Goal: Task Accomplishment & Management: Manage account settings

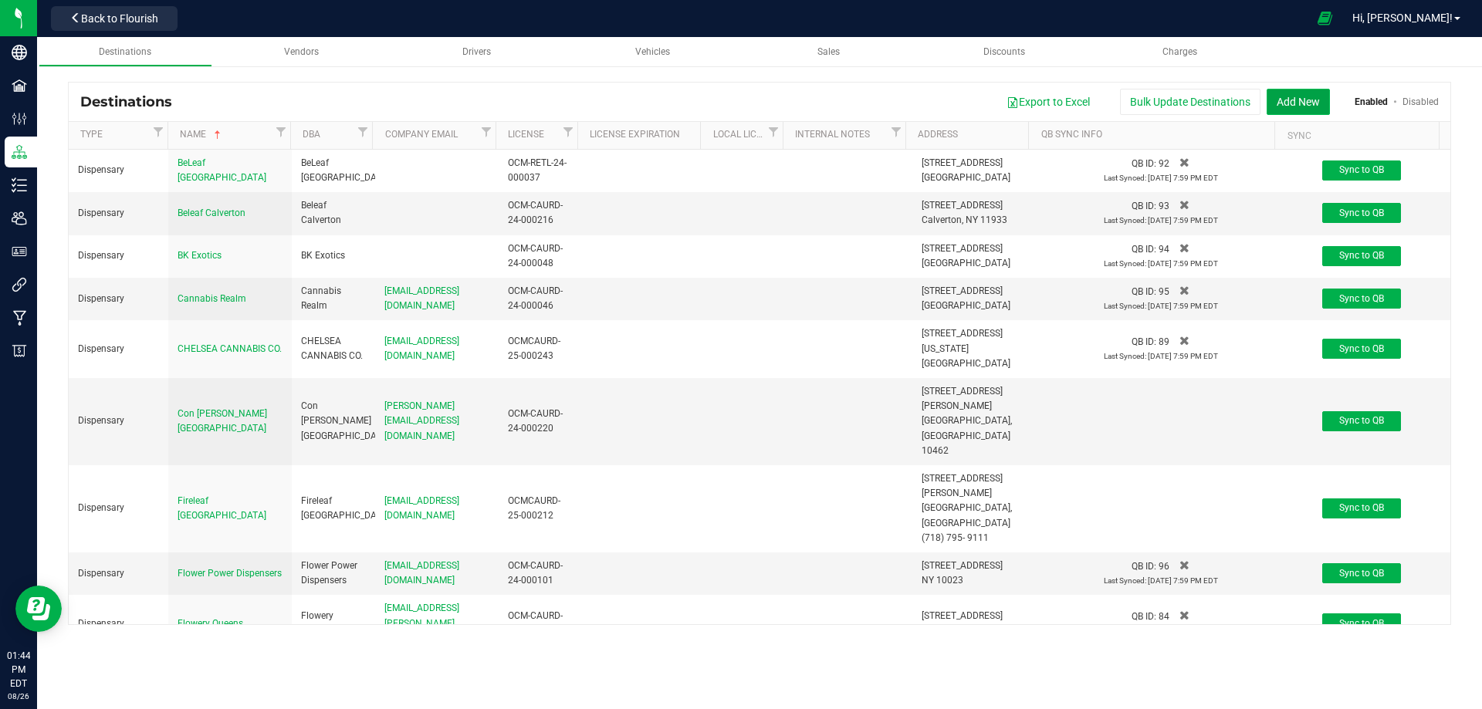
click at [1300, 95] on button "Add New" at bounding box center [1297, 102] width 63 height 26
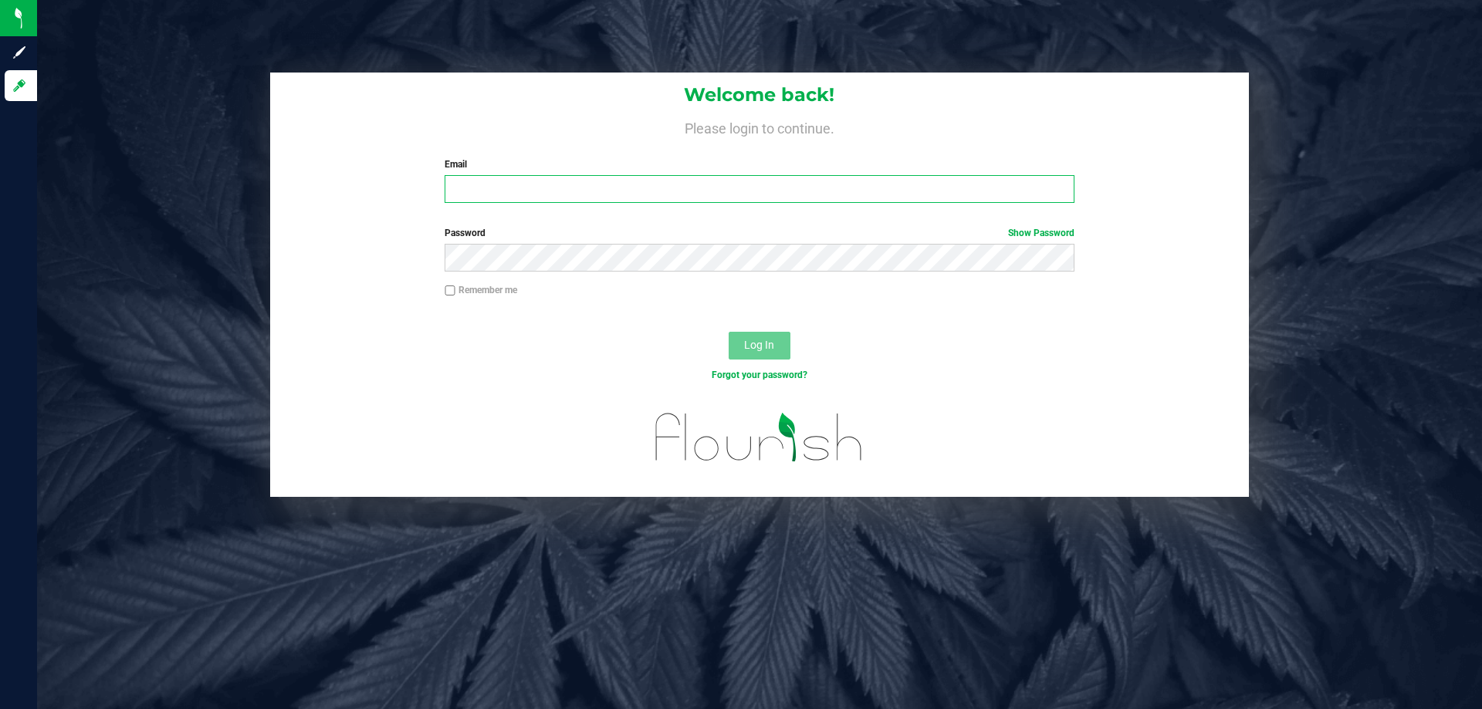
type input "[PERSON_NAME][EMAIL_ADDRESS][DOMAIN_NAME]"
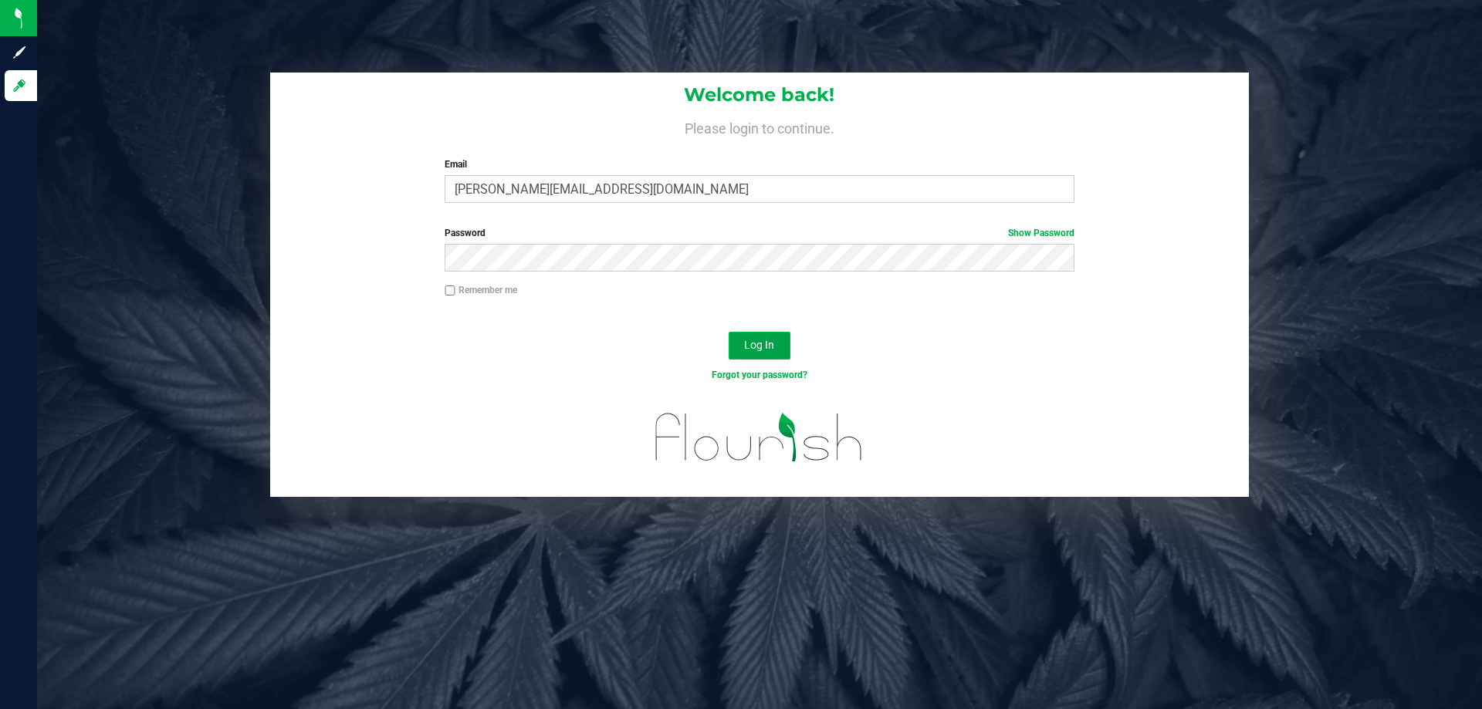
click at [752, 347] on span "Log In" at bounding box center [759, 345] width 30 height 12
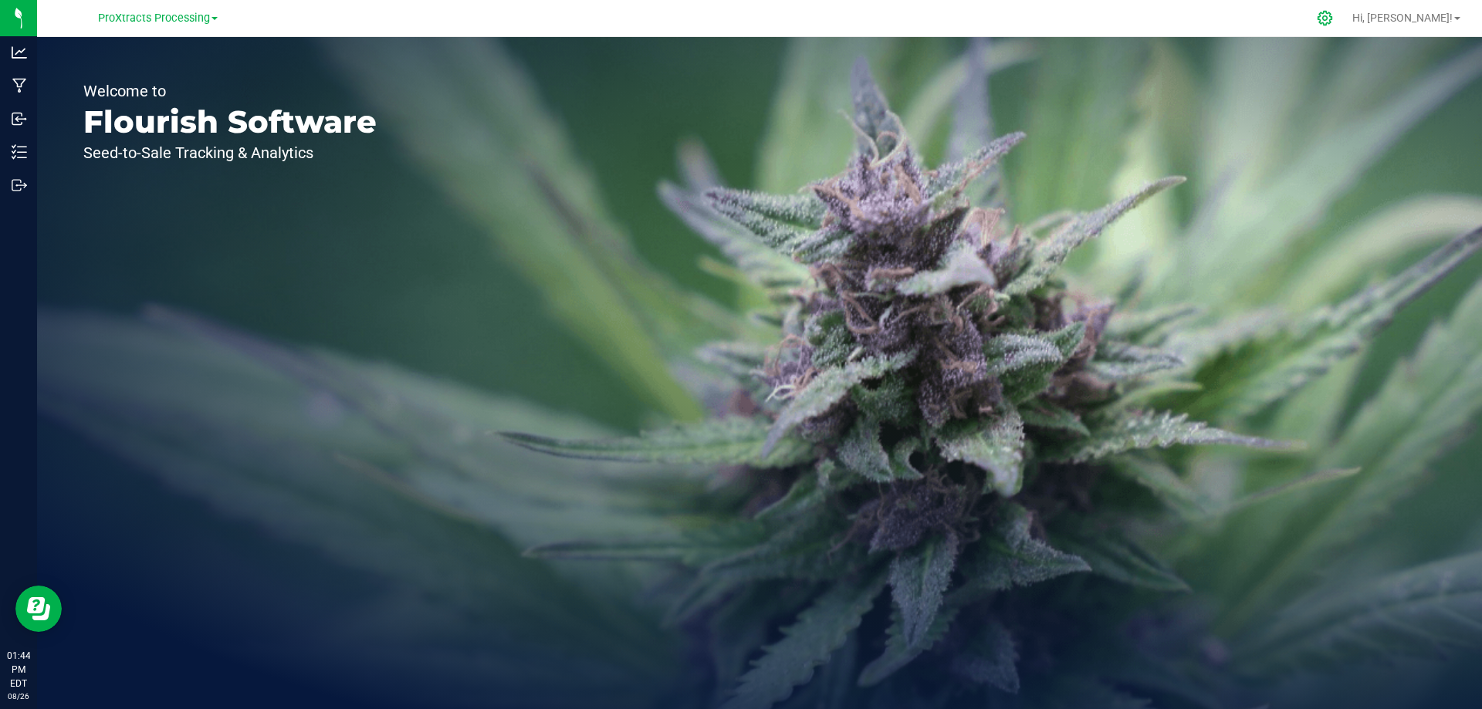
click at [1336, 17] on div at bounding box center [1325, 18] width 22 height 16
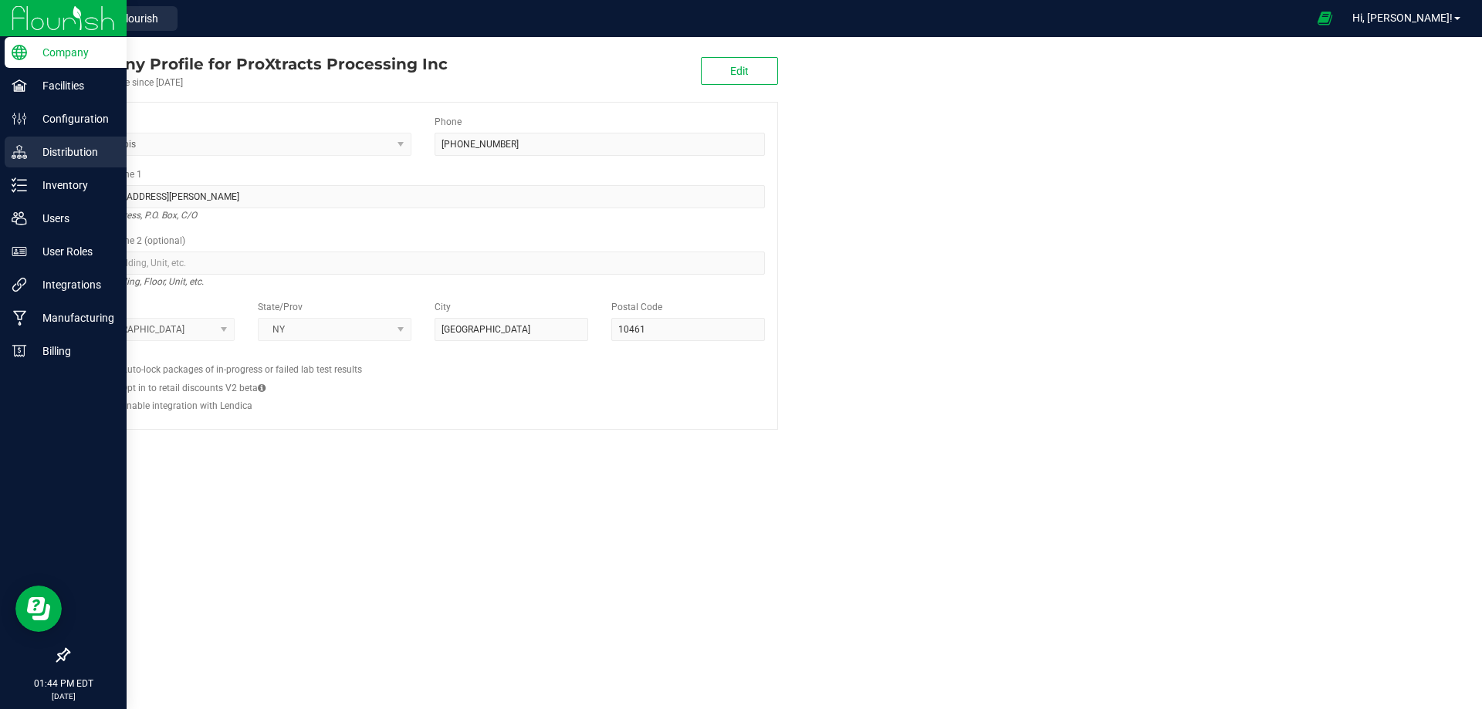
click at [68, 146] on p "Distribution" at bounding box center [73, 152] width 93 height 19
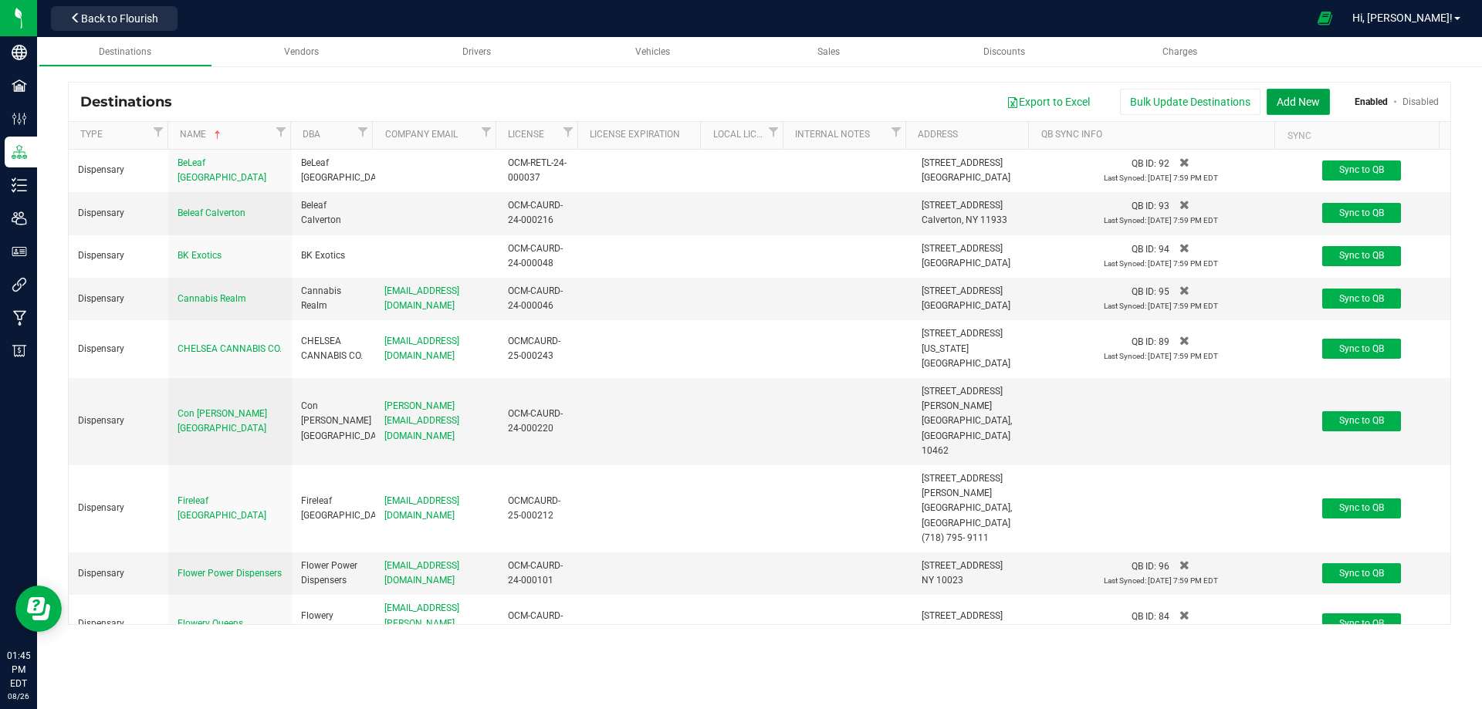
click at [1291, 90] on button "Add New" at bounding box center [1297, 102] width 63 height 26
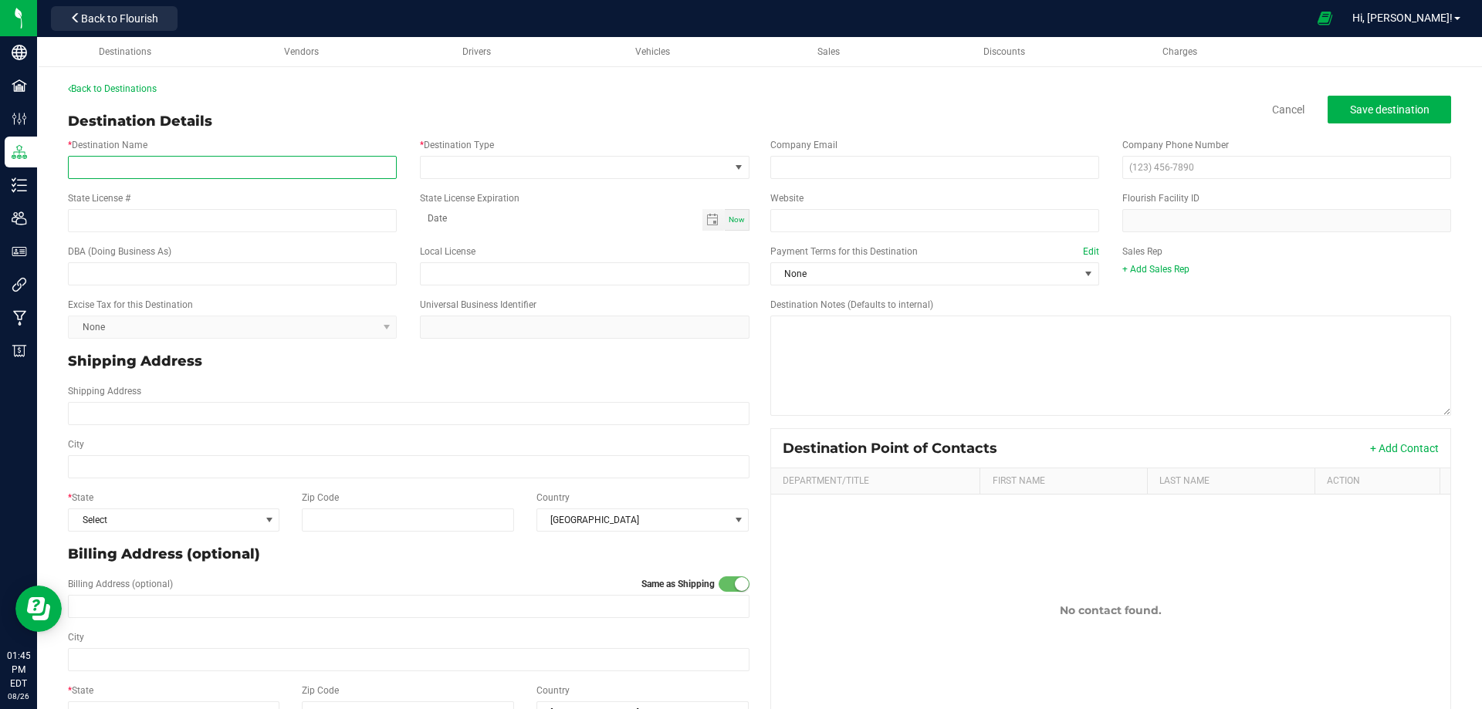
click at [166, 163] on input "* Destination Name" at bounding box center [232, 167] width 329 height 23
type input "Hush"
click at [732, 171] on span at bounding box center [738, 167] width 12 height 12
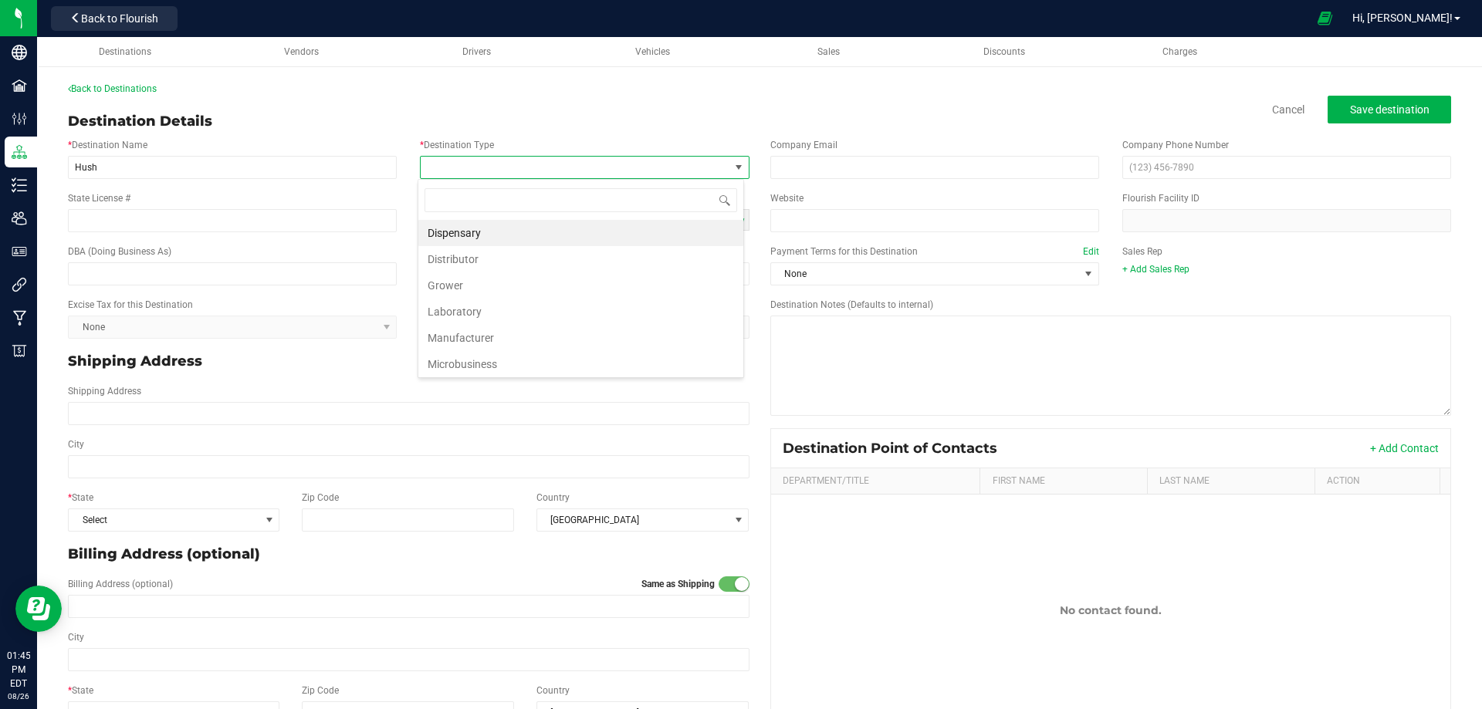
scroll to position [23, 326]
click at [674, 238] on li "Dispensary" at bounding box center [580, 233] width 325 height 26
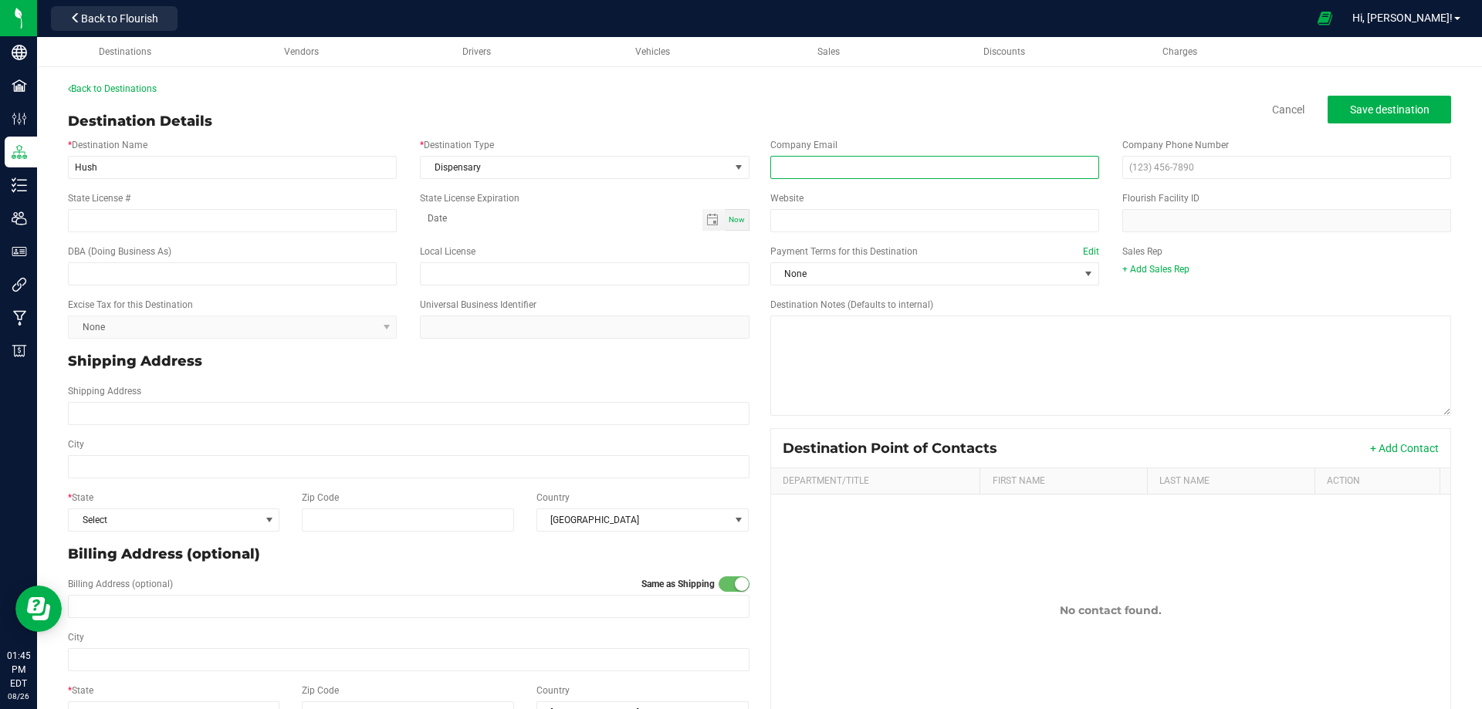
click at [873, 170] on input "email" at bounding box center [934, 167] width 329 height 23
click at [839, 167] on input "email" at bounding box center [934, 167] width 329 height 23
paste input "Cannabisemporium22@gmail.com"
type input "Cannabisemporium22@gmail.com"
click at [1174, 166] on input "text" at bounding box center [1286, 167] width 329 height 23
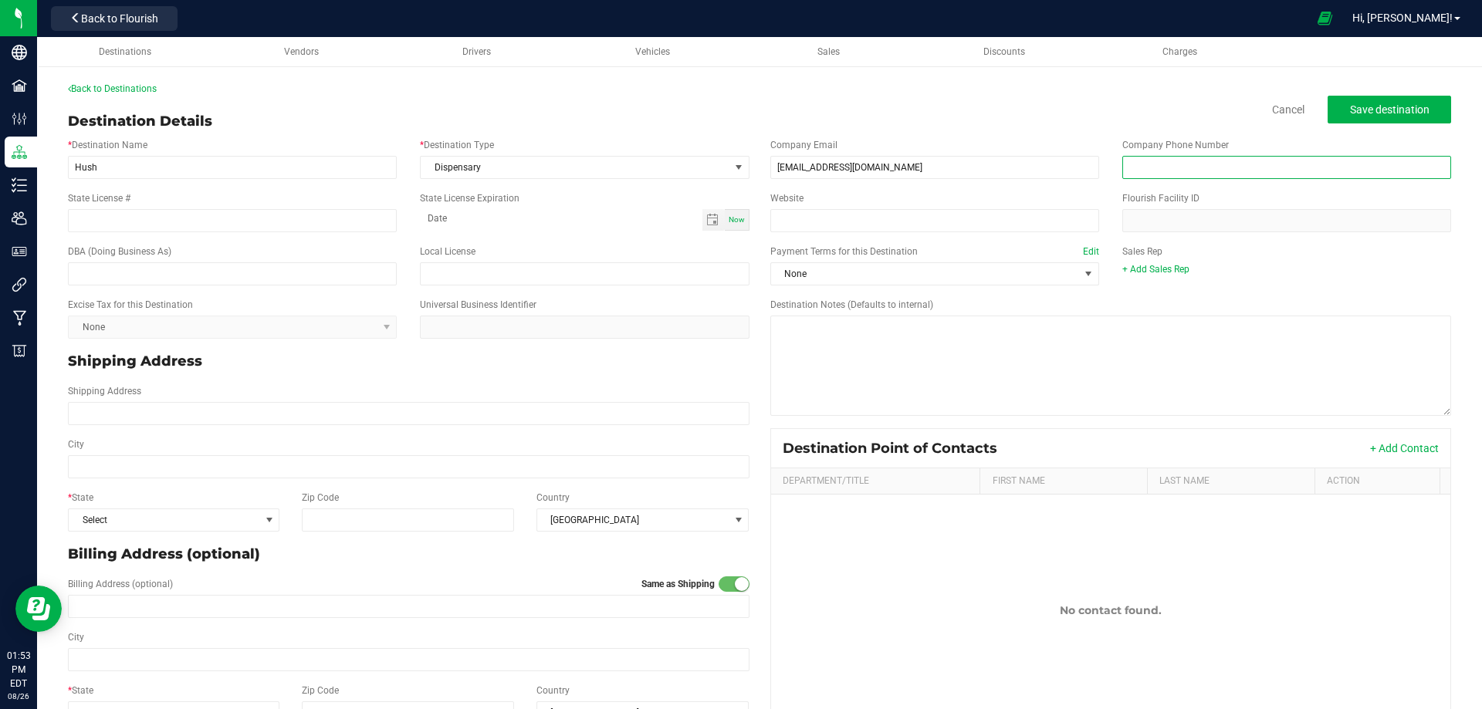
paste input "(718) 734-2900"
type input "(718) 734-2900"
click at [791, 214] on input "Website" at bounding box center [934, 220] width 329 height 23
click at [150, 219] on input "State License #" at bounding box center [232, 220] width 329 height 23
paste input "OCM-CAURD-23-000026"
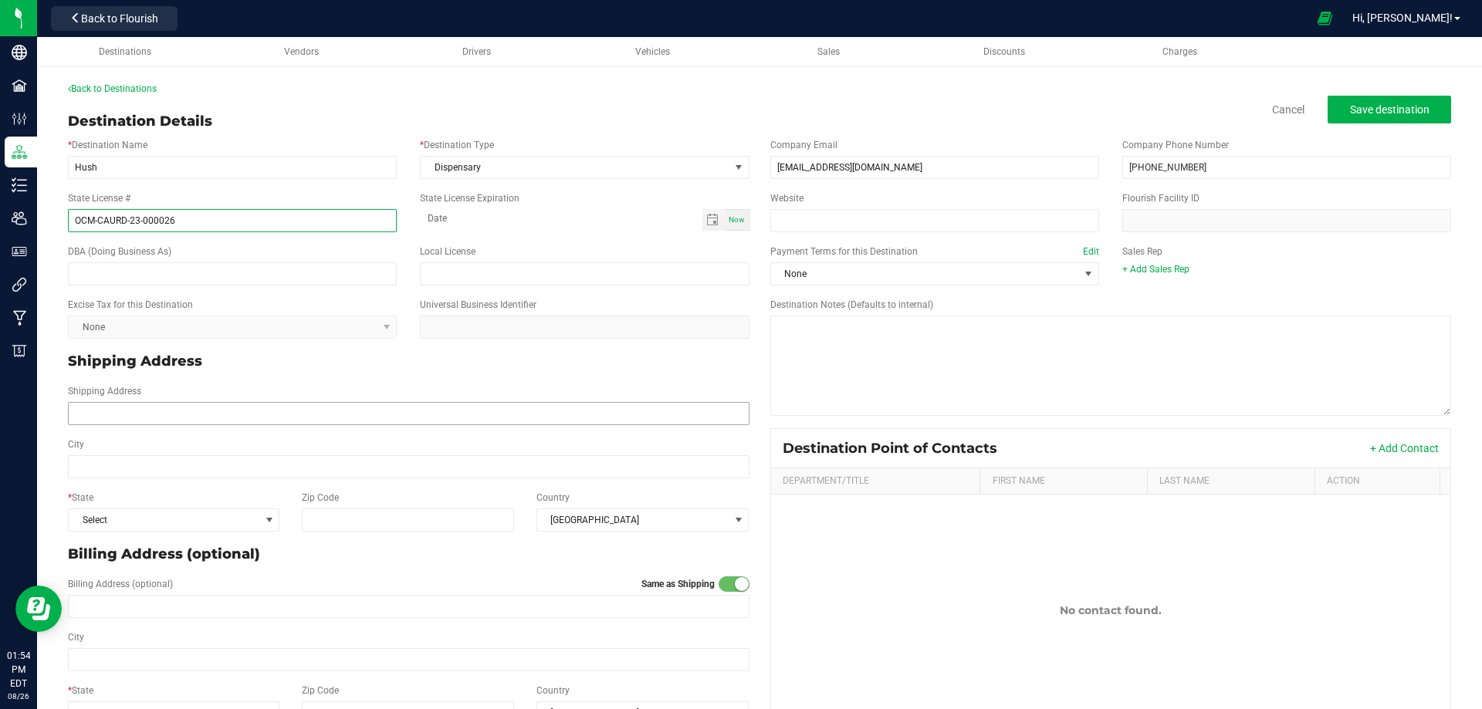
type input "OCM-CAURD-23-000026"
click at [191, 421] on input "Shipping Address" at bounding box center [408, 413] width 681 height 23
paste input "2460 Williamsbridge Rd Bronx NY 10469"
type input "2460 Williamsbridge Rd Bronx NY 10469"
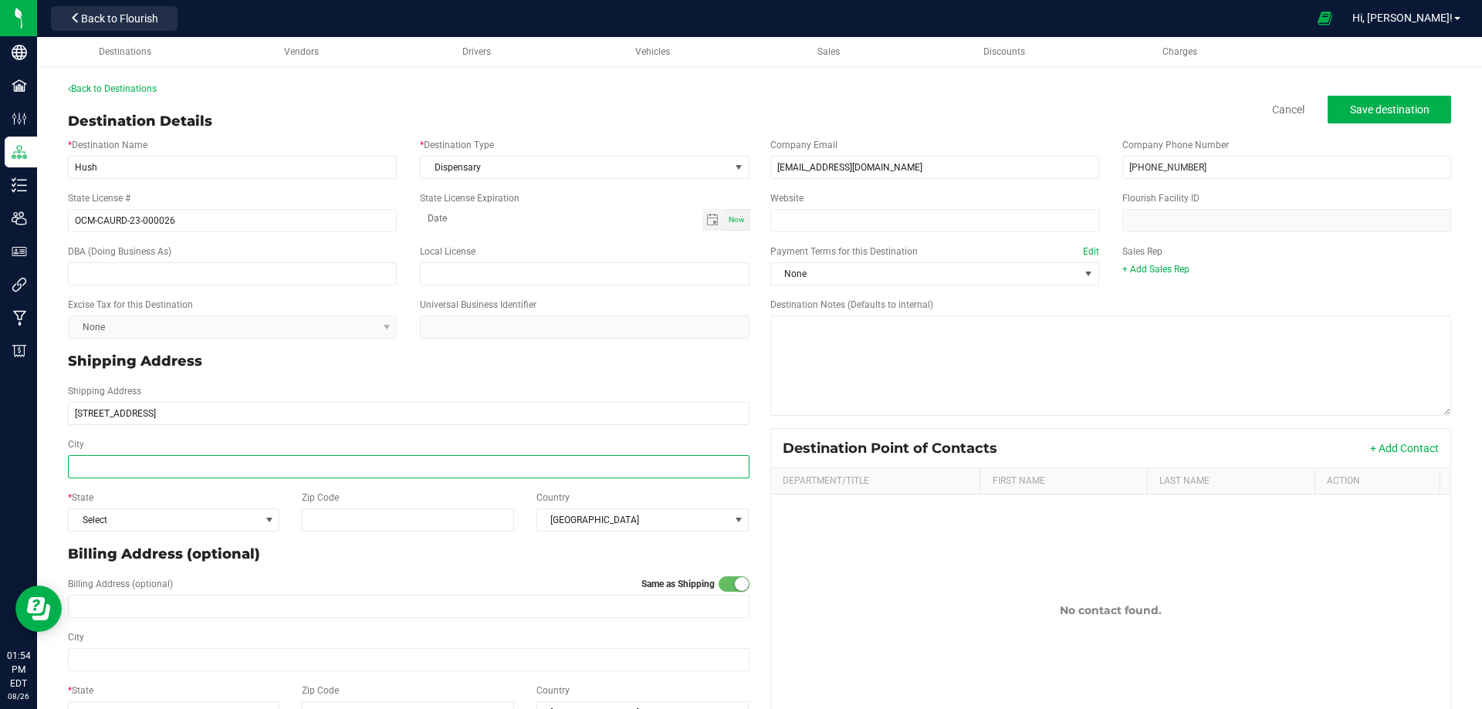
type input "2460 Williamsbridge Rd Bronx NY 10469"
click at [108, 471] on input "City" at bounding box center [408, 466] width 681 height 23
type input "[GEOGRAPHIC_DATA]"
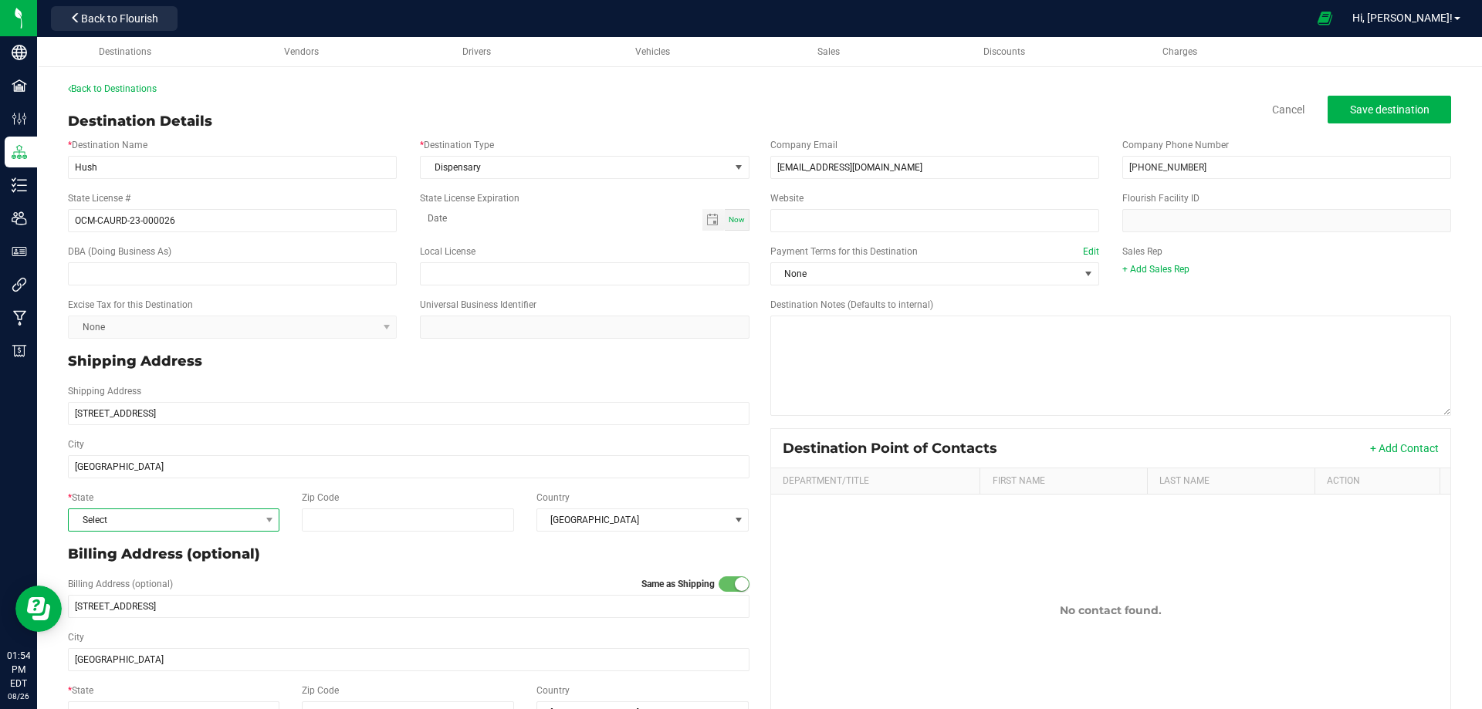
click at [221, 521] on span "Select" at bounding box center [164, 520] width 191 height 22
click at [152, 397] on li "NY" at bounding box center [173, 407] width 208 height 26
click at [325, 520] on input "Zip Code" at bounding box center [408, 520] width 213 height 23
type input "10469"
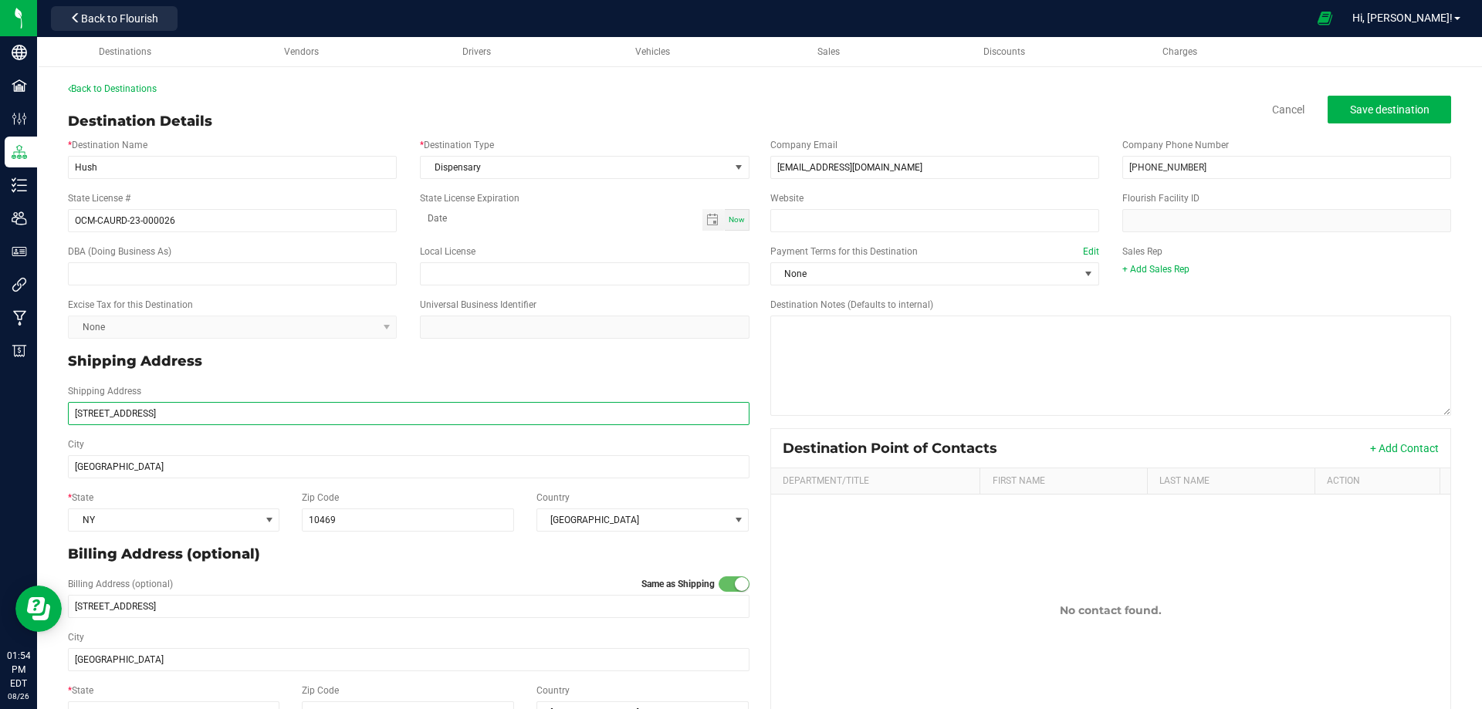
type input "10469"
click at [247, 415] on input "2460 Williamsbridge Rd Bronx NY 10469" at bounding box center [408, 413] width 681 height 23
drag, startPoint x: 259, startPoint y: 415, endPoint x: 177, endPoint y: 424, distance: 83.0
click at [177, 424] on input "2460 Williamsbridge Rd Bronx NY 10469" at bounding box center [408, 413] width 681 height 23
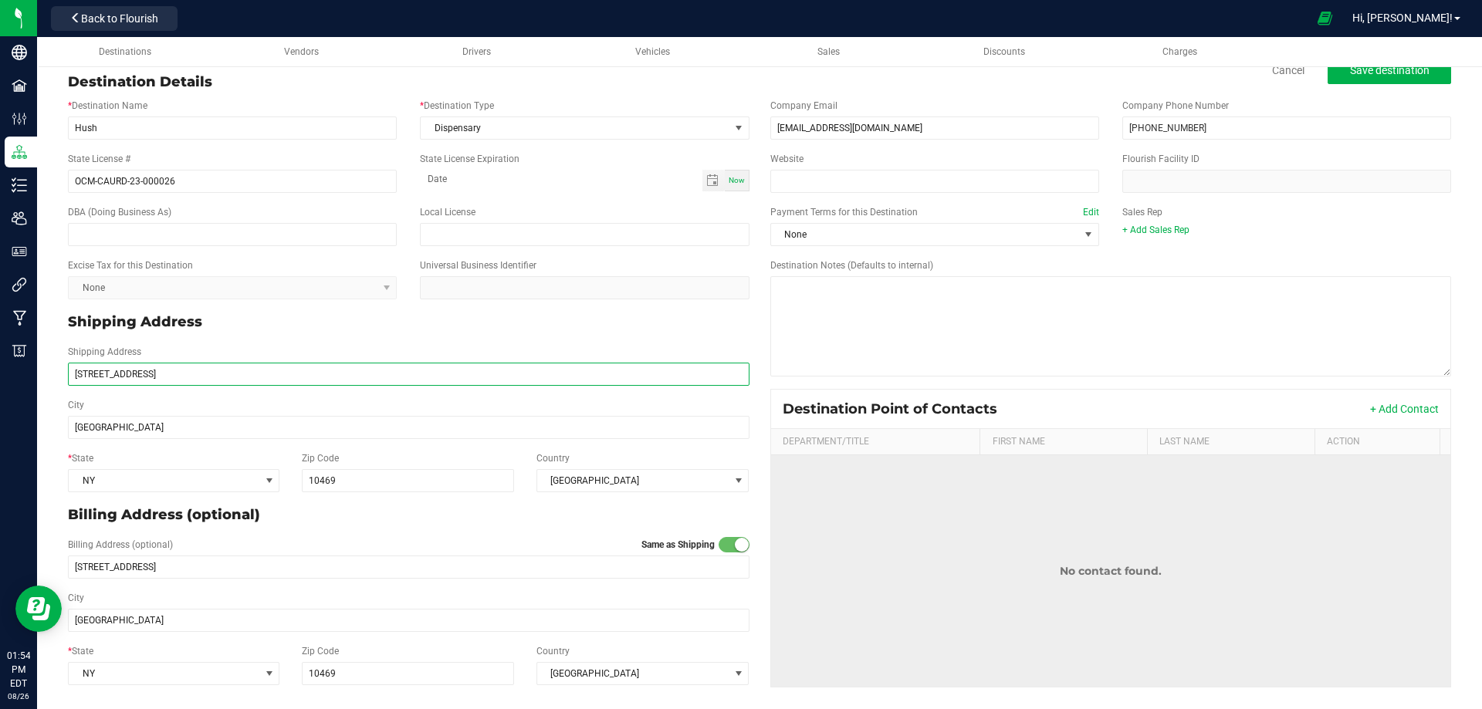
type input "[STREET_ADDRESS]"
click at [906, 534] on td "No contact found." at bounding box center [1111, 571] width 680 height 232
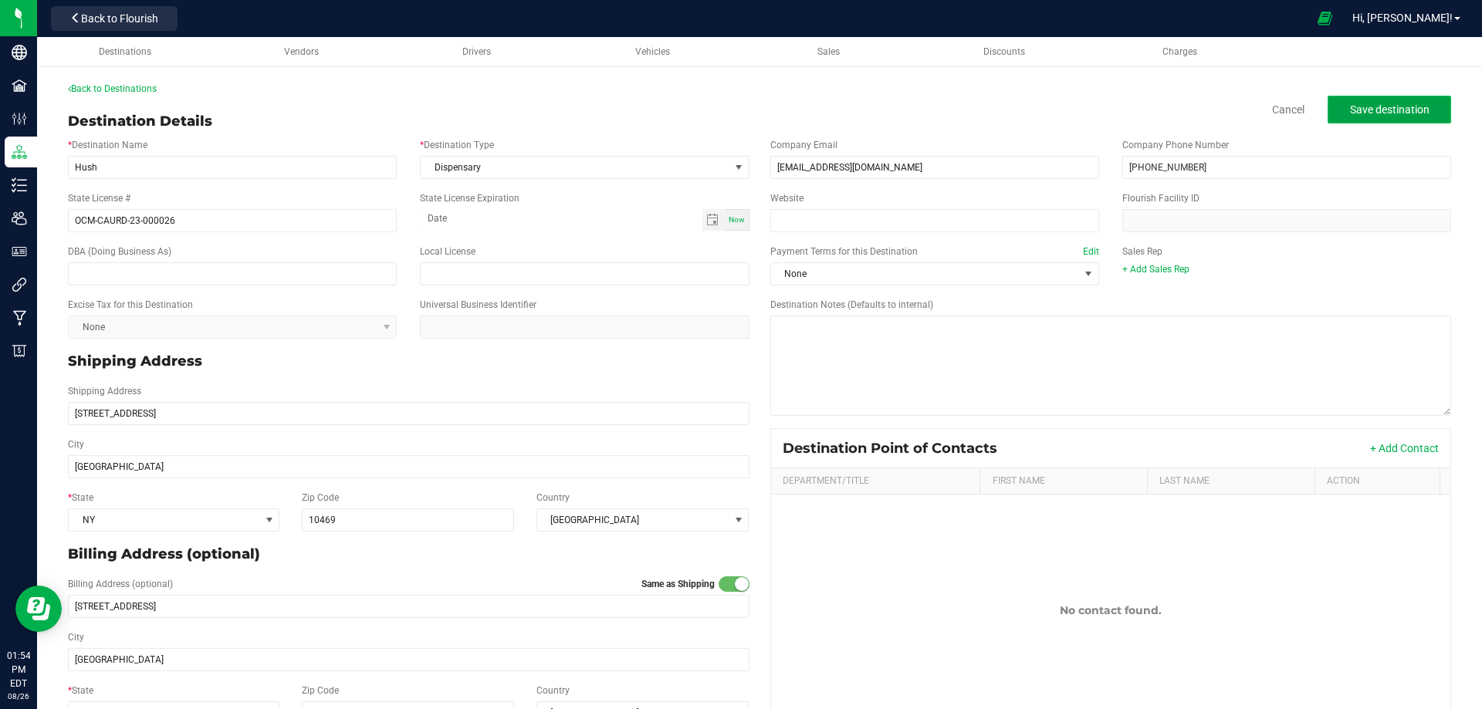
click at [1365, 110] on span "Save destination" at bounding box center [1389, 109] width 79 height 12
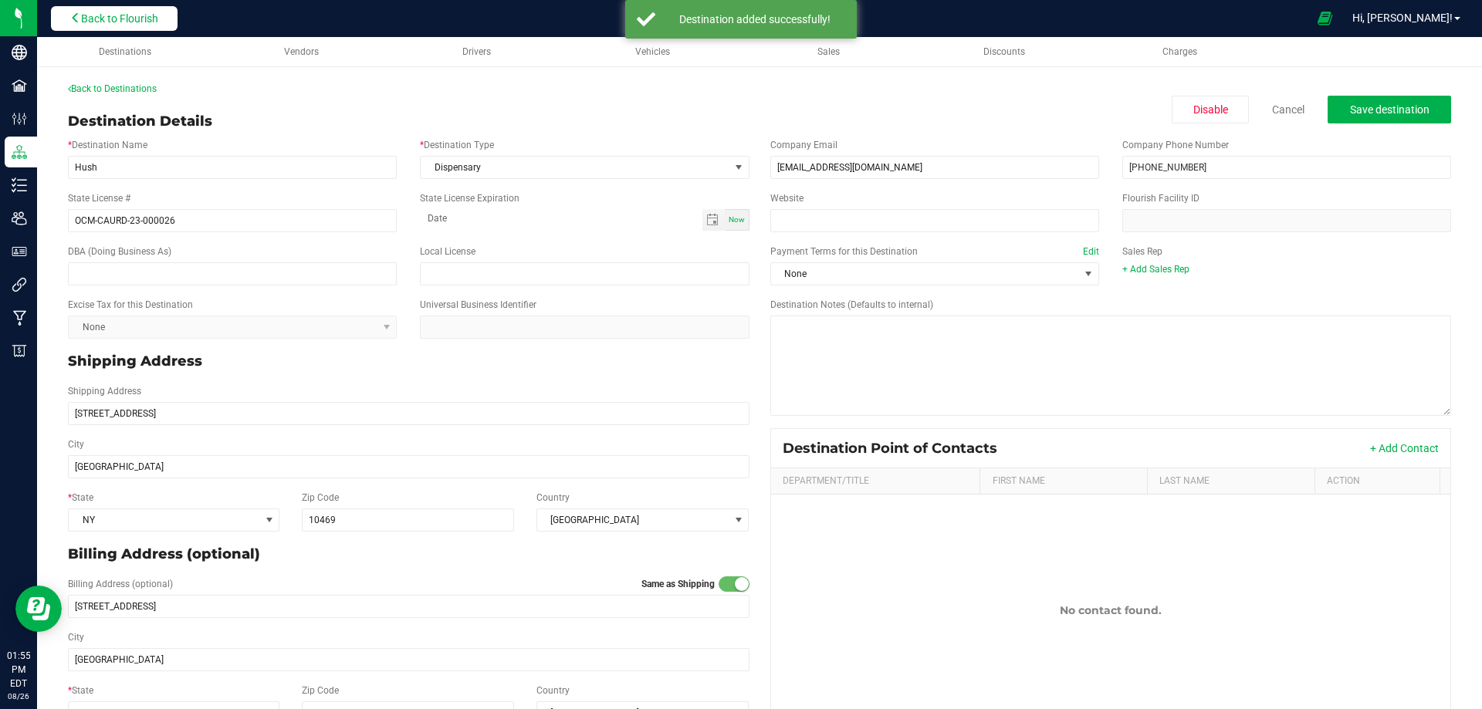
click at [140, 22] on span "Back to Flourish" at bounding box center [119, 18] width 77 height 12
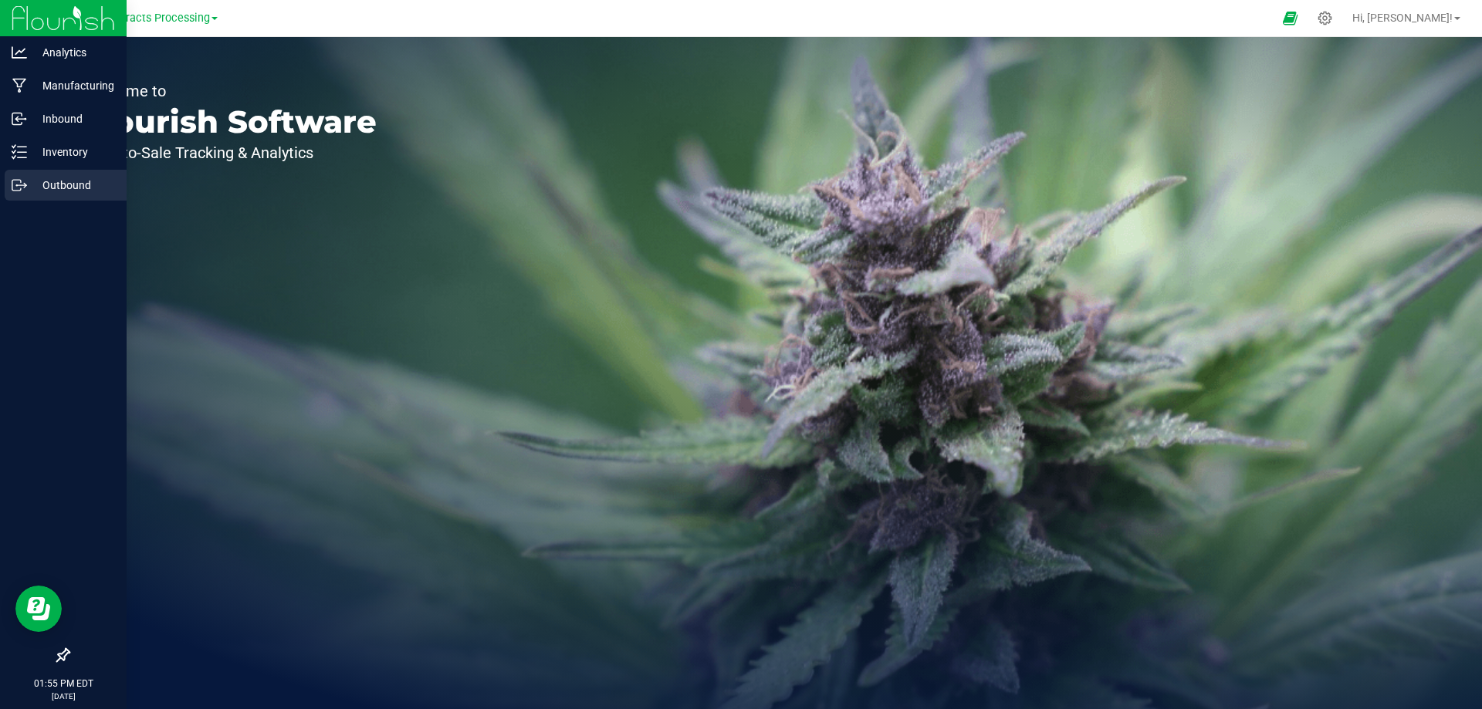
click at [62, 182] on p "Outbound" at bounding box center [73, 185] width 93 height 19
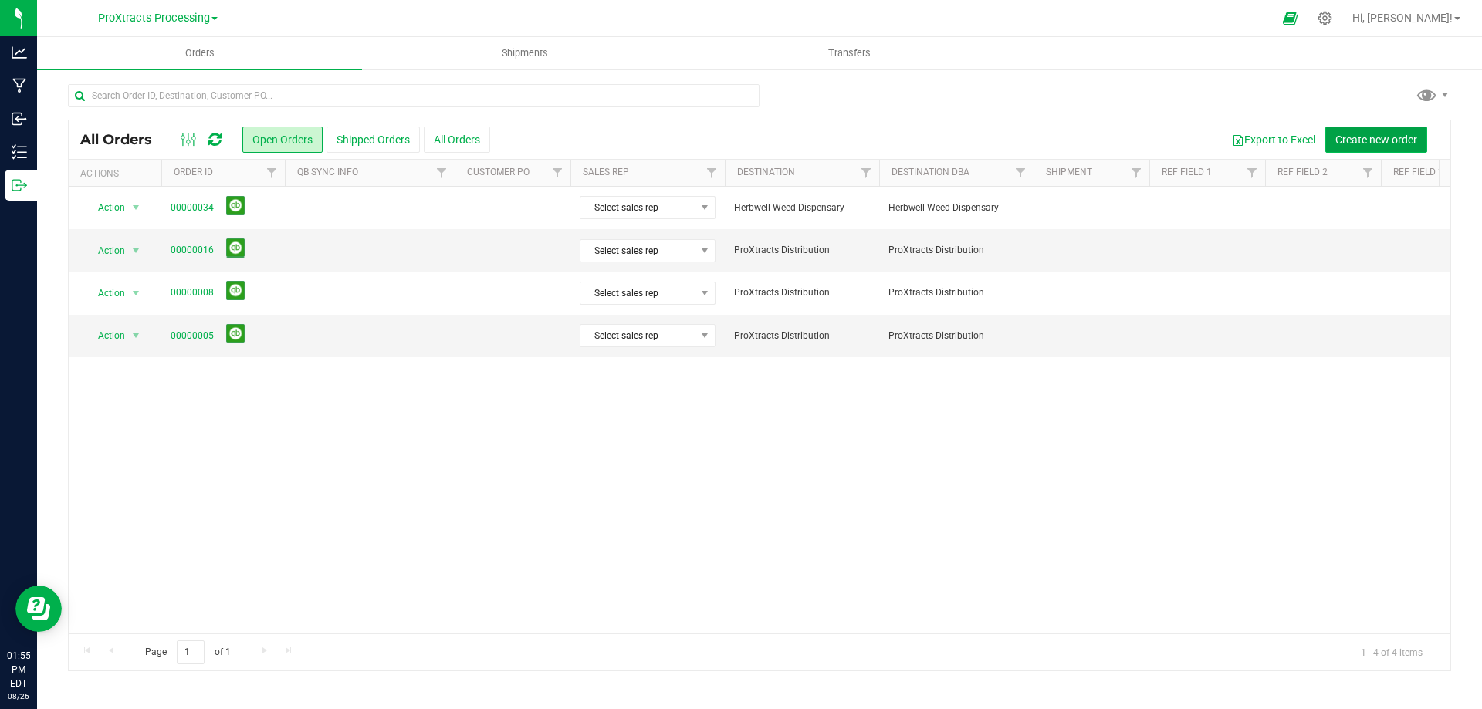
click at [1410, 136] on span "Create new order" at bounding box center [1376, 140] width 82 height 12
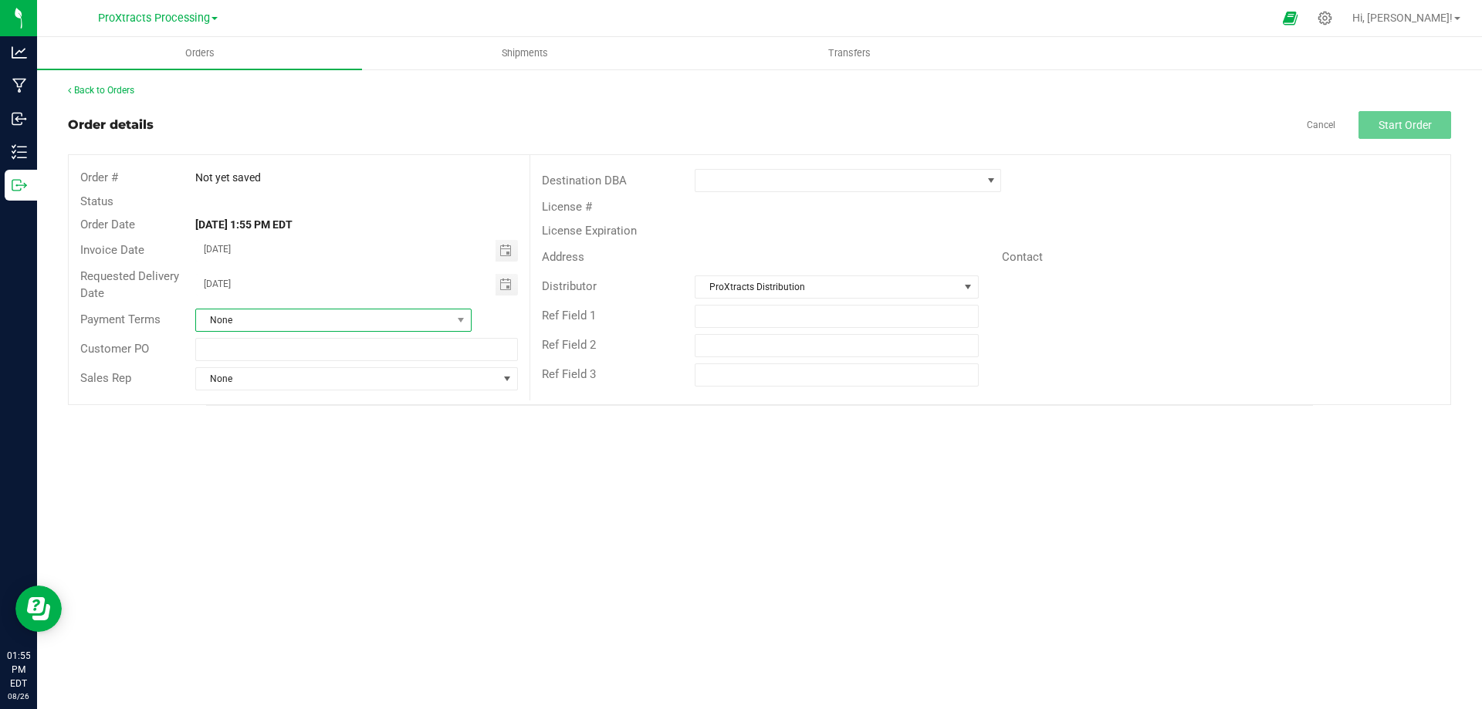
click at [449, 323] on span "None" at bounding box center [323, 320] width 255 height 22
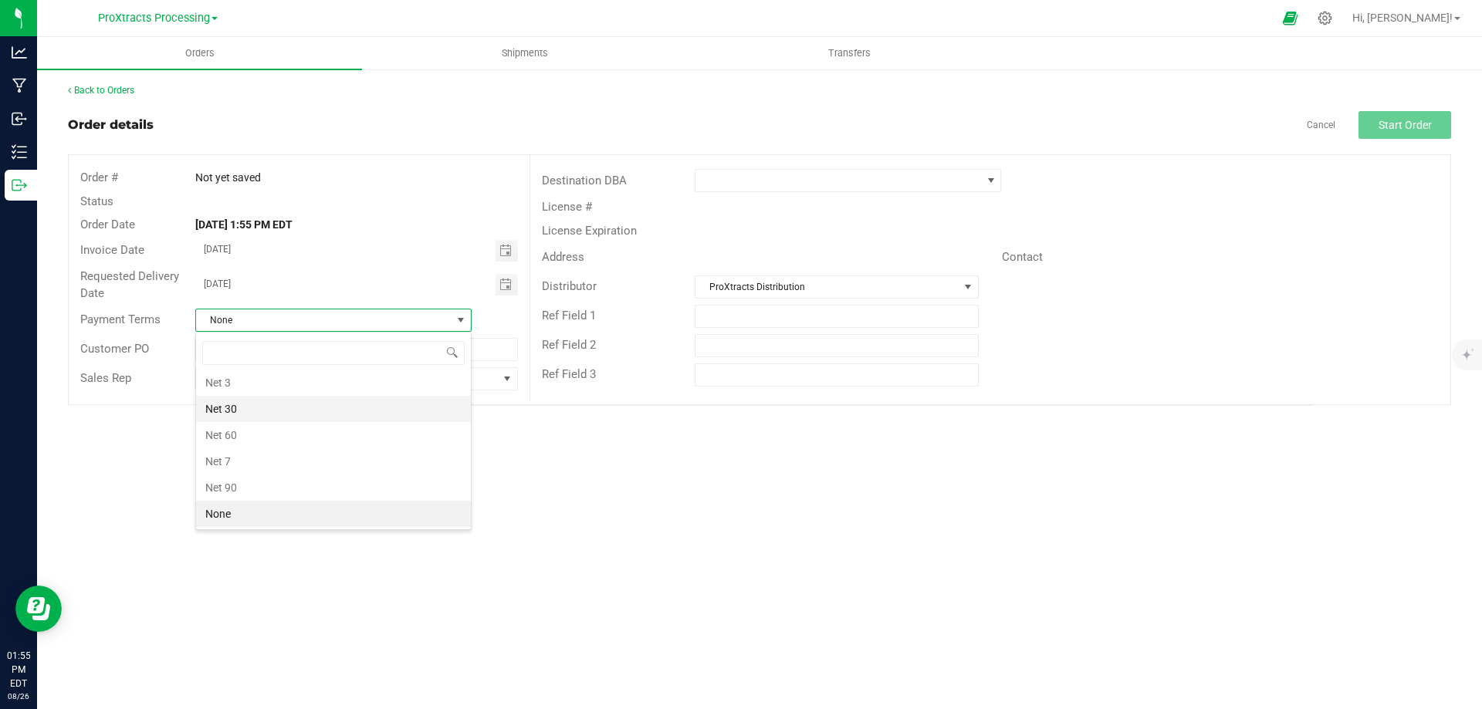
click at [374, 397] on li "Net 30" at bounding box center [333, 409] width 275 height 26
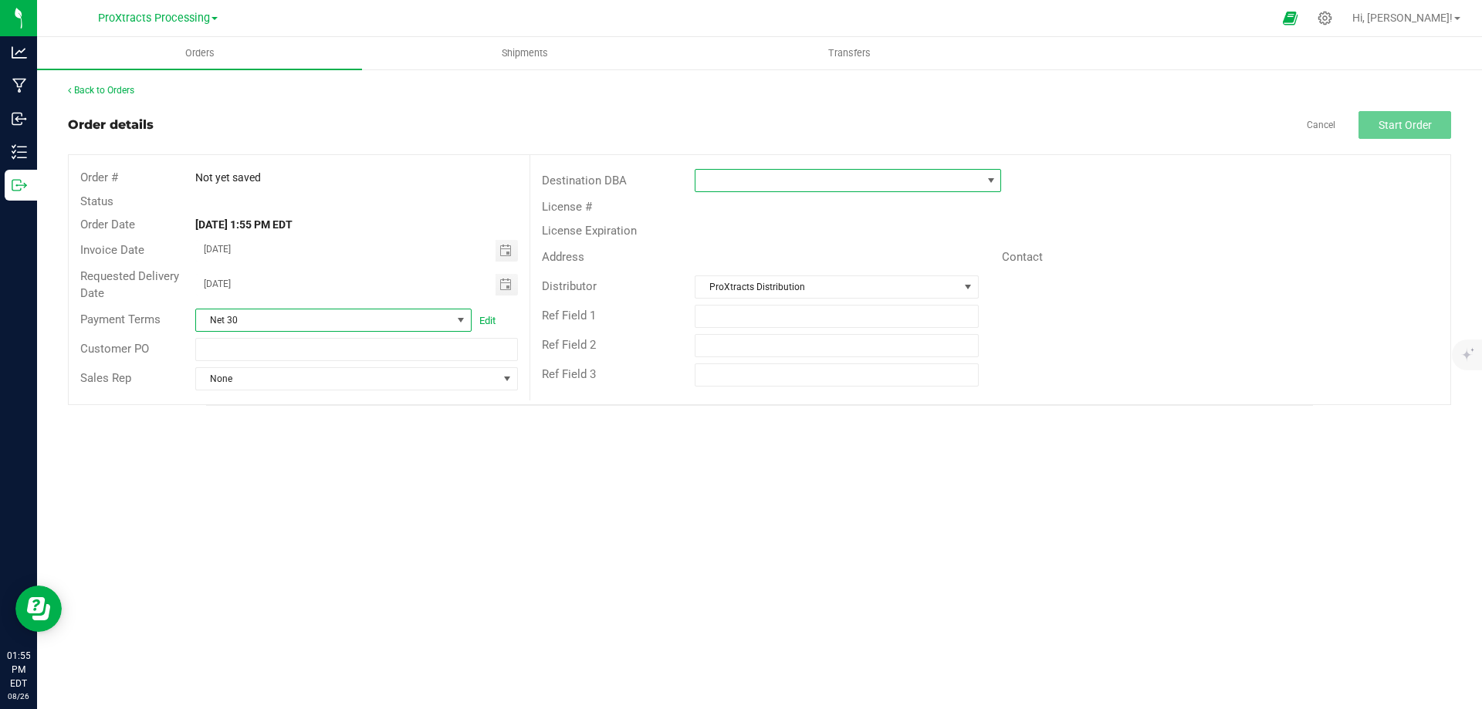
click at [732, 180] on span at bounding box center [838, 181] width 286 height 22
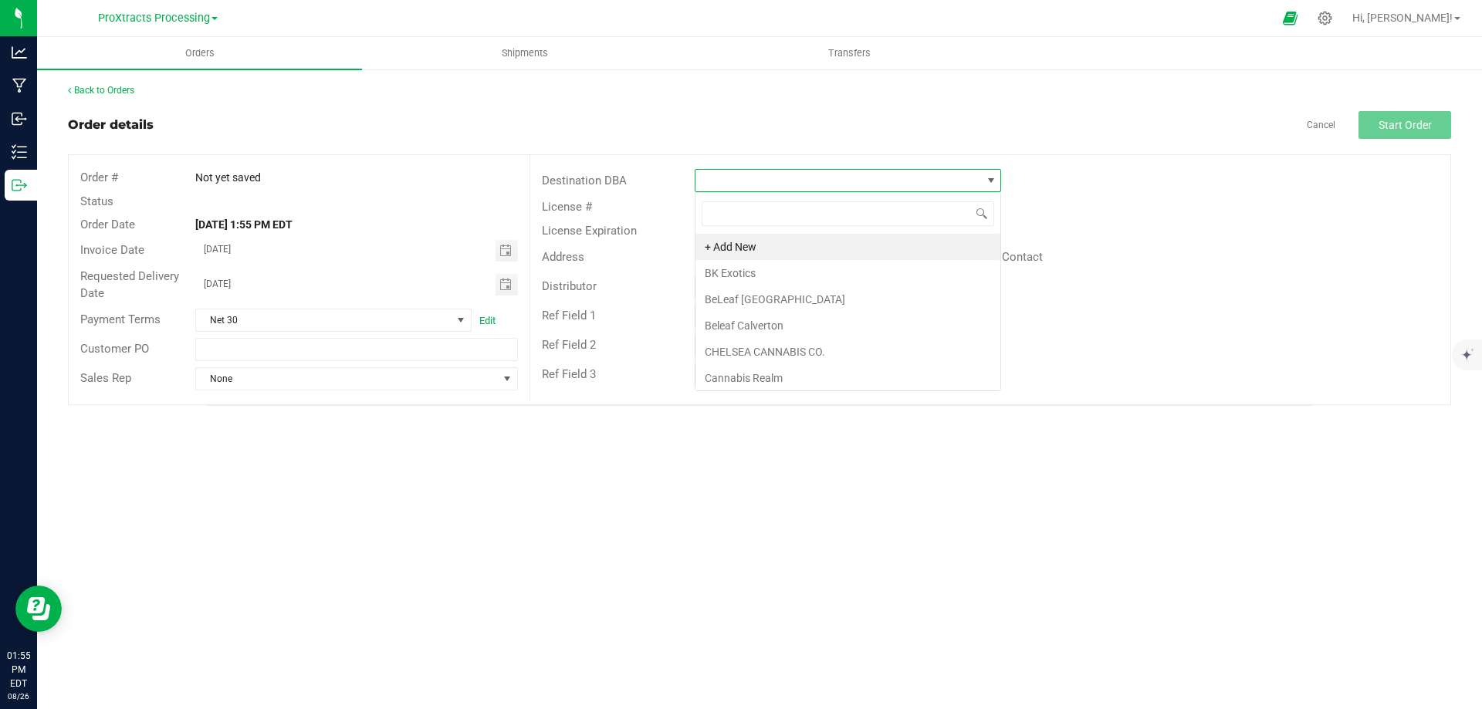
scroll to position [23, 306]
type input "my"
click at [743, 249] on li "My bud 420" at bounding box center [847, 247] width 305 height 26
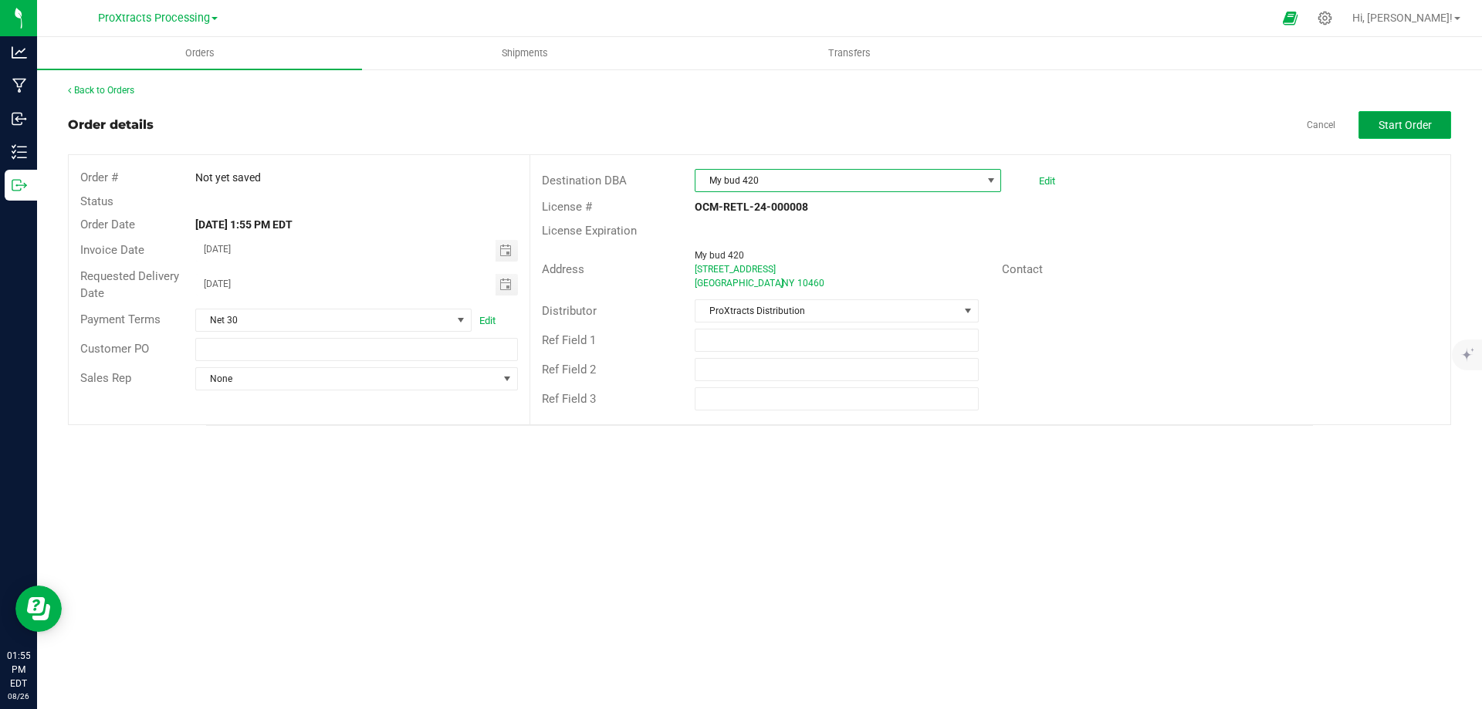
click at [1391, 128] on span "Start Order" at bounding box center [1404, 125] width 53 height 12
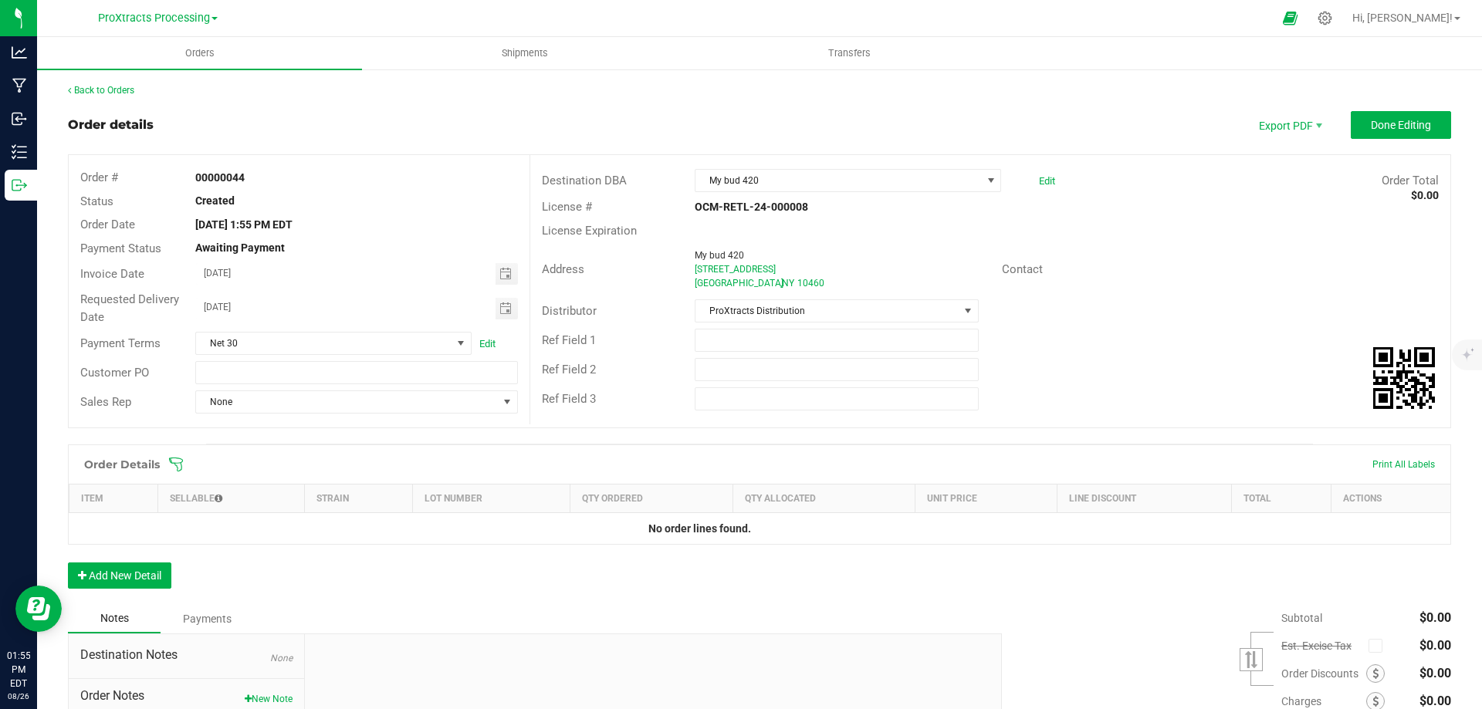
scroll to position [148, 0]
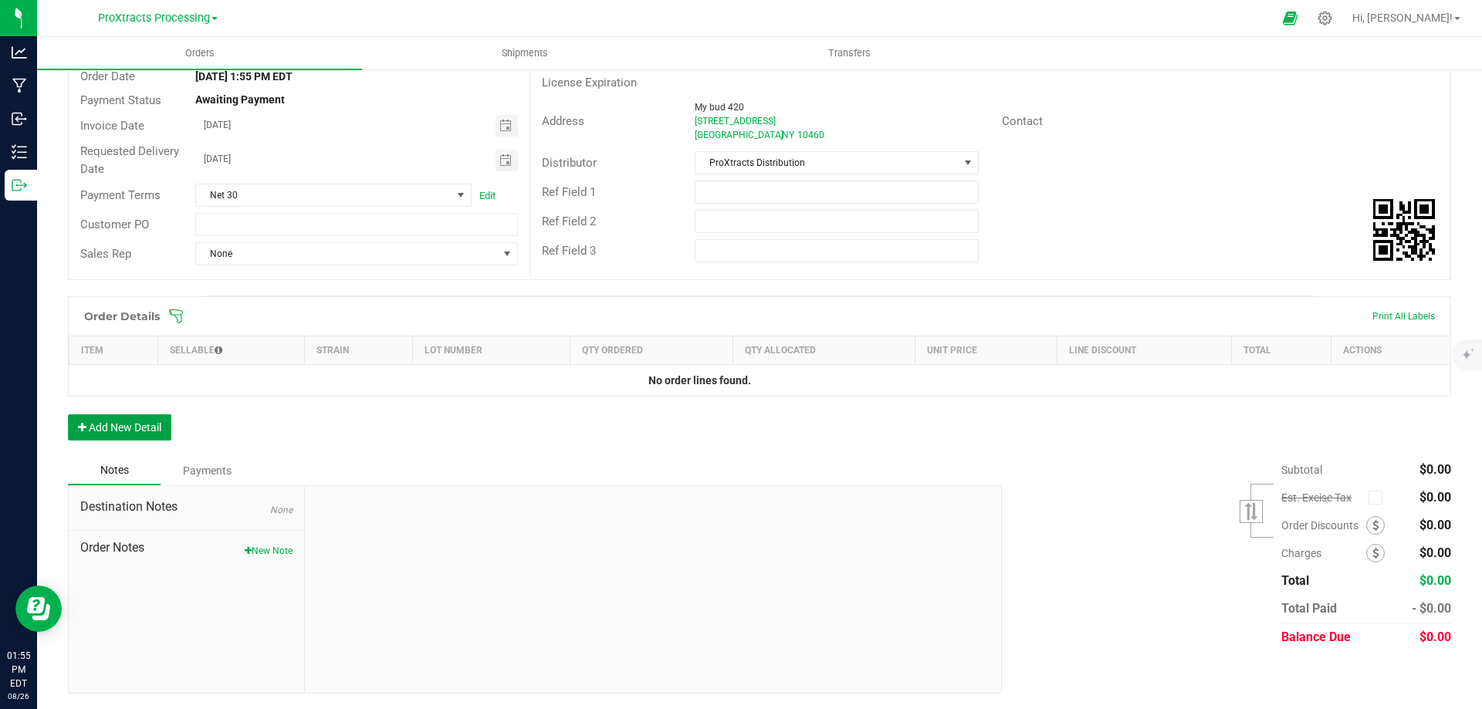
click at [94, 421] on button "Add New Detail" at bounding box center [119, 427] width 103 height 26
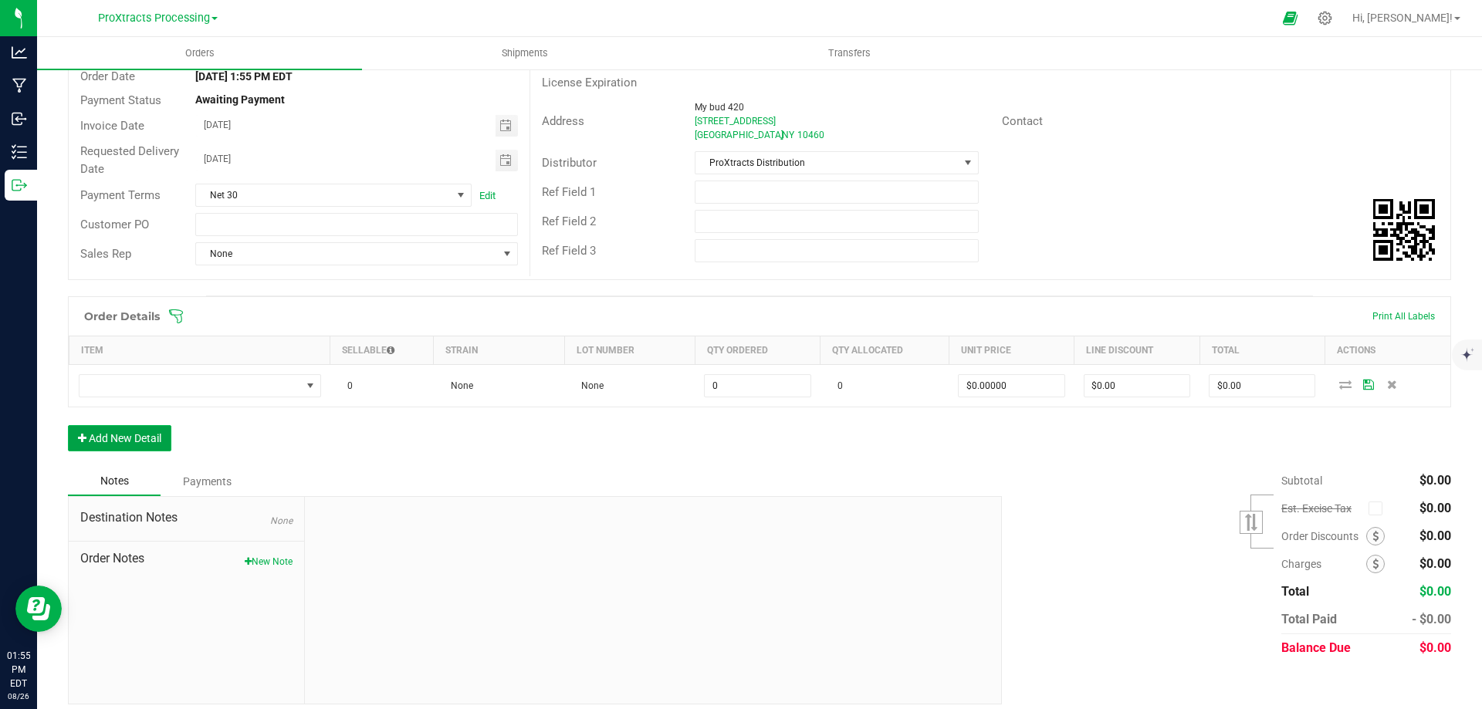
click at [90, 439] on button "Add New Detail" at bounding box center [119, 438] width 103 height 26
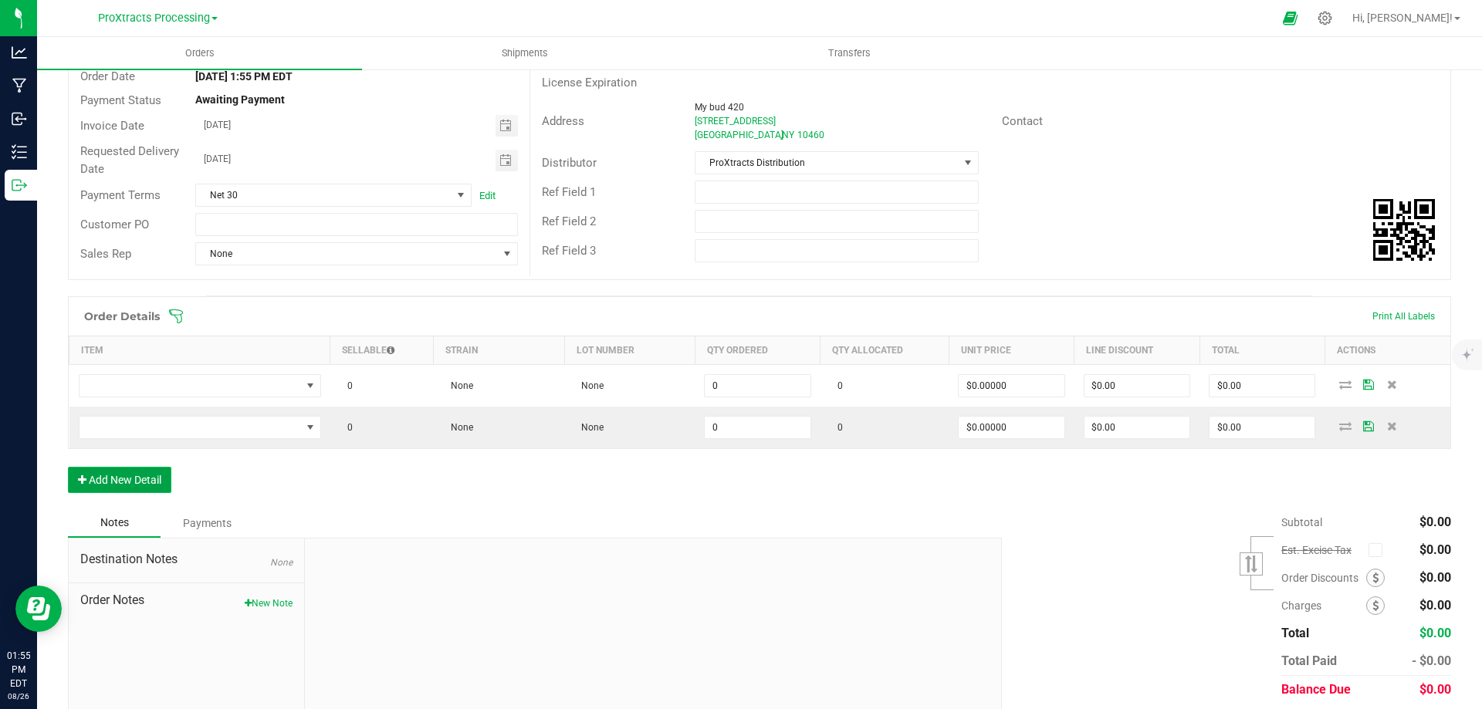
click at [103, 485] on button "Add New Detail" at bounding box center [119, 480] width 103 height 26
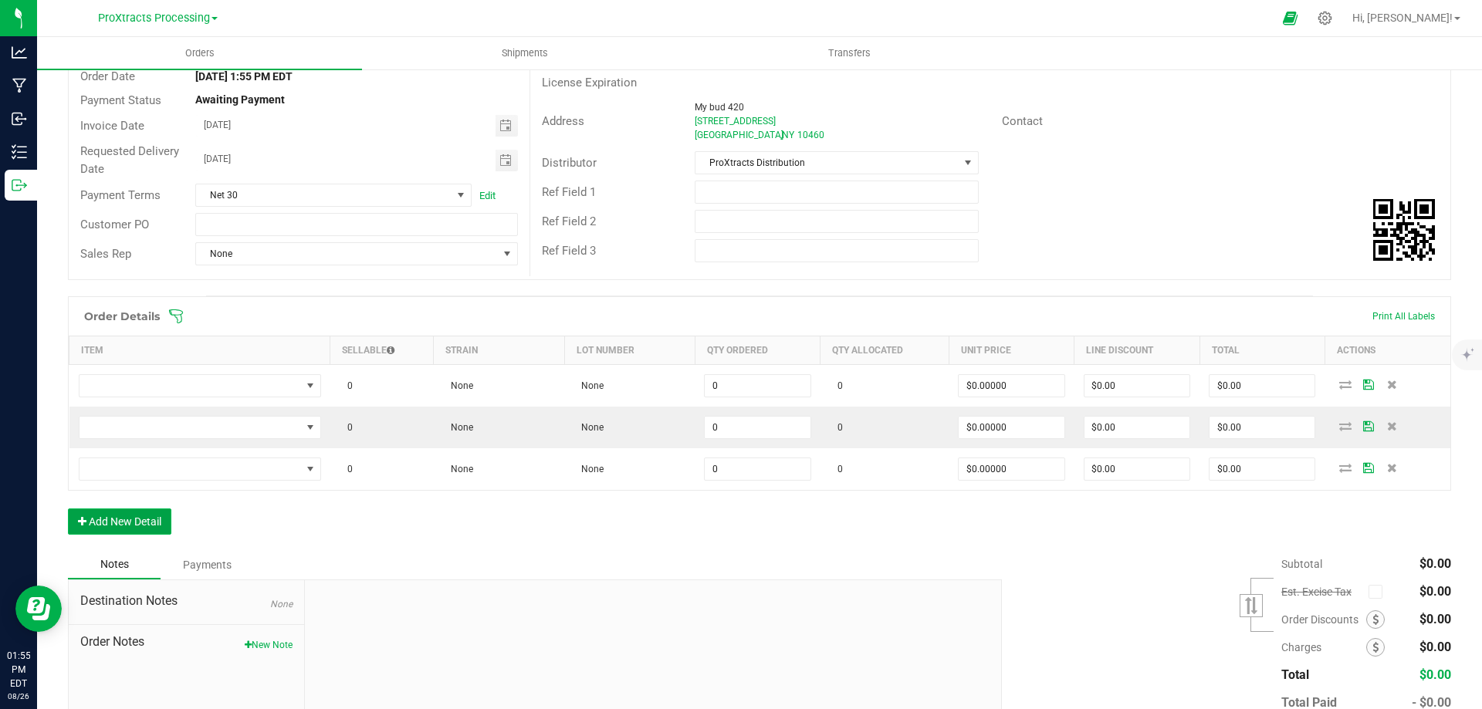
click at [104, 511] on button "Add New Detail" at bounding box center [119, 522] width 103 height 26
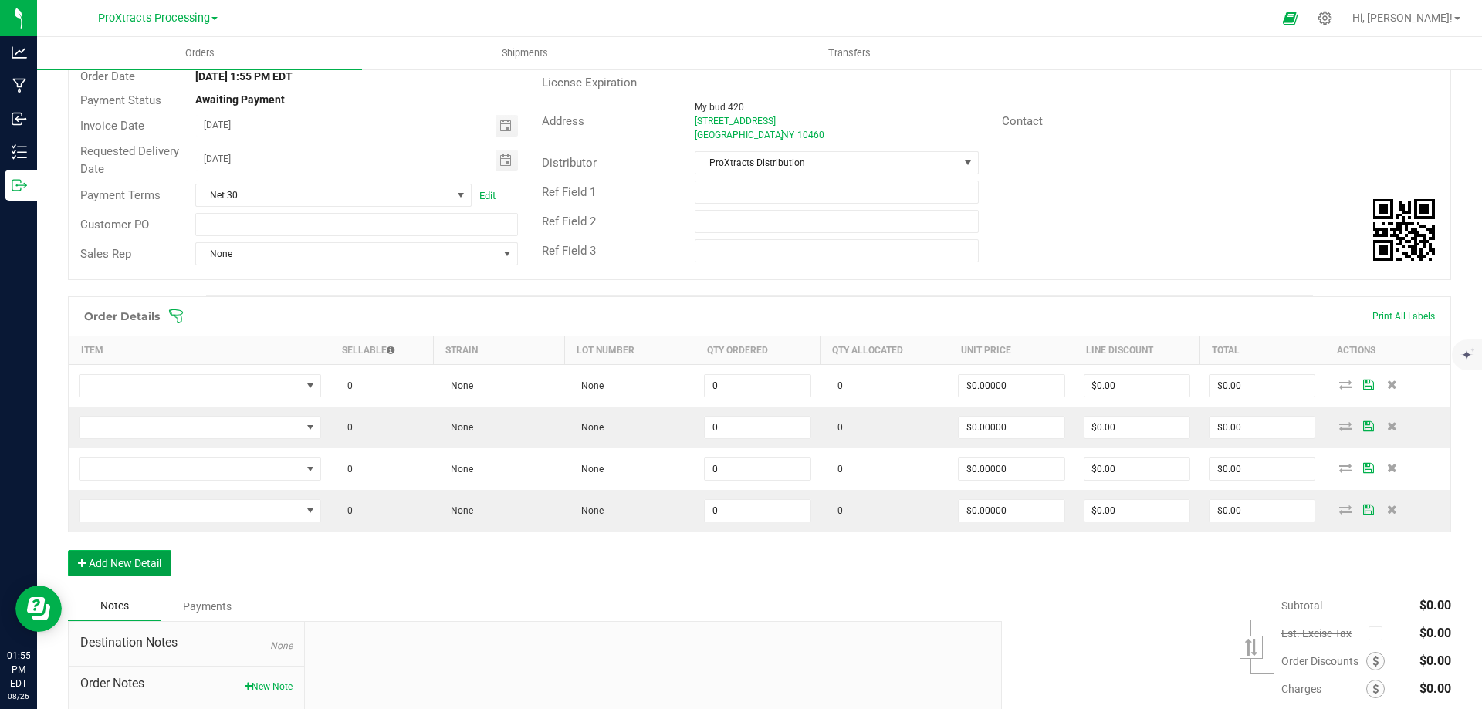
click at [107, 554] on button "Add New Detail" at bounding box center [119, 563] width 103 height 26
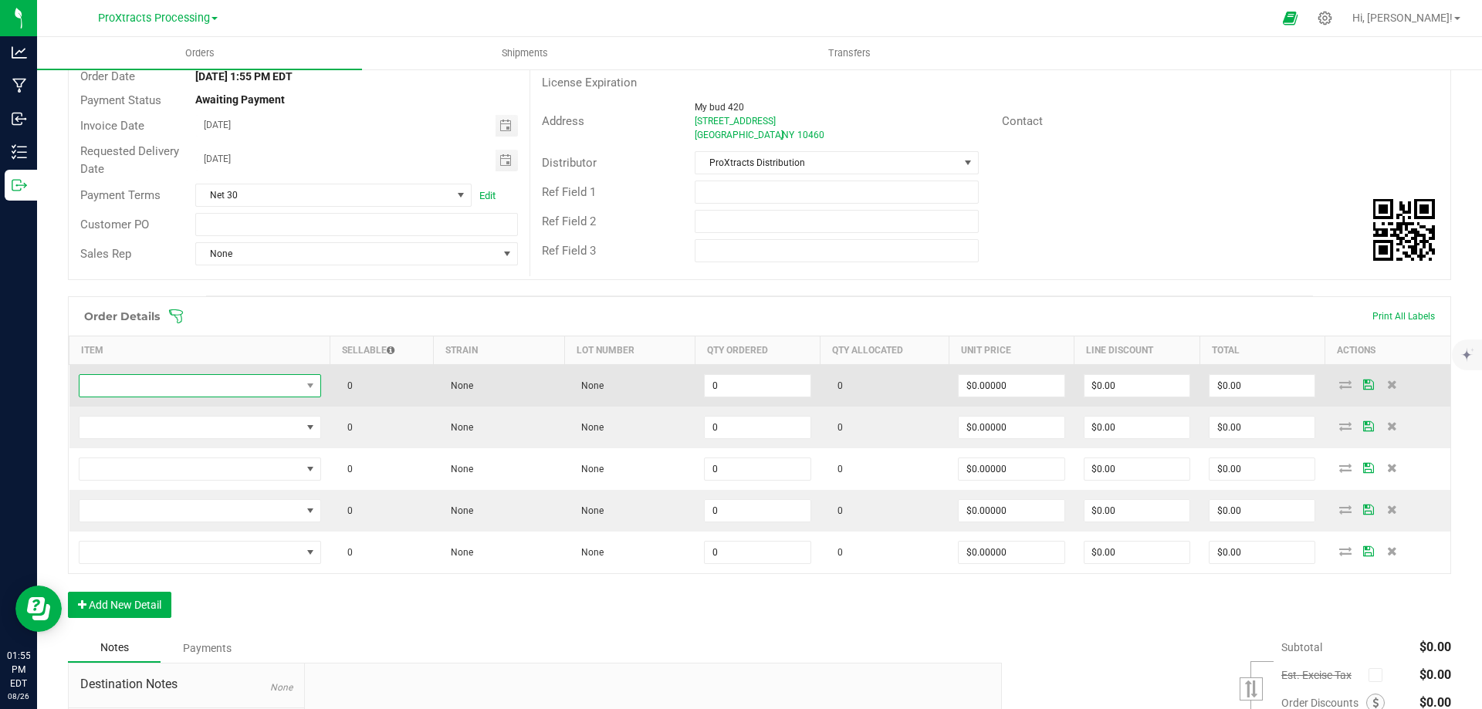
click at [188, 394] on span "NO DATA FOUND" at bounding box center [189, 386] width 221 height 22
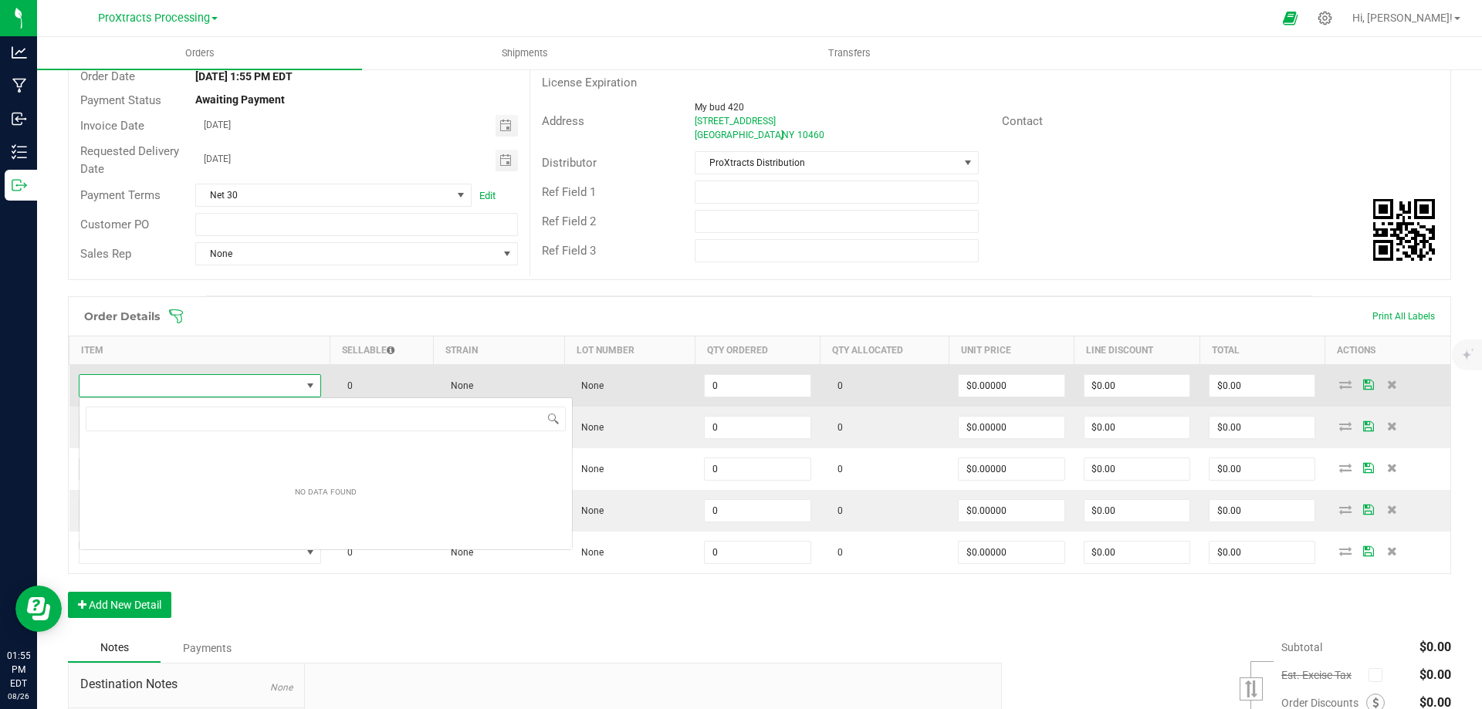
scroll to position [23, 240]
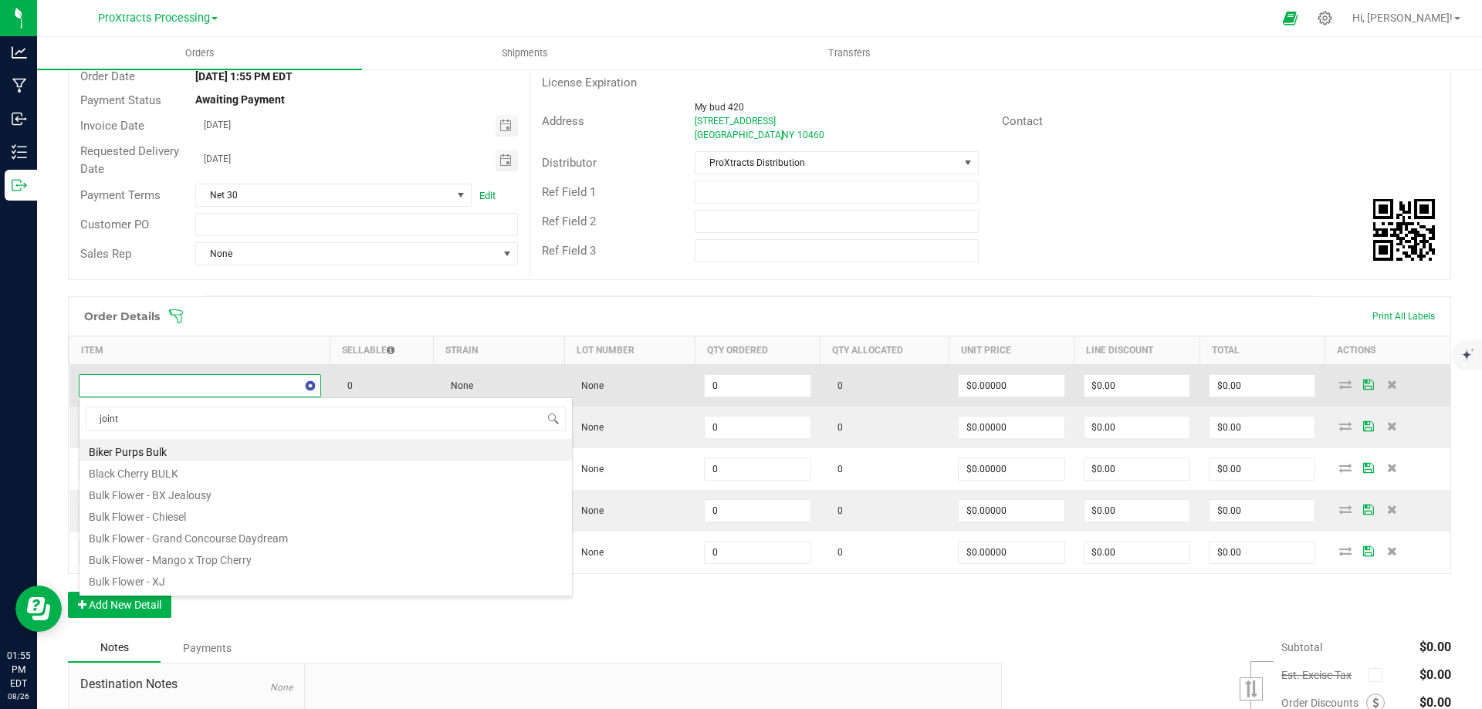
type input "joints"
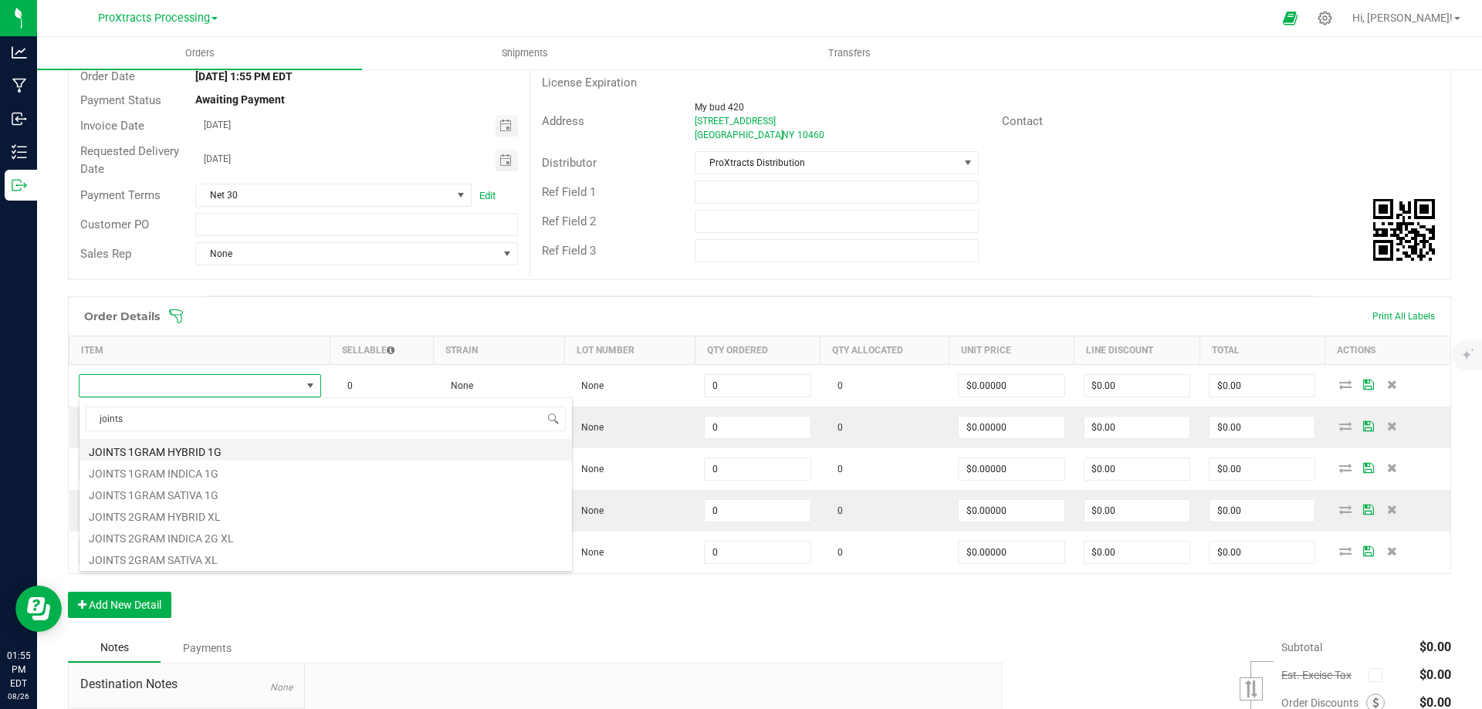
click at [167, 451] on li "JOINTS 1GRAM HYBRID 1G" at bounding box center [325, 450] width 492 height 22
type input "0 ea"
type input "$16.00000"
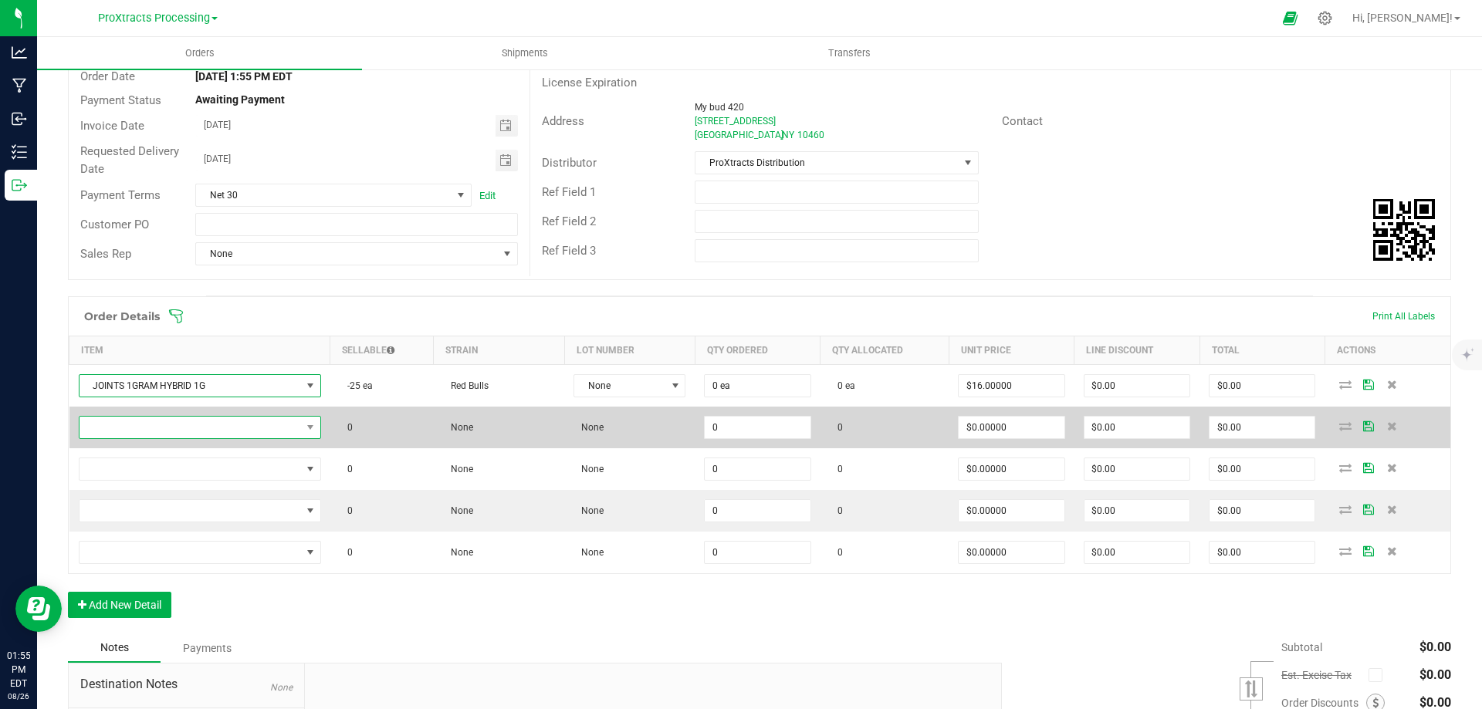
click at [167, 428] on span "NO DATA FOUND" at bounding box center [189, 428] width 221 height 22
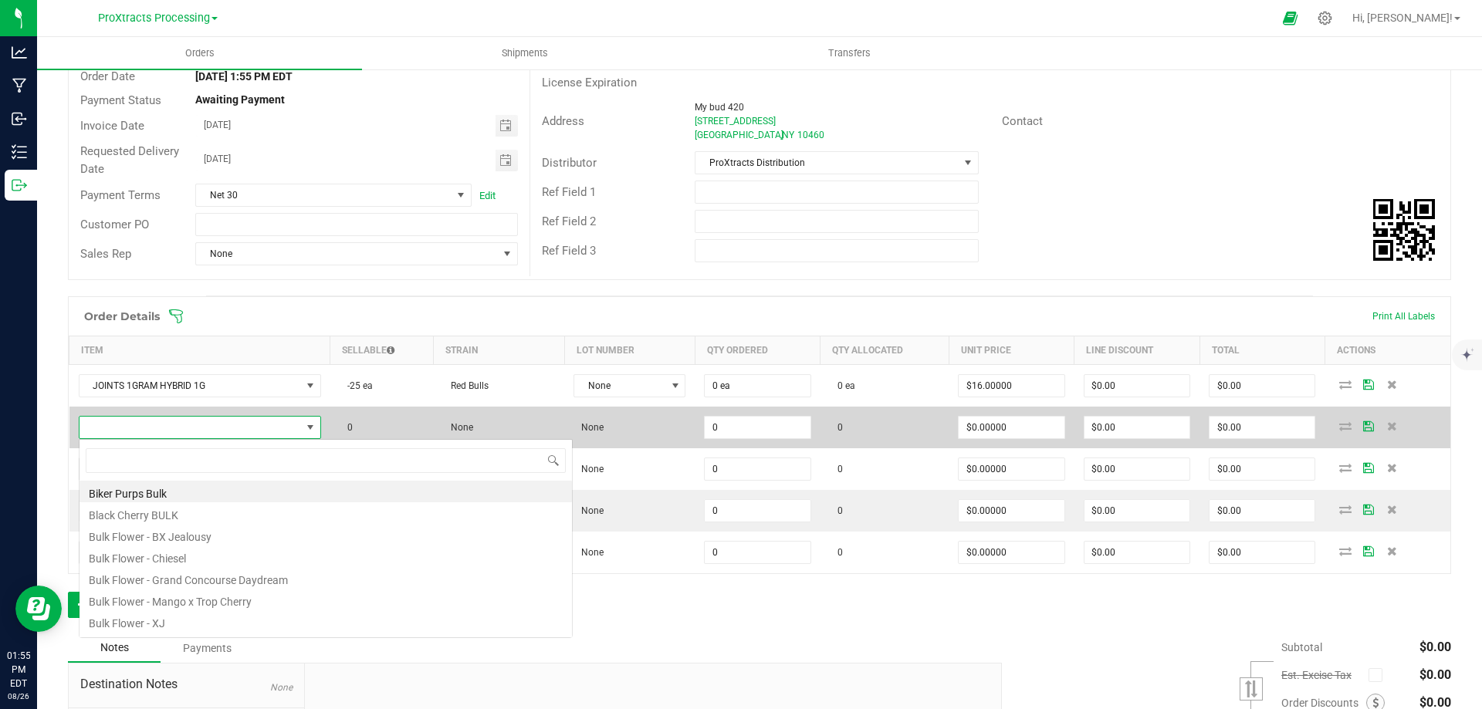
scroll to position [23, 238]
type input "joints"
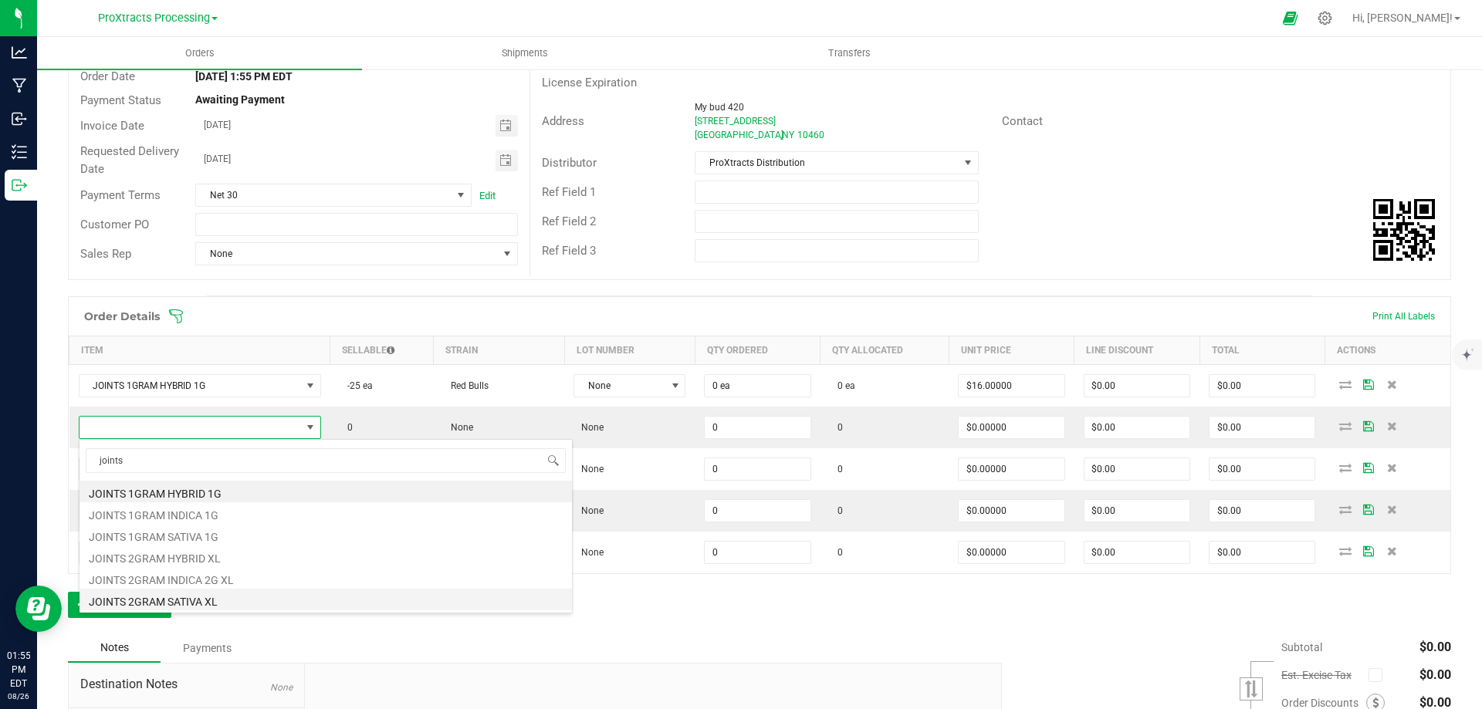
click at [147, 601] on li "JOINTS 2GRAM SATIVA XL" at bounding box center [325, 600] width 492 height 22
type input "0 ea"
type input "$16.00000"
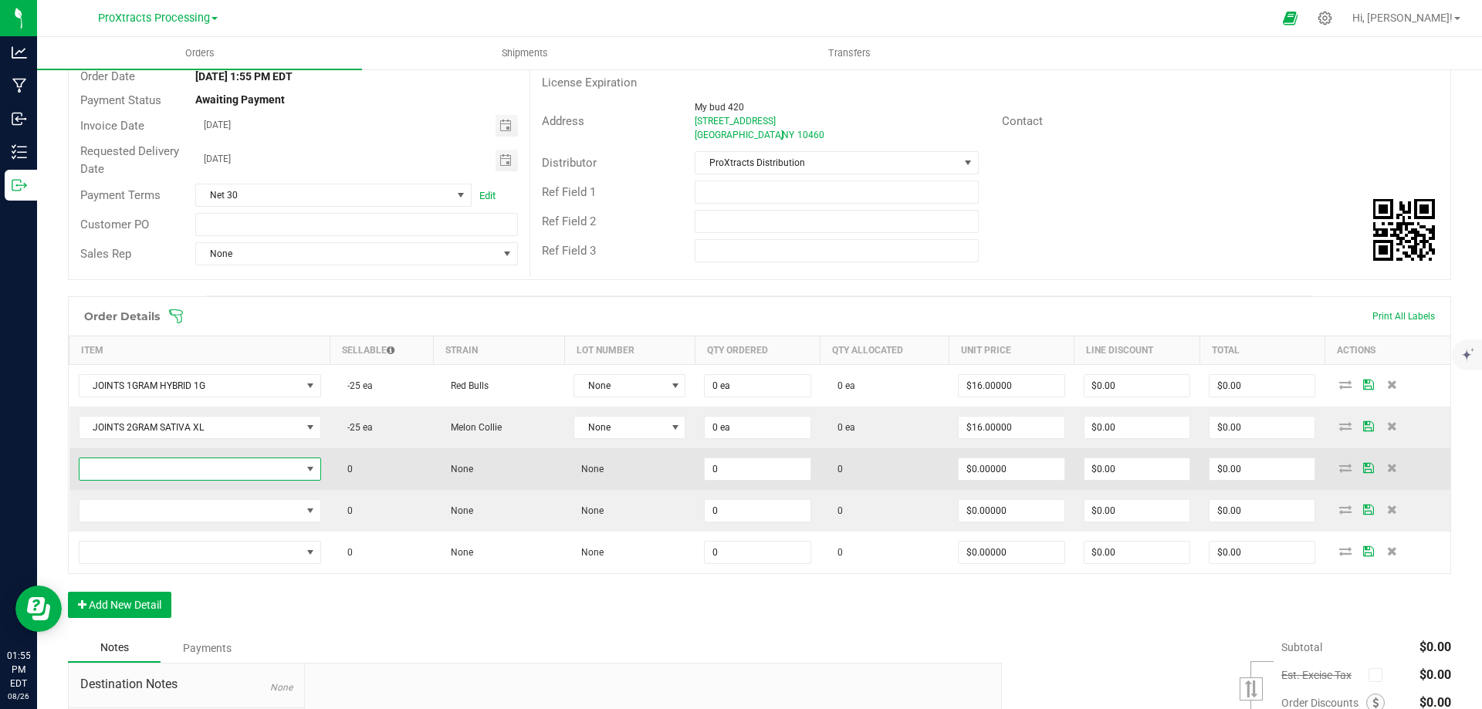
click at [159, 472] on span "NO DATA FOUND" at bounding box center [189, 469] width 221 height 22
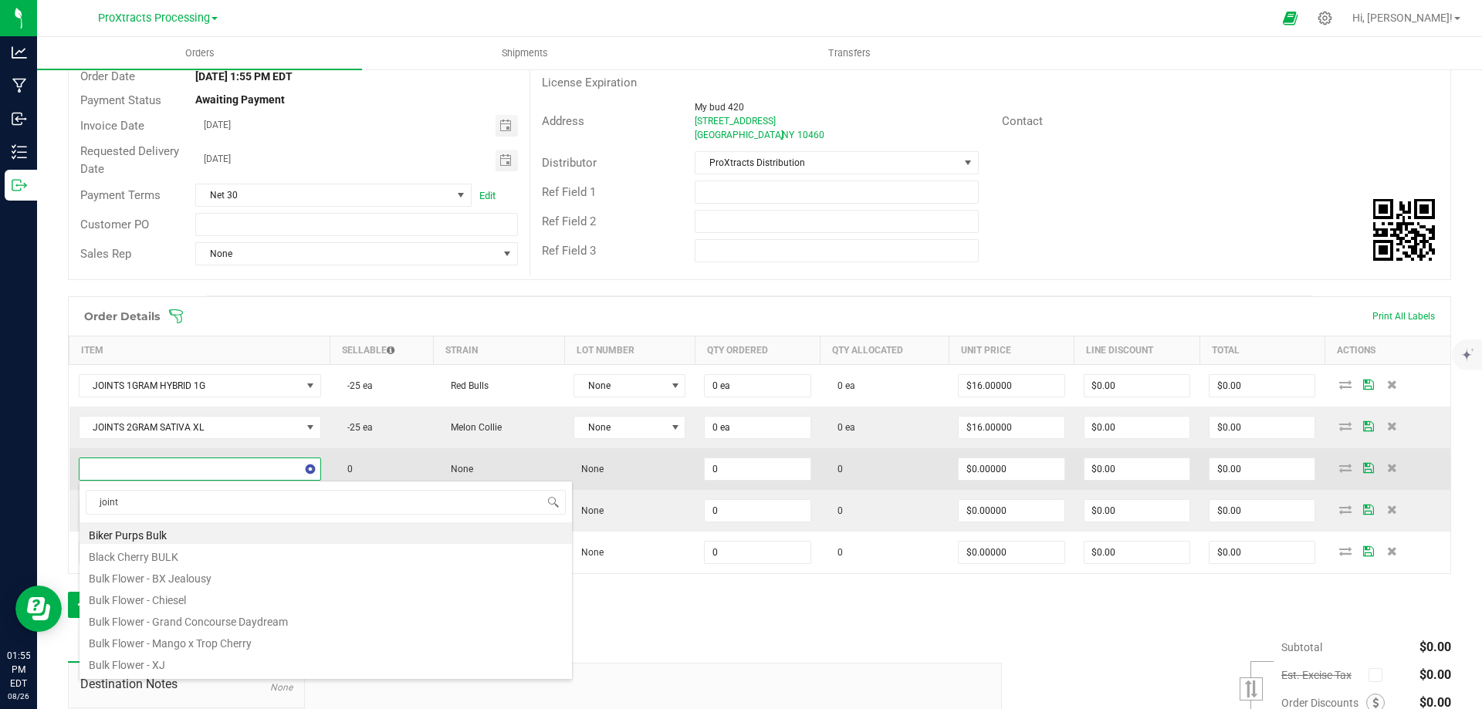
type input "joints"
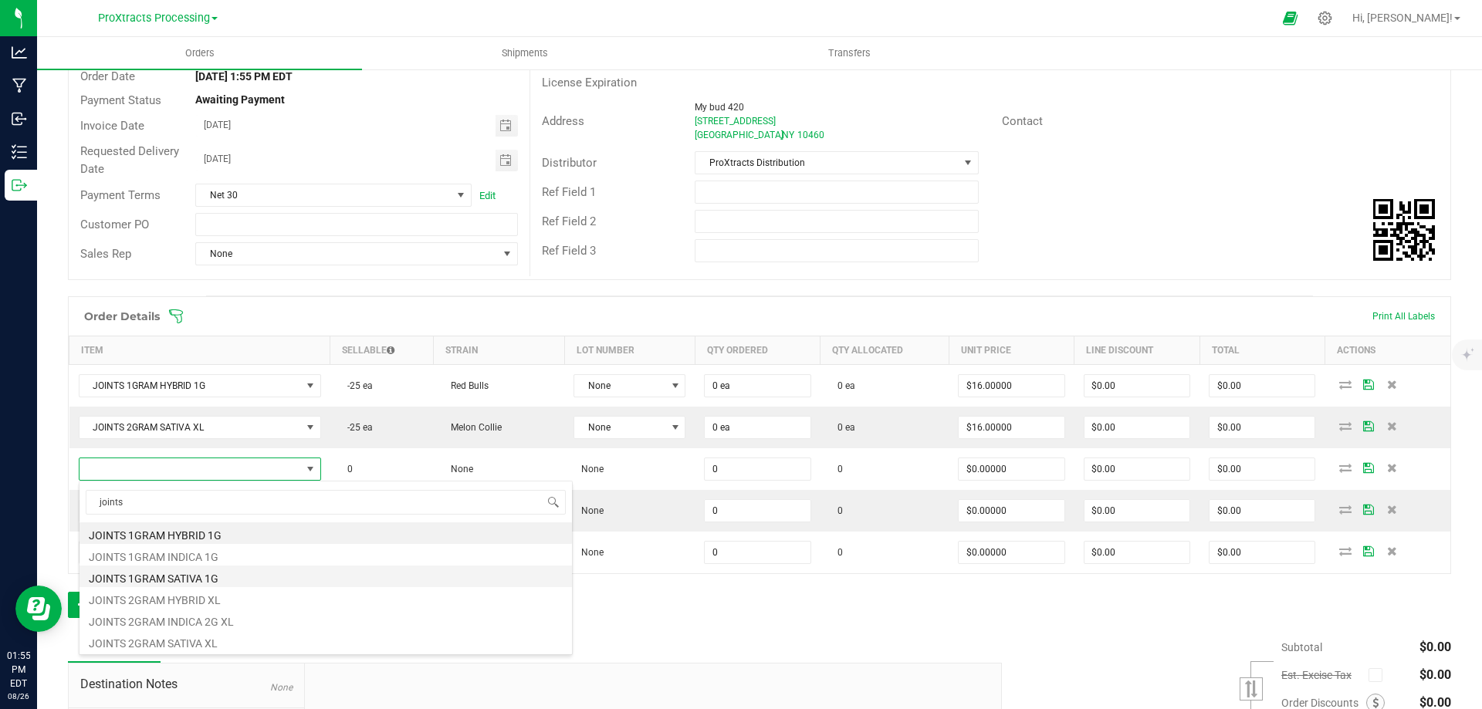
click at [162, 575] on li "JOINTS 1GRAM SATIVA 1G" at bounding box center [325, 577] width 492 height 22
type input "0 ea"
type input "$16.00000"
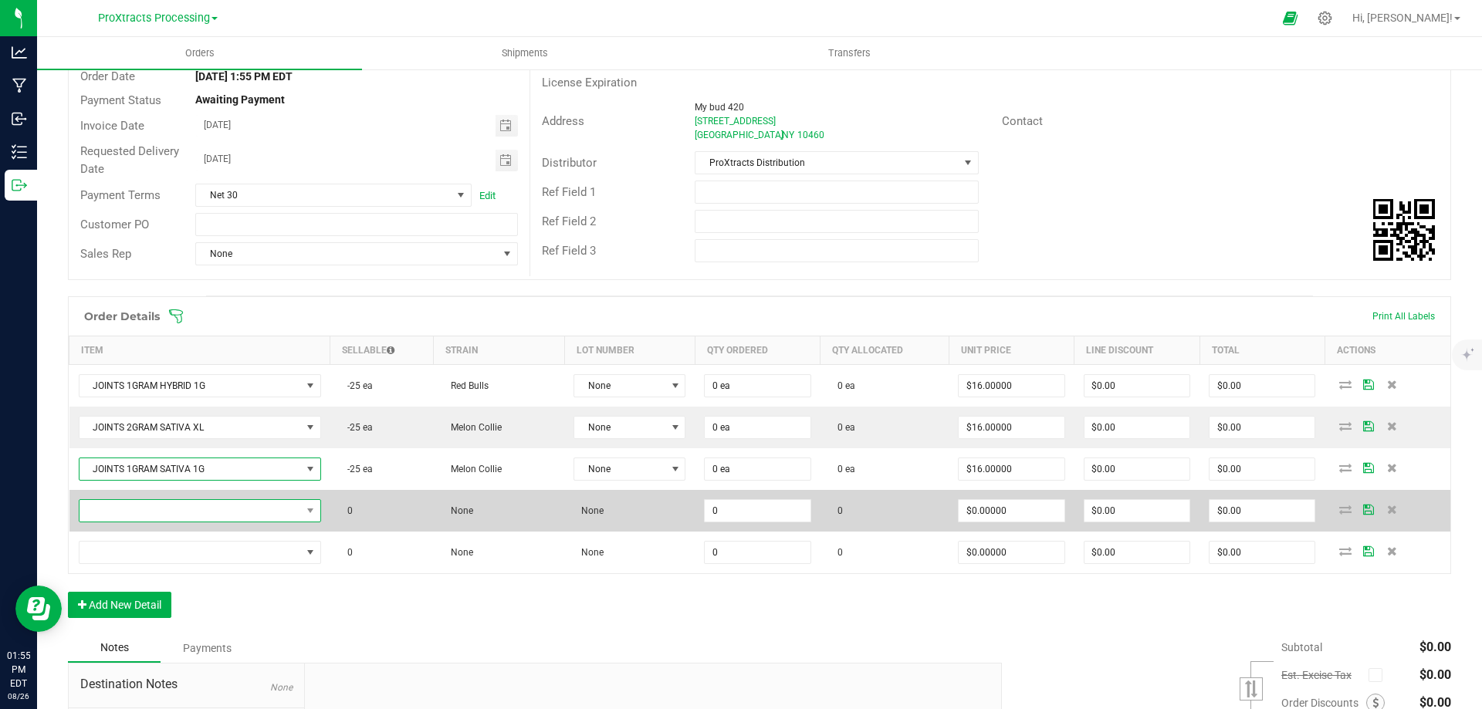
click at [161, 514] on span "NO DATA FOUND" at bounding box center [189, 511] width 221 height 22
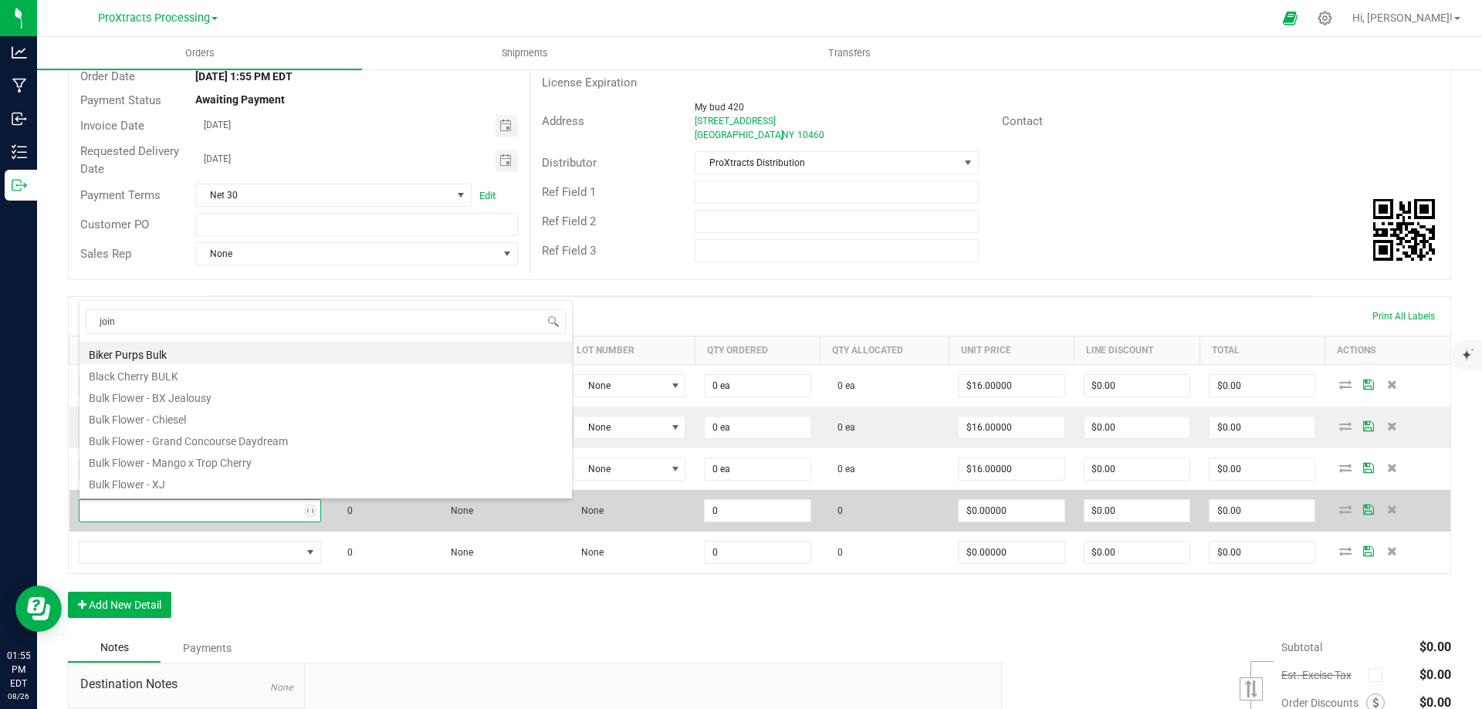
type input "joint"
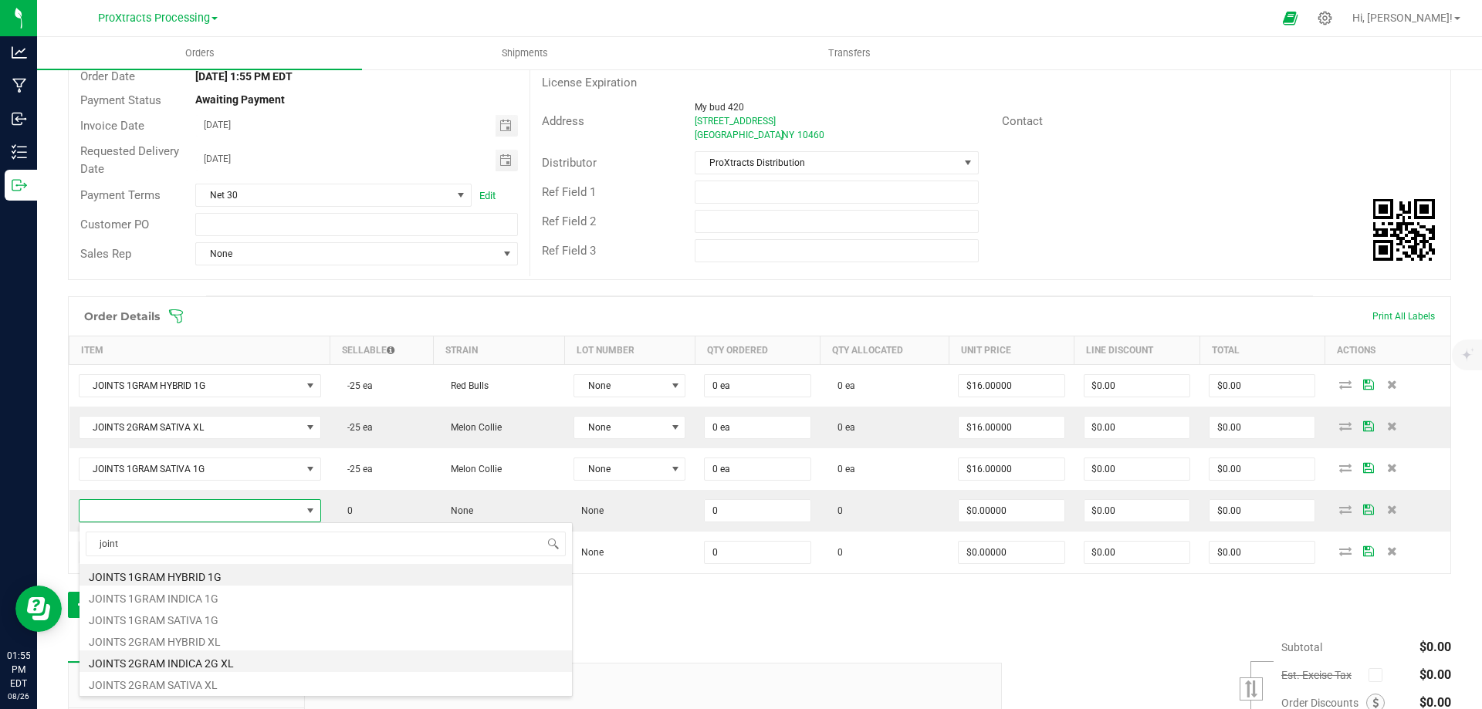
click at [161, 660] on li "JOINTS 2GRAM INDICA 2G XL" at bounding box center [325, 662] width 492 height 22
type input "0 ea"
type input "$16.00000"
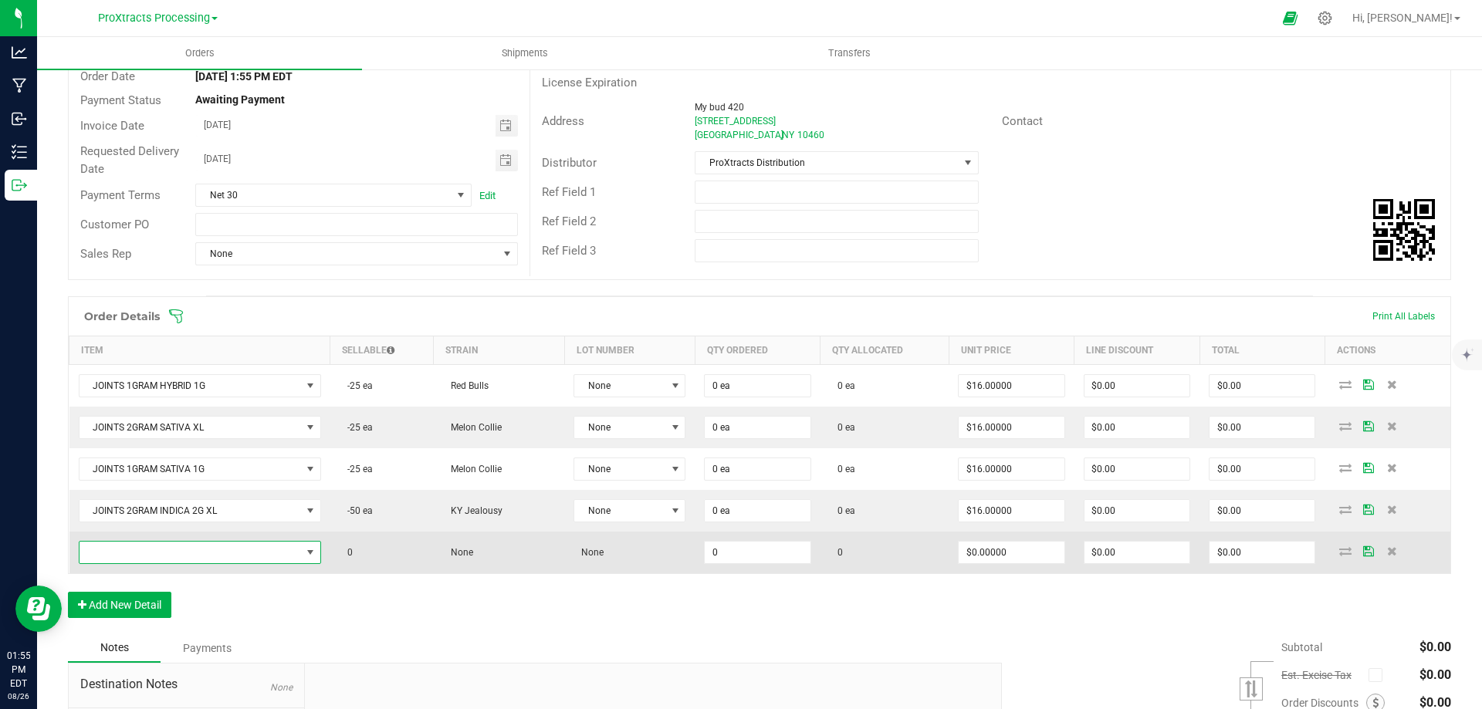
click at [156, 548] on span "NO DATA FOUND" at bounding box center [189, 553] width 221 height 22
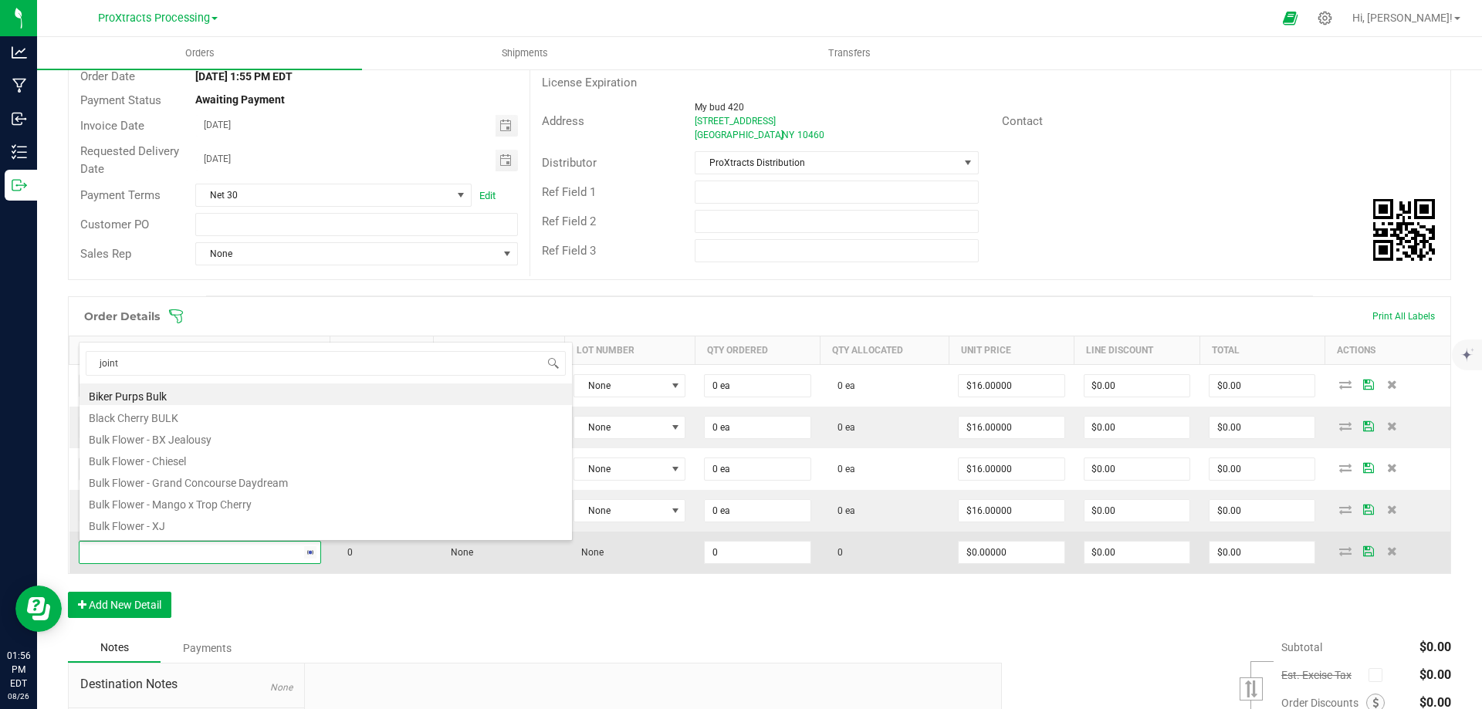
type input "joints"
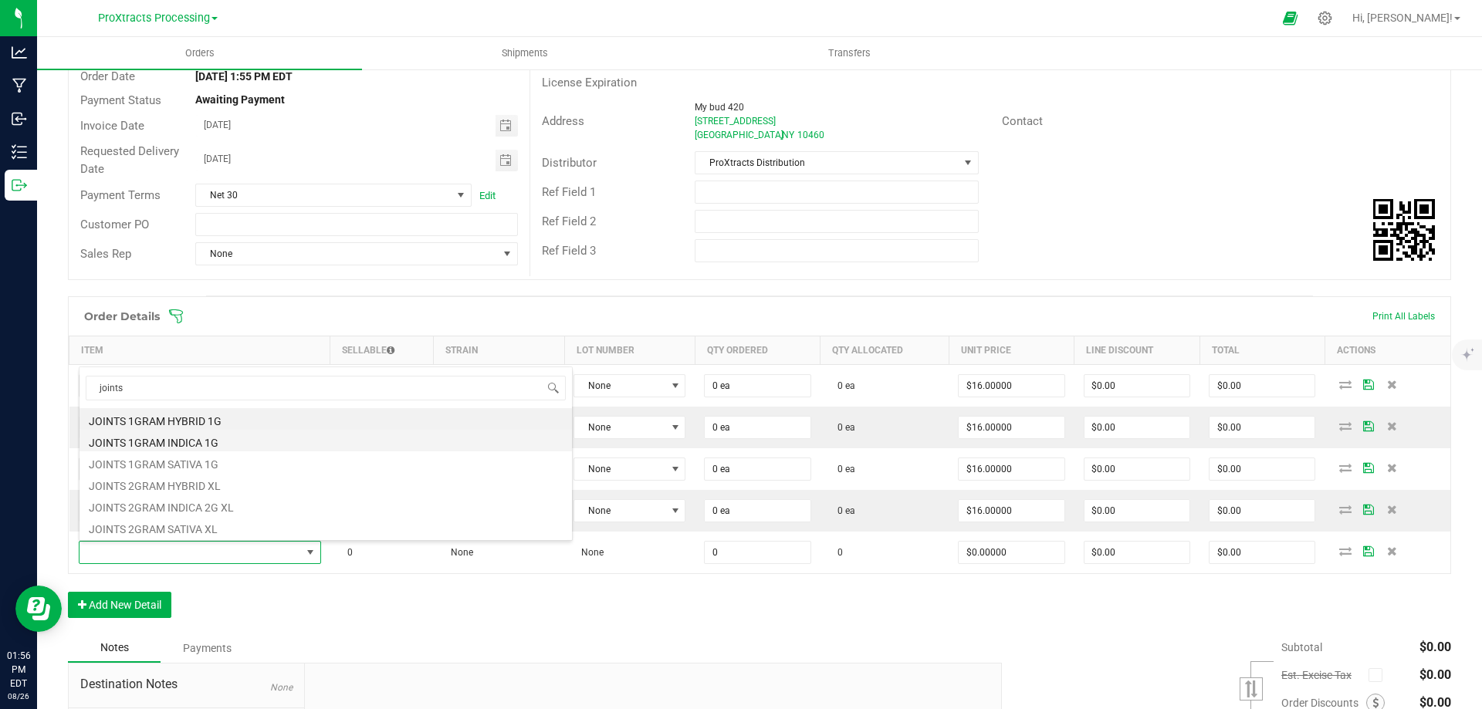
click at [166, 442] on li "JOINTS 1GRAM INDICA 1G" at bounding box center [325, 441] width 492 height 22
type input "0 ea"
type input "$16.00000"
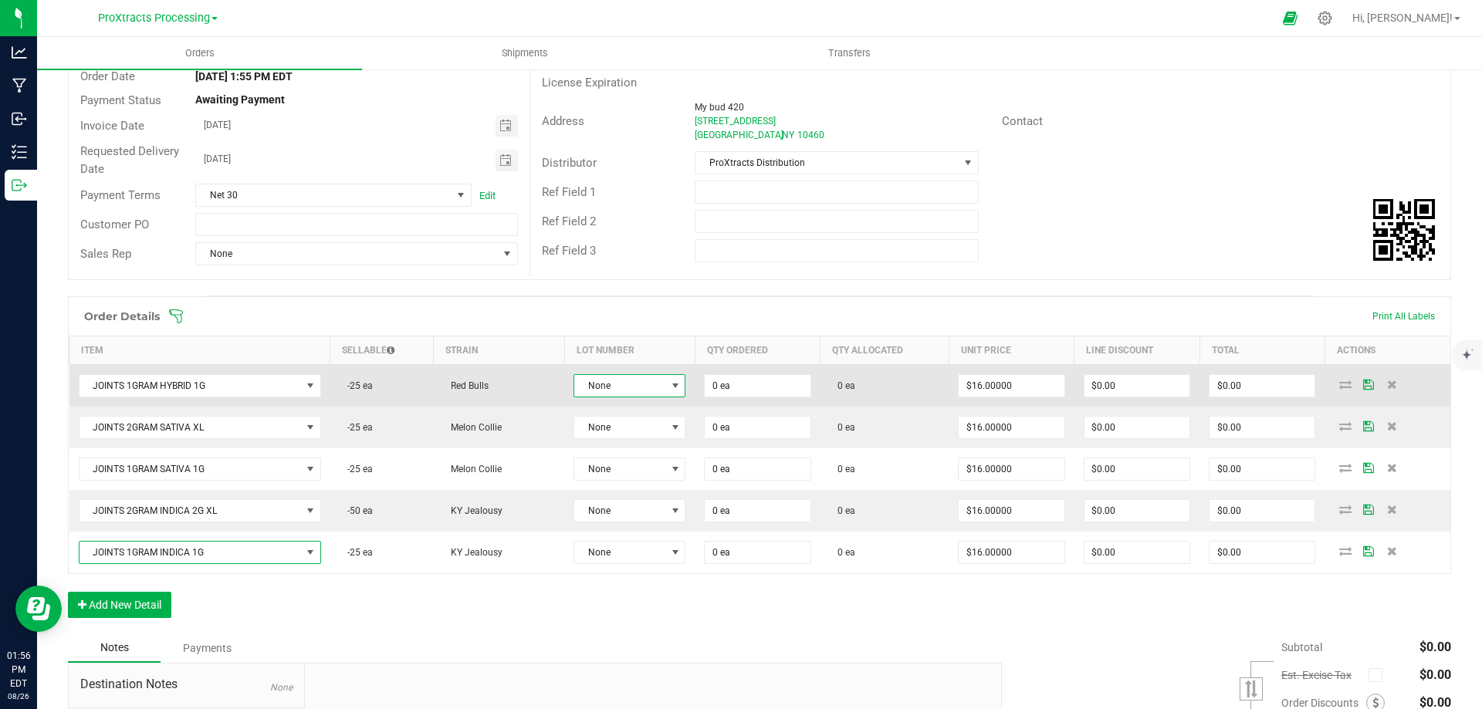
click at [670, 384] on span at bounding box center [675, 386] width 12 height 12
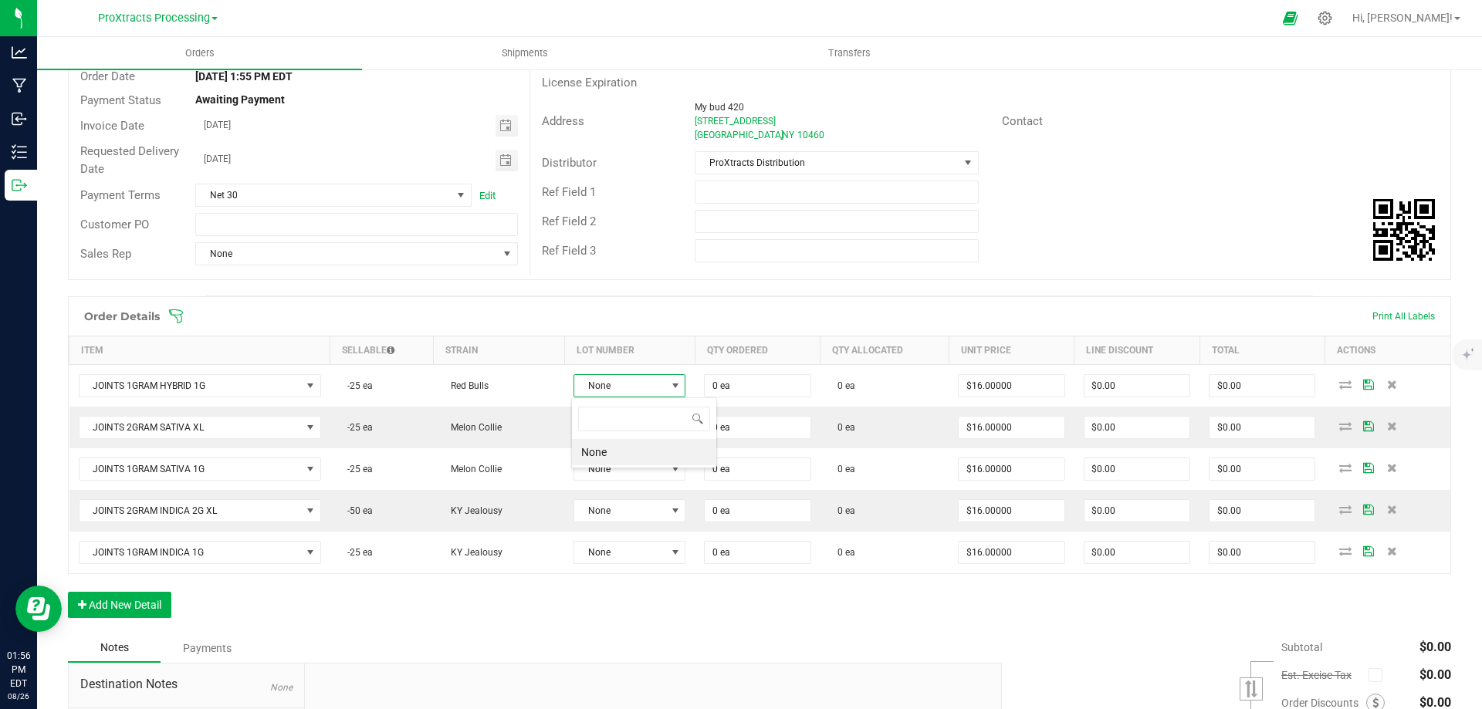
click at [624, 452] on li "None" at bounding box center [644, 452] width 144 height 26
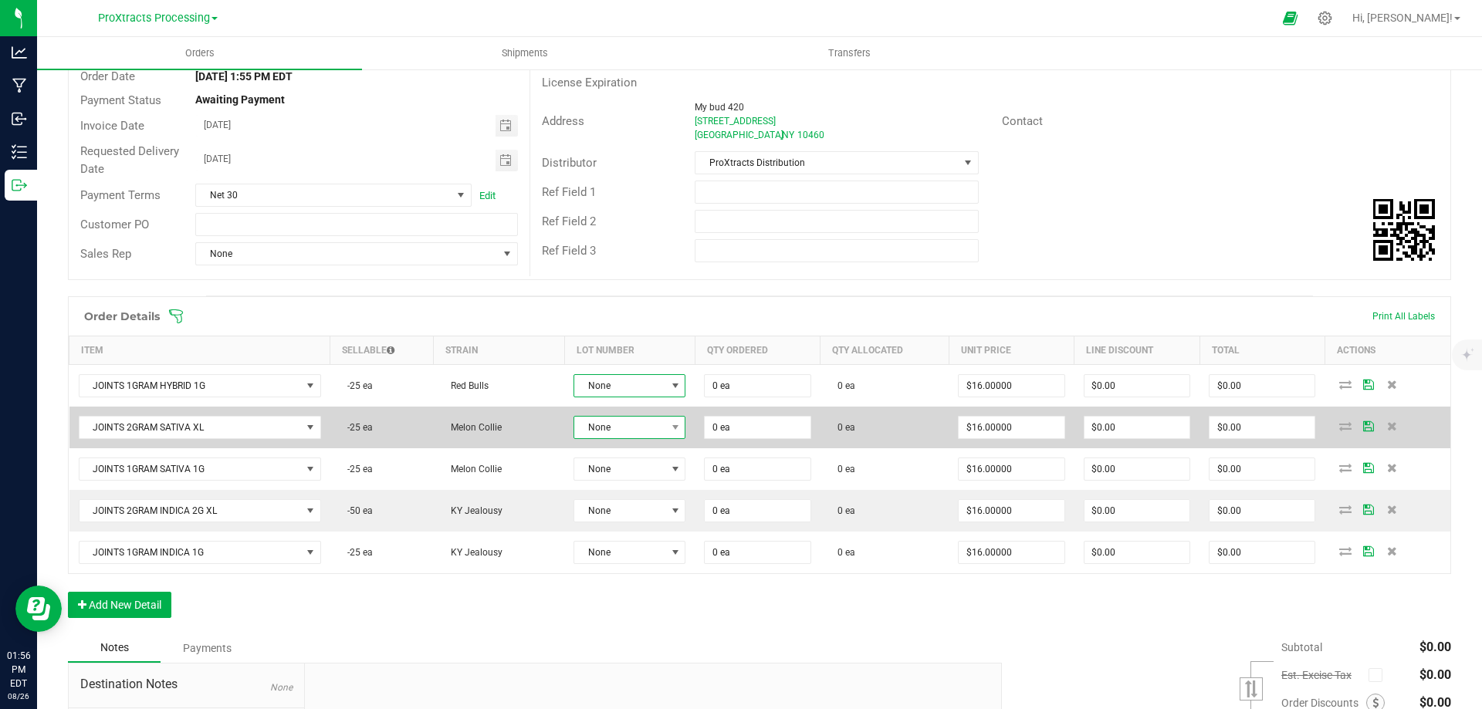
click at [612, 425] on span "None" at bounding box center [619, 428] width 91 height 22
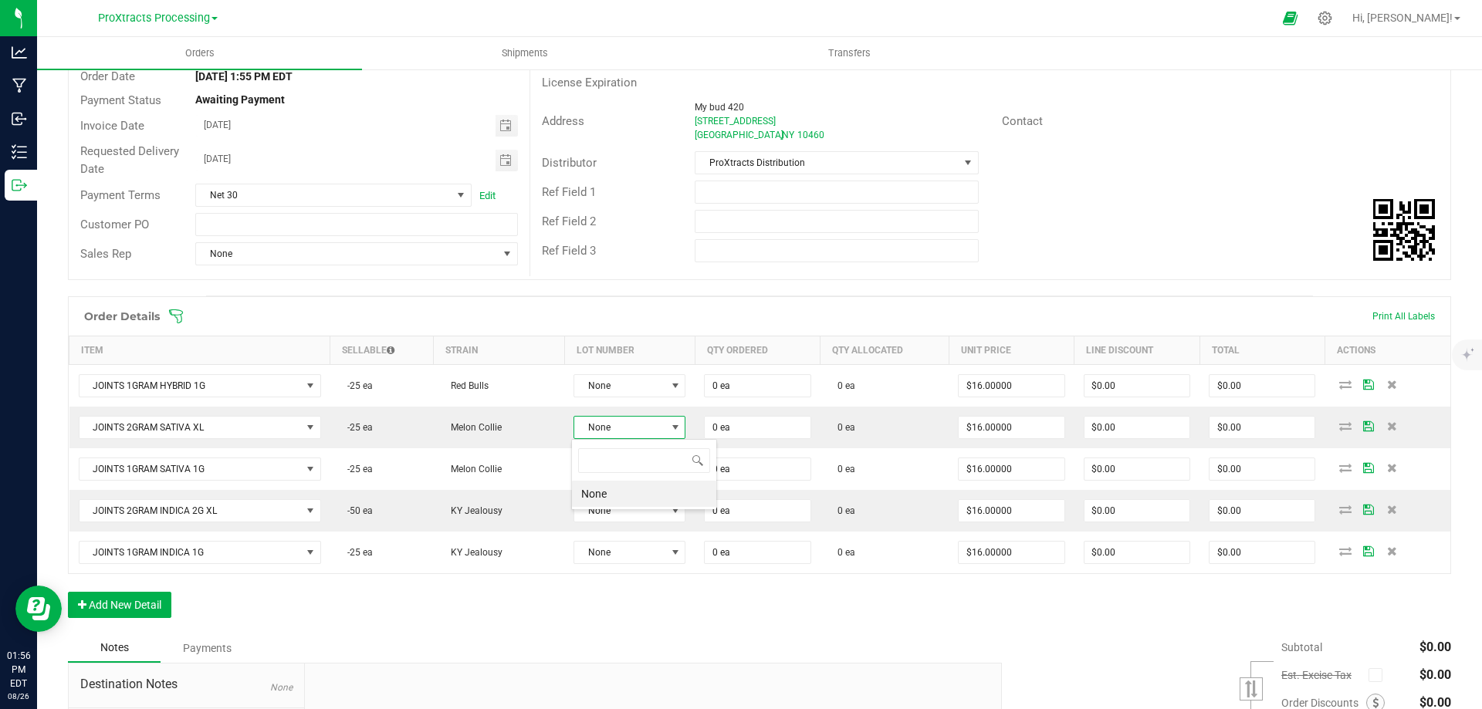
click at [616, 488] on li "None" at bounding box center [644, 494] width 144 height 26
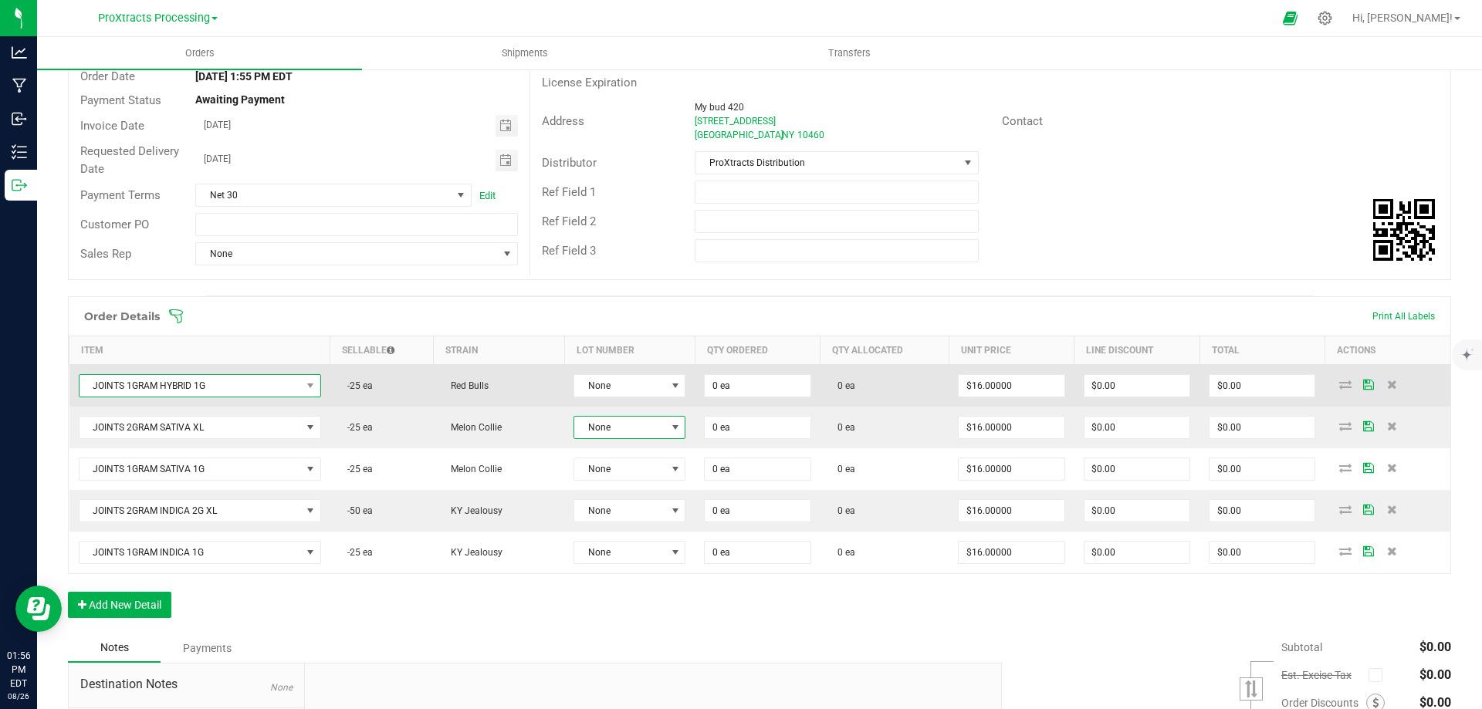
click at [242, 383] on span "JOINTS 1GRAM HYBRID 1G" at bounding box center [189, 386] width 221 height 22
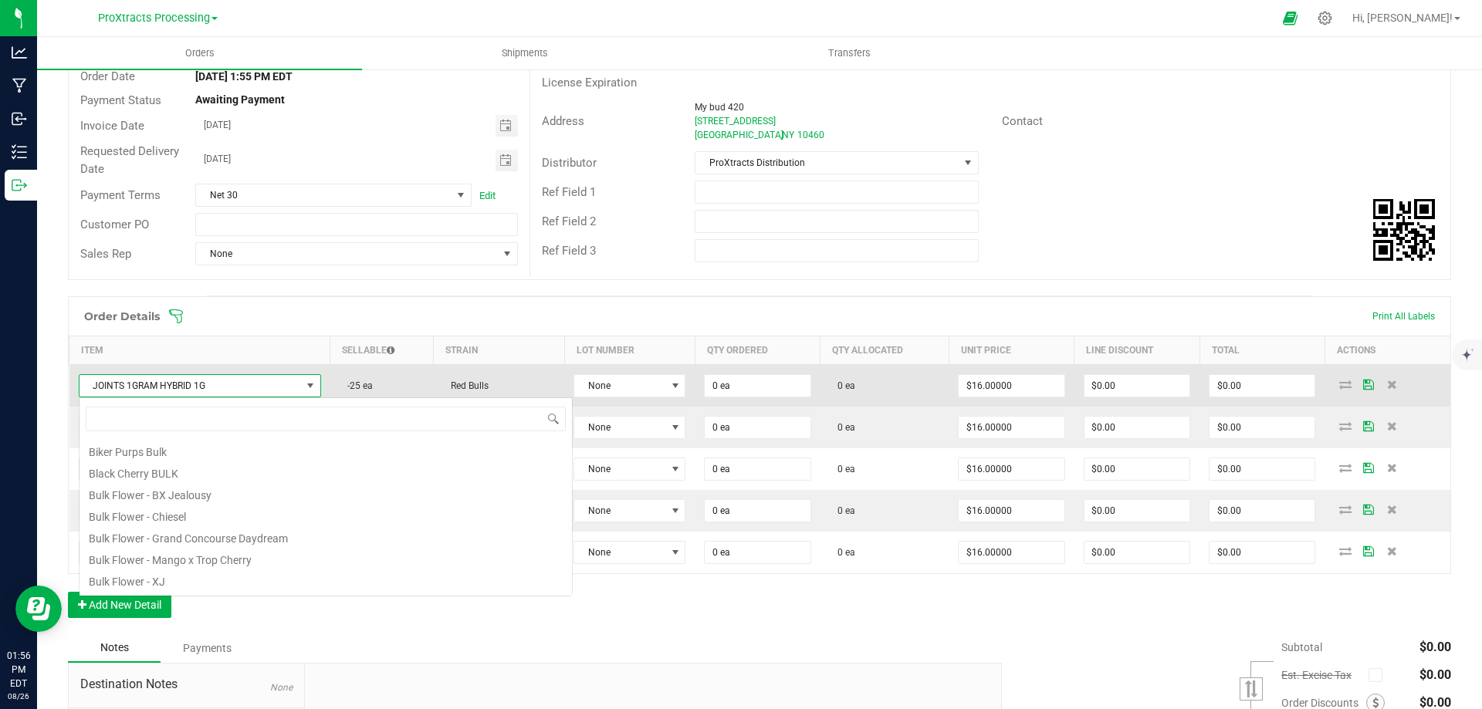
scroll to position [23, 240]
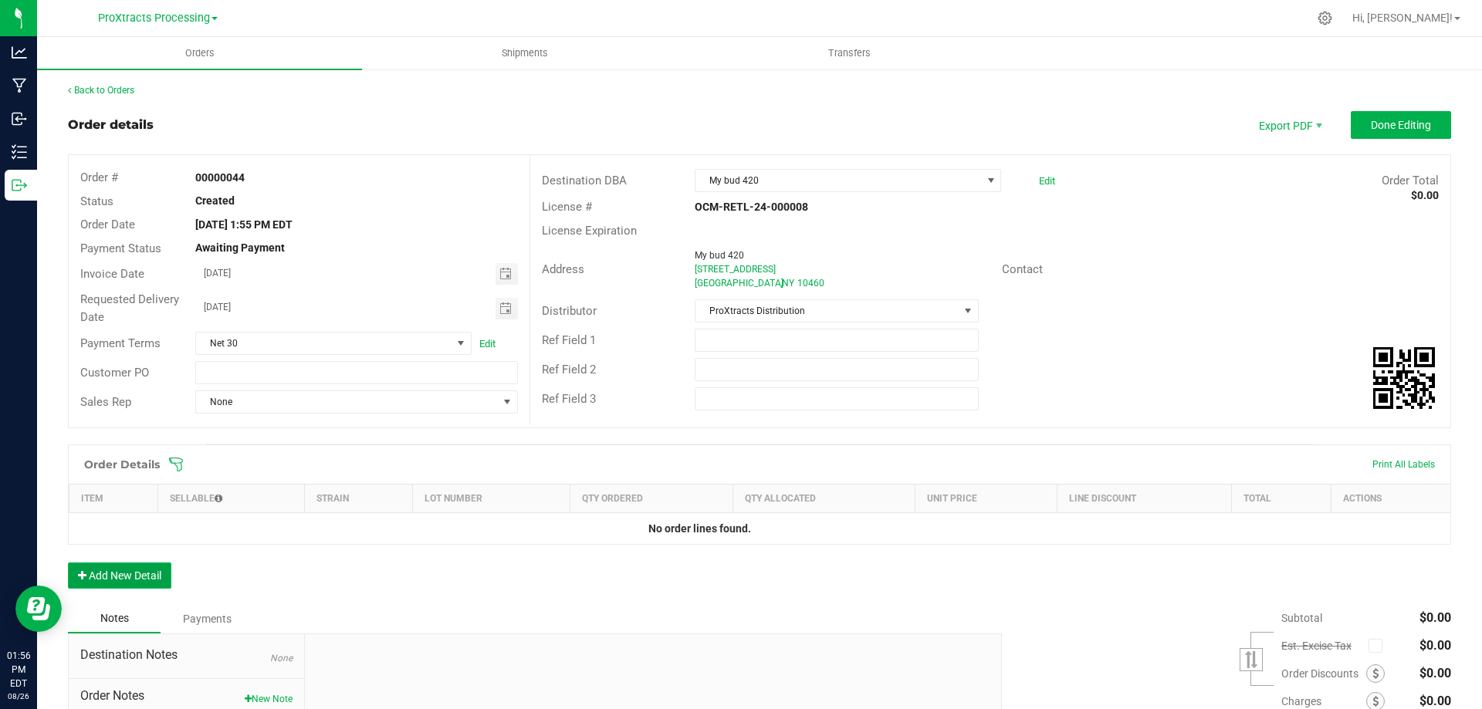
click at [123, 577] on button "Add New Detail" at bounding box center [119, 576] width 103 height 26
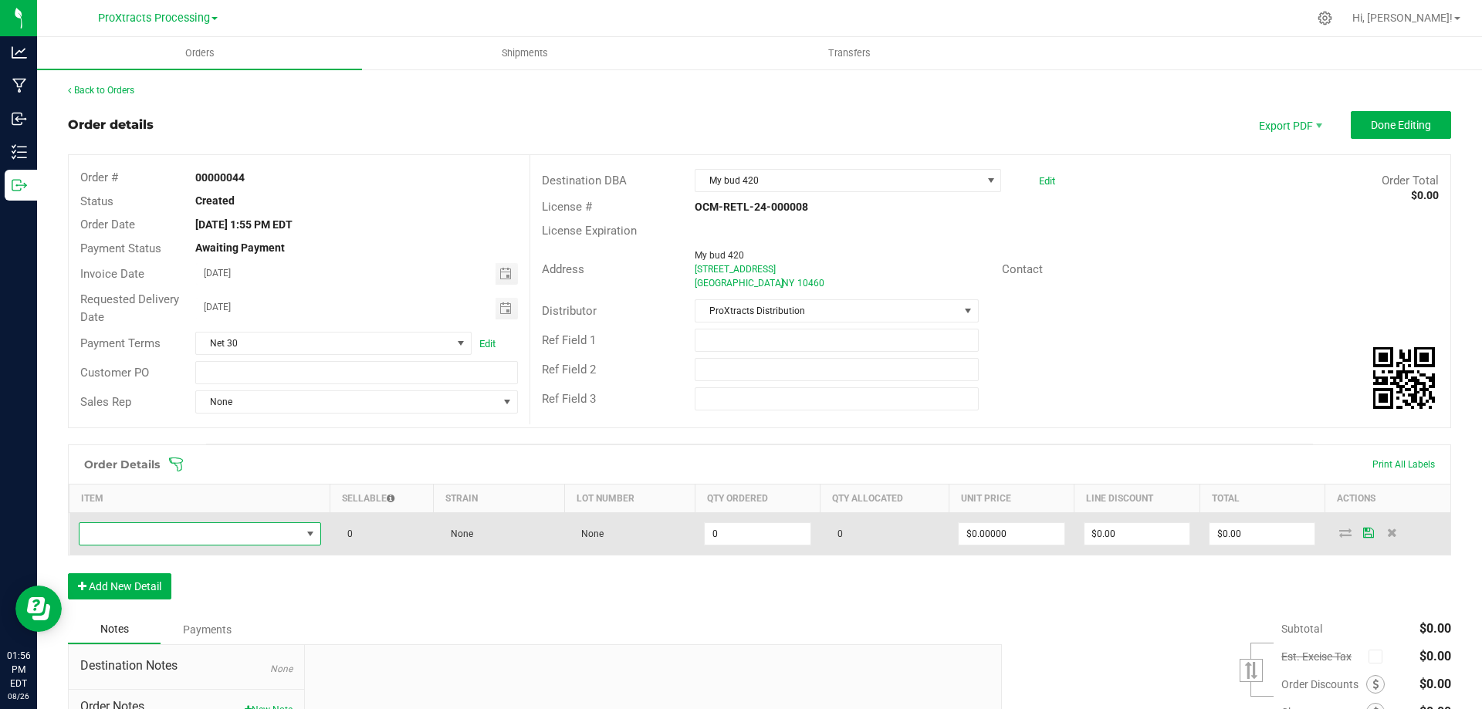
click at [307, 532] on span "NO DATA FOUND" at bounding box center [310, 534] width 12 height 12
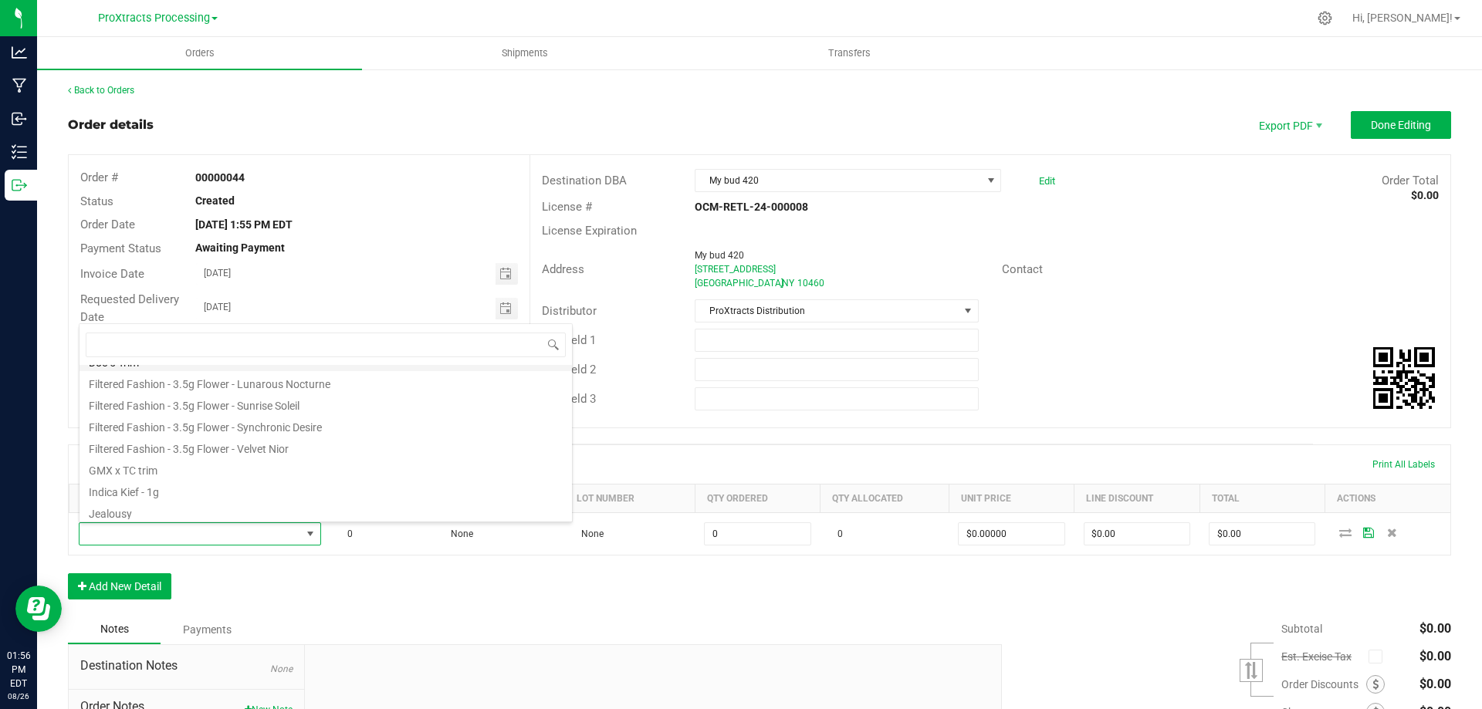
scroll to position [278, 0]
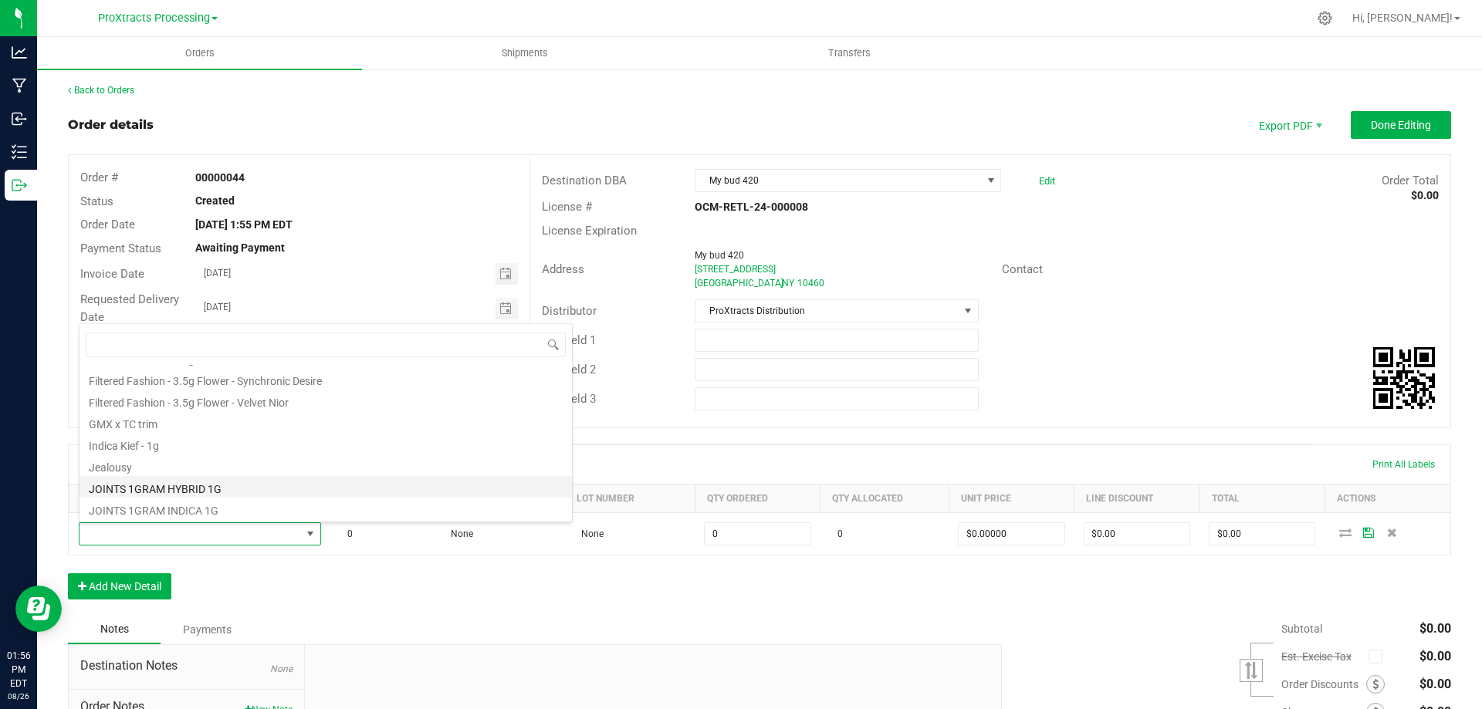
click at [194, 488] on li "JOINTS 1GRAM HYBRID 1G" at bounding box center [325, 487] width 492 height 22
type input "0 ea"
type input "$16.00000"
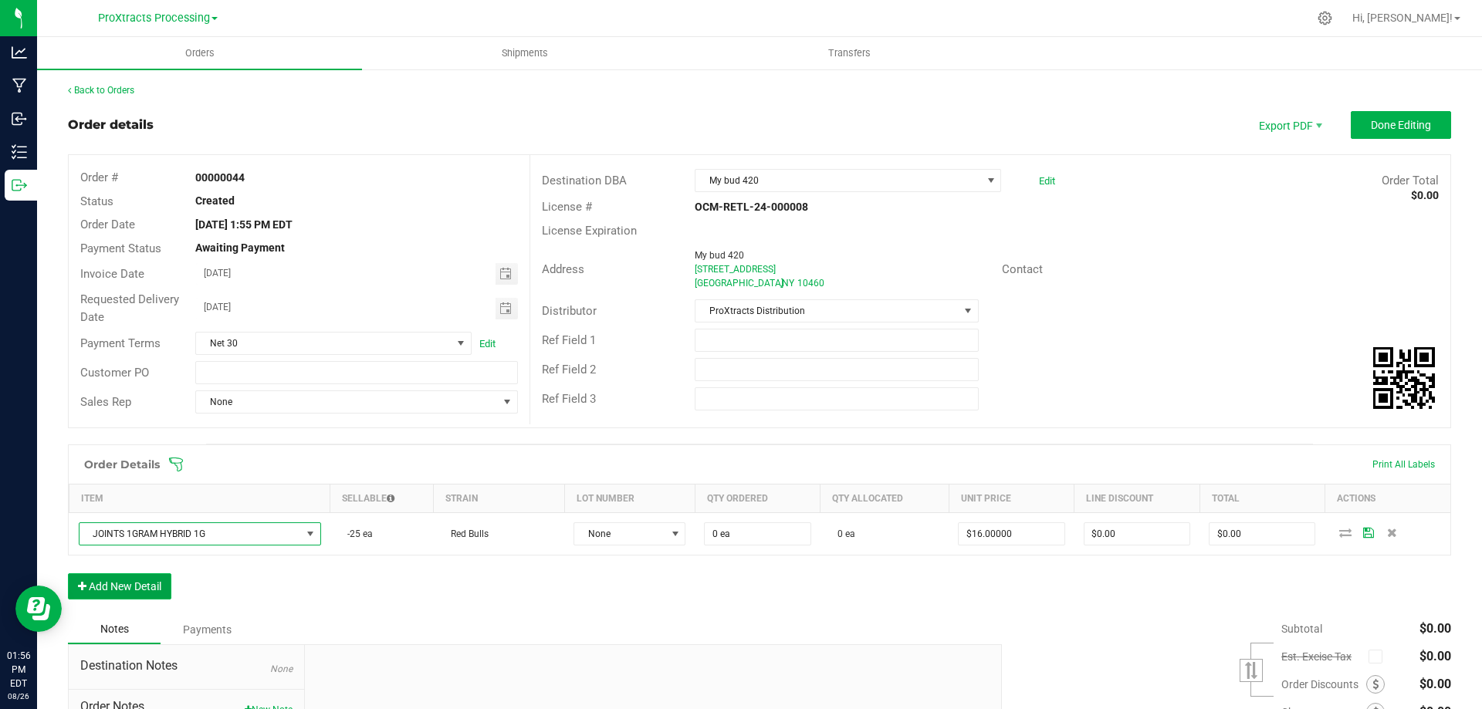
click at [123, 586] on button "Add New Detail" at bounding box center [119, 586] width 103 height 26
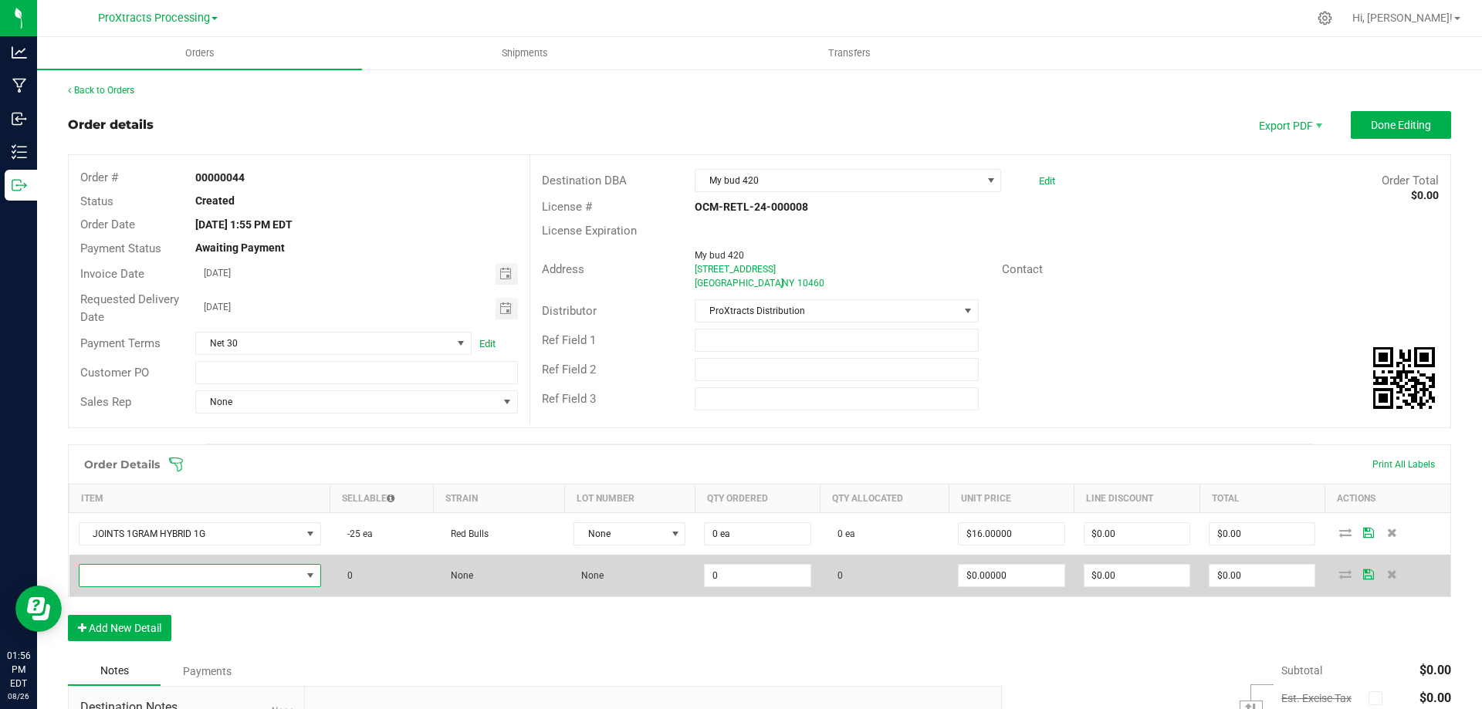
click at [306, 574] on span "NO DATA FOUND" at bounding box center [310, 575] width 12 height 12
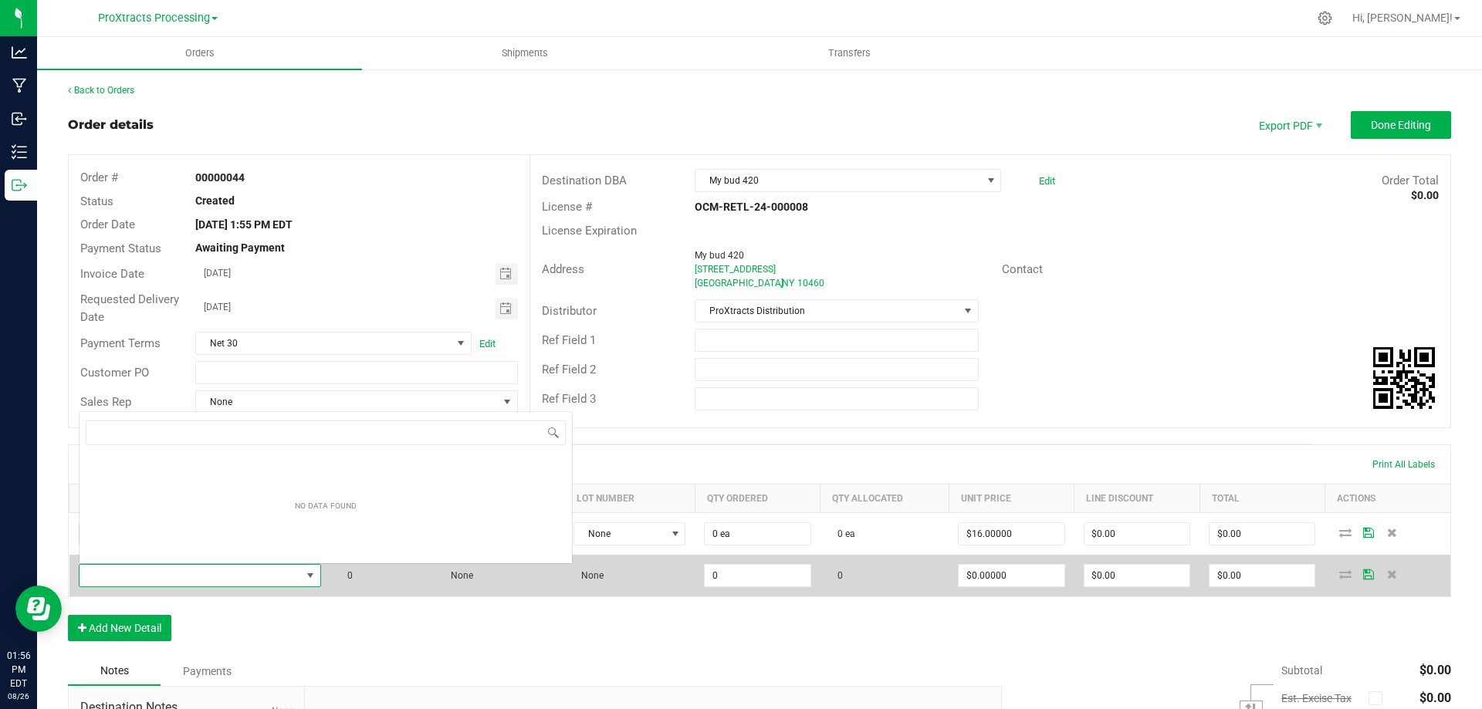
scroll to position [23, 238]
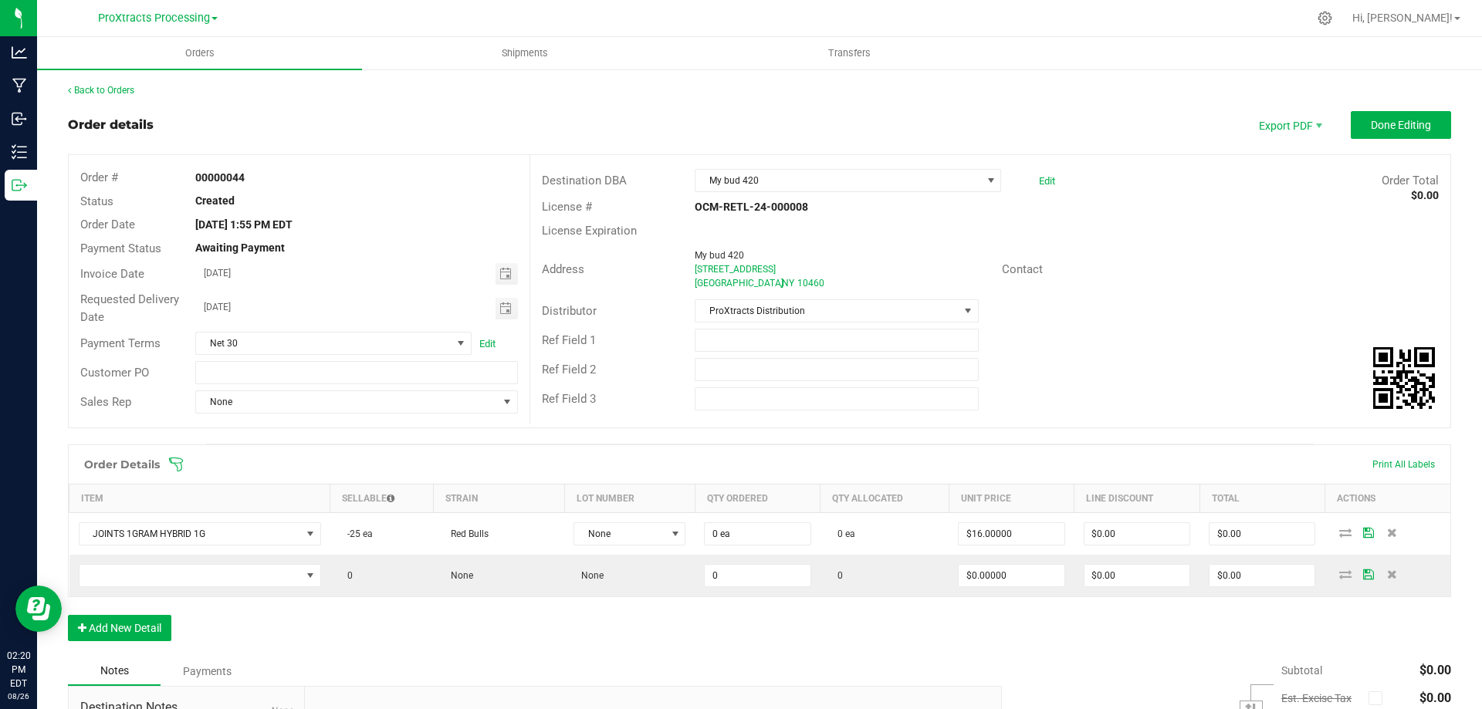
click at [725, 87] on div "Back to Orders" at bounding box center [759, 90] width 1383 height 14
click at [189, 23] on span "ProXtracts Processing" at bounding box center [154, 19] width 112 height 14
click at [158, 54] on link "ProXtracts Distribution" at bounding box center [157, 54] width 225 height 21
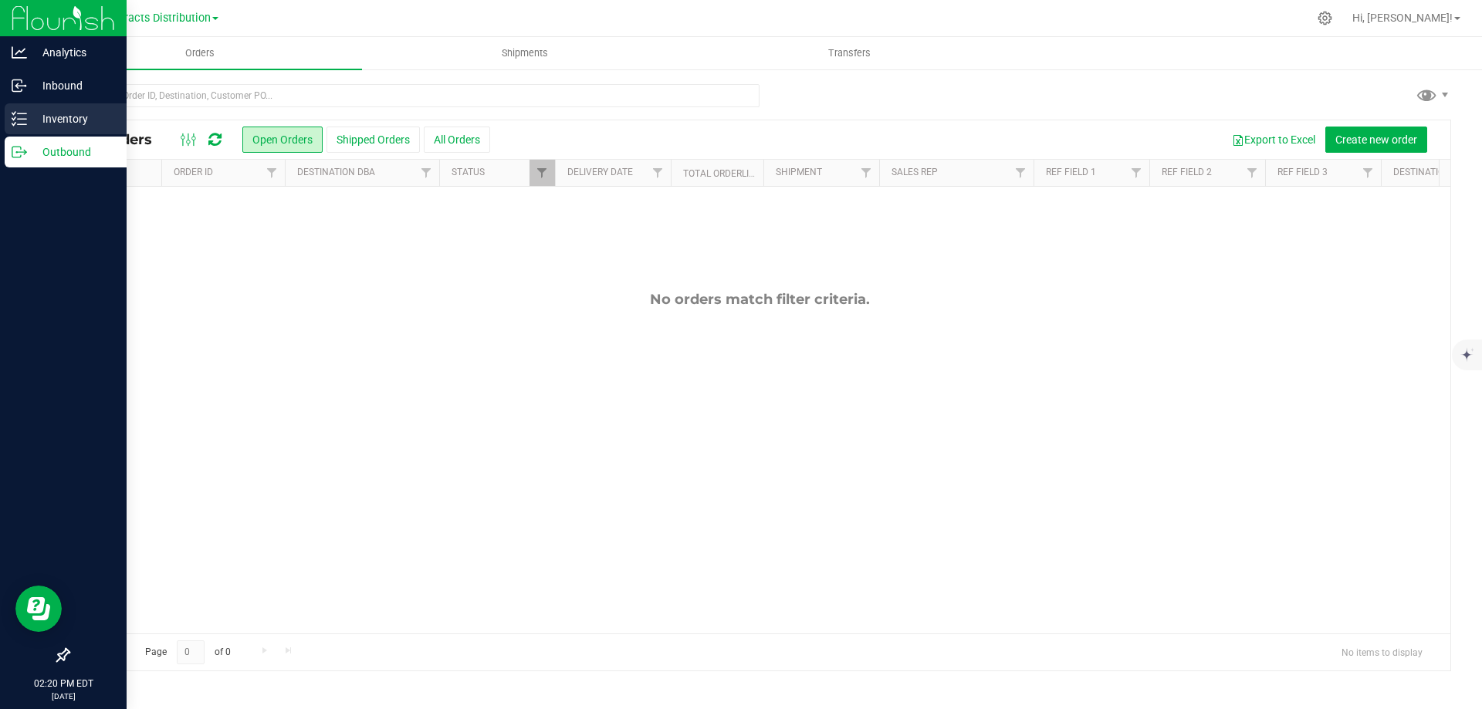
click at [60, 117] on p "Inventory" at bounding box center [73, 119] width 93 height 19
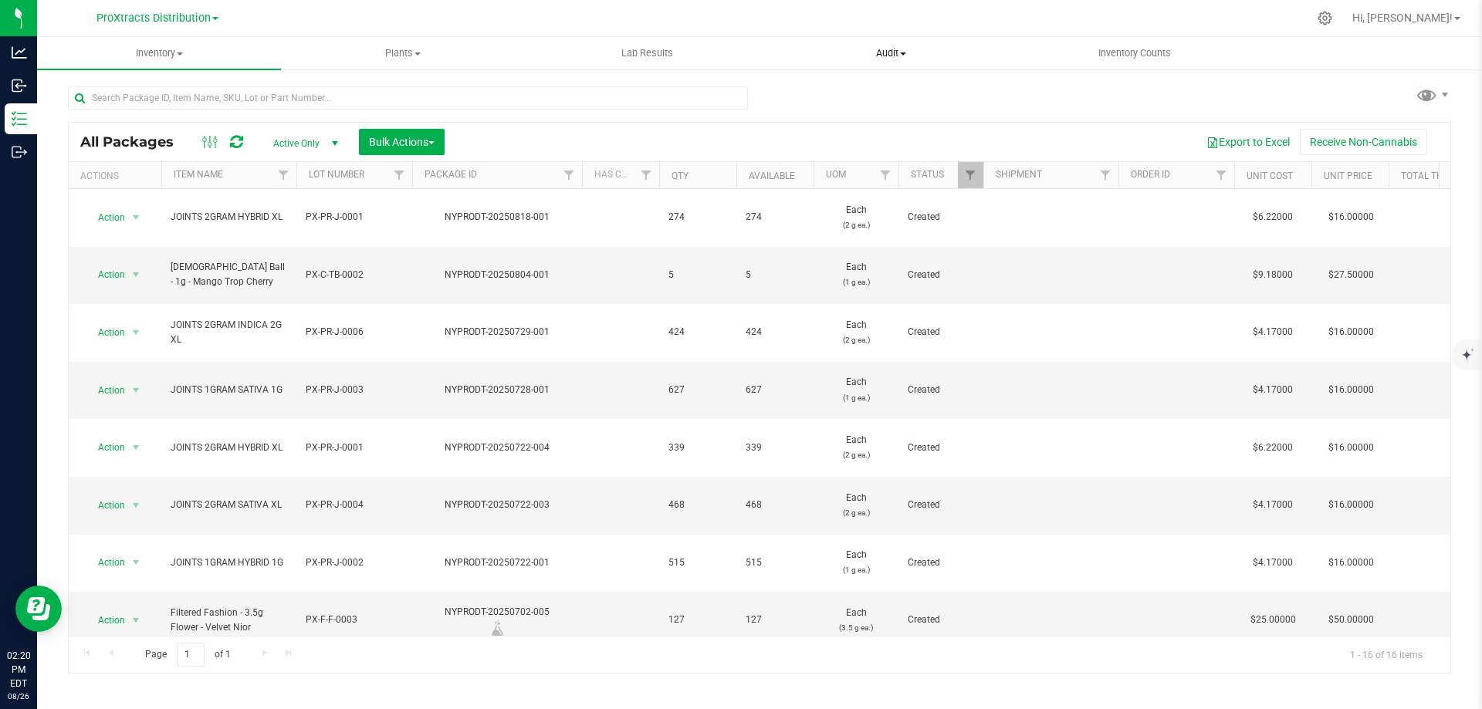
click at [901, 54] on span at bounding box center [903, 53] width 6 height 3
click at [857, 87] on span "Inventory auditing" at bounding box center [835, 92] width 132 height 13
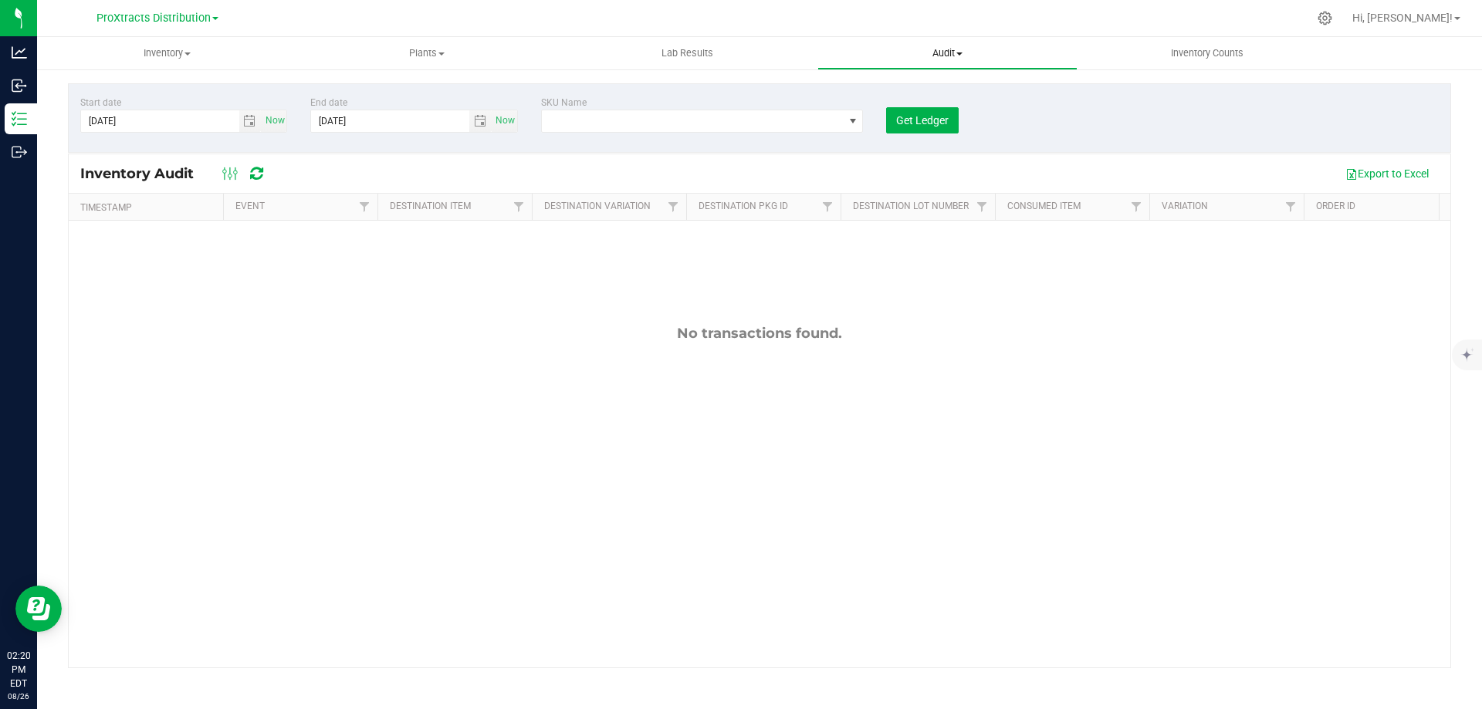
click at [950, 56] on span "Audit" at bounding box center [947, 53] width 259 height 14
click at [1006, 316] on div "No transactions found." at bounding box center [759, 496] width 1381 height 551
click at [954, 51] on span "Audit" at bounding box center [947, 53] width 260 height 14
click at [1212, 51] on span "Inventory Counts" at bounding box center [1207, 53] width 114 height 14
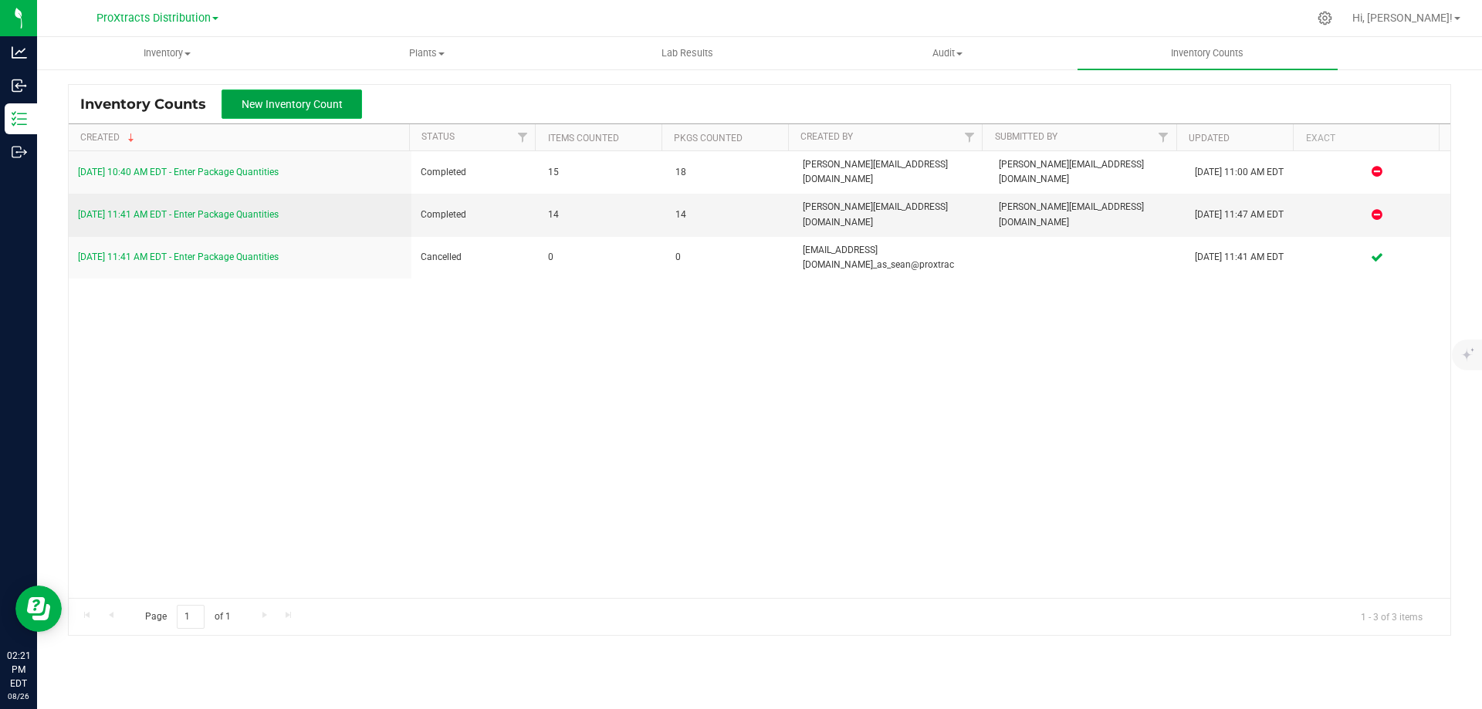
click at [302, 100] on span "New Inventory Count" at bounding box center [292, 104] width 101 height 12
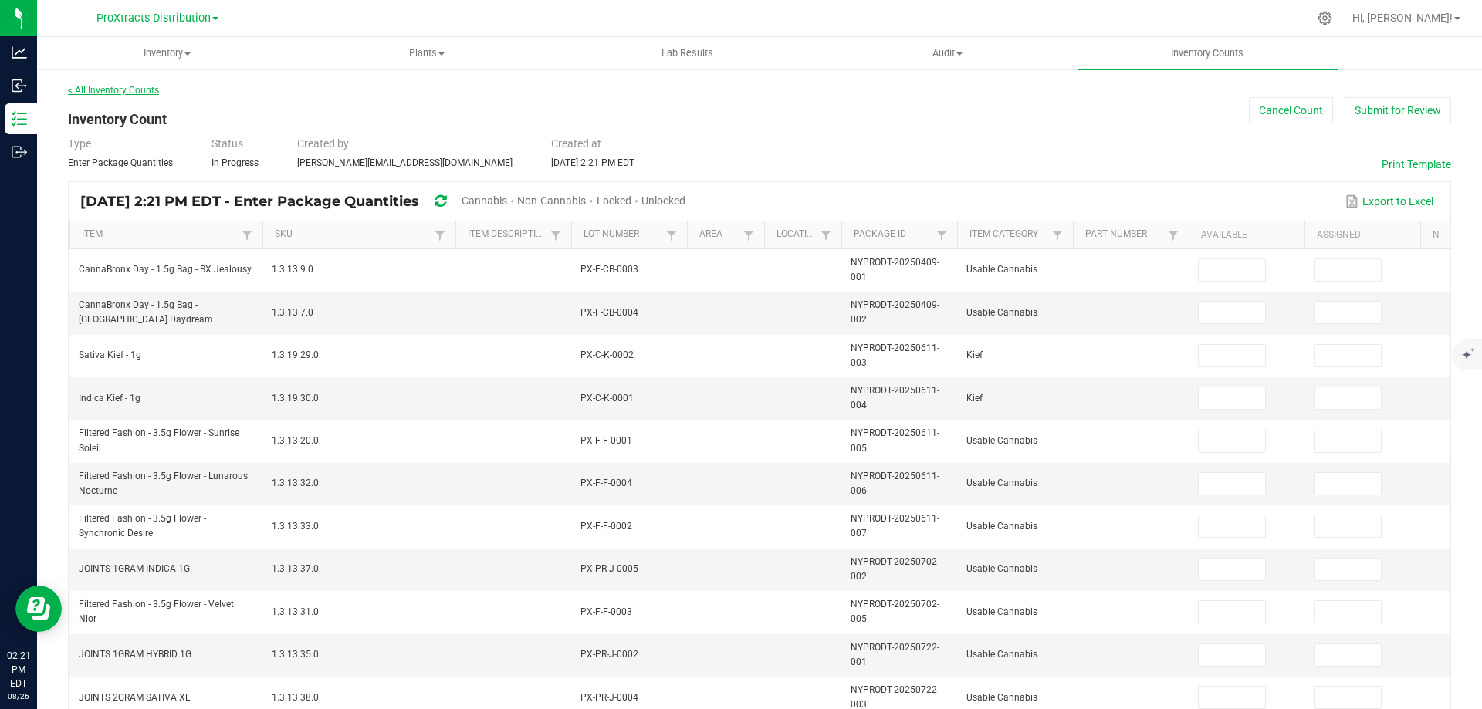
click at [124, 86] on link "< All Inventory Counts" at bounding box center [113, 90] width 91 height 11
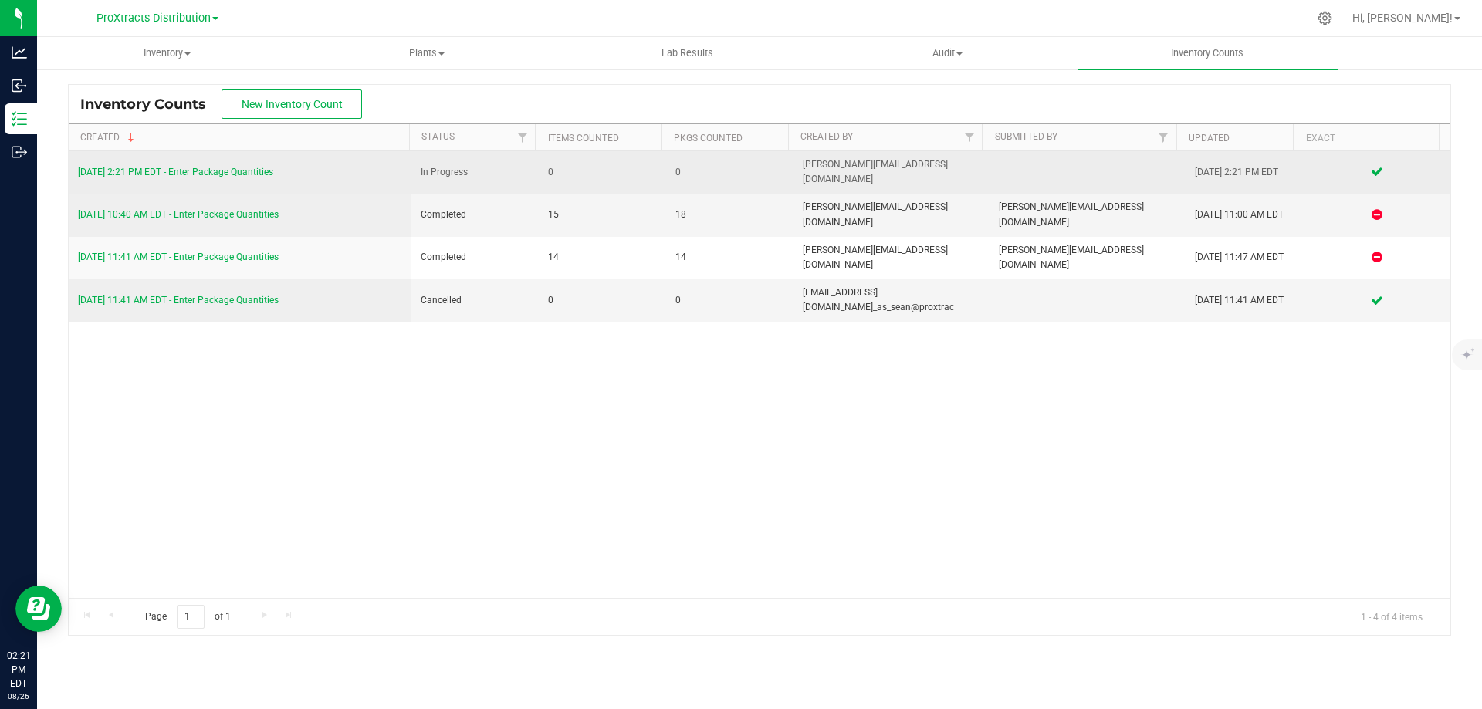
click at [1370, 167] on icon at bounding box center [1376, 171] width 12 height 9
click at [225, 167] on link "[DATE] 2:21 PM EDT - Enter Package Quantities" at bounding box center [175, 172] width 195 height 11
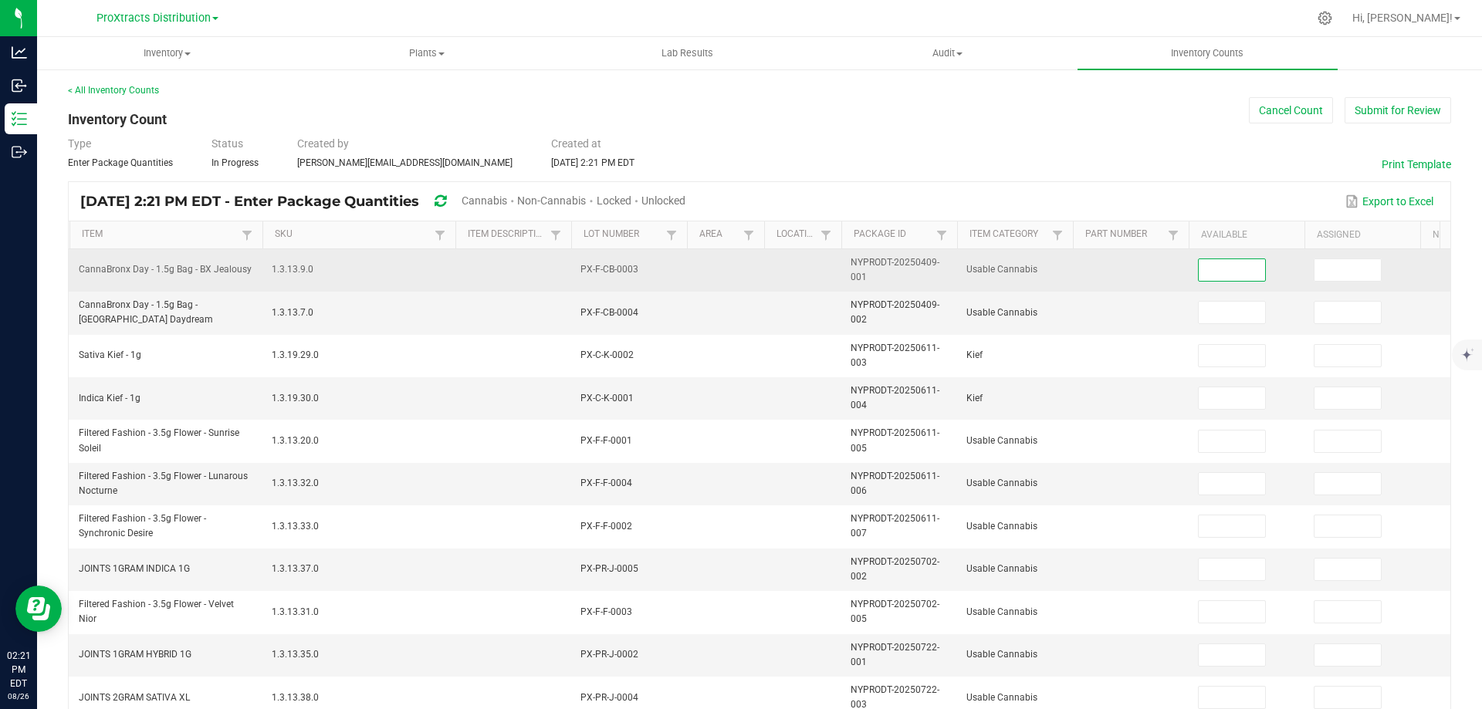
click at [1245, 273] on input at bounding box center [1231, 270] width 66 height 22
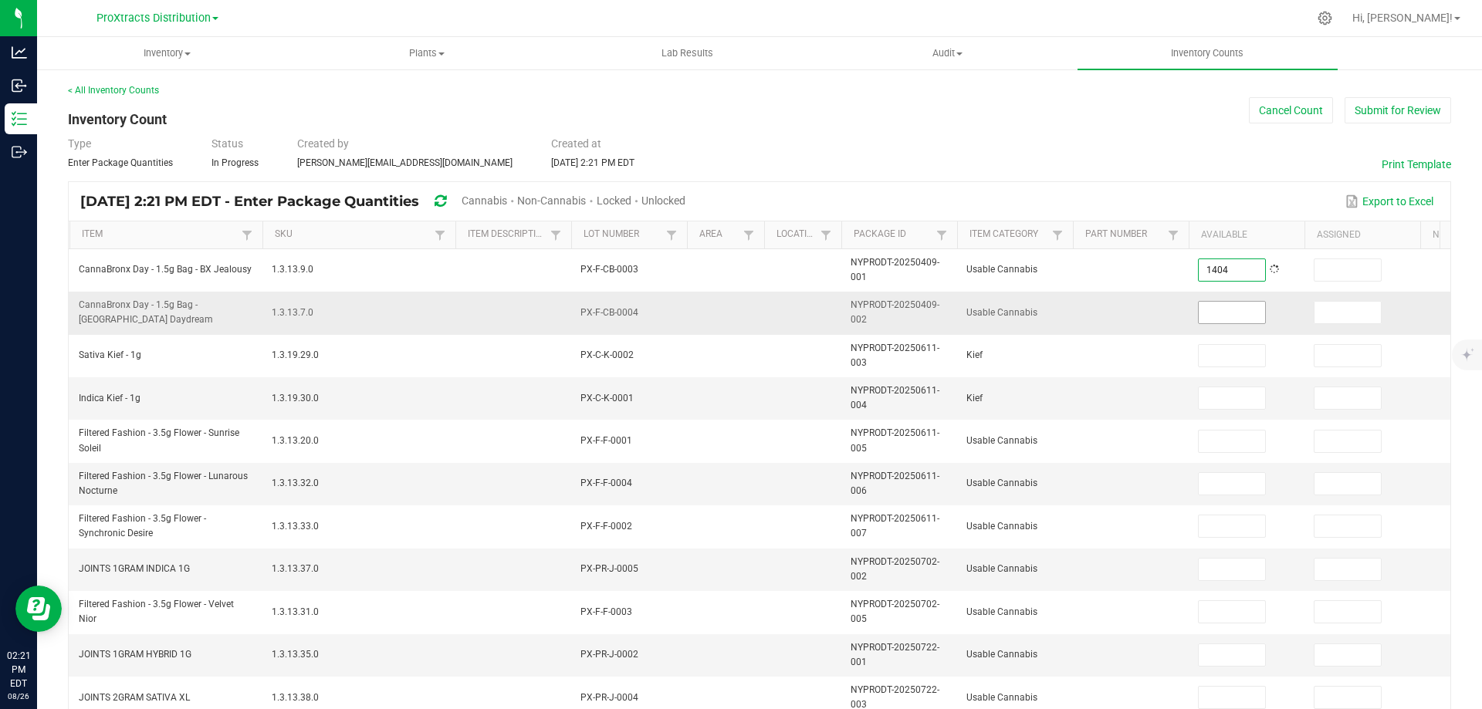
type input "1,404"
click at [1228, 308] on input at bounding box center [1231, 313] width 66 height 22
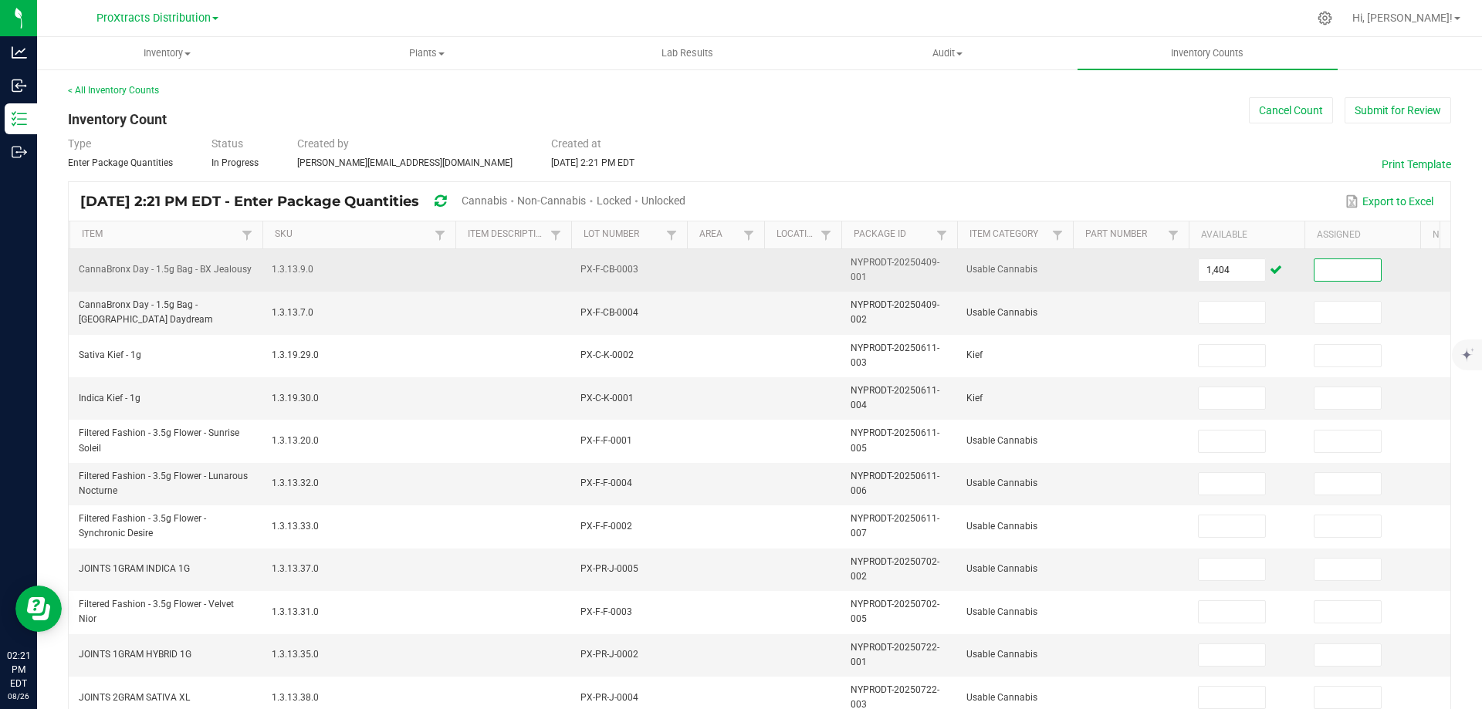
click at [1357, 266] on input at bounding box center [1347, 270] width 66 height 22
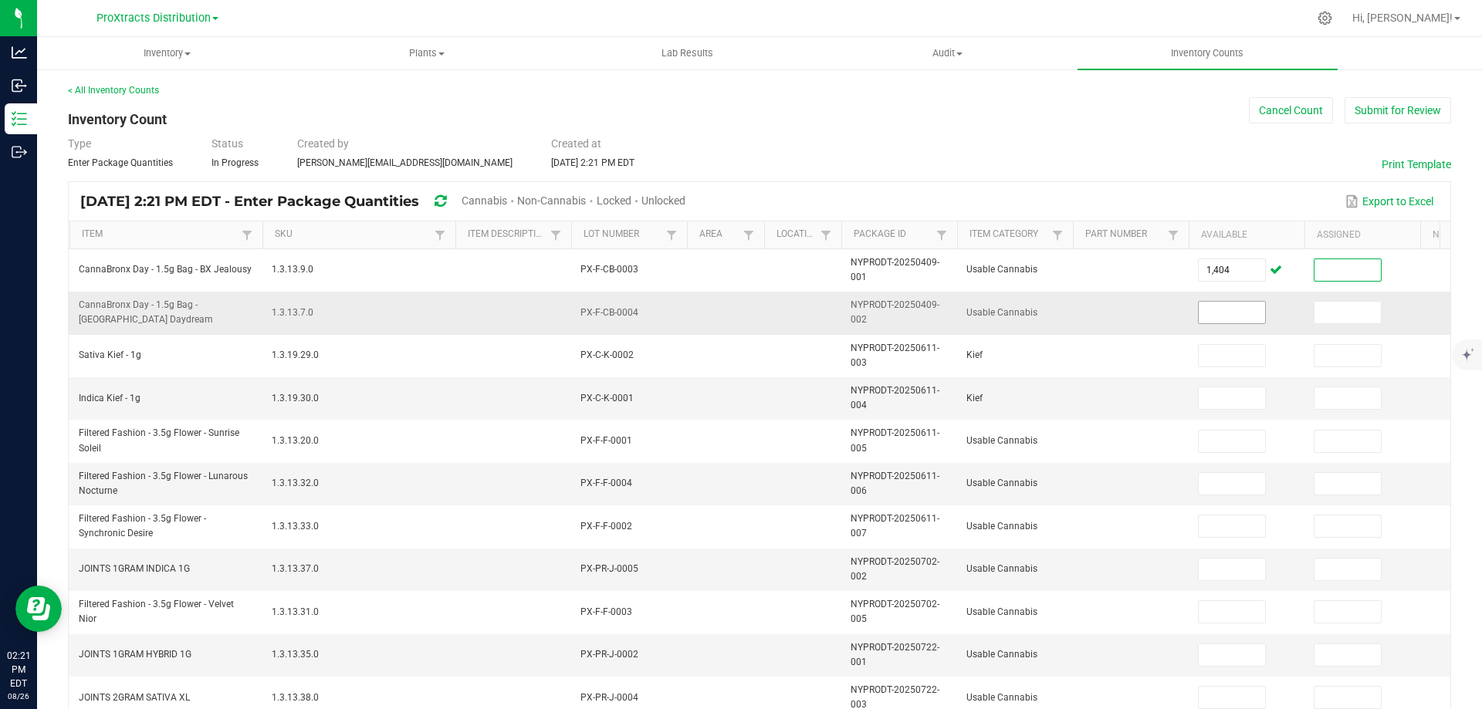
click at [1251, 305] on input at bounding box center [1231, 313] width 66 height 22
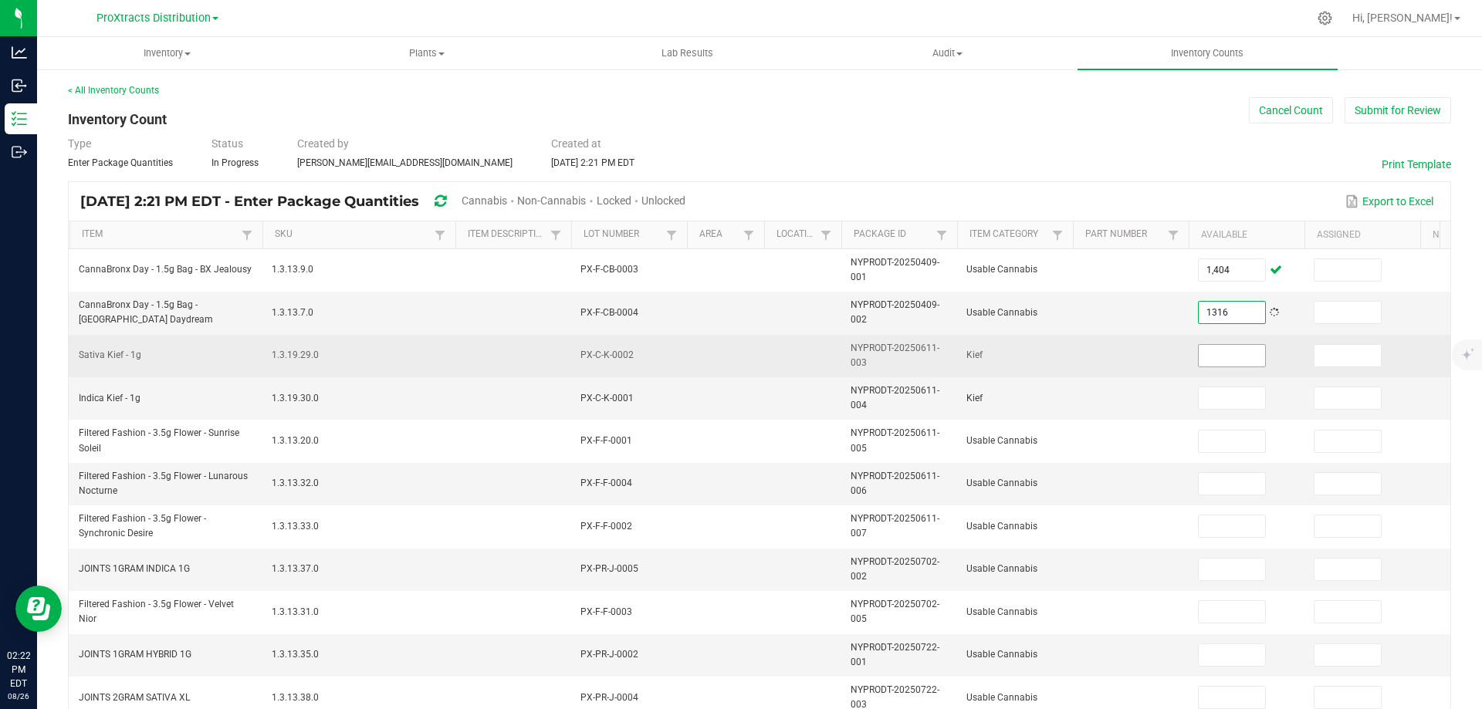
type input "1,316"
click at [1225, 362] on input at bounding box center [1231, 356] width 66 height 22
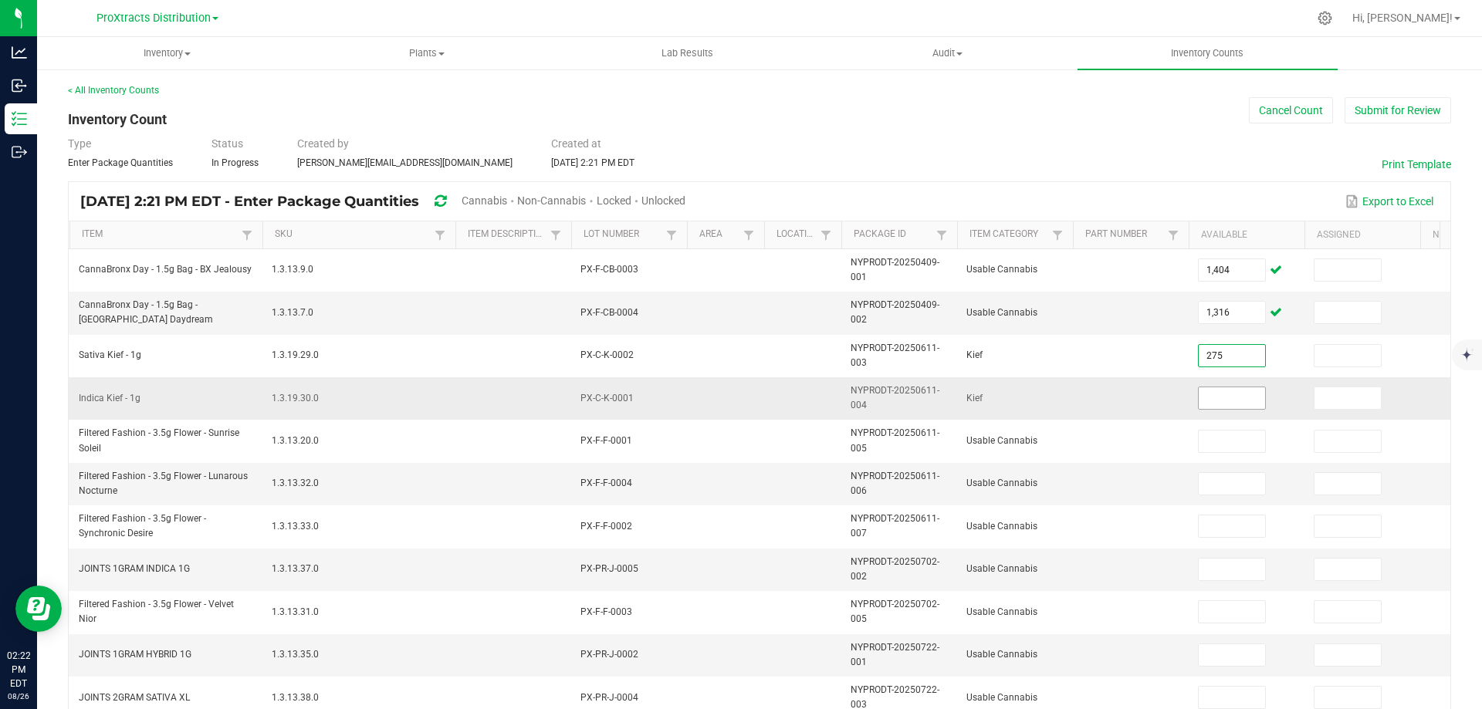
type input "275"
click at [1225, 403] on input at bounding box center [1231, 398] width 66 height 22
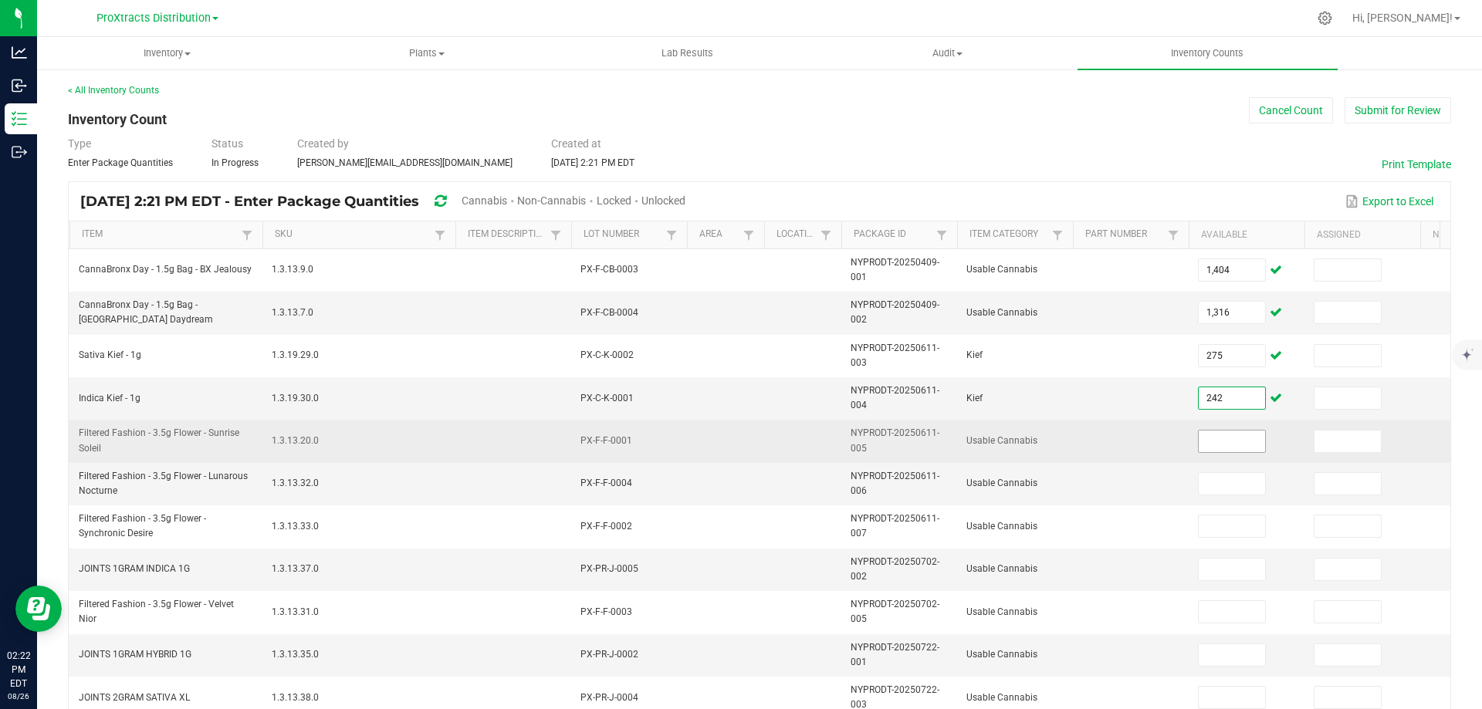
type input "242"
click at [1229, 451] on input at bounding box center [1231, 442] width 66 height 22
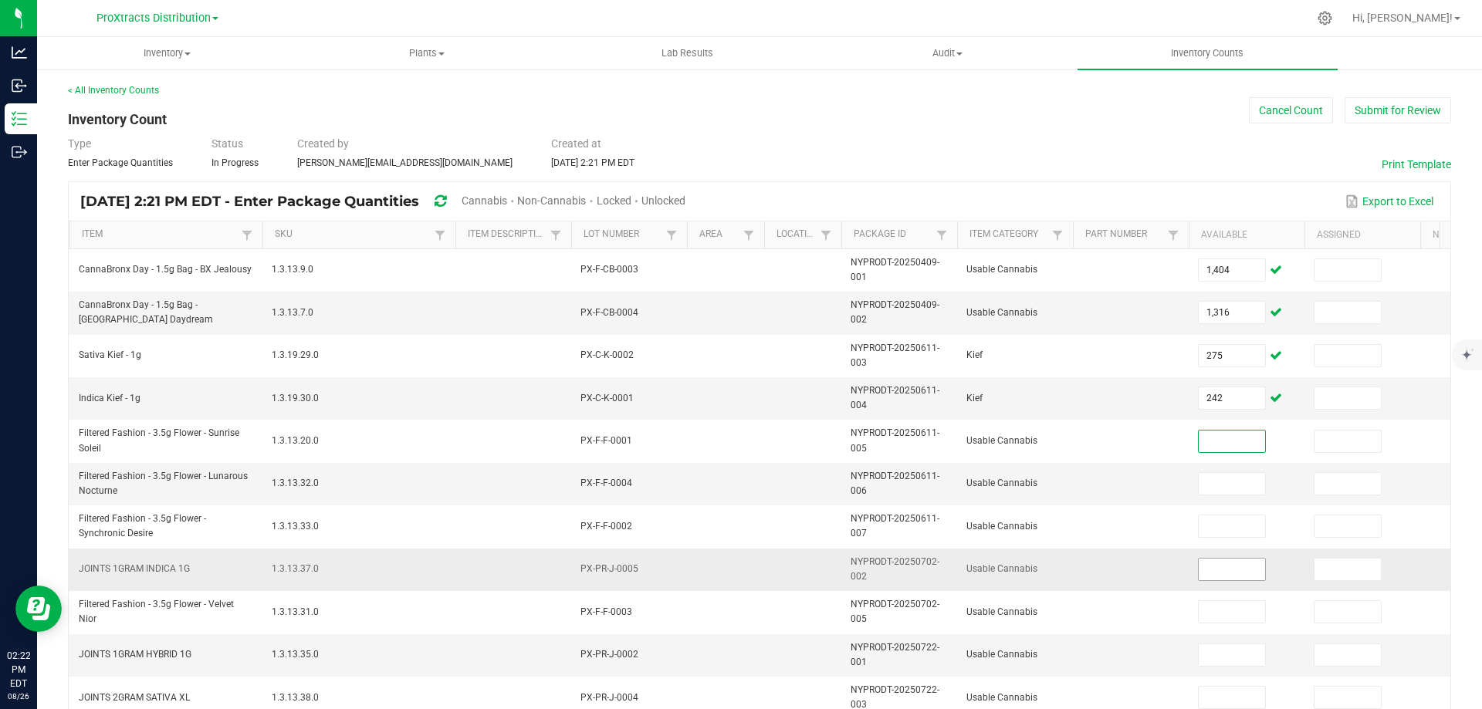
click at [1208, 567] on input at bounding box center [1231, 570] width 66 height 22
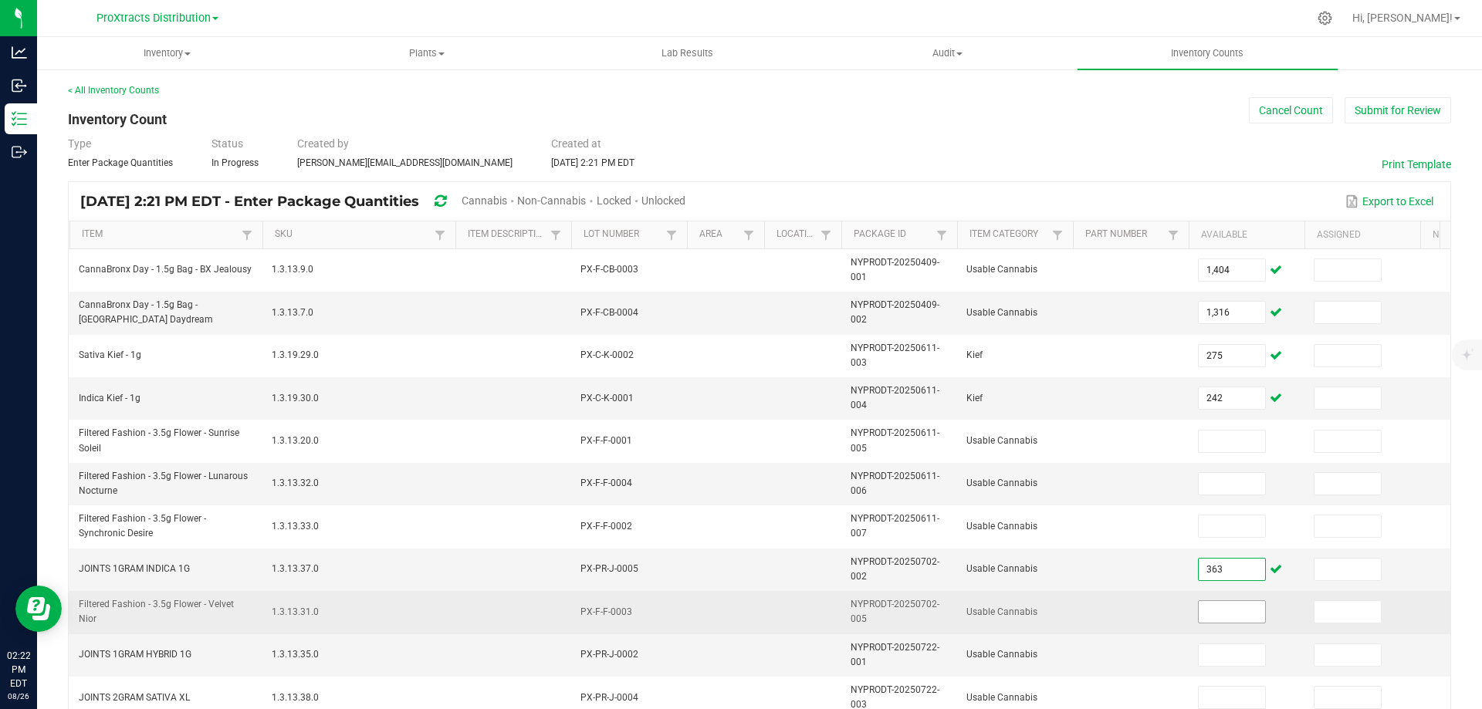
scroll to position [77, 0]
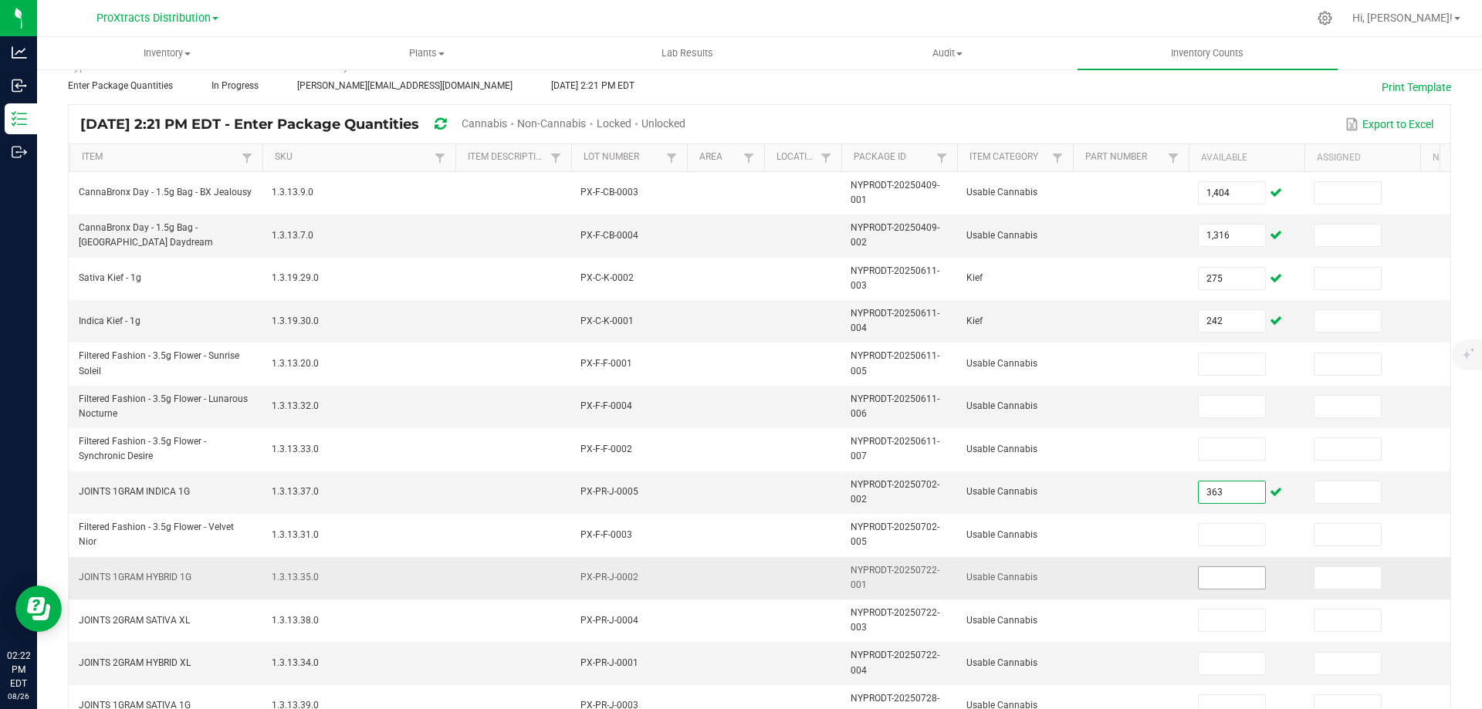
type input "363"
click at [1217, 581] on input at bounding box center [1231, 578] width 66 height 22
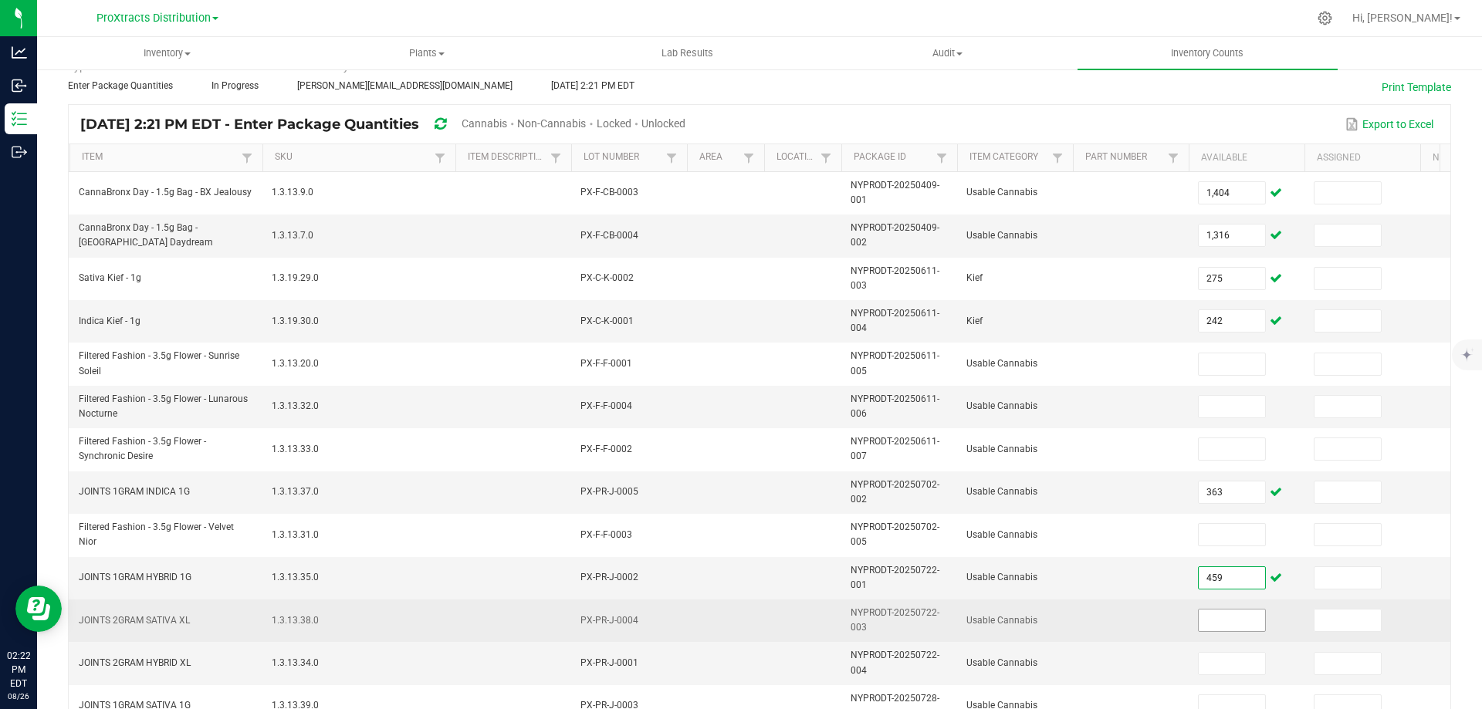
type input "459"
click at [1235, 617] on input at bounding box center [1231, 621] width 66 height 22
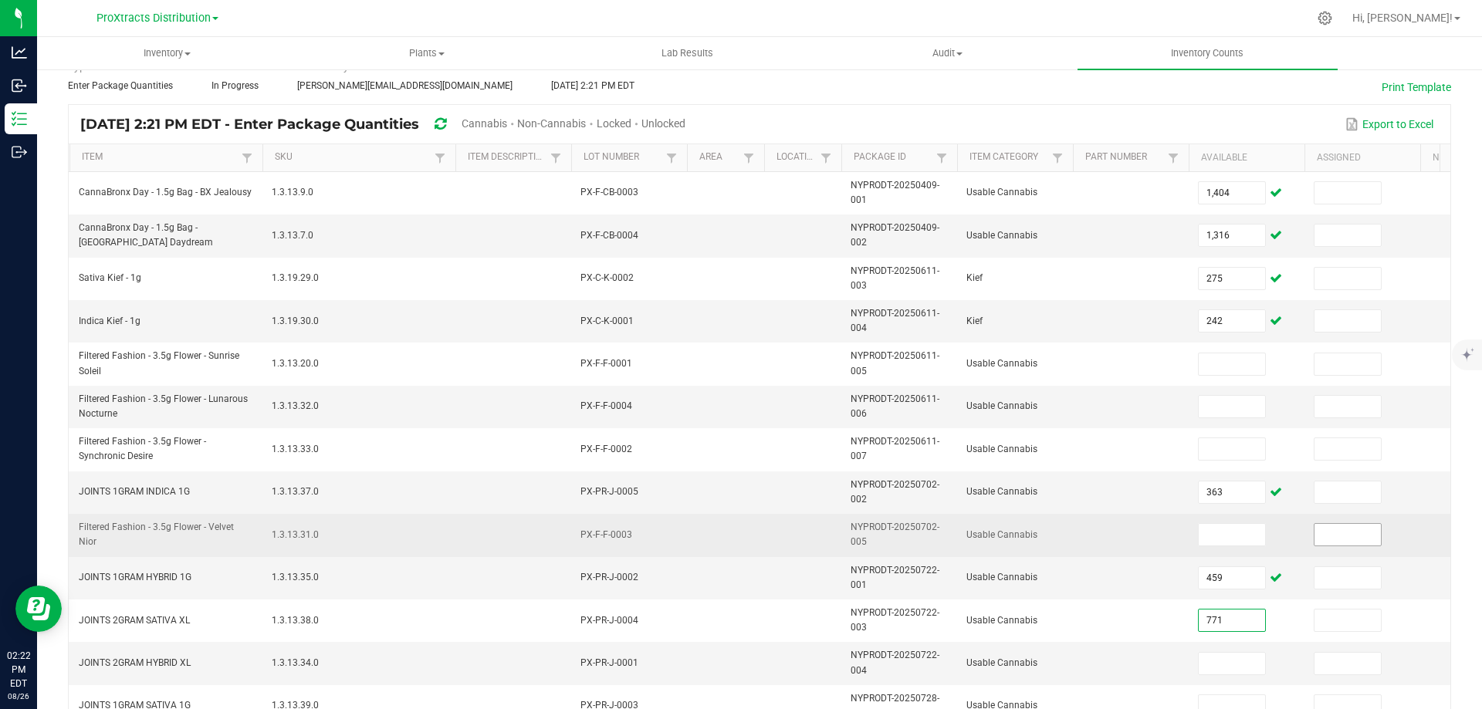
scroll to position [232, 0]
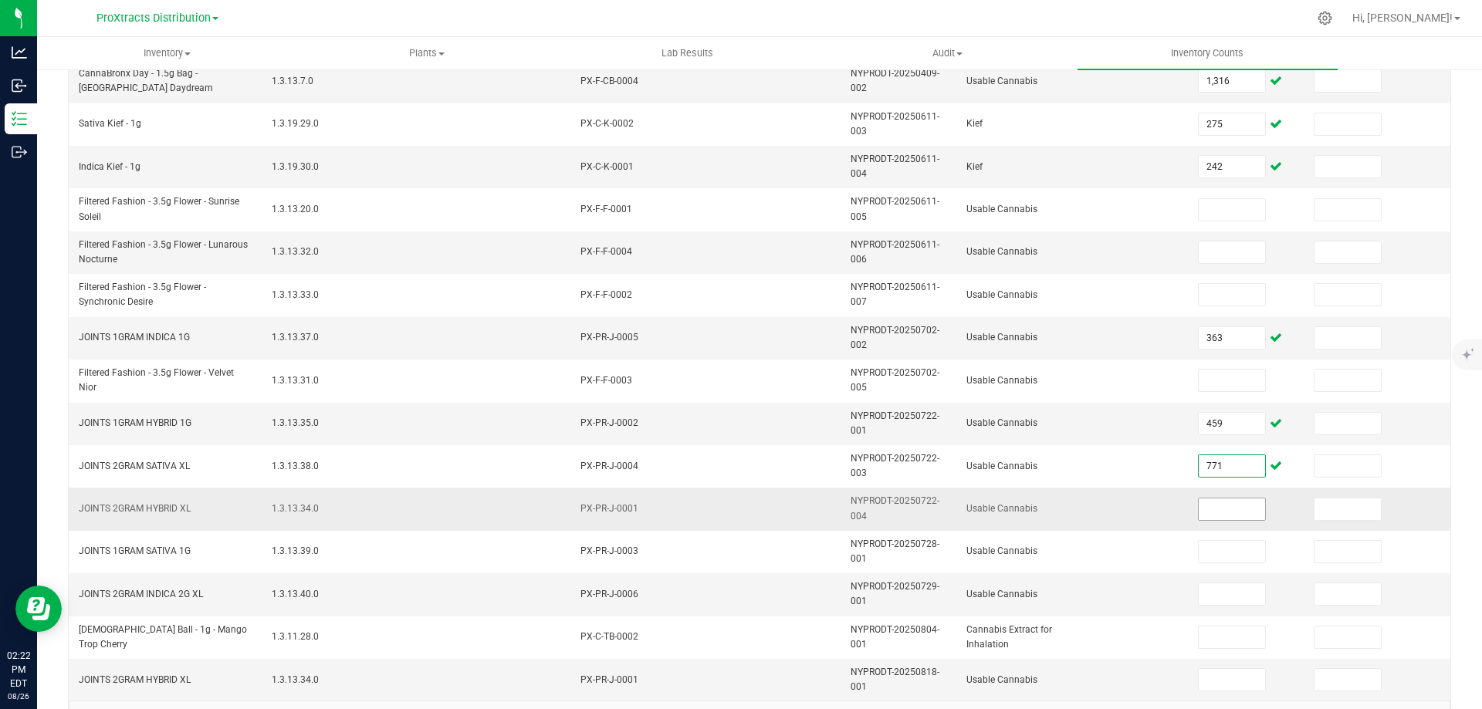
type input "771"
click at [1221, 512] on input at bounding box center [1231, 510] width 66 height 22
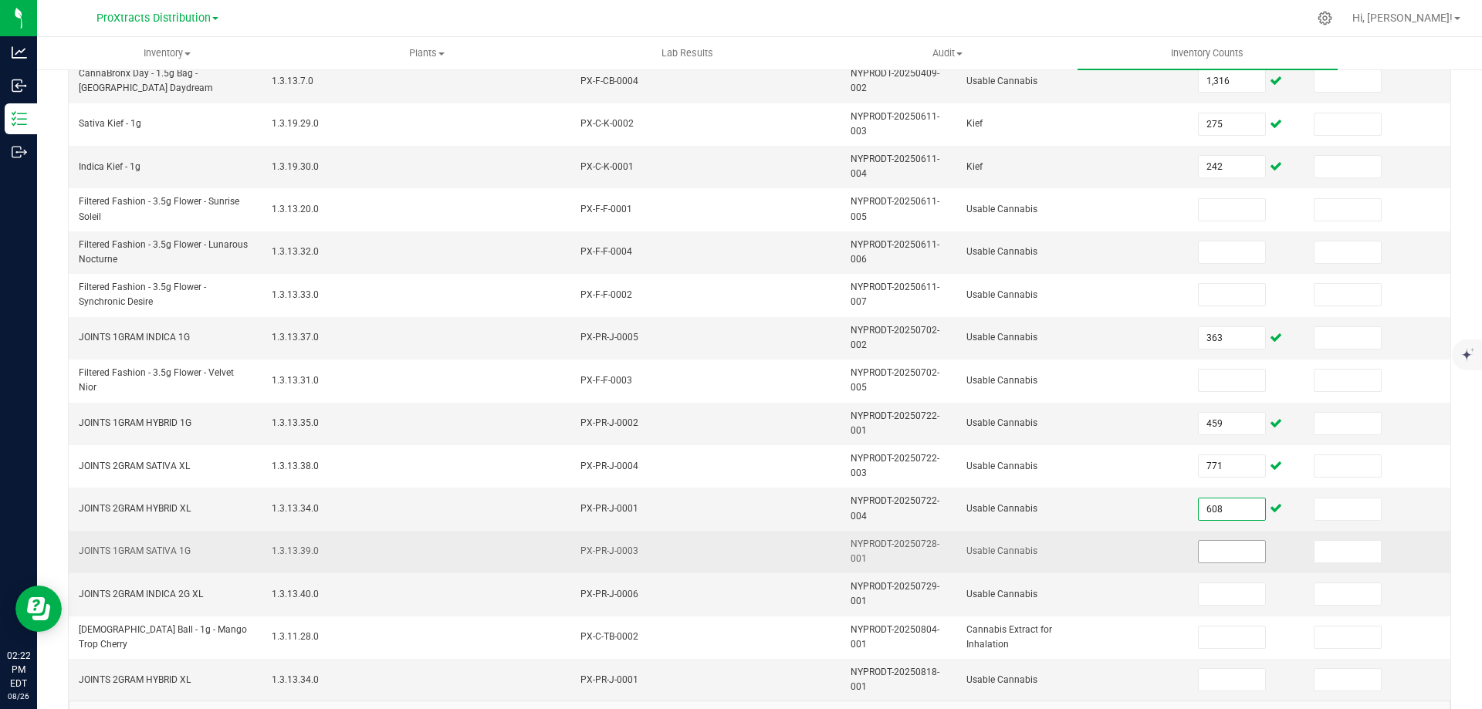
type input "608"
click at [1235, 550] on input at bounding box center [1231, 552] width 66 height 22
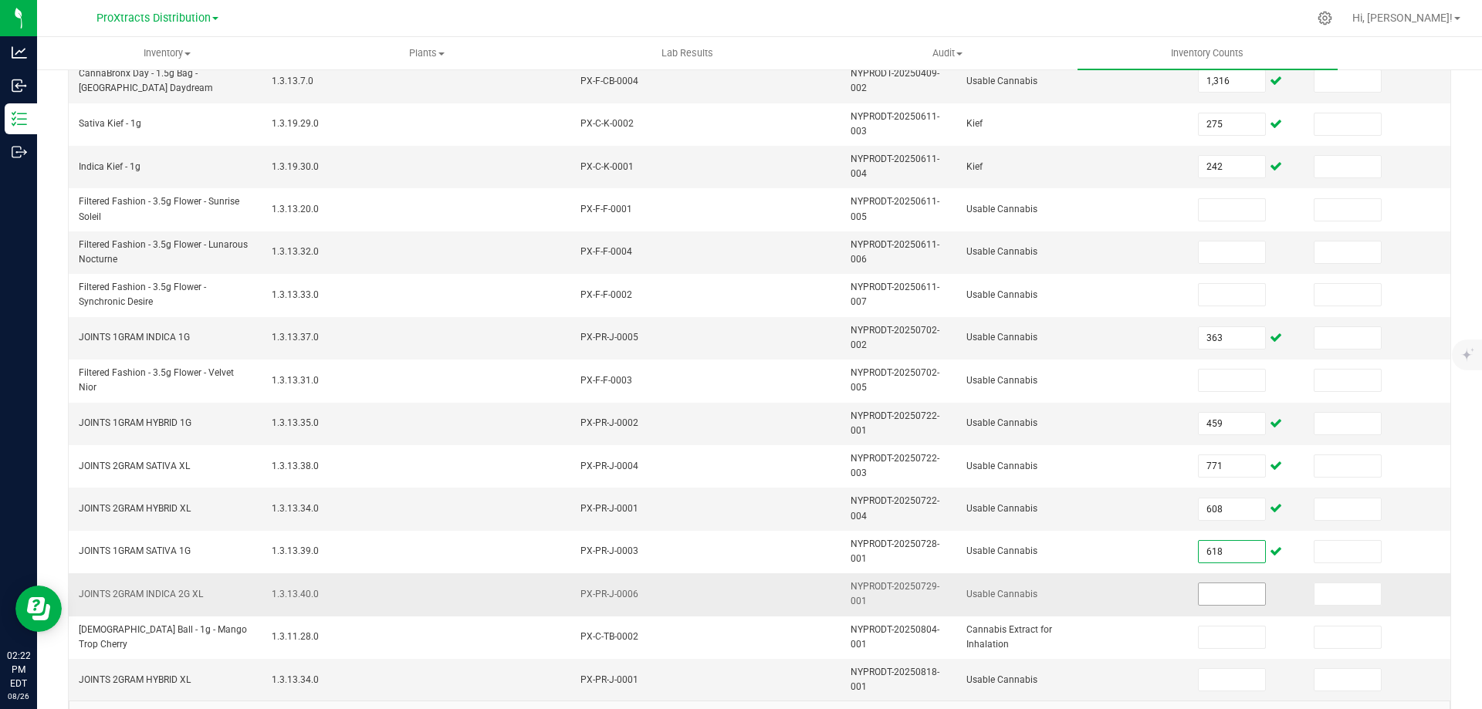
type input "618"
click at [1205, 600] on input at bounding box center [1231, 594] width 66 height 22
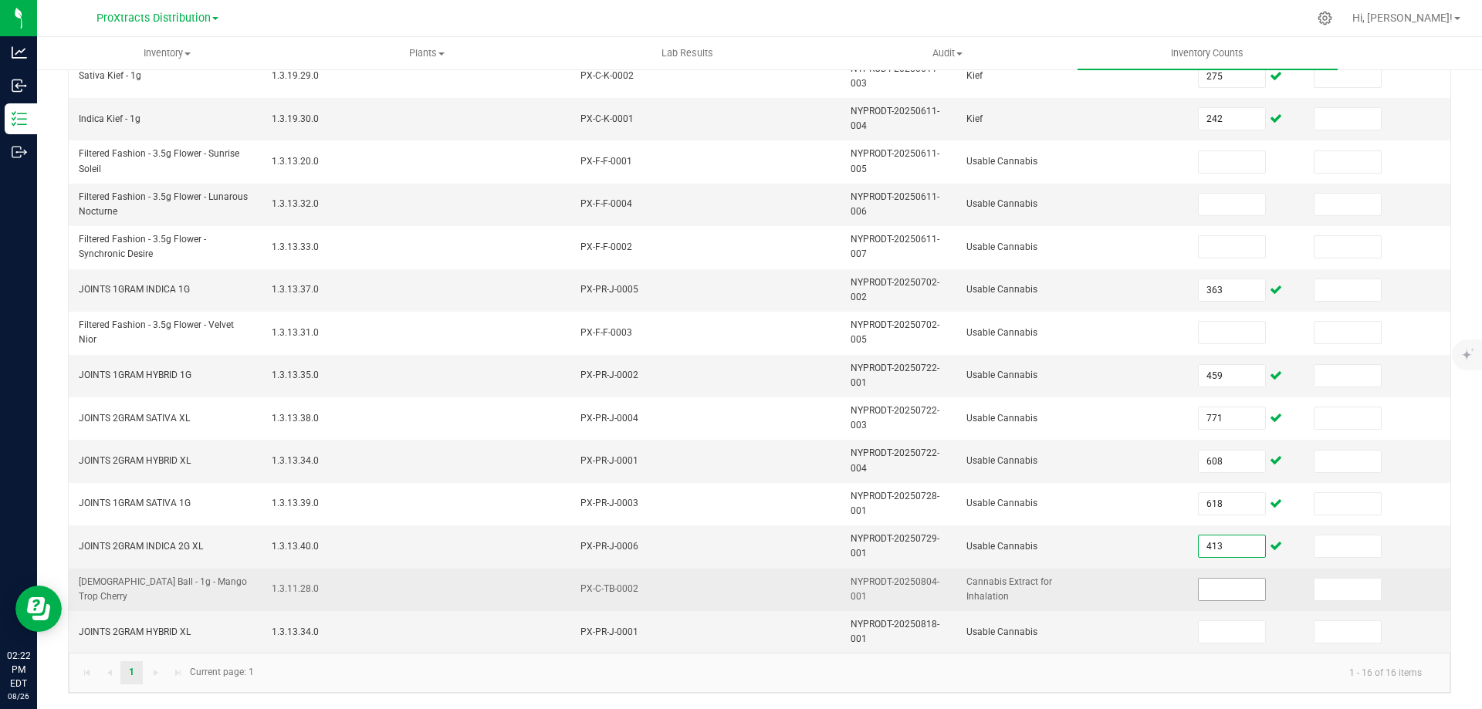
type input "413"
click at [1235, 579] on input at bounding box center [1231, 590] width 66 height 22
drag, startPoint x: 1171, startPoint y: 576, endPoint x: 1154, endPoint y: 569, distance: 18.1
click at [1154, 573] on tr "Temple Ball - 1g - Mango Trop Cherry 1.3.11.28.0 PX-C-TB-0002 NYPRODT-20250804-…" at bounding box center [879, 590] width 1621 height 42
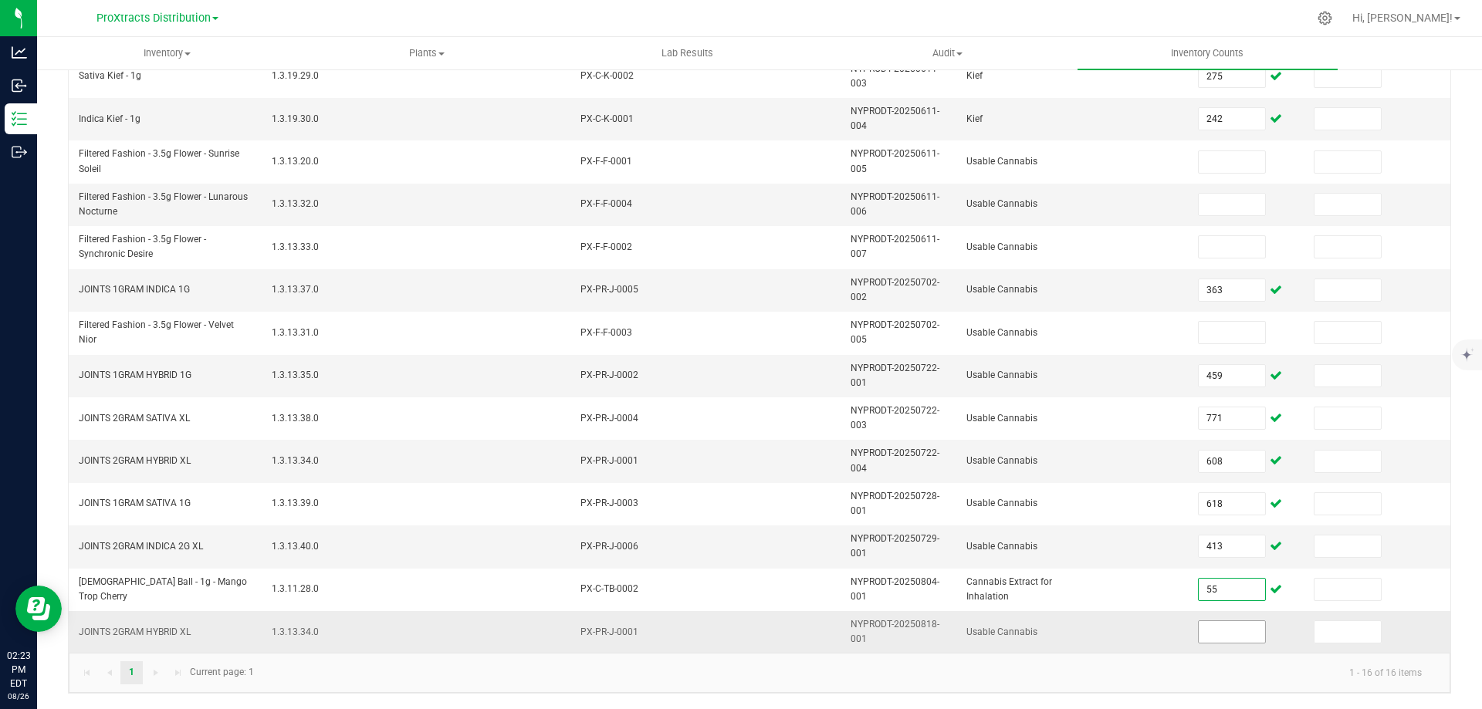
type input "55"
click at [1243, 622] on input at bounding box center [1231, 632] width 66 height 22
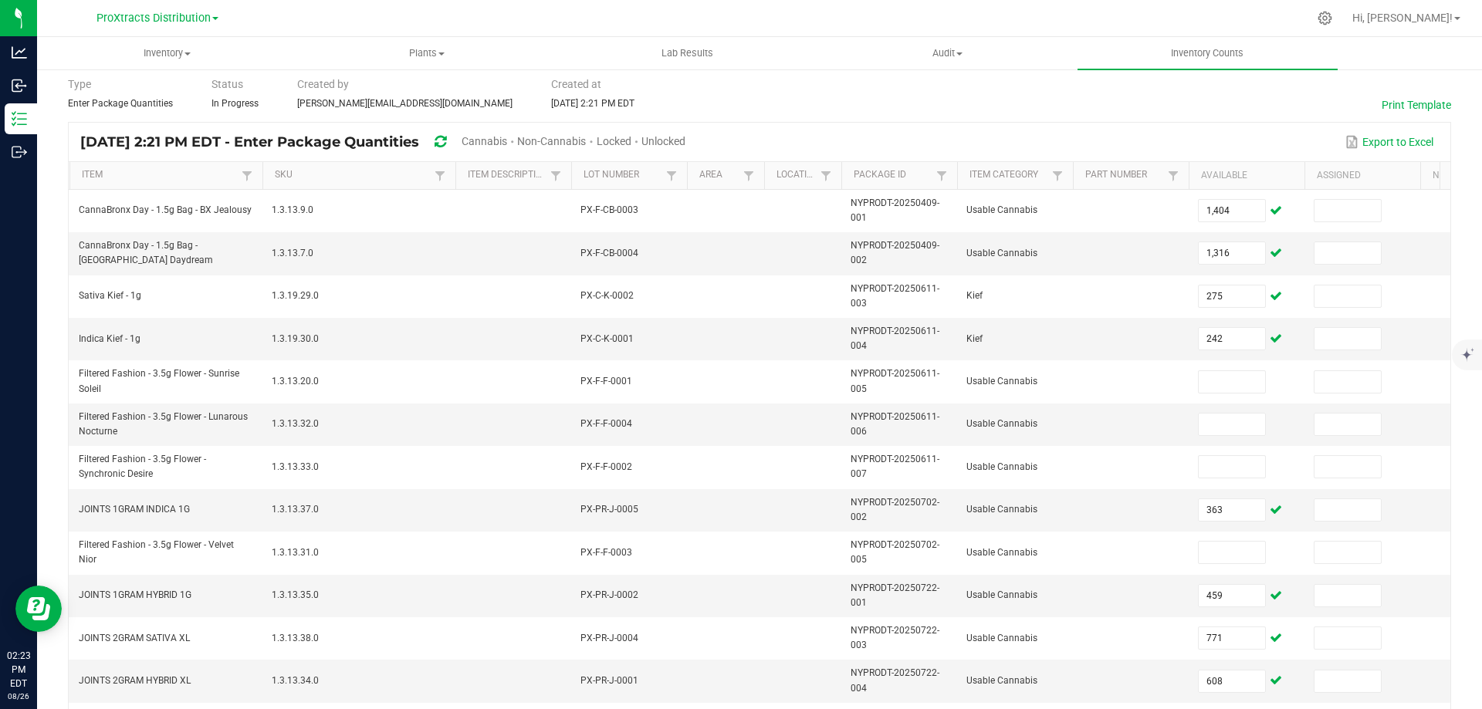
scroll to position [0, 0]
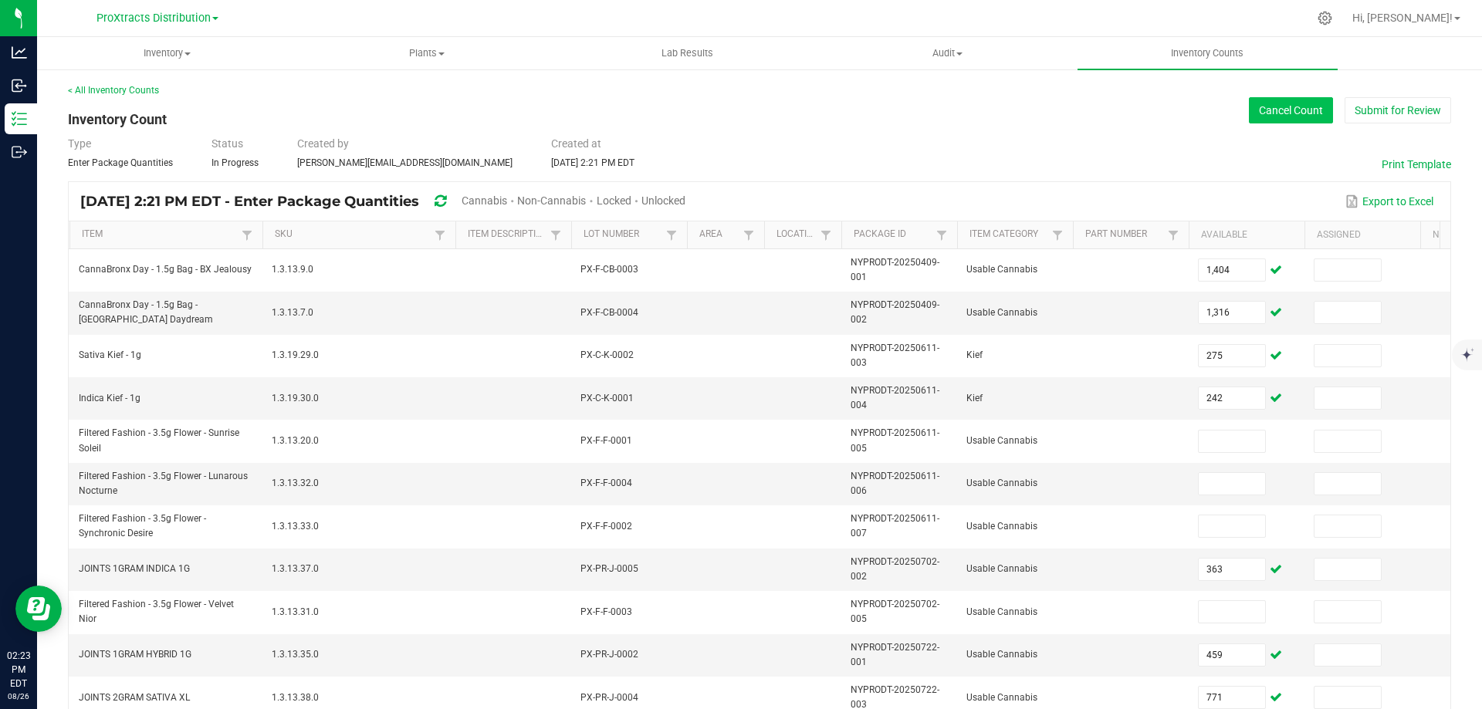
click at [1288, 117] on button "Cancel Count" at bounding box center [1291, 110] width 84 height 26
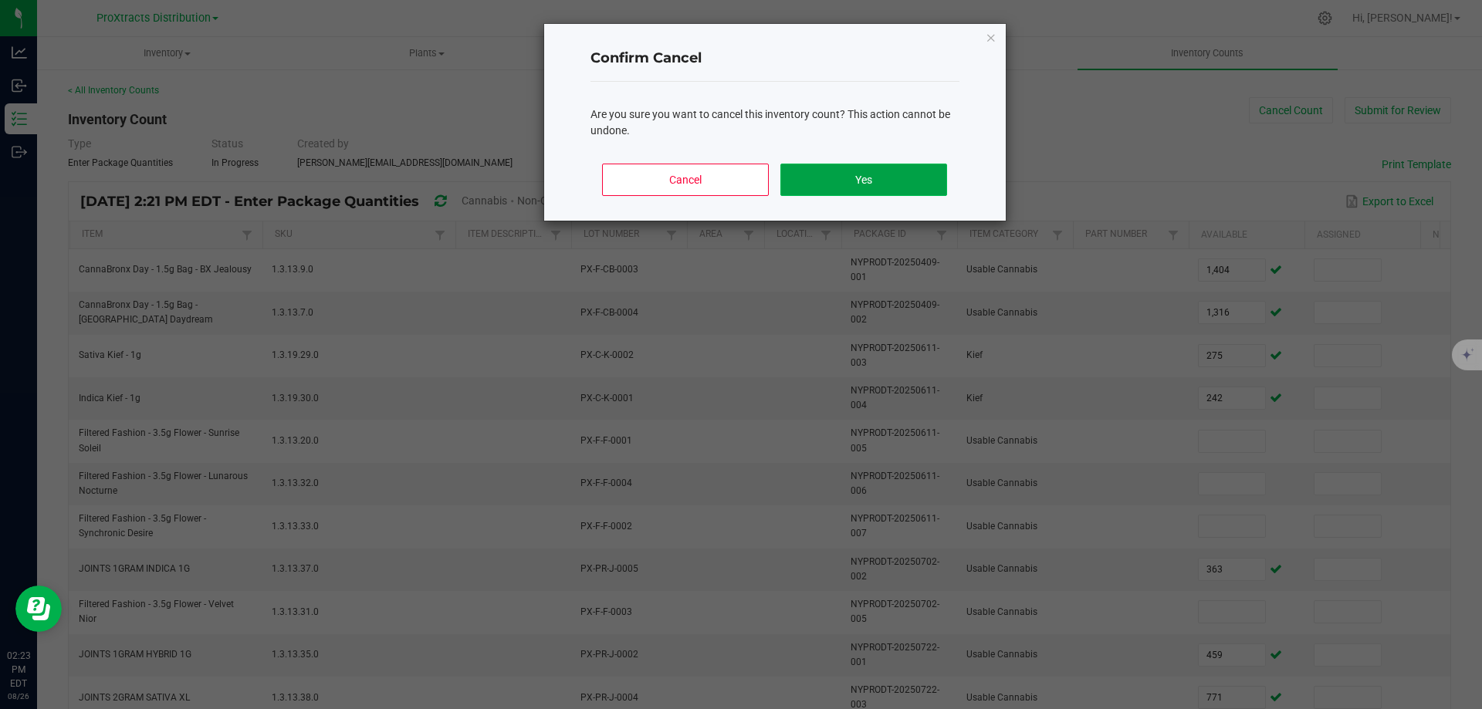
click at [857, 181] on button "Yes" at bounding box center [863, 180] width 166 height 32
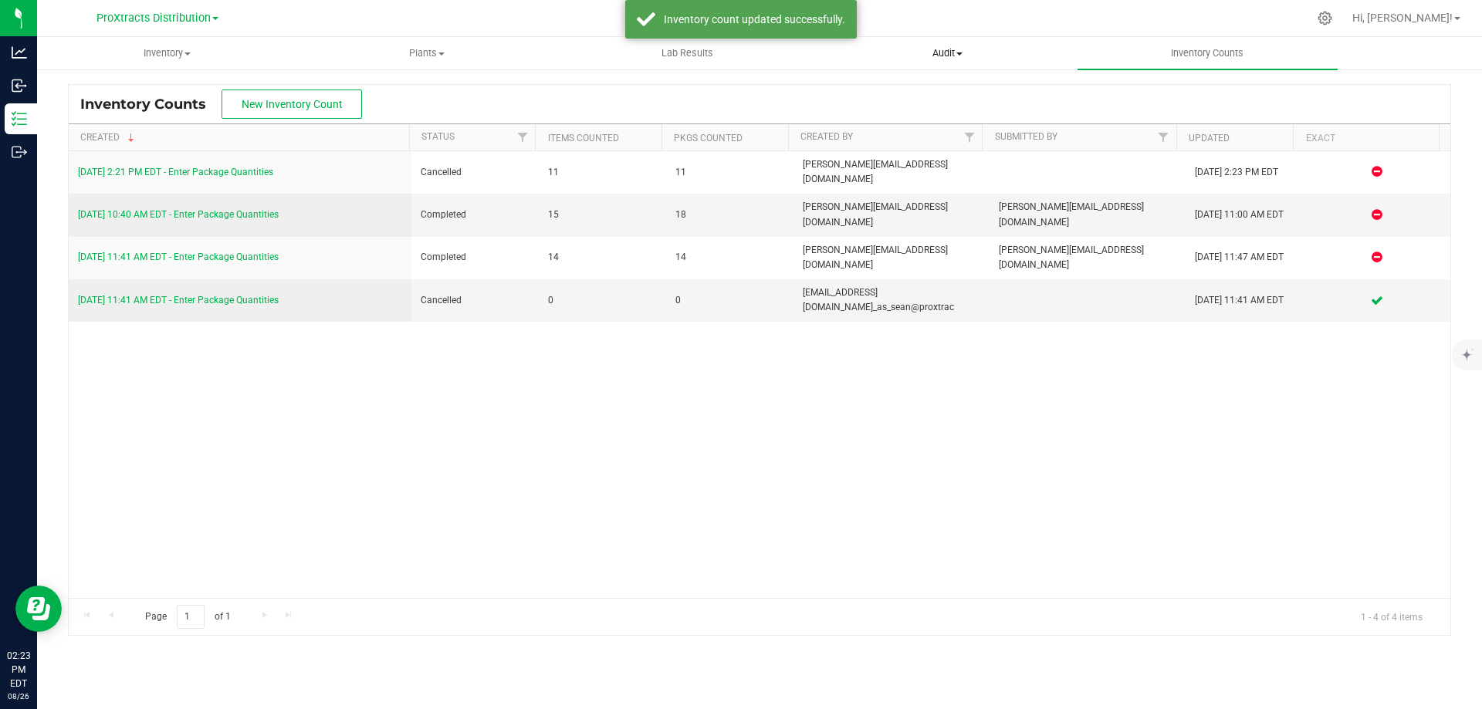
click at [952, 56] on span "Audit" at bounding box center [947, 53] width 259 height 14
click at [860, 93] on span "Inventory auditing" at bounding box center [883, 92] width 132 height 13
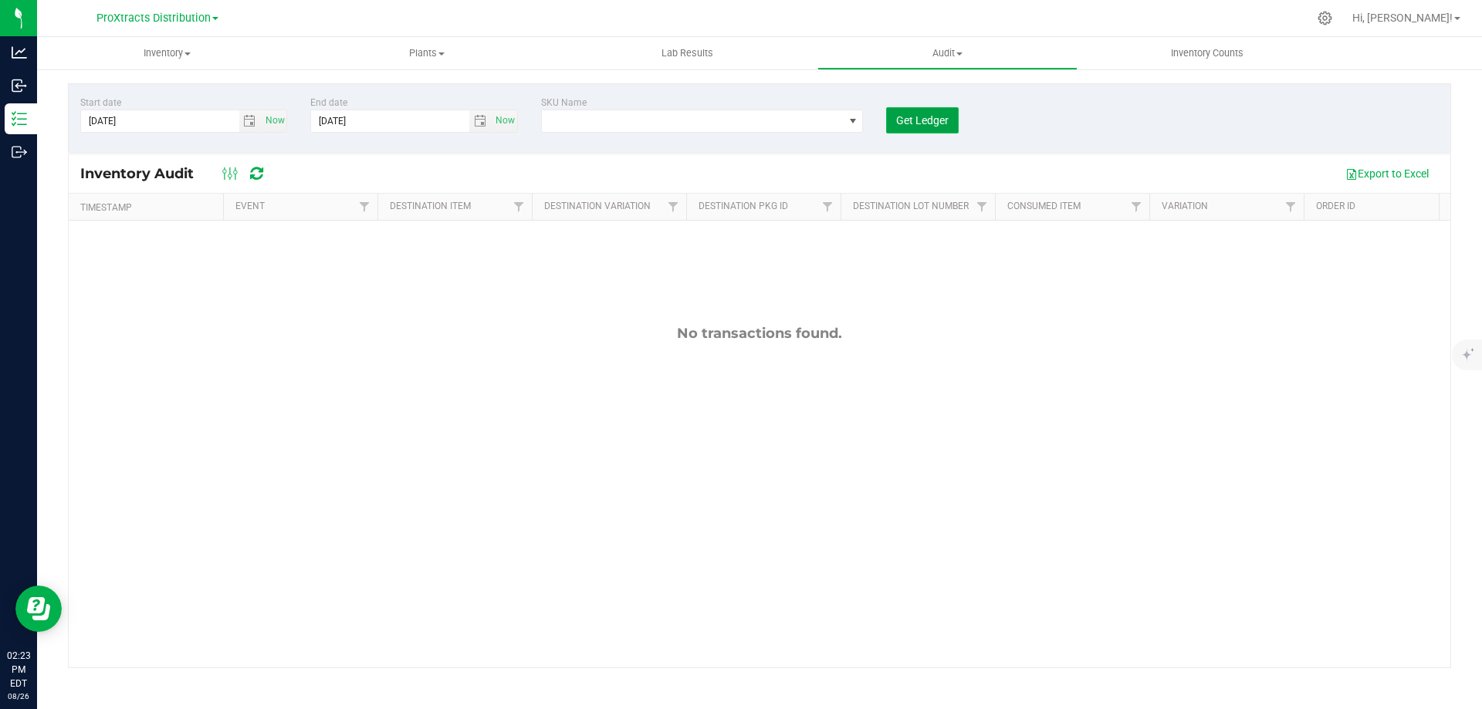
click at [922, 117] on span "Get Ledger" at bounding box center [922, 120] width 52 height 12
click at [729, 92] on div "Start date 8/19/2025 Now End date 8/26/2025 Now SKU Name Get Ledger" at bounding box center [759, 117] width 1383 height 69
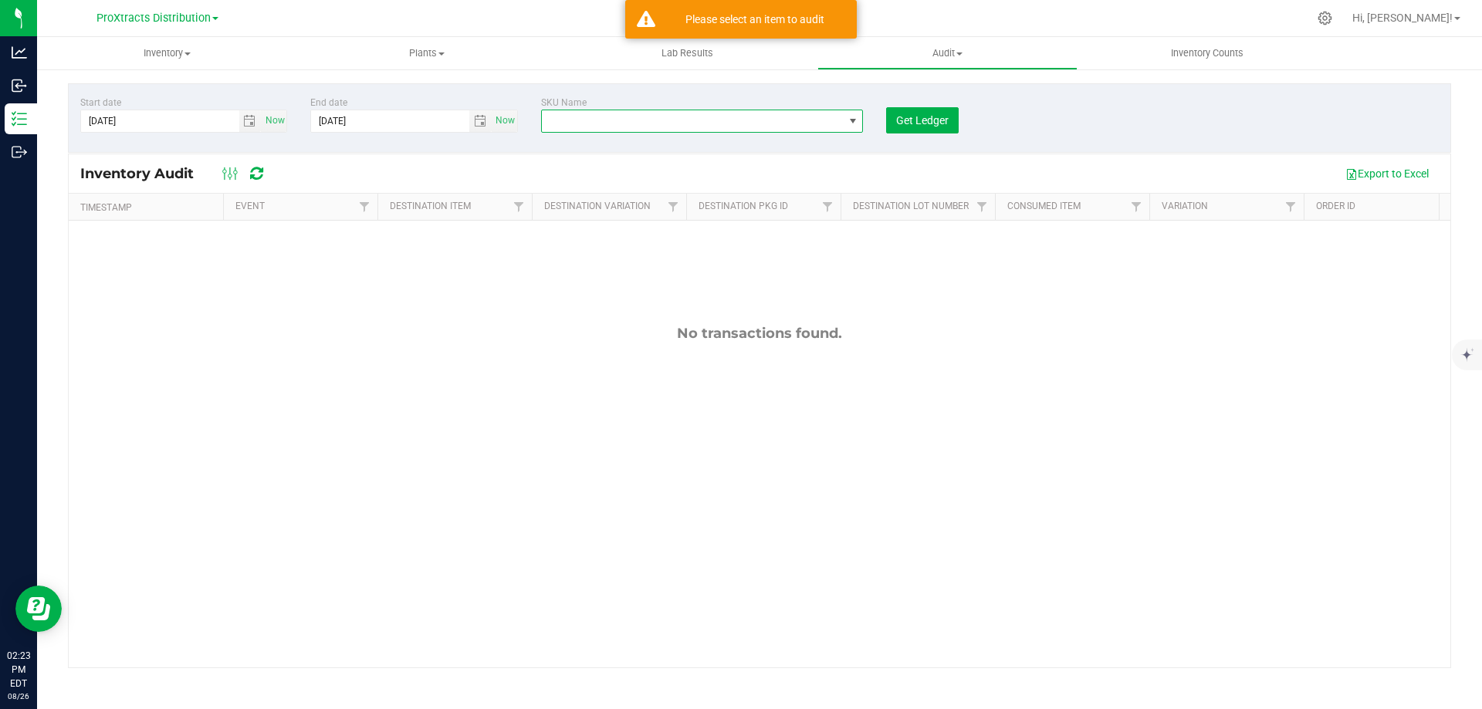
click at [853, 125] on span "NO DATA FOUND" at bounding box center [853, 121] width 12 height 12
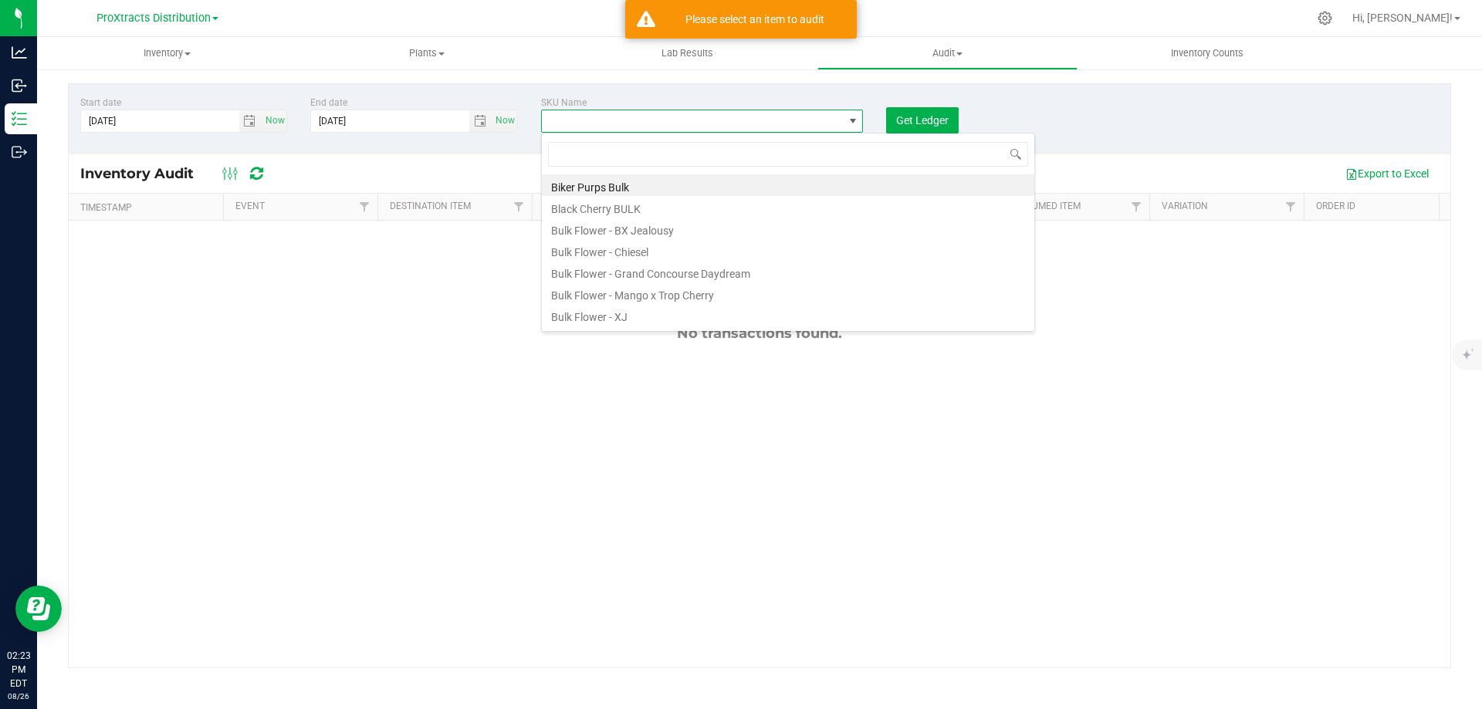
click at [852, 125] on span at bounding box center [853, 121] width 12 height 12
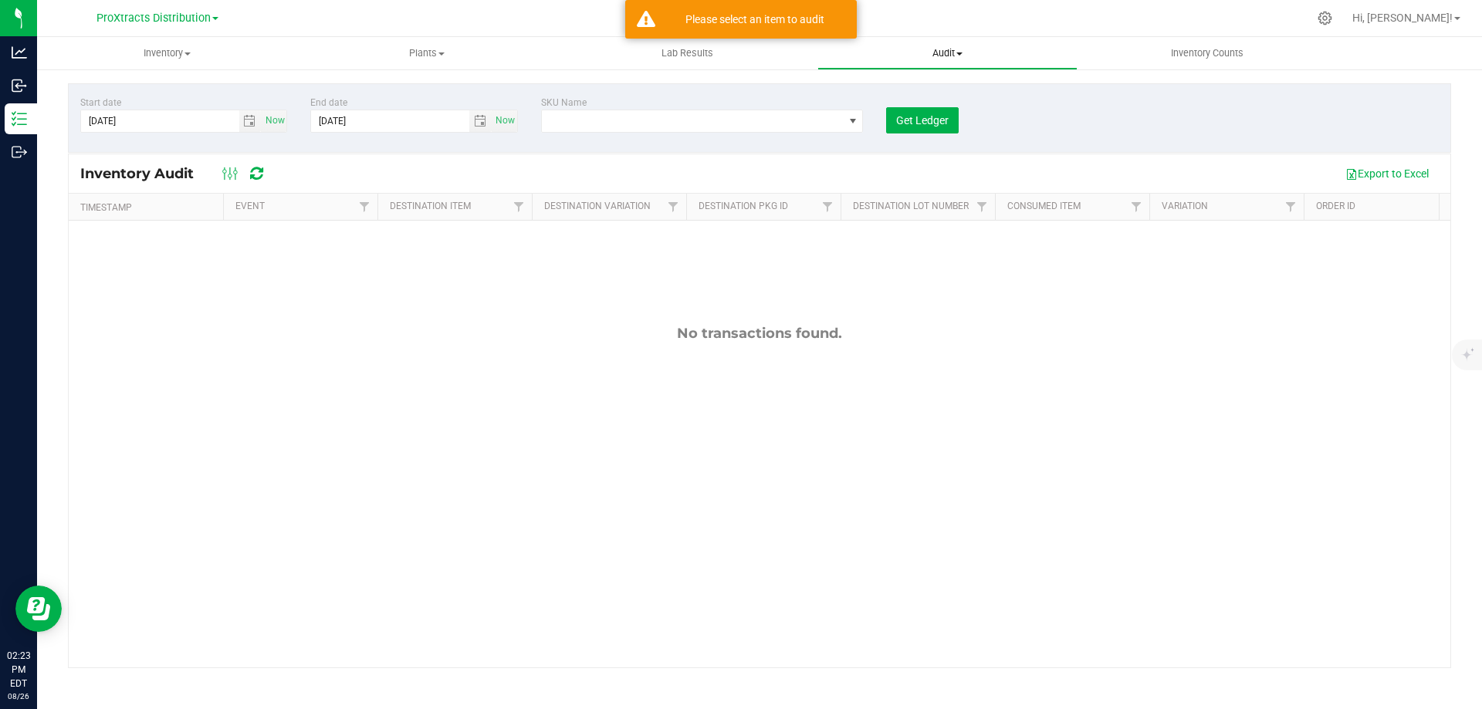
click at [941, 55] on span "Audit" at bounding box center [947, 53] width 259 height 14
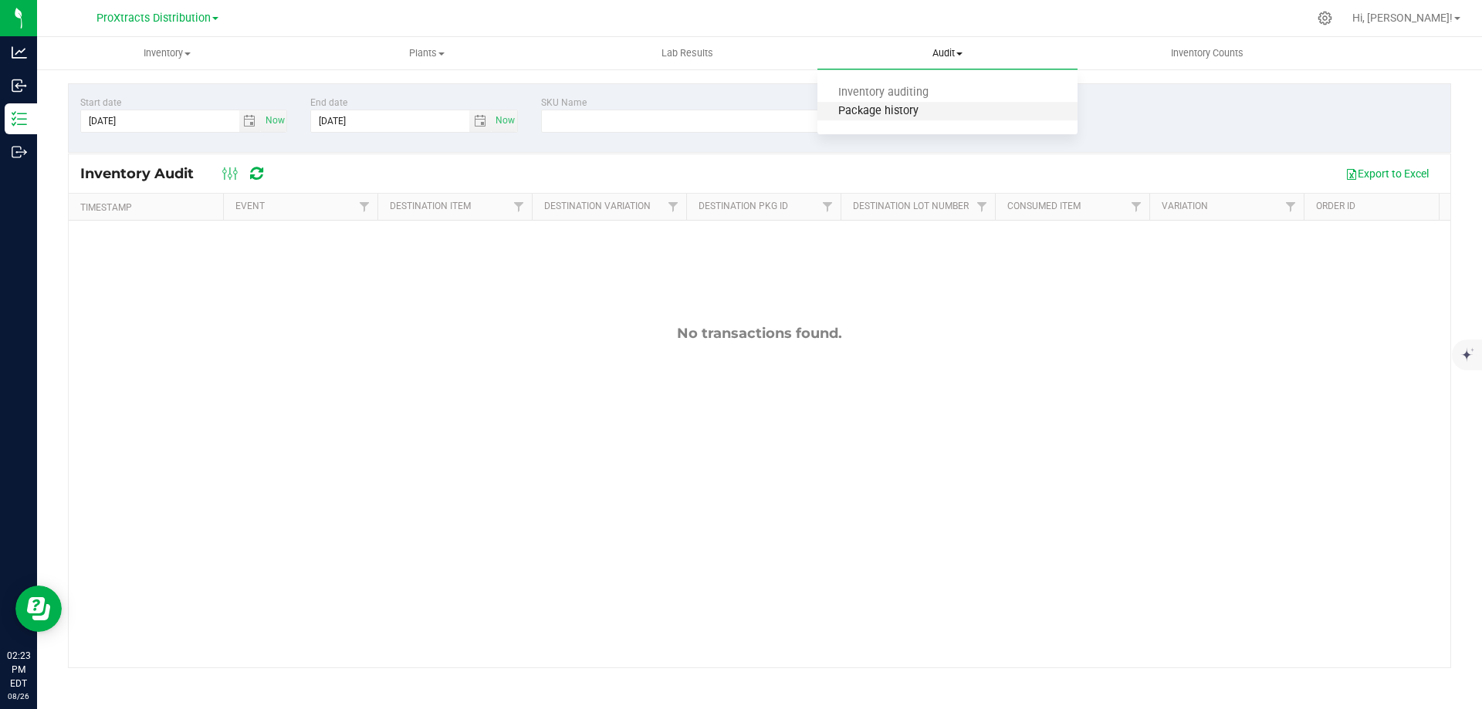
click at [877, 110] on span "Package history" at bounding box center [878, 111] width 122 height 13
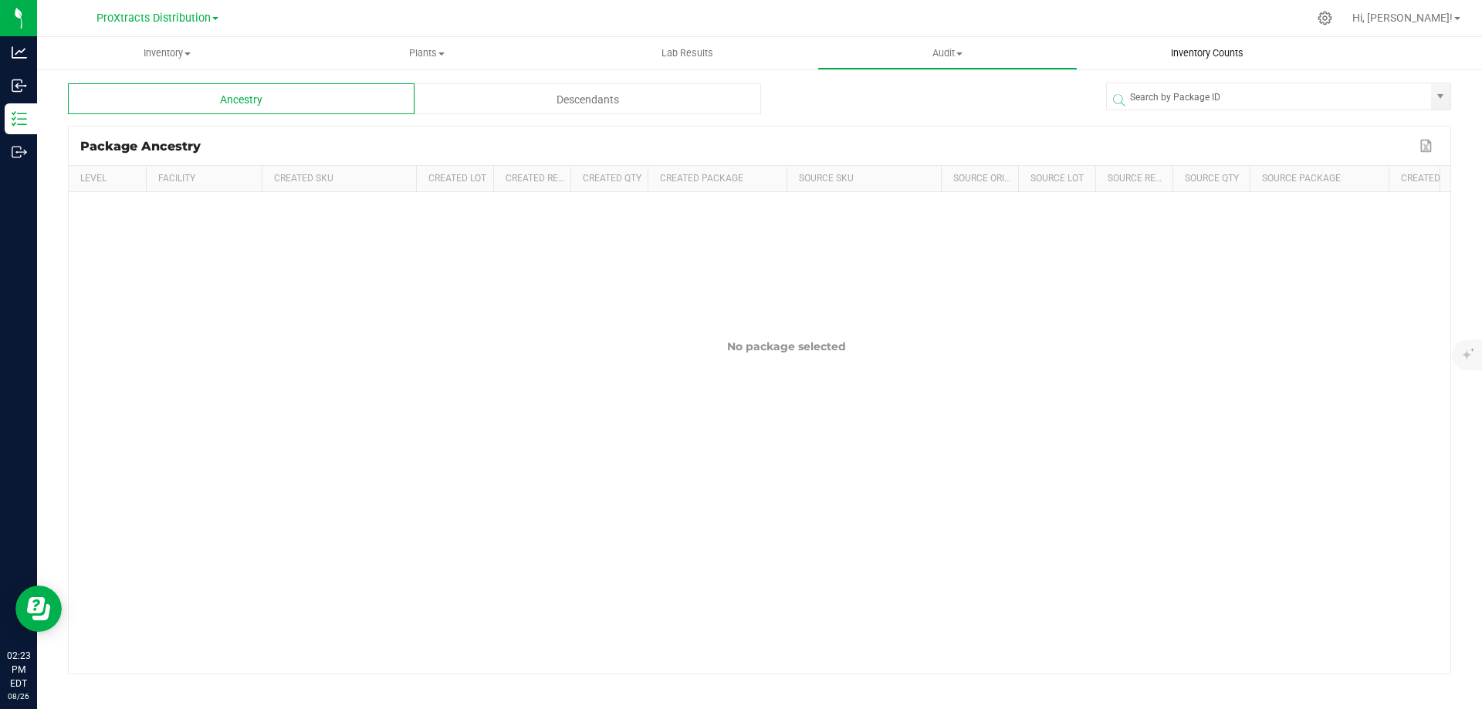
click at [1200, 56] on span "Inventory Counts" at bounding box center [1207, 53] width 114 height 14
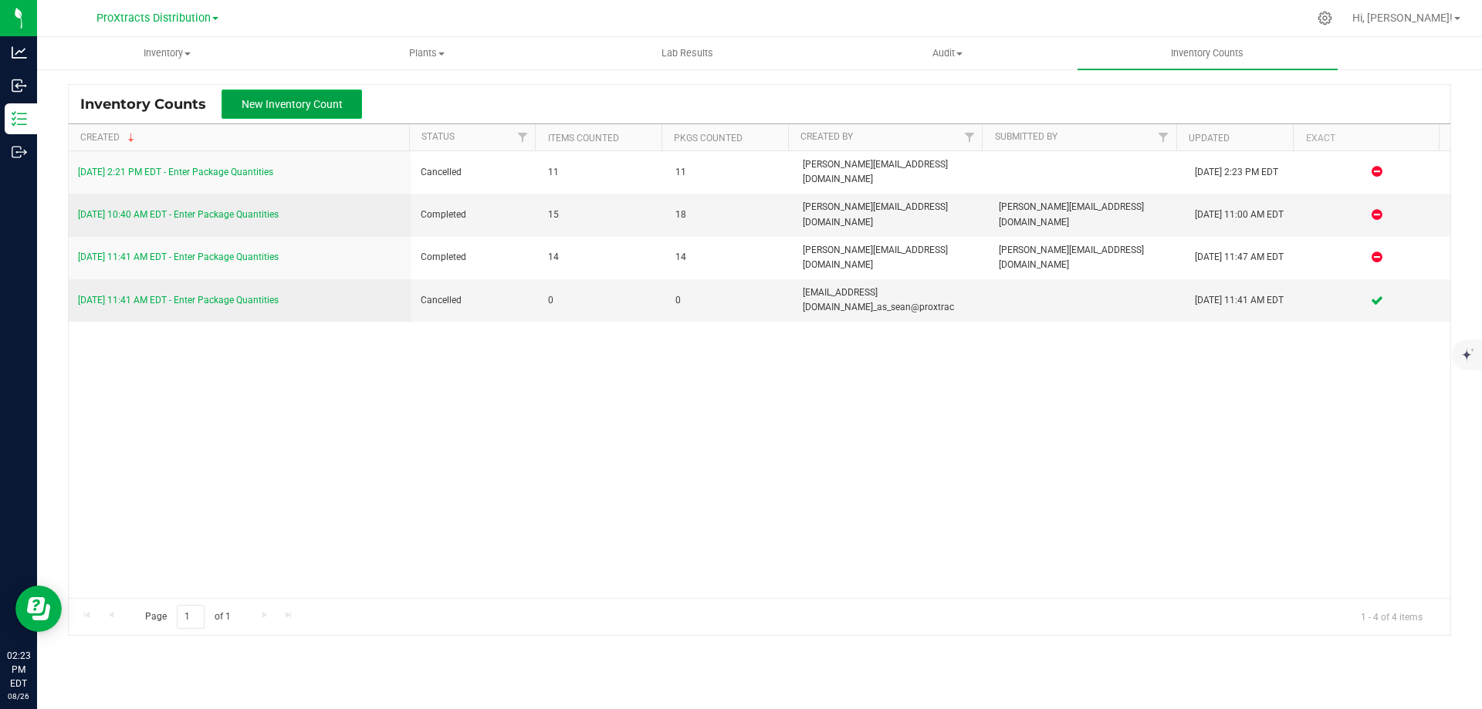
click at [287, 108] on span "New Inventory Count" at bounding box center [292, 104] width 101 height 12
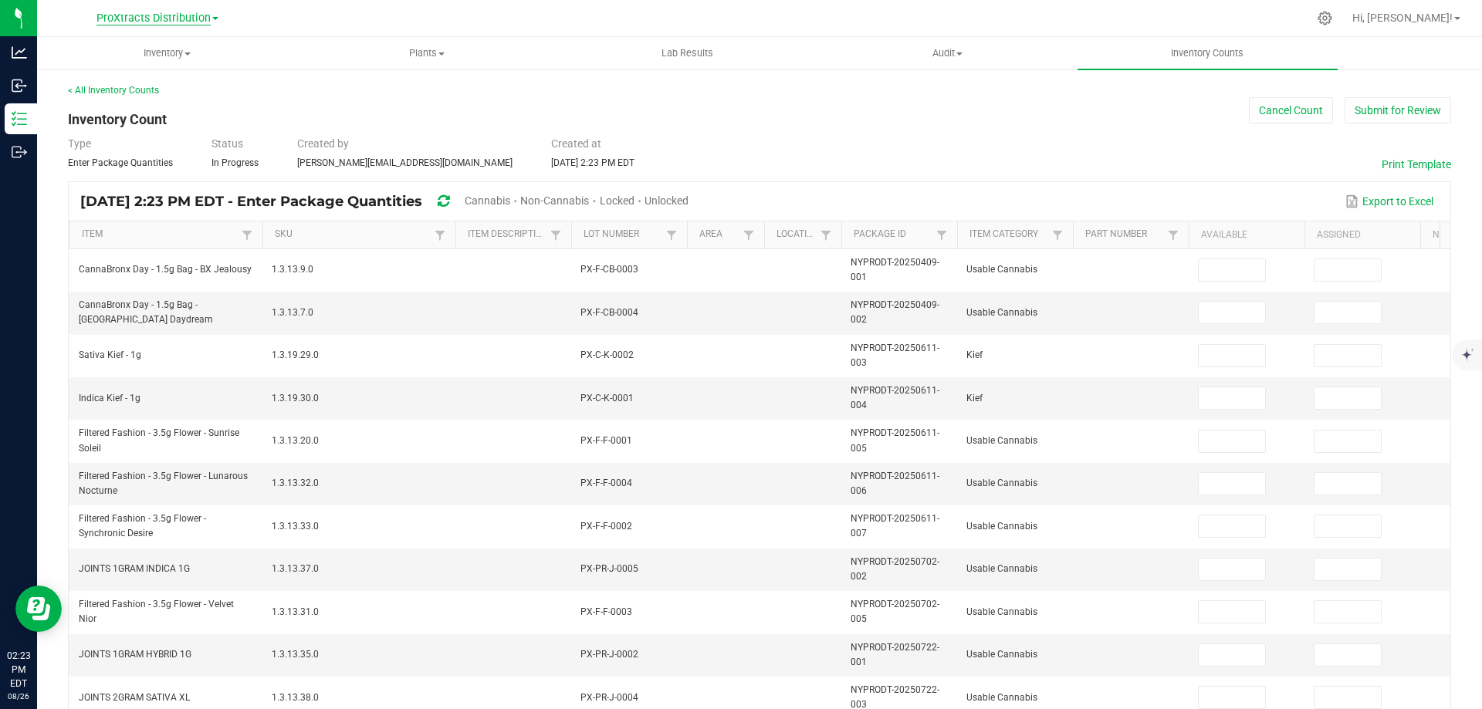
click at [190, 22] on span "ProXtracts Distribution" at bounding box center [153, 19] width 114 height 14
click at [142, 75] on link "ProXtracts Processing" at bounding box center [157, 75] width 225 height 21
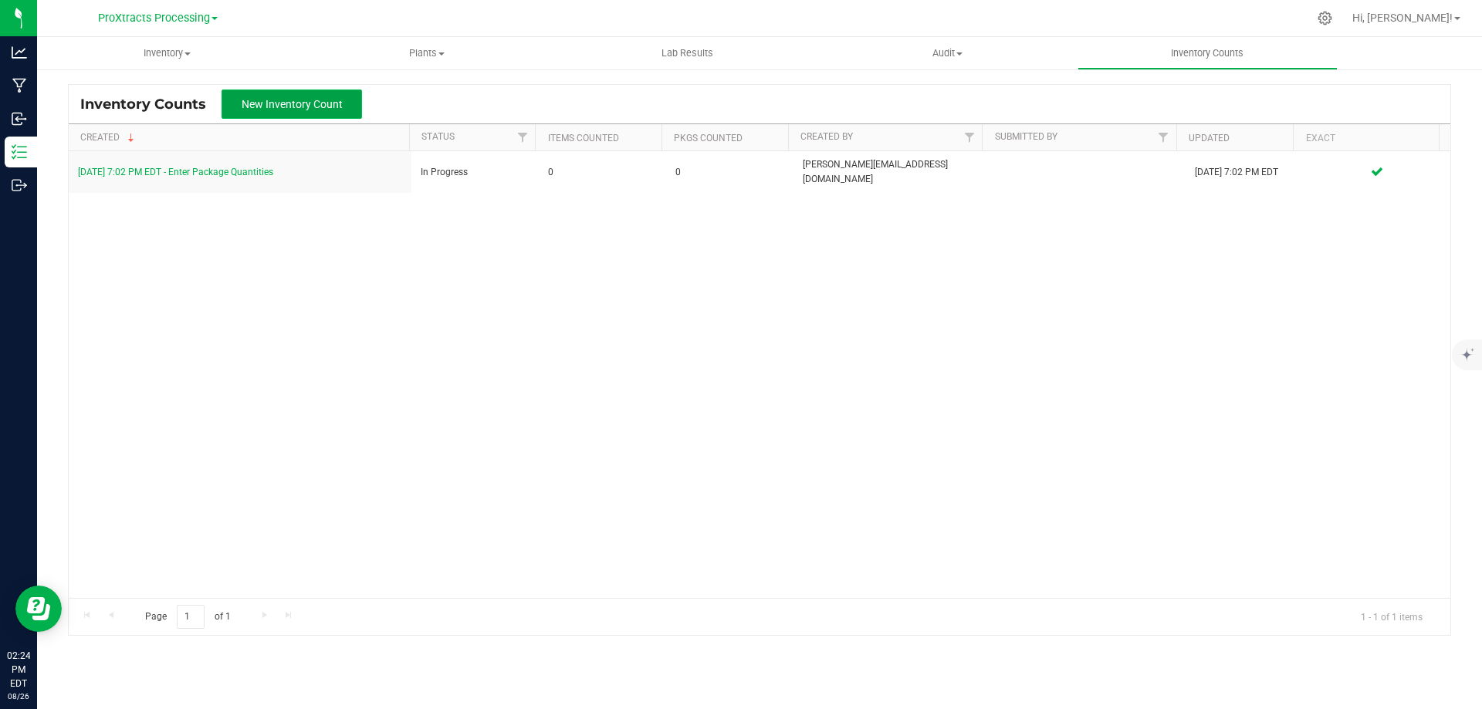
click at [310, 110] on span "New Inventory Count" at bounding box center [292, 104] width 101 height 12
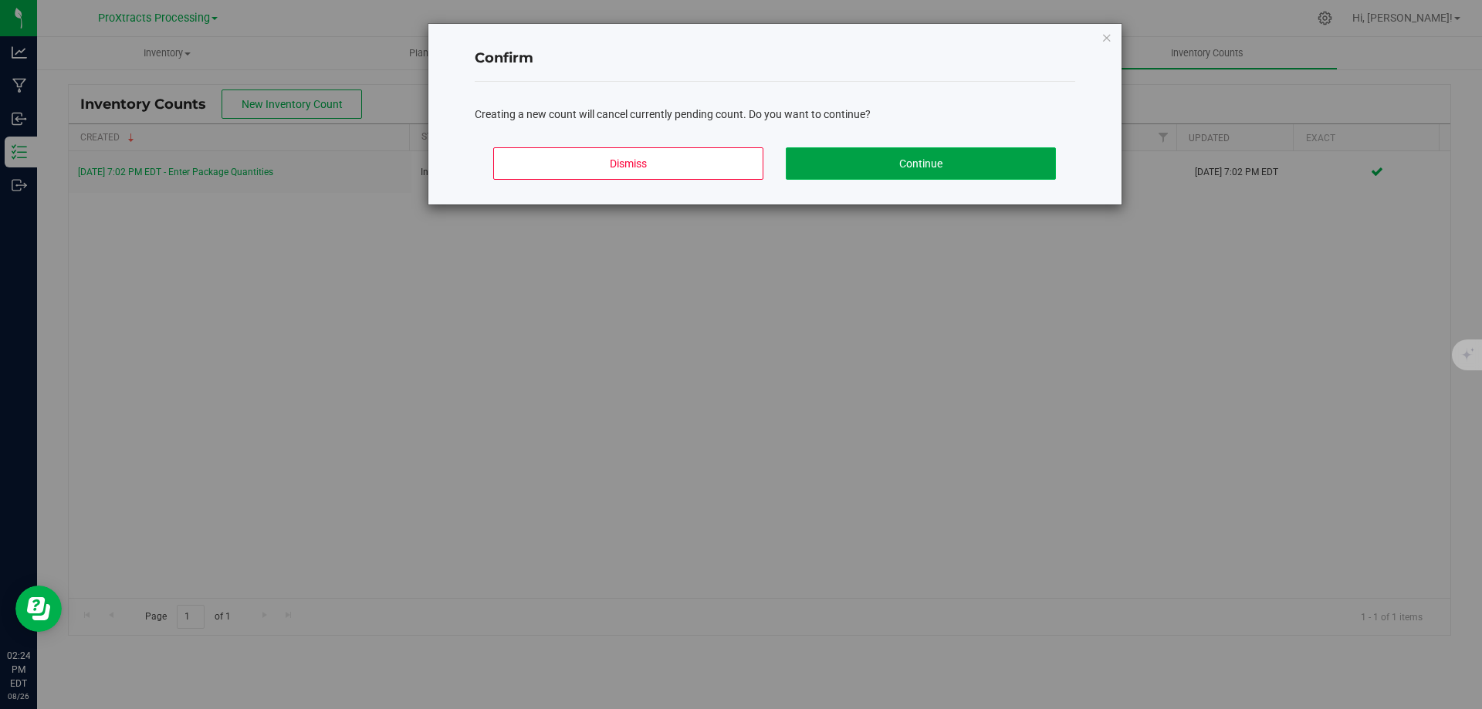
click at [857, 157] on button "Continue" at bounding box center [921, 163] width 270 height 32
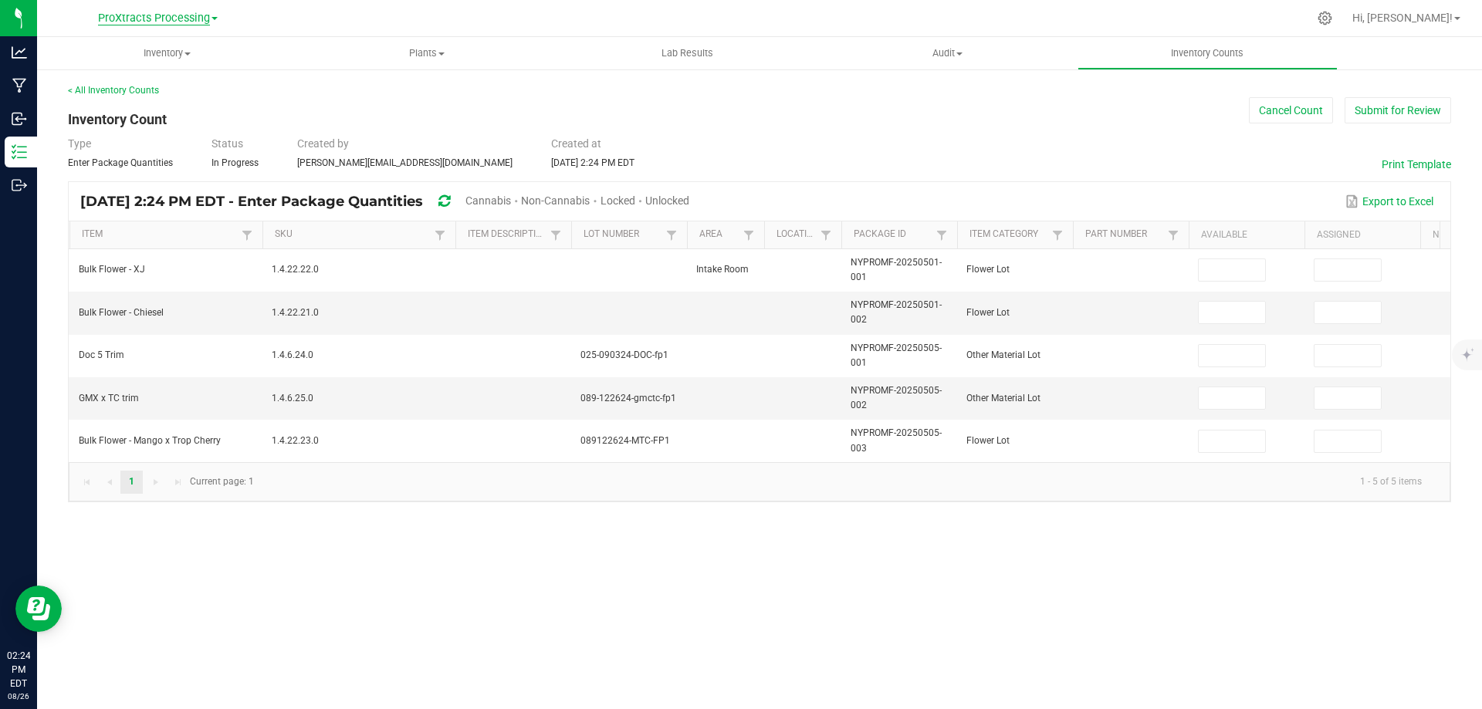
click at [182, 15] on span "ProXtracts Processing" at bounding box center [154, 19] width 112 height 14
click at [154, 49] on link "ProXtracts Distribution" at bounding box center [157, 54] width 225 height 21
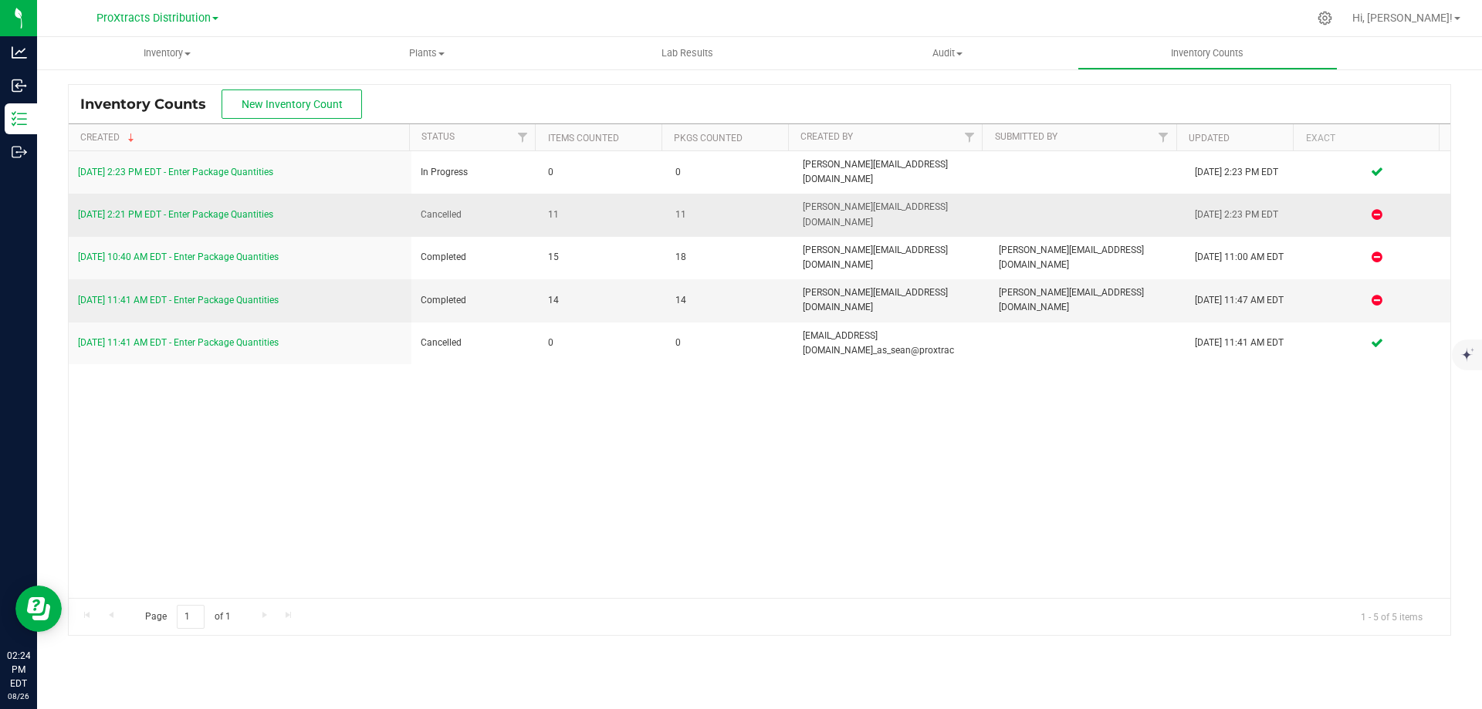
click at [246, 209] on link "[DATE] 2:21 PM EDT - Enter Package Quantities" at bounding box center [175, 214] width 195 height 11
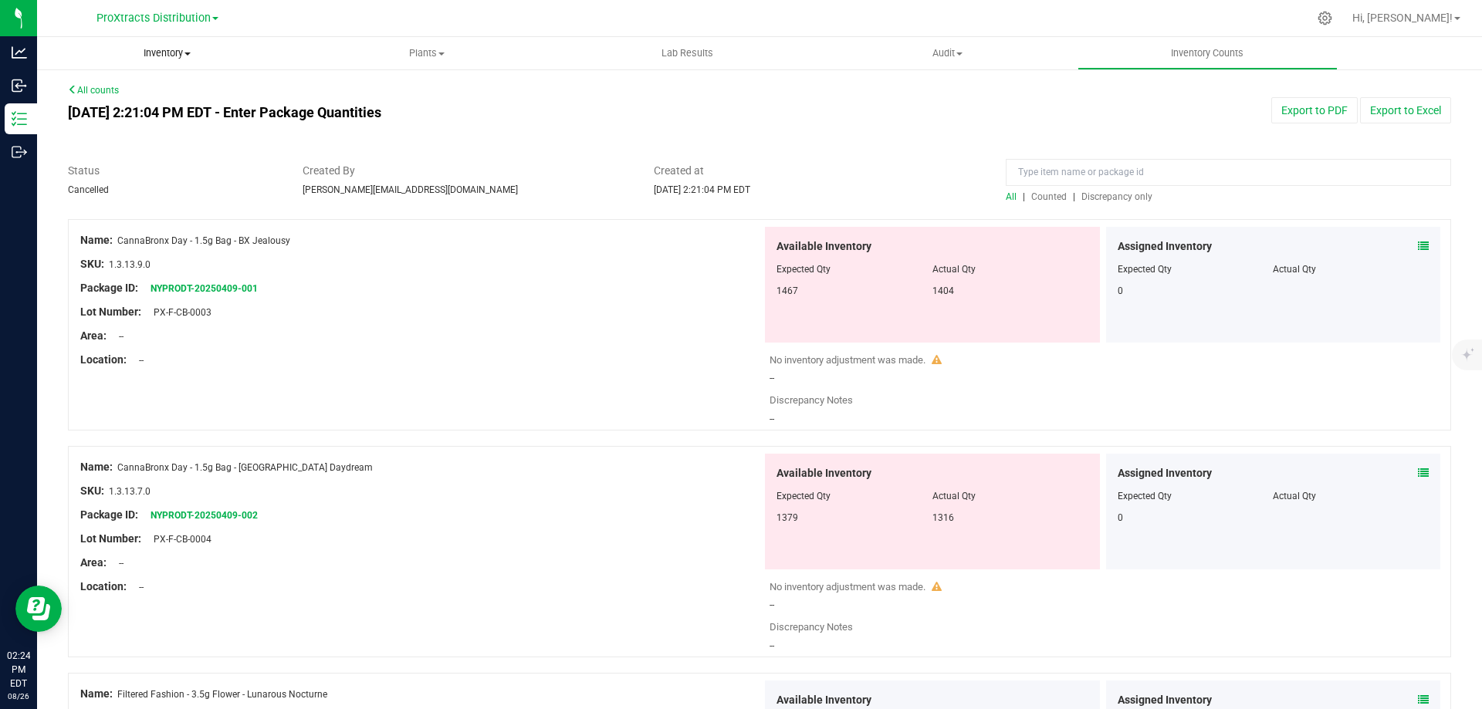
click at [164, 49] on span "Inventory" at bounding box center [167, 53] width 260 height 14
click at [945, 50] on span "Audit" at bounding box center [947, 53] width 259 height 14
click at [864, 90] on span "Inventory auditing" at bounding box center [883, 92] width 132 height 13
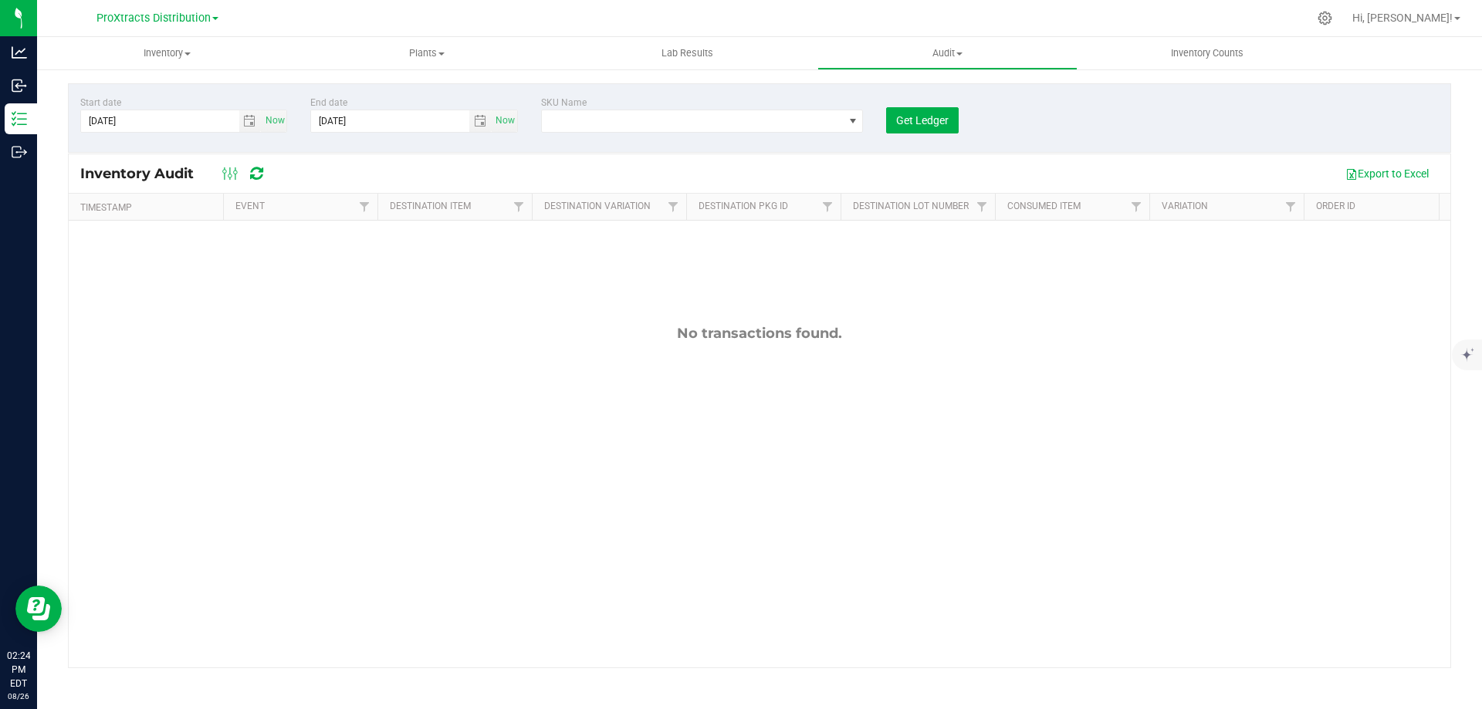
click at [257, 170] on icon at bounding box center [256, 173] width 13 height 15
click at [948, 52] on span "Audit" at bounding box center [947, 53] width 259 height 14
click at [1211, 55] on span "Inventory Counts" at bounding box center [1207, 53] width 114 height 14
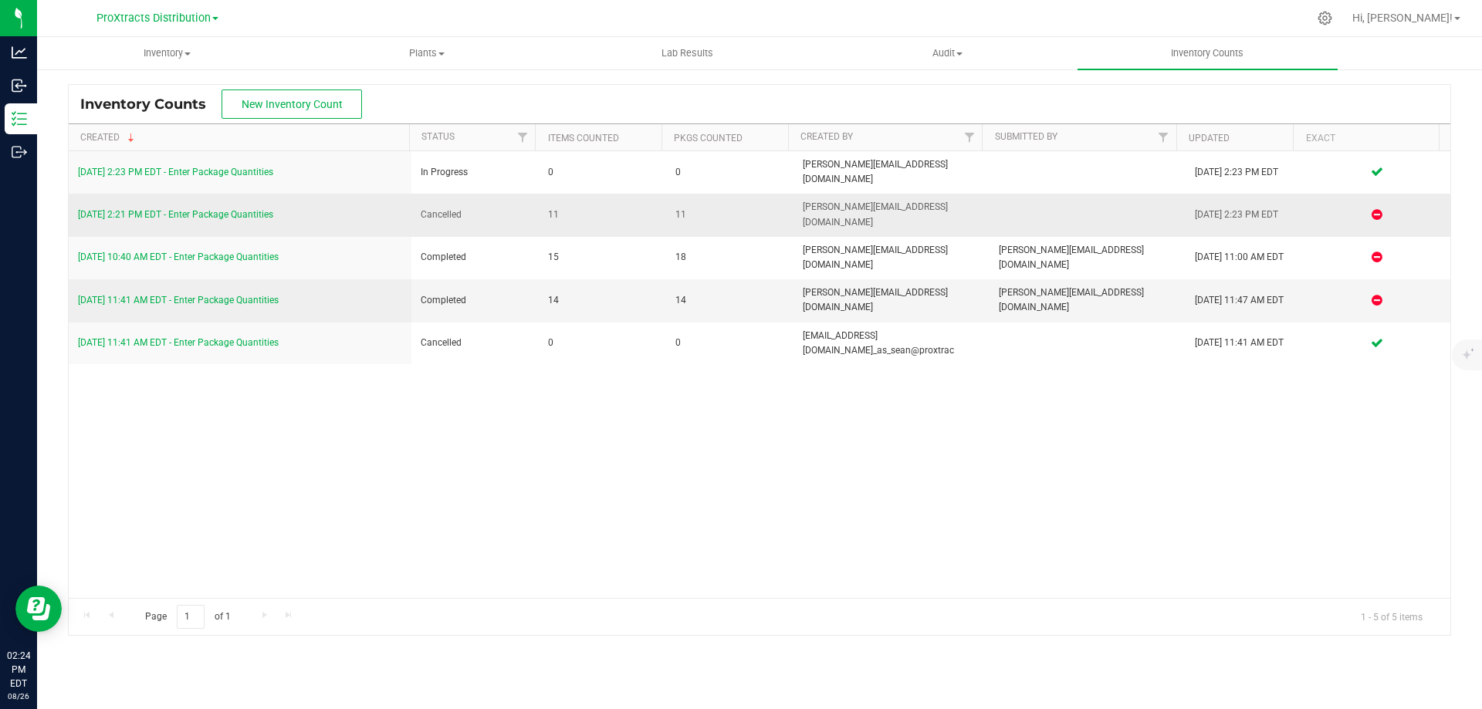
click at [227, 209] on link "[DATE] 2:21 PM EDT - Enter Package Quantities" at bounding box center [175, 214] width 195 height 11
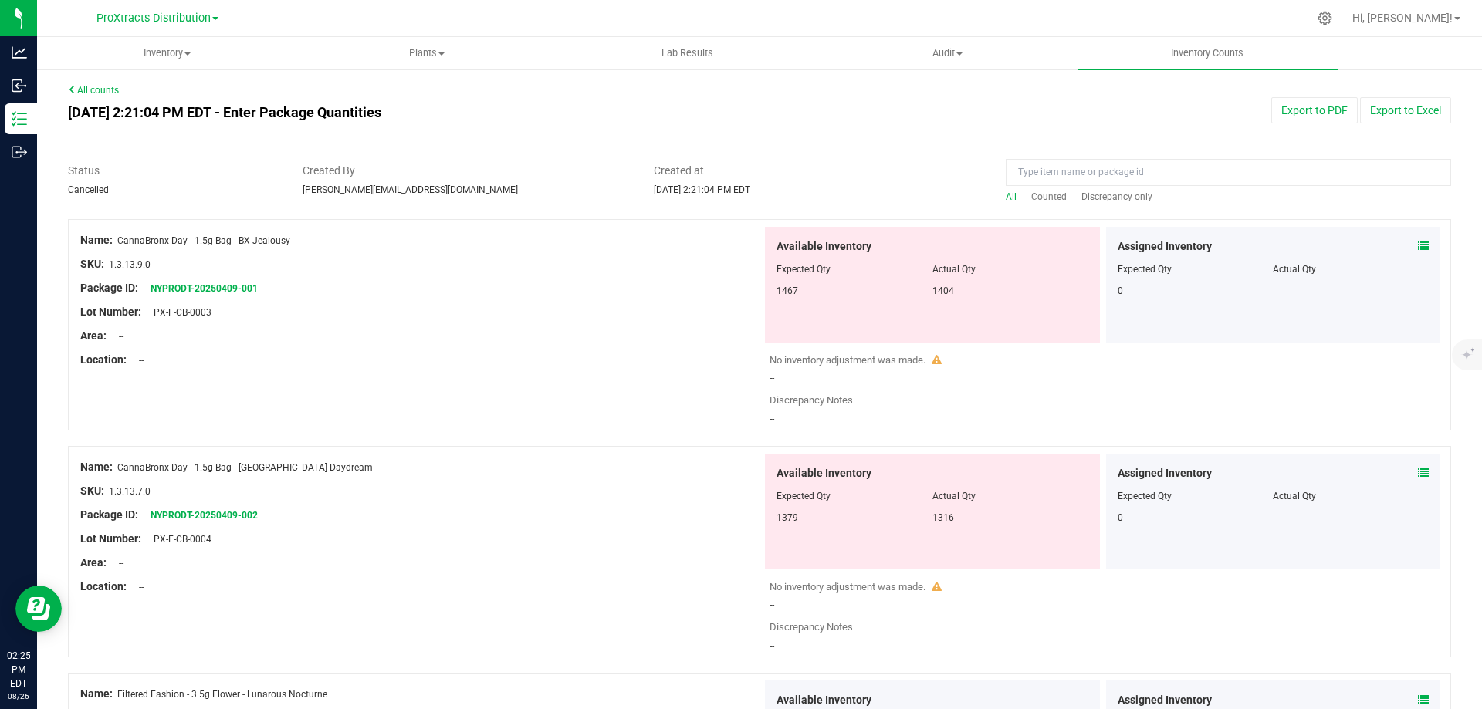
click at [769, 421] on div "--" at bounding box center [1106, 419] width 674 height 14
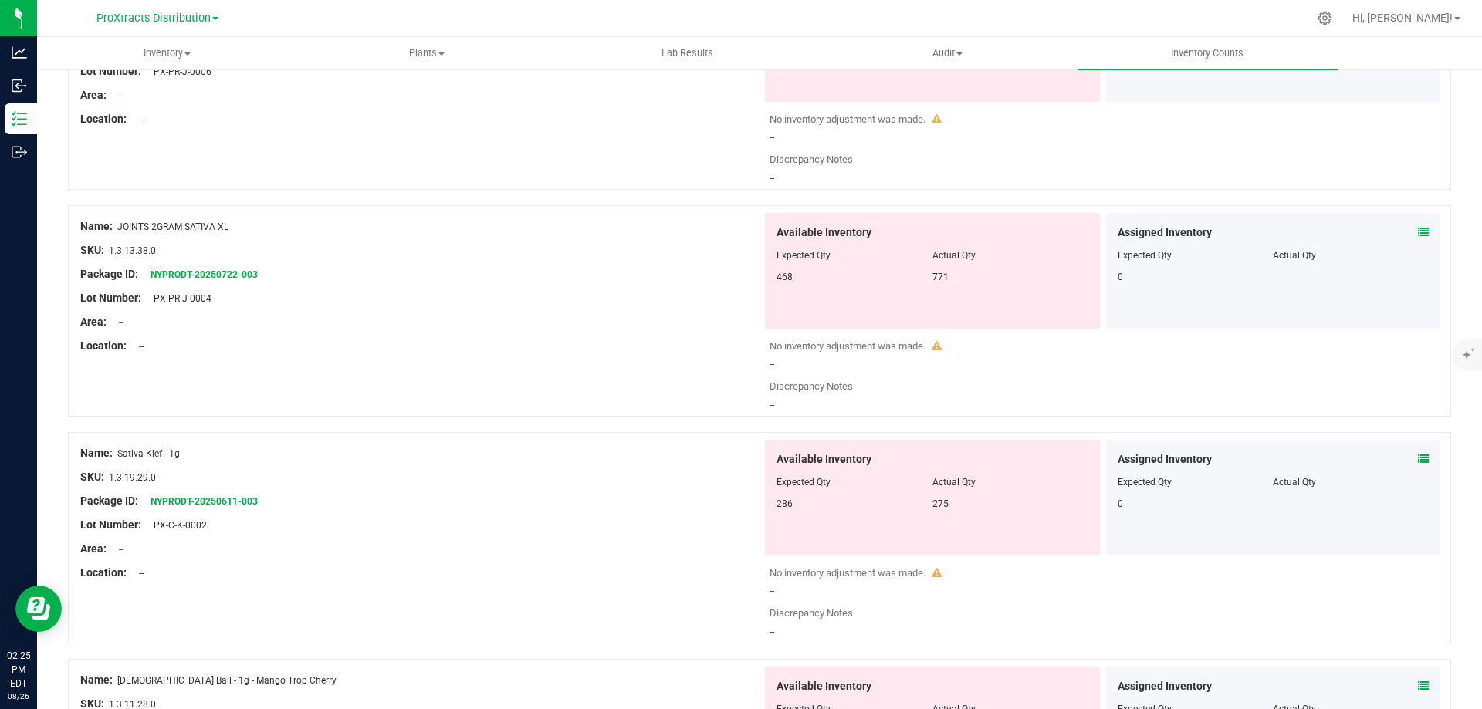
scroll to position [2930, 0]
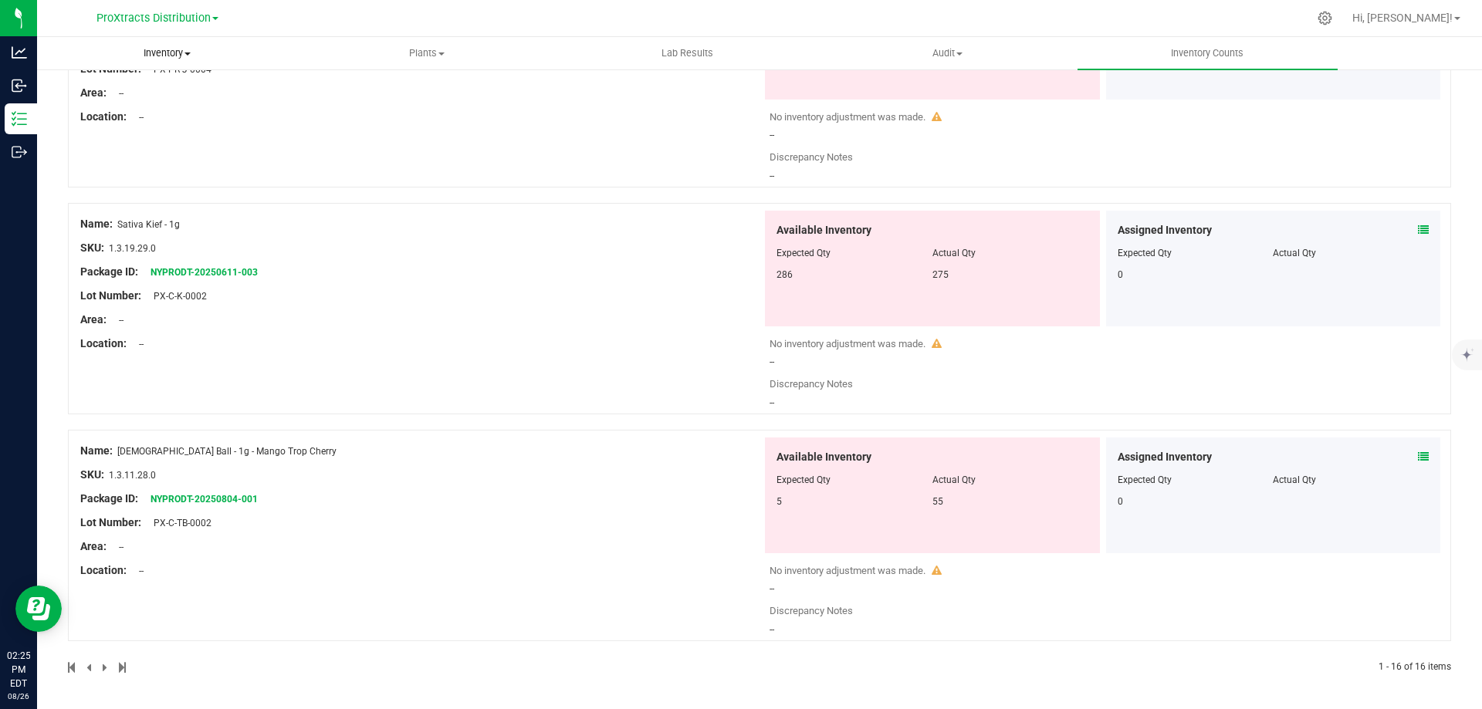
click at [171, 52] on span "Inventory" at bounding box center [167, 53] width 259 height 14
click at [82, 109] on span "All inventory" at bounding box center [89, 111] width 104 height 13
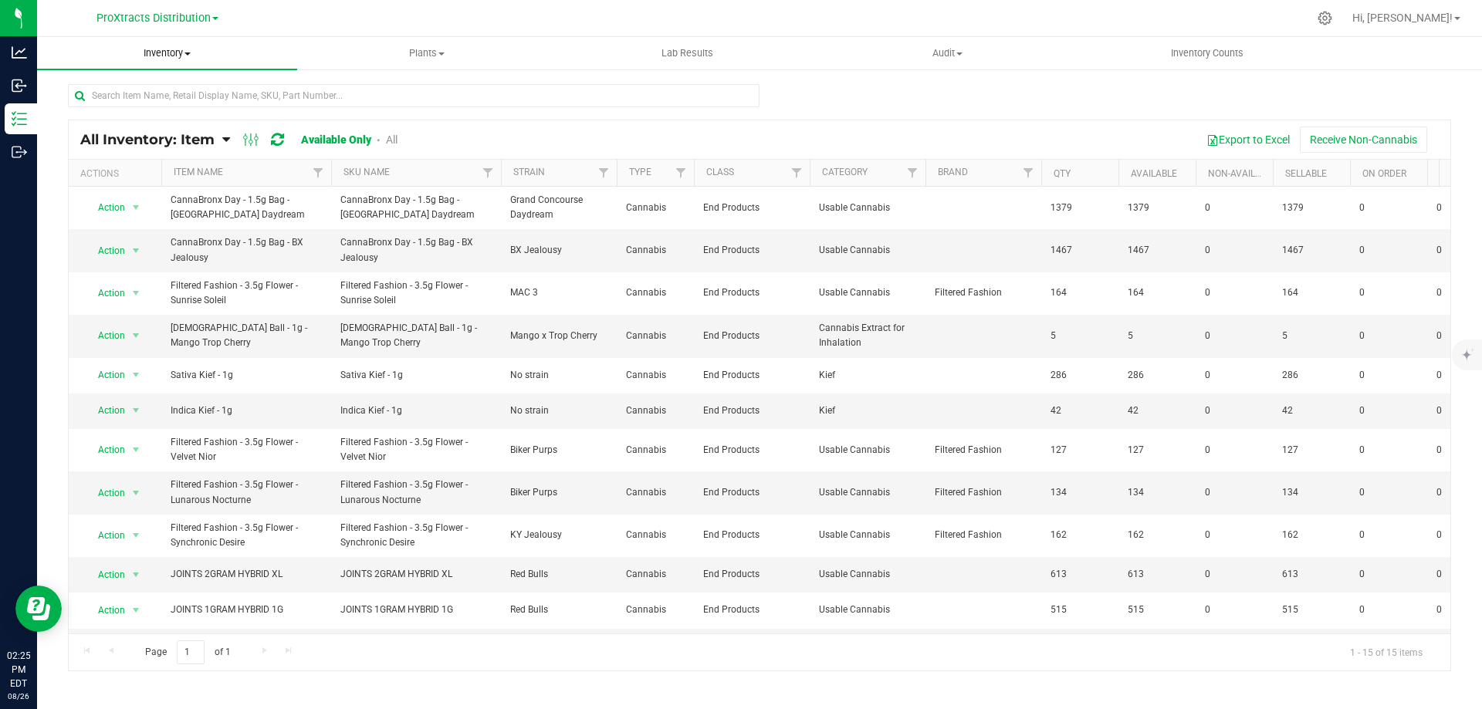
click at [178, 56] on span "Inventory" at bounding box center [167, 53] width 260 height 14
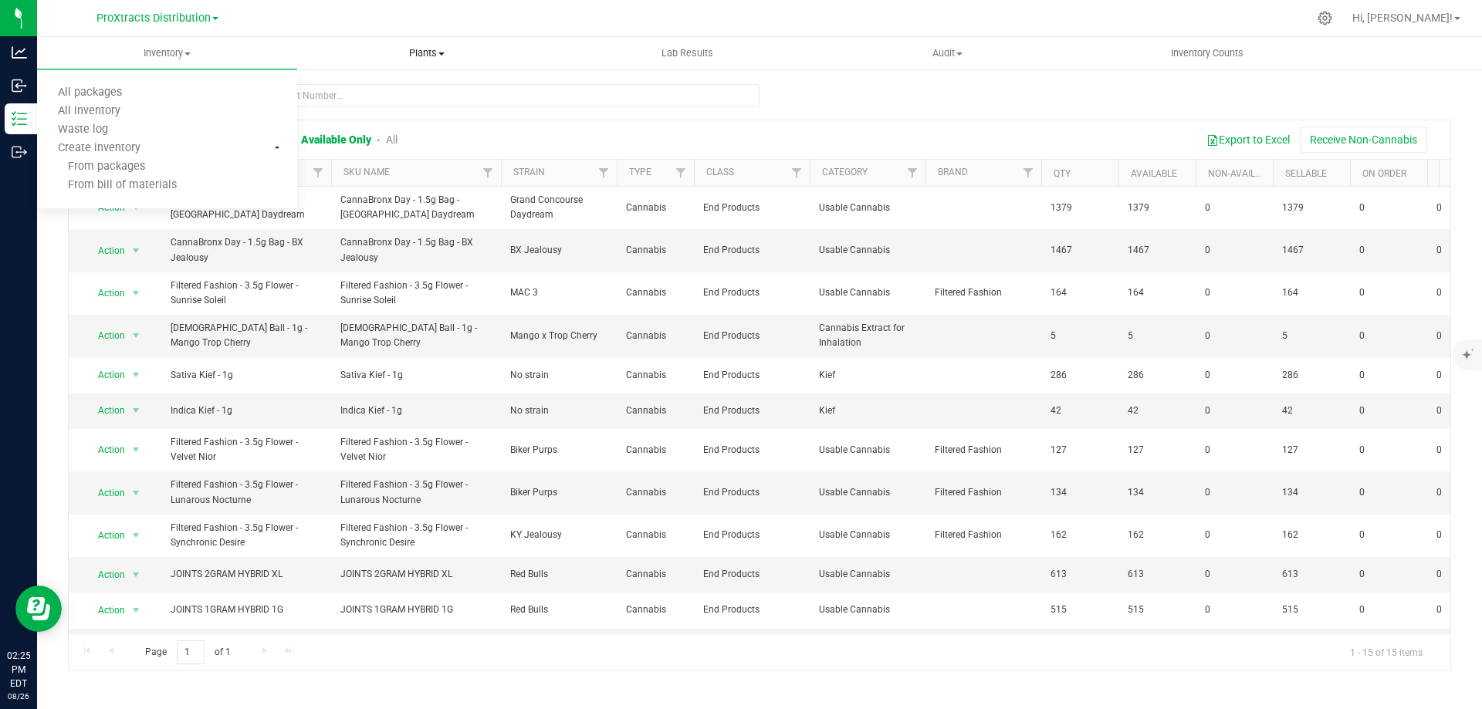
click at [448, 52] on span "Plants" at bounding box center [427, 53] width 259 height 14
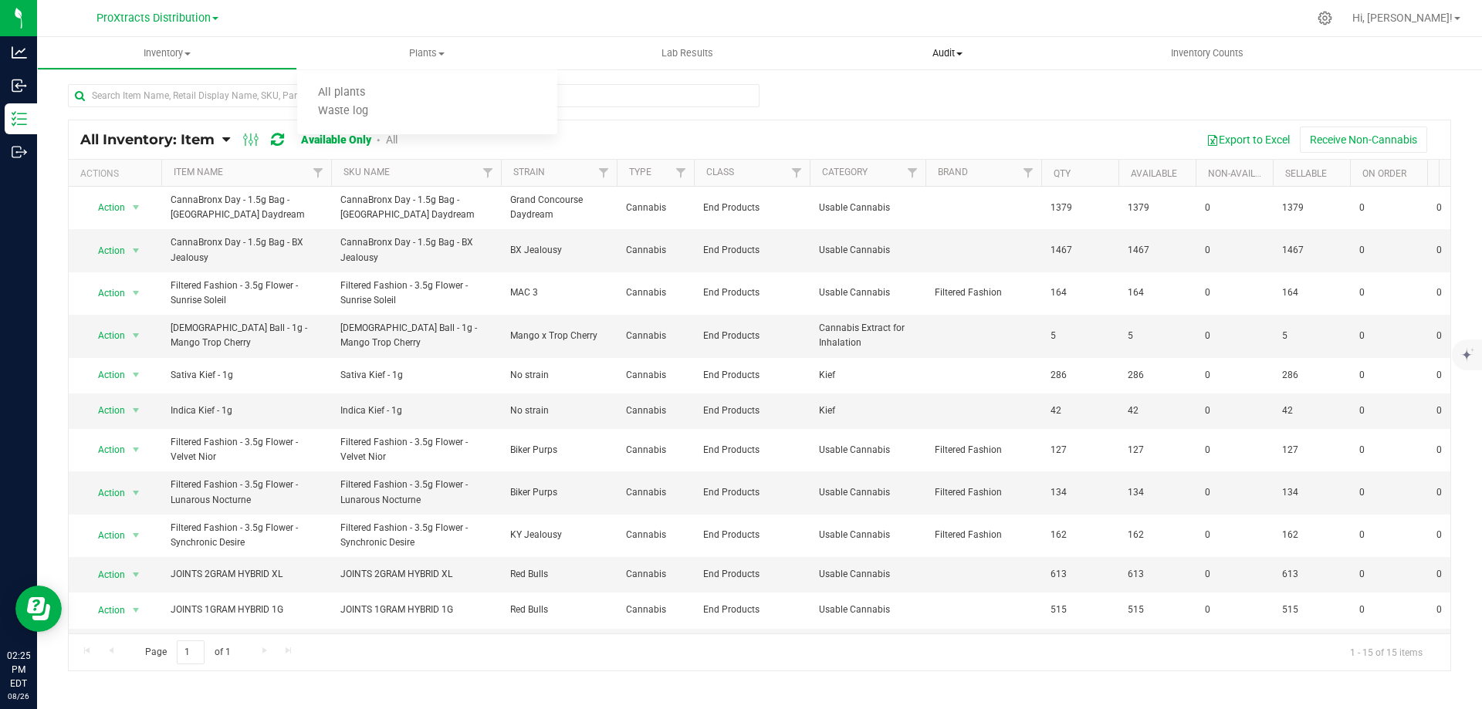
click at [942, 53] on span "Audit" at bounding box center [947, 53] width 259 height 14
click at [904, 93] on span "Inventory auditing" at bounding box center [883, 92] width 132 height 13
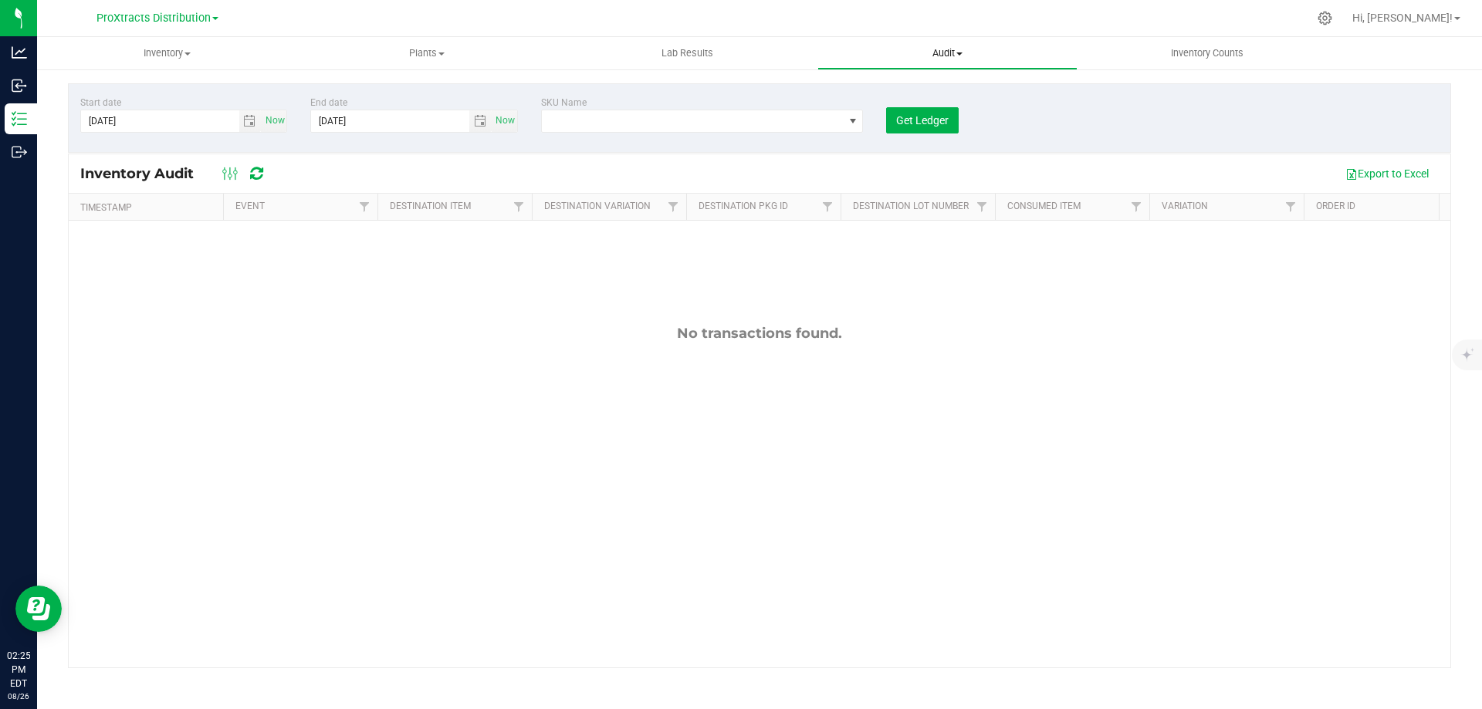
click at [945, 52] on span "Audit" at bounding box center [947, 53] width 259 height 14
click at [1233, 55] on span "Inventory Counts" at bounding box center [1207, 53] width 114 height 14
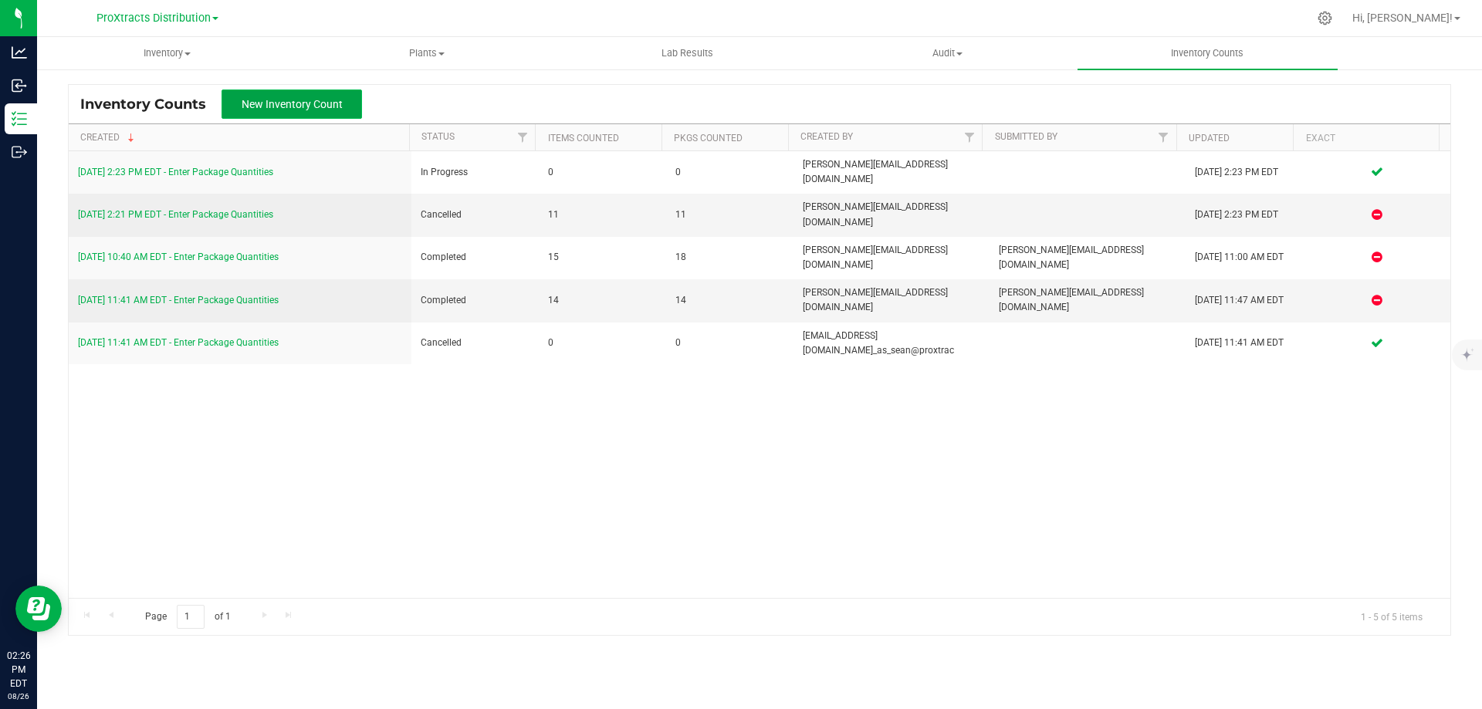
click at [295, 106] on span "New Inventory Count" at bounding box center [292, 104] width 101 height 12
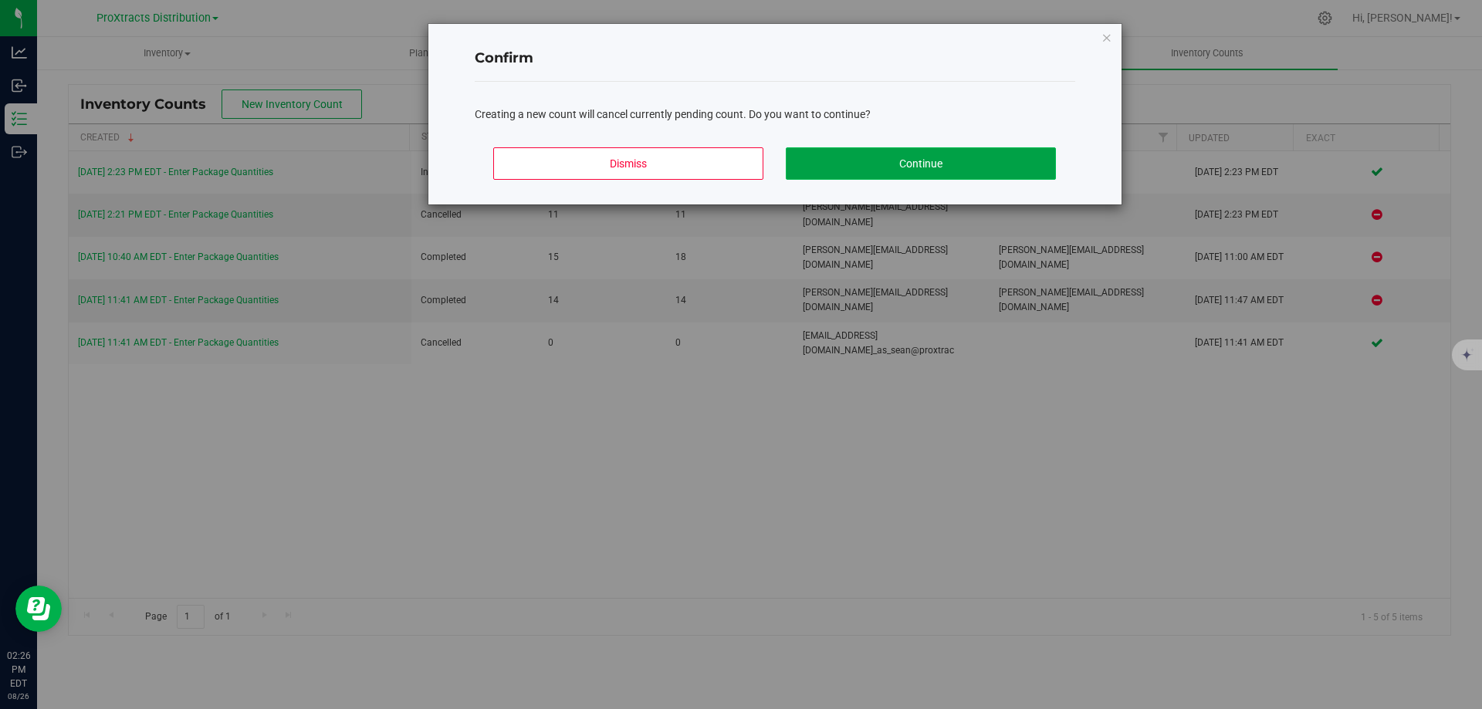
click at [953, 166] on button "Continue" at bounding box center [921, 163] width 270 height 32
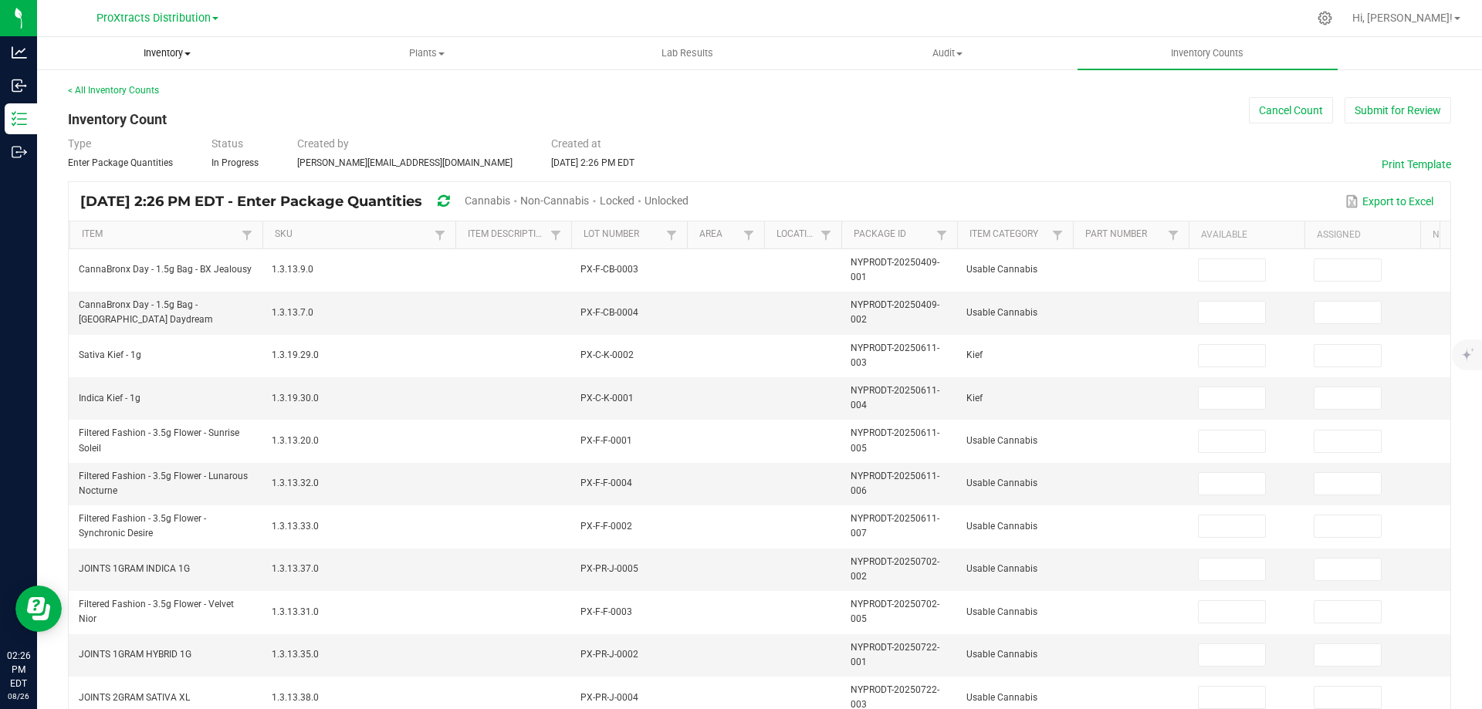
click at [163, 56] on span "Inventory" at bounding box center [167, 53] width 259 height 14
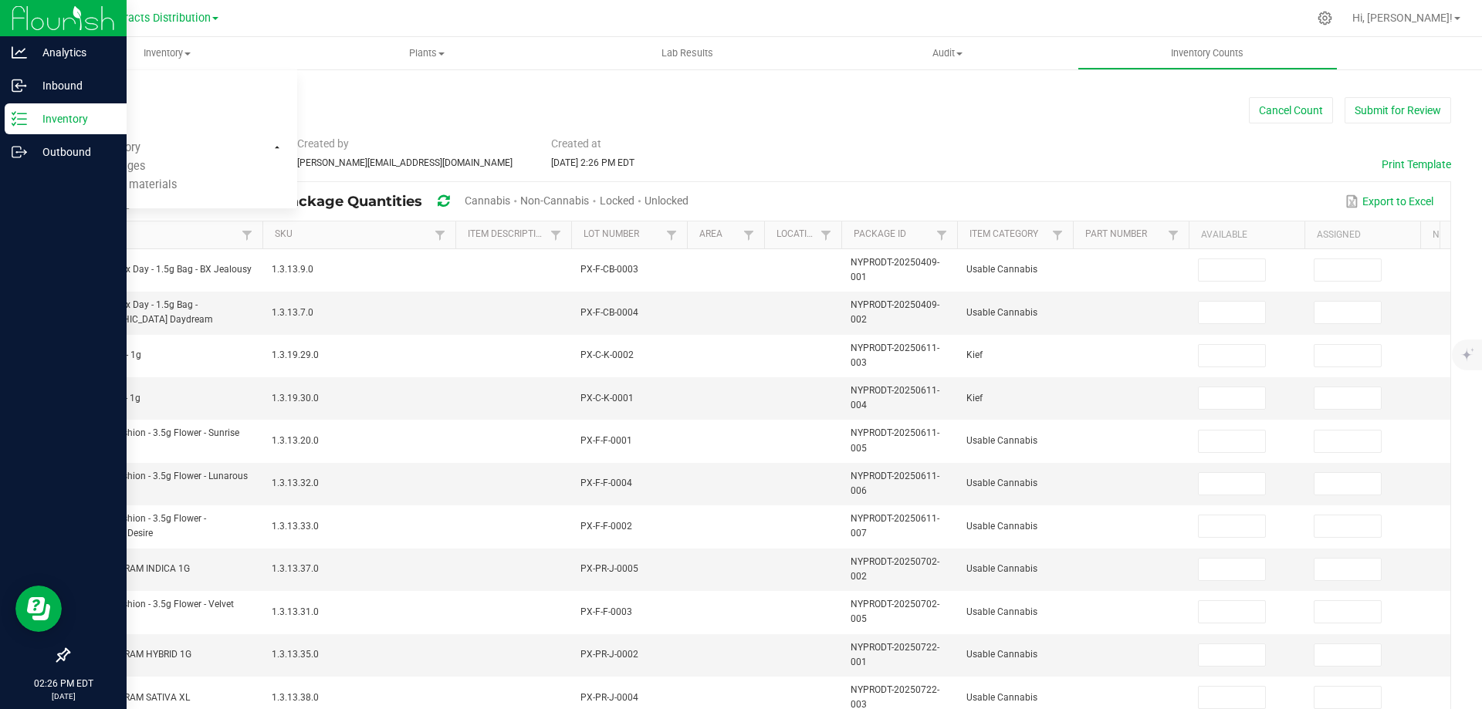
click at [15, 117] on icon at bounding box center [19, 118] width 15 height 15
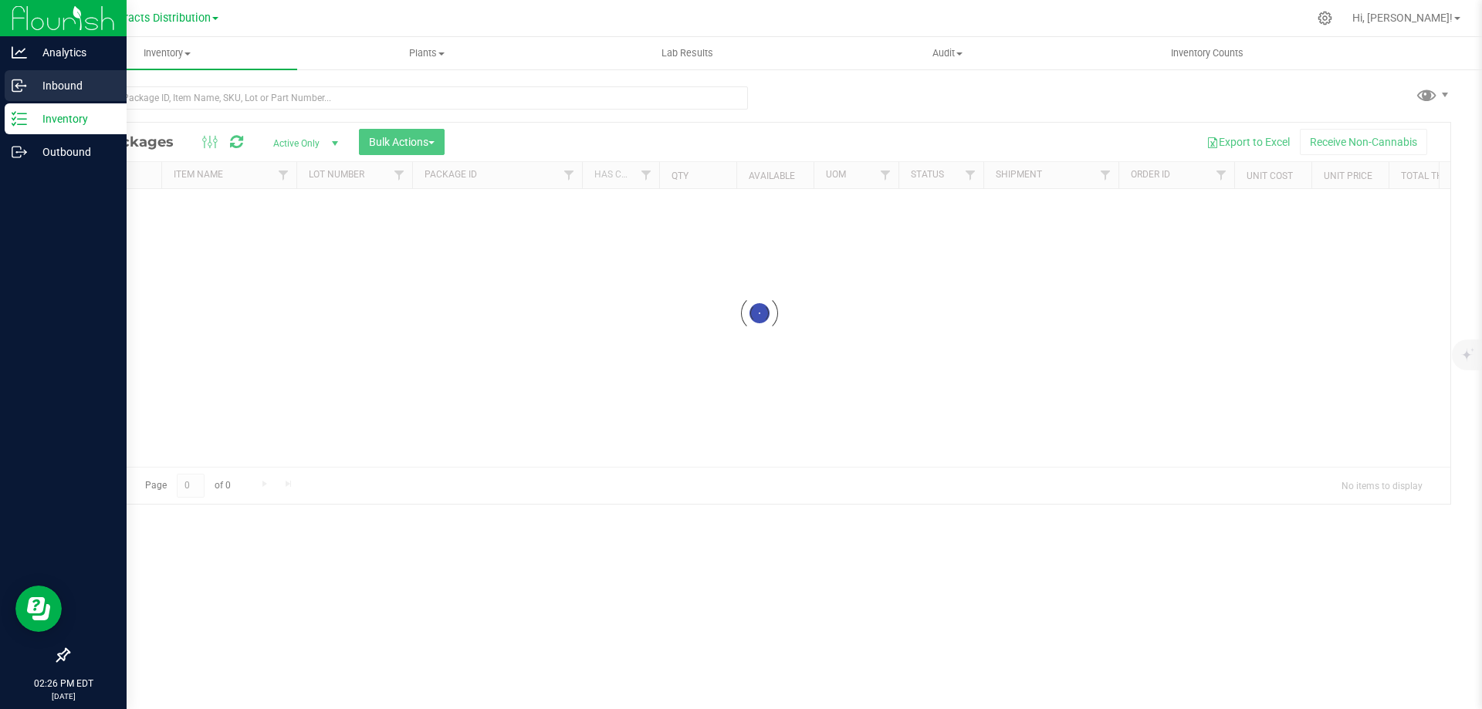
click at [63, 83] on p "Inbound" at bounding box center [73, 85] width 93 height 19
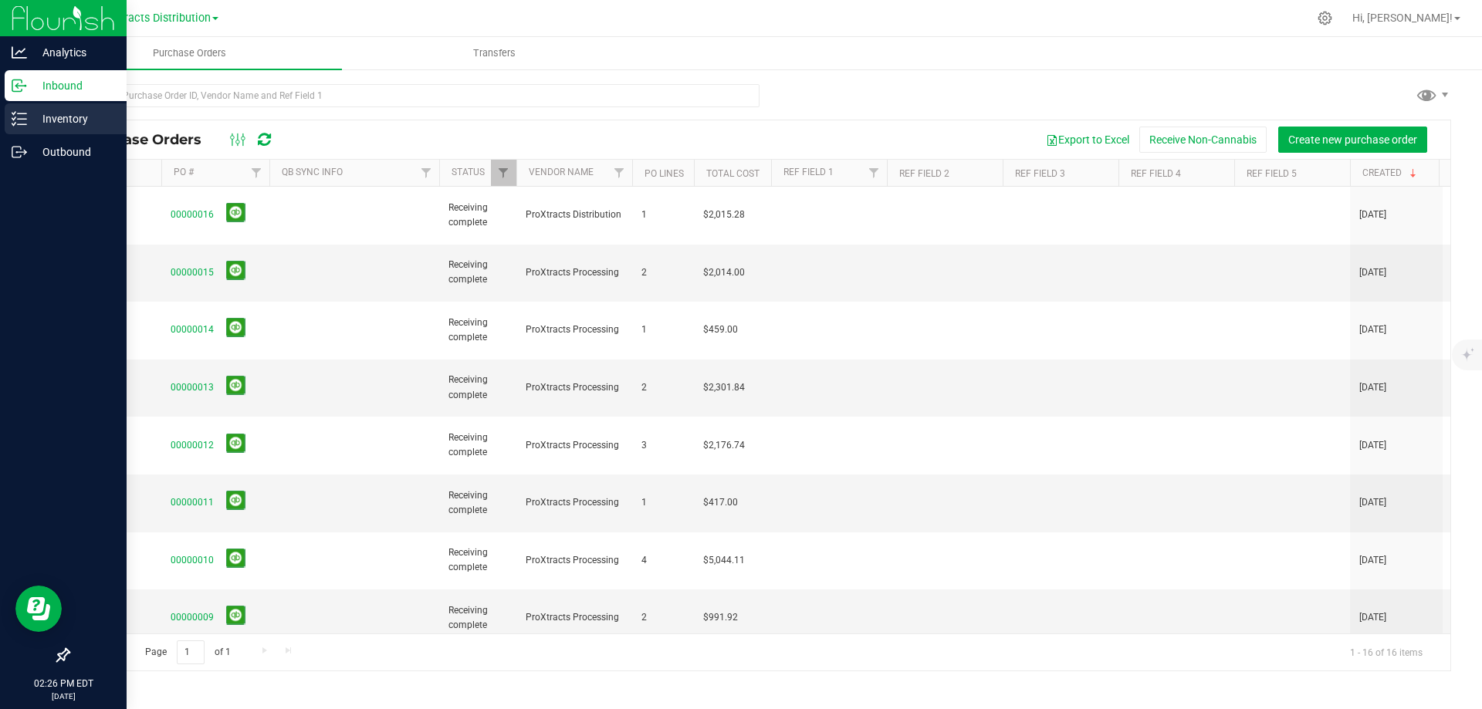
click at [53, 120] on p "Inventory" at bounding box center [73, 119] width 93 height 19
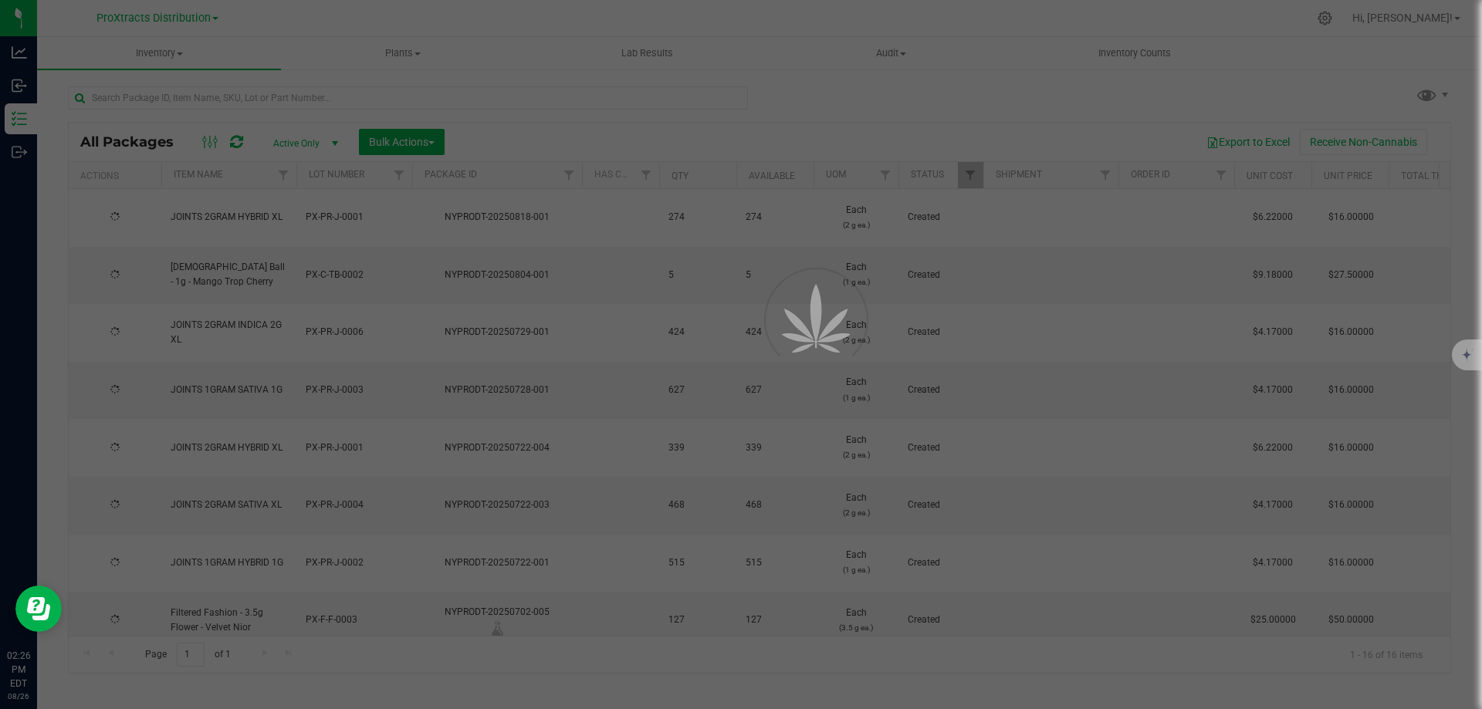
click at [184, 91] on div at bounding box center [741, 354] width 1482 height 709
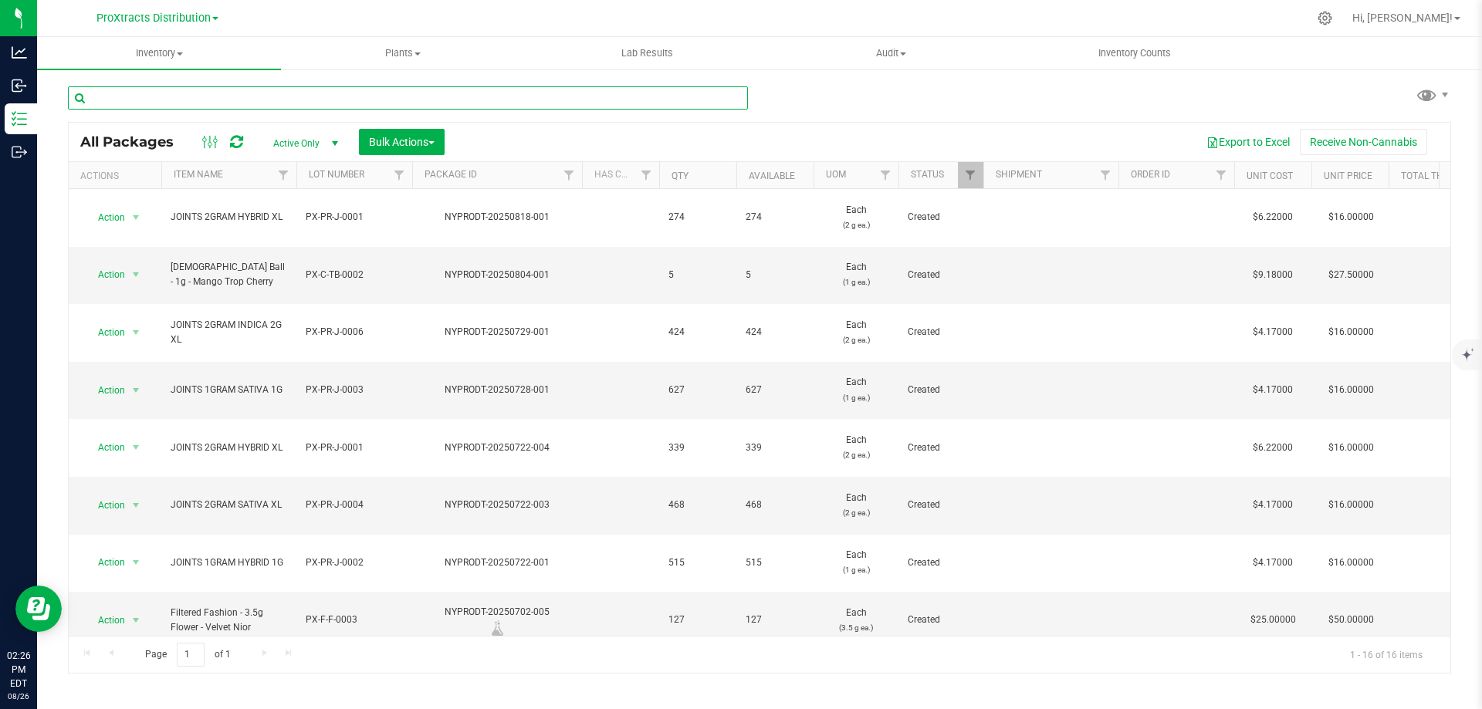
click at [183, 101] on input "text" at bounding box center [408, 97] width 680 height 23
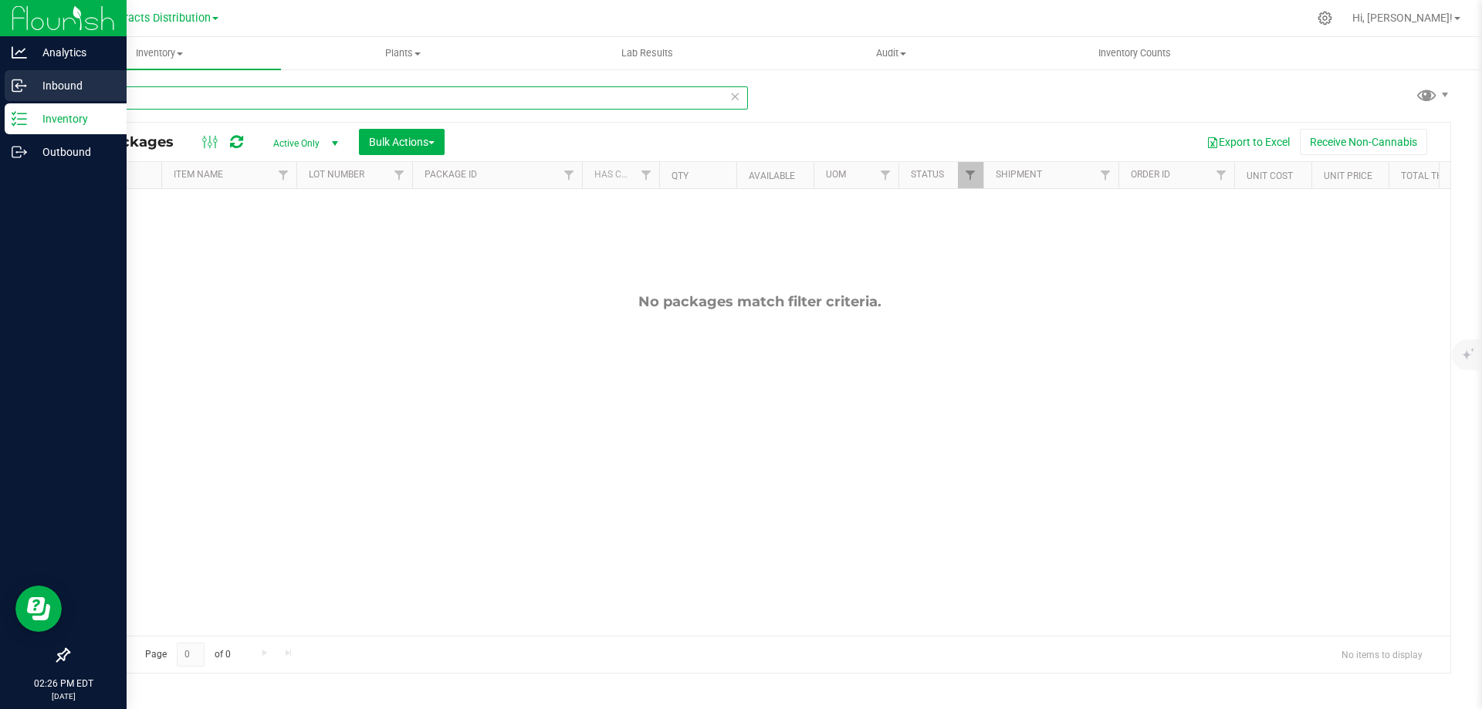
type input "rainbo"
click at [46, 90] on p "Inbound" at bounding box center [73, 85] width 93 height 19
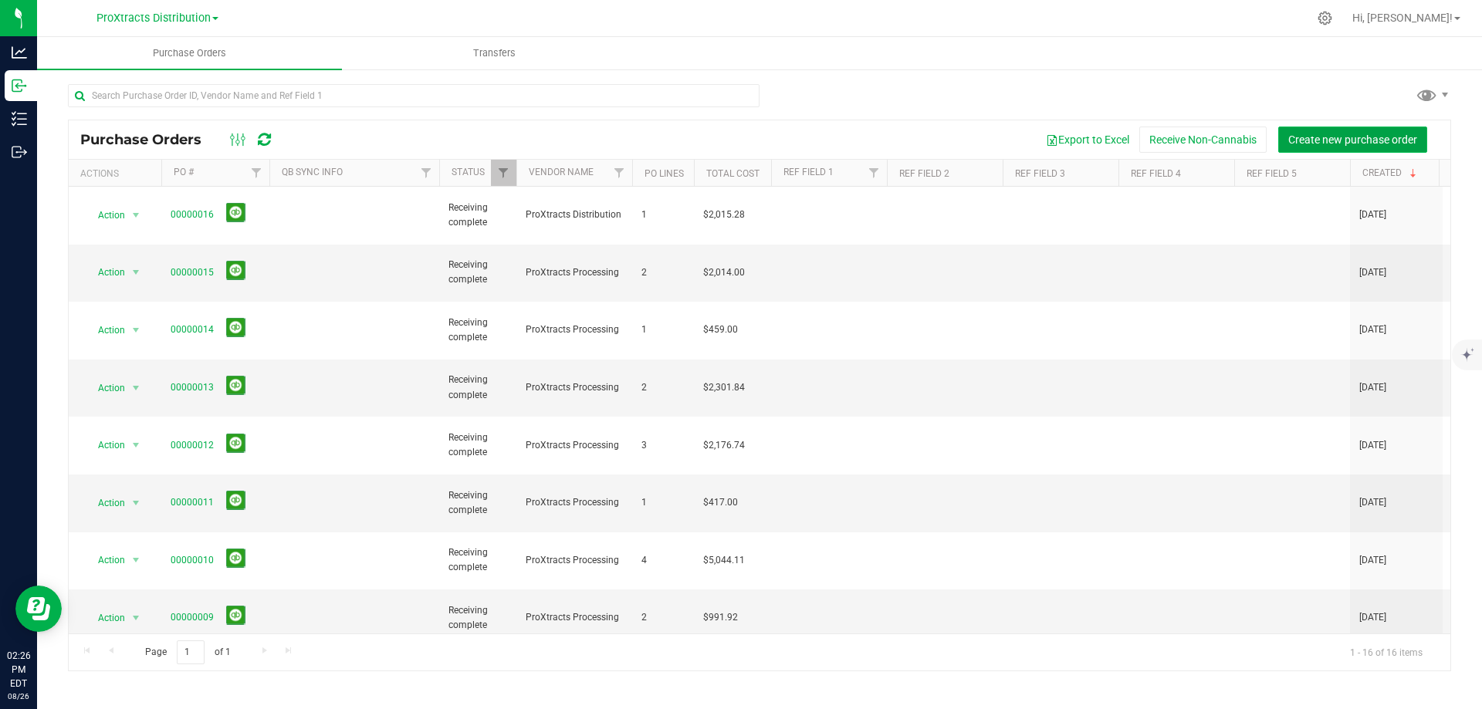
click at [1297, 127] on button "Create new purchase order" at bounding box center [1352, 140] width 149 height 26
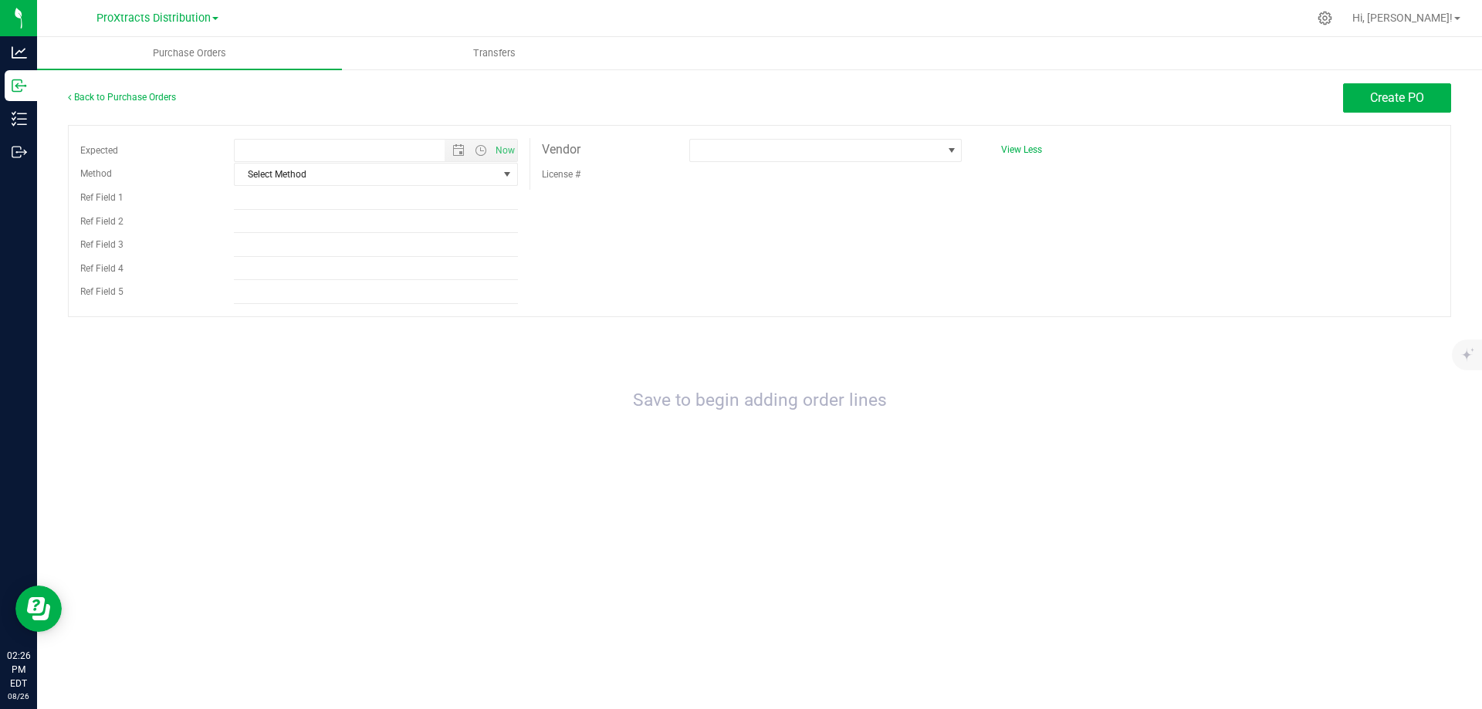
type input "8/26/2025 2:26 PM"
click at [505, 173] on span "select" at bounding box center [507, 174] width 12 height 12
click at [630, 252] on div "Expected 8/26/2025 2:26 PM Now Method Select Method Select Method USPS UPS FedE…" at bounding box center [759, 221] width 1383 height 192
click at [761, 154] on span at bounding box center [816, 151] width 252 height 22
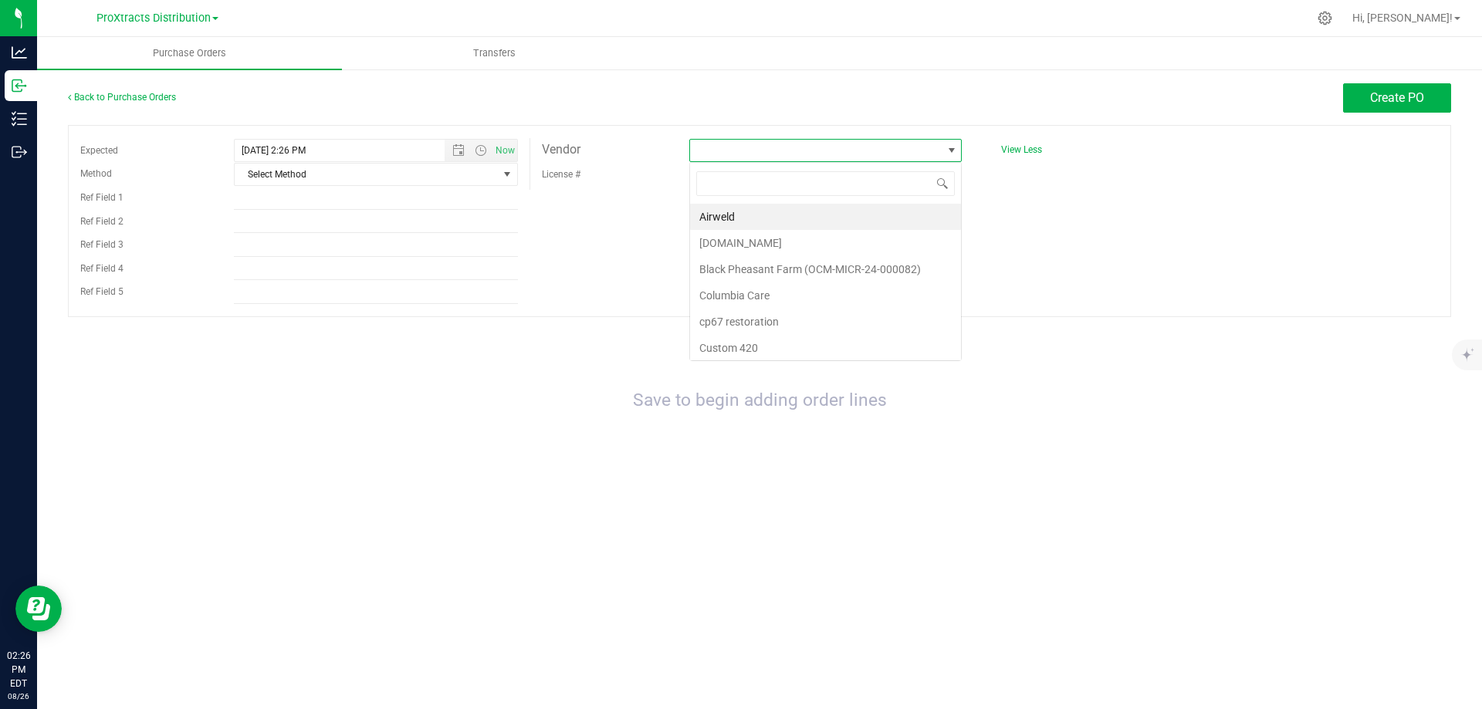
scroll to position [23, 272]
type input "pro"
click at [760, 272] on li "ProXtracts Processing" at bounding box center [825, 269] width 271 height 26
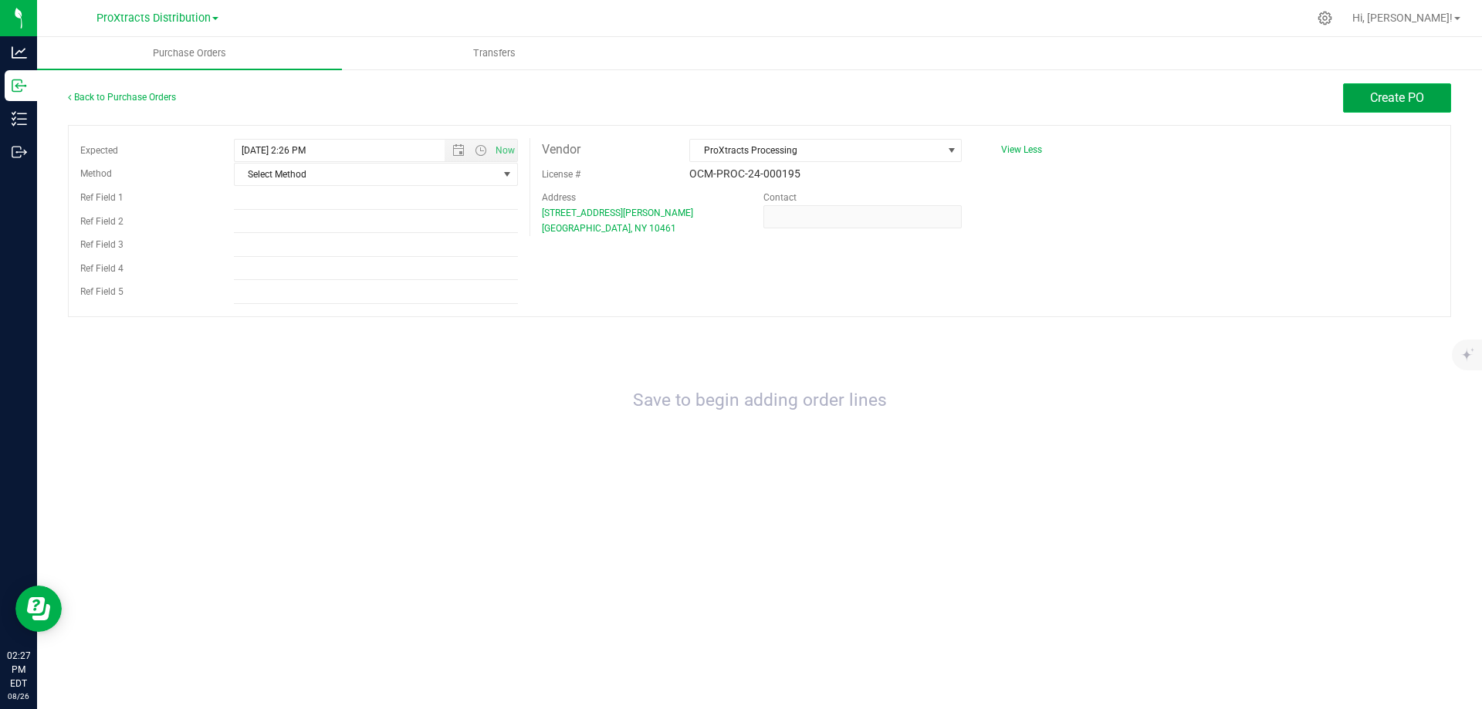
click at [1377, 102] on span "Create PO" at bounding box center [1397, 97] width 54 height 15
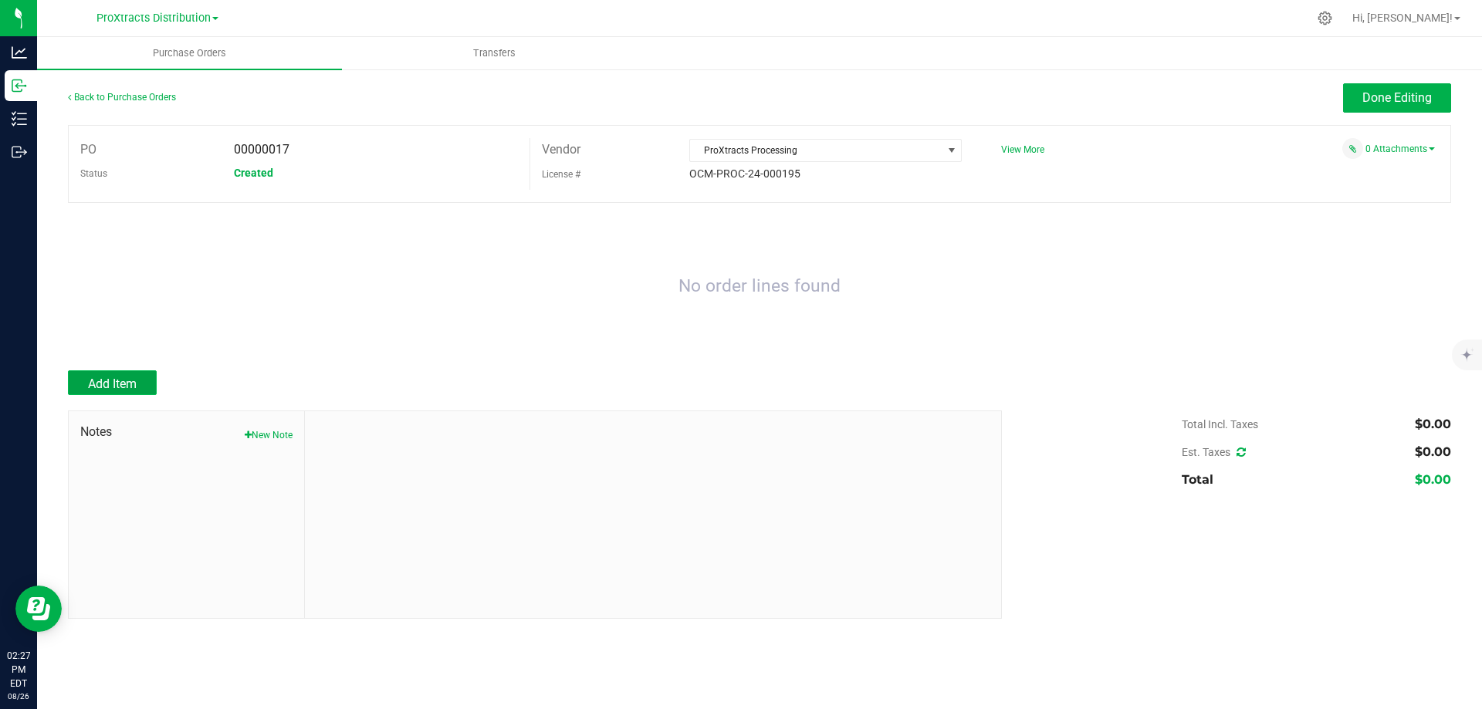
click at [104, 377] on span "Add Item" at bounding box center [112, 384] width 49 height 15
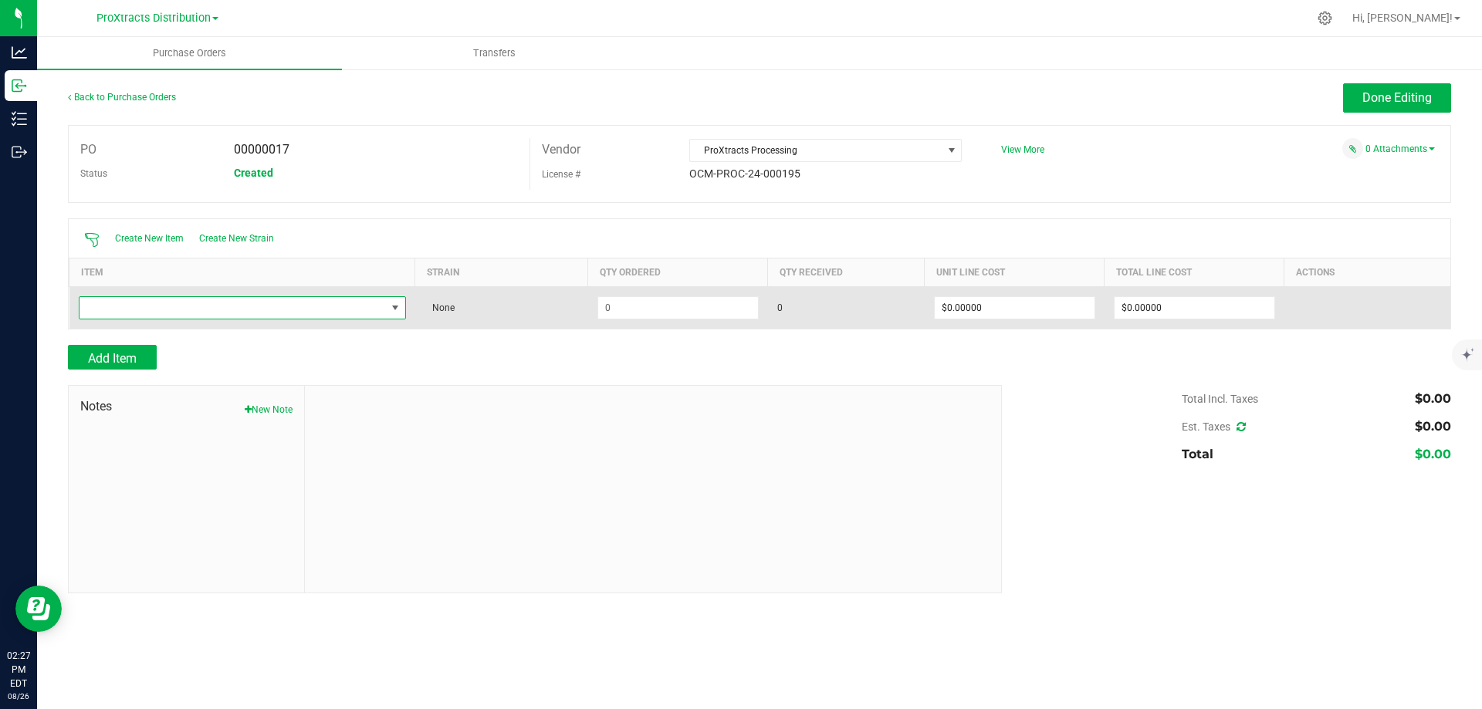
click at [149, 309] on span "NO DATA FOUND" at bounding box center [232, 308] width 306 height 22
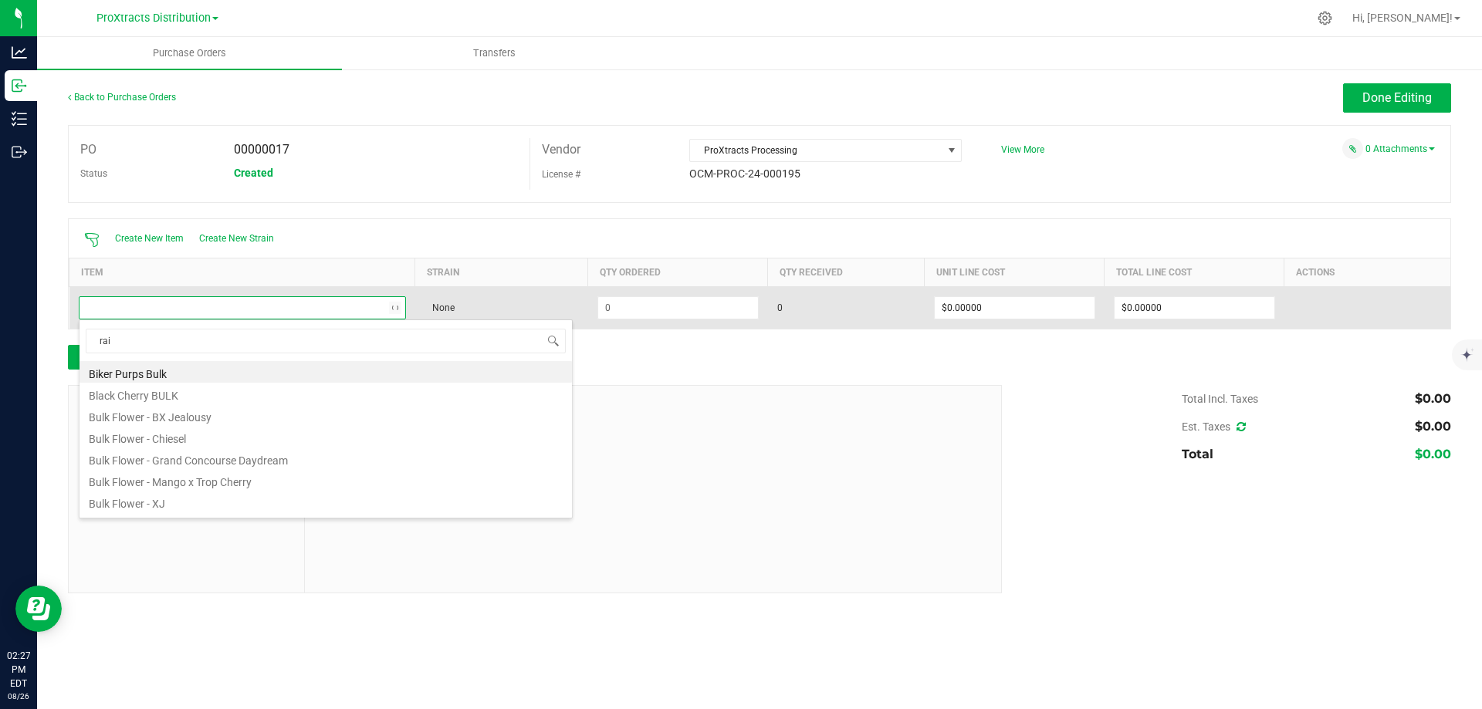
type input "rain"
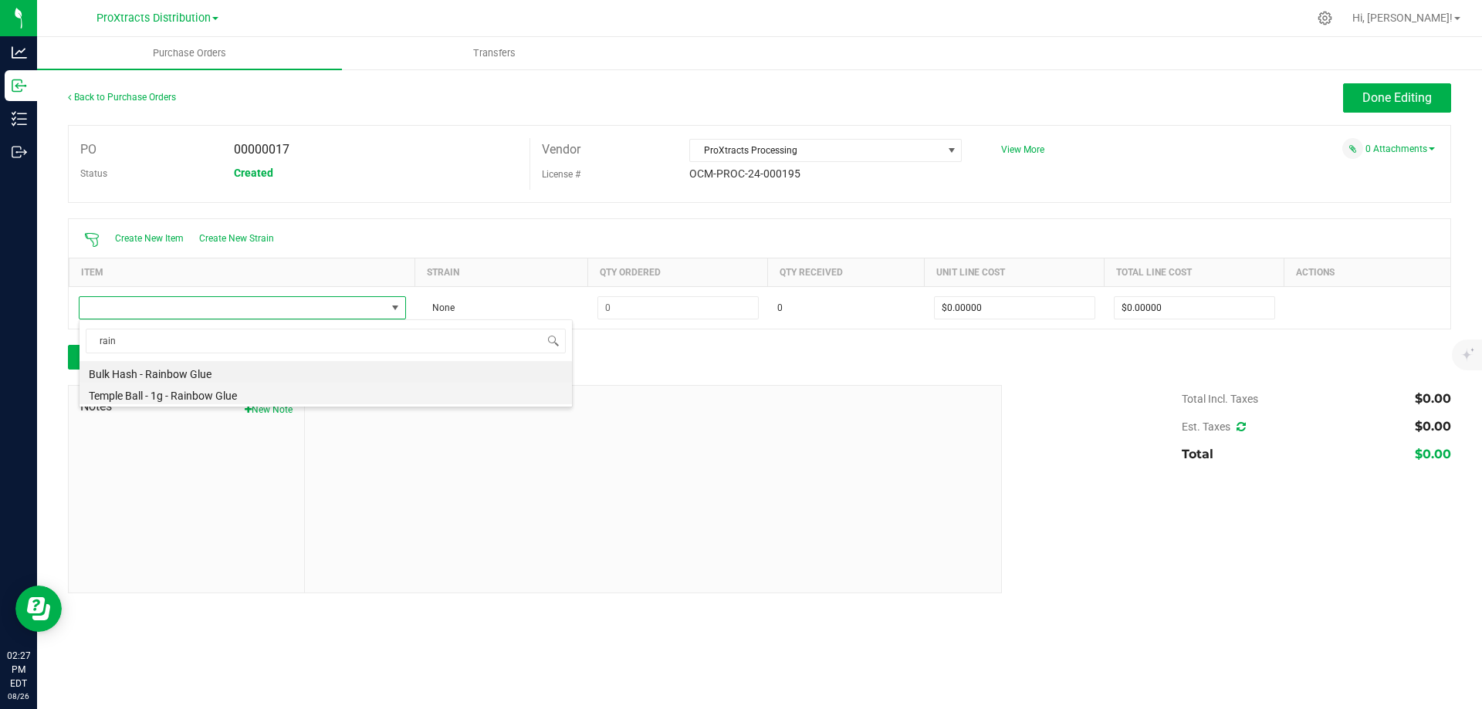
click at [167, 397] on li "Temple Ball - 1g - Rainbow Glue" at bounding box center [325, 394] width 492 height 22
type input "$9.18000"
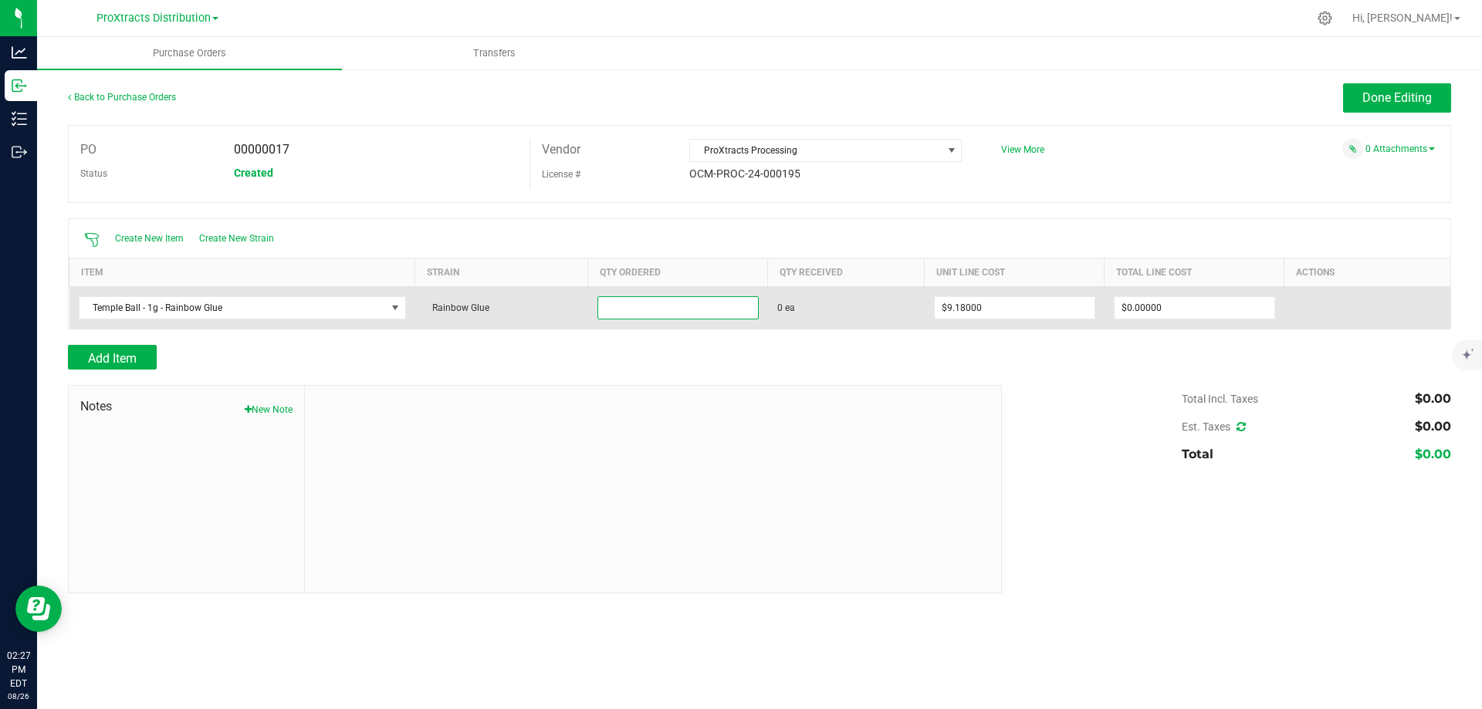
click at [637, 306] on input at bounding box center [678, 308] width 160 height 22
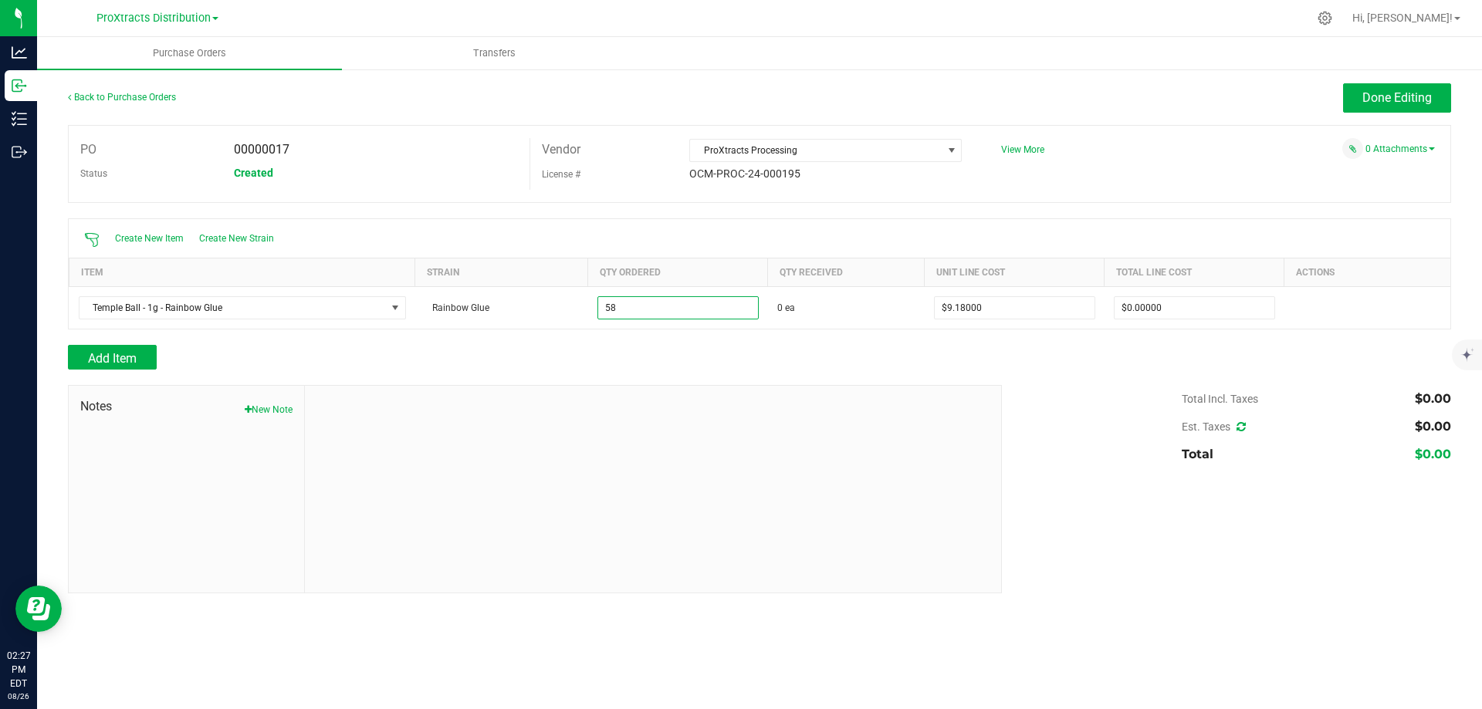
type input "58 ea"
click at [995, 352] on div "Add Item" at bounding box center [759, 357] width 1383 height 25
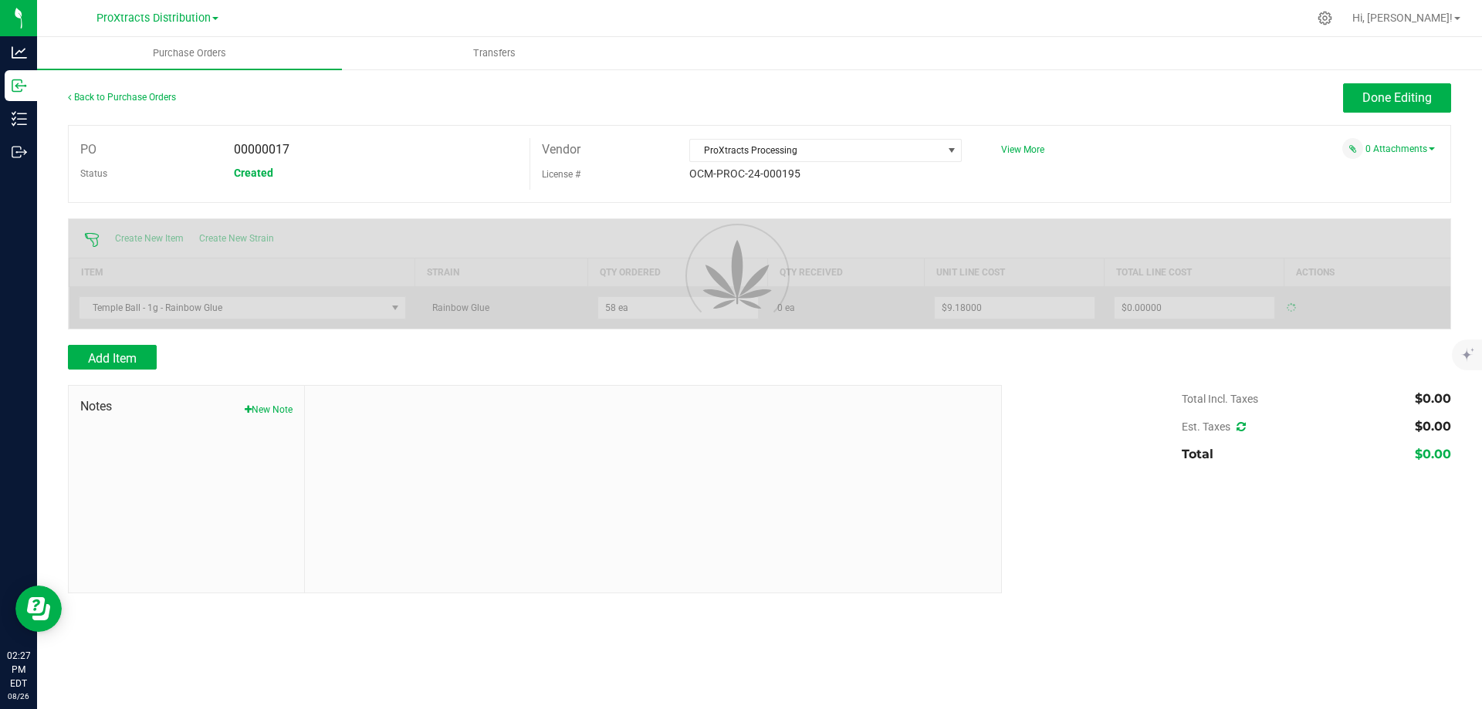
type input "$532.44000"
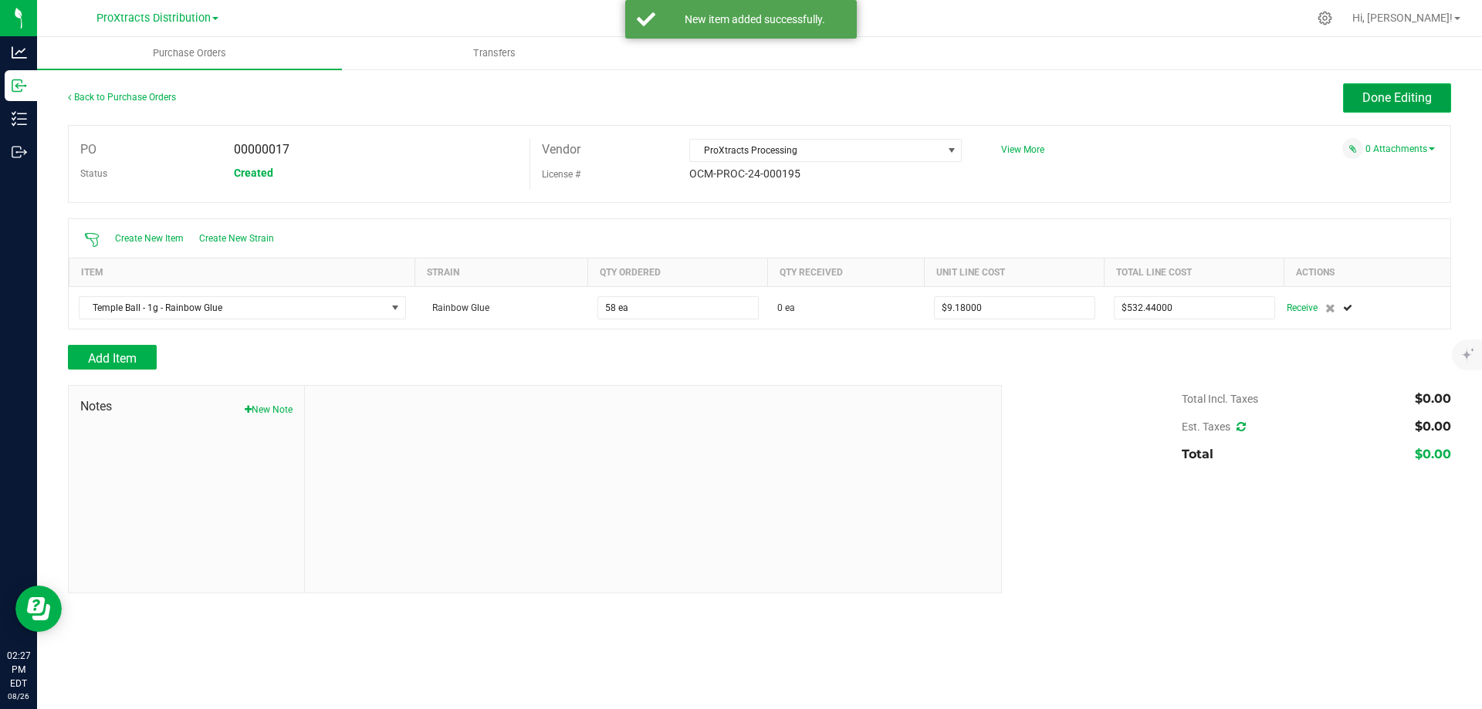
click at [1394, 103] on span "Done Editing" at bounding box center [1396, 97] width 69 height 15
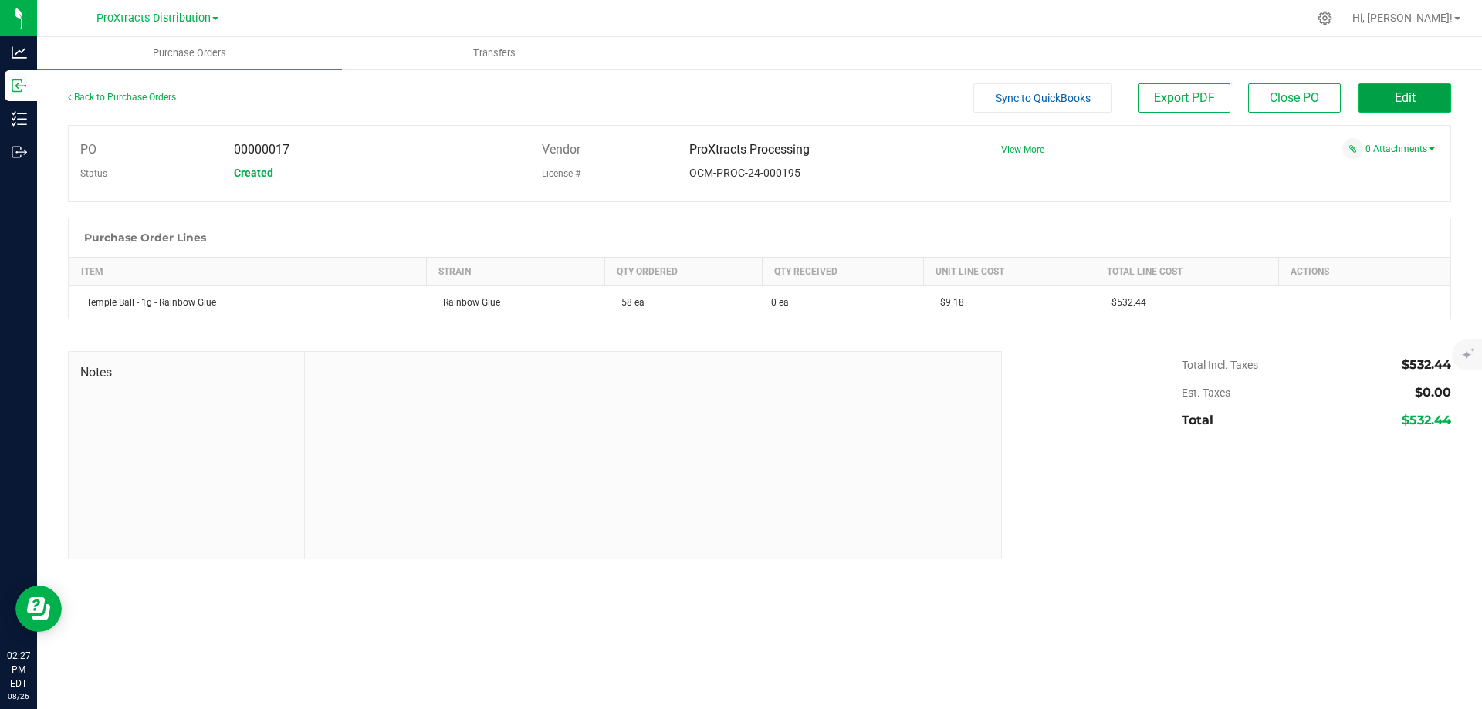
click at [1425, 94] on button "Edit" at bounding box center [1404, 97] width 93 height 29
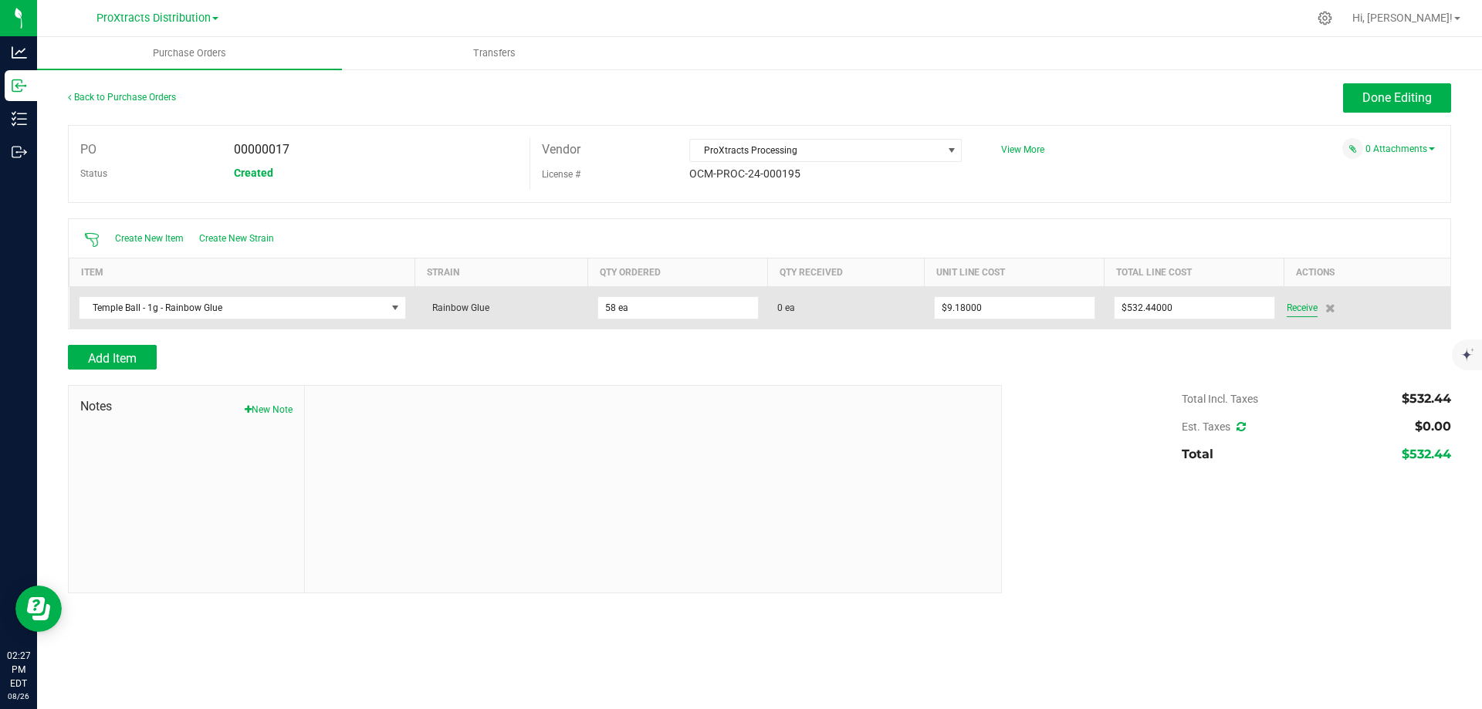
click at [1298, 306] on span "Receive" at bounding box center [1301, 308] width 31 height 19
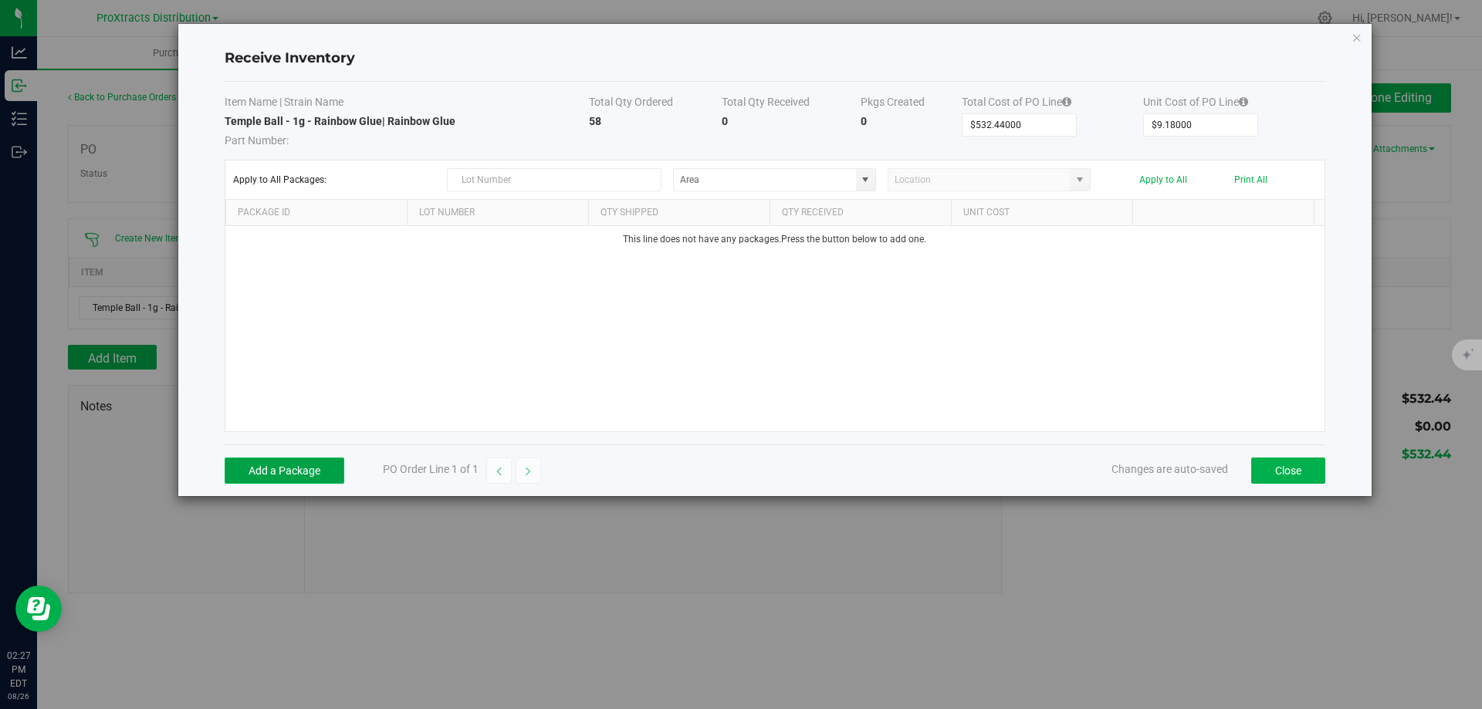
click at [297, 476] on button "Add a Package" at bounding box center [285, 471] width 120 height 26
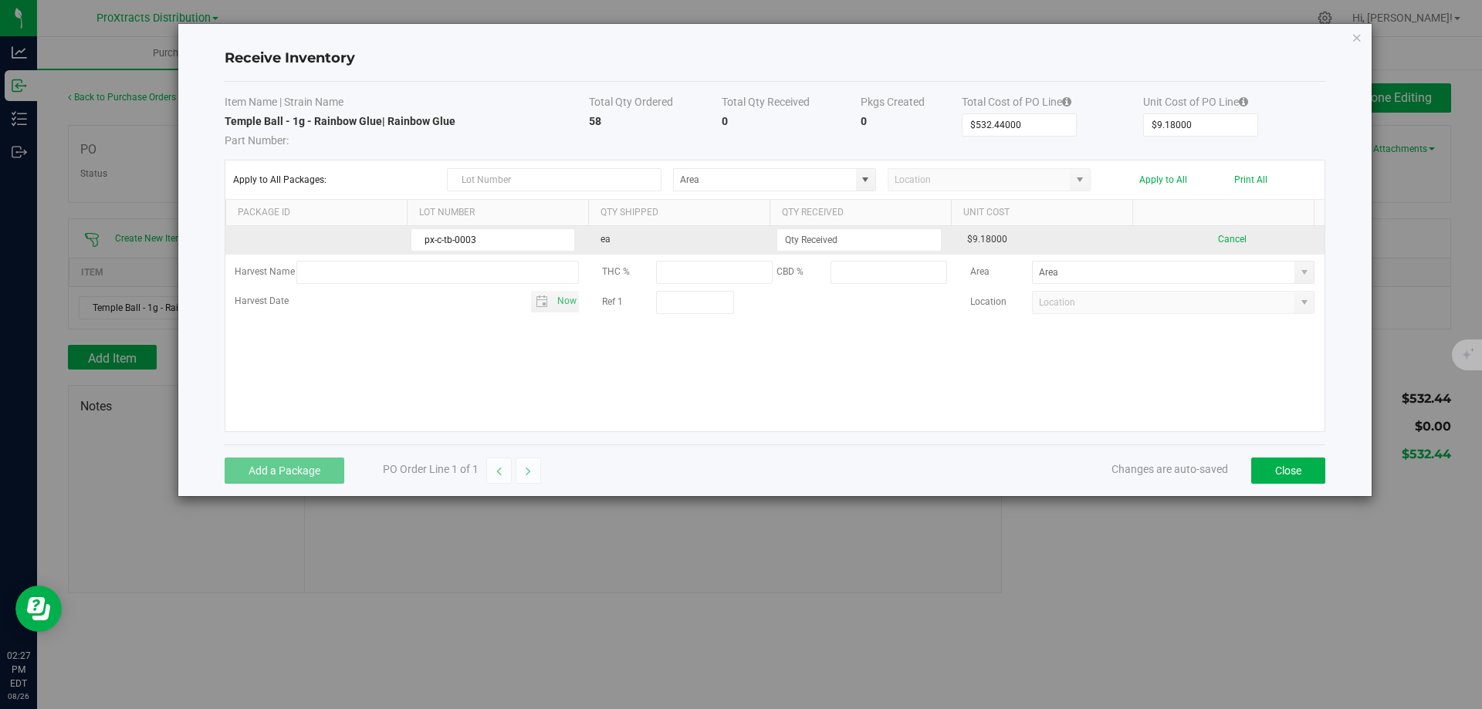
drag, startPoint x: 452, startPoint y: 238, endPoint x: 394, endPoint y: 238, distance: 57.9
click at [394, 238] on tr "px-c-tb-0003 ea $9.18000 Cancel" at bounding box center [774, 240] width 1099 height 29
type input "PX-C-TB-0003"
click at [827, 246] on input at bounding box center [858, 240] width 163 height 22
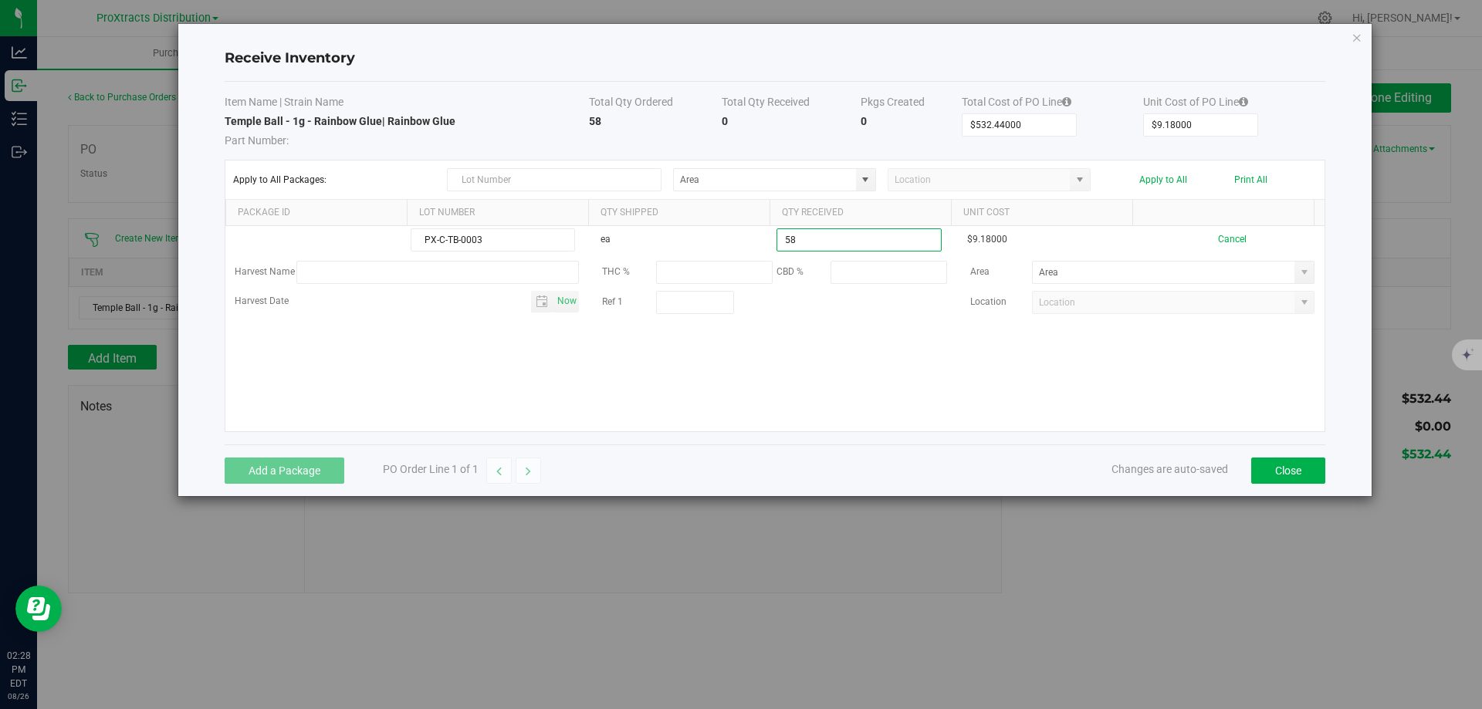
type input "58 ea"
click at [777, 372] on kendo-grid-list "PX-C-TB-0003 ea 58 ea $9.18000 Cancel Harvest Name THC % CBD % Area Harvest Dat…" at bounding box center [774, 328] width 1099 height 205
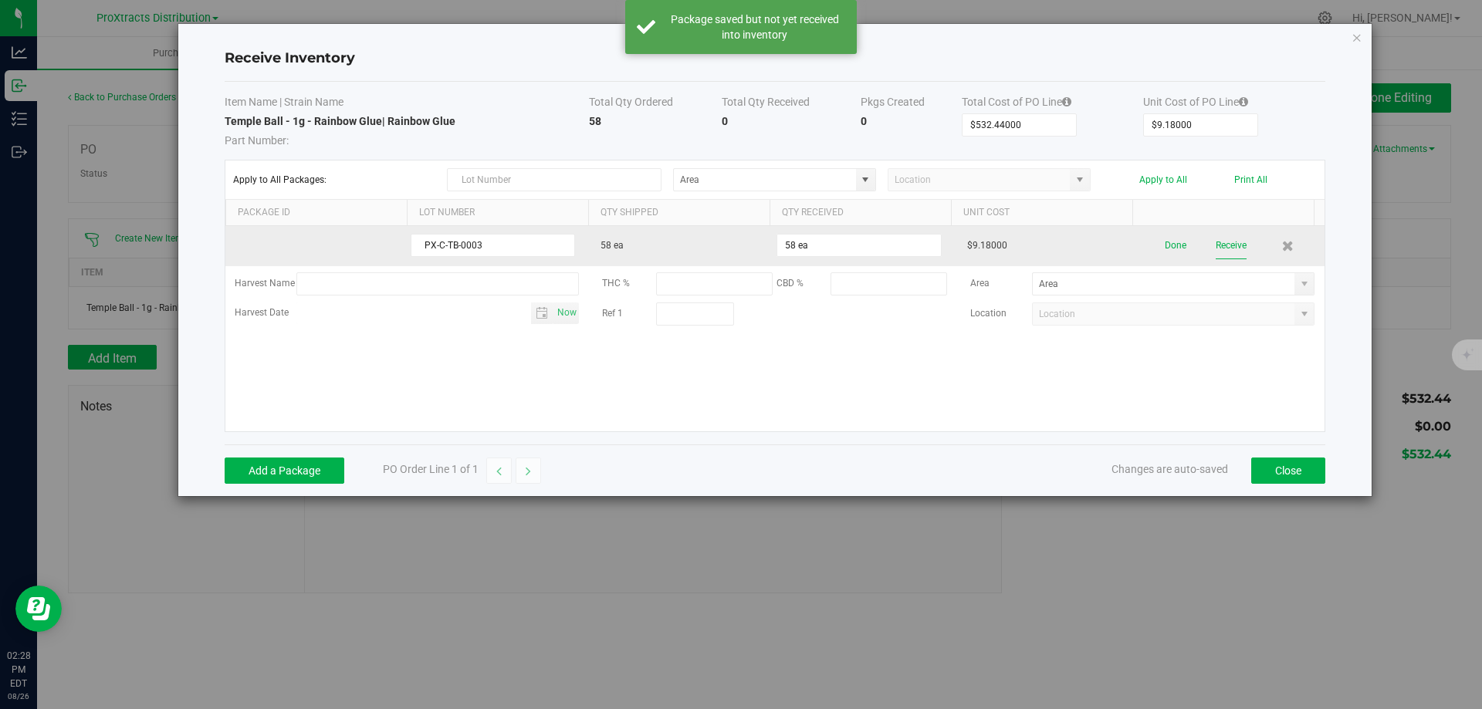
click at [1220, 244] on button "Receive" at bounding box center [1230, 245] width 31 height 27
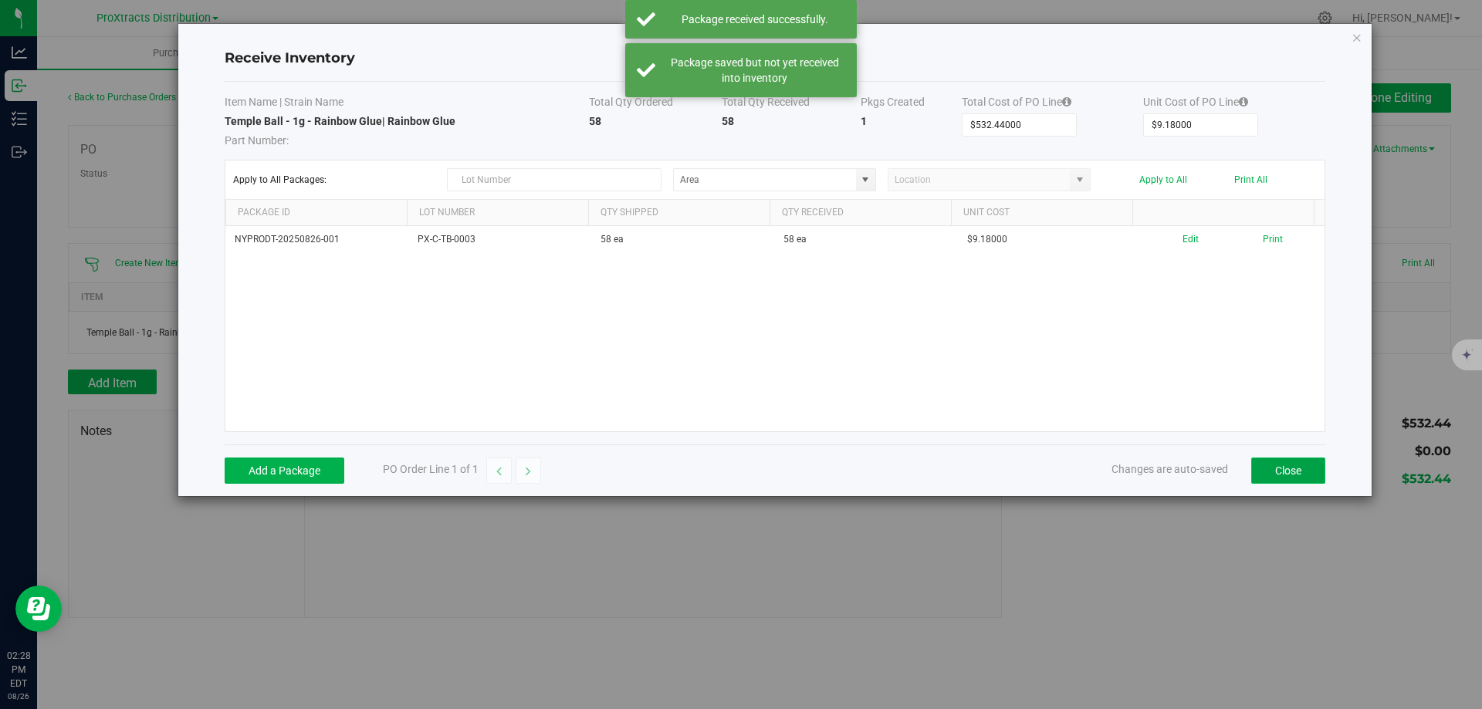
click at [1291, 475] on button "Close" at bounding box center [1288, 471] width 74 height 26
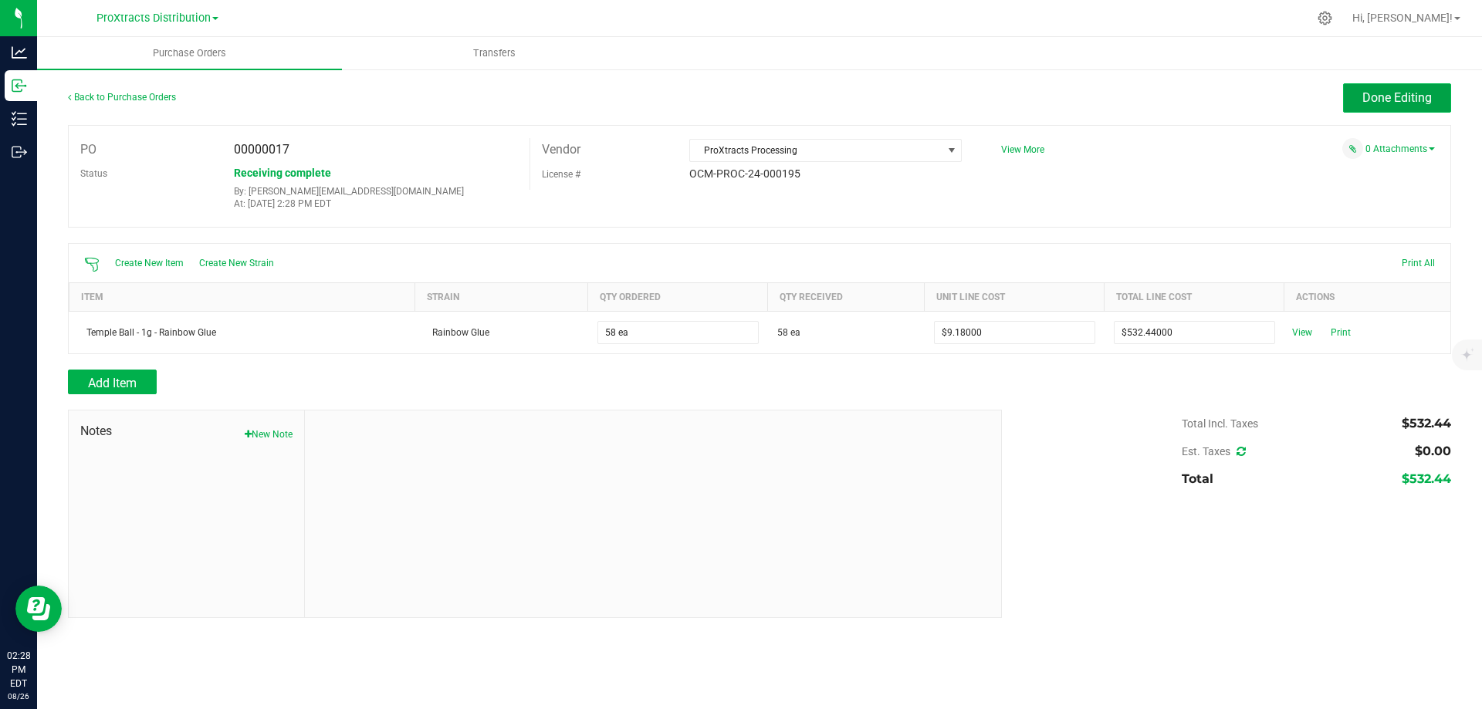
click at [1392, 101] on span "Done Editing" at bounding box center [1396, 97] width 69 height 15
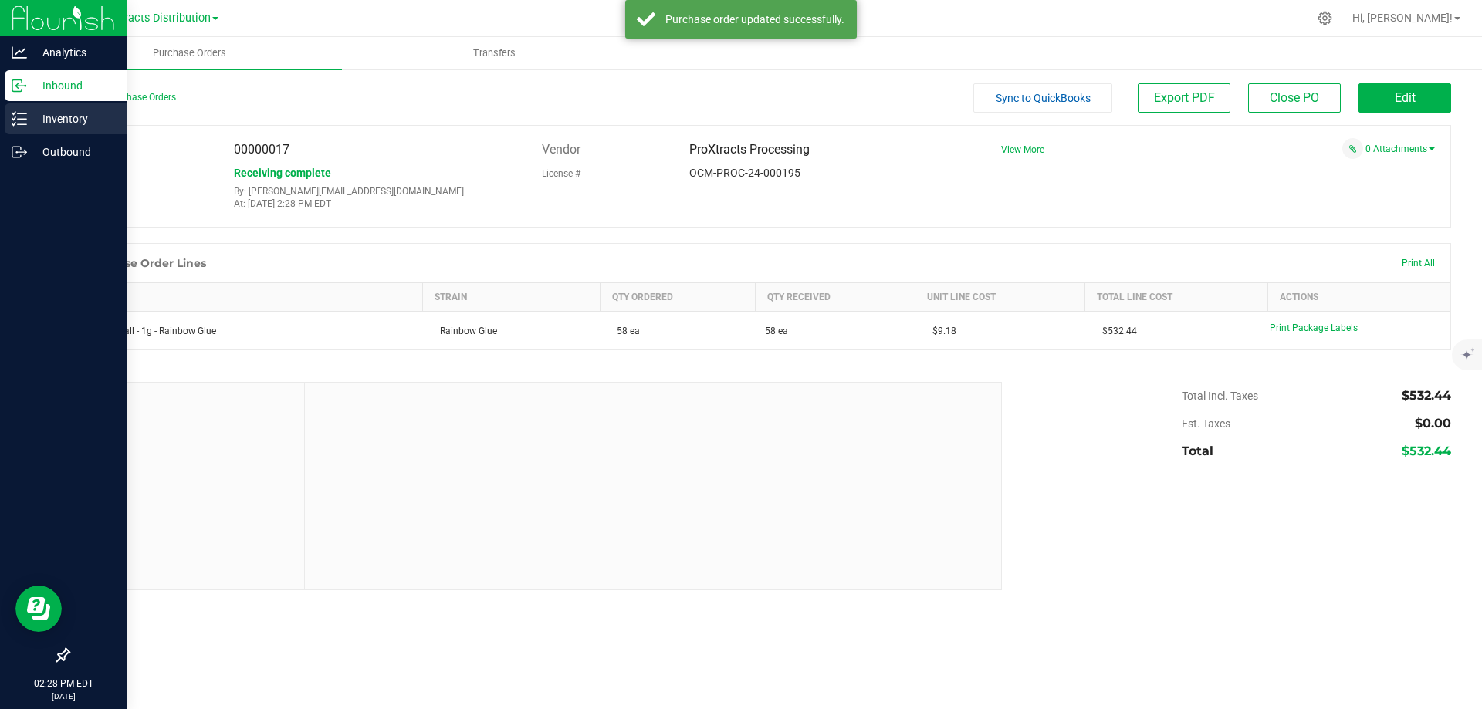
click at [55, 118] on p "Inventory" at bounding box center [73, 119] width 93 height 19
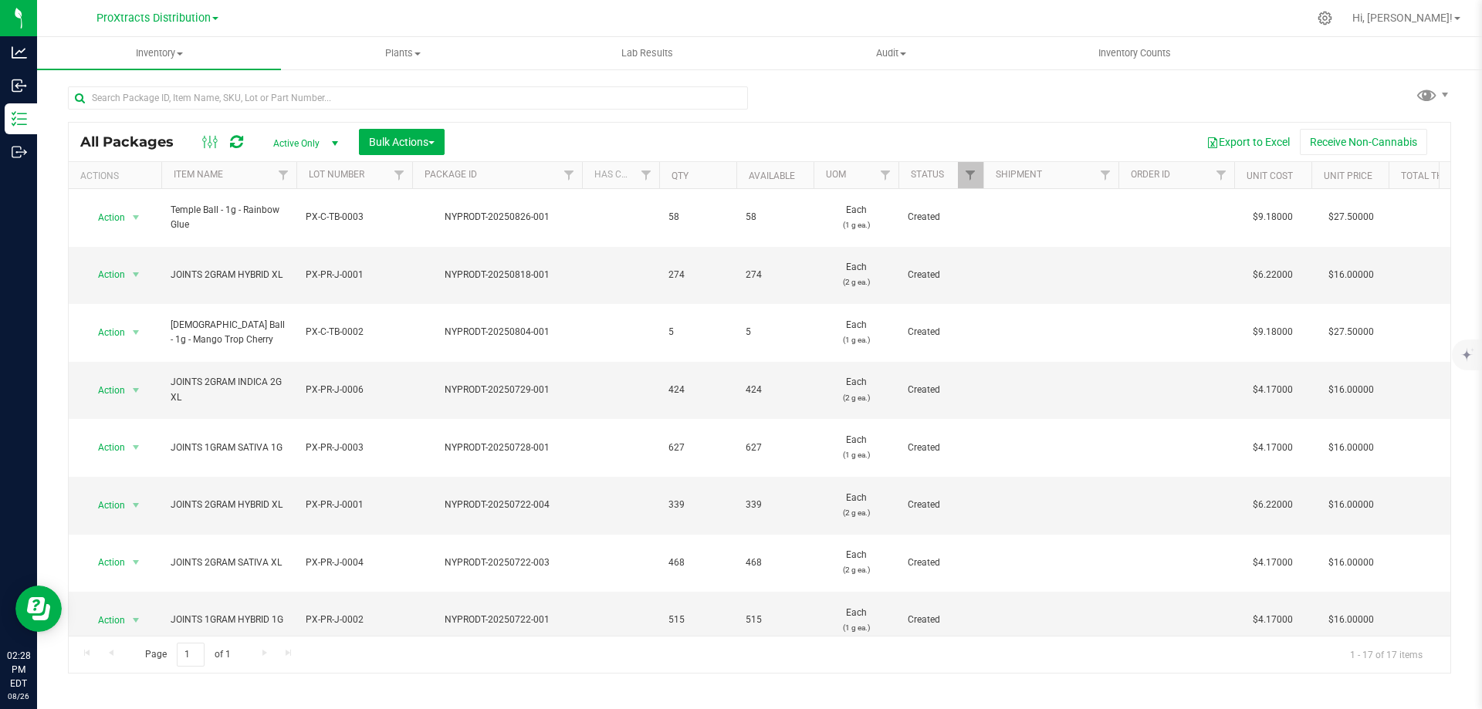
click at [238, 135] on icon at bounding box center [236, 141] width 13 height 15
click at [1137, 47] on span "Inventory Counts" at bounding box center [1134, 53] width 114 height 14
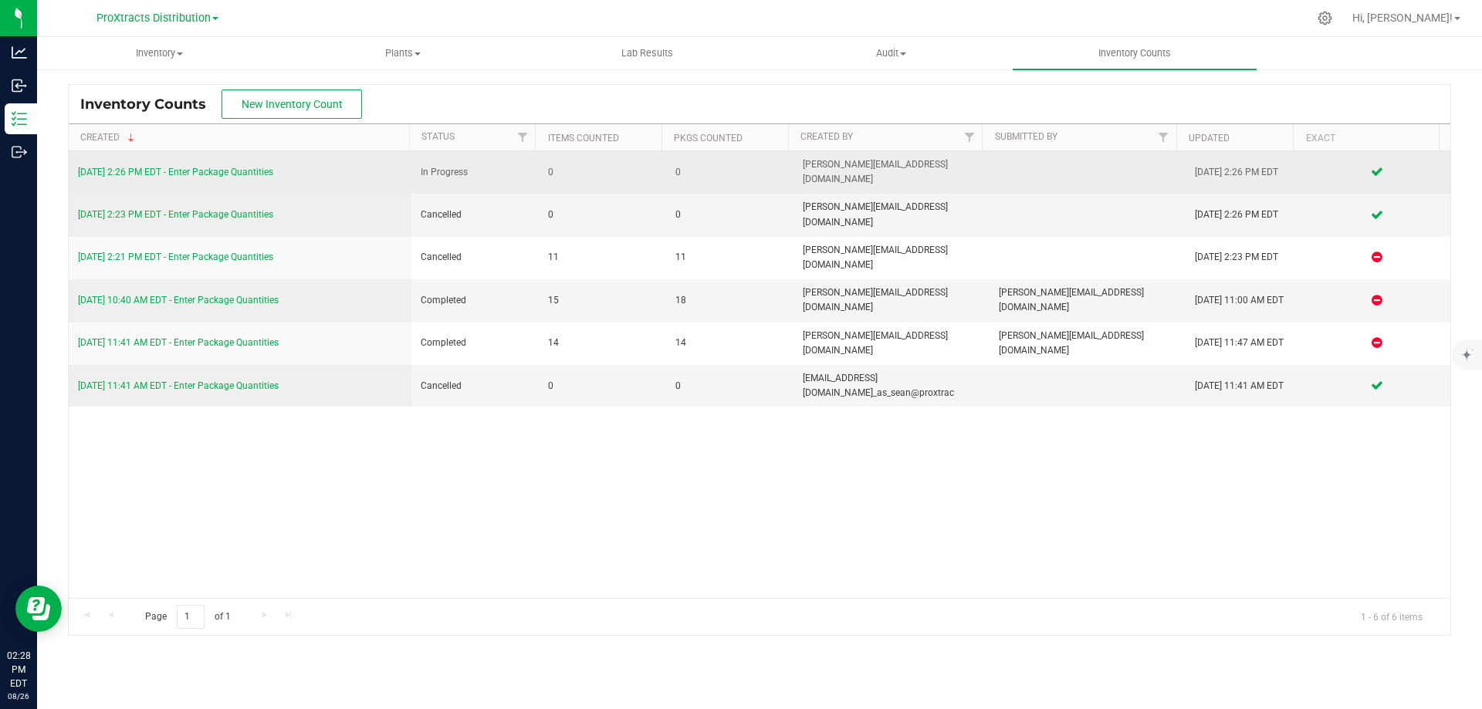
click at [202, 167] on link "[DATE] 2:26 PM EDT - Enter Package Quantities" at bounding box center [175, 172] width 195 height 11
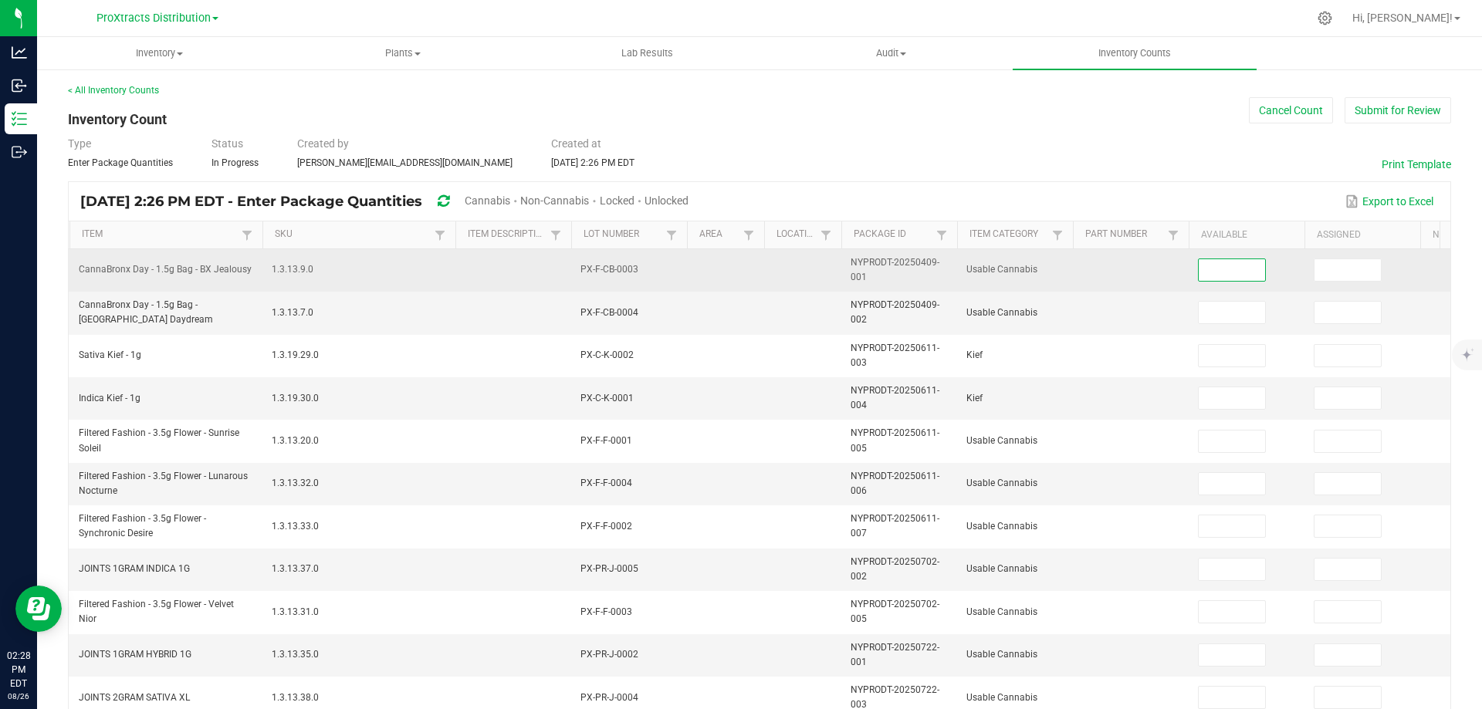
click at [1235, 271] on input at bounding box center [1231, 270] width 66 height 22
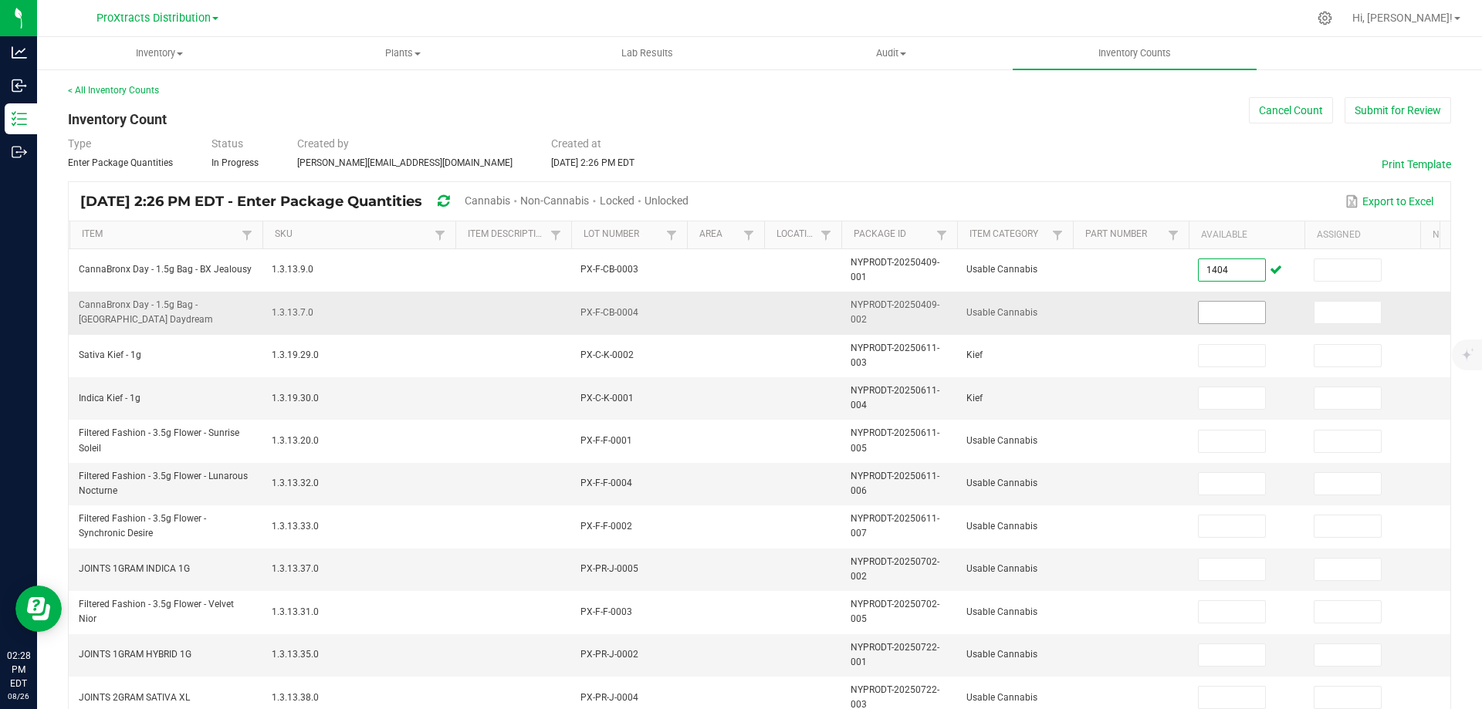
type input "1,404"
click at [1235, 309] on input at bounding box center [1231, 313] width 66 height 22
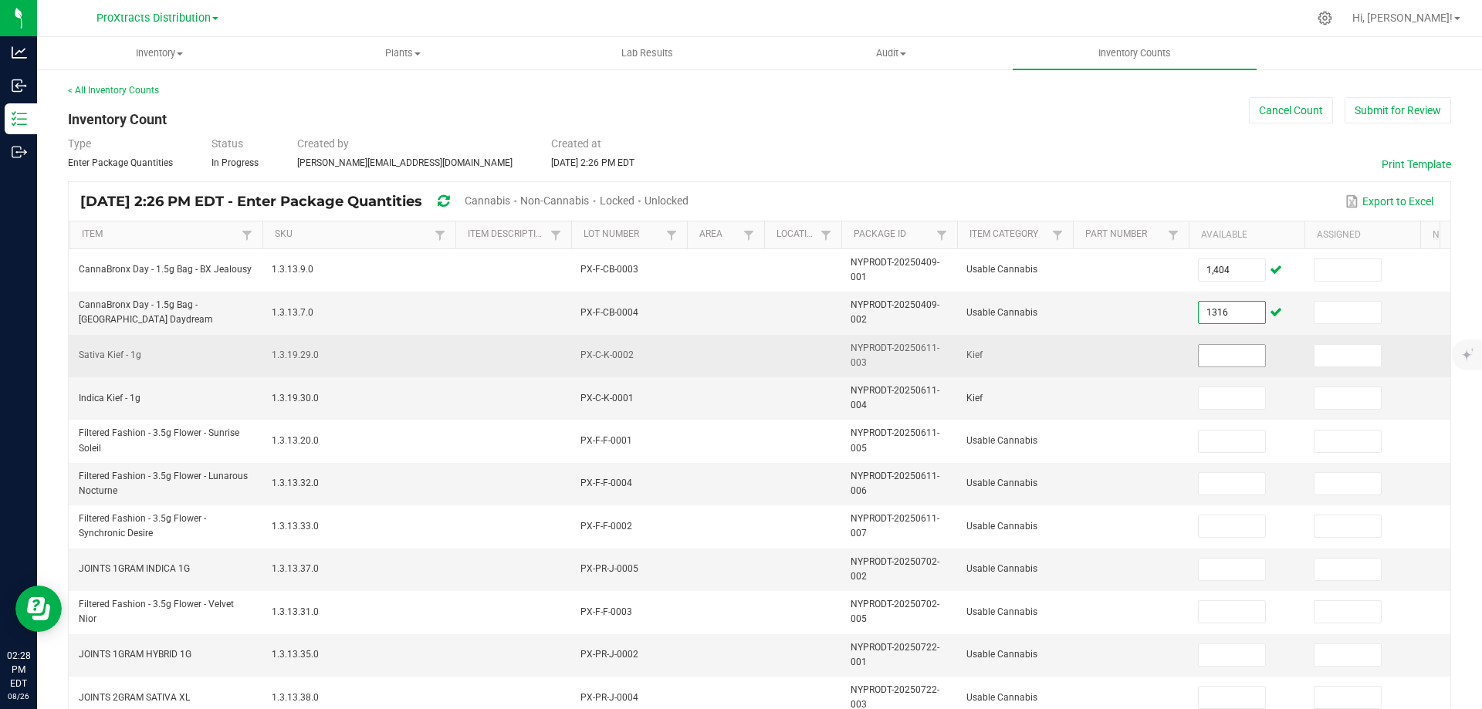
type input "1,316"
click at [1225, 365] on input at bounding box center [1231, 356] width 66 height 22
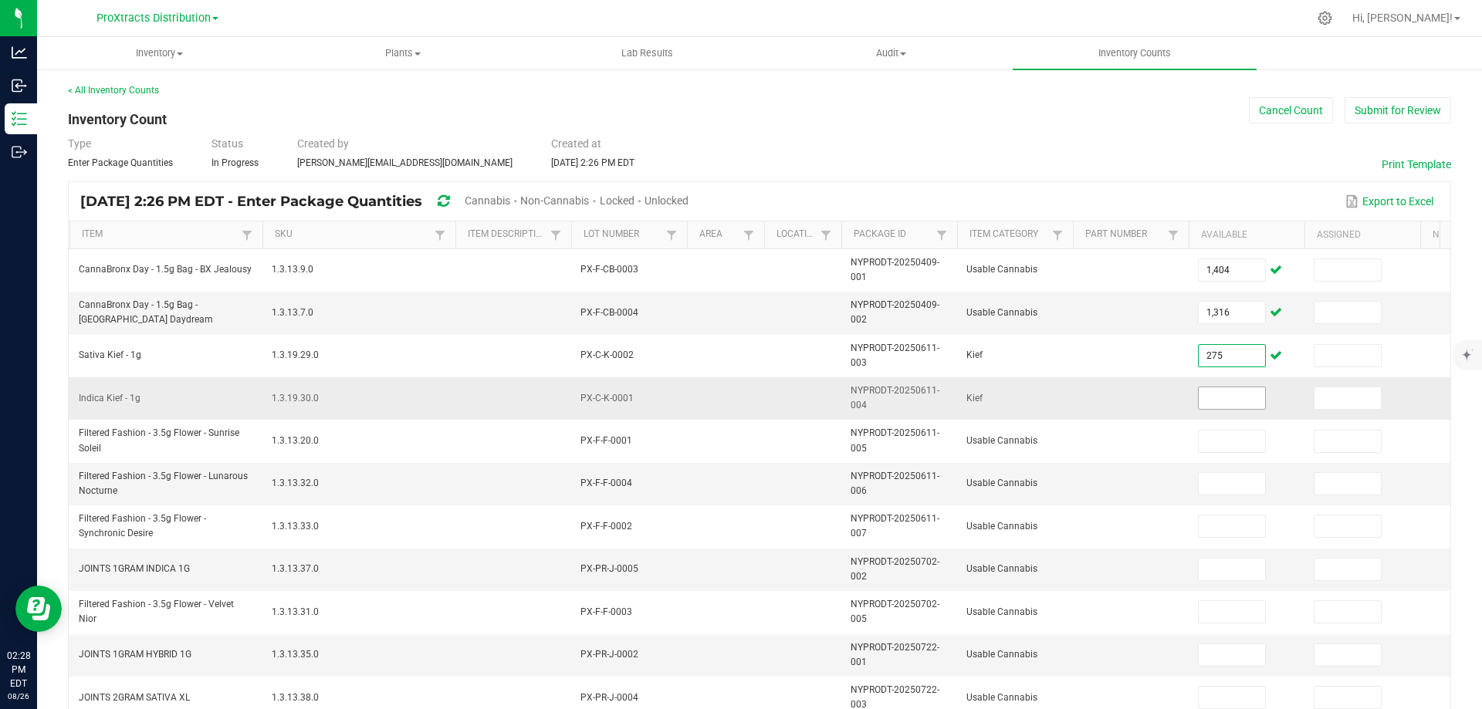
type input "275"
click at [1221, 397] on input at bounding box center [1231, 398] width 66 height 22
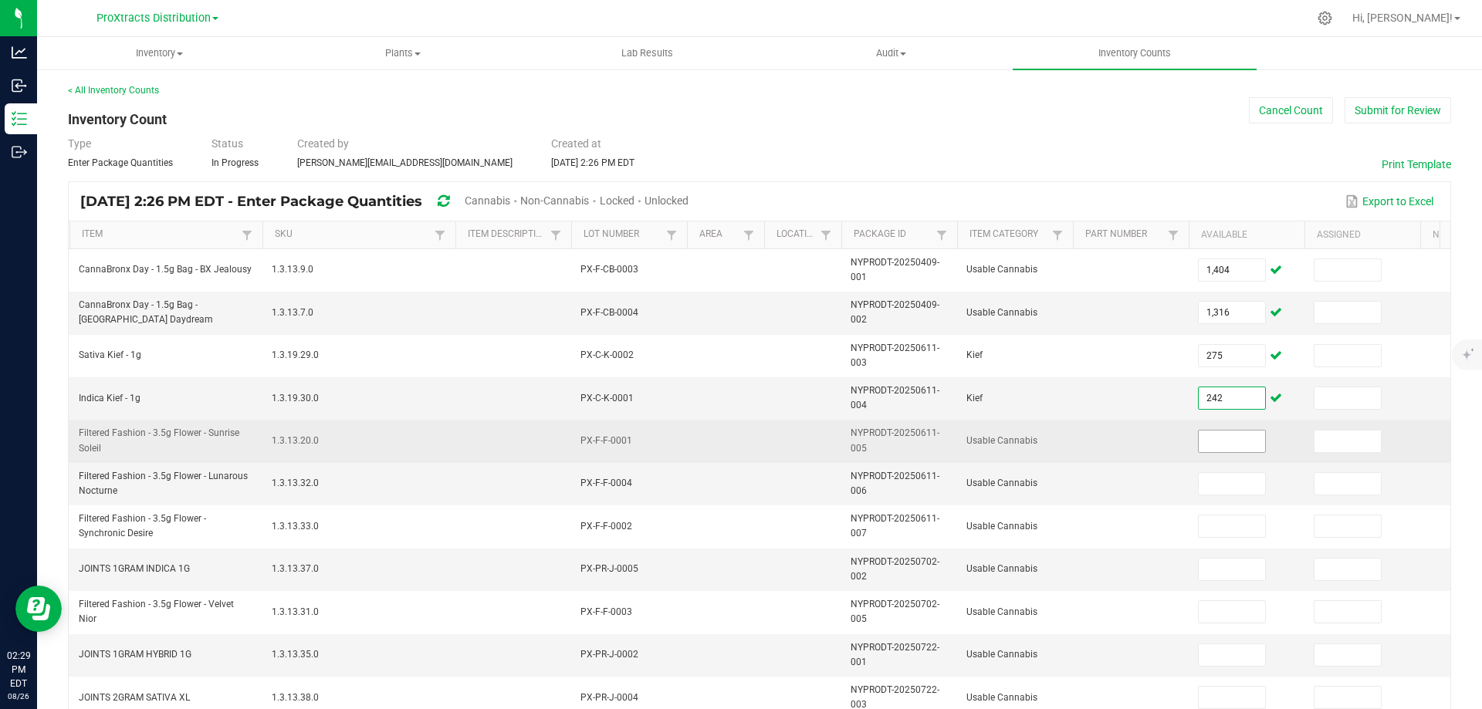
type input "242"
click at [1215, 444] on input at bounding box center [1231, 442] width 66 height 22
type input "1"
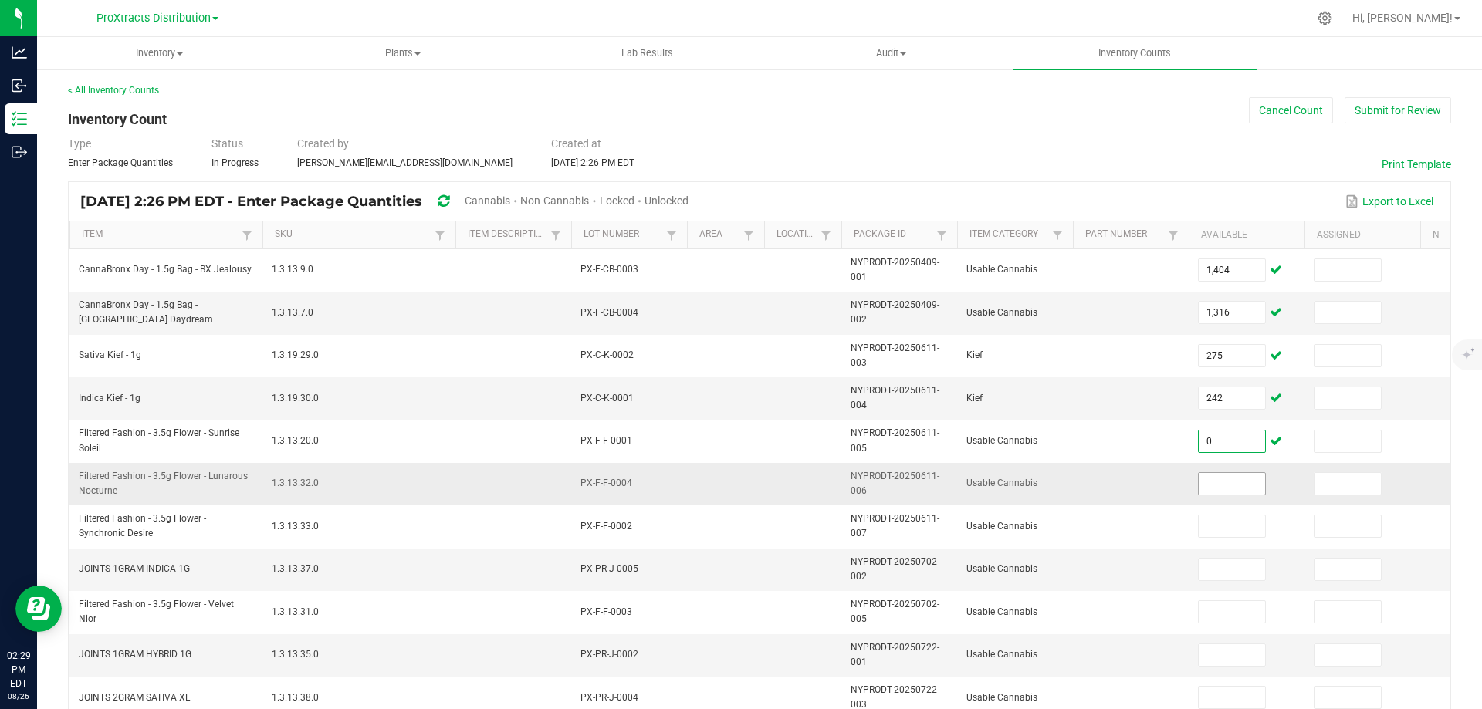
type input "0"
click at [1212, 480] on input at bounding box center [1231, 484] width 66 height 22
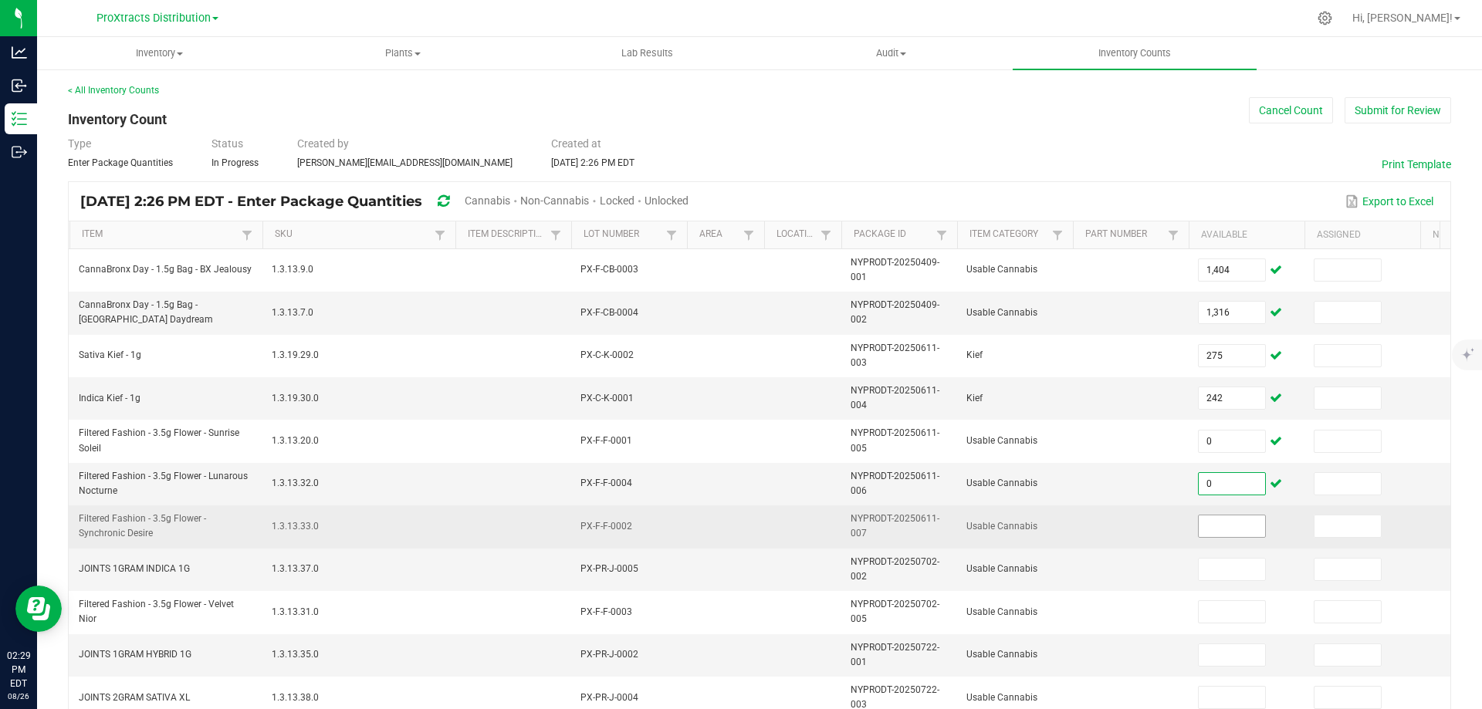
type input "0"
click at [1212, 534] on input at bounding box center [1231, 526] width 66 height 22
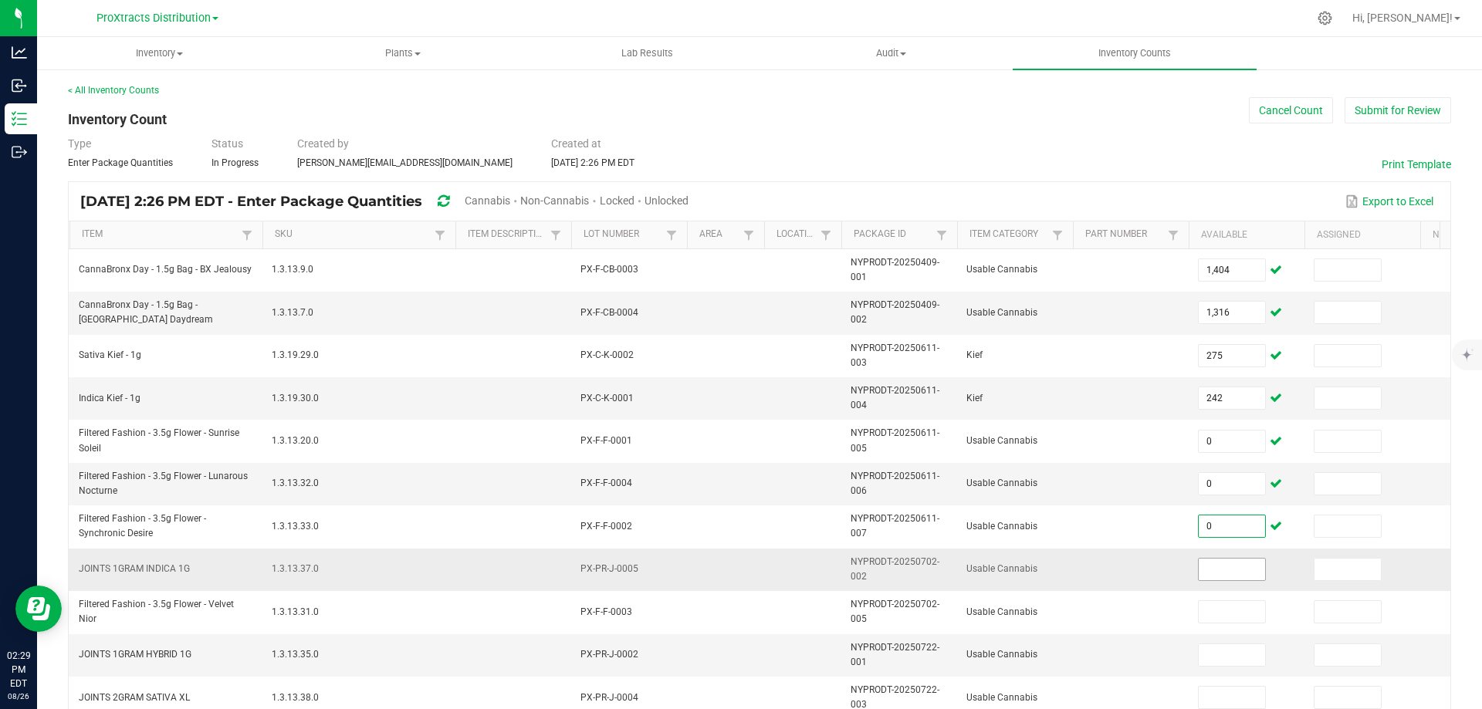
type input "0"
click at [1218, 576] on input at bounding box center [1231, 570] width 66 height 22
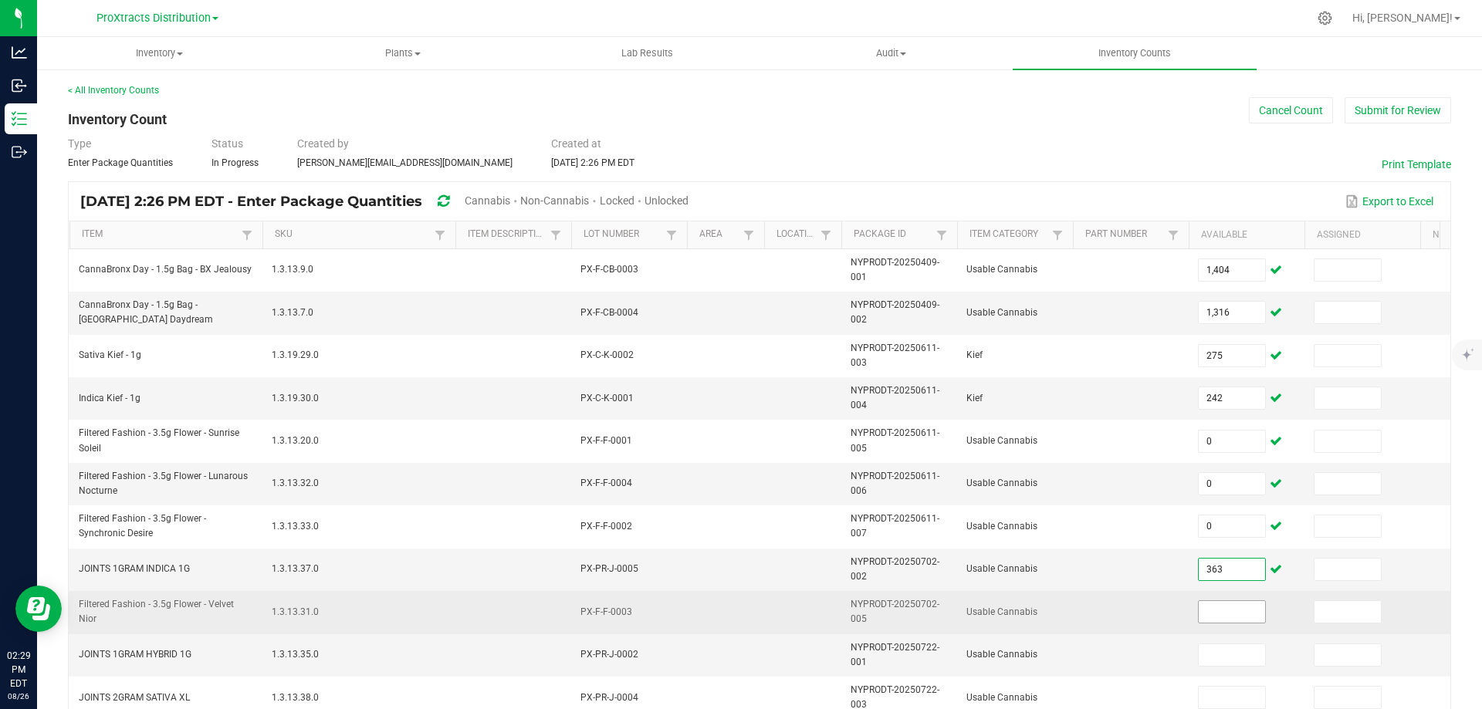
type input "363"
click at [1237, 619] on input at bounding box center [1231, 612] width 66 height 22
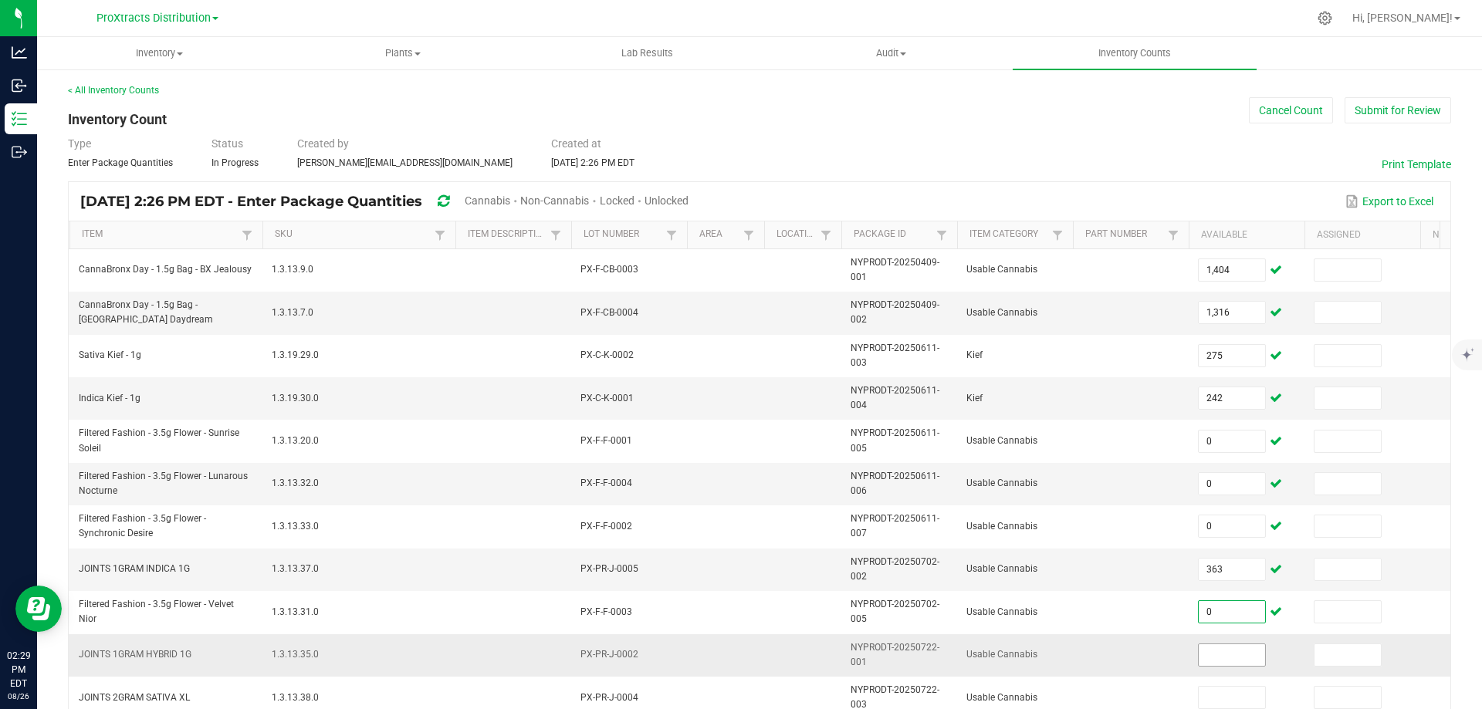
type input "0"
click at [1215, 660] on input at bounding box center [1231, 655] width 66 height 22
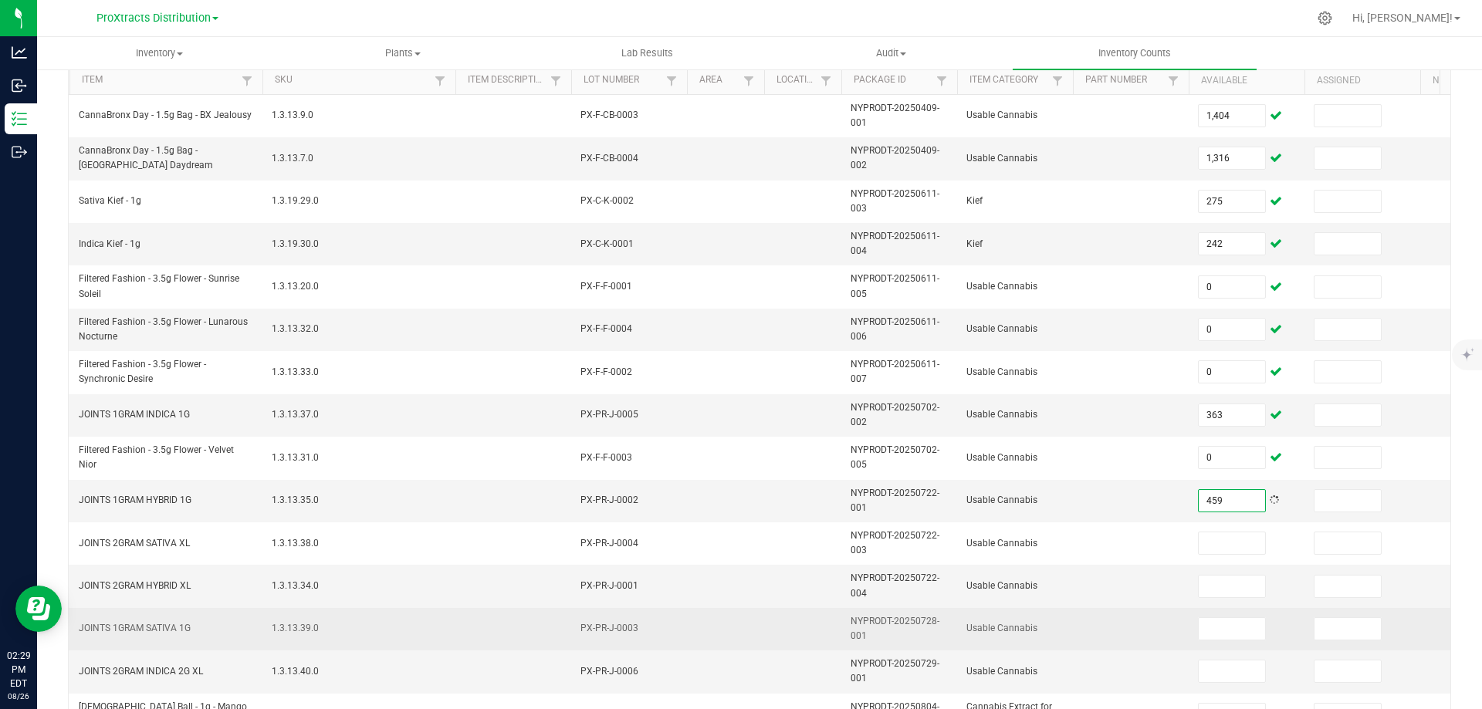
scroll to position [232, 0]
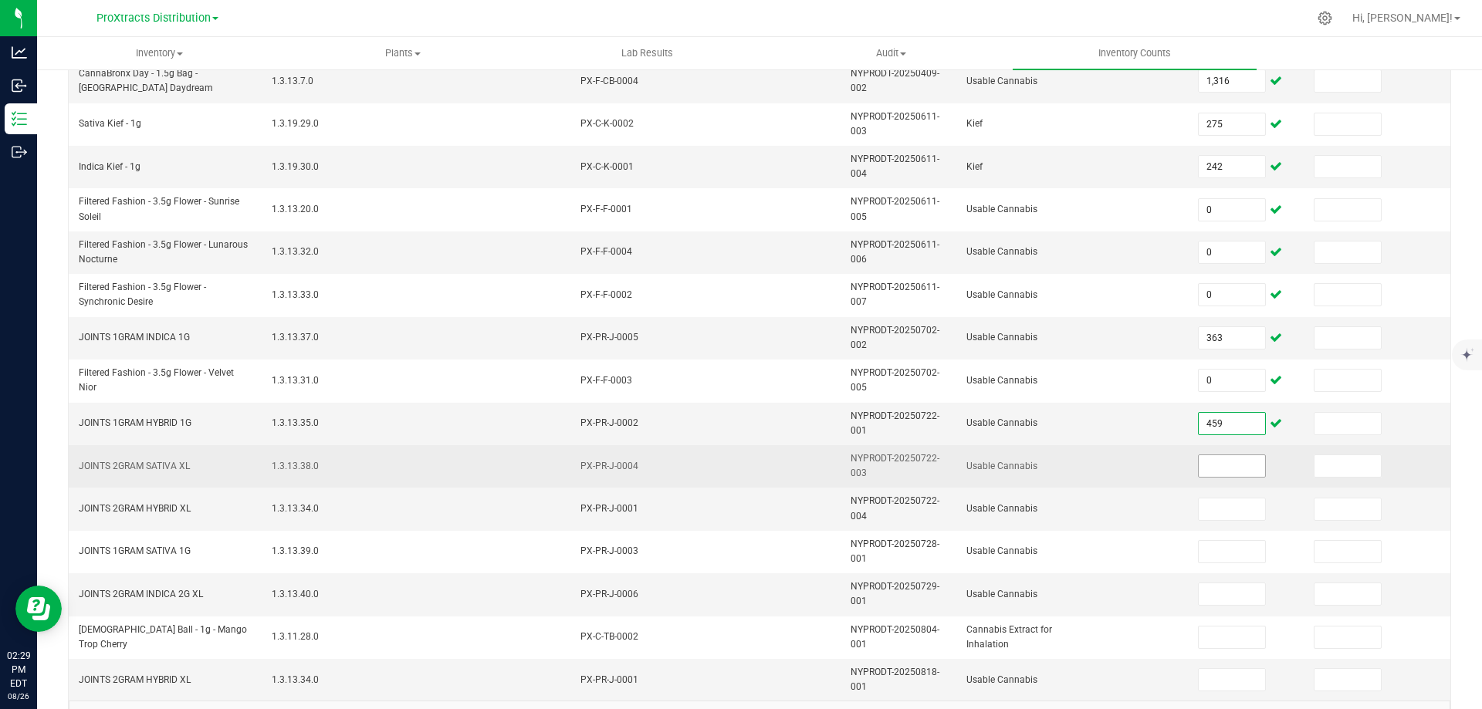
type input "459"
click at [1214, 466] on input at bounding box center [1231, 466] width 66 height 22
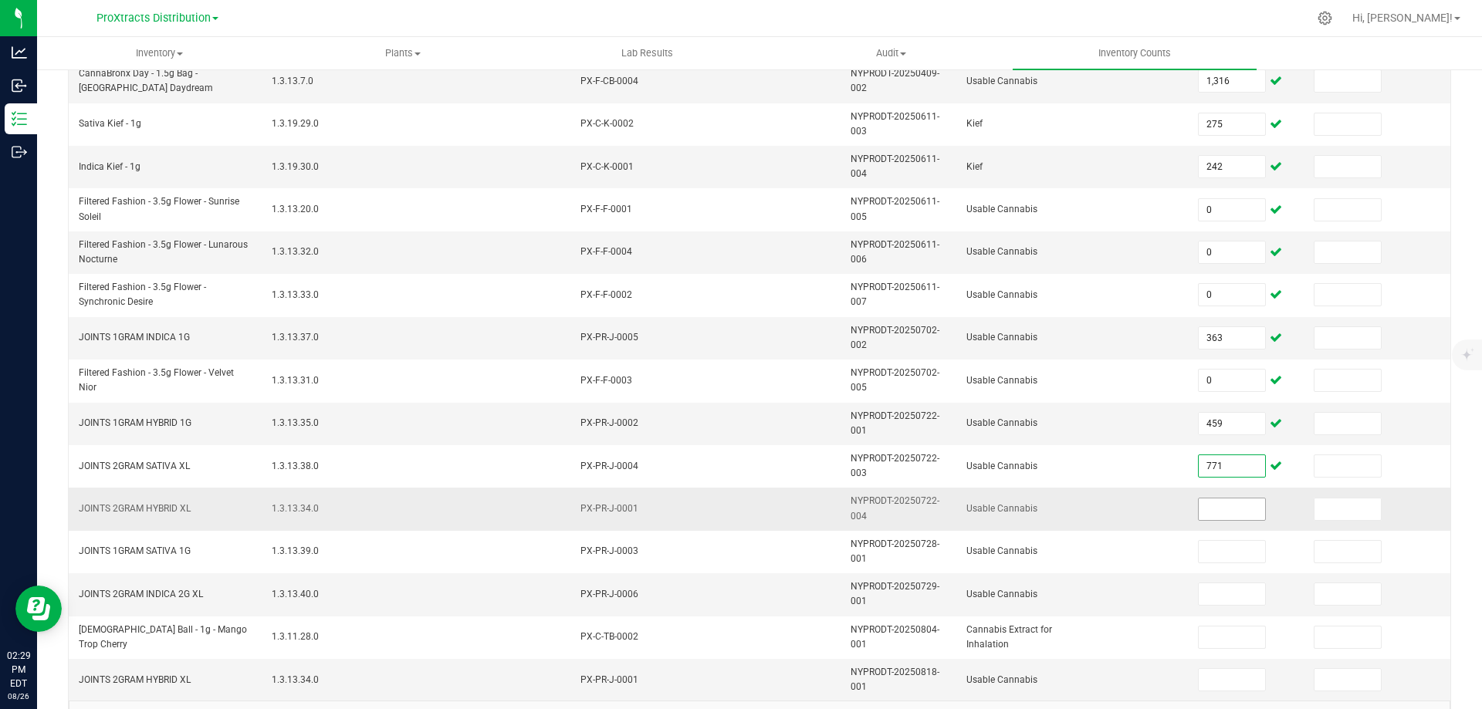
type input "771"
click at [1215, 516] on input at bounding box center [1231, 510] width 66 height 22
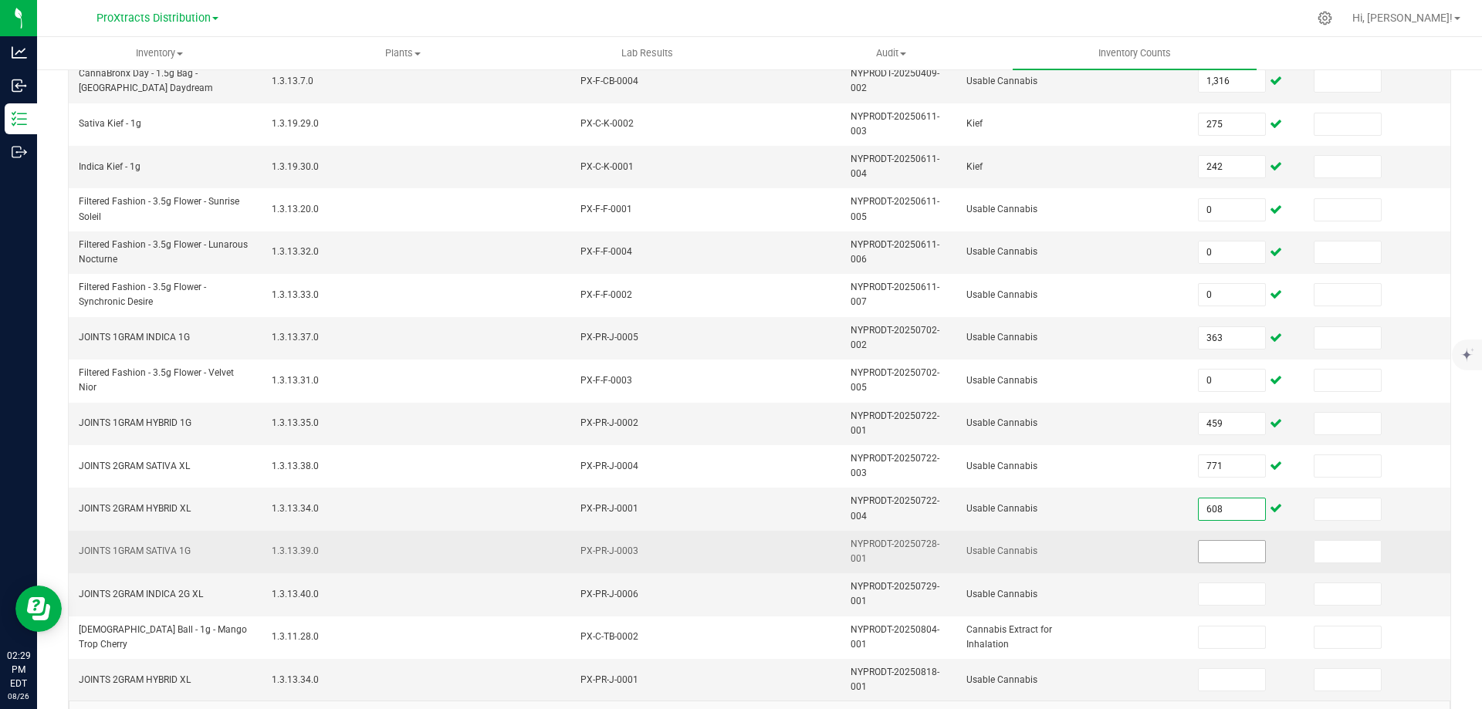
type input "608"
click at [1220, 547] on input at bounding box center [1231, 552] width 66 height 22
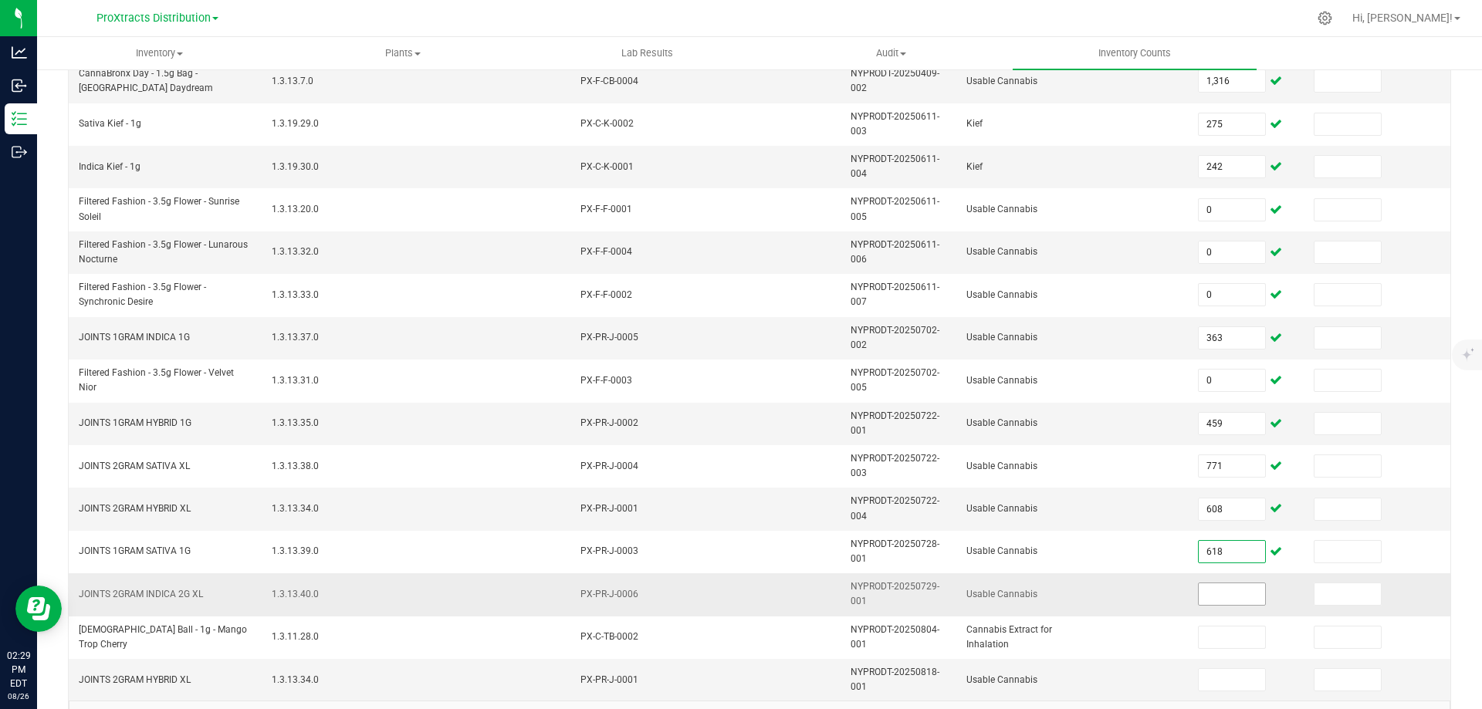
type input "618"
click at [1215, 584] on input at bounding box center [1231, 594] width 66 height 22
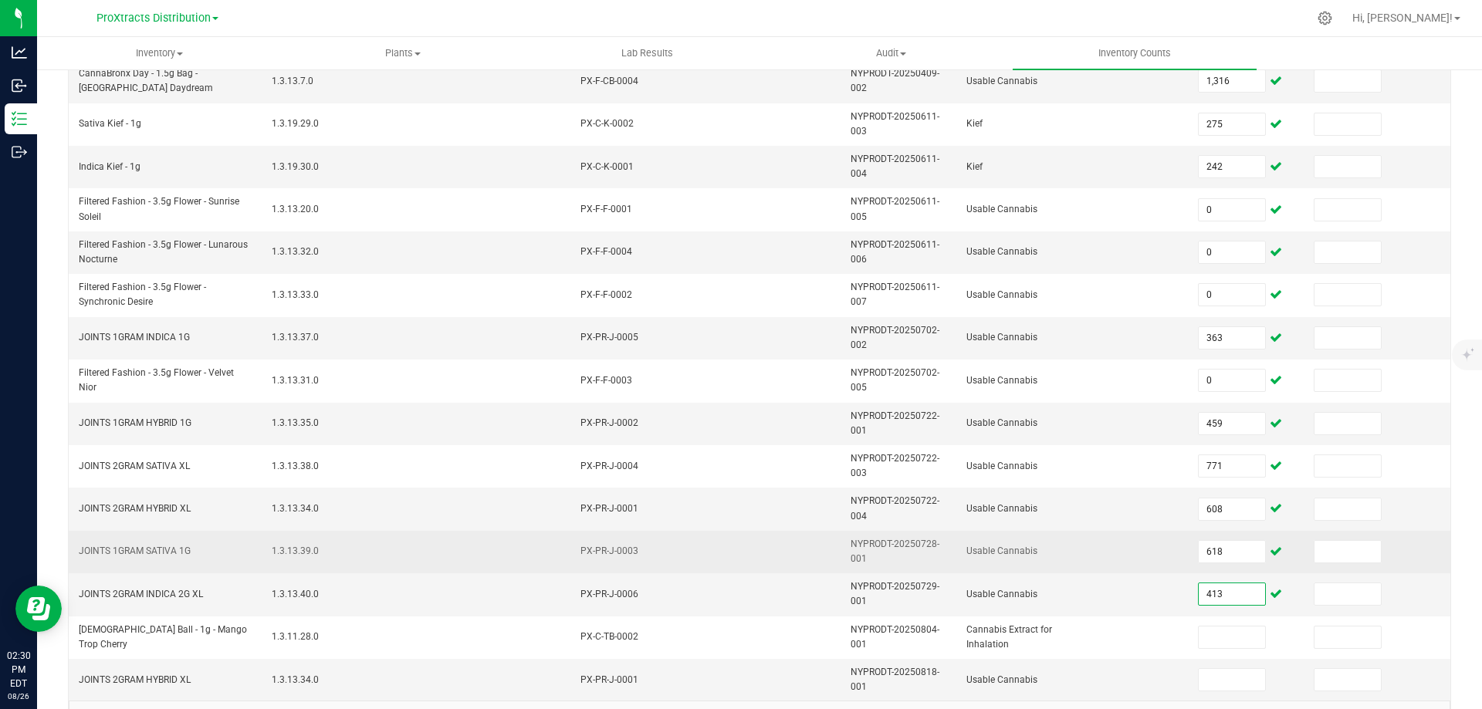
scroll to position [291, 0]
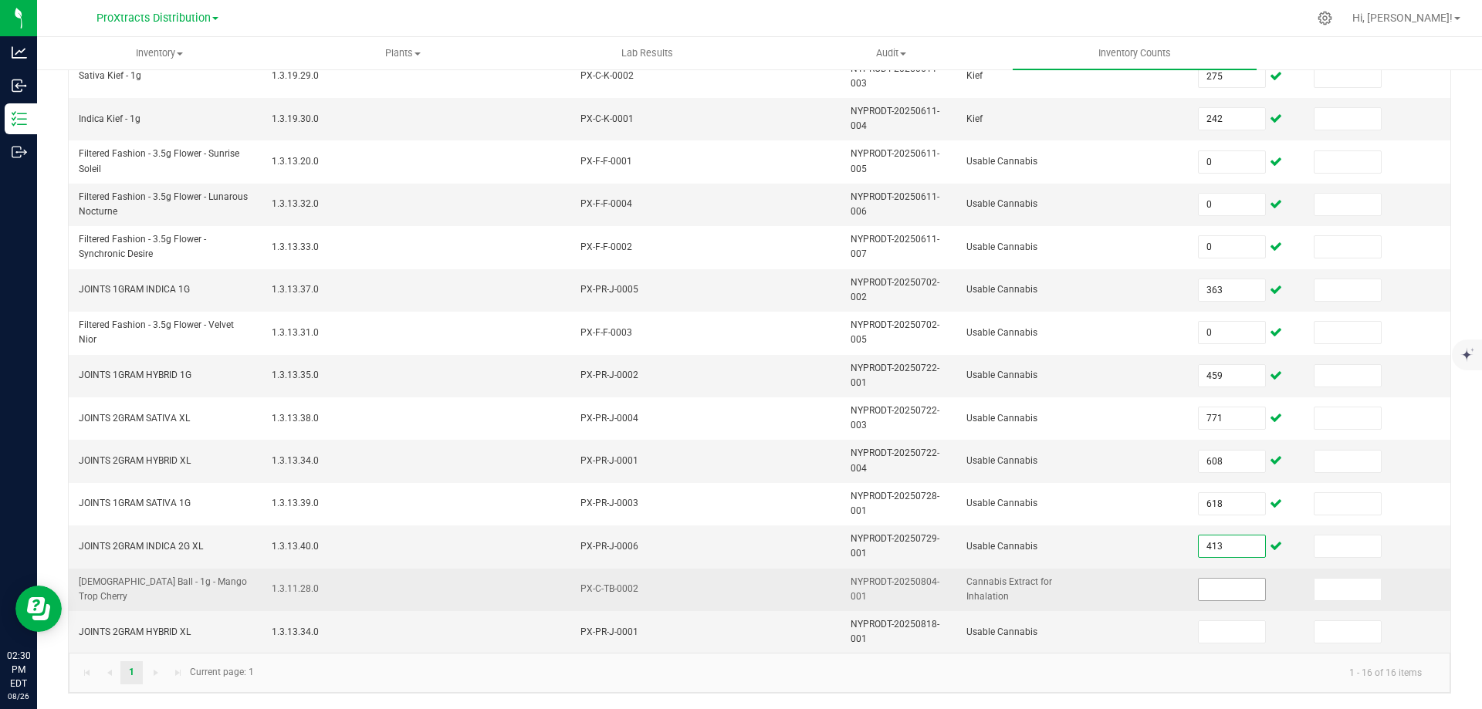
type input "413"
click at [1238, 579] on input at bounding box center [1231, 590] width 66 height 22
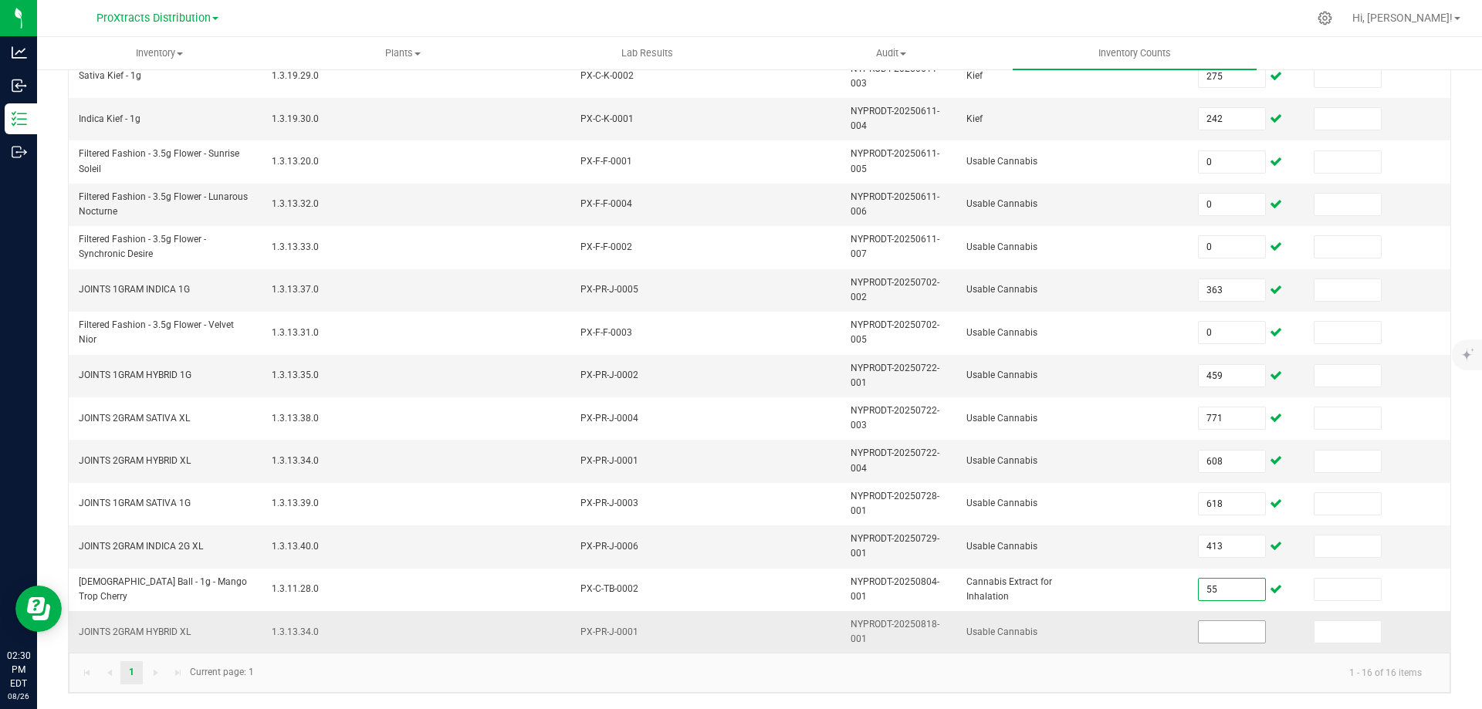
type input "55"
click at [1235, 629] on input at bounding box center [1231, 632] width 66 height 22
type input "608"
drag, startPoint x: 1283, startPoint y: 624, endPoint x: 1328, endPoint y: 618, distance: 45.1
click at [1284, 624] on td "608" at bounding box center [1246, 632] width 116 height 42
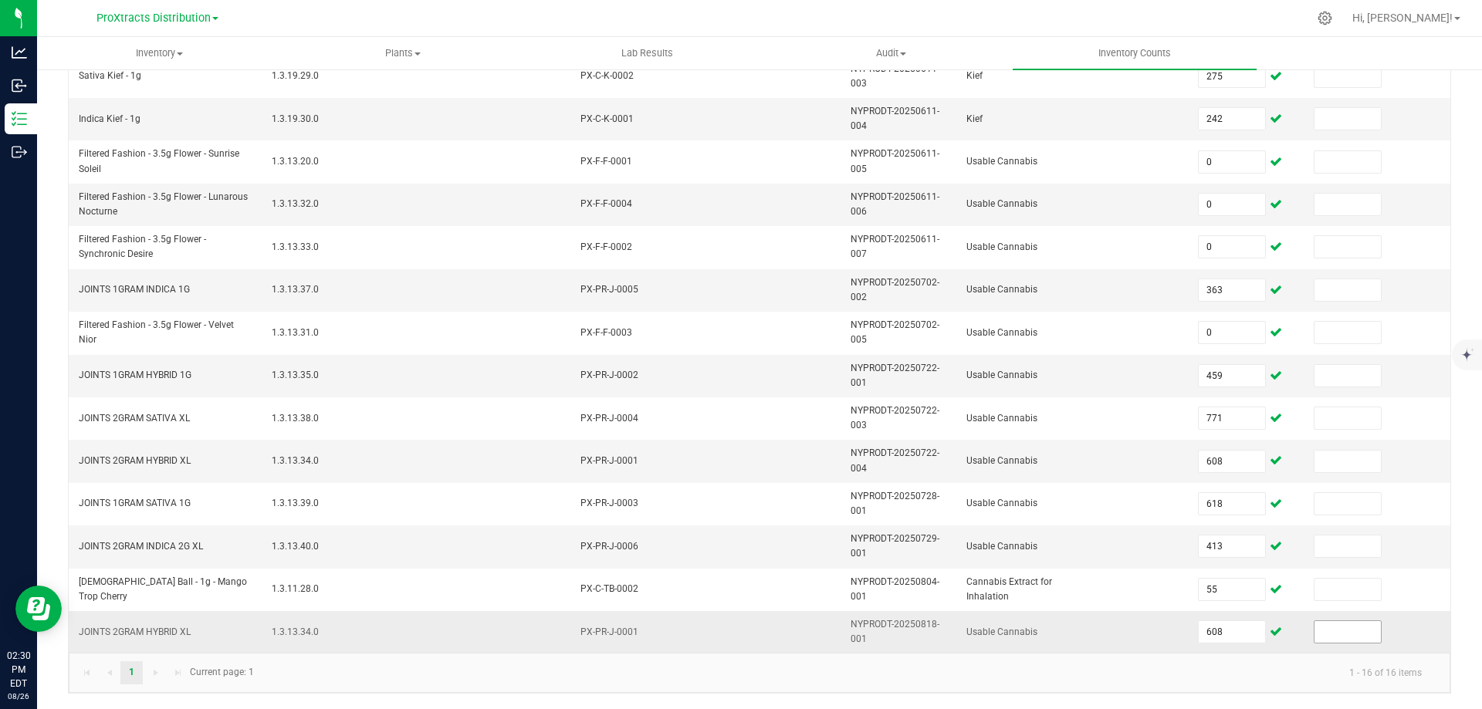
scroll to position [0, 0]
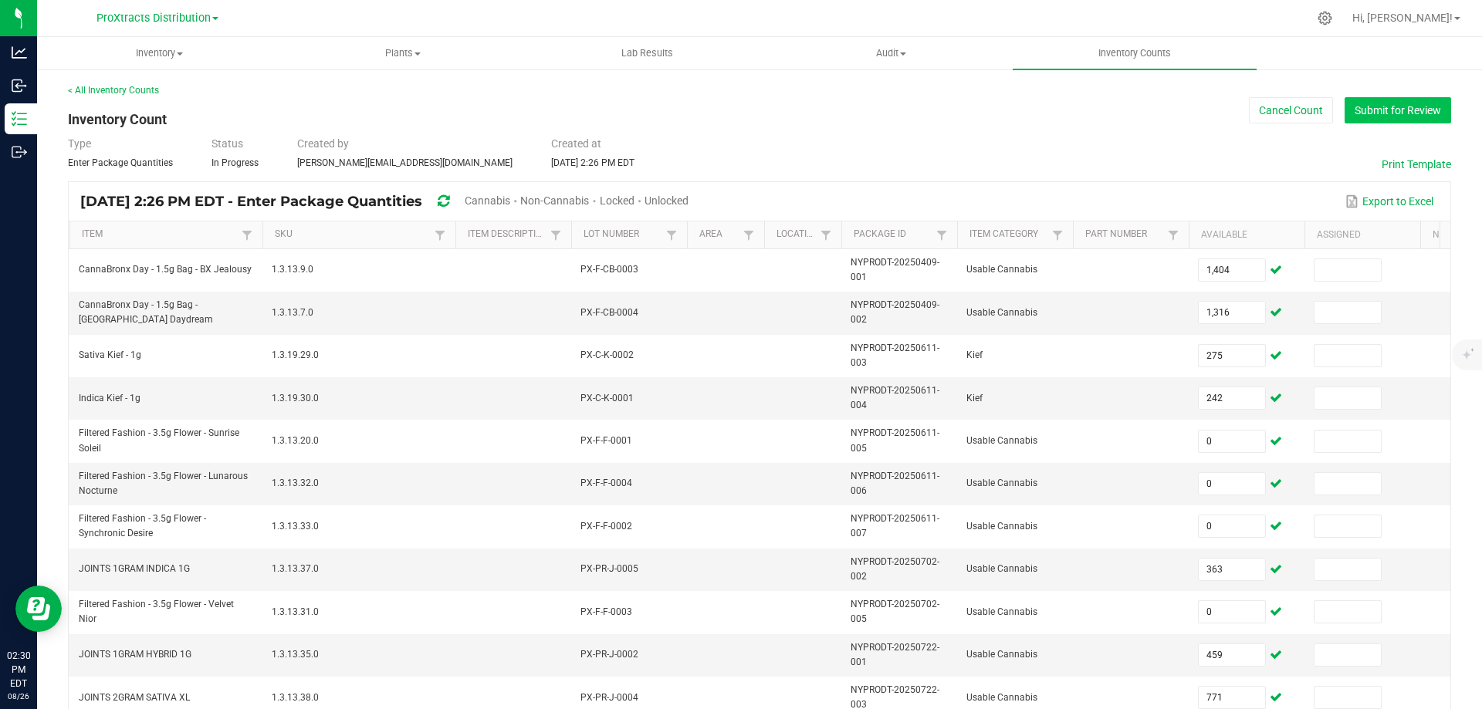
click at [1403, 117] on button "Submit for Review" at bounding box center [1397, 110] width 106 height 26
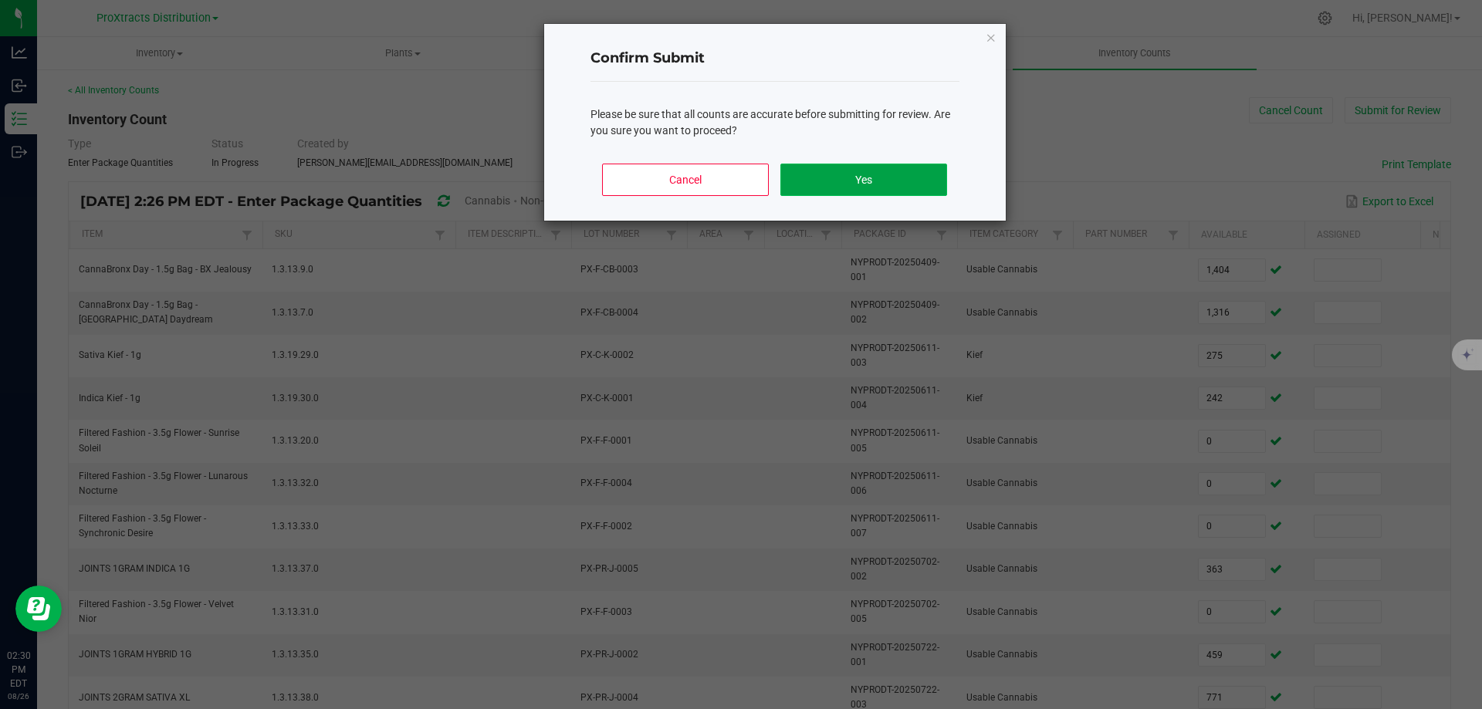
click at [856, 182] on button "Yes" at bounding box center [863, 180] width 166 height 32
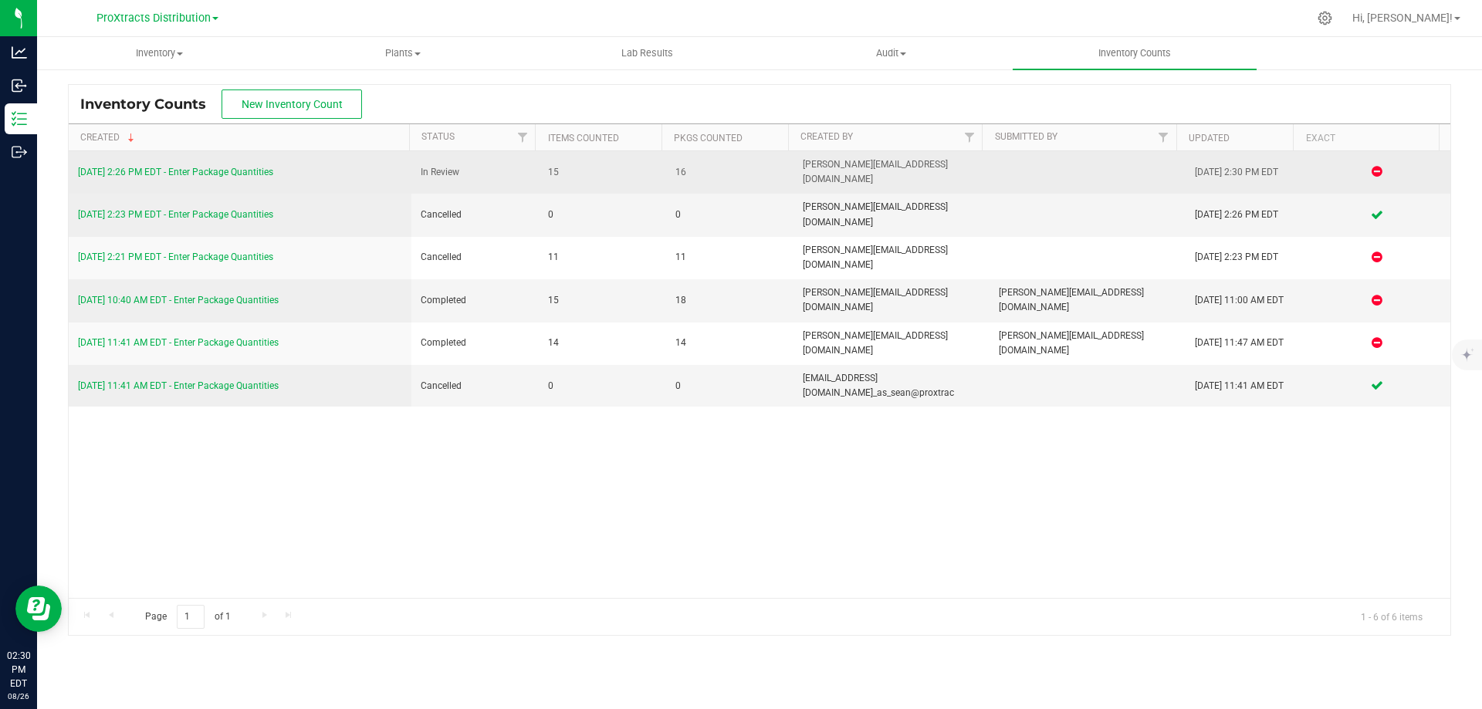
click at [224, 167] on link "[DATE] 2:26 PM EDT - Enter Package Quantities" at bounding box center [175, 172] width 195 height 11
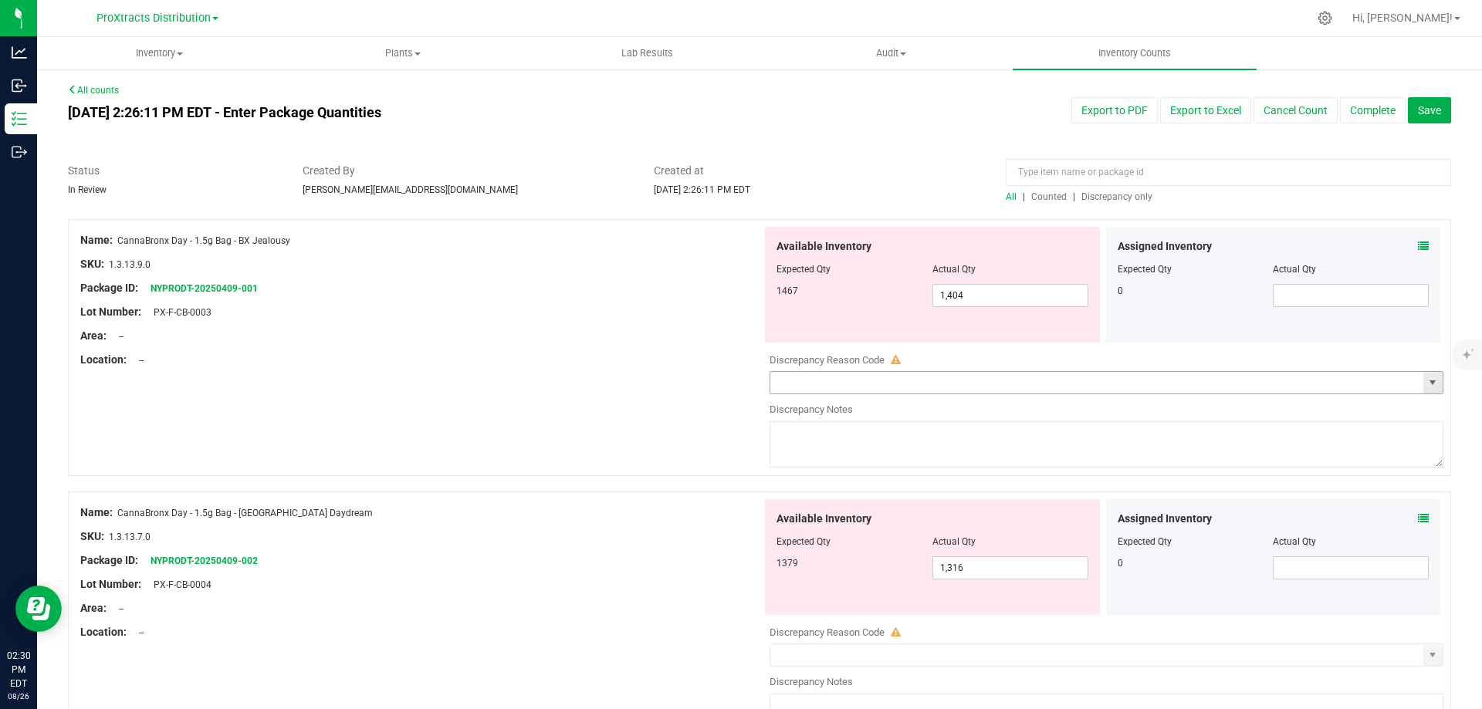
click at [1426, 383] on span "select" at bounding box center [1432, 383] width 12 height 12
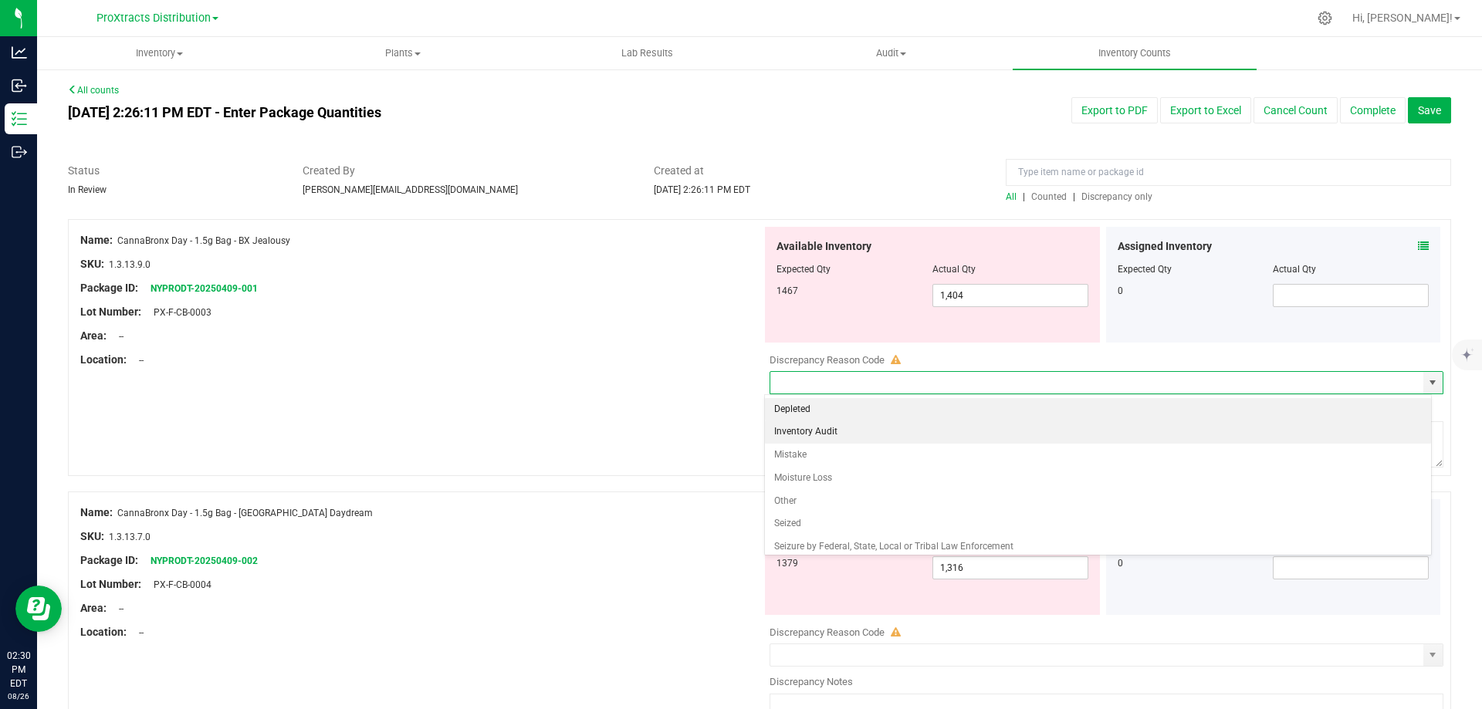
click at [1383, 424] on li "Inventory Audit" at bounding box center [1098, 432] width 667 height 23
type input "Inventory Audit"
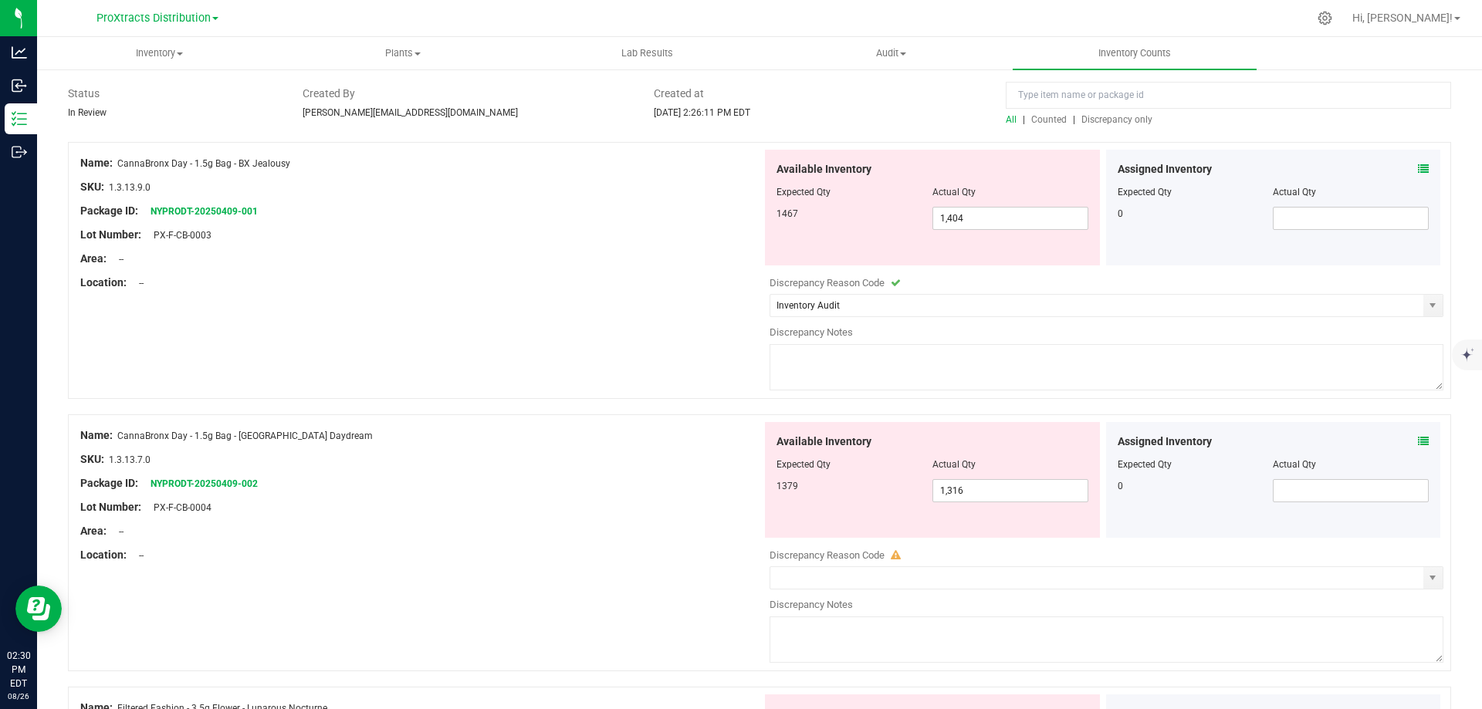
scroll to position [154, 0]
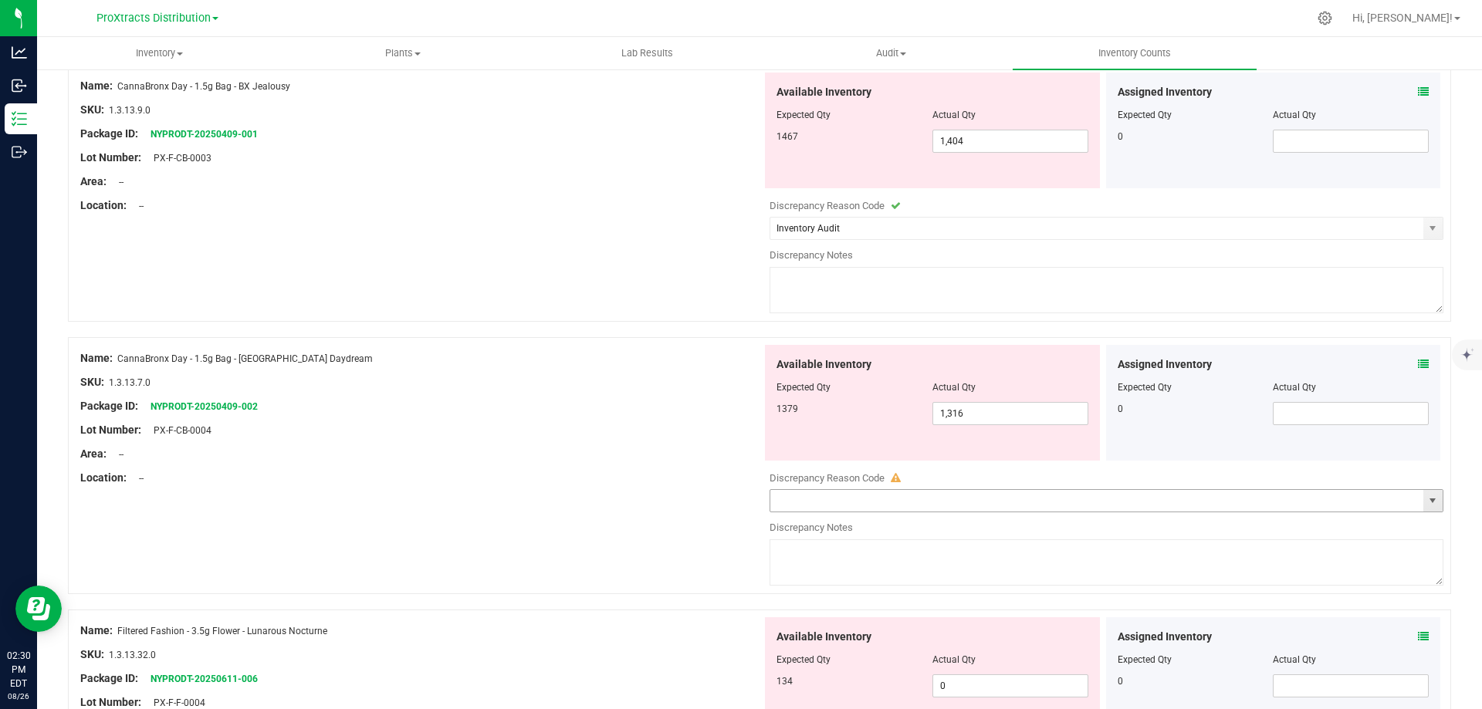
click at [1426, 502] on span "select" at bounding box center [1432, 501] width 12 height 12
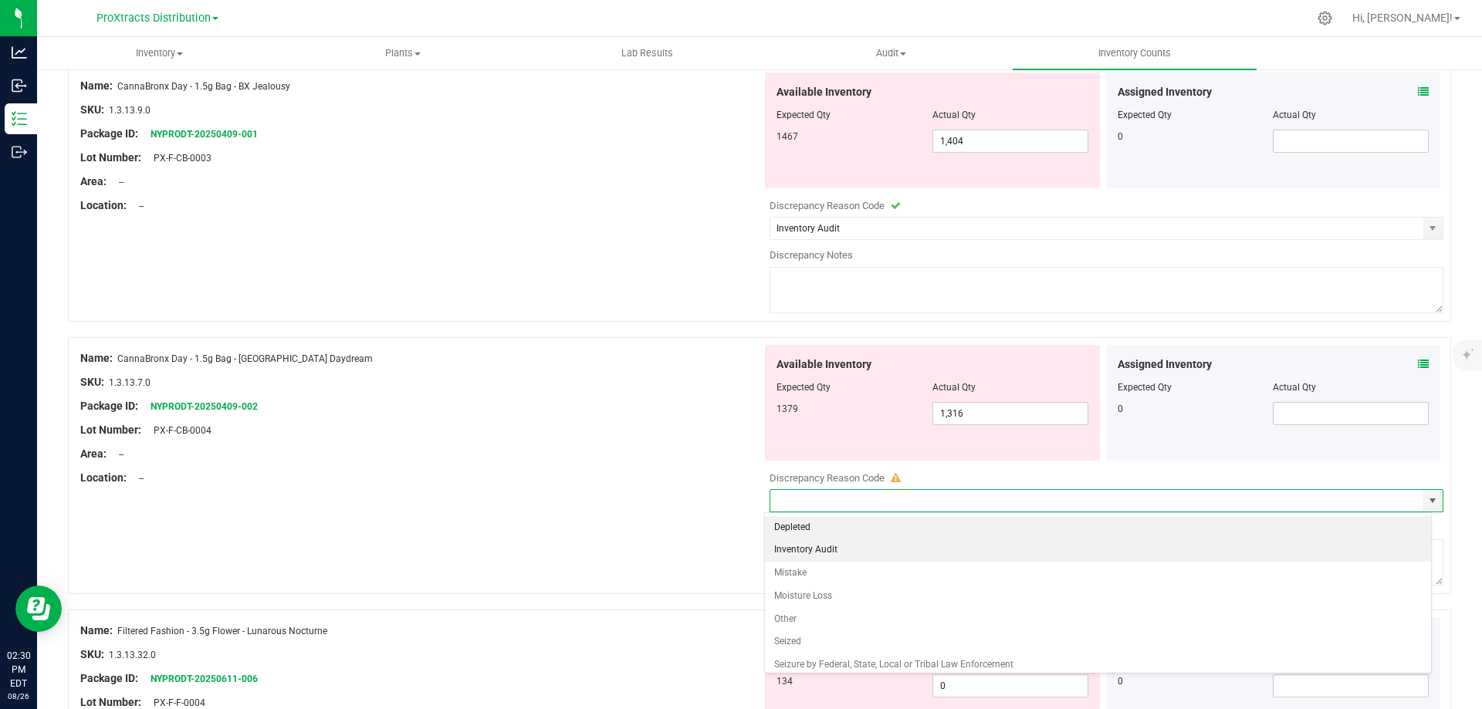
click at [1323, 549] on li "Inventory Audit" at bounding box center [1098, 550] width 667 height 23
type input "Inventory Audit"
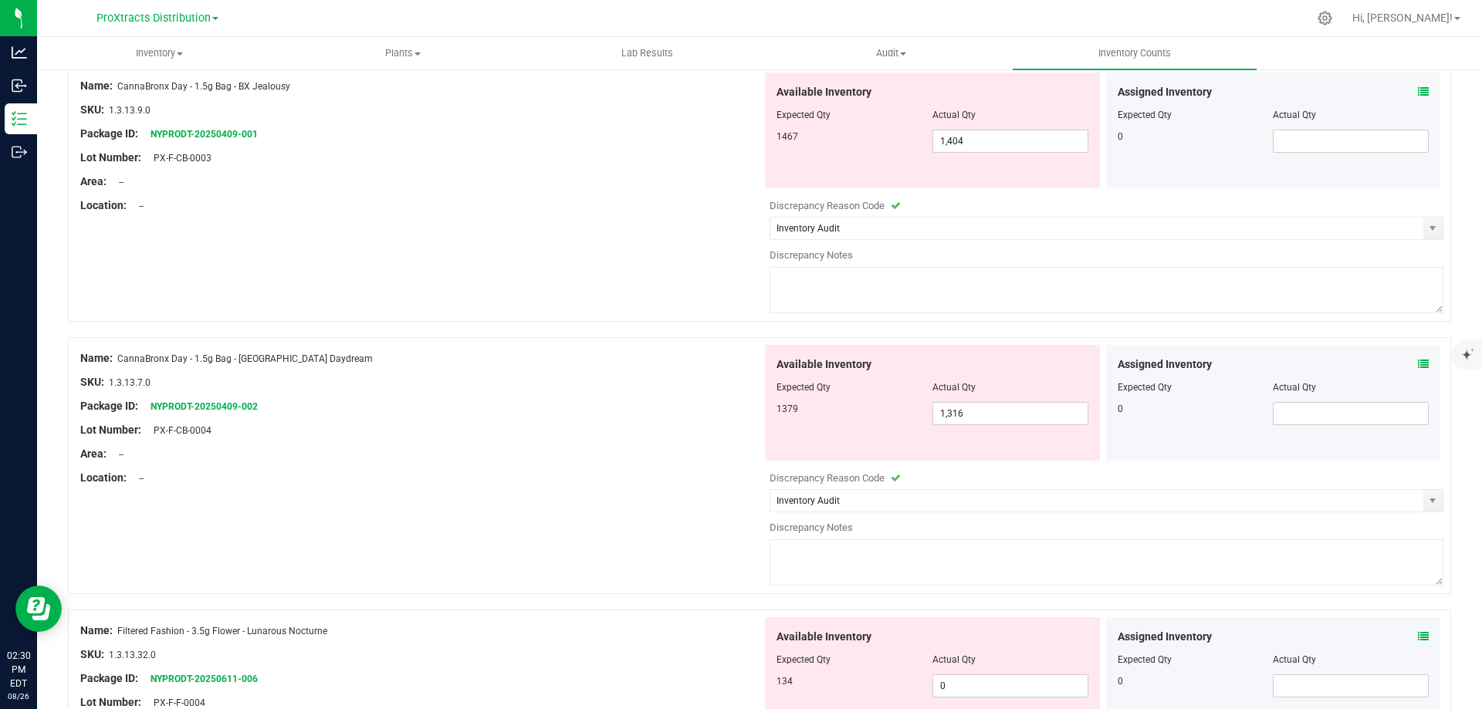
click at [1359, 448] on div "Assigned Inventory Expected Qty Actual Qty 0" at bounding box center [1273, 403] width 335 height 116
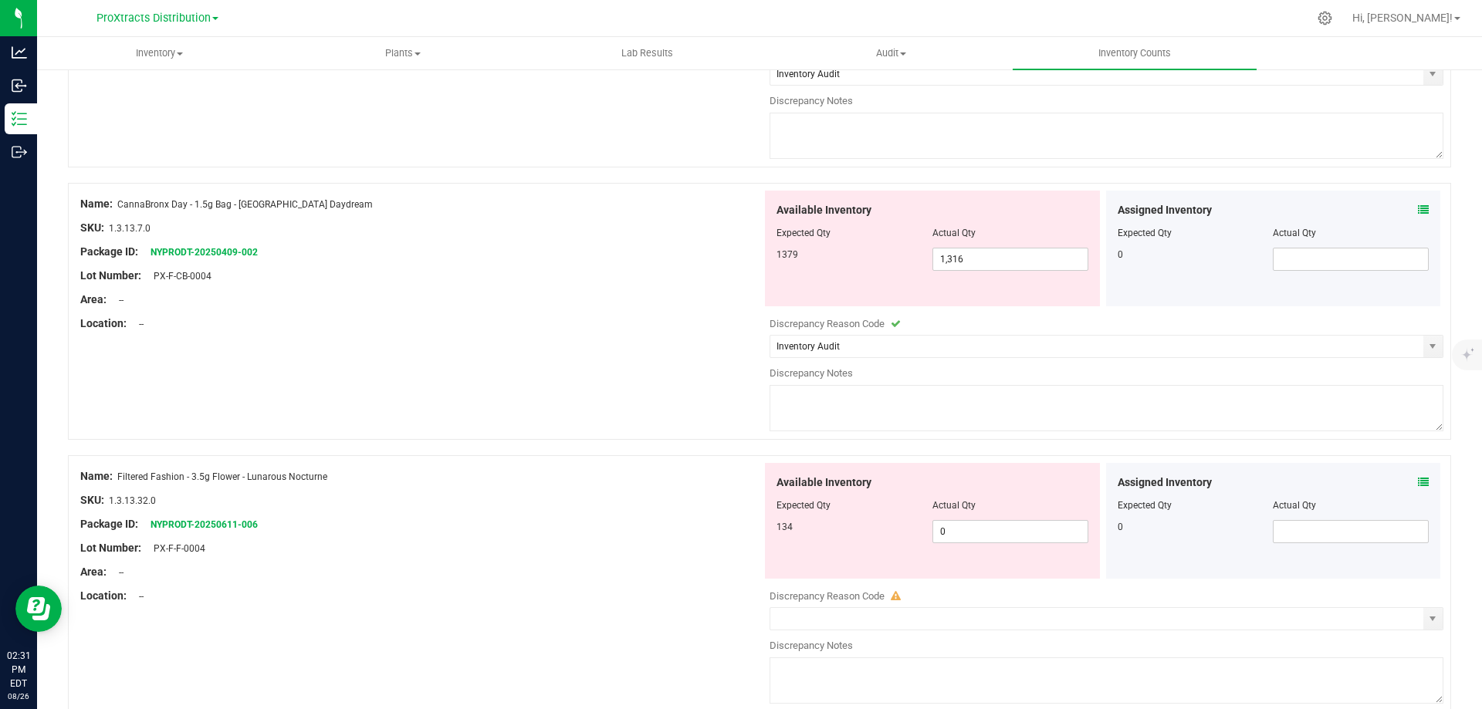
scroll to position [463, 0]
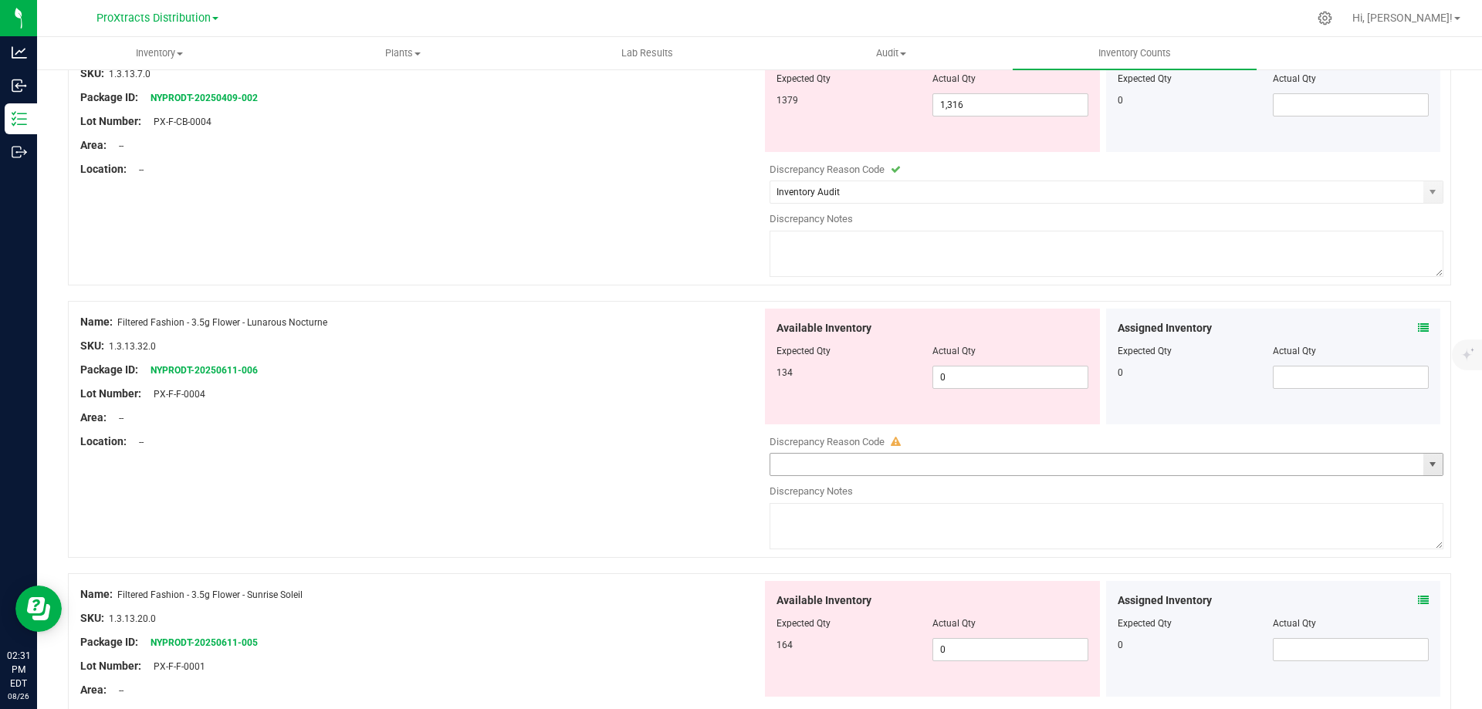
click at [937, 467] on input "text" at bounding box center [1096, 465] width 653 height 22
click at [1426, 466] on span "select" at bounding box center [1432, 464] width 12 height 12
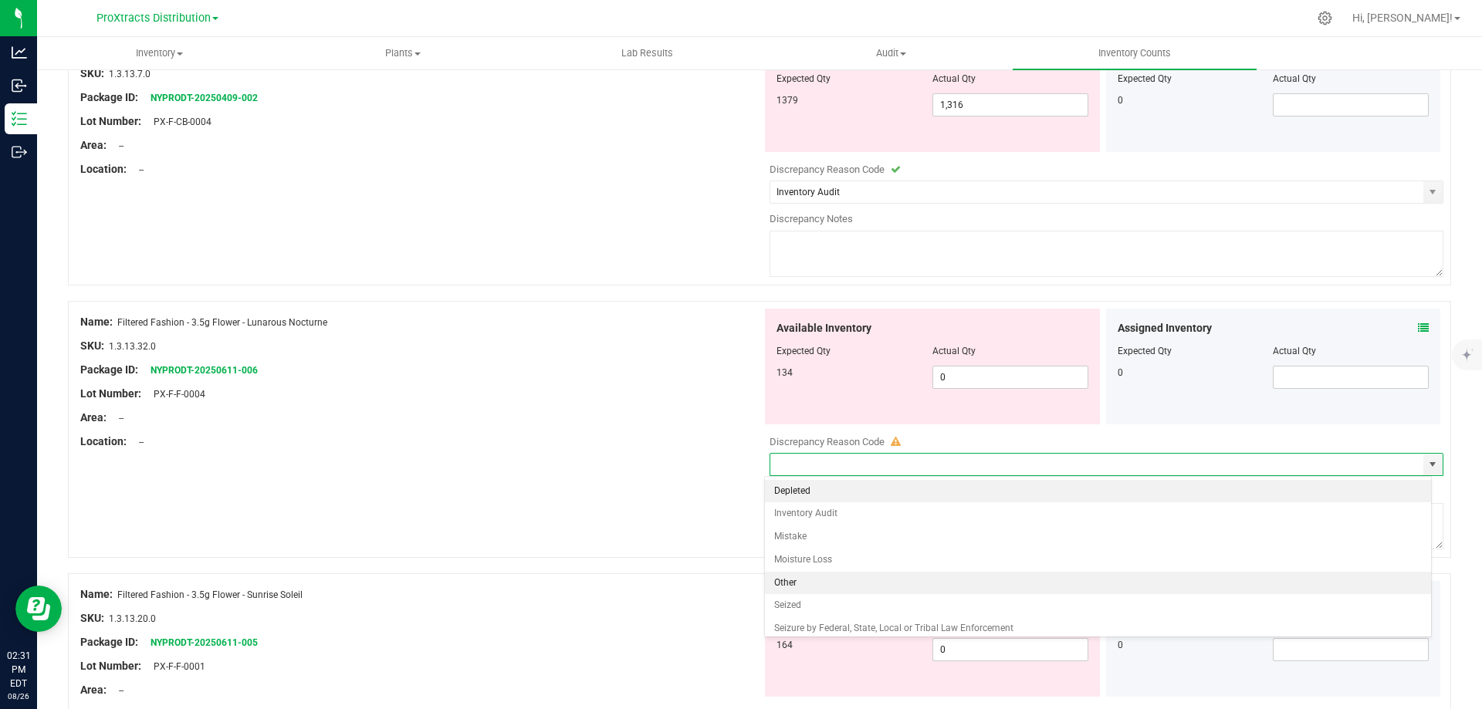
click at [1314, 591] on li "Other" at bounding box center [1098, 583] width 667 height 23
type input "Other"
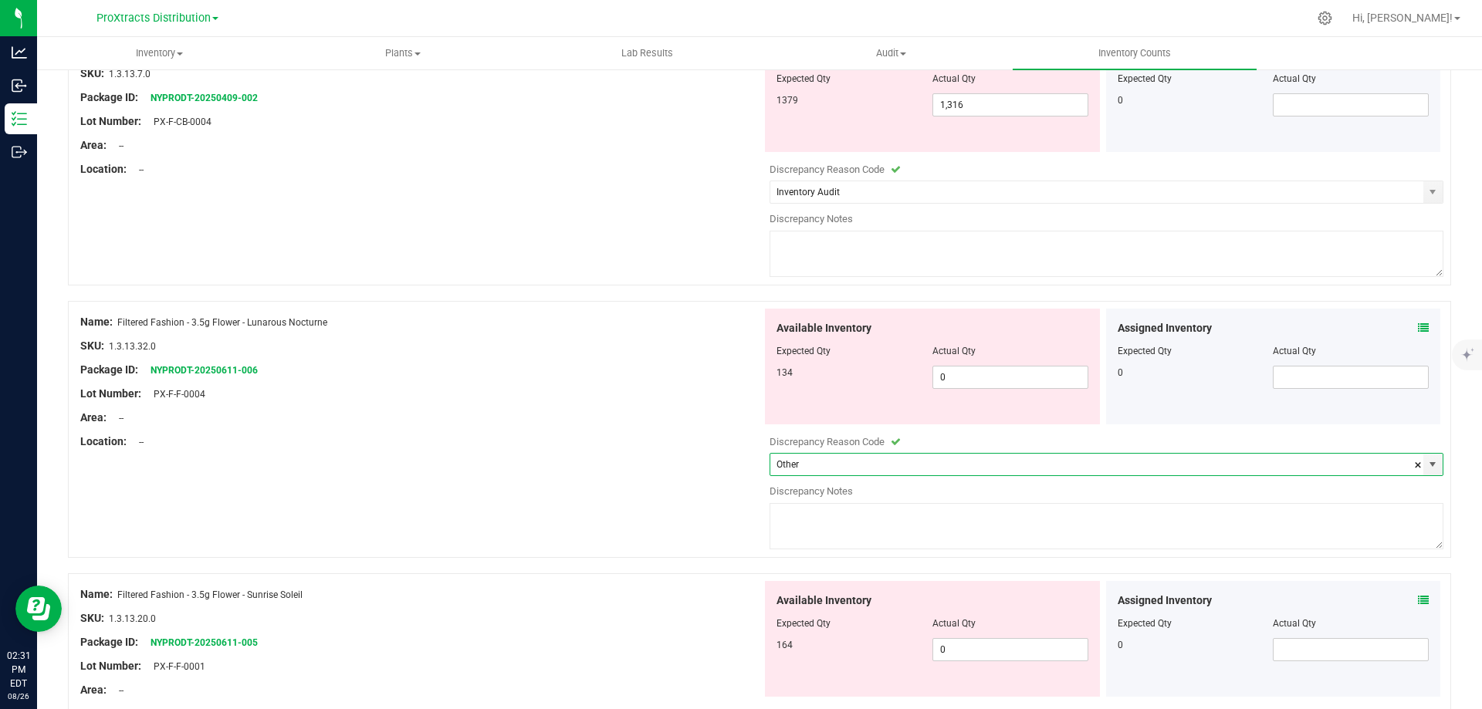
click at [854, 522] on textarea at bounding box center [1106, 526] width 674 height 46
drag, startPoint x: 897, startPoint y: 506, endPoint x: 848, endPoint y: 506, distance: 48.6
click at [732, 506] on div "Name: Filtered Fashion - 3.5g Flower - Lunarous Nocturne SKU: 1.3.13.32.0 Packa…" at bounding box center [759, 429] width 1383 height 257
type textarea "no longer part of proxtracts"
click at [697, 410] on div "Area: --" at bounding box center [420, 418] width 681 height 16
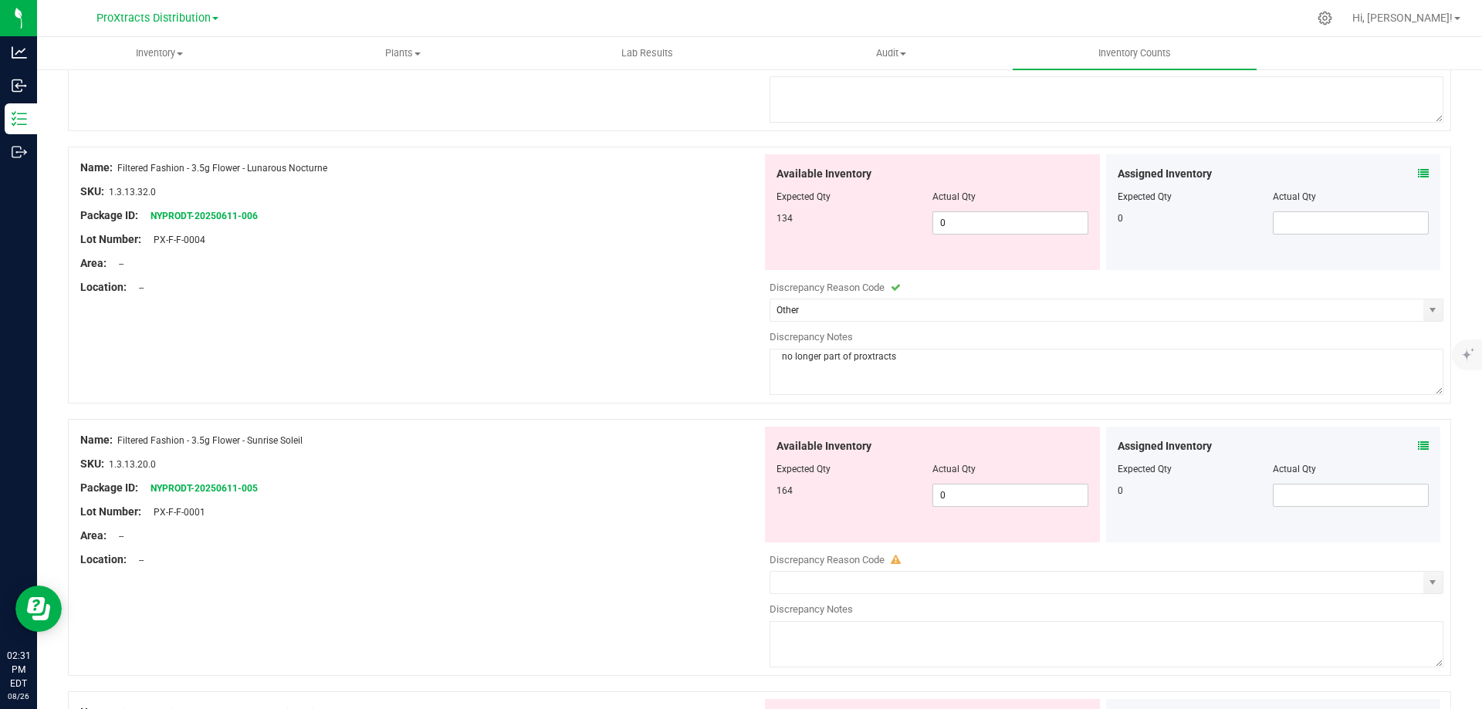
scroll to position [772, 0]
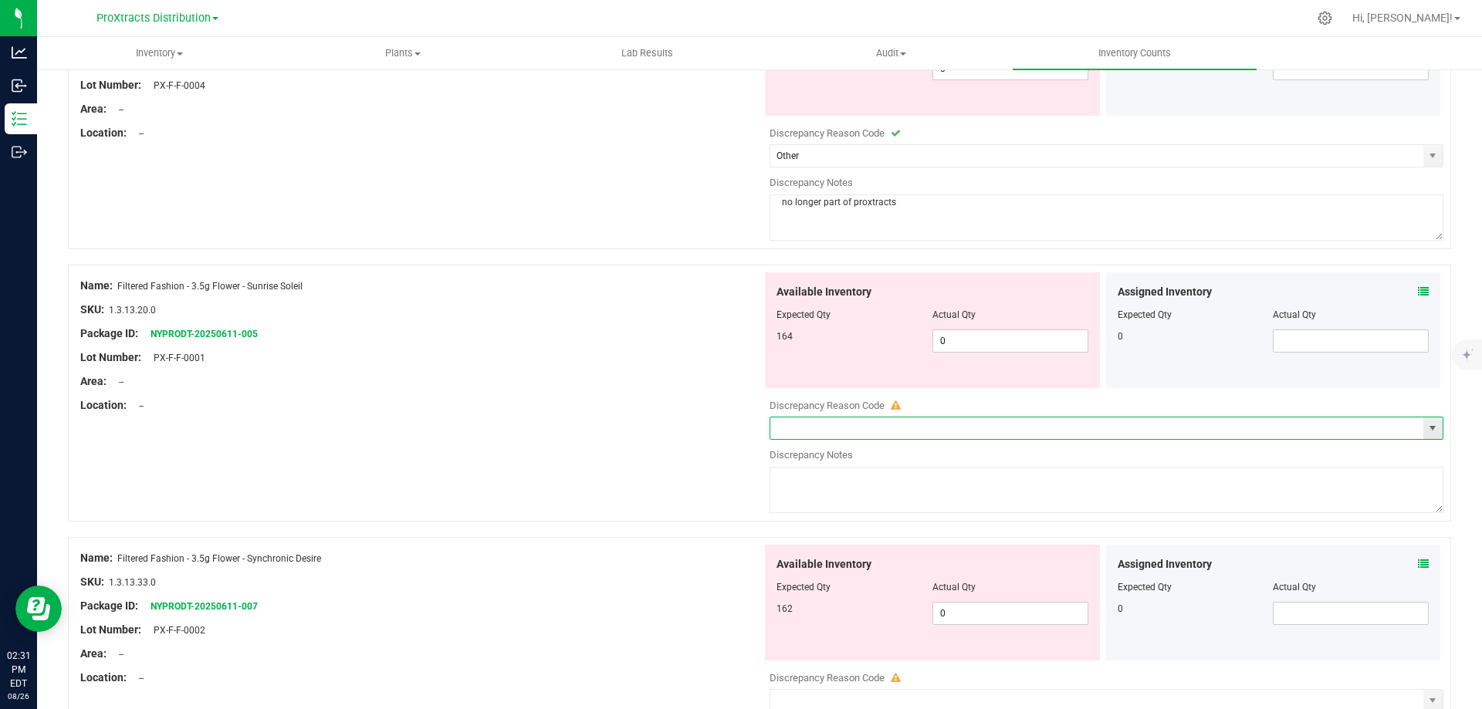
click at [863, 425] on input "text" at bounding box center [1096, 428] width 653 height 22
click at [1426, 429] on span "select" at bounding box center [1432, 428] width 12 height 12
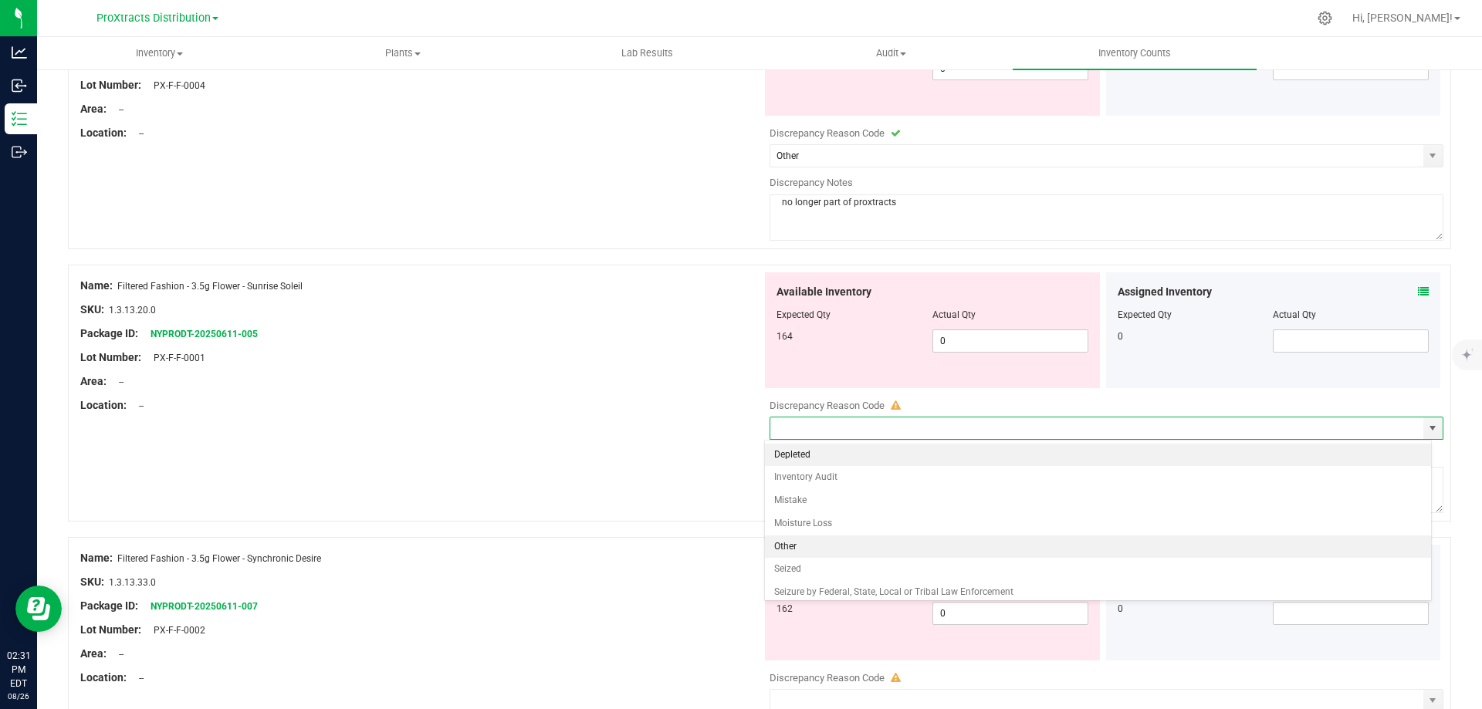
click at [951, 542] on li "Other" at bounding box center [1098, 547] width 667 height 23
type input "Other"
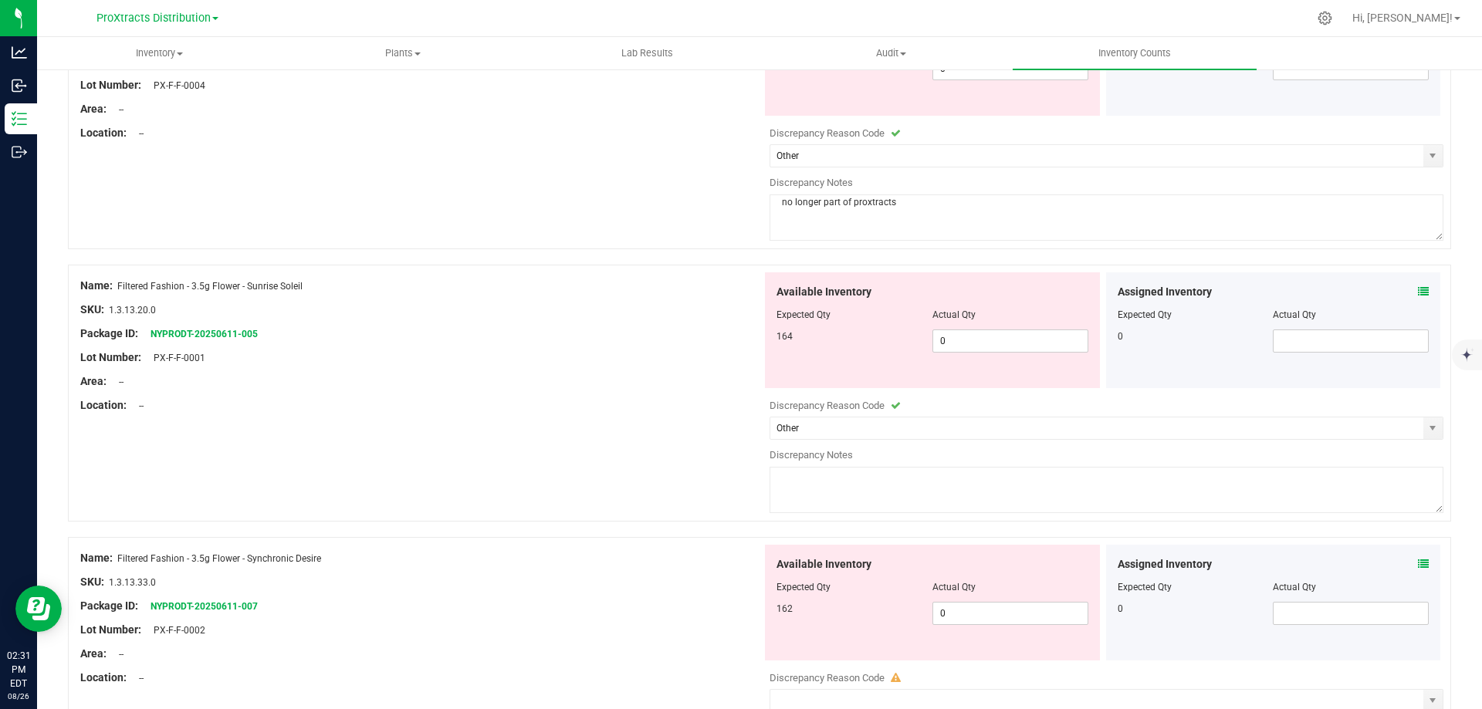
click at [802, 479] on textarea at bounding box center [1106, 490] width 674 height 46
paste textarea "no longer part of proxtracts"
type textarea "no longer part of proxtracts"
click at [700, 450] on div "Name: Filtered Fashion - 3.5g Flower - Sunrise Soleil SKU: 1.3.13.20.0 Package …" at bounding box center [759, 393] width 1383 height 257
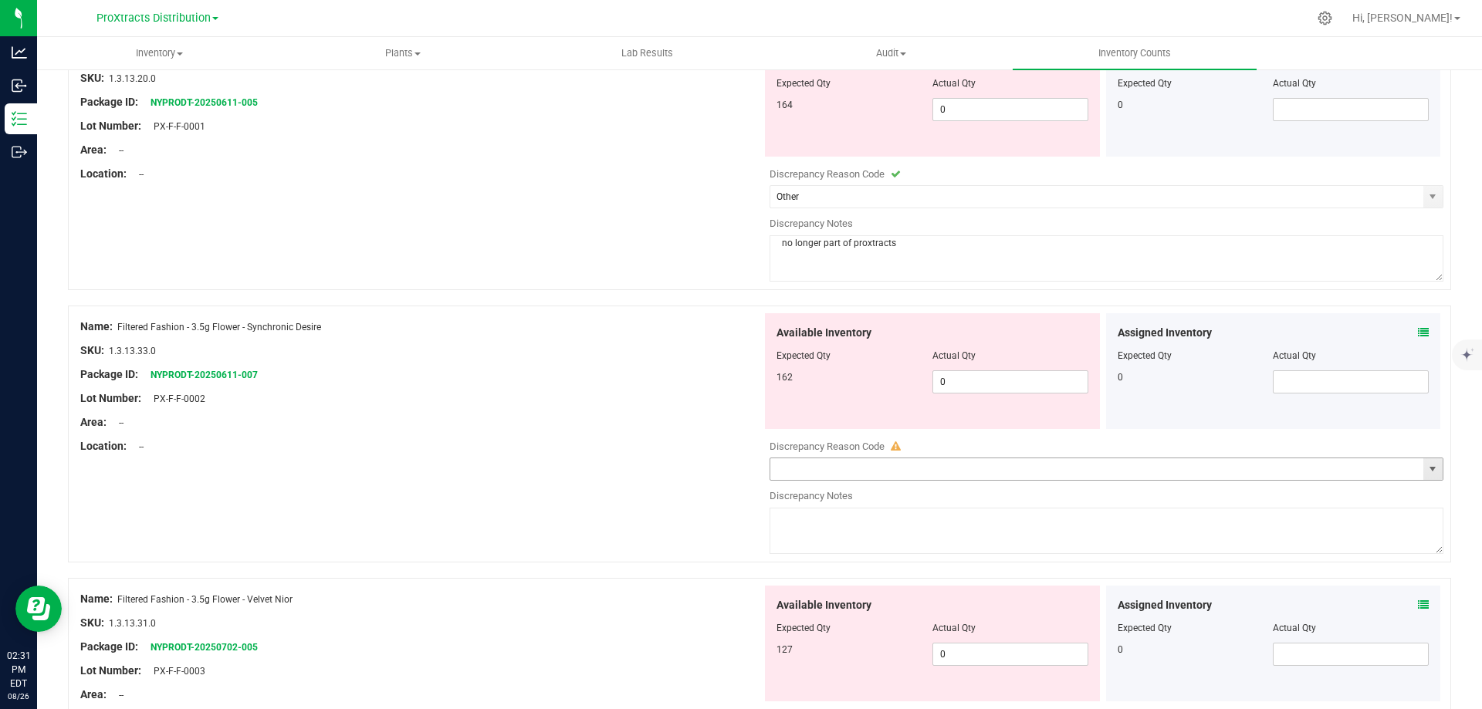
click at [1426, 469] on span "select" at bounding box center [1432, 469] width 12 height 12
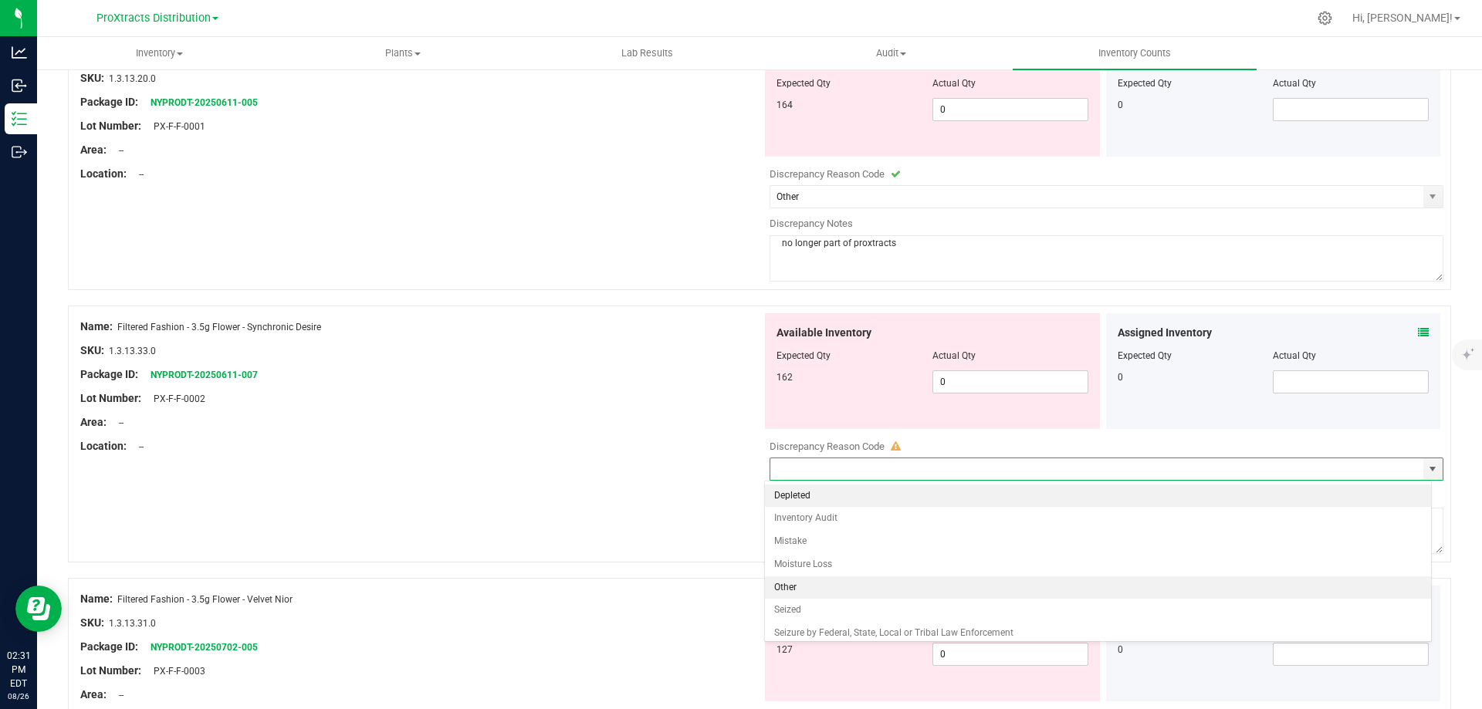
click at [1327, 586] on li "Other" at bounding box center [1098, 587] width 667 height 23
type input "Other"
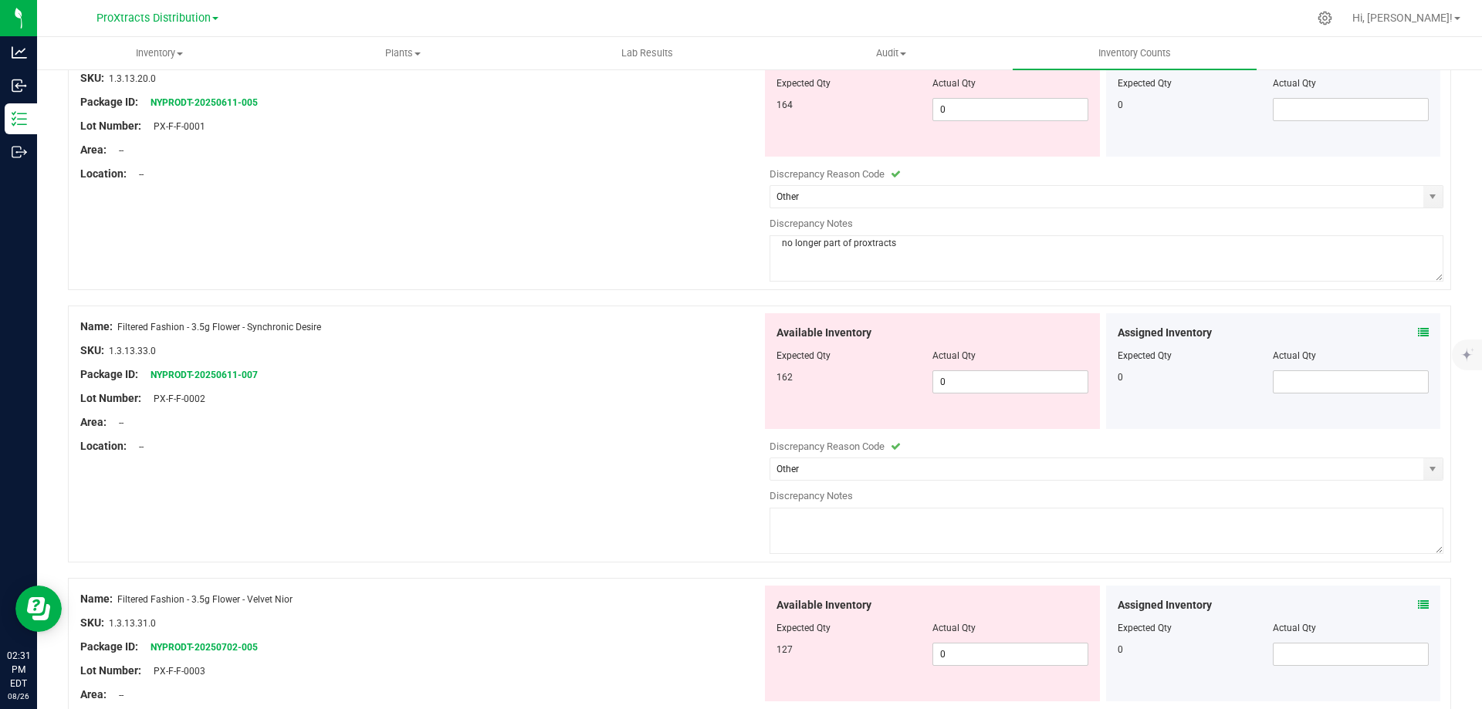
click at [824, 526] on textarea at bounding box center [1106, 531] width 674 height 46
paste textarea "no longer part of proxtracts"
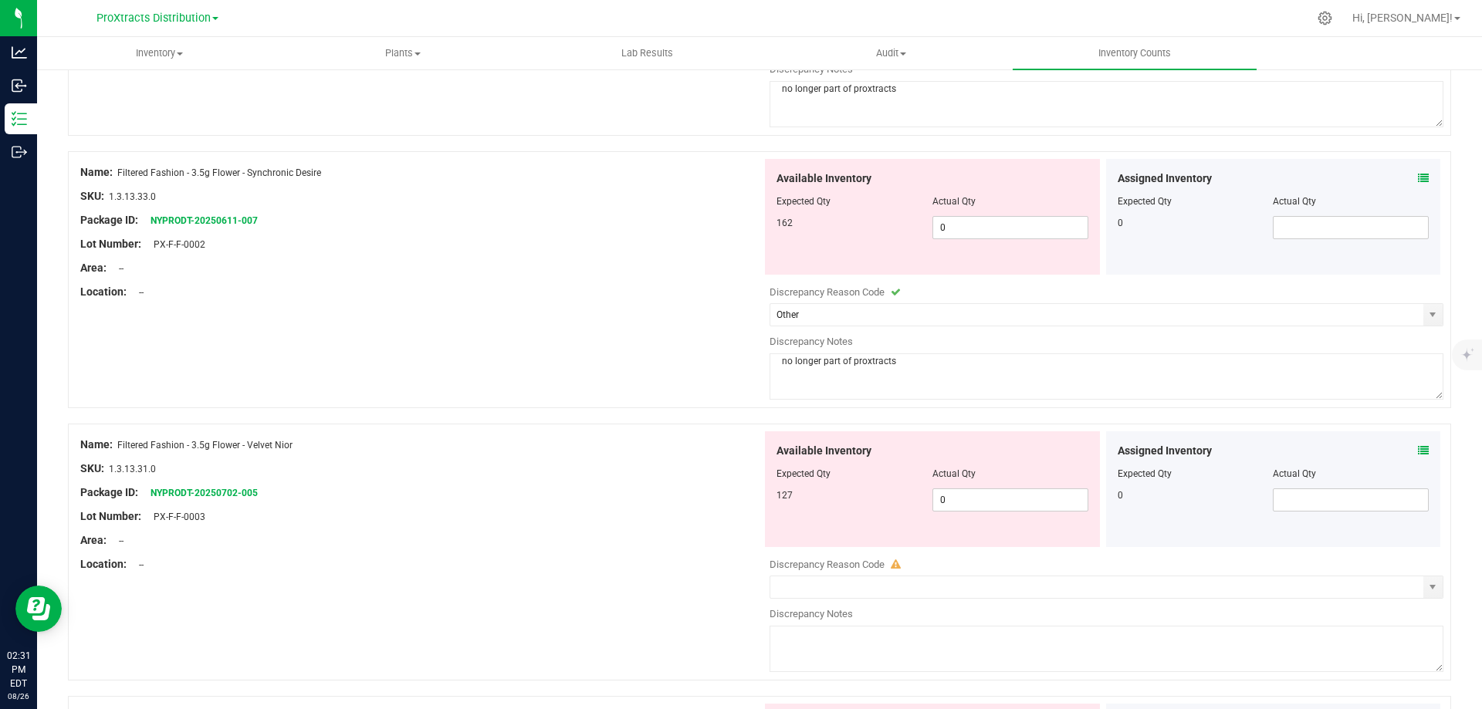
scroll to position [1235, 0]
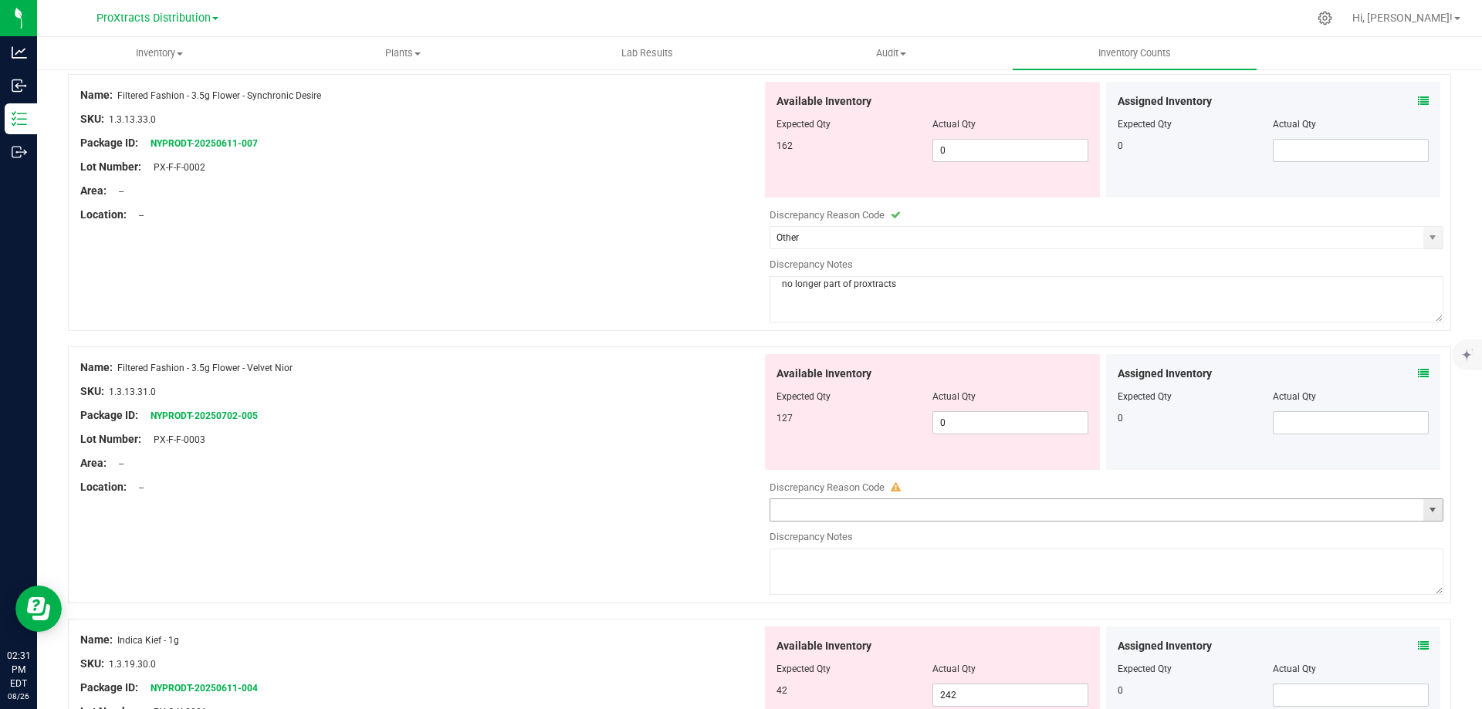
type textarea "no longer part of proxtracts"
click at [850, 509] on input "text" at bounding box center [1096, 510] width 653 height 22
click at [1426, 509] on span "select" at bounding box center [1432, 510] width 12 height 12
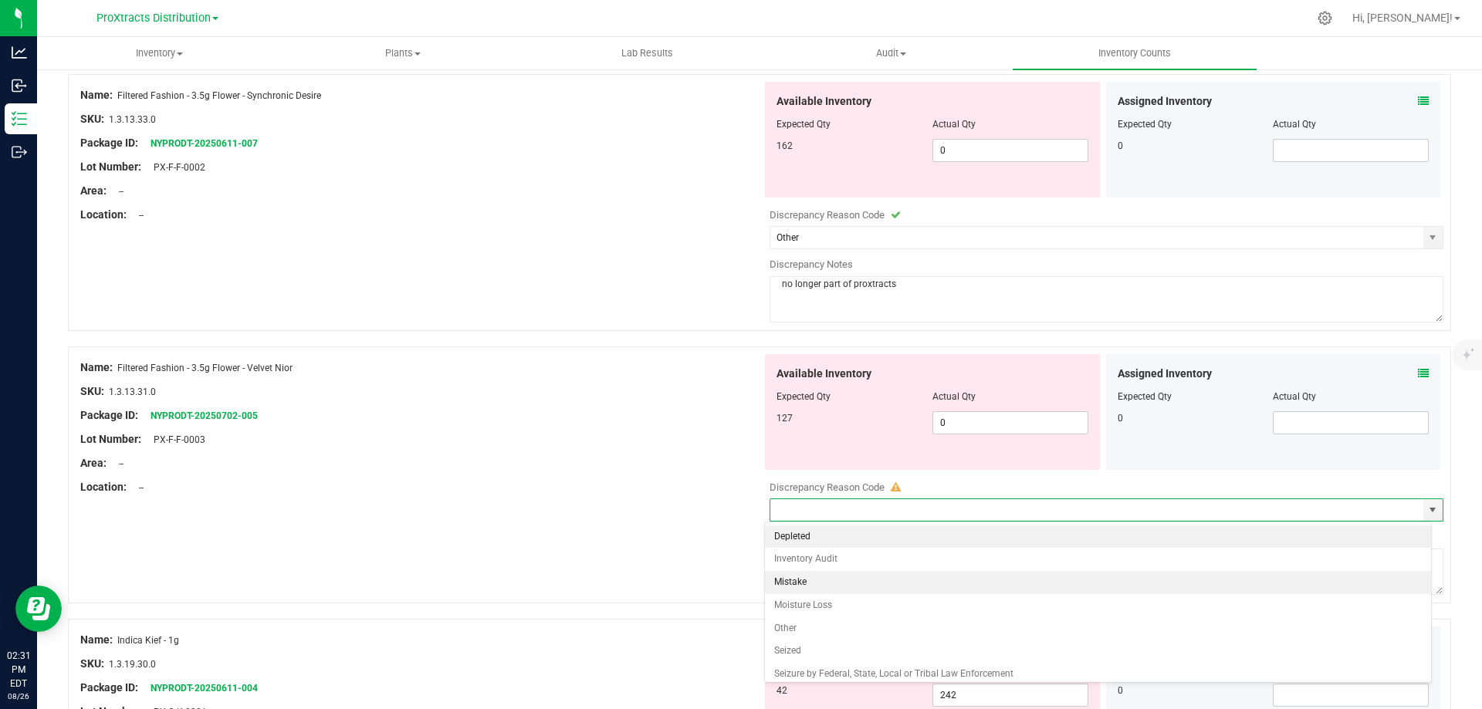
click at [1294, 580] on li "Mistake" at bounding box center [1098, 582] width 667 height 23
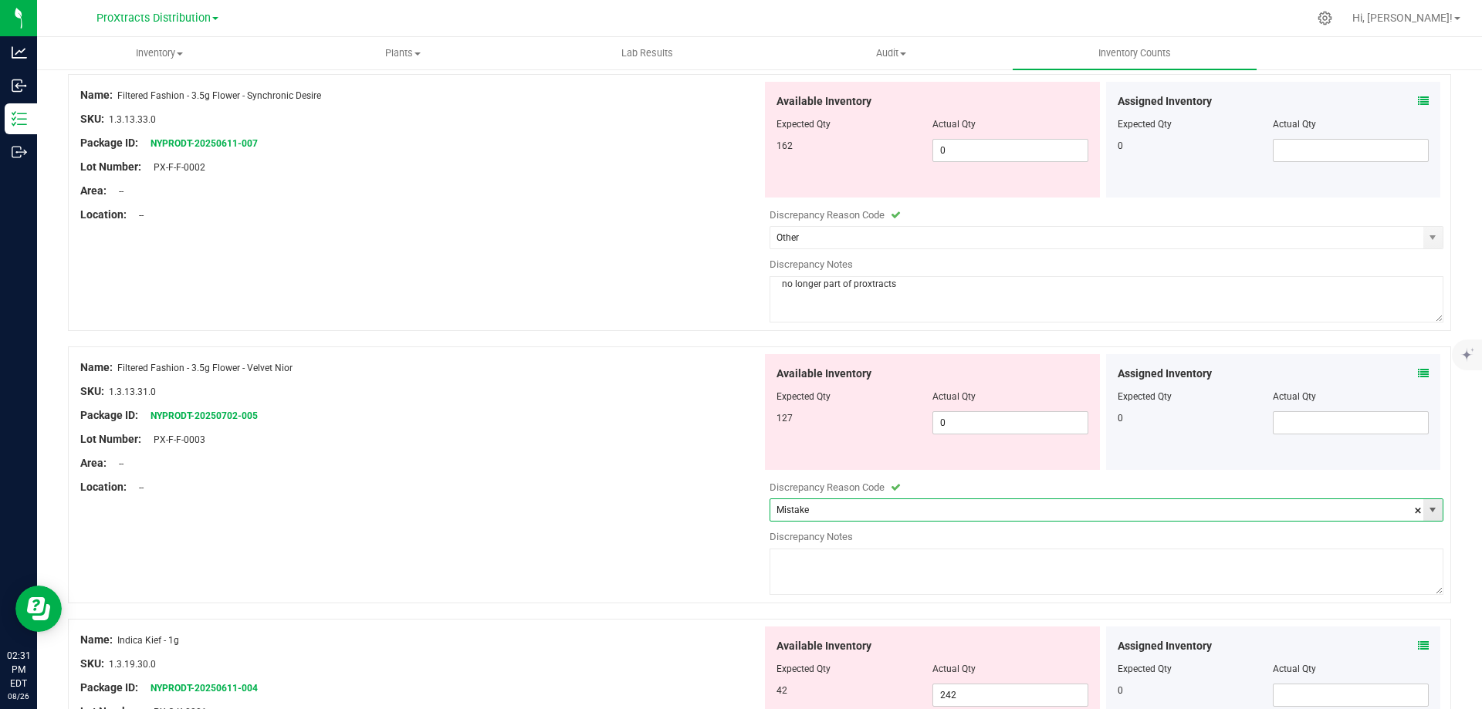
click at [1426, 509] on span "select" at bounding box center [1432, 510] width 12 height 12
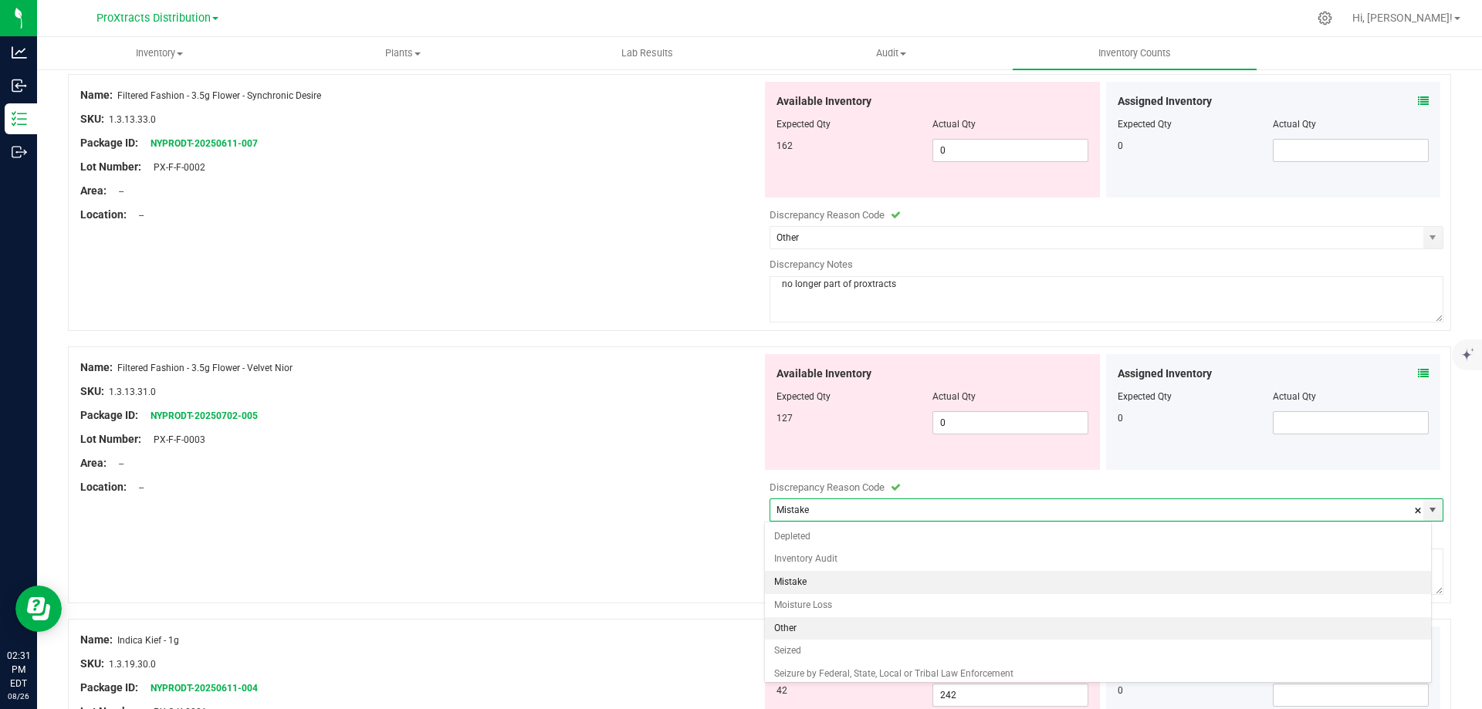
click at [1339, 634] on li "Other" at bounding box center [1098, 628] width 667 height 23
type input "Other"
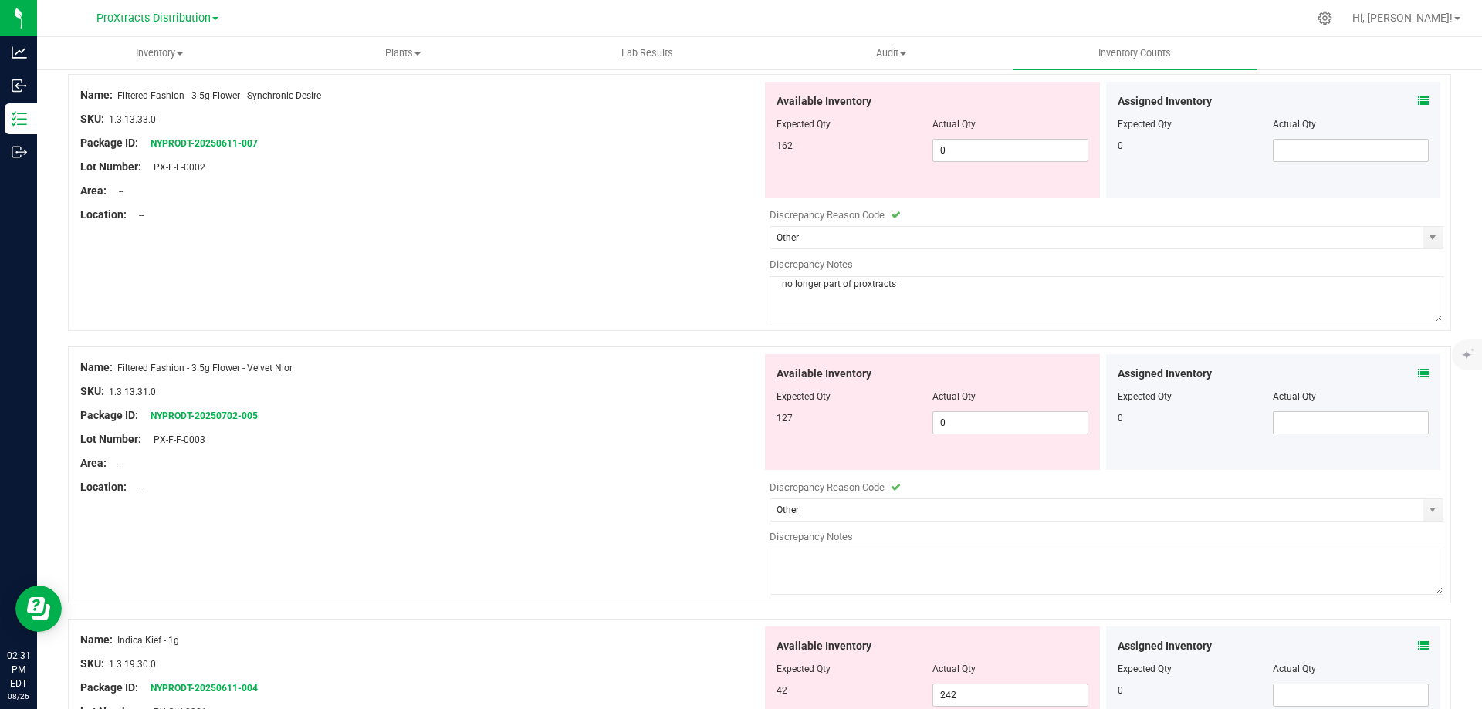
click at [857, 562] on textarea at bounding box center [1106, 572] width 674 height 46
paste textarea "no longer part of proxtracts"
type textarea "no longer part of proxtracts"
click at [1209, 545] on div at bounding box center [1106, 547] width 674 height 4
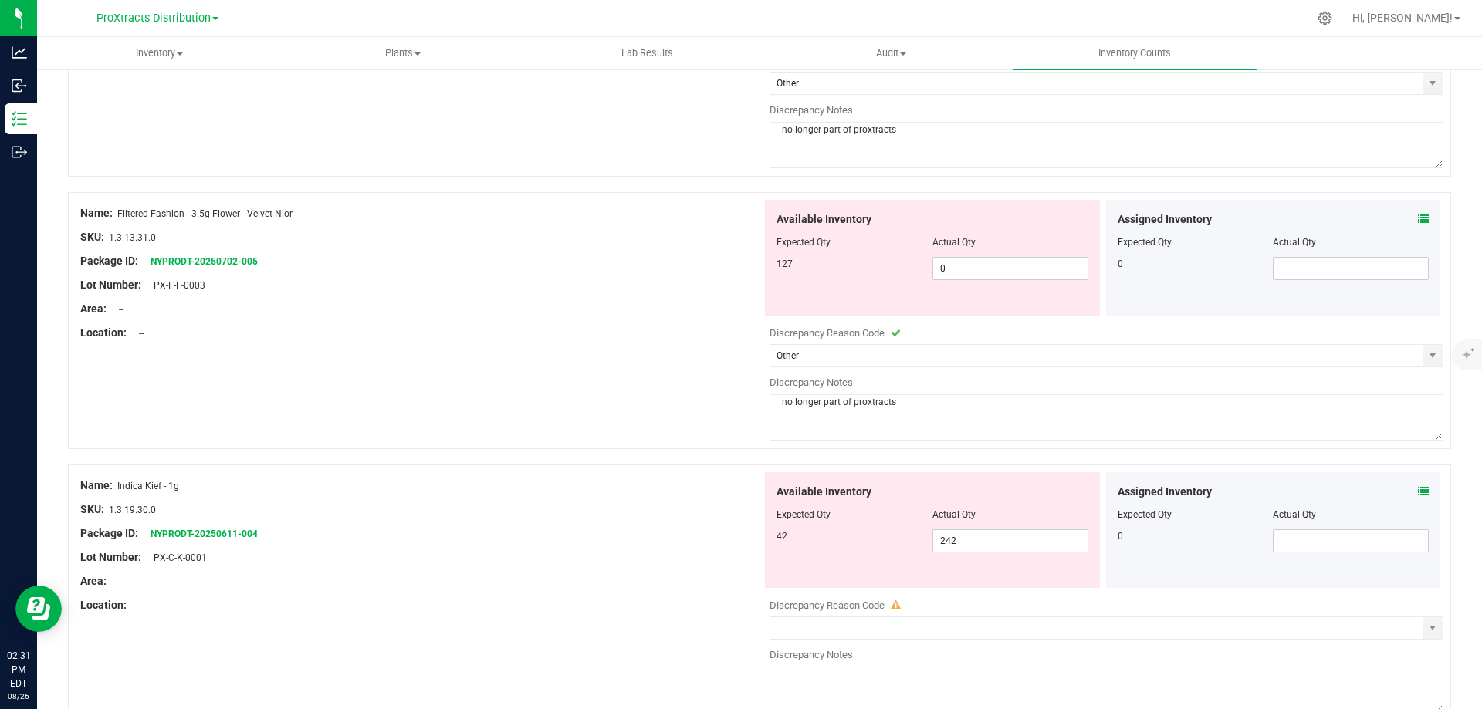
scroll to position [1466, 0]
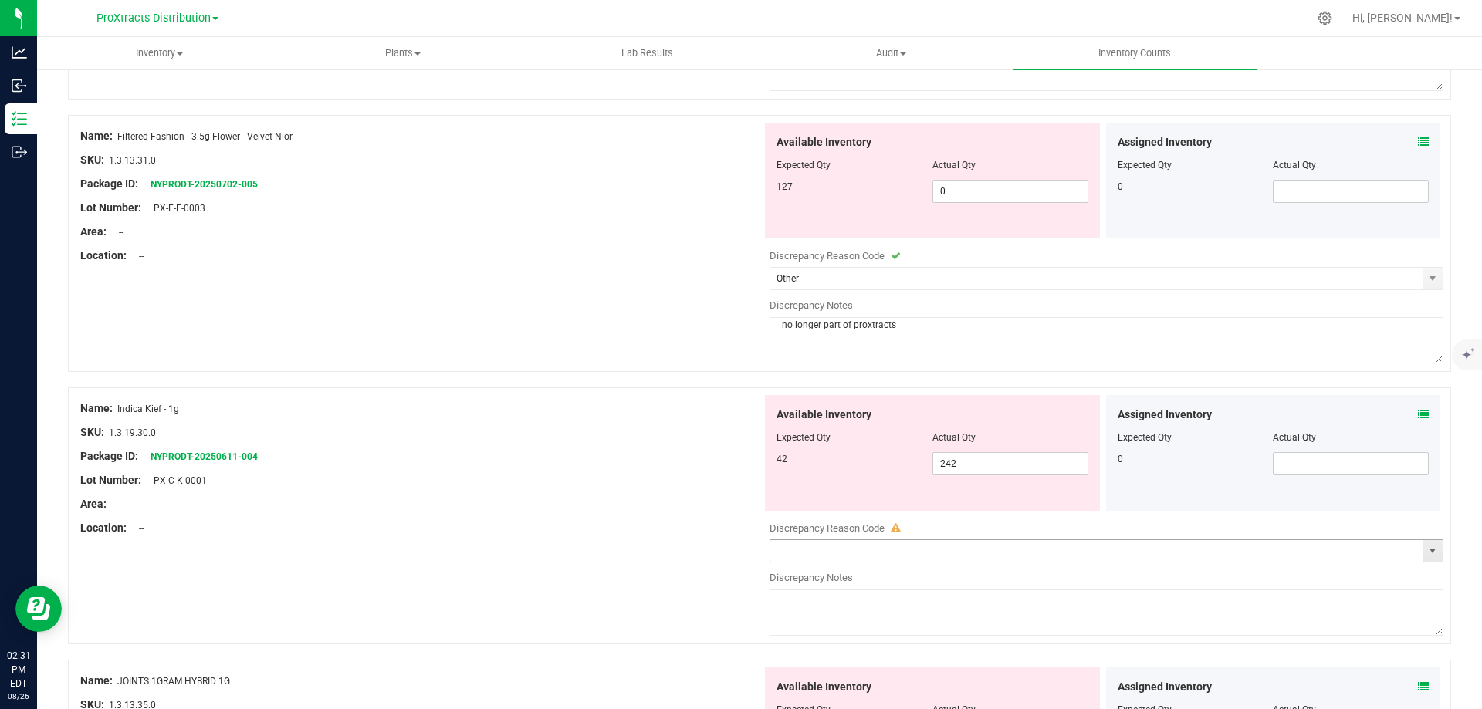
click at [1426, 552] on span "select" at bounding box center [1432, 551] width 12 height 12
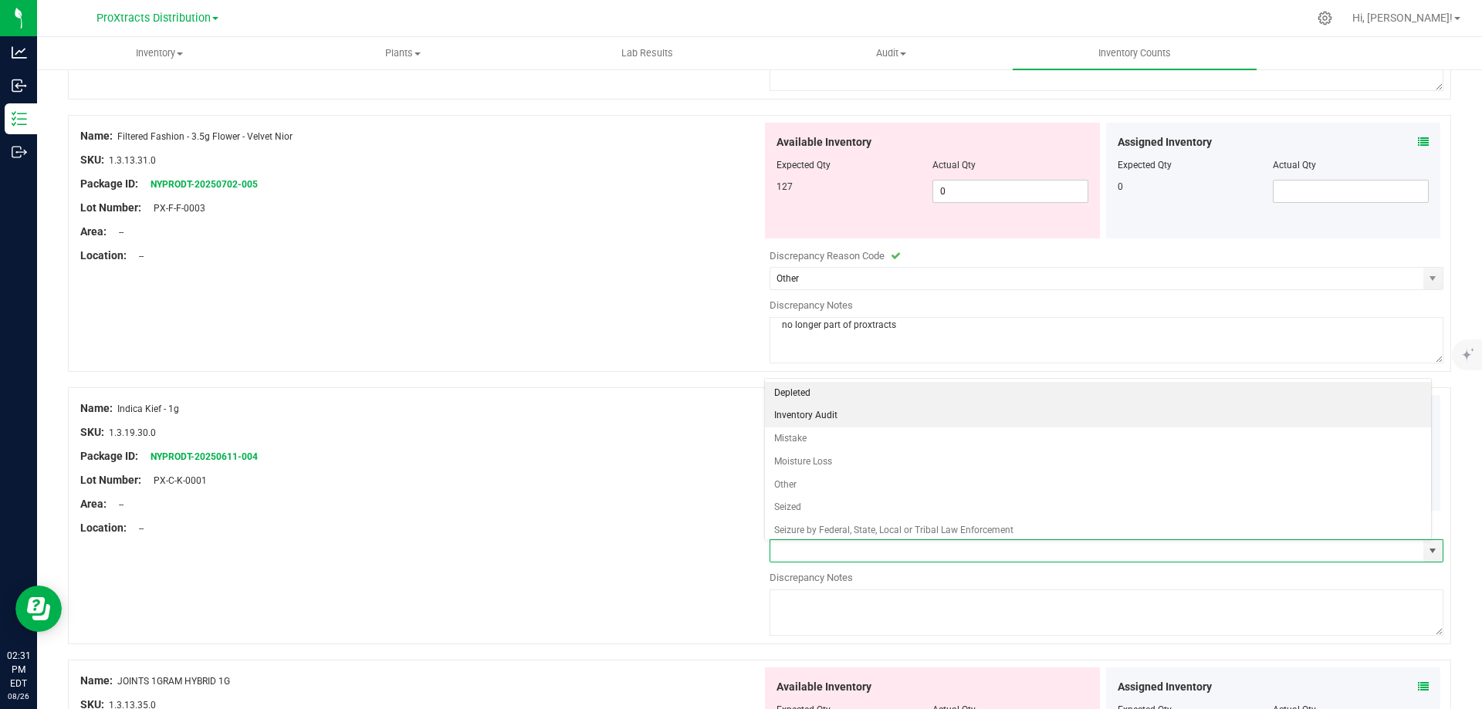
click at [1330, 419] on li "Inventory Audit" at bounding box center [1098, 415] width 667 height 23
type input "Inventory Audit"
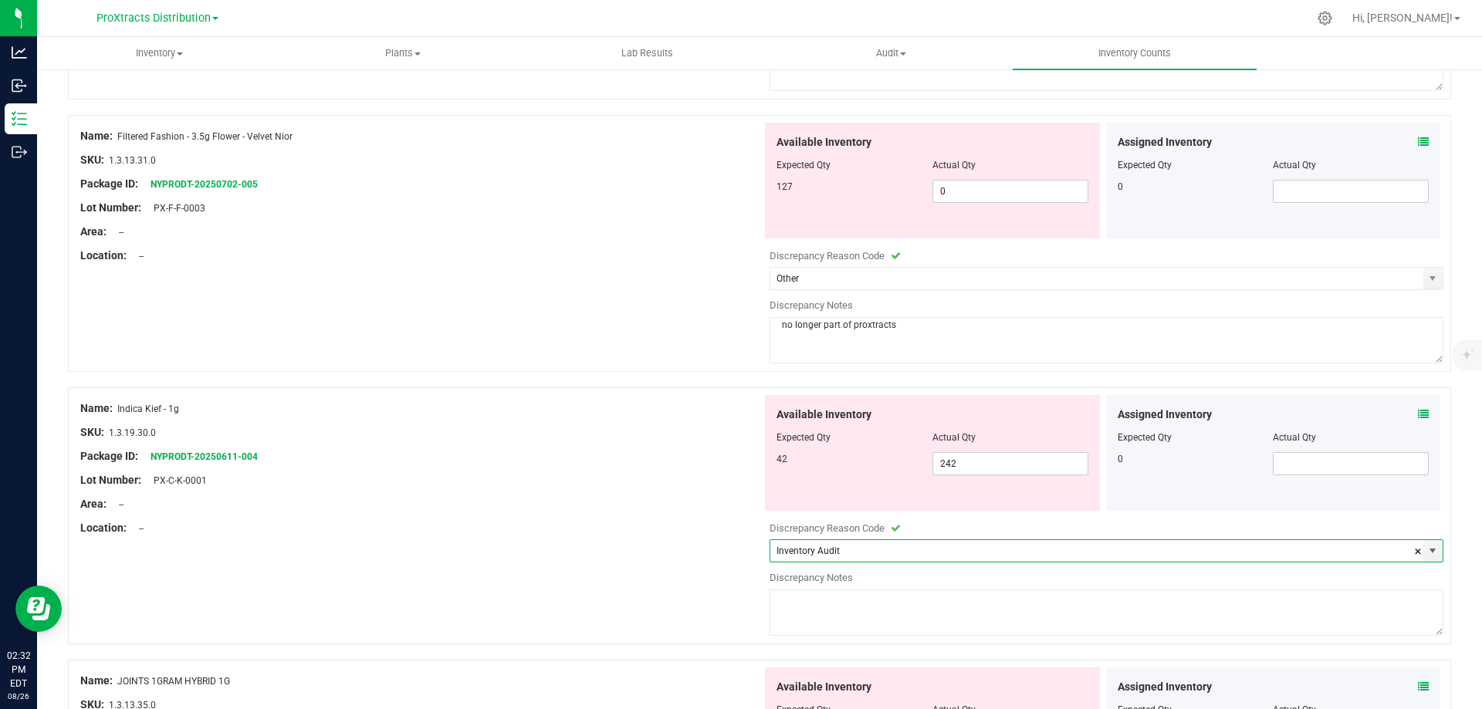
scroll to position [1698, 0]
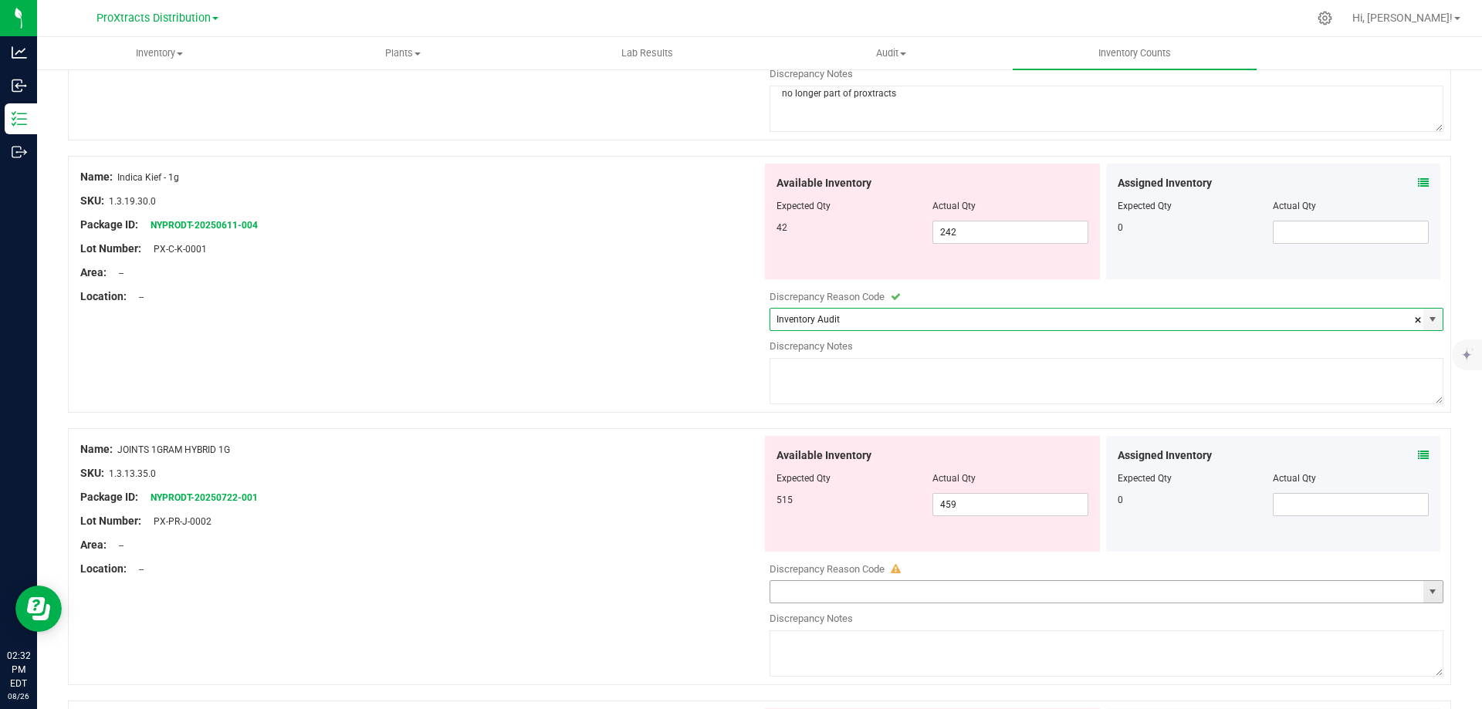
click at [1426, 593] on span "select" at bounding box center [1432, 592] width 12 height 12
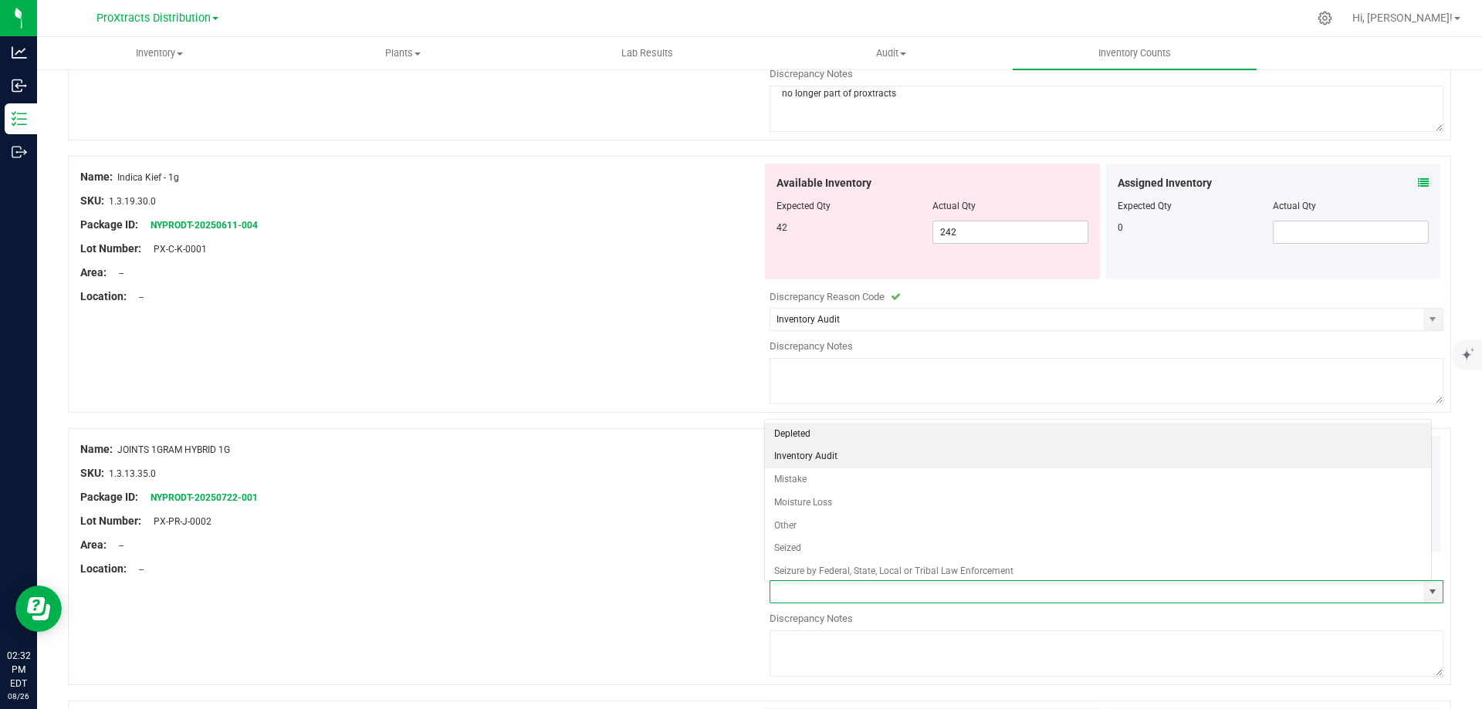
click at [1238, 452] on li "Inventory Audit" at bounding box center [1098, 456] width 667 height 23
type input "Inventory Audit"
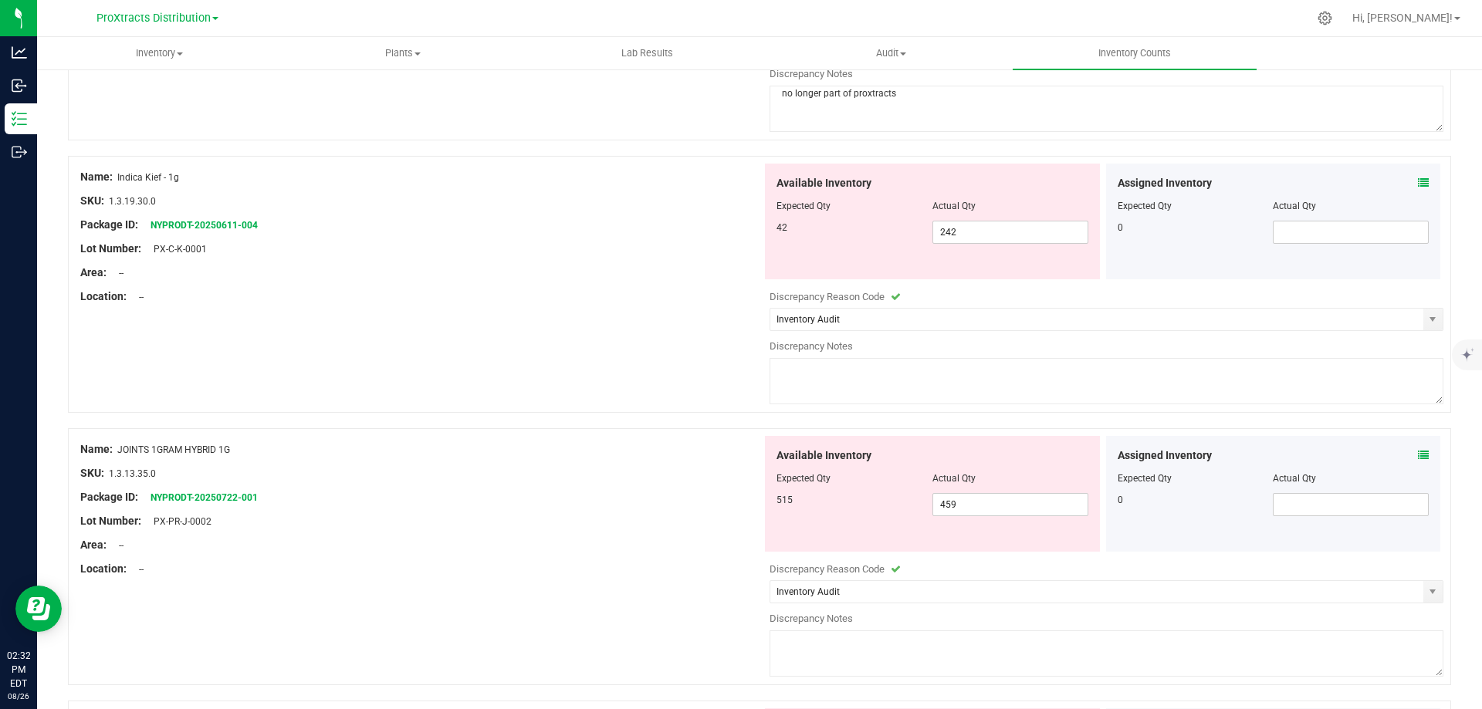
click at [1225, 552] on div at bounding box center [1102, 553] width 681 height 2
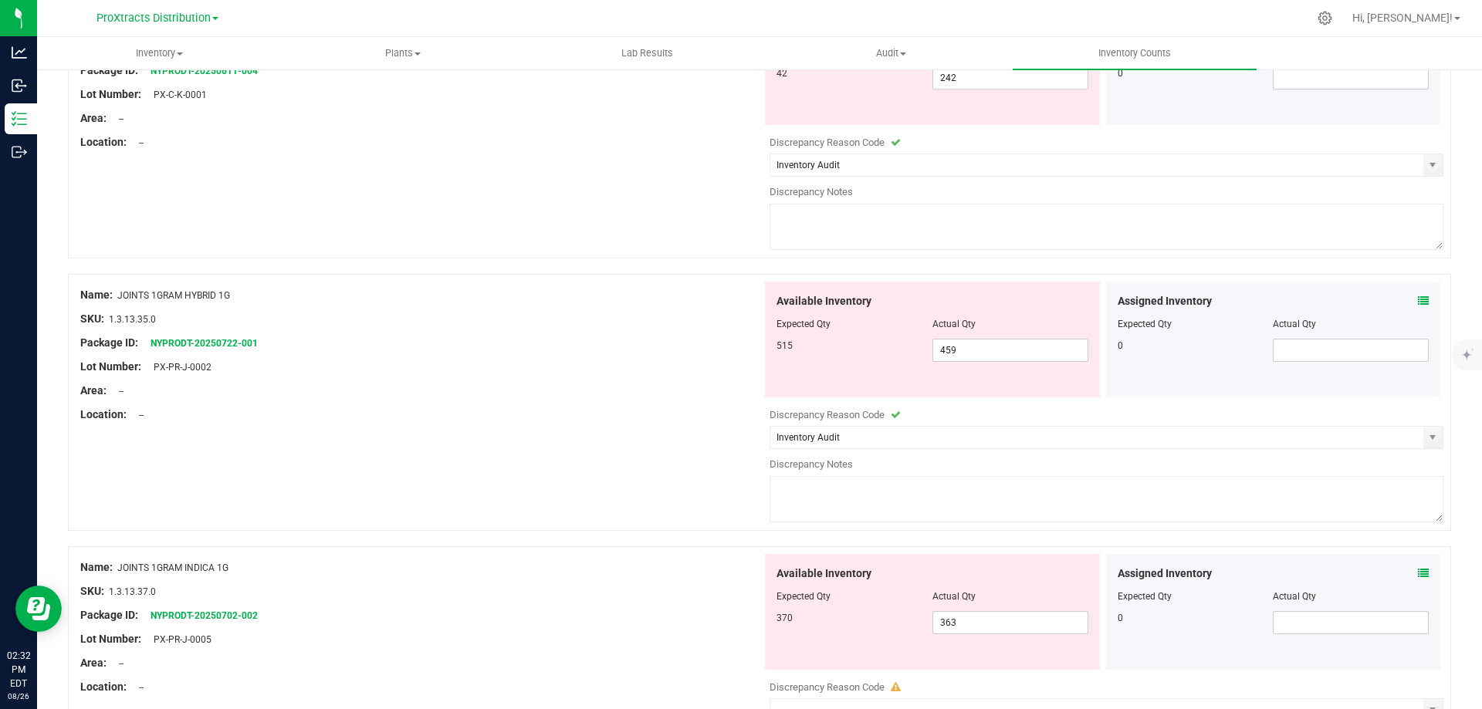
scroll to position [2006, 0]
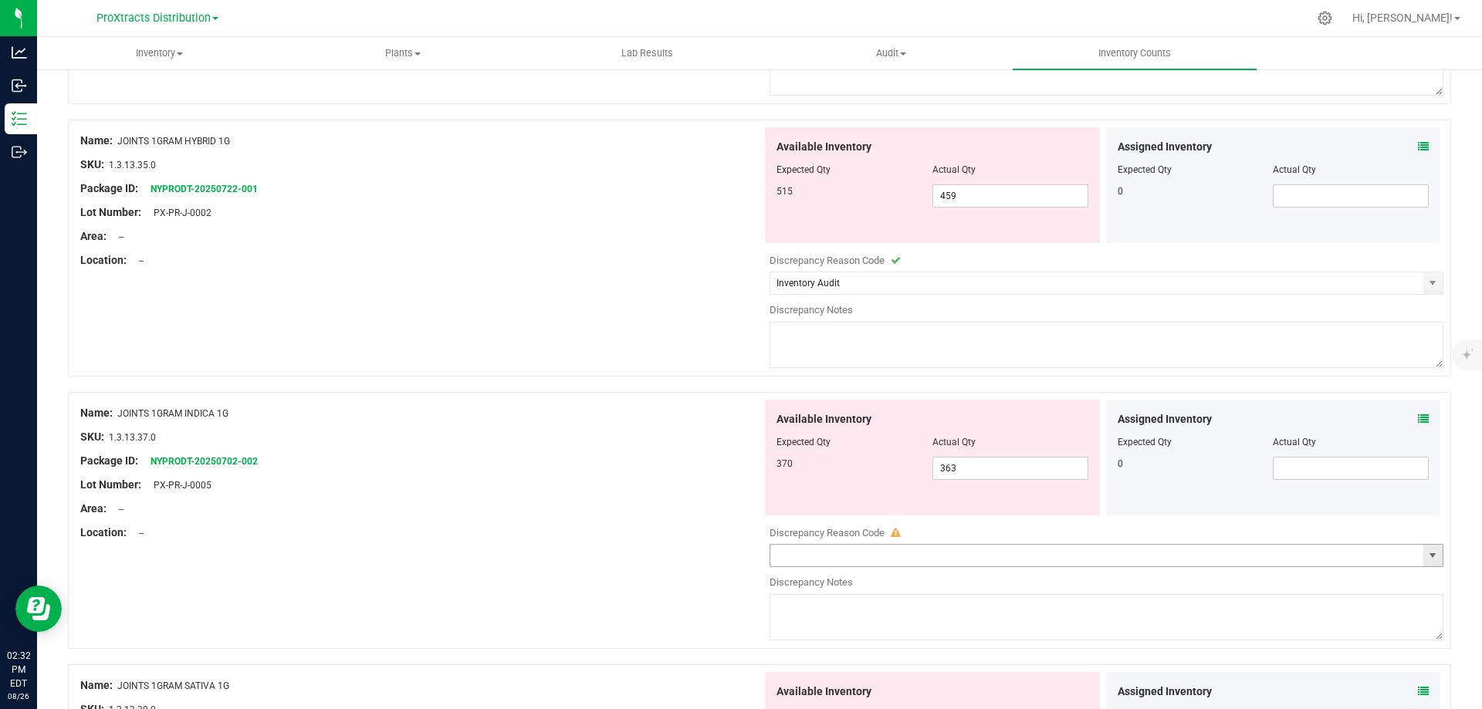
click at [1426, 556] on span "select" at bounding box center [1432, 555] width 12 height 12
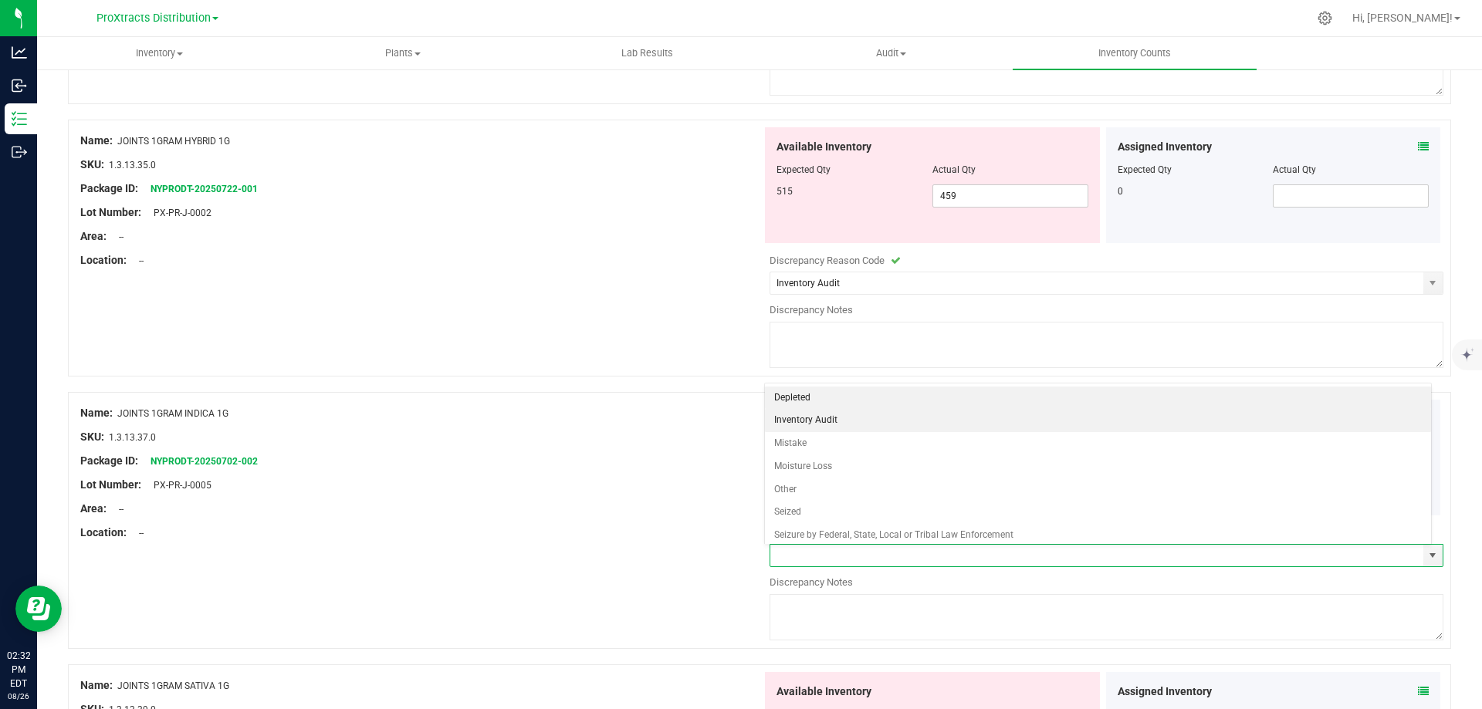
click at [1172, 418] on li "Inventory Audit" at bounding box center [1098, 420] width 667 height 23
type input "Inventory Audit"
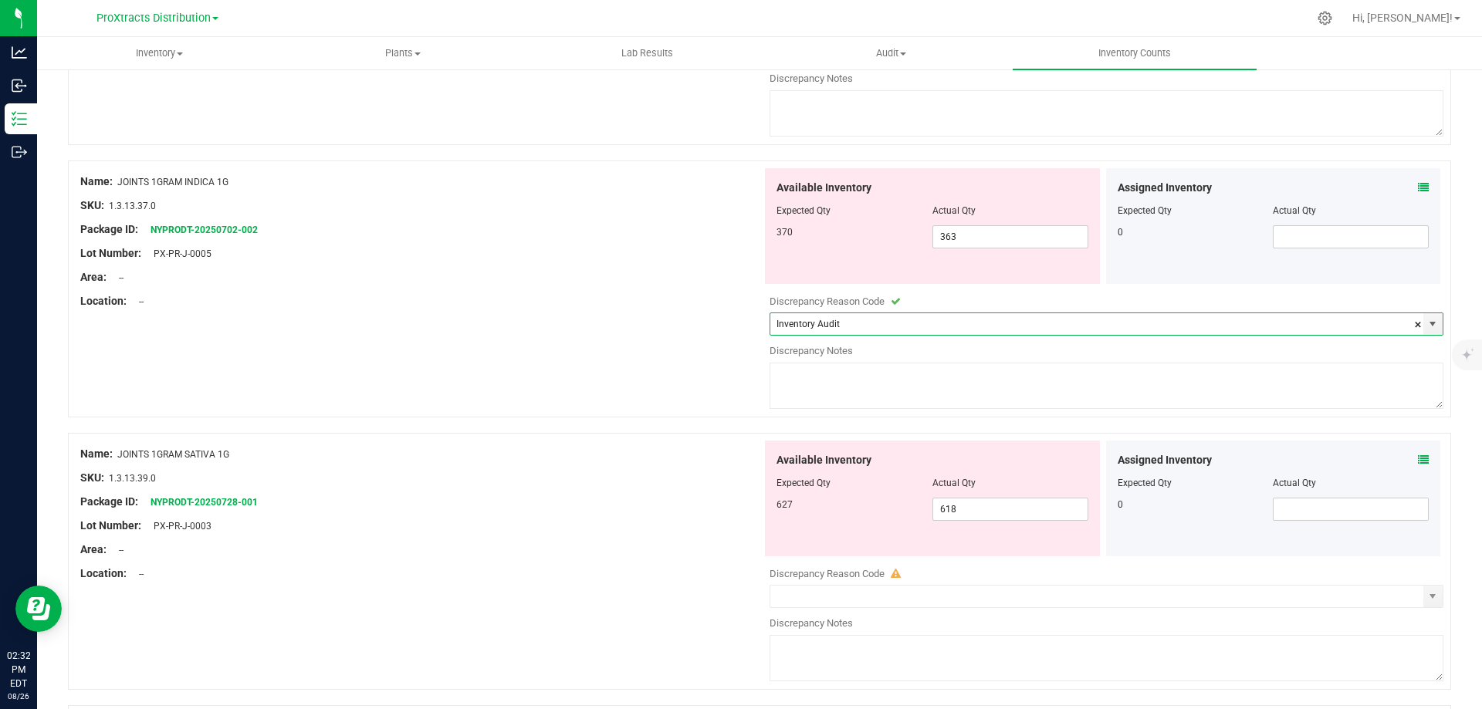
scroll to position [2469, 0]
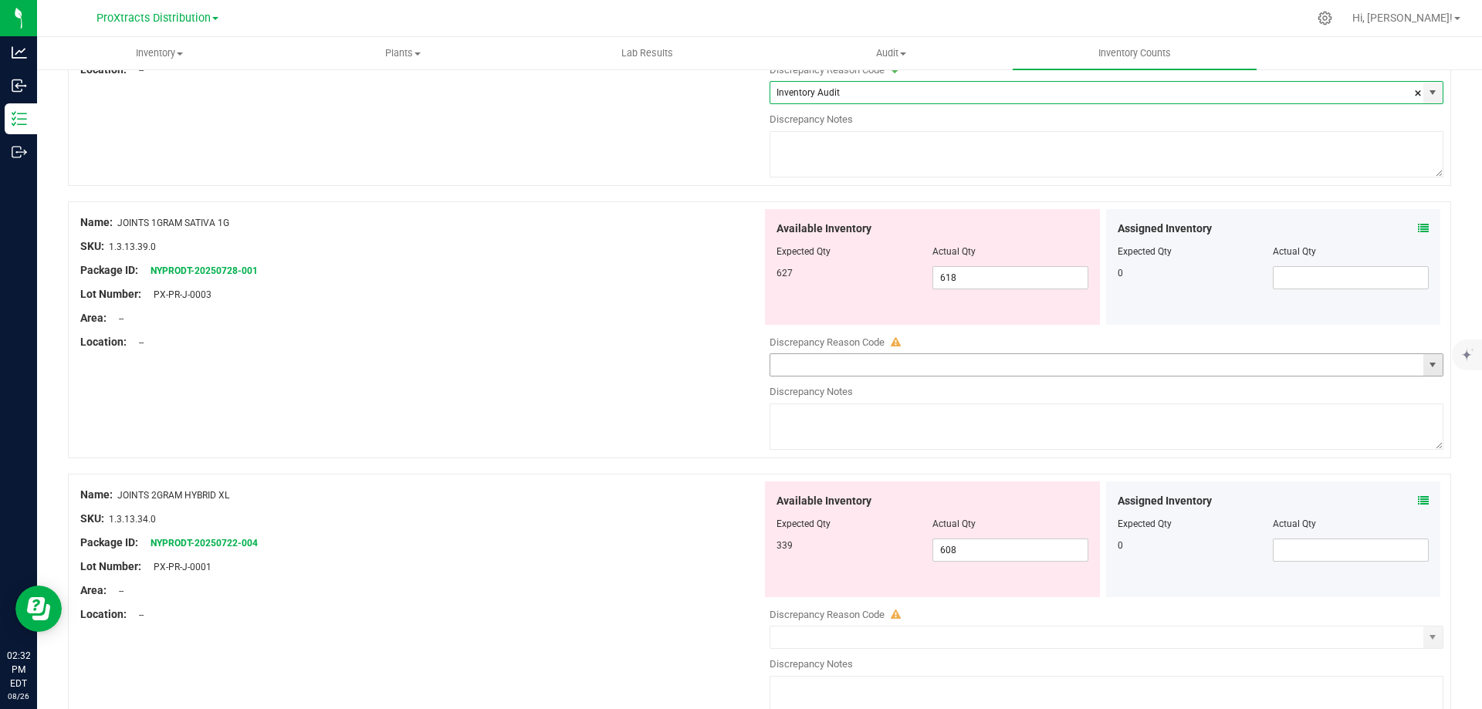
click at [1426, 366] on span "select" at bounding box center [1432, 365] width 12 height 12
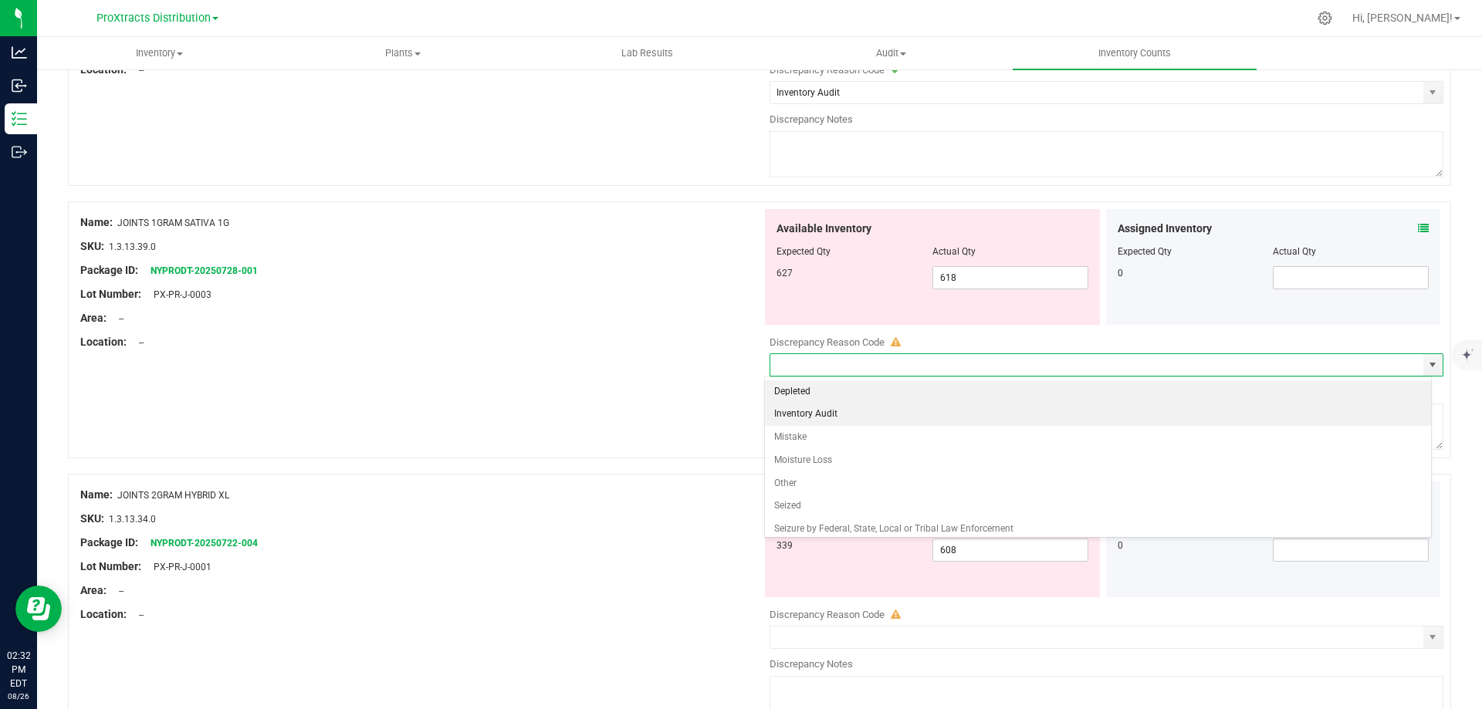
click at [1364, 416] on li "Inventory Audit" at bounding box center [1098, 414] width 667 height 23
type input "Inventory Audit"
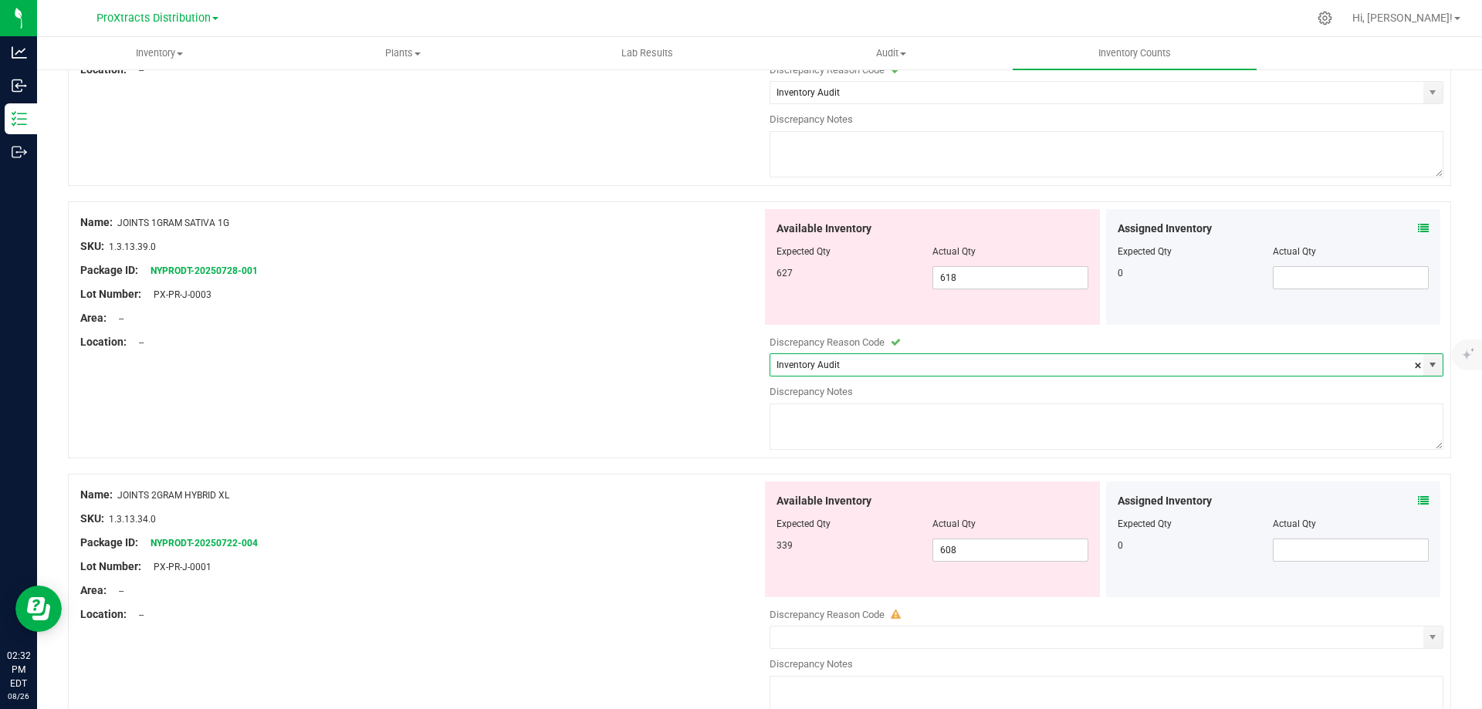
scroll to position [2624, 0]
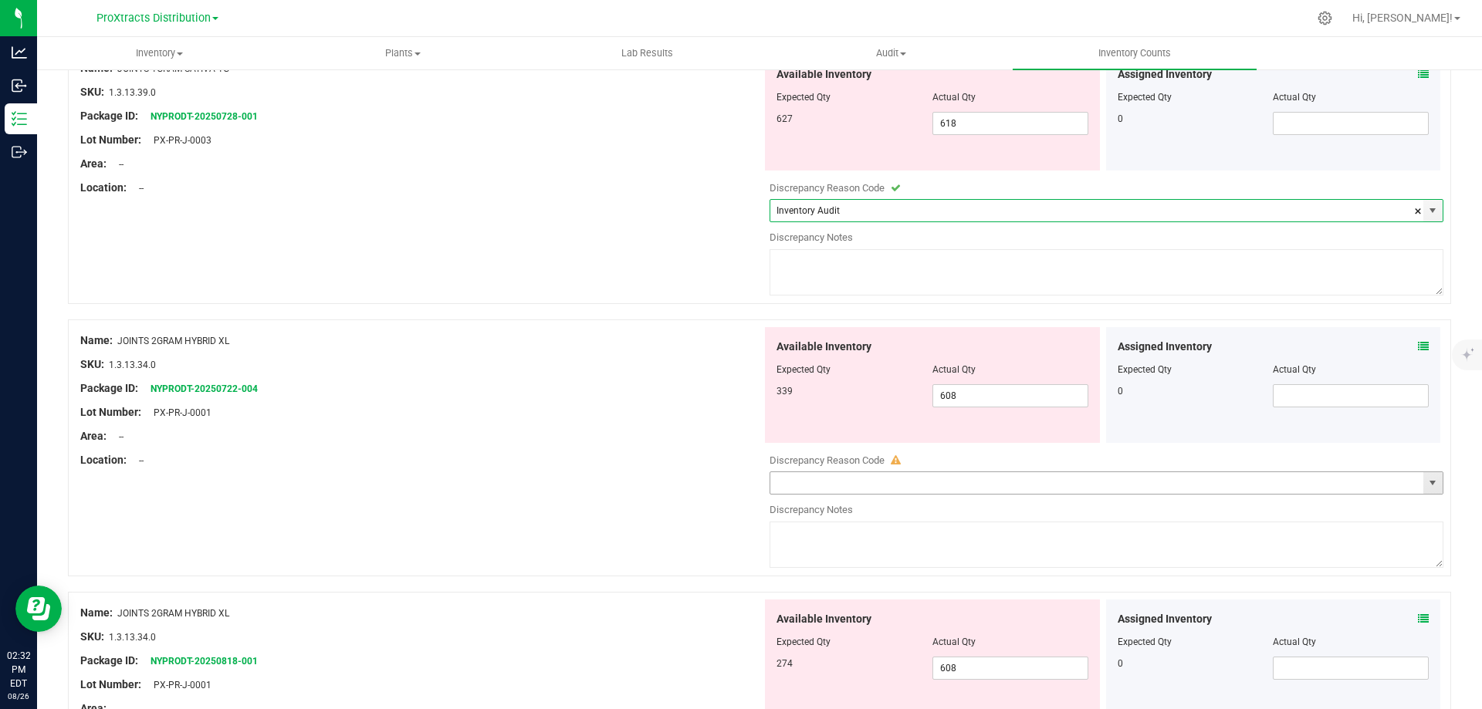
click at [1426, 478] on span "select" at bounding box center [1432, 483] width 12 height 12
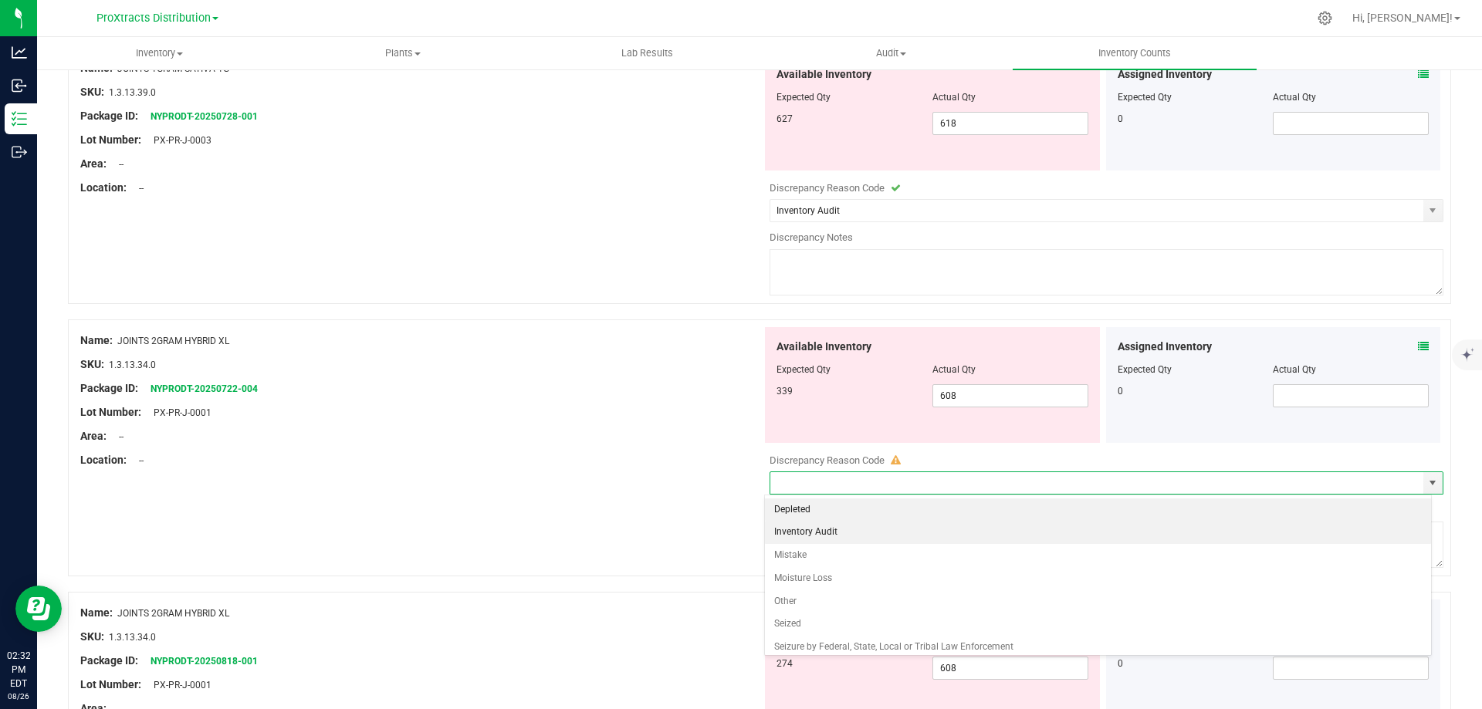
click at [1377, 536] on li "Inventory Audit" at bounding box center [1098, 532] width 667 height 23
type input "Inventory Audit"
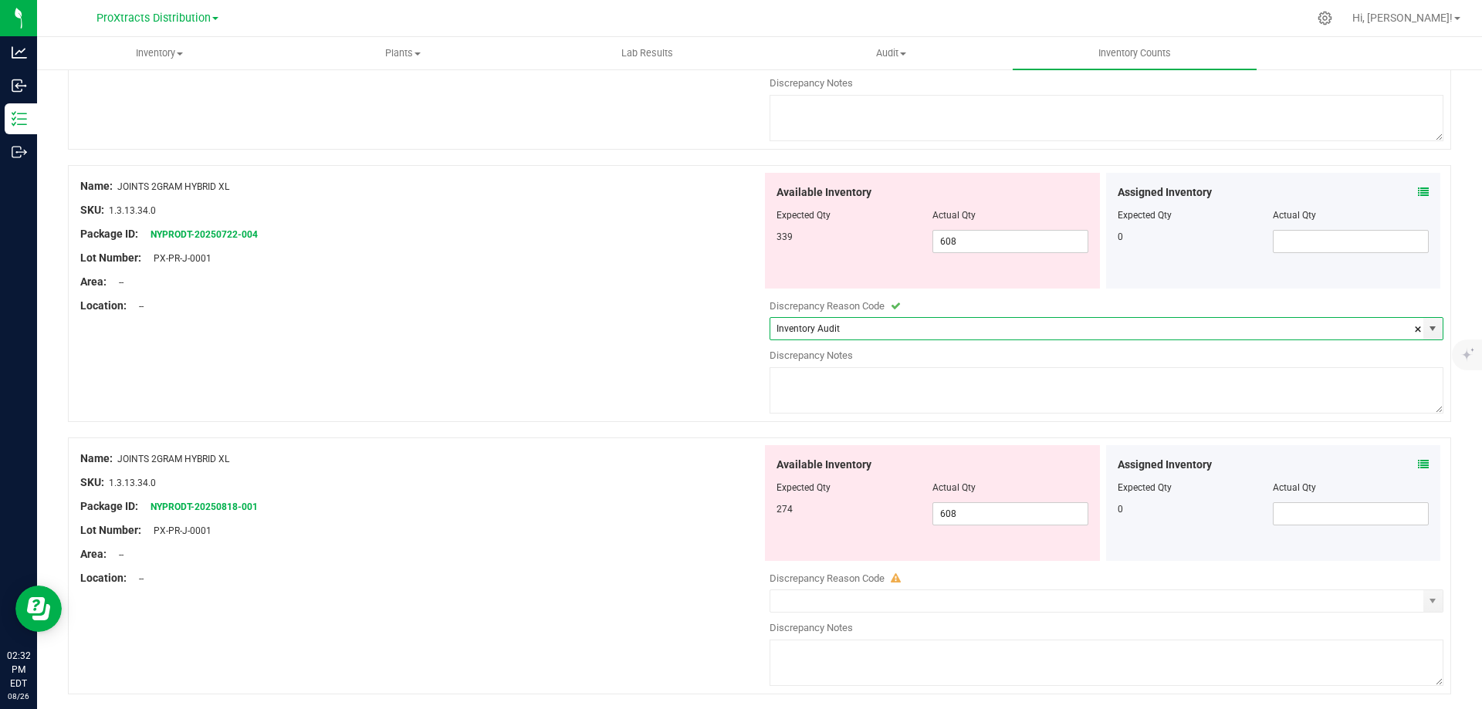
scroll to position [2855, 0]
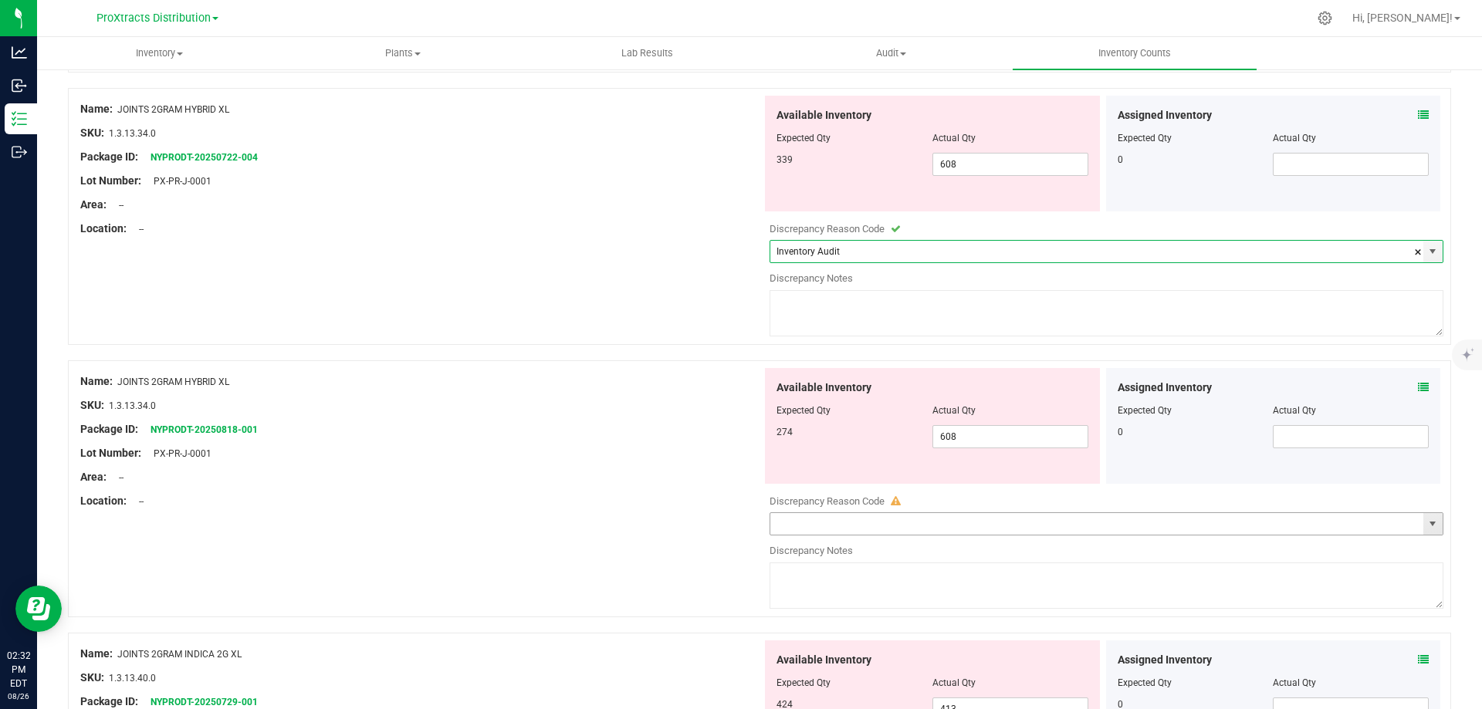
click at [1426, 523] on span "select" at bounding box center [1432, 524] width 12 height 12
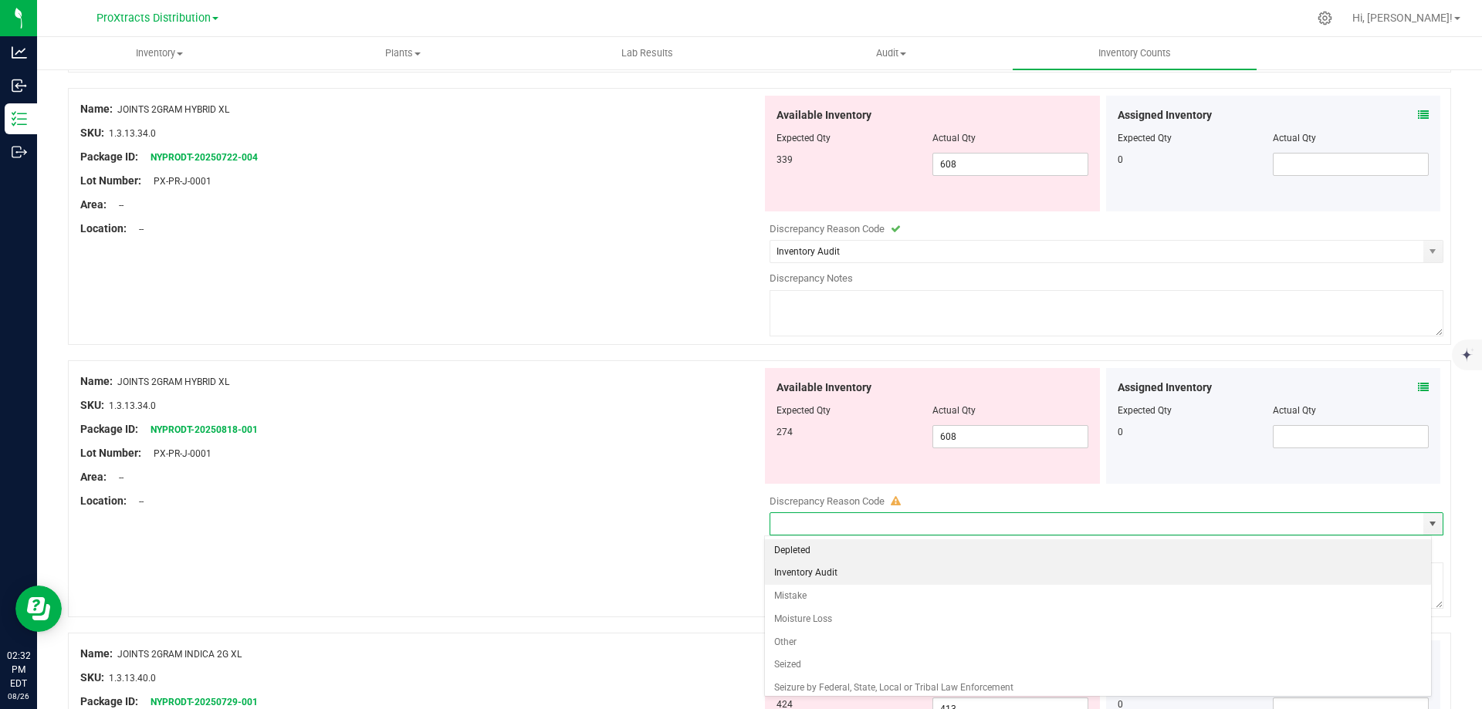
click at [1369, 574] on li "Inventory Audit" at bounding box center [1098, 573] width 667 height 23
type input "Inventory Audit"
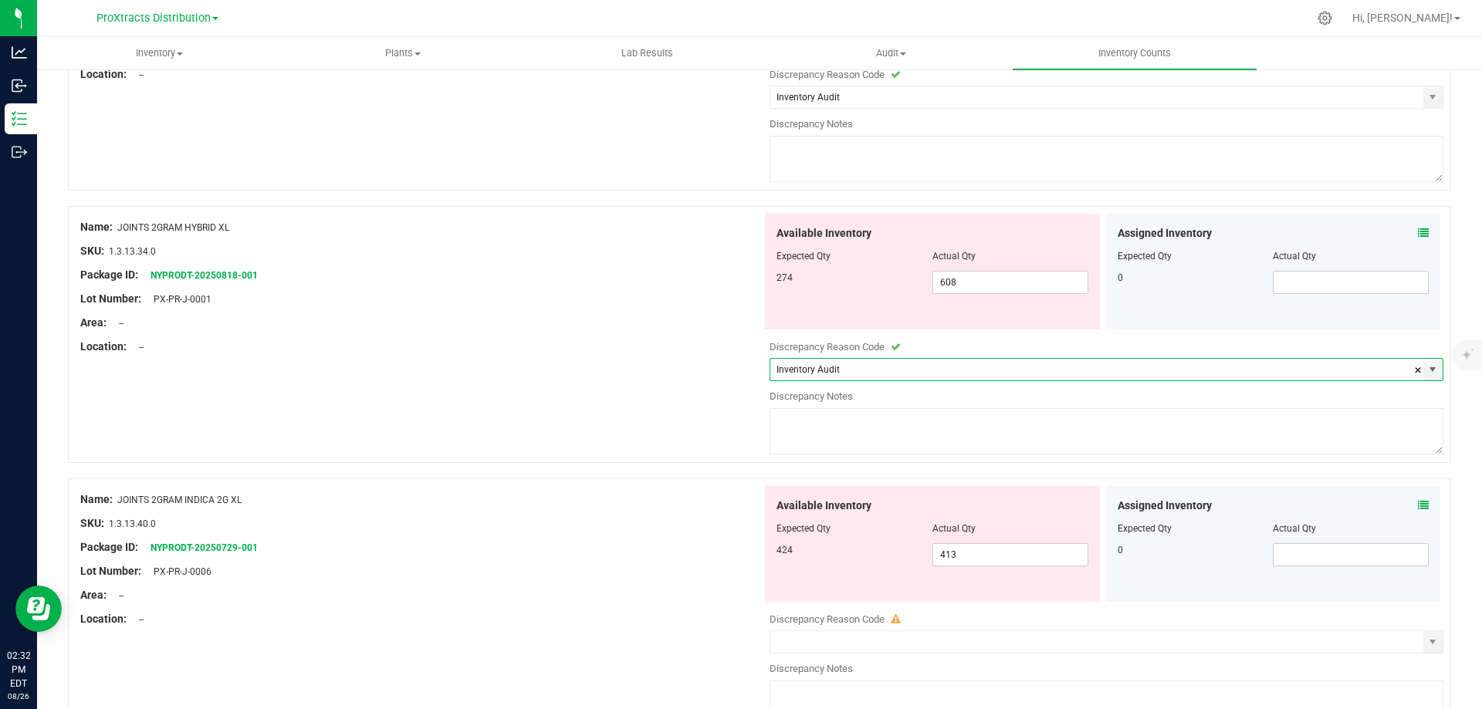
scroll to position [3164, 0]
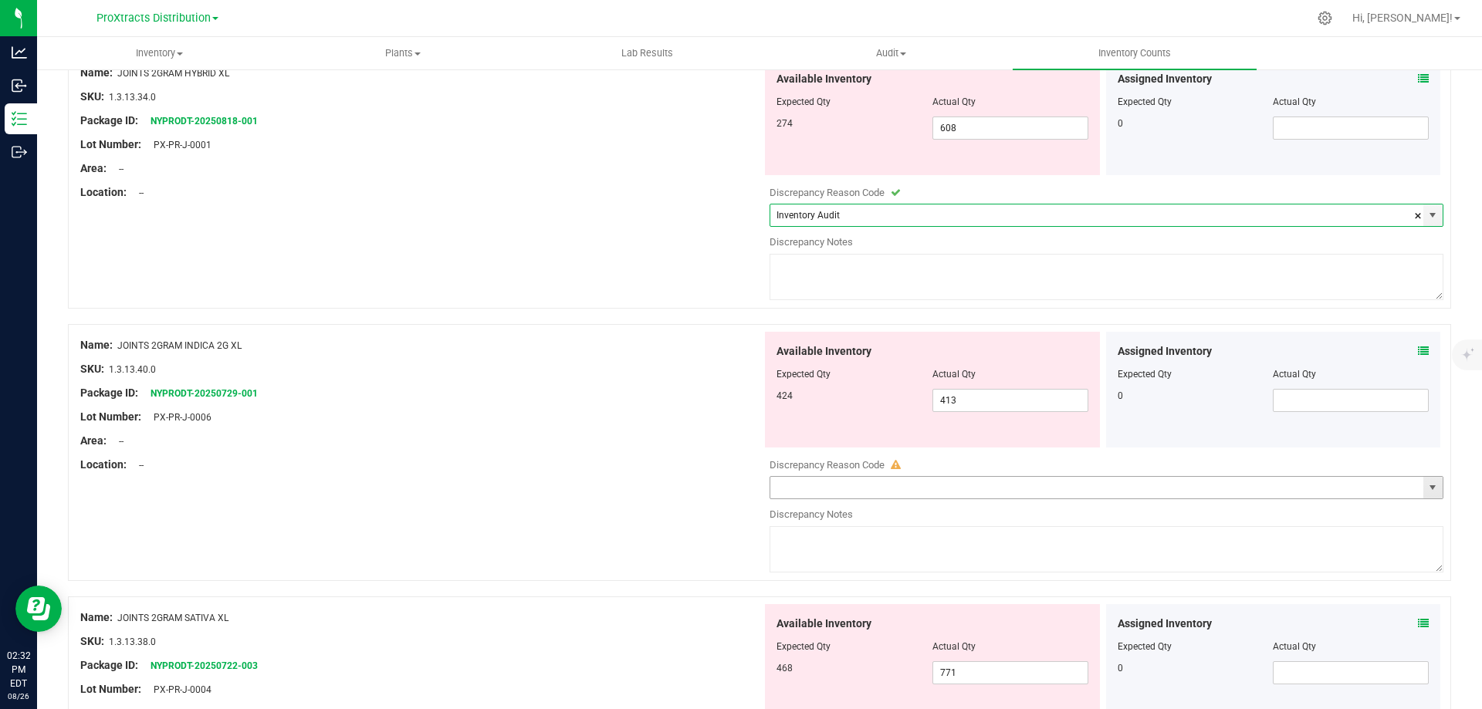
click at [1426, 490] on span "select" at bounding box center [1432, 488] width 12 height 12
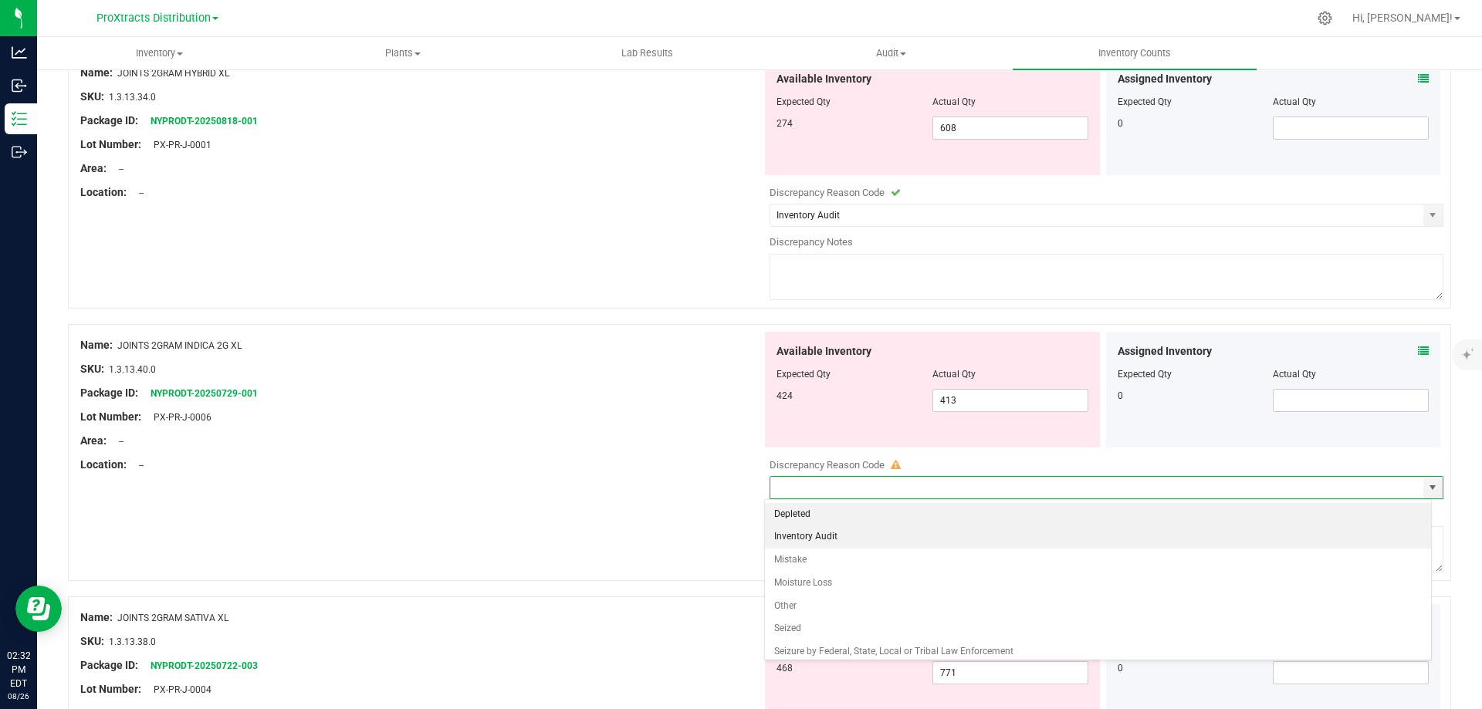
click at [1372, 538] on li "Inventory Audit" at bounding box center [1098, 537] width 667 height 23
type input "Inventory Audit"
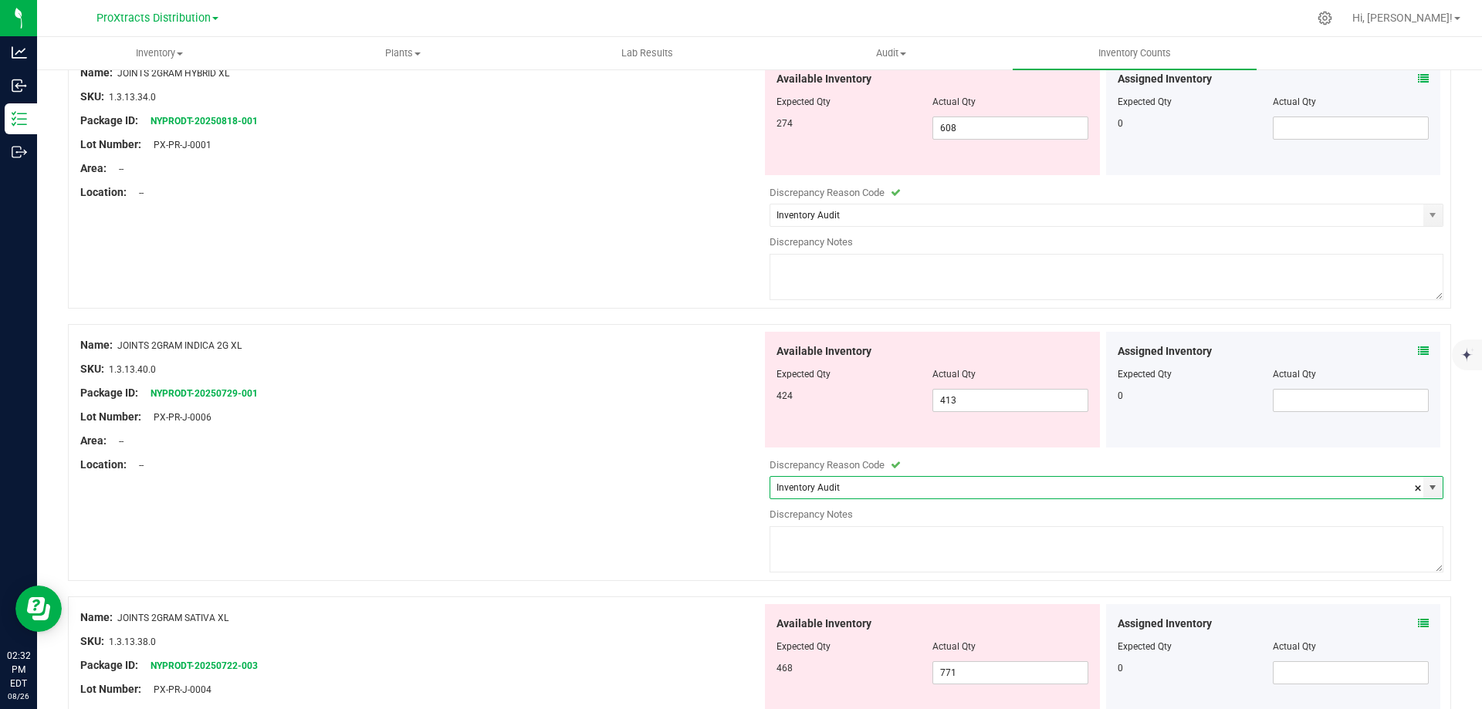
scroll to position [3395, 0]
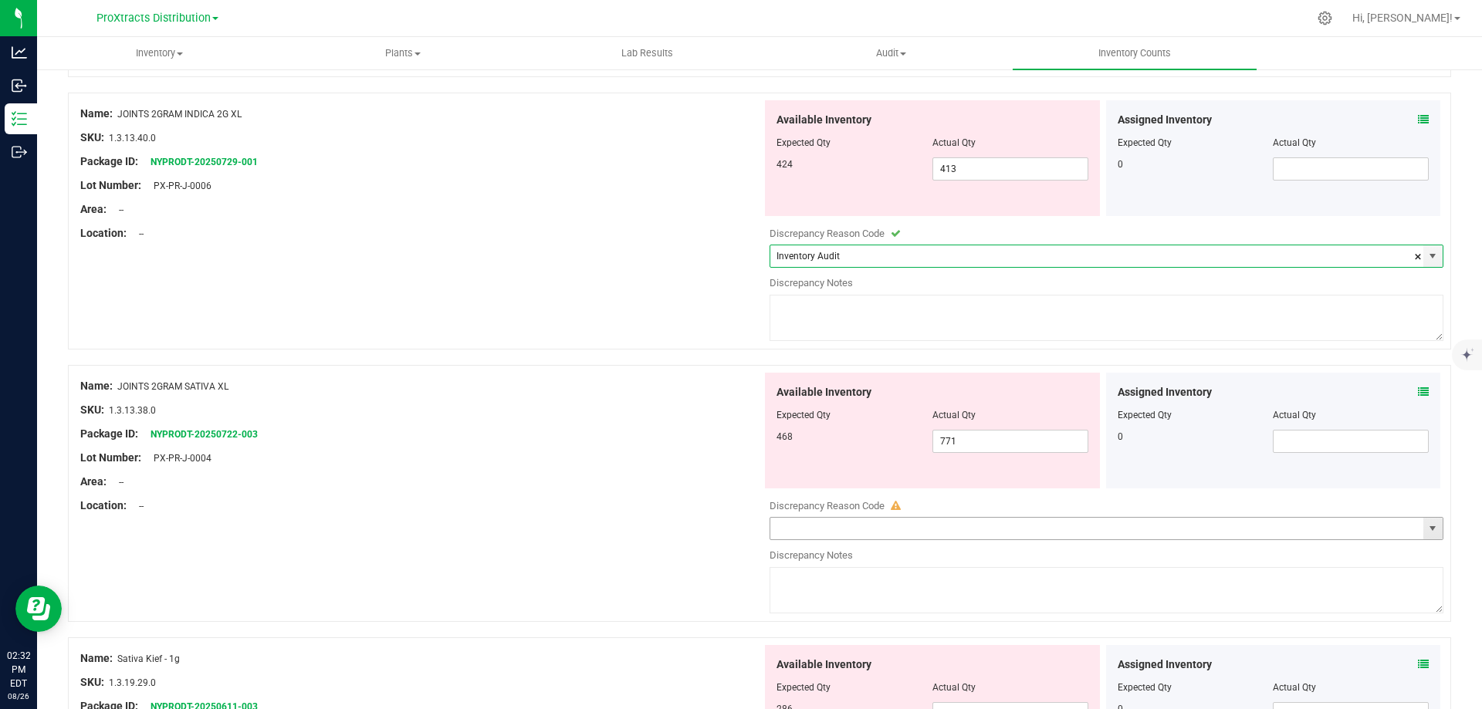
click at [1427, 529] on span "select" at bounding box center [1432, 528] width 12 height 12
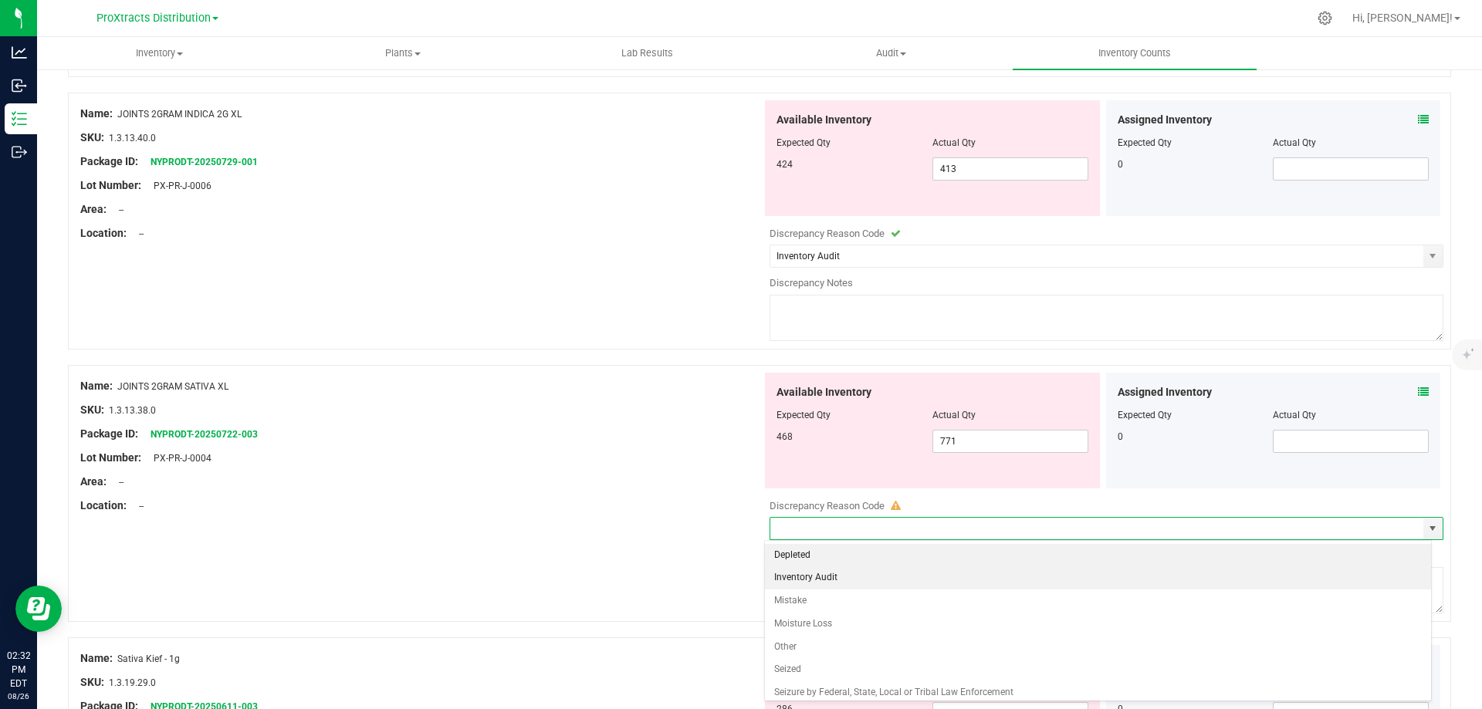
click at [1381, 580] on li "Inventory Audit" at bounding box center [1098, 577] width 667 height 23
type input "Inventory Audit"
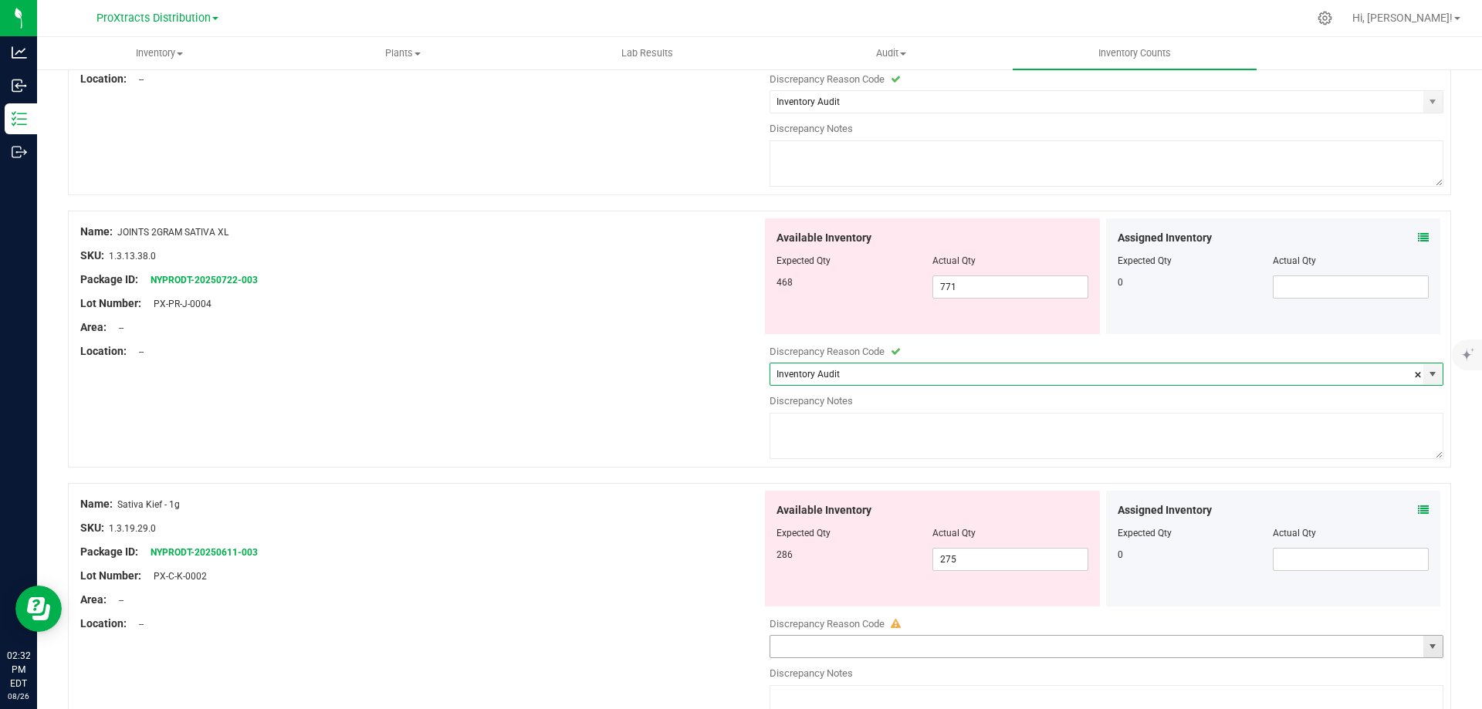
scroll to position [3627, 0]
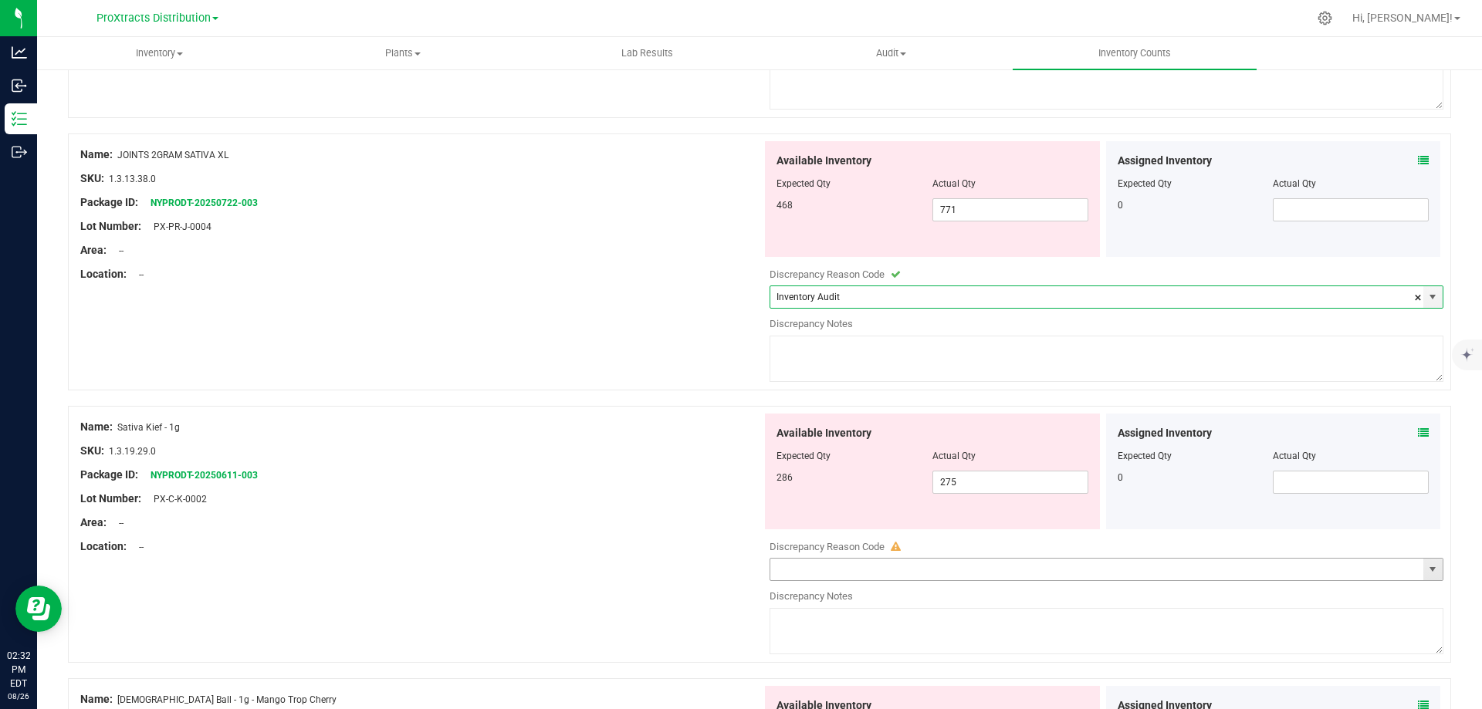
click at [1423, 567] on span "select" at bounding box center [1432, 570] width 19 height 22
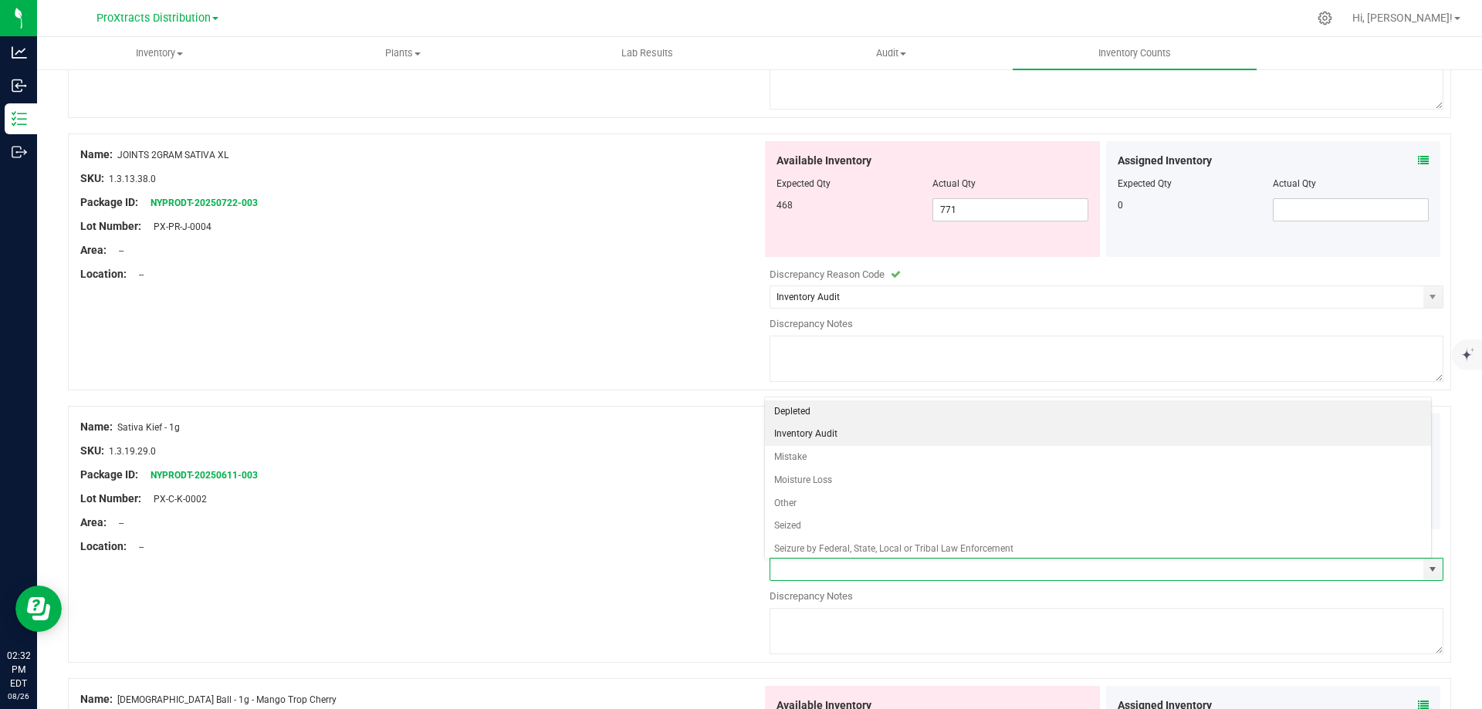
click at [1308, 431] on li "Inventory Audit" at bounding box center [1098, 434] width 667 height 23
type input "Inventory Audit"
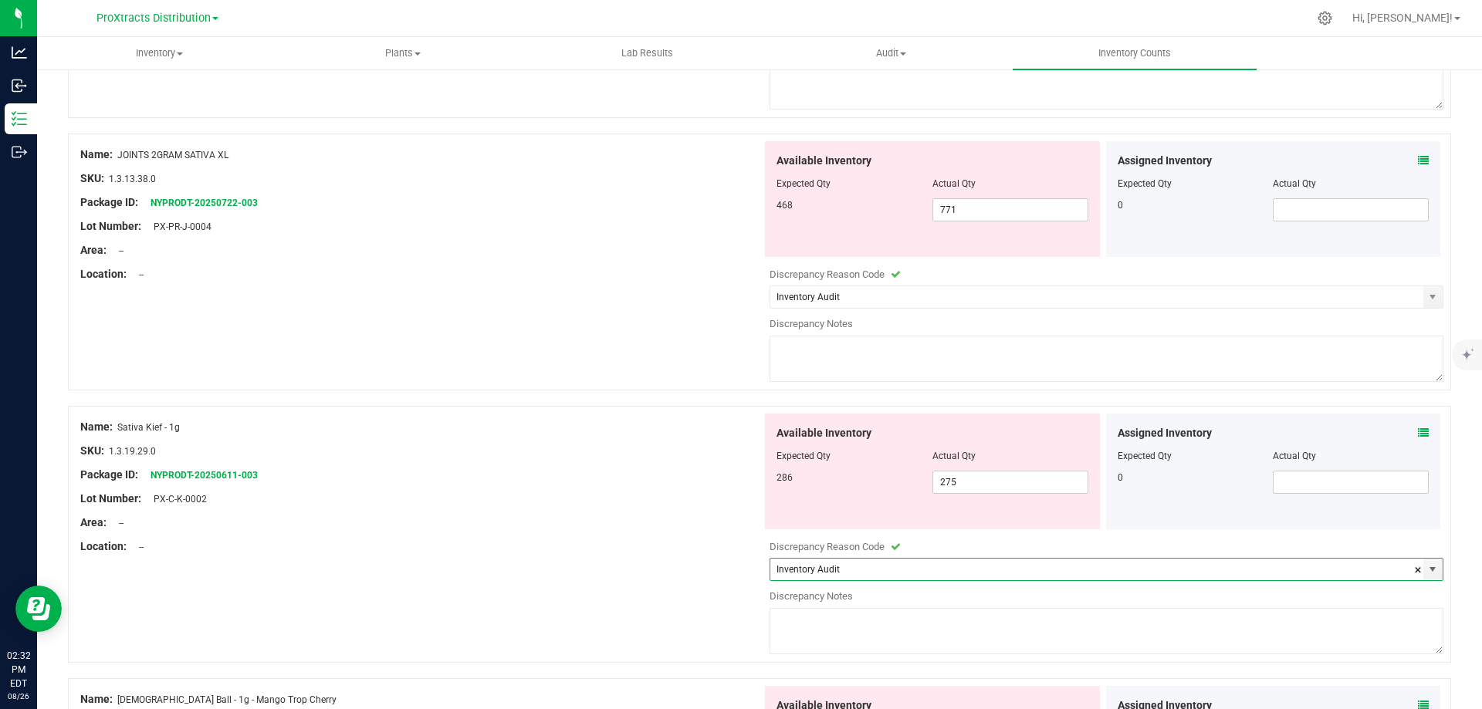
scroll to position [3858, 0]
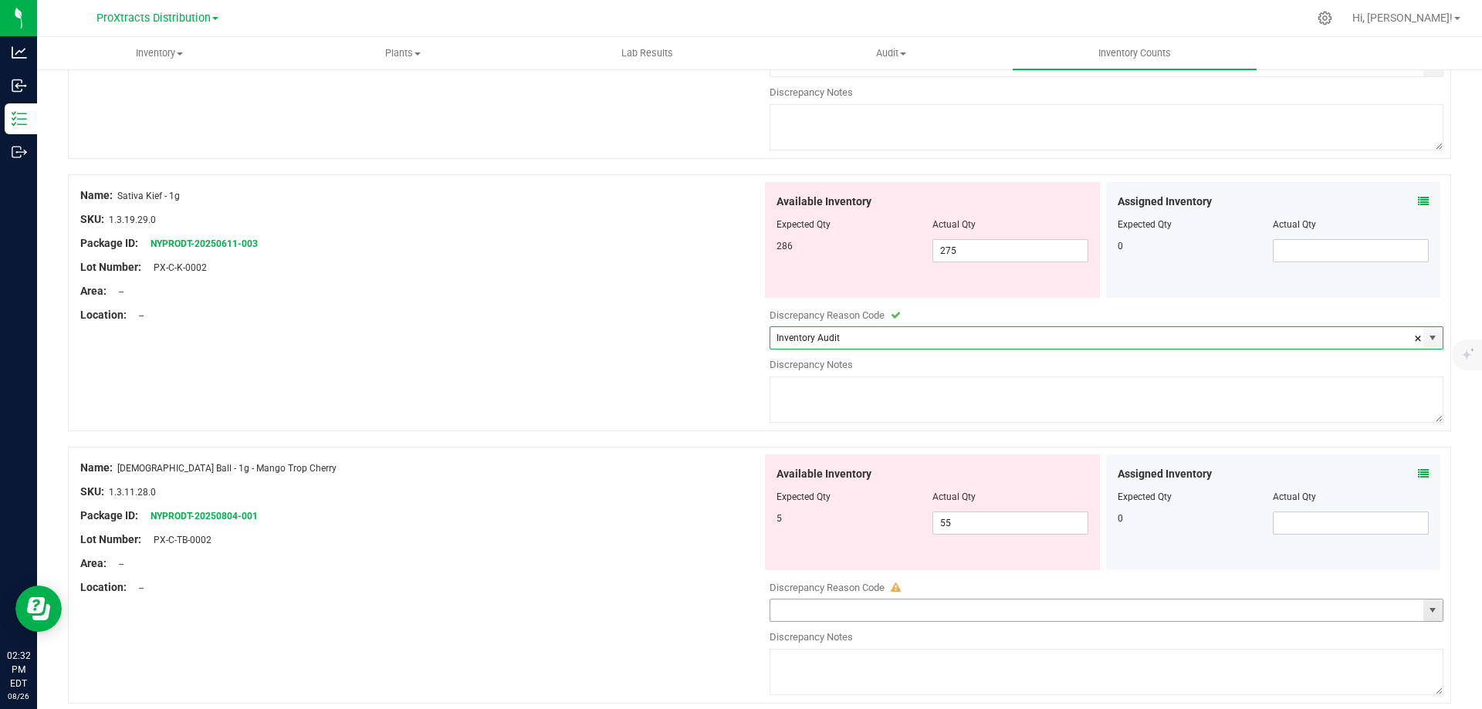
click at [1426, 607] on span "select" at bounding box center [1432, 610] width 12 height 12
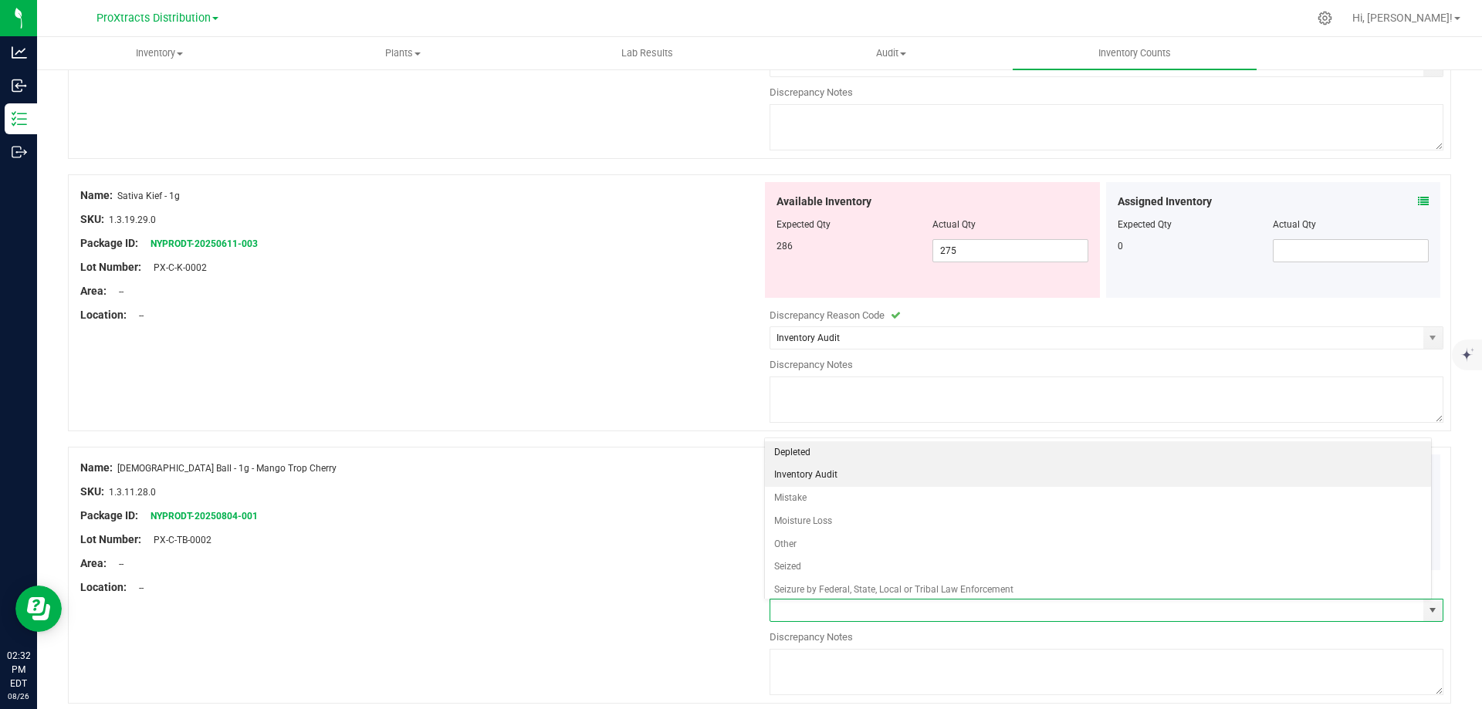
click at [1000, 473] on li "Inventory Audit" at bounding box center [1098, 475] width 667 height 23
type input "Inventory Audit"
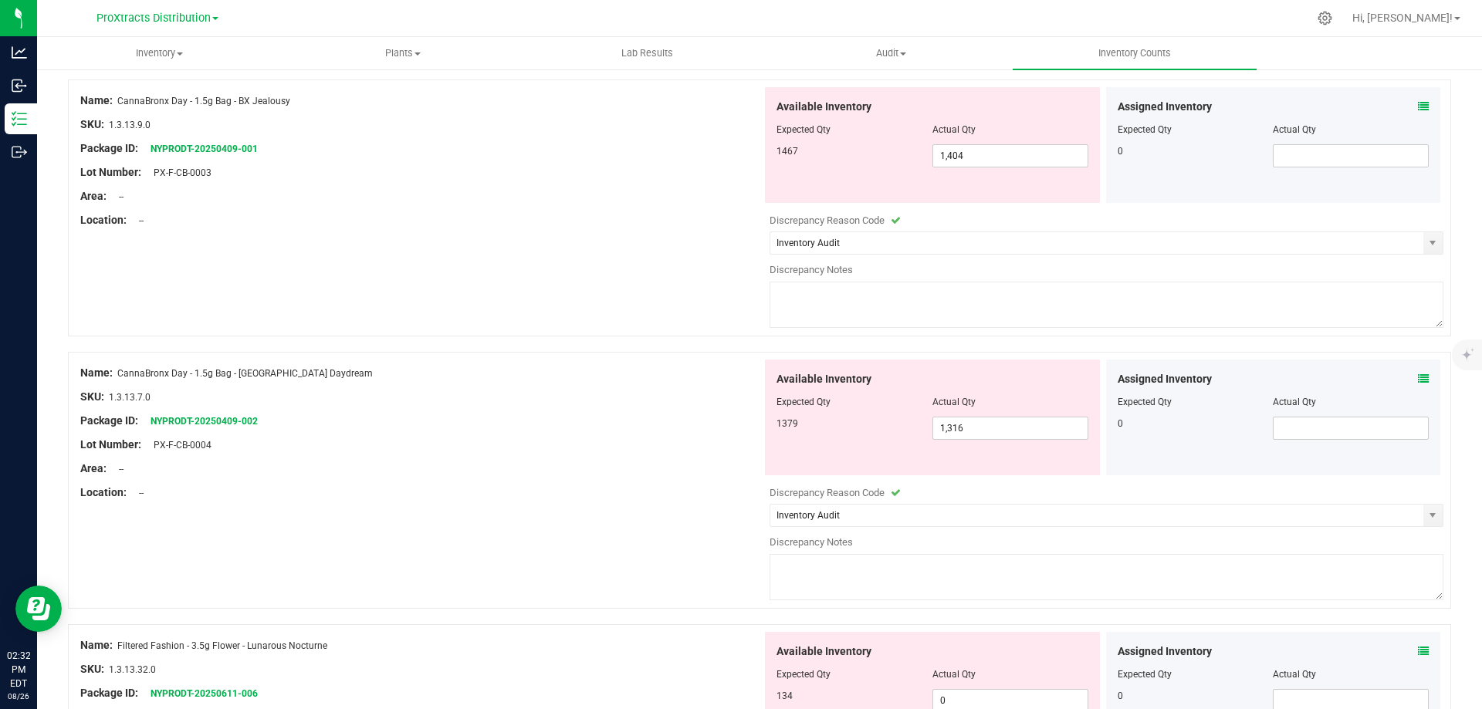
scroll to position [0, 0]
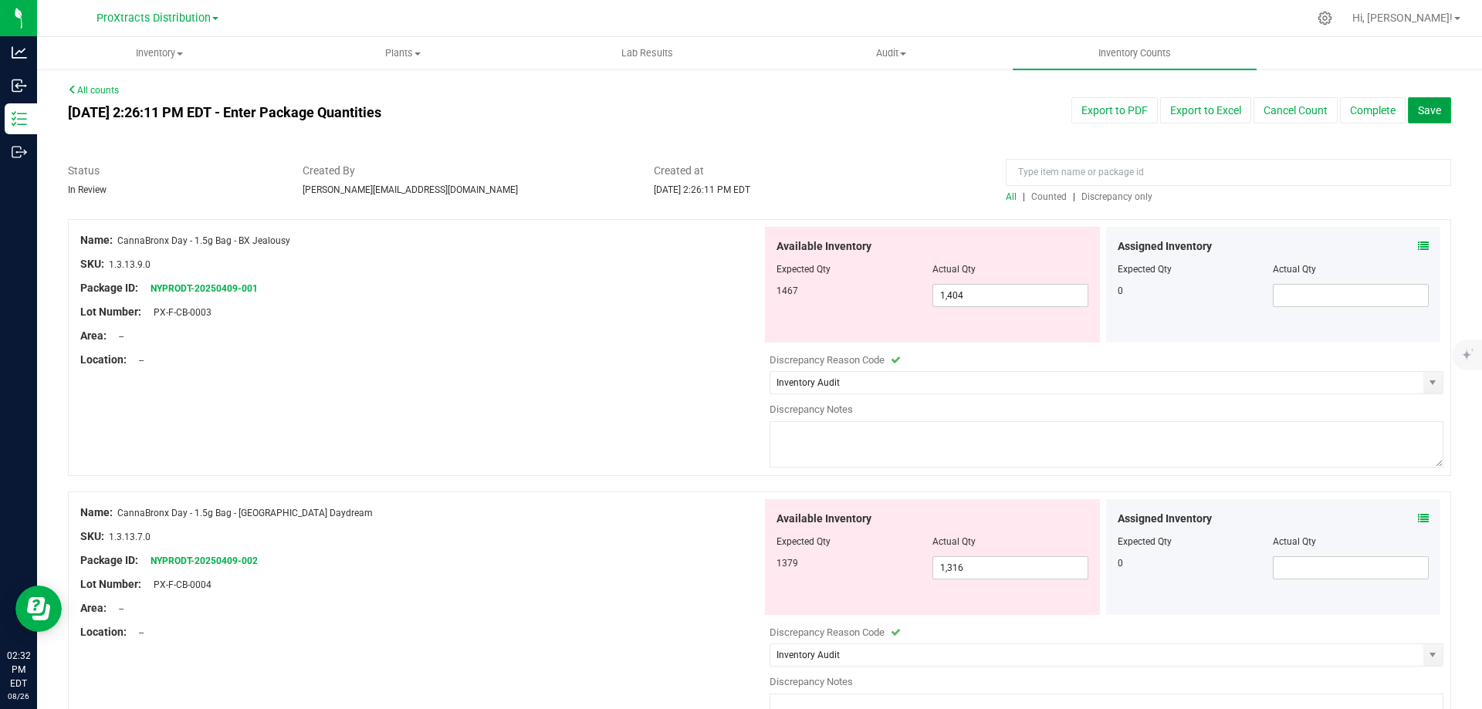
click at [1418, 110] on span "Save" at bounding box center [1429, 110] width 23 height 12
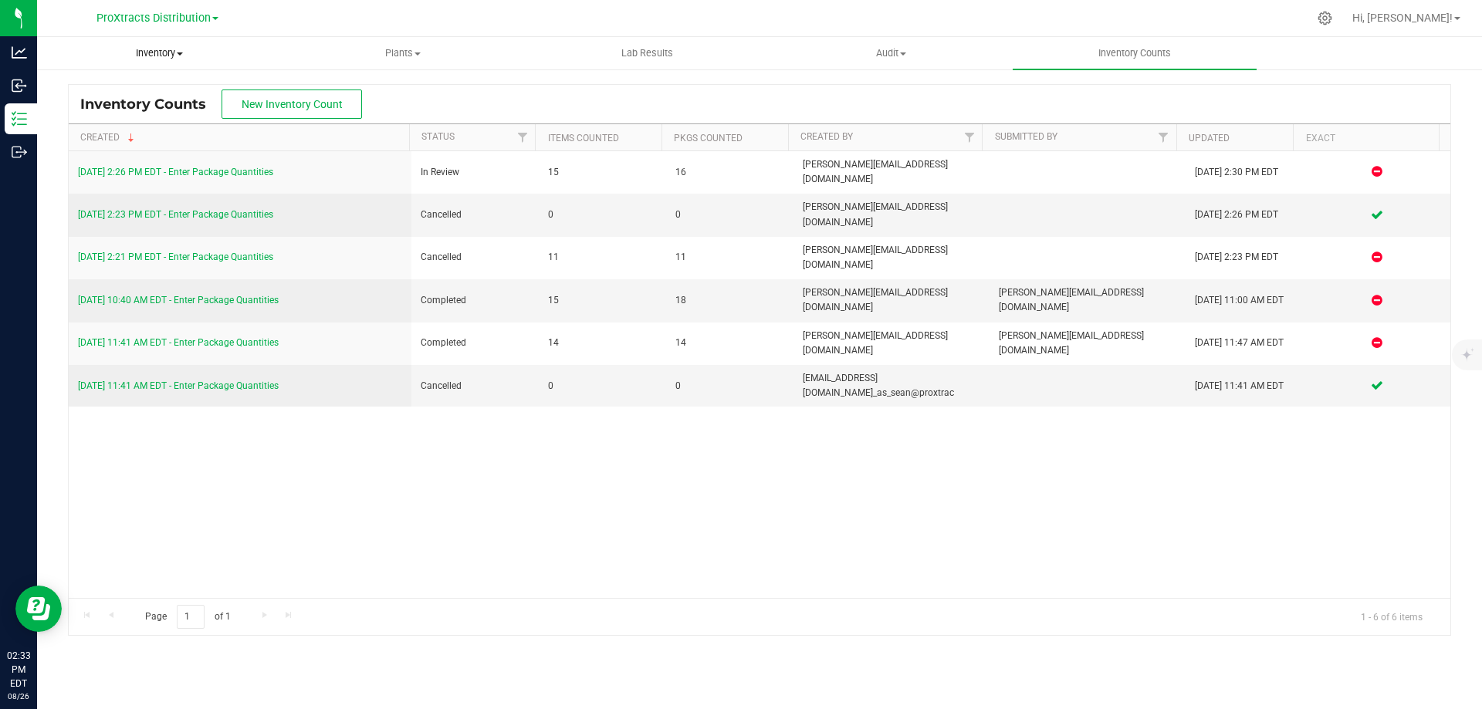
click at [145, 52] on span "Inventory" at bounding box center [159, 53] width 242 height 14
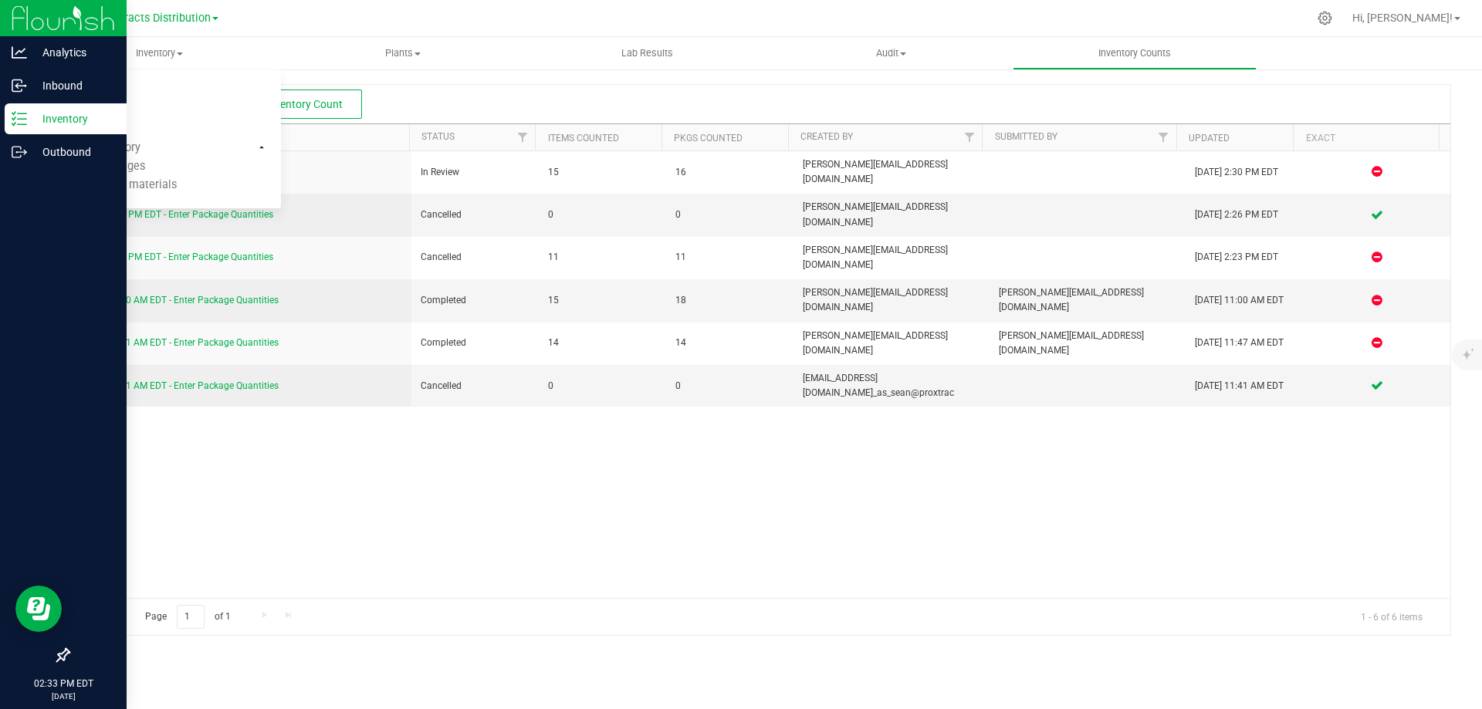
click at [30, 117] on p "Inventory" at bounding box center [73, 119] width 93 height 19
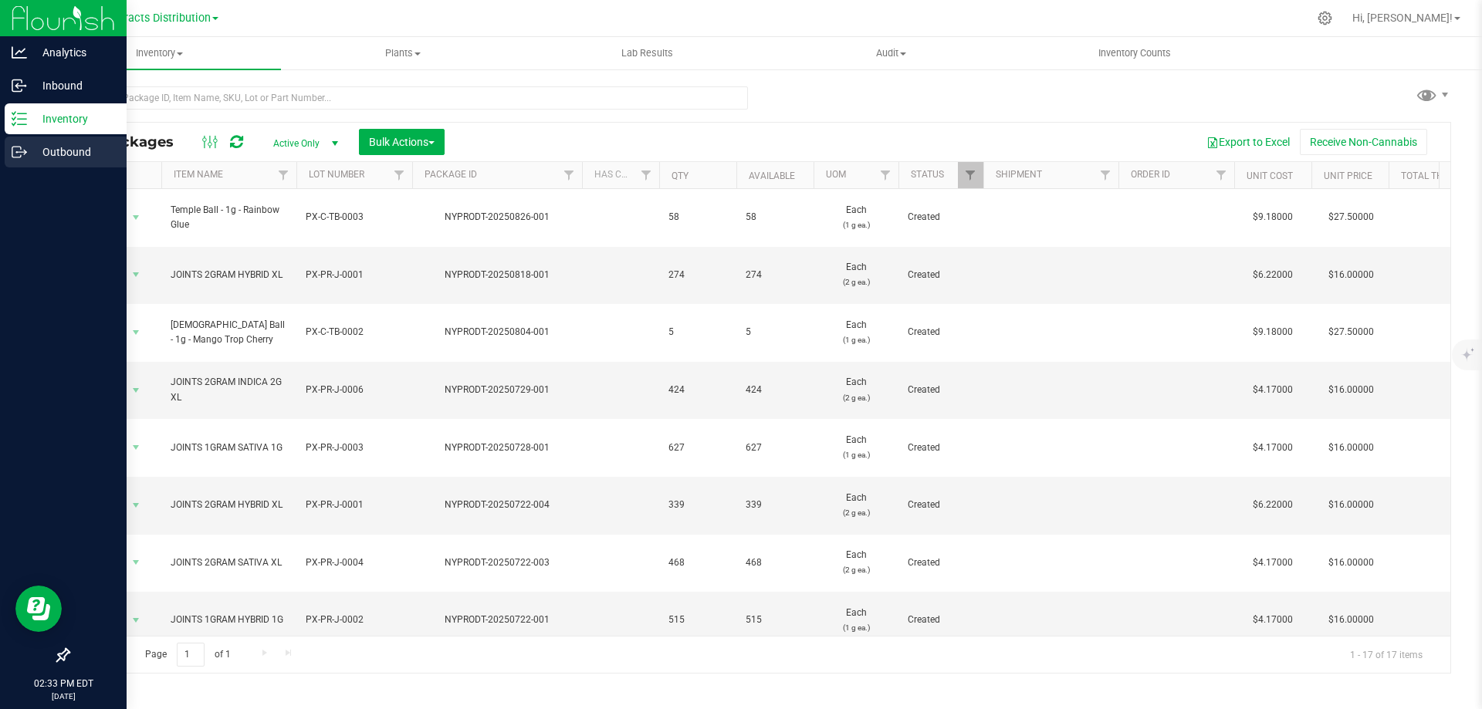
click at [52, 149] on p "Outbound" at bounding box center [73, 152] width 93 height 19
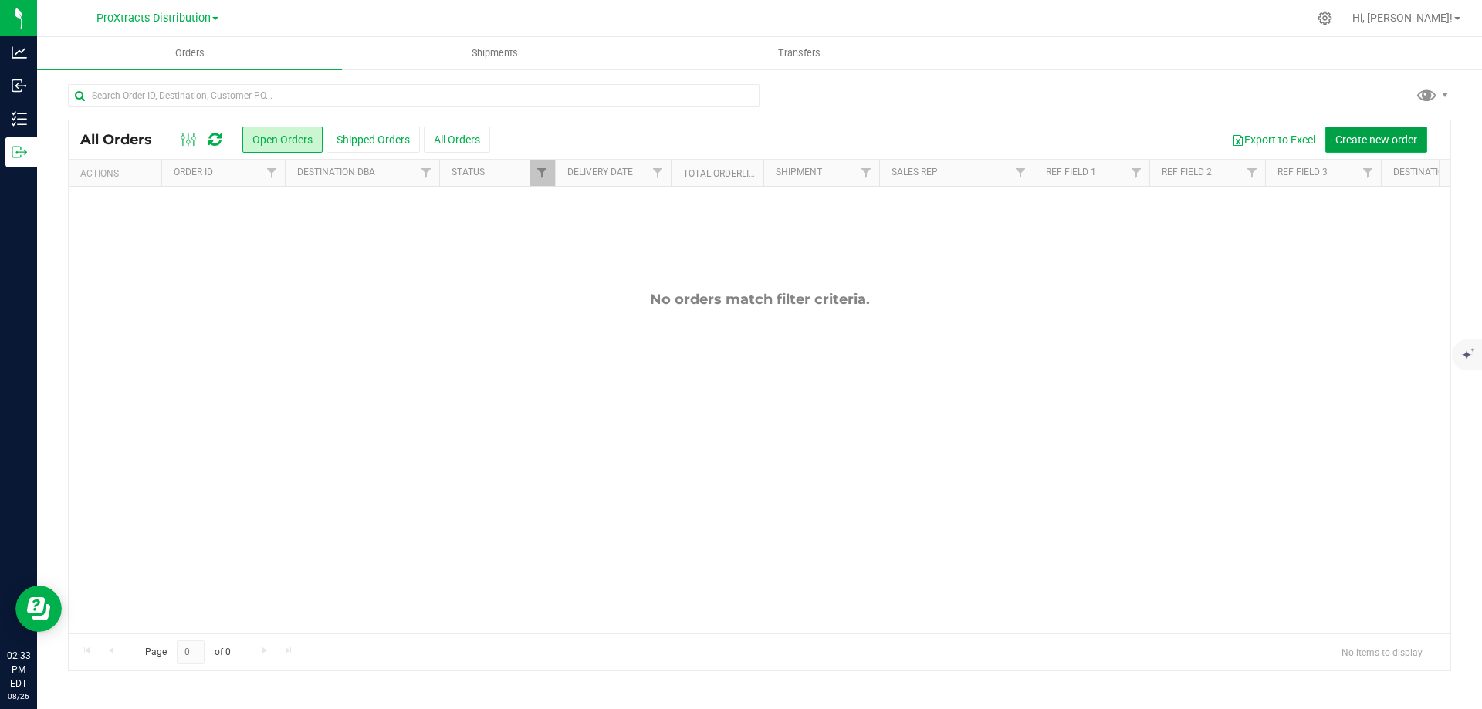
click at [1354, 136] on span "Create new order" at bounding box center [1376, 140] width 82 height 12
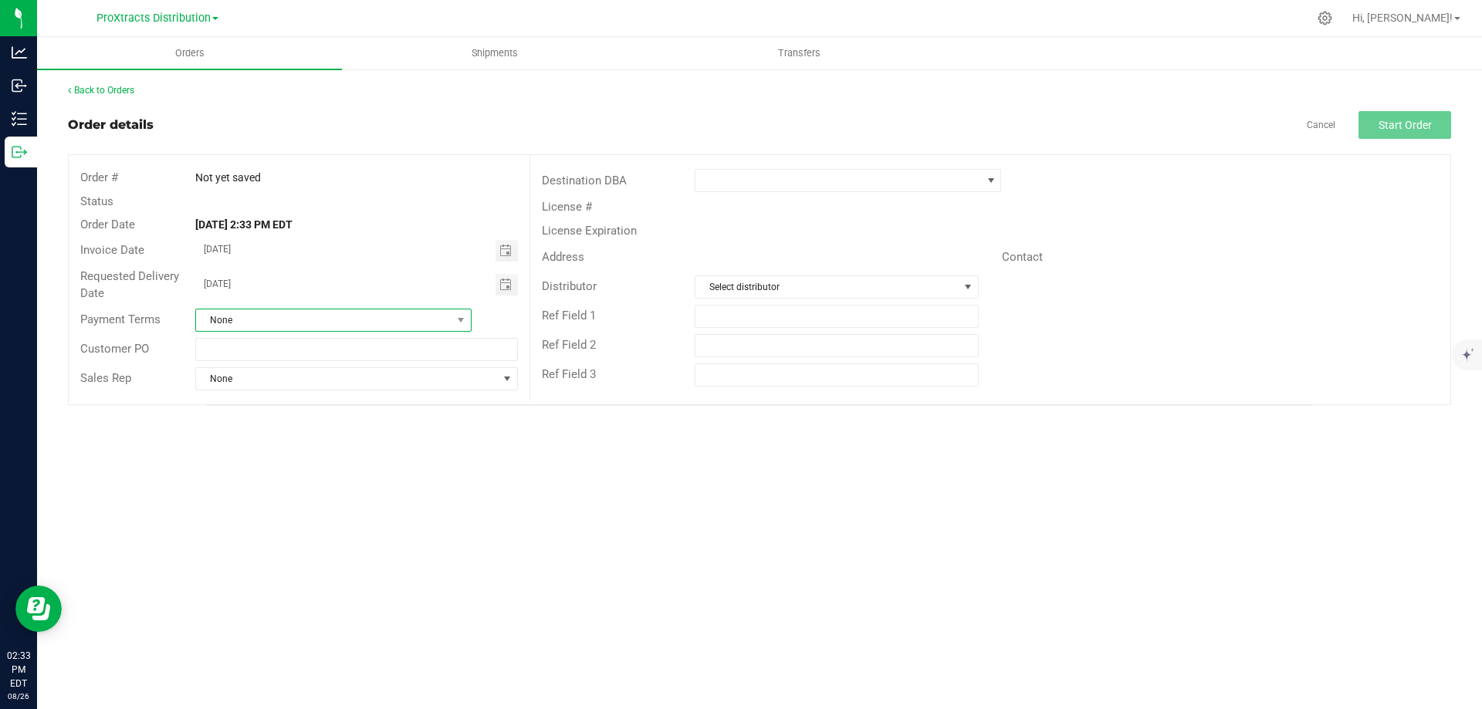
click at [465, 326] on span at bounding box center [460, 320] width 19 height 22
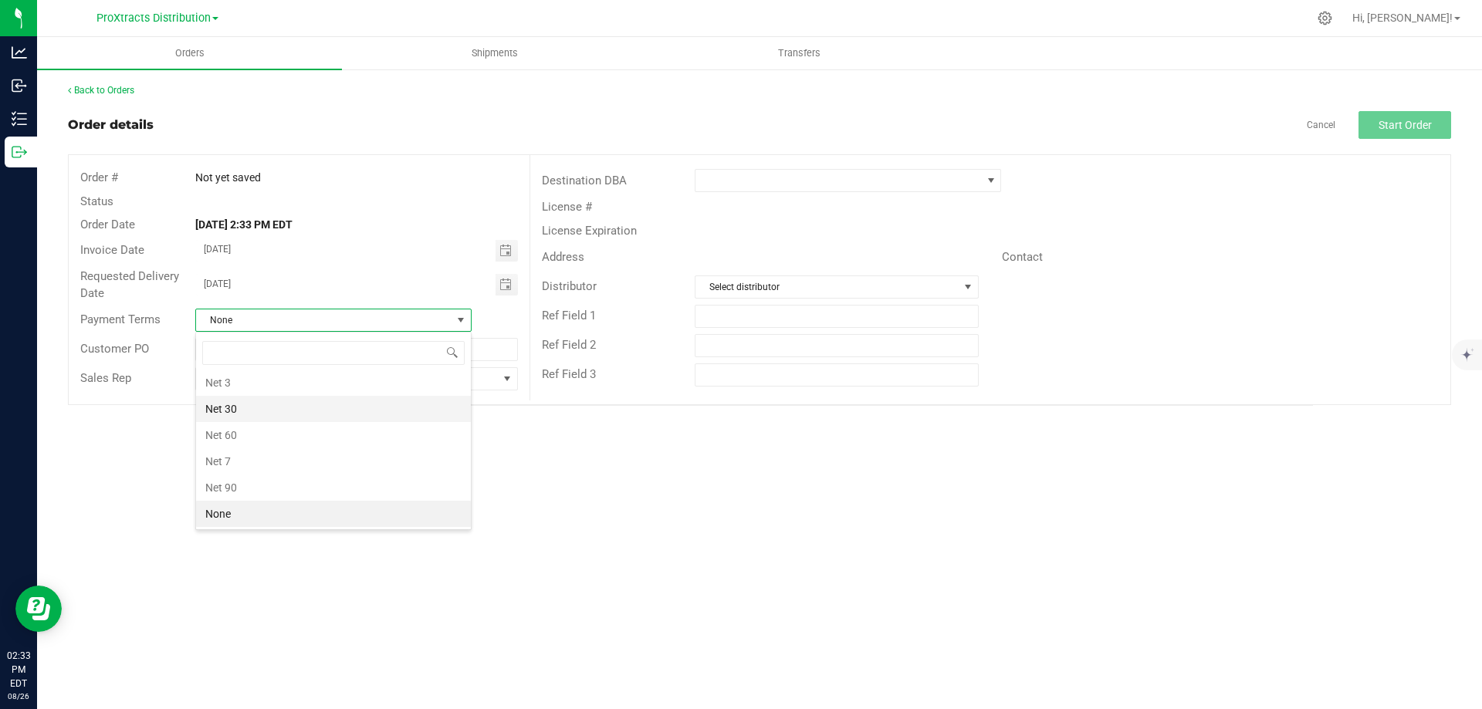
click at [376, 403] on li "Net 30" at bounding box center [333, 409] width 275 height 26
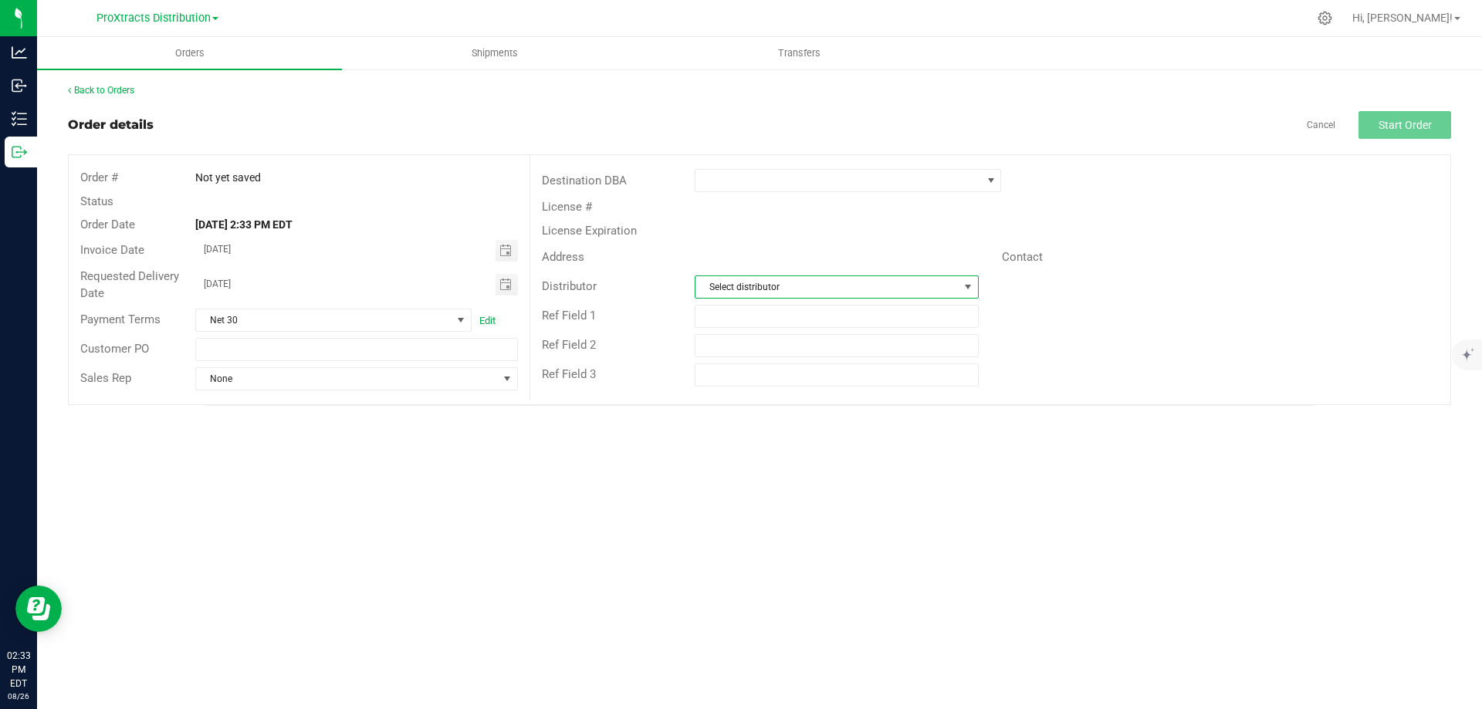
click at [823, 295] on span "Select distributor" at bounding box center [826, 287] width 262 height 22
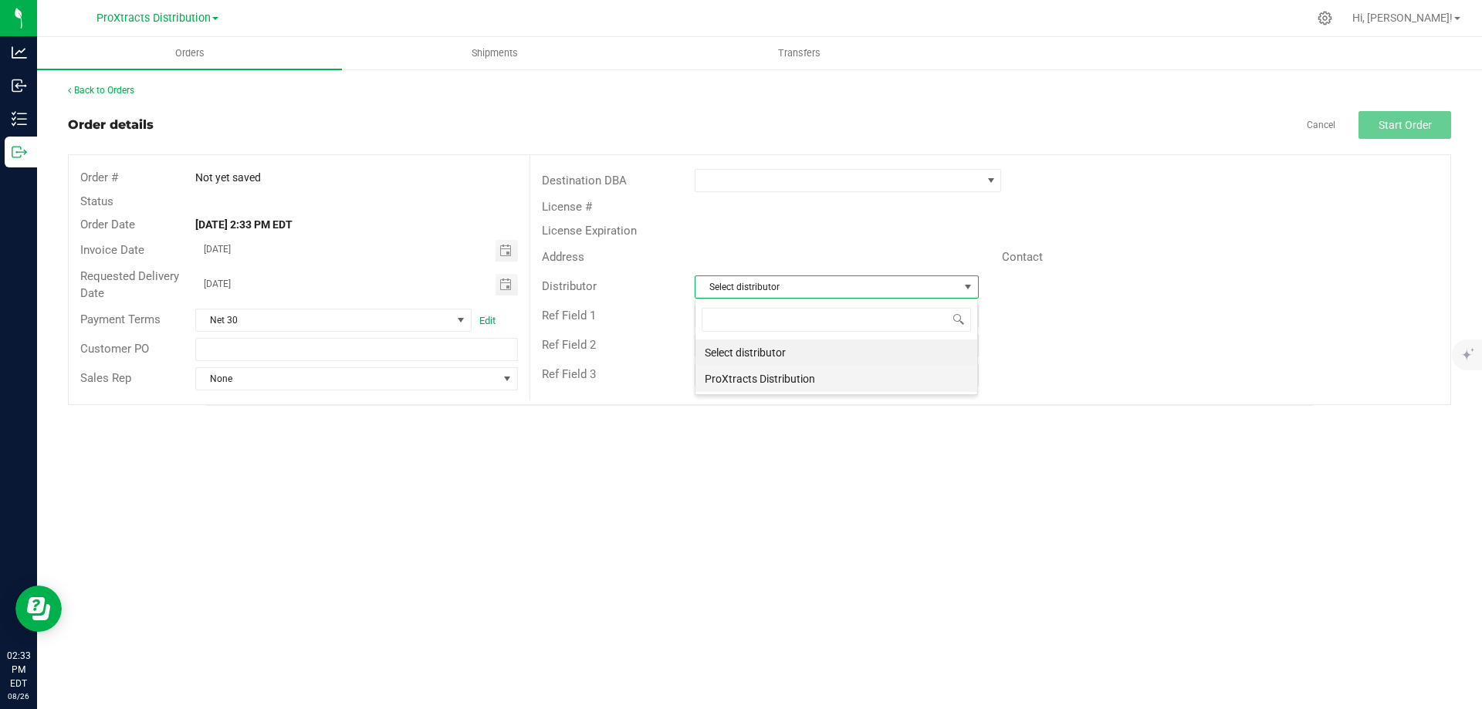
click at [799, 383] on li "ProXtracts Distribution" at bounding box center [836, 379] width 282 height 26
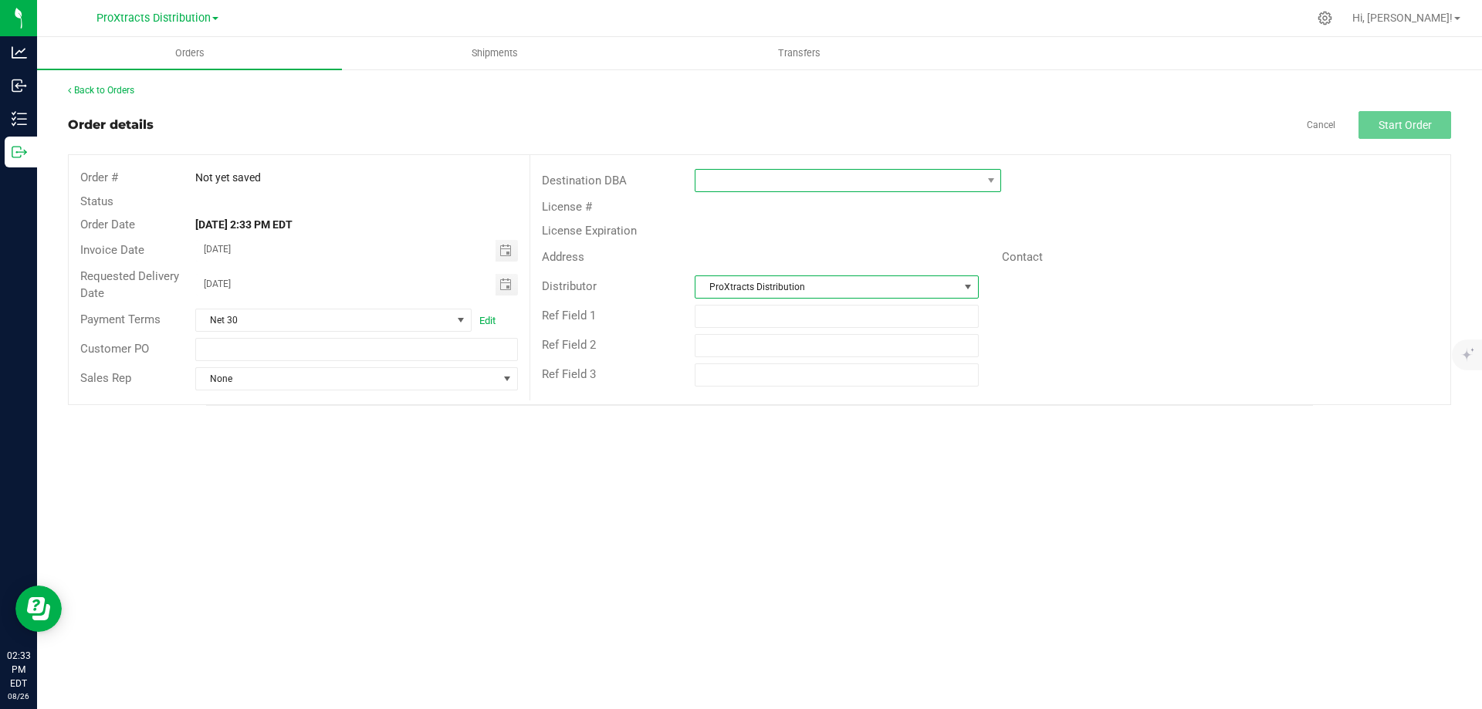
click at [743, 181] on span at bounding box center [838, 181] width 286 height 22
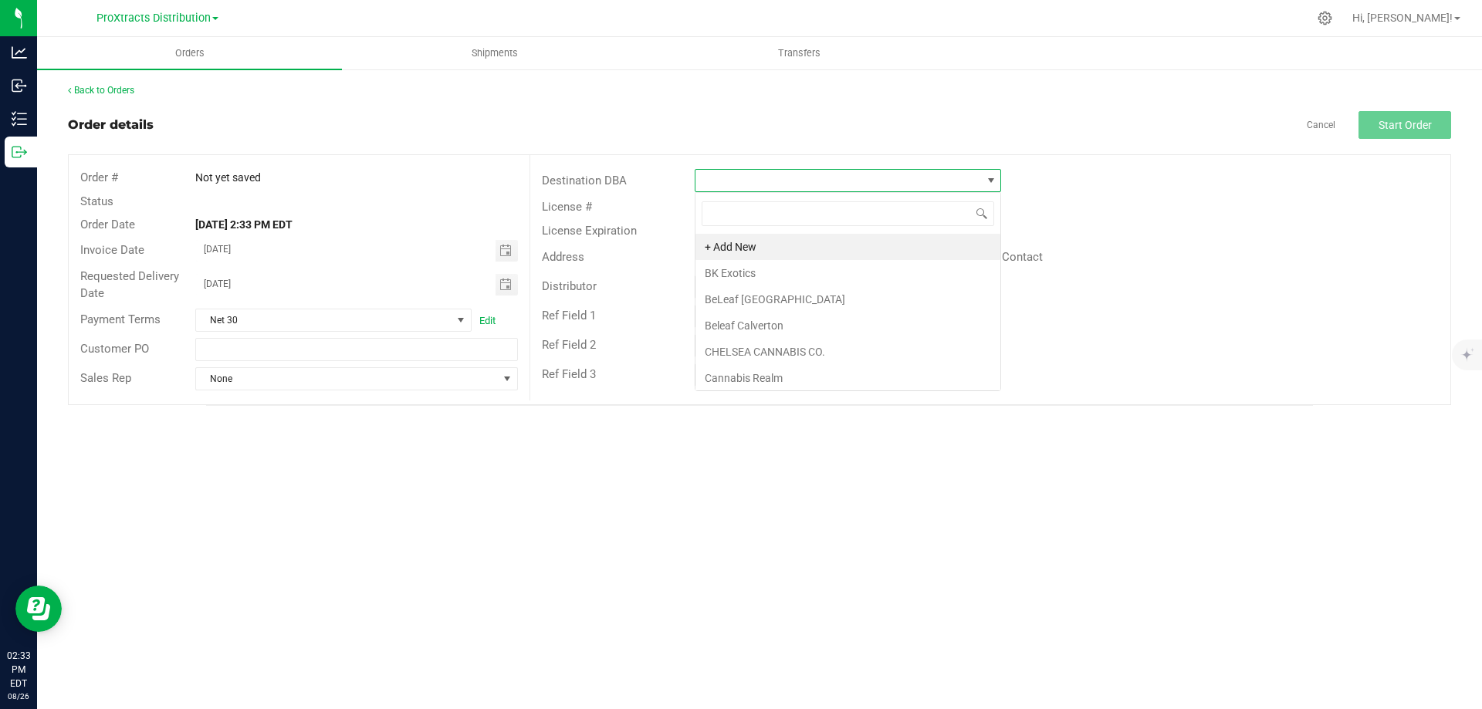
scroll to position [23, 306]
type input "my"
click at [724, 245] on li "My bud 420" at bounding box center [847, 247] width 305 height 26
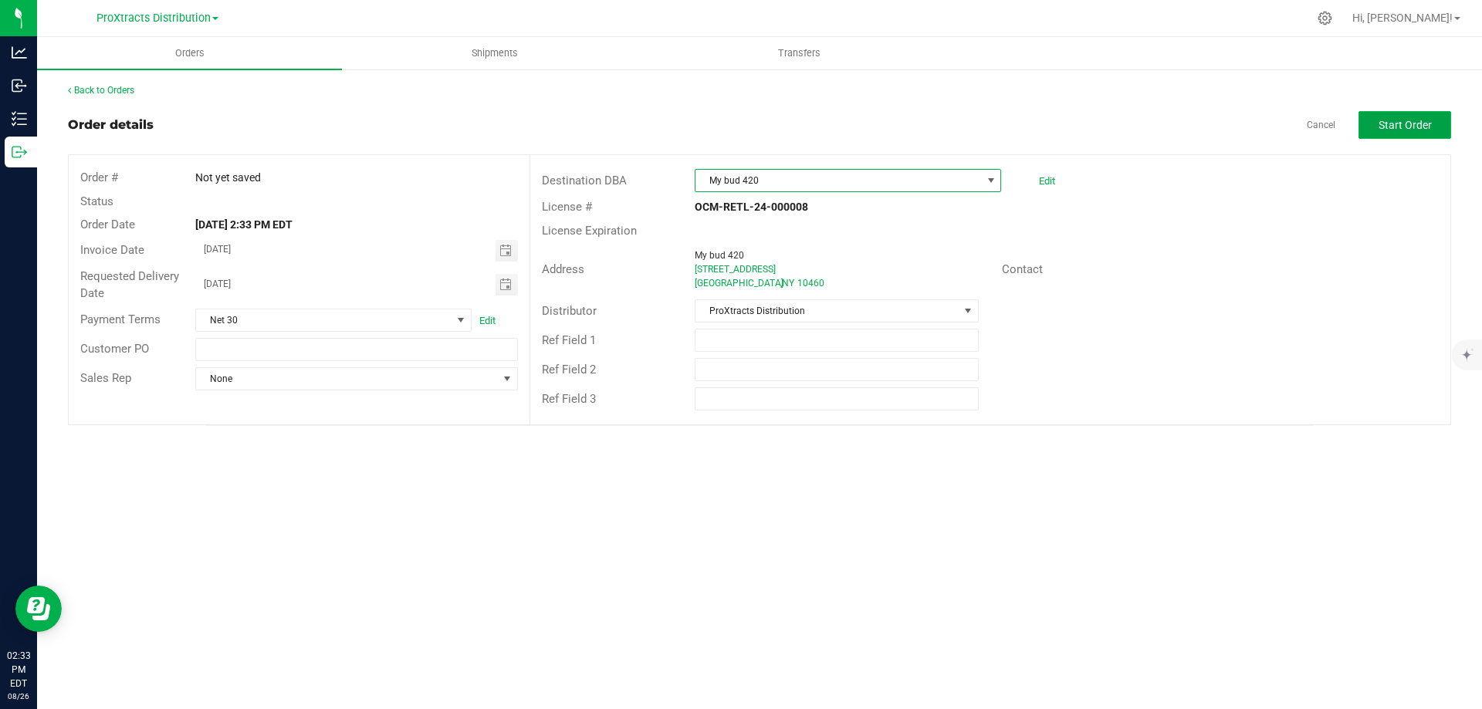
click at [1379, 123] on span "Start Order" at bounding box center [1404, 125] width 53 height 12
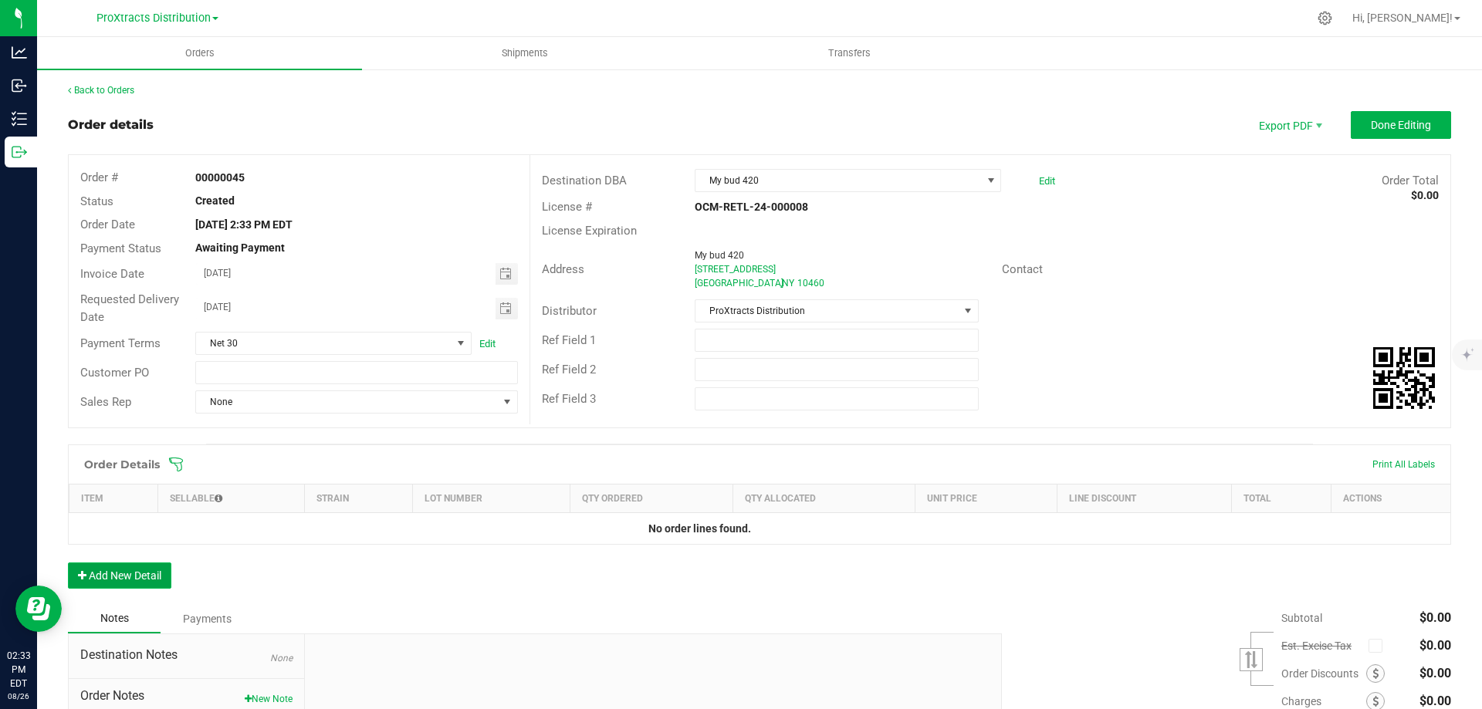
click at [138, 580] on button "Add New Detail" at bounding box center [119, 576] width 103 height 26
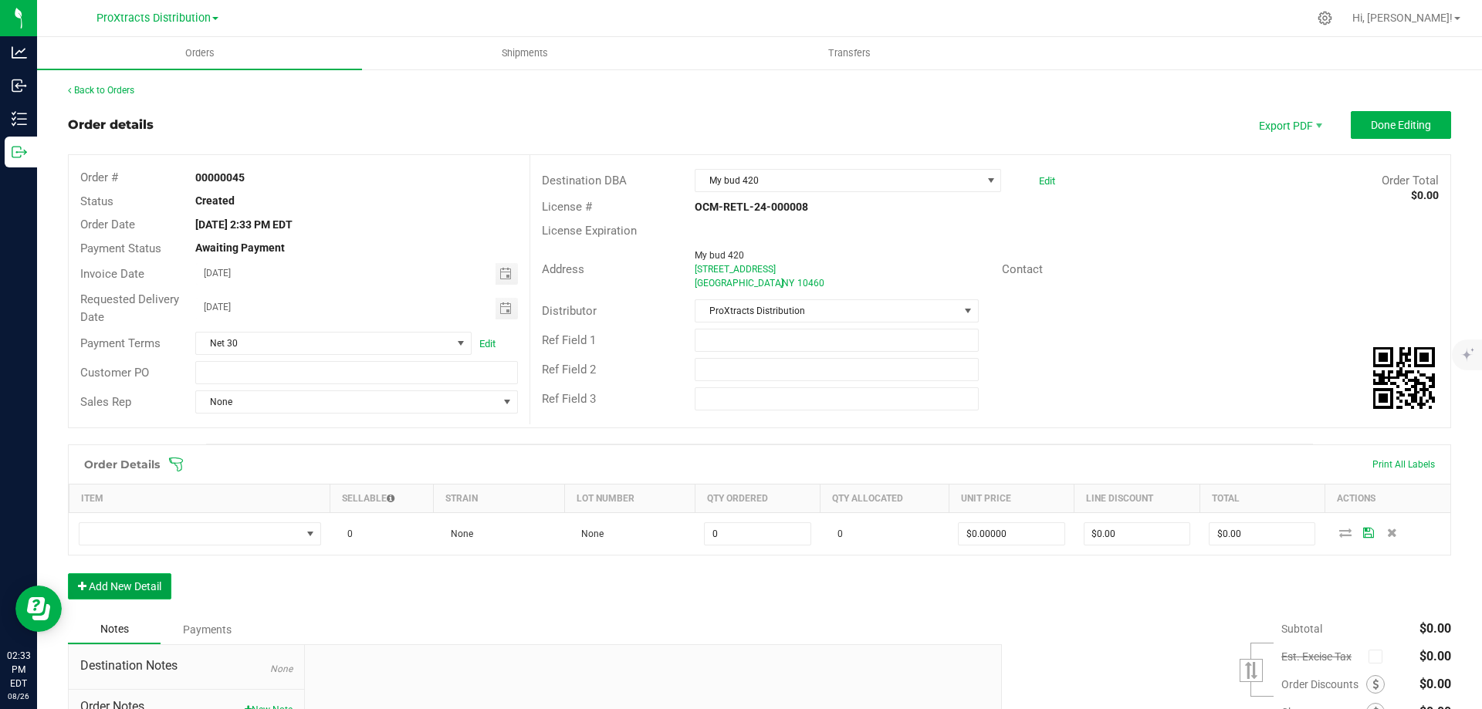
click at [137, 586] on button "Add New Detail" at bounding box center [119, 586] width 103 height 26
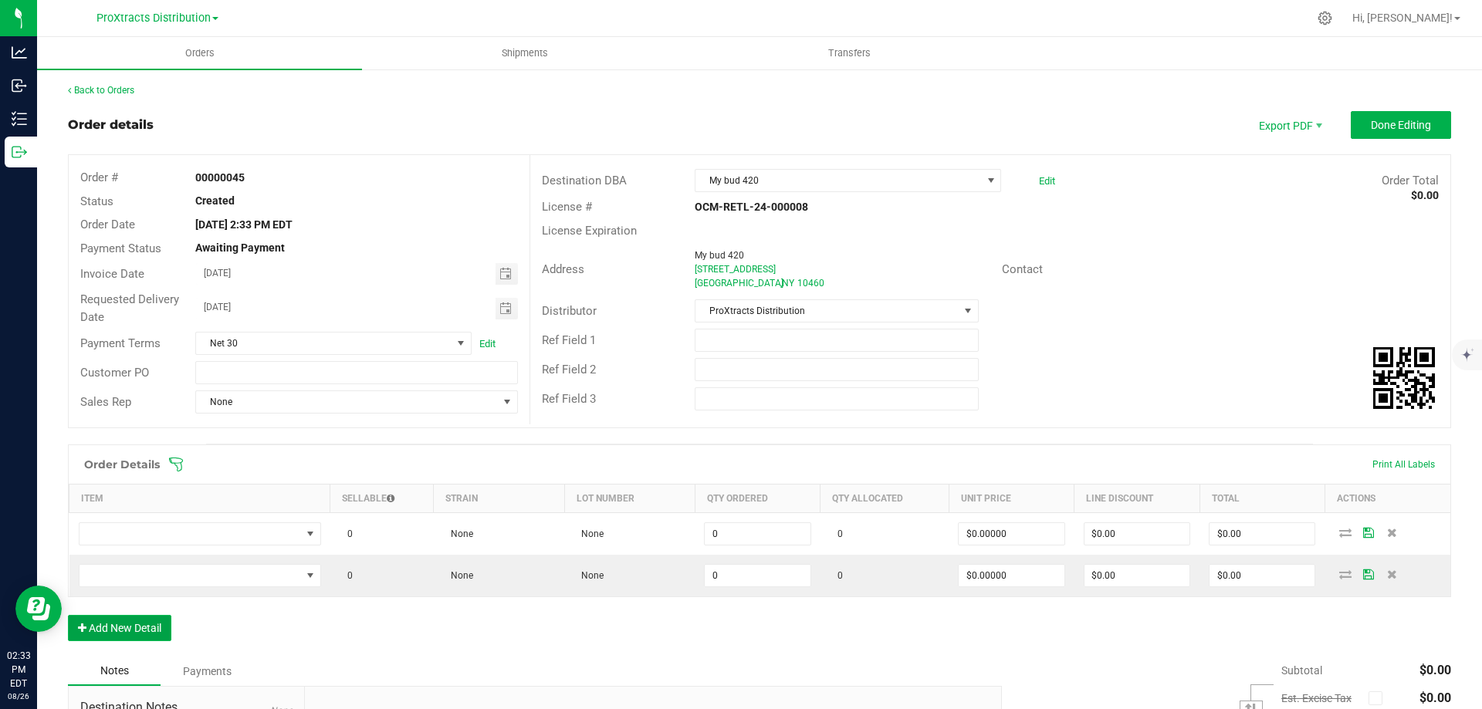
click at [127, 634] on button "Add New Detail" at bounding box center [119, 628] width 103 height 26
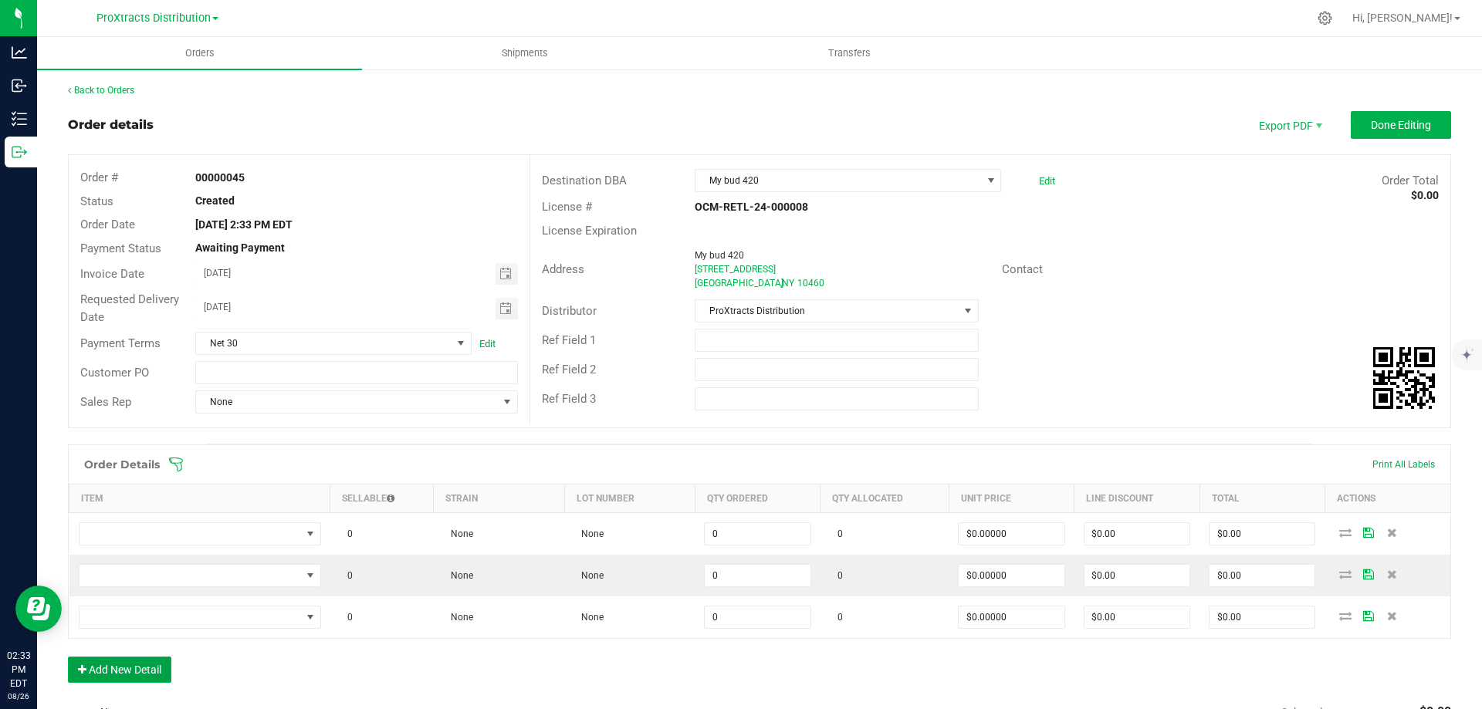
click at [125, 666] on button "Add New Detail" at bounding box center [119, 670] width 103 height 26
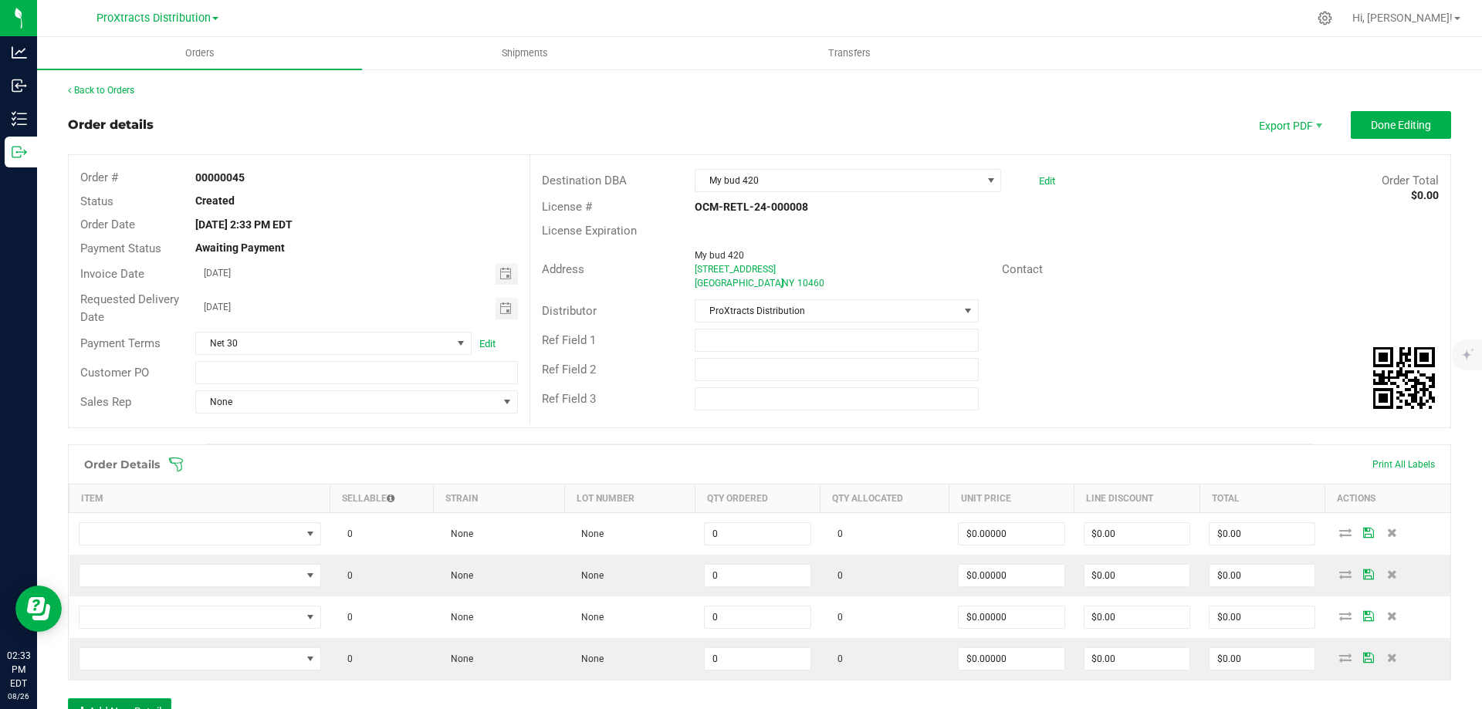
click at [120, 701] on button "Add New Detail" at bounding box center [119, 711] width 103 height 26
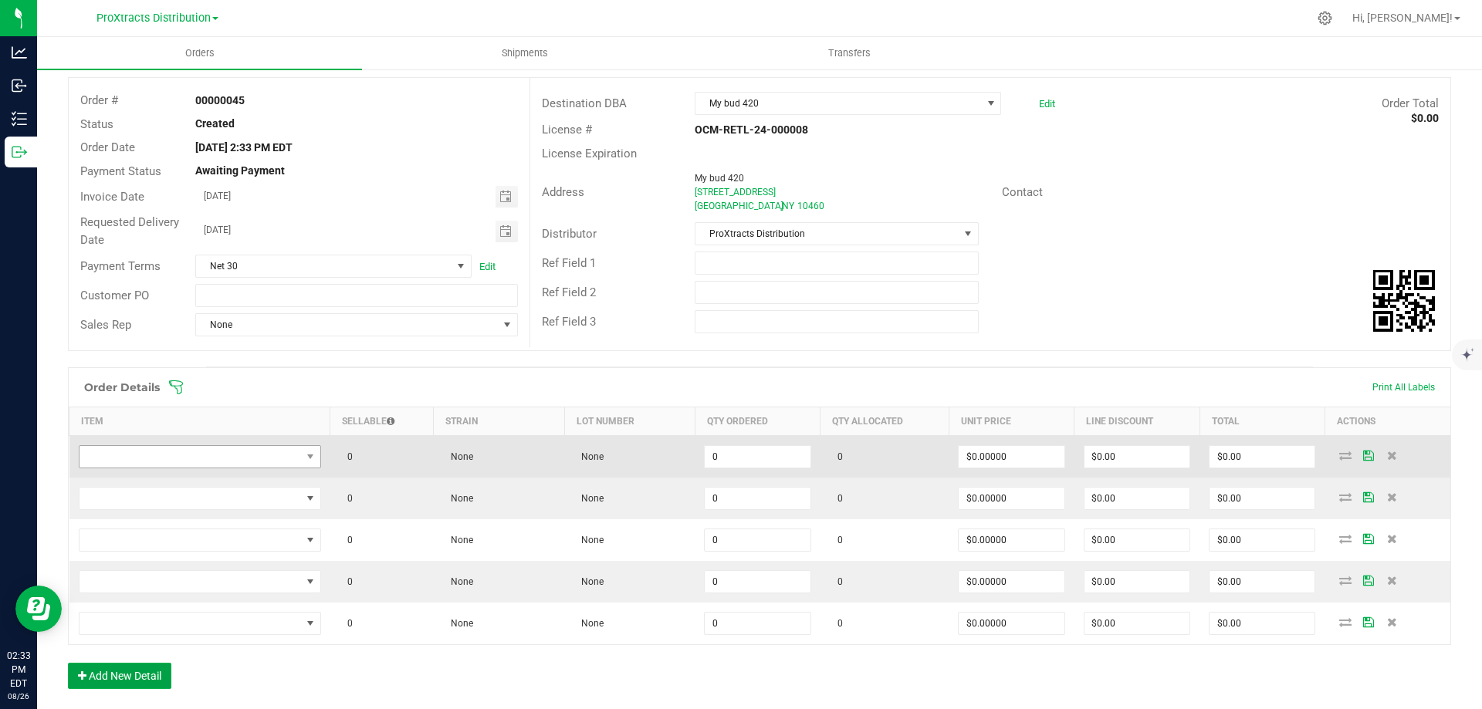
scroll to position [154, 0]
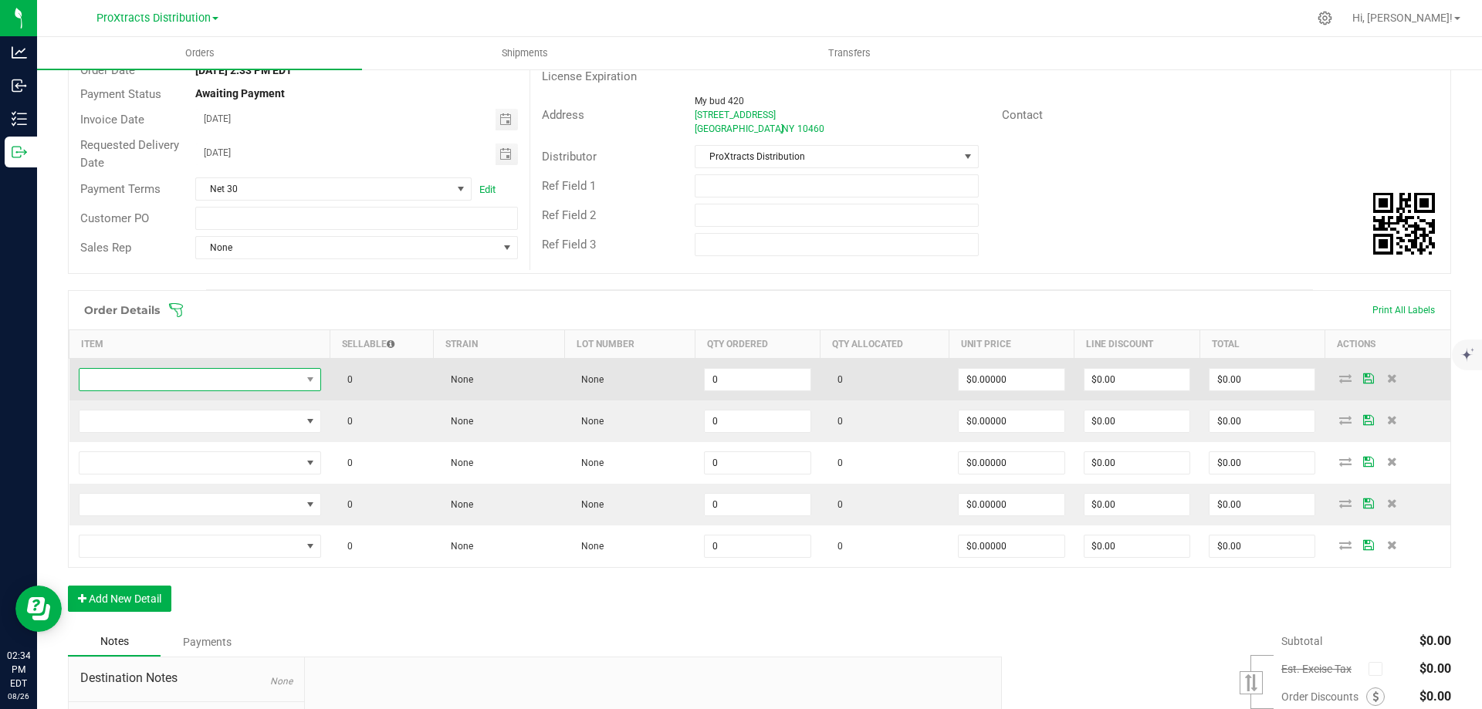
click at [248, 382] on span "NO DATA FOUND" at bounding box center [189, 380] width 221 height 22
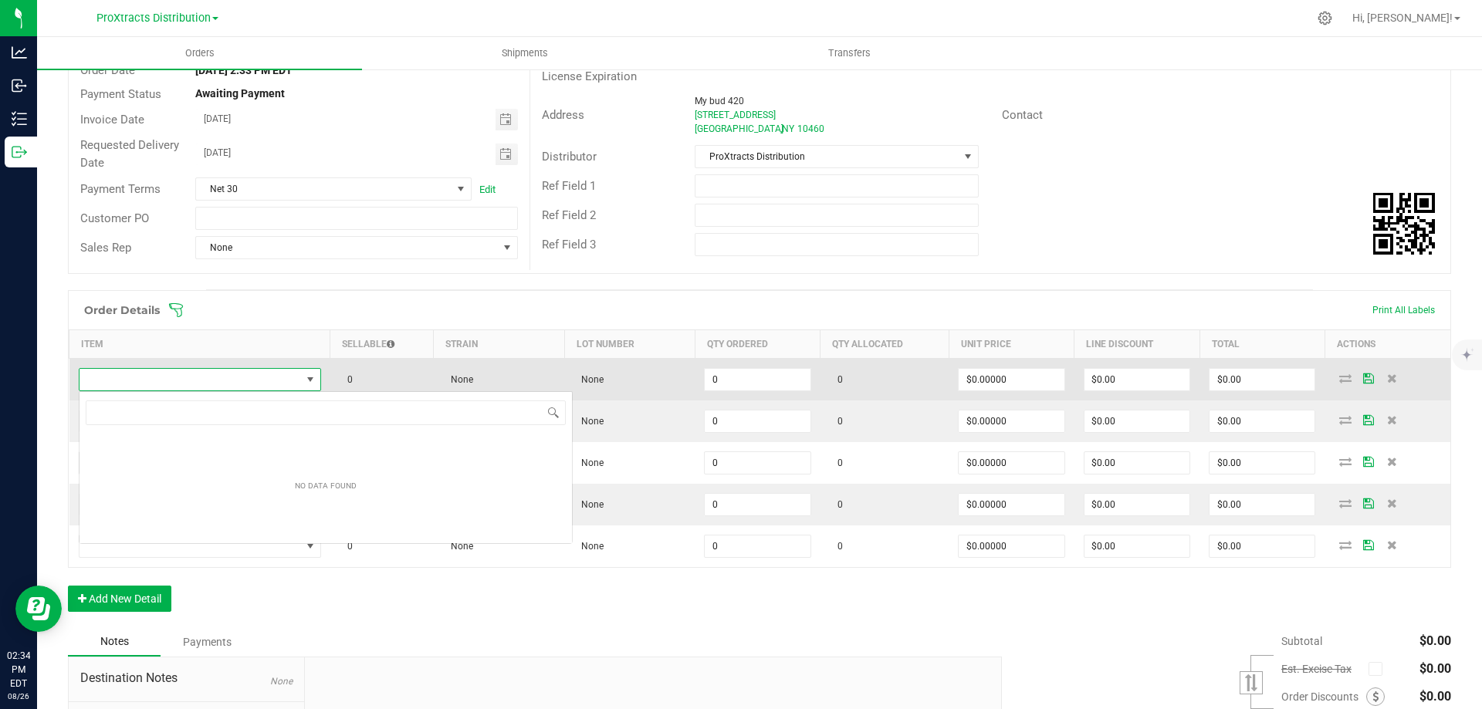
scroll to position [23, 240]
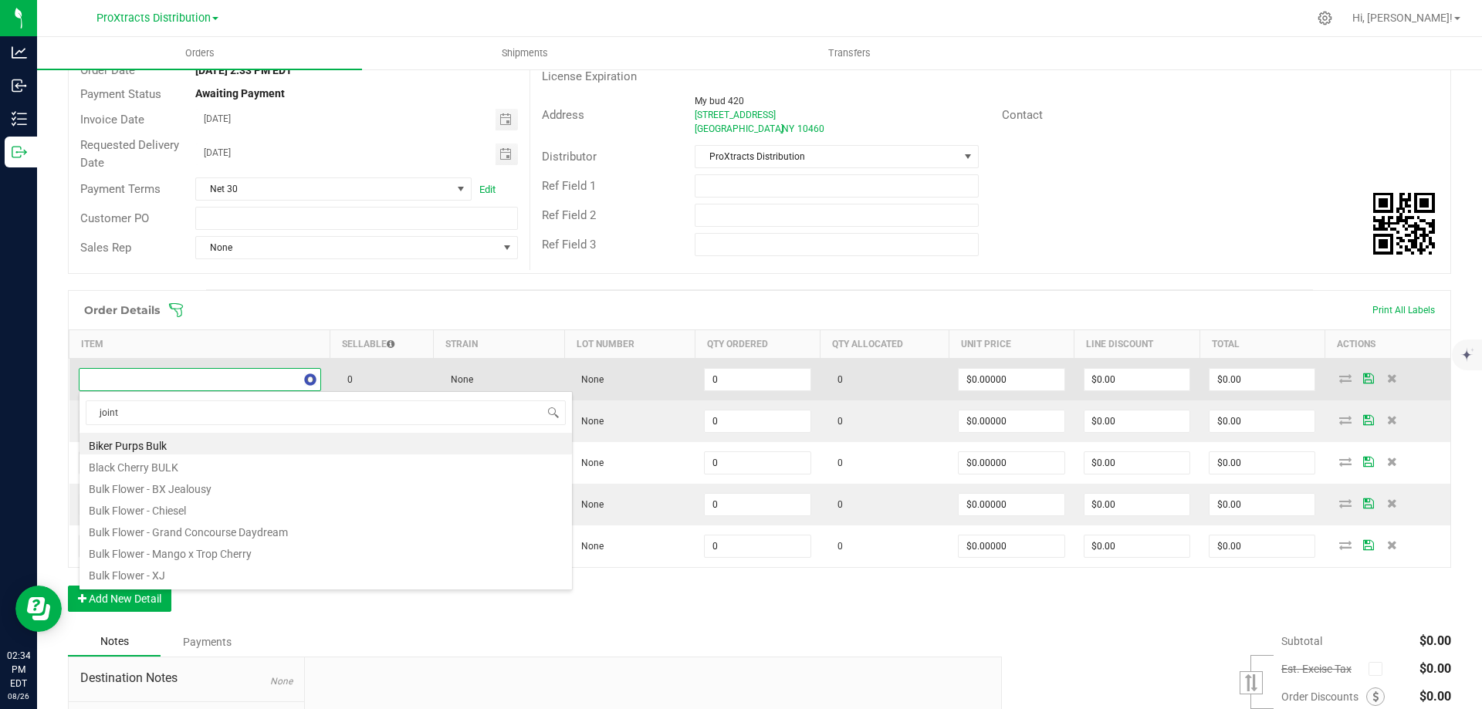
type input "joints"
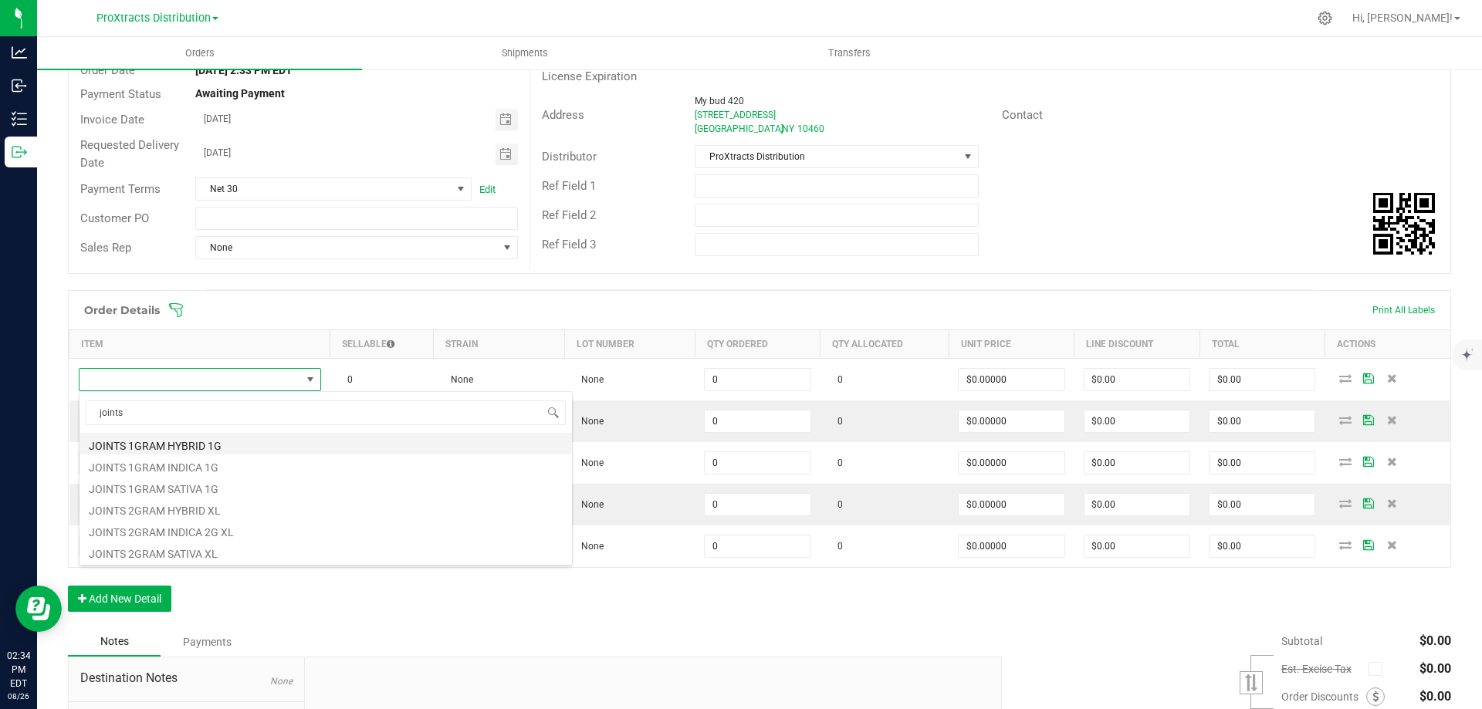
click at [201, 444] on li "JOINTS 1GRAM HYBRID 1G" at bounding box center [325, 444] width 492 height 22
type input "0 ea"
type input "$16.00000"
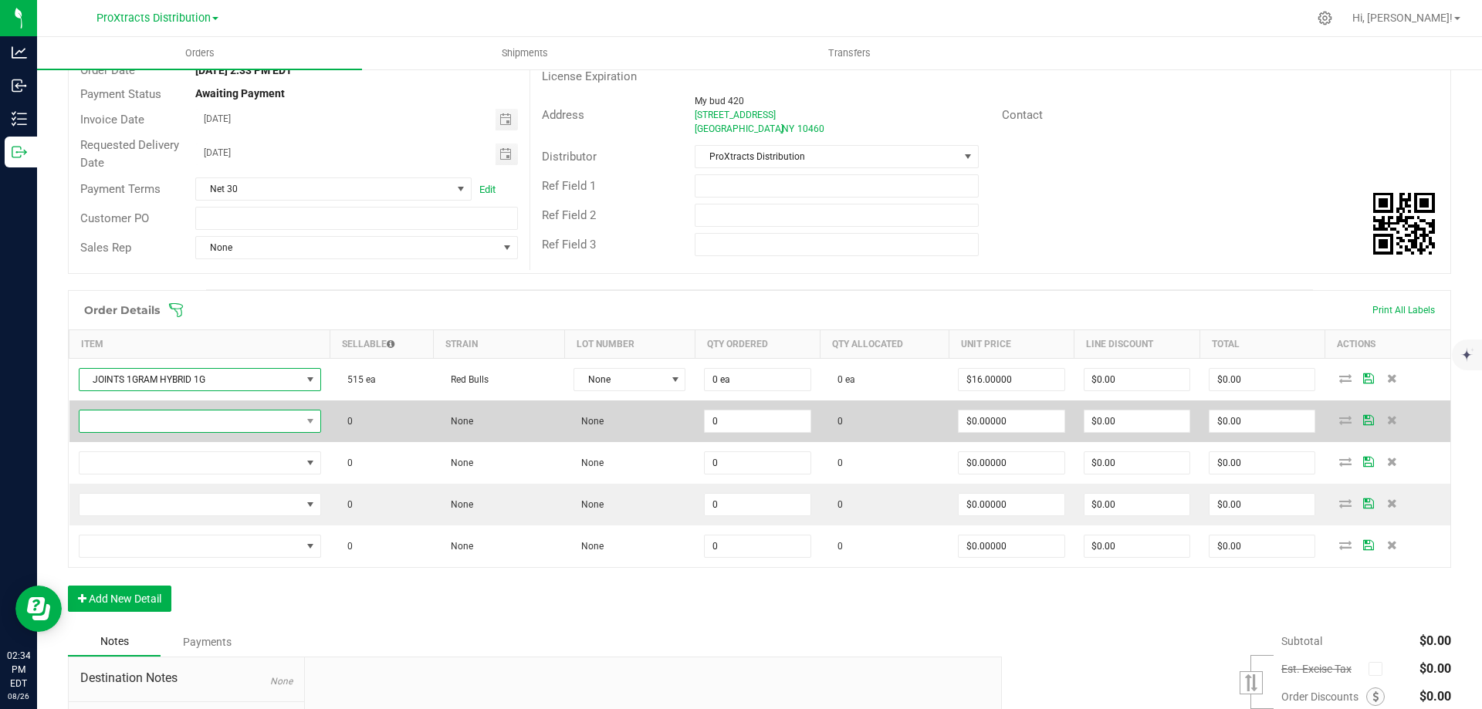
click at [192, 420] on span "NO DATA FOUND" at bounding box center [189, 422] width 221 height 22
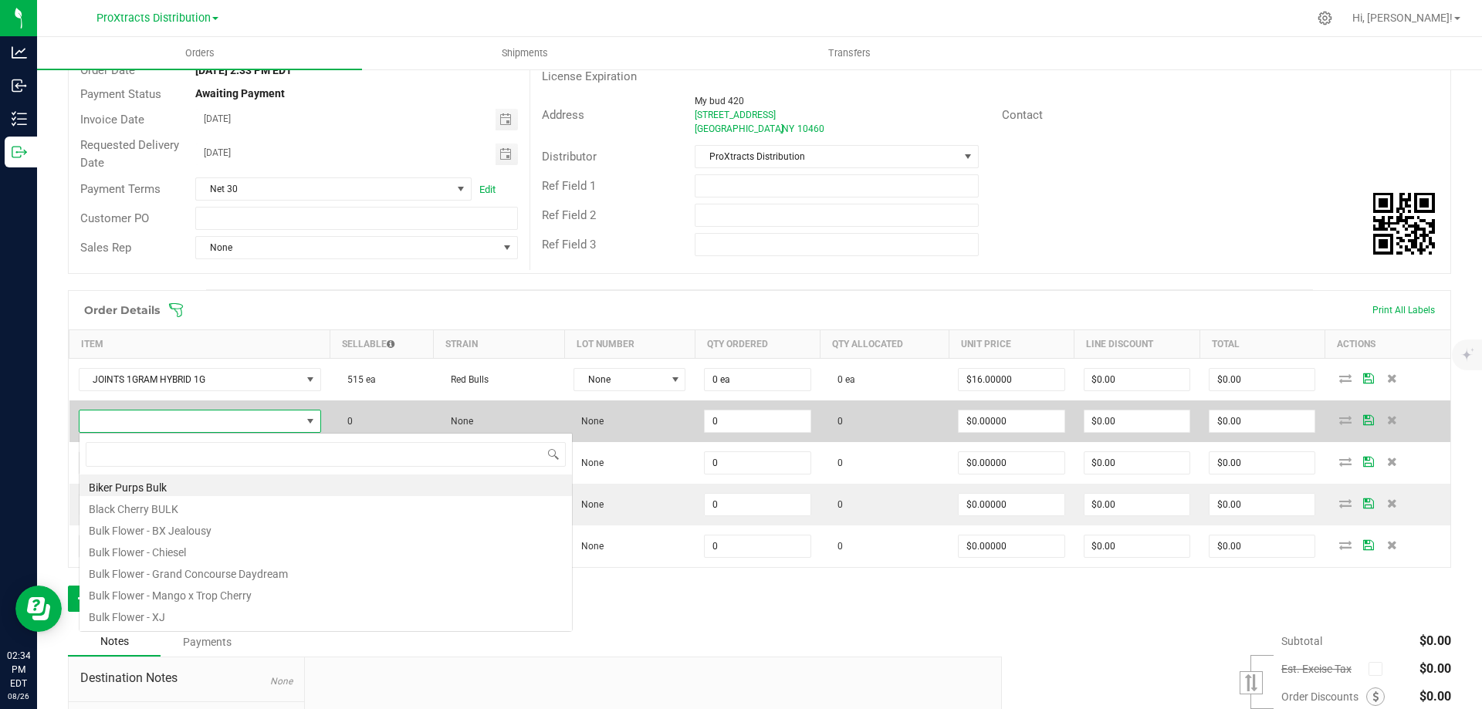
scroll to position [23, 238]
type input "j"
type input "joints"
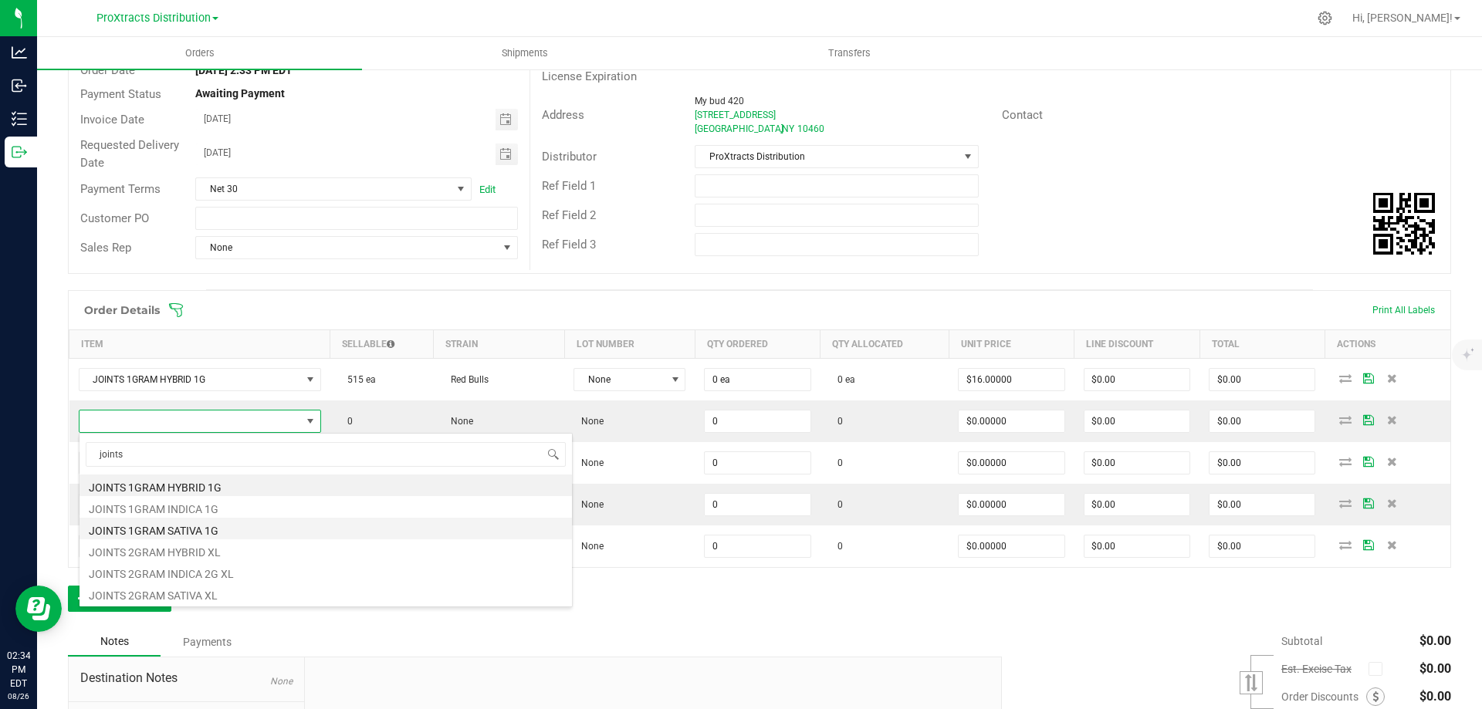
click at [181, 526] on li "JOINTS 1GRAM SATIVA 1G" at bounding box center [325, 529] width 492 height 22
type input "0 ea"
type input "$16.00000"
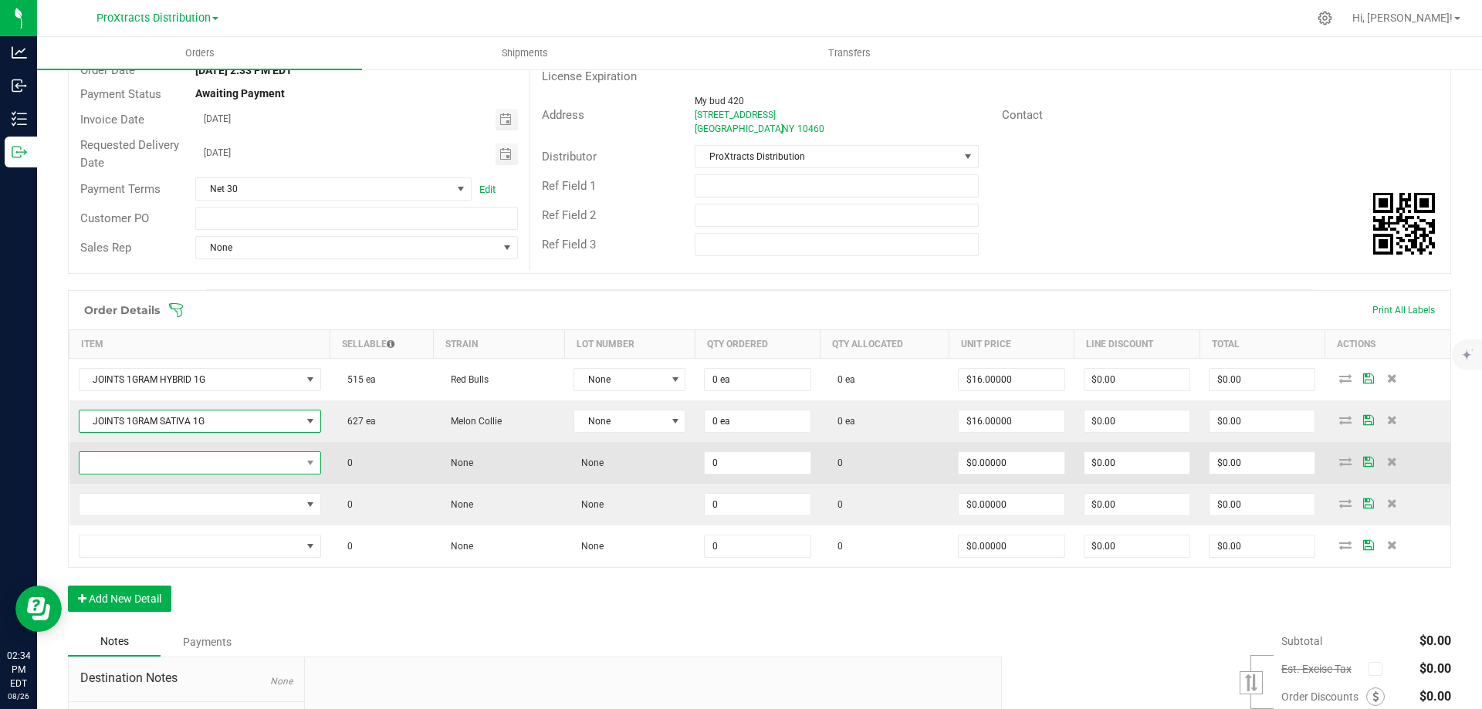
click at [144, 463] on span "NO DATA FOUND" at bounding box center [189, 463] width 221 height 22
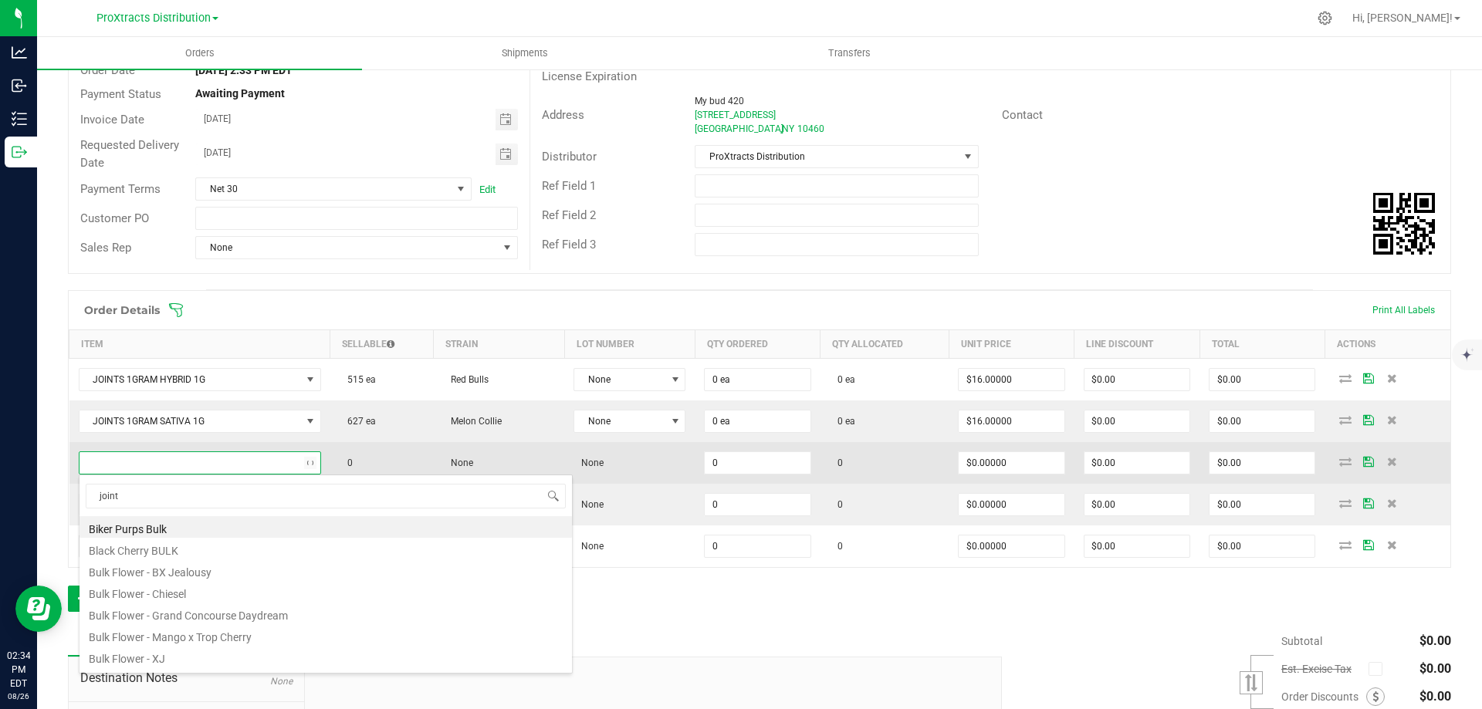
type input "joints"
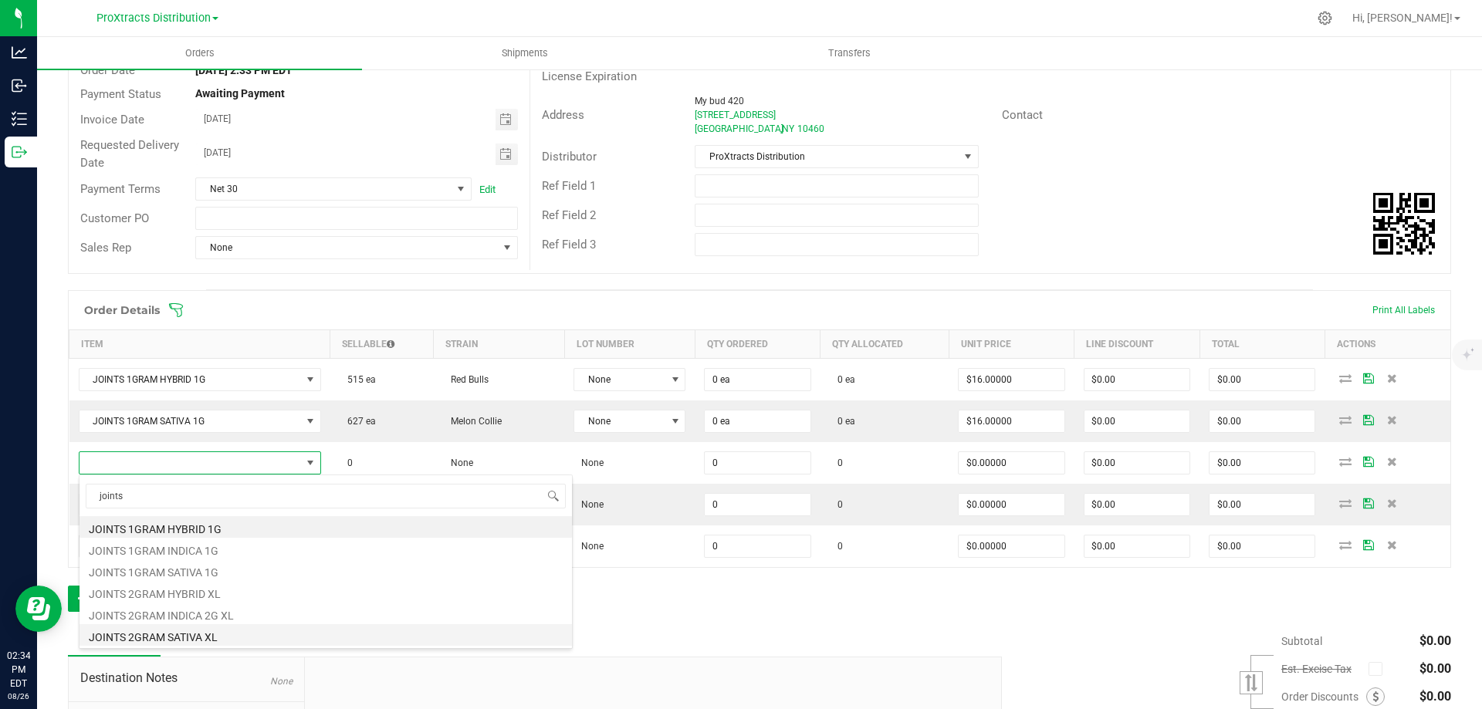
click at [167, 636] on li "JOINTS 2GRAM SATIVA XL" at bounding box center [325, 635] width 492 height 22
type input "0 ea"
type input "$16.00000"
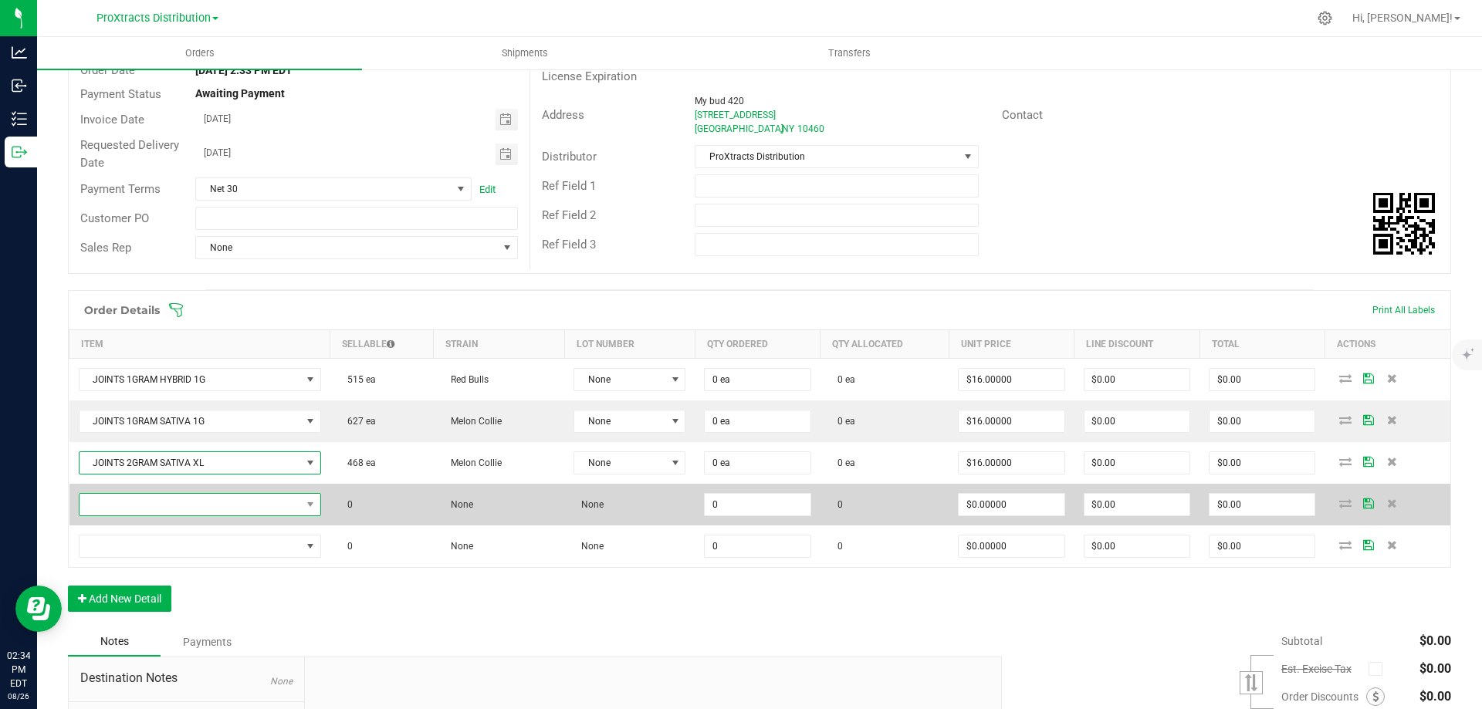
click at [201, 509] on span "NO DATA FOUND" at bounding box center [189, 505] width 221 height 22
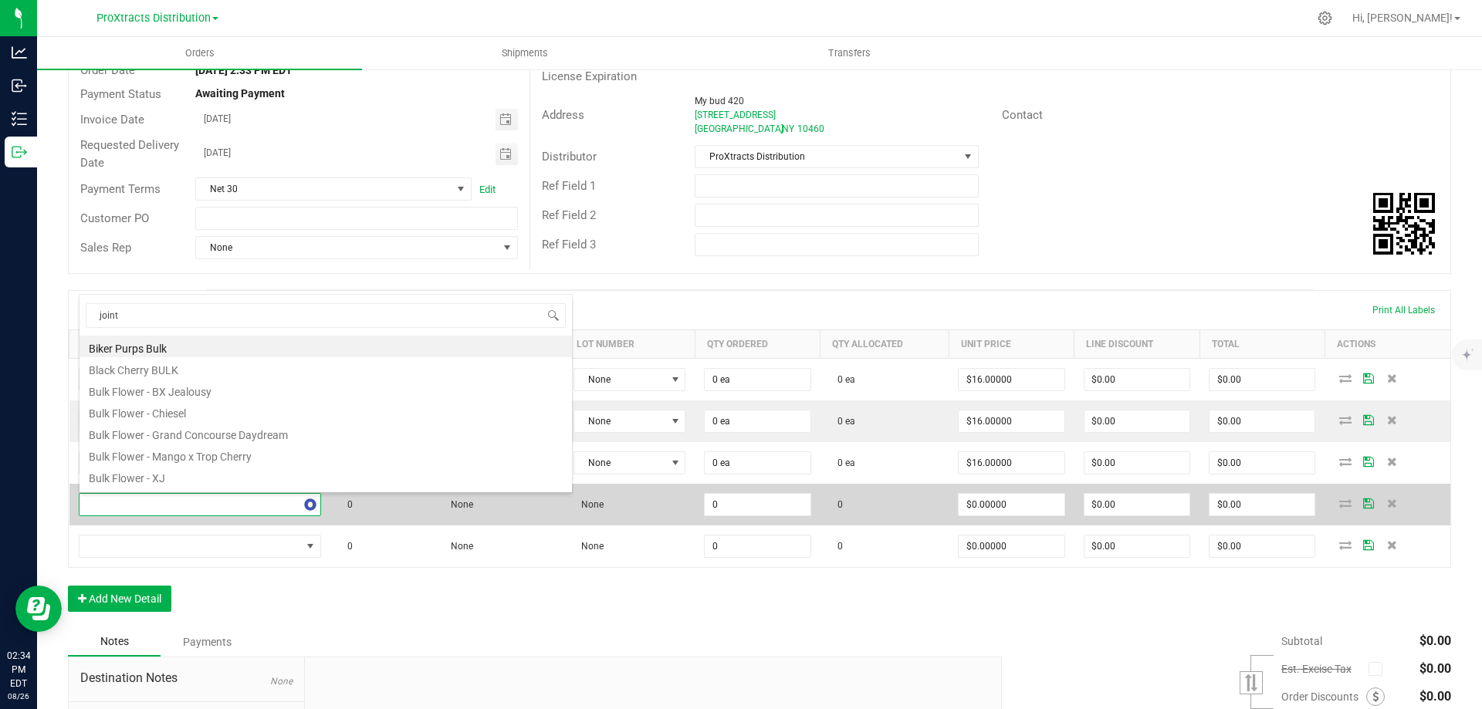
type input "joints"
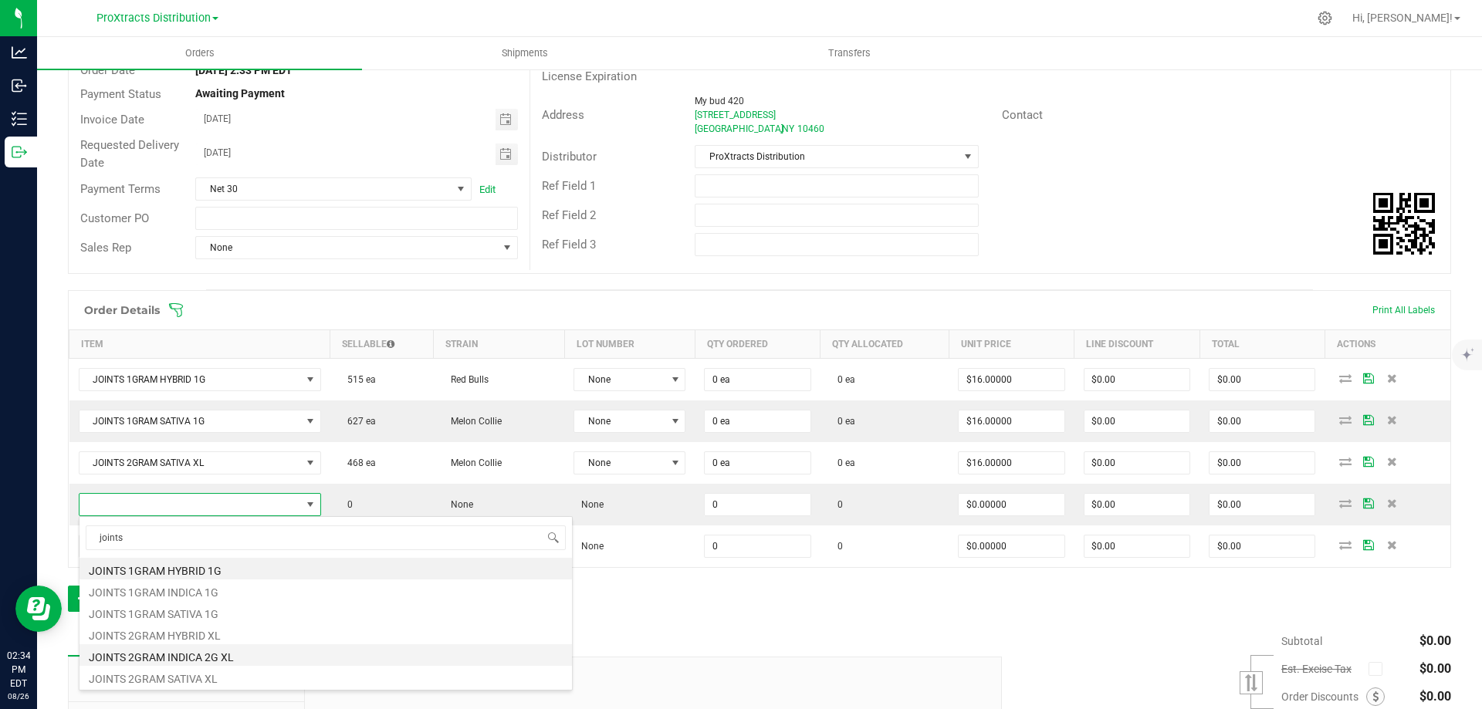
click at [184, 657] on li "JOINTS 2GRAM INDICA 2G XL" at bounding box center [325, 655] width 492 height 22
type input "0 ea"
type input "$16.00000"
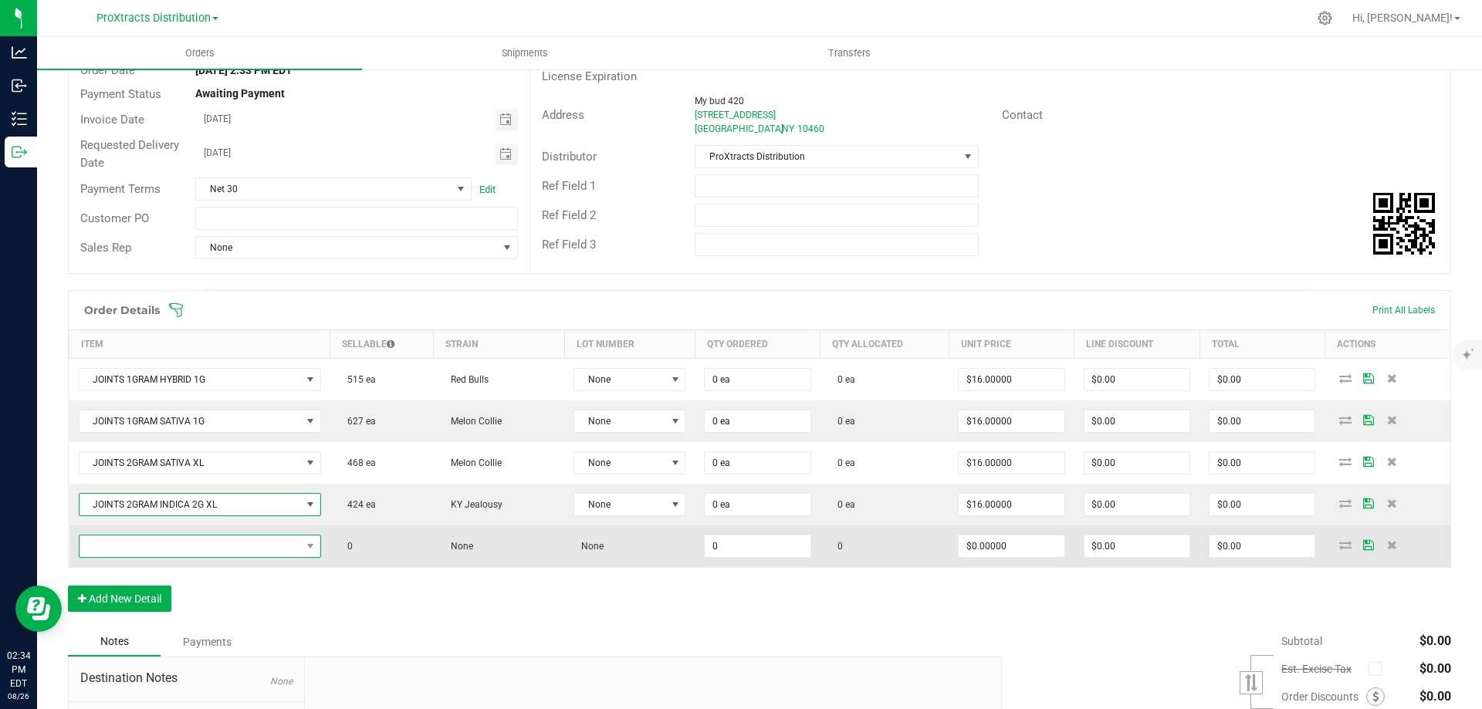
click at [146, 545] on span "NO DATA FOUND" at bounding box center [189, 547] width 221 height 22
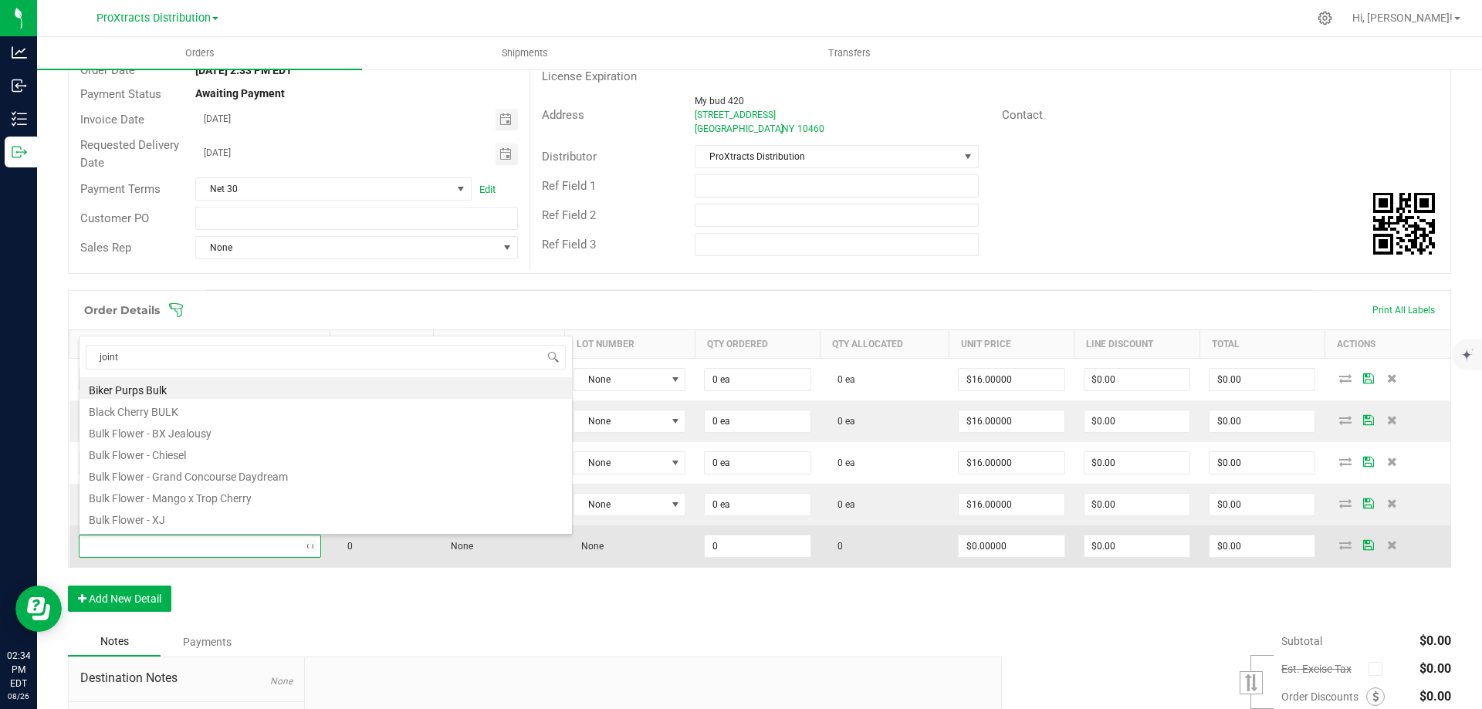
type input "joints"
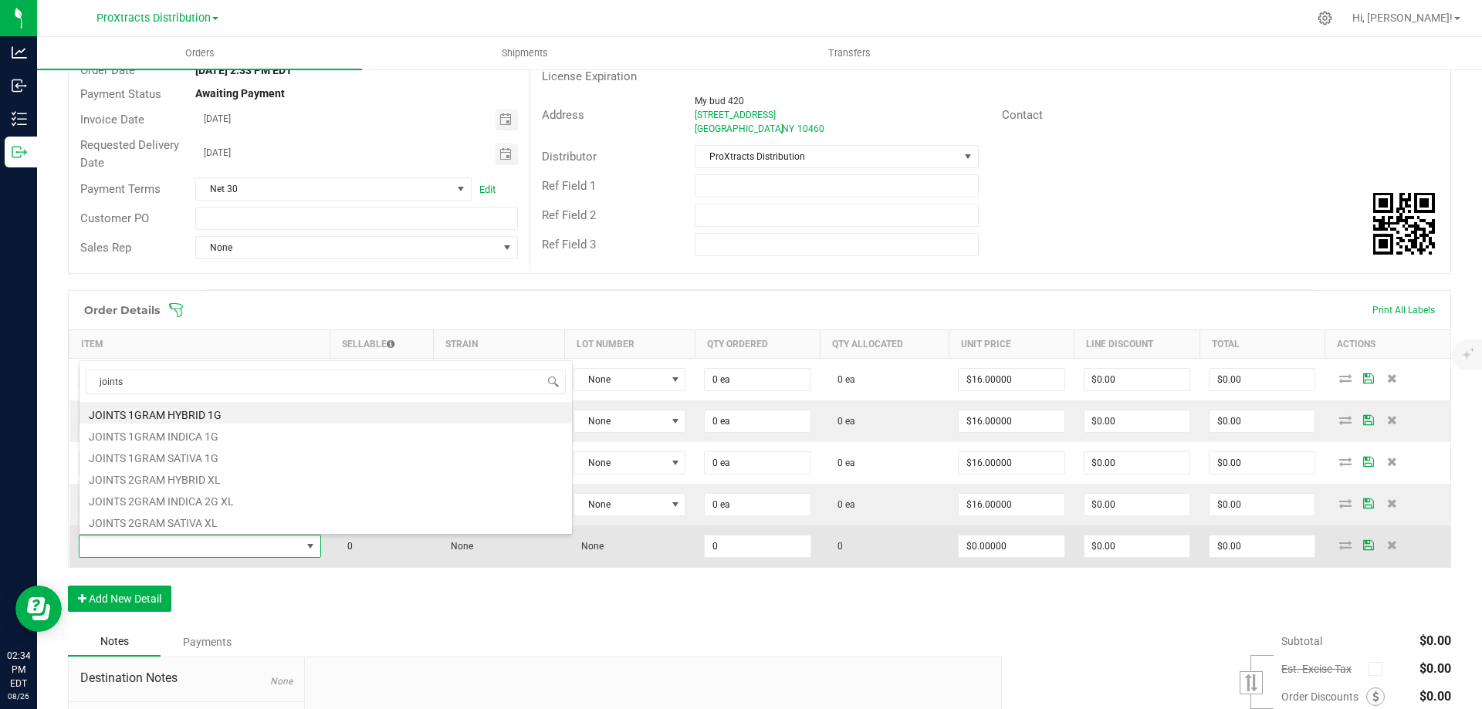
click at [146, 545] on span at bounding box center [189, 547] width 221 height 22
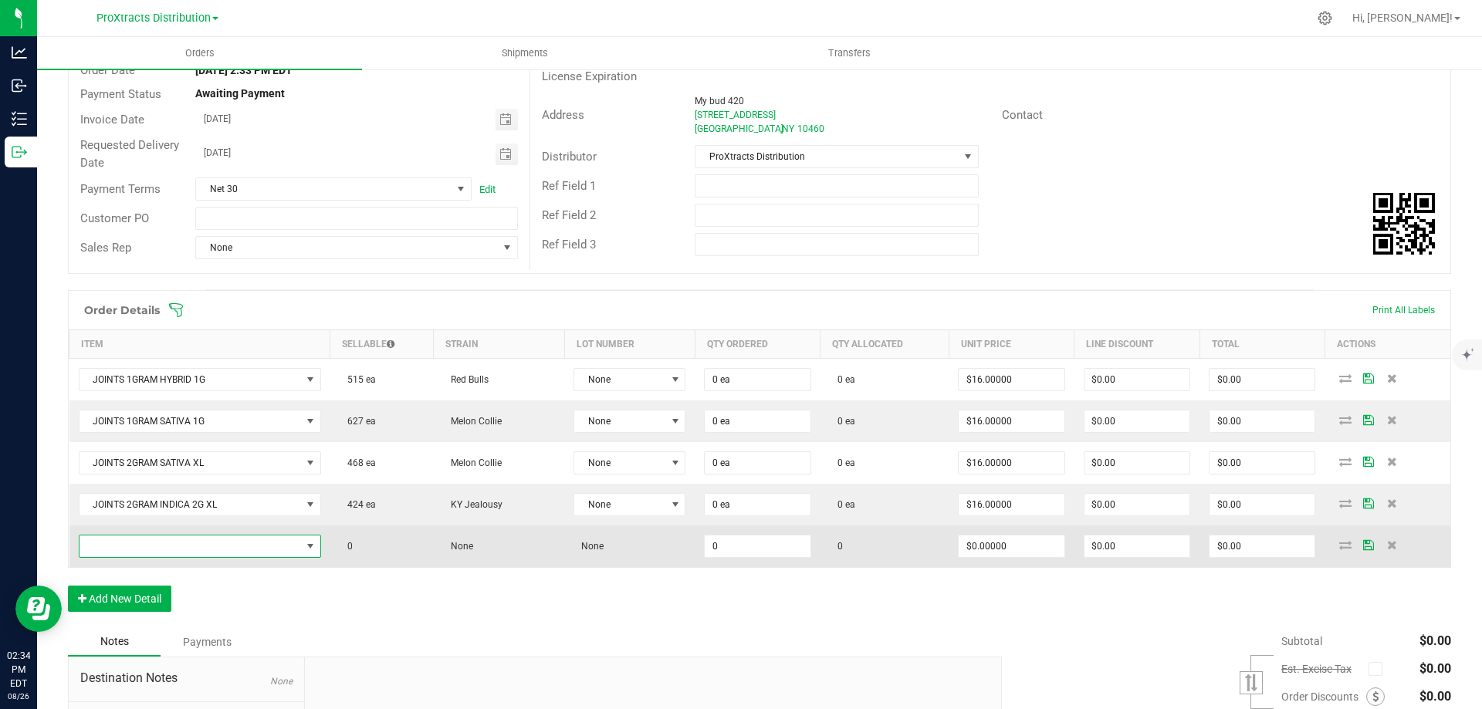
click at [129, 549] on span "NO DATA FOUND" at bounding box center [189, 547] width 221 height 22
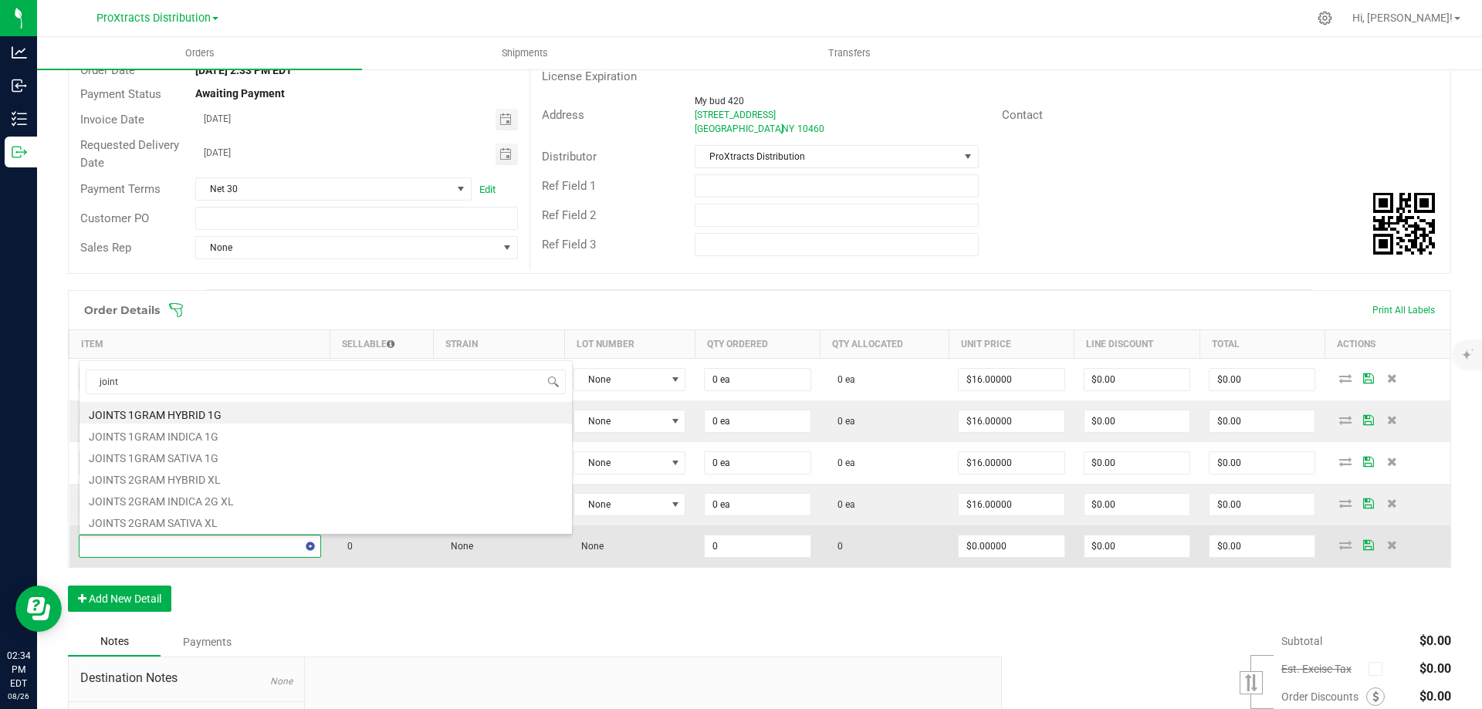
type input "joints"
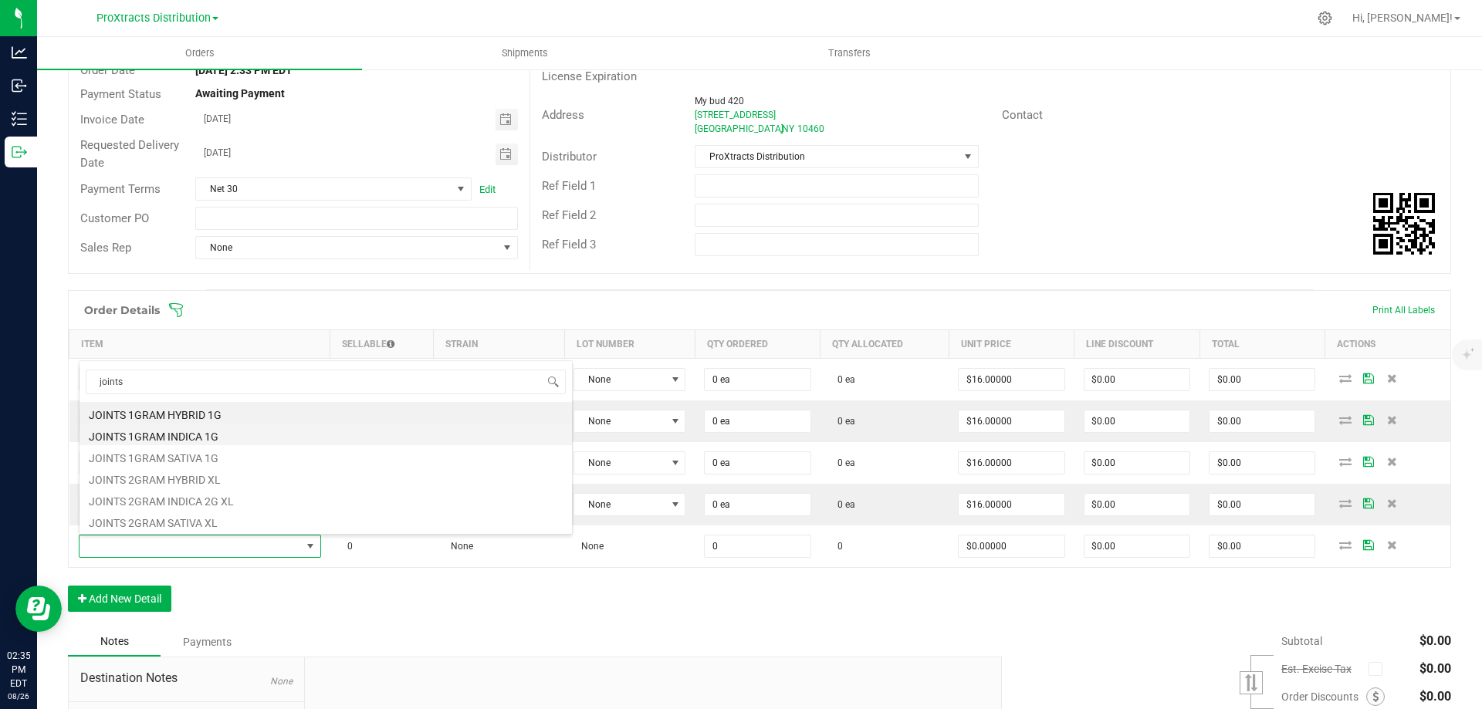
click at [150, 436] on li "JOINTS 1GRAM INDICA 1G" at bounding box center [325, 435] width 492 height 22
type input "0 ea"
type input "$16.00000"
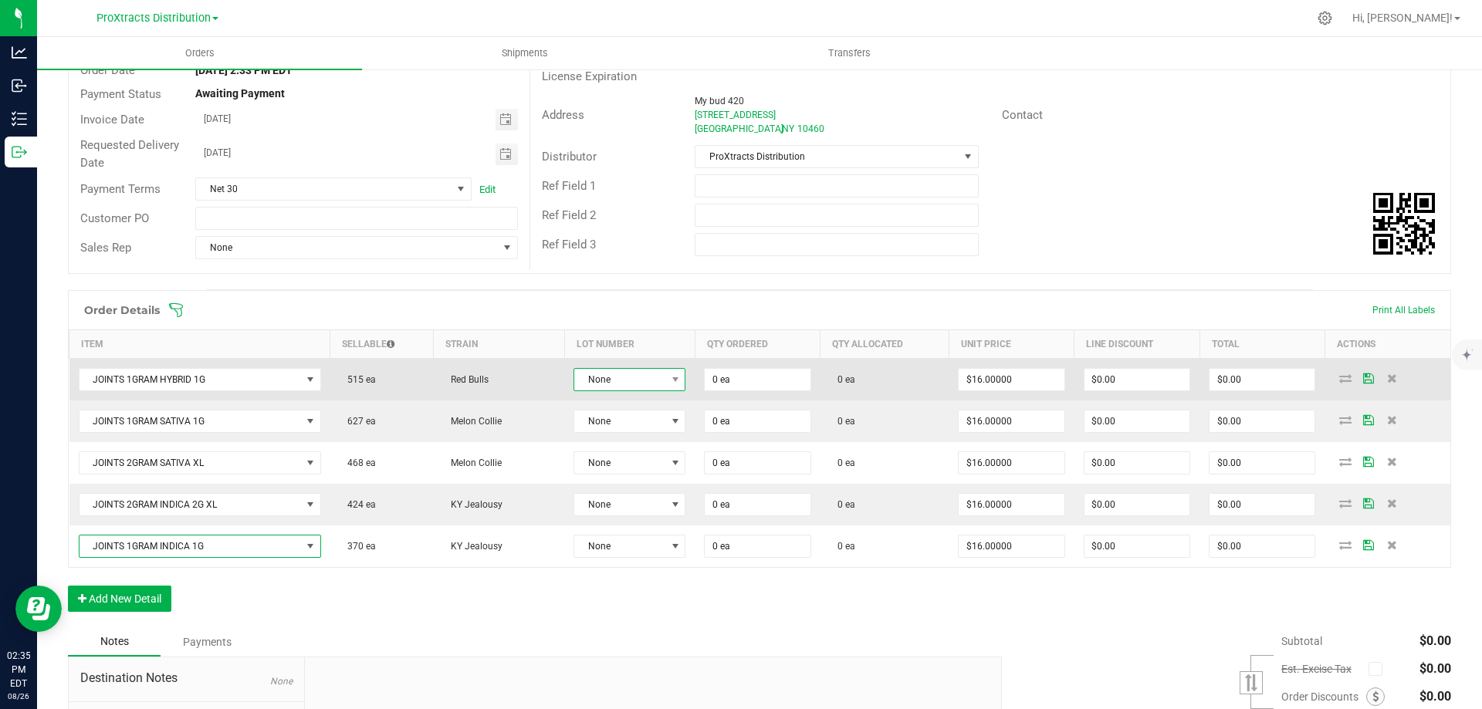
click at [637, 382] on span "None" at bounding box center [619, 380] width 91 height 22
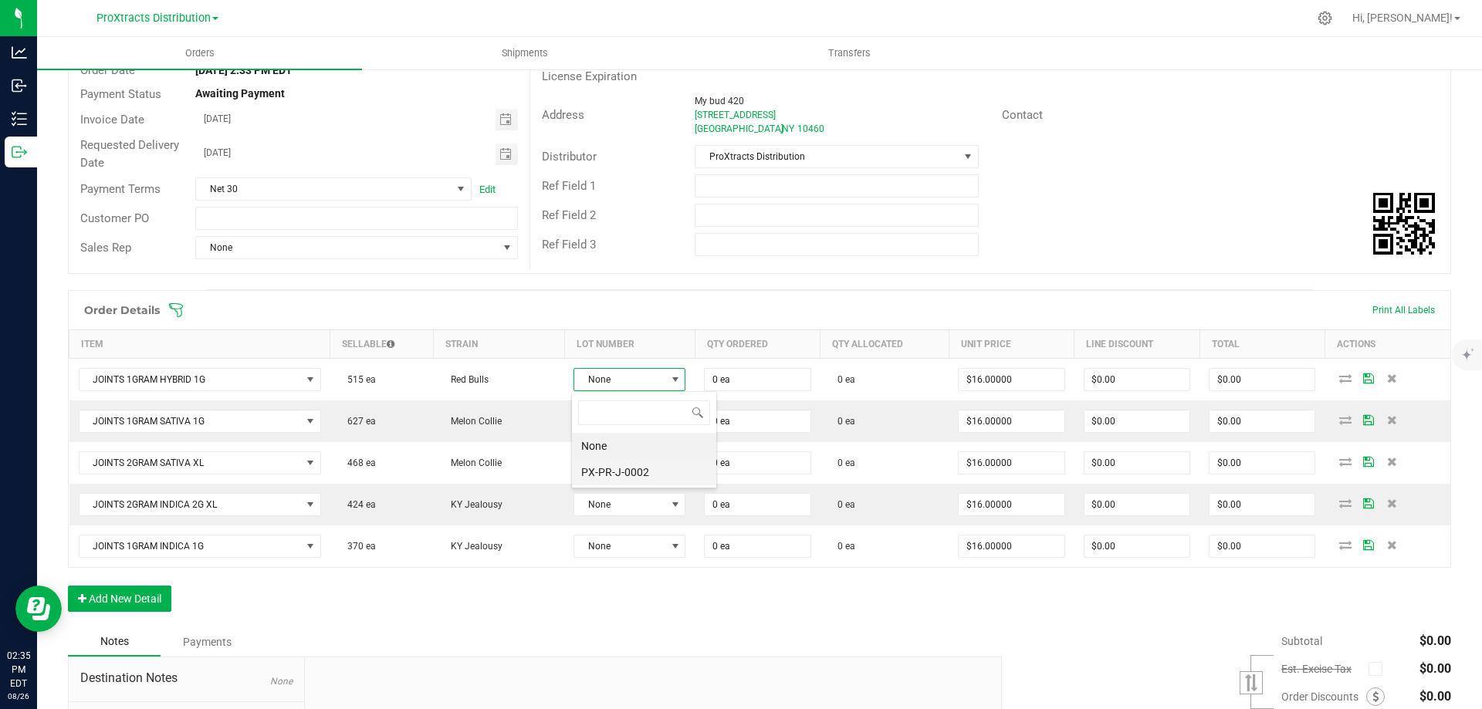
click at [610, 472] on li "PX-PR-J-0002" at bounding box center [644, 472] width 144 height 26
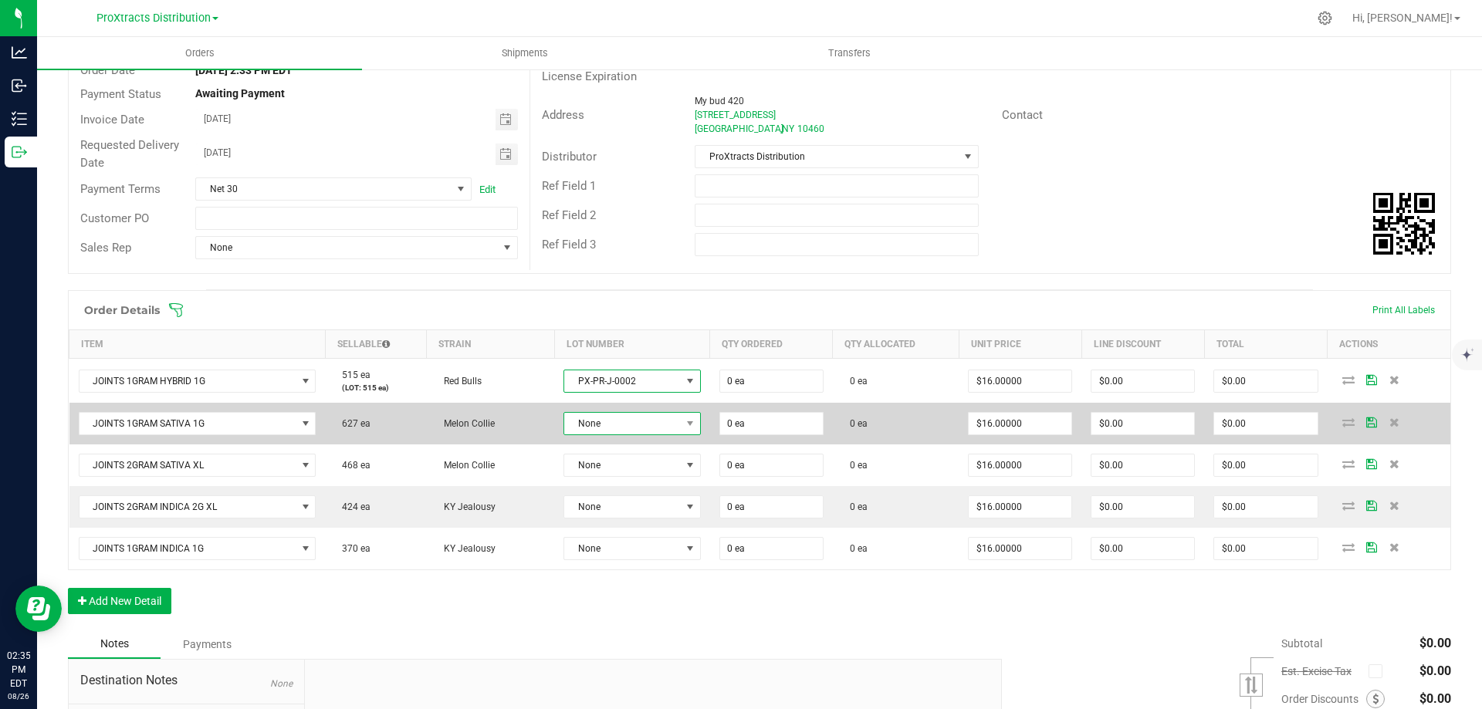
click at [616, 423] on span "None" at bounding box center [622, 424] width 116 height 22
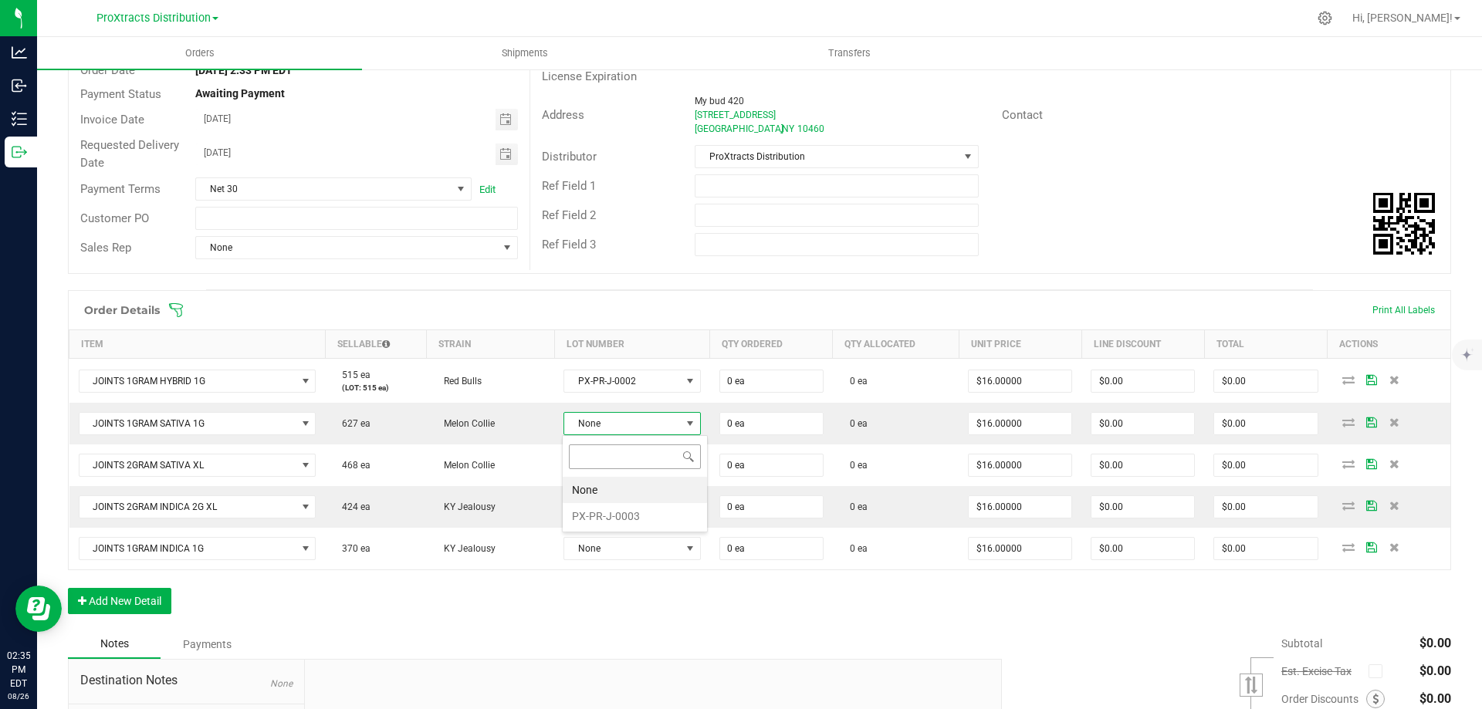
scroll to position [23, 135]
click at [617, 511] on li "PX-PR-J-0003" at bounding box center [635, 516] width 144 height 26
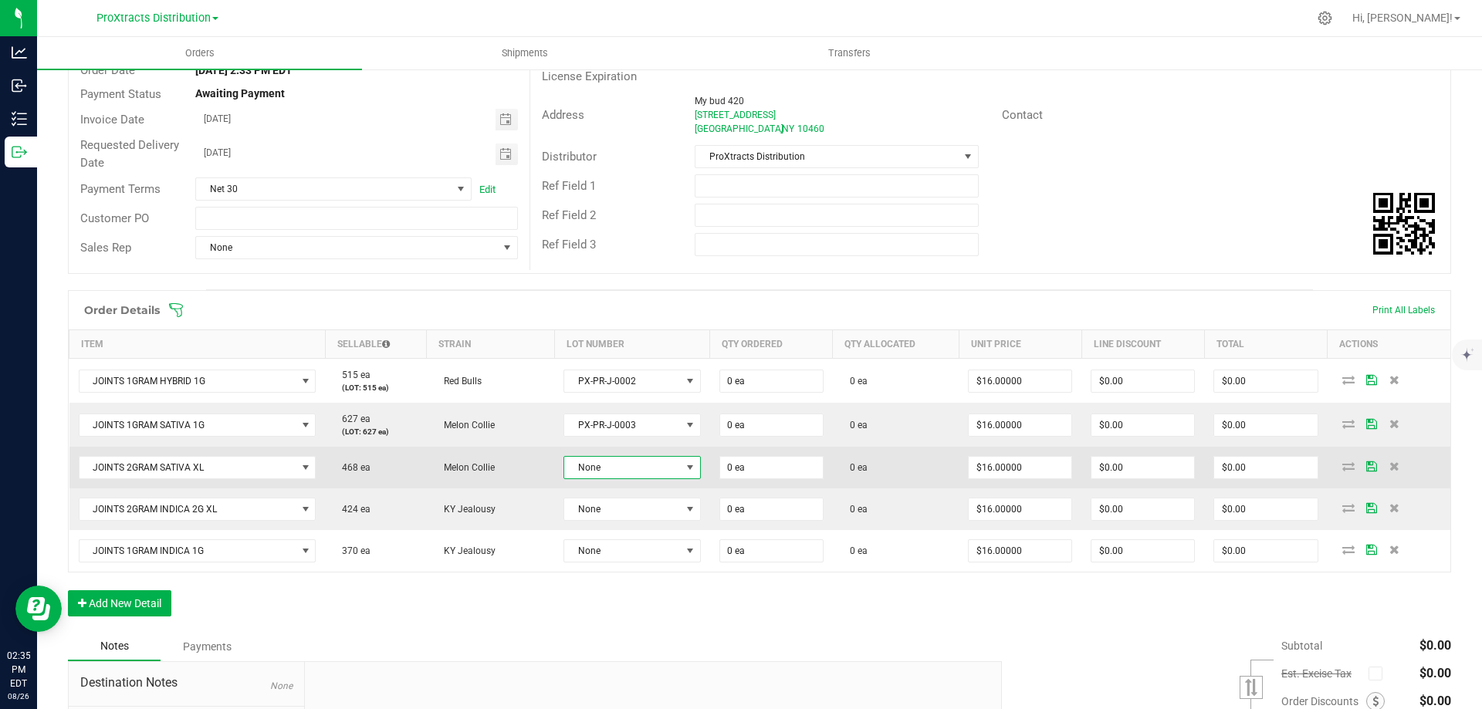
click at [610, 471] on span "None" at bounding box center [622, 468] width 116 height 22
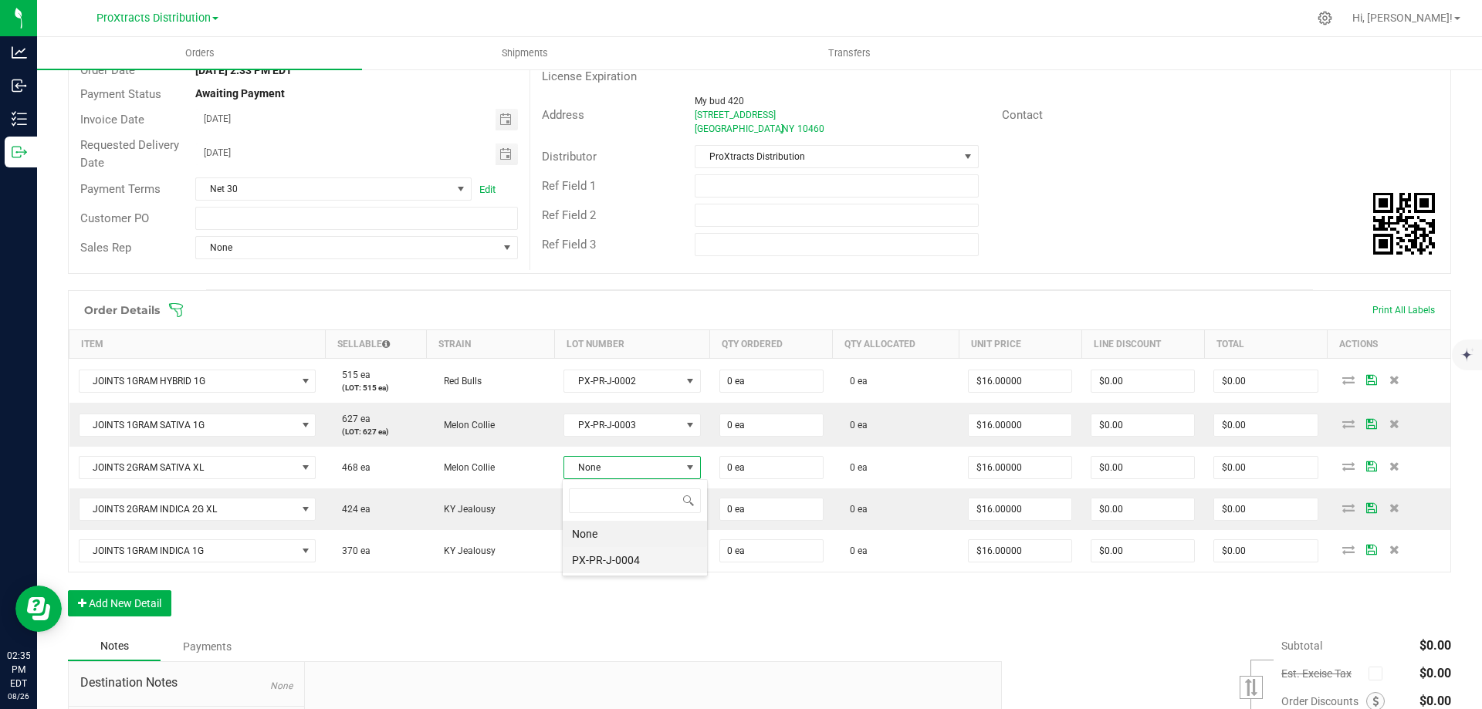
click at [605, 553] on li "PX-PR-J-0004" at bounding box center [635, 560] width 144 height 26
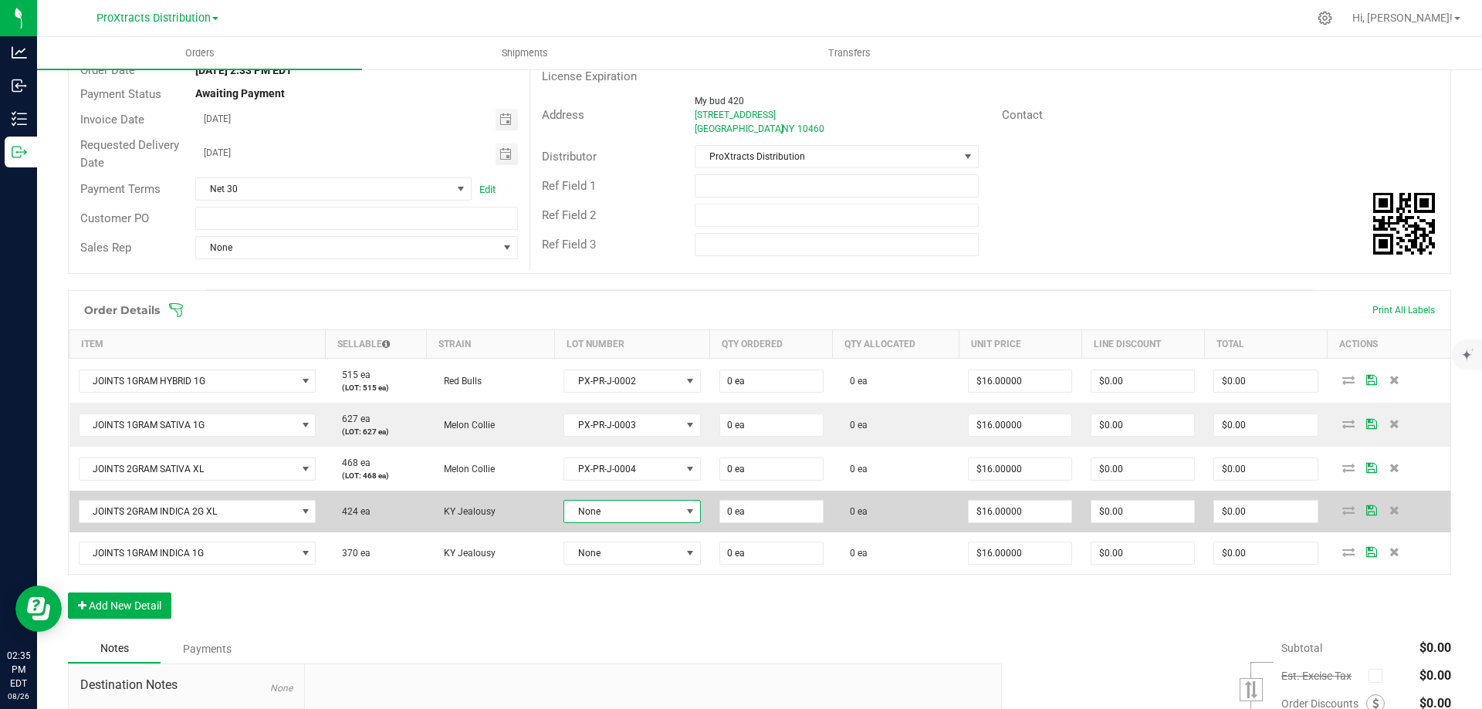
click at [606, 515] on span "None" at bounding box center [622, 512] width 116 height 22
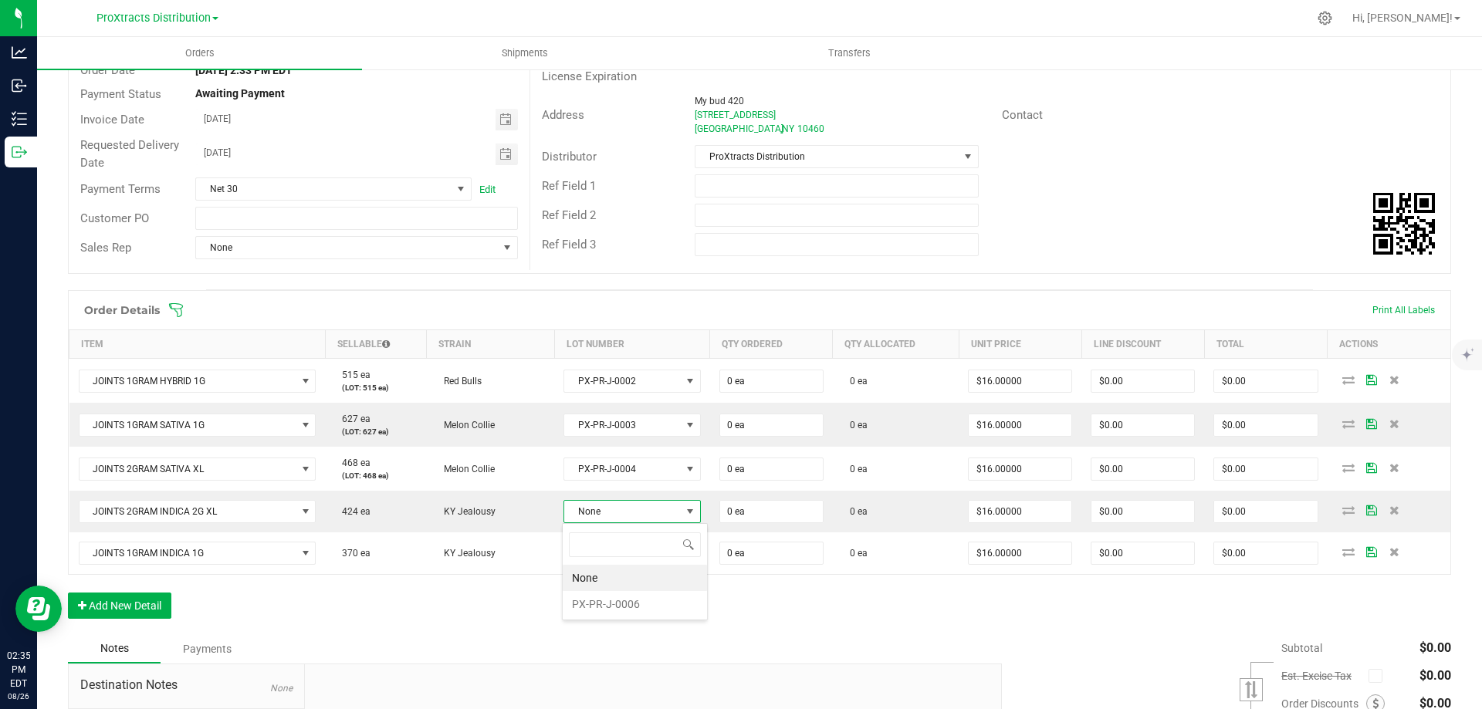
click at [596, 610] on li "PX-PR-J-0006" at bounding box center [635, 604] width 144 height 26
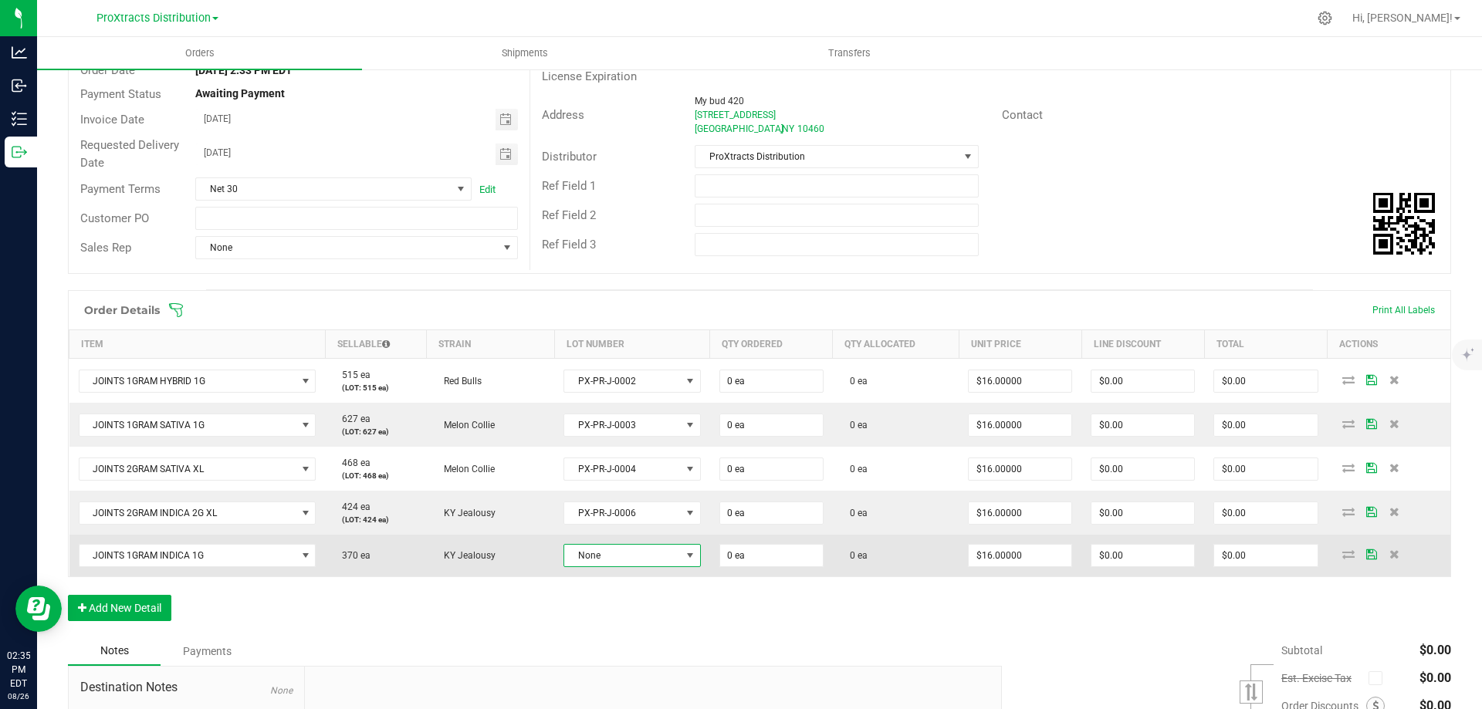
click at [607, 558] on span "None" at bounding box center [622, 556] width 116 height 22
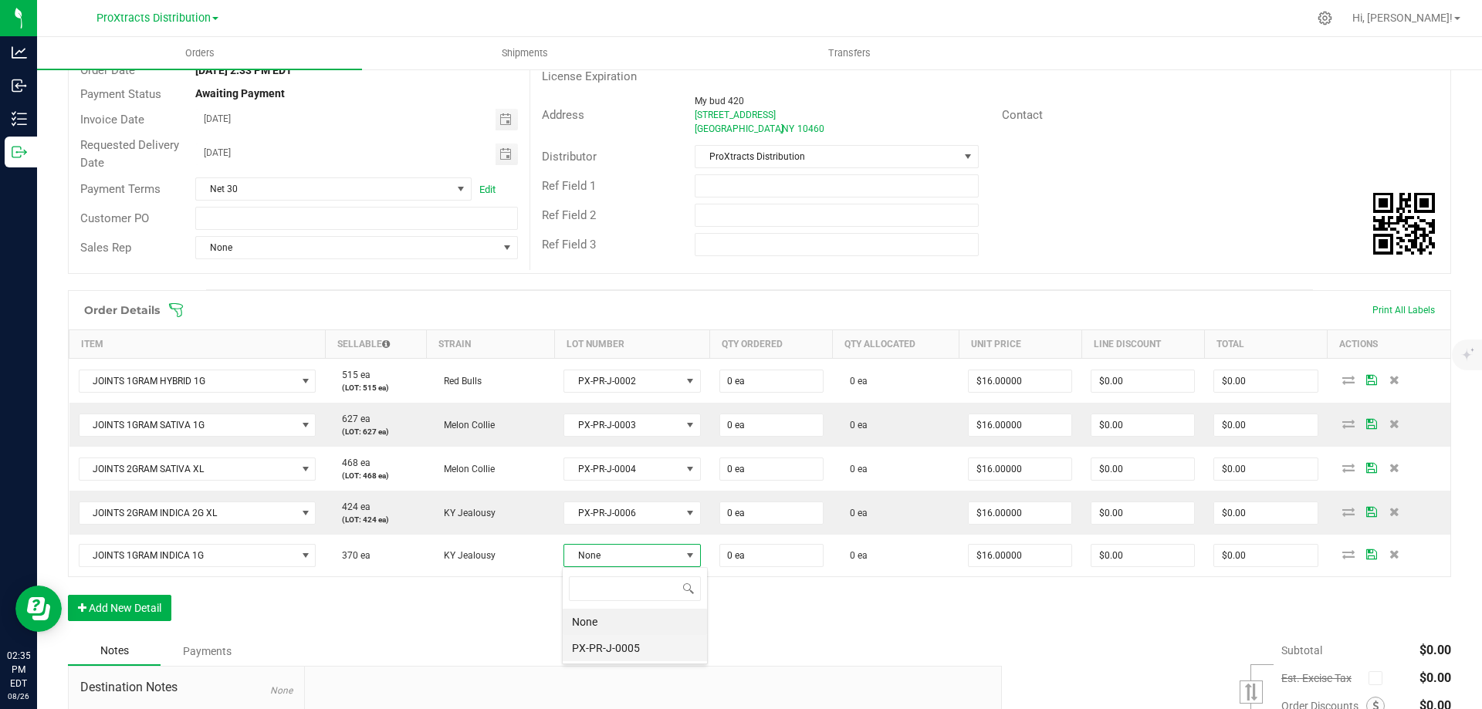
click at [605, 646] on li "PX-PR-J-0005" at bounding box center [635, 648] width 144 height 26
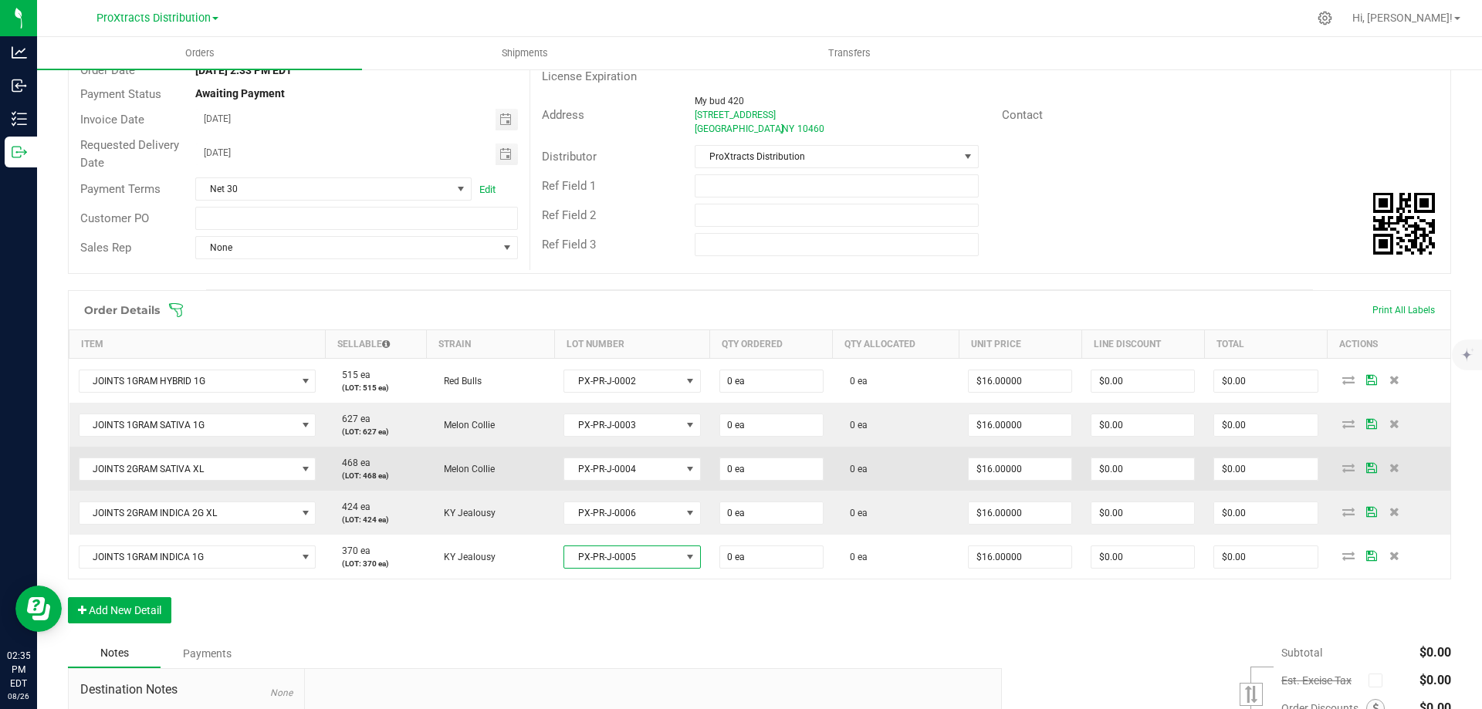
scroll to position [77, 0]
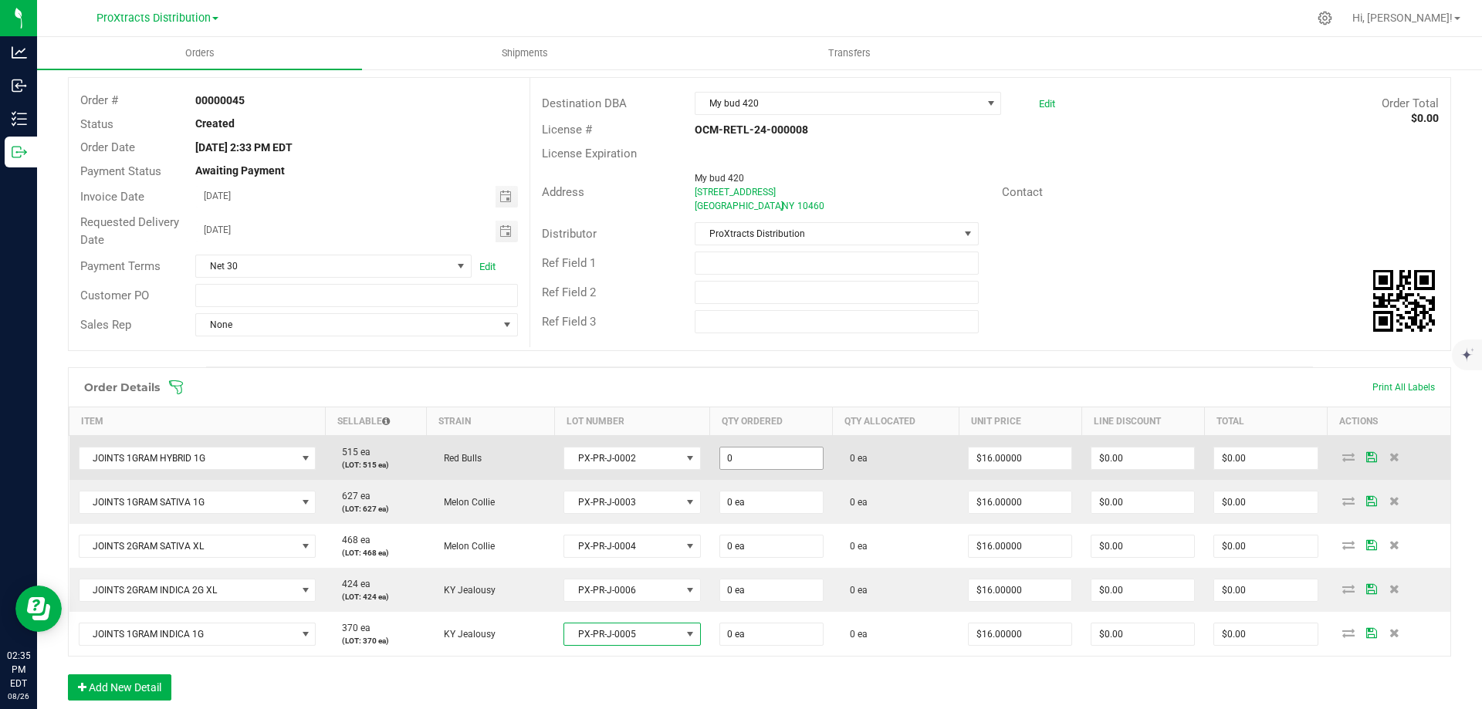
click at [754, 459] on input "0" at bounding box center [771, 459] width 103 height 22
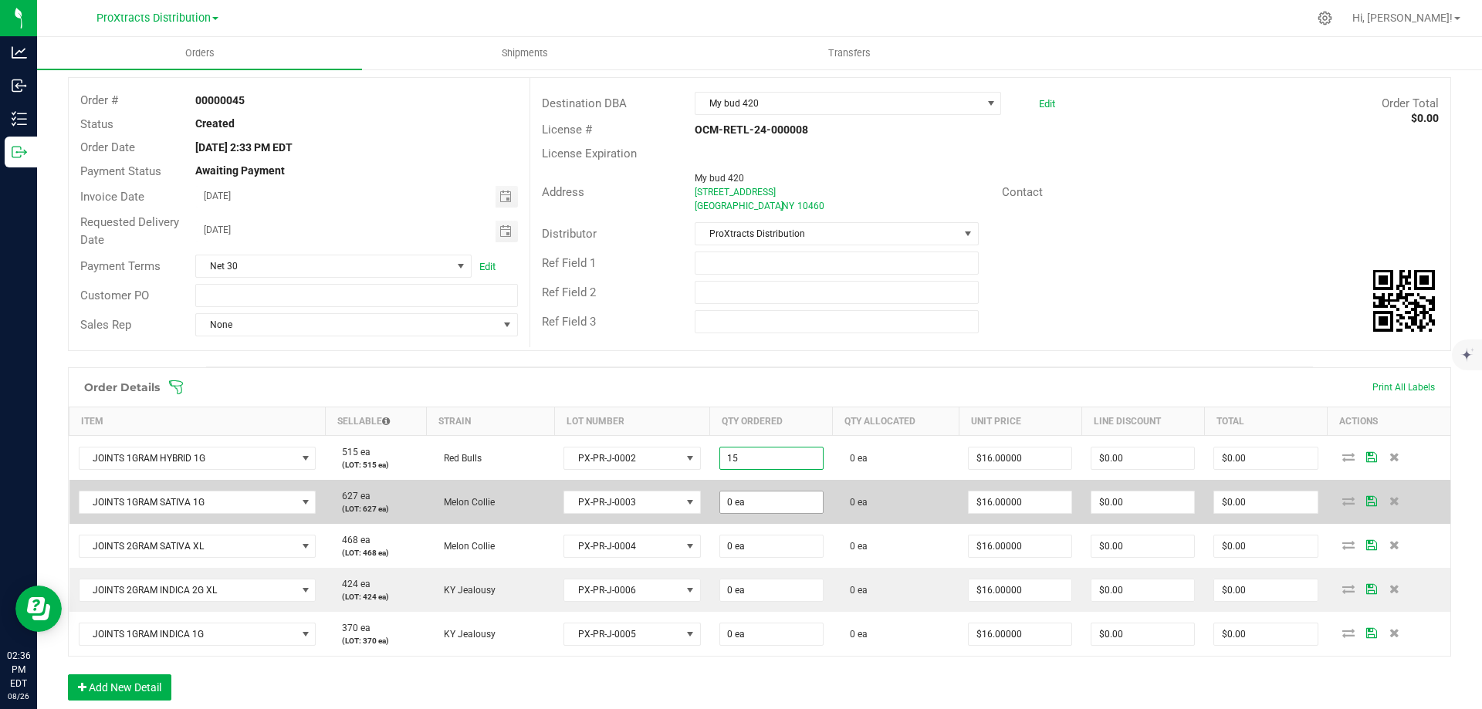
type input "15 ea"
type input "$240.00"
click at [772, 512] on input "0" at bounding box center [771, 503] width 103 height 22
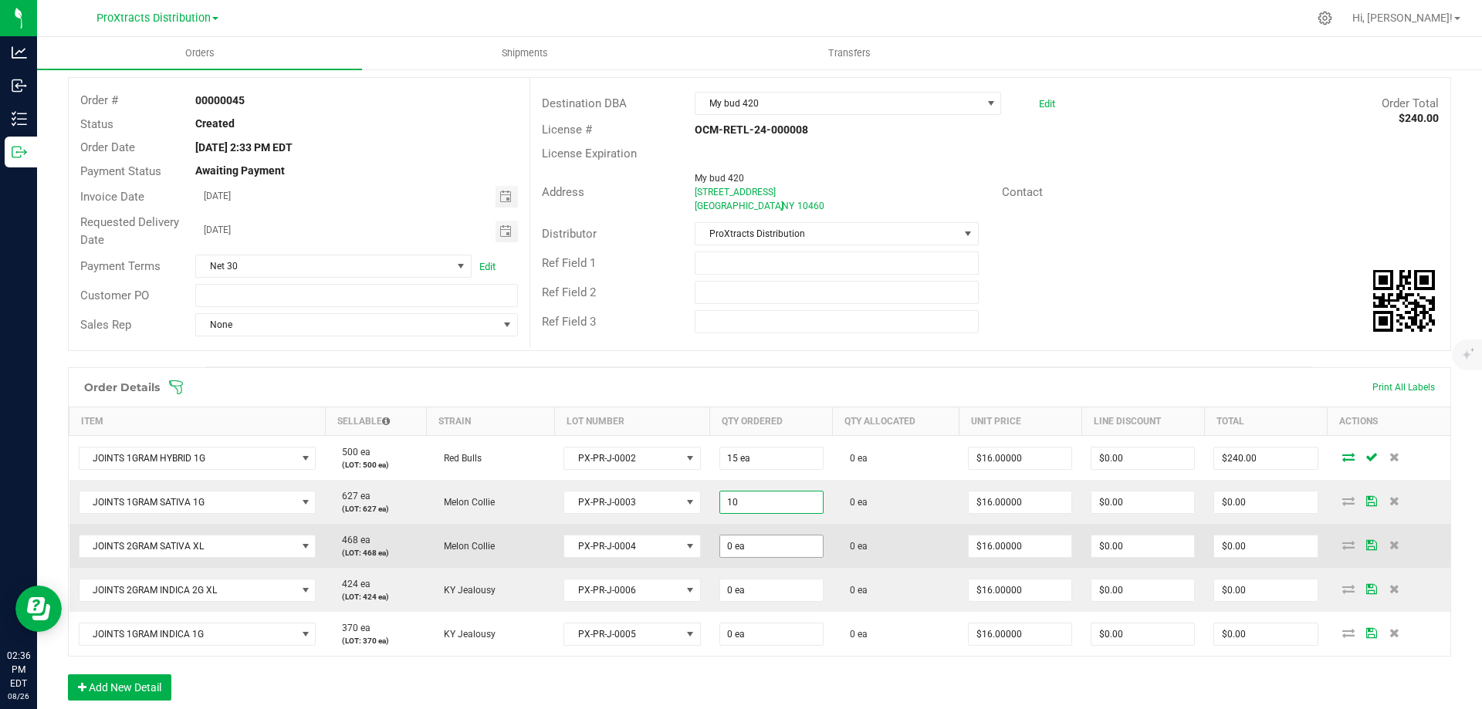
click at [762, 542] on input "0 ea" at bounding box center [771, 547] width 103 height 22
type input "10 ea"
type input "$160.00"
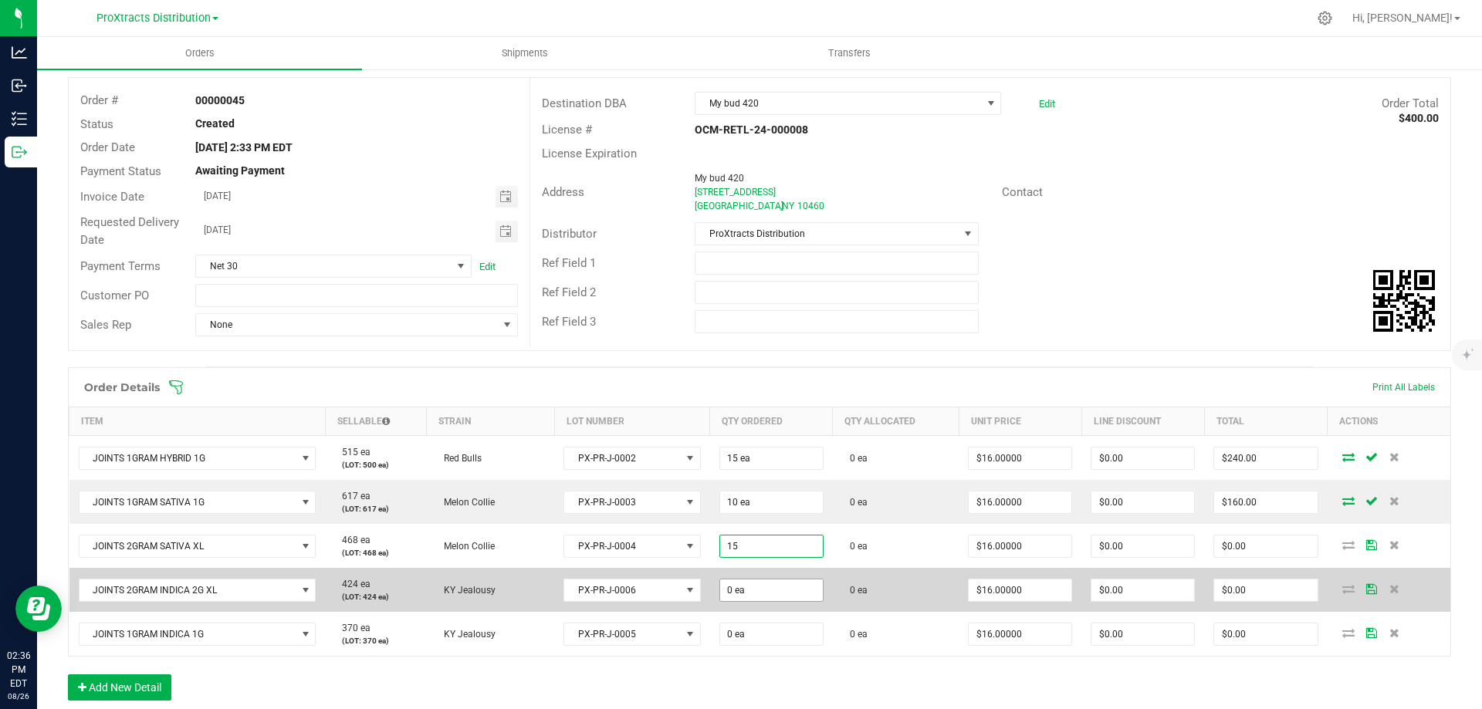
click at [763, 590] on input "0 ea" at bounding box center [771, 591] width 103 height 22
type input "15 ea"
type input "$240.00"
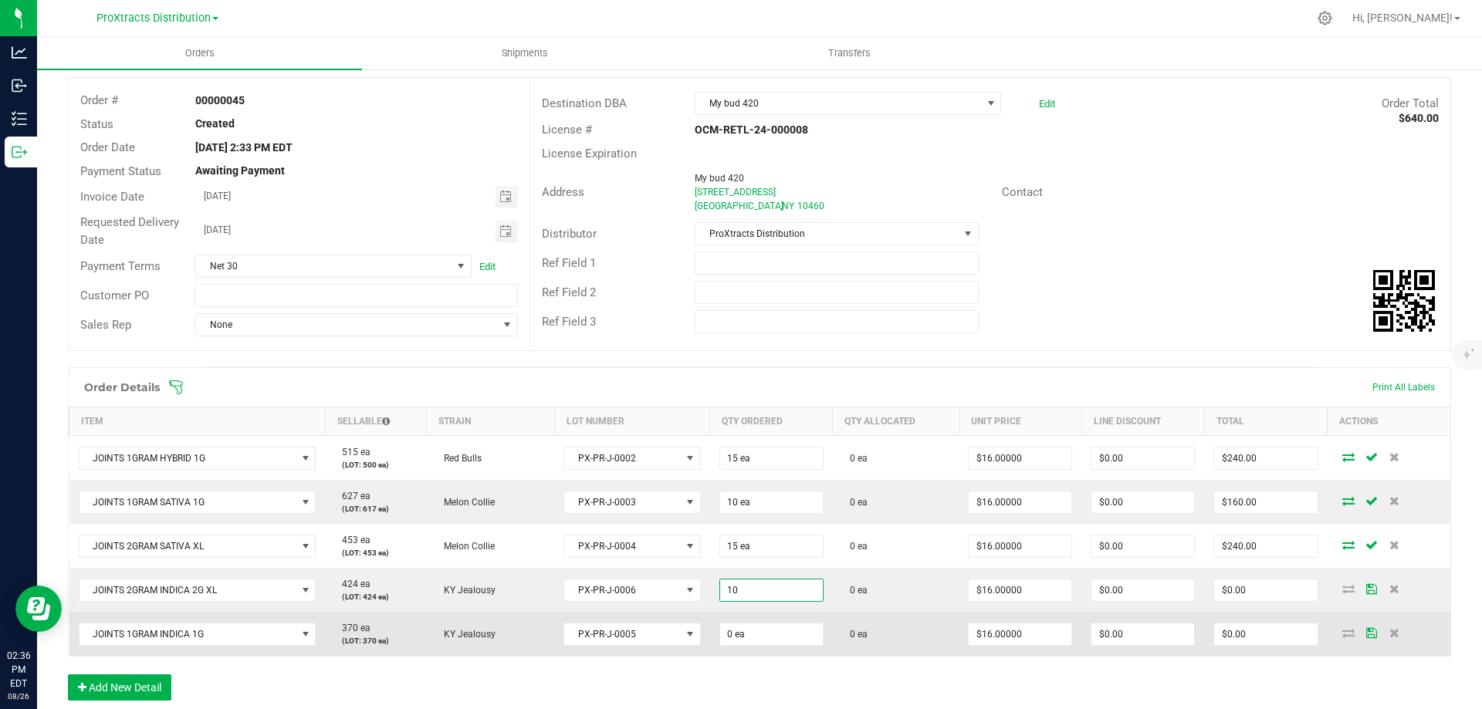
type input "10 ea"
type input "$160.00"
click at [791, 620] on td "0 ea" at bounding box center [771, 634] width 123 height 44
click at [781, 639] on input "0 ea" at bounding box center [771, 635] width 103 height 22
type input "15 ea"
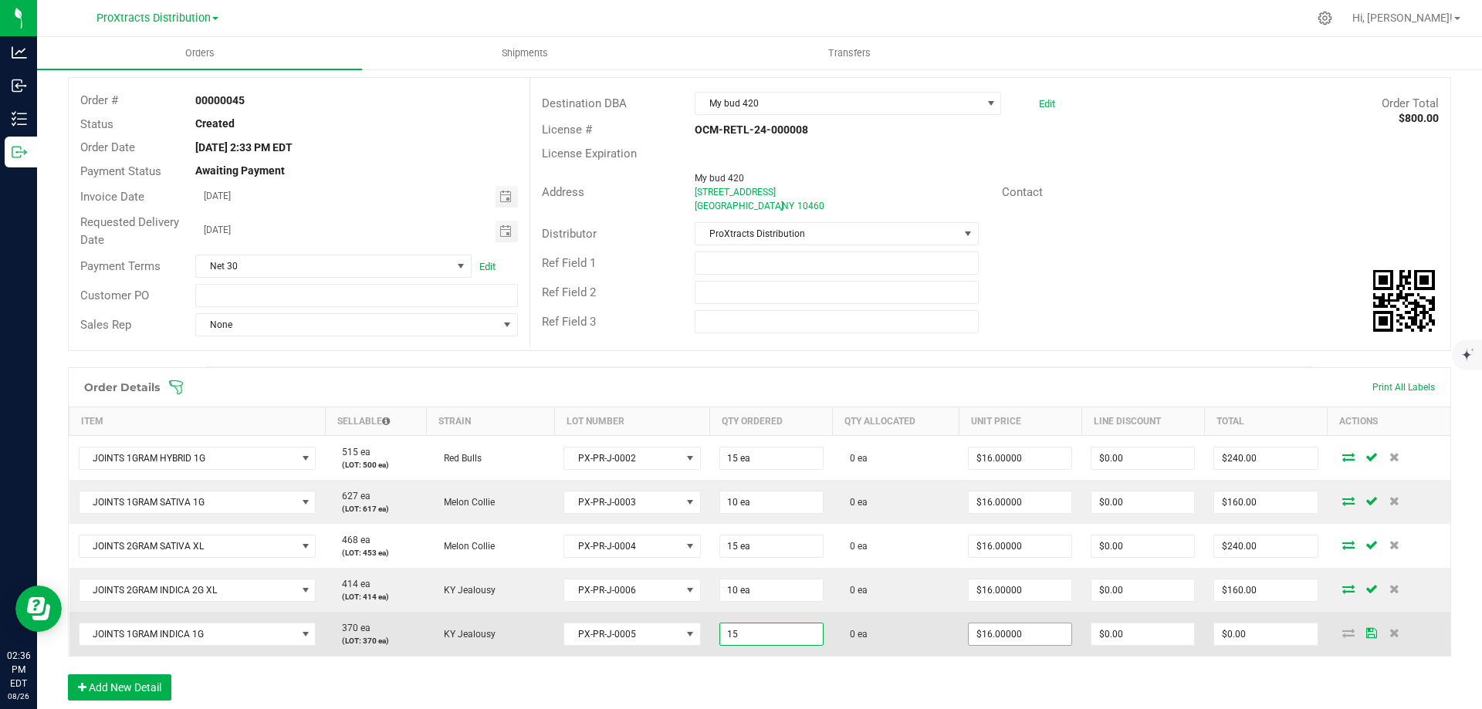
type input "16"
type input "$240.00"
click at [1003, 633] on input "16" at bounding box center [1019, 635] width 103 height 22
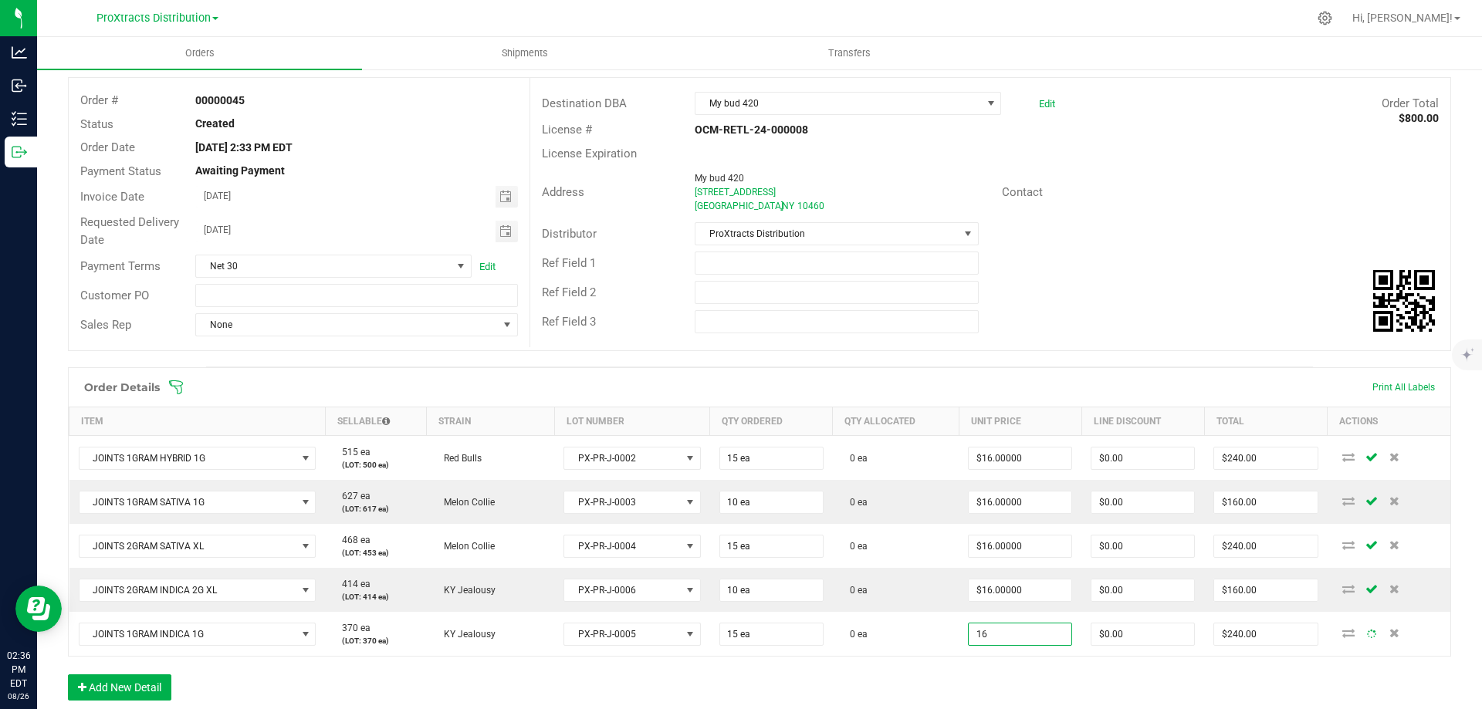
type input "8"
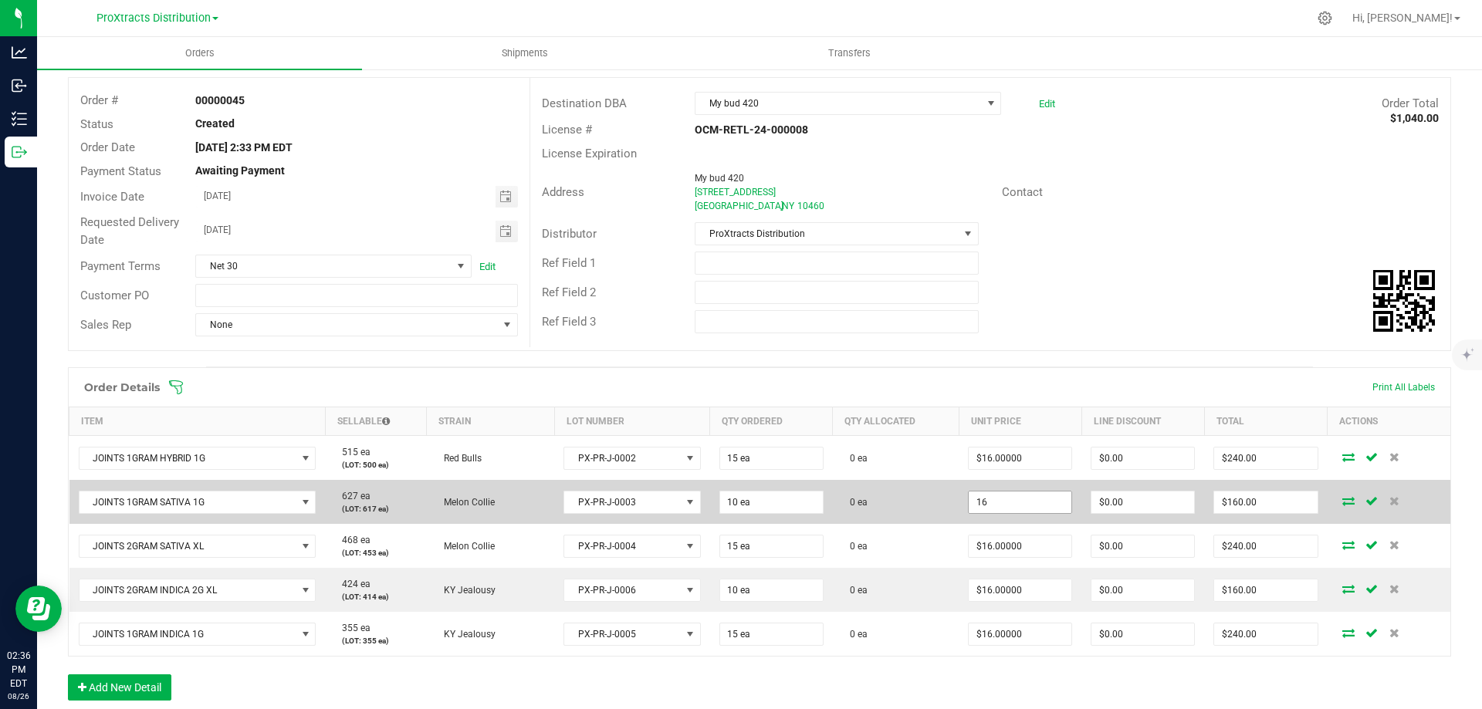
click at [1023, 508] on input "16" at bounding box center [1019, 503] width 103 height 22
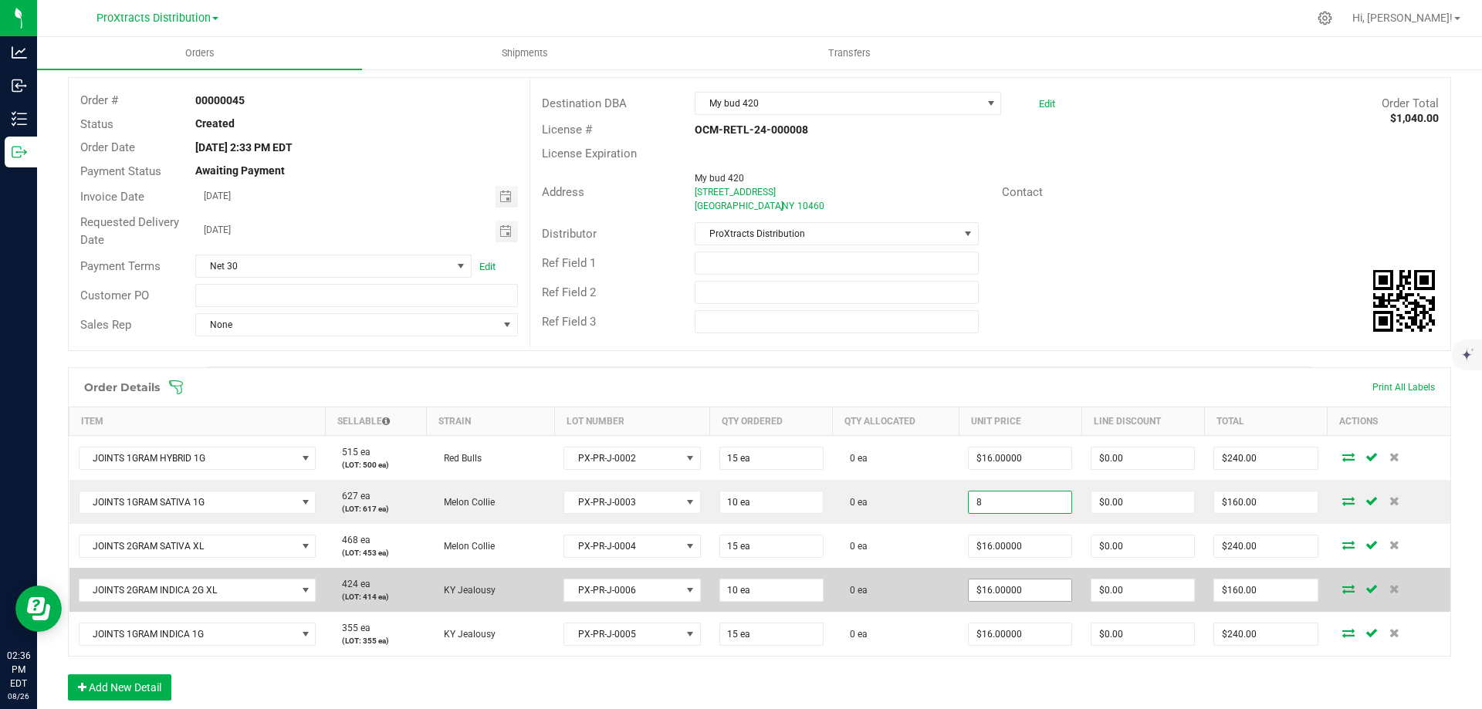
type input "$8.00000"
type input "$80.00"
click at [1020, 589] on input "16" at bounding box center [1019, 591] width 103 height 22
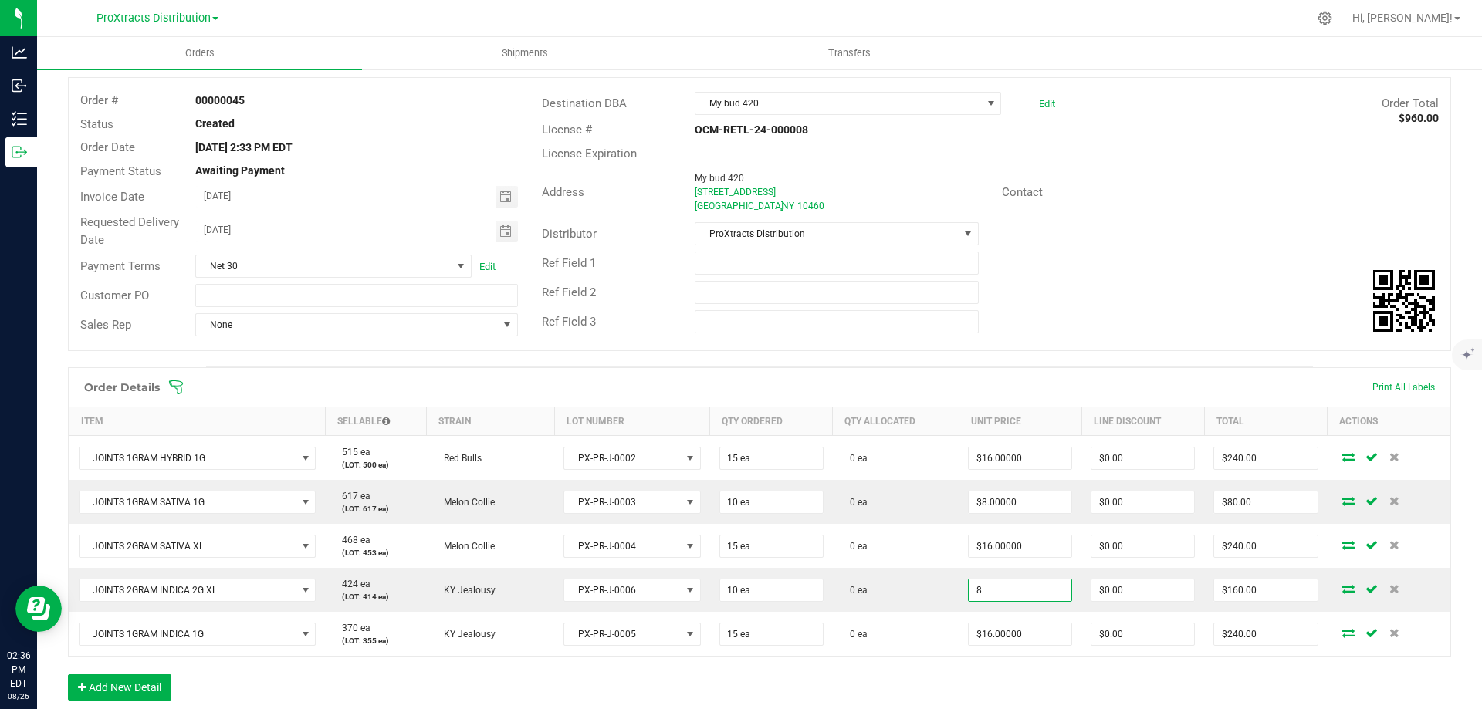
type input "$8.00000"
type input "$80.00"
drag, startPoint x: 978, startPoint y: 684, endPoint x: 974, endPoint y: 676, distance: 9.3
click at [977, 684] on div "Order Details Print All Labels Item Sellable Strain Lot Number Qty Ordered Qty …" at bounding box center [759, 541] width 1383 height 349
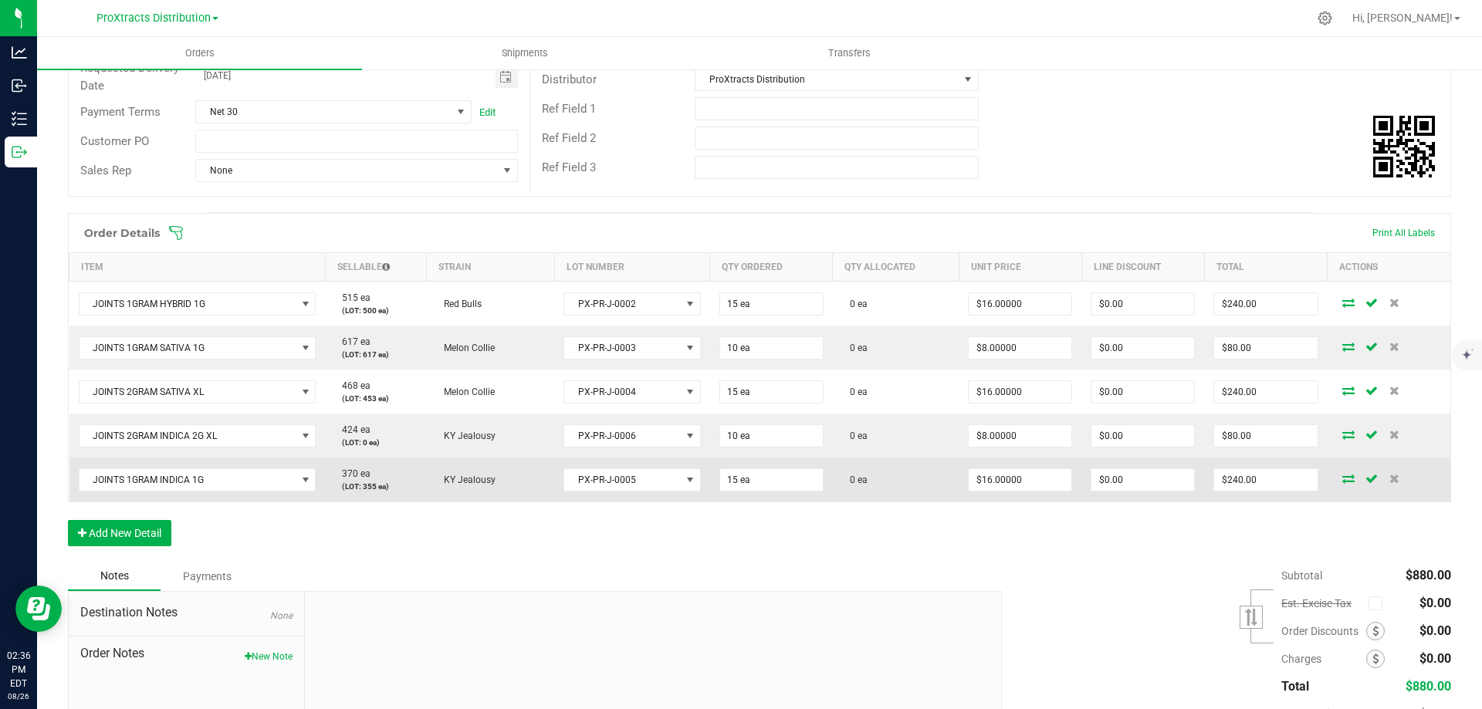
scroll to position [309, 0]
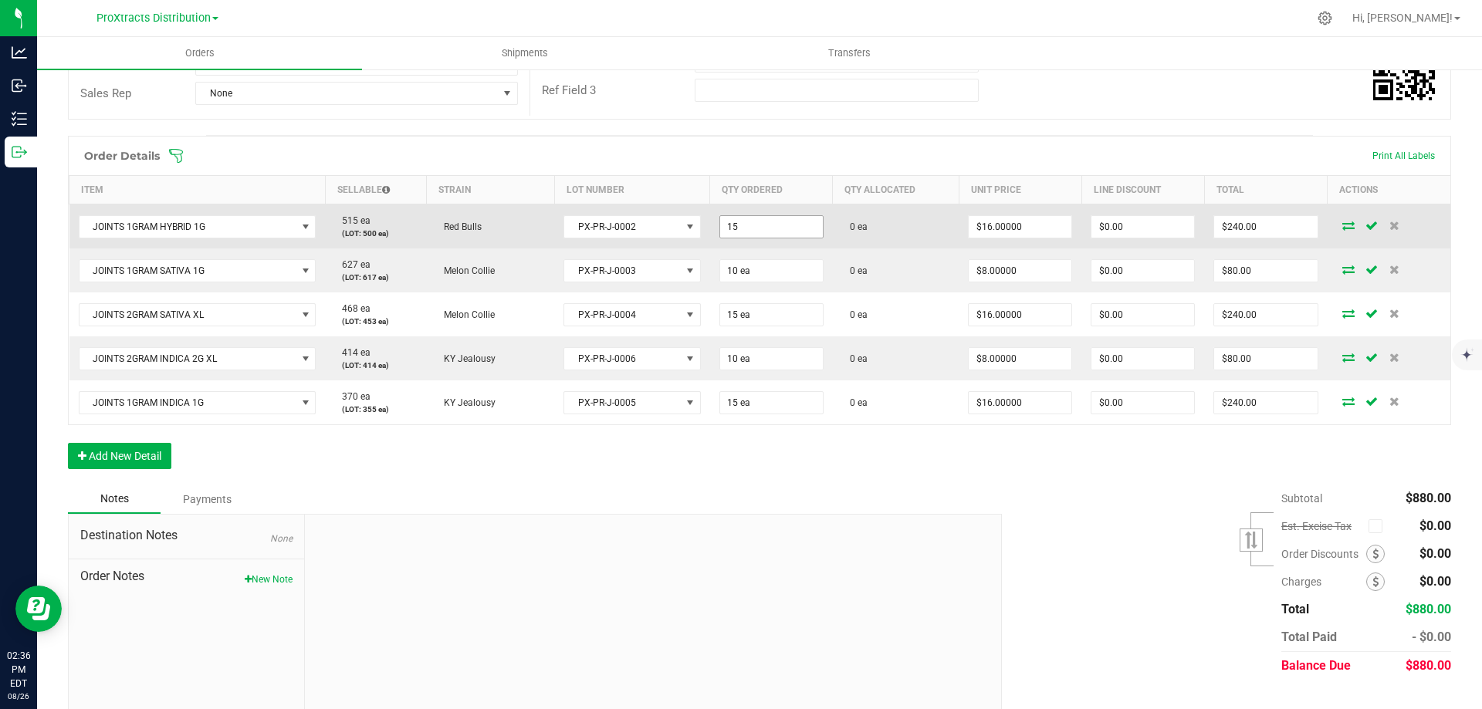
click at [755, 228] on input "15" at bounding box center [771, 227] width 103 height 22
type input "15 ea"
type input "16"
click at [982, 224] on input "16" at bounding box center [1019, 227] width 103 height 22
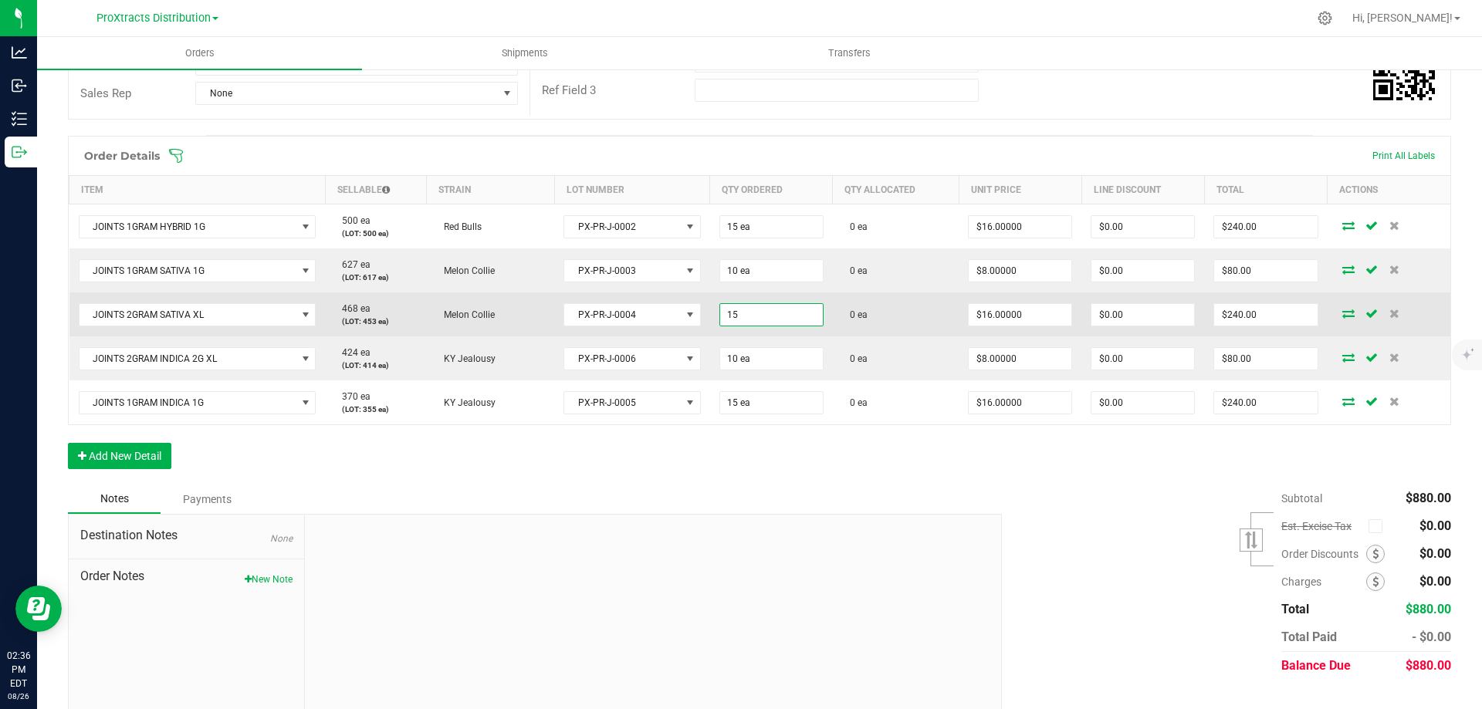
click at [752, 320] on input "15" at bounding box center [771, 315] width 103 height 22
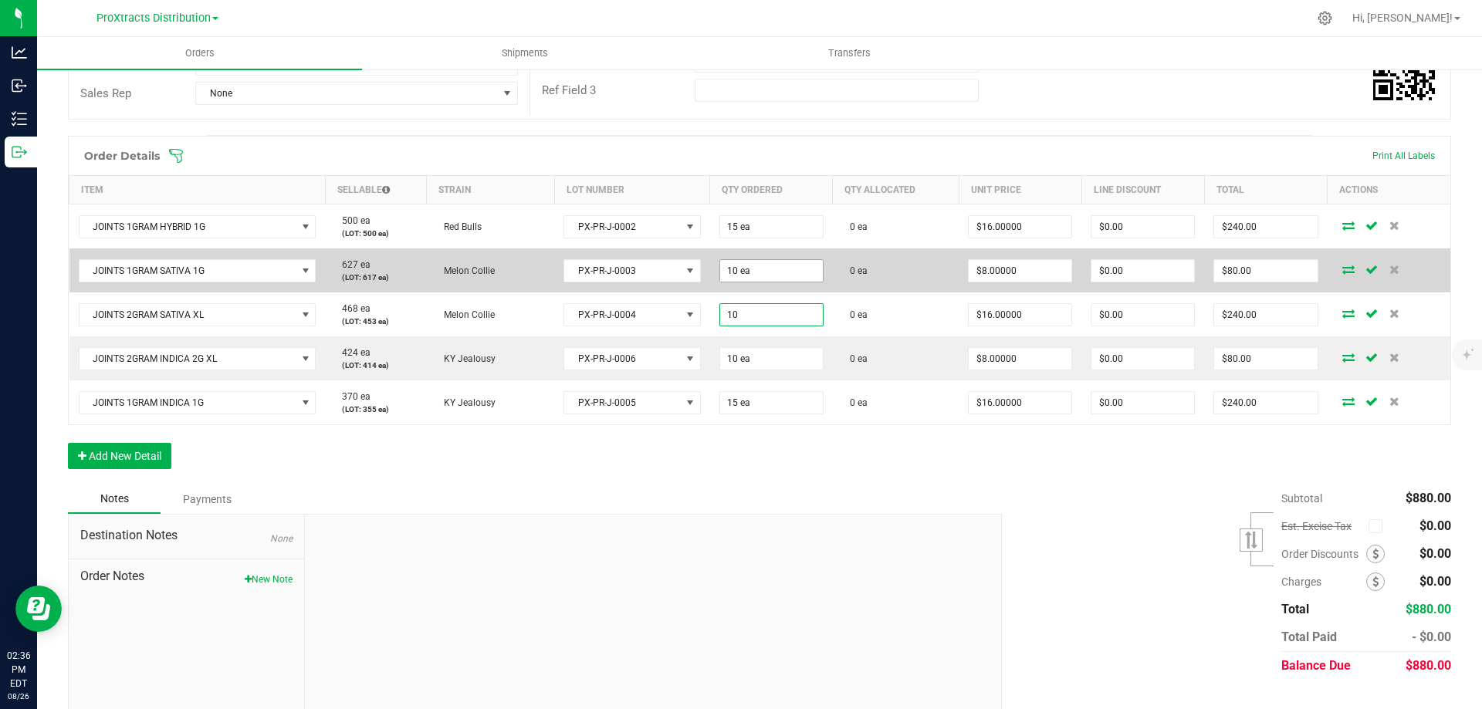
type input "10 ea"
type input "$160.00"
click at [754, 273] on input "10" at bounding box center [771, 271] width 103 height 22
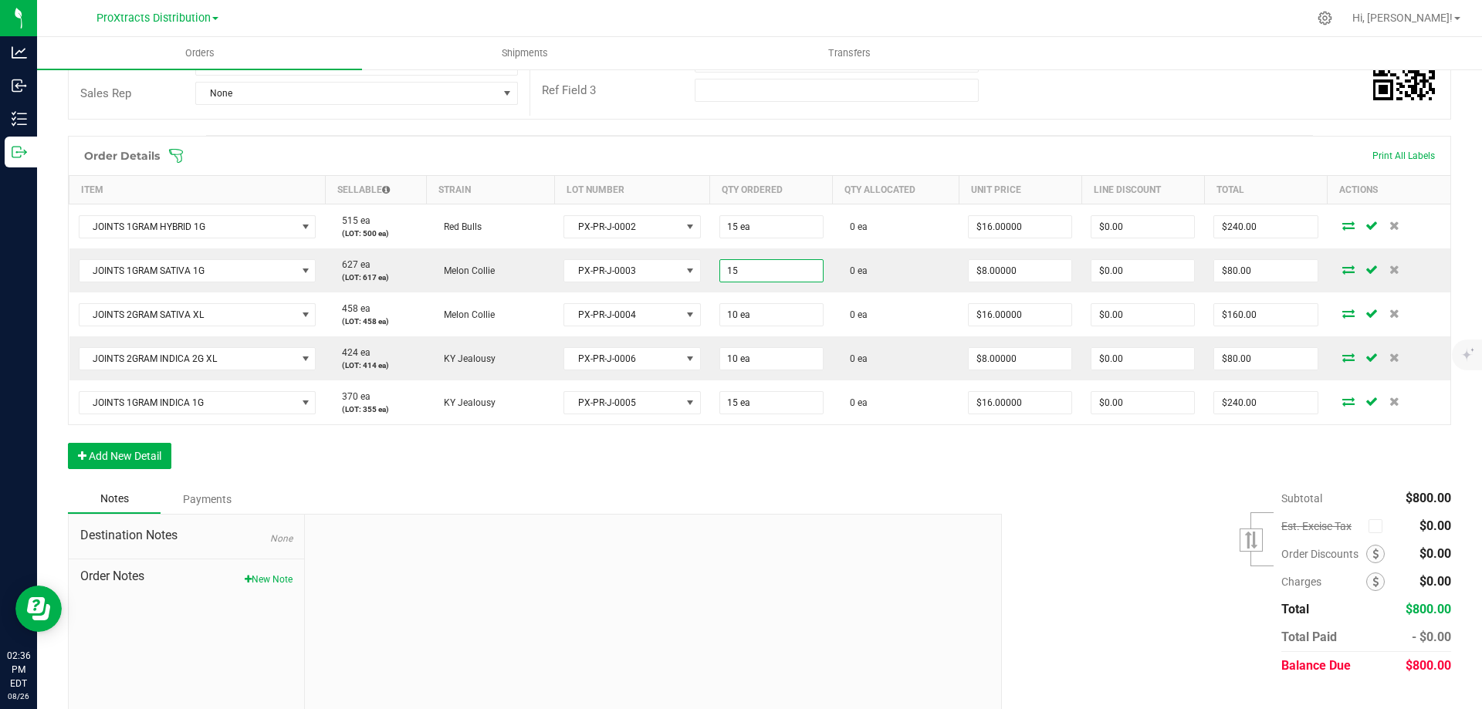
type input "15 ea"
type input "$120.00"
click at [814, 510] on div "Notes Payments" at bounding box center [529, 499] width 922 height 29
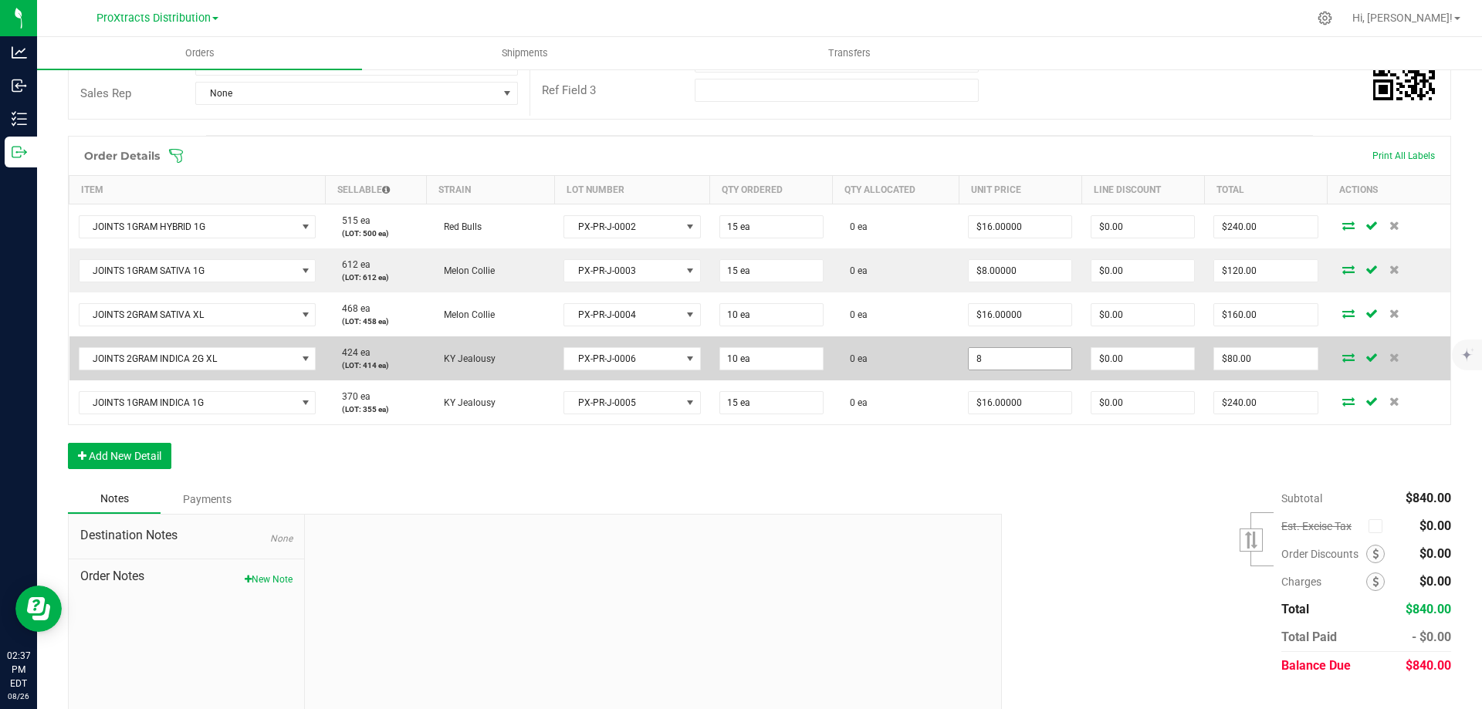
click at [1032, 360] on input "8" at bounding box center [1019, 359] width 103 height 22
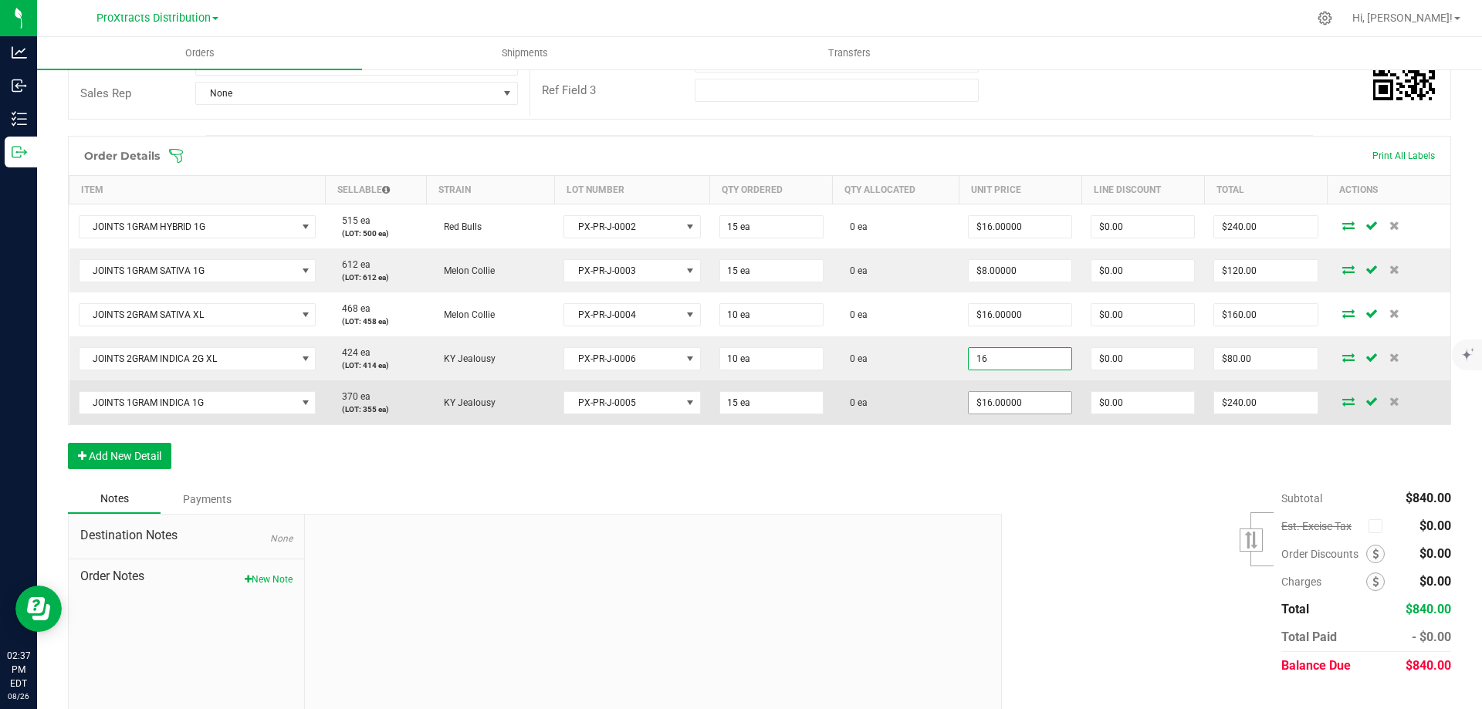
type input "16"
type input "$16.00000"
type input "$160.00"
click at [1035, 404] on input "16" at bounding box center [1019, 403] width 103 height 22
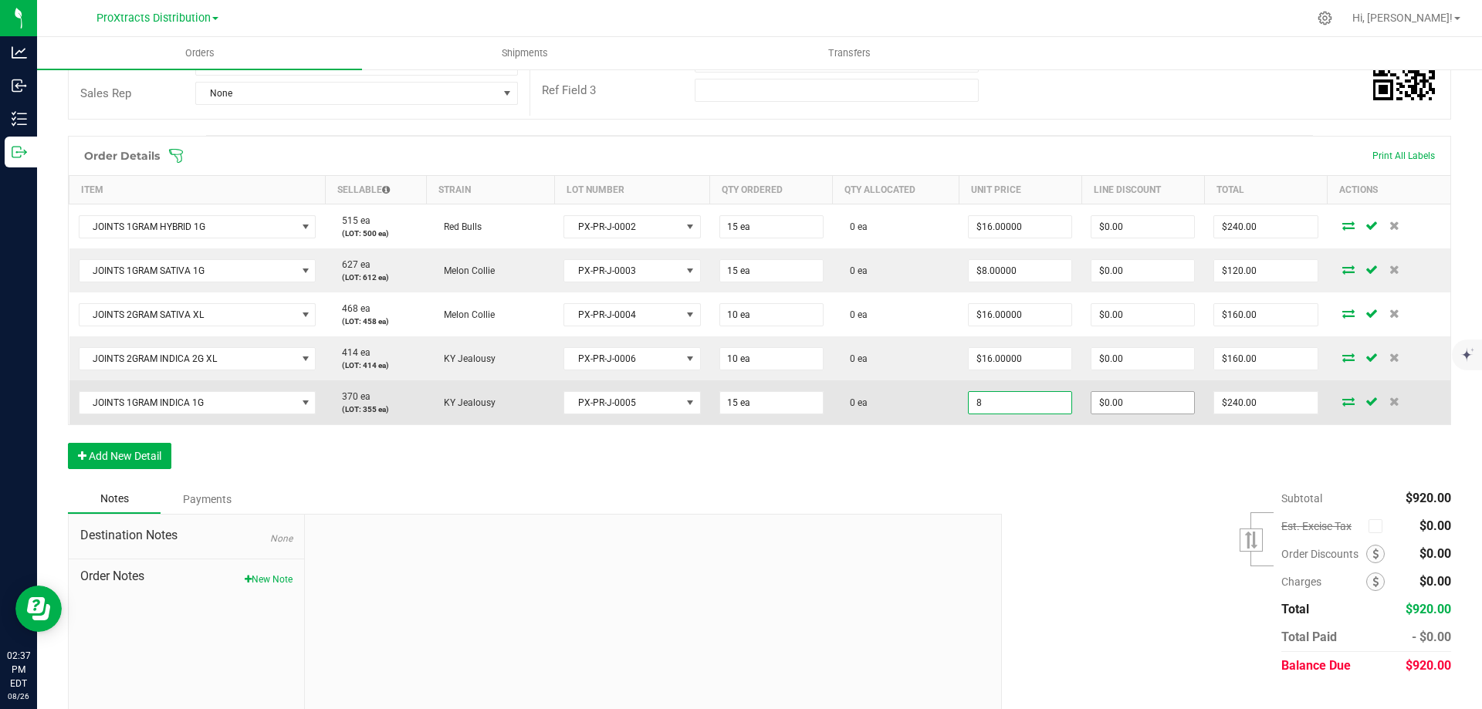
type input "$8.00000"
type input "0"
type input "$120.00"
click at [1114, 400] on input "0" at bounding box center [1142, 403] width 103 height 22
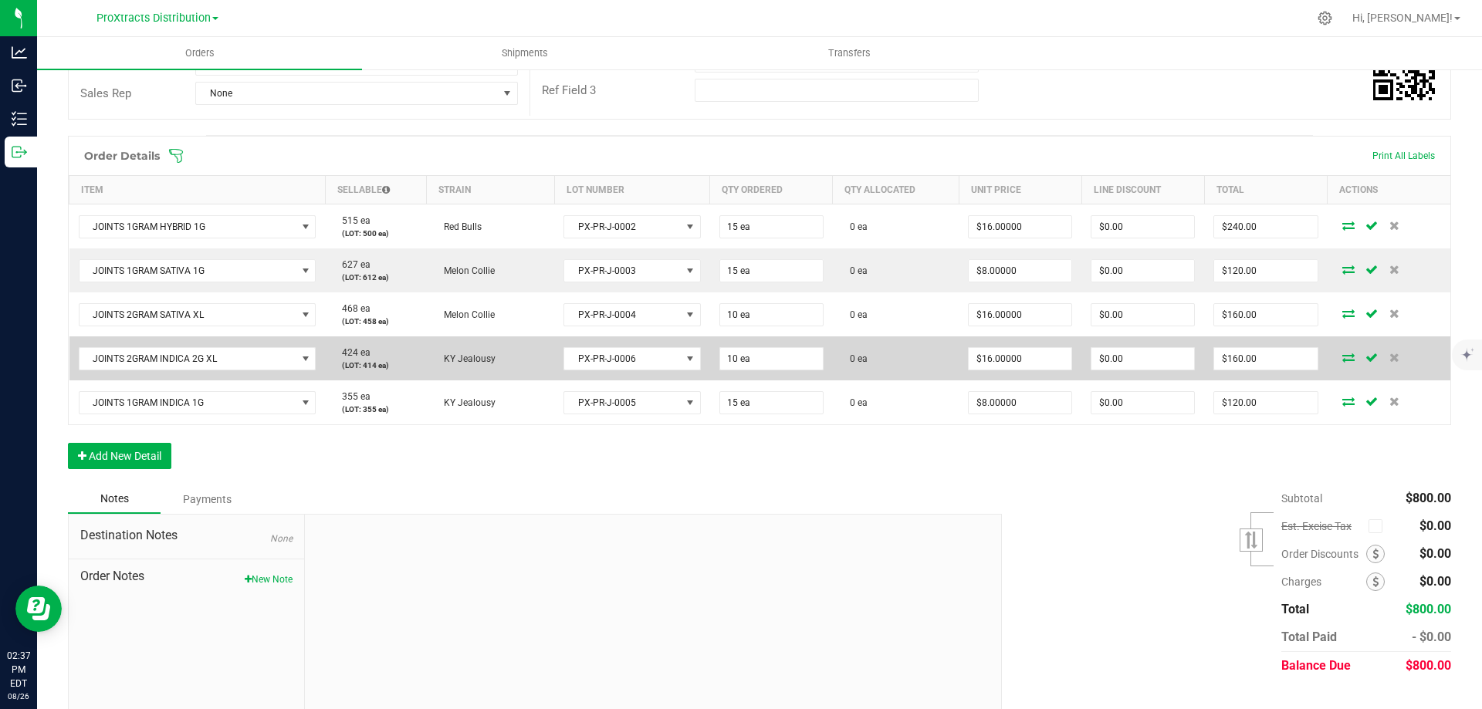
click at [1126, 373] on td "$0.00" at bounding box center [1142, 358] width 123 height 44
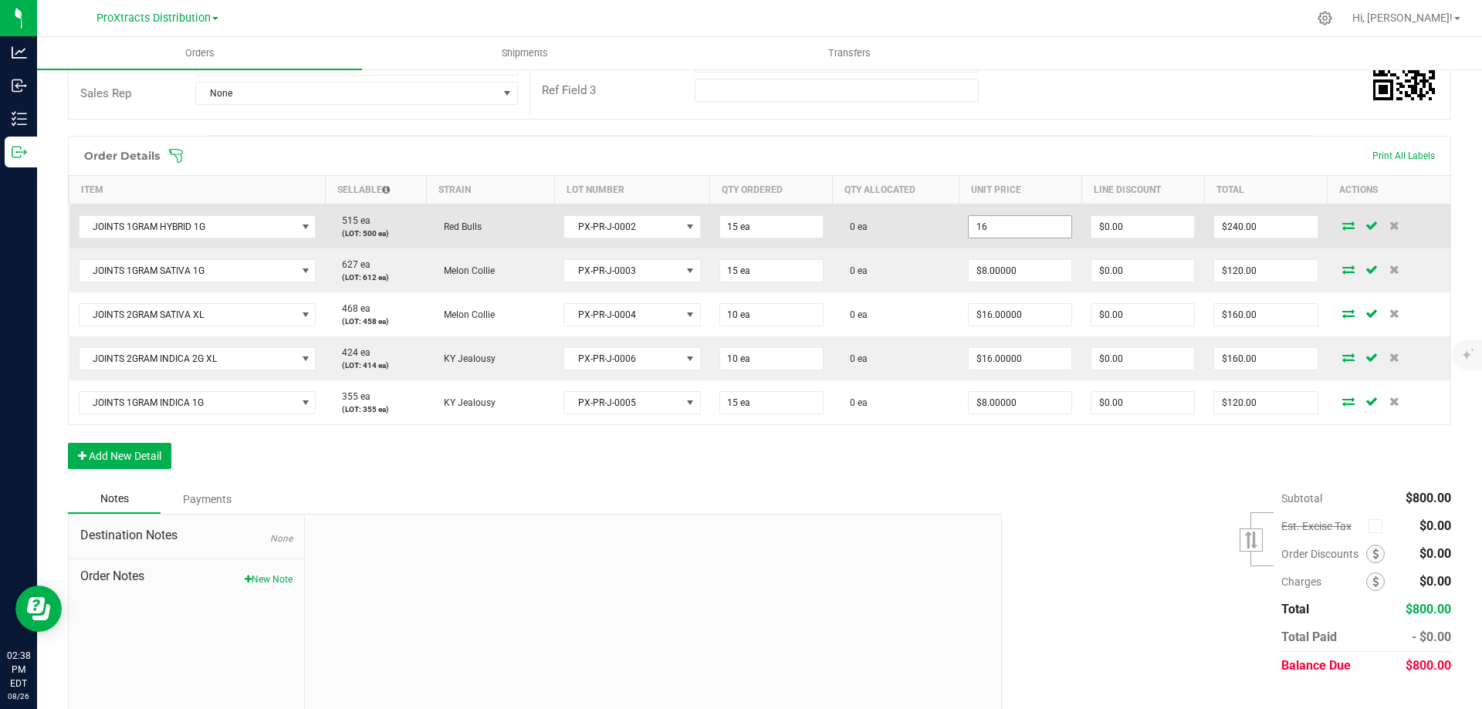
click at [1029, 229] on input "16" at bounding box center [1019, 227] width 103 height 22
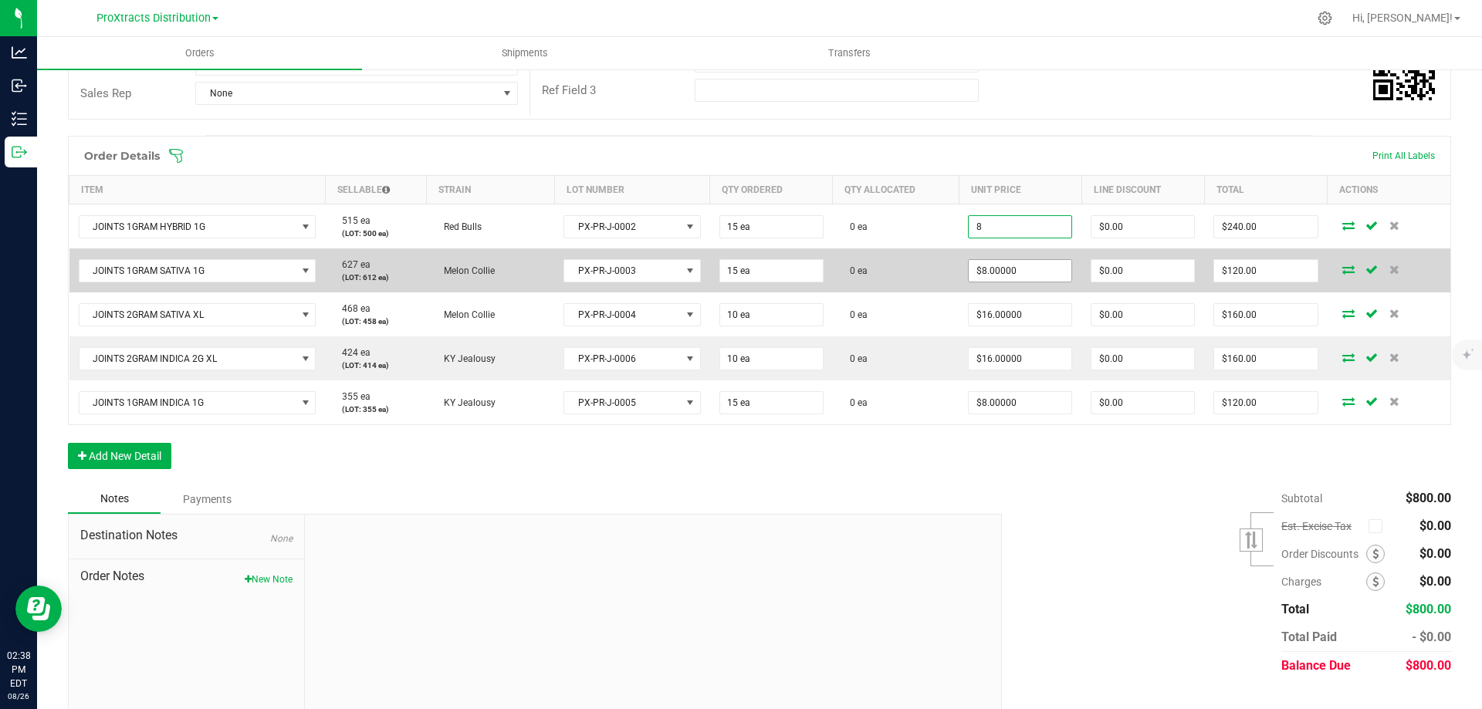
type input "$8.00000"
type input "$120.00"
click at [1035, 262] on input "8" at bounding box center [1019, 271] width 103 height 22
type input "$8.00000"
click at [911, 275] on td "0 ea" at bounding box center [896, 270] width 126 height 44
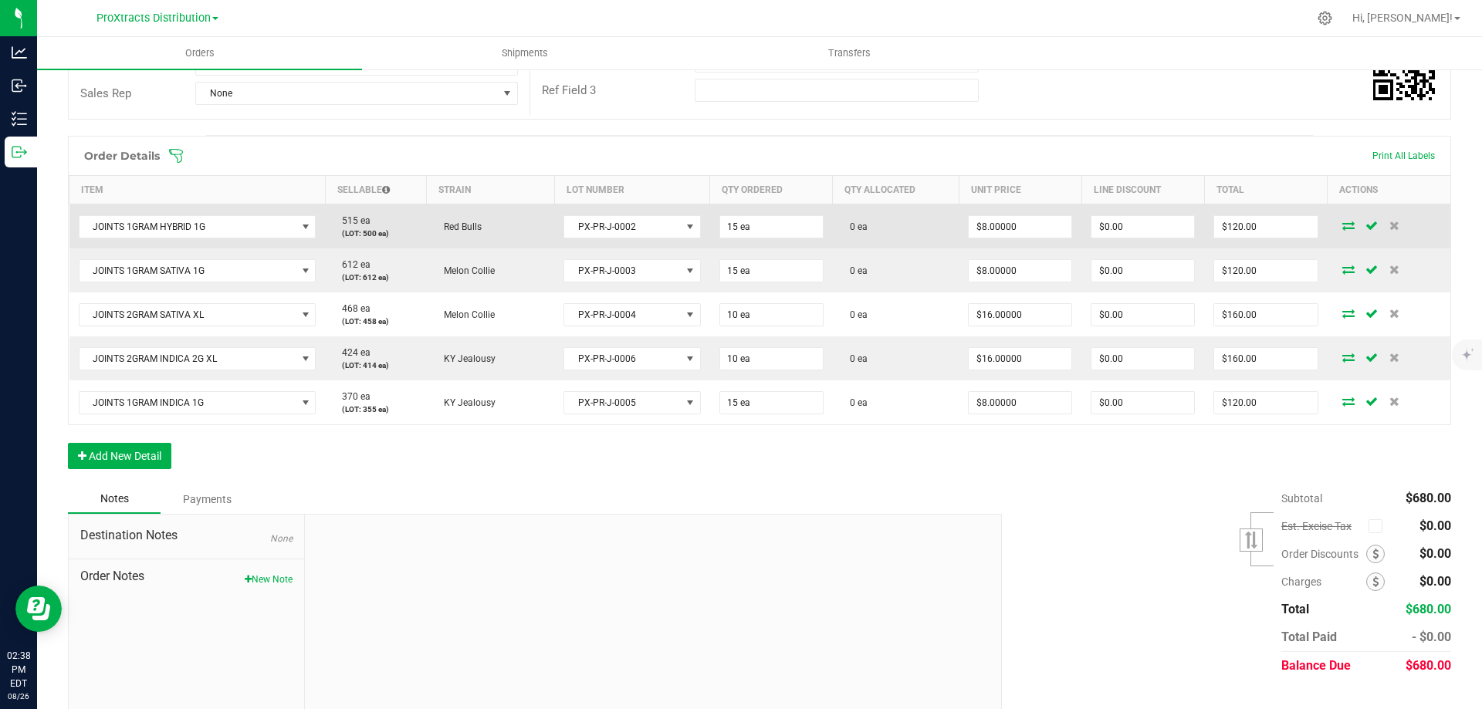
click at [1342, 224] on icon at bounding box center [1348, 225] width 12 height 9
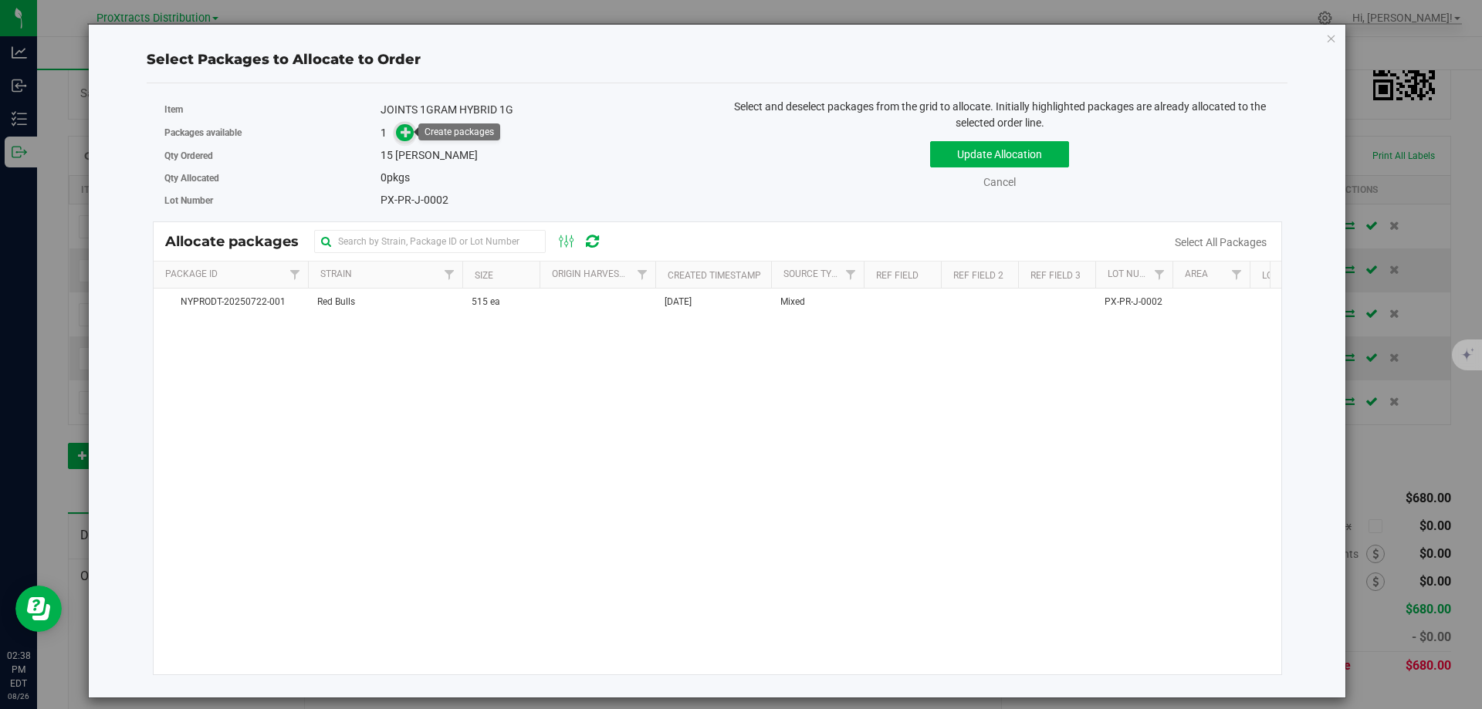
click at [405, 137] on icon at bounding box center [406, 132] width 11 height 11
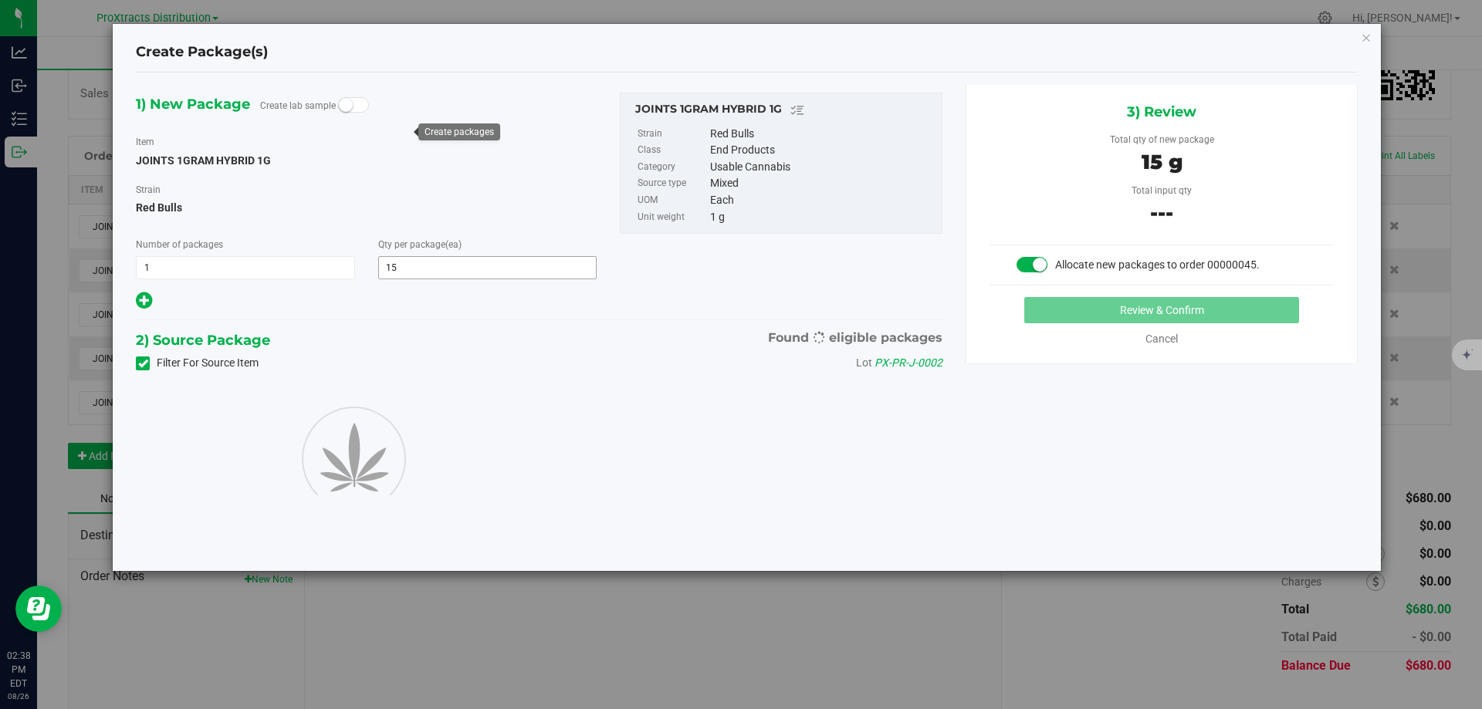
type input "15"
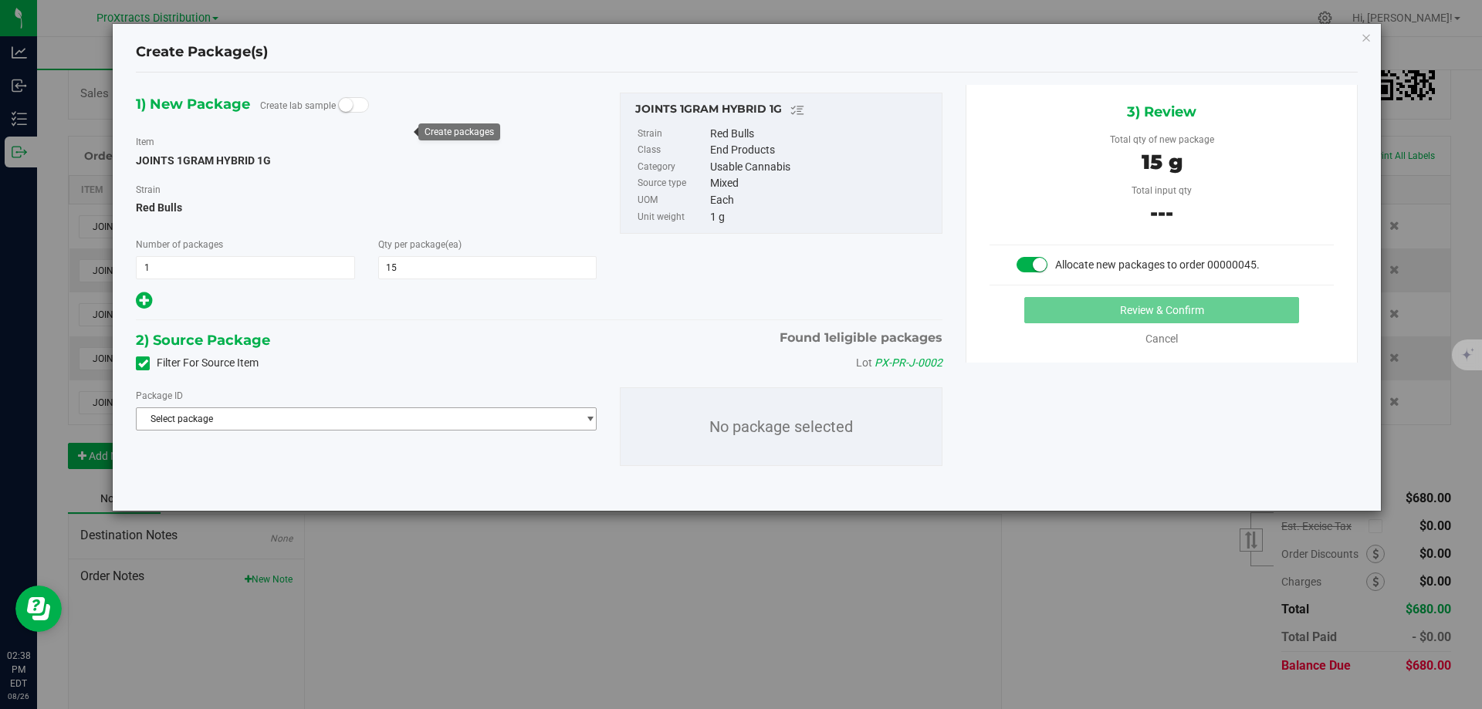
click at [212, 417] on span "Select package" at bounding box center [357, 419] width 440 height 22
click at [232, 483] on span "NYPRODT-20250722-001" at bounding box center [198, 482] width 105 height 11
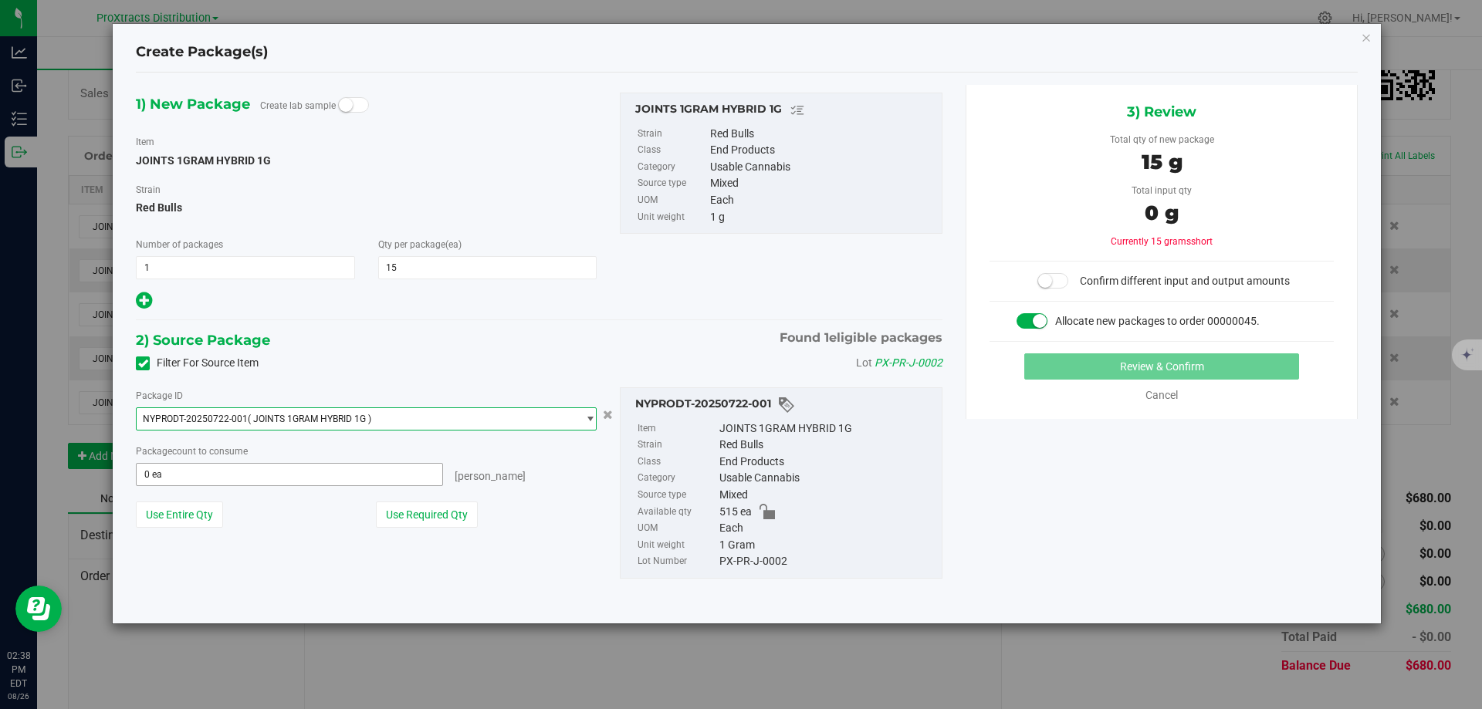
click at [318, 478] on span "0 ea 0" at bounding box center [289, 474] width 307 height 23
type input "15"
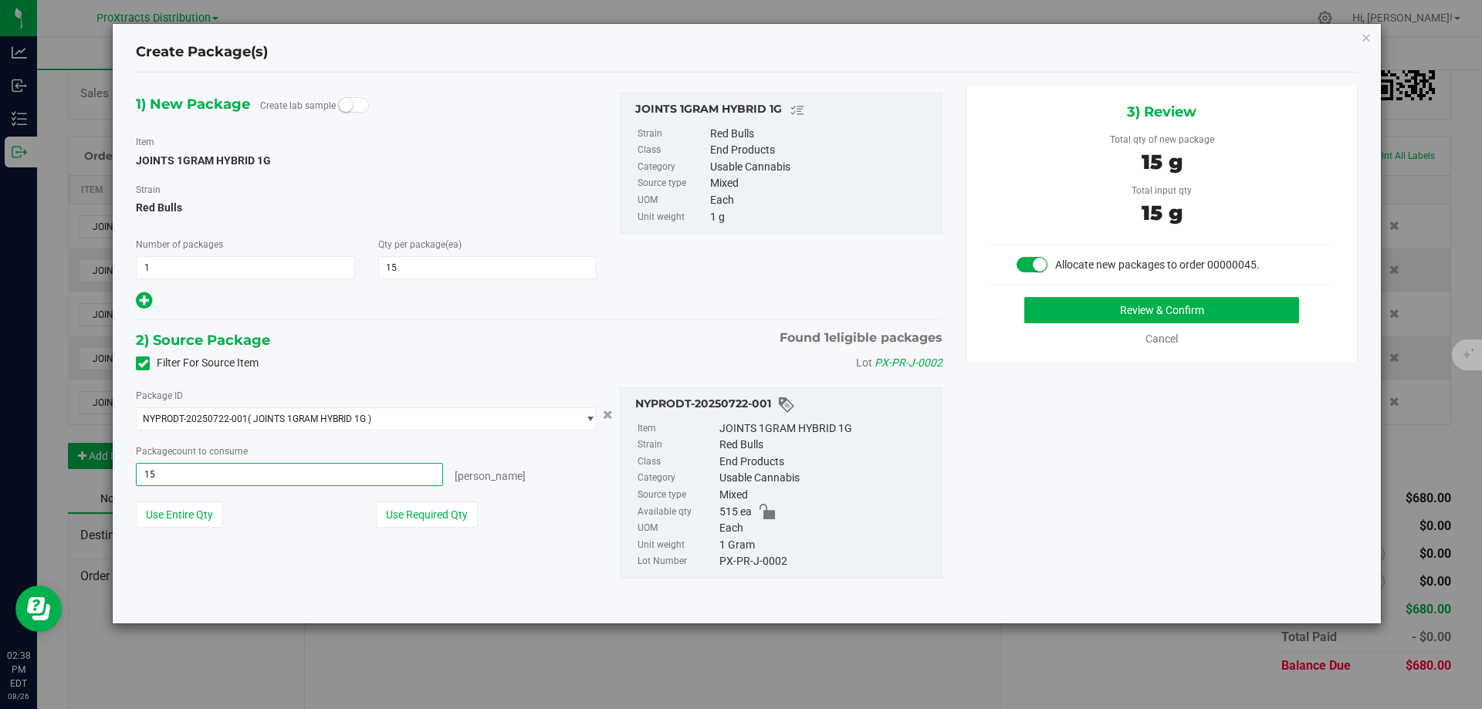
type input "15 ea"
click at [541, 477] on div "[PERSON_NAME]" at bounding box center [520, 474] width 154 height 22
click at [1152, 314] on button "Review & Confirm" at bounding box center [1161, 310] width 275 height 26
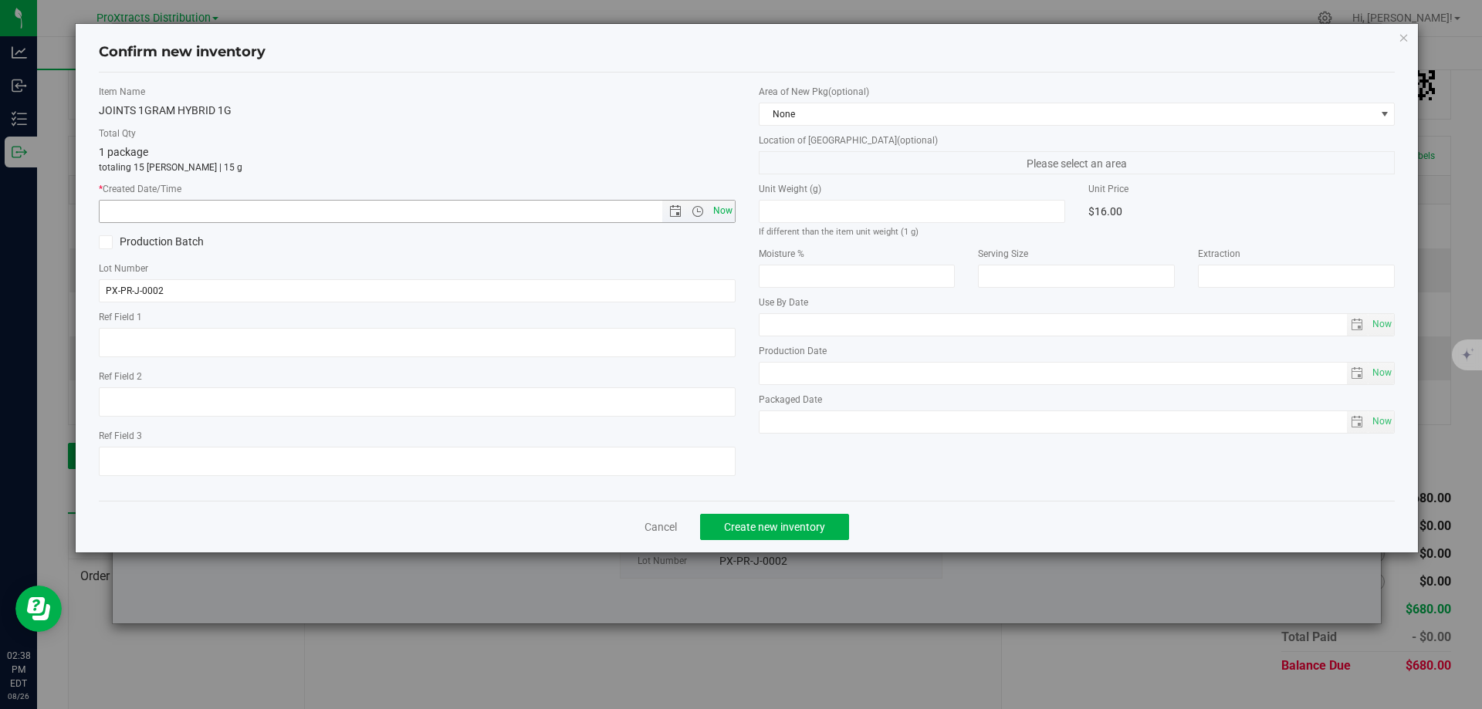
click at [733, 208] on span "Now" at bounding box center [722, 211] width 26 height 22
type input "8/26/2025 2:38 PM"
click at [742, 532] on span "Create new inventory" at bounding box center [774, 527] width 101 height 12
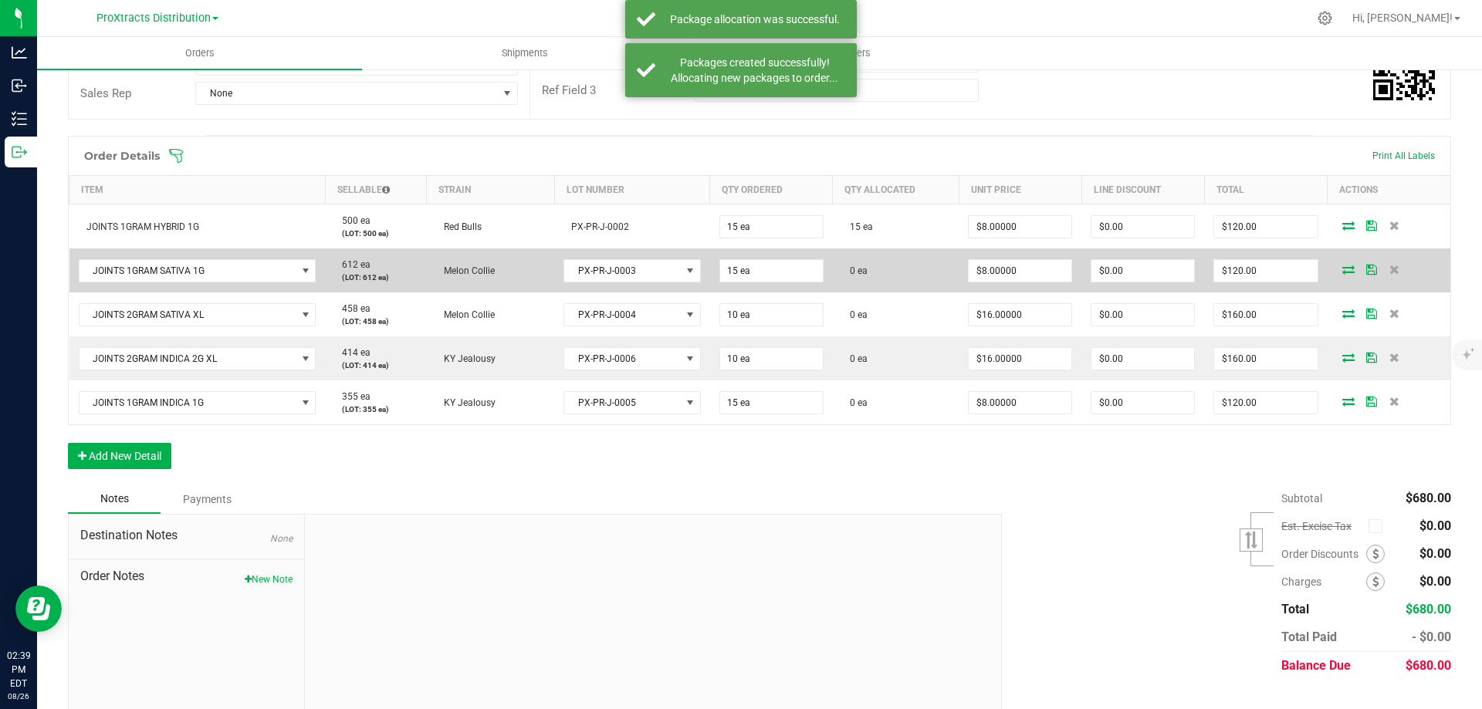
click at [1342, 274] on icon at bounding box center [1348, 269] width 12 height 9
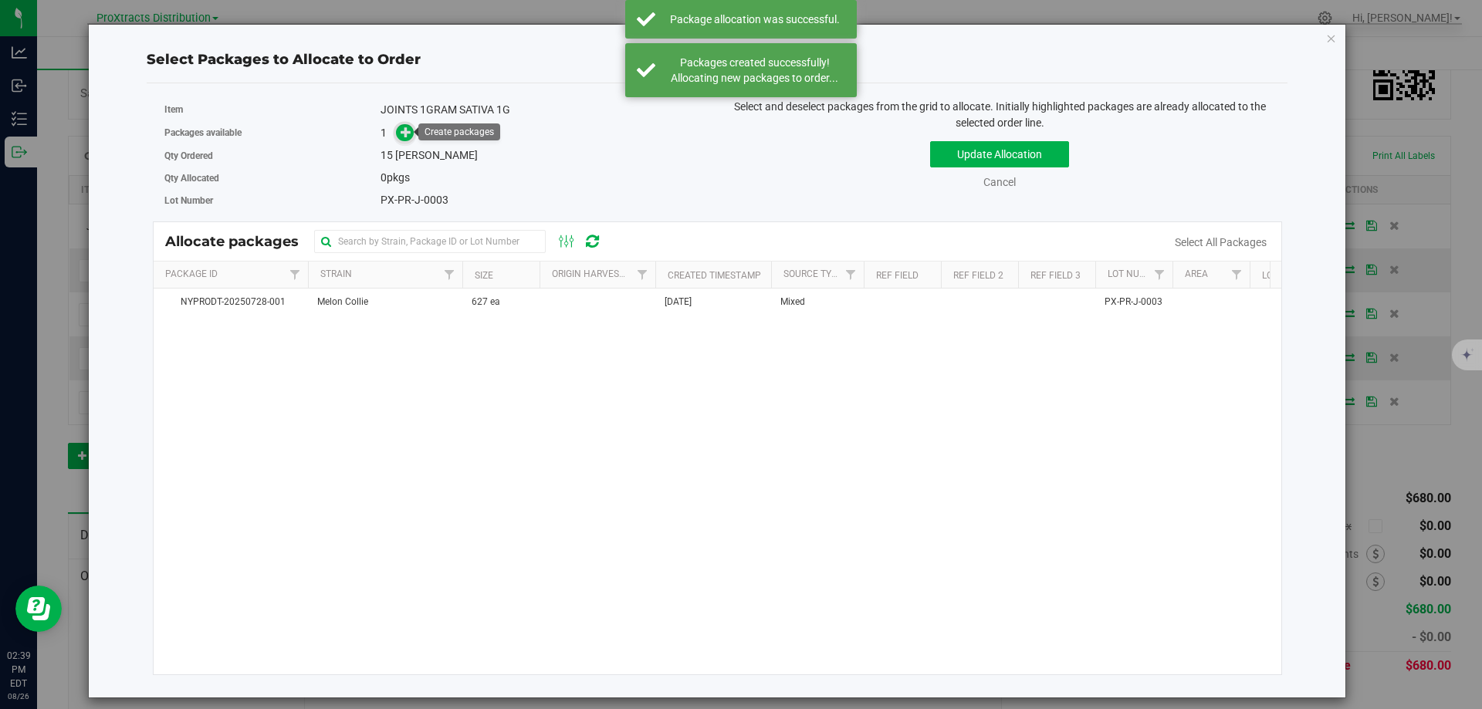
click at [397, 128] on span at bounding box center [405, 133] width 18 height 18
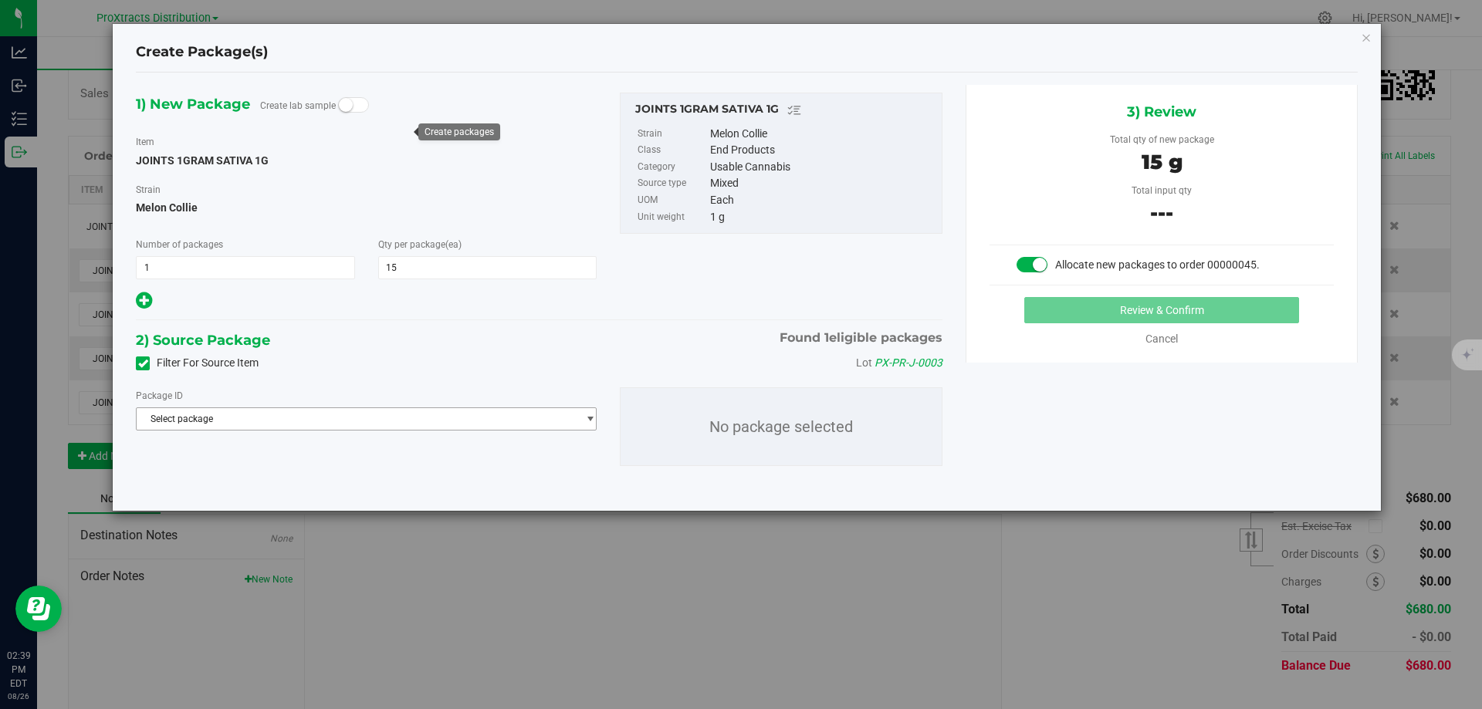
click at [221, 418] on span "Select package" at bounding box center [357, 419] width 440 height 22
click at [228, 476] on li "NYPRODT-20250728-001 ( JOINTS 1GRAM SATIVA 1G )" at bounding box center [366, 482] width 459 height 22
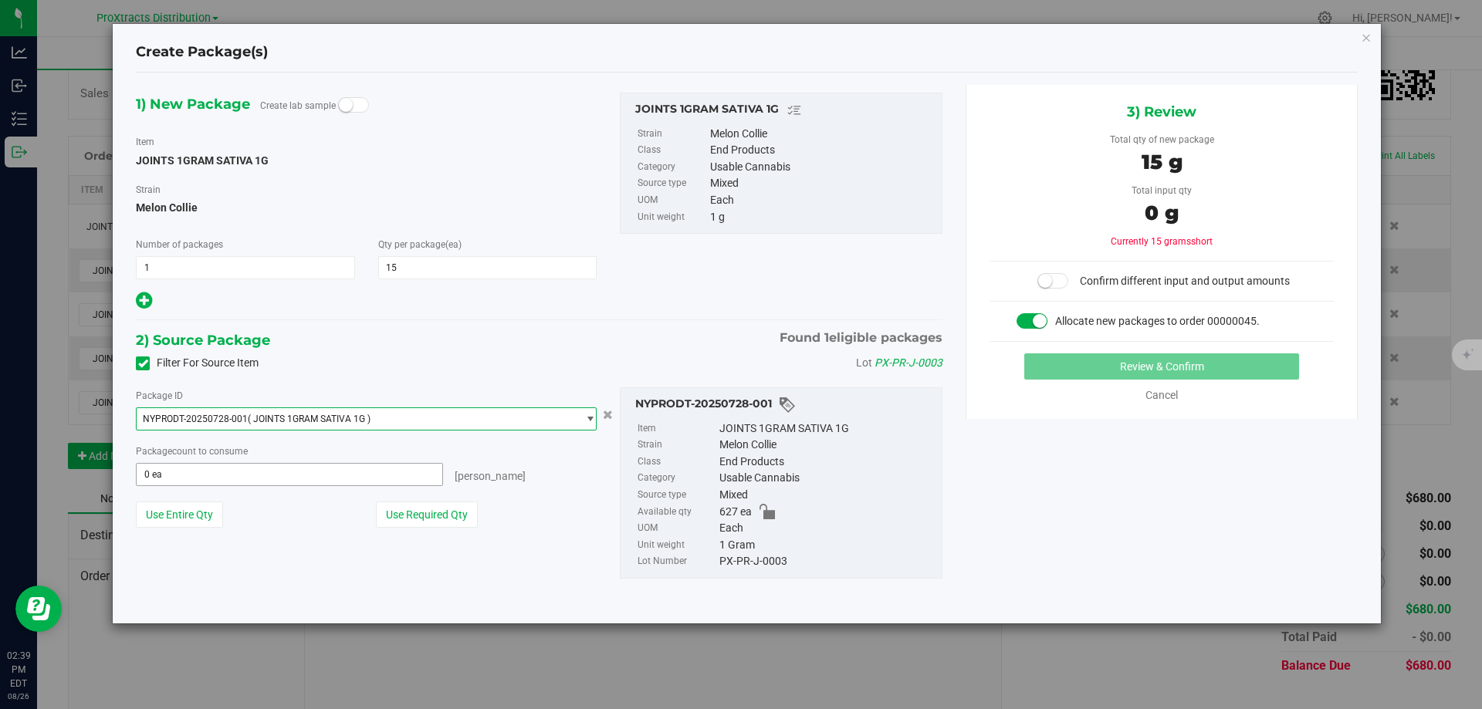
click at [235, 473] on span "0 ea 0" at bounding box center [289, 474] width 307 height 23
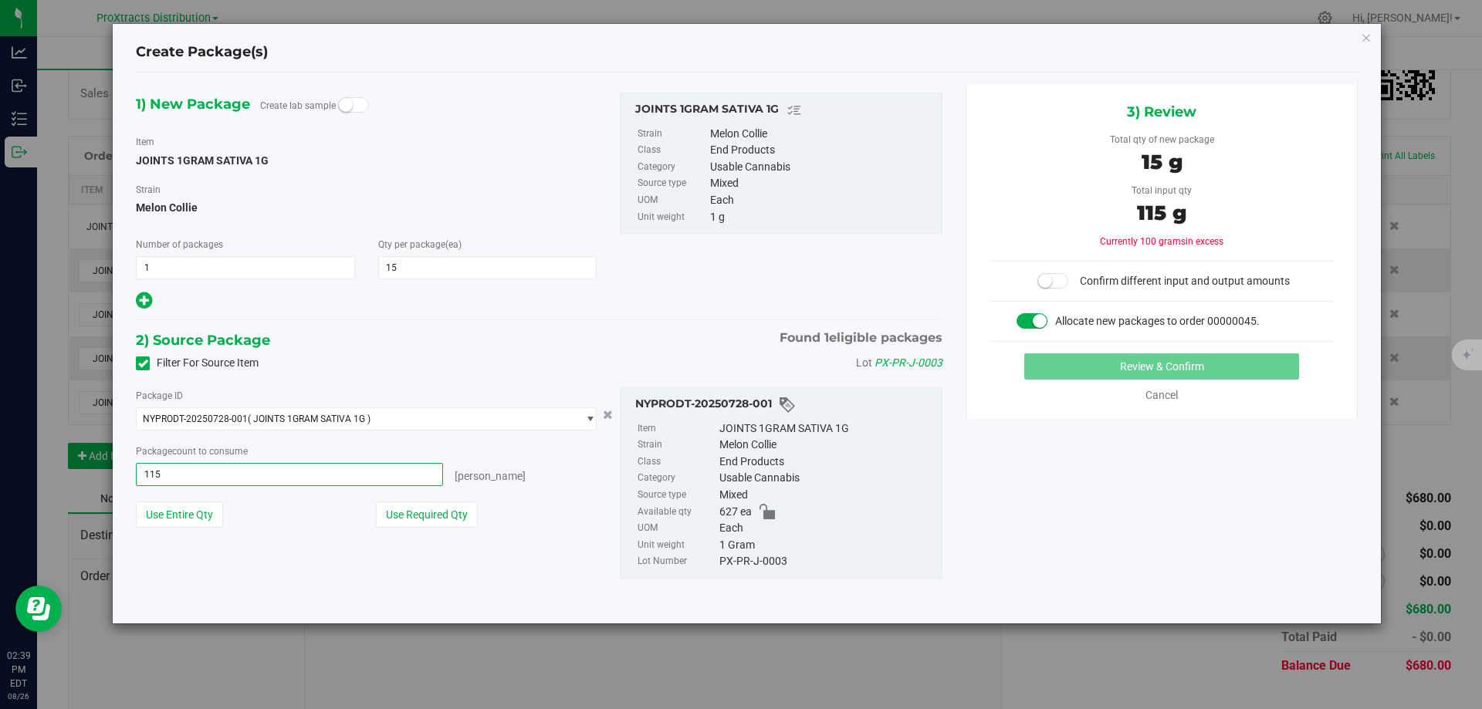
click at [85, 479] on div "Create Package(s) 1) New Package Create lab sample Item JOINTS 1GRAM SATIVA 1G …" at bounding box center [746, 354] width 1493 height 709
type input "15"
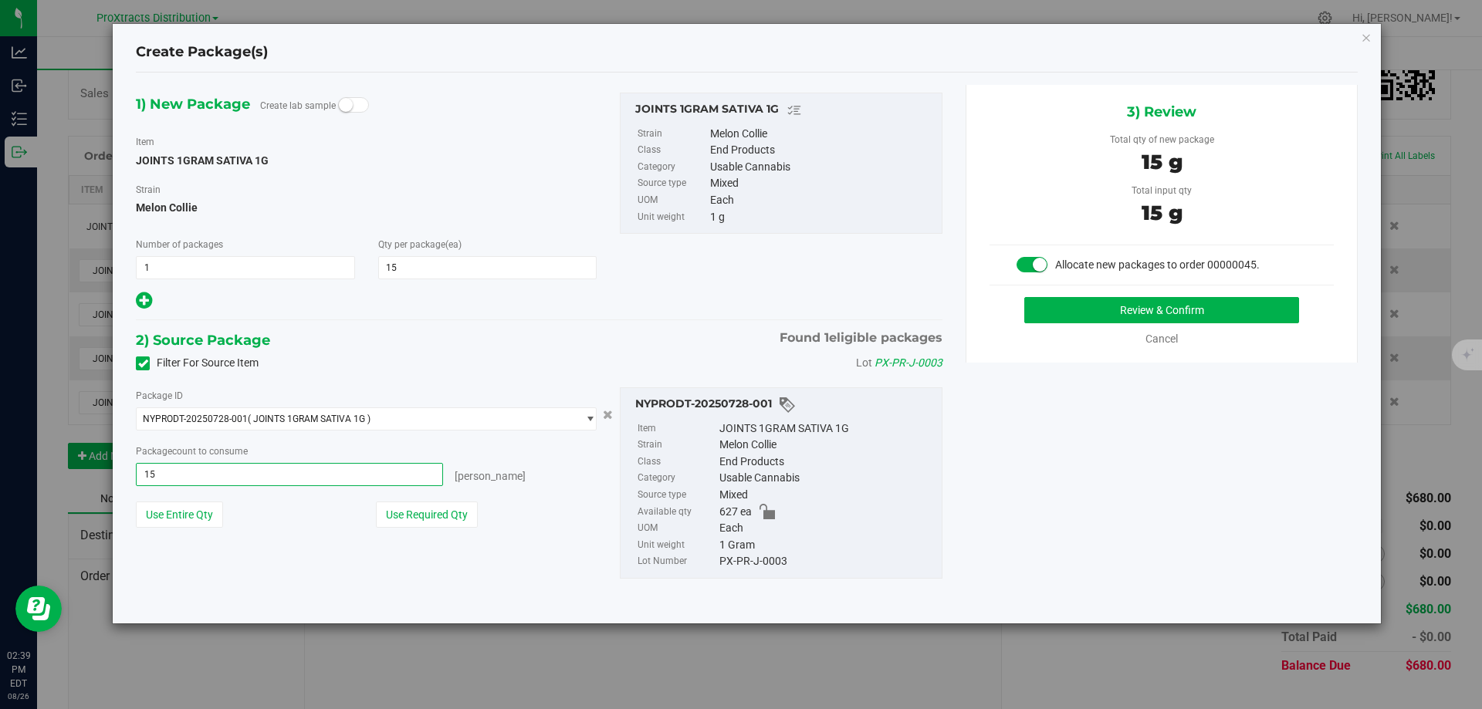
click at [204, 478] on input "15" at bounding box center [290, 475] width 306 height 22
type input "15 ea"
click at [1104, 317] on button "Review & Confirm" at bounding box center [1161, 310] width 275 height 26
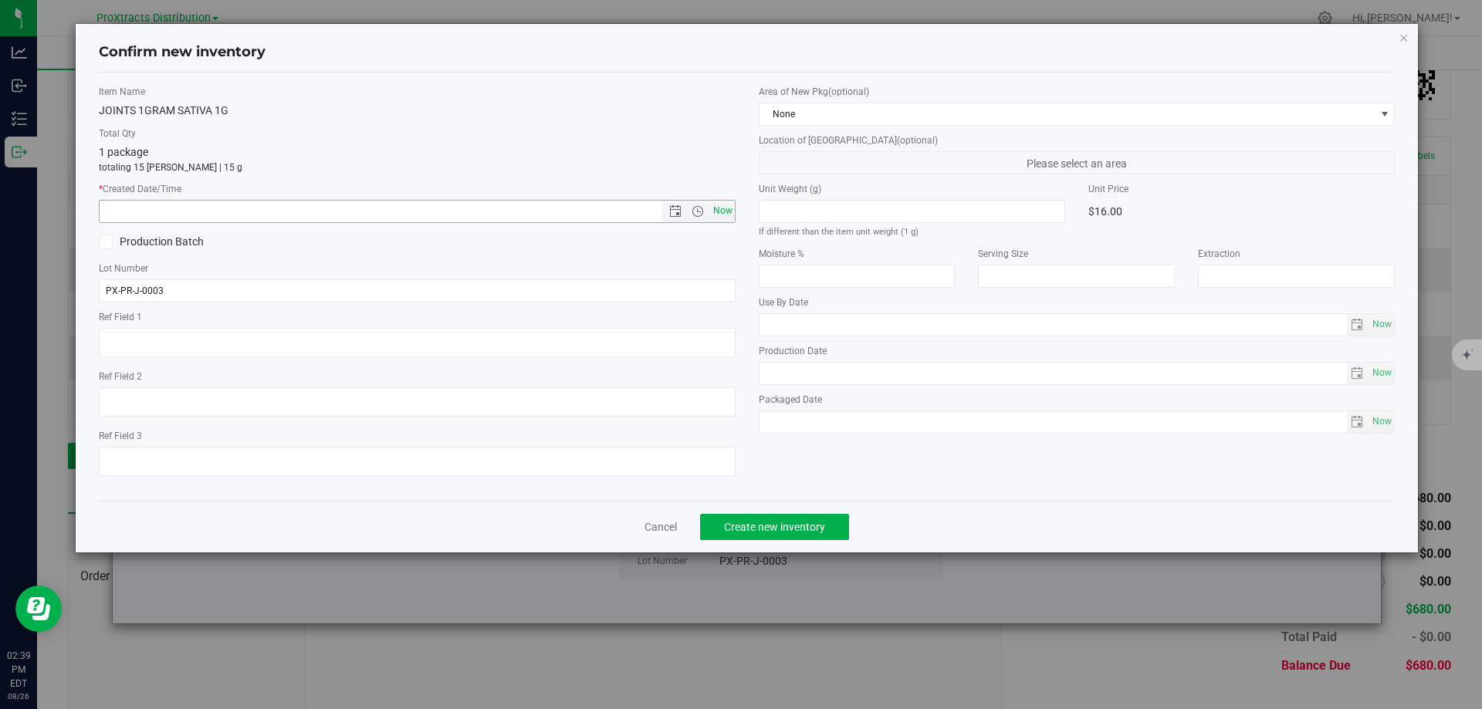
click at [724, 219] on span "Now" at bounding box center [722, 211] width 26 height 22
type input "8/26/2025 2:39 PM"
click at [796, 526] on span "Create new inventory" at bounding box center [774, 527] width 101 height 12
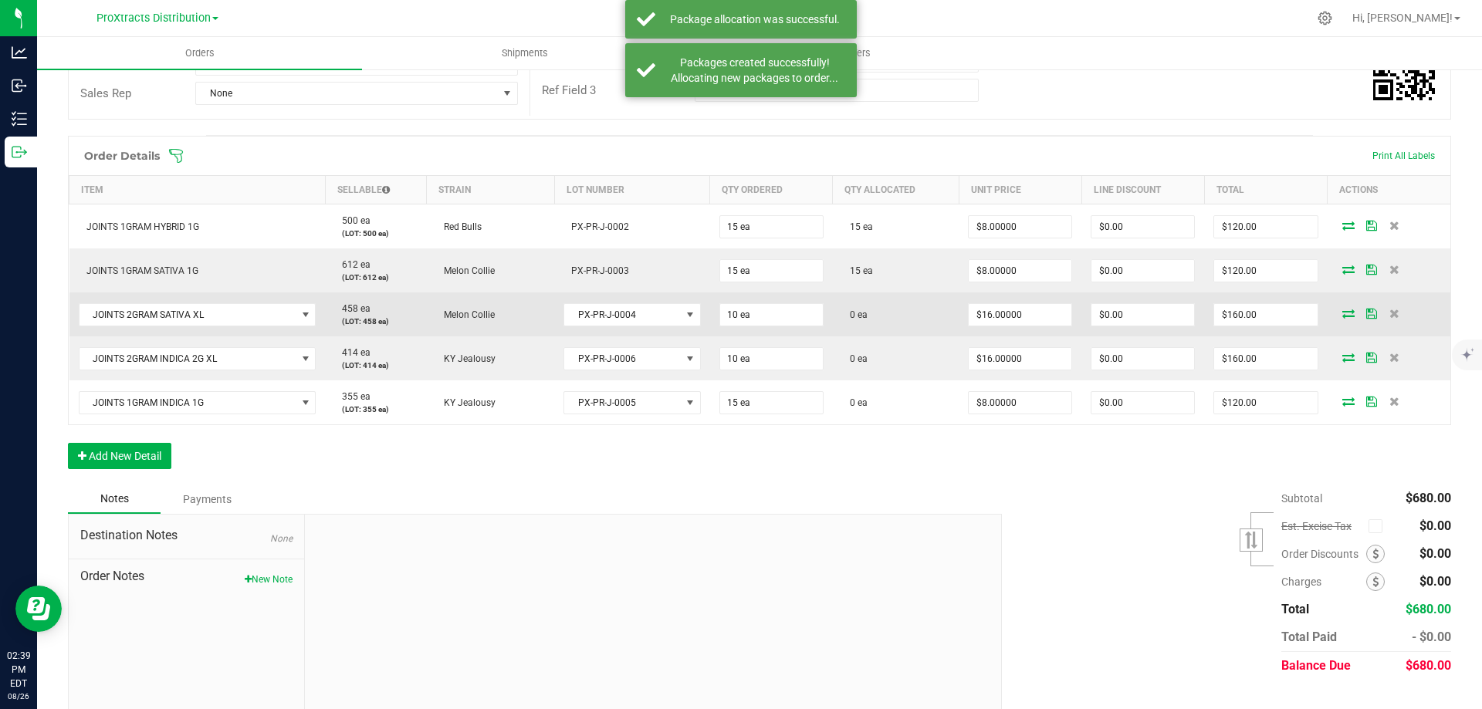
click at [1342, 309] on icon at bounding box center [1348, 313] width 12 height 9
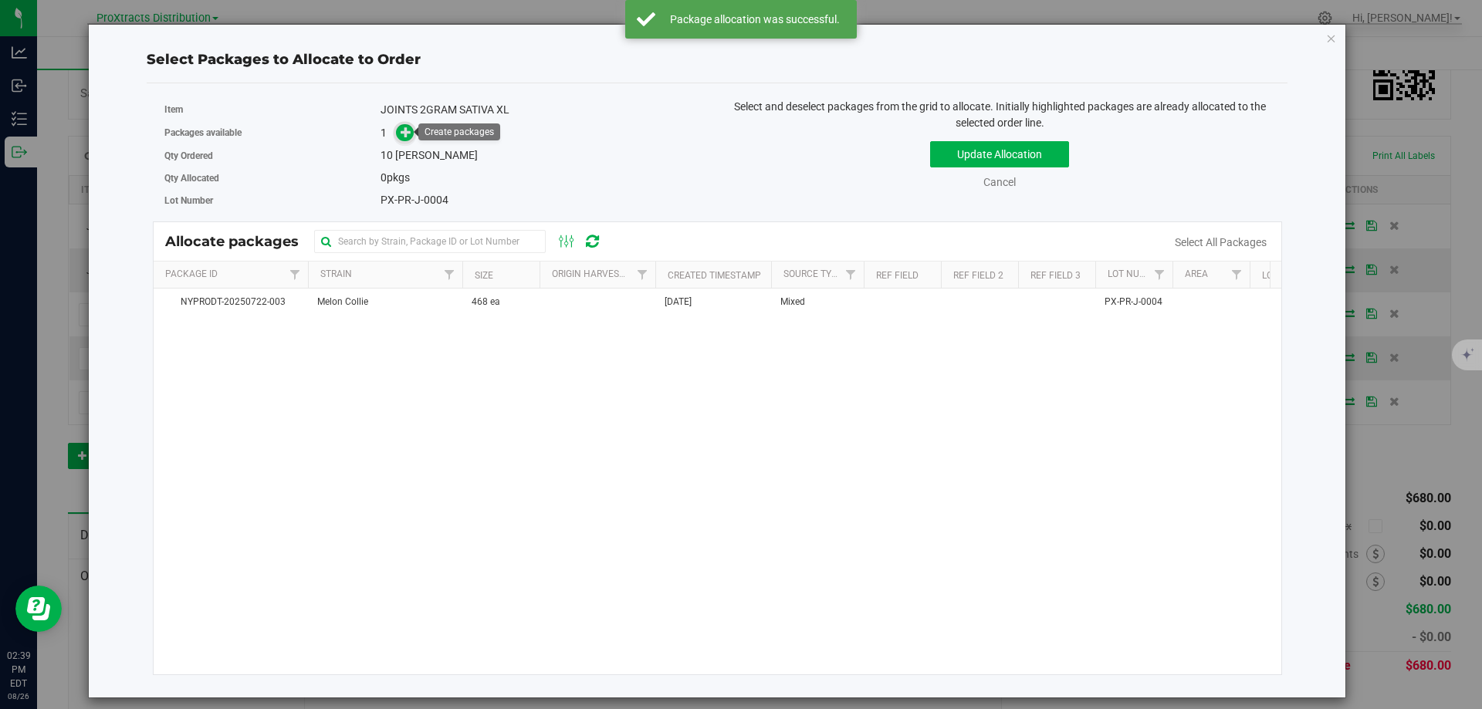
click at [407, 135] on icon at bounding box center [406, 132] width 11 height 11
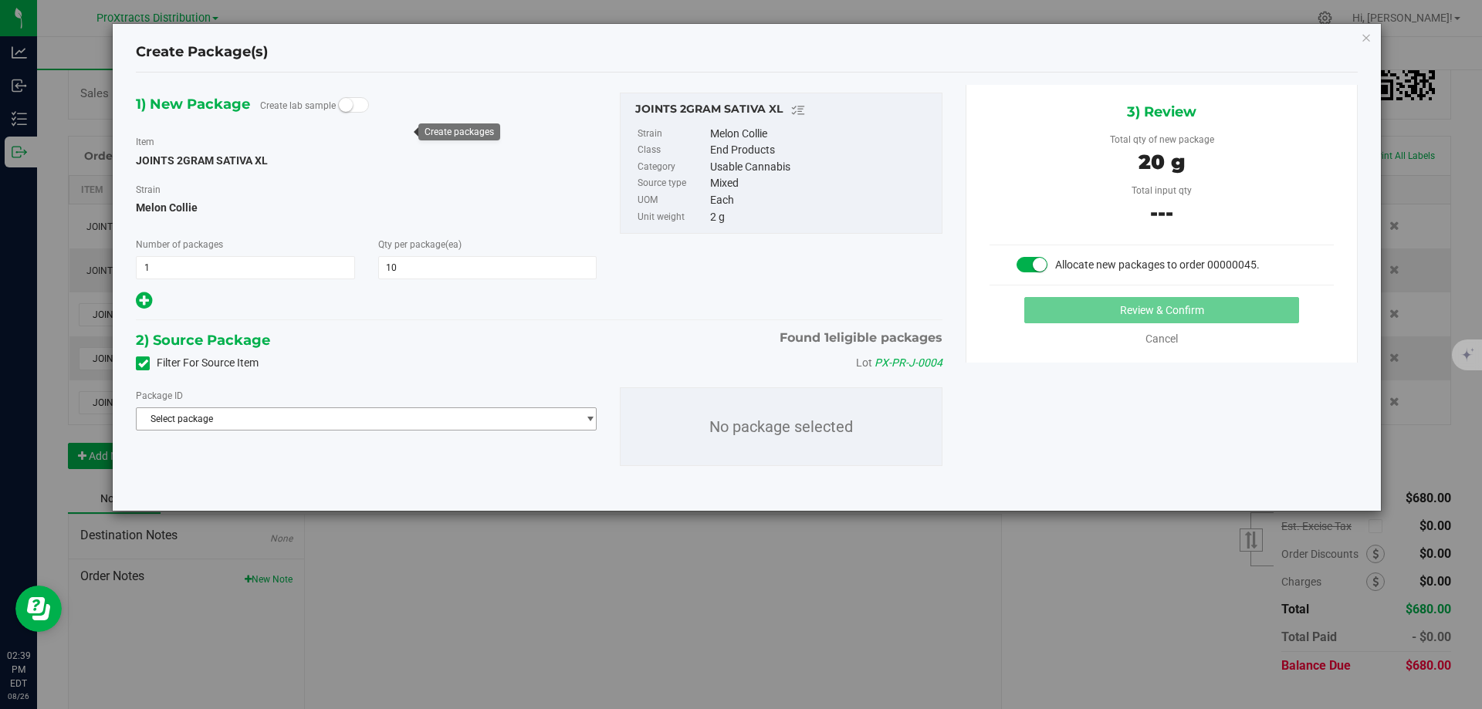
click at [186, 424] on span "Select package" at bounding box center [357, 419] width 440 height 22
click at [186, 478] on span "NYPRODT-20250722-003" at bounding box center [198, 482] width 105 height 11
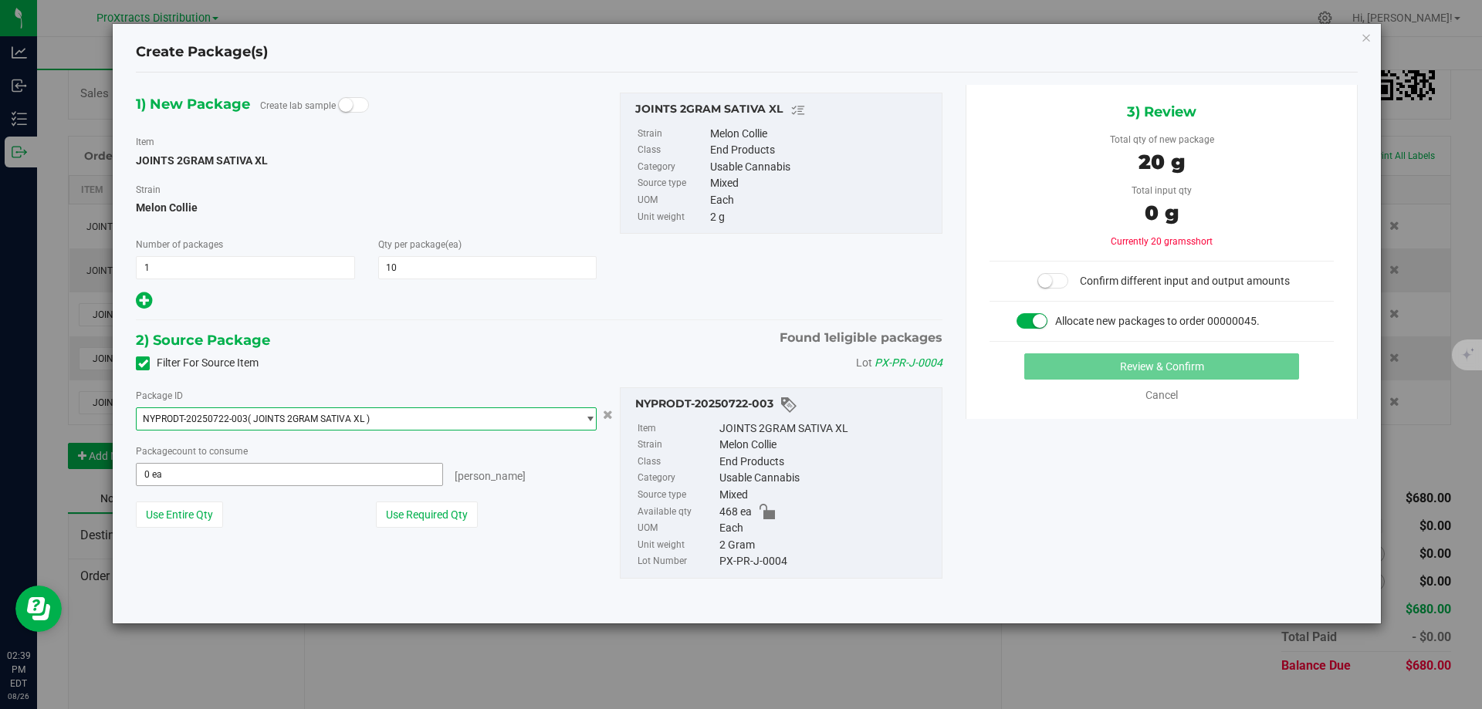
click at [177, 480] on span "0 ea 0" at bounding box center [289, 474] width 307 height 23
type input "10"
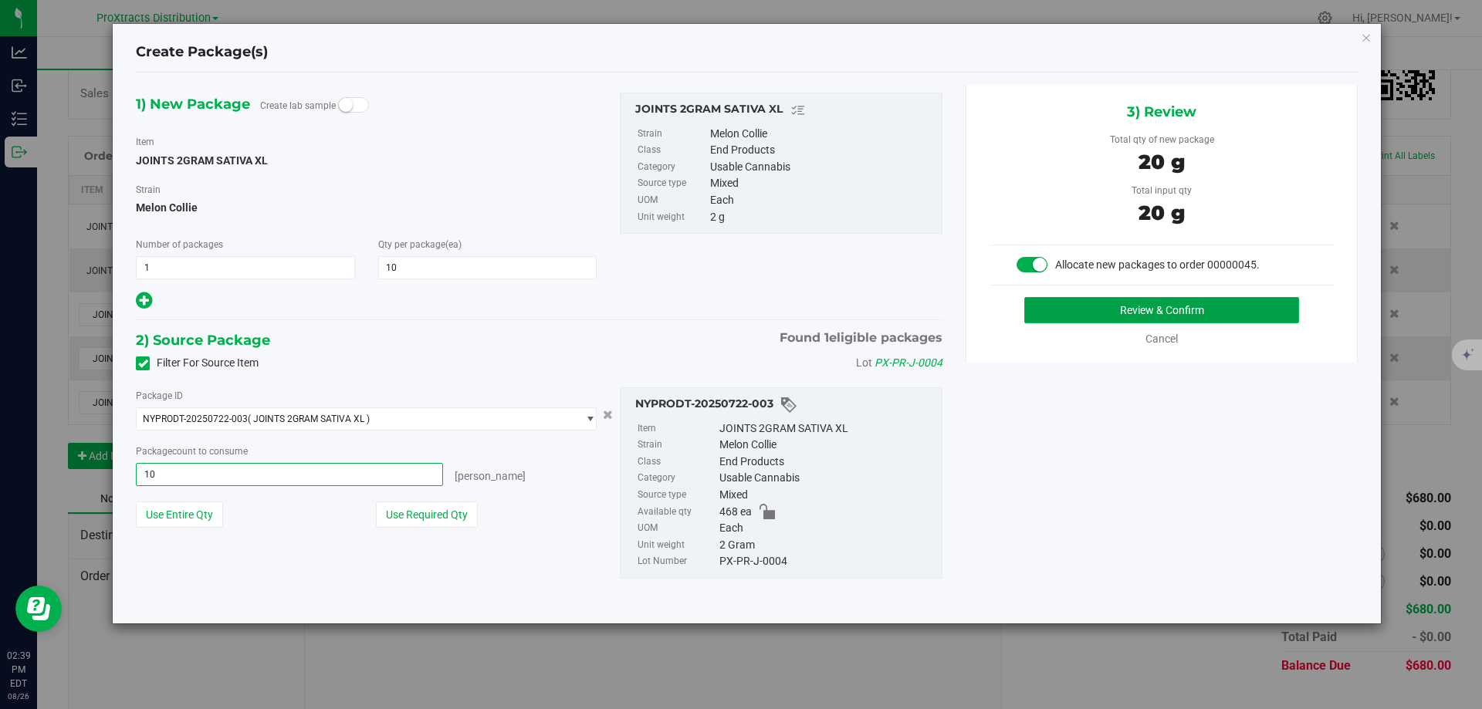
click at [1060, 313] on button "Review & Confirm" at bounding box center [1161, 310] width 275 height 26
type input "10 ea"
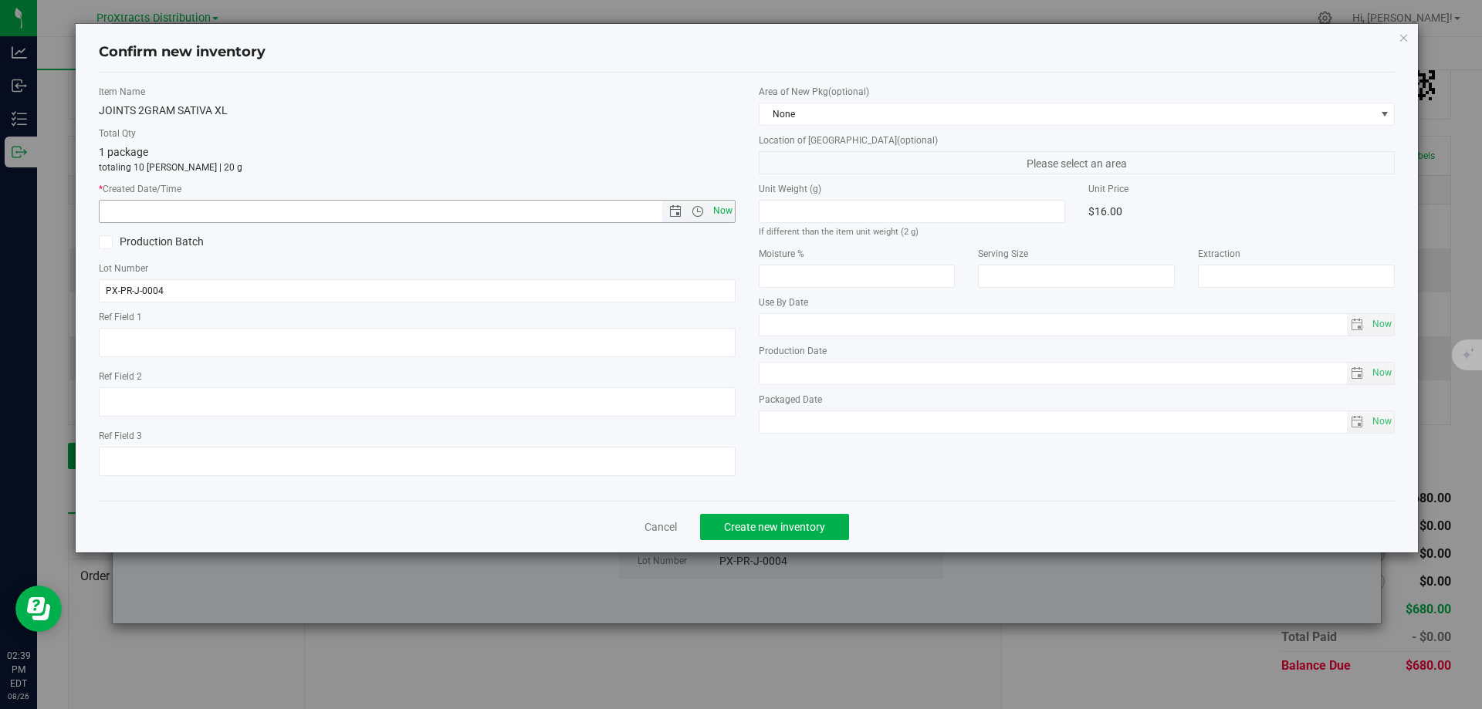
click at [715, 207] on span "Now" at bounding box center [722, 211] width 26 height 22
type input "8/26/2025 2:39 PM"
click at [758, 519] on button "Create new inventory" at bounding box center [774, 527] width 149 height 26
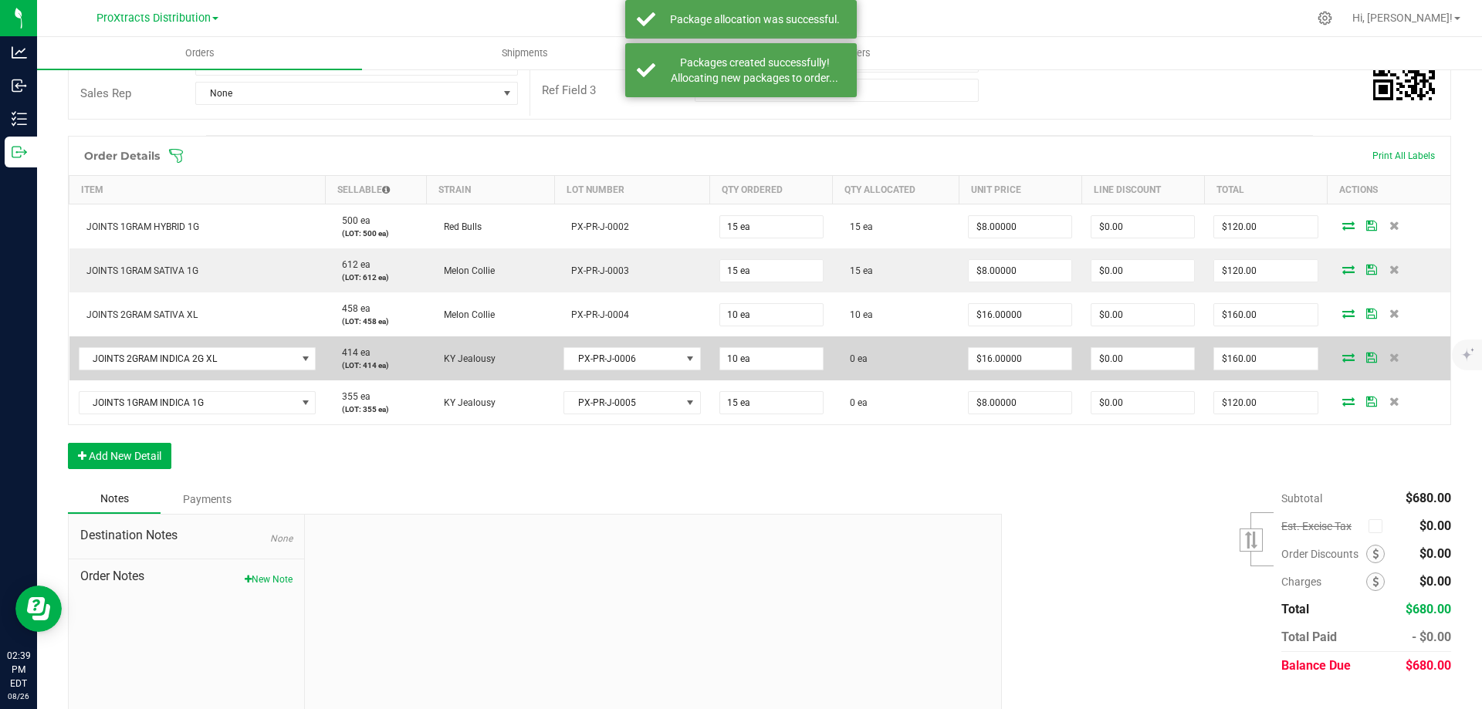
click at [1342, 360] on icon at bounding box center [1348, 357] width 12 height 9
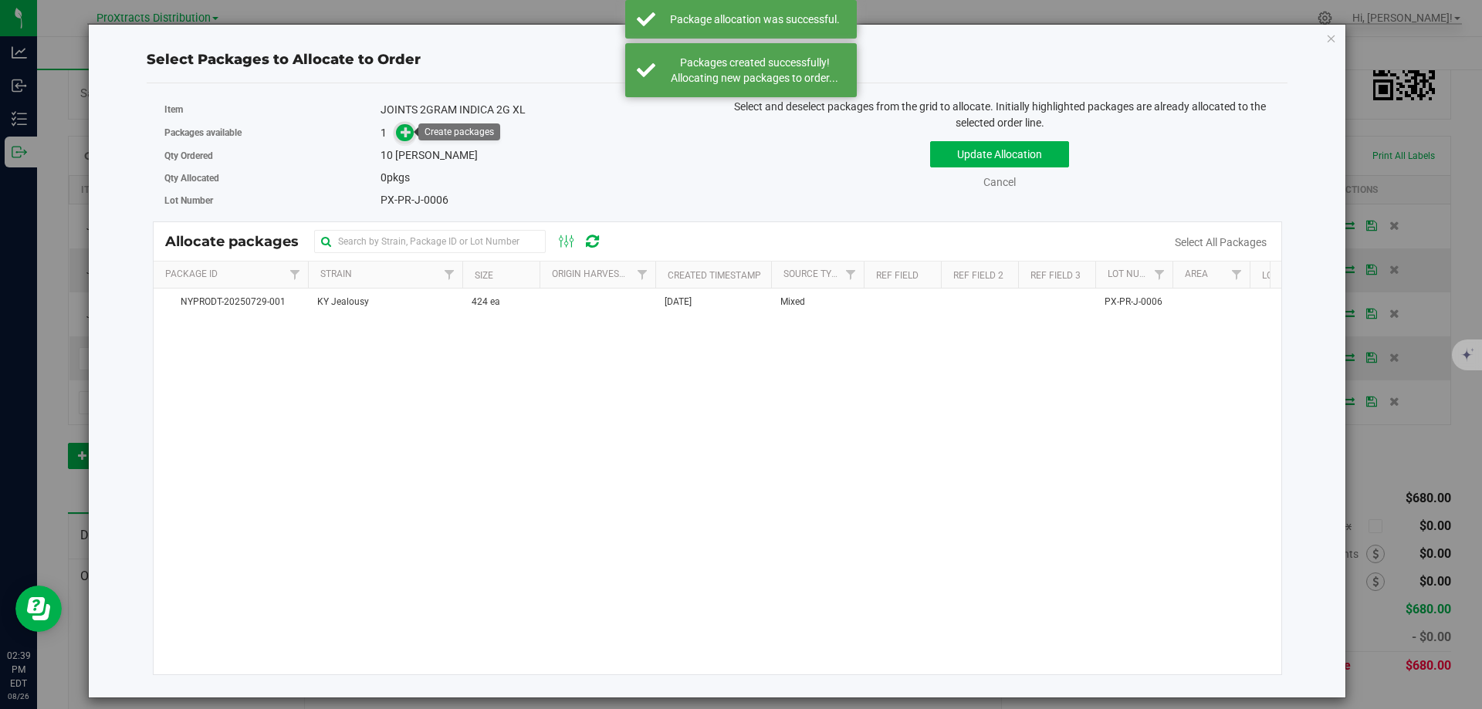
click at [410, 134] on icon at bounding box center [406, 132] width 11 height 11
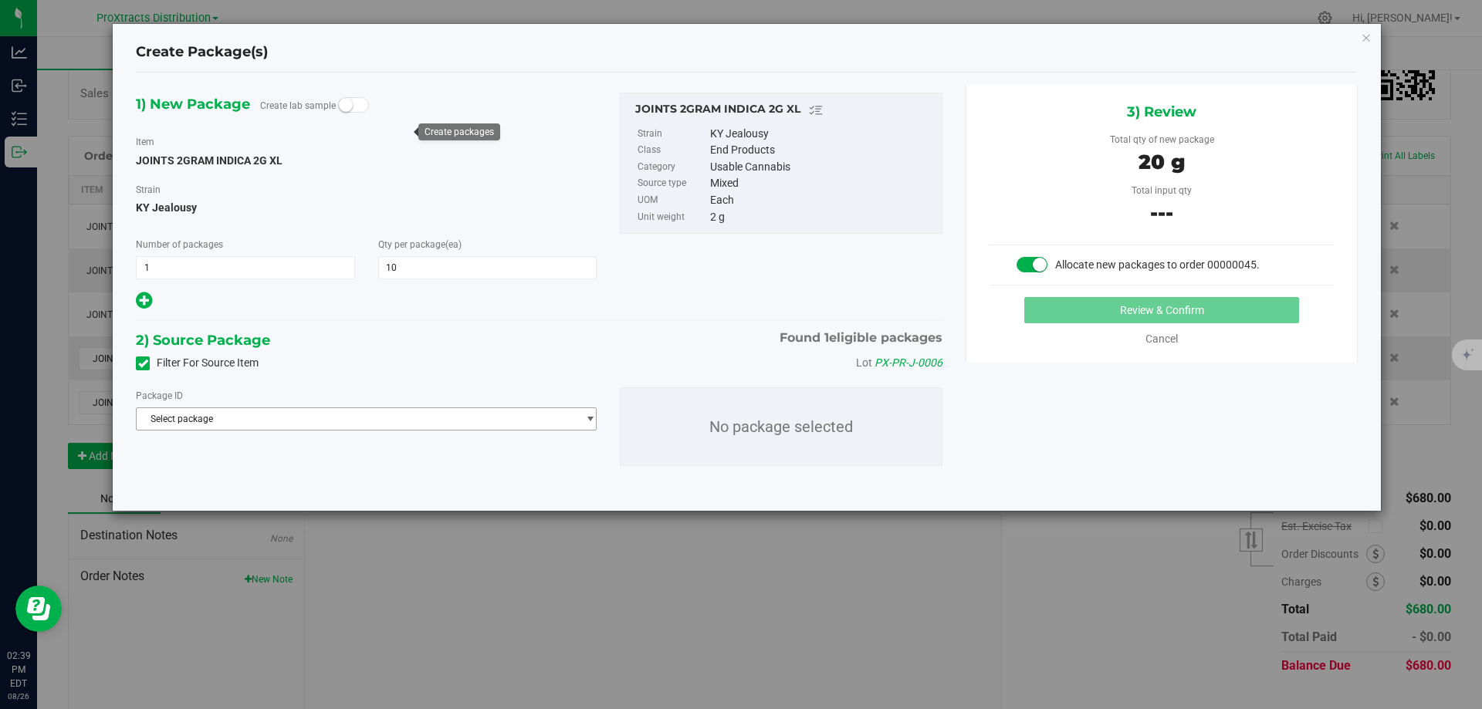
click at [232, 415] on span "Select package" at bounding box center [357, 419] width 440 height 22
click at [214, 479] on span "NYPRODT-20250729-001" at bounding box center [198, 482] width 105 height 11
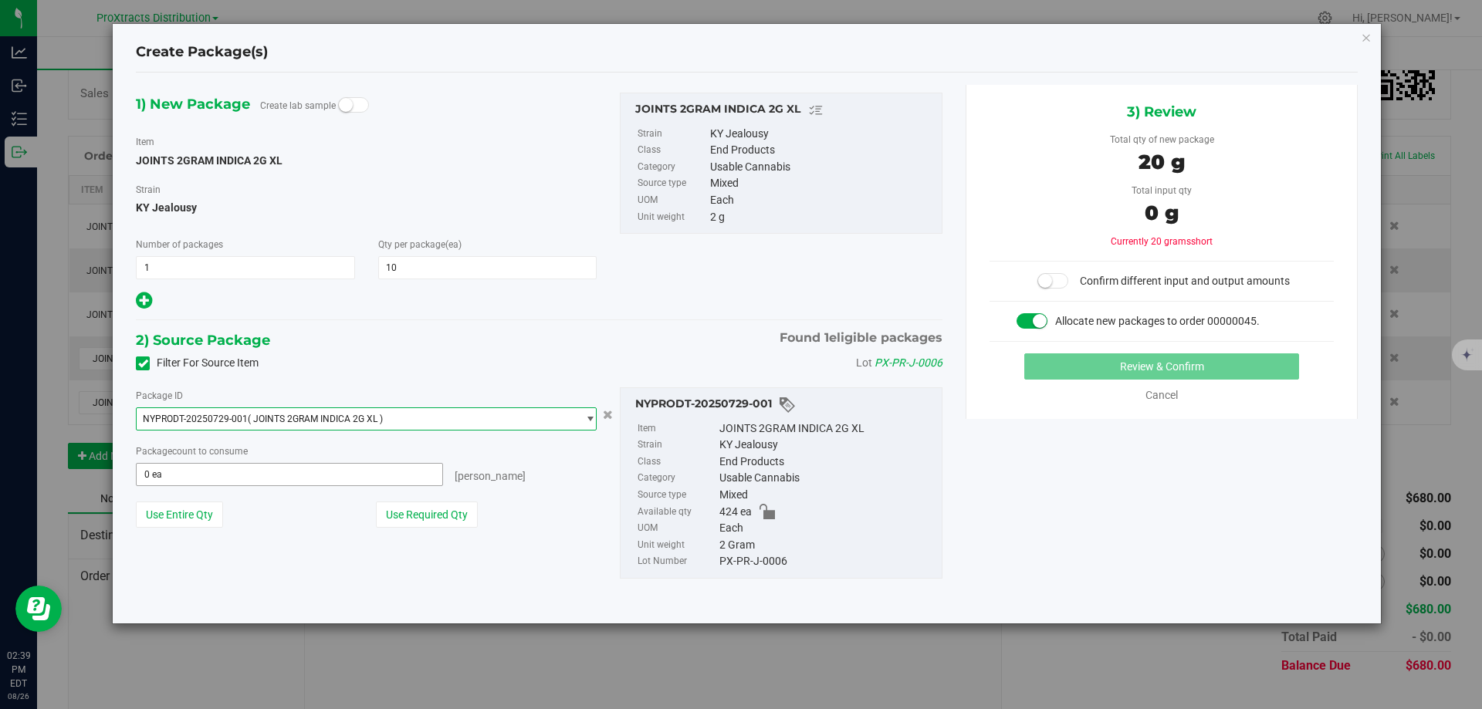
click at [188, 481] on input "0 ea" at bounding box center [290, 475] width 306 height 22
type input "10"
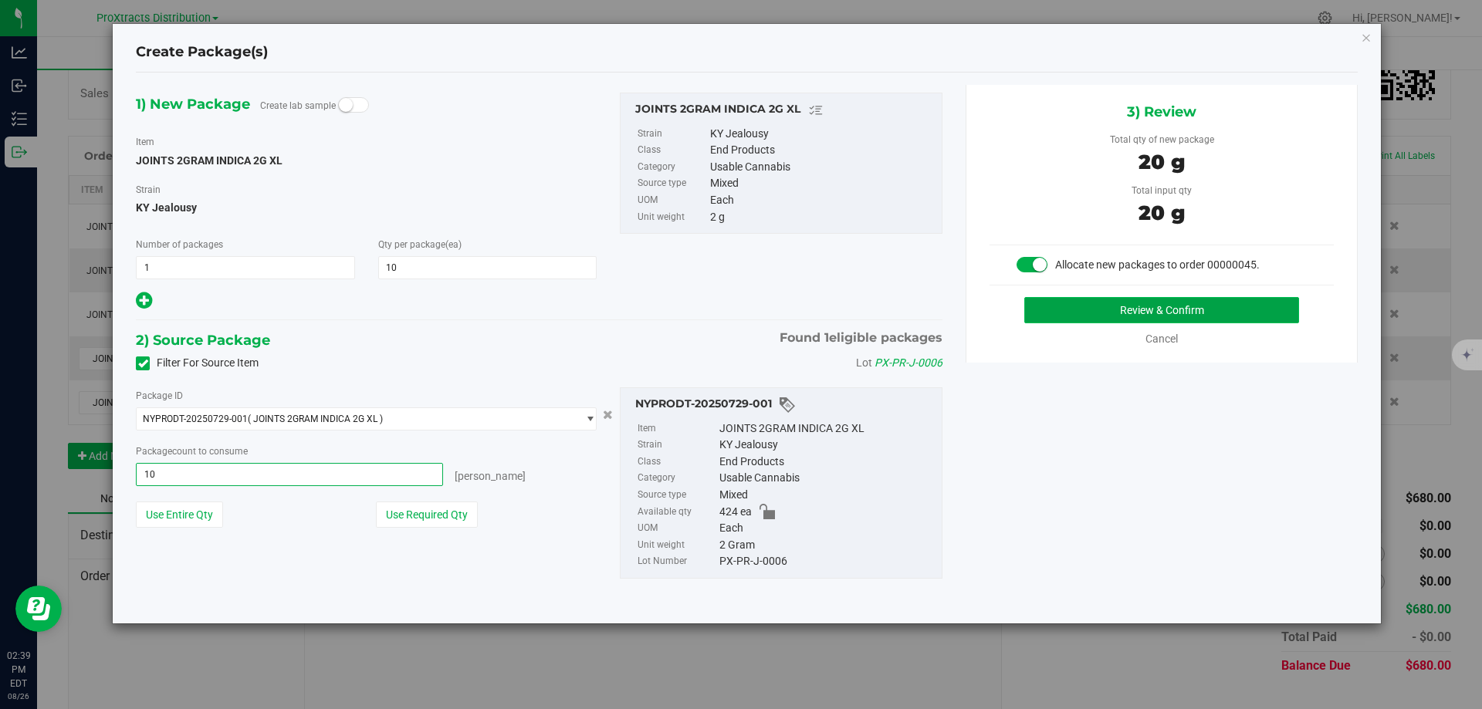
type input "10 ea"
click at [1064, 306] on button "Review & Confirm" at bounding box center [1161, 310] width 275 height 26
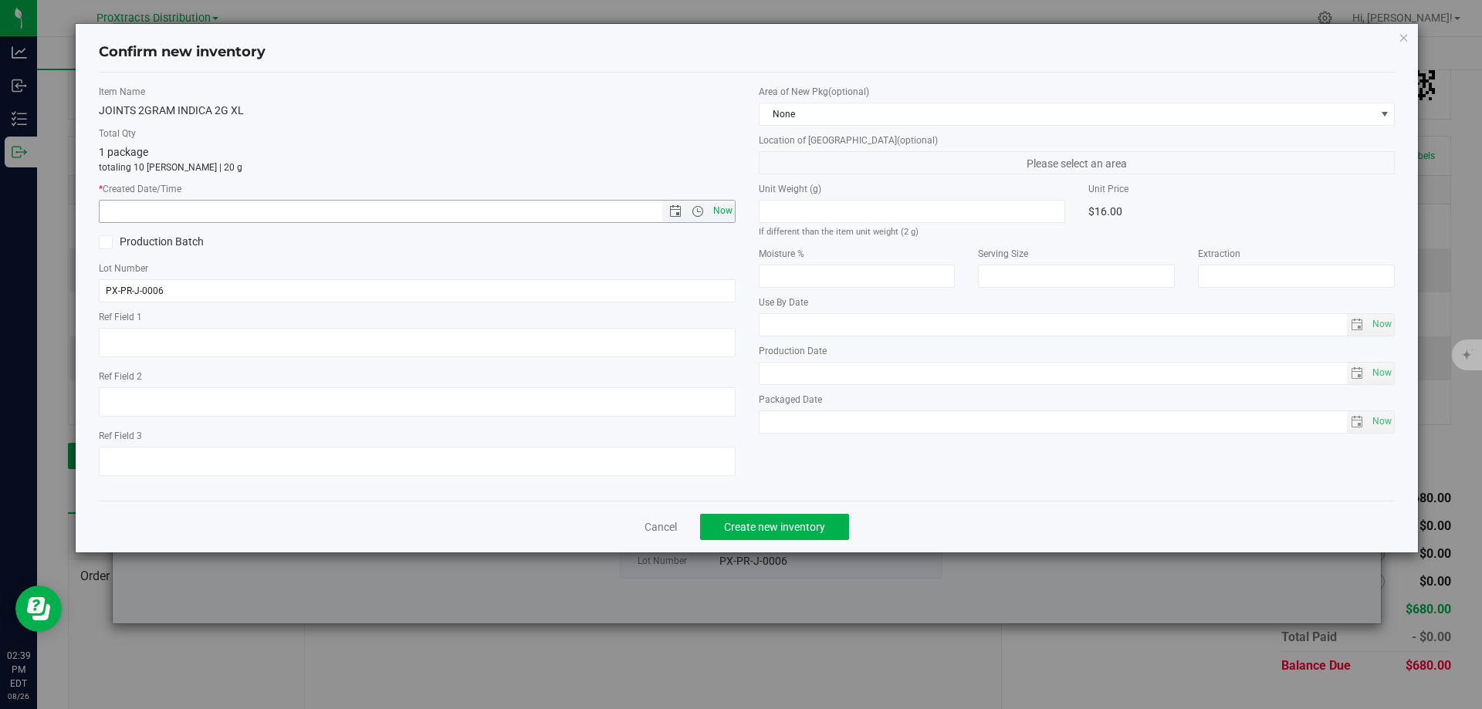
click at [728, 208] on span "Now" at bounding box center [722, 211] width 26 height 22
type input "8/26/2025 2:39 PM"
click at [760, 525] on span "Create new inventory" at bounding box center [774, 527] width 101 height 12
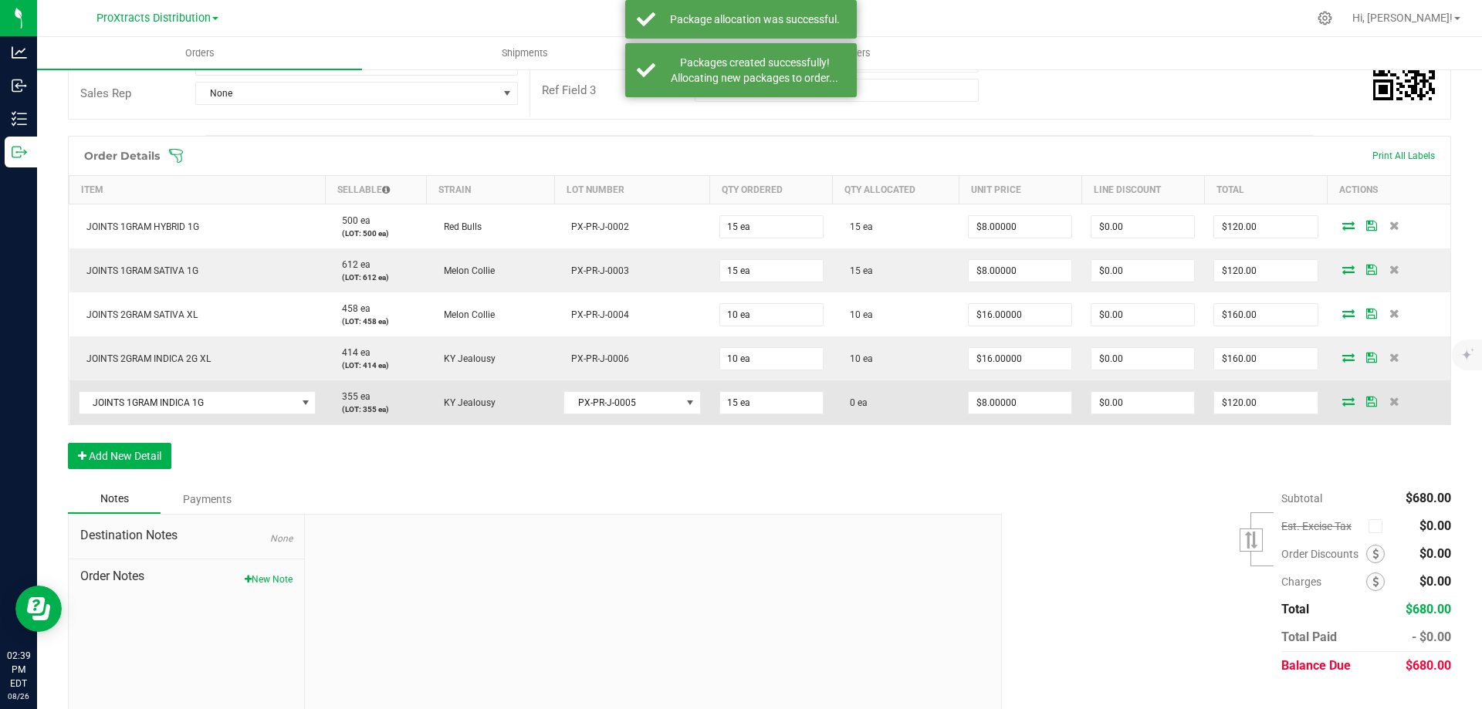
click at [1342, 401] on icon at bounding box center [1348, 401] width 12 height 9
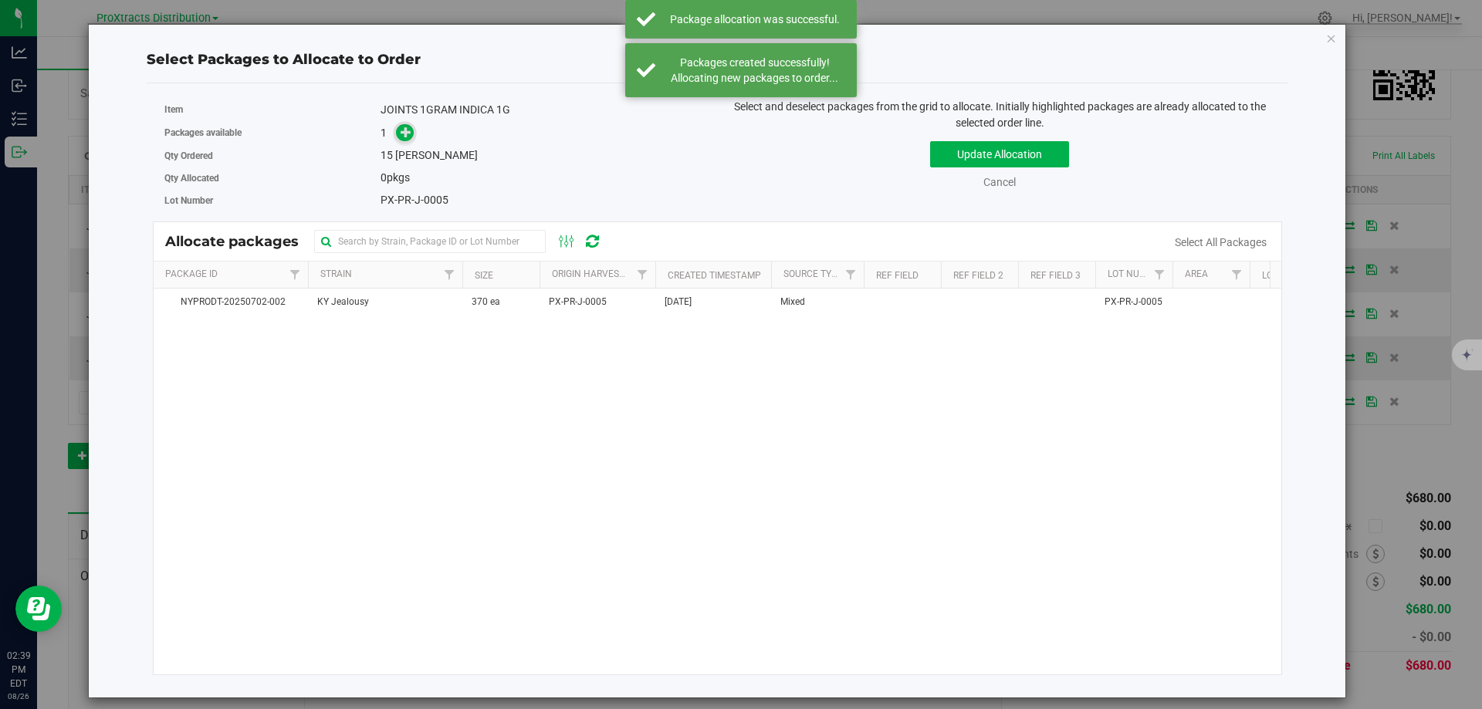
click at [401, 135] on span at bounding box center [405, 133] width 18 height 18
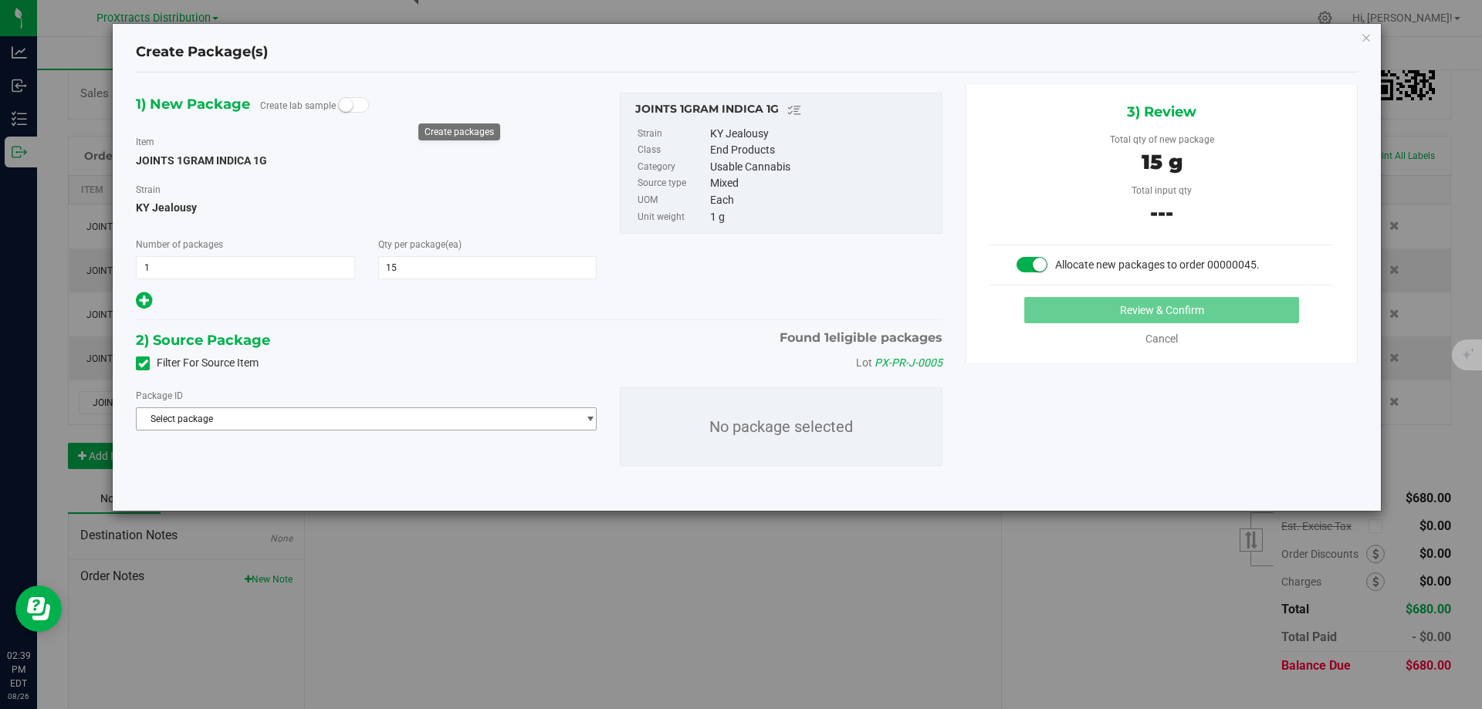
click at [263, 416] on span "Select package" at bounding box center [357, 419] width 440 height 22
click at [282, 488] on li "NYPRODT-20250702-002 ( JOINTS 1GRAM INDICA 1G )" at bounding box center [366, 482] width 459 height 22
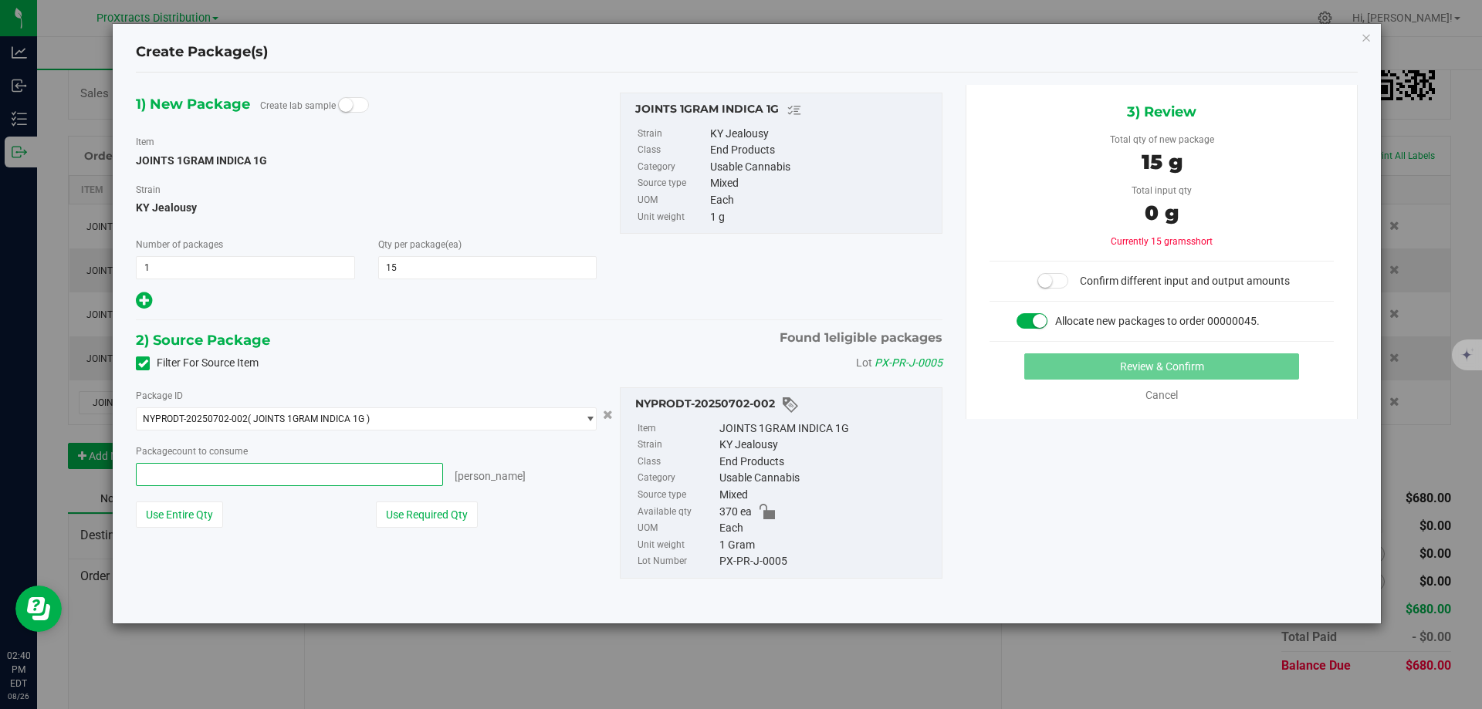
click at [257, 481] on span at bounding box center [289, 474] width 307 height 23
type input "15"
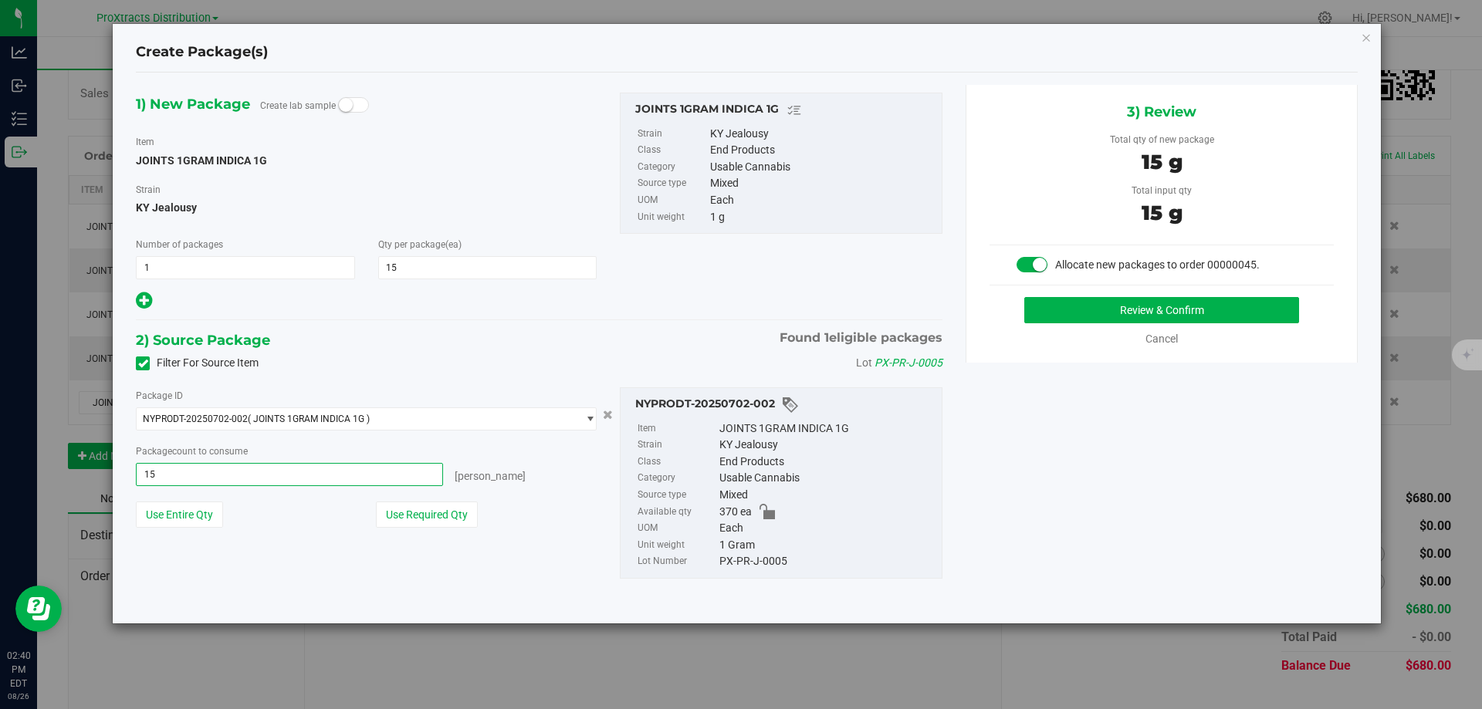
type input "15 ea"
click at [566, 482] on div "[PERSON_NAME]" at bounding box center [520, 474] width 154 height 22
click at [1098, 312] on button "Review & Confirm" at bounding box center [1161, 310] width 275 height 26
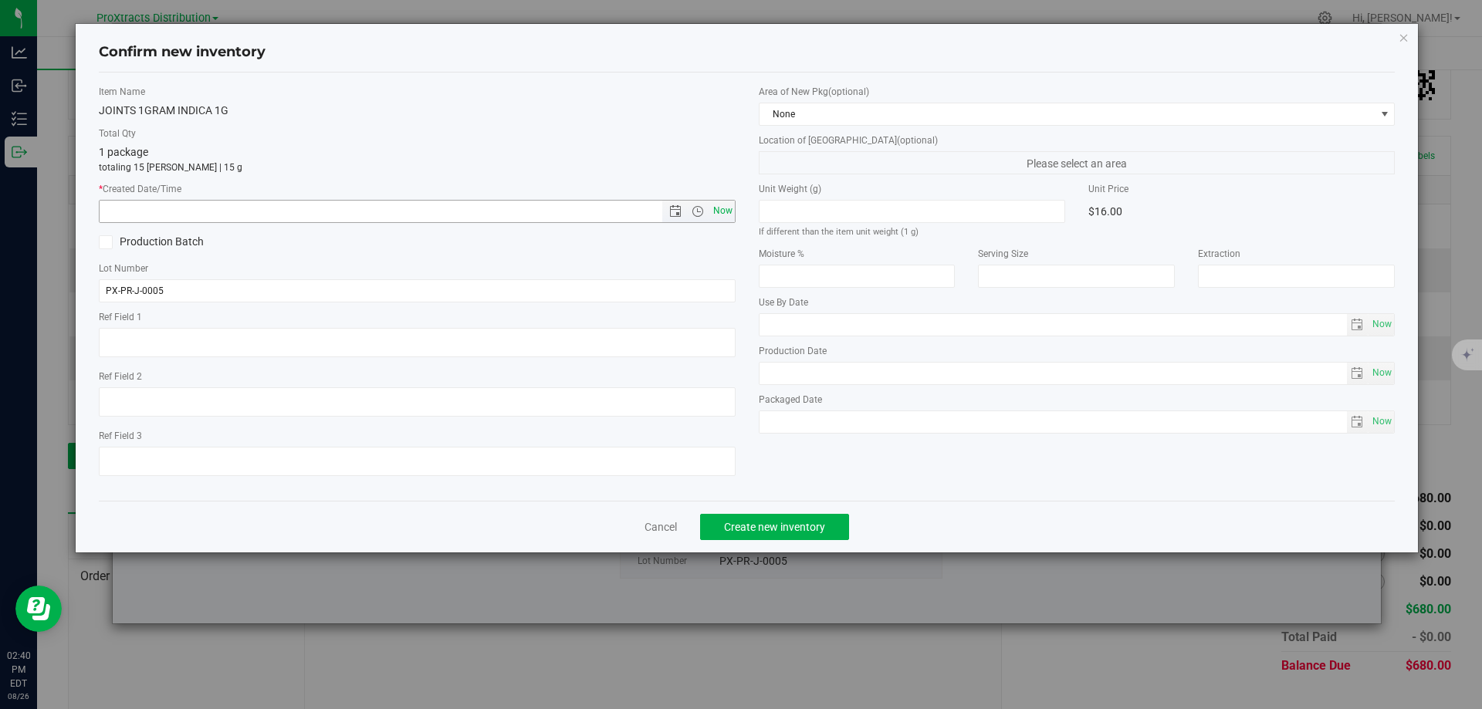
click at [726, 209] on span "Now" at bounding box center [722, 211] width 26 height 22
type input "8/26/2025 2:40 PM"
click at [794, 532] on span "Create new inventory" at bounding box center [774, 527] width 101 height 12
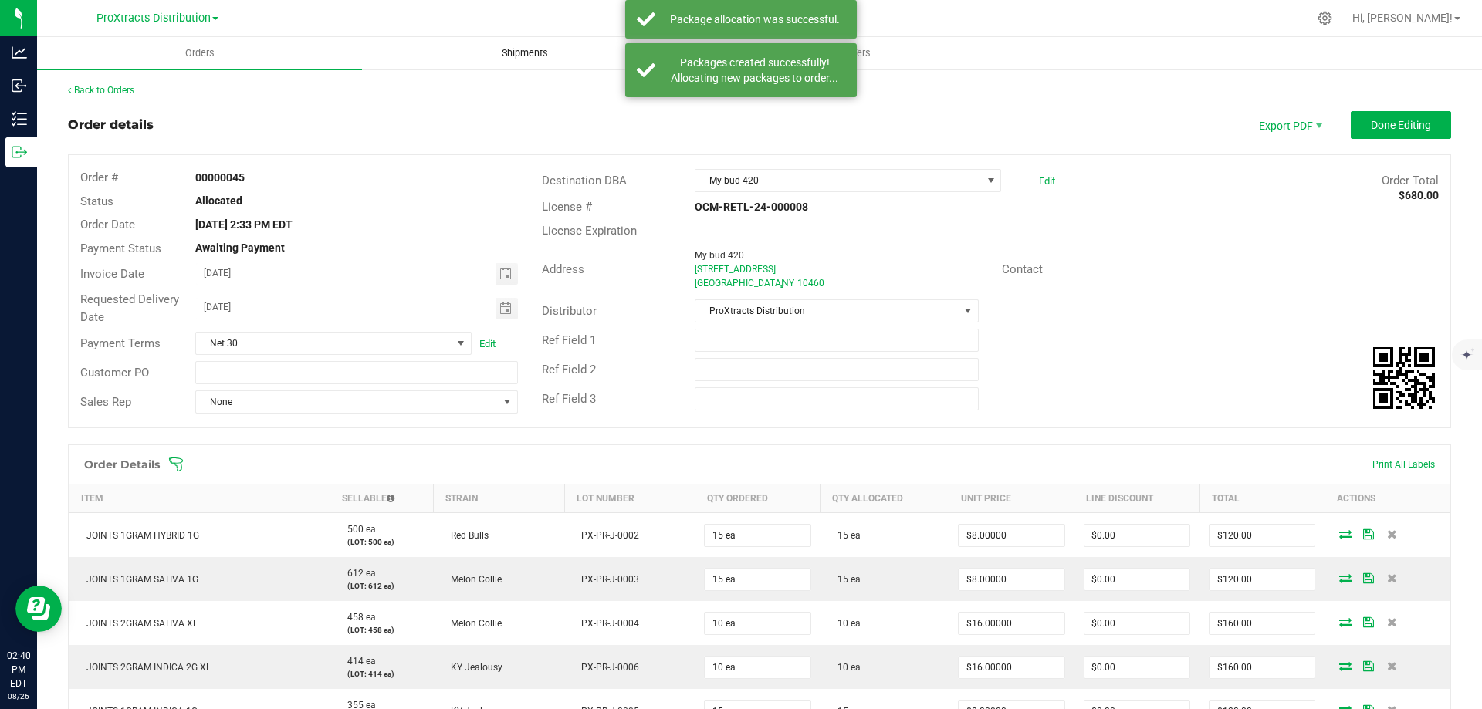
click at [502, 53] on span "Shipments" at bounding box center [525, 53] width 88 height 14
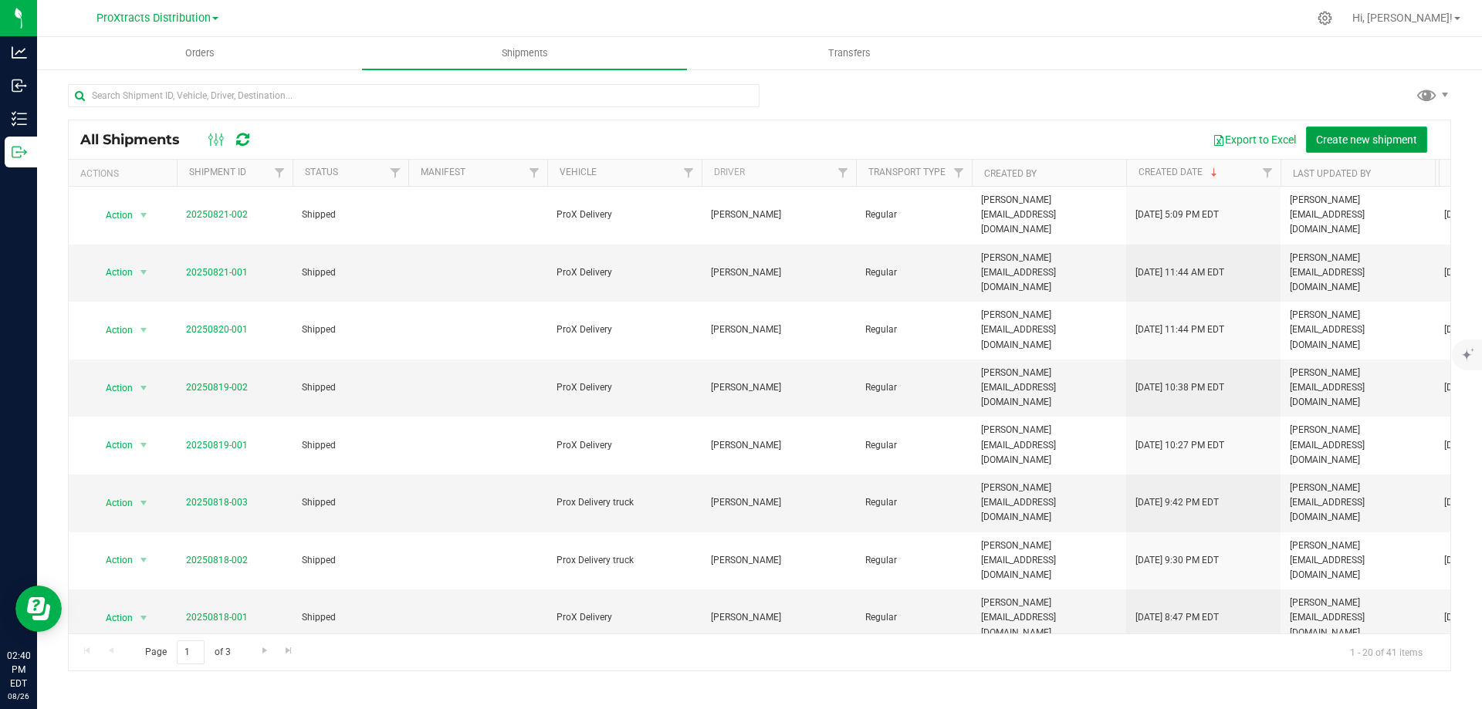
click at [1364, 135] on span "Create new shipment" at bounding box center [1366, 140] width 101 height 12
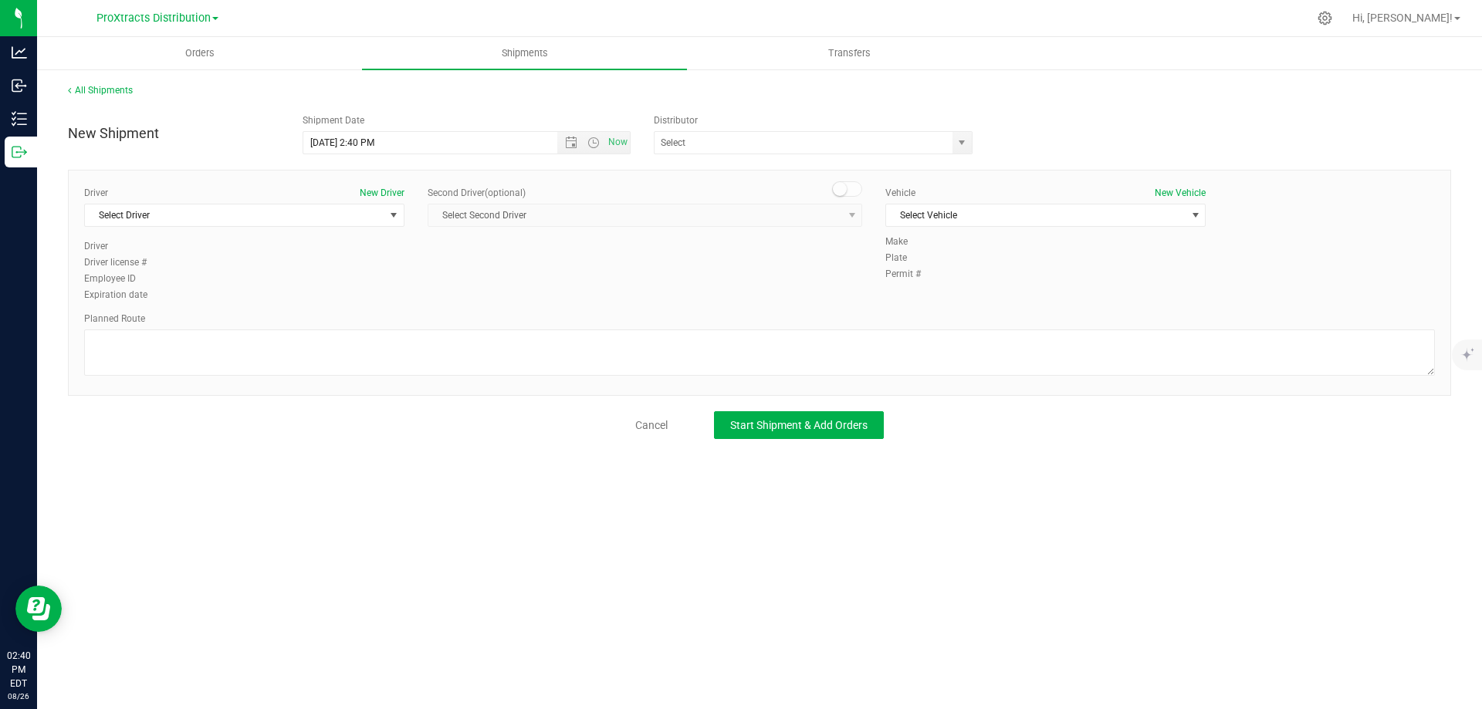
click at [522, 216] on span "Select Second Driver Select Second Driver Jon Gayle Sean Maguire Steven privete…" at bounding box center [645, 215] width 434 height 23
click at [732, 146] on input "text" at bounding box center [798, 143] width 289 height 22
click at [964, 142] on span "select" at bounding box center [961, 143] width 12 height 12
click at [870, 164] on li "ProXtracts Distribution" at bounding box center [812, 168] width 317 height 23
type input "ProXtracts Distribution"
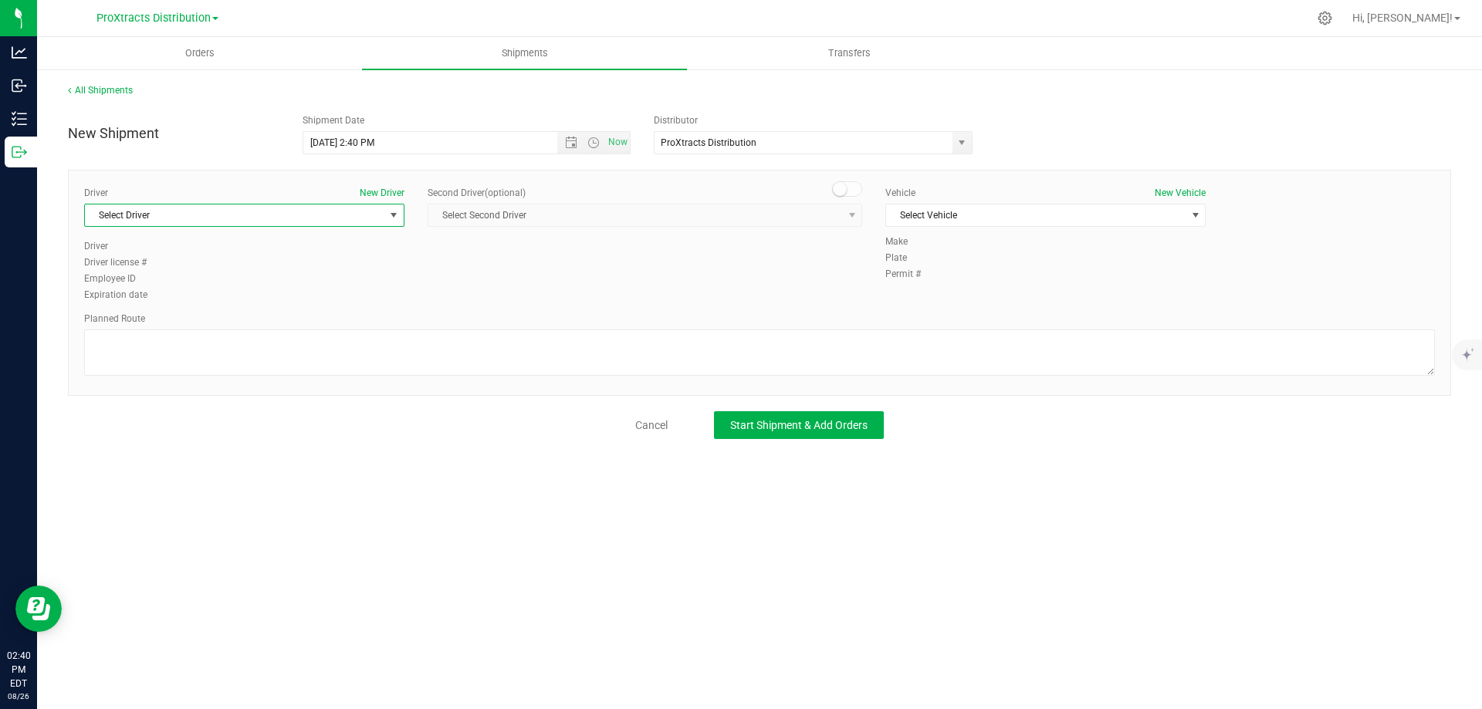
click at [302, 221] on span "Select Driver" at bounding box center [234, 215] width 299 height 22
click at [265, 296] on li "[PERSON_NAME]" at bounding box center [244, 302] width 319 height 23
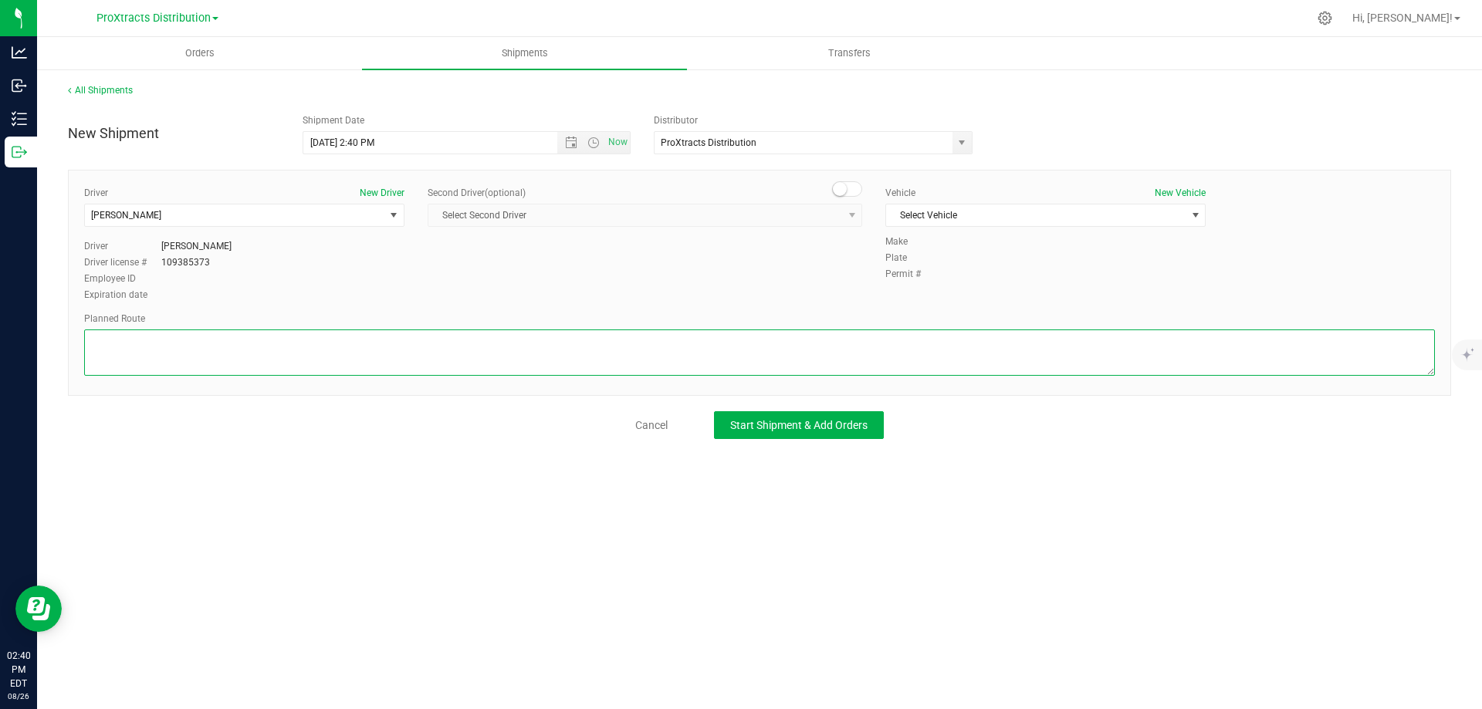
click at [546, 351] on textarea at bounding box center [759, 353] width 1350 height 46
type textarea "fastest google maps"
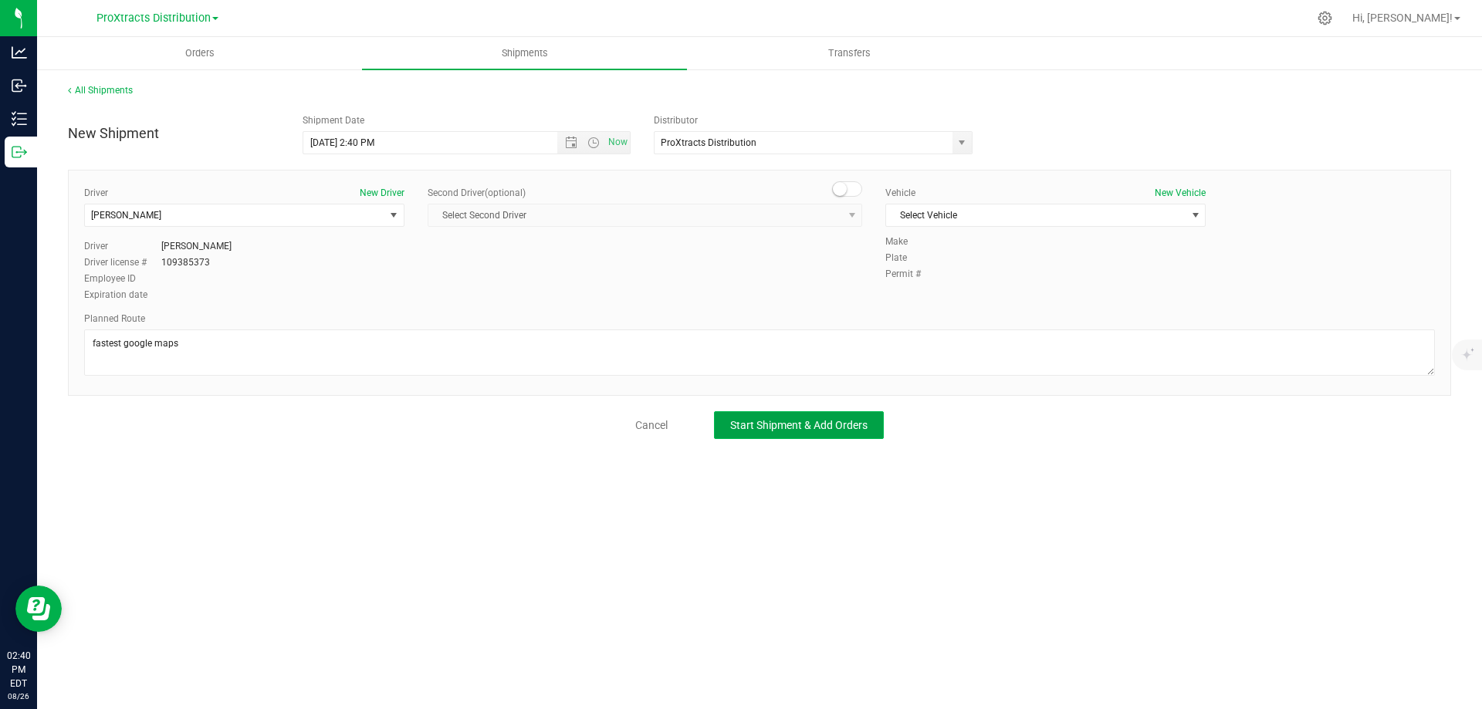
click at [743, 421] on span "Start Shipment & Add Orders" at bounding box center [798, 425] width 137 height 12
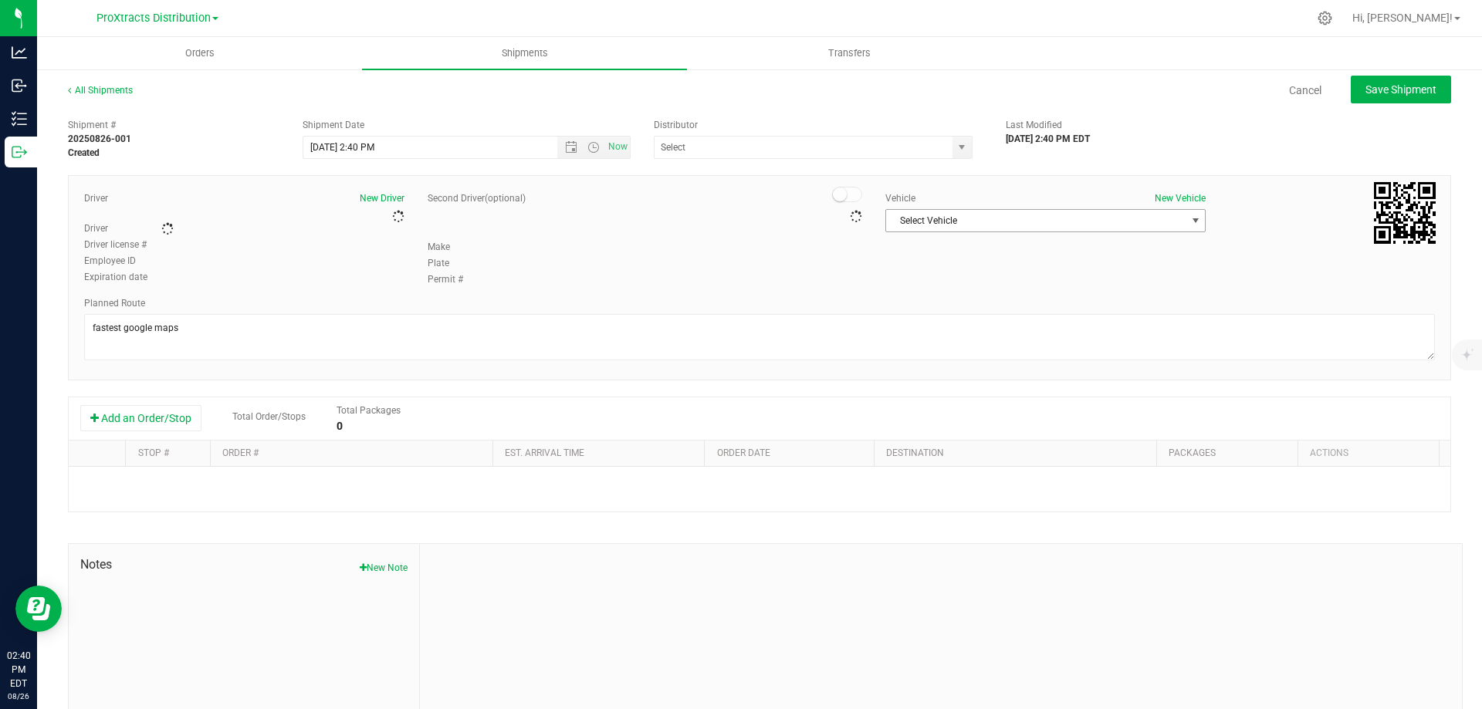
type input "ProXtracts Distribution"
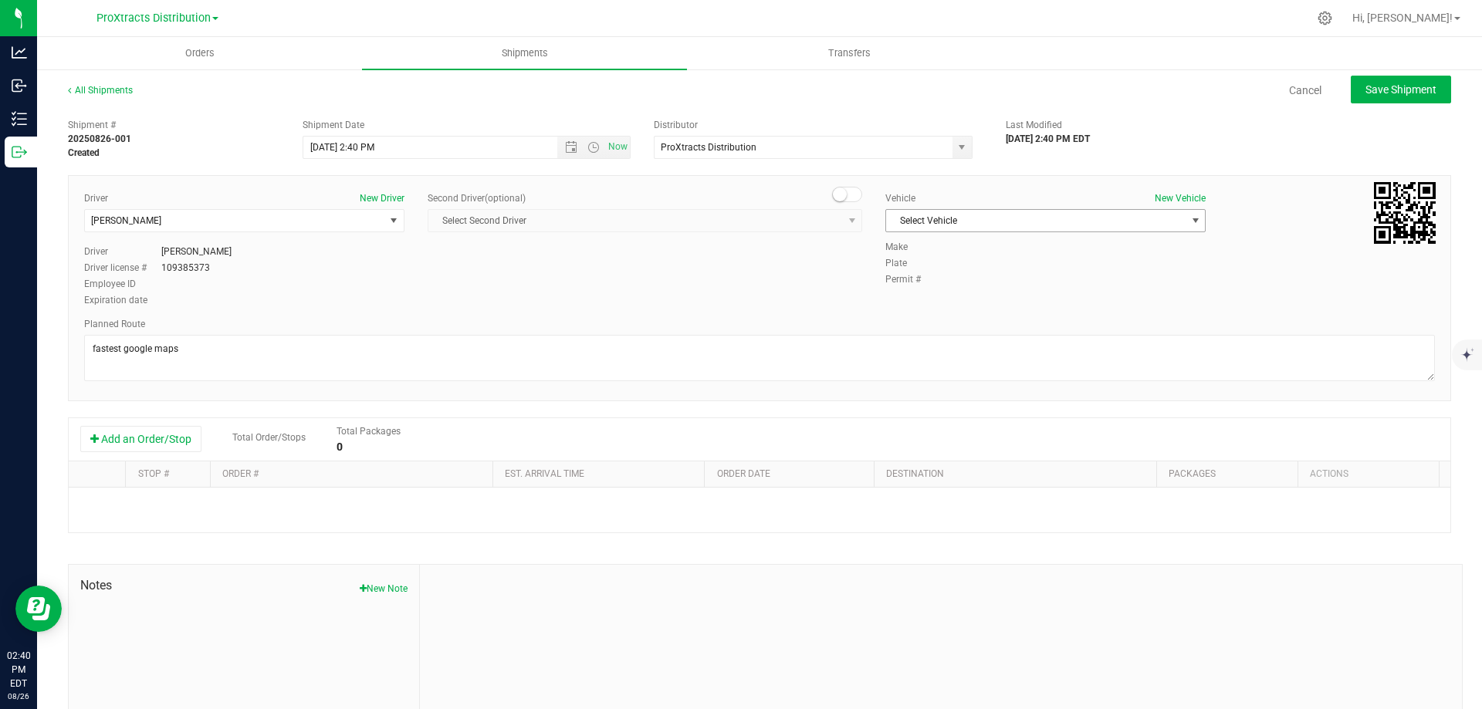
click at [1134, 225] on span "Select Vehicle" at bounding box center [1035, 221] width 299 height 22
click at [1097, 262] on li "ProX Delivery" at bounding box center [1038, 270] width 316 height 23
click at [142, 435] on button "Add an Order/Stop" at bounding box center [140, 439] width 121 height 26
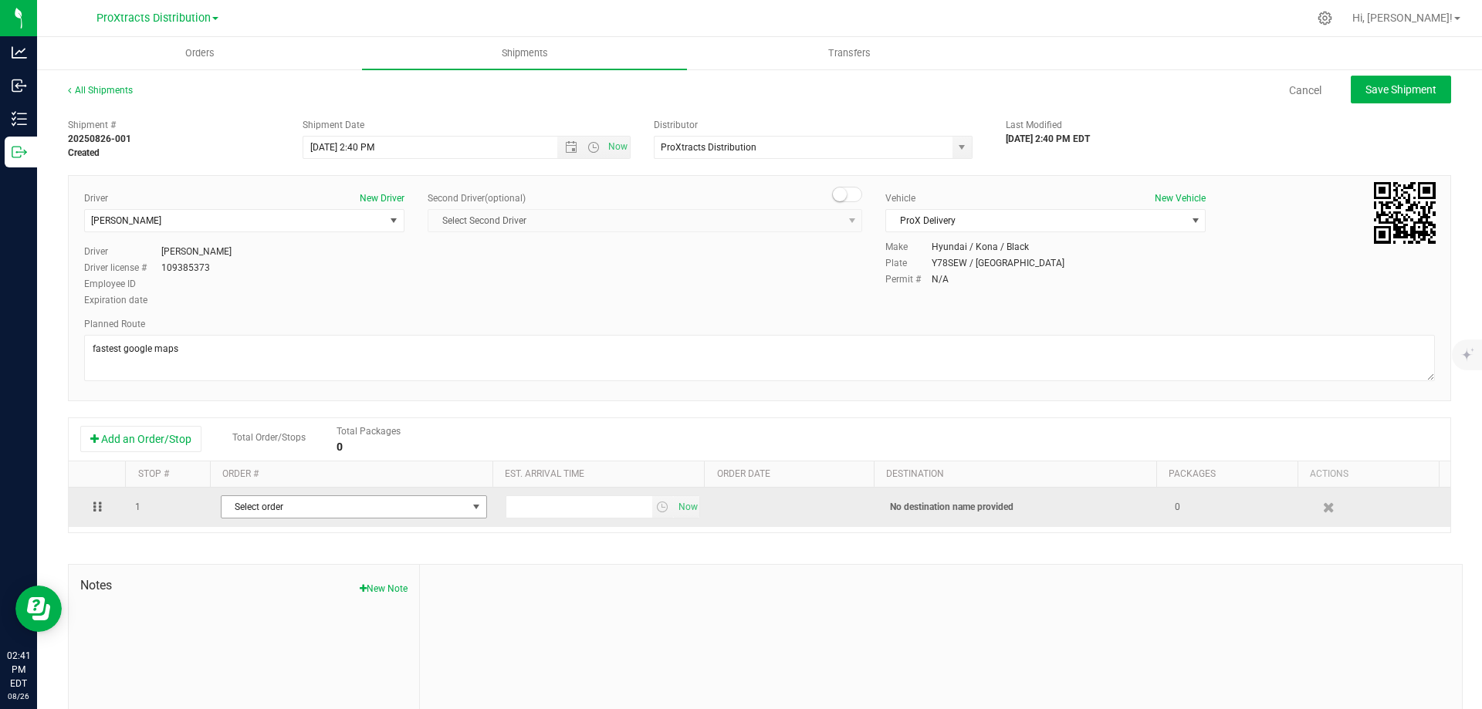
click at [344, 510] on span "Select order" at bounding box center [343, 507] width 245 height 22
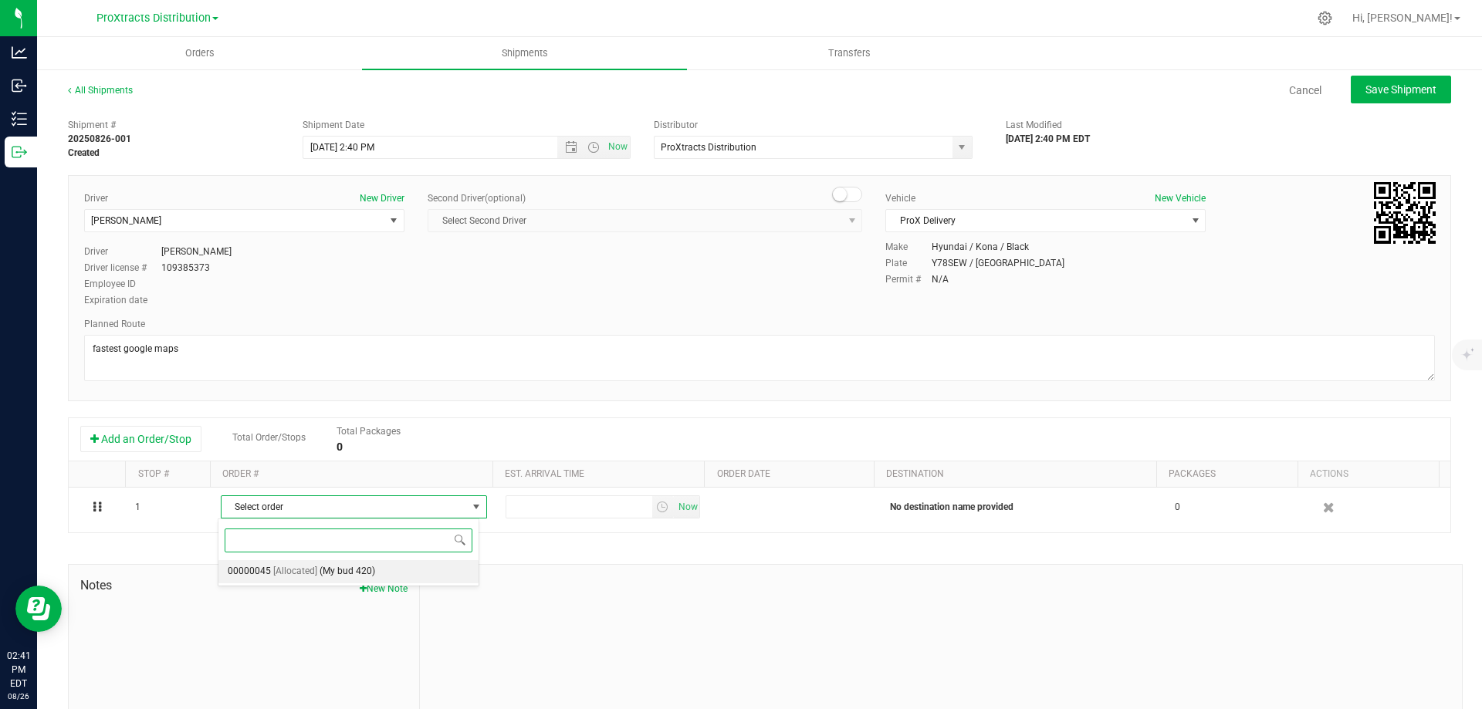
click at [329, 566] on span "(My bud 420)" at bounding box center [347, 572] width 56 height 20
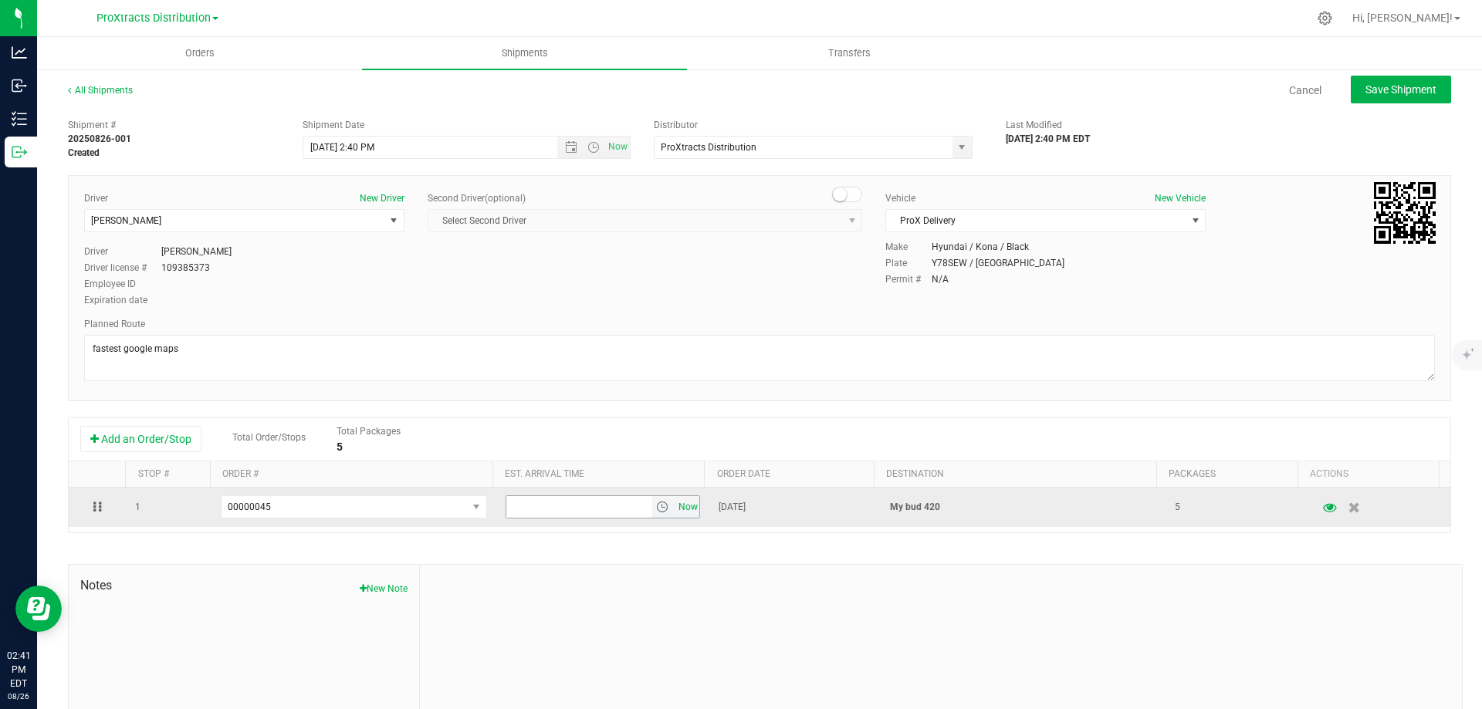
click at [674, 509] on span "Now" at bounding box center [687, 507] width 26 height 22
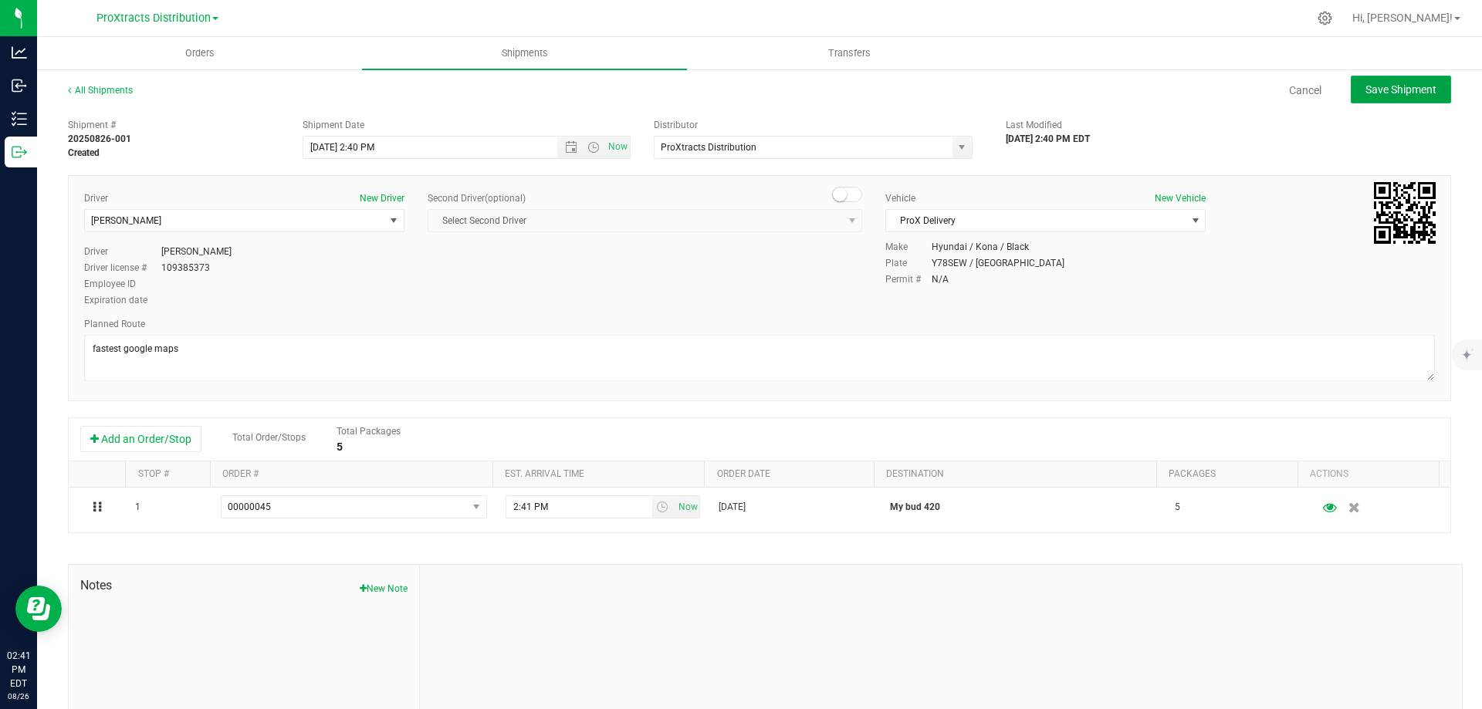
click at [1376, 92] on span "Save Shipment" at bounding box center [1400, 89] width 71 height 12
type input "8/26/2025 6:40 PM"
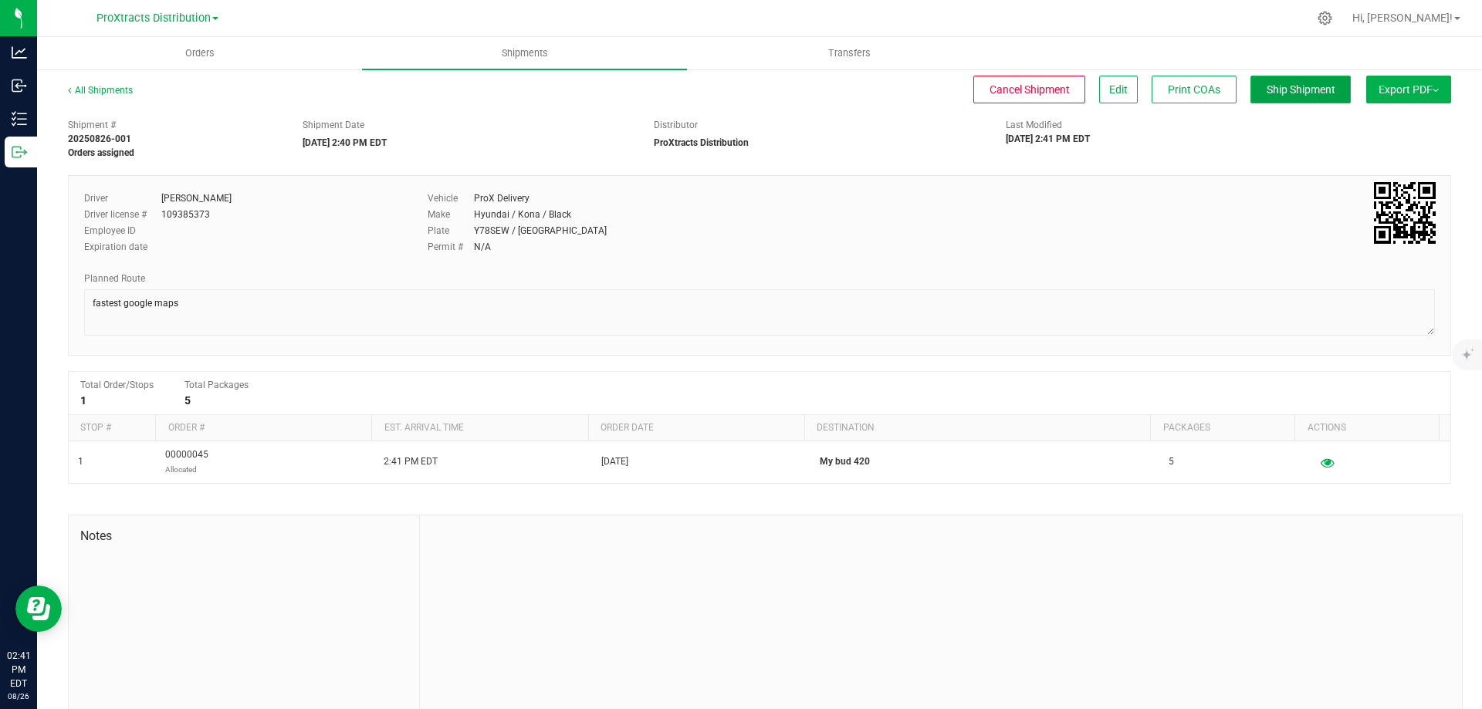
click at [1289, 102] on button "Ship Shipment" at bounding box center [1300, 90] width 100 height 28
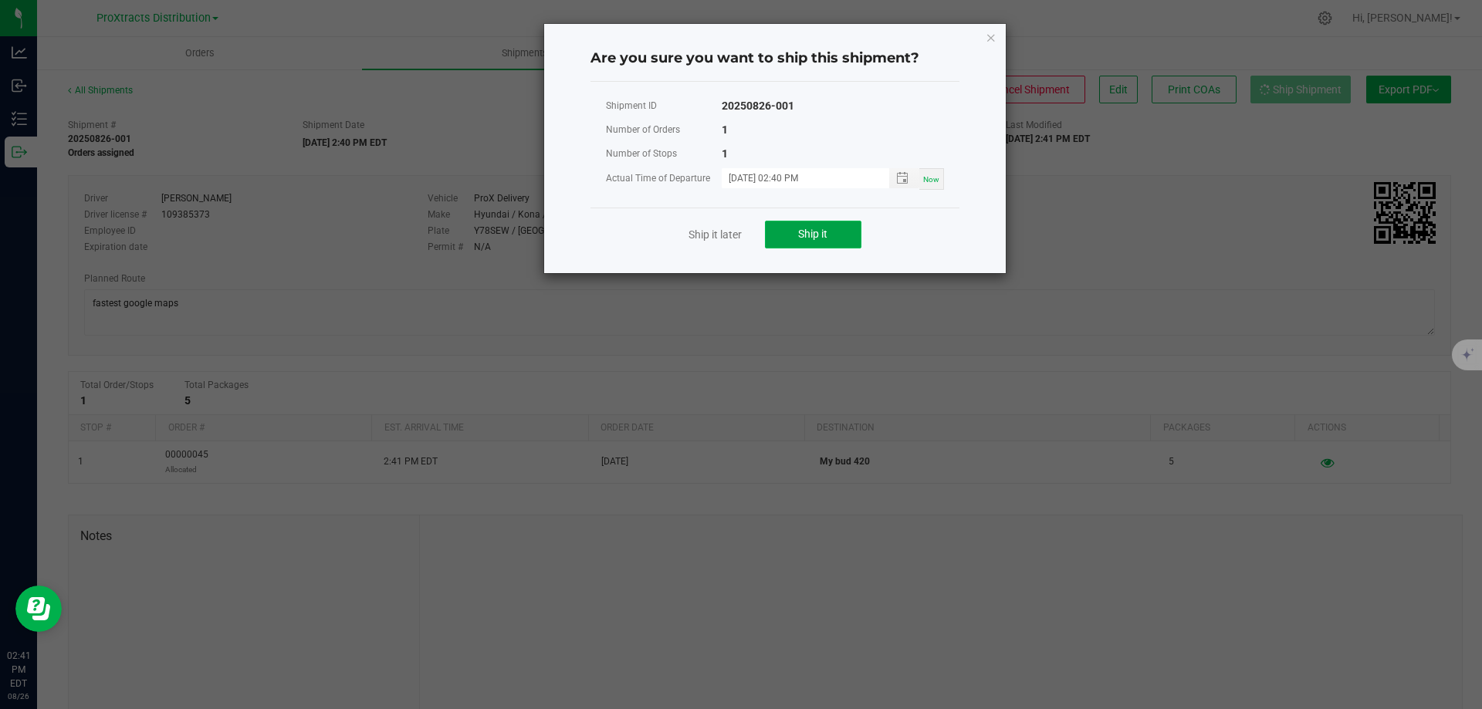
click at [837, 229] on button "Ship it" at bounding box center [813, 235] width 96 height 28
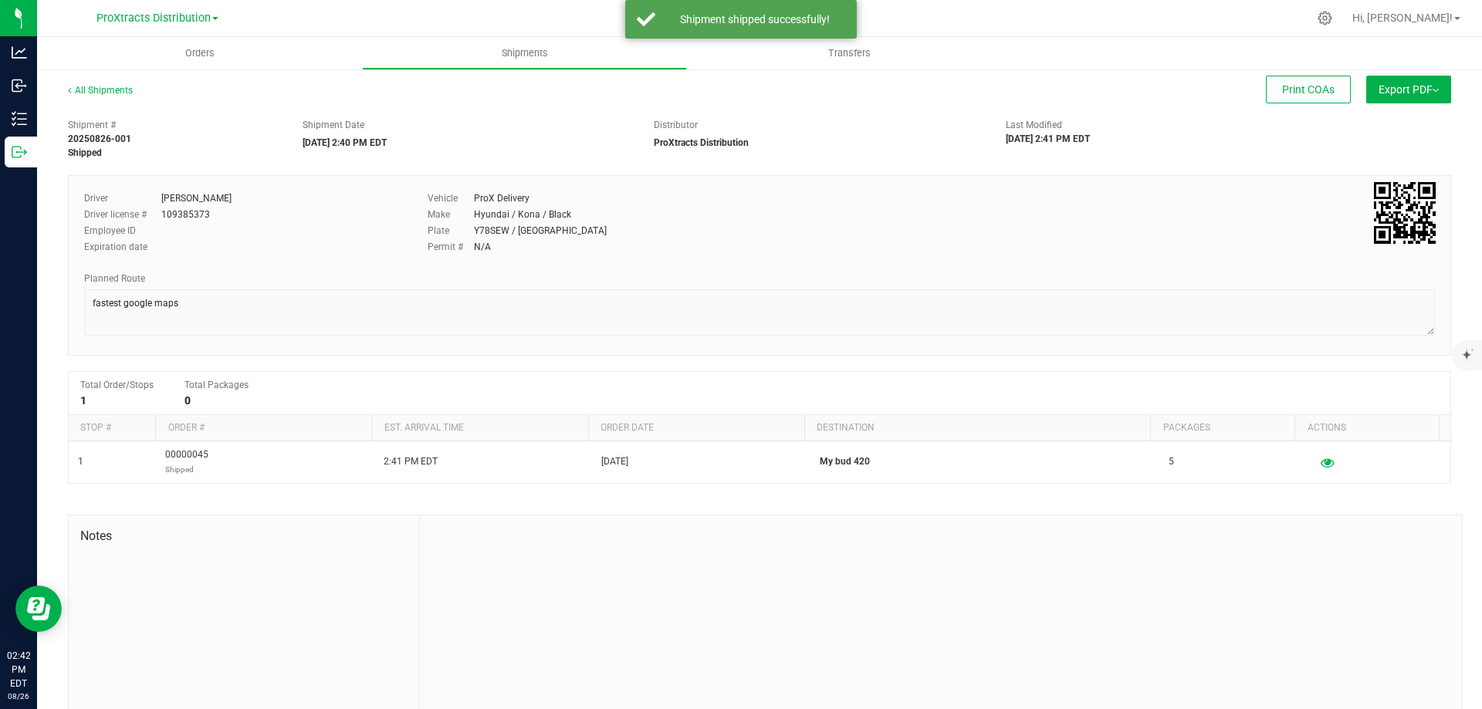
click at [1414, 80] on button "Export PDF" at bounding box center [1408, 90] width 85 height 28
click at [1378, 92] on span "Export PDF" at bounding box center [1408, 89] width 60 height 12
click at [1378, 87] on span "Export PDF" at bounding box center [1408, 89] width 60 height 12
click at [1406, 84] on span "Export PDF" at bounding box center [1408, 89] width 60 height 12
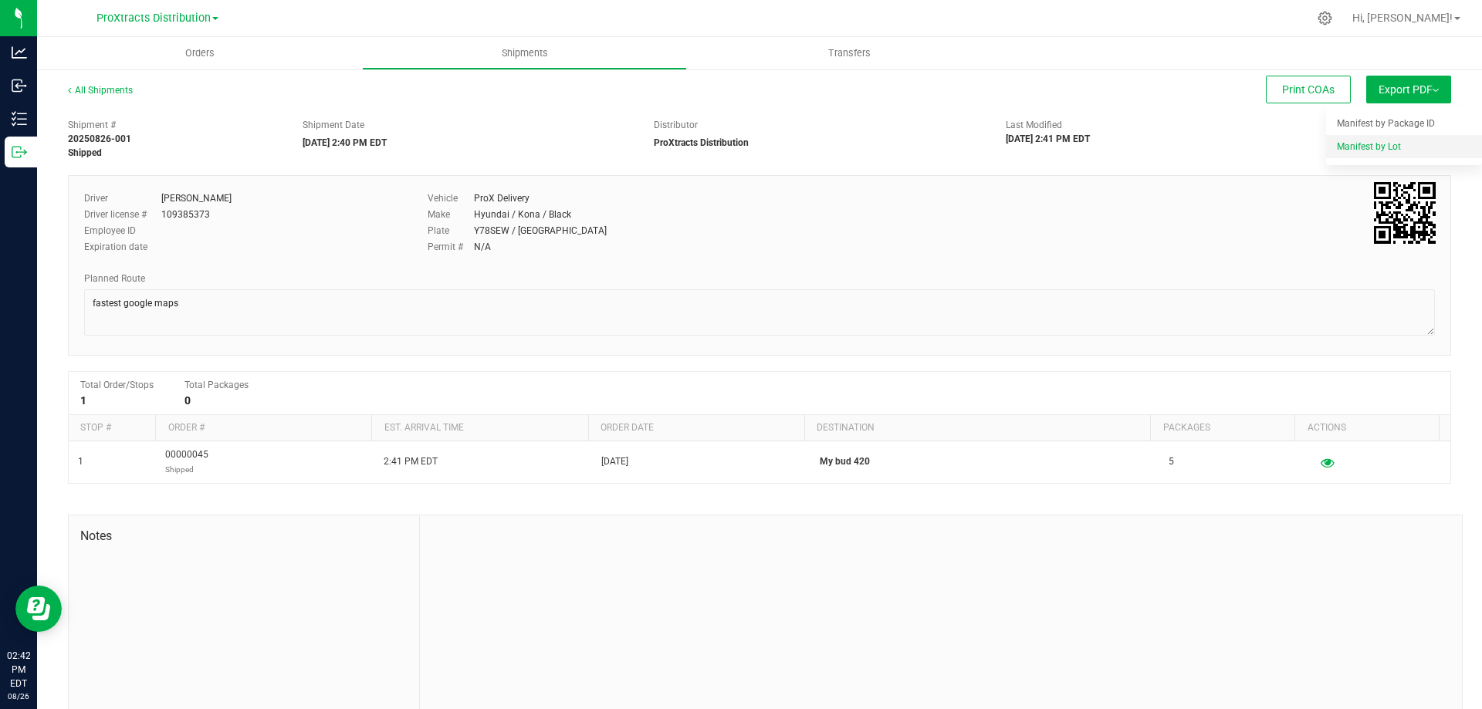
click at [1383, 146] on span "Manifest by Lot" at bounding box center [1369, 146] width 64 height 11
click at [1411, 88] on span "Export PDF" at bounding box center [1408, 89] width 60 height 12
click at [1394, 87] on span "Export PDF" at bounding box center [1408, 89] width 60 height 12
click at [1414, 90] on span "Export PDF" at bounding box center [1408, 89] width 60 height 12
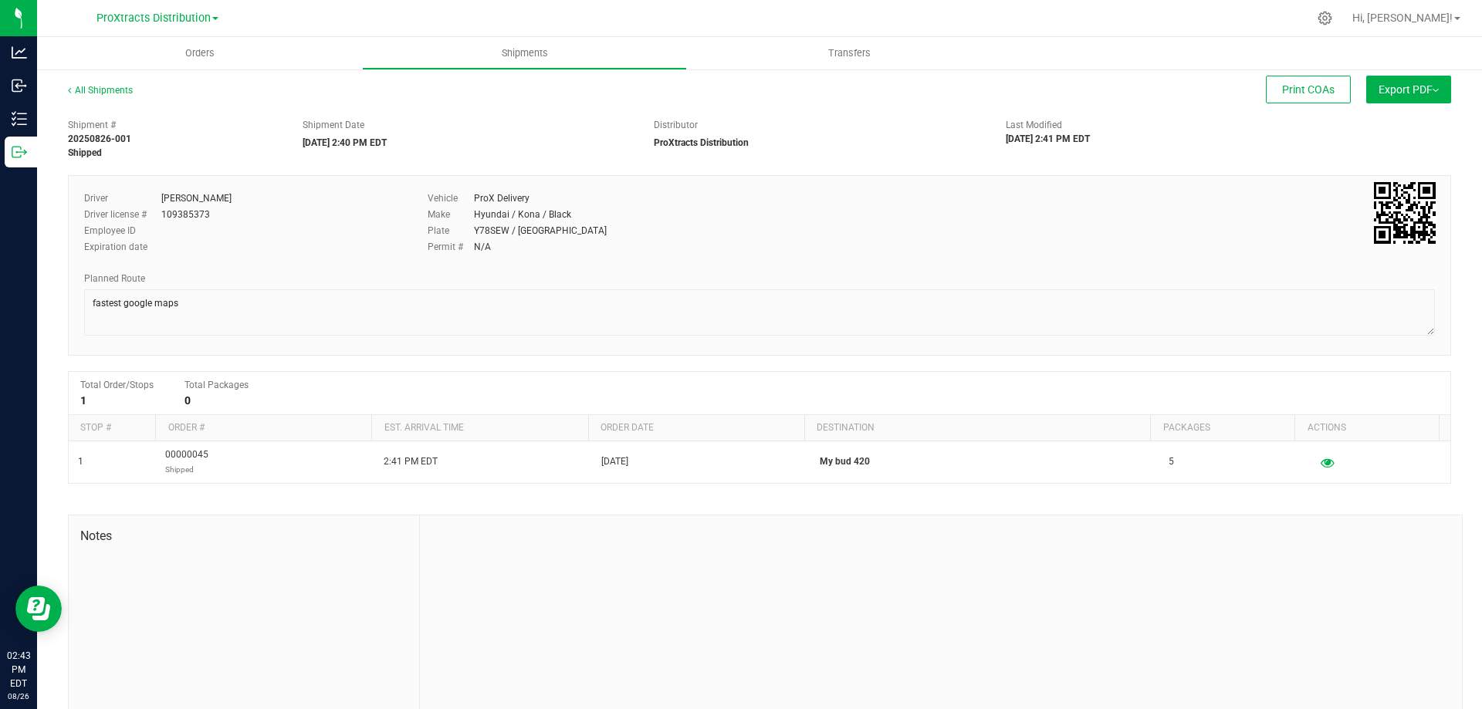
click at [1414, 90] on span "Export PDF" at bounding box center [1408, 89] width 60 height 12
click at [1432, 91] on img at bounding box center [1435, 90] width 6 height 3
click at [1429, 83] on button "Export PDF" at bounding box center [1408, 90] width 85 height 28
click at [1421, 88] on span "Export PDF" at bounding box center [1408, 89] width 60 height 12
click at [1420, 89] on span "Export PDF" at bounding box center [1408, 89] width 60 height 12
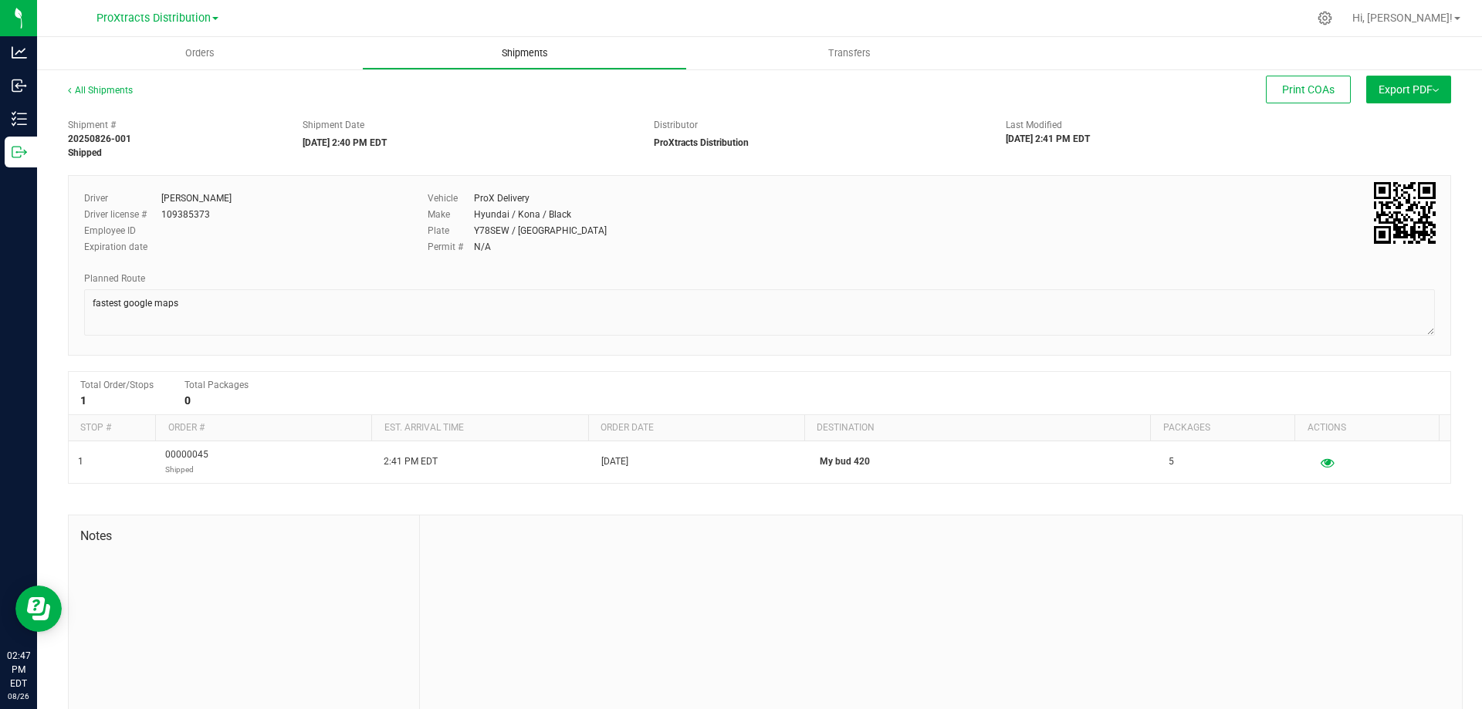
click at [538, 52] on span "Shipments" at bounding box center [525, 53] width 88 height 14
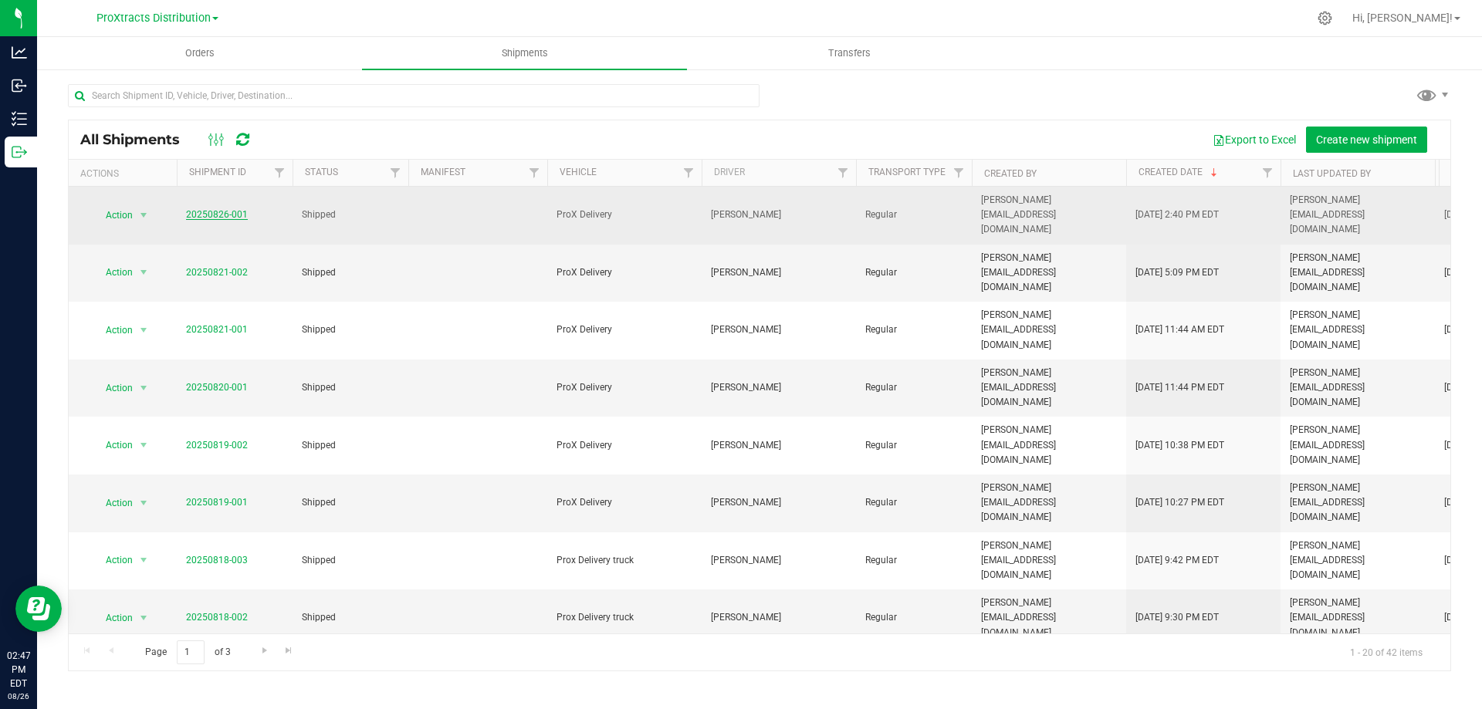
click at [212, 209] on link "20250826-001" at bounding box center [217, 214] width 62 height 11
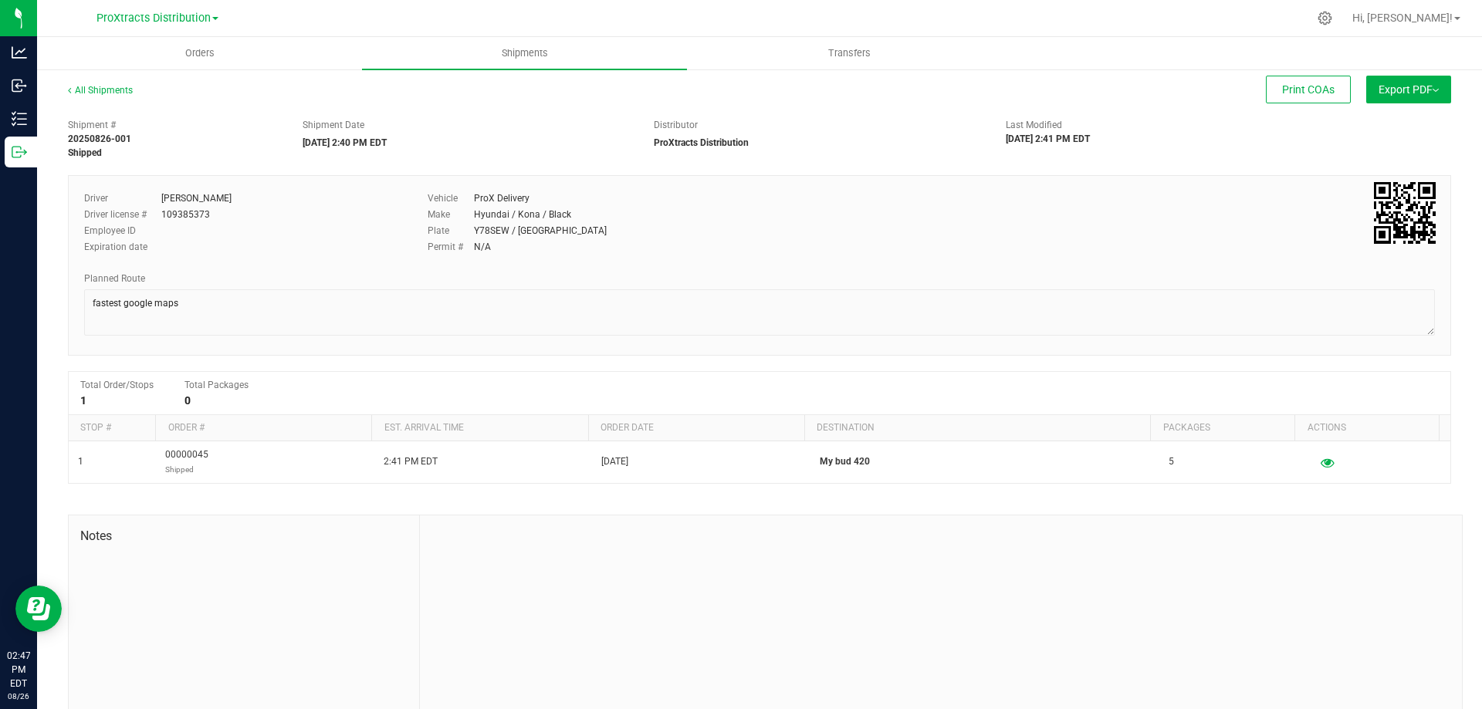
click at [1418, 91] on span "Export PDF" at bounding box center [1408, 89] width 60 height 12
click at [203, 56] on span "Orders" at bounding box center [199, 53] width 71 height 14
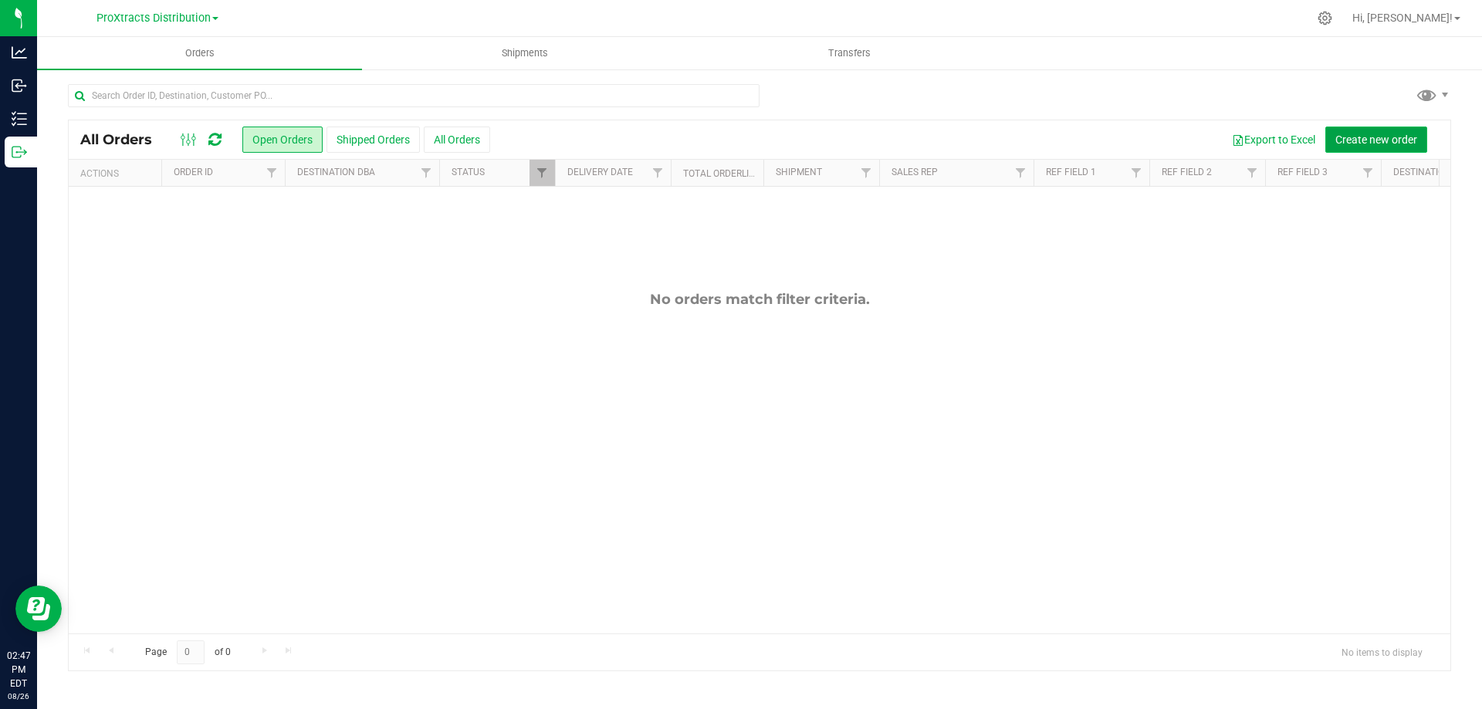
click at [1373, 141] on span "Create new order" at bounding box center [1376, 140] width 82 height 12
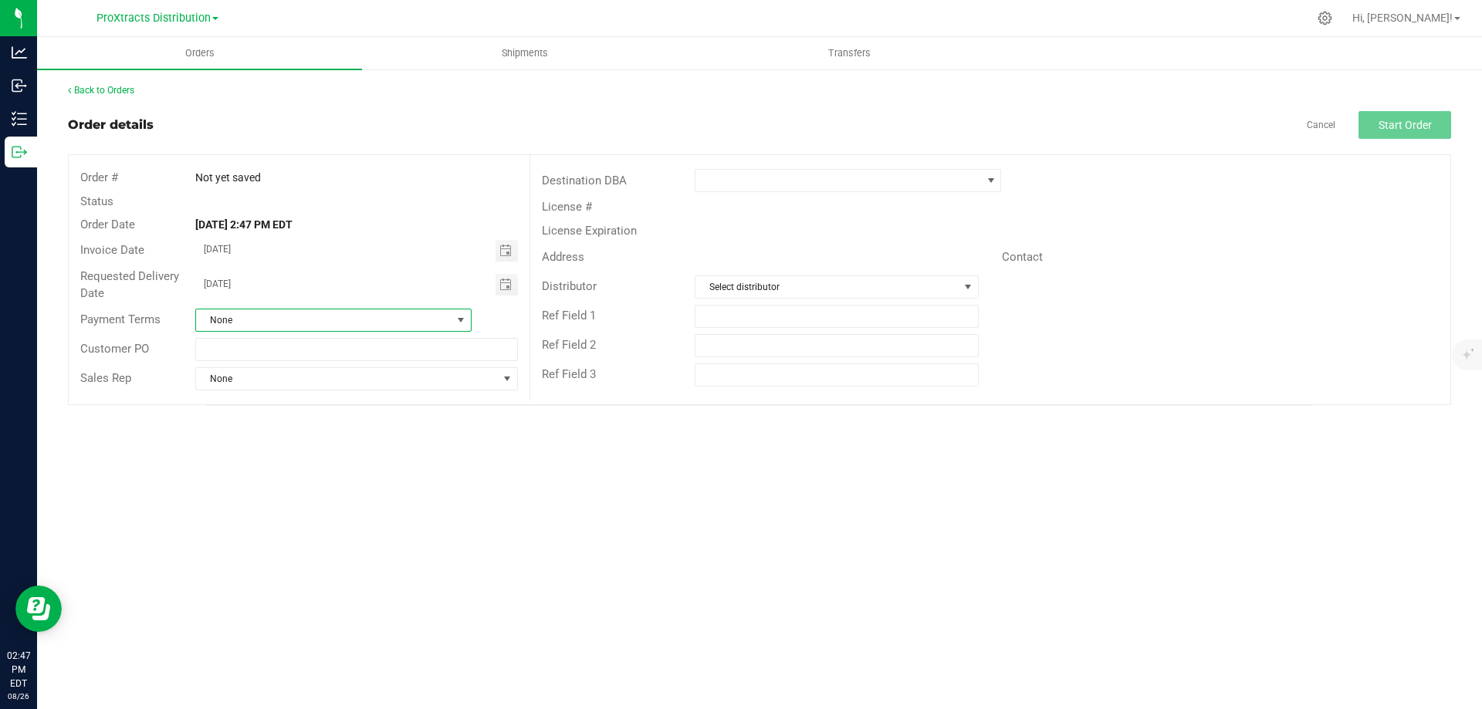
click at [451, 319] on span at bounding box center [460, 320] width 19 height 22
click at [244, 474] on li "Net 30" at bounding box center [333, 468] width 275 height 26
click at [717, 184] on span at bounding box center [838, 181] width 286 height 22
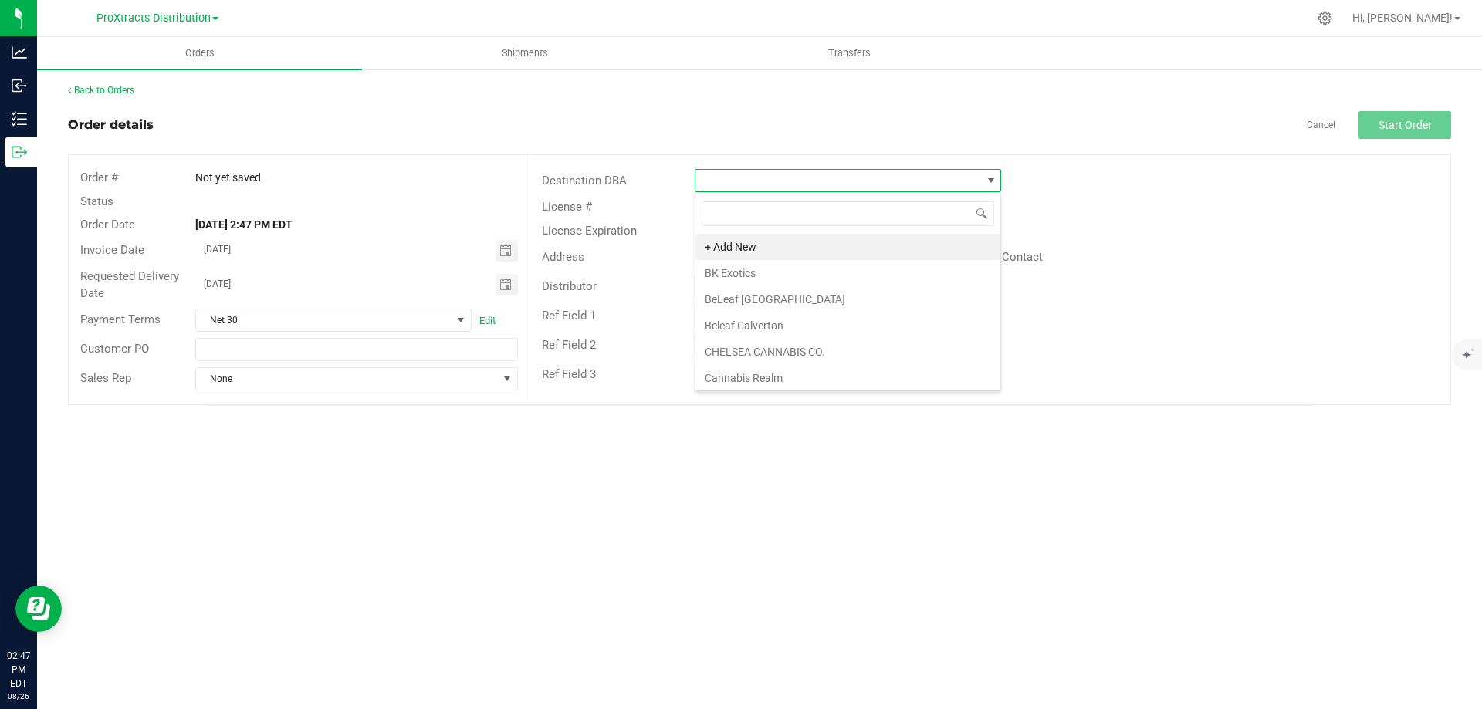
scroll to position [23, 306]
type input "hush"
click at [722, 251] on li "Hush" at bounding box center [847, 247] width 305 height 26
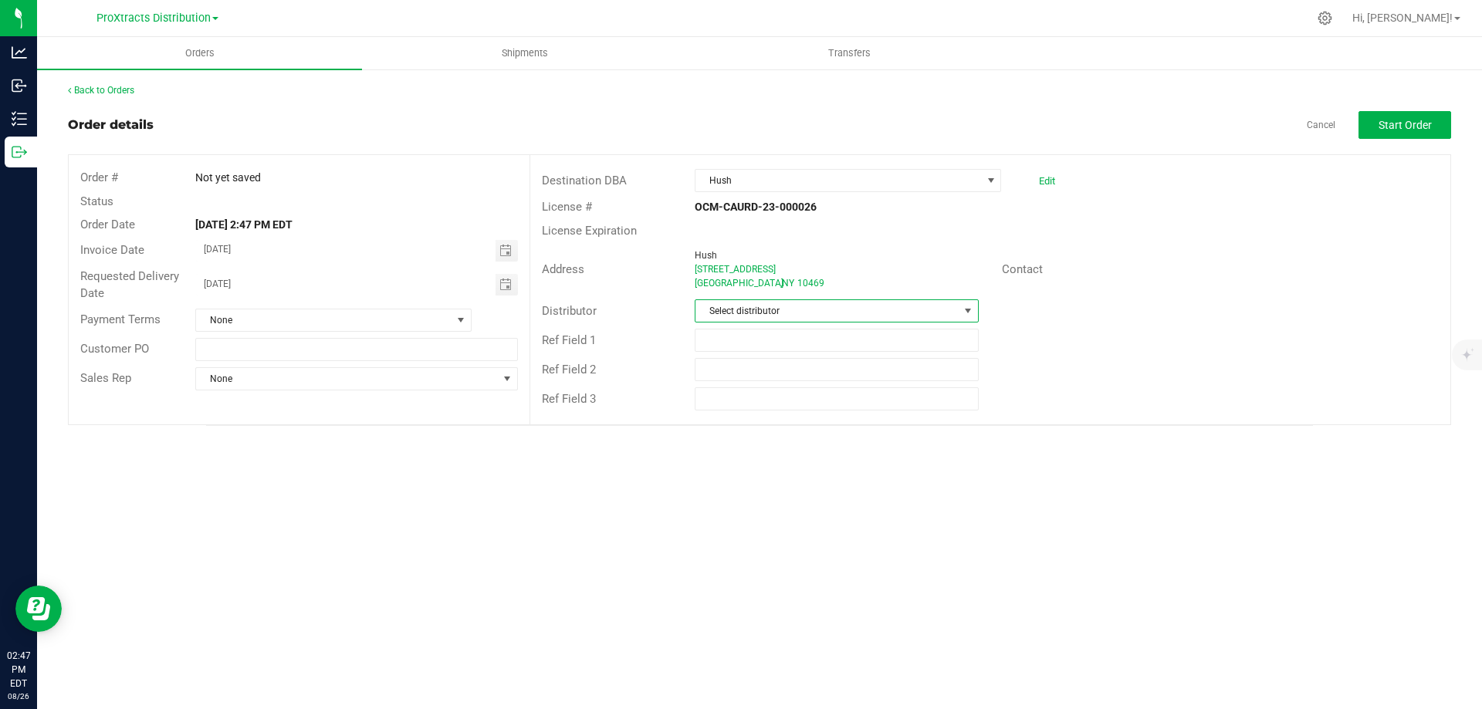
click at [727, 322] on span "Select distributor" at bounding box center [836, 310] width 283 height 23
click at [725, 397] on li "ProXtracts Distribution" at bounding box center [836, 403] width 282 height 26
click at [213, 330] on span "None" at bounding box center [323, 320] width 255 height 22
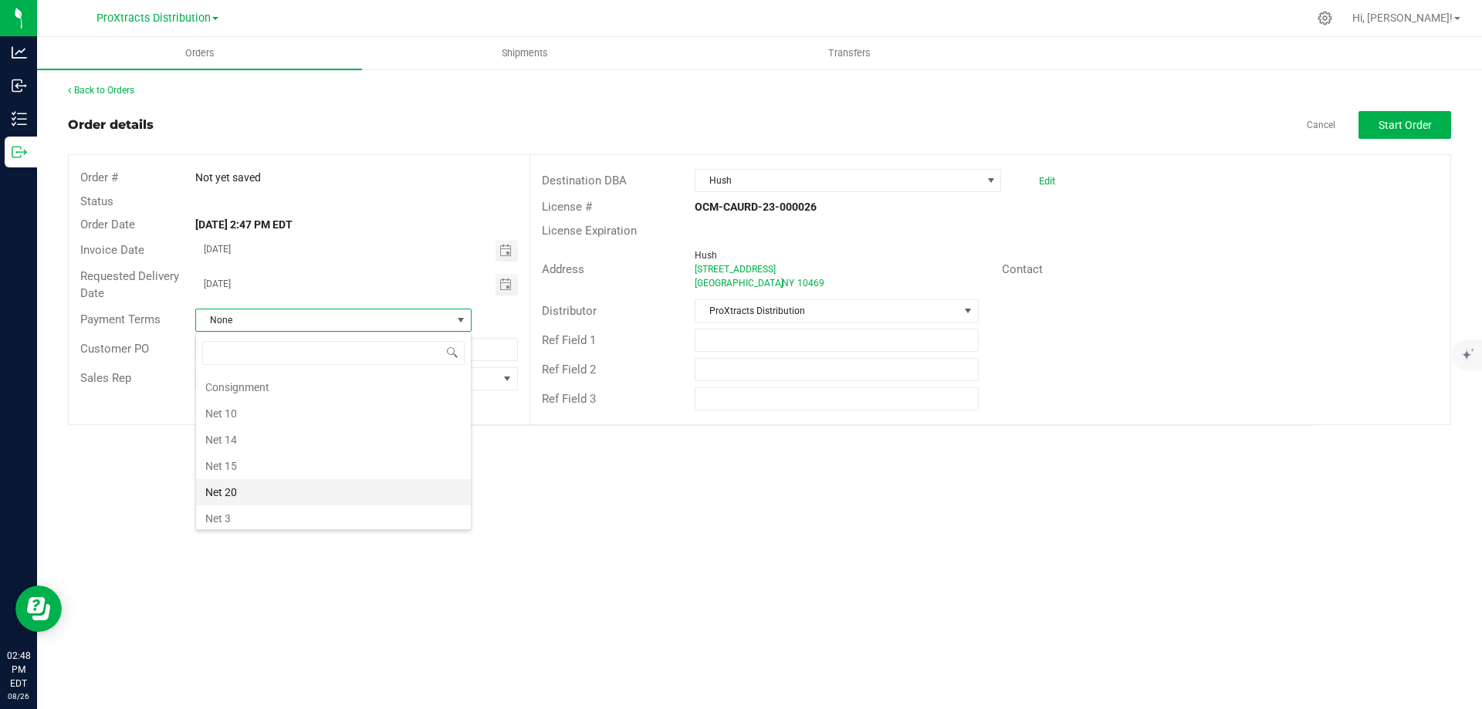
scroll to position [154, 0]
click at [242, 473] on li "Net 30" at bounding box center [333, 468] width 275 height 26
click at [1420, 126] on span "Start Order" at bounding box center [1404, 125] width 53 height 12
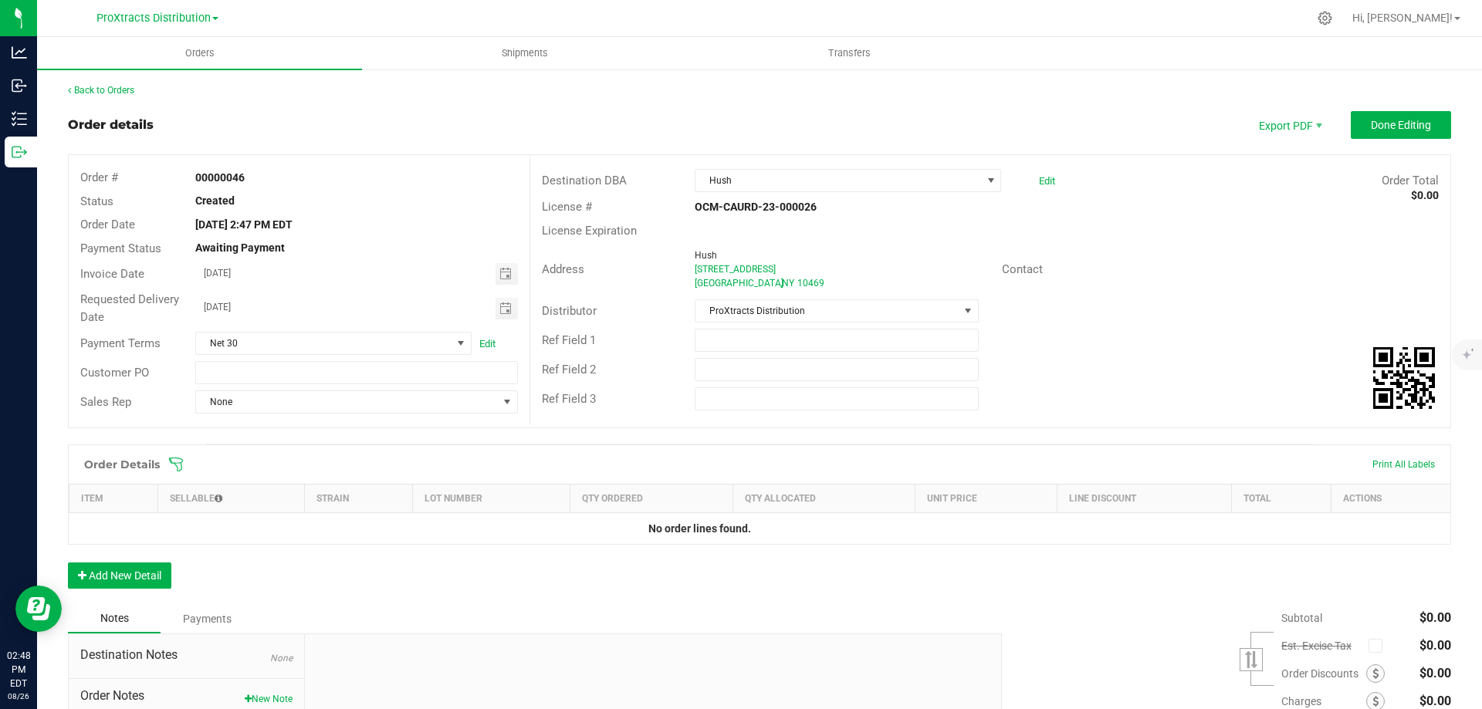
scroll to position [148, 0]
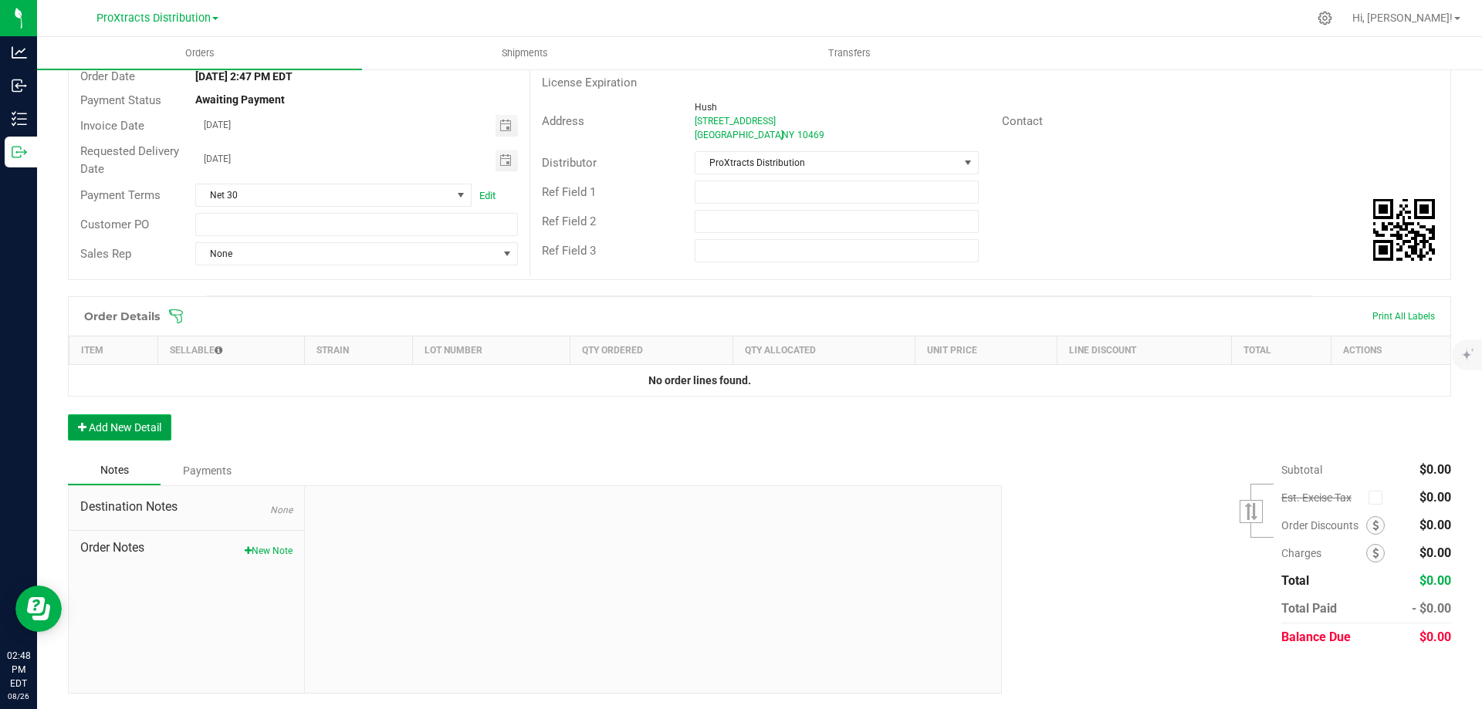
click at [117, 417] on button "Add New Detail" at bounding box center [119, 427] width 103 height 26
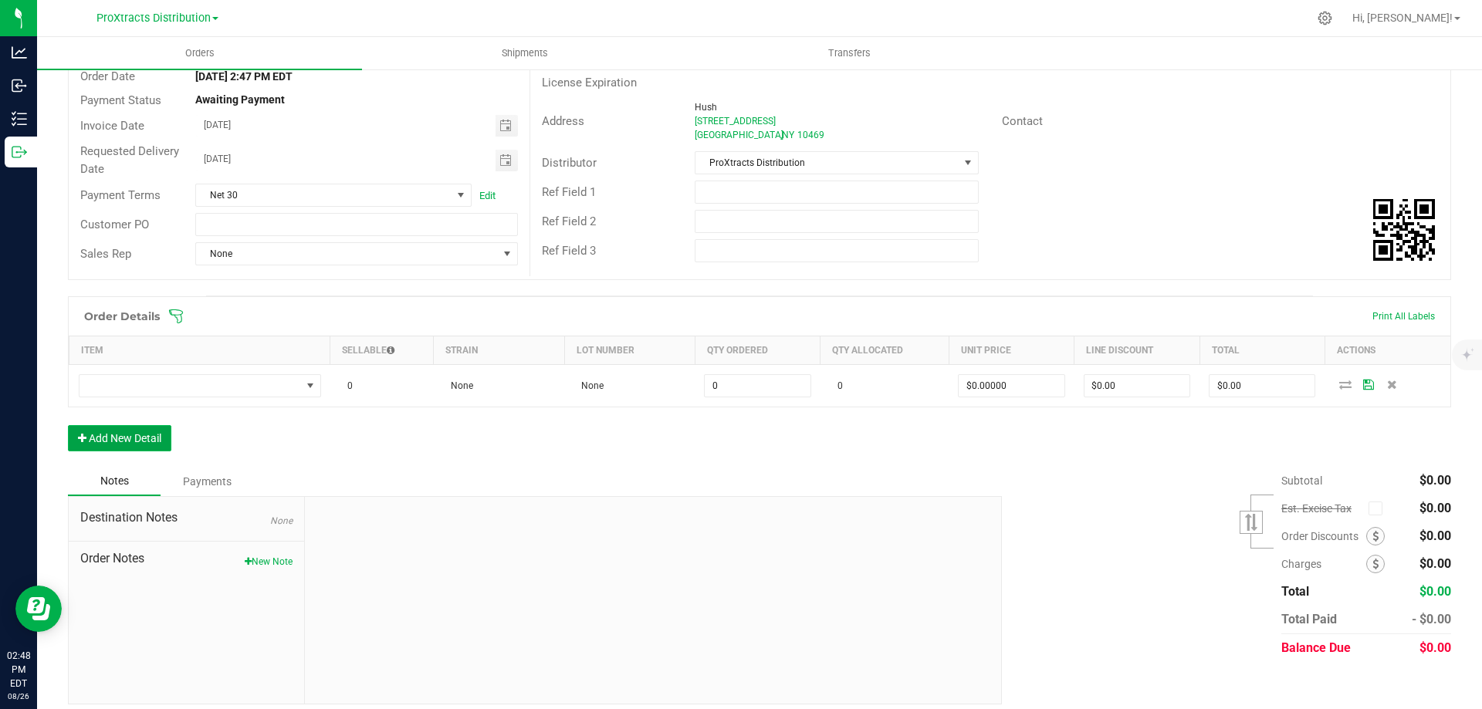
click at [120, 437] on button "Add New Detail" at bounding box center [119, 438] width 103 height 26
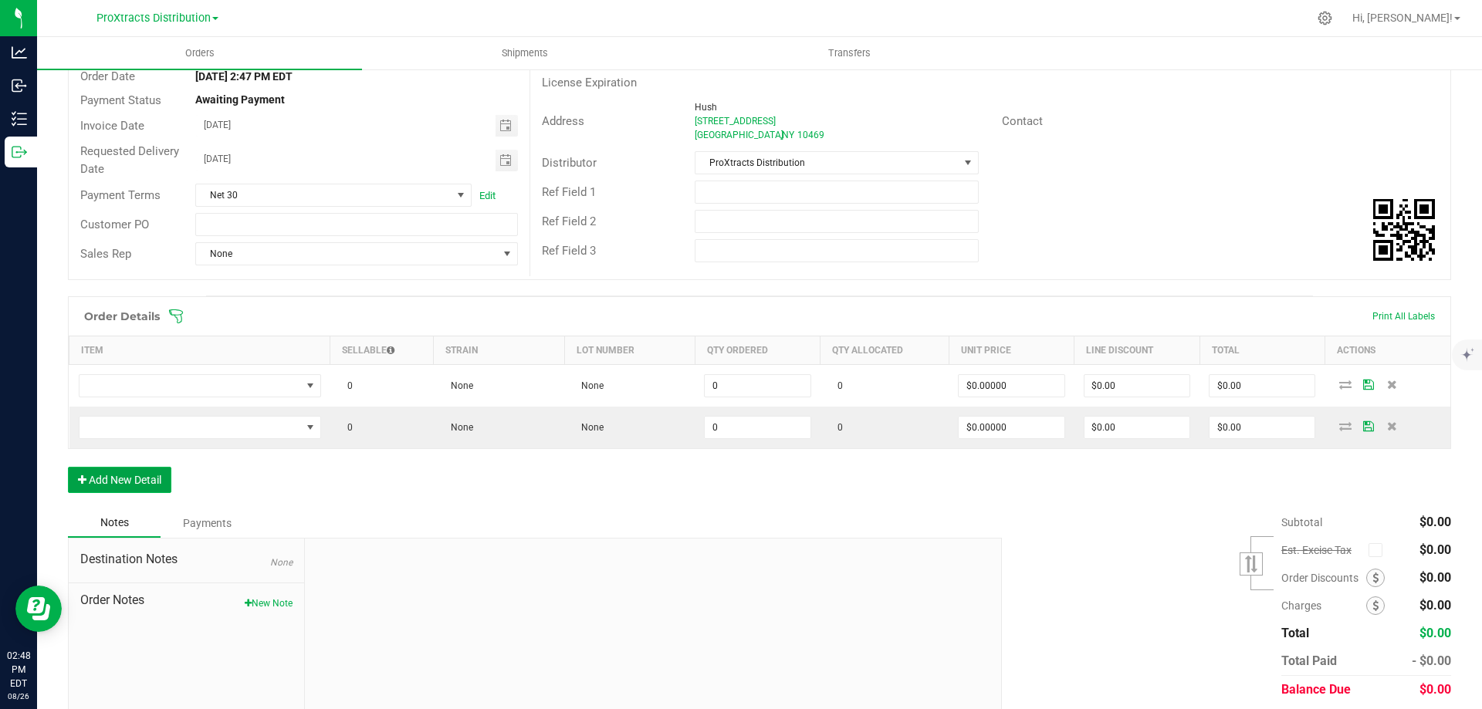
click at [106, 476] on button "Add New Detail" at bounding box center [119, 480] width 103 height 26
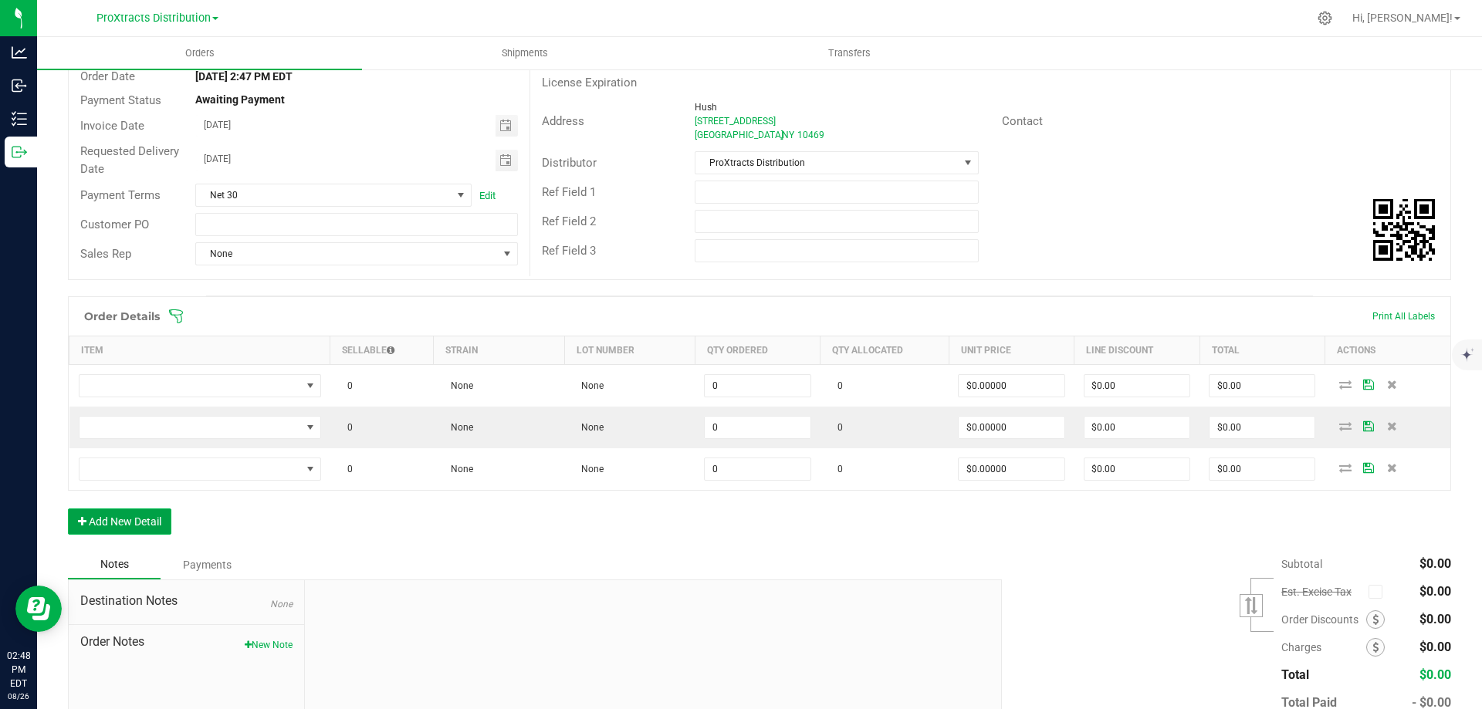
click at [99, 523] on button "Add New Detail" at bounding box center [119, 522] width 103 height 26
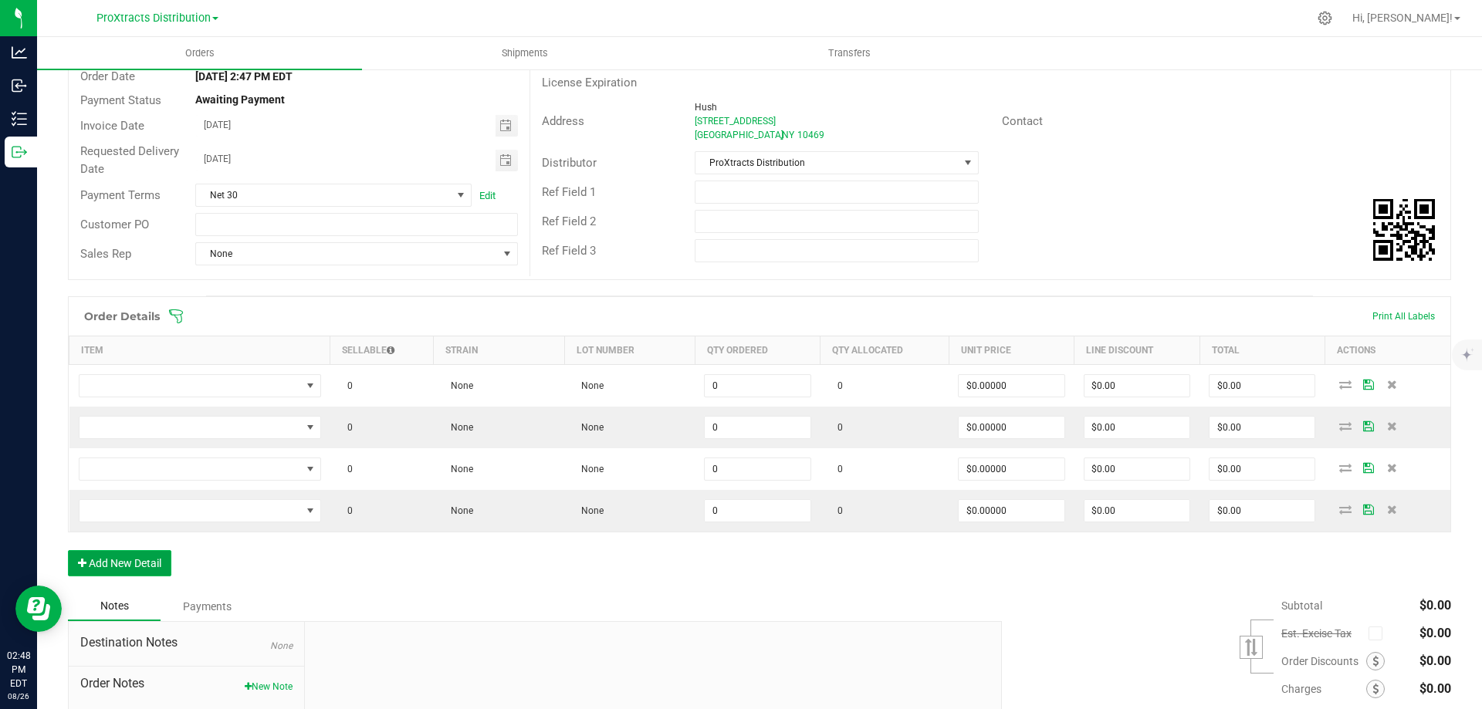
click at [102, 558] on button "Add New Detail" at bounding box center [119, 563] width 103 height 26
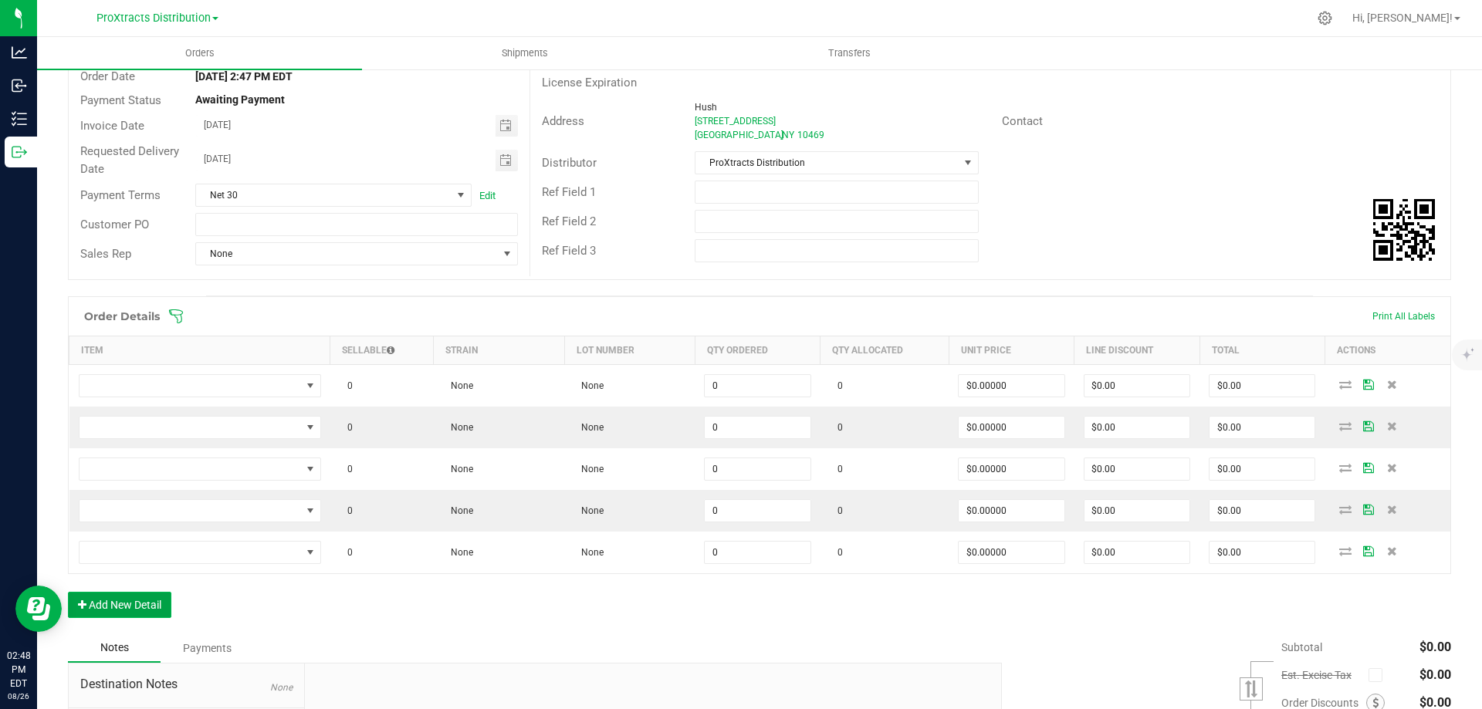
click at [100, 615] on button "Add New Detail" at bounding box center [119, 605] width 103 height 26
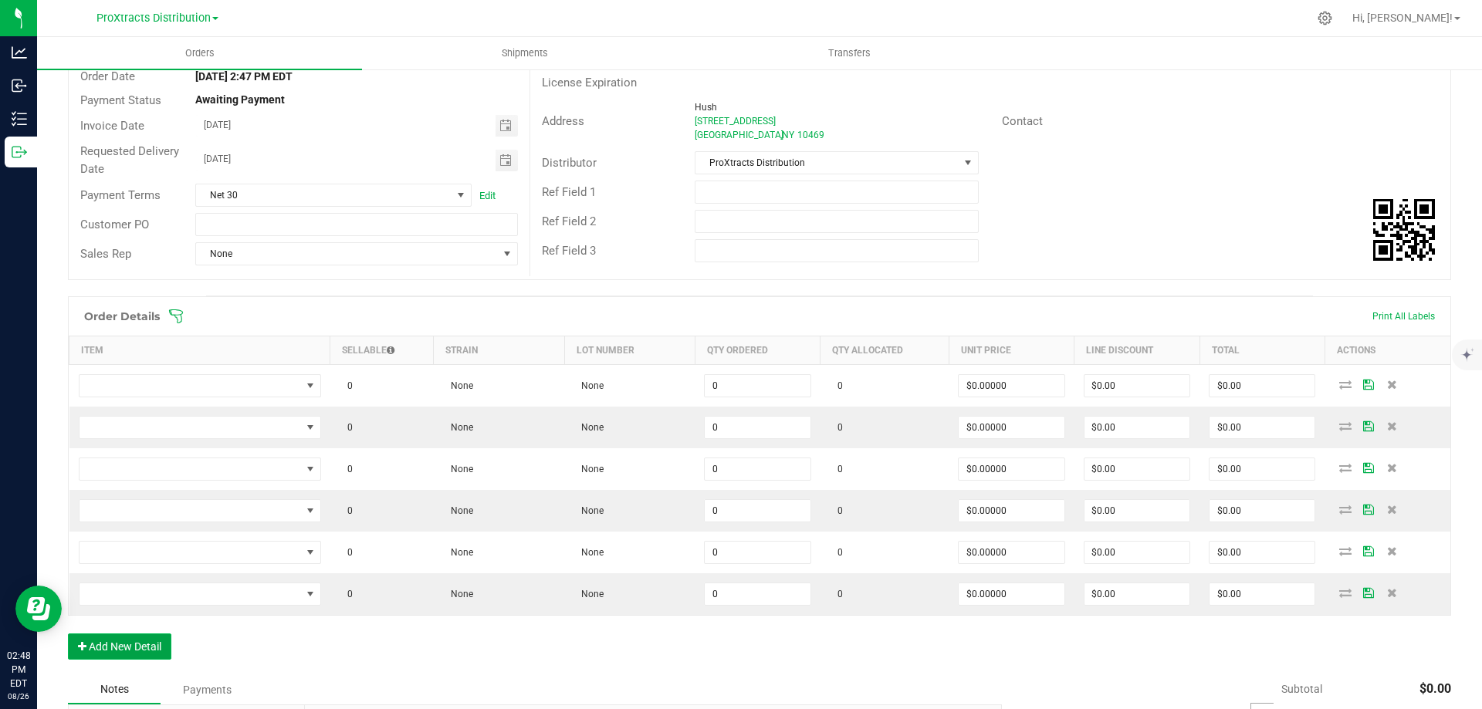
click at [89, 651] on button "Add New Detail" at bounding box center [119, 647] width 103 height 26
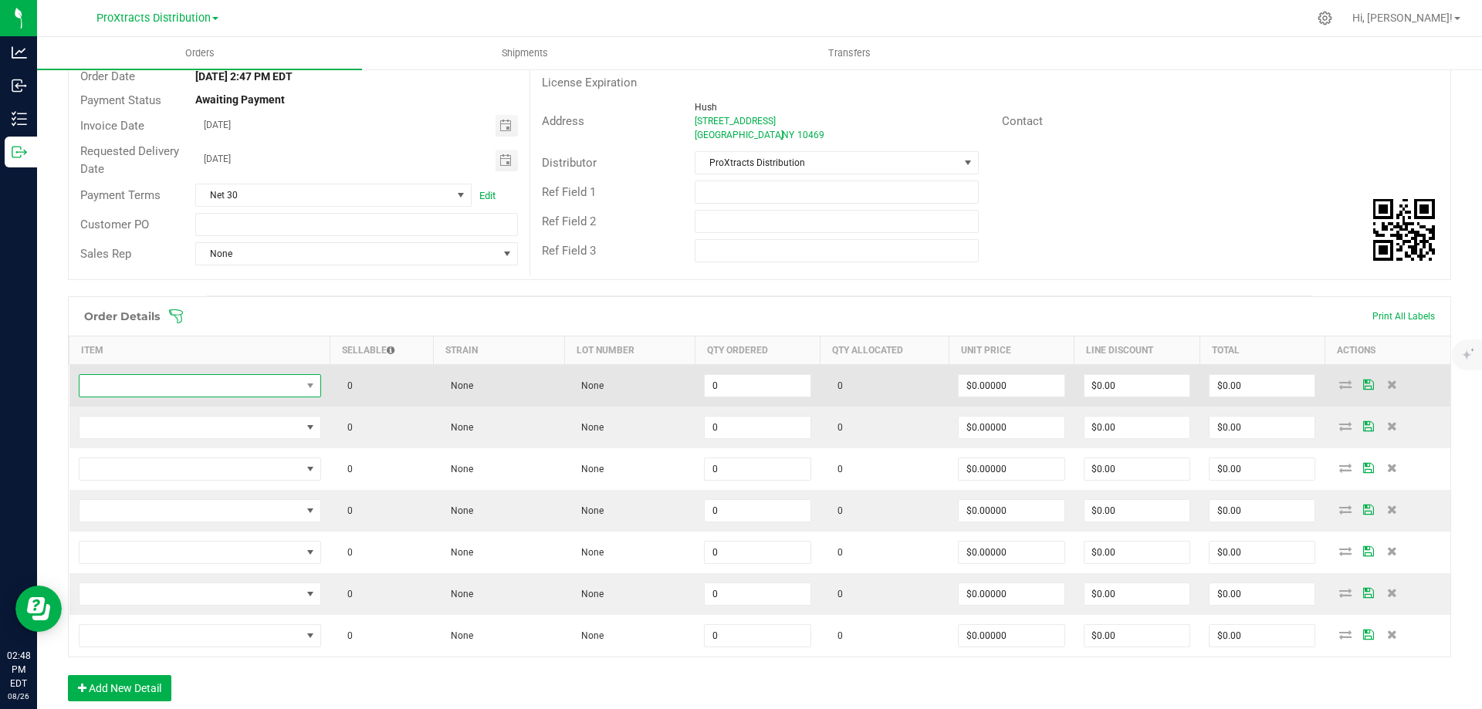
click at [110, 390] on span "NO DATA FOUND" at bounding box center [189, 386] width 221 height 22
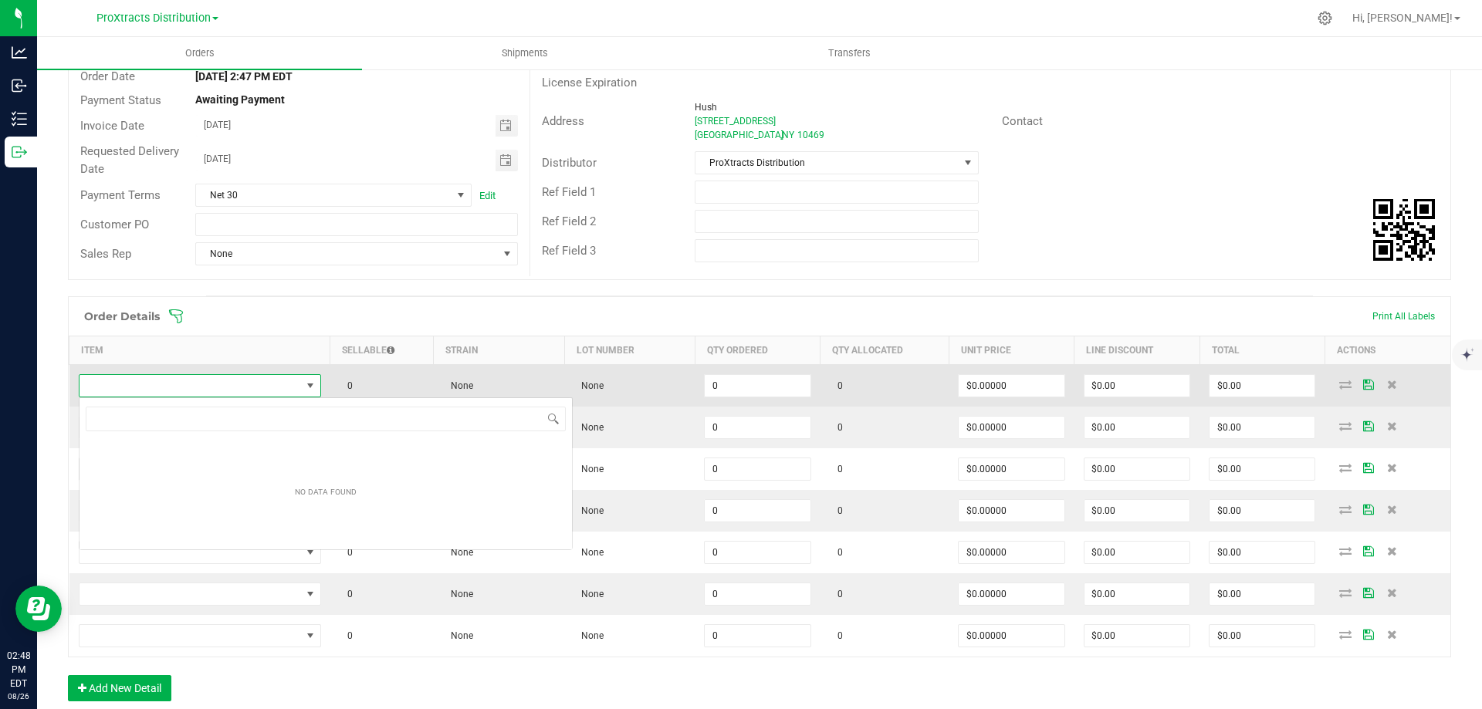
scroll to position [23, 240]
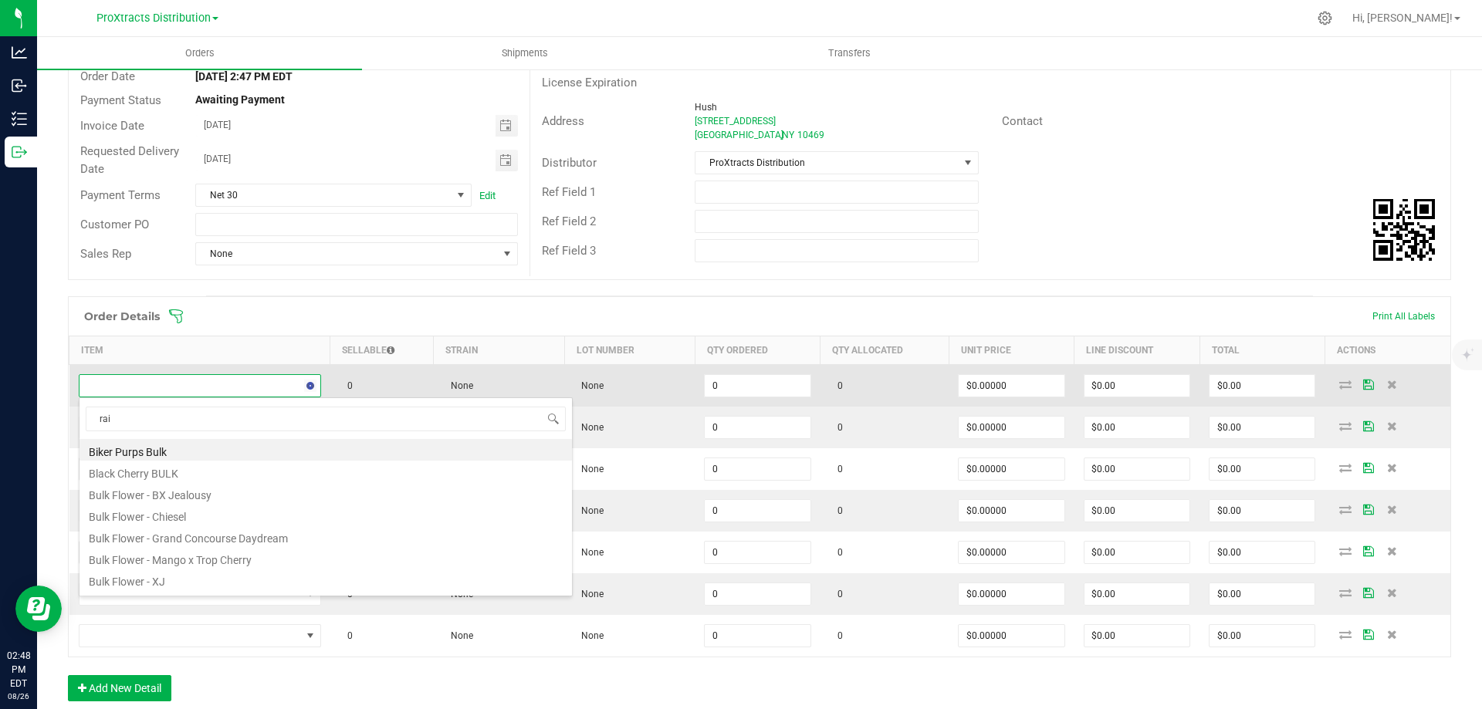
type input "rain"
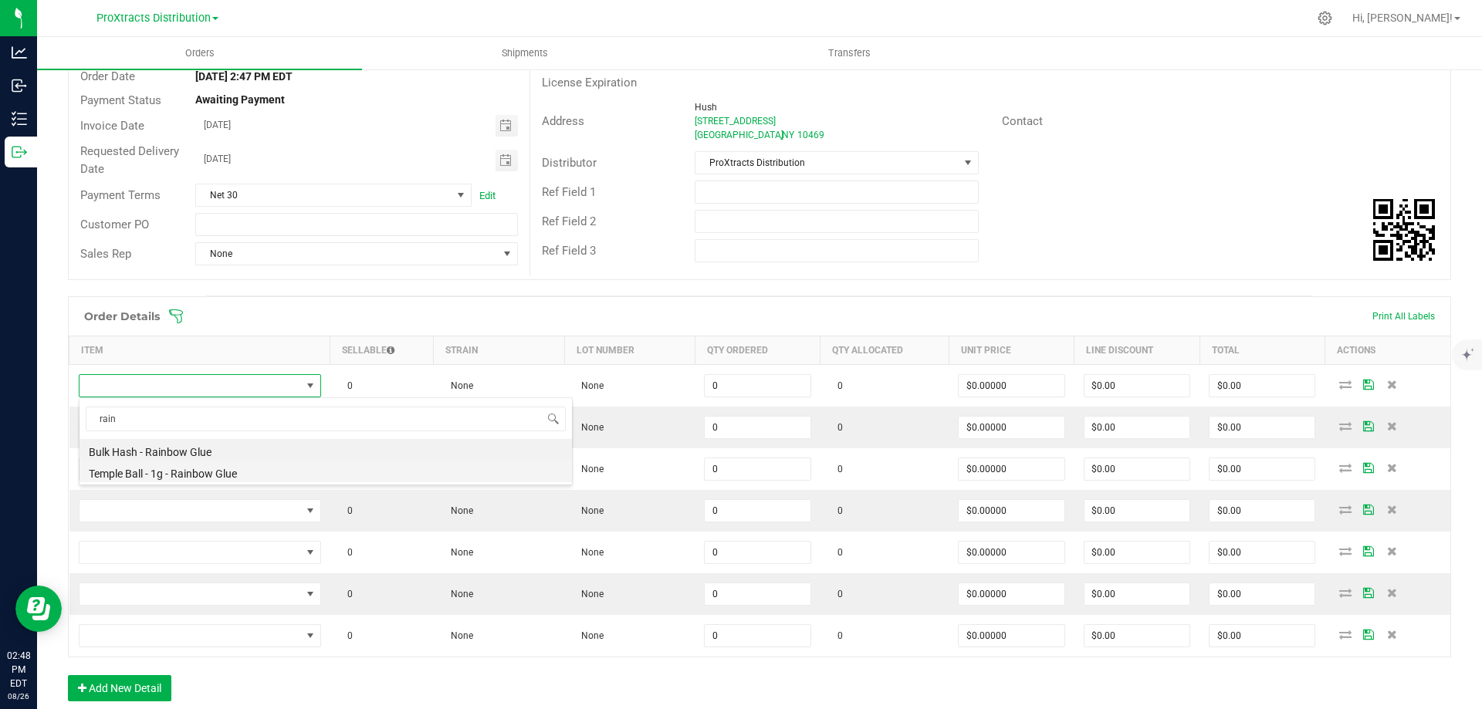
click at [102, 475] on li "Temple Ball - 1g - Rainbow Glue" at bounding box center [325, 472] width 492 height 22
type input "0 ea"
type input "$27.50000"
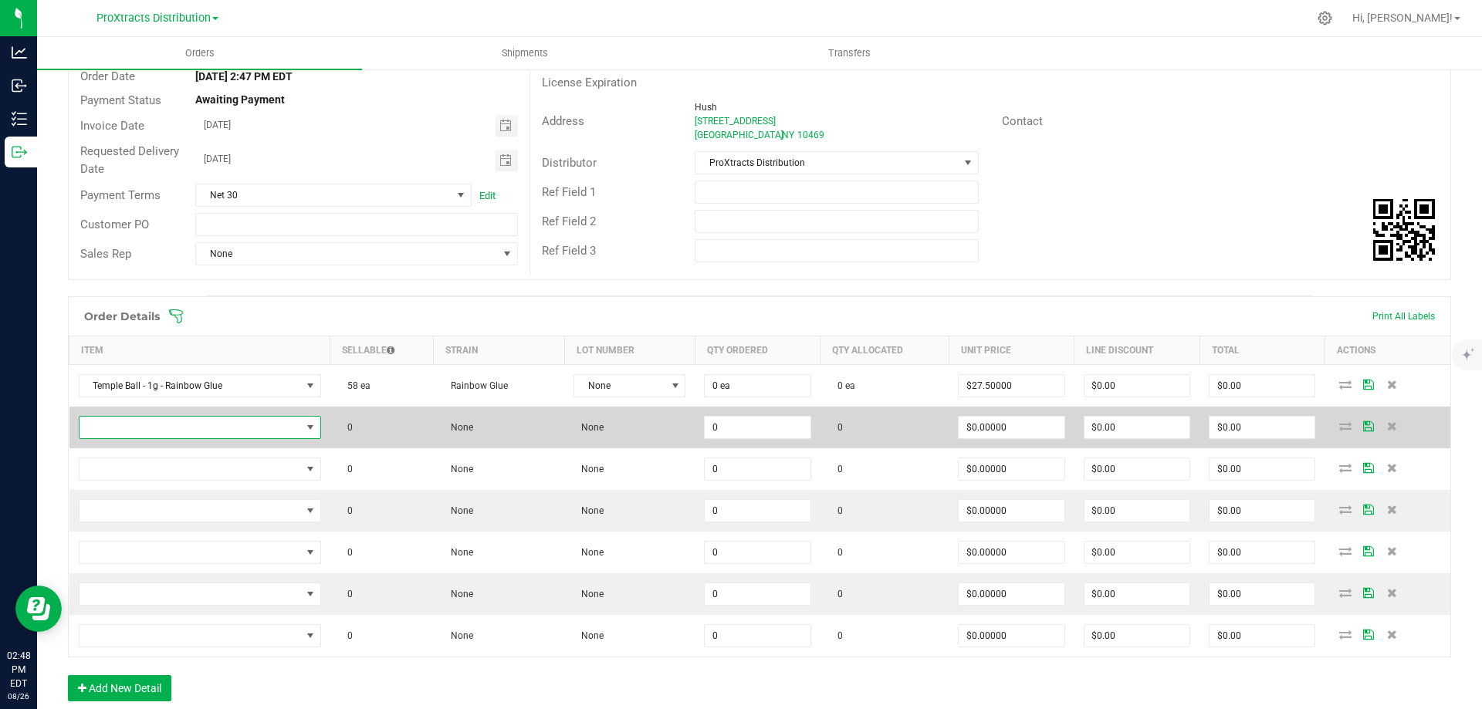
click at [106, 429] on span "NO DATA FOUND" at bounding box center [189, 428] width 221 height 22
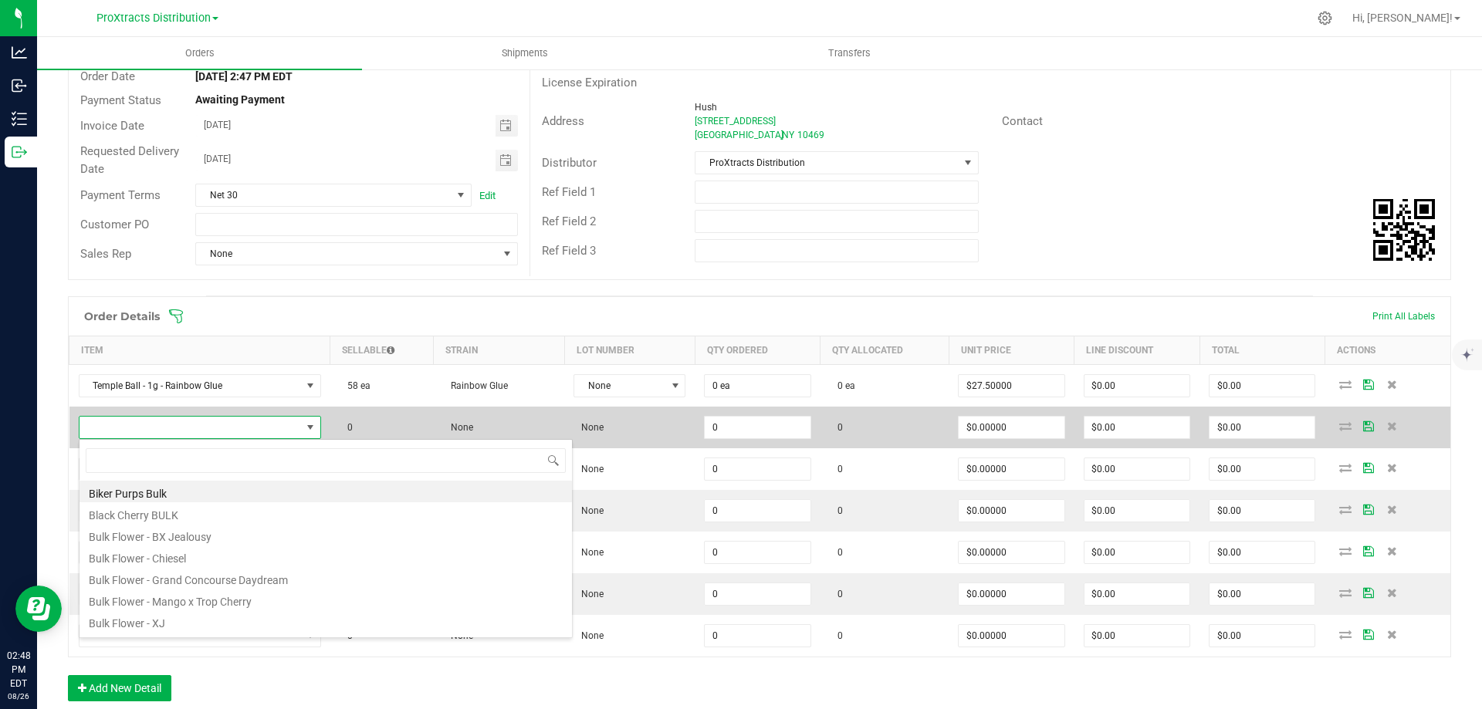
scroll to position [23, 238]
type input "templ"
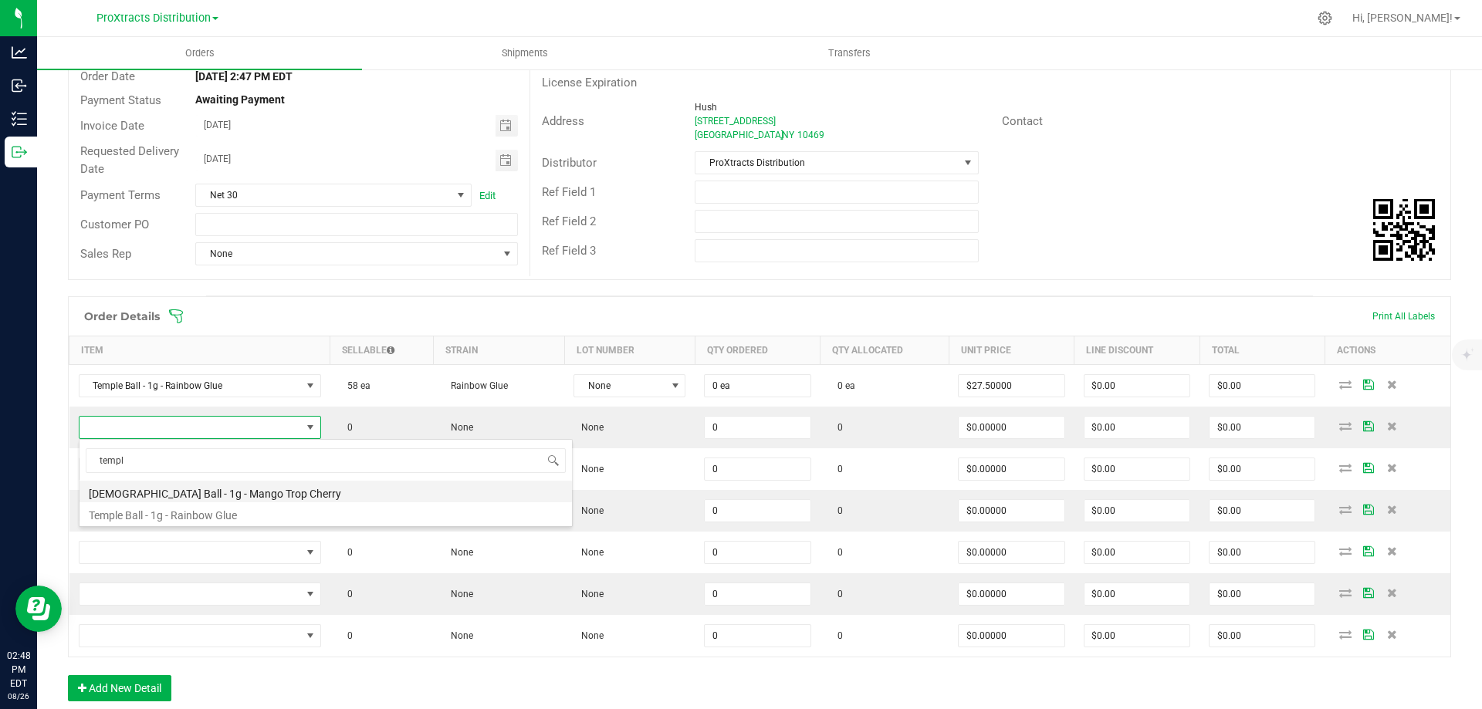
click at [127, 487] on li "[DEMOGRAPHIC_DATA] Ball - 1g - Mango Trop Cherry" at bounding box center [325, 492] width 492 height 22
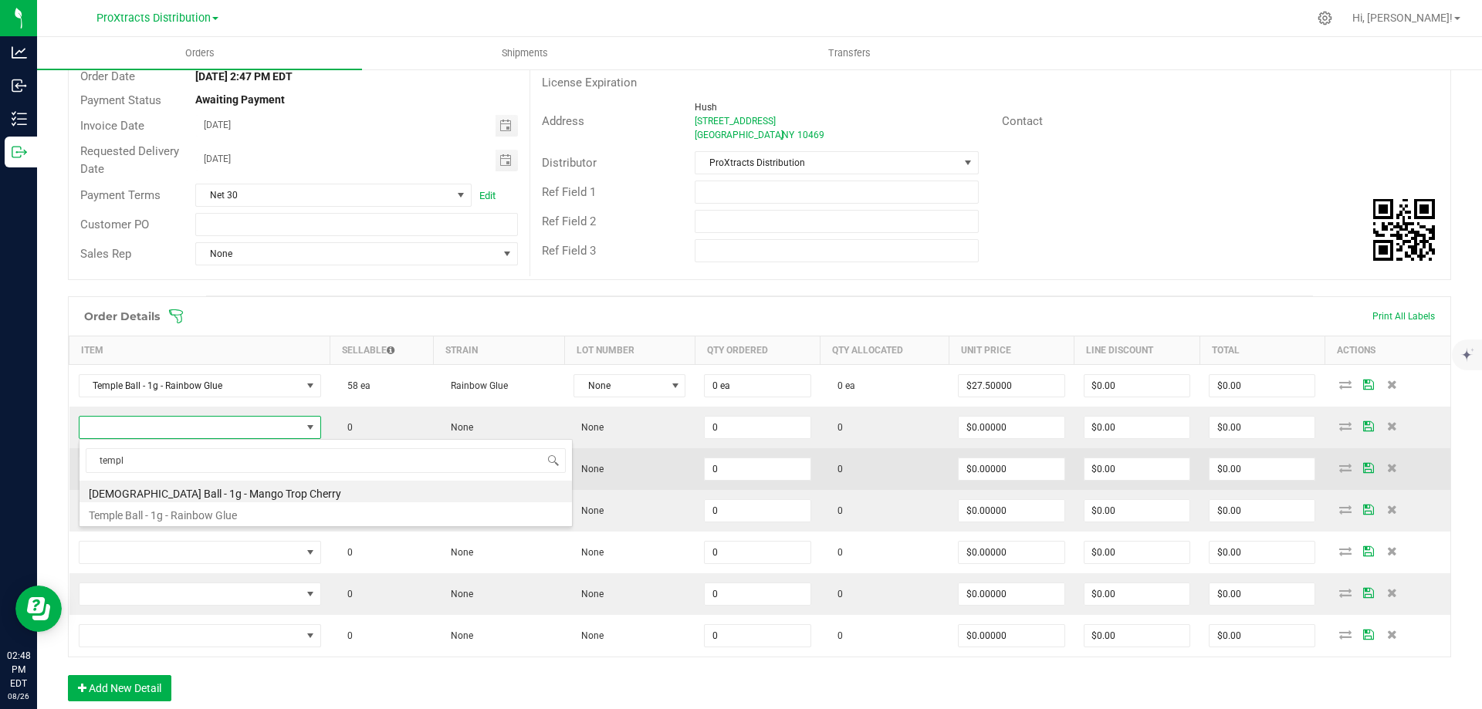
type input "0 ea"
type input "$27.50000"
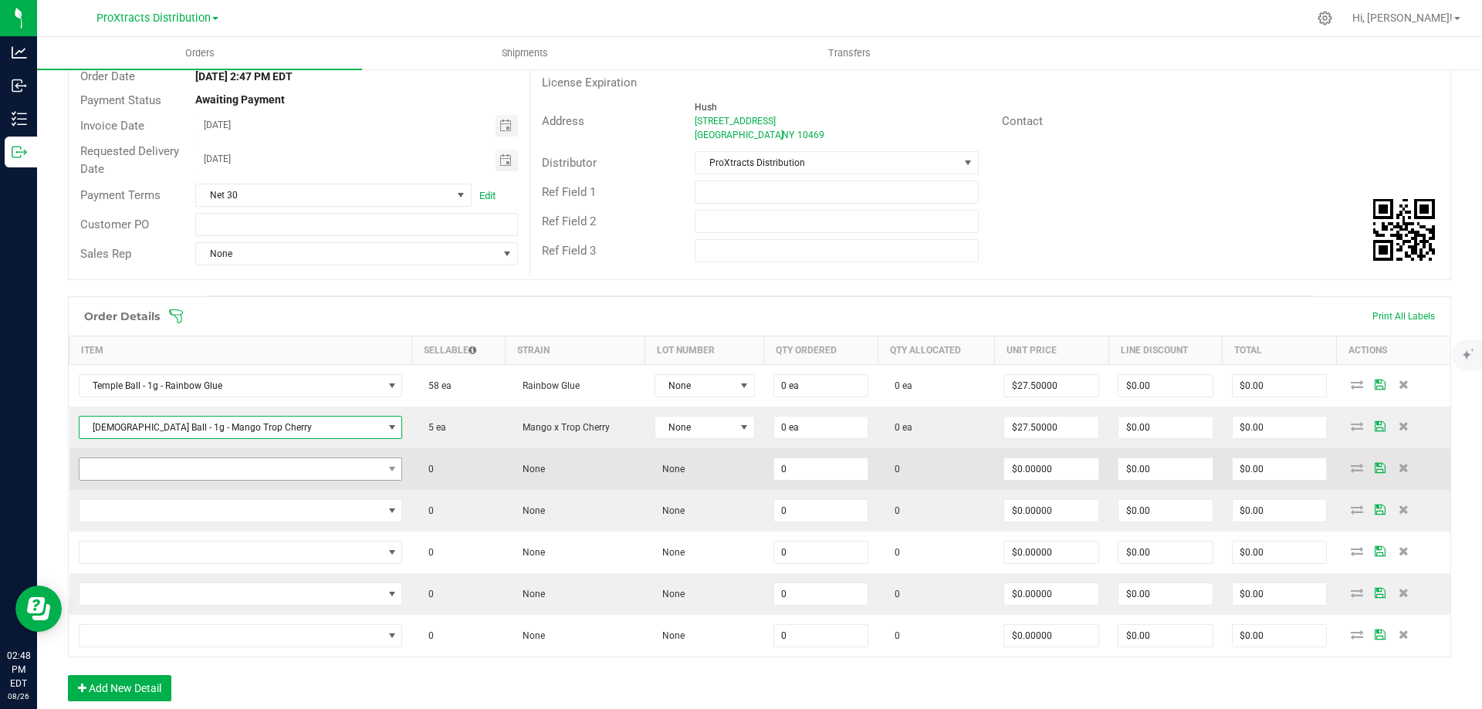
scroll to position [0, 0]
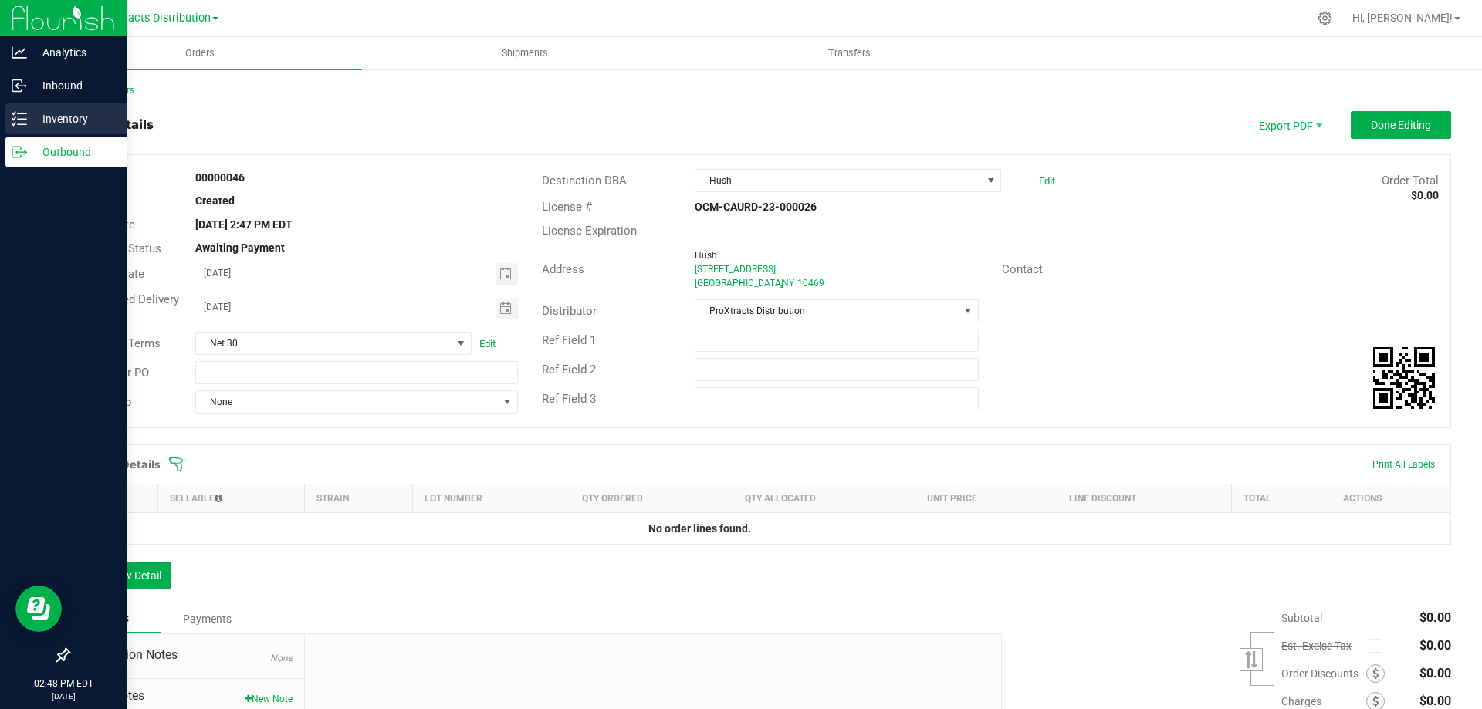
click at [72, 123] on p "Inventory" at bounding box center [73, 119] width 93 height 19
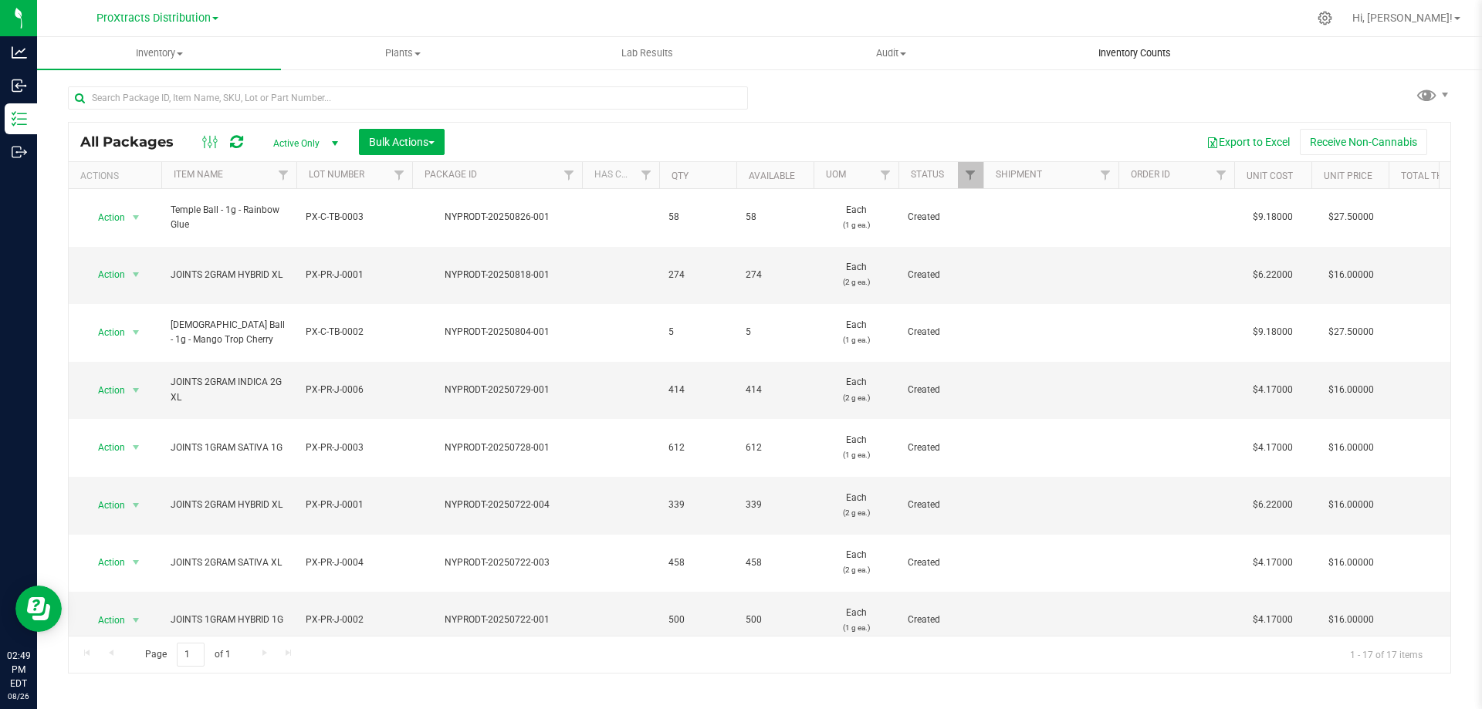
click at [1127, 52] on span "Inventory Counts" at bounding box center [1134, 53] width 114 height 14
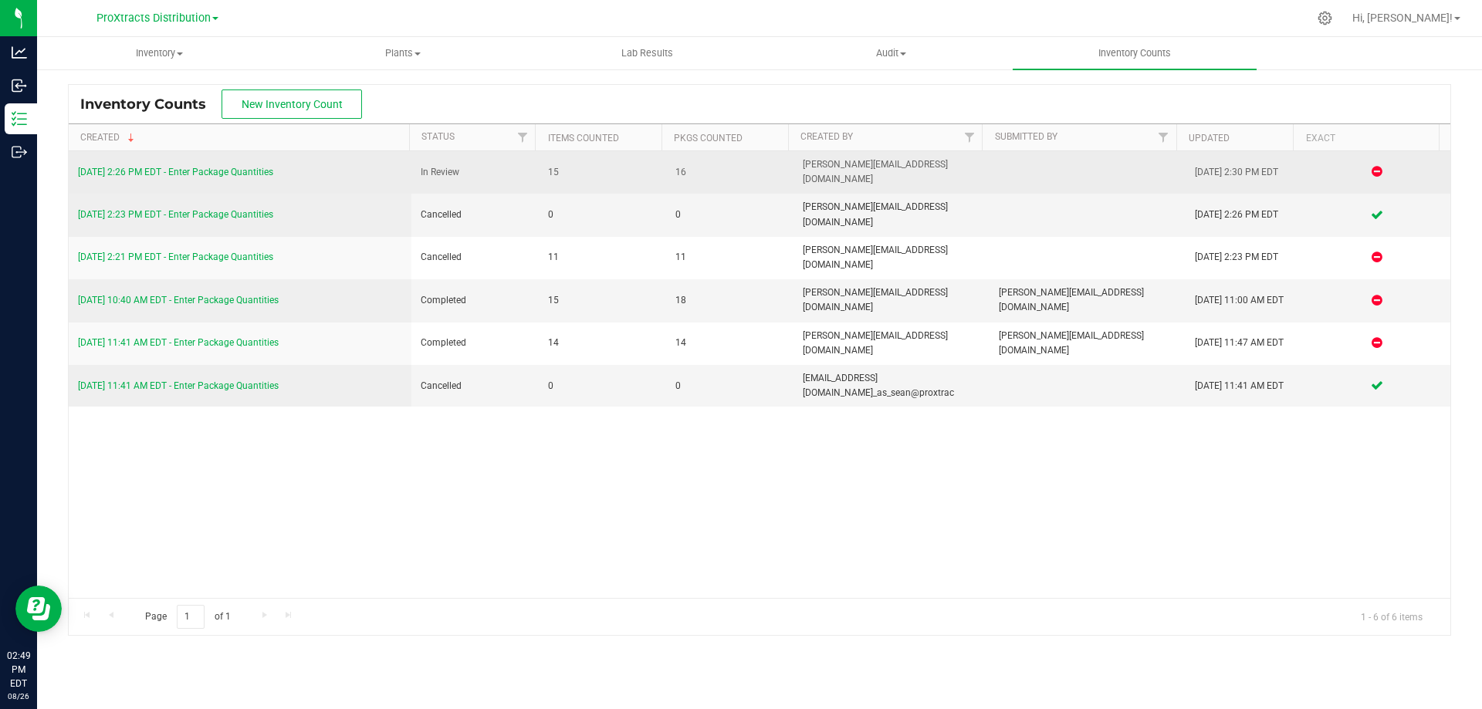
click at [259, 167] on link "[DATE] 2:26 PM EDT - Enter Package Quantities" at bounding box center [175, 172] width 195 height 11
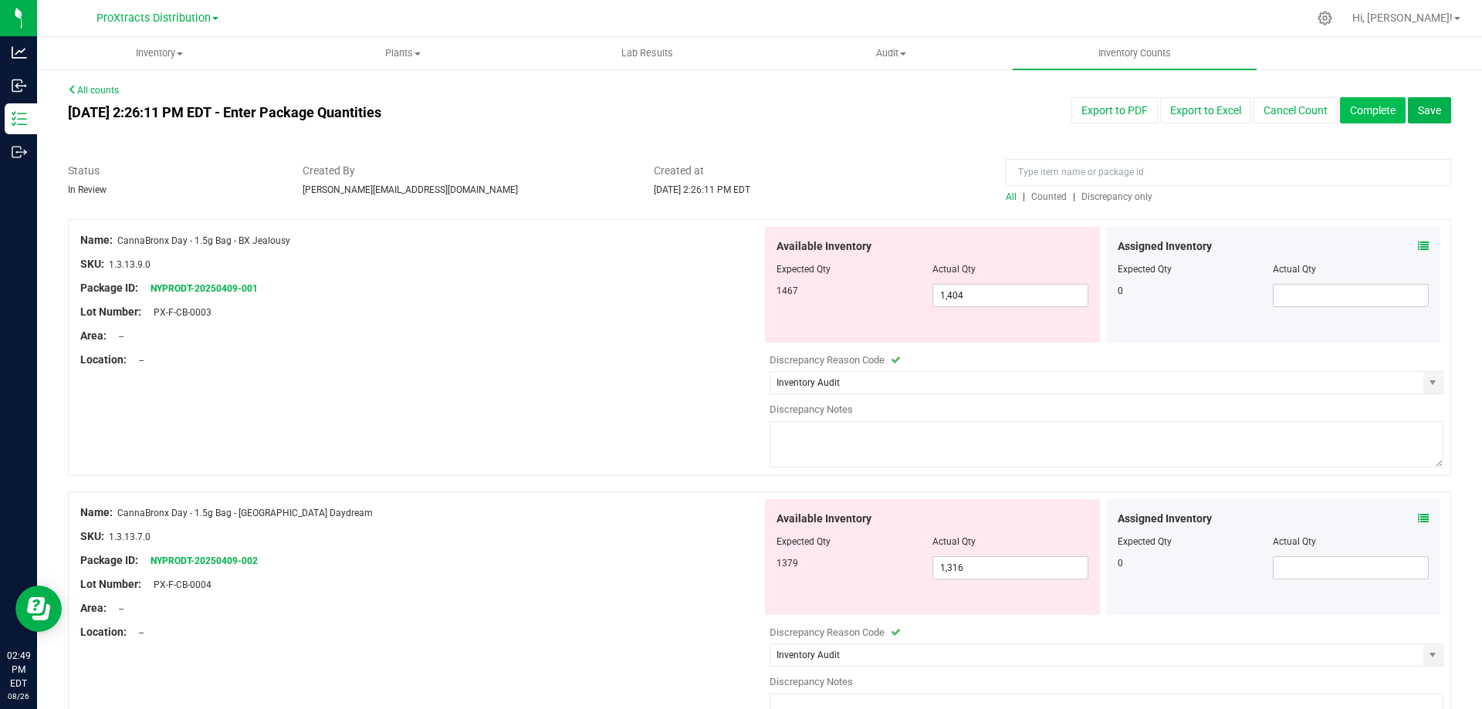
click at [1370, 108] on button "Complete" at bounding box center [1373, 110] width 66 height 26
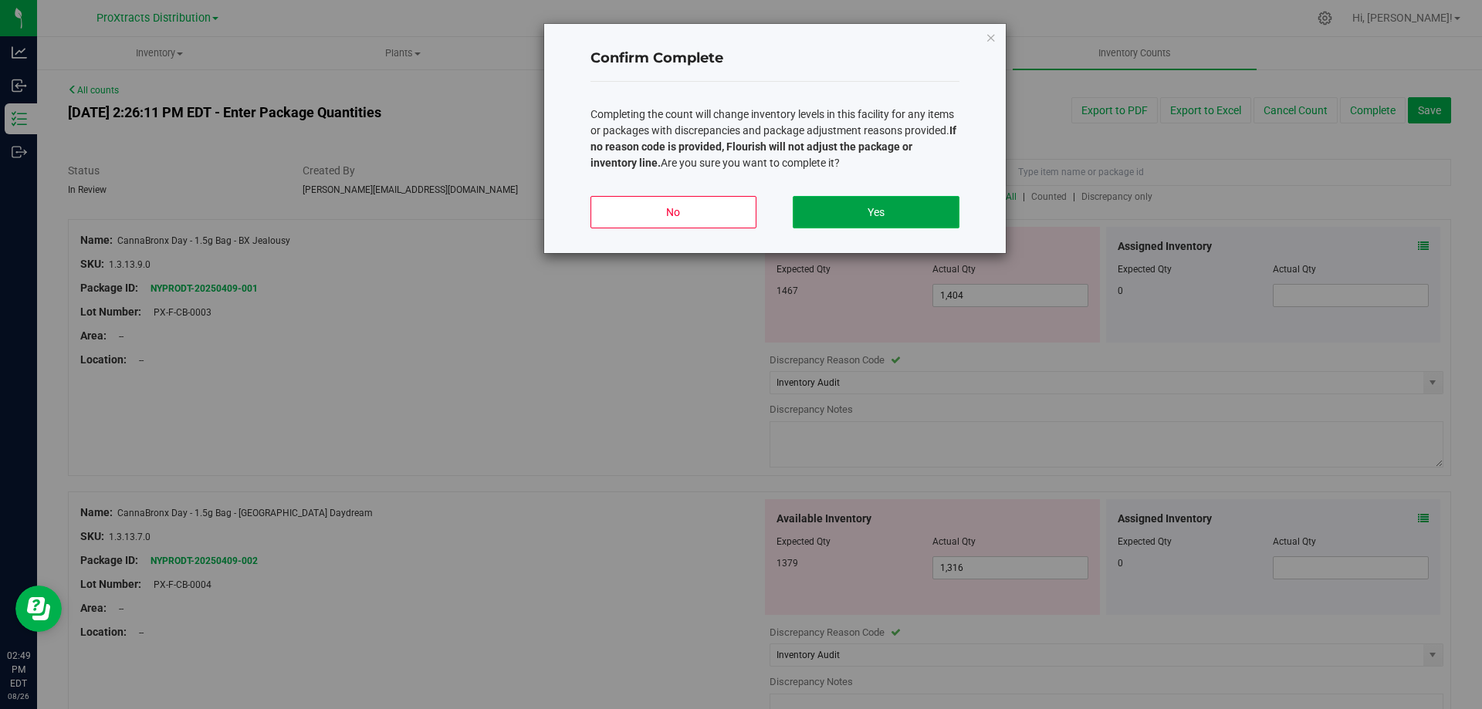
click at [837, 213] on button "Yes" at bounding box center [876, 212] width 166 height 32
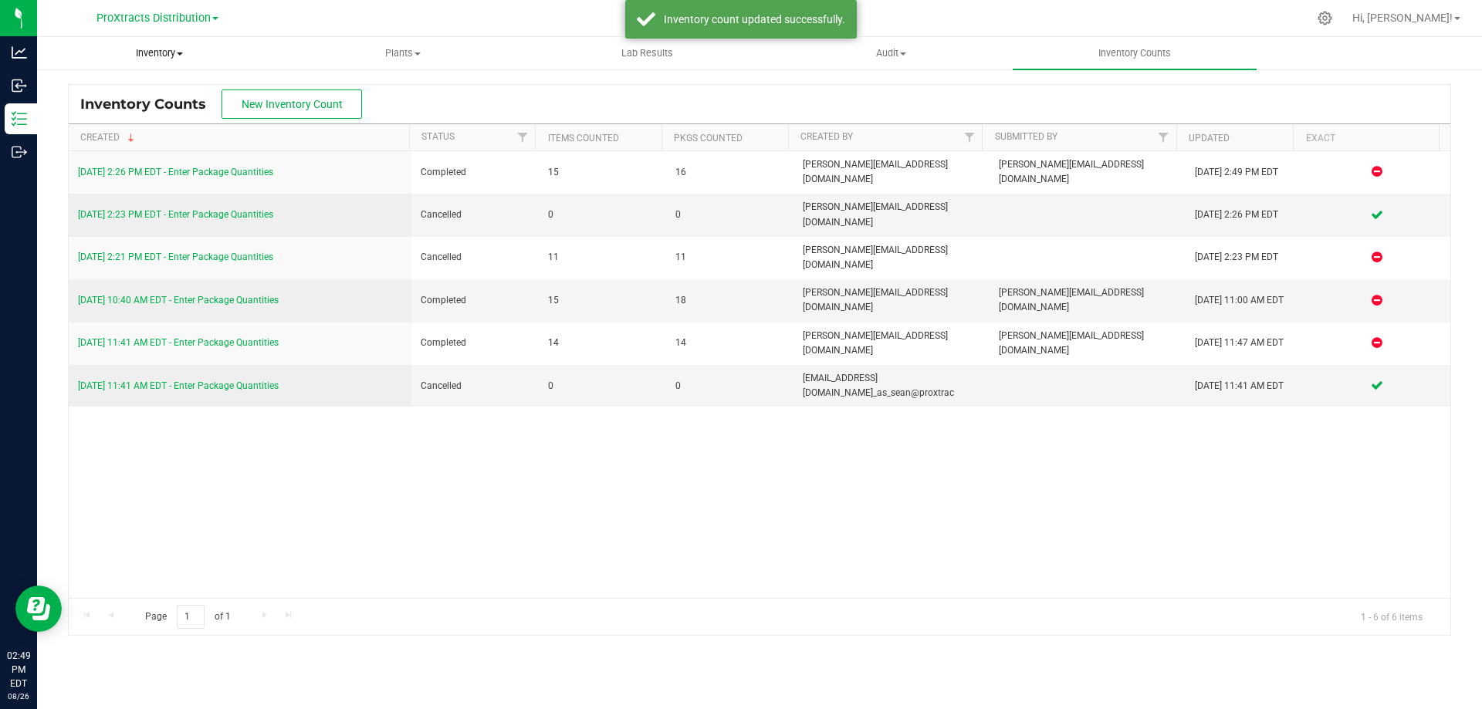
click at [145, 48] on span "Inventory" at bounding box center [159, 53] width 242 height 14
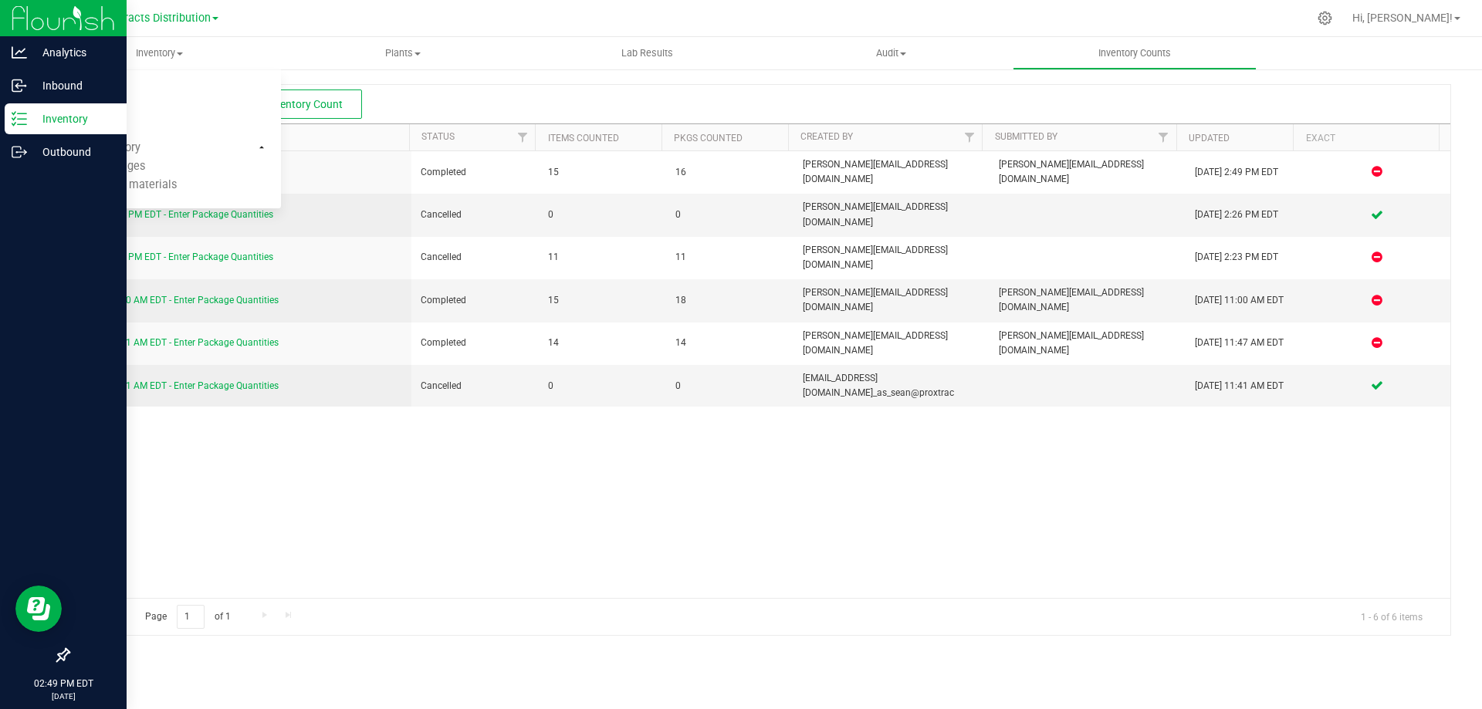
click at [63, 119] on p "Inventory" at bounding box center [73, 119] width 93 height 19
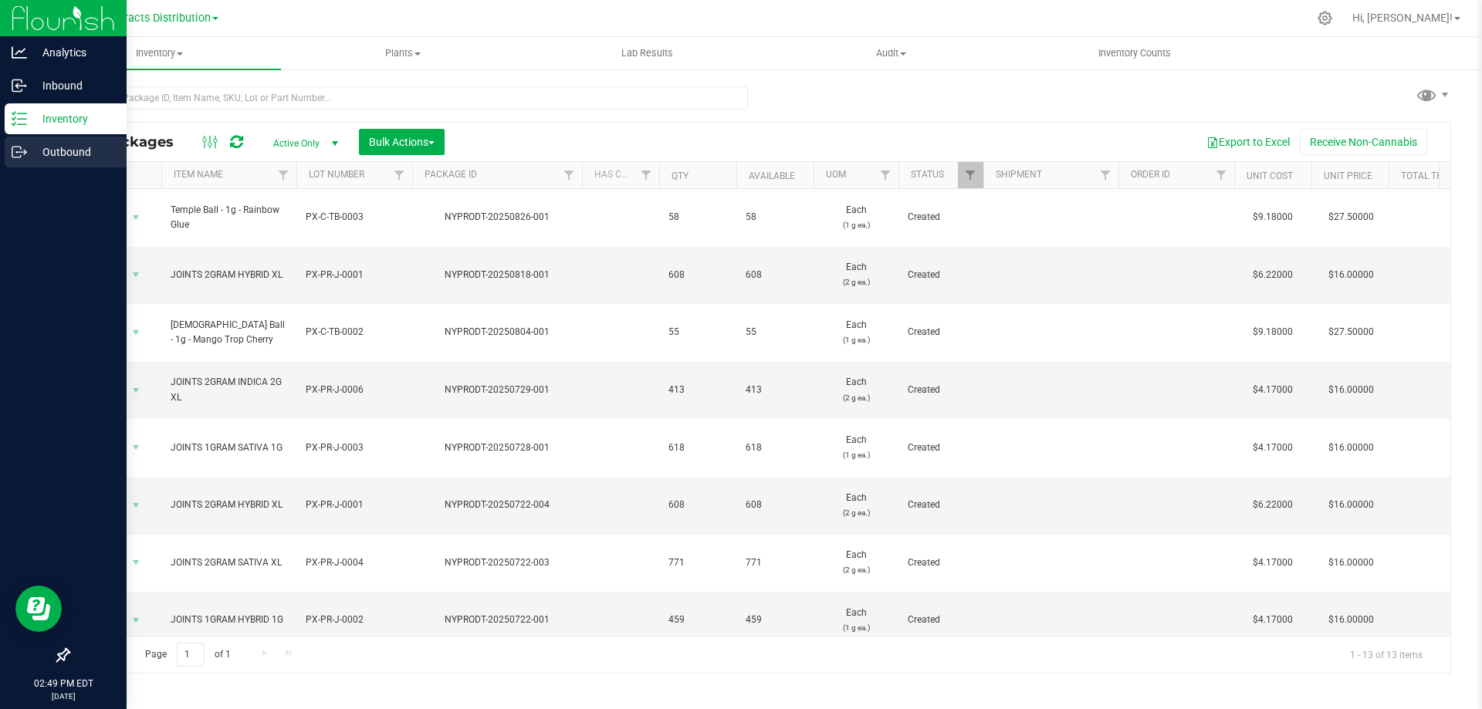
click at [39, 147] on p "Outbound" at bounding box center [73, 152] width 93 height 19
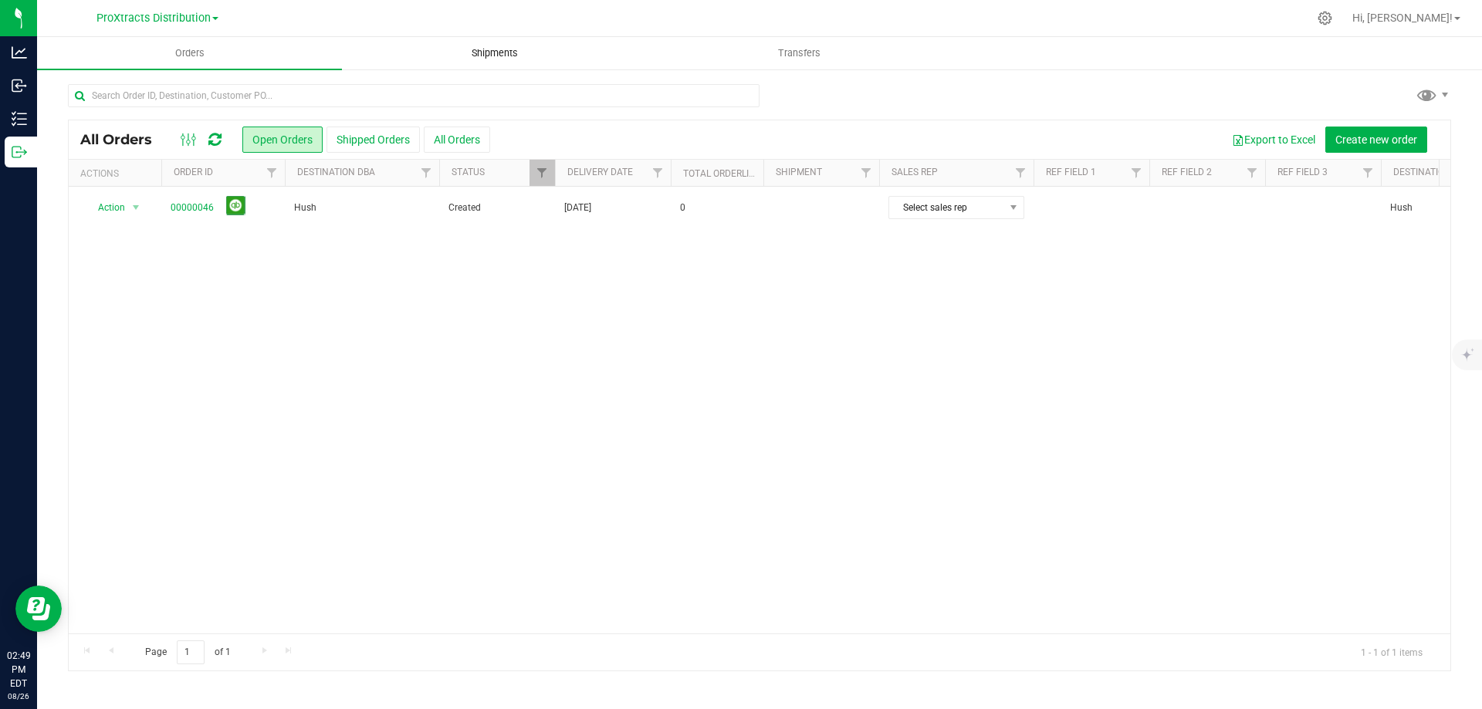
click at [502, 50] on span "Shipments" at bounding box center [495, 53] width 88 height 14
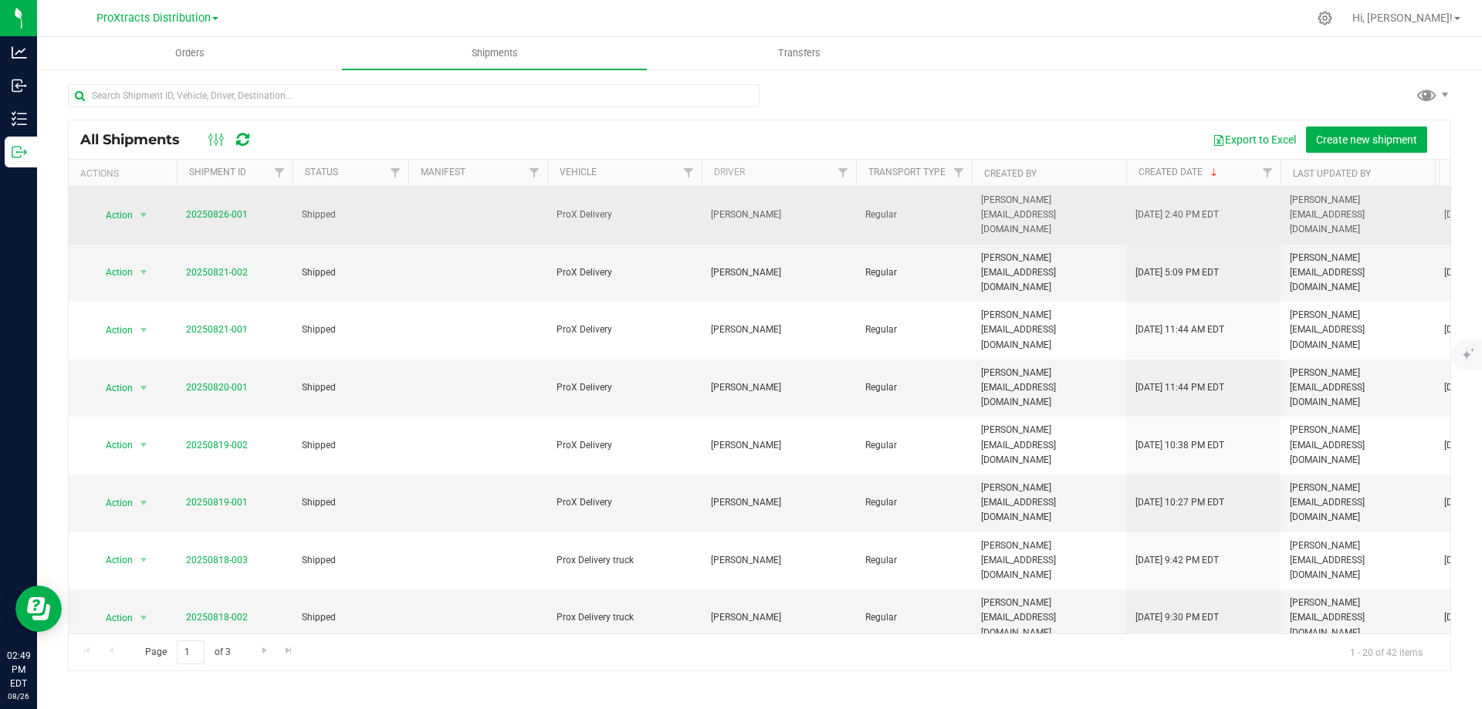
click at [202, 208] on span "20250826-001" at bounding box center [217, 215] width 62 height 15
click at [203, 209] on link "20250826-001" at bounding box center [217, 214] width 62 height 11
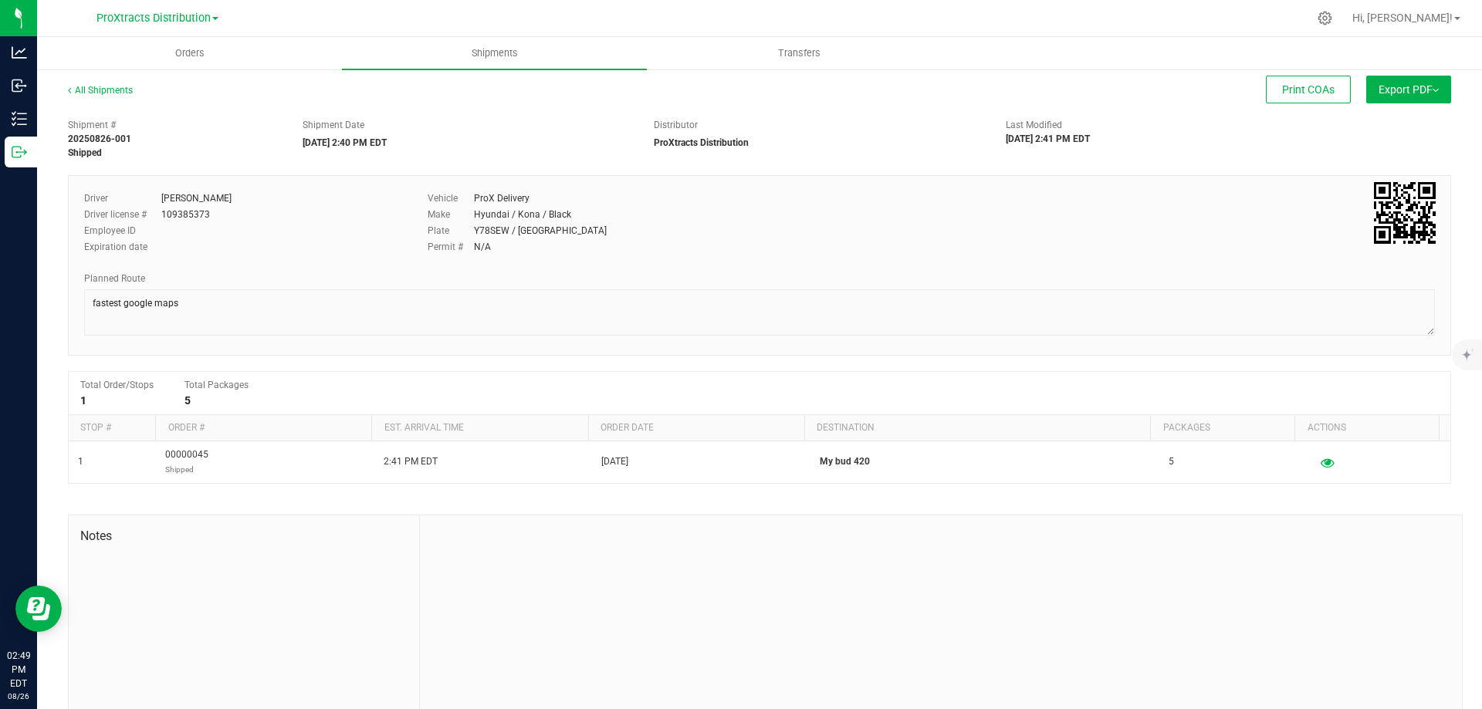
click at [1421, 83] on button "Export PDF" at bounding box center [1408, 90] width 85 height 28
click at [1197, 232] on div "Driver [PERSON_NAME] Driver license # 109385373 Employee ID Expiration date Veh…" at bounding box center [760, 227] width 1374 height 73
click at [183, 56] on span "Orders" at bounding box center [189, 53] width 71 height 14
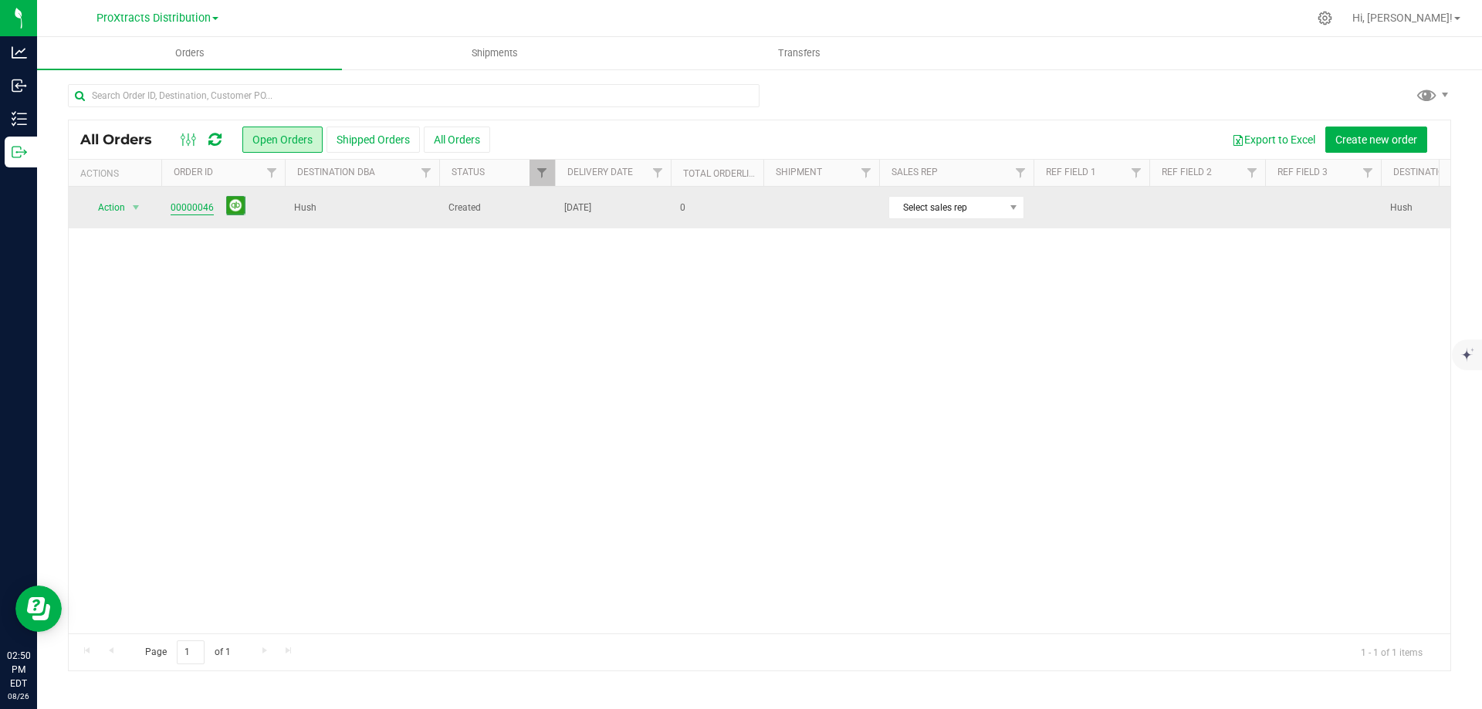
click at [200, 205] on link "00000046" at bounding box center [192, 208] width 43 height 15
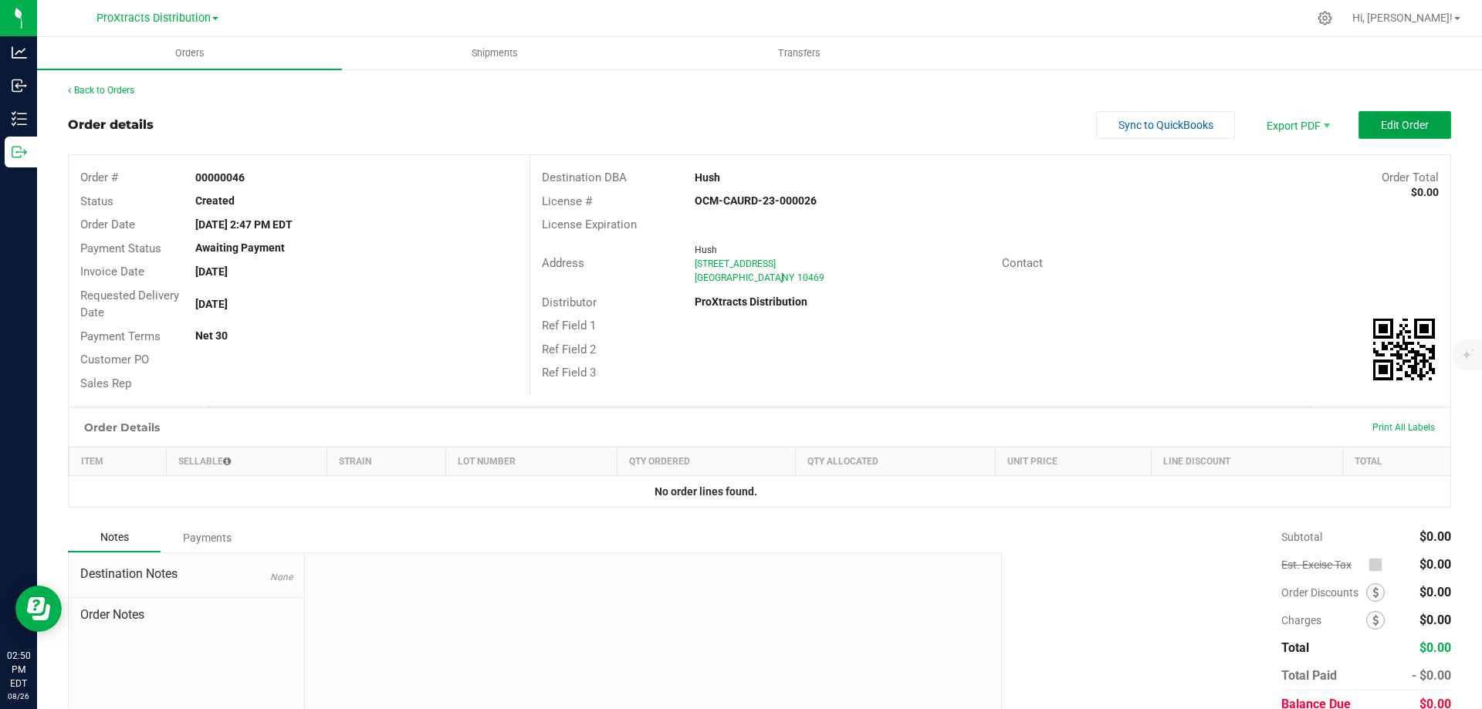
click at [1398, 123] on span "Edit Order" at bounding box center [1405, 125] width 48 height 12
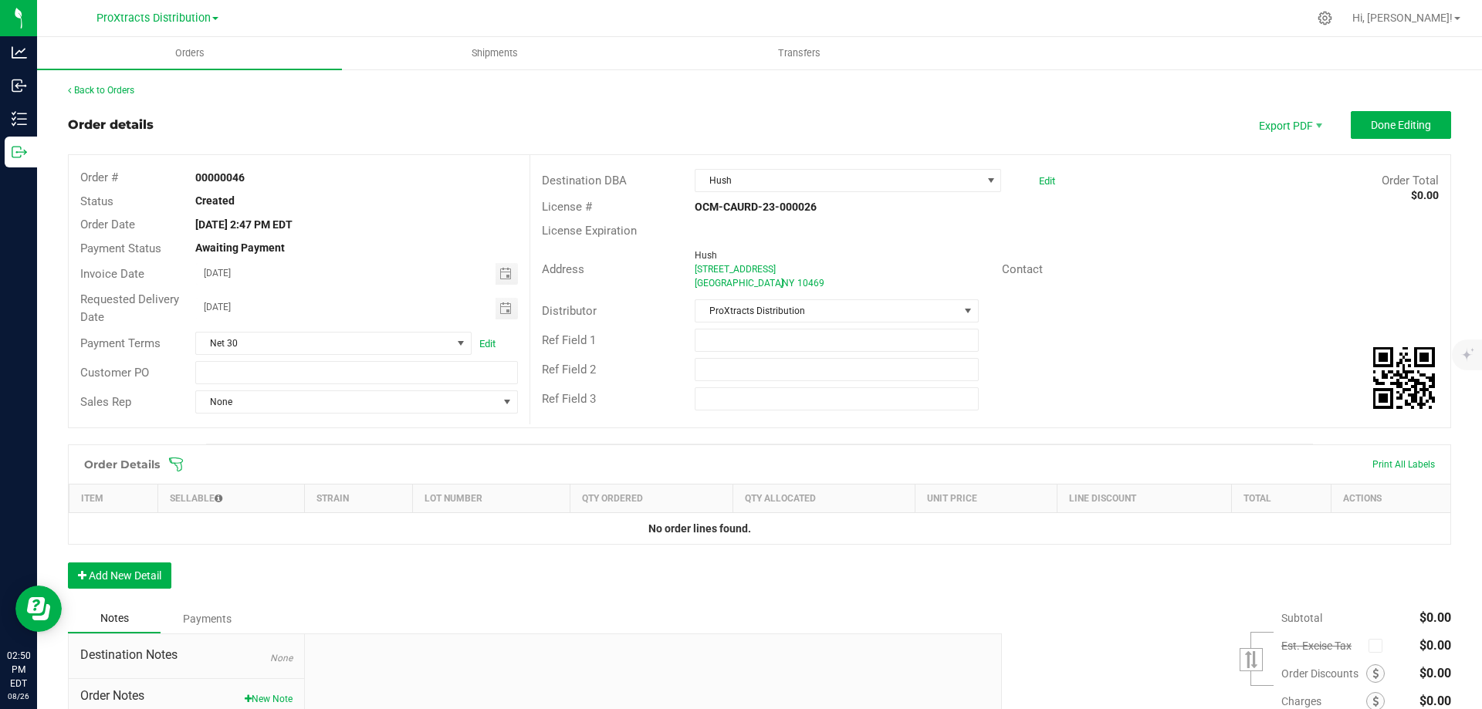
scroll to position [148, 0]
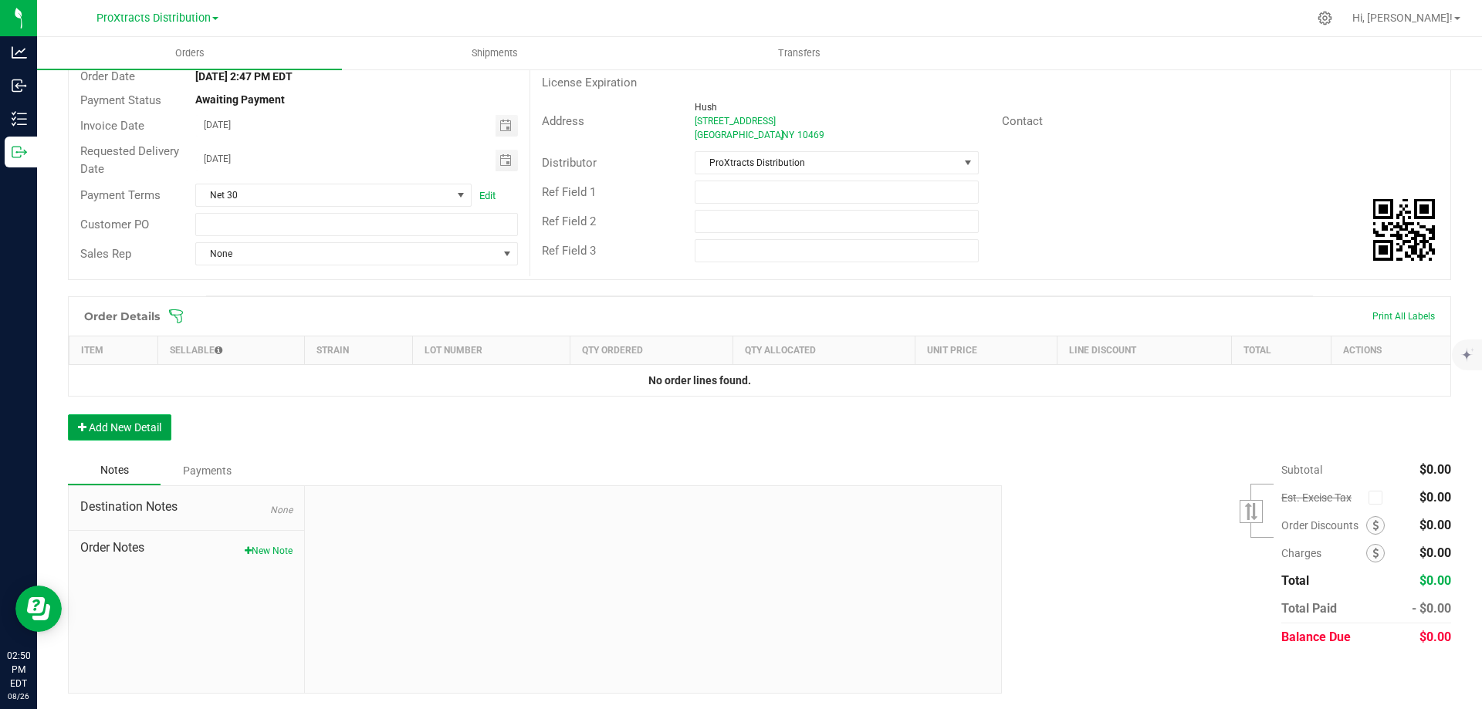
click at [122, 423] on button "Add New Detail" at bounding box center [119, 427] width 103 height 26
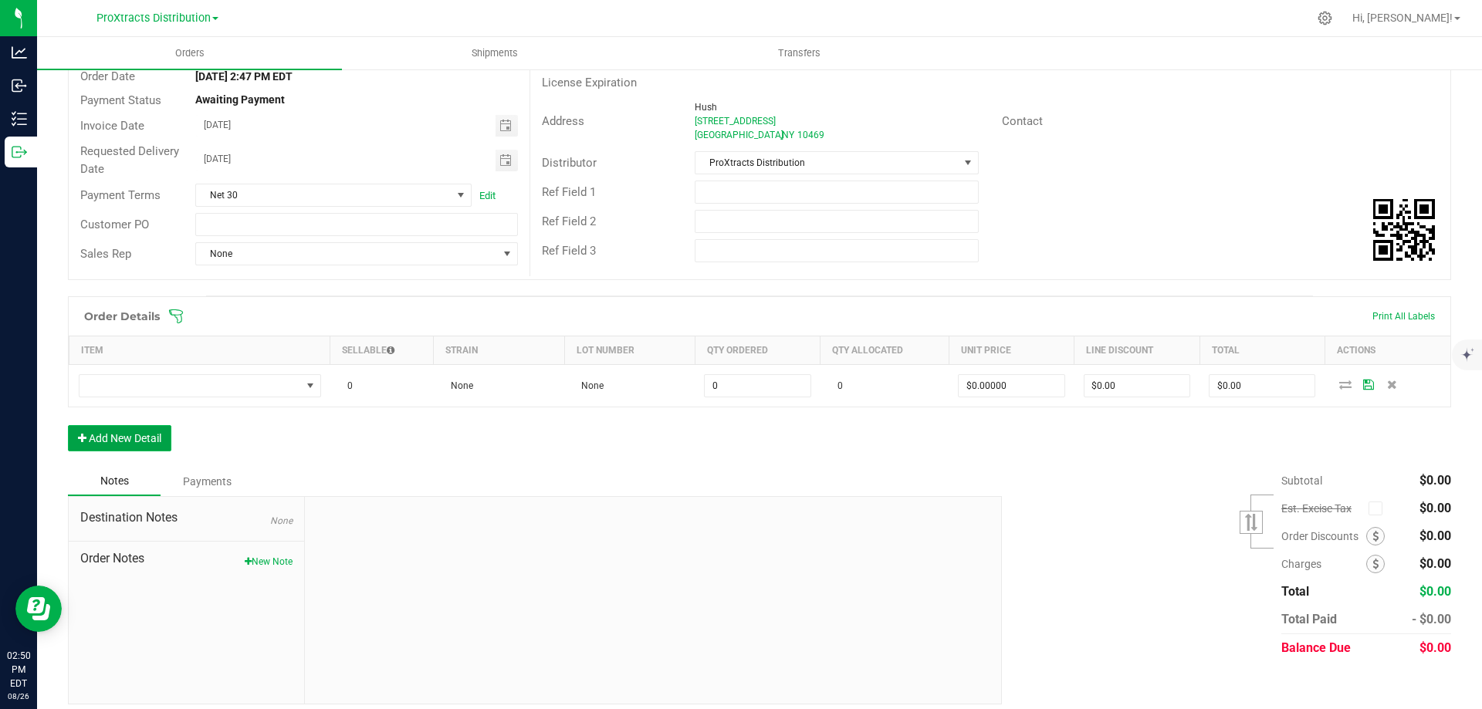
click at [127, 443] on button "Add New Detail" at bounding box center [119, 438] width 103 height 26
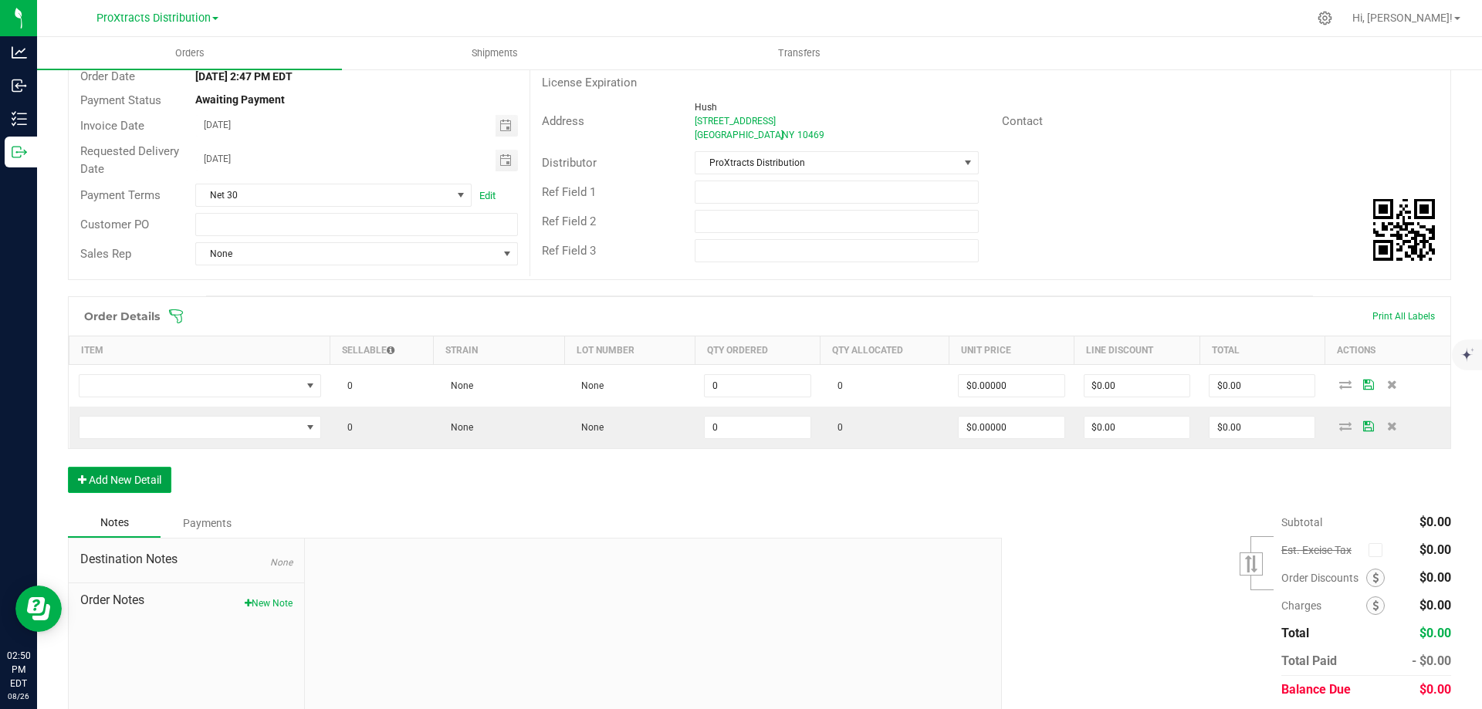
click at [126, 473] on button "Add New Detail" at bounding box center [119, 480] width 103 height 26
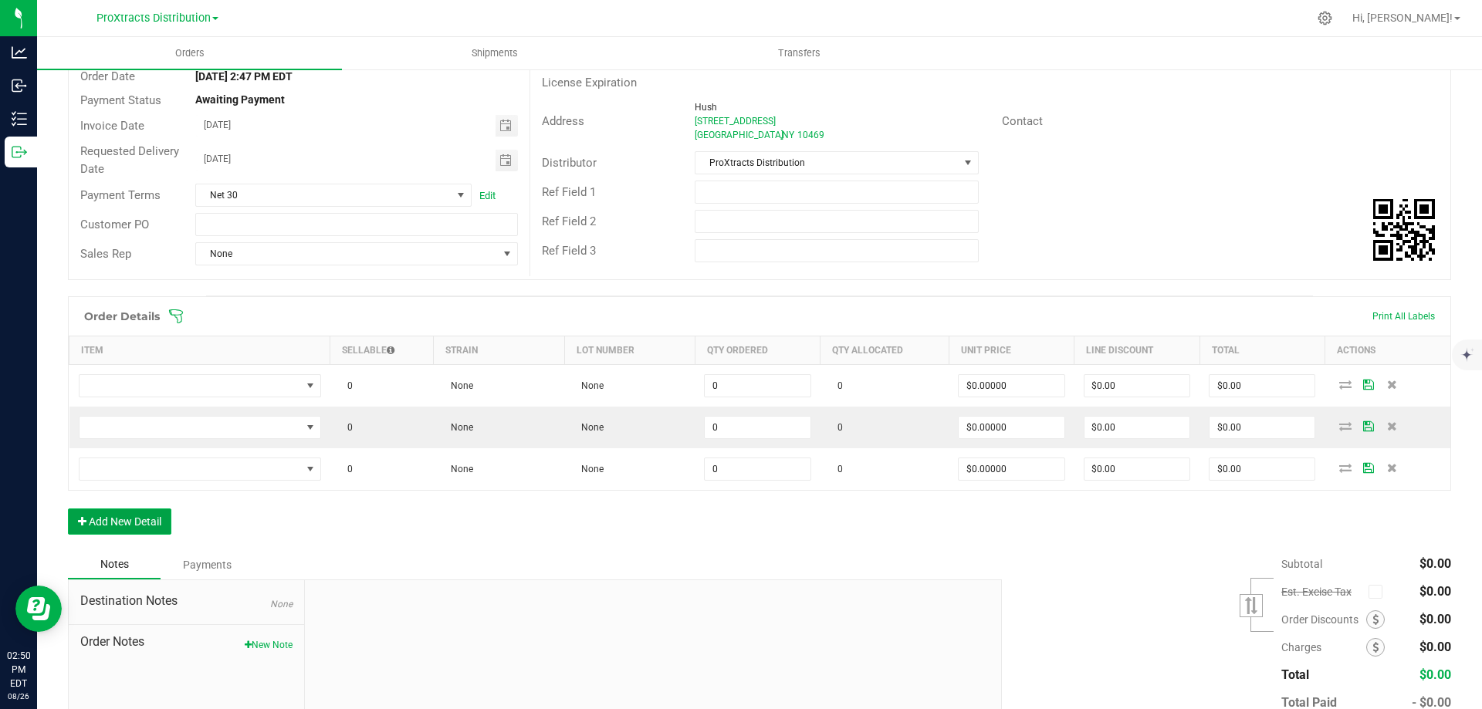
click at [126, 526] on button "Add New Detail" at bounding box center [119, 522] width 103 height 26
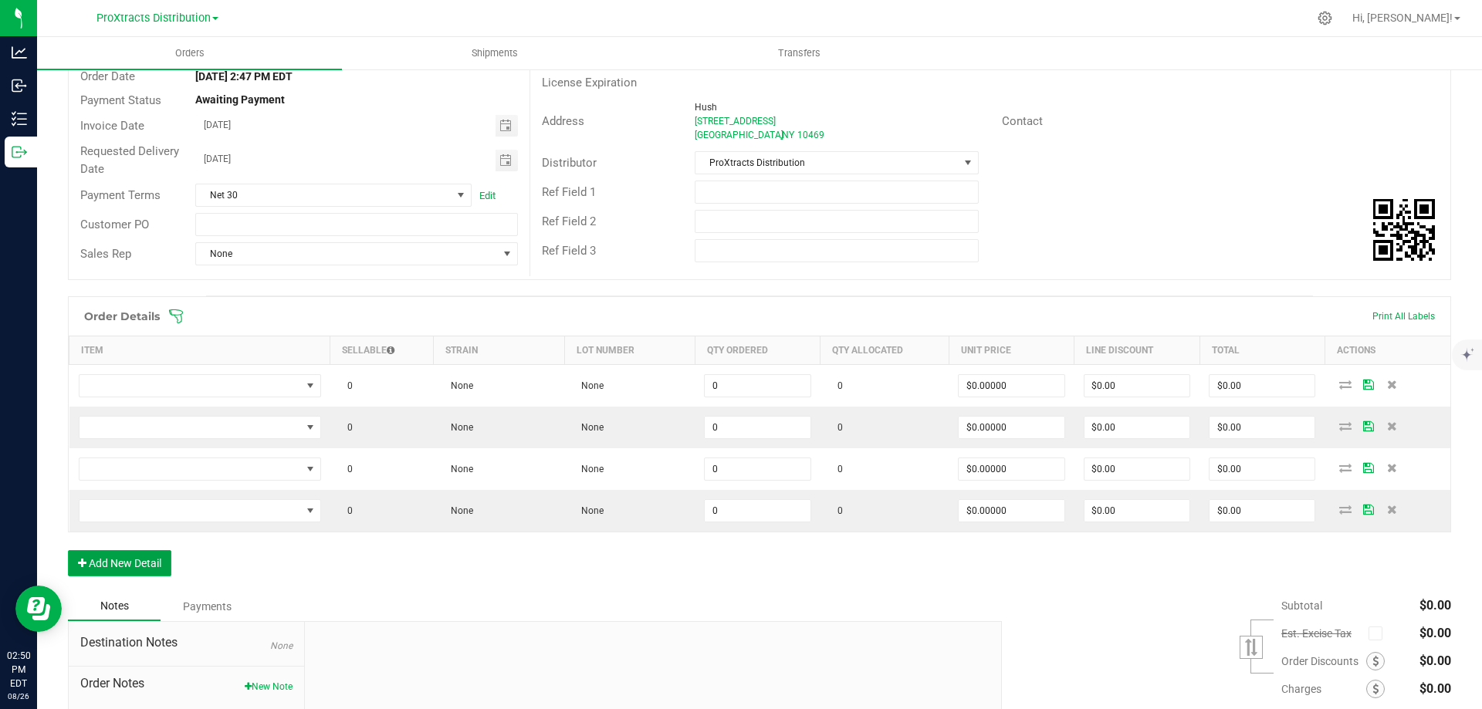
click at [121, 569] on button "Add New Detail" at bounding box center [119, 563] width 103 height 26
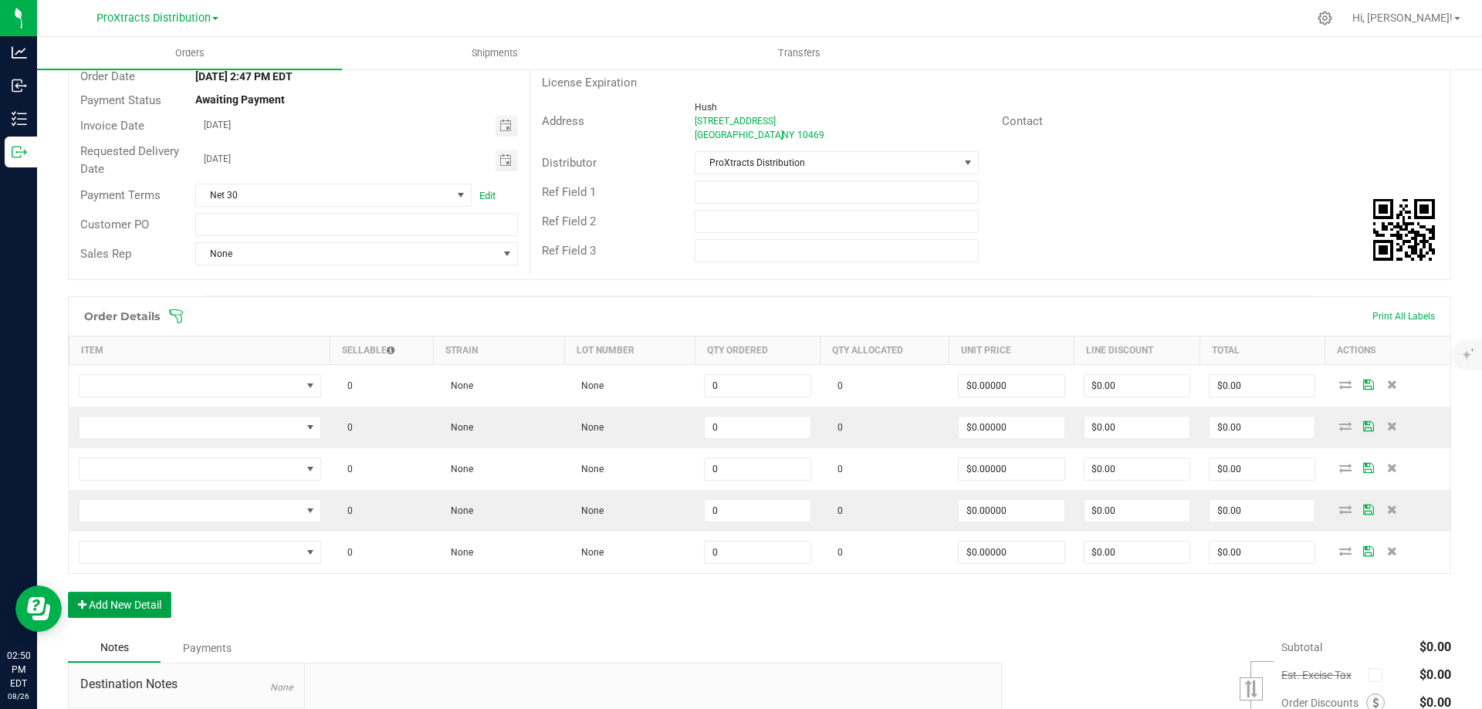
click at [135, 613] on button "Add New Detail" at bounding box center [119, 605] width 103 height 26
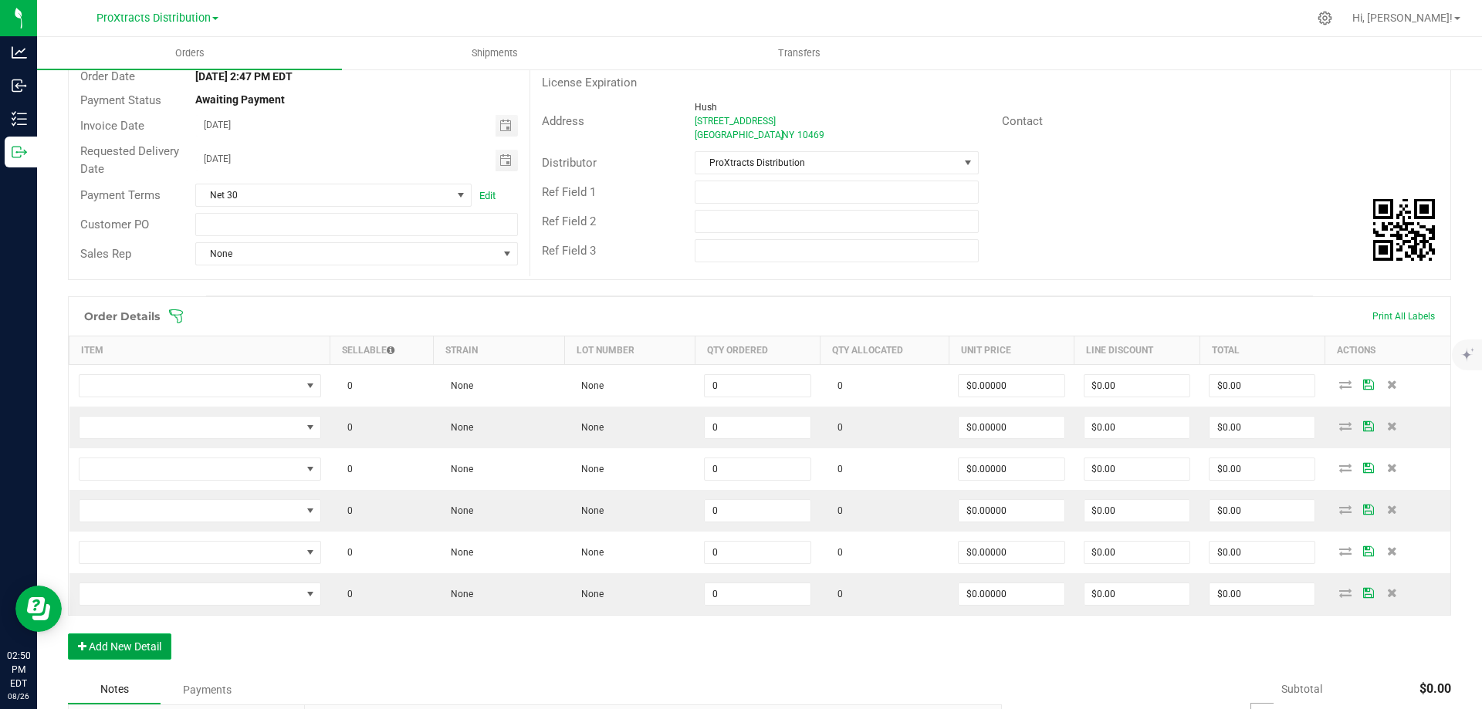
click at [131, 646] on button "Add New Detail" at bounding box center [119, 647] width 103 height 26
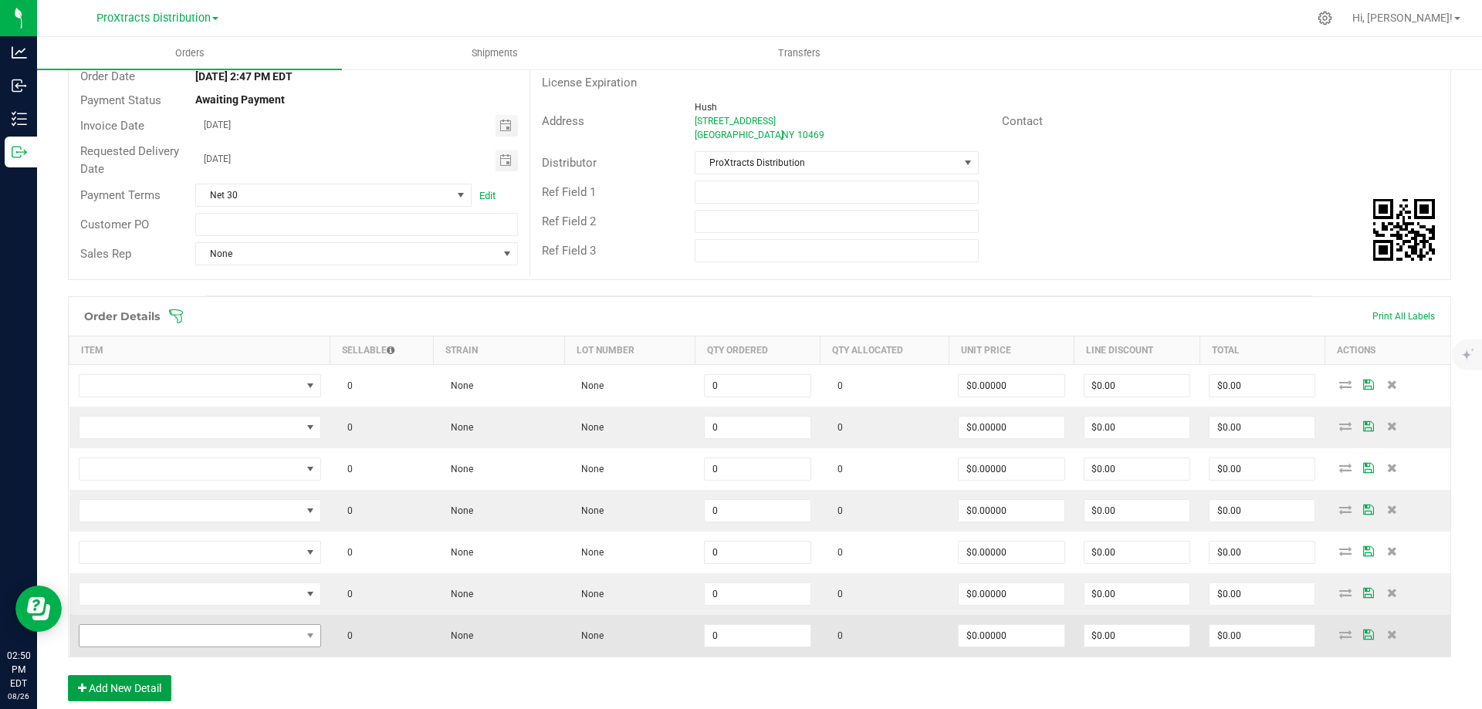
drag, startPoint x: 124, startPoint y: 688, endPoint x: 228, endPoint y: 634, distance: 116.7
click at [124, 689] on button "Add New Detail" at bounding box center [119, 688] width 103 height 26
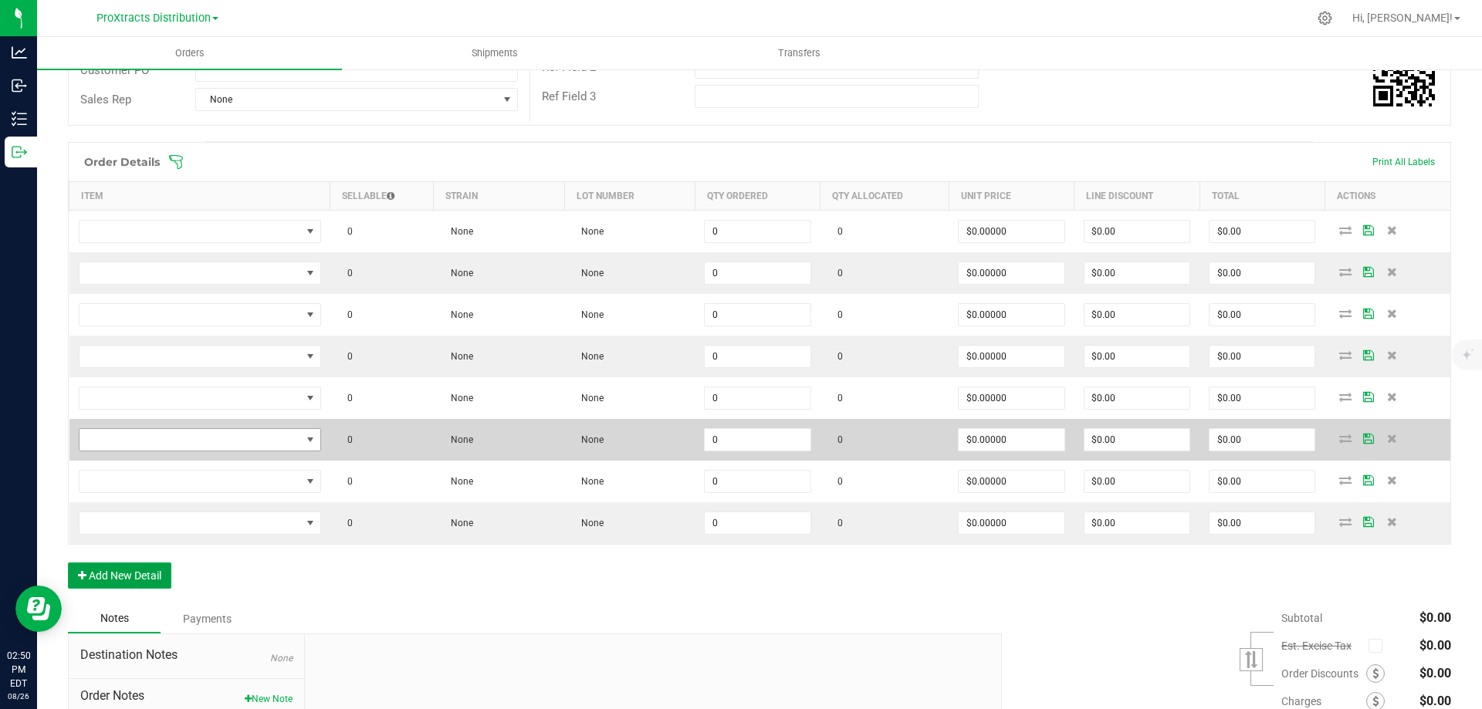
scroll to position [380, 0]
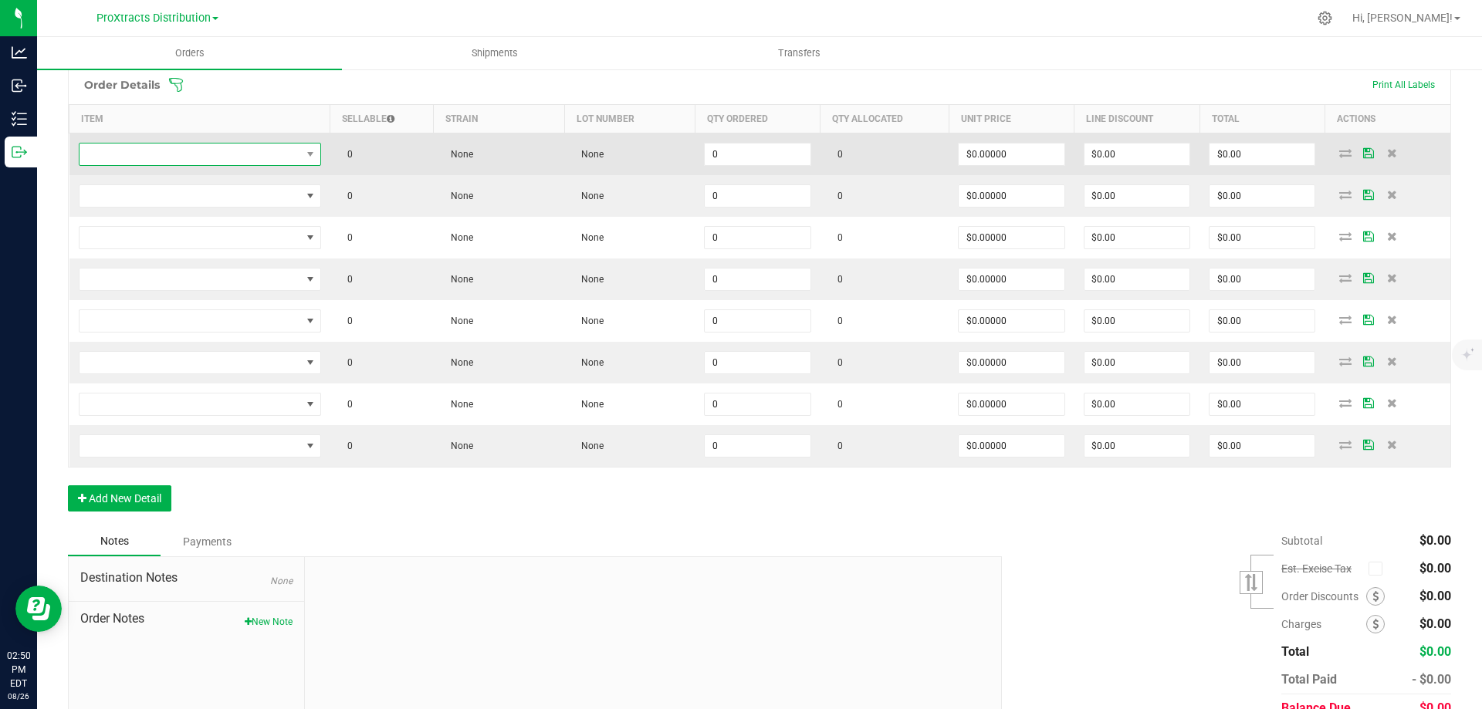
click at [235, 151] on span "NO DATA FOUND" at bounding box center [189, 155] width 221 height 22
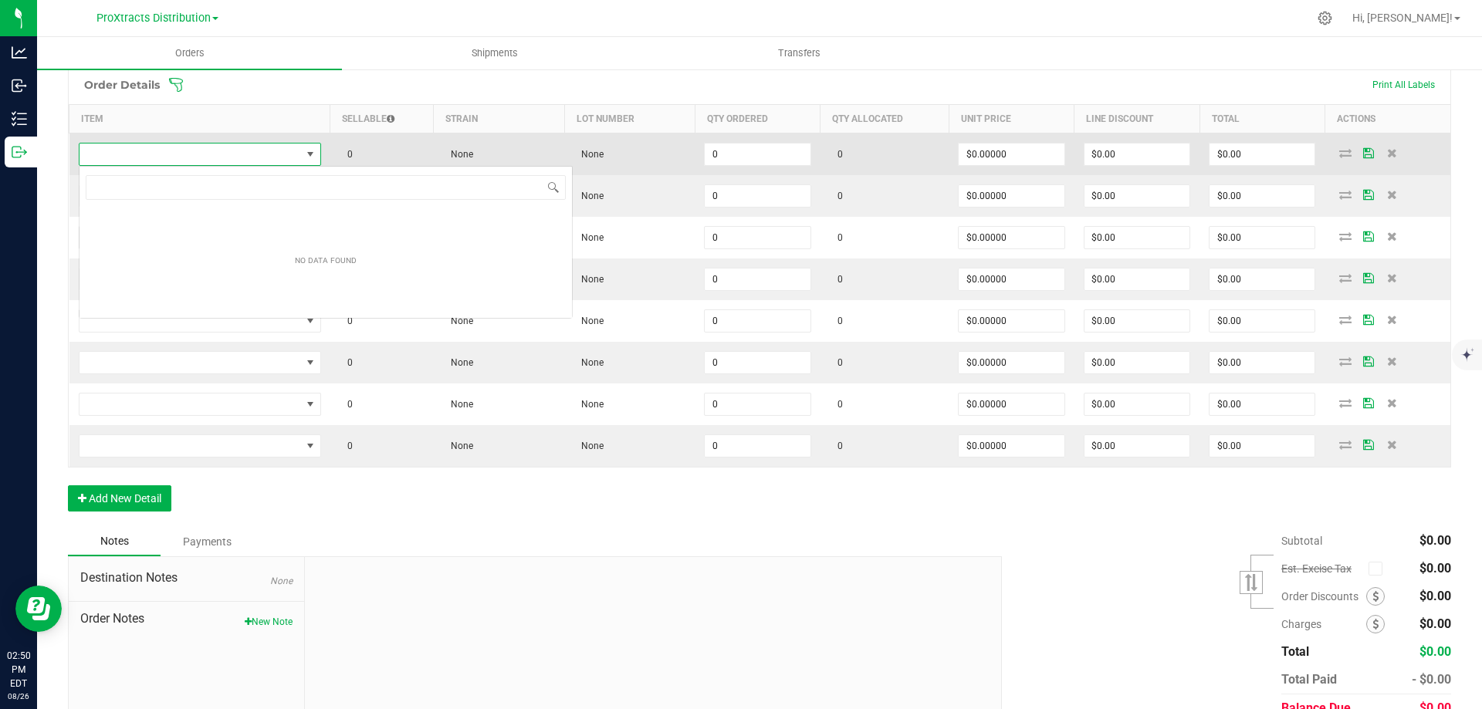
scroll to position [23, 240]
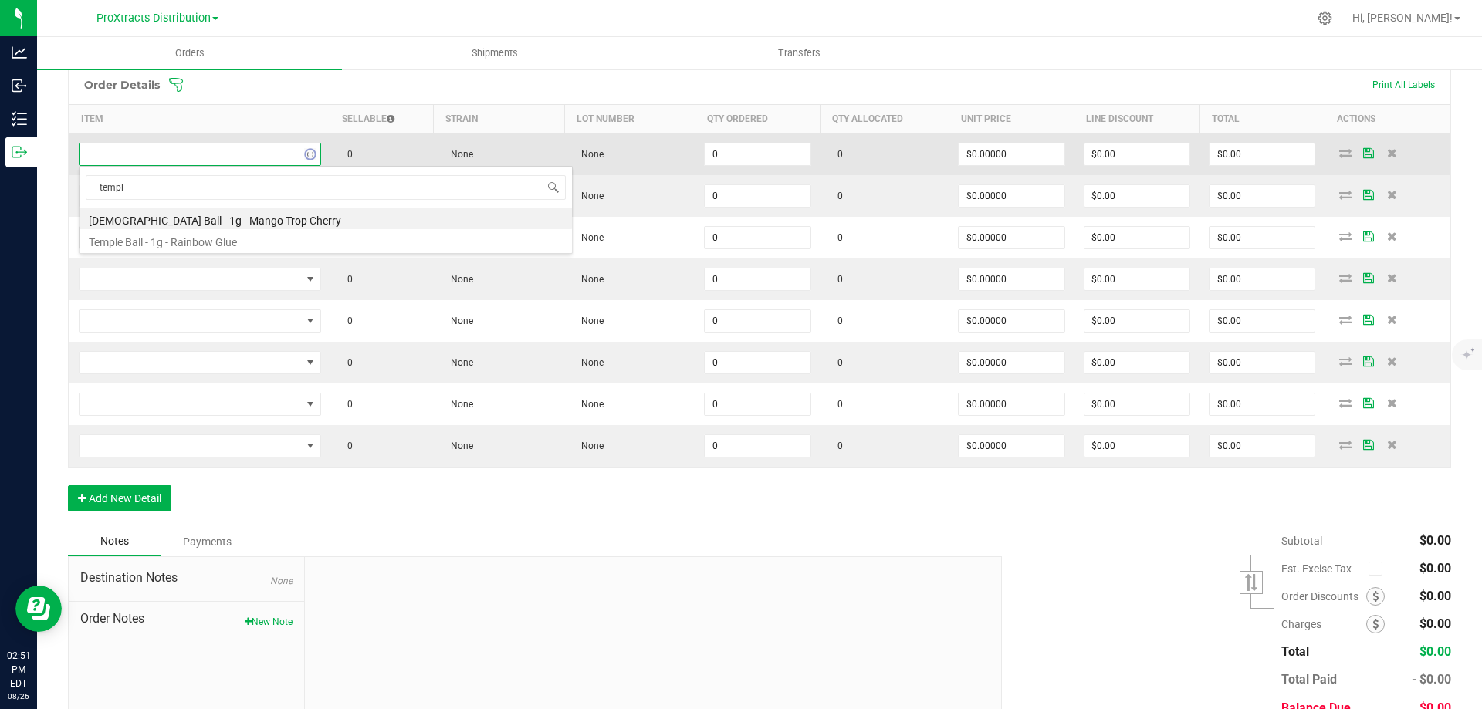
type input "[DEMOGRAPHIC_DATA]"
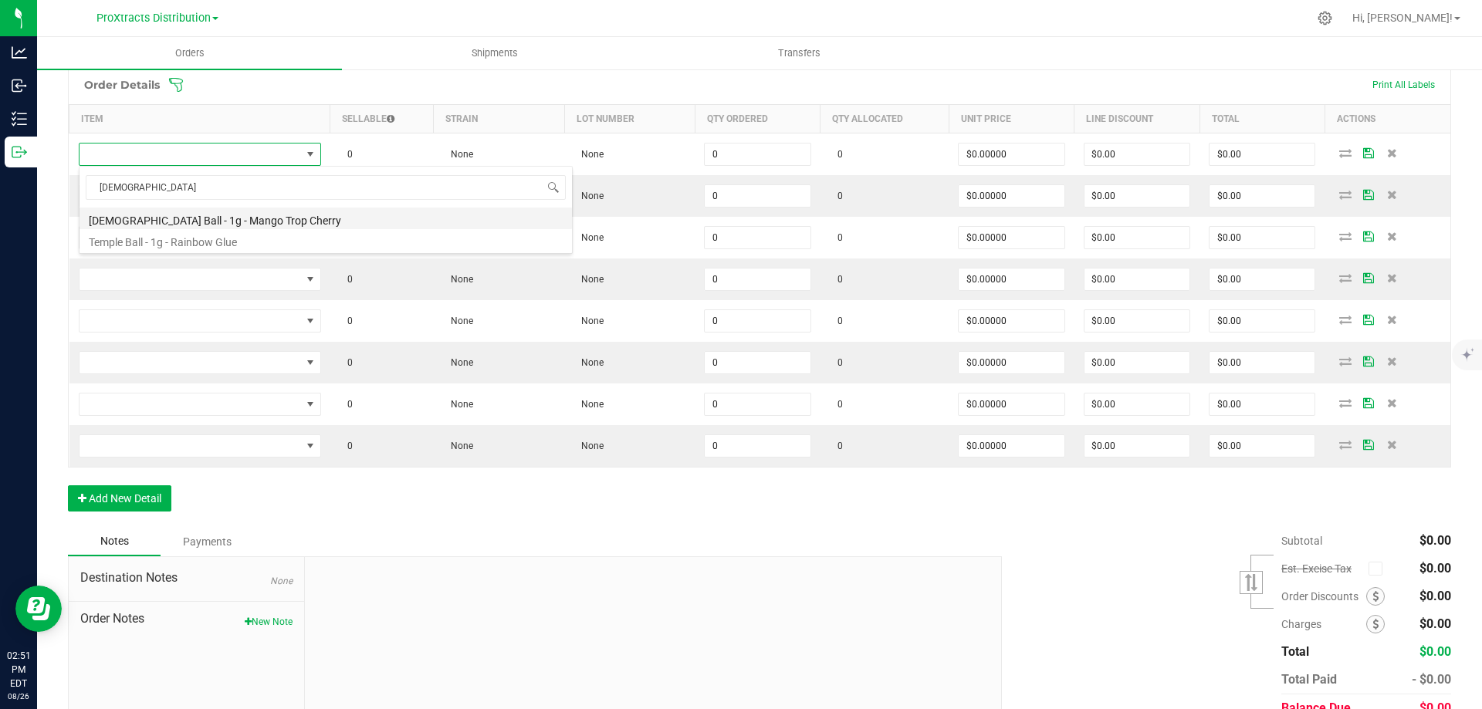
click at [198, 221] on li "[DEMOGRAPHIC_DATA] Ball - 1g - Mango Trop Cherry" at bounding box center [325, 219] width 492 height 22
type input "0 ea"
type input "$27.50000"
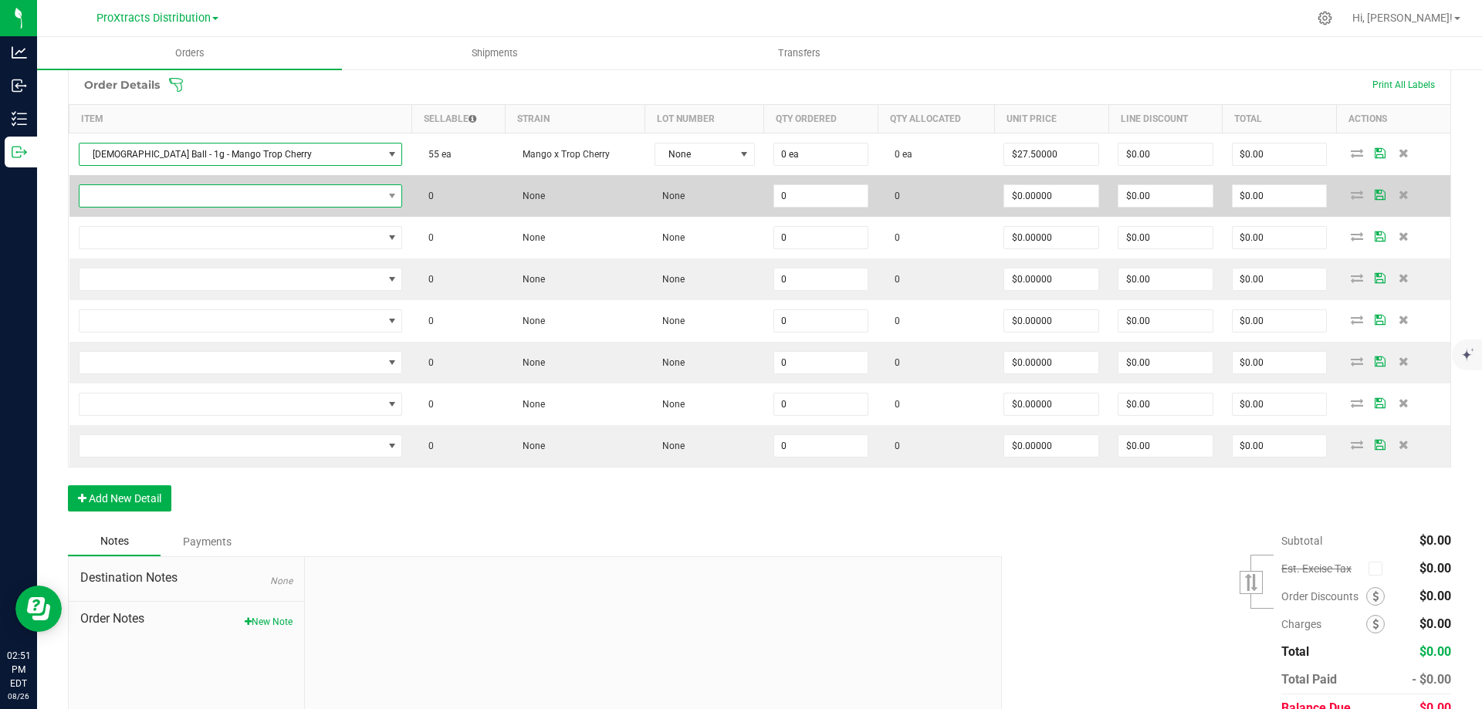
click at [152, 194] on span "NO DATA FOUND" at bounding box center [230, 196] width 303 height 22
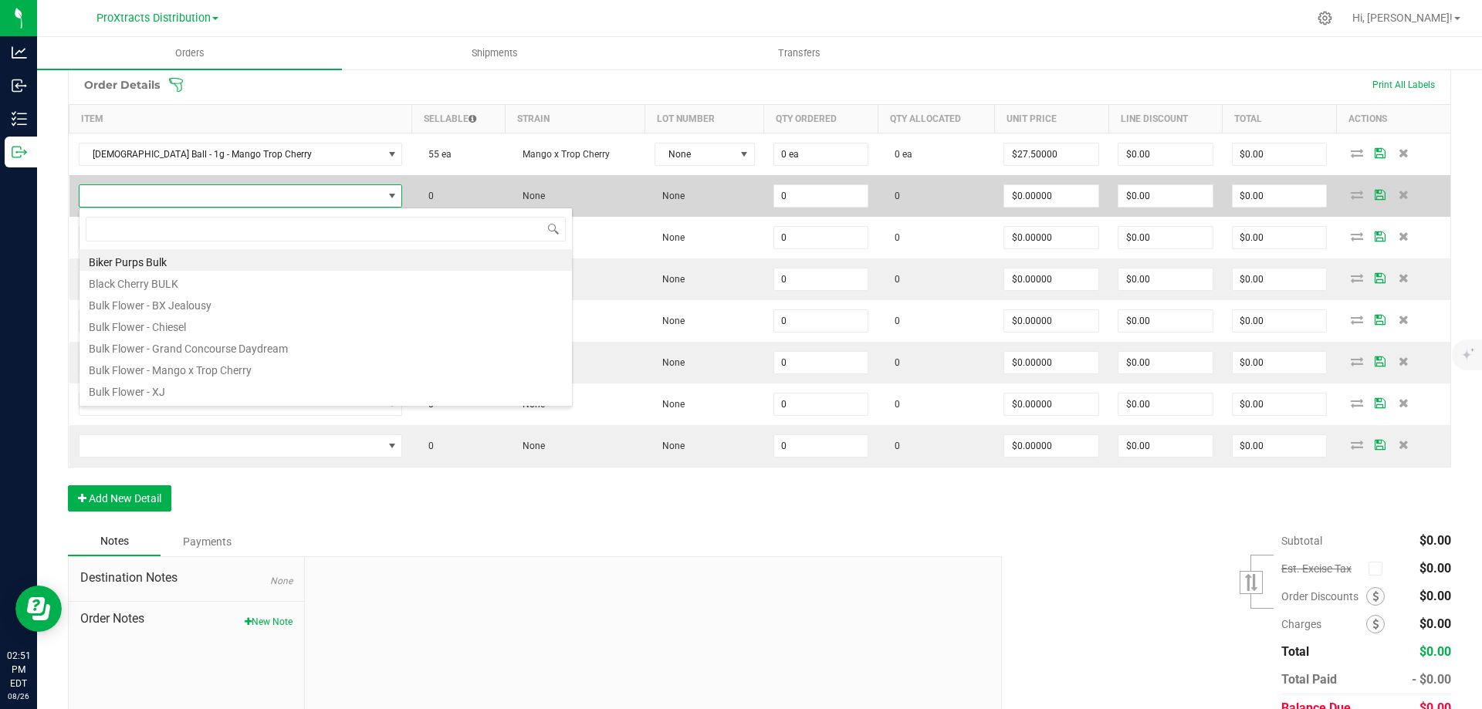
scroll to position [23, 256]
type input "[DEMOGRAPHIC_DATA]"
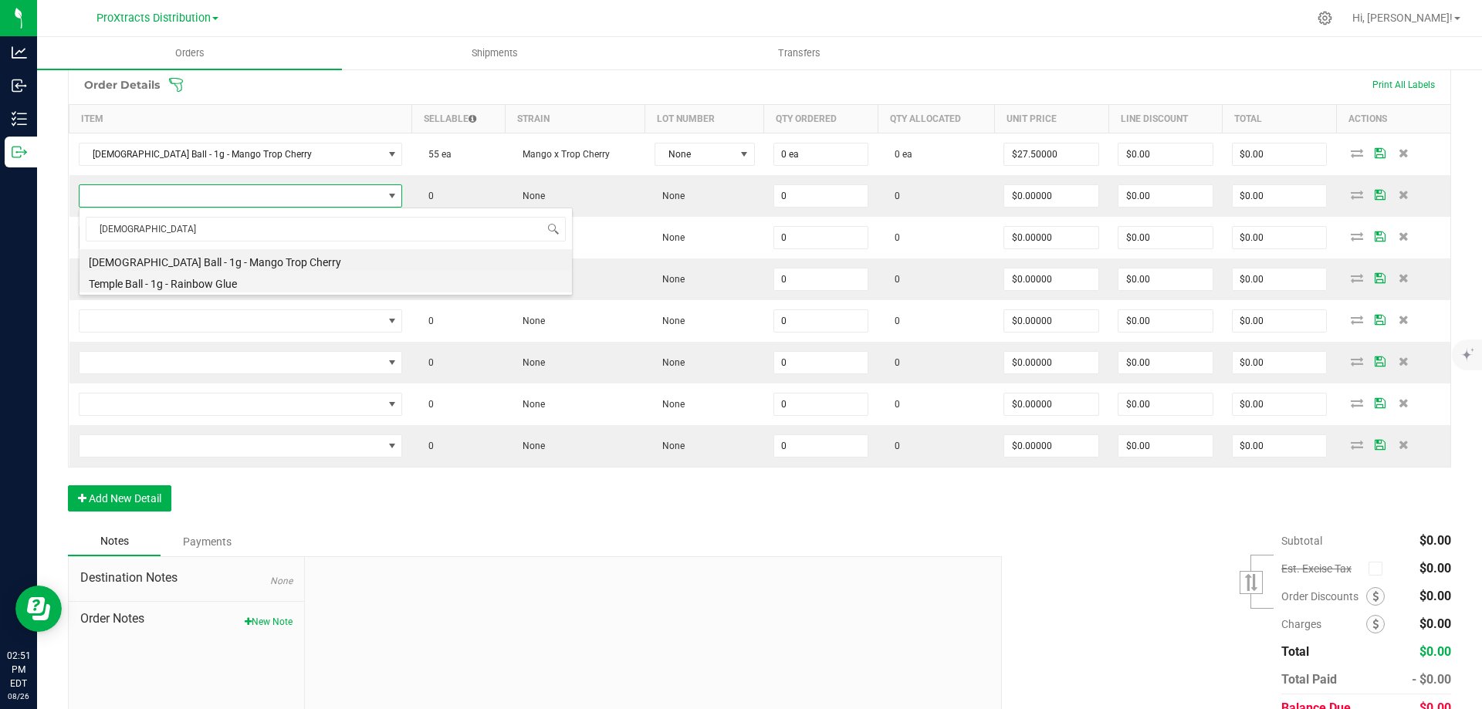
click at [157, 279] on li "Temple Ball - 1g - Rainbow Glue" at bounding box center [325, 282] width 492 height 22
type input "0 ea"
type input "$27.50000"
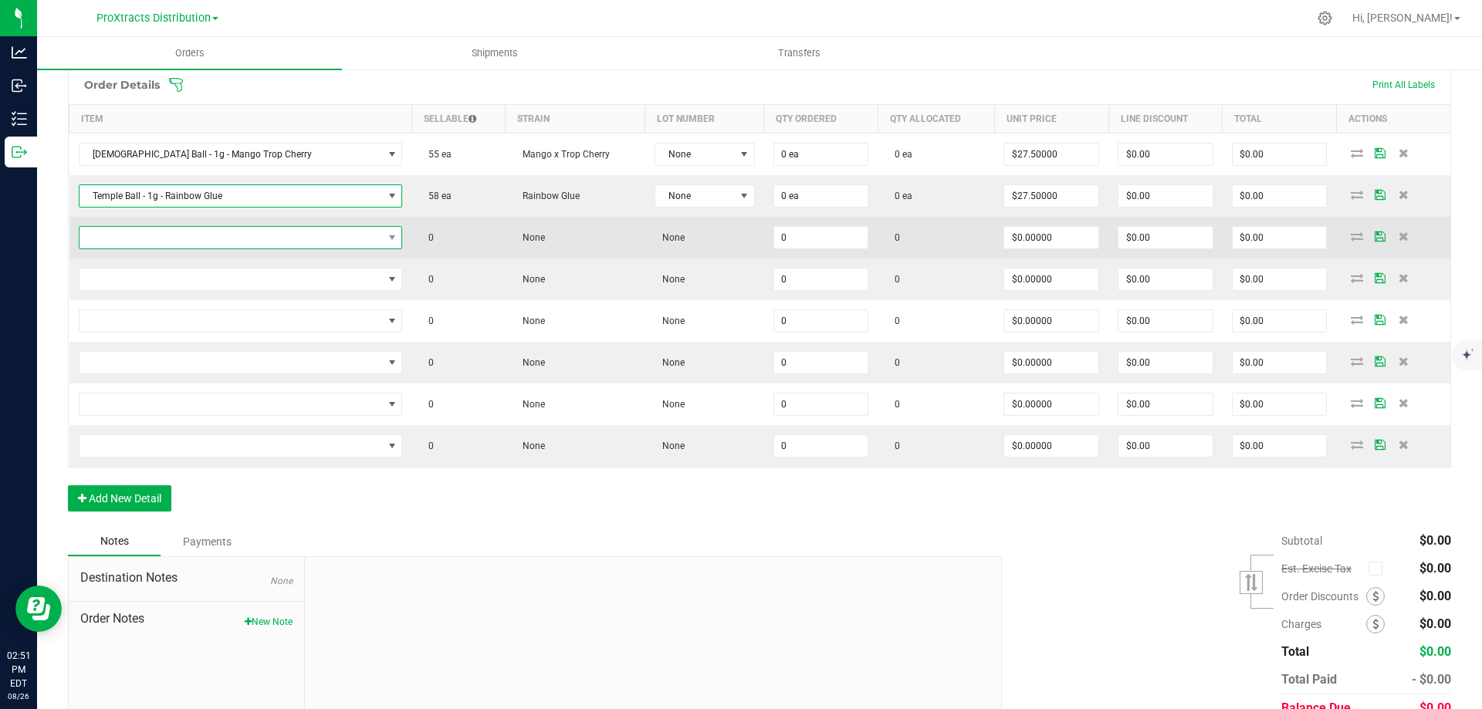
click at [117, 242] on span "NO DATA FOUND" at bounding box center [230, 238] width 303 height 22
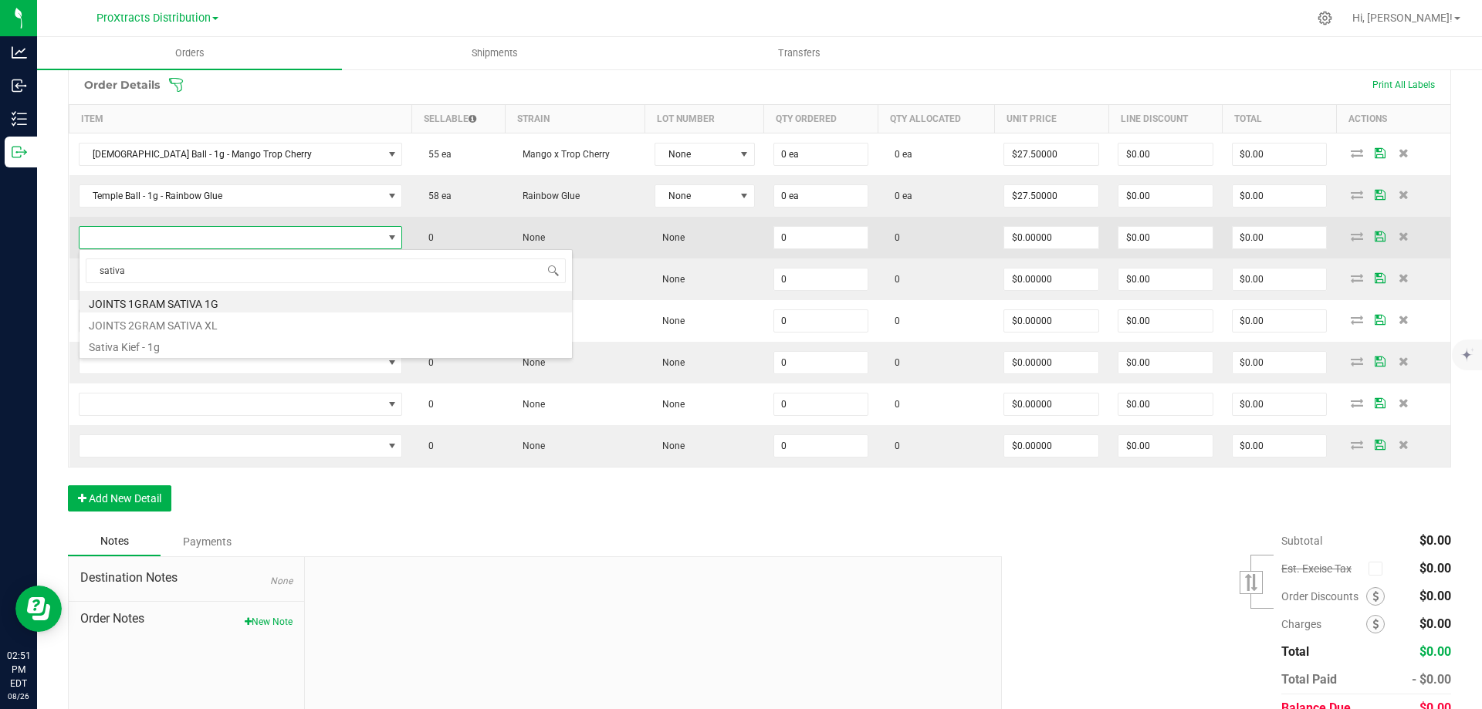
type input "sativa"
click at [144, 240] on span at bounding box center [230, 238] width 303 height 22
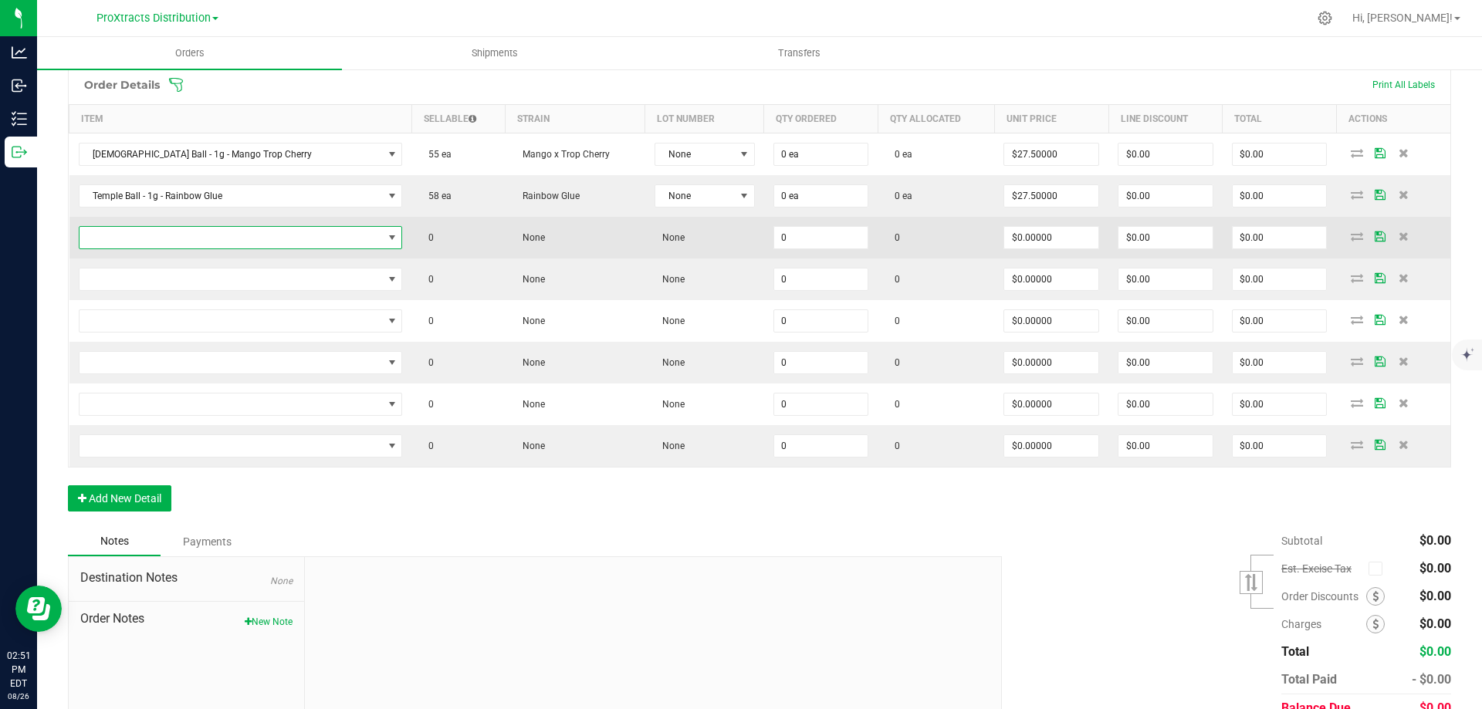
click at [144, 240] on span "NO DATA FOUND" at bounding box center [230, 238] width 303 height 22
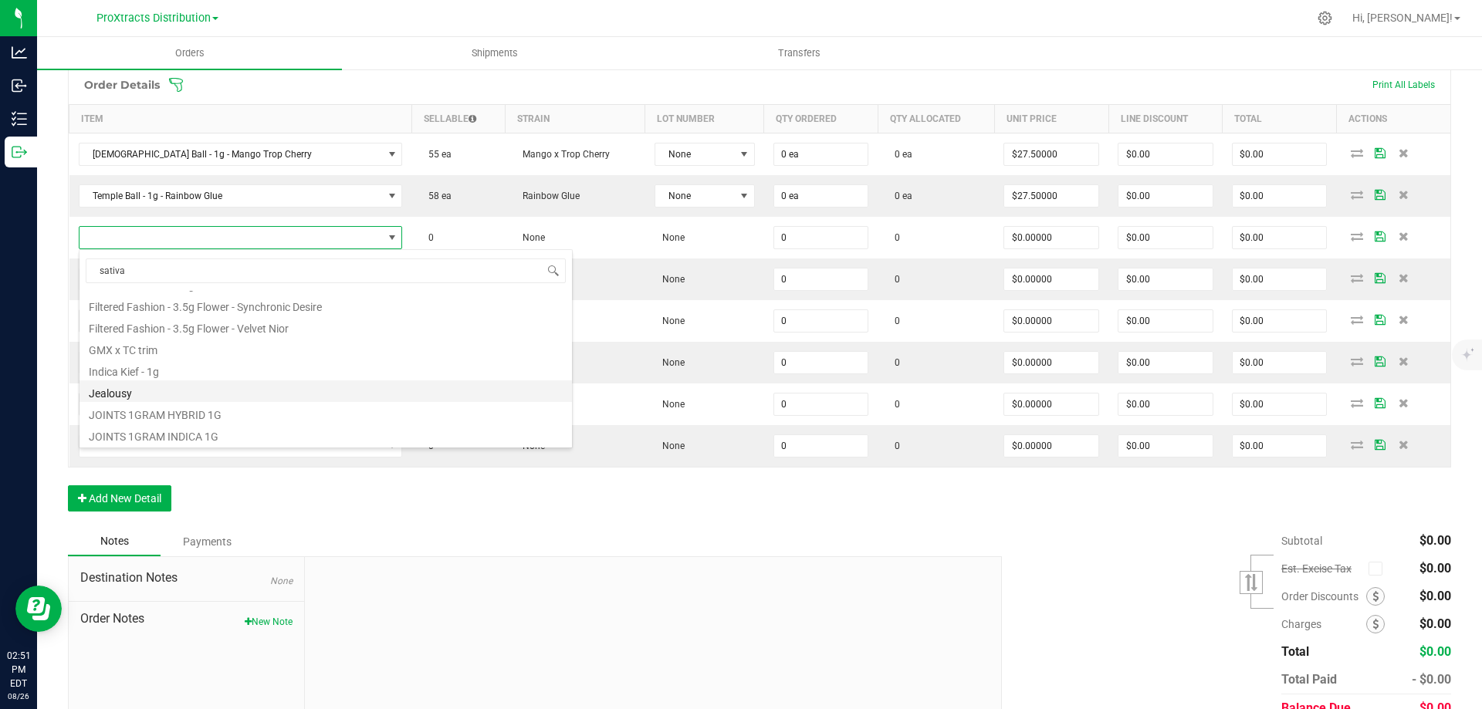
scroll to position [0, 0]
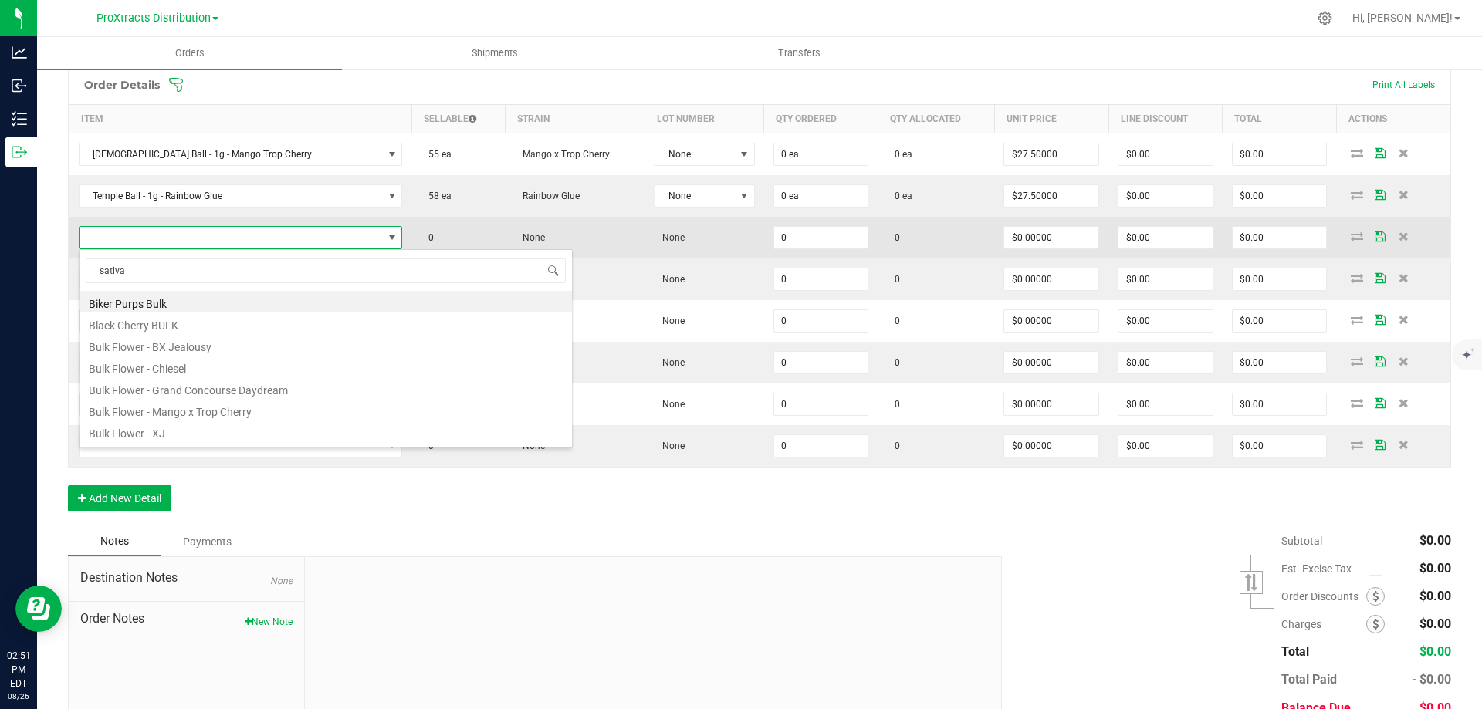
click at [142, 242] on span at bounding box center [230, 238] width 303 height 22
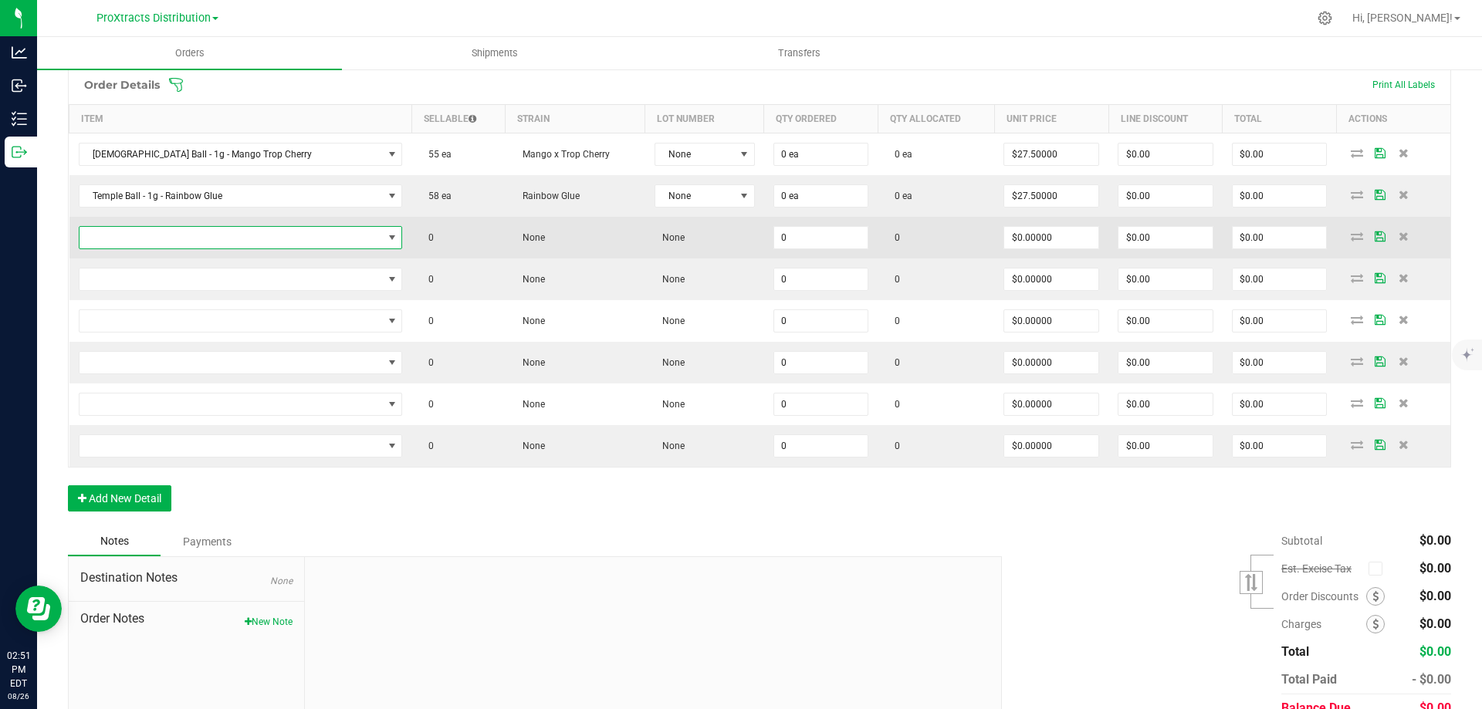
click at [150, 239] on span "NO DATA FOUND" at bounding box center [230, 238] width 303 height 22
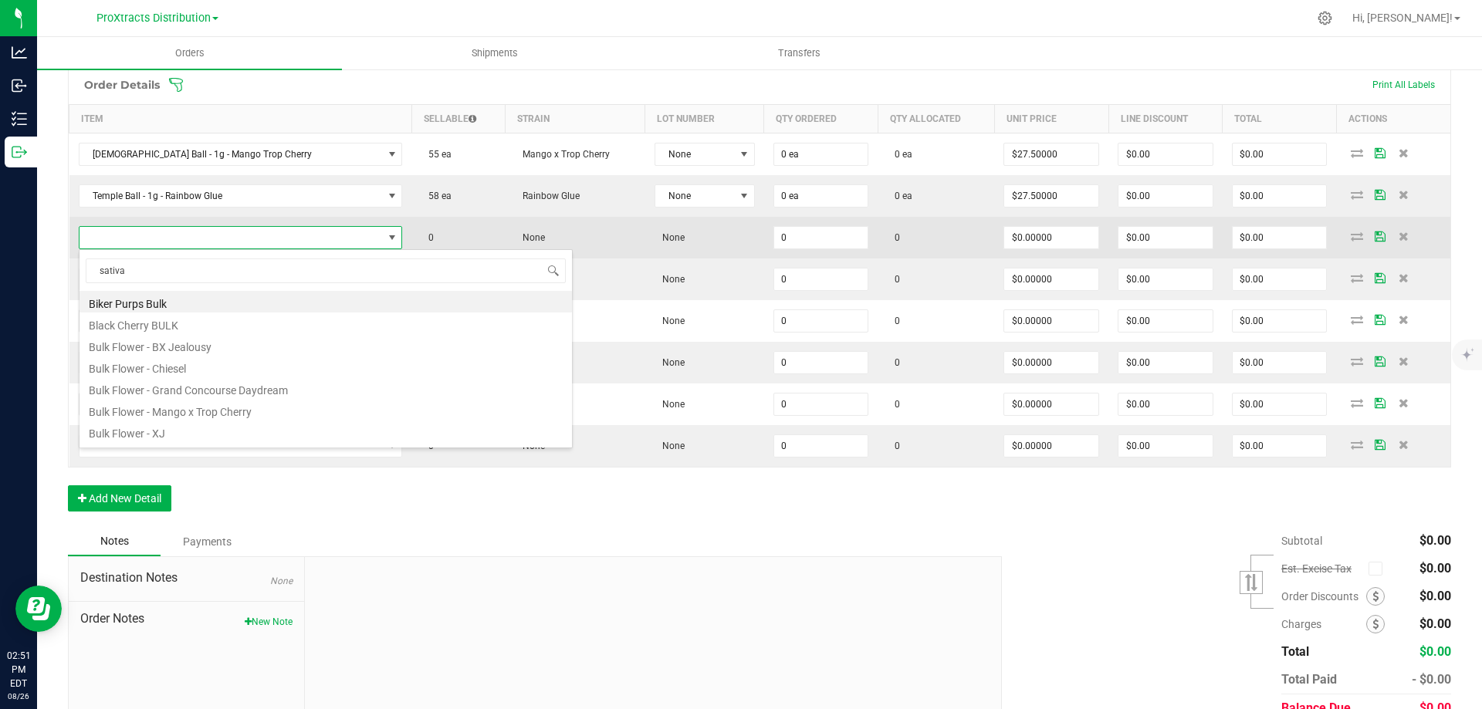
scroll to position [23, 256]
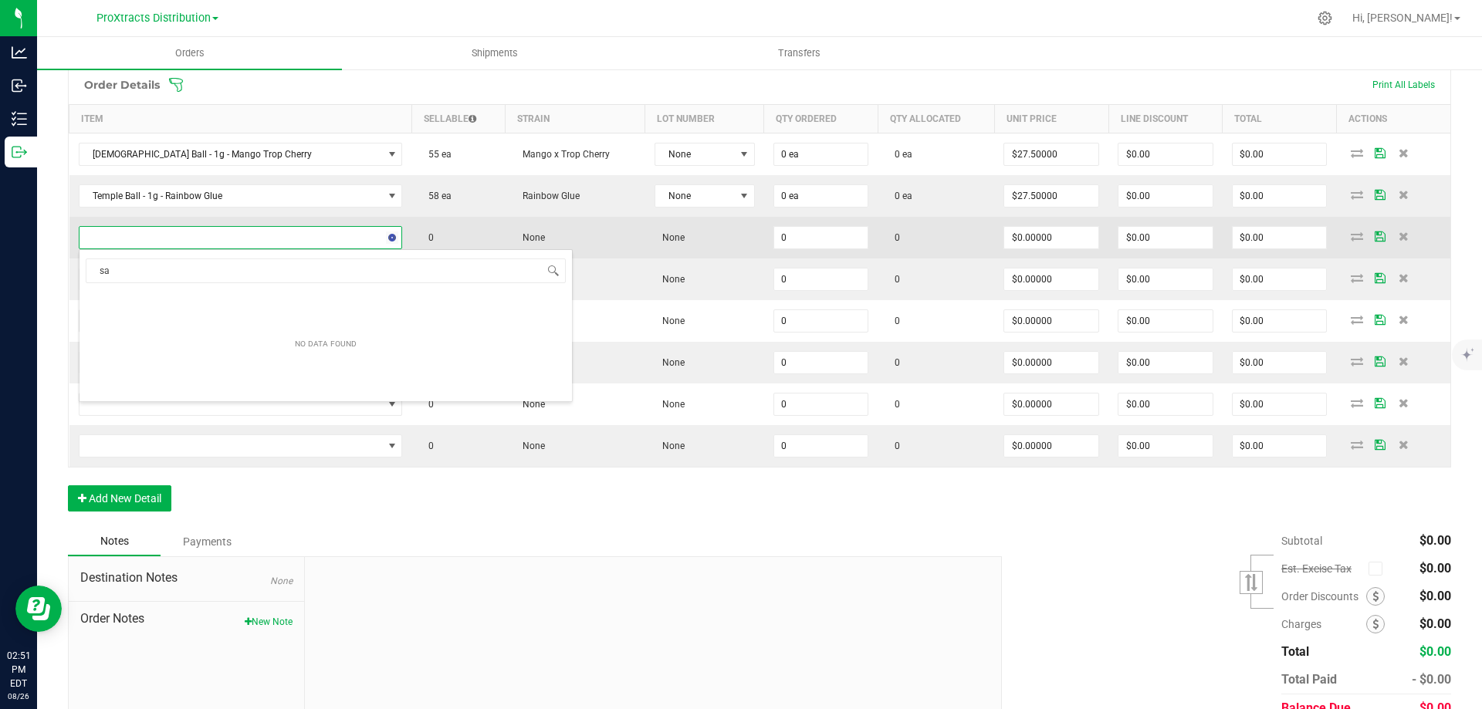
type input "s"
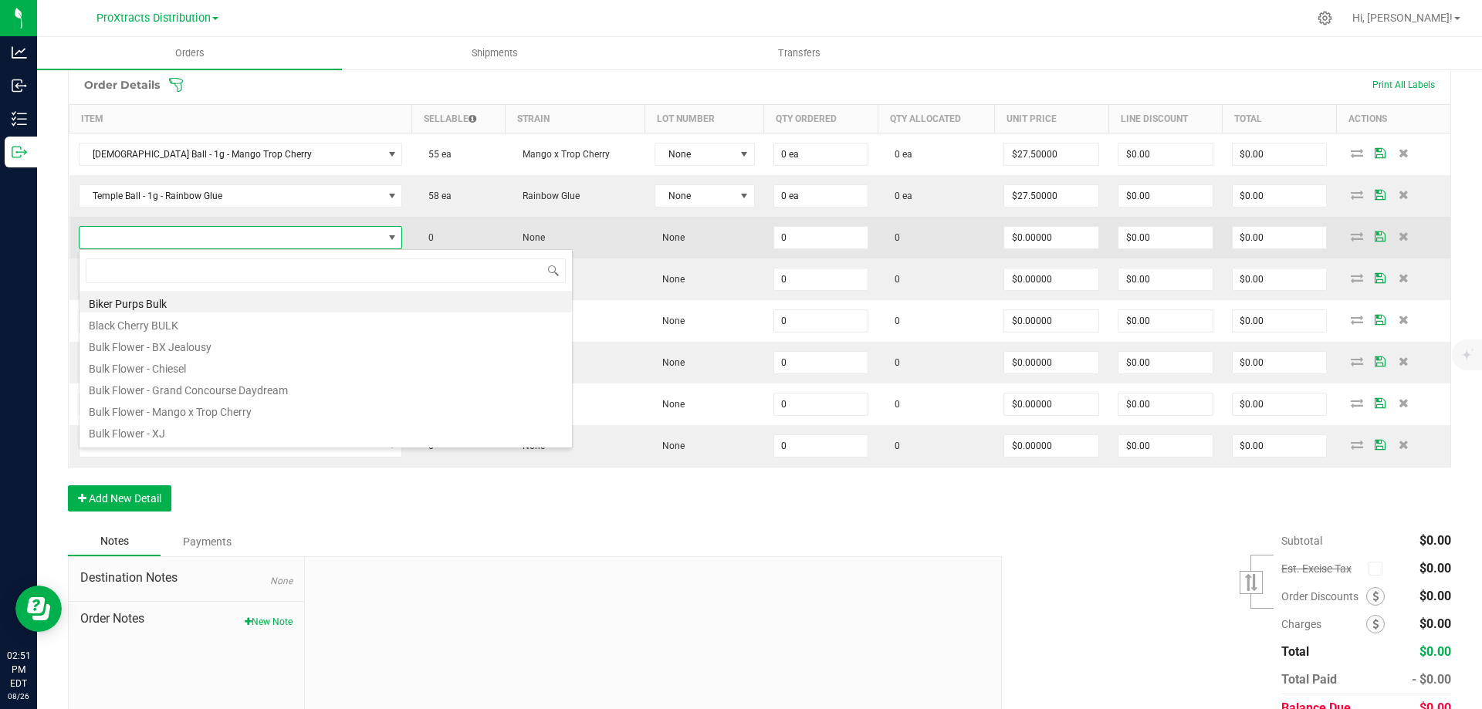
click at [150, 239] on span at bounding box center [230, 238] width 303 height 22
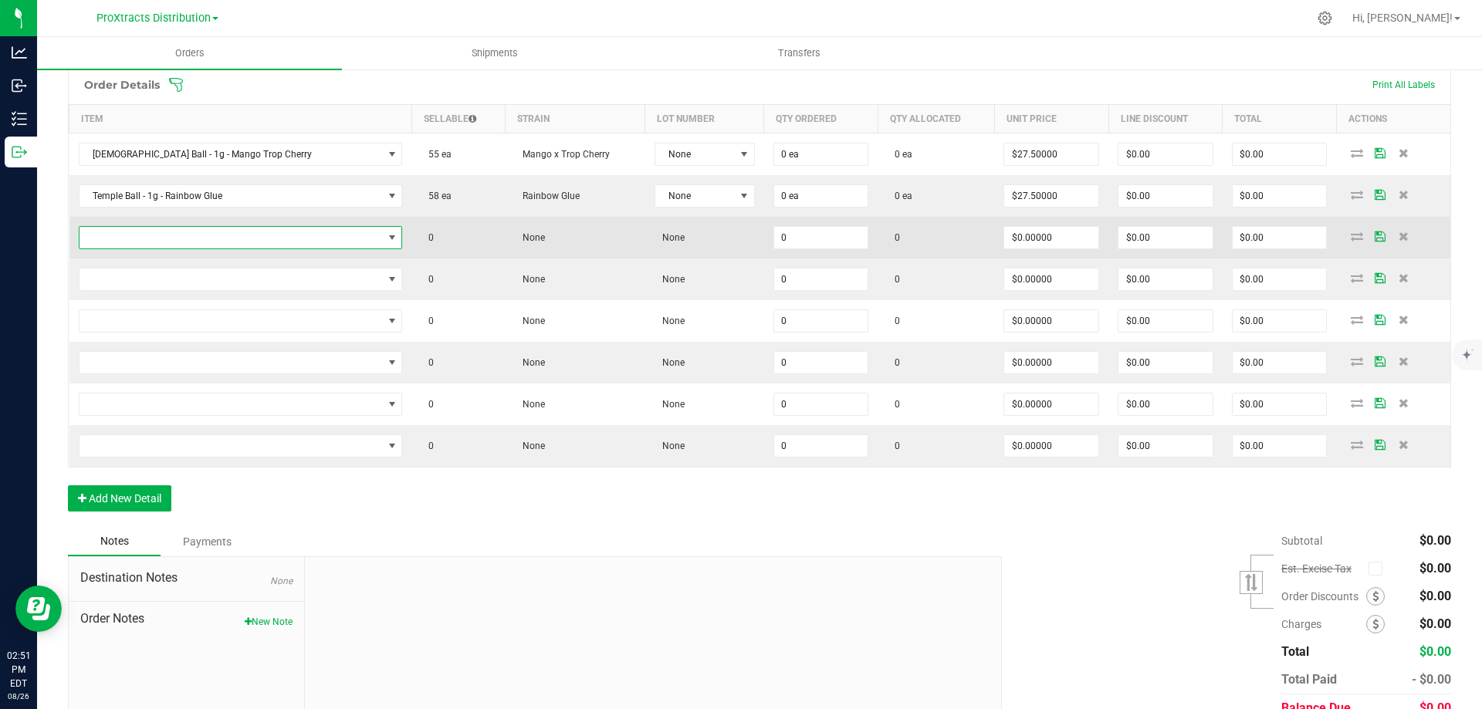
click at [150, 238] on span "NO DATA FOUND" at bounding box center [230, 238] width 303 height 22
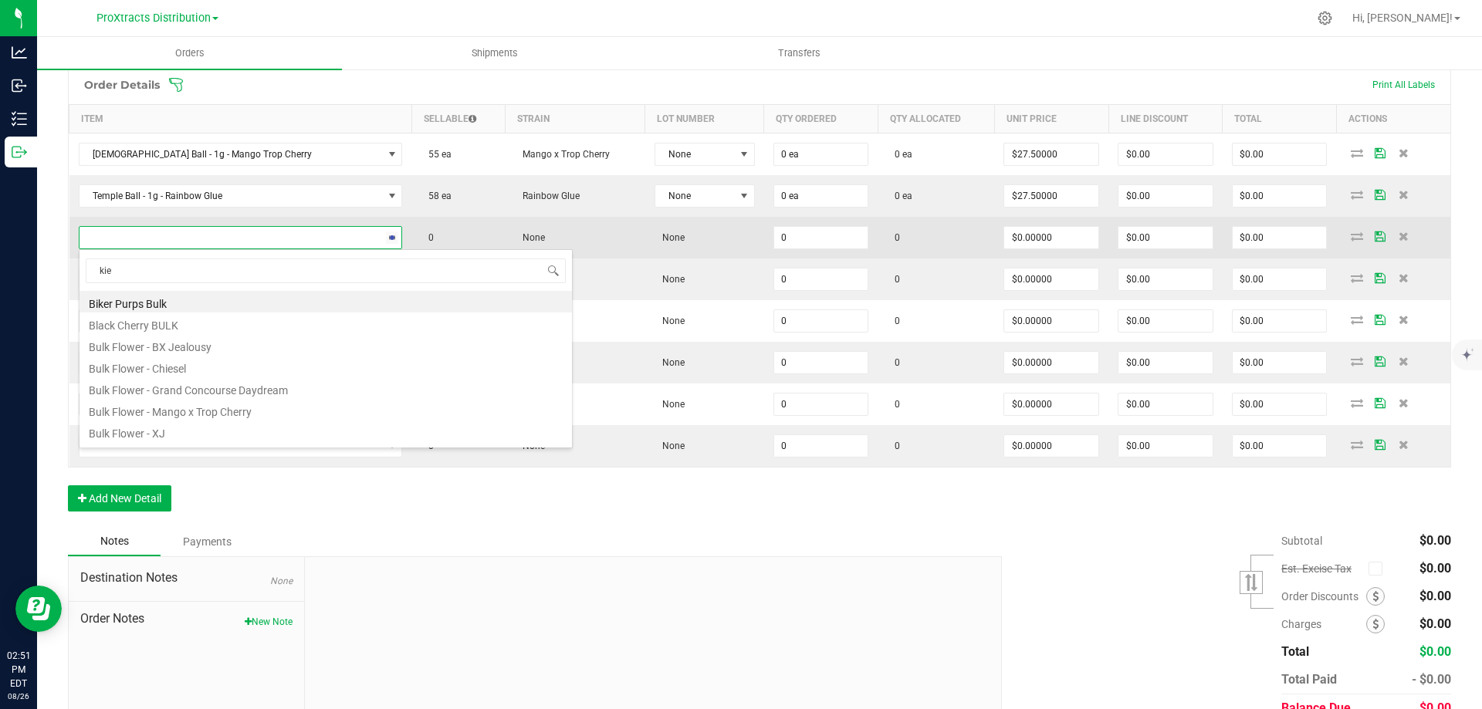
type input "kief"
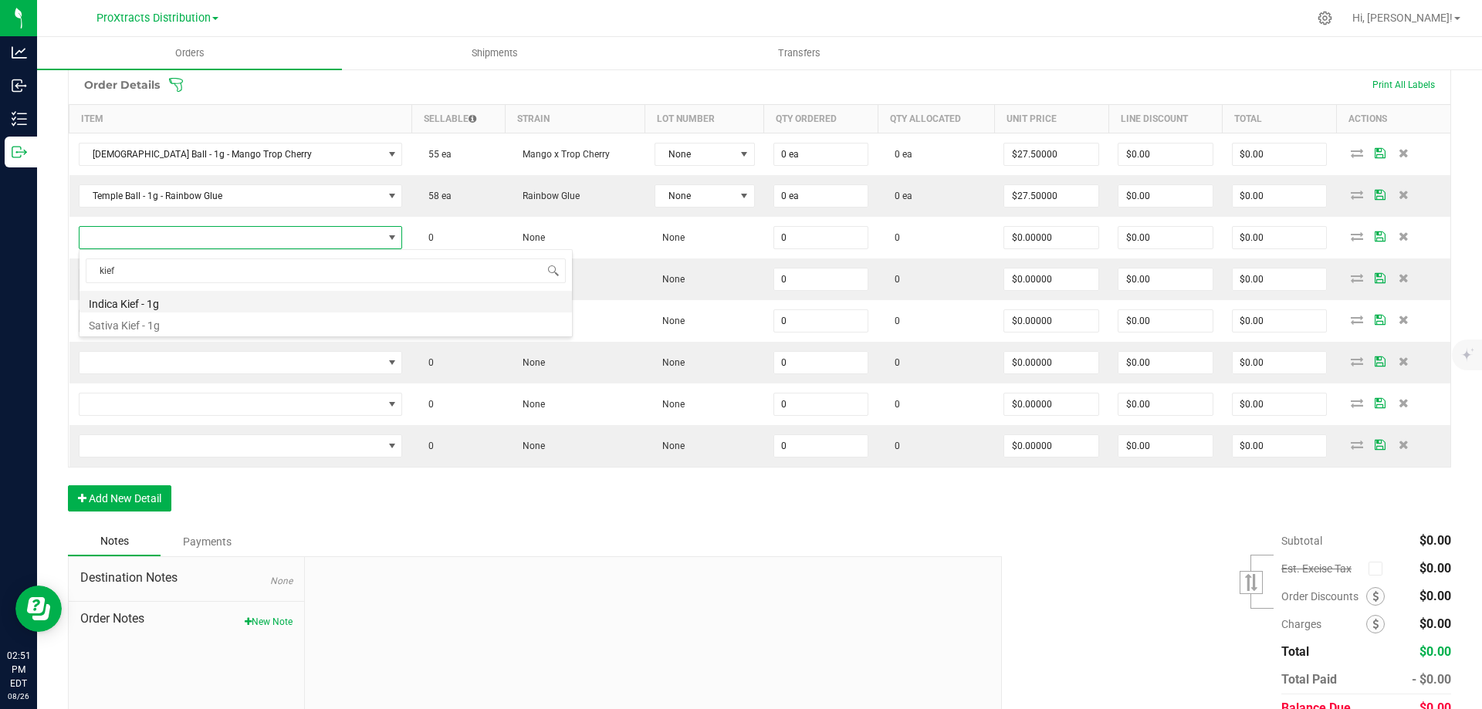
click at [110, 302] on li "Indica Kief - 1g" at bounding box center [325, 302] width 492 height 22
type input "0 ea"
type input "$3.84000"
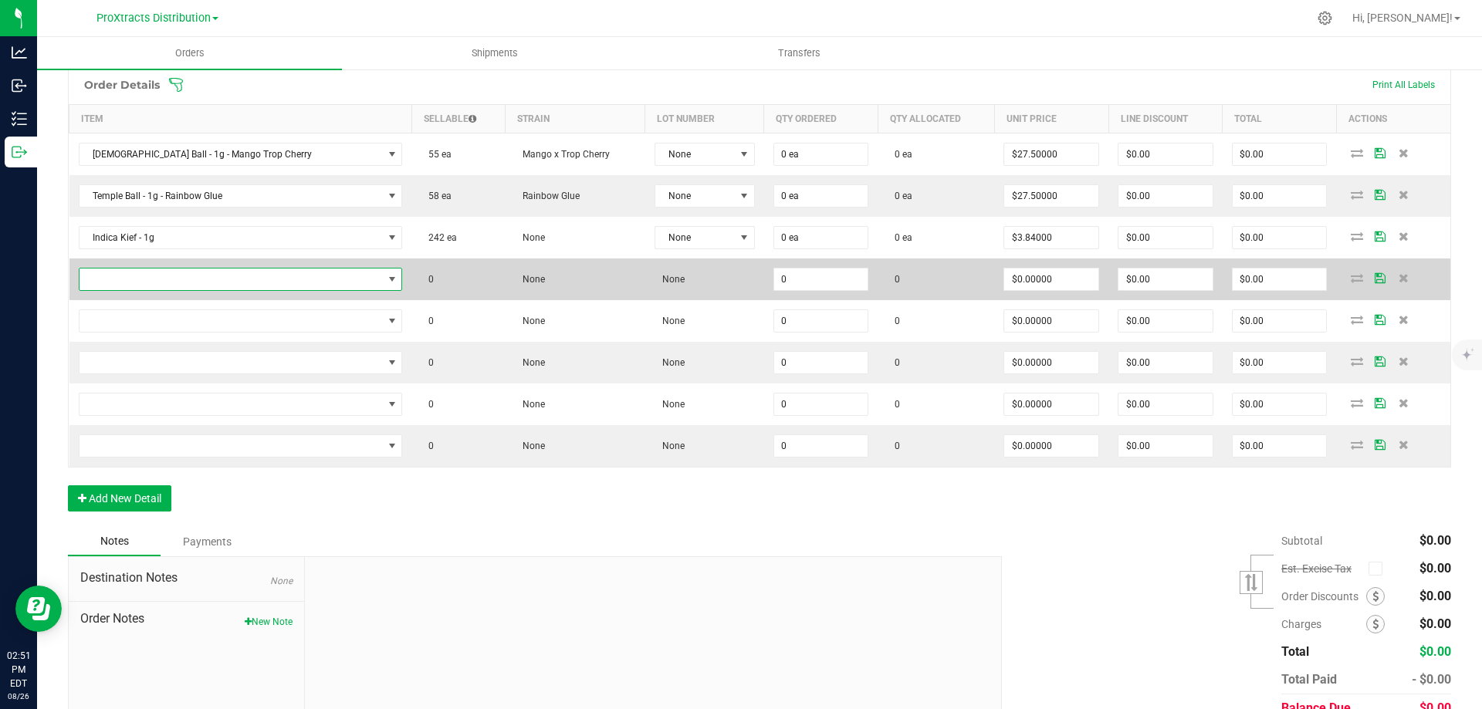
click at [113, 280] on span "NO DATA FOUND" at bounding box center [230, 280] width 303 height 22
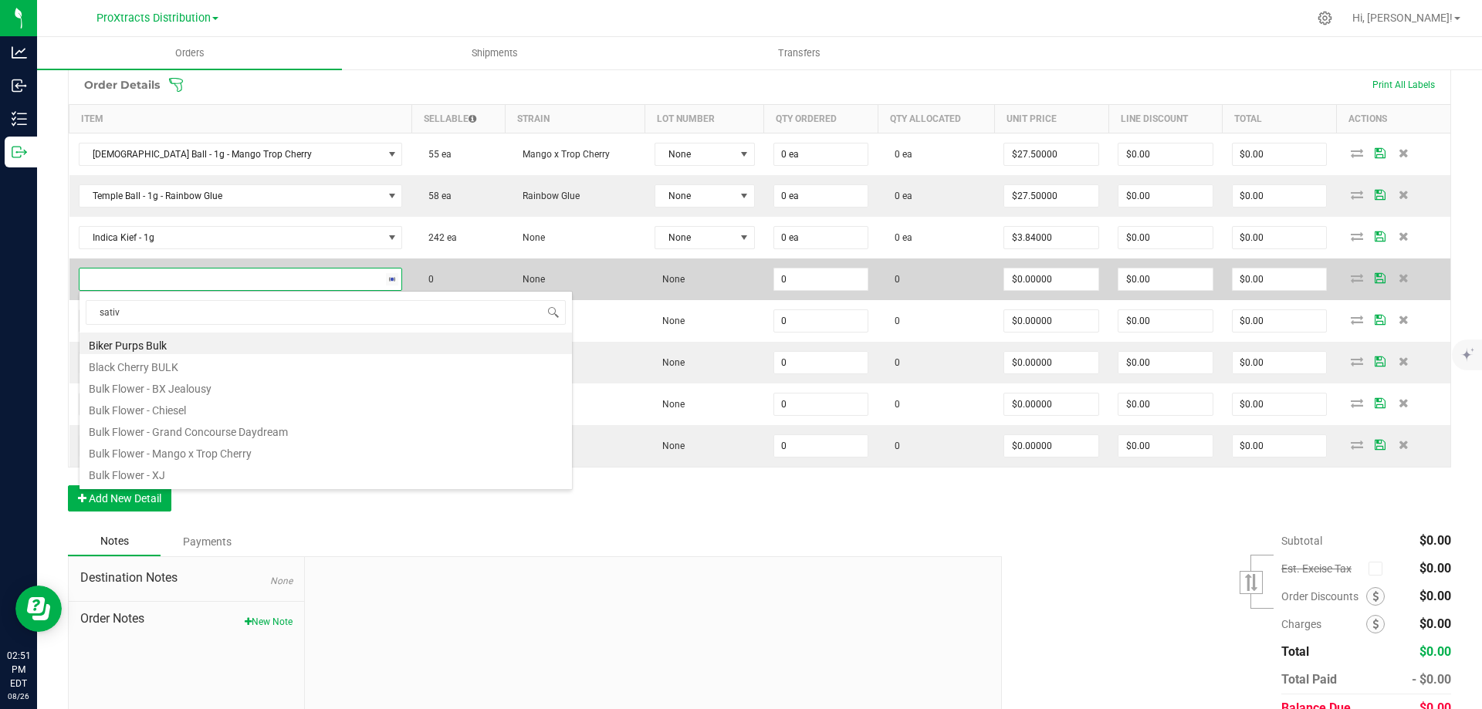
type input "sativa"
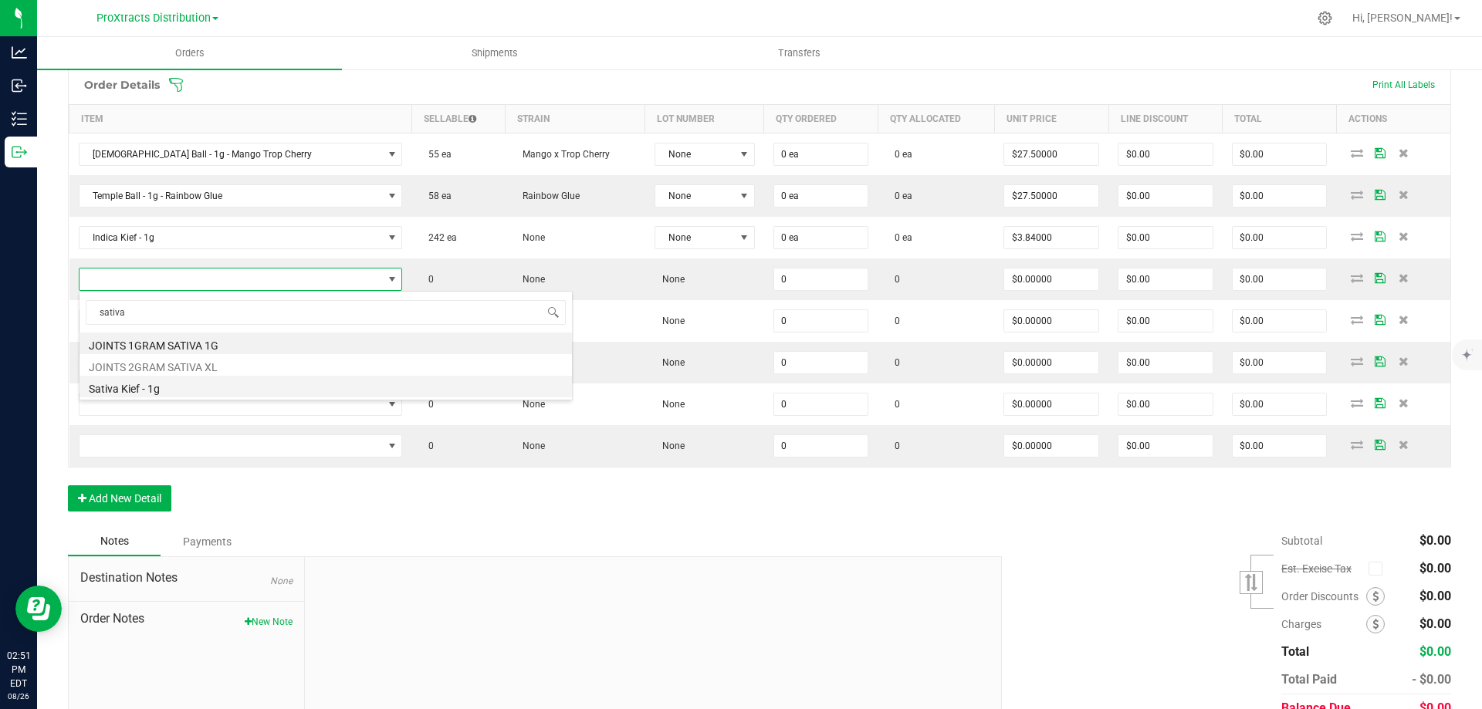
click at [113, 388] on li "Sativa Kief - 1g" at bounding box center [325, 387] width 492 height 22
type input "0 ea"
type input "$12.50000"
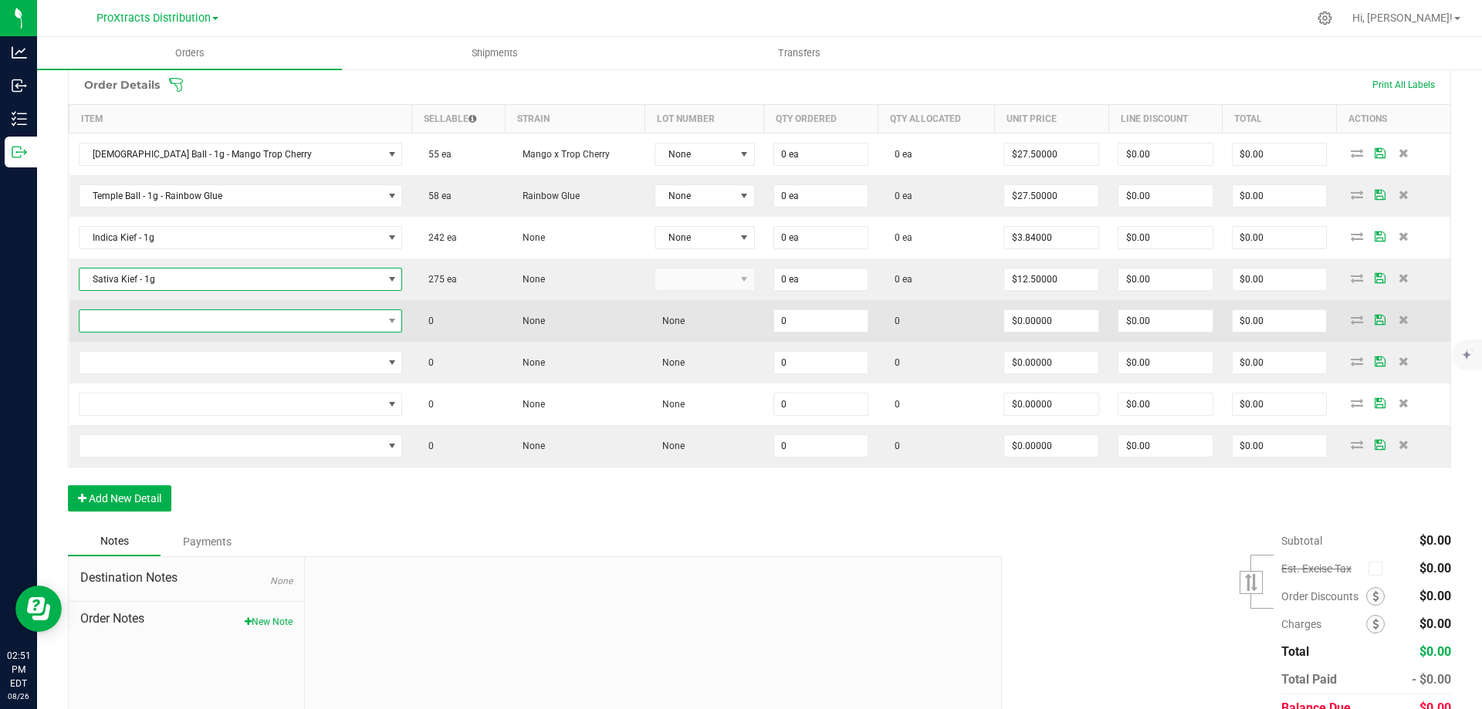
click at [109, 324] on span "NO DATA FOUND" at bounding box center [230, 321] width 303 height 22
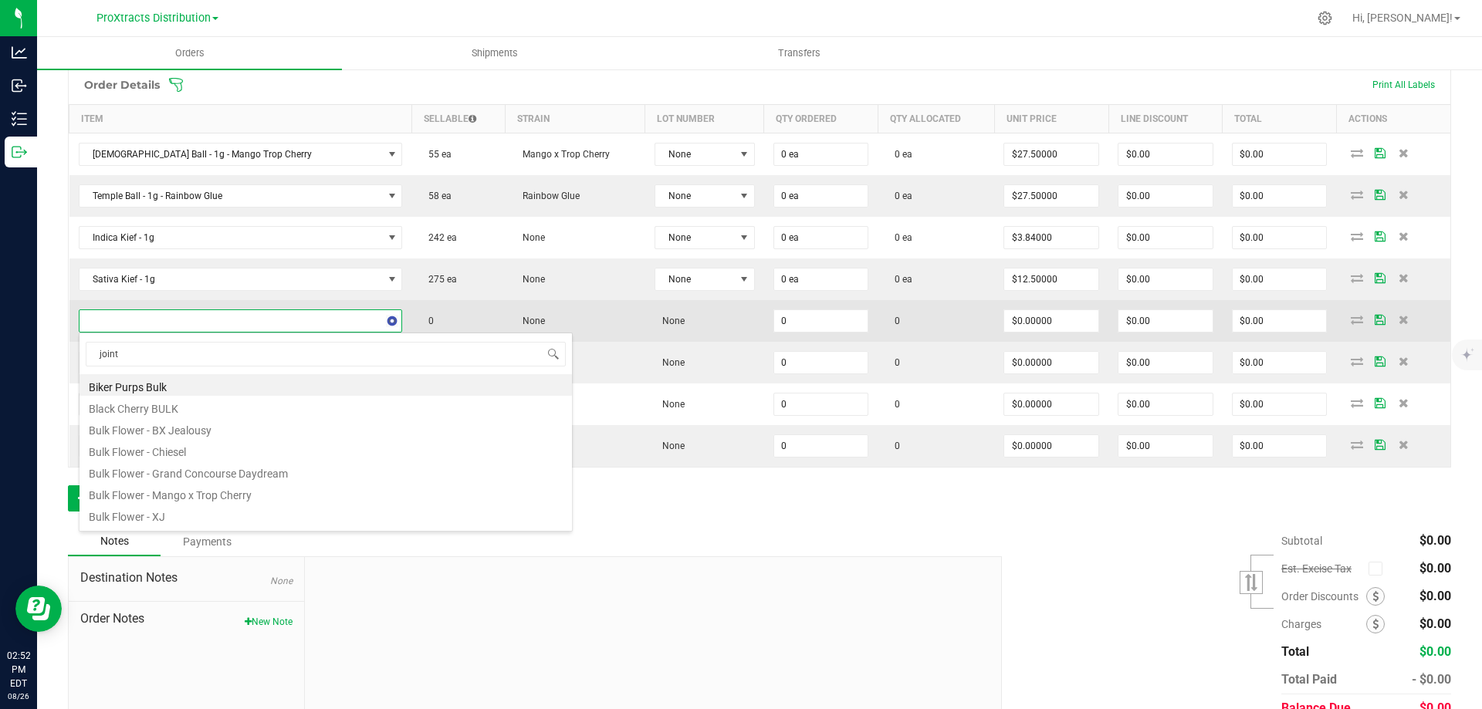
type input "joints"
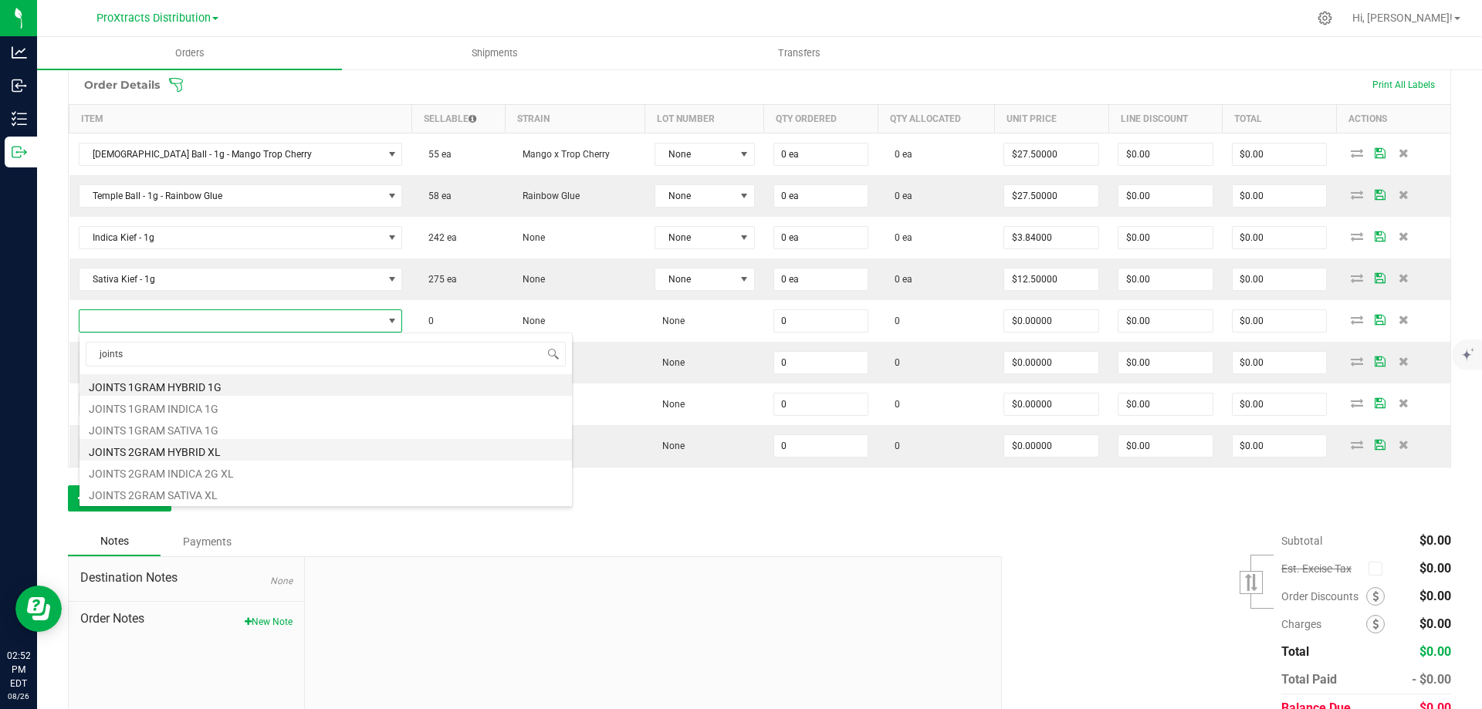
click at [130, 451] on li "JOINTS 2GRAM HYBRID XL" at bounding box center [325, 450] width 492 height 22
type input "0 ea"
type input "$16.00000"
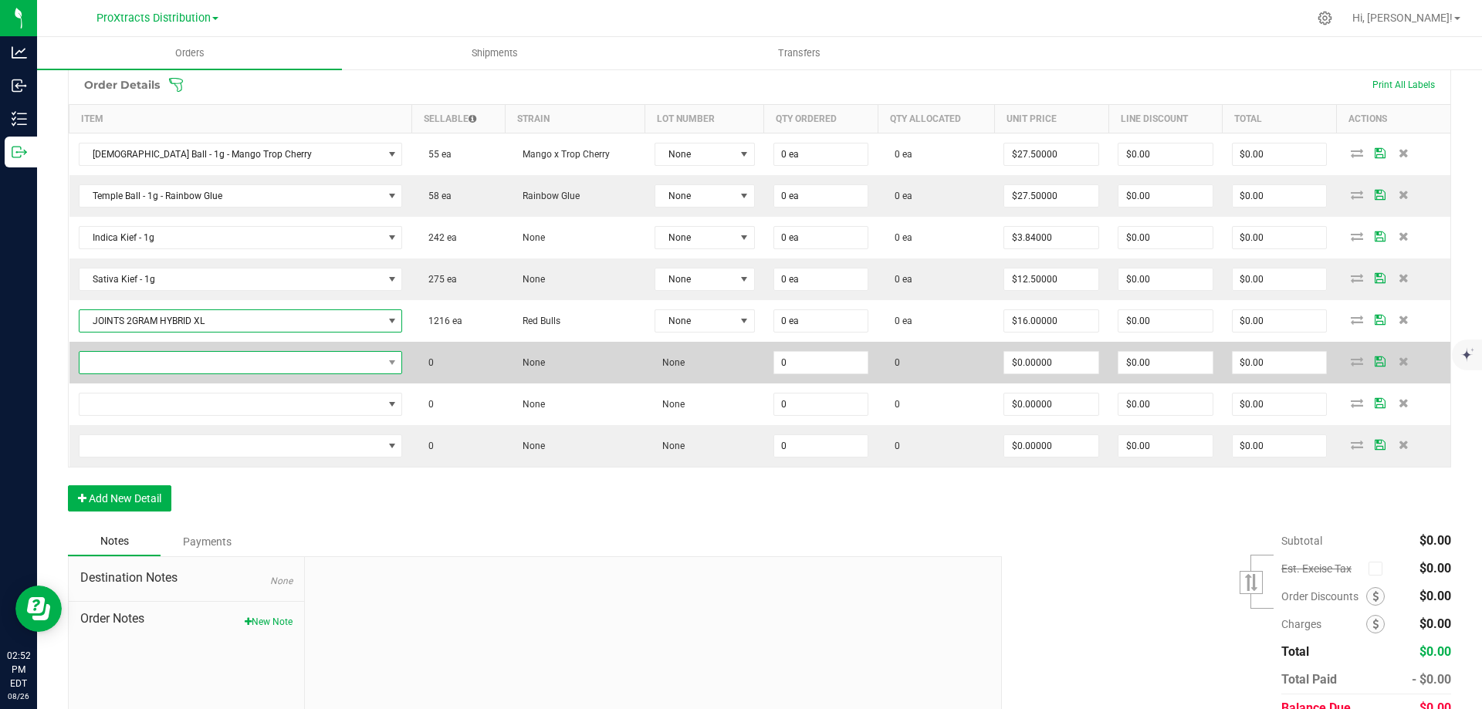
click at [111, 368] on span "NO DATA FOUND" at bounding box center [230, 363] width 303 height 22
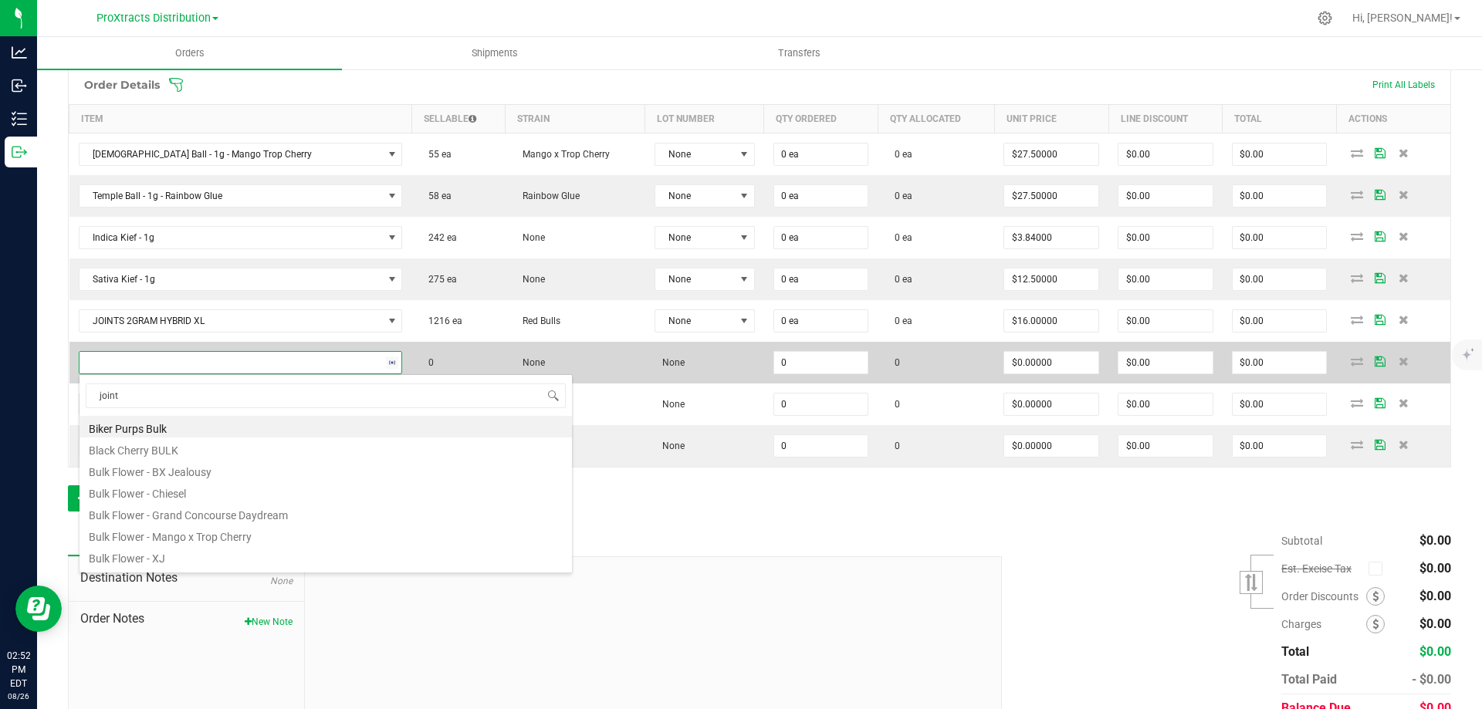
type input "joints"
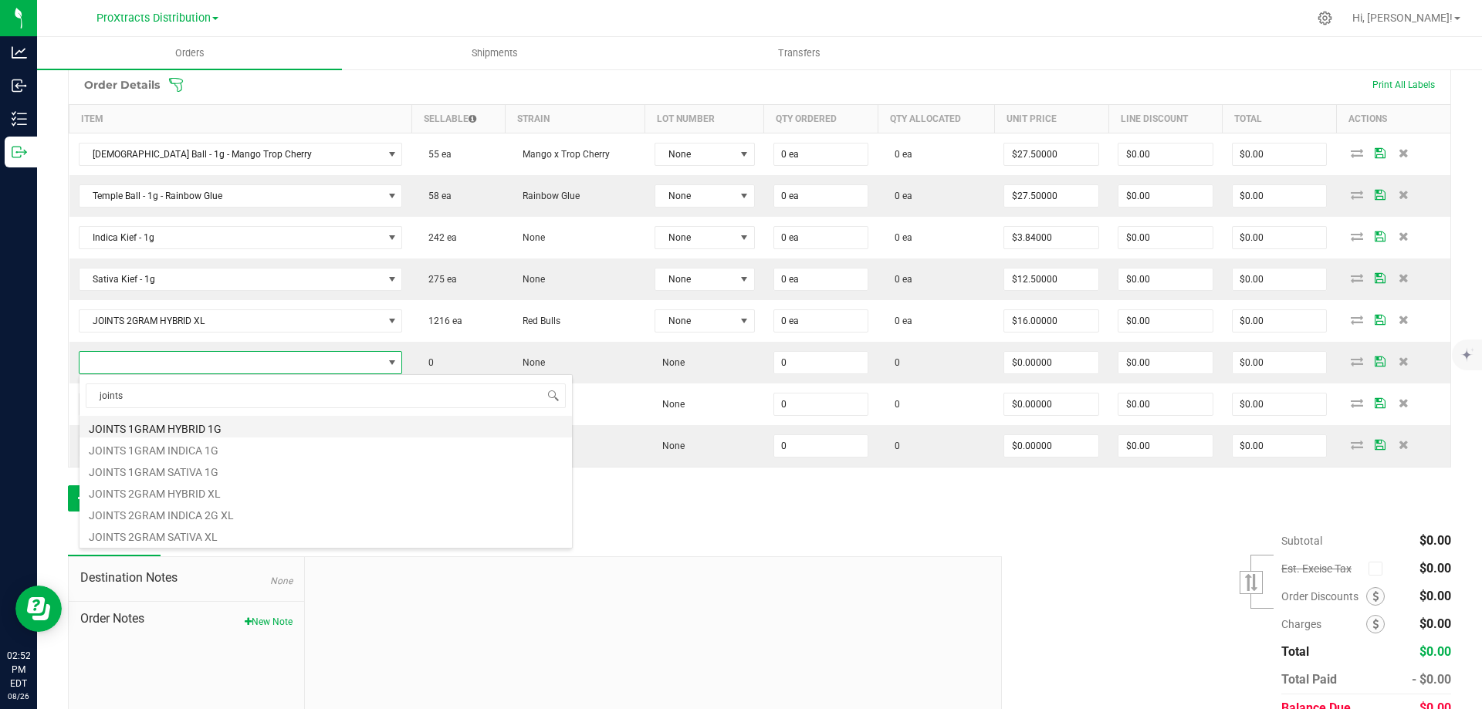
click at [154, 428] on li "JOINTS 1GRAM HYBRID 1G" at bounding box center [325, 427] width 492 height 22
type input "0 ea"
type input "$16.00000"
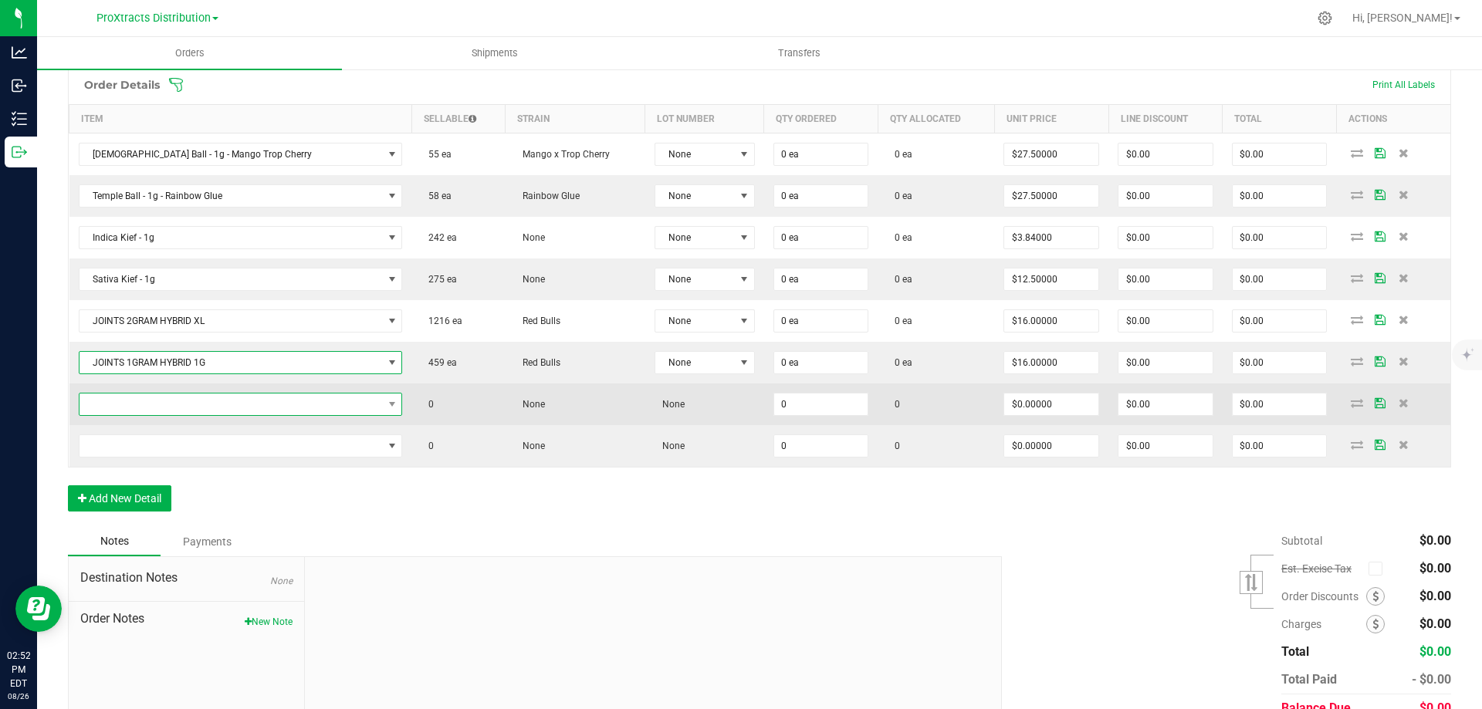
click at [127, 407] on span "NO DATA FOUND" at bounding box center [230, 405] width 303 height 22
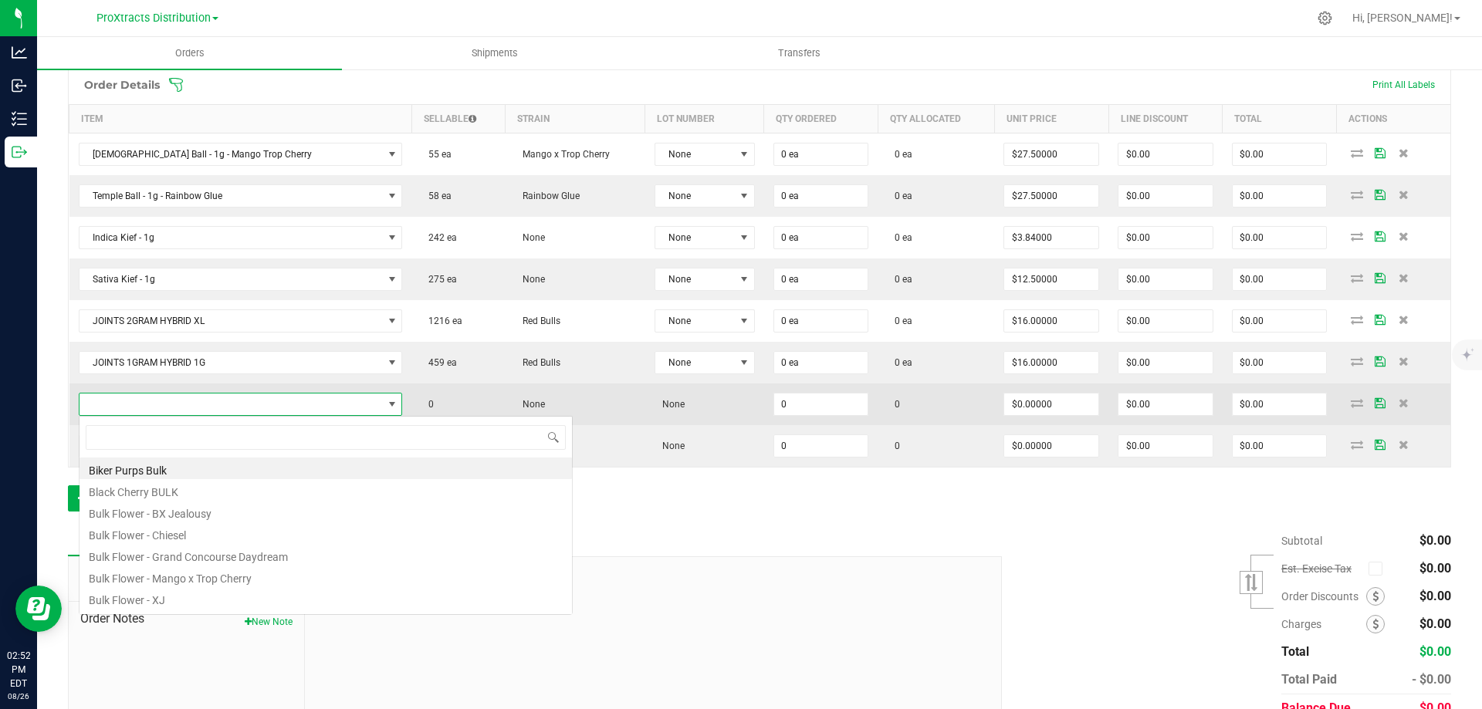
scroll to position [23, 254]
type input "joints"
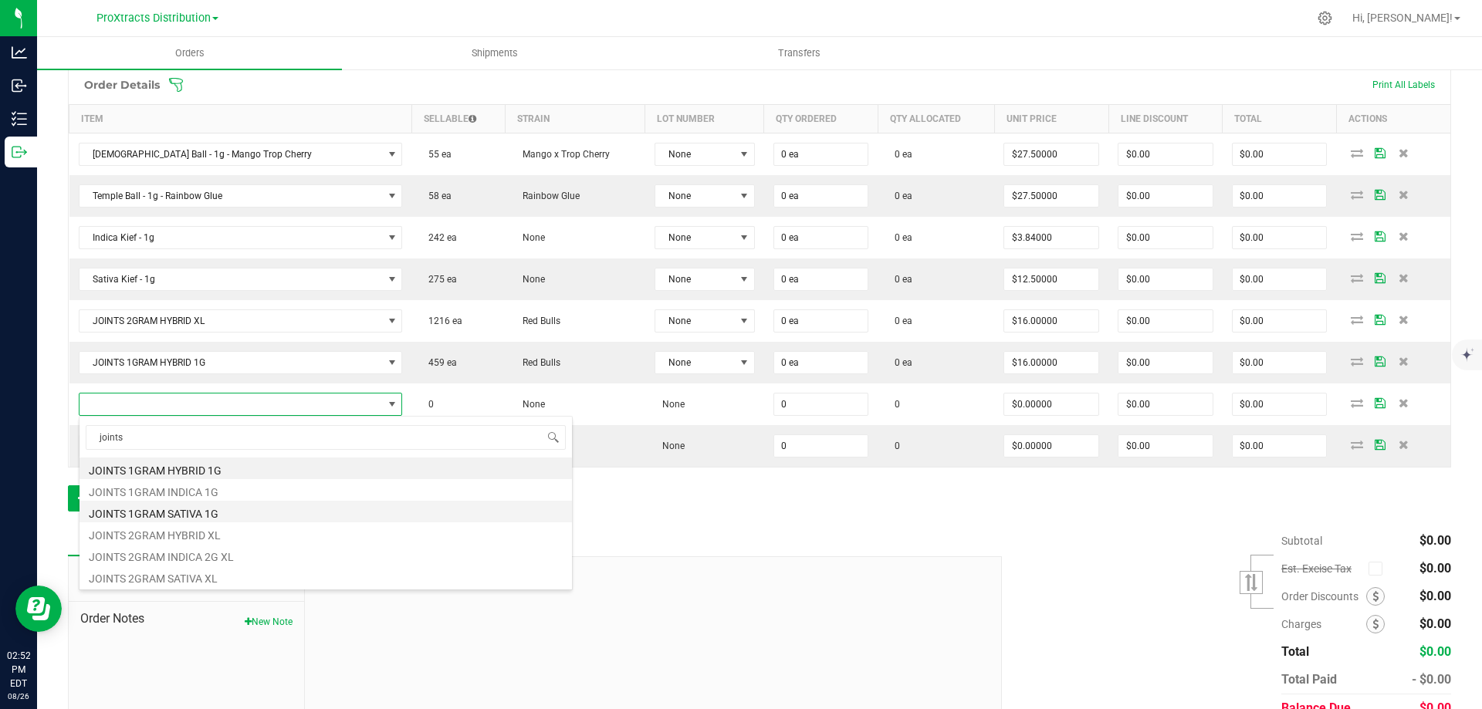
click at [144, 517] on li "JOINTS 1GRAM SATIVA 1G" at bounding box center [325, 512] width 492 height 22
type input "0 ea"
type input "$16.00000"
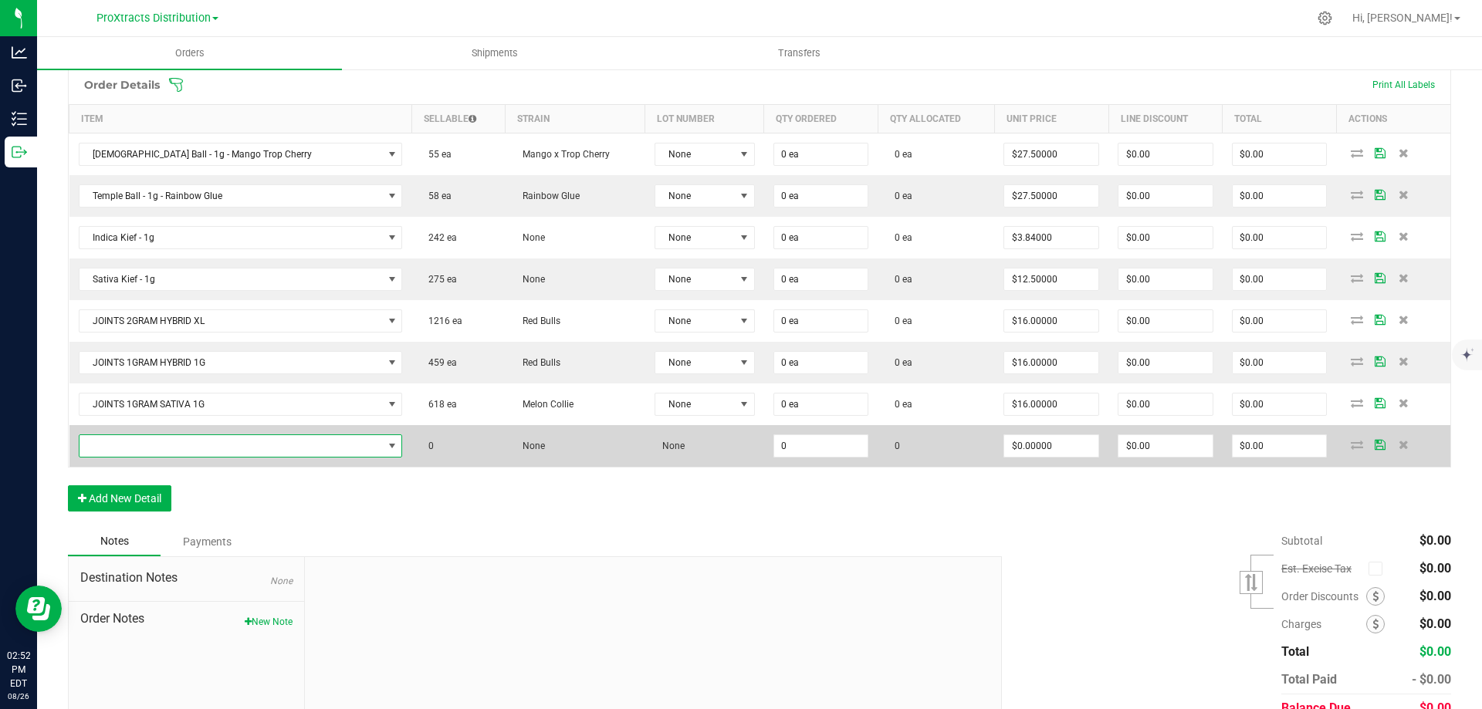
click at [127, 447] on span "NO DATA FOUND" at bounding box center [230, 446] width 303 height 22
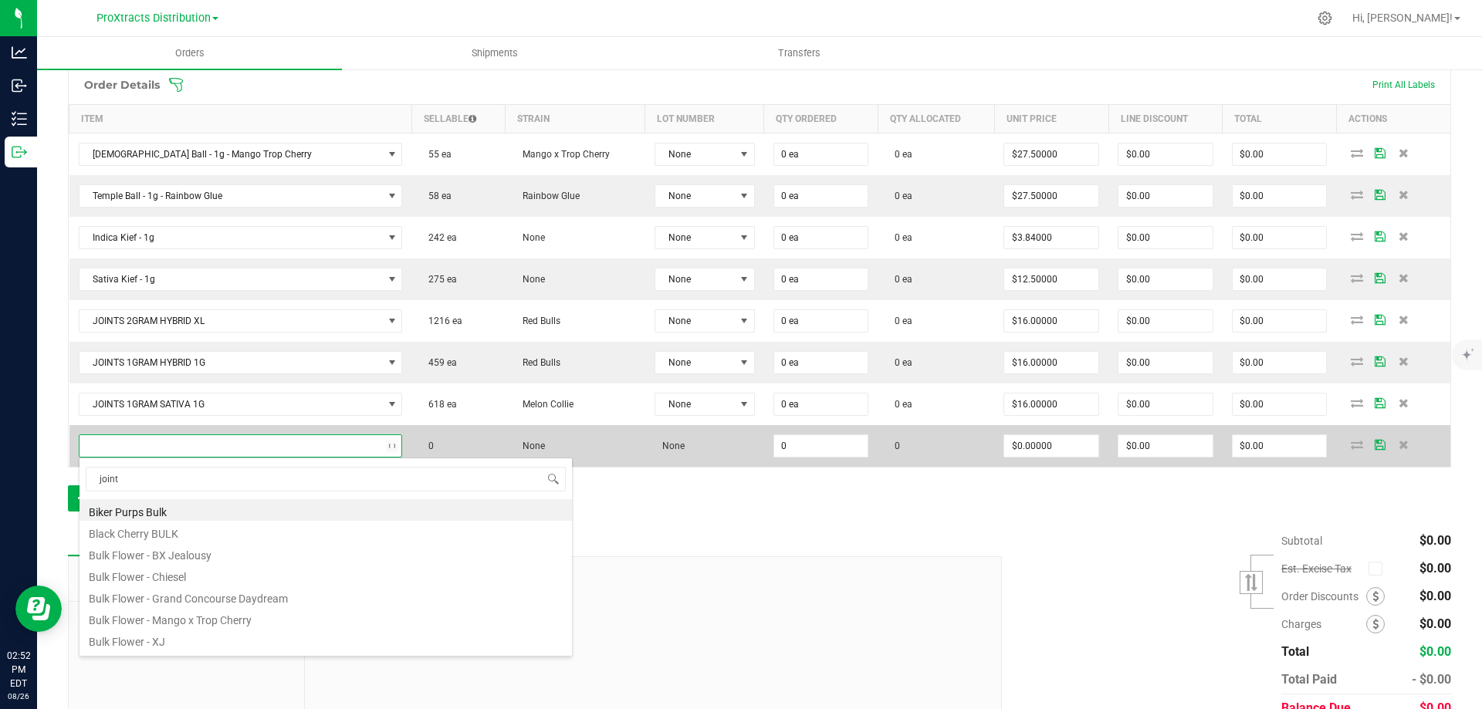
type input "joints"
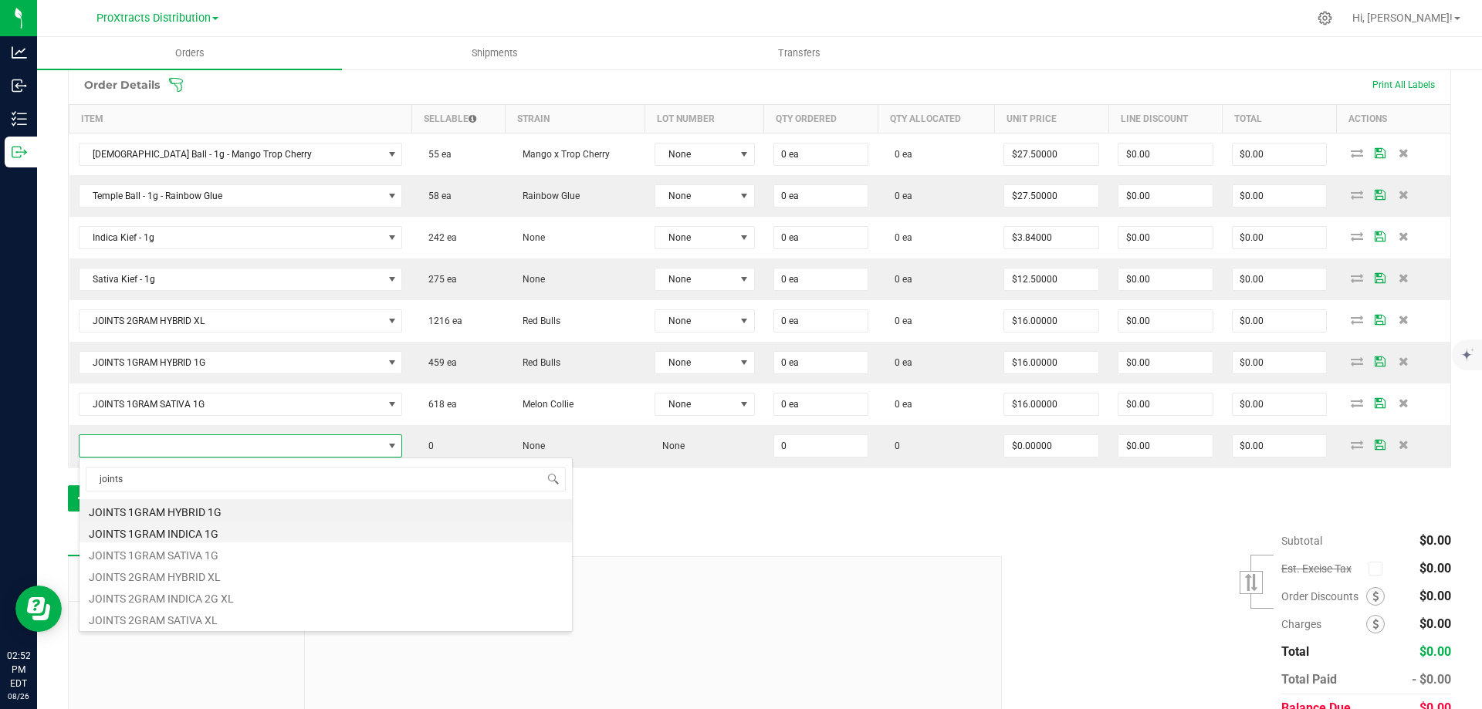
click at [127, 532] on li "JOINTS 1GRAM INDICA 1G" at bounding box center [325, 532] width 492 height 22
type input "0 ea"
type input "$16.00000"
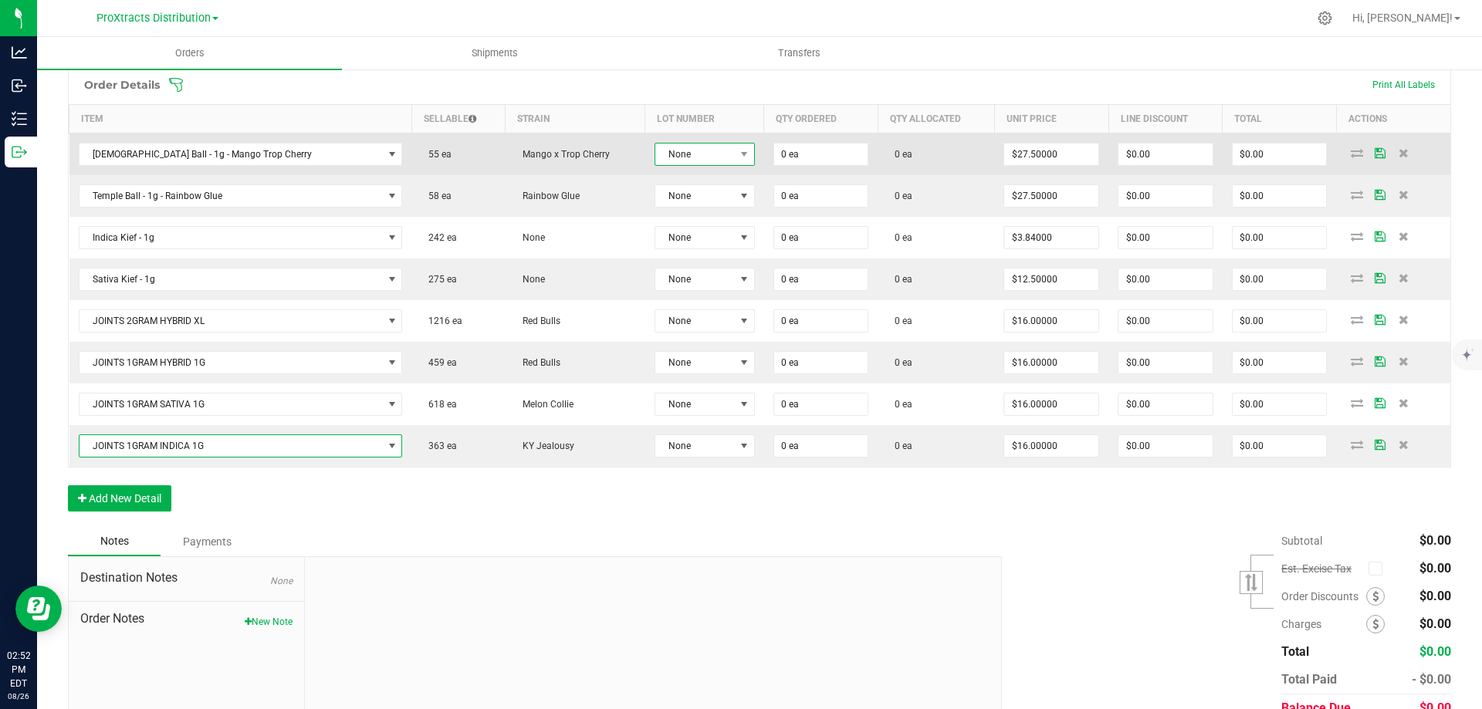
click at [668, 154] on span "None" at bounding box center [694, 155] width 79 height 22
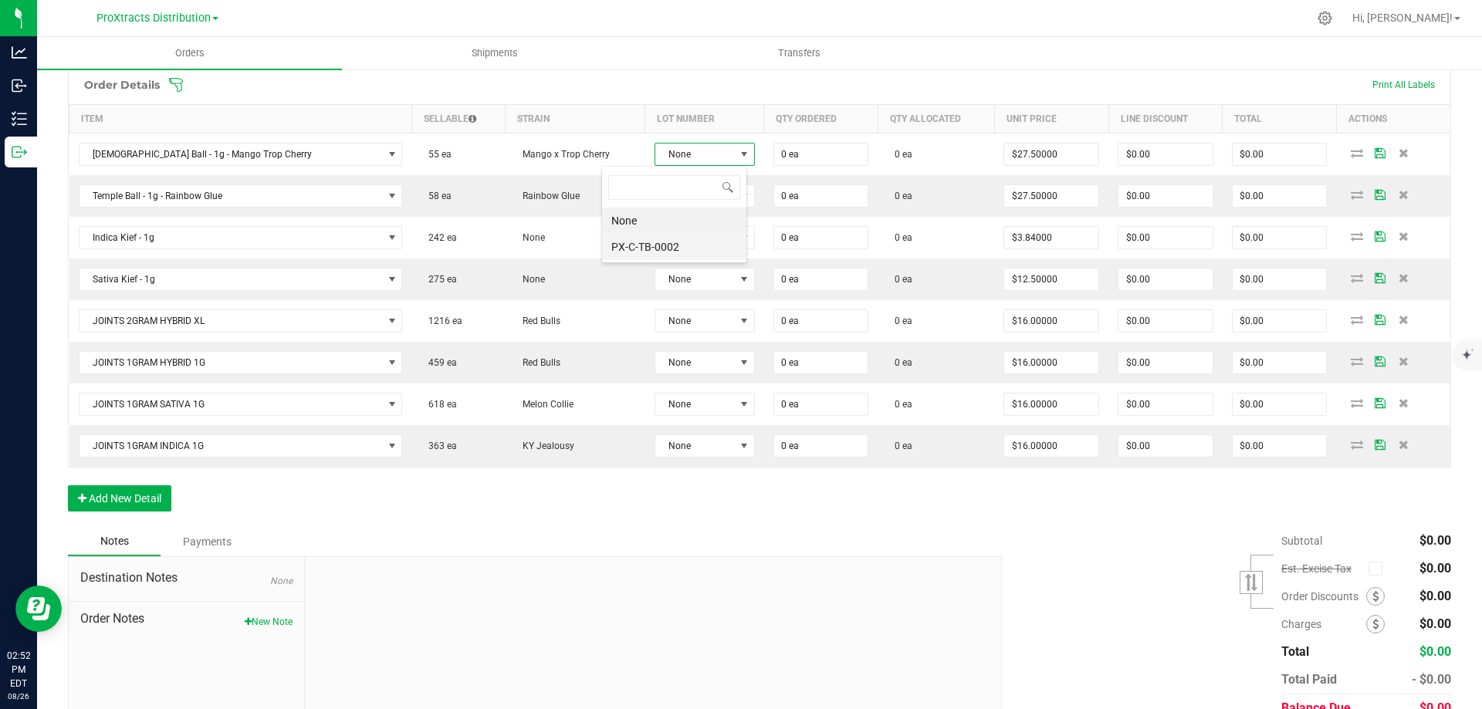
click at [660, 245] on li "PX-C-TB-0002" at bounding box center [674, 247] width 144 height 26
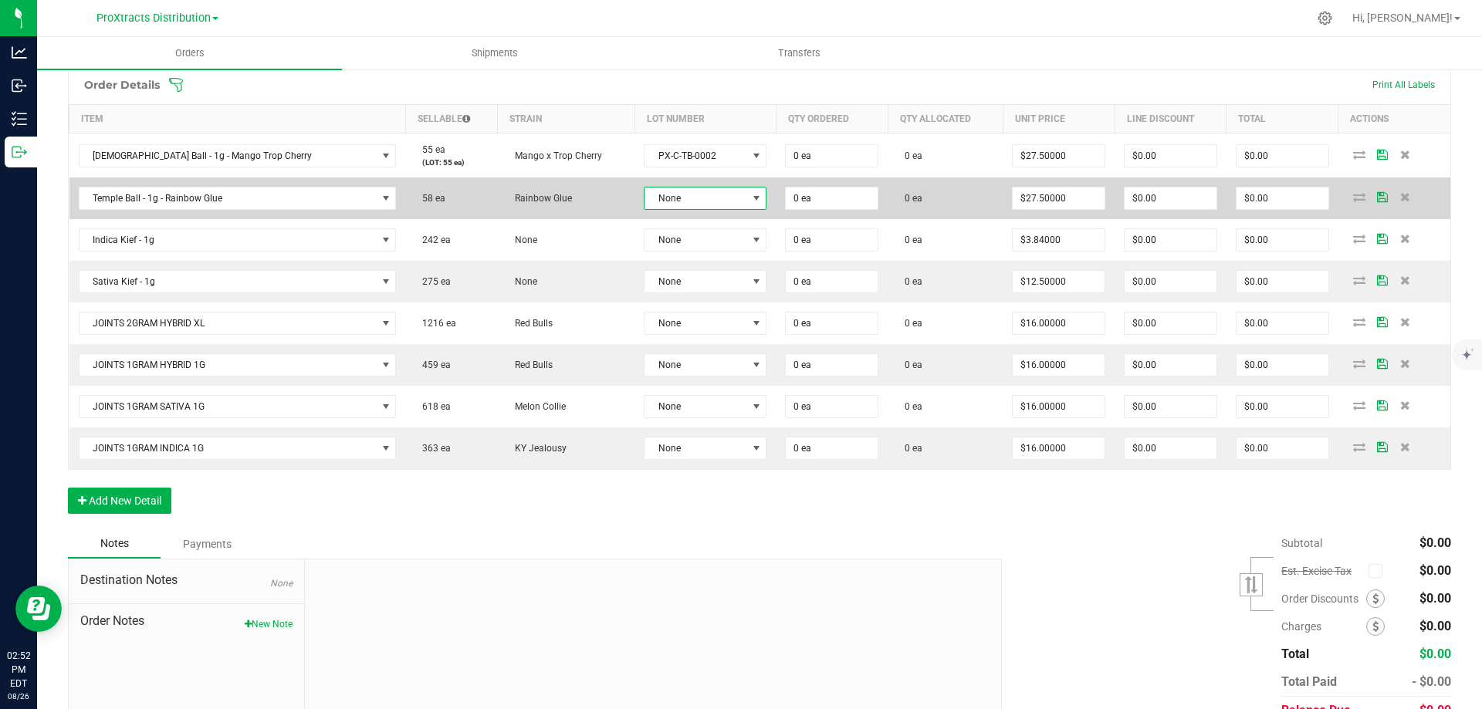
click at [671, 199] on span "None" at bounding box center [695, 199] width 102 height 22
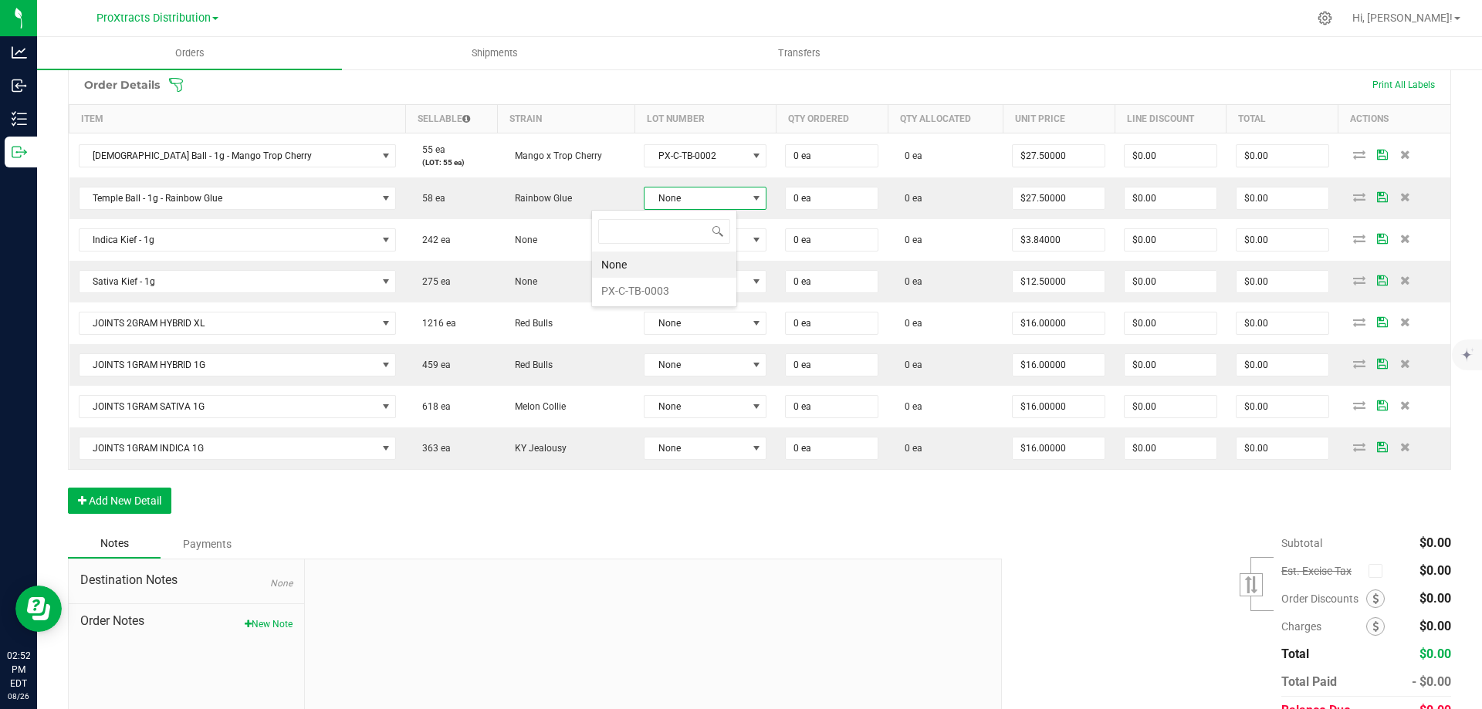
scroll to position [23, 130]
click at [661, 291] on li "PX-C-TB-0003" at bounding box center [664, 291] width 144 height 26
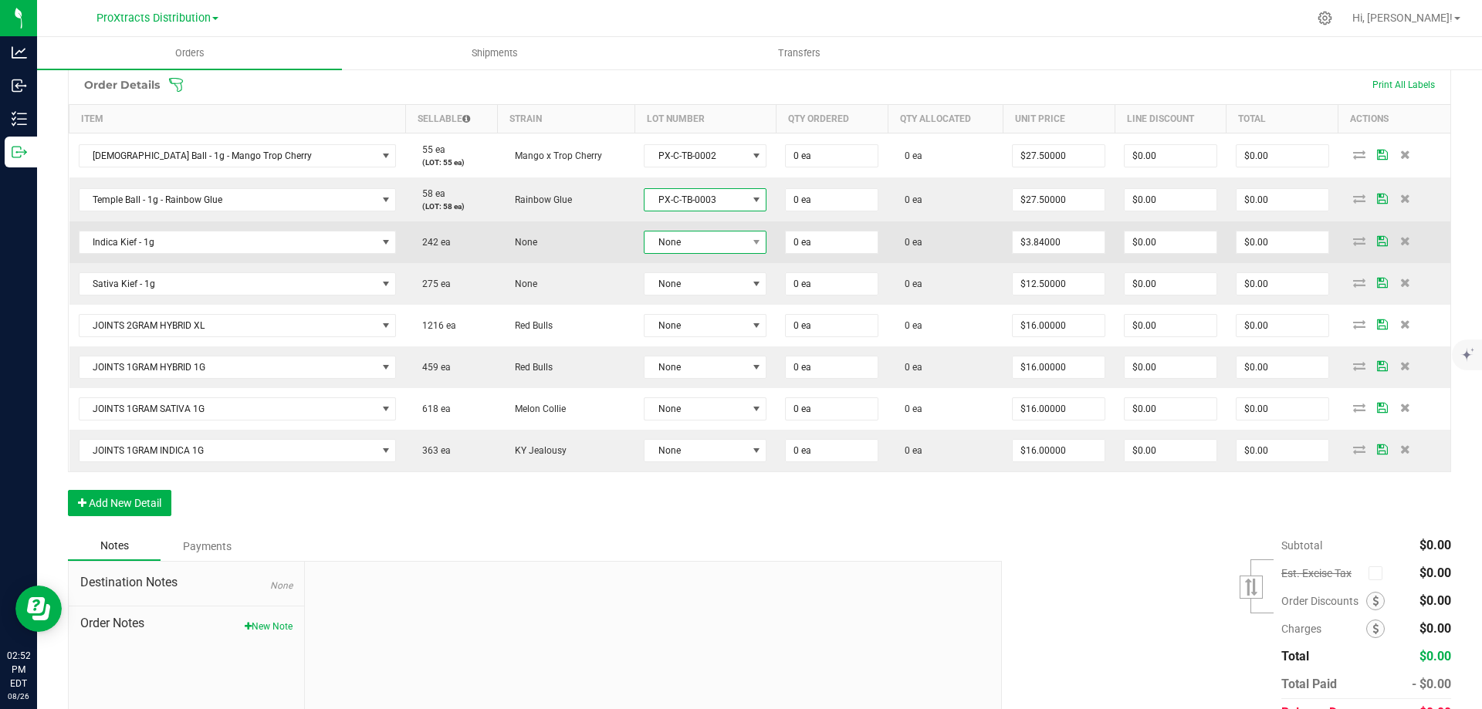
click at [655, 245] on span "None" at bounding box center [695, 243] width 102 height 22
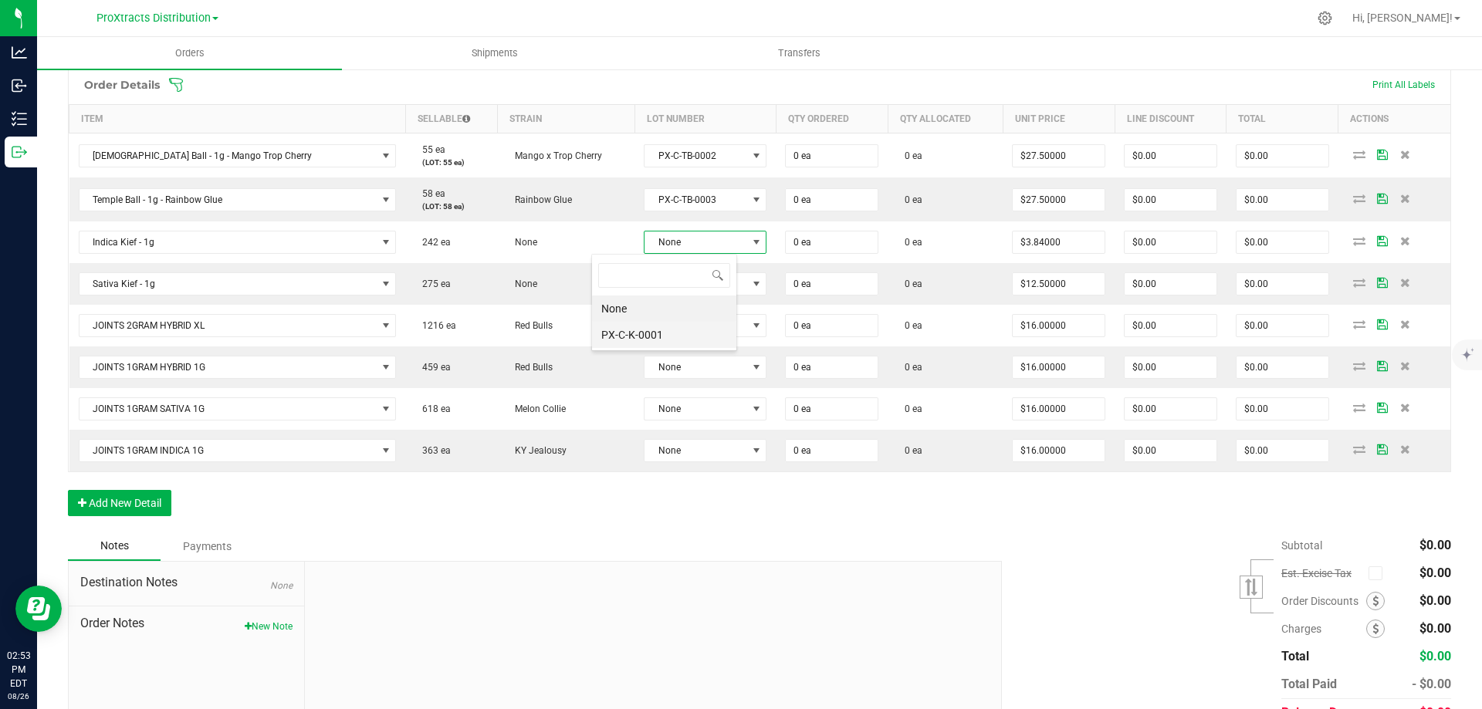
click at [619, 327] on li "PX-C-K-0001" at bounding box center [664, 335] width 144 height 26
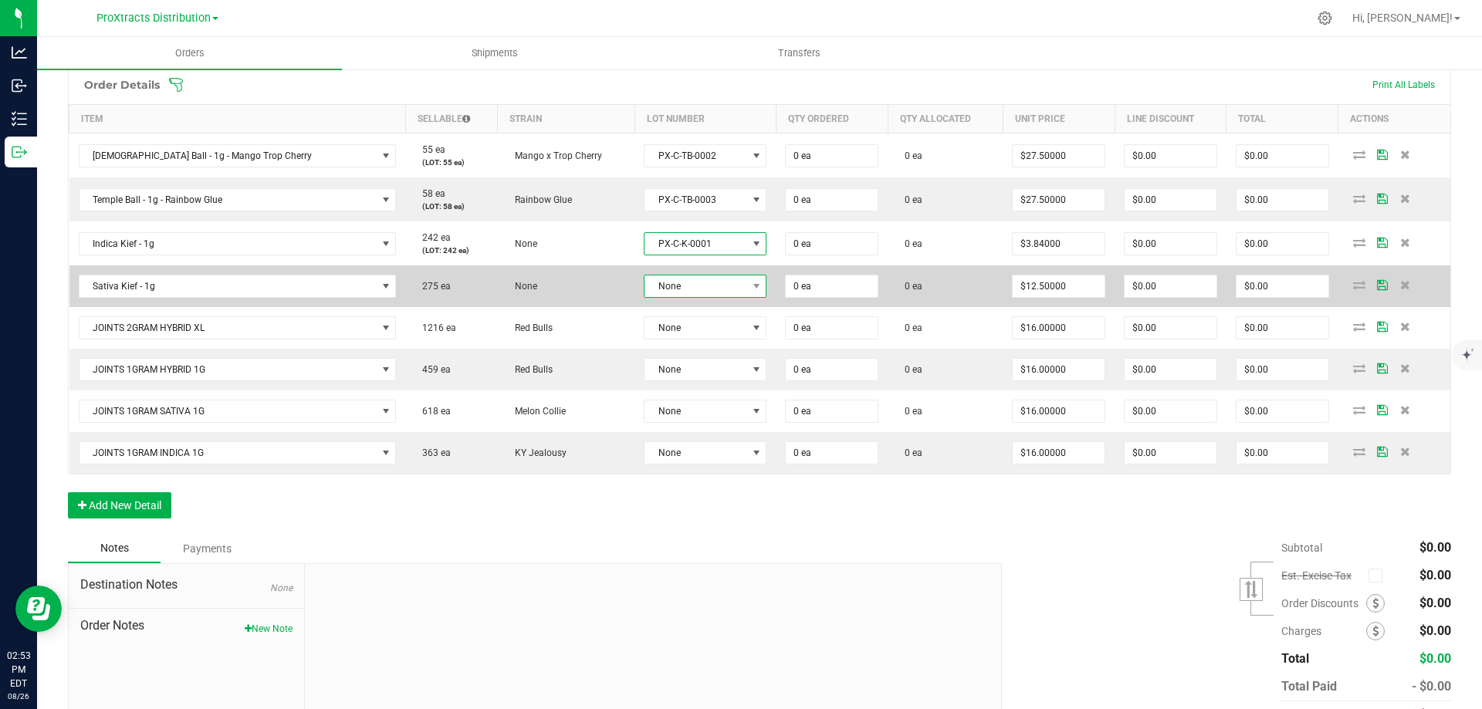
click at [644, 291] on span "None" at bounding box center [695, 286] width 102 height 22
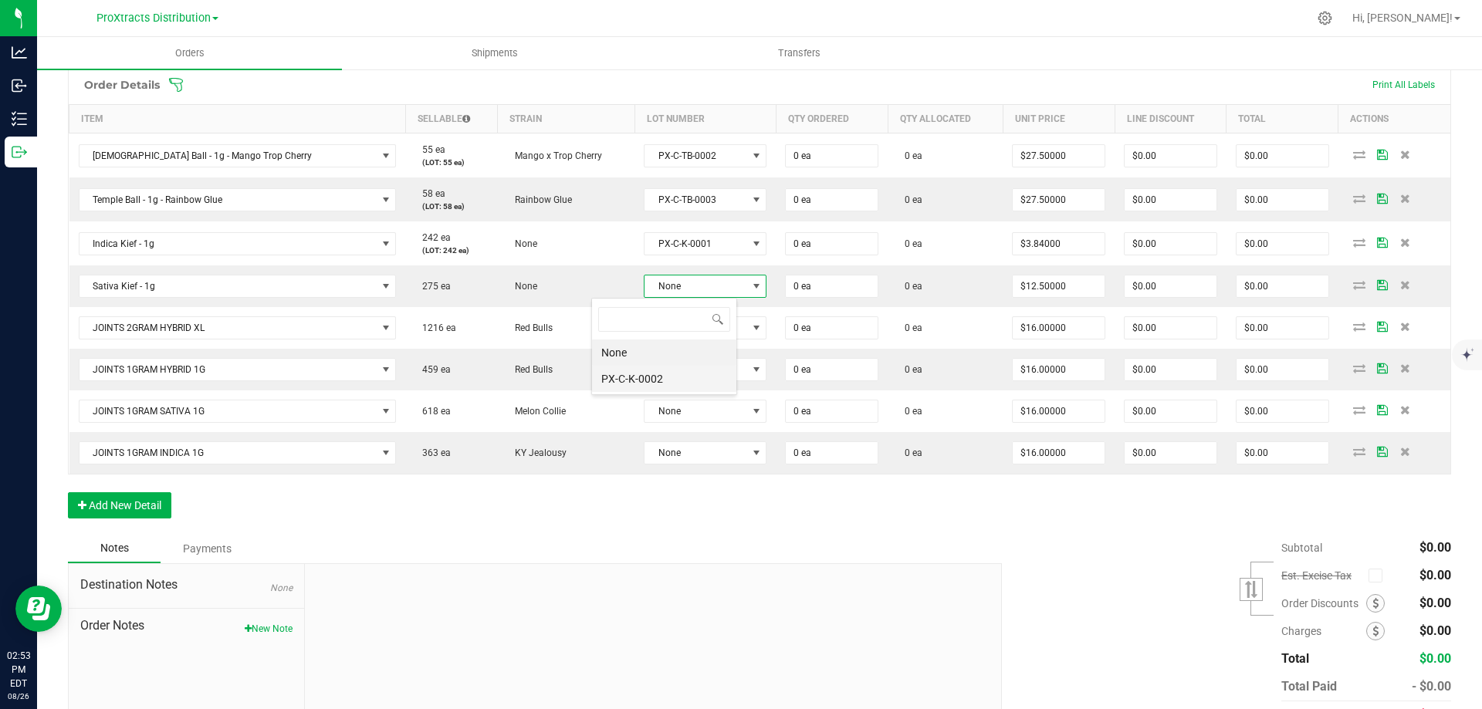
click at [629, 377] on li "PX-C-K-0002" at bounding box center [664, 379] width 144 height 26
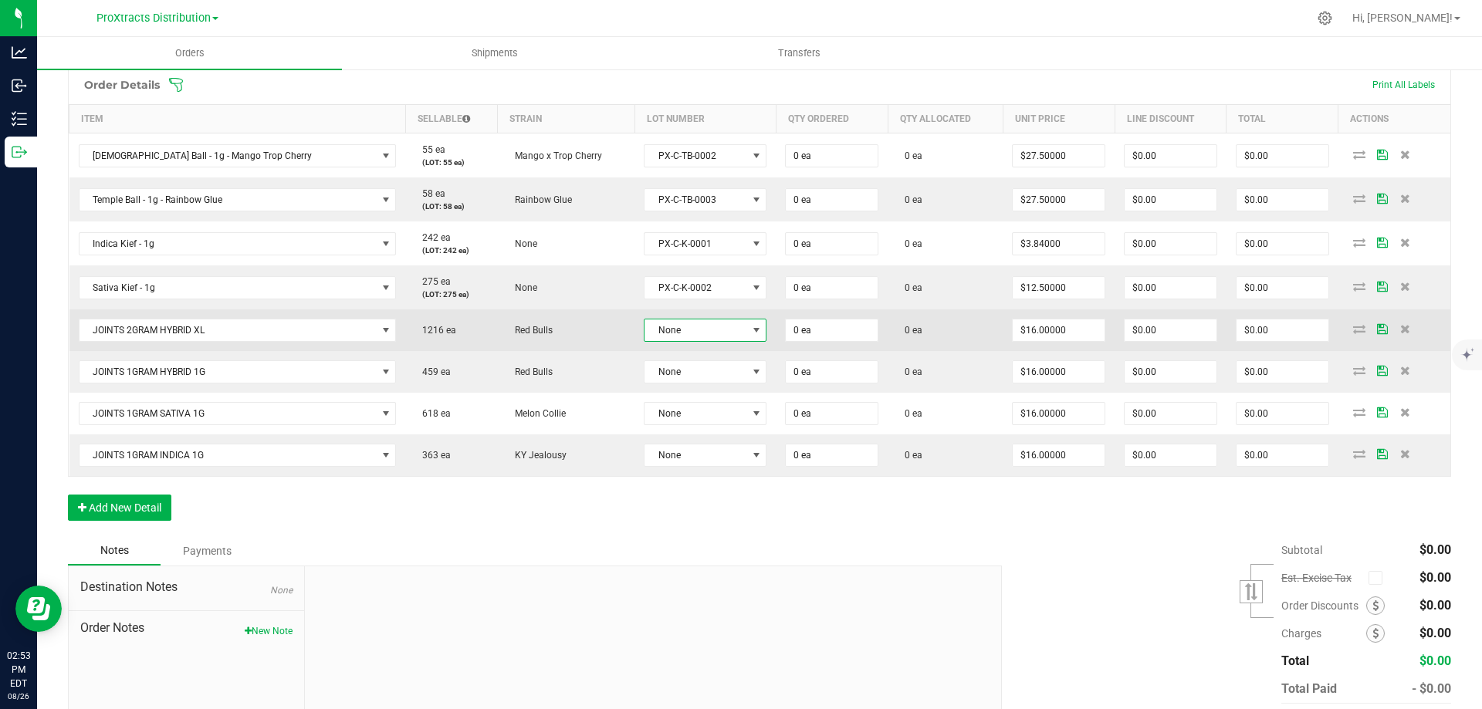
click at [644, 334] on span "None" at bounding box center [695, 330] width 102 height 22
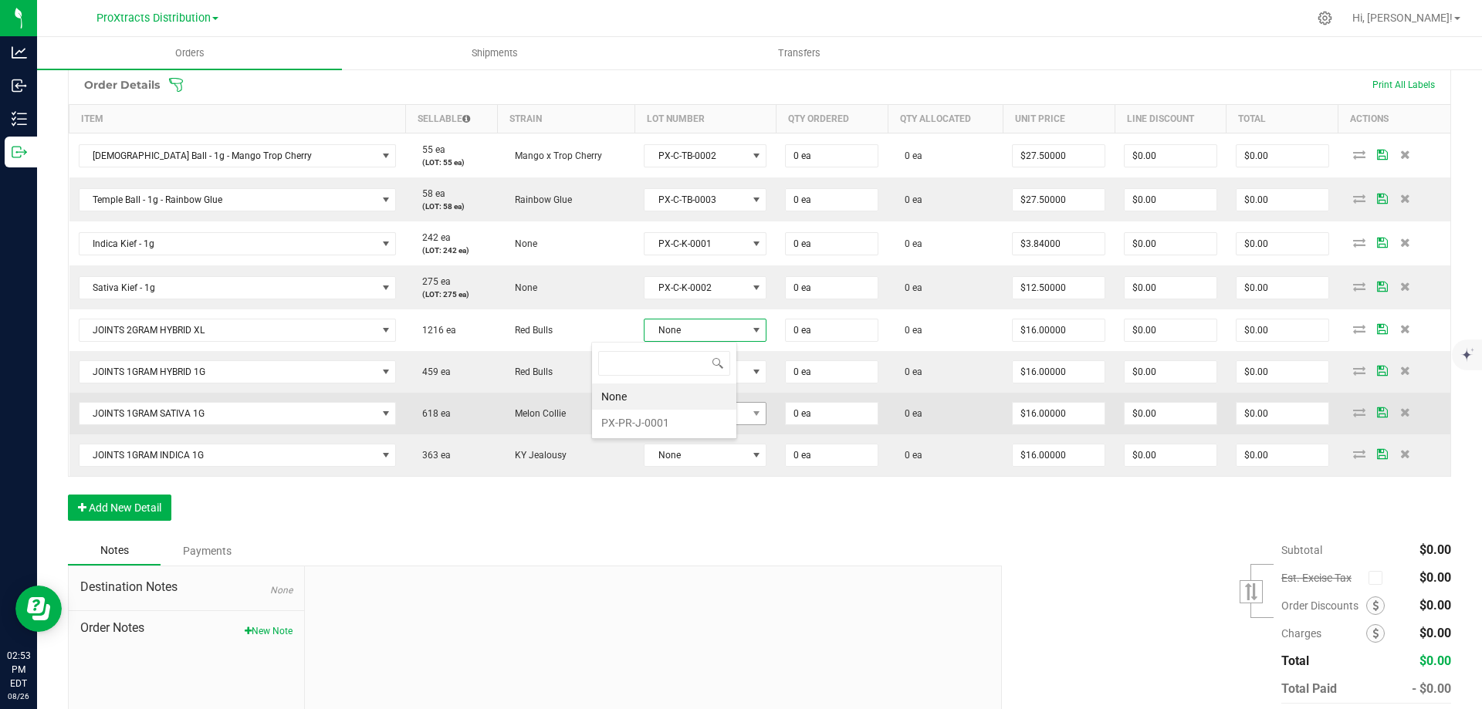
click at [622, 415] on li "PX-PR-J-0001" at bounding box center [664, 423] width 144 height 26
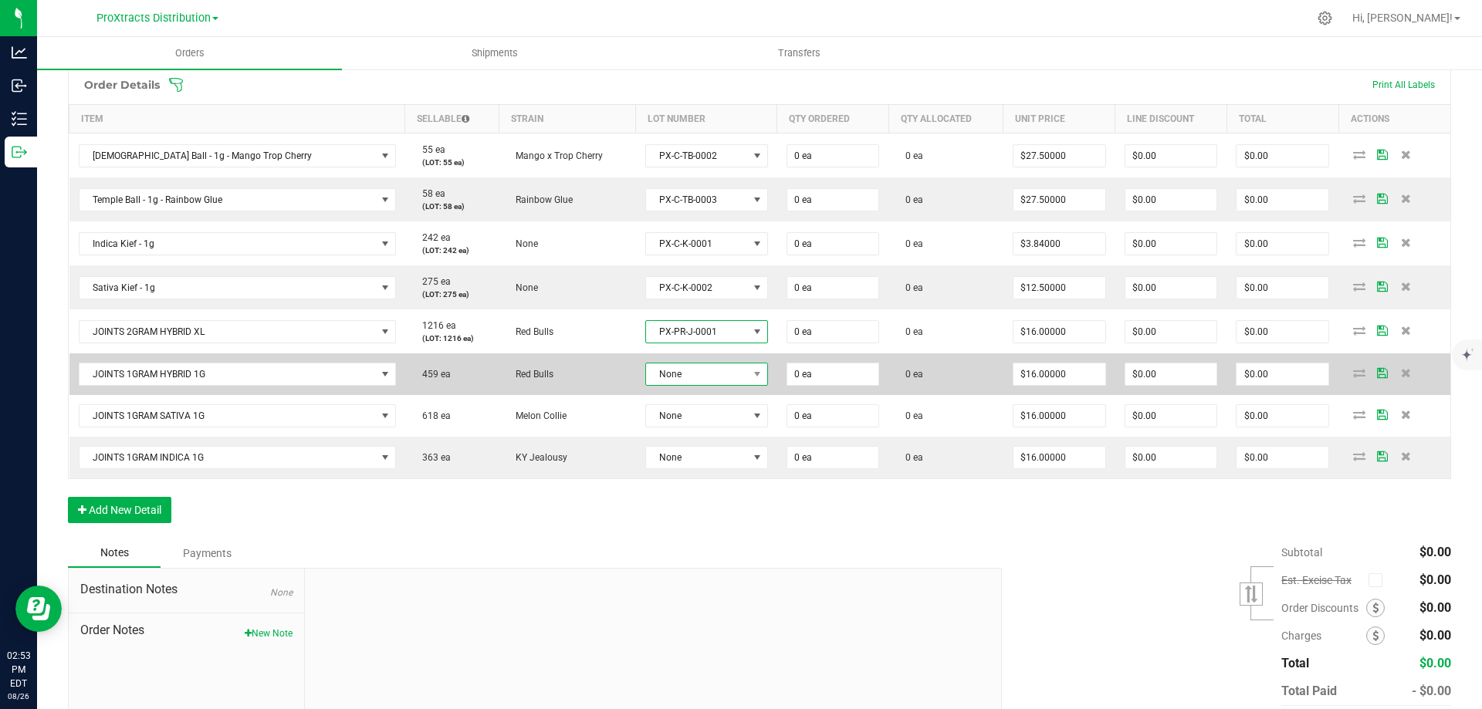
click at [646, 376] on span "None" at bounding box center [697, 374] width 102 height 22
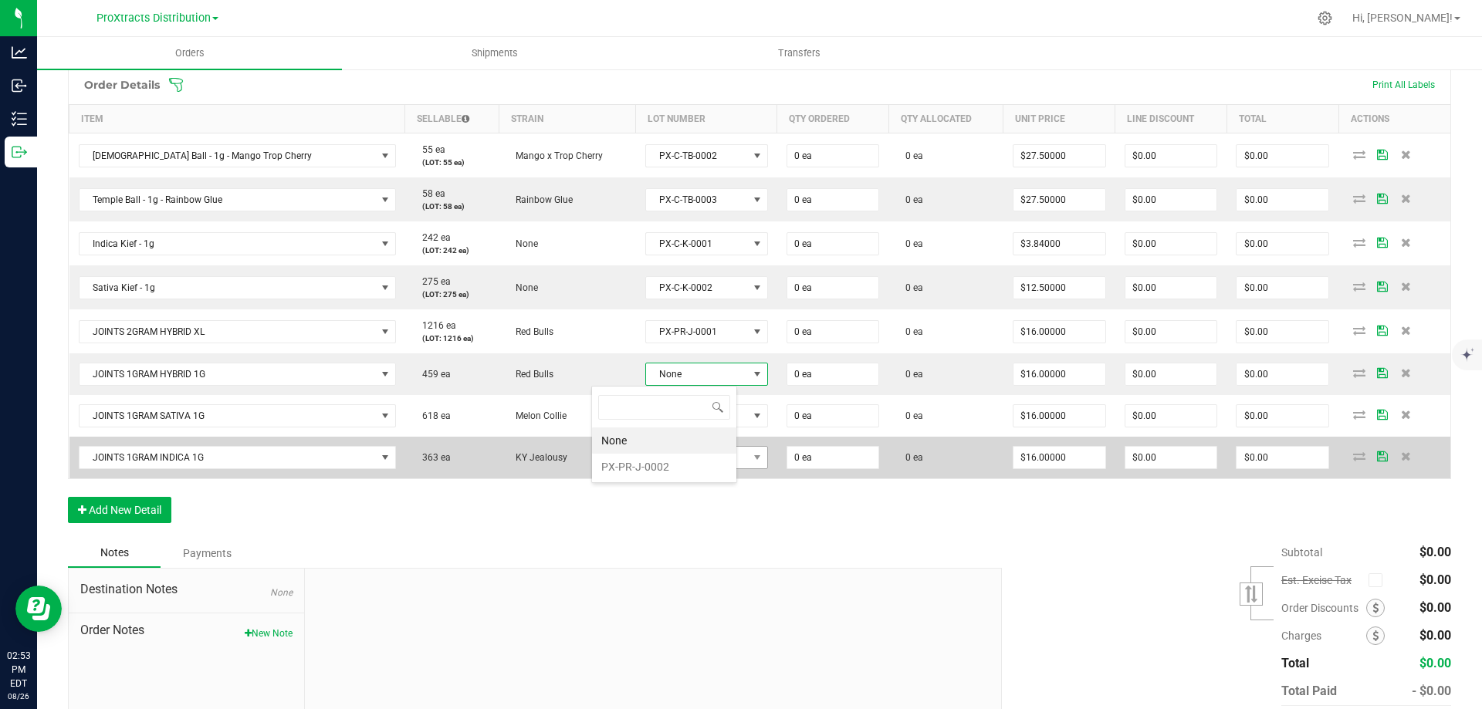
click at [611, 461] on li "PX-PR-J-0002" at bounding box center [664, 467] width 144 height 26
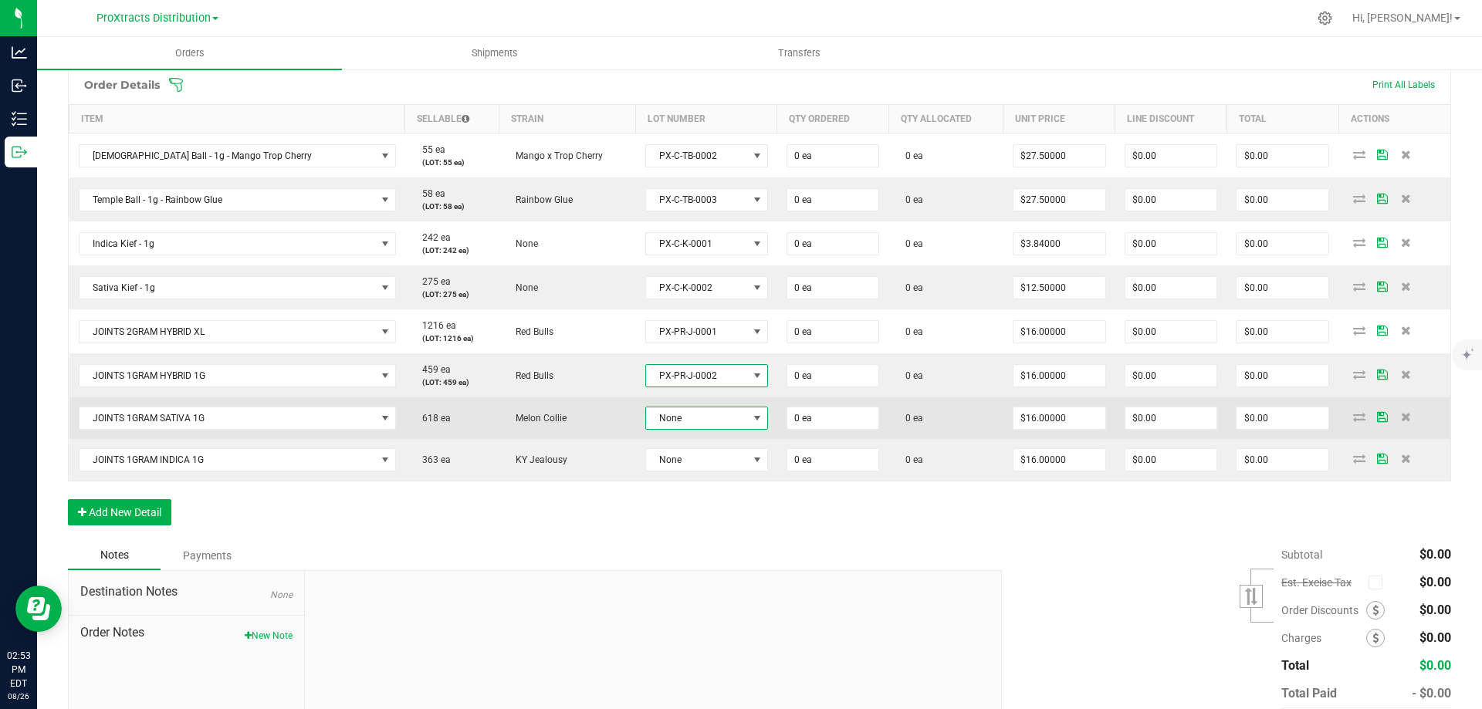
drag, startPoint x: 618, startPoint y: 407, endPoint x: 615, endPoint y: 421, distance: 13.5
click at [646, 411] on span "None" at bounding box center [697, 418] width 102 height 22
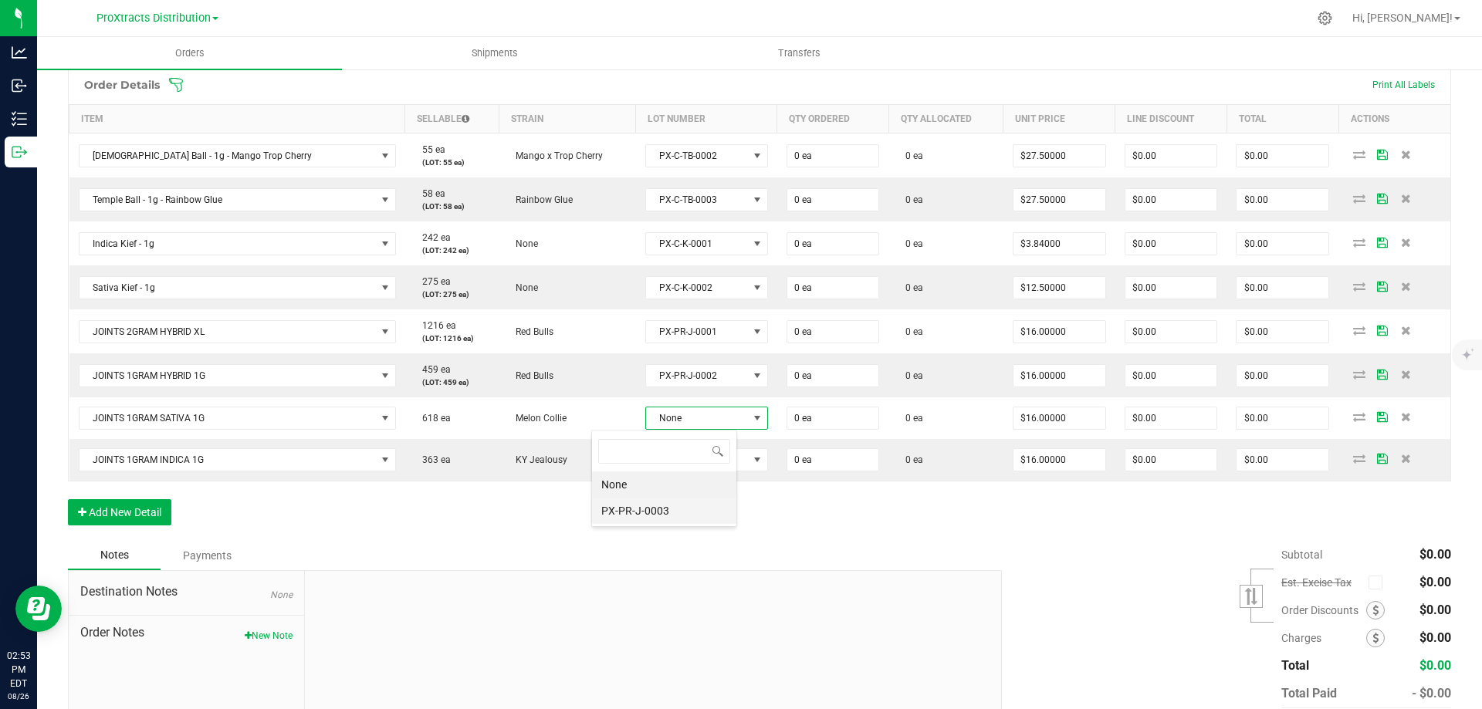
click at [609, 507] on li "PX-PR-J-0003" at bounding box center [664, 511] width 144 height 26
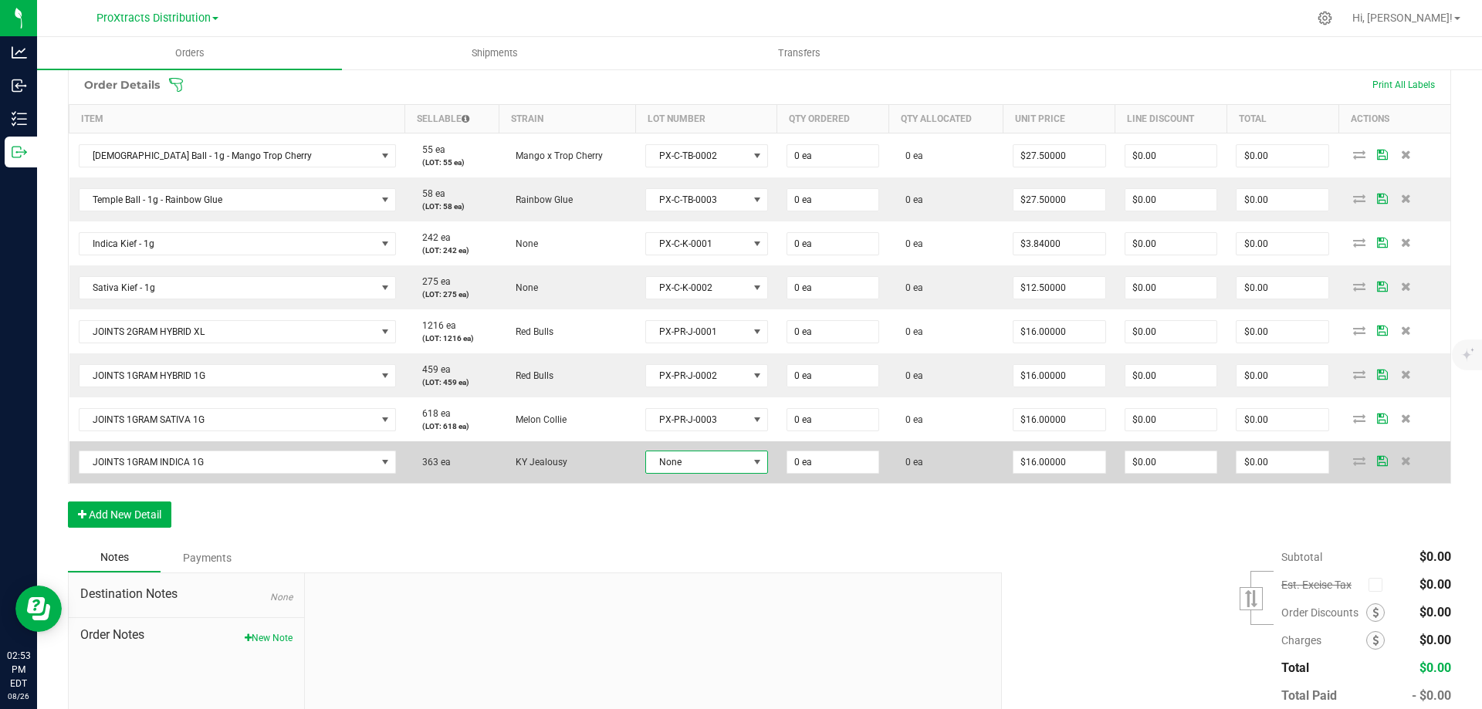
click at [646, 465] on span "None" at bounding box center [697, 462] width 102 height 22
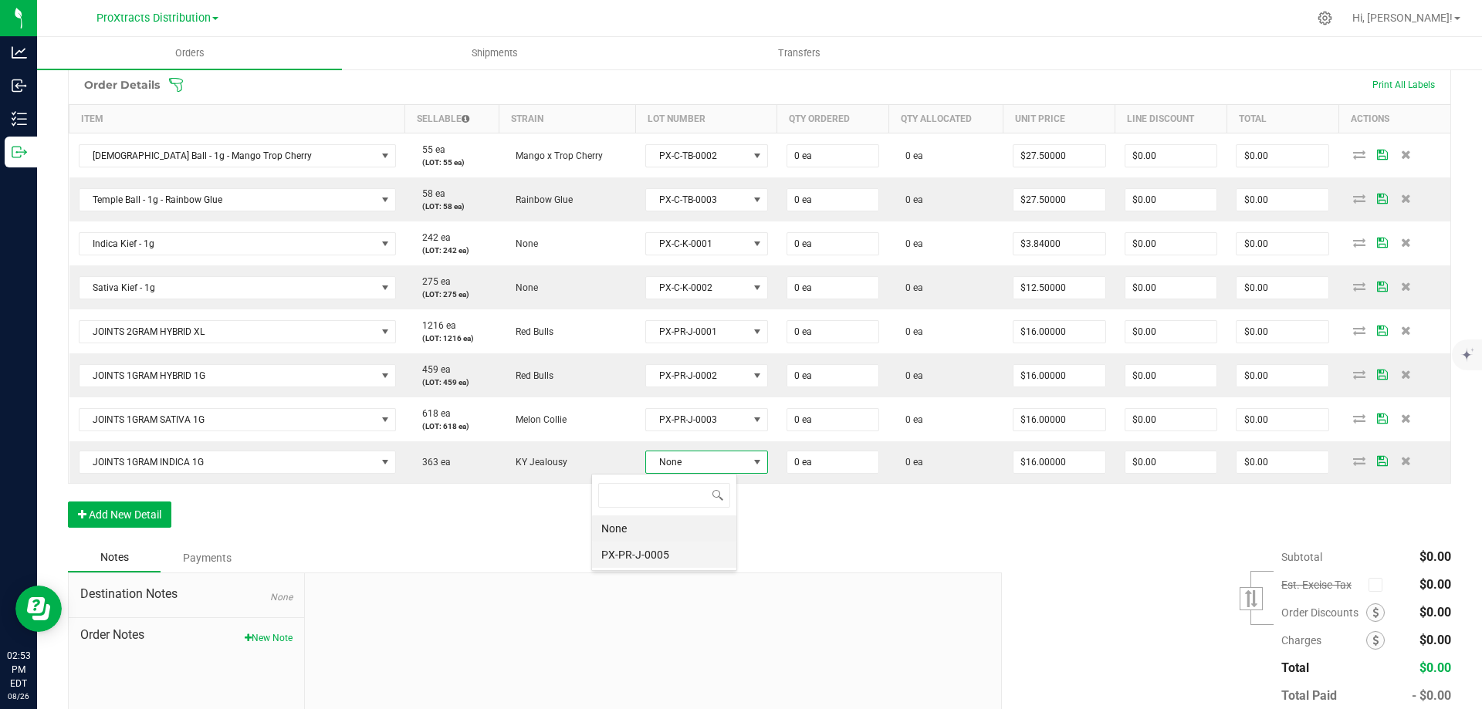
click at [626, 556] on li "PX-PR-J-0005" at bounding box center [664, 555] width 144 height 26
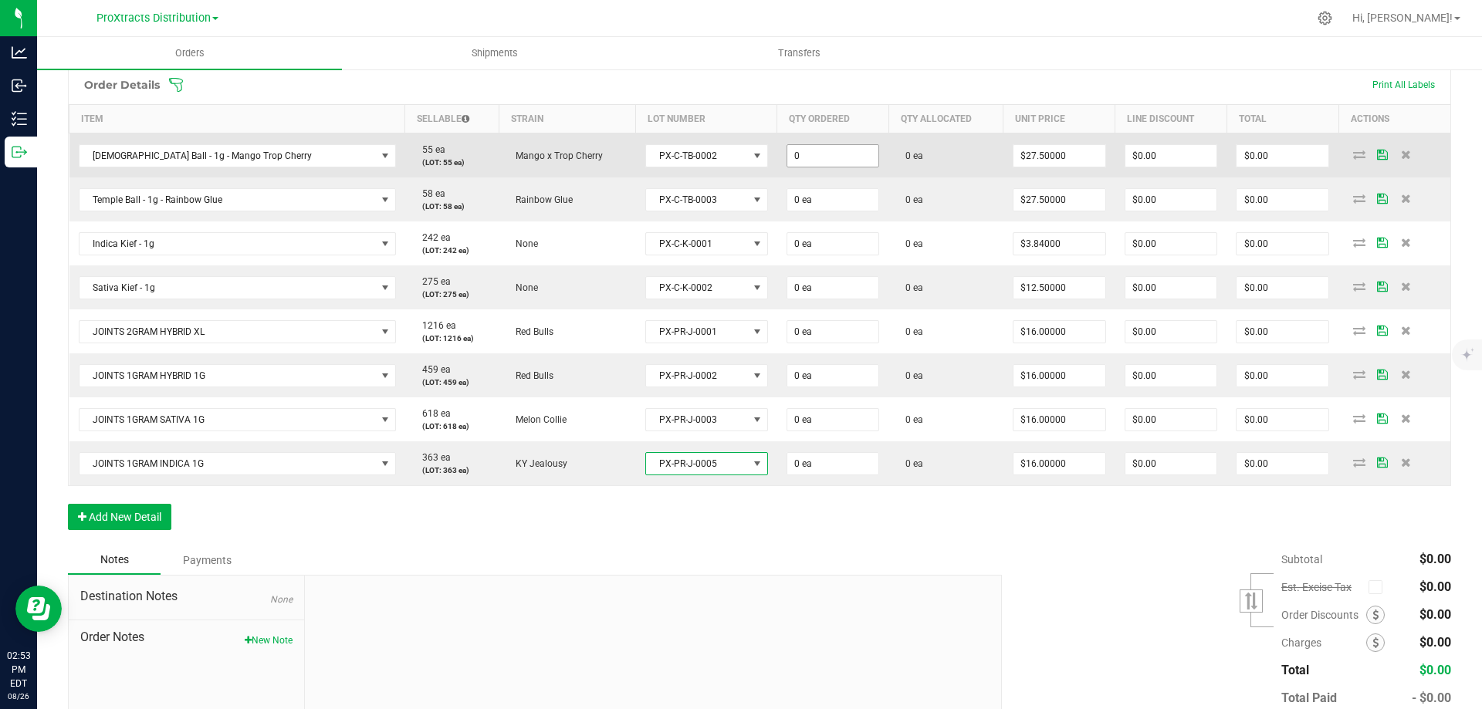
click at [787, 161] on input "0" at bounding box center [833, 156] width 92 height 22
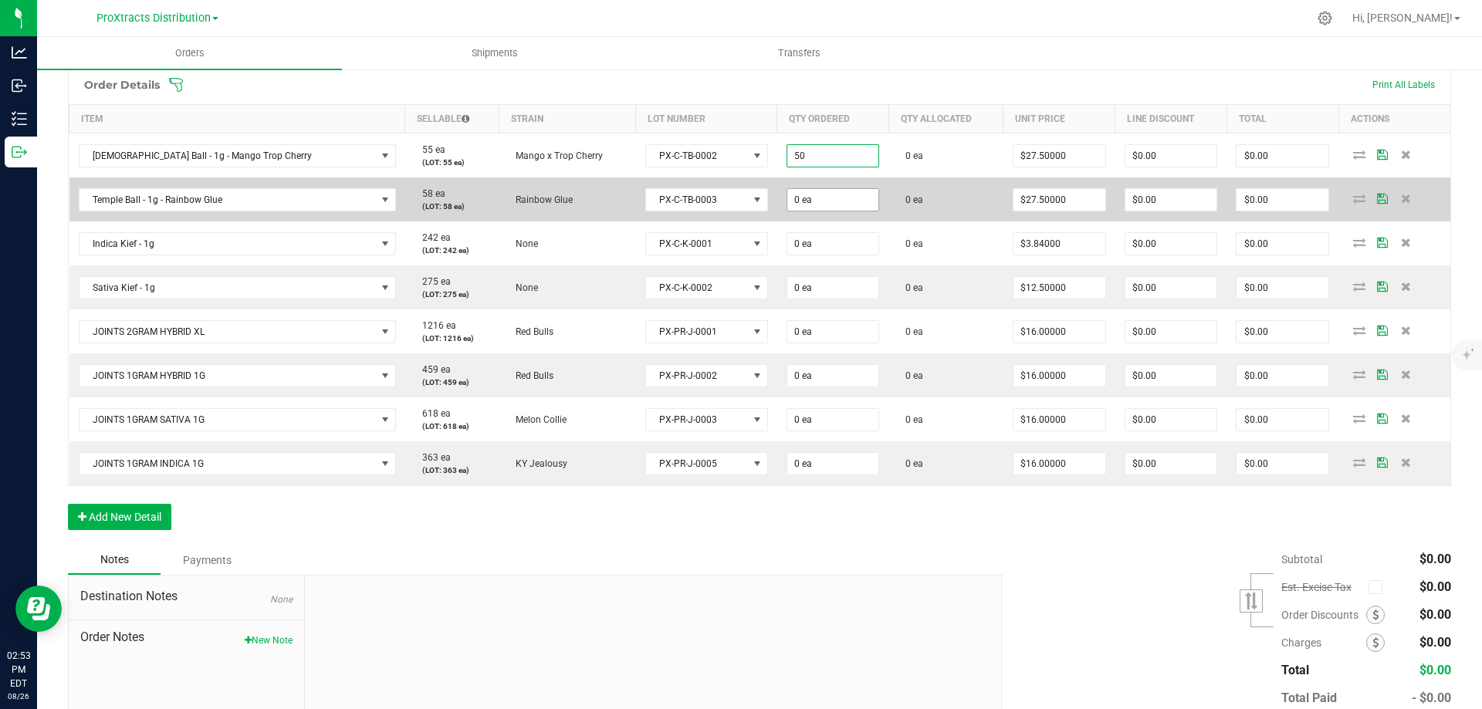
type input "50 ea"
type input "$1,375.00"
click at [787, 199] on input "0" at bounding box center [833, 200] width 92 height 22
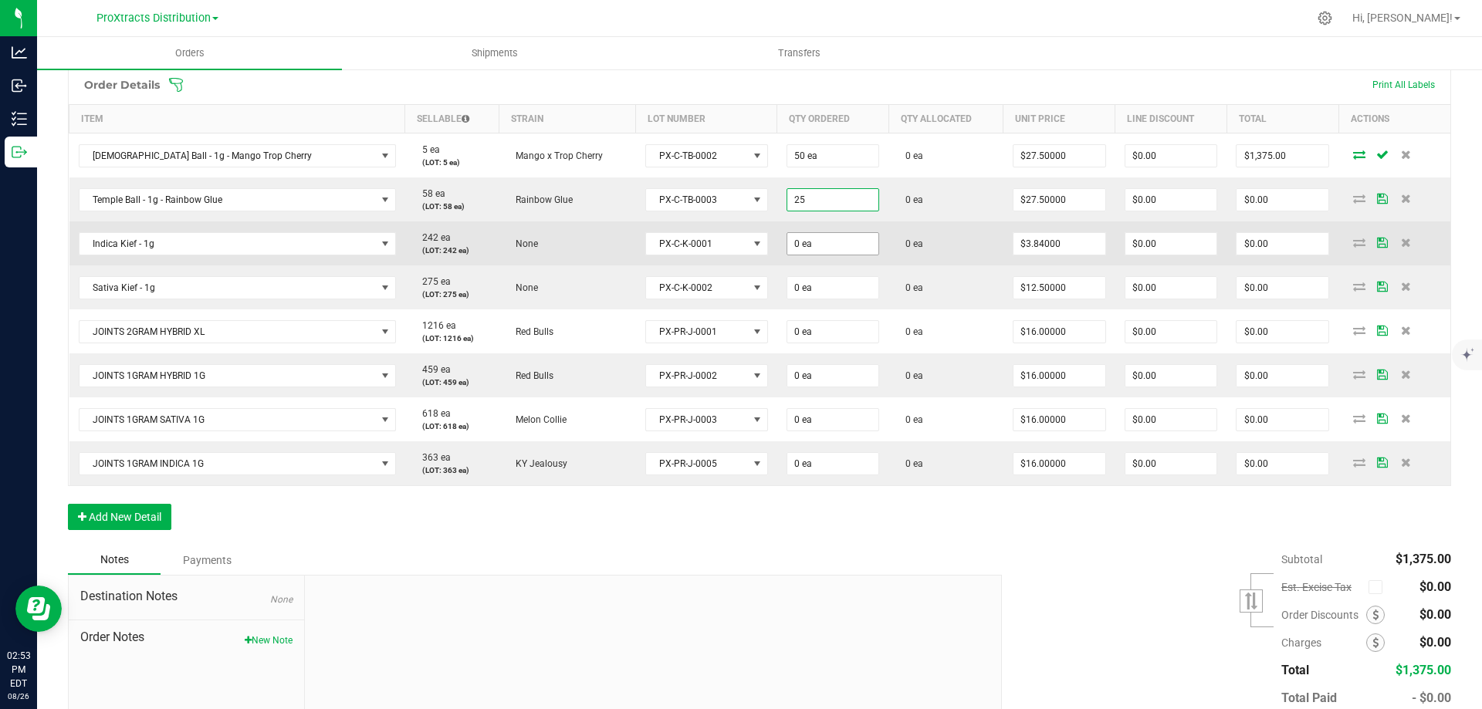
type input "25 ea"
type input "$687.50"
click at [787, 252] on input "0" at bounding box center [833, 244] width 92 height 22
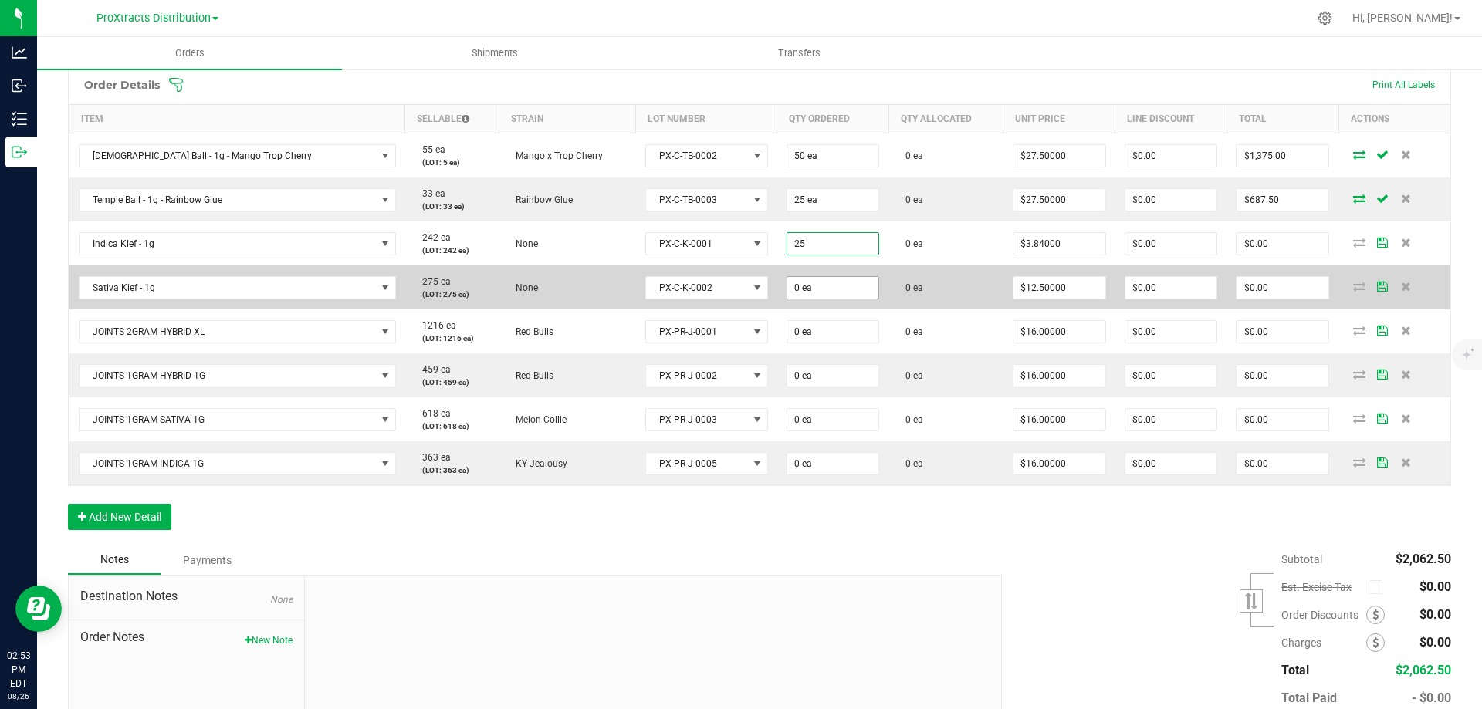
type input "25 ea"
type input "$96.00"
click at [787, 287] on input "0" at bounding box center [833, 288] width 92 height 22
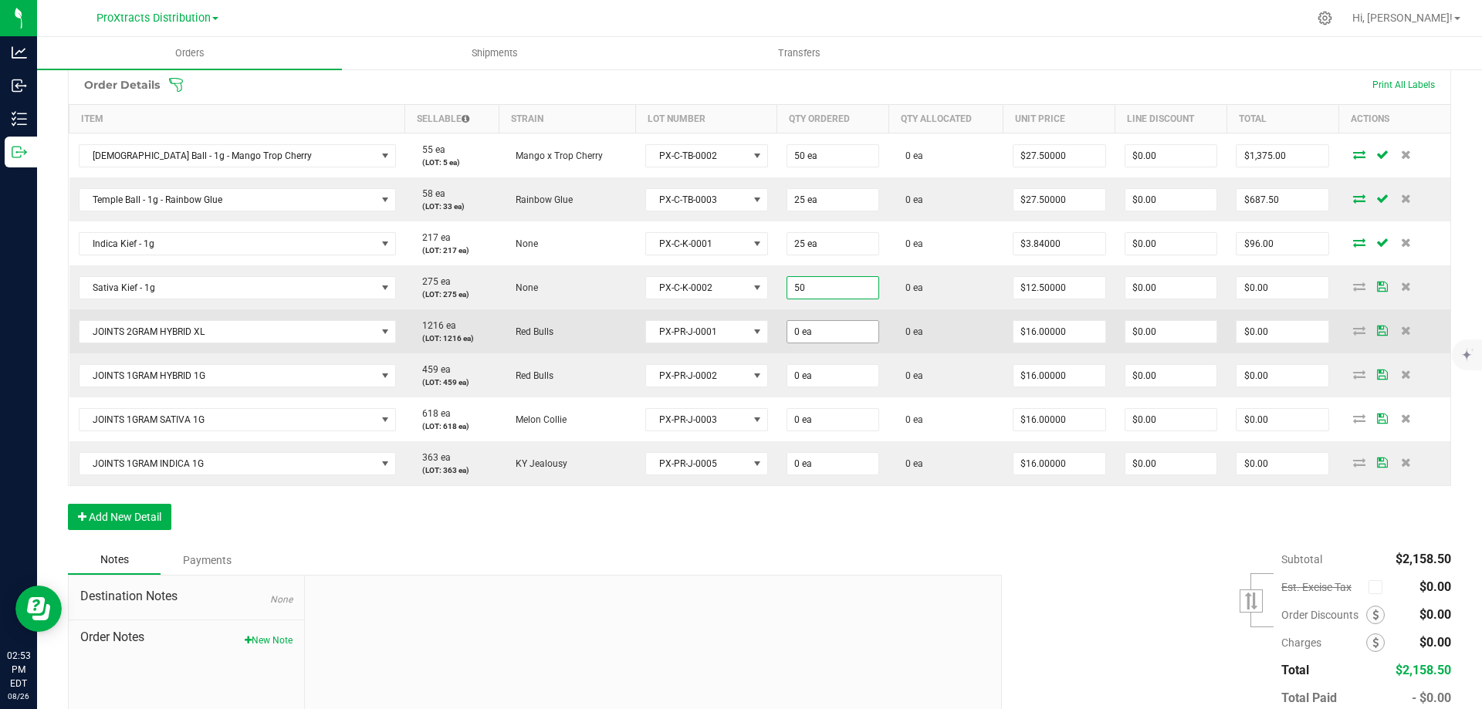
type input "50 ea"
type input "$625.00"
click at [787, 326] on input "0" at bounding box center [833, 332] width 92 height 22
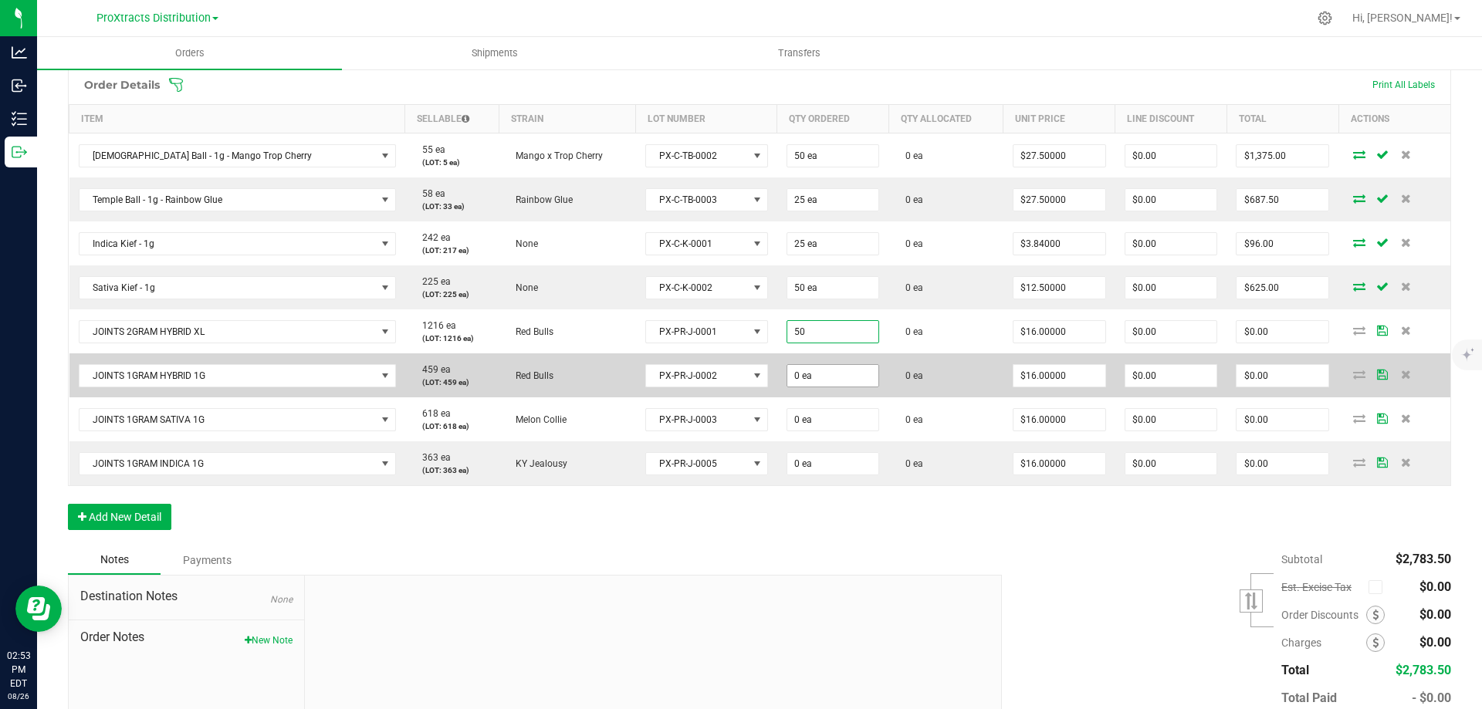
type input "50 ea"
type input "$800.00"
click at [790, 372] on input "0" at bounding box center [833, 376] width 92 height 22
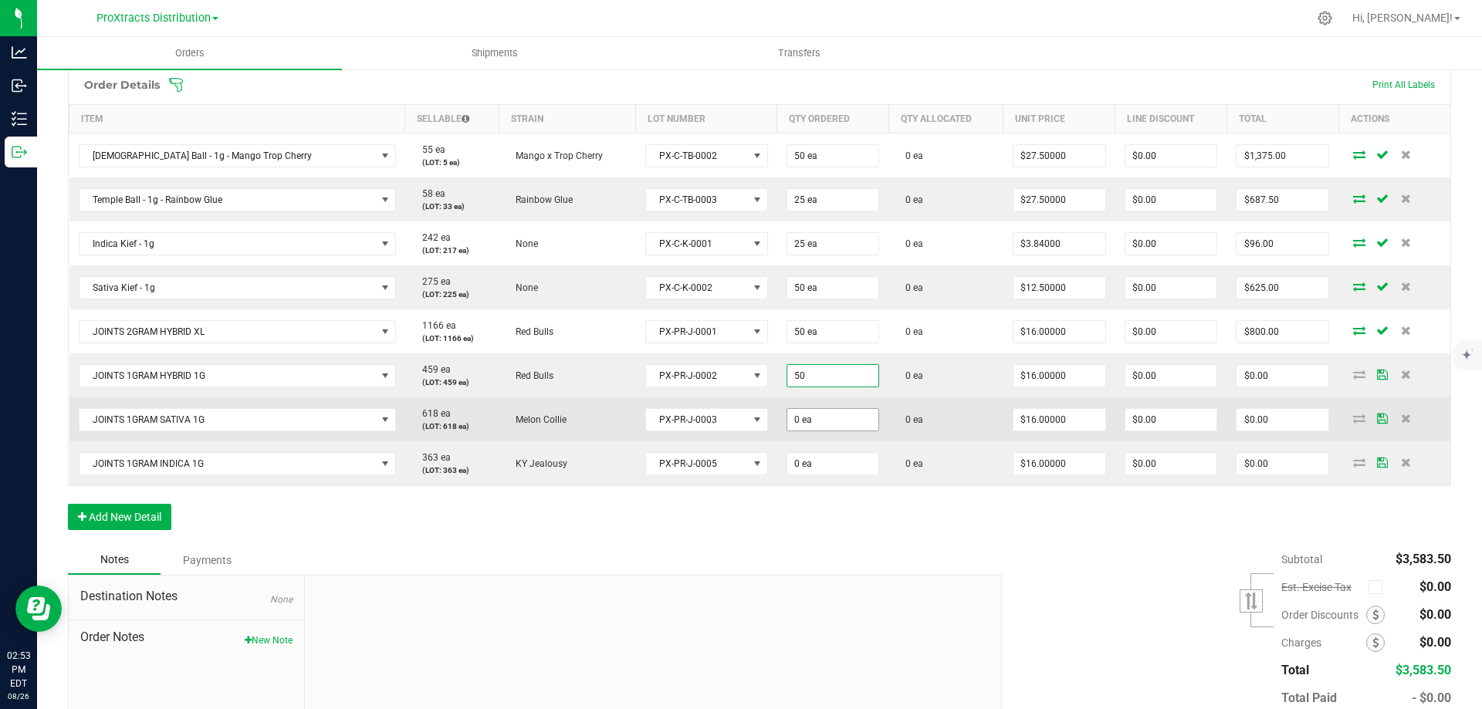
type input "50 ea"
type input "$800.00"
click at [787, 415] on input "0" at bounding box center [833, 420] width 92 height 22
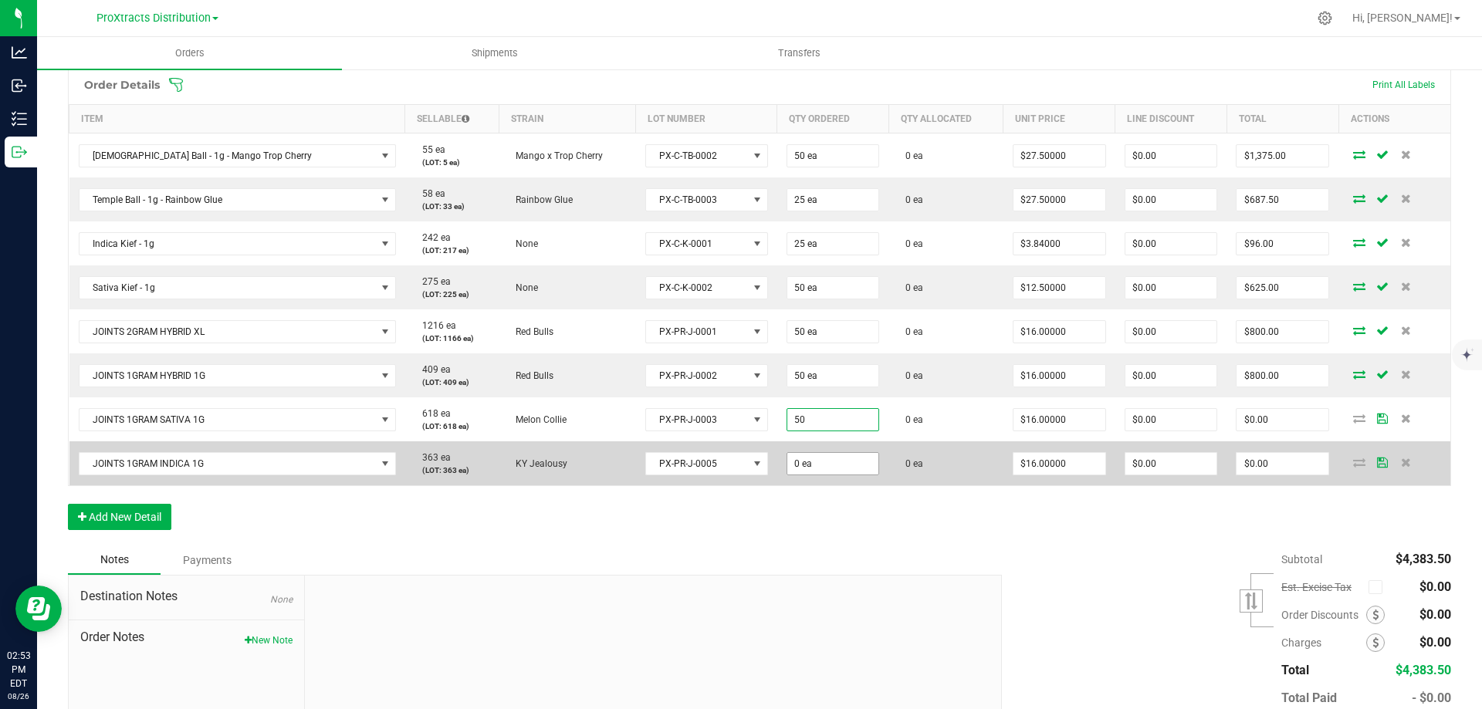
type input "50 ea"
type input "$800.00"
drag, startPoint x: 775, startPoint y: 466, endPoint x: 785, endPoint y: 463, distance: 10.5
click at [787, 466] on input "0" at bounding box center [833, 464] width 92 height 22
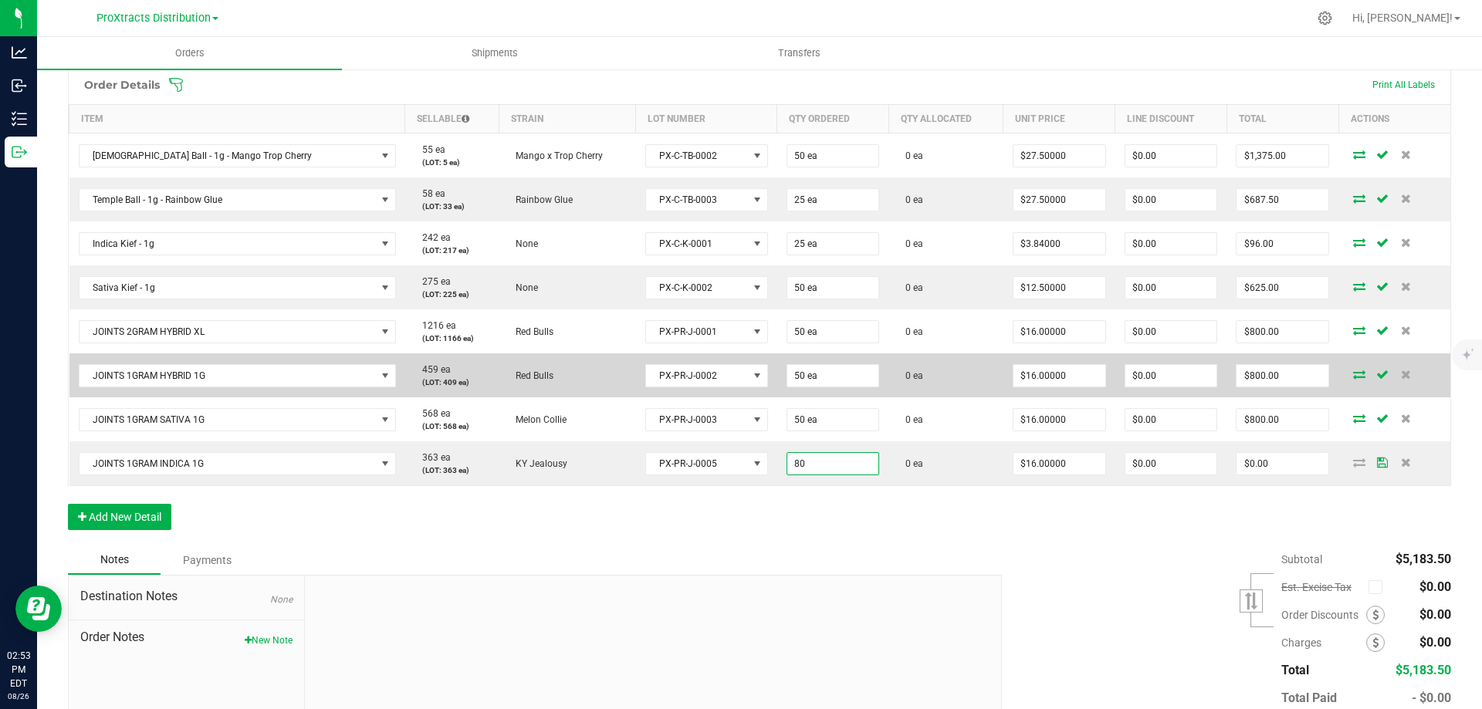
type input "8"
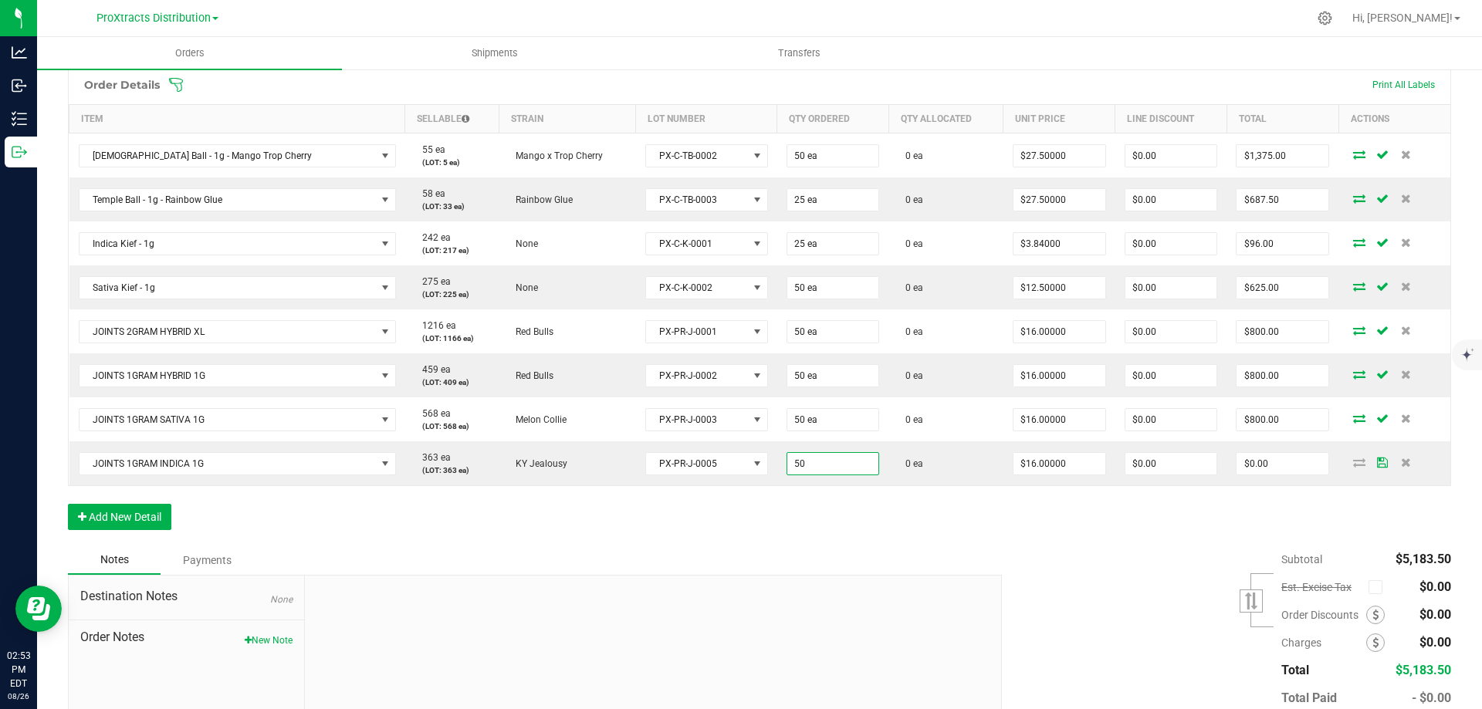
type input "50 ea"
type input "$800.00"
click at [794, 527] on div "Order Details Print All Labels Item Sellable Strain Lot Number Qty Ordered Qty …" at bounding box center [759, 305] width 1383 height 481
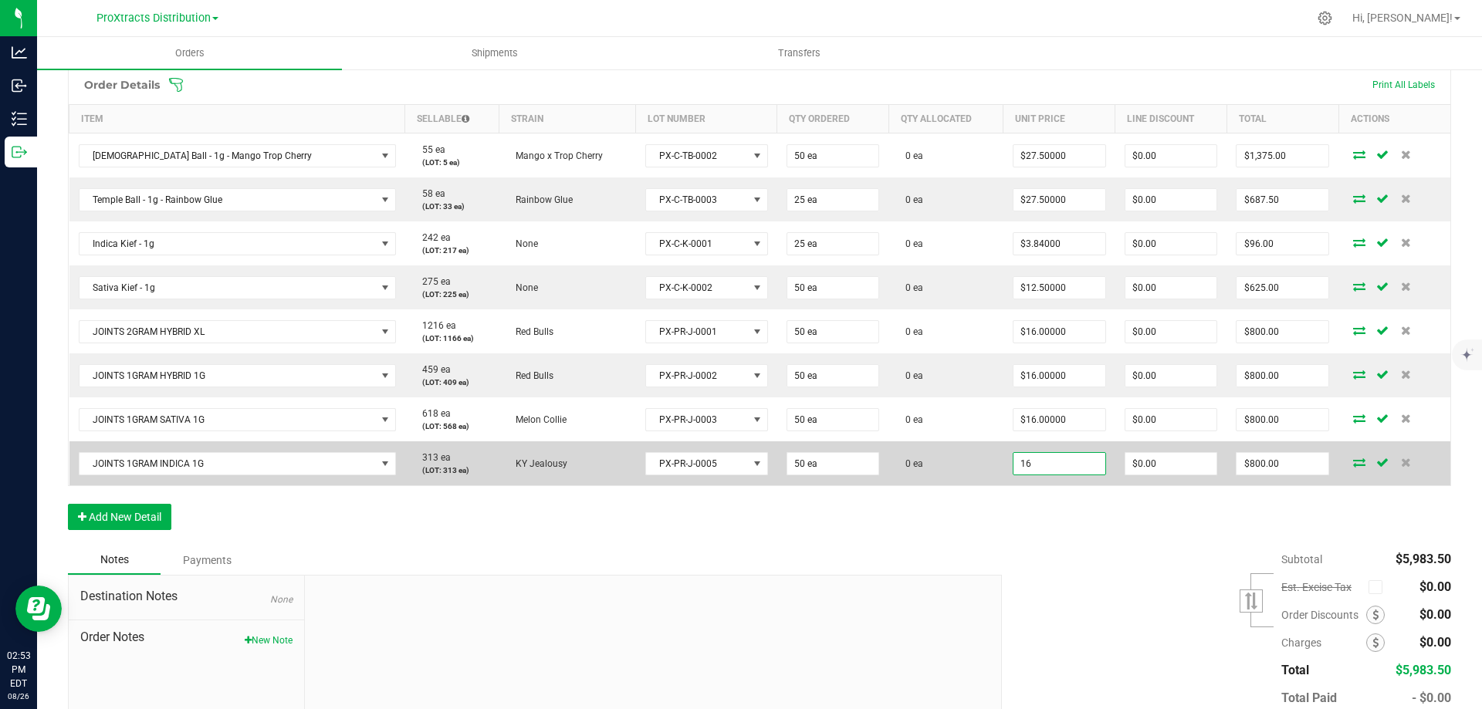
click at [1013, 470] on input "16" at bounding box center [1059, 464] width 92 height 22
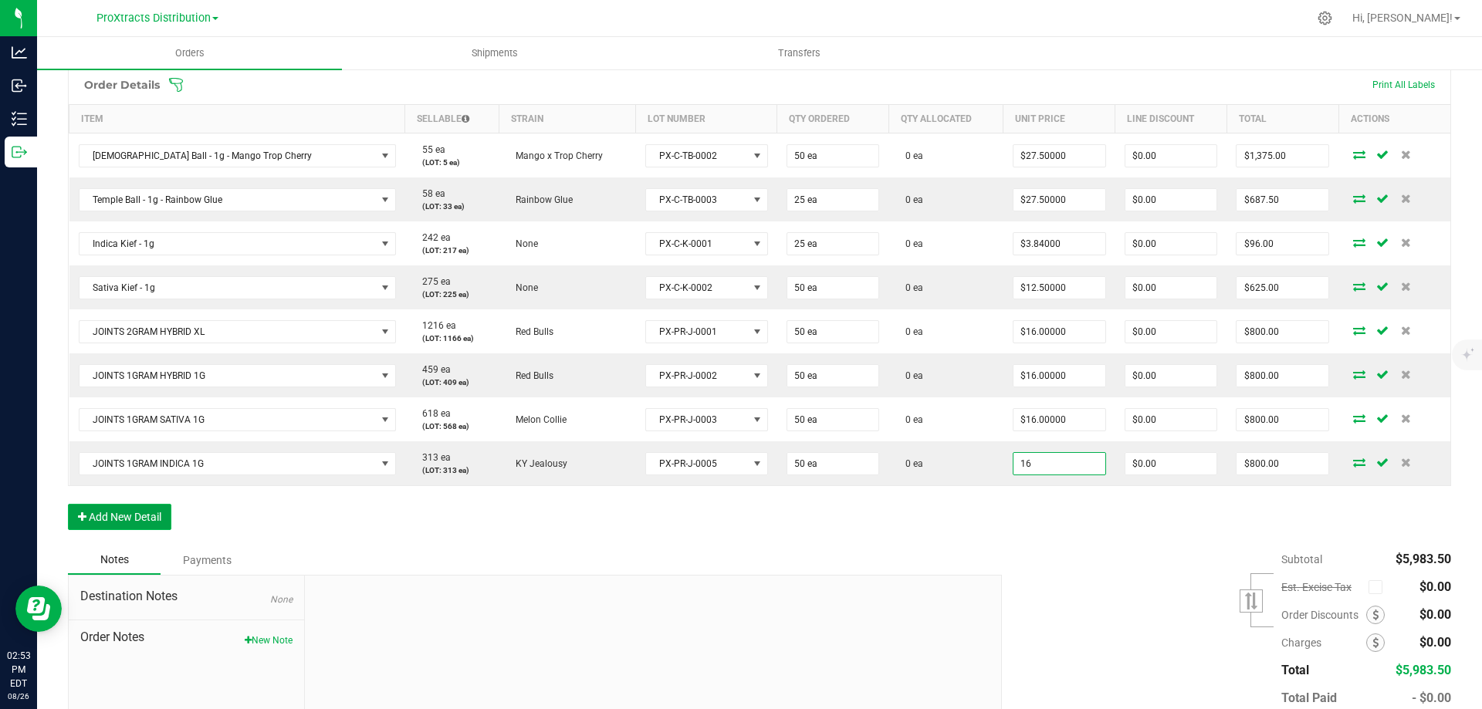
type input "$16.00000"
click at [102, 514] on button "Add New Detail" at bounding box center [119, 517] width 103 height 26
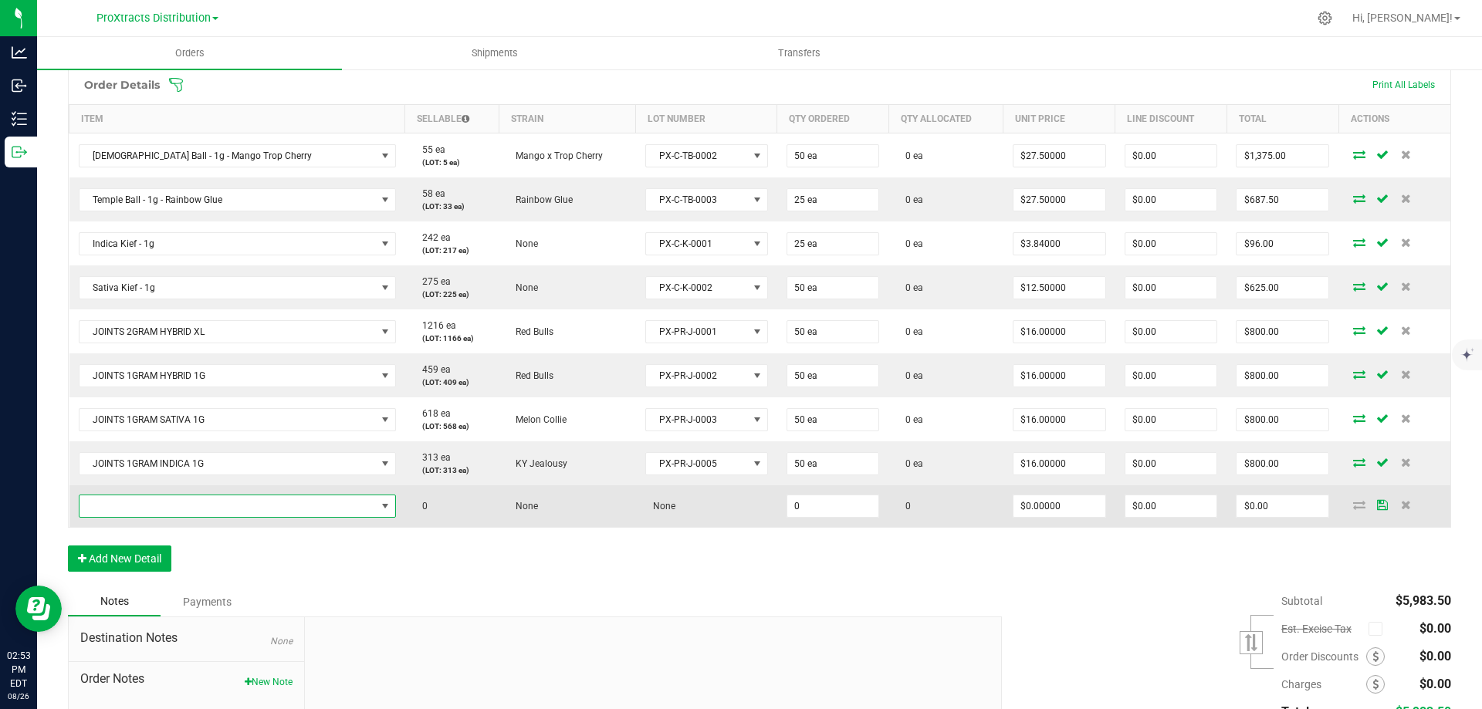
click at [159, 504] on span "NO DATA FOUND" at bounding box center [227, 506] width 296 height 22
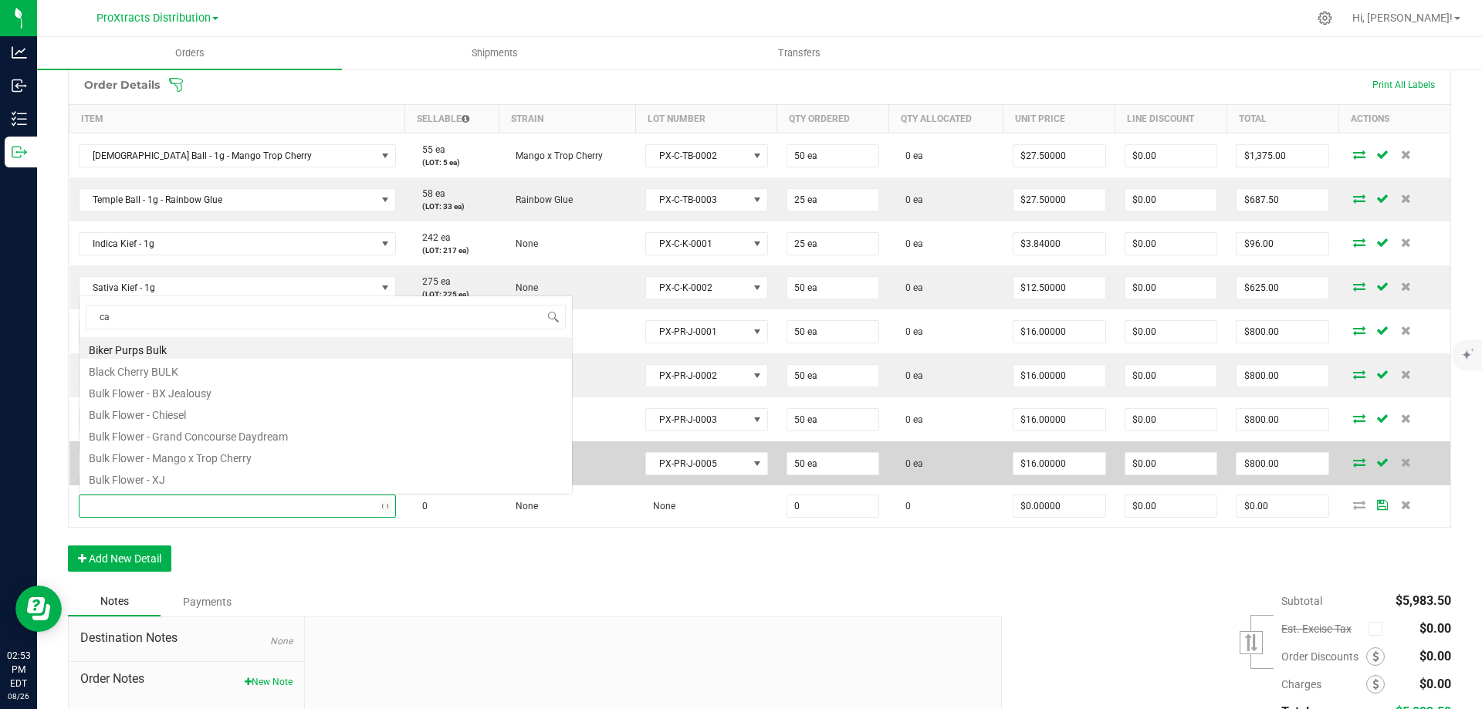
scroll to position [23, 248]
type input "can"
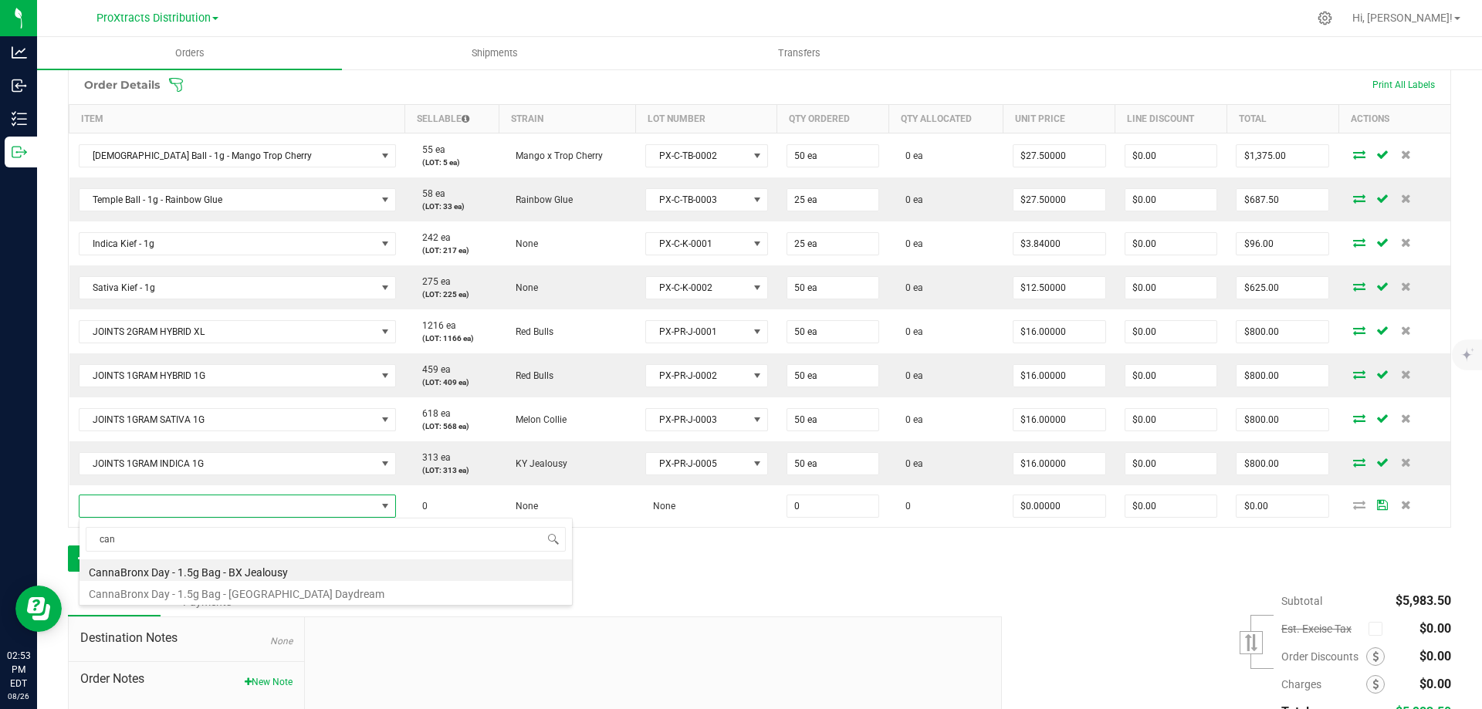
click at [168, 603] on div "can CannaBronx Day - 1.5g Bag - BX Jealousy CannaBronx Day - 1.5g Bag - Grand C…" at bounding box center [326, 562] width 494 height 88
click at [162, 593] on li "CannaBronx Day - 1.5g Bag - [GEOGRAPHIC_DATA] Daydream" at bounding box center [325, 592] width 492 height 22
type input "0 ea"
type input "$9.00000"
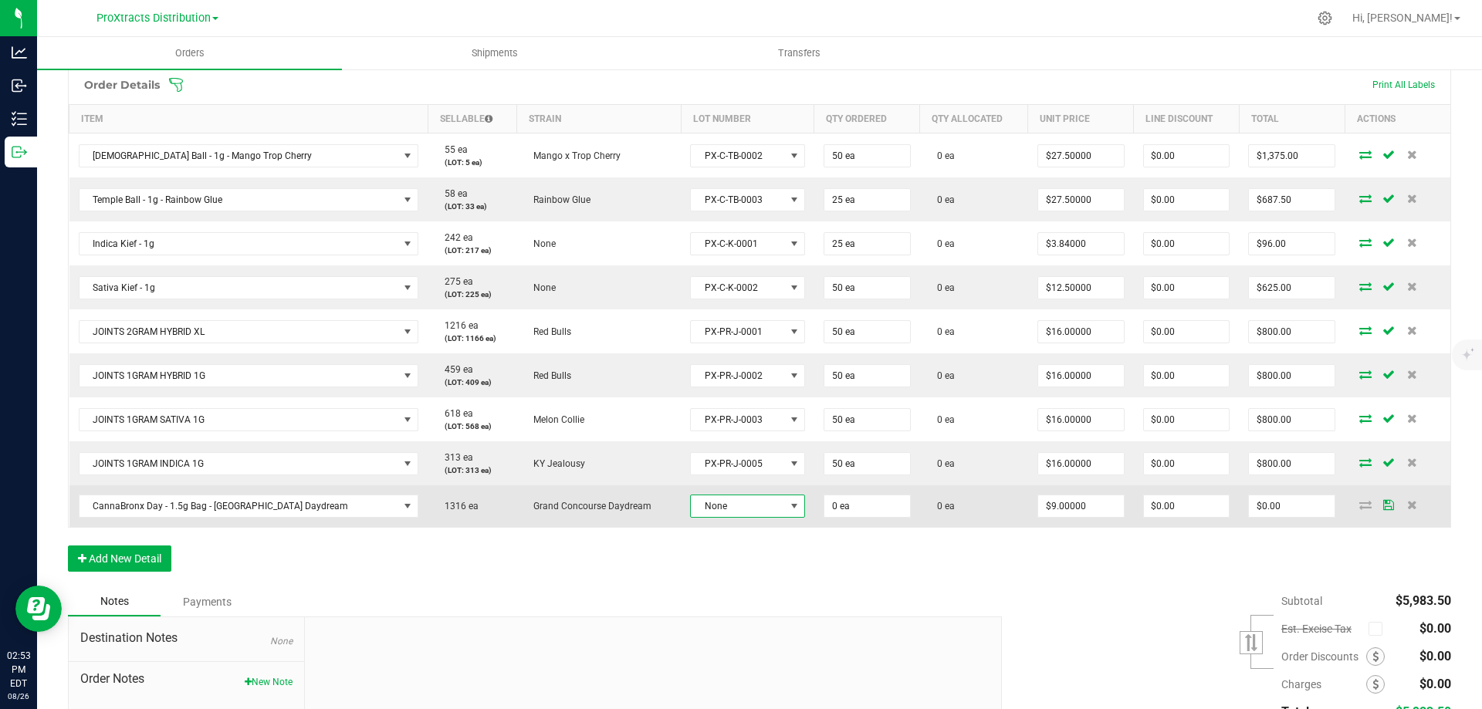
click at [721, 509] on span "None" at bounding box center [738, 506] width 94 height 22
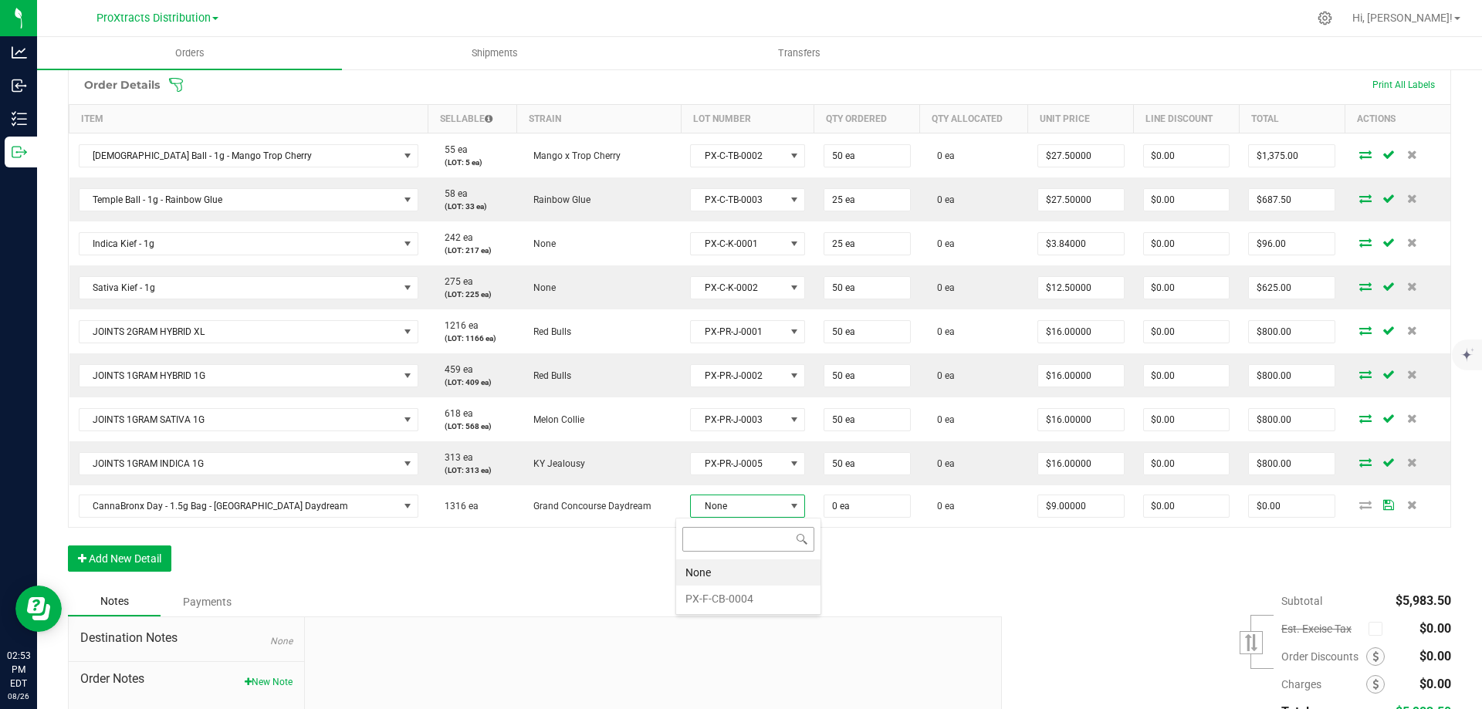
scroll to position [23, 115]
click at [705, 597] on li "PX-F-CB-0004" at bounding box center [748, 599] width 144 height 26
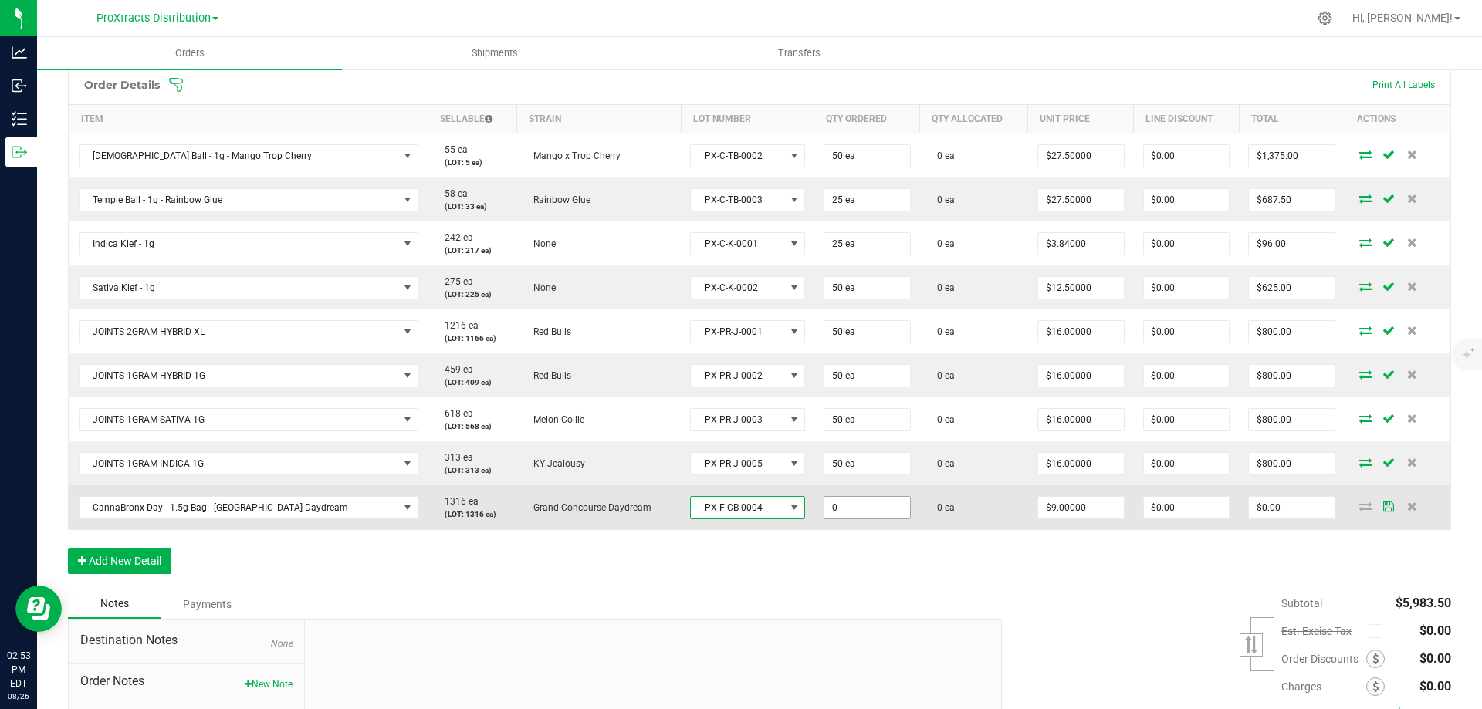
click at [865, 505] on input "0" at bounding box center [867, 508] width 86 height 22
type input "50 ea"
type input "9"
type input "$450.00"
click at [1098, 498] on input "9" at bounding box center [1081, 508] width 86 height 22
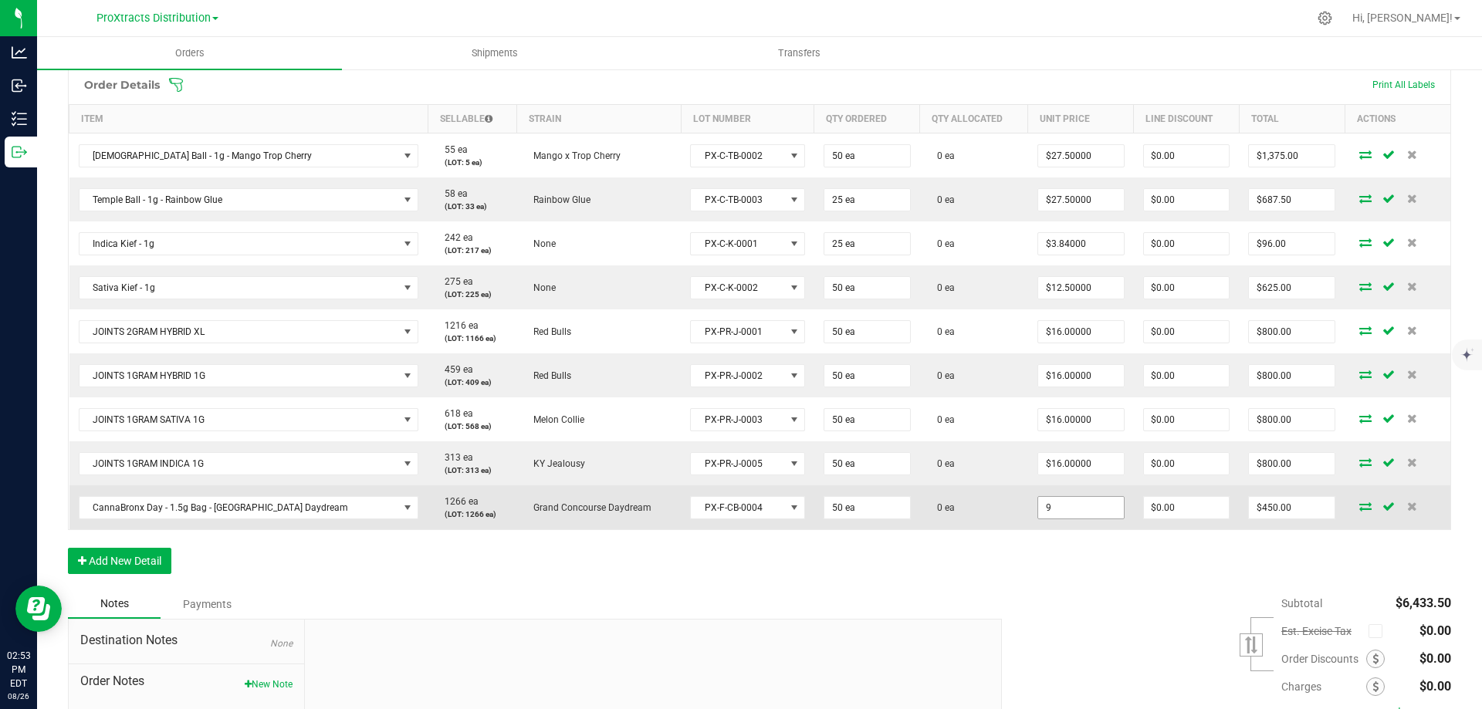
click at [1072, 510] on input "9" at bounding box center [1081, 508] width 86 height 22
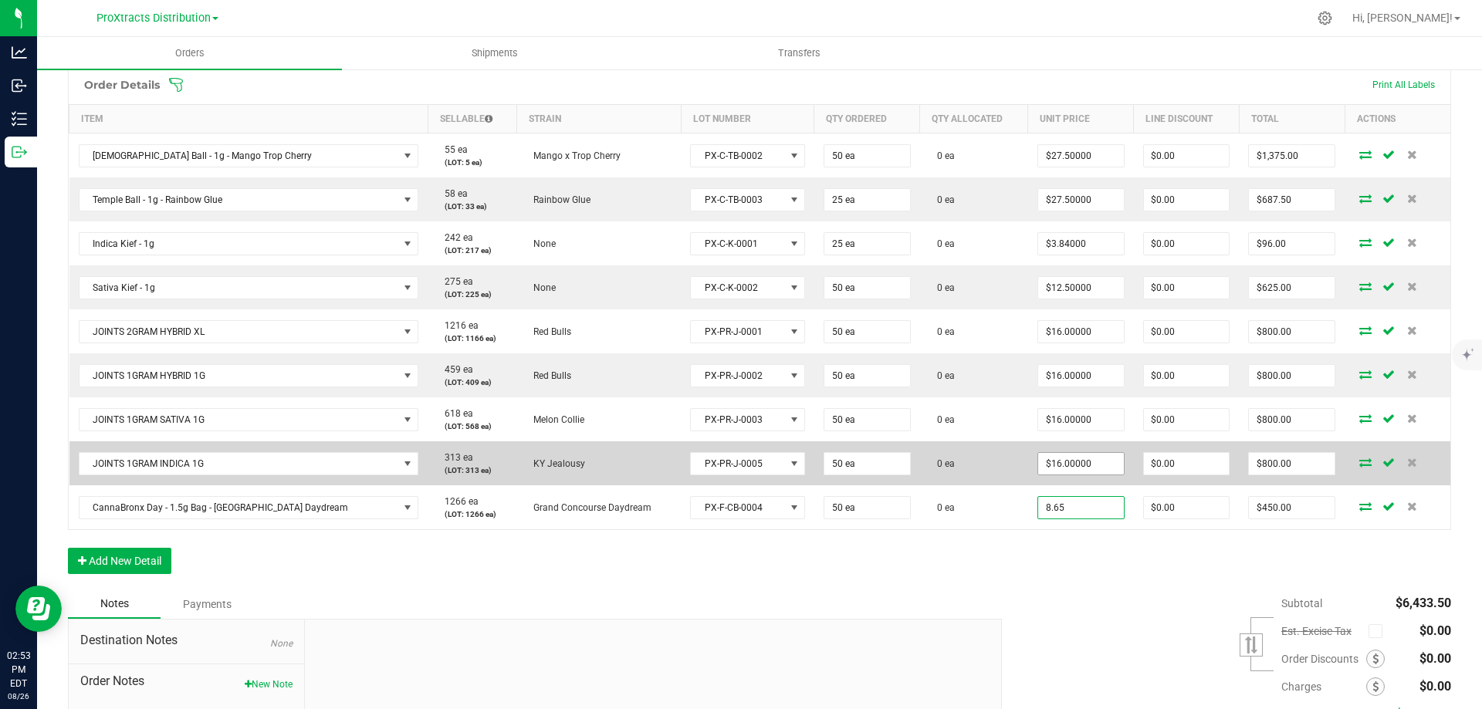
type input "8.65"
type input "16"
type input "$8.65000"
type input "$432.50"
click at [1084, 465] on input "16" at bounding box center [1081, 464] width 86 height 22
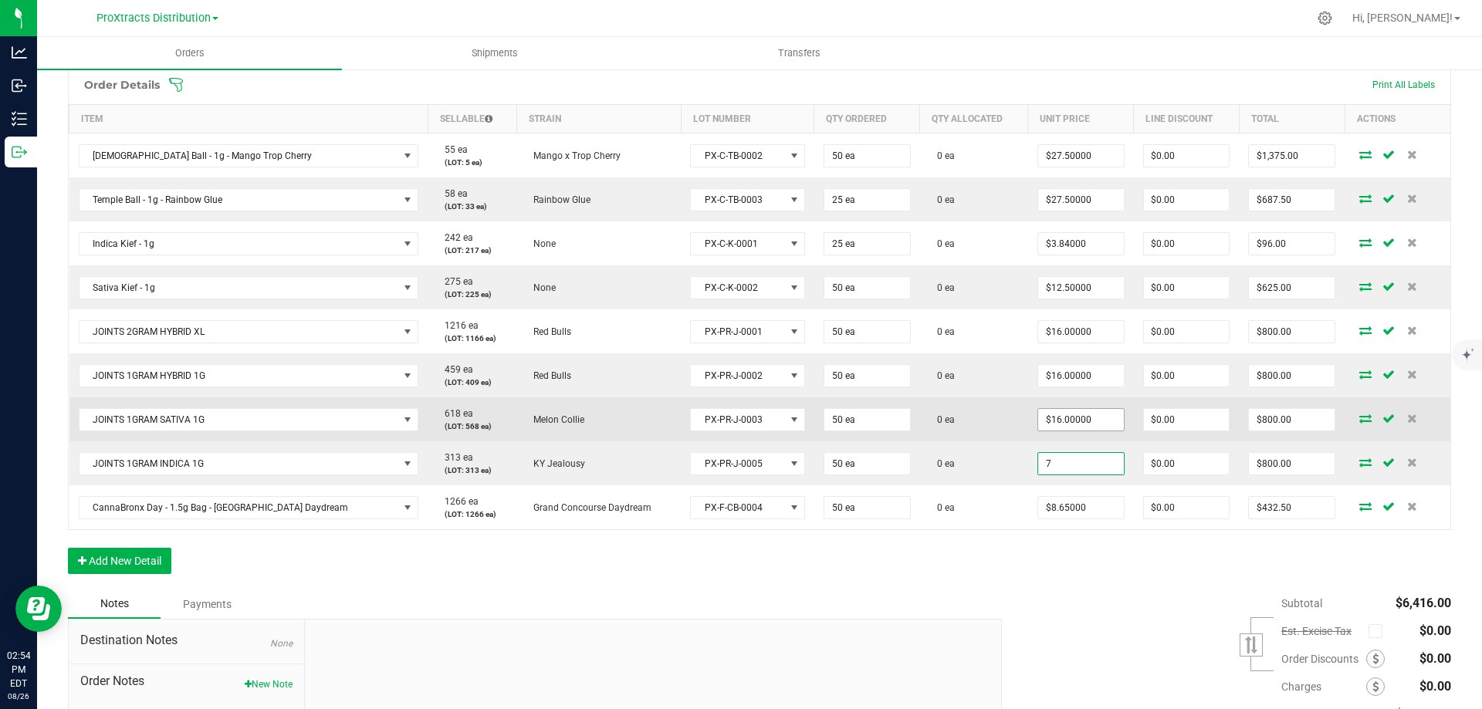
type input "7"
type input "16"
type input "$7.00000"
type input "$350.00"
click at [1060, 418] on input "16" at bounding box center [1081, 420] width 86 height 22
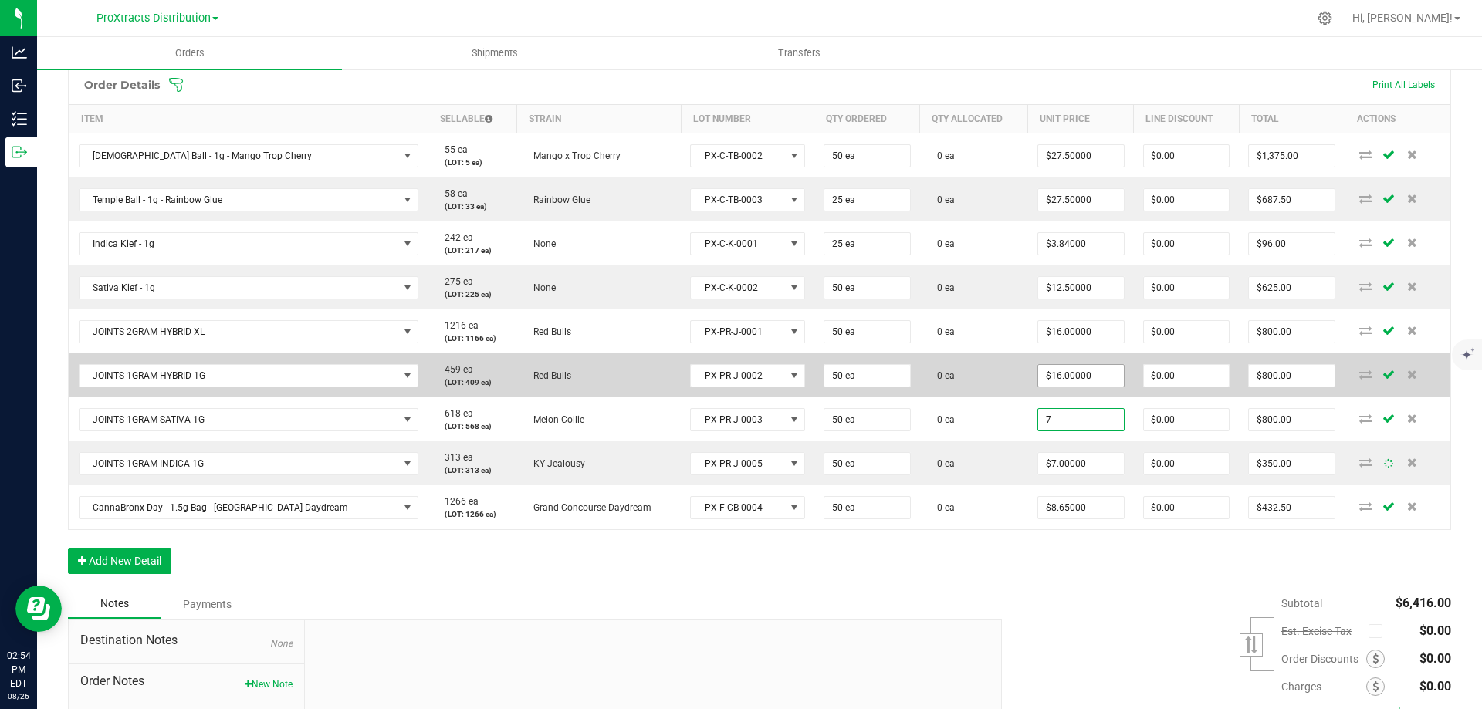
type input "7"
type input "16"
type input "$7.00000"
type input "$350.00"
click at [1063, 378] on input "16" at bounding box center [1081, 376] width 86 height 22
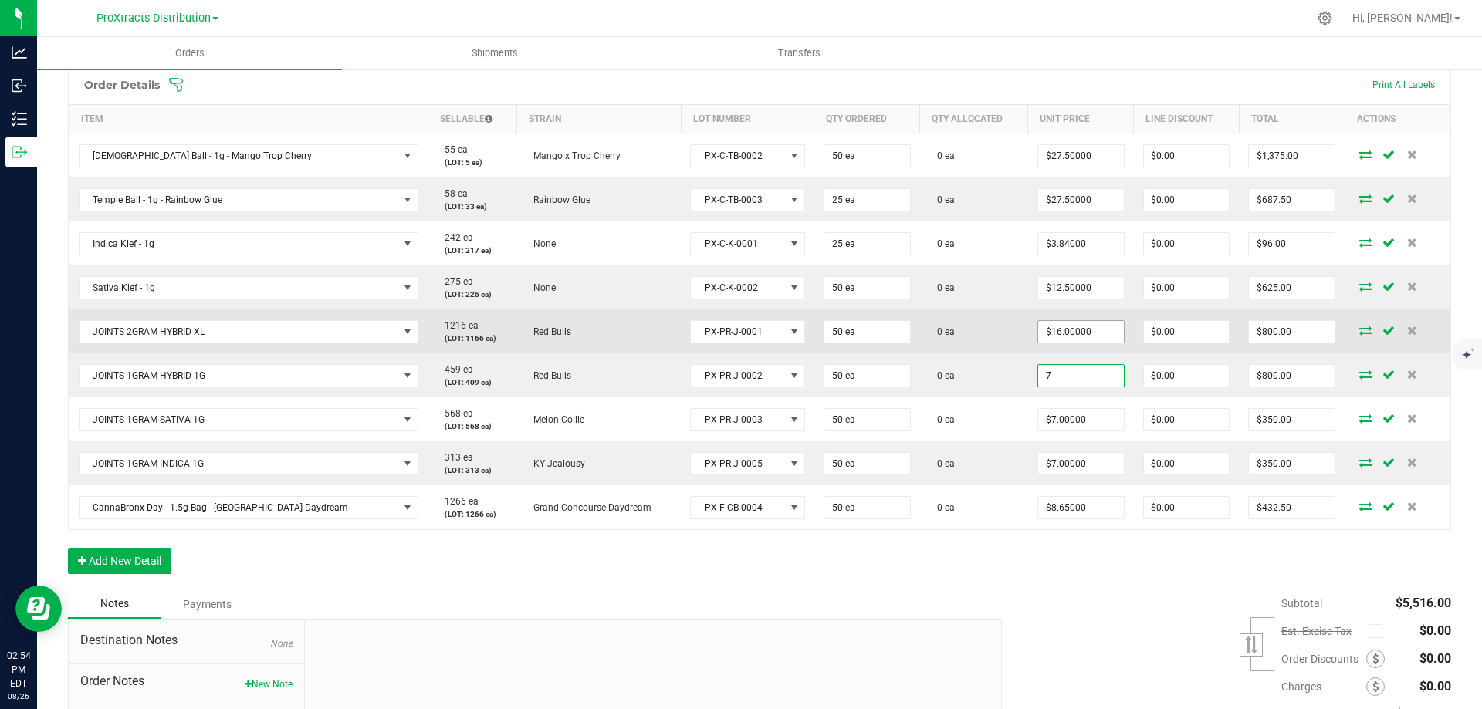
type input "7"
type input "16"
type input "$7.00000"
type input "$350.00"
click at [1060, 330] on input "16" at bounding box center [1081, 332] width 86 height 22
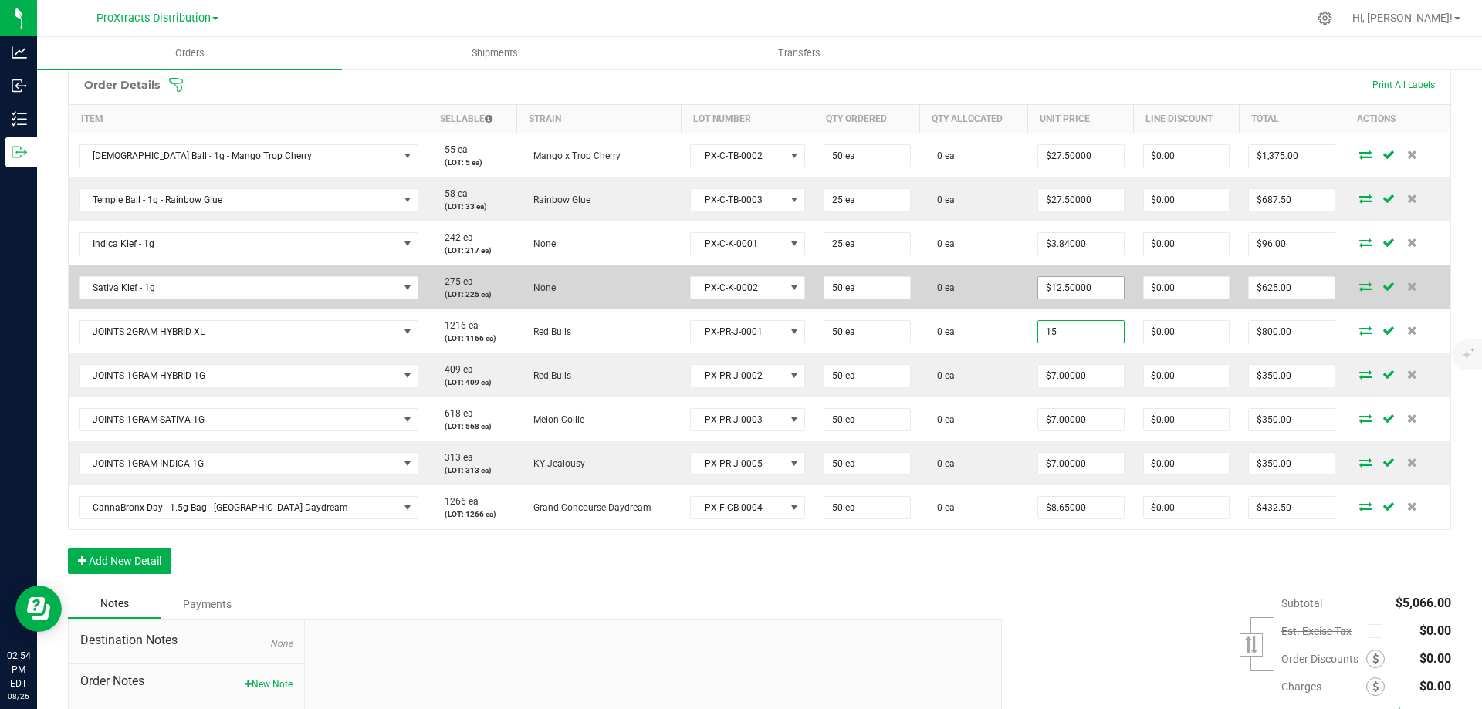
type input "15"
type input "12.5"
type input "$15.00000"
type input "$750.00"
click at [1069, 291] on input "12.5" at bounding box center [1081, 288] width 86 height 22
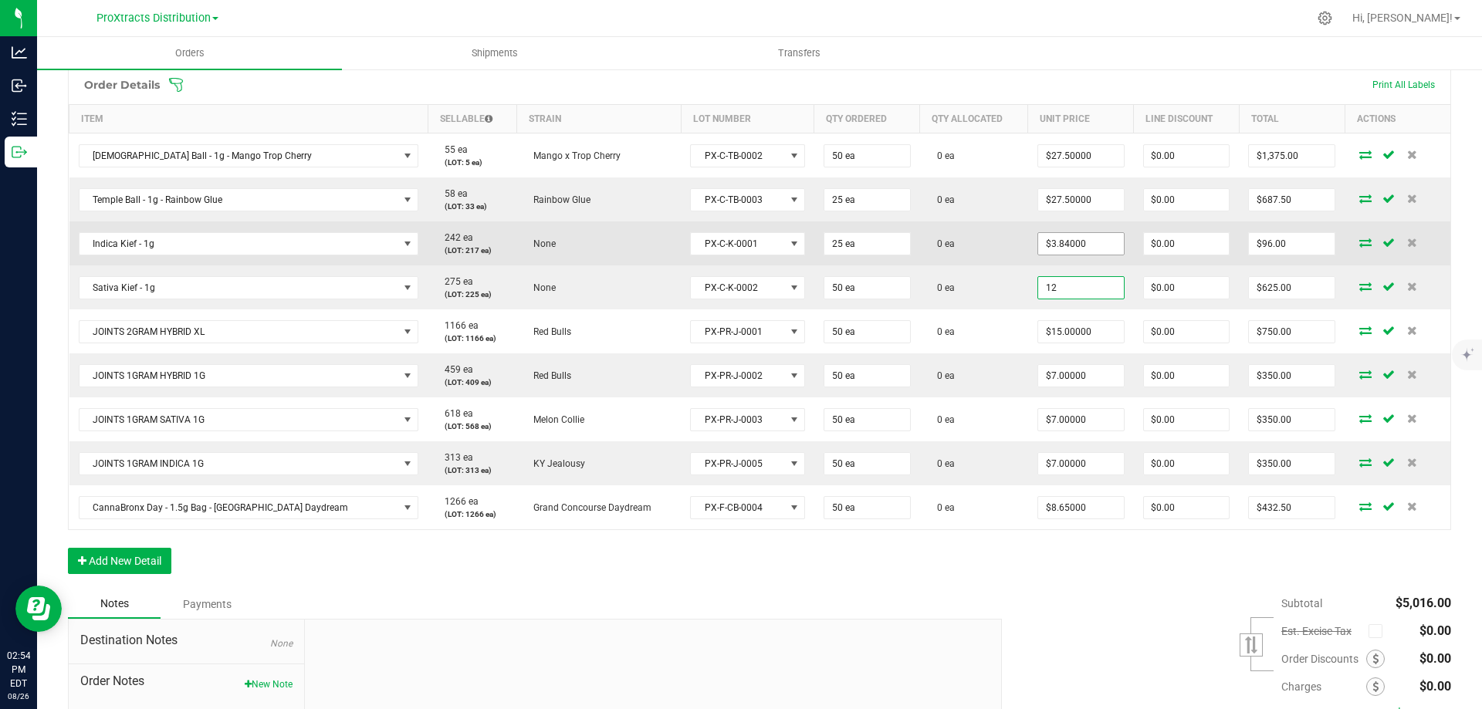
type input "12"
type input "3.84"
type input "$12.00000"
type input "$600.00"
click at [1061, 246] on input "3.84" at bounding box center [1081, 244] width 86 height 22
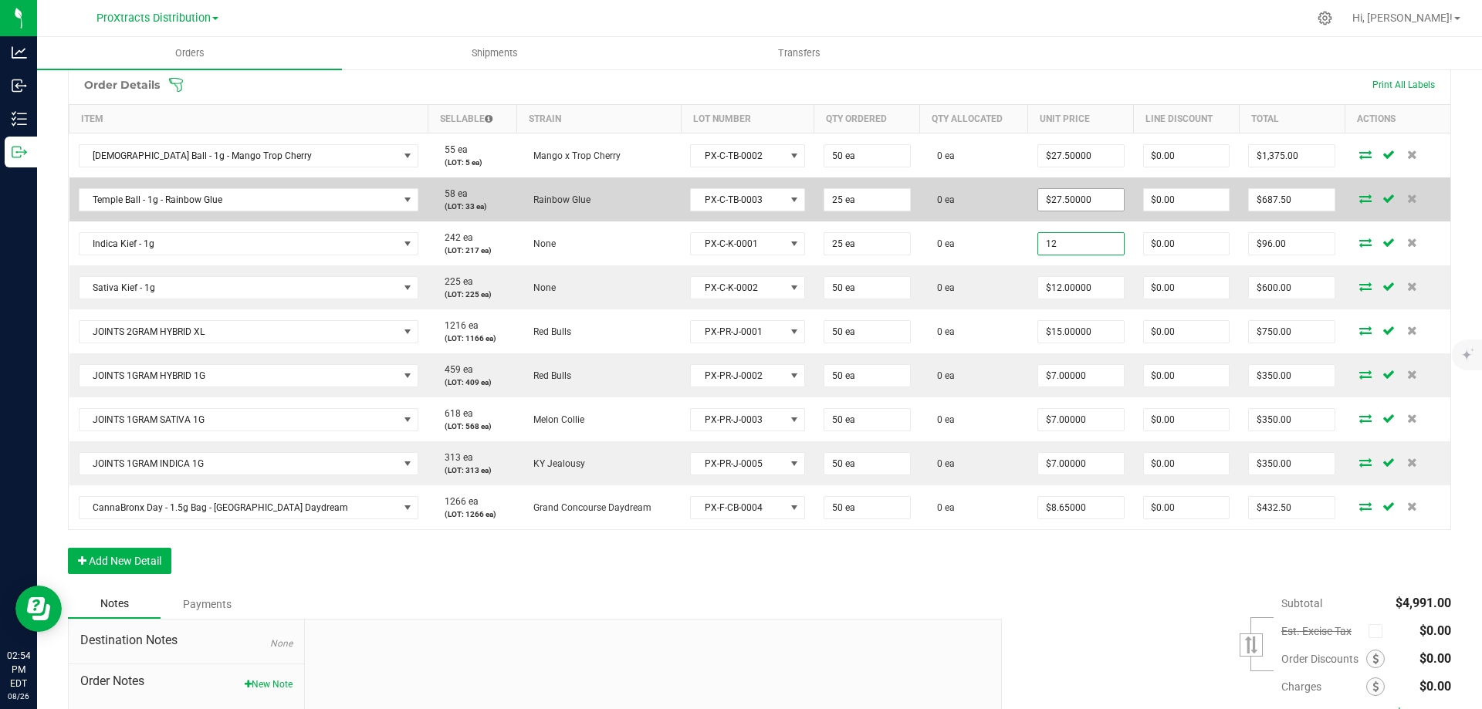
type input "12"
type input "27.5"
type input "$12.00000"
type input "$300.00"
click at [1058, 201] on input "27.5" at bounding box center [1081, 200] width 86 height 22
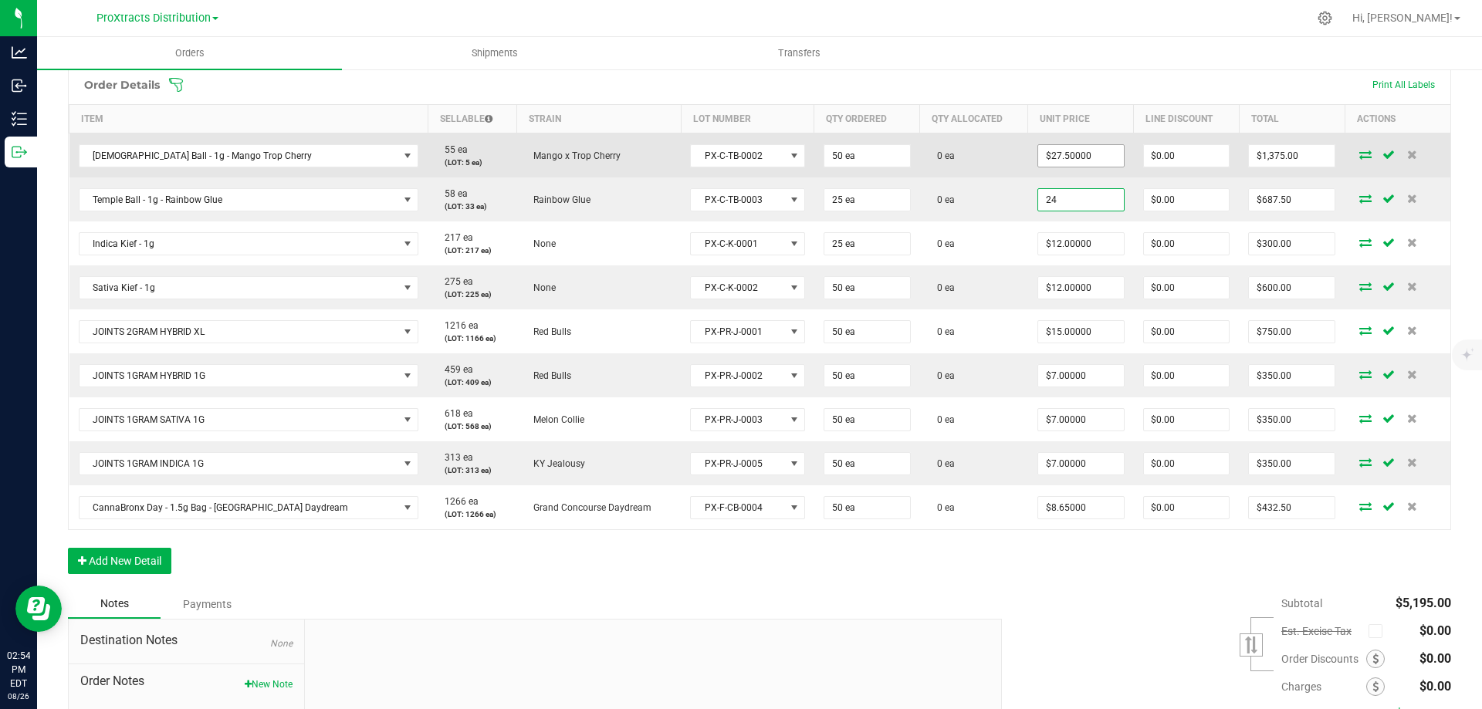
type input "24"
type input "27.5"
type input "$24.00000"
type input "$600.00"
click at [1083, 153] on input "27.5" at bounding box center [1081, 156] width 86 height 22
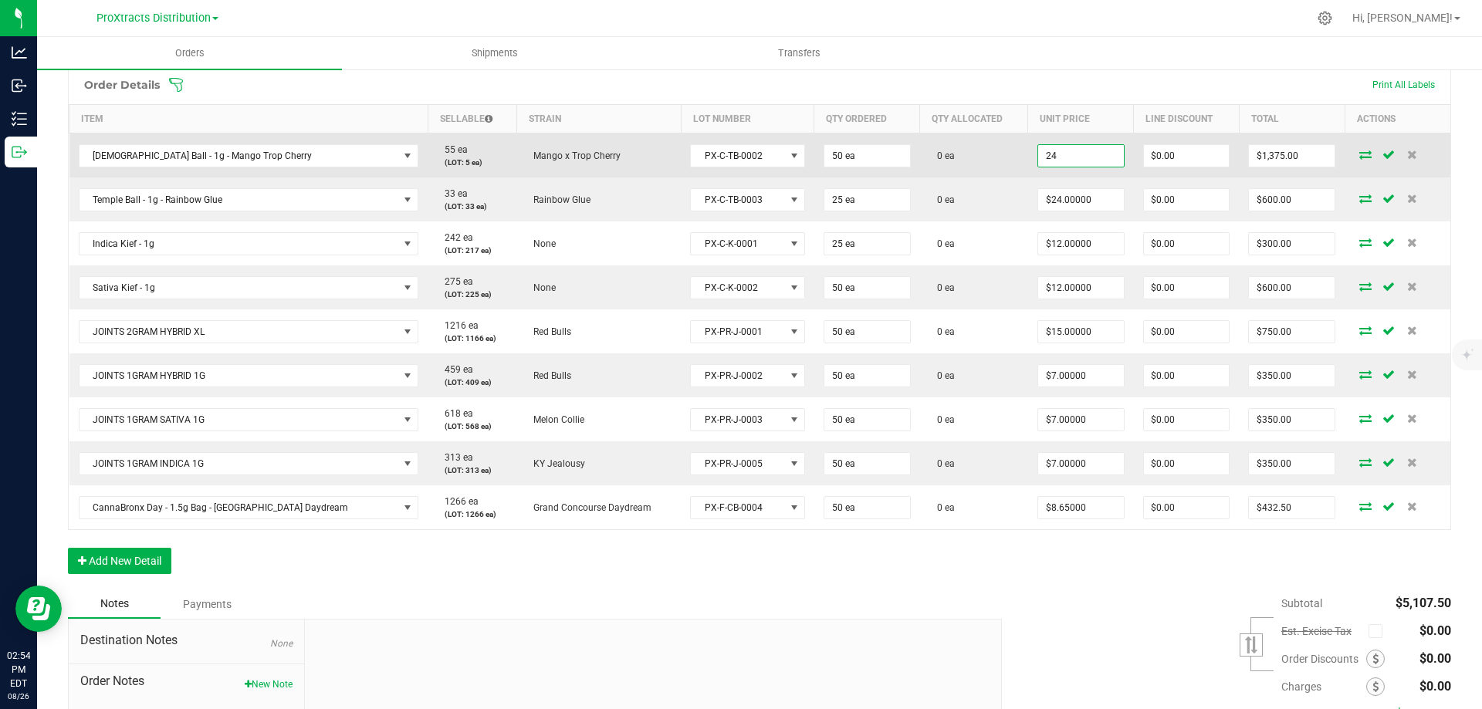
type input "$24.00000"
type input "$1,200.00"
click at [1359, 156] on icon at bounding box center [1365, 154] width 12 height 9
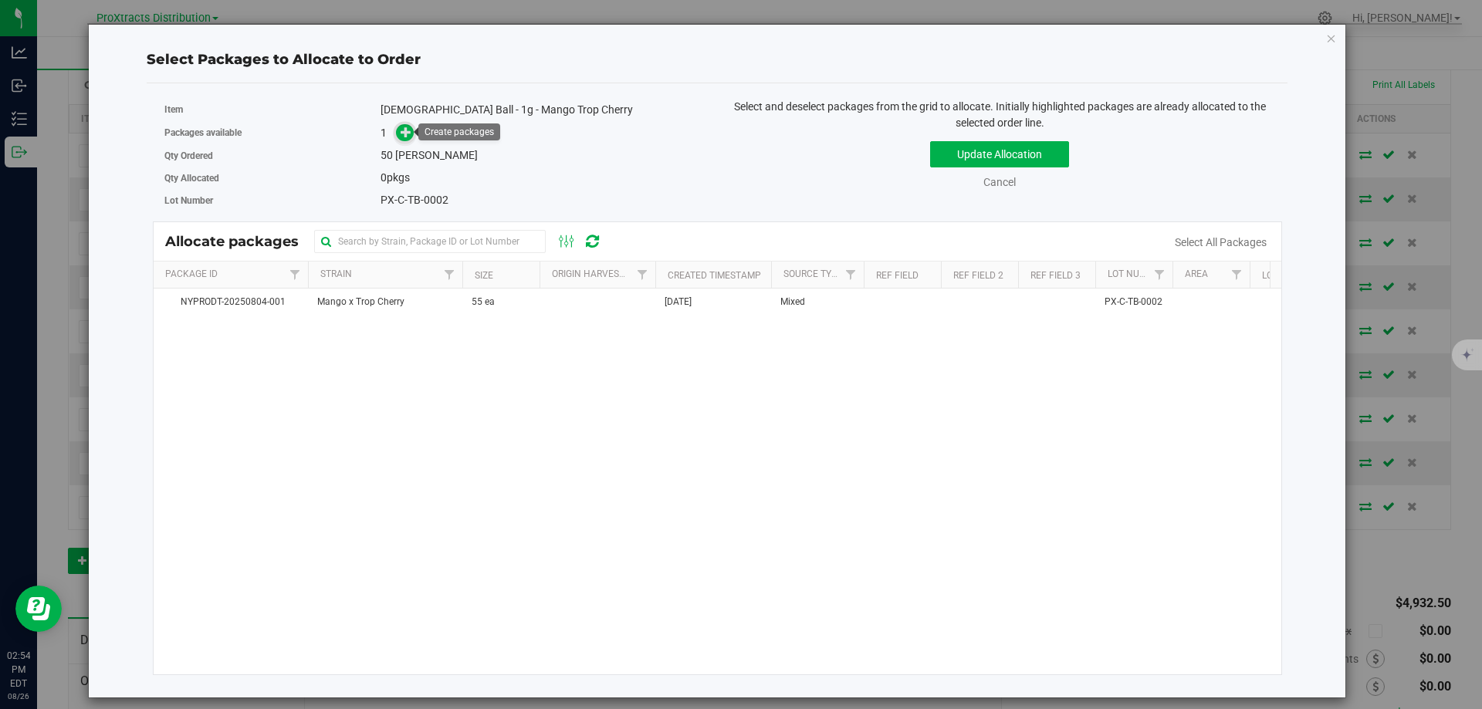
click at [401, 134] on icon at bounding box center [406, 132] width 11 height 11
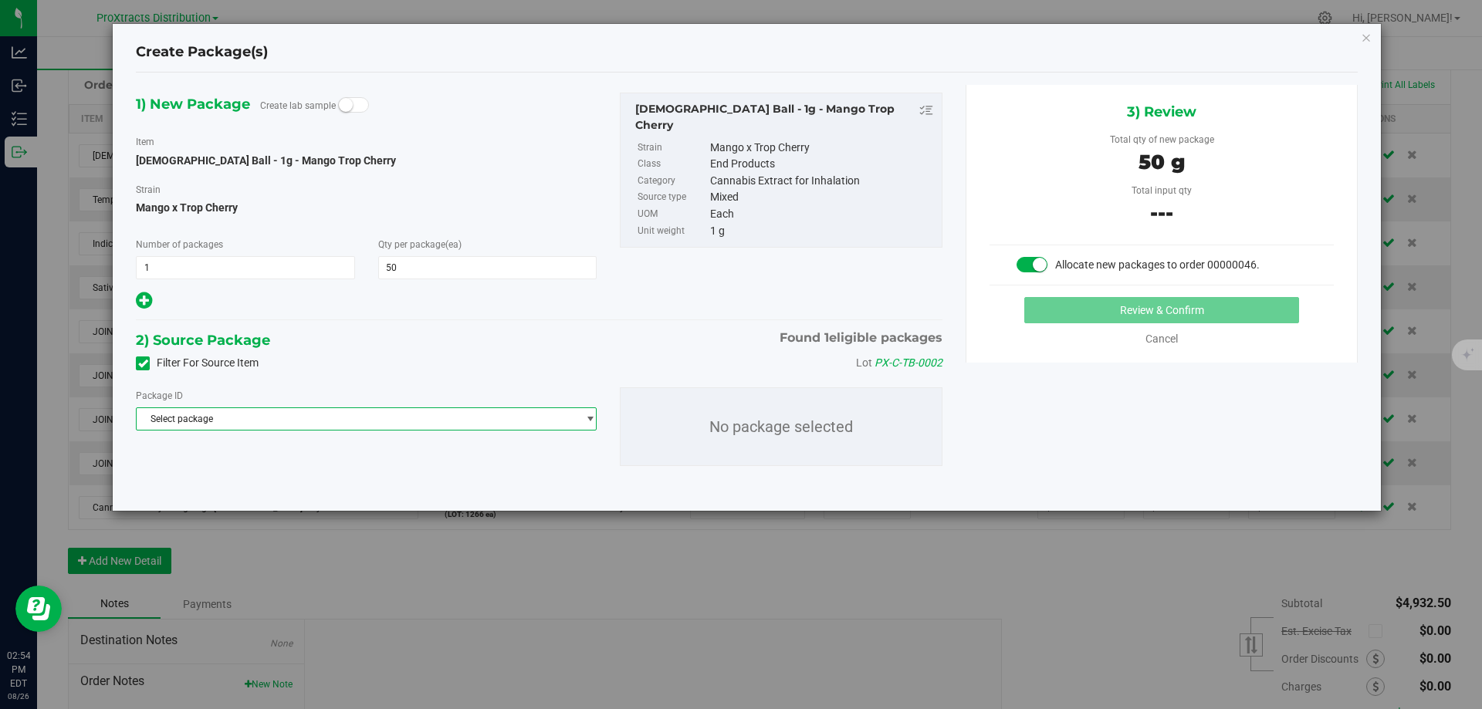
click at [248, 420] on span "Select package" at bounding box center [357, 419] width 440 height 22
click at [250, 482] on span "NYPRODT-20250804-001" at bounding box center [198, 482] width 105 height 11
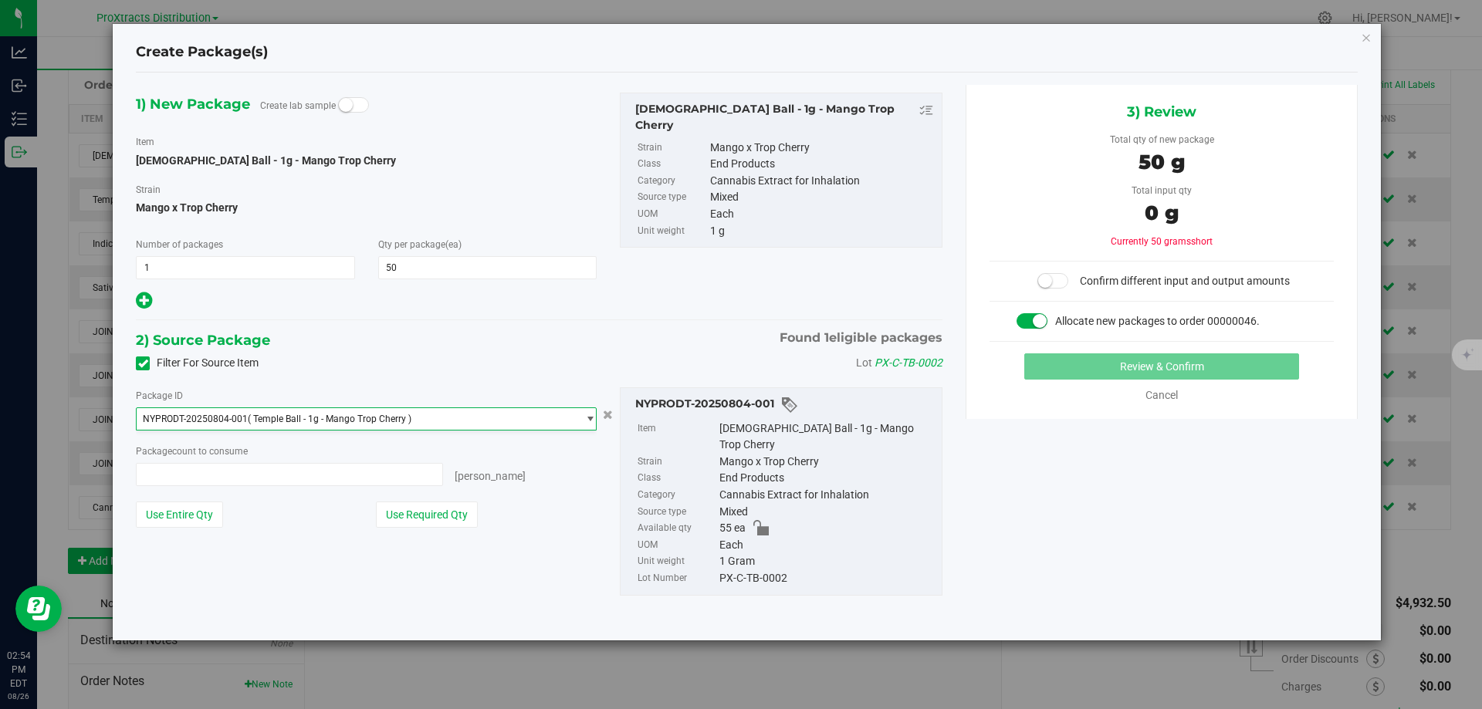
type input "0 ea"
click at [198, 474] on span "0 ea 0" at bounding box center [289, 474] width 307 height 23
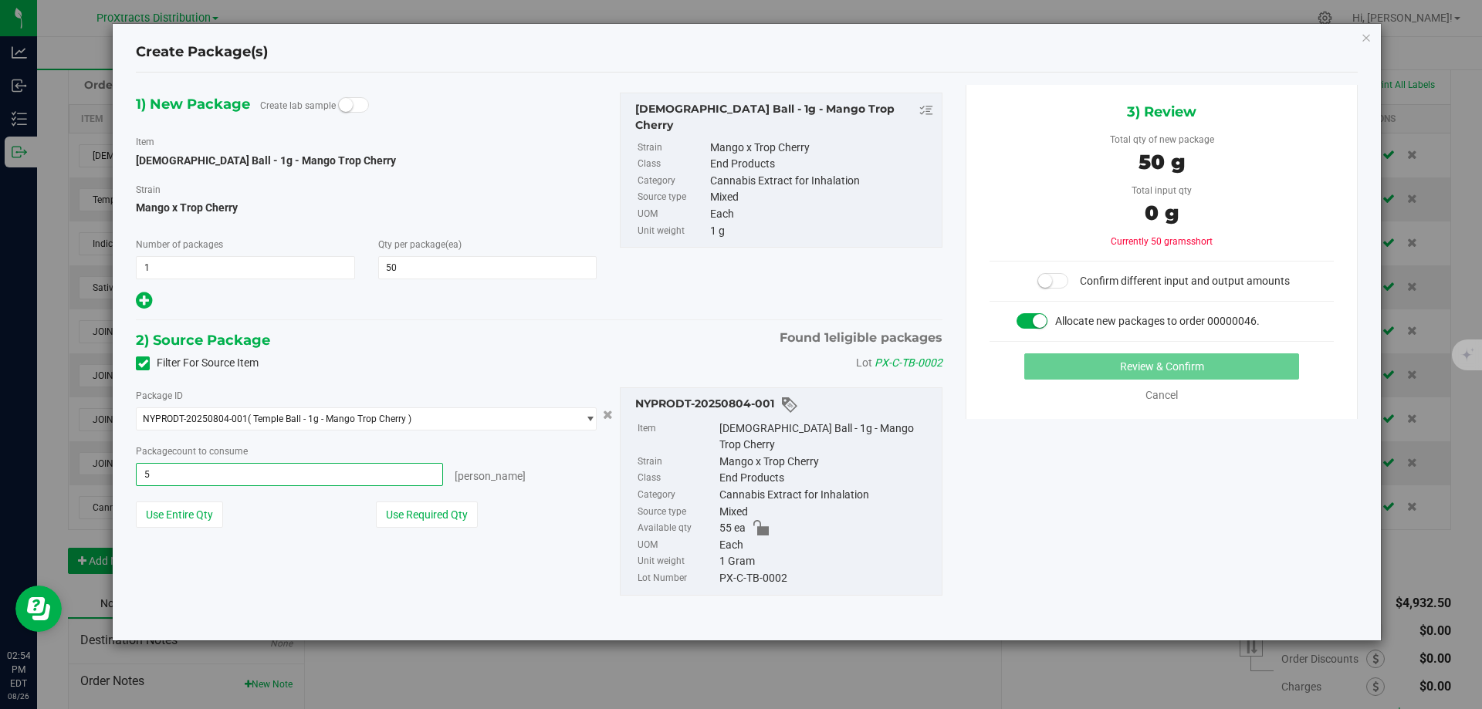
type input "50"
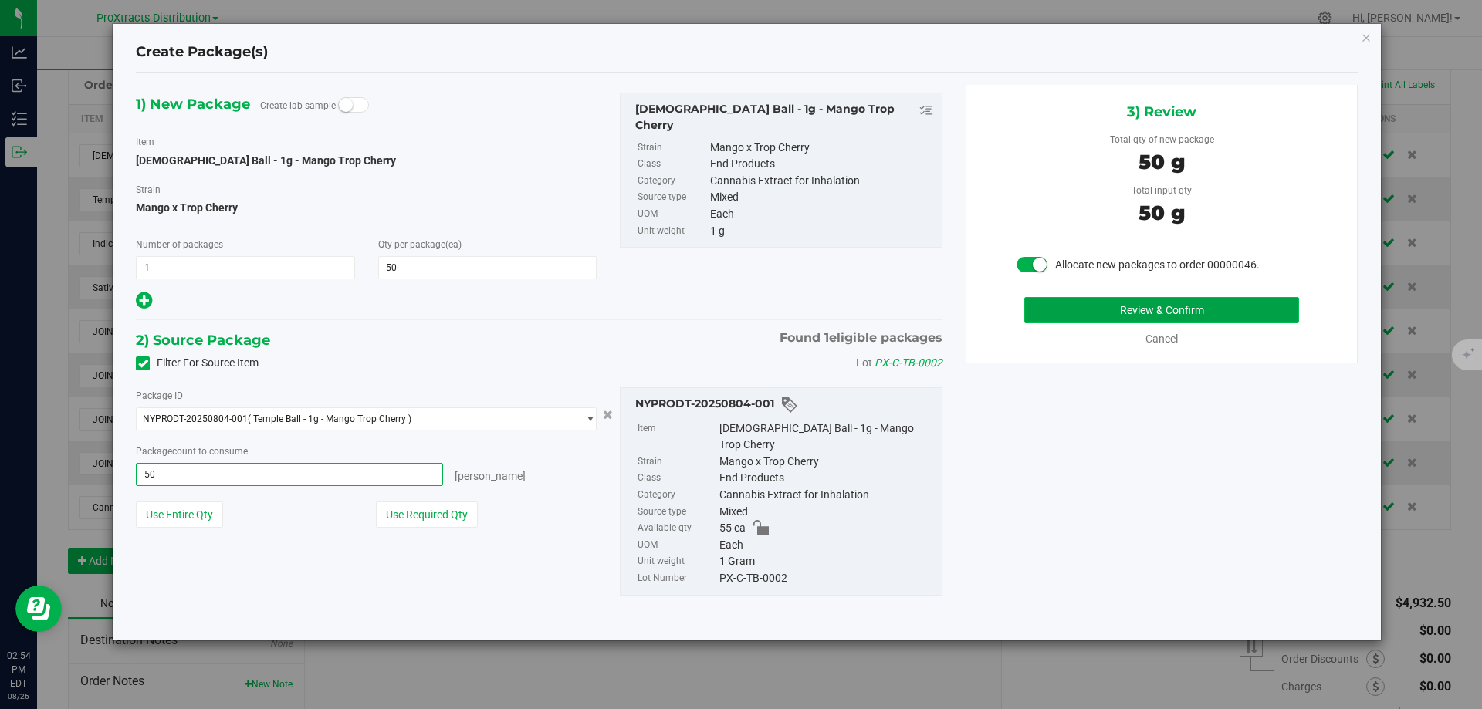
type input "50 ea"
click at [1057, 311] on button "Review & Confirm" at bounding box center [1161, 310] width 275 height 26
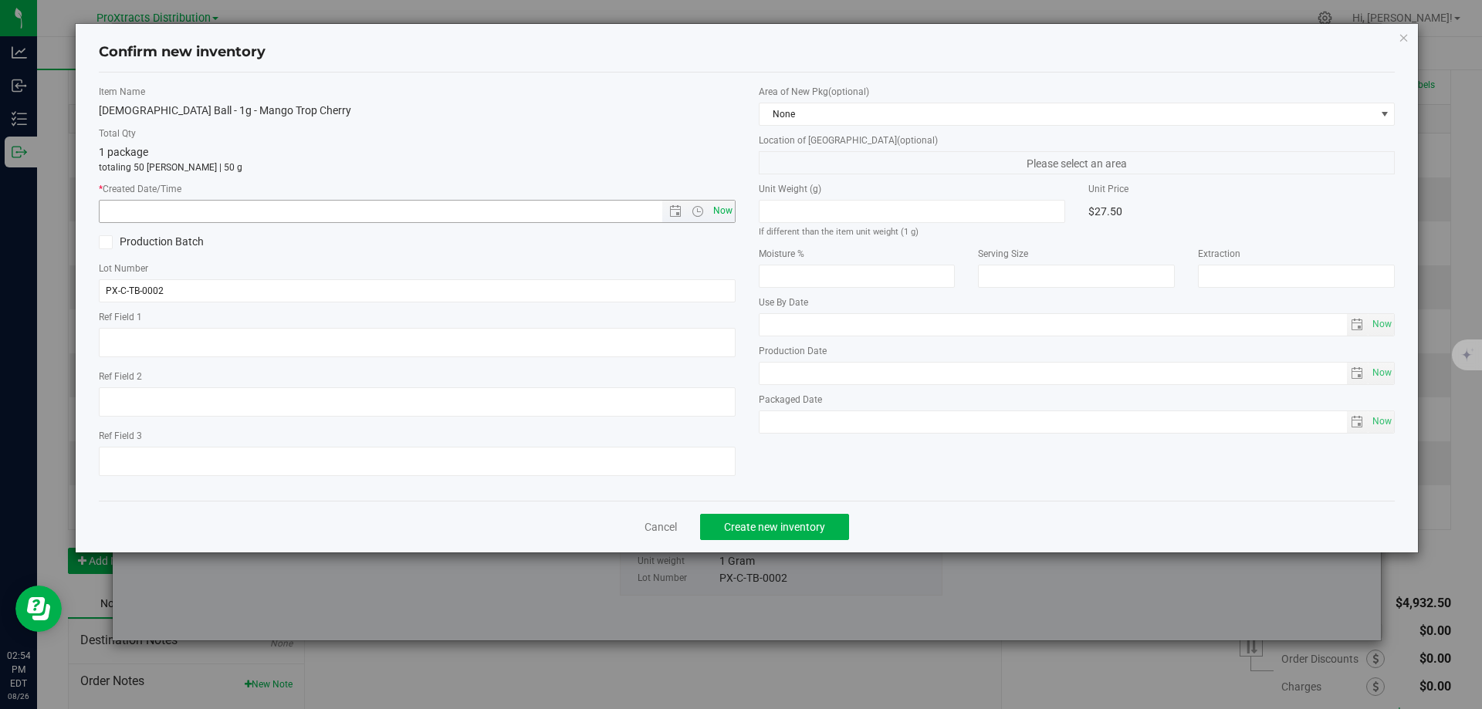
click at [734, 208] on span "Now" at bounding box center [722, 211] width 26 height 22
type input "[DATE] 2:54 PM"
click at [761, 527] on span "Create new inventory" at bounding box center [774, 527] width 101 height 12
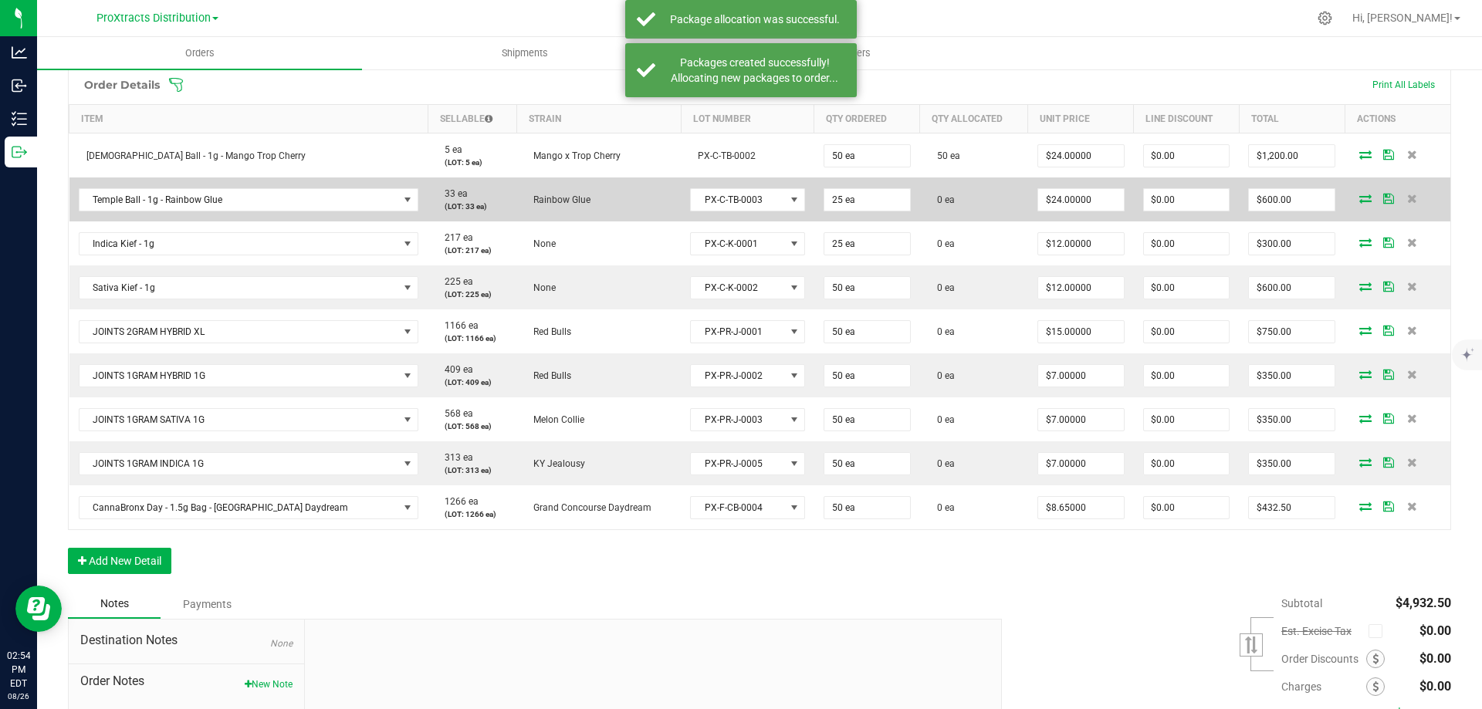
click at [1359, 198] on icon at bounding box center [1365, 198] width 12 height 9
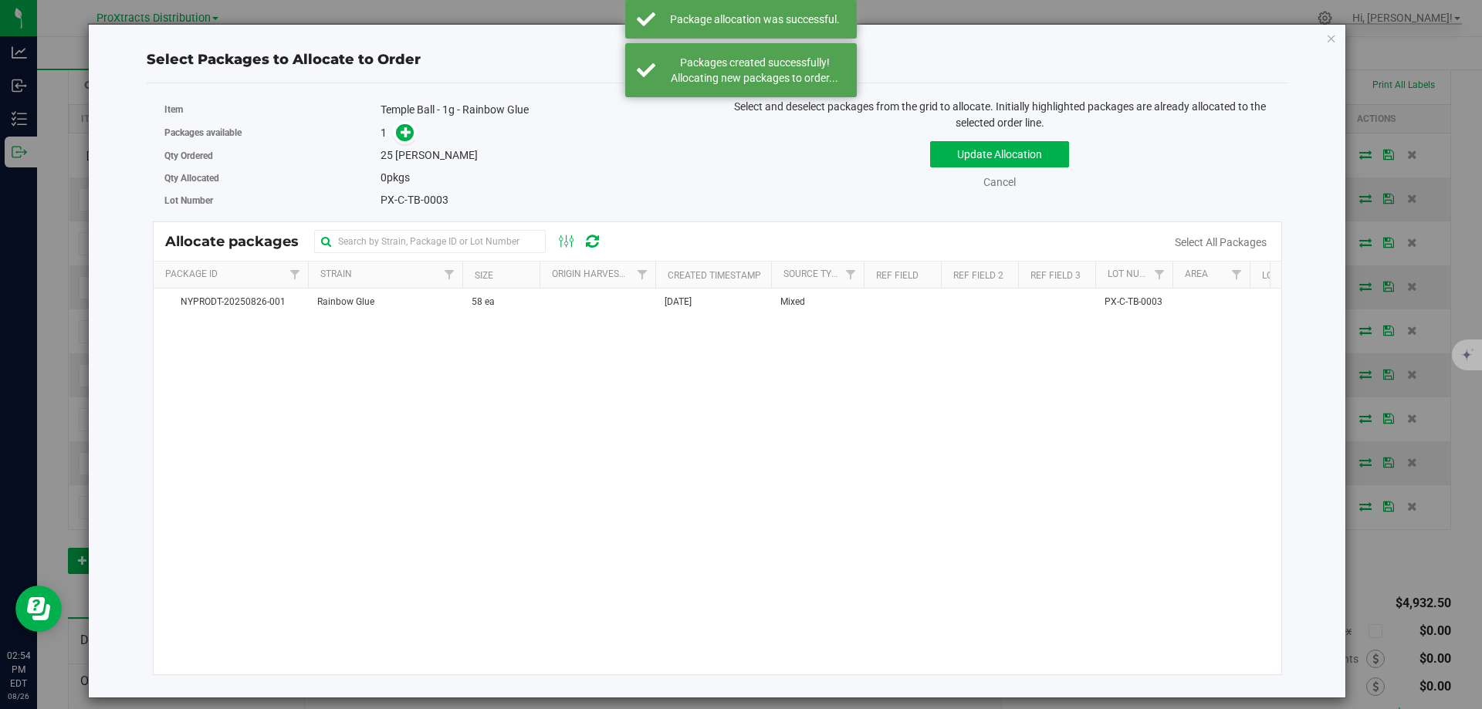
click at [415, 128] on div "1" at bounding box center [542, 133] width 325 height 18
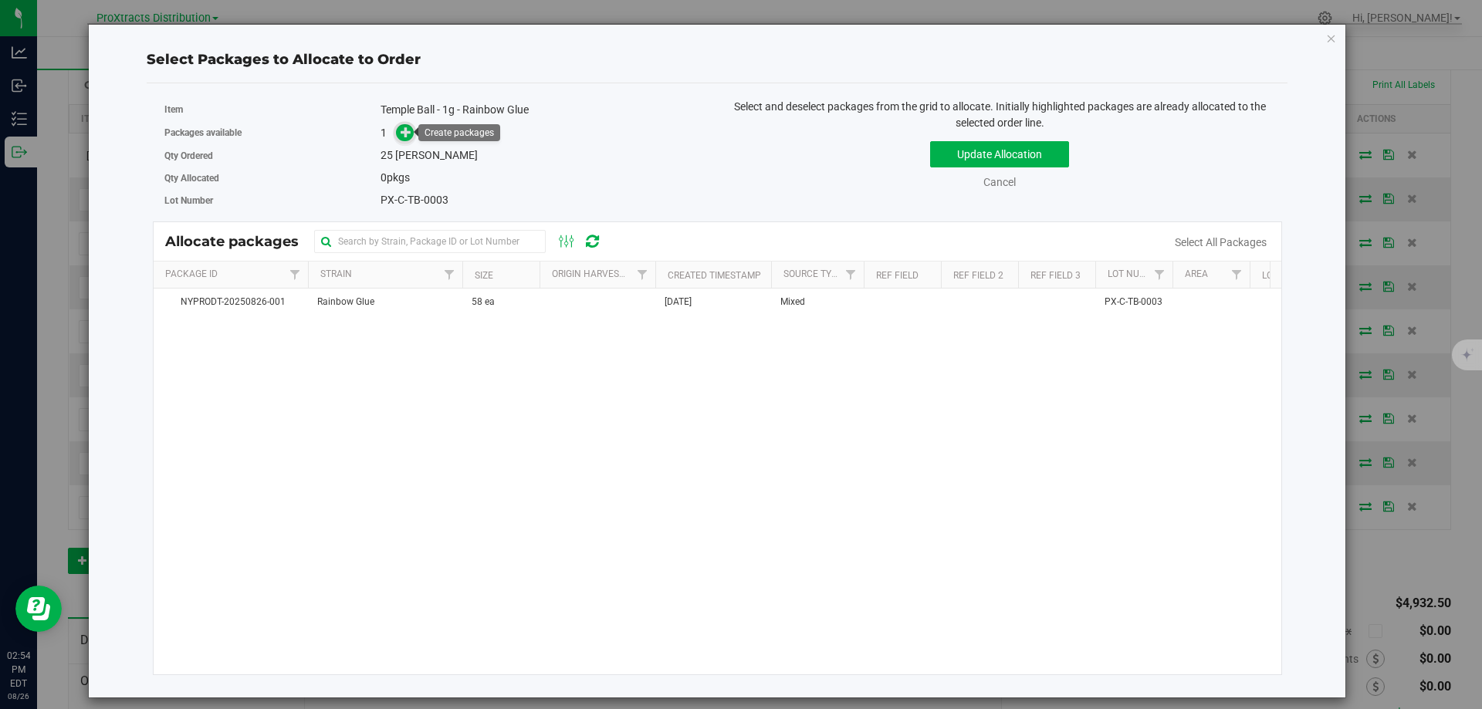
click at [404, 134] on icon at bounding box center [407, 132] width 12 height 12
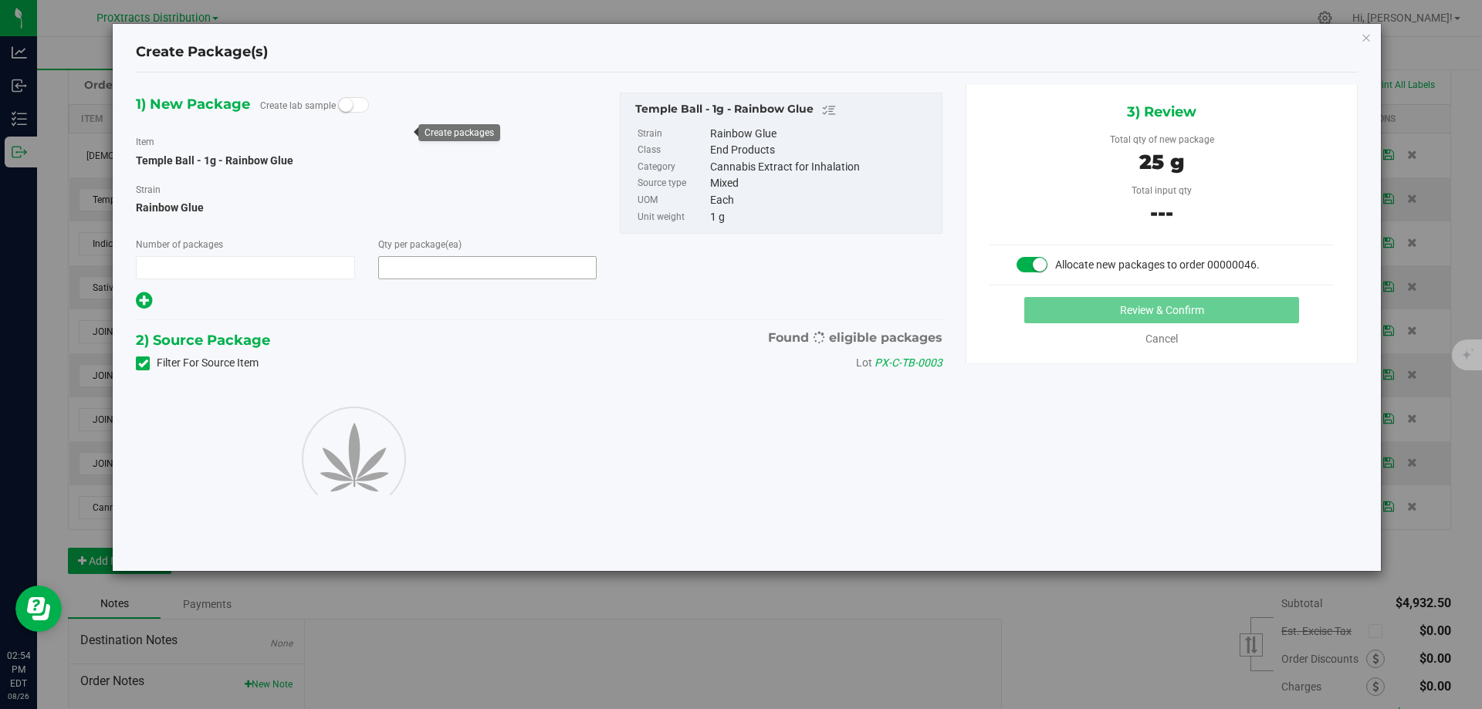
type input "1"
type input "25"
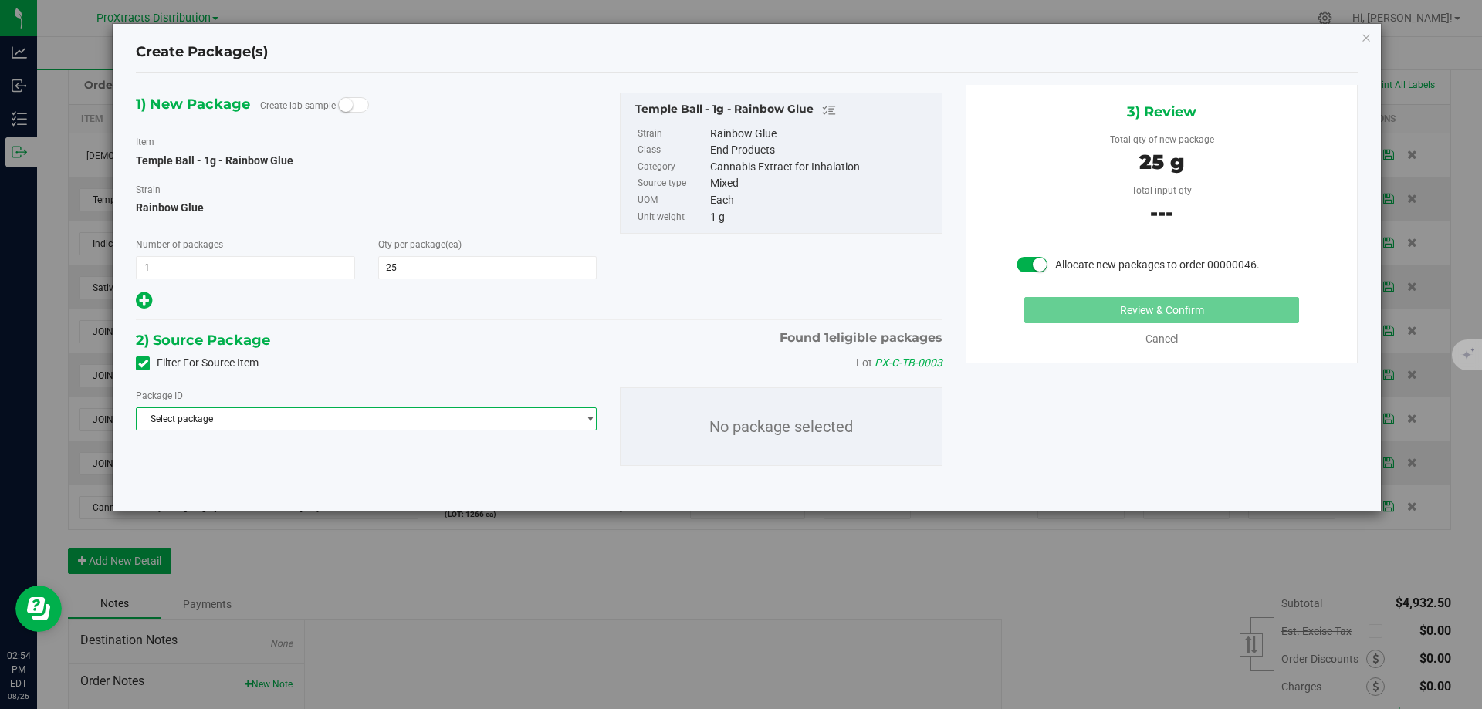
click at [254, 423] on span "Select package" at bounding box center [357, 419] width 440 height 22
click at [255, 488] on li "NYPRODT-20250826-001 ( Temple Ball - 1g - [GEOGRAPHIC_DATA] )" at bounding box center [366, 482] width 459 height 22
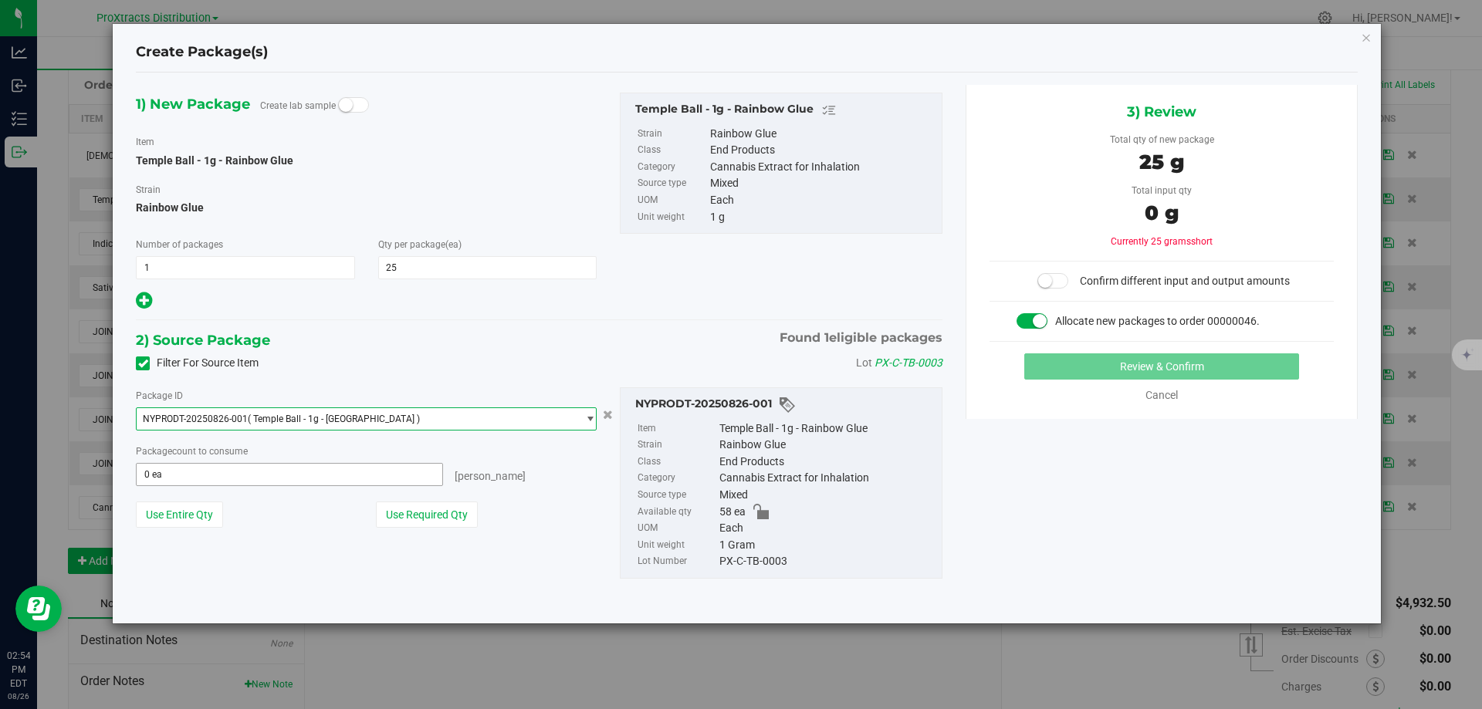
click at [286, 465] on span "0 ea 0" at bounding box center [289, 474] width 307 height 23
type input "25"
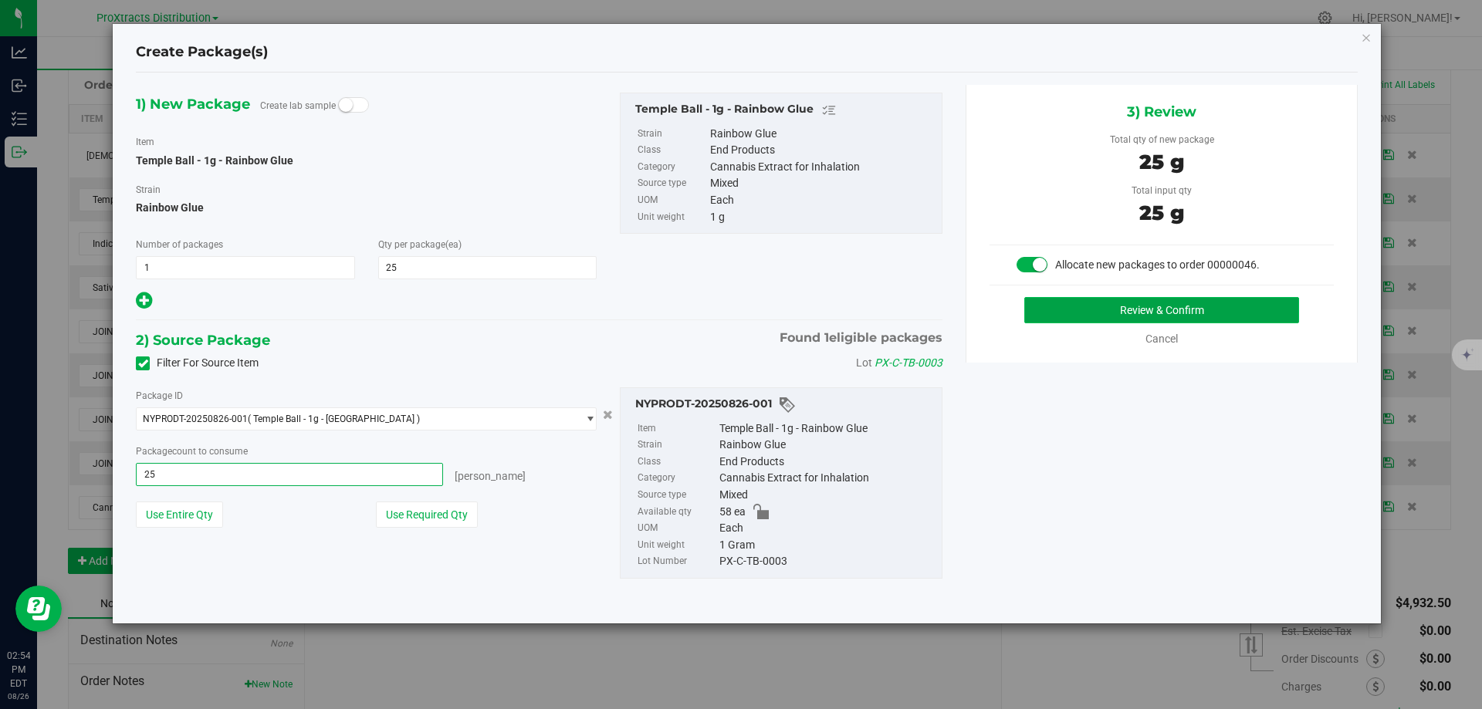
click at [1056, 323] on button "Review & Confirm" at bounding box center [1161, 310] width 275 height 26
type input "25 ea"
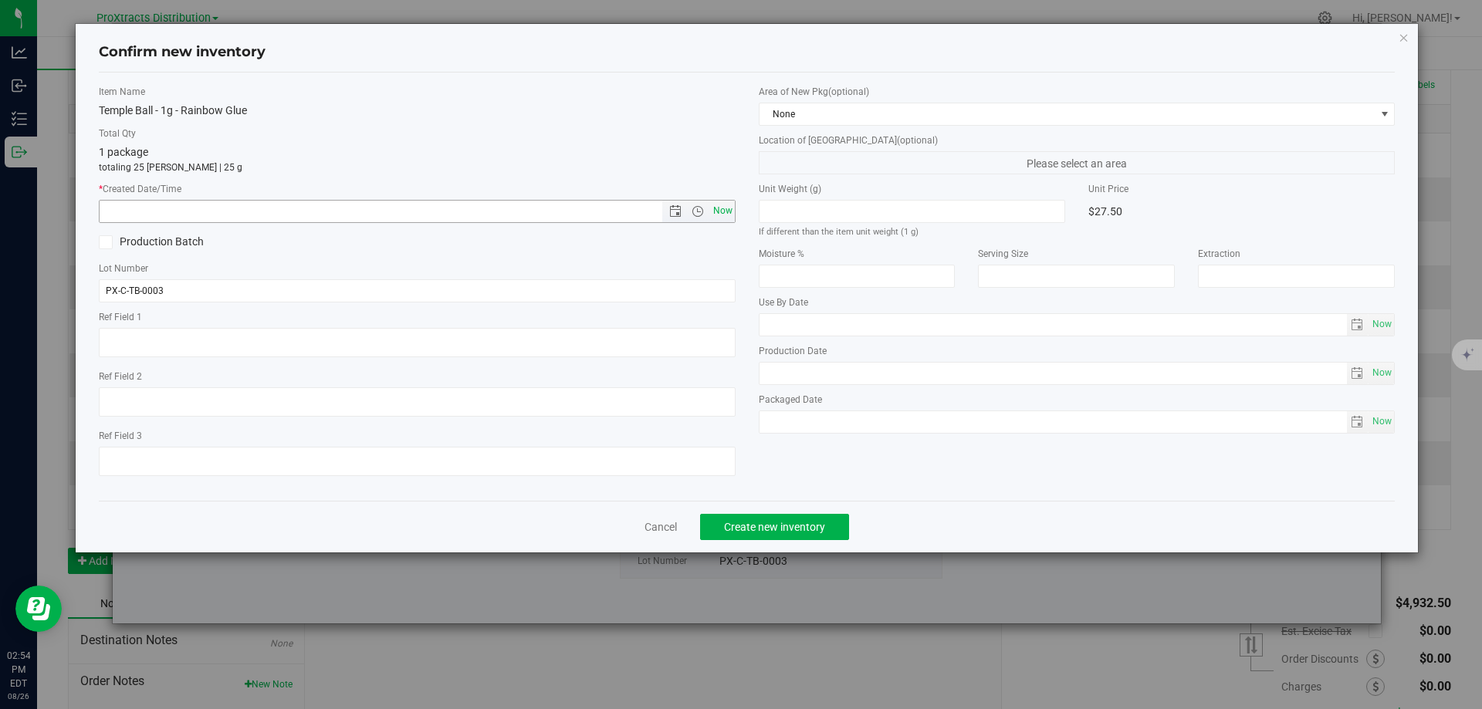
click at [721, 207] on span "Now" at bounding box center [722, 211] width 26 height 22
type input "[DATE] 2:54 PM"
click at [754, 531] on span "Create new inventory" at bounding box center [774, 527] width 101 height 12
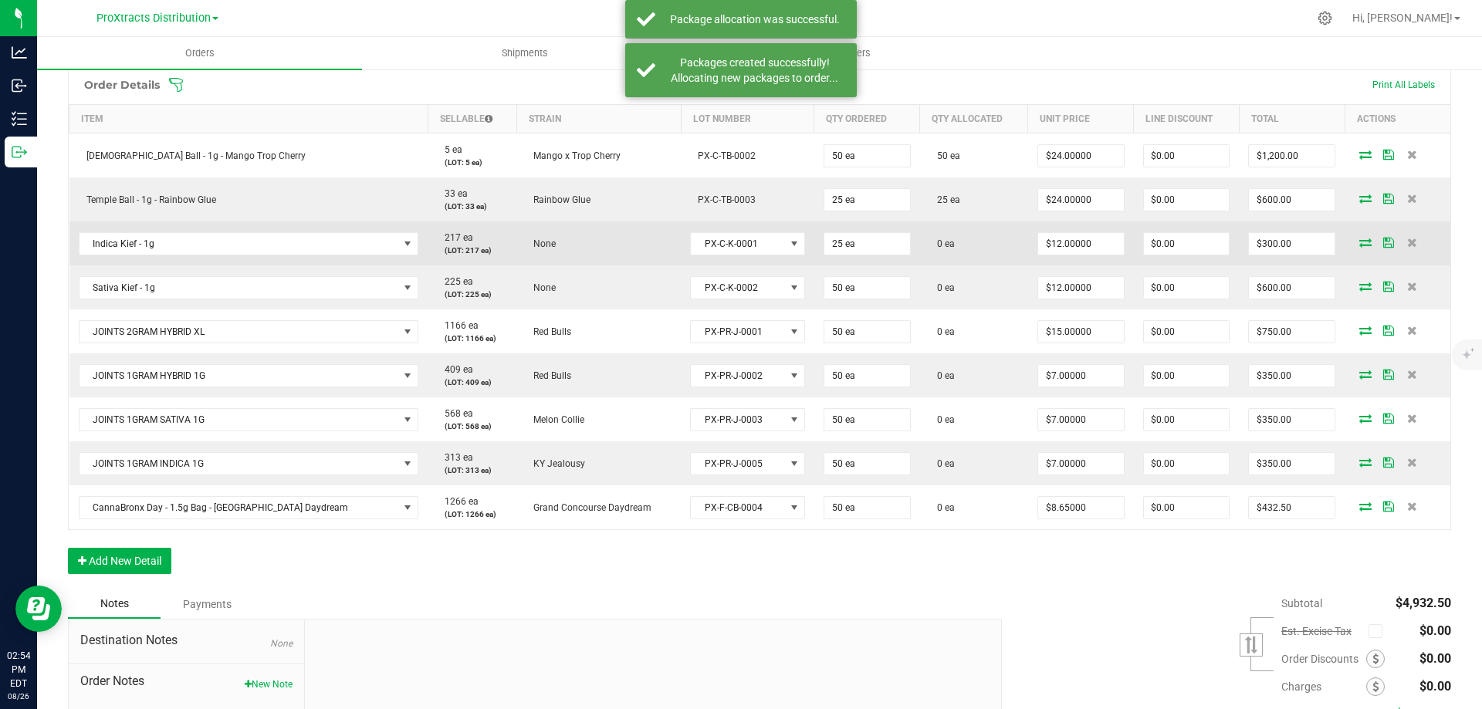
click at [1359, 244] on icon at bounding box center [1365, 242] width 12 height 9
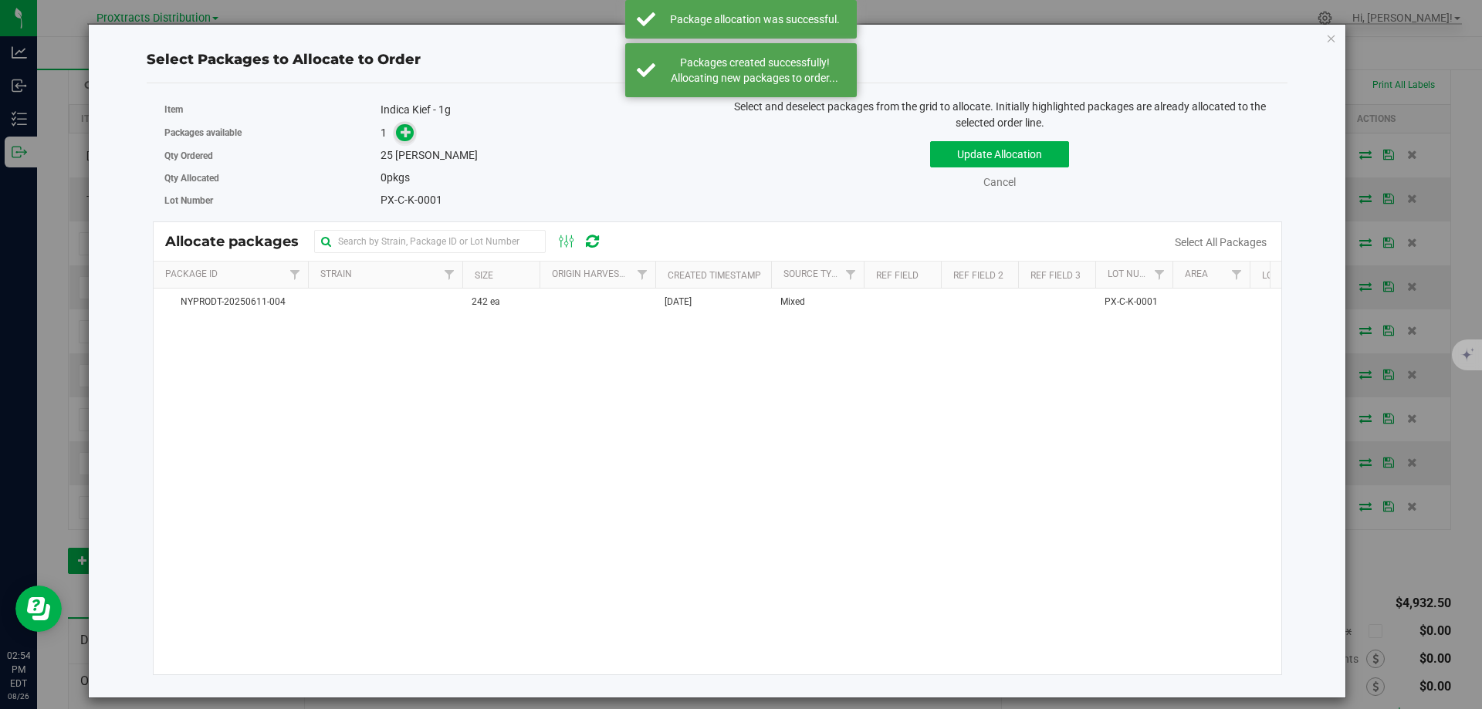
click at [401, 128] on icon at bounding box center [406, 131] width 11 height 11
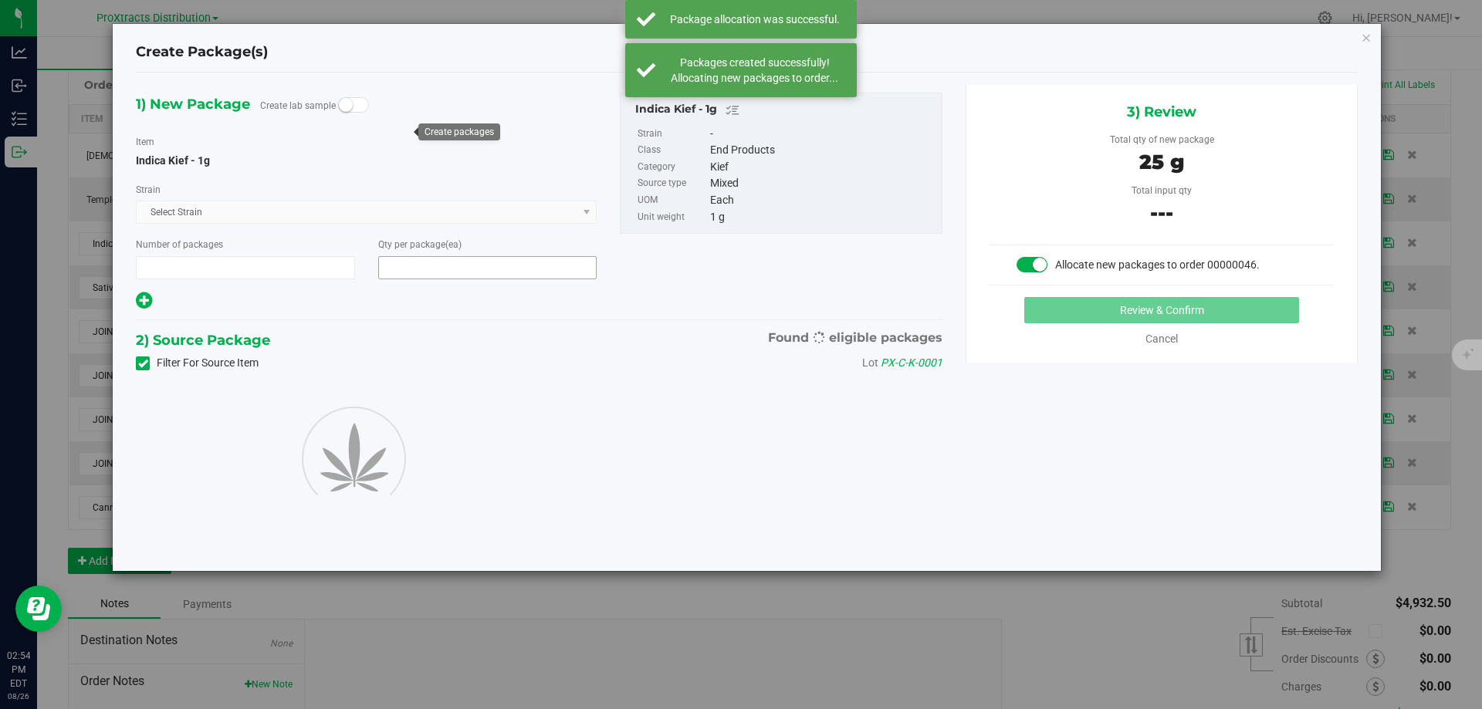
type input "1"
type input "25"
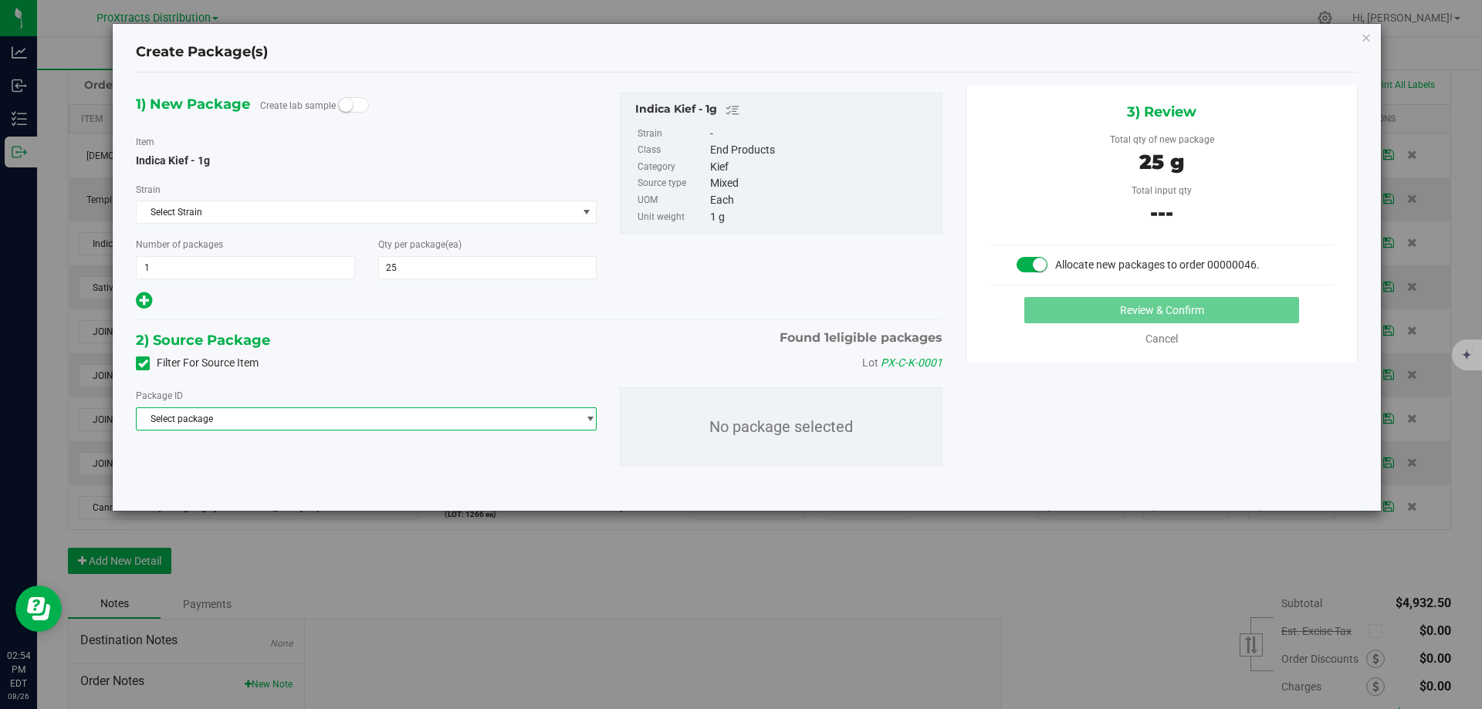
click at [246, 424] on span "Select package" at bounding box center [357, 419] width 440 height 22
click at [234, 489] on li "NYPRODT-20250611-004 ( Indica Kief - 1g )" at bounding box center [366, 482] width 459 height 22
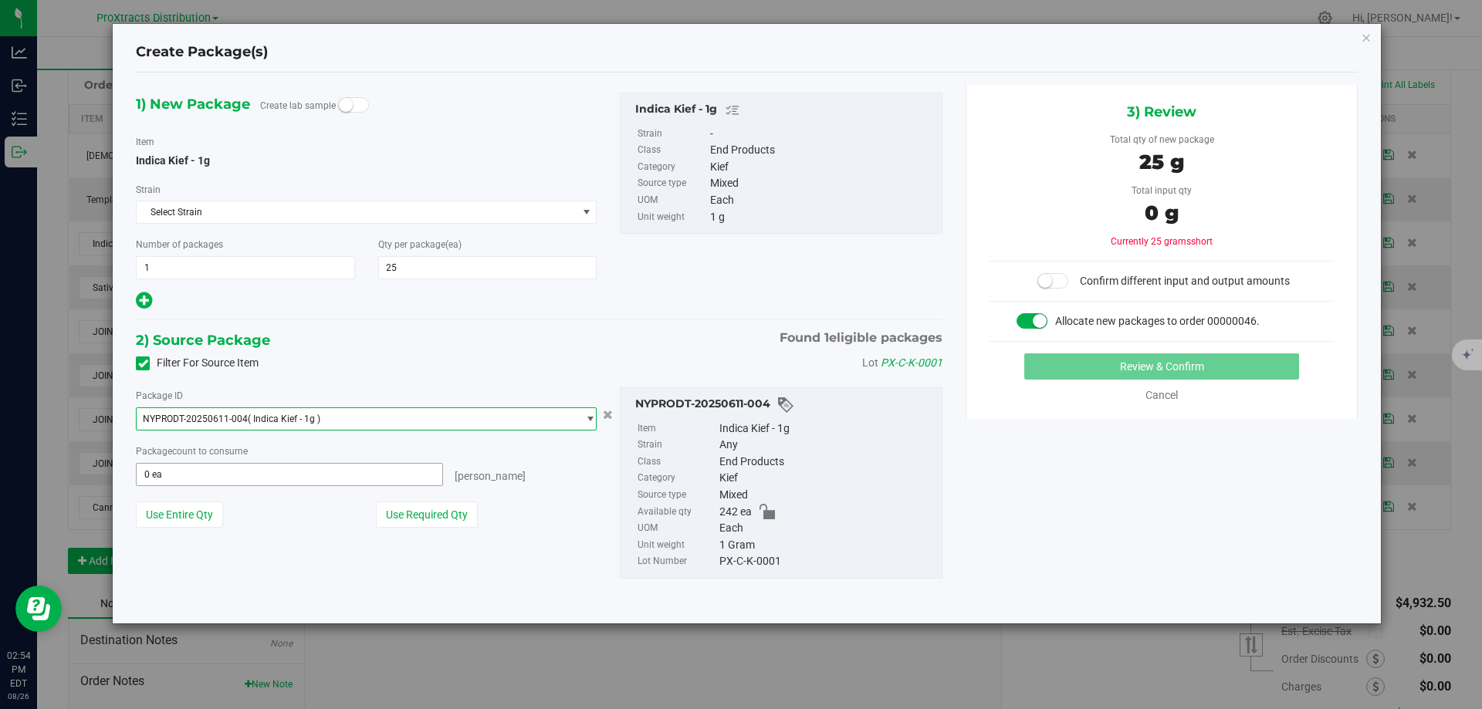
click at [299, 472] on span "0 ea 0" at bounding box center [289, 474] width 307 height 23
type input "25"
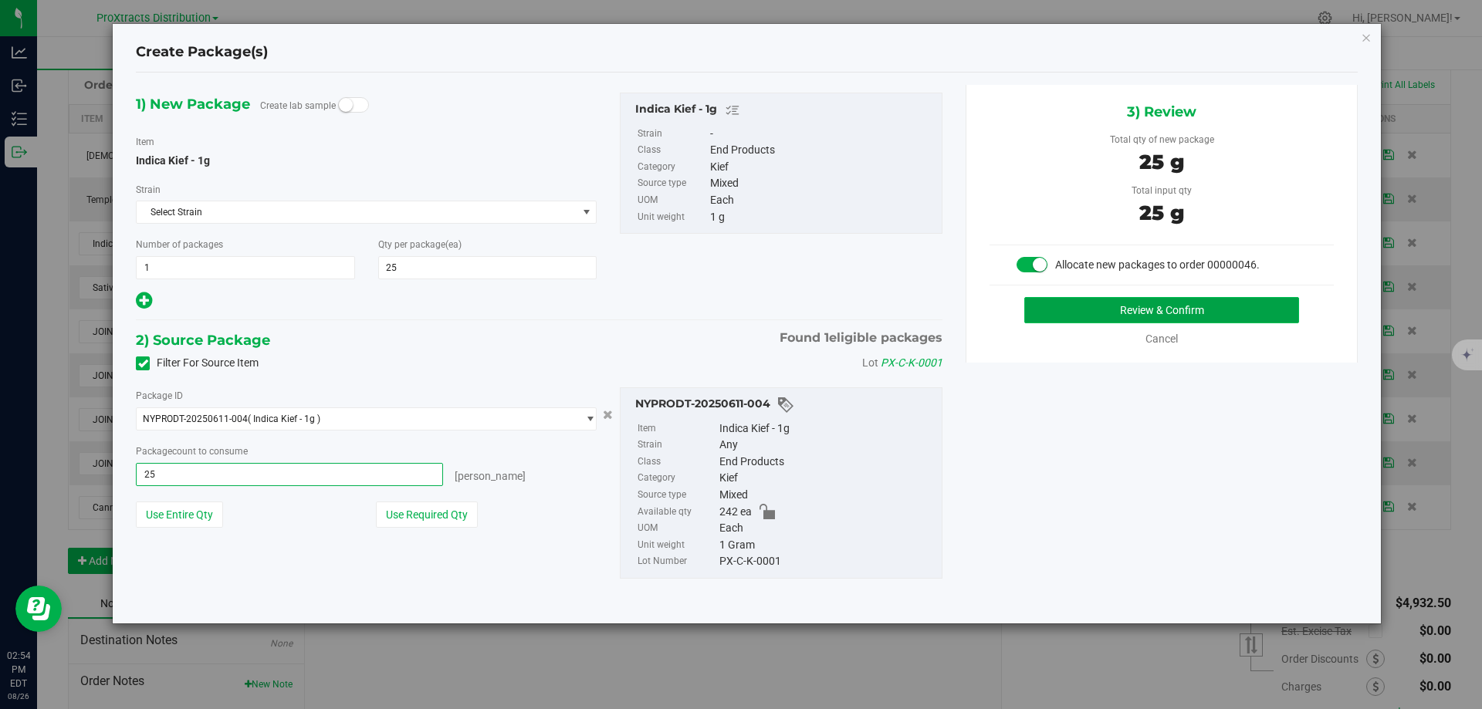
type input "25 ea"
click at [1078, 316] on button "Review & Confirm" at bounding box center [1161, 310] width 275 height 26
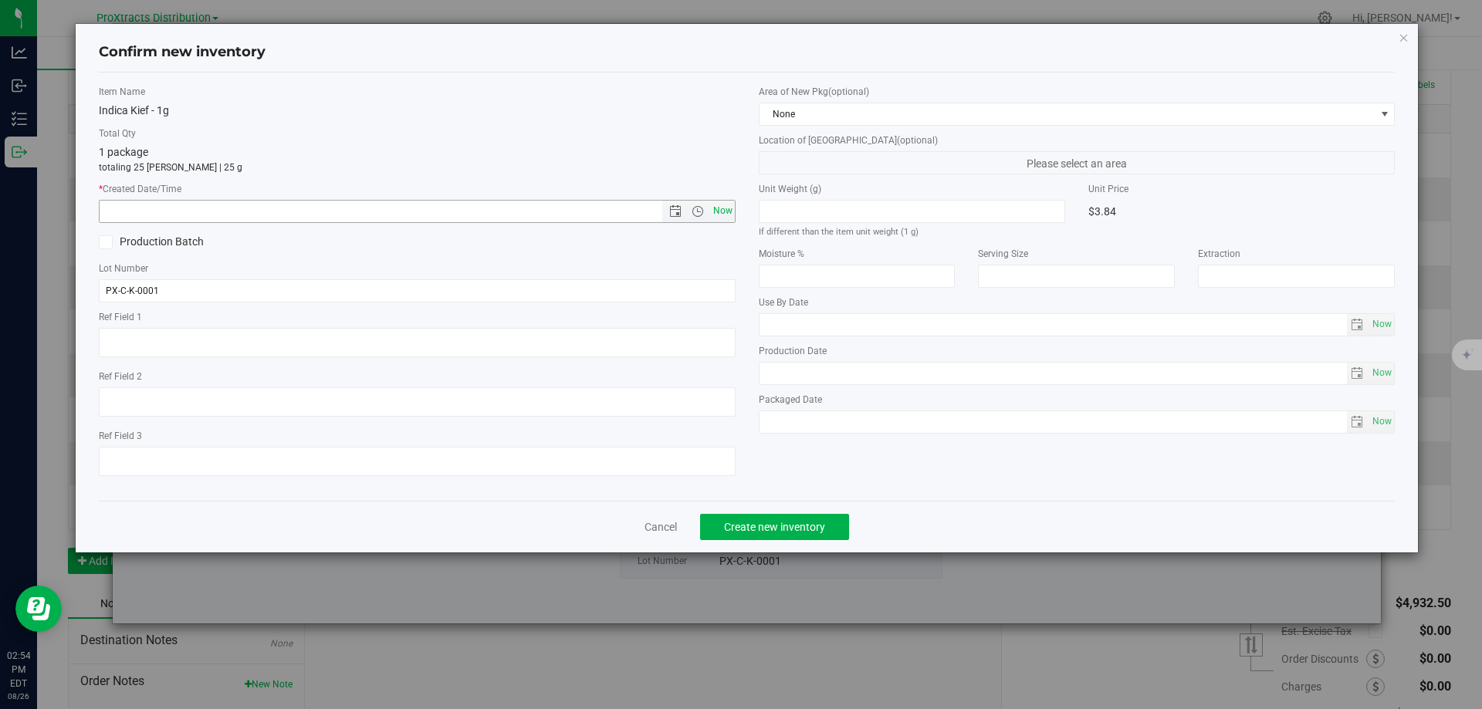
click at [727, 204] on span "Now" at bounding box center [722, 211] width 26 height 22
type input "[DATE] 2:54 PM"
click at [740, 535] on button "Create new inventory" at bounding box center [774, 527] width 149 height 26
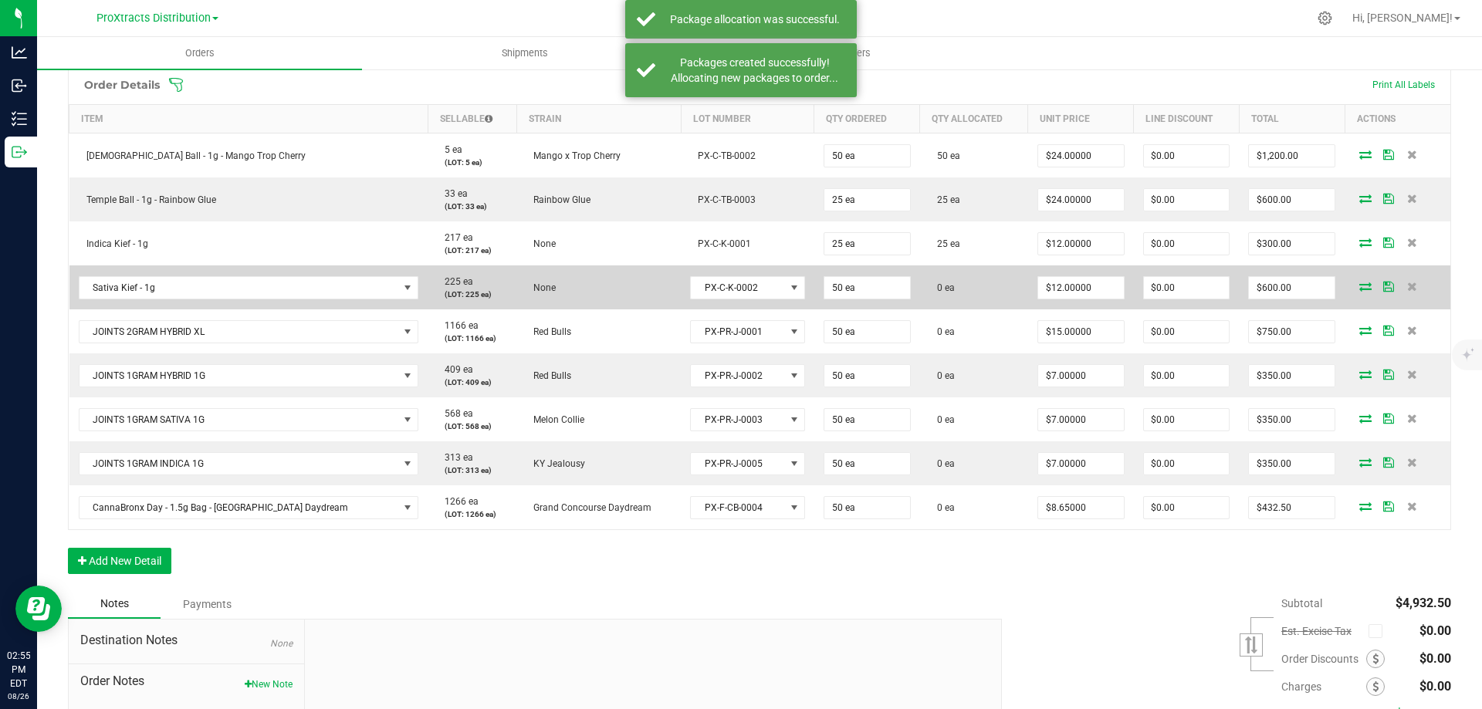
click at [1359, 288] on icon at bounding box center [1365, 286] width 12 height 9
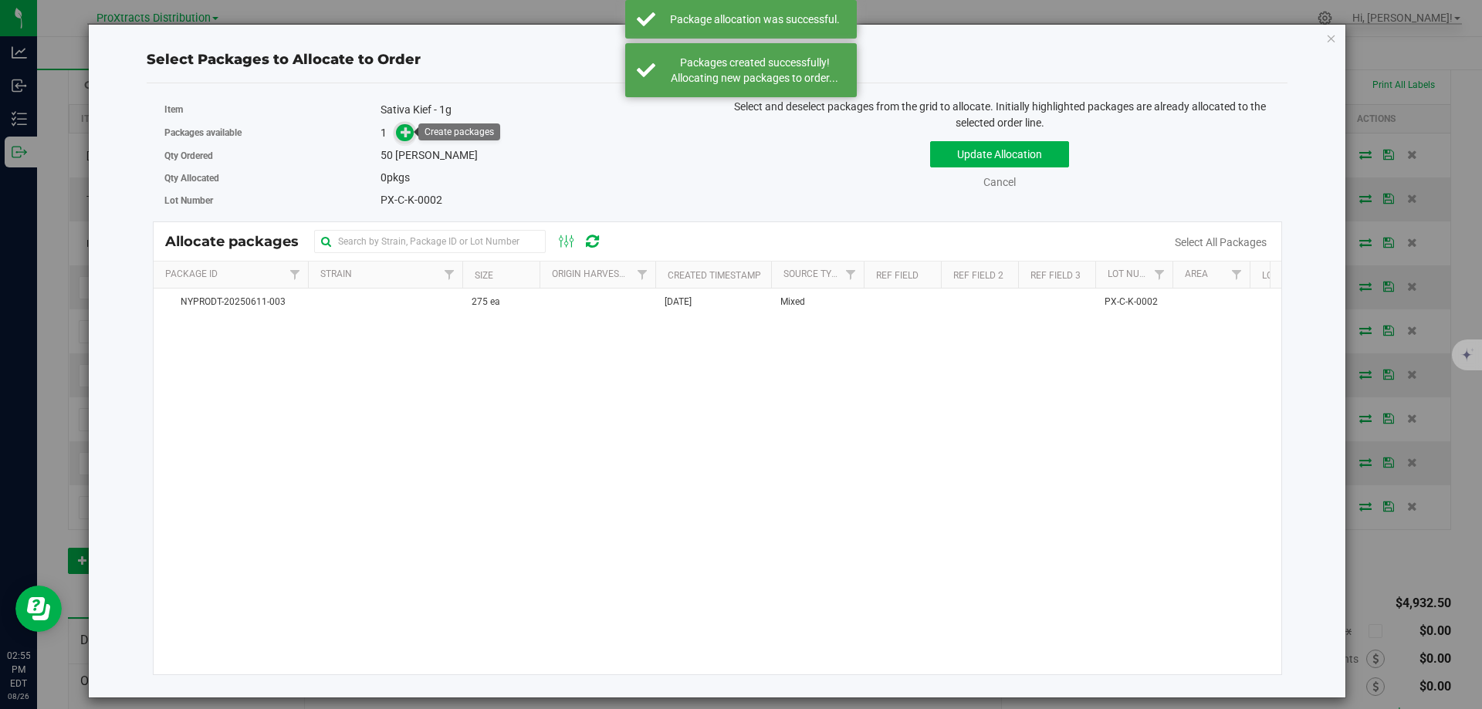
click at [403, 127] on icon at bounding box center [406, 132] width 11 height 11
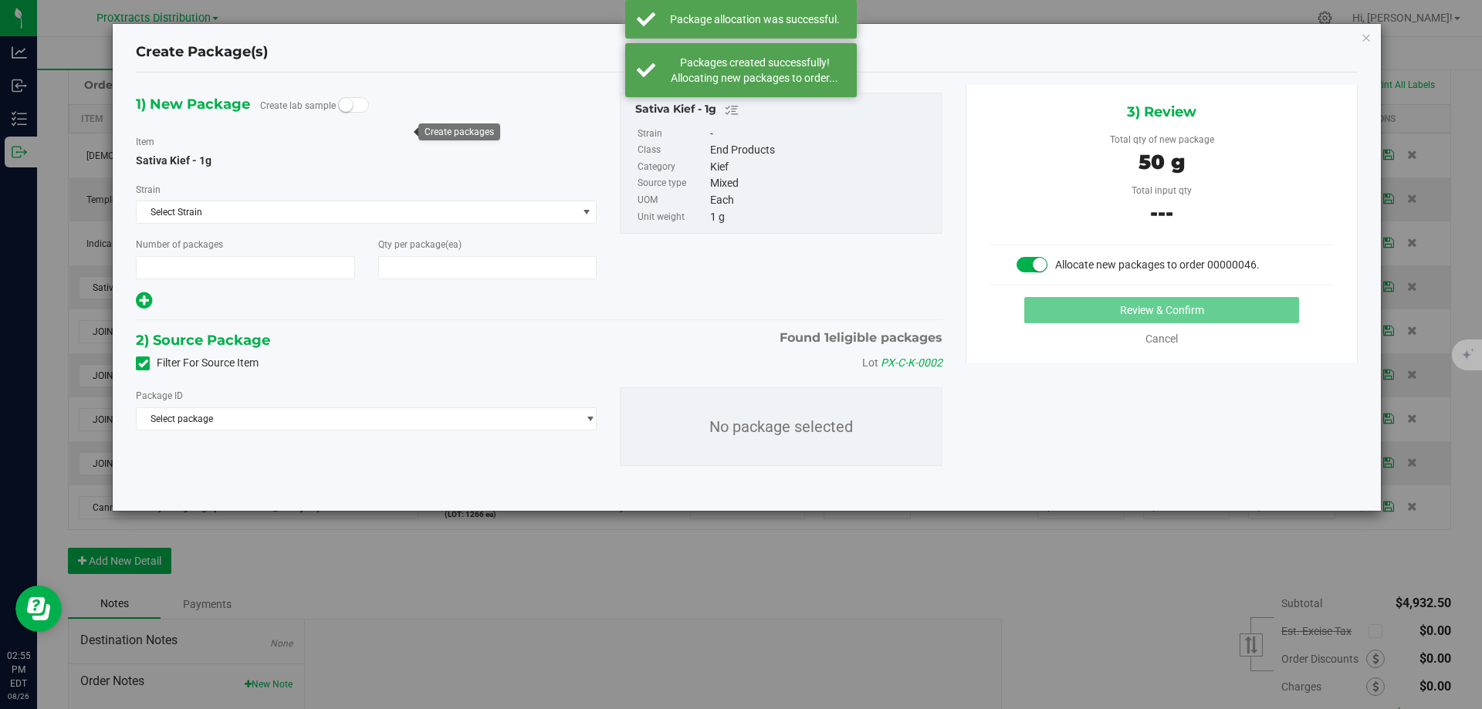
type input "1"
type input "50"
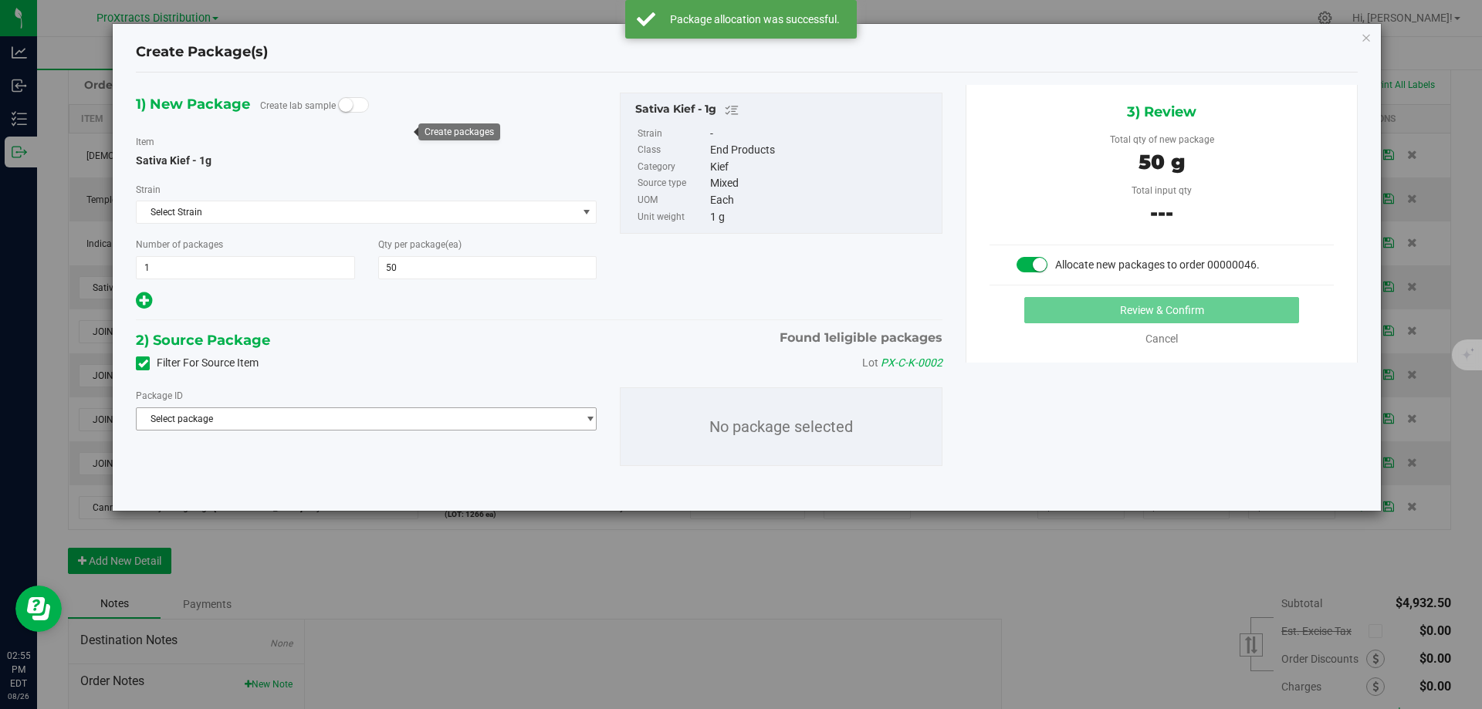
click at [252, 419] on span "Select package" at bounding box center [357, 419] width 440 height 22
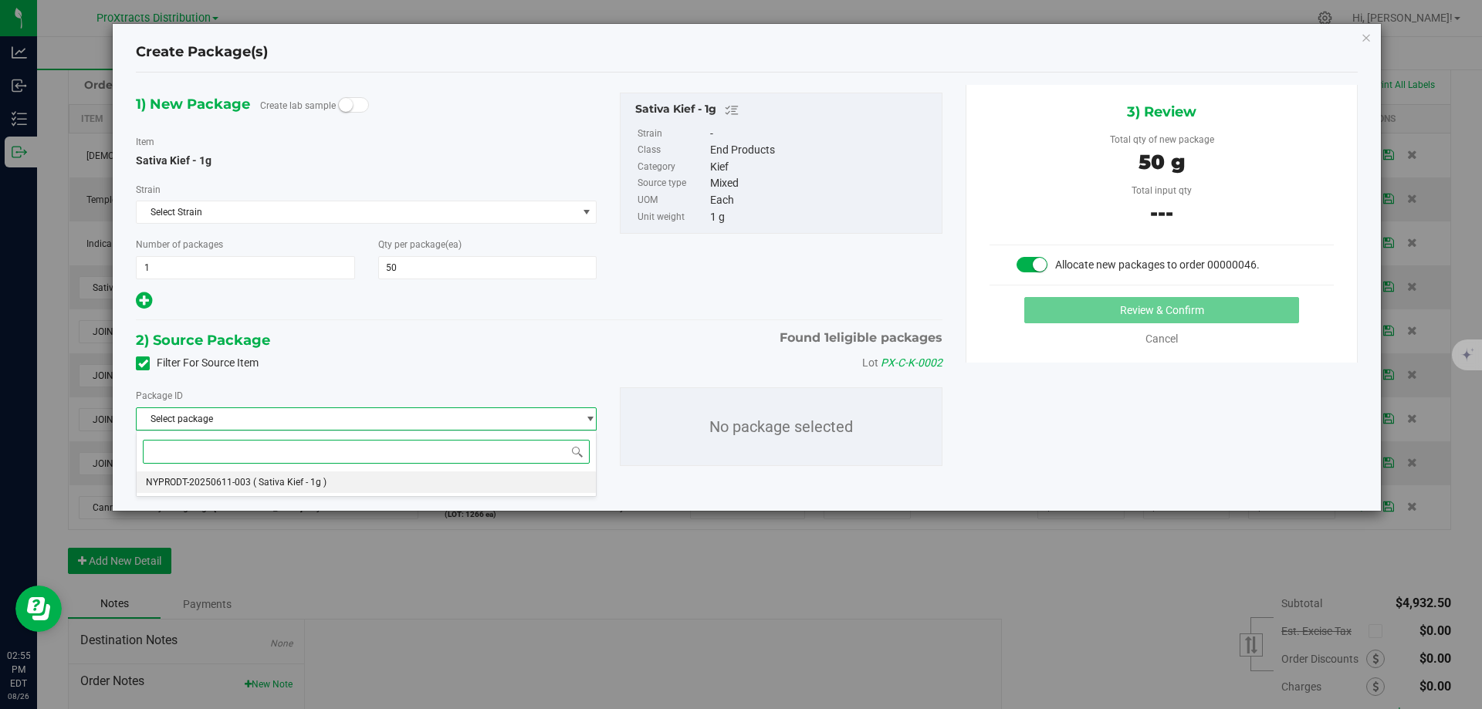
click at [253, 478] on span "( Sativa Kief - 1g )" at bounding box center [289, 482] width 73 height 11
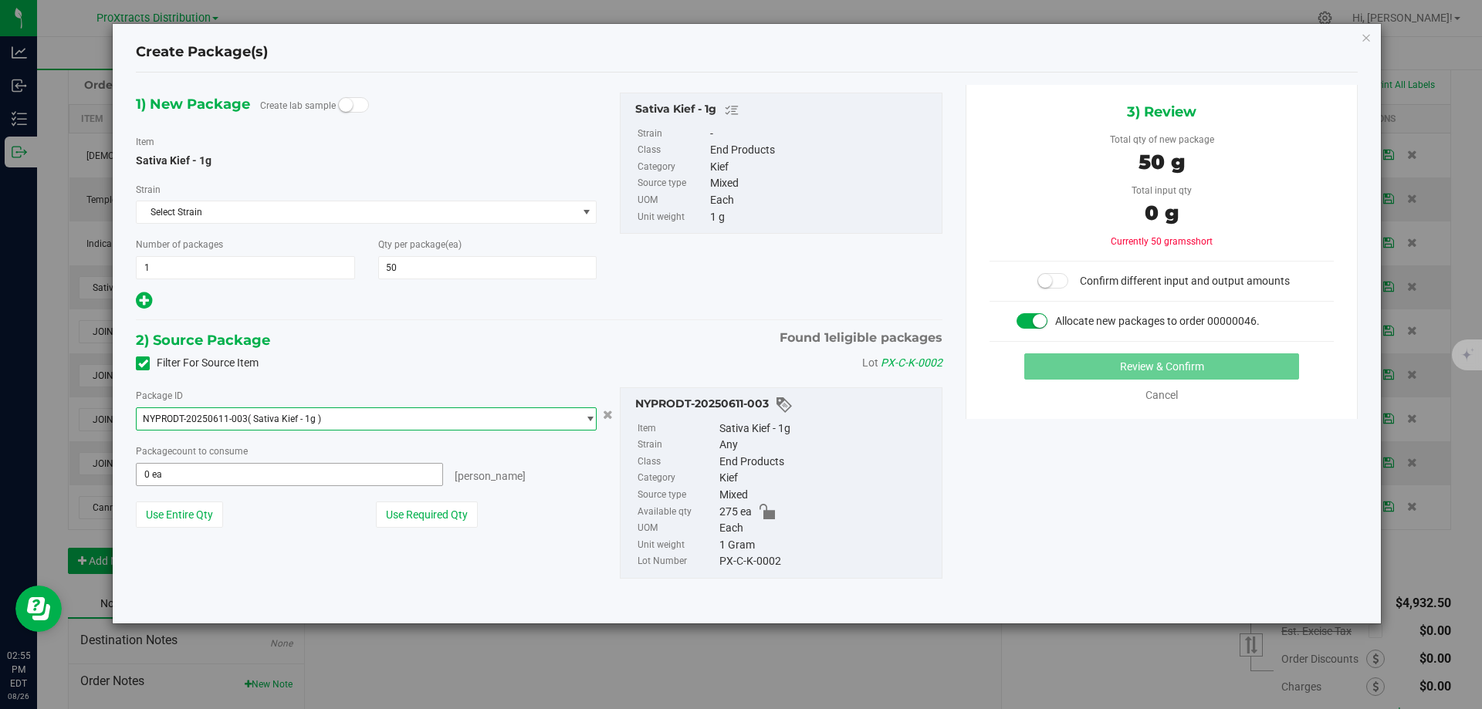
click at [186, 477] on span "0 ea 0" at bounding box center [289, 474] width 307 height 23
type input "50"
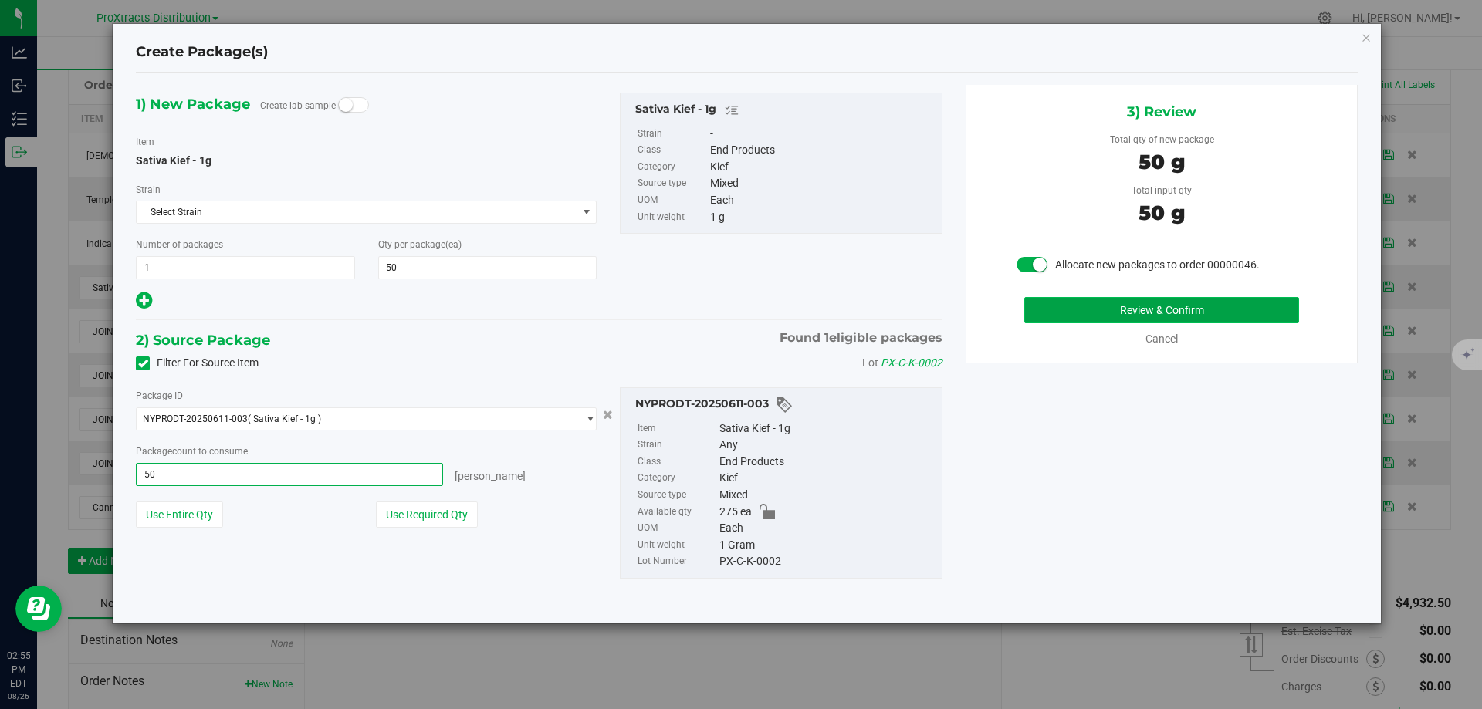
click at [1146, 315] on button "Review & Confirm" at bounding box center [1161, 310] width 275 height 26
type input "50 ea"
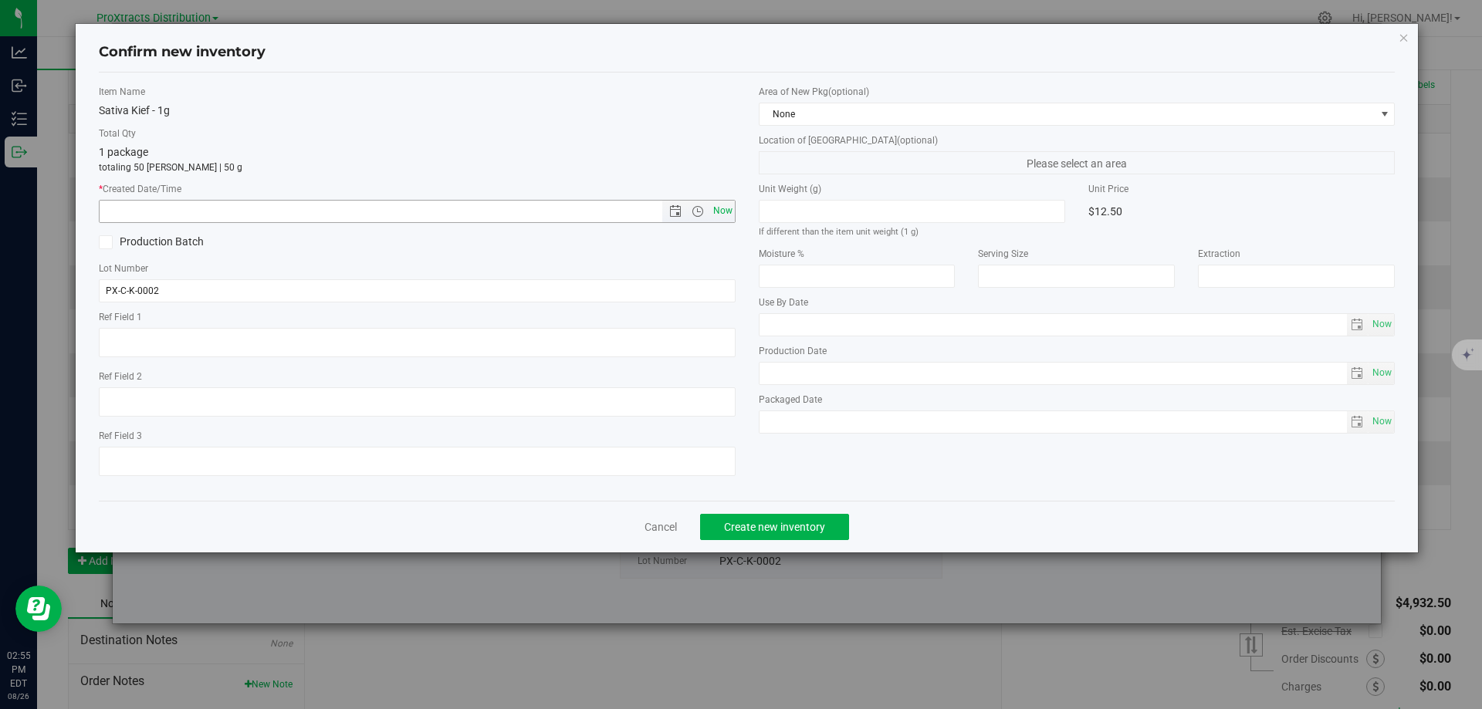
click at [715, 209] on span "Now" at bounding box center [722, 211] width 26 height 22
type input "[DATE] 2:55 PM"
click at [760, 530] on span "Create new inventory" at bounding box center [774, 527] width 101 height 12
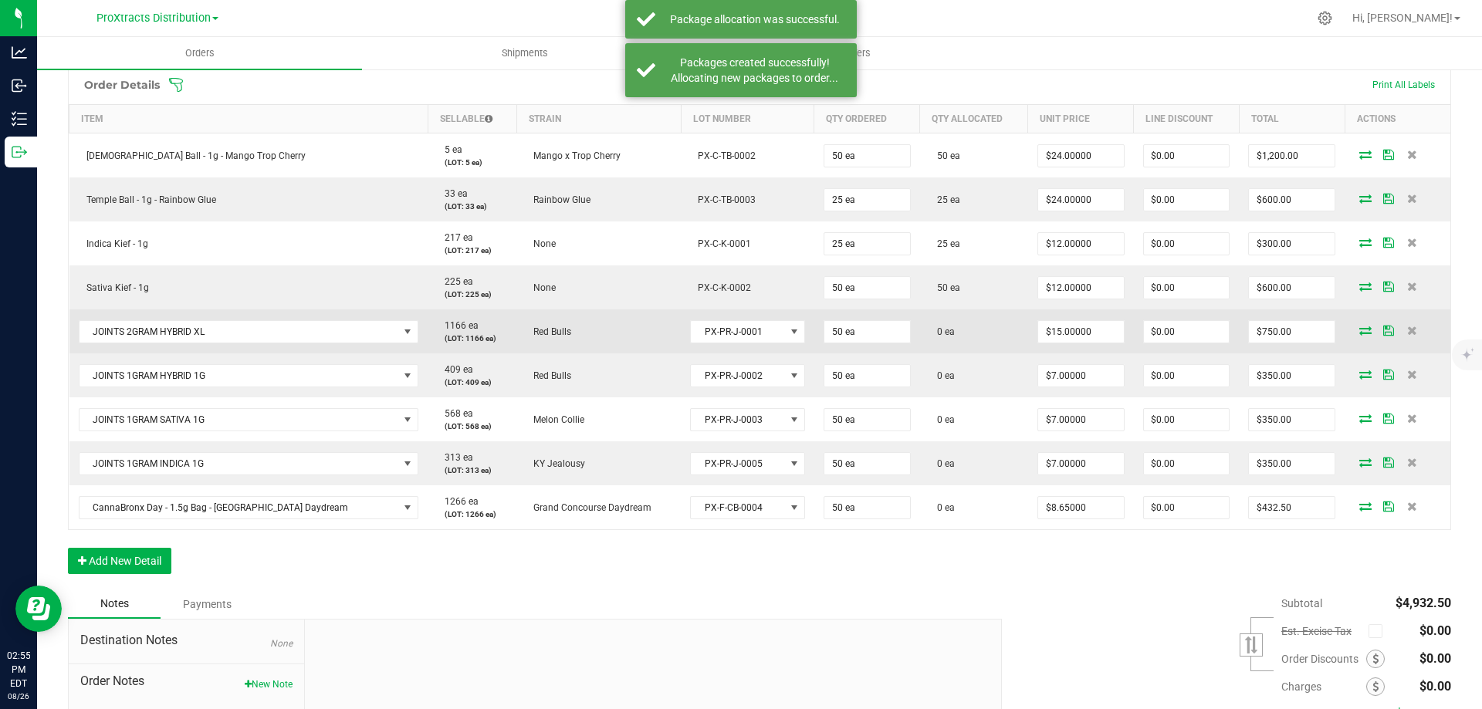
click at [1359, 330] on icon at bounding box center [1365, 330] width 12 height 9
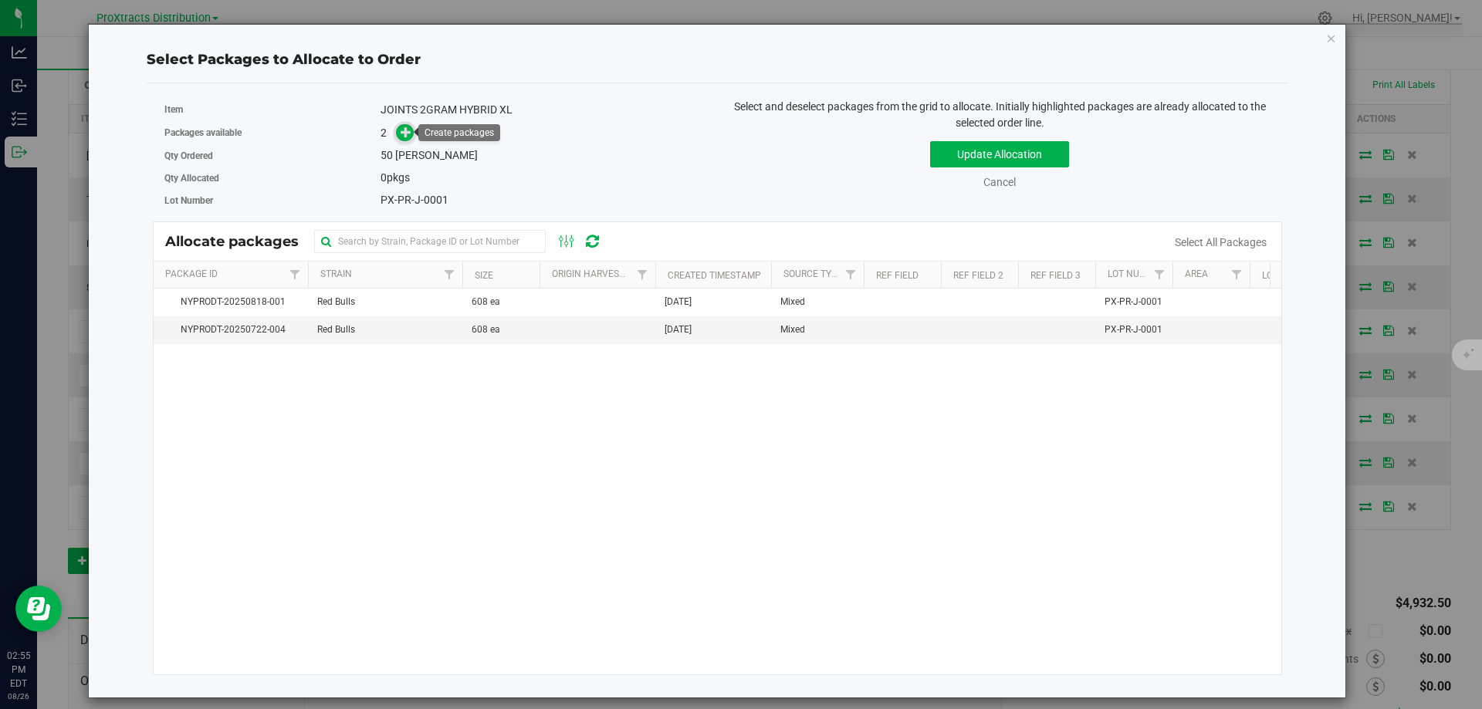
click at [404, 134] on icon at bounding box center [406, 131] width 11 height 11
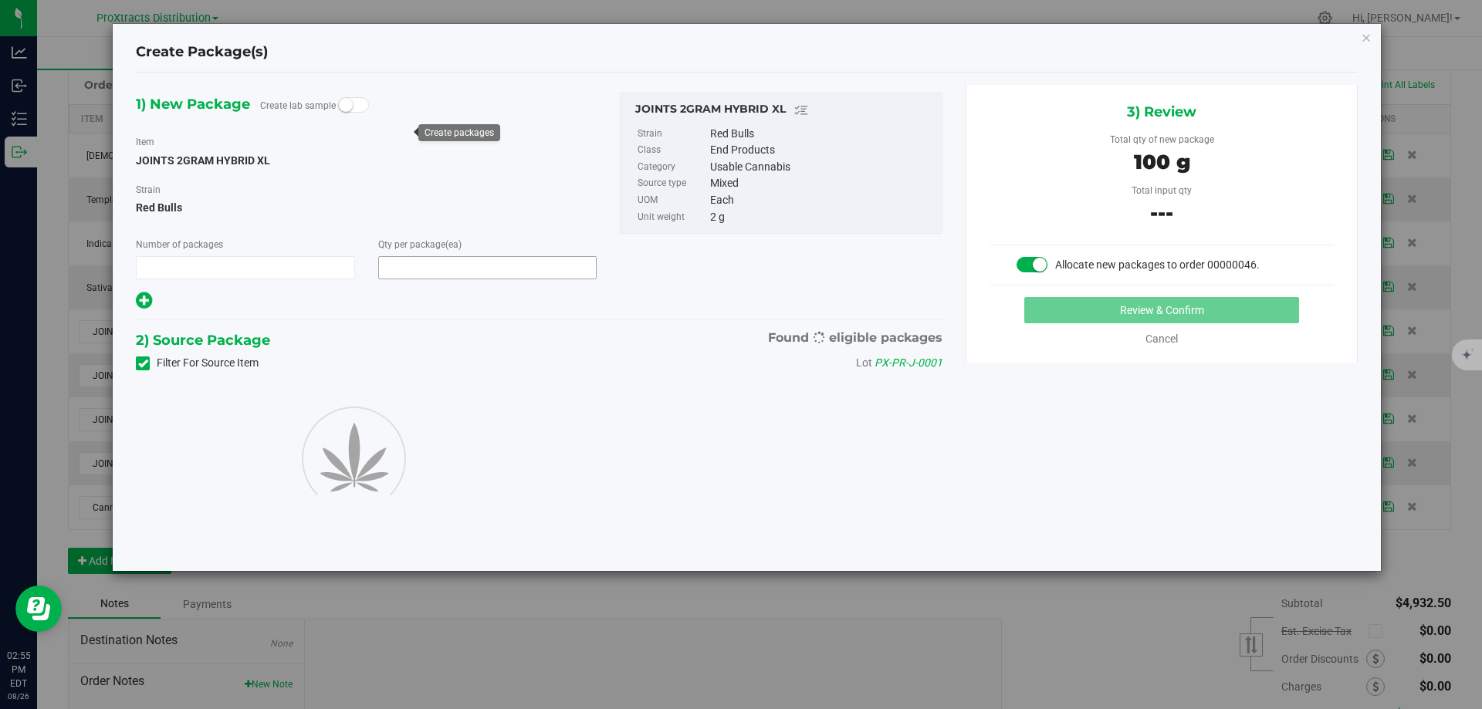
type input "1"
type input "50"
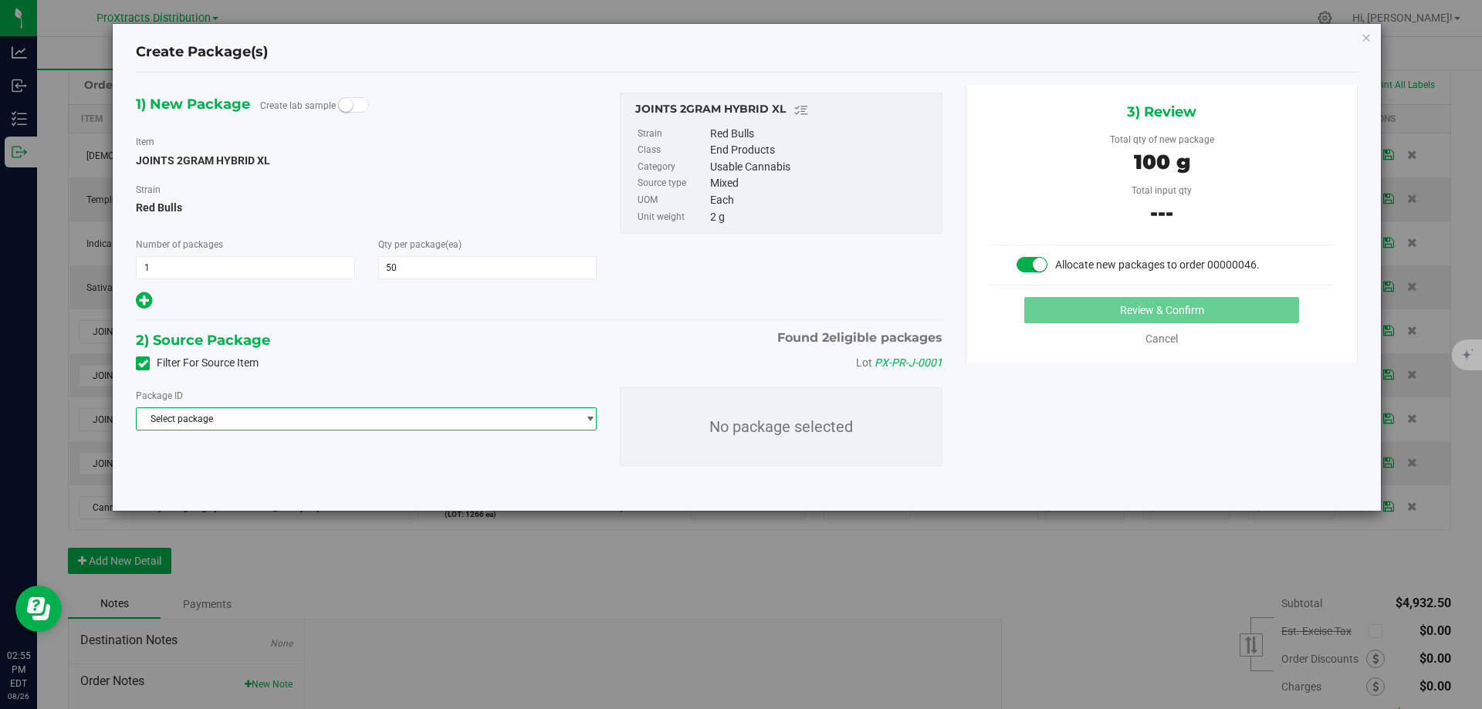
click at [273, 421] on span "Select package" at bounding box center [357, 419] width 440 height 22
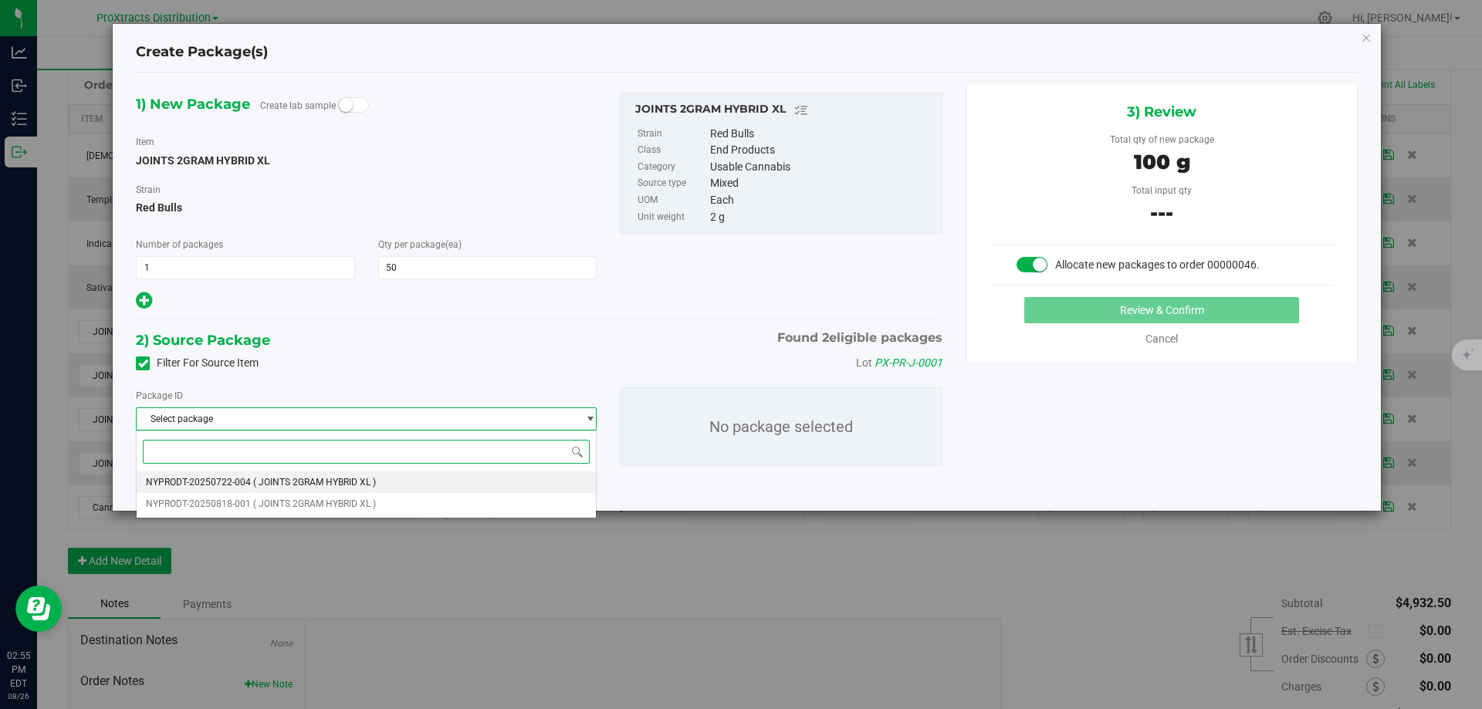
click at [278, 480] on span "( JOINTS 2GRAM HYBRID XL )" at bounding box center [314, 482] width 123 height 11
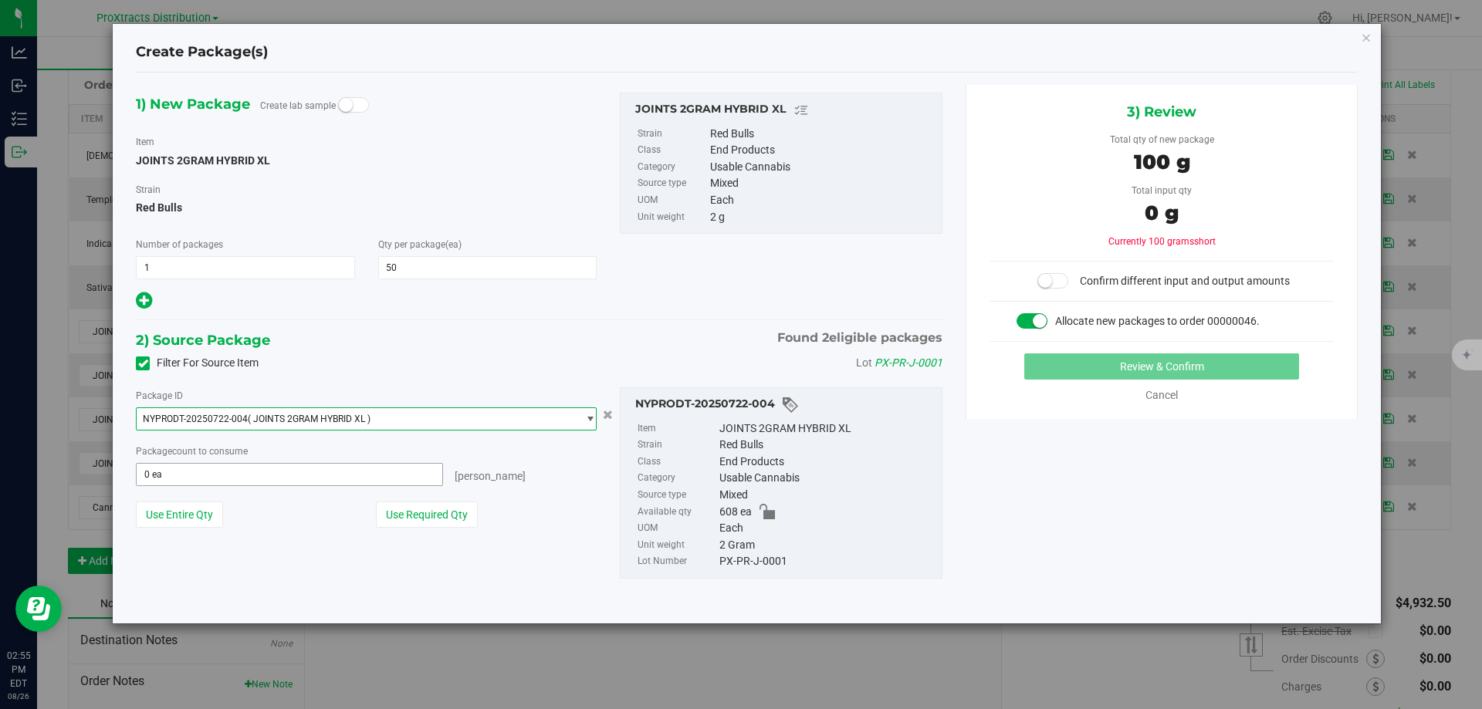
click at [258, 478] on span "0 ea 0" at bounding box center [289, 474] width 307 height 23
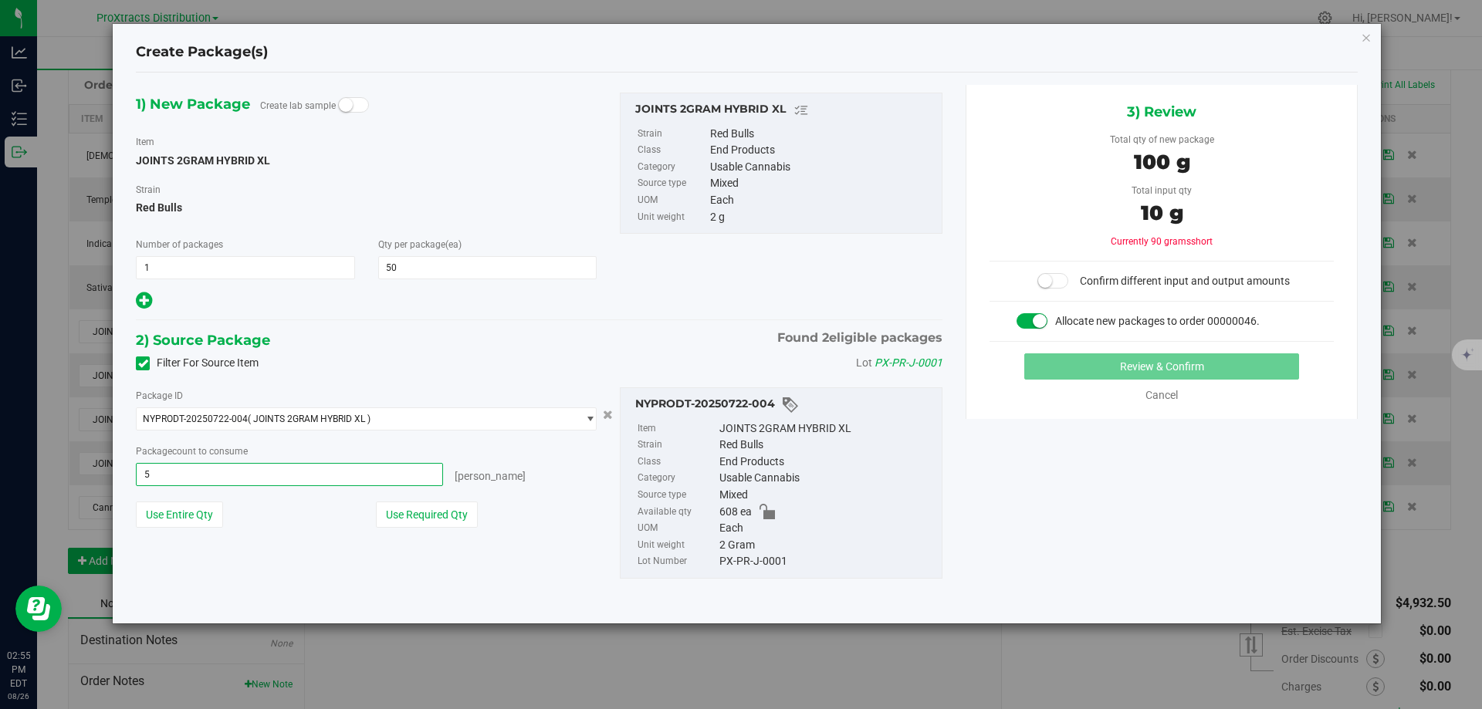
type input "50"
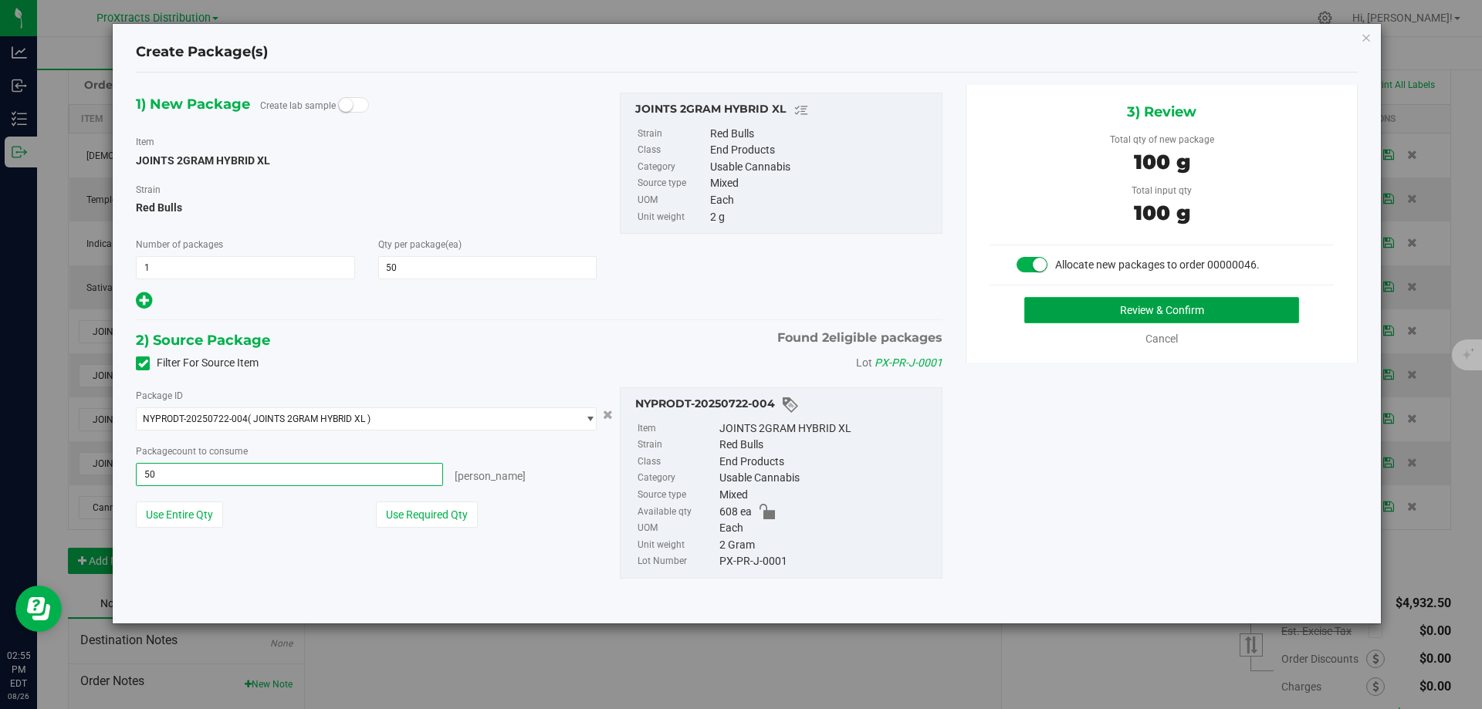
type input "50 ea"
click at [1039, 316] on button "Review & Confirm" at bounding box center [1161, 310] width 275 height 26
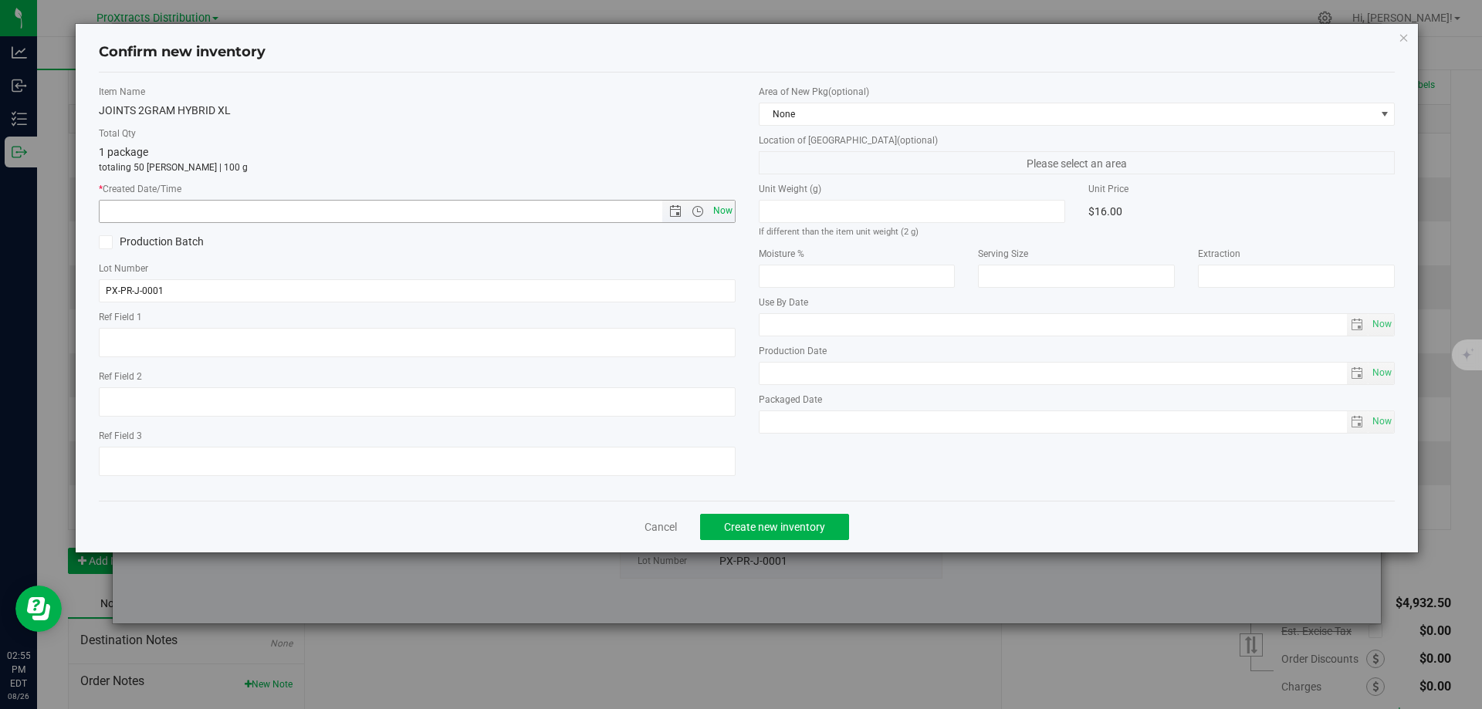
click at [722, 213] on span "Now" at bounding box center [722, 211] width 26 height 22
type input "[DATE] 2:55 PM"
click at [743, 529] on span "Create new inventory" at bounding box center [774, 527] width 101 height 12
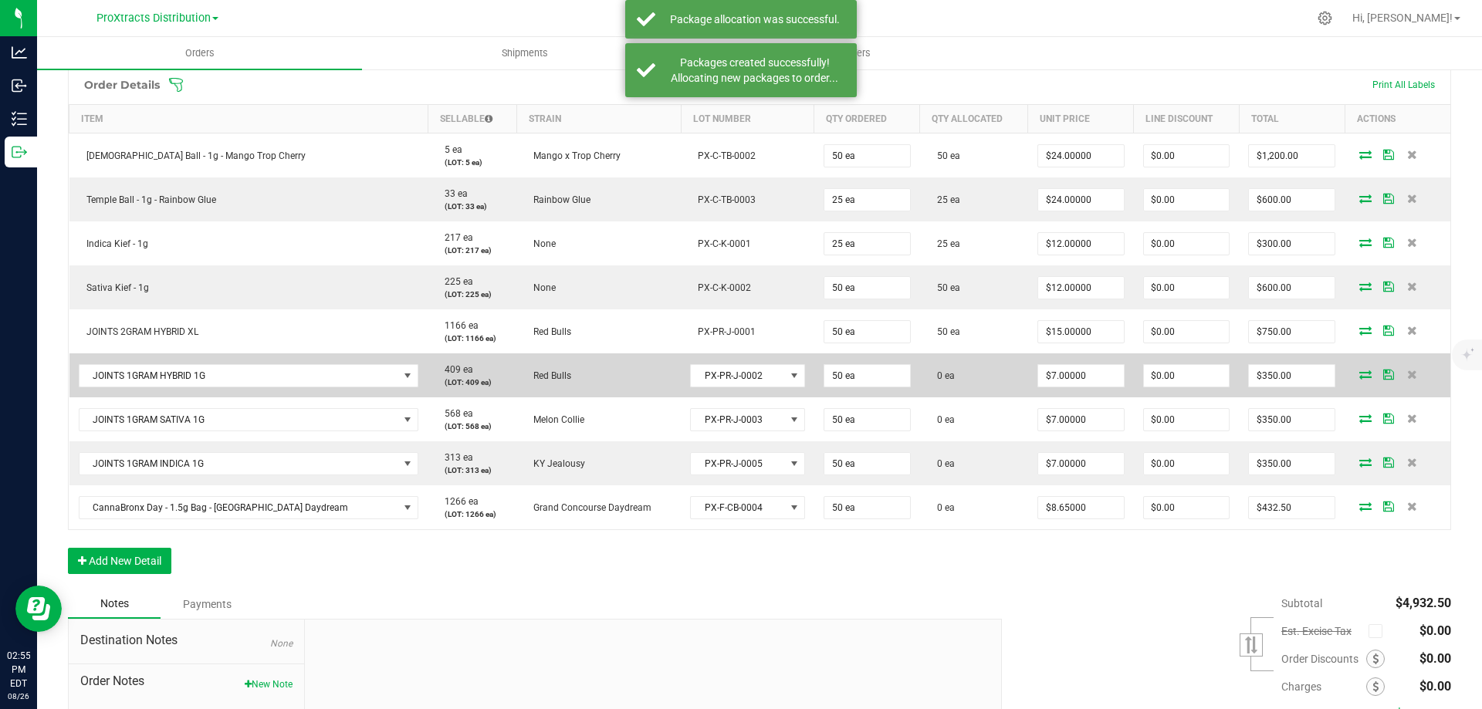
click at [1359, 373] on icon at bounding box center [1365, 374] width 12 height 9
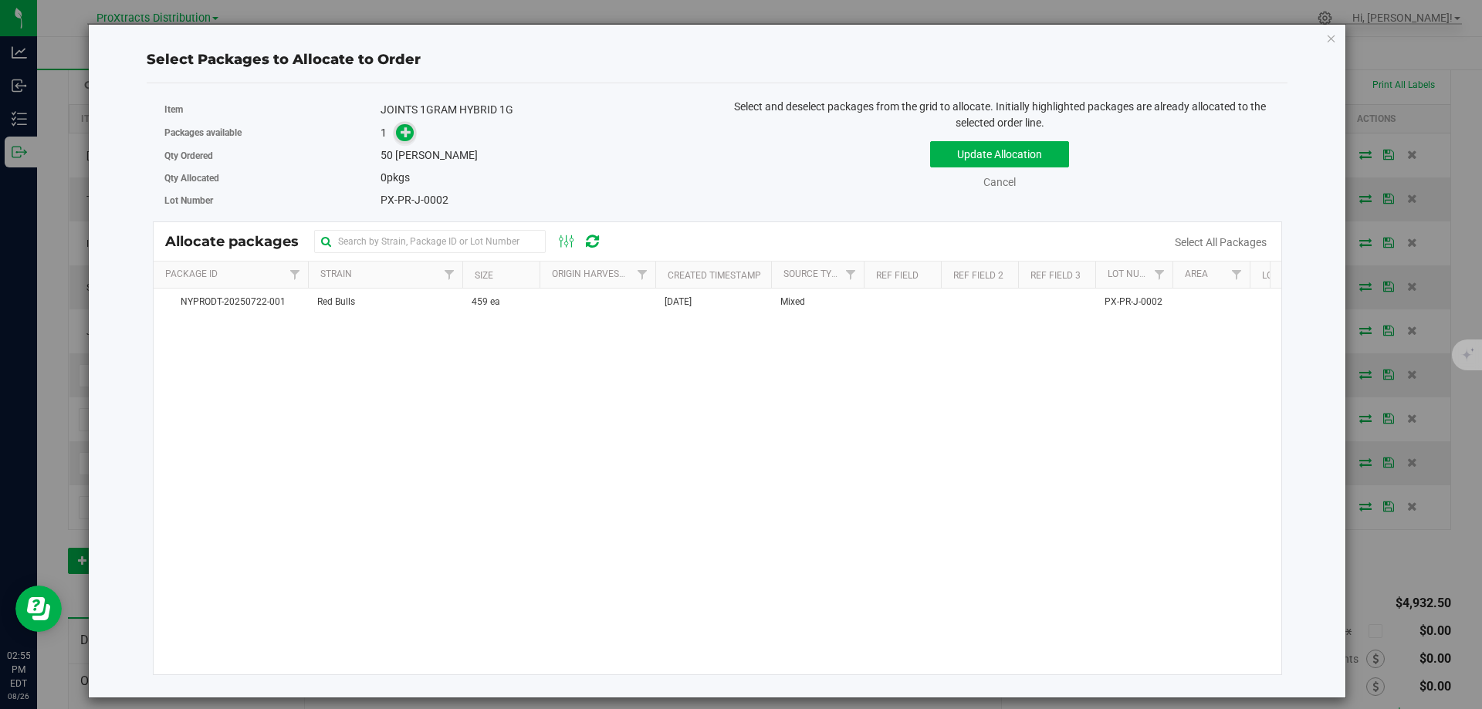
click at [407, 141] on span at bounding box center [405, 132] width 19 height 19
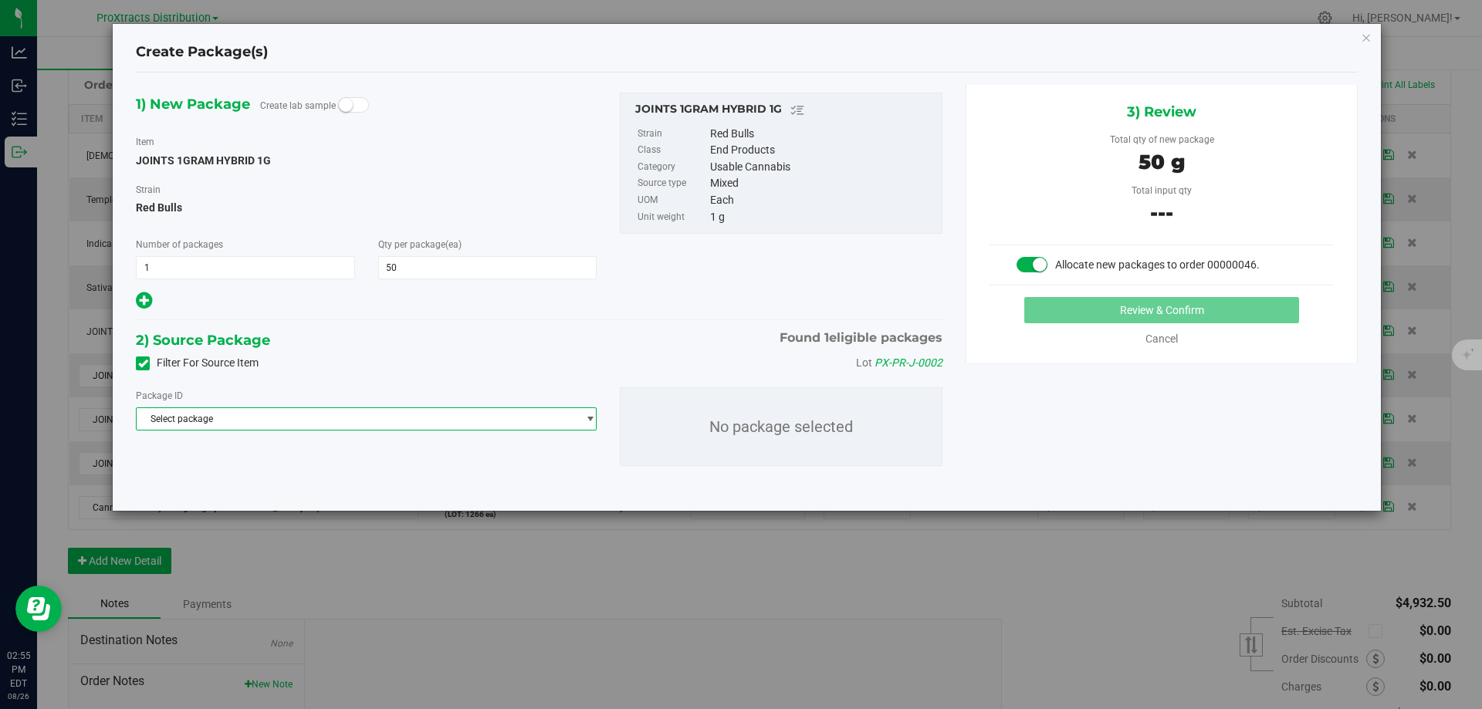
click at [289, 421] on span "Select package" at bounding box center [357, 419] width 440 height 22
click at [287, 482] on span "( JOINTS 1GRAM HYBRID 1G )" at bounding box center [314, 482] width 123 height 11
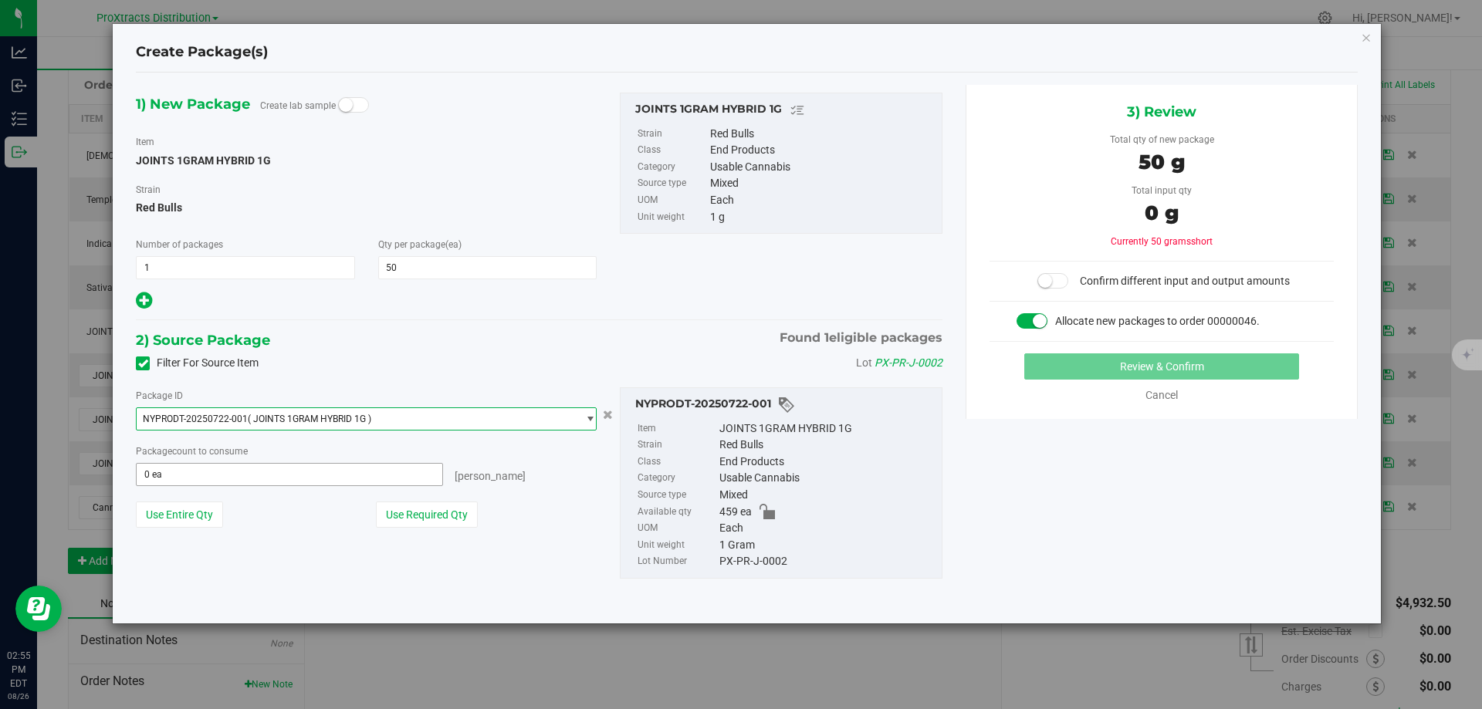
click at [286, 478] on span "0 ea 0" at bounding box center [289, 474] width 307 height 23
type input "50"
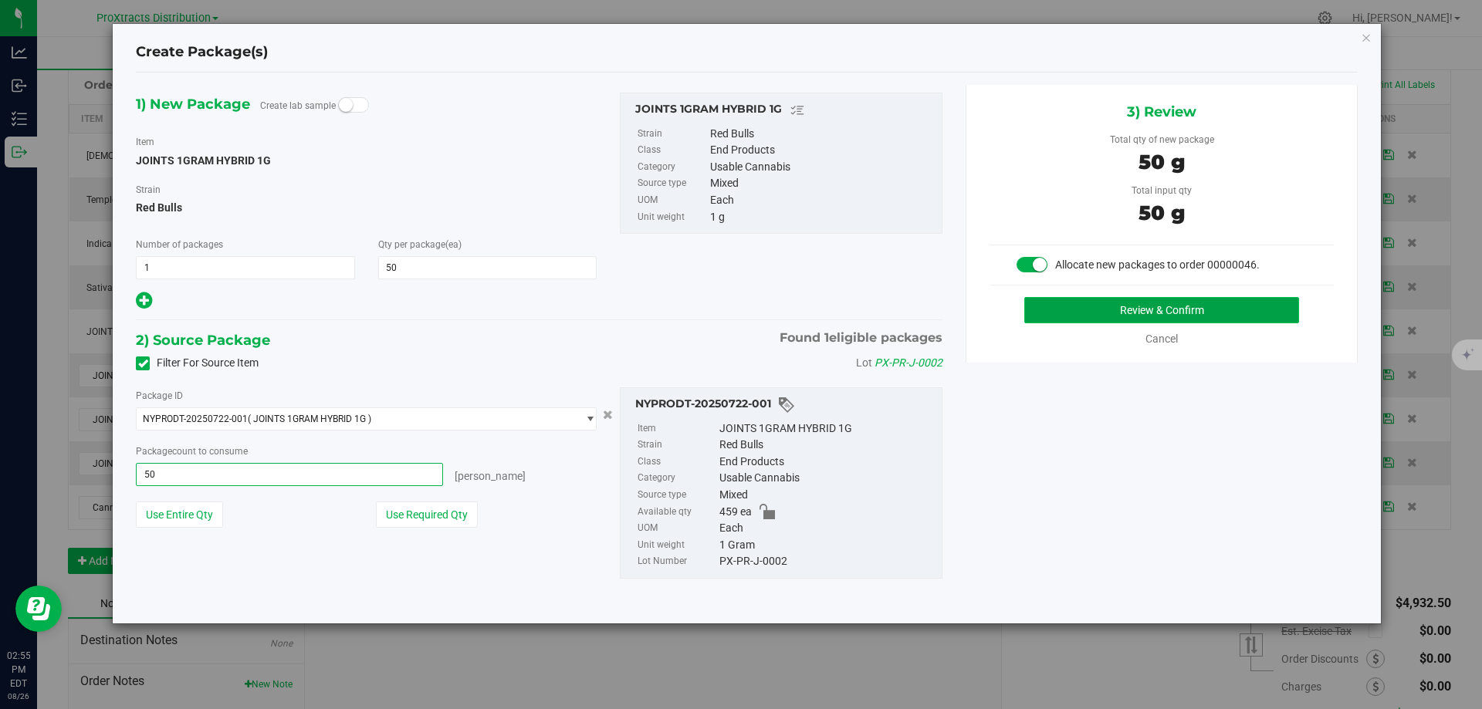
click at [1060, 313] on button "Review & Confirm" at bounding box center [1161, 310] width 275 height 26
type input "50 ea"
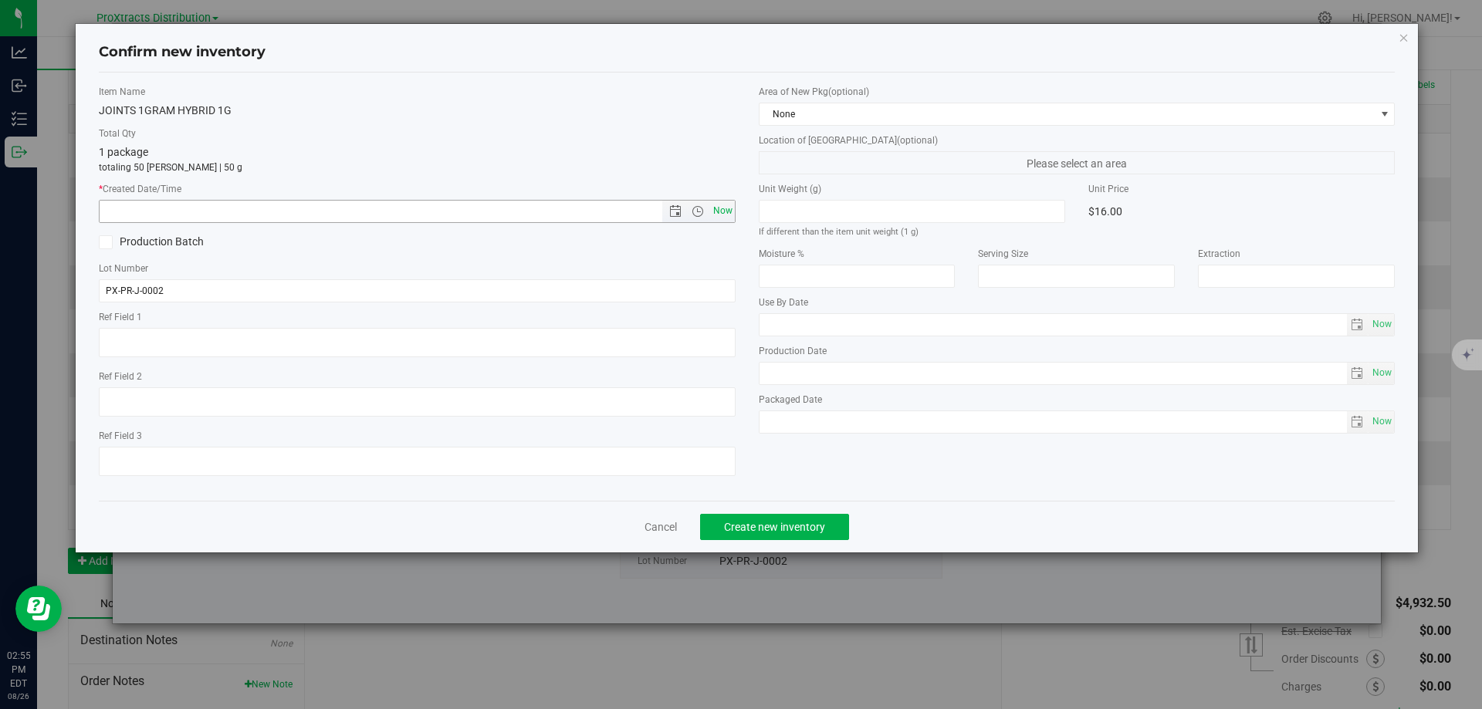
click at [718, 208] on span "Now" at bounding box center [722, 211] width 26 height 22
type input "[DATE] 2:55 PM"
click at [731, 521] on span "Create new inventory" at bounding box center [774, 527] width 101 height 12
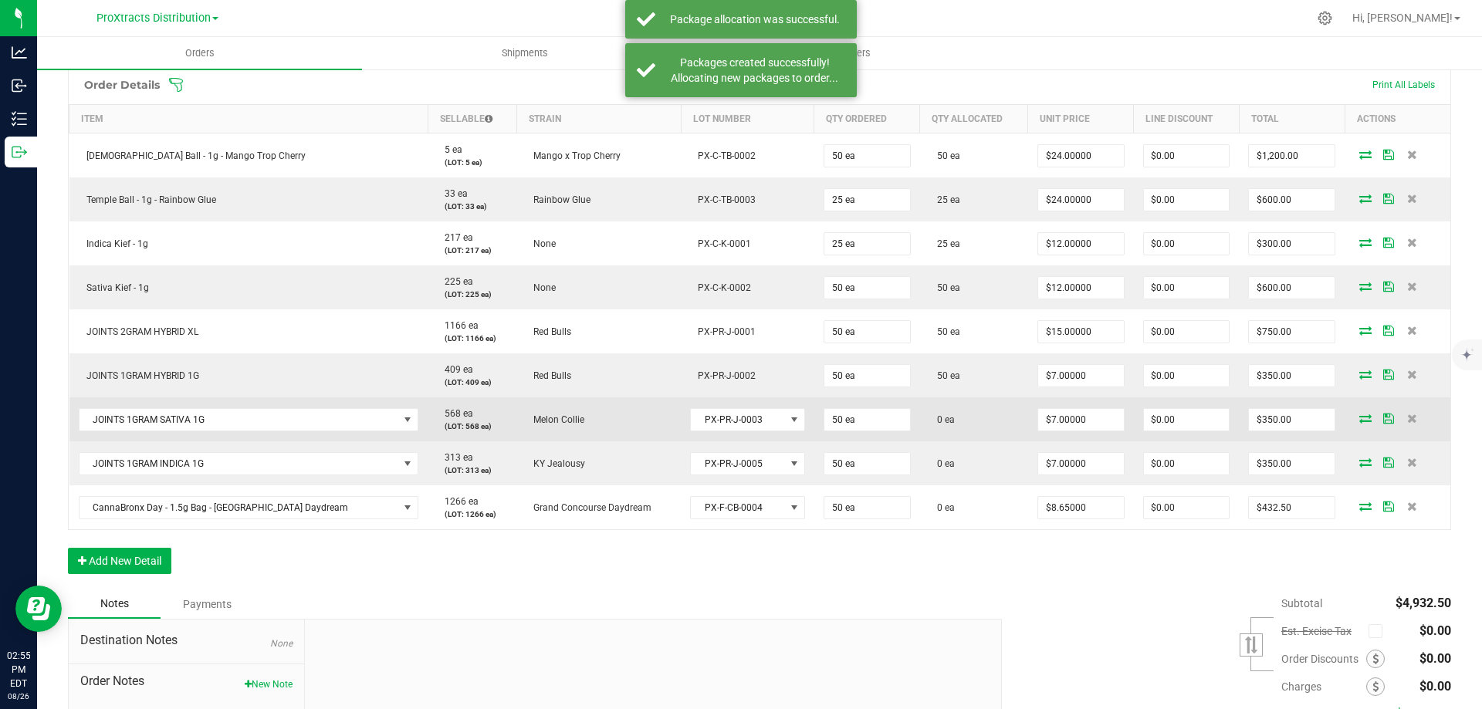
click at [1359, 414] on icon at bounding box center [1365, 418] width 12 height 9
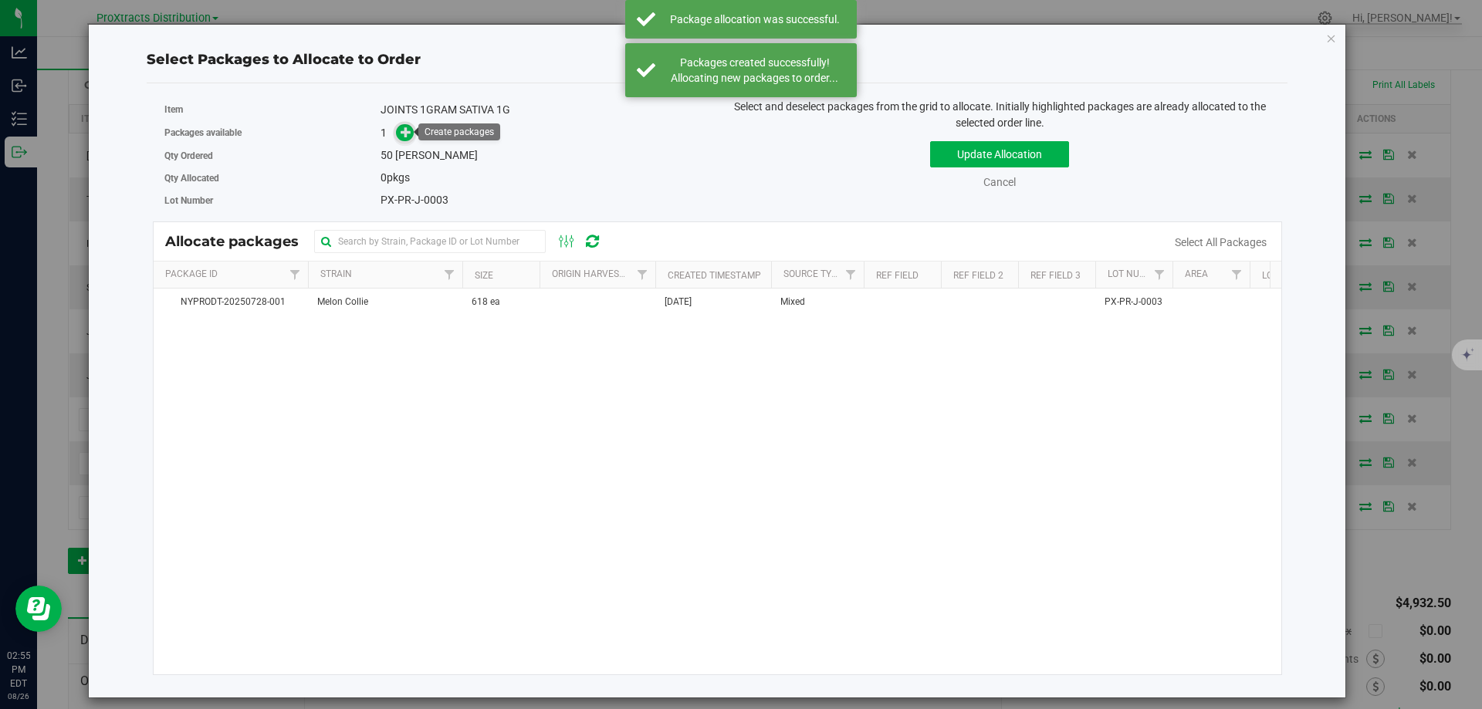
click at [401, 133] on icon at bounding box center [407, 132] width 12 height 12
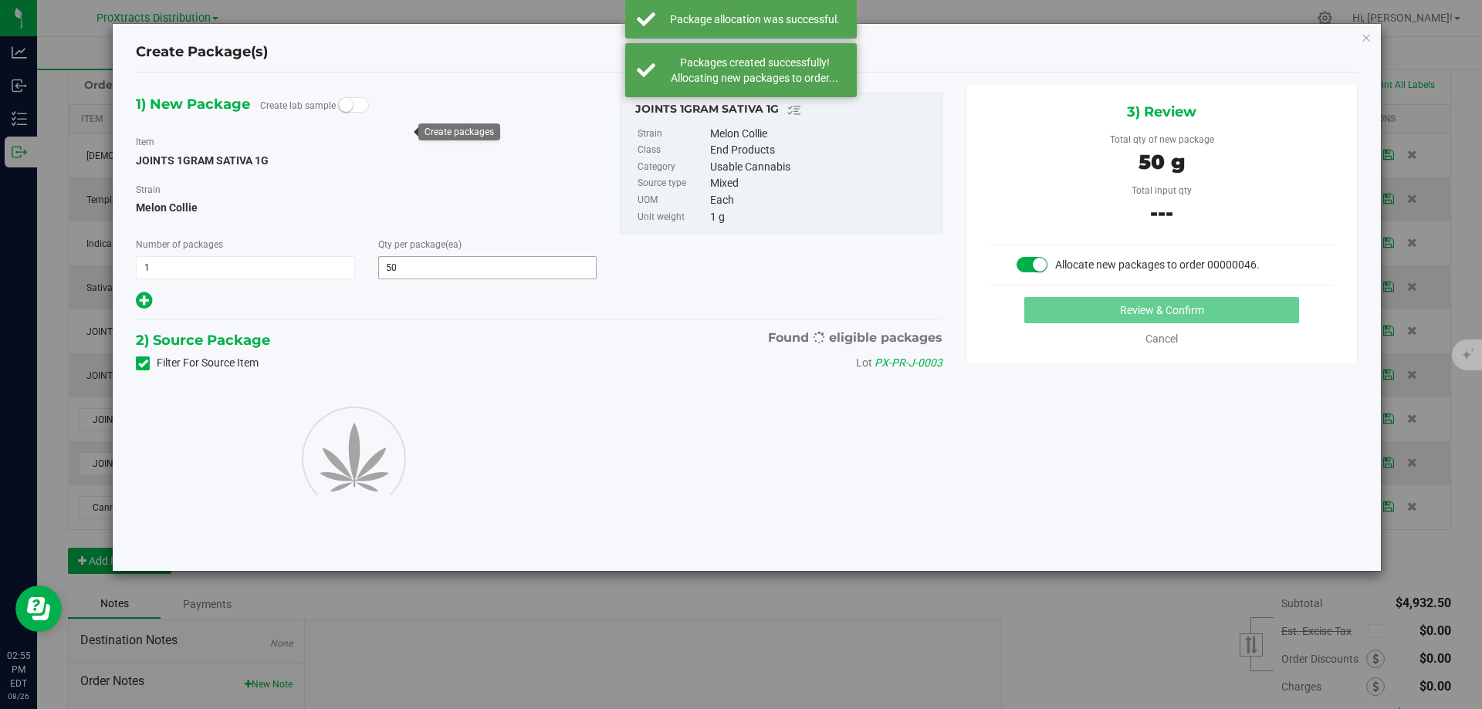
type input "50"
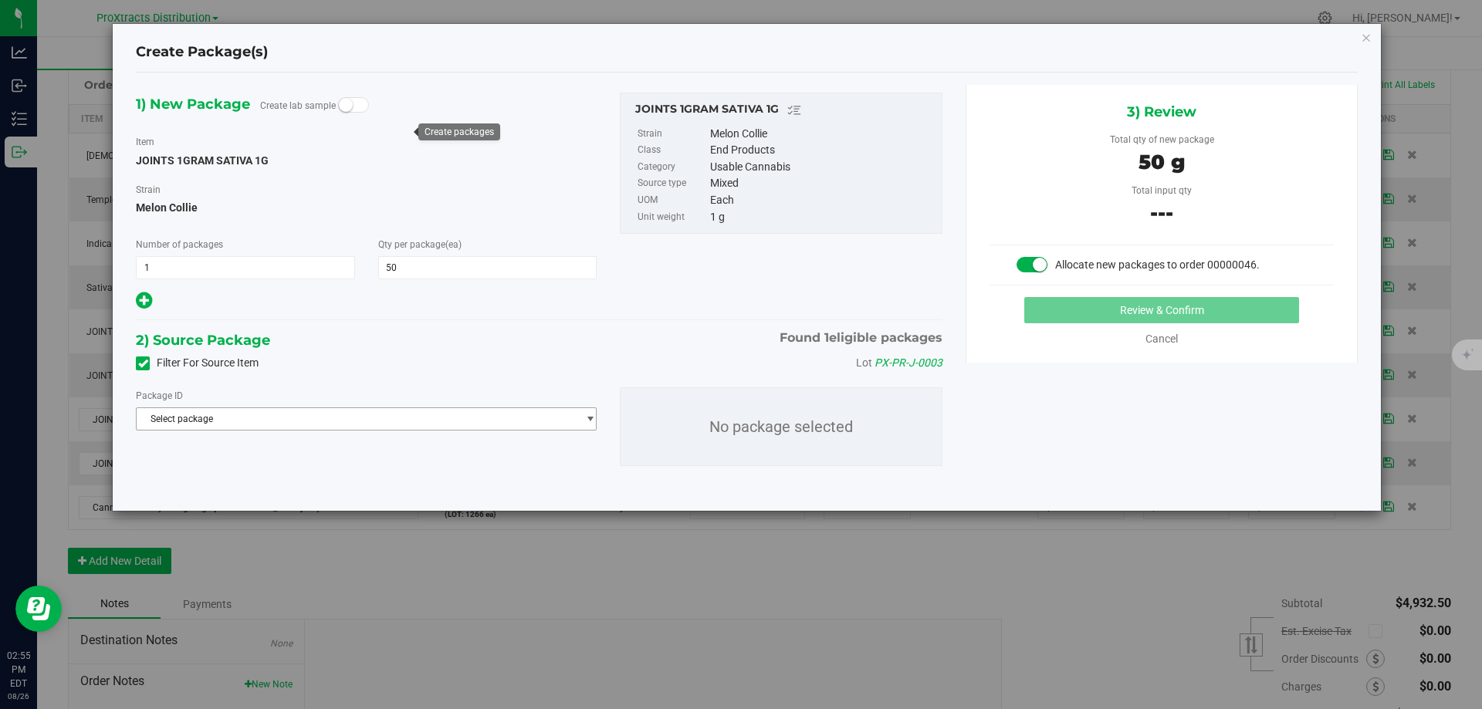
click at [302, 414] on span "Select package" at bounding box center [357, 419] width 440 height 22
click at [307, 477] on span "( JOINTS 1GRAM SATIVA 1G )" at bounding box center [314, 482] width 123 height 11
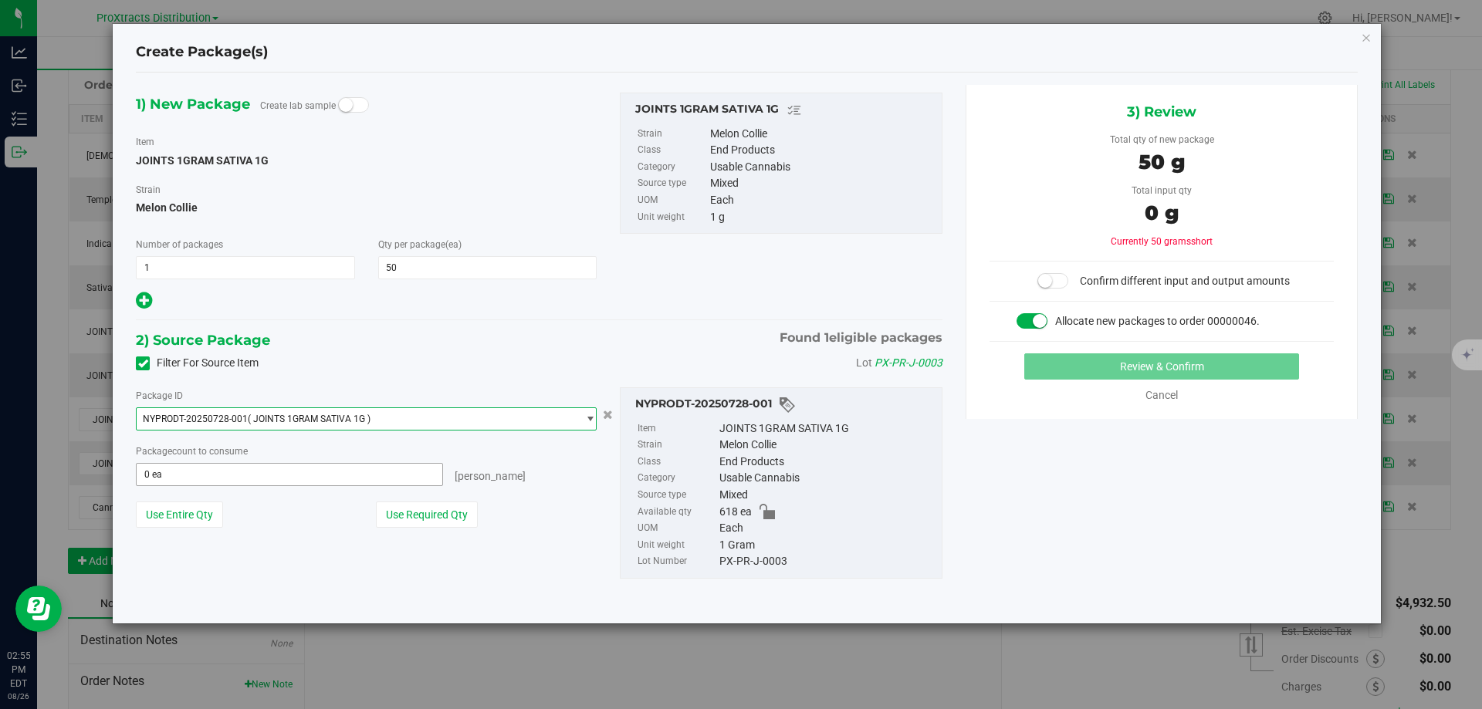
click at [273, 478] on span "0 ea 0" at bounding box center [289, 474] width 307 height 23
type input "50"
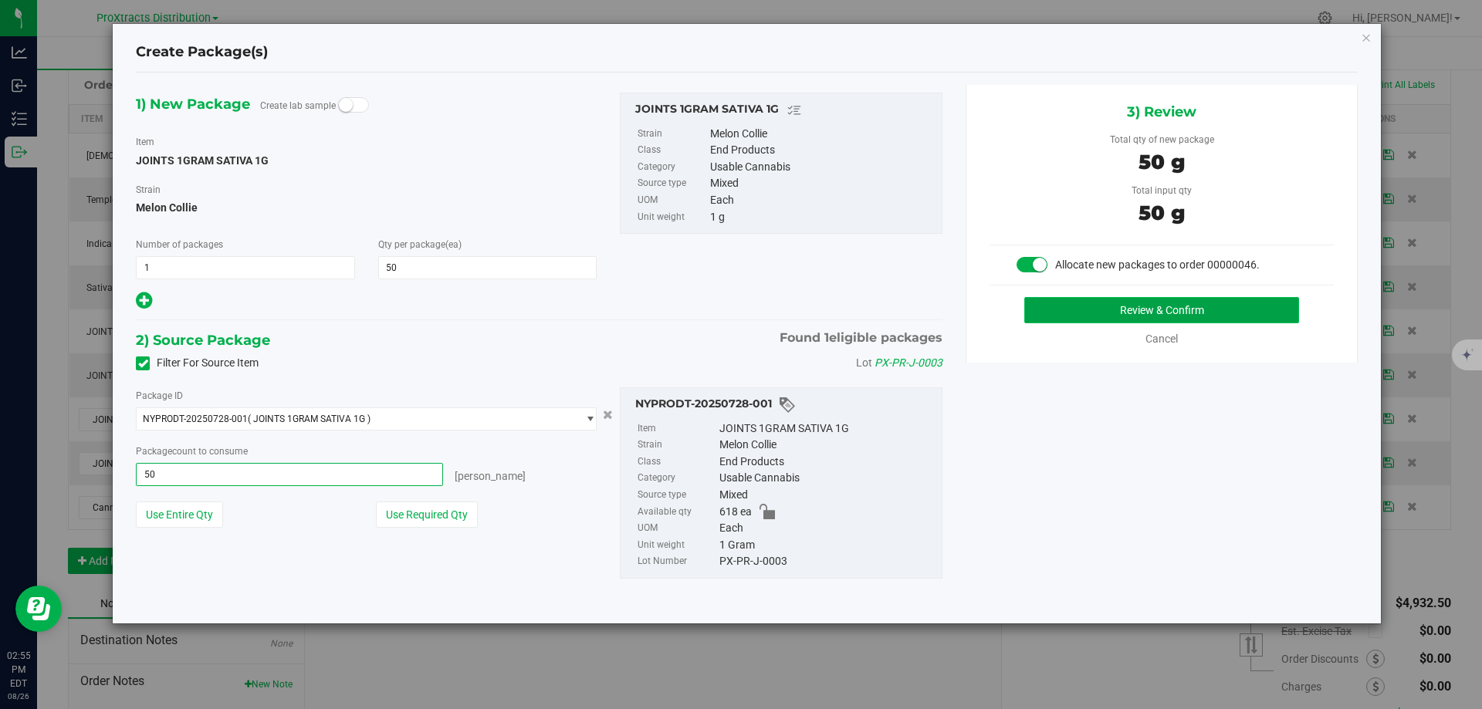
click at [1118, 316] on button "Review & Confirm" at bounding box center [1161, 310] width 275 height 26
type input "50 ea"
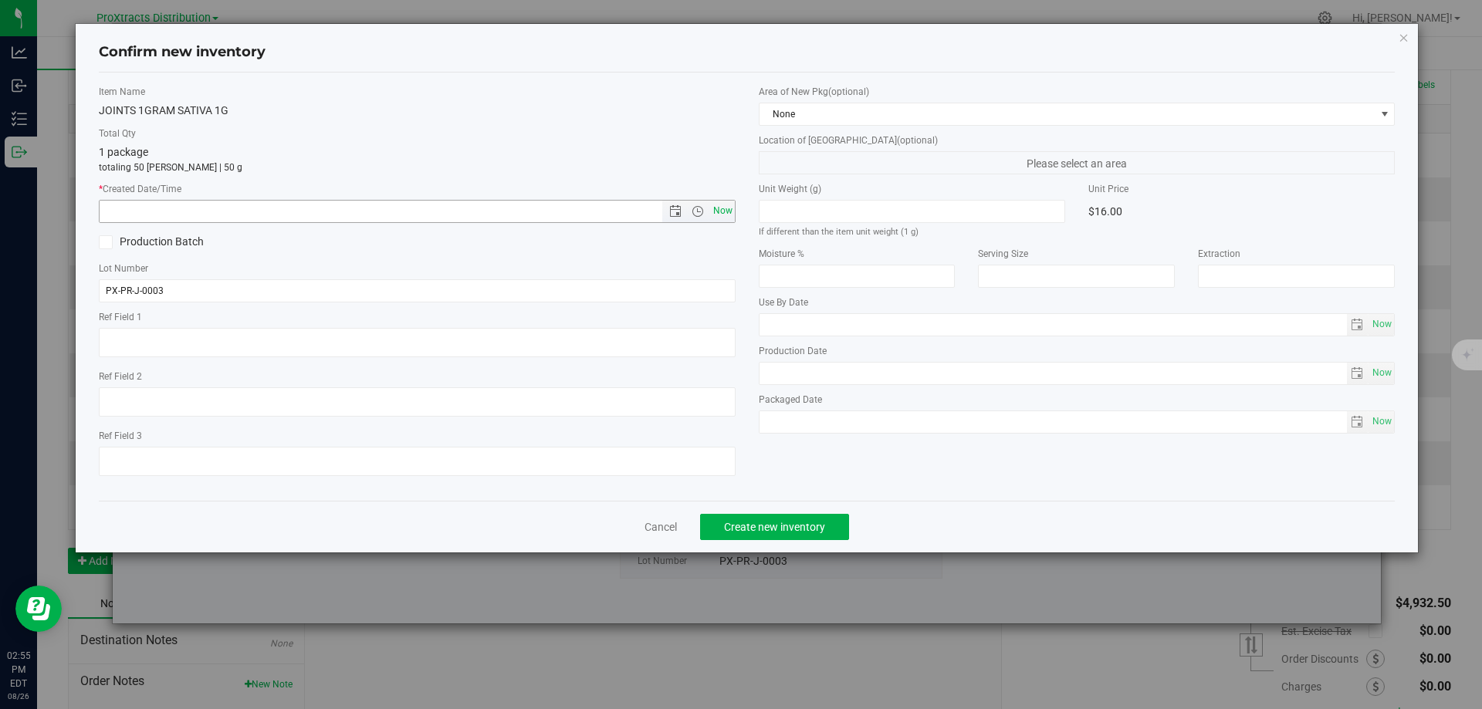
click at [718, 215] on span "Now" at bounding box center [722, 211] width 26 height 22
type input "[DATE] 2:56 PM"
click at [789, 529] on span "Create new inventory" at bounding box center [774, 527] width 101 height 12
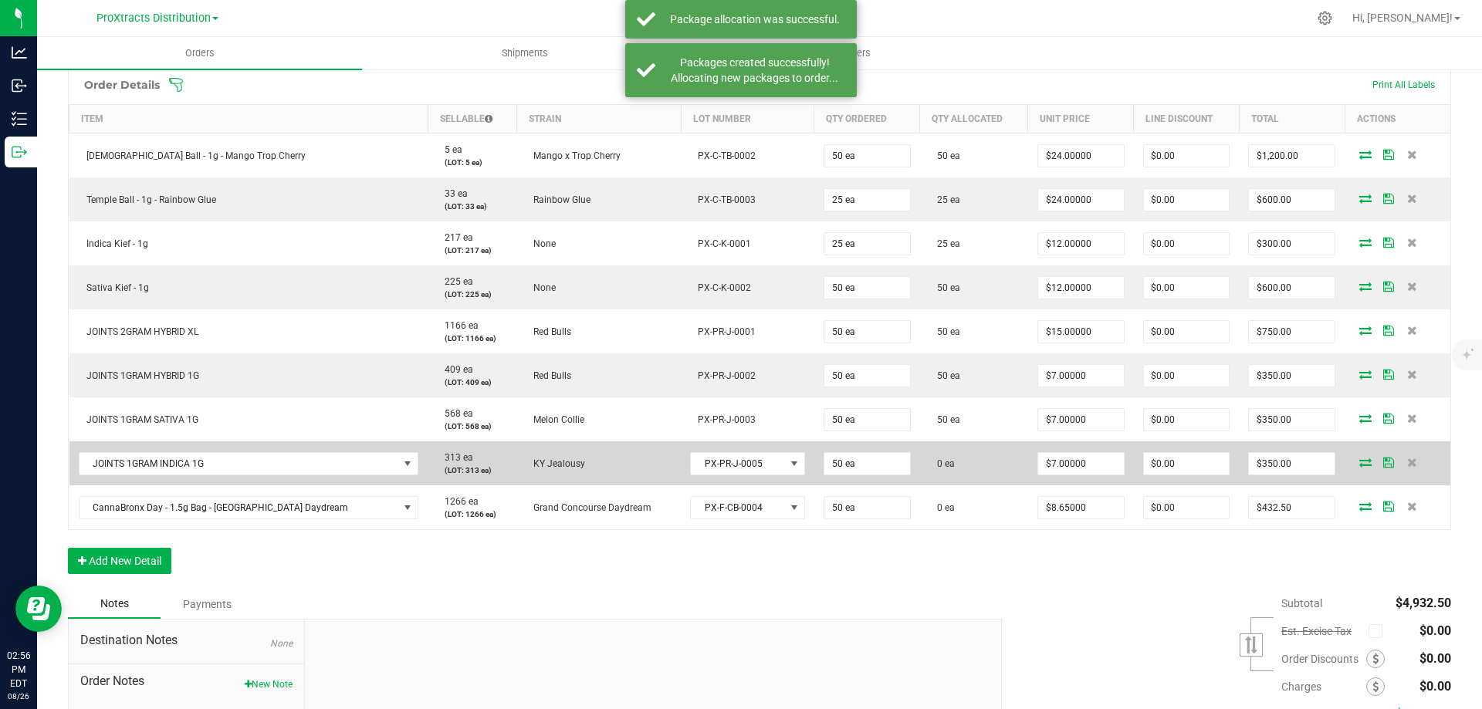
click at [1359, 458] on icon at bounding box center [1365, 462] width 12 height 9
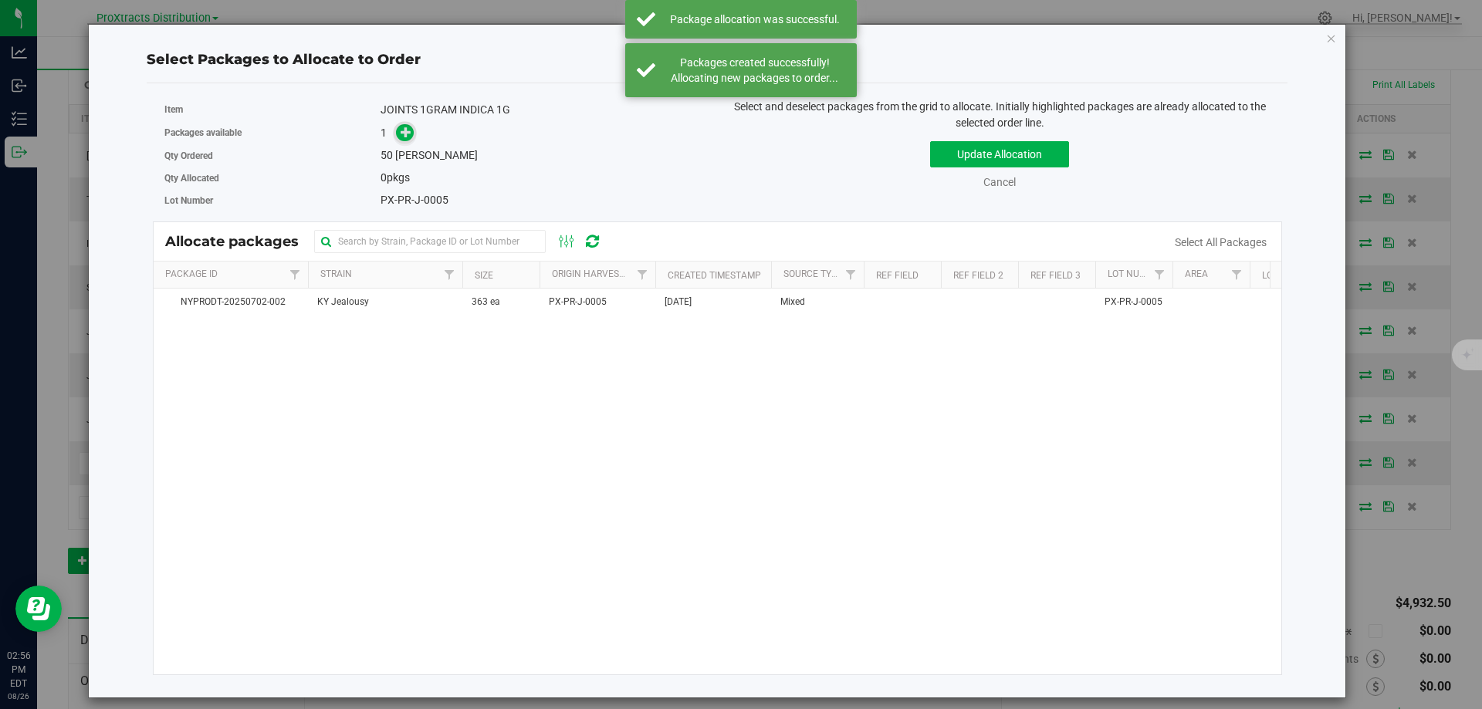
click at [404, 137] on icon at bounding box center [406, 132] width 11 height 11
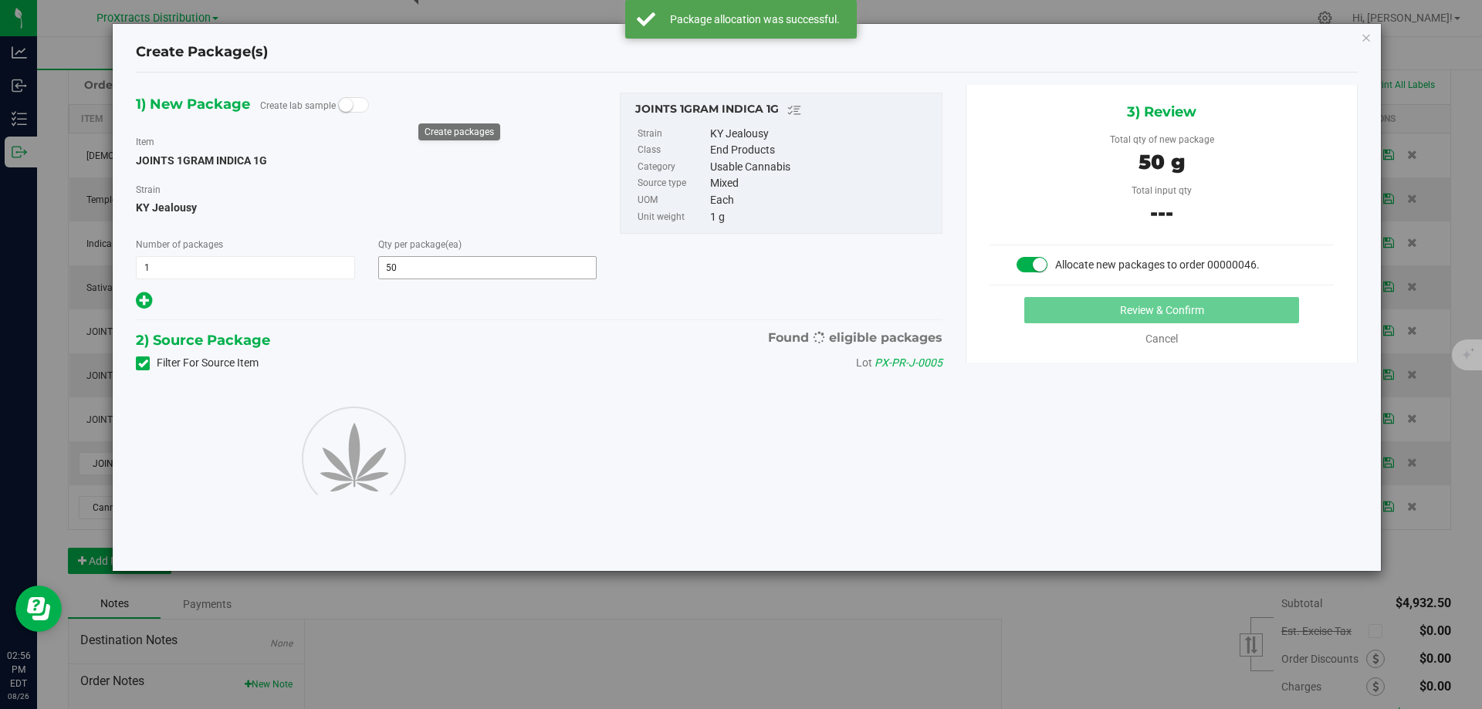
type input "50"
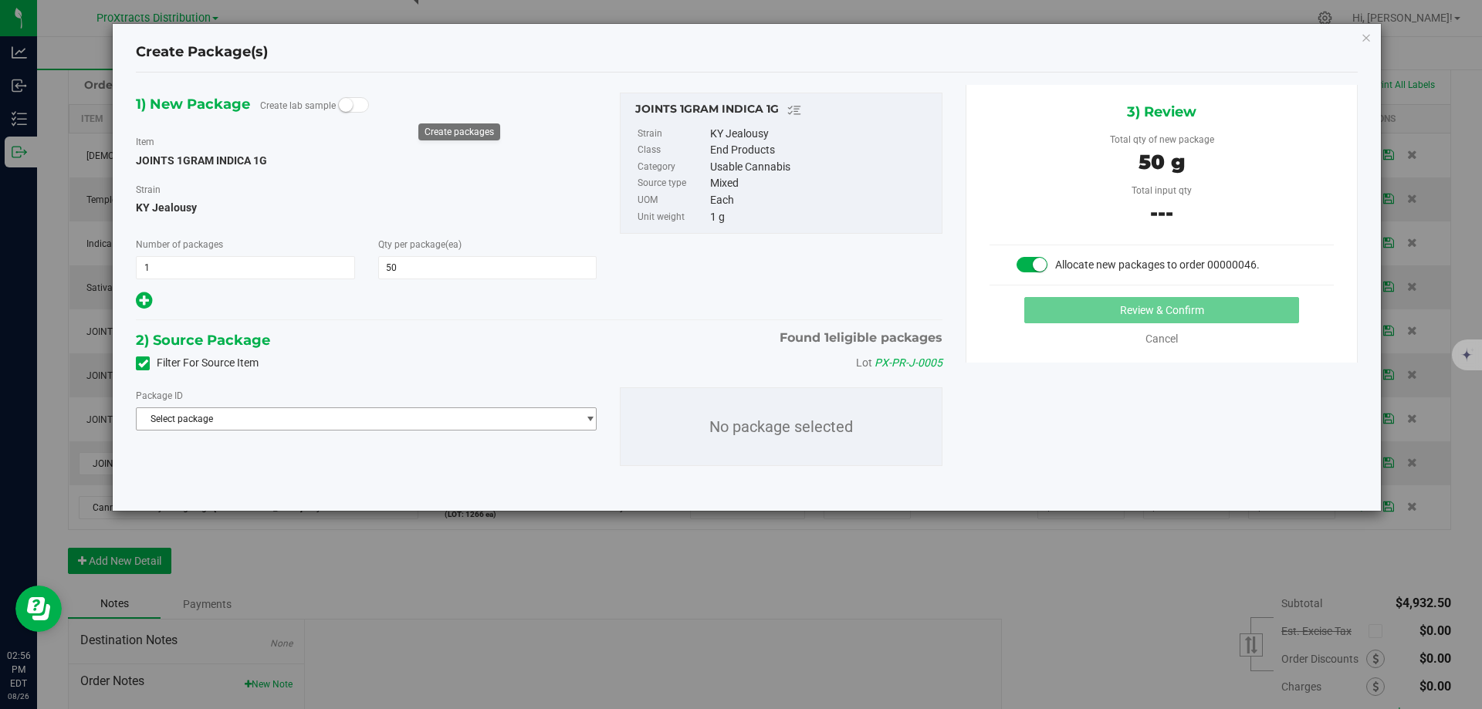
click at [209, 421] on span "Select package" at bounding box center [357, 419] width 440 height 22
click at [195, 479] on span "NYPRODT-20250702-002" at bounding box center [198, 482] width 105 height 11
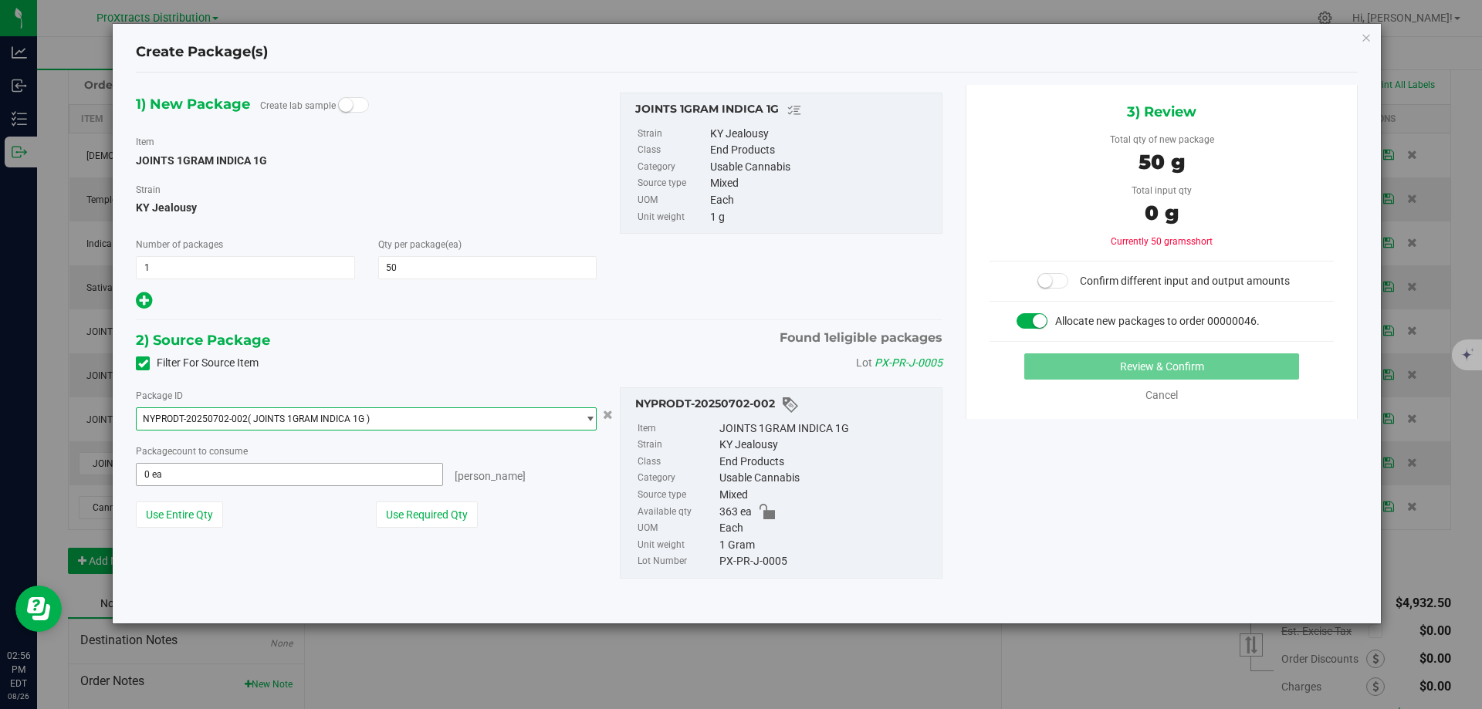
click at [212, 475] on input "0 ea" at bounding box center [290, 475] width 306 height 22
type input "50"
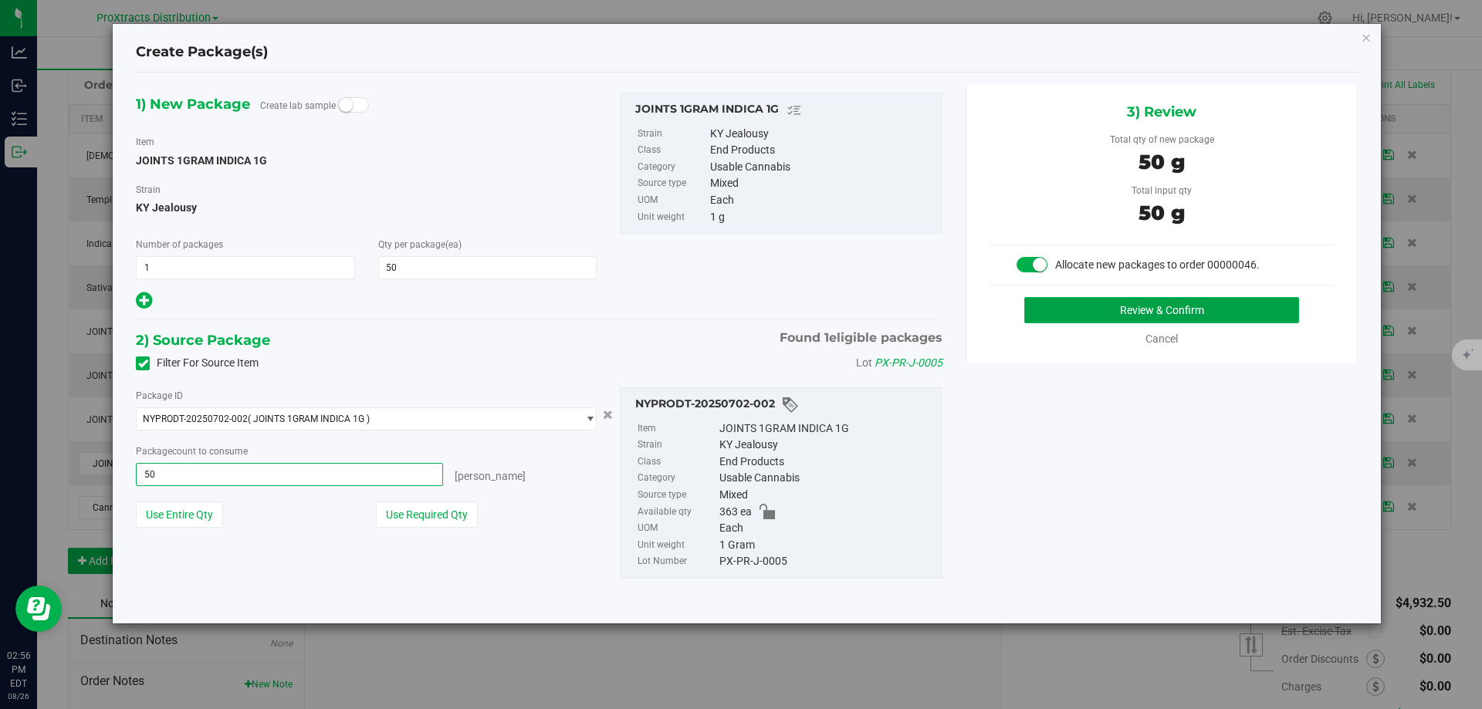
type input "50 ea"
click at [1067, 309] on button "Review & Confirm" at bounding box center [1161, 310] width 275 height 26
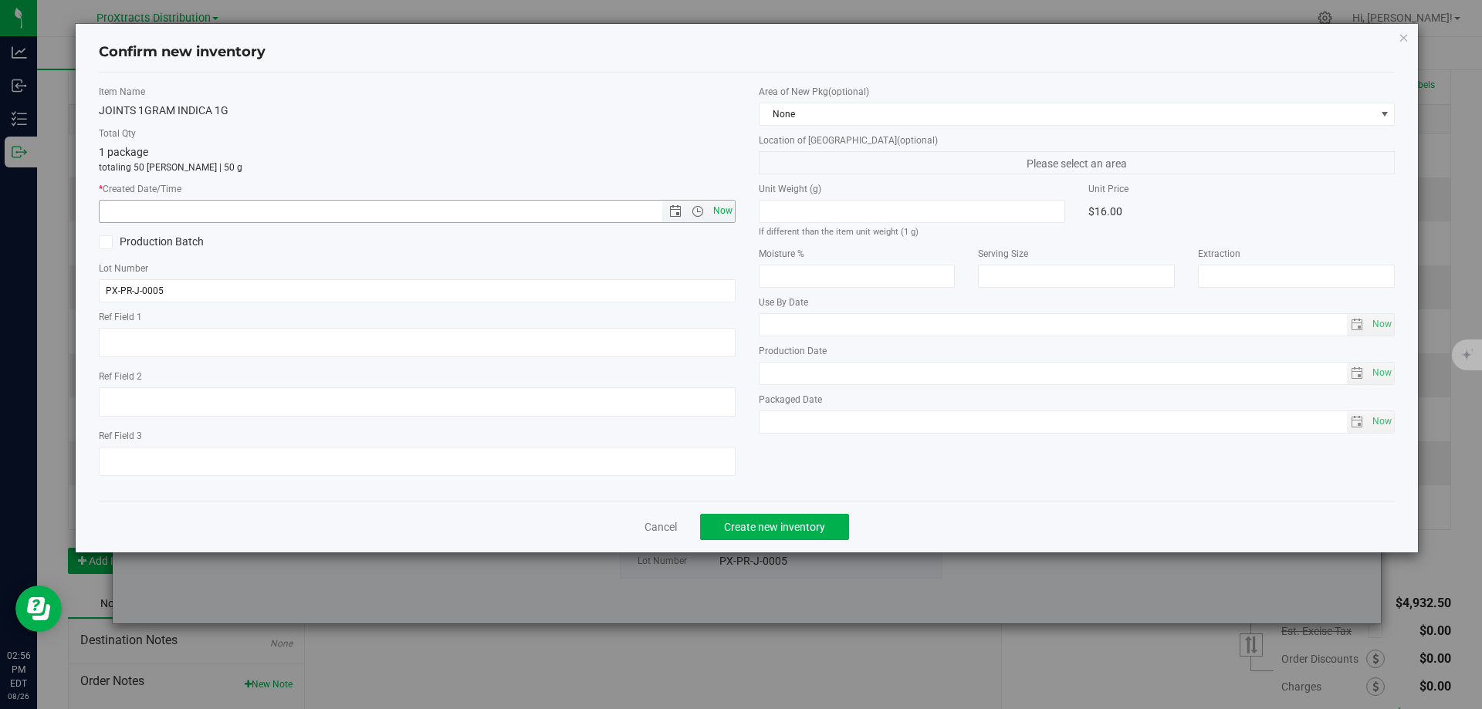
click at [728, 212] on span "Now" at bounding box center [722, 211] width 26 height 22
type input "[DATE] 2:56 PM"
click at [779, 527] on span "Create new inventory" at bounding box center [774, 527] width 101 height 12
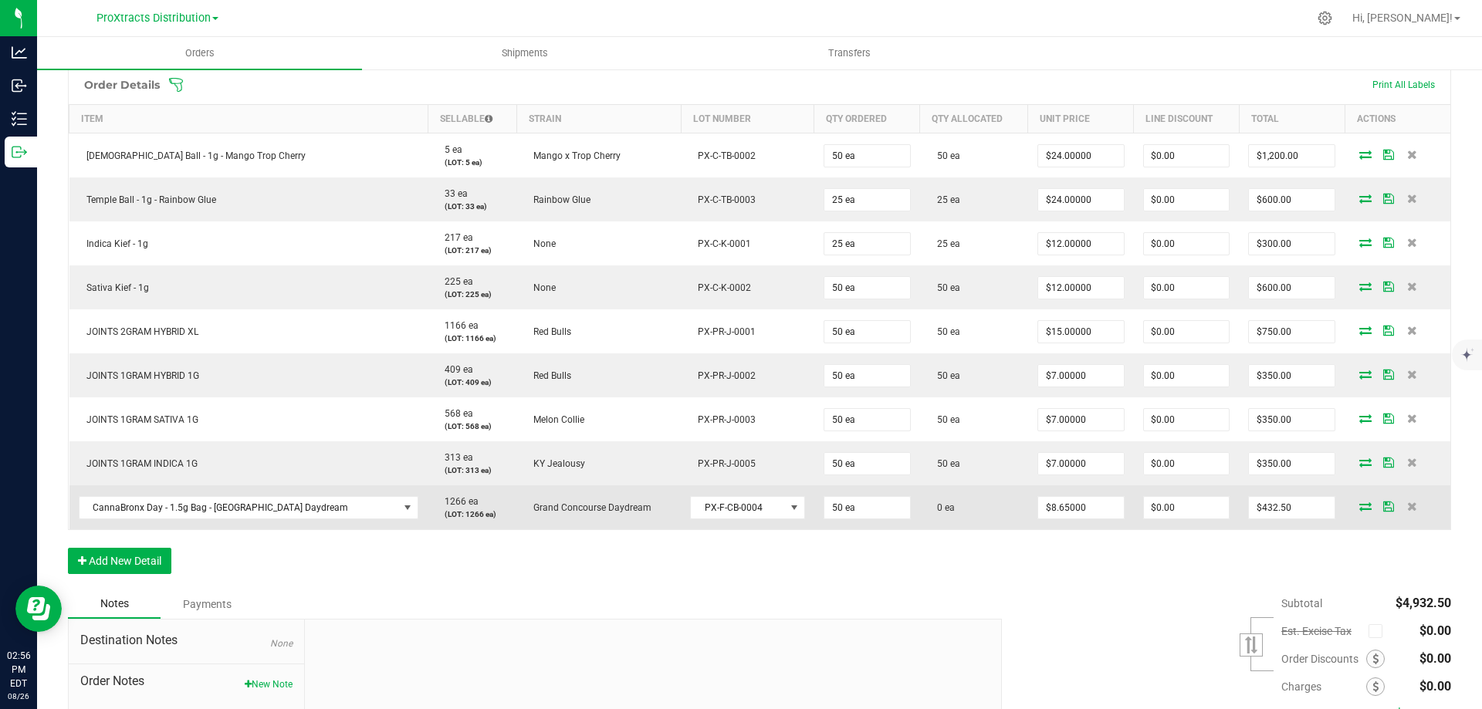
click at [1359, 509] on icon at bounding box center [1365, 506] width 12 height 9
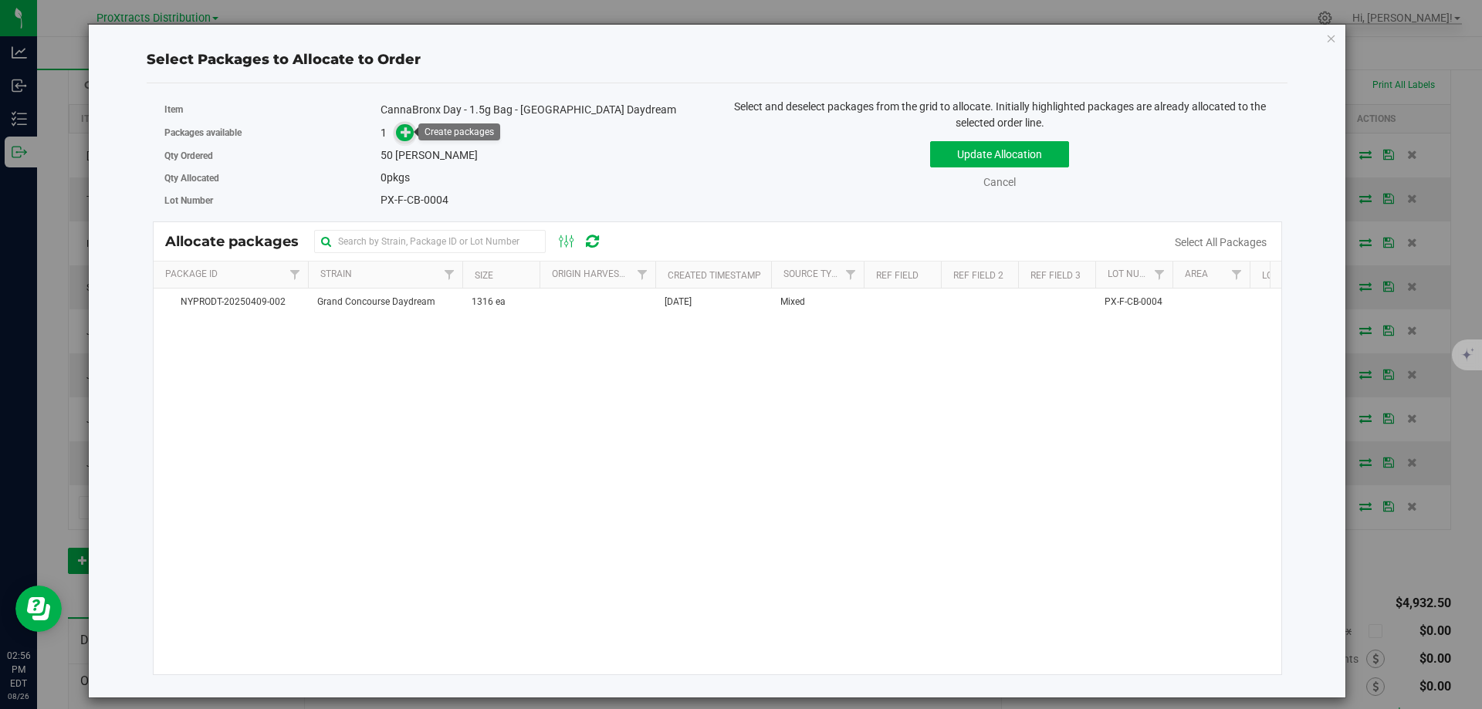
click at [402, 132] on icon at bounding box center [407, 132] width 12 height 12
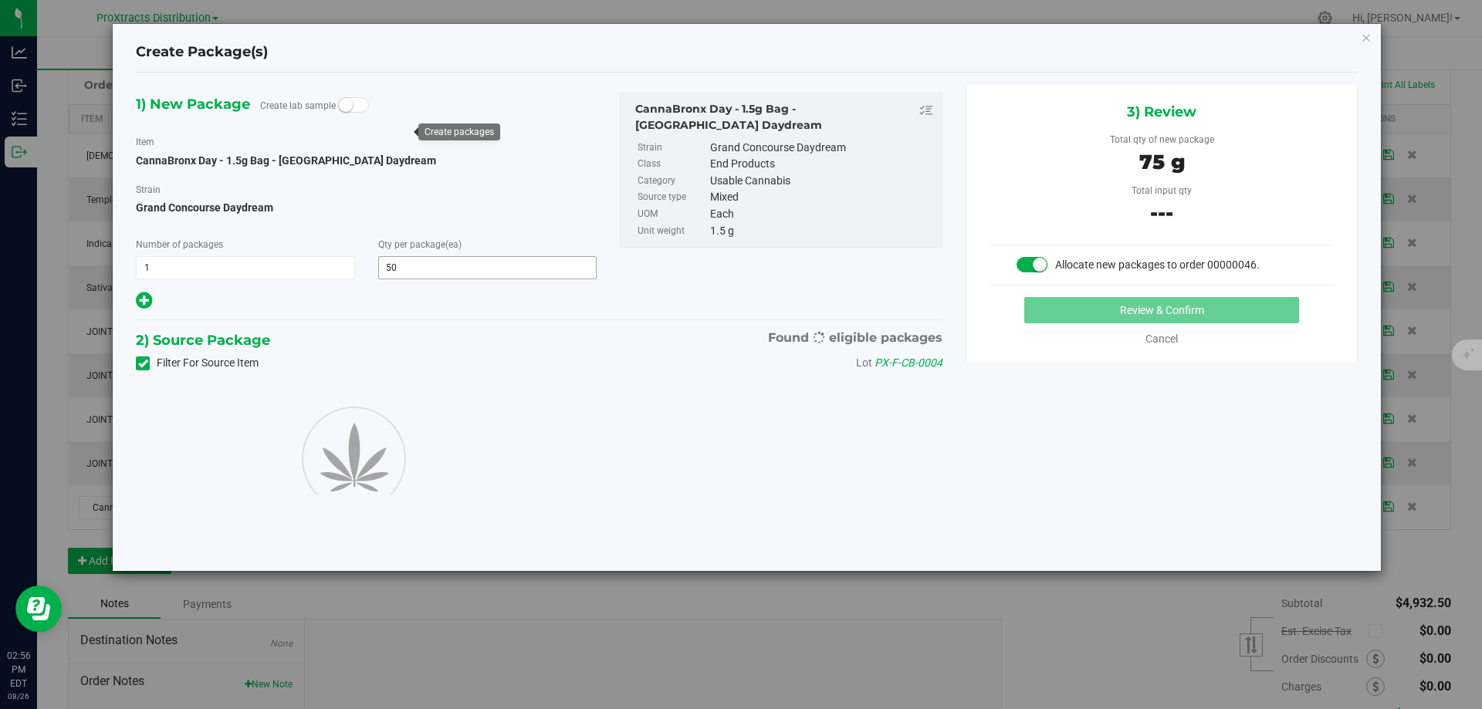
type input "50"
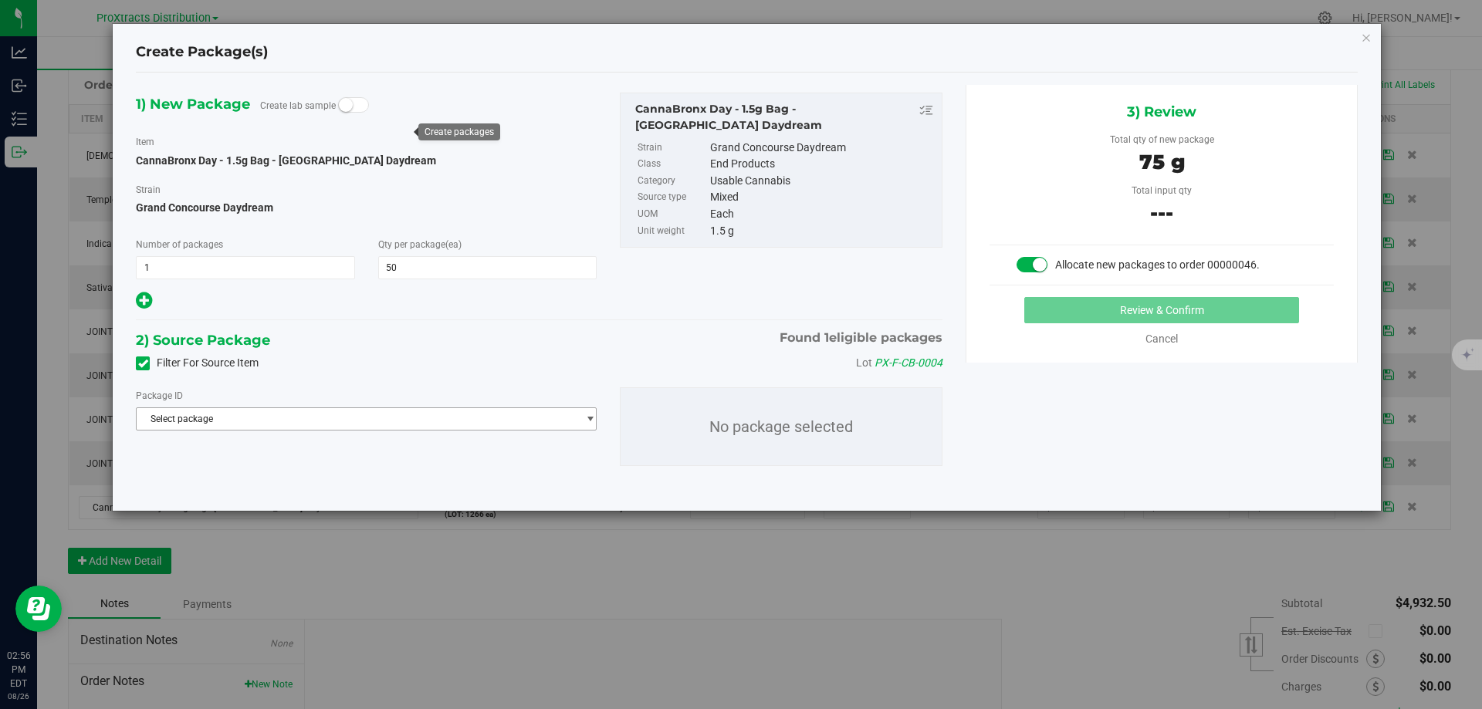
click at [229, 421] on span "Select package" at bounding box center [357, 419] width 440 height 22
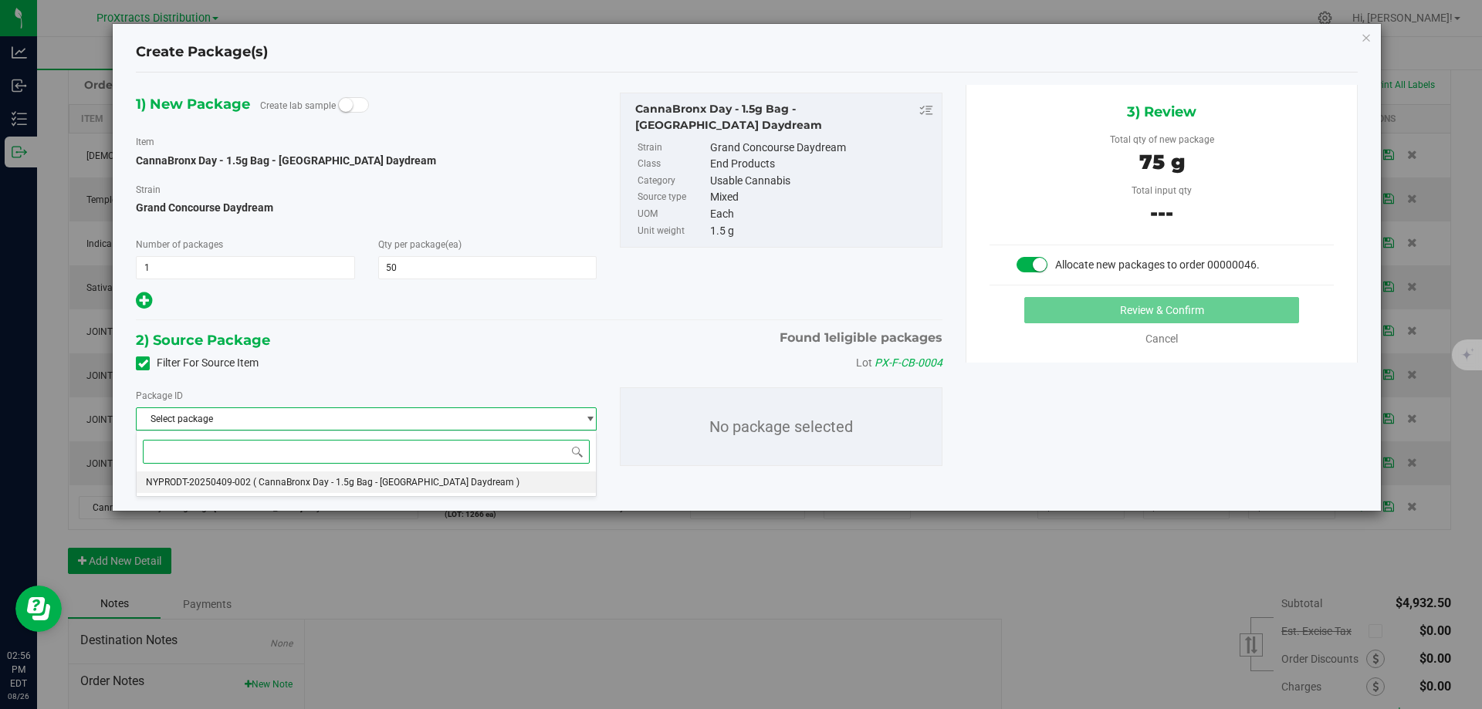
click at [218, 487] on span "NYPRODT-20250409-002" at bounding box center [198, 482] width 105 height 11
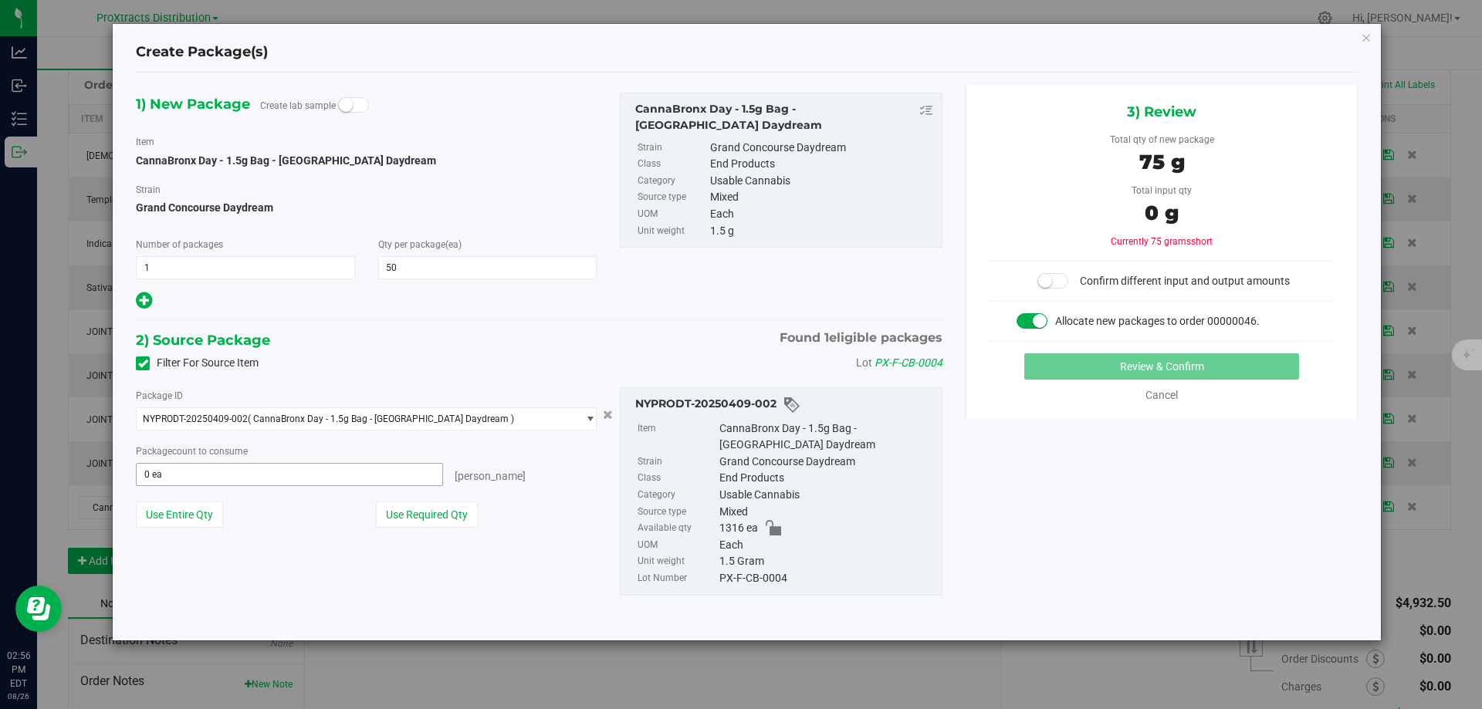
drag, startPoint x: 244, startPoint y: 461, endPoint x: 223, endPoint y: 478, distance: 26.9
click at [244, 462] on div "Package count to consume 0 ea 0 [PERSON_NAME]" at bounding box center [366, 464] width 461 height 43
click at [222, 478] on span "0 ea 0" at bounding box center [289, 474] width 307 height 23
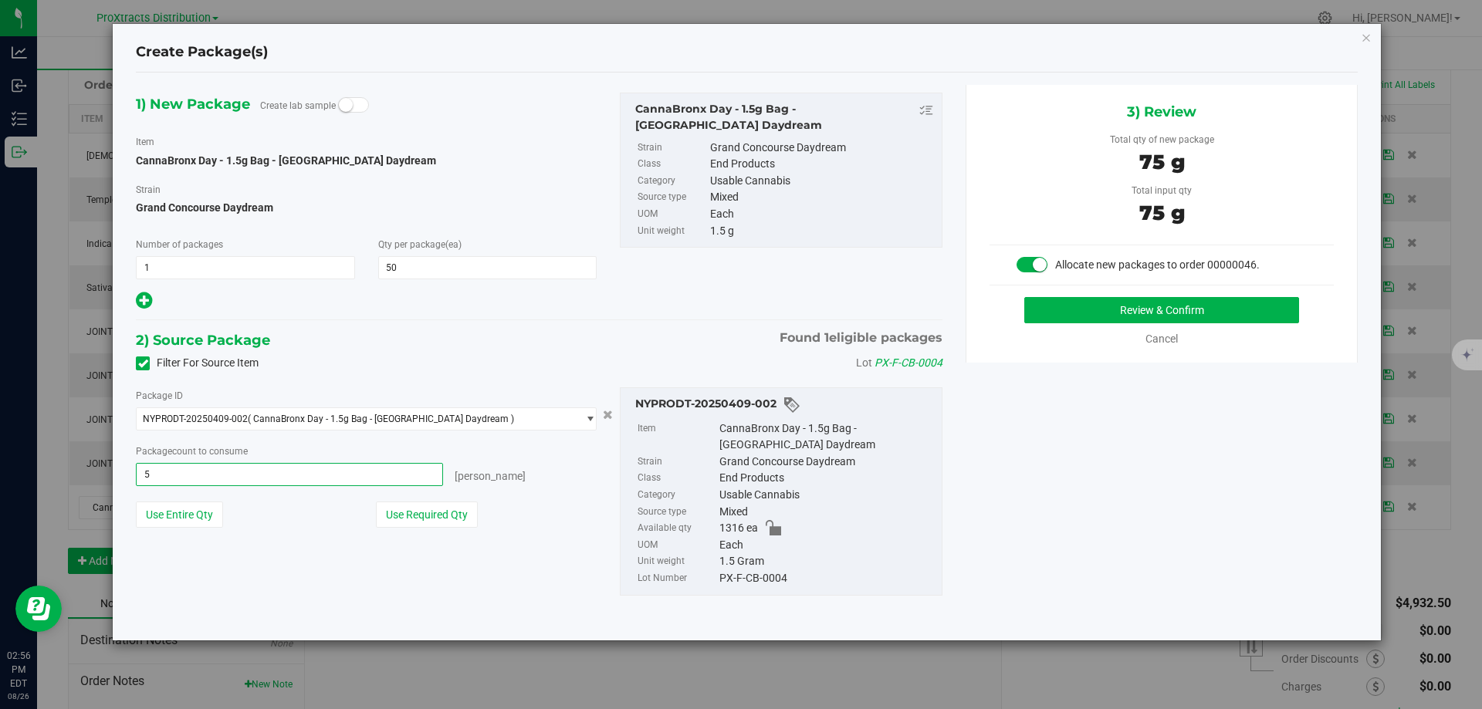
type input "50"
click at [1110, 323] on button "Review & Confirm" at bounding box center [1161, 310] width 275 height 26
type input "50 ea"
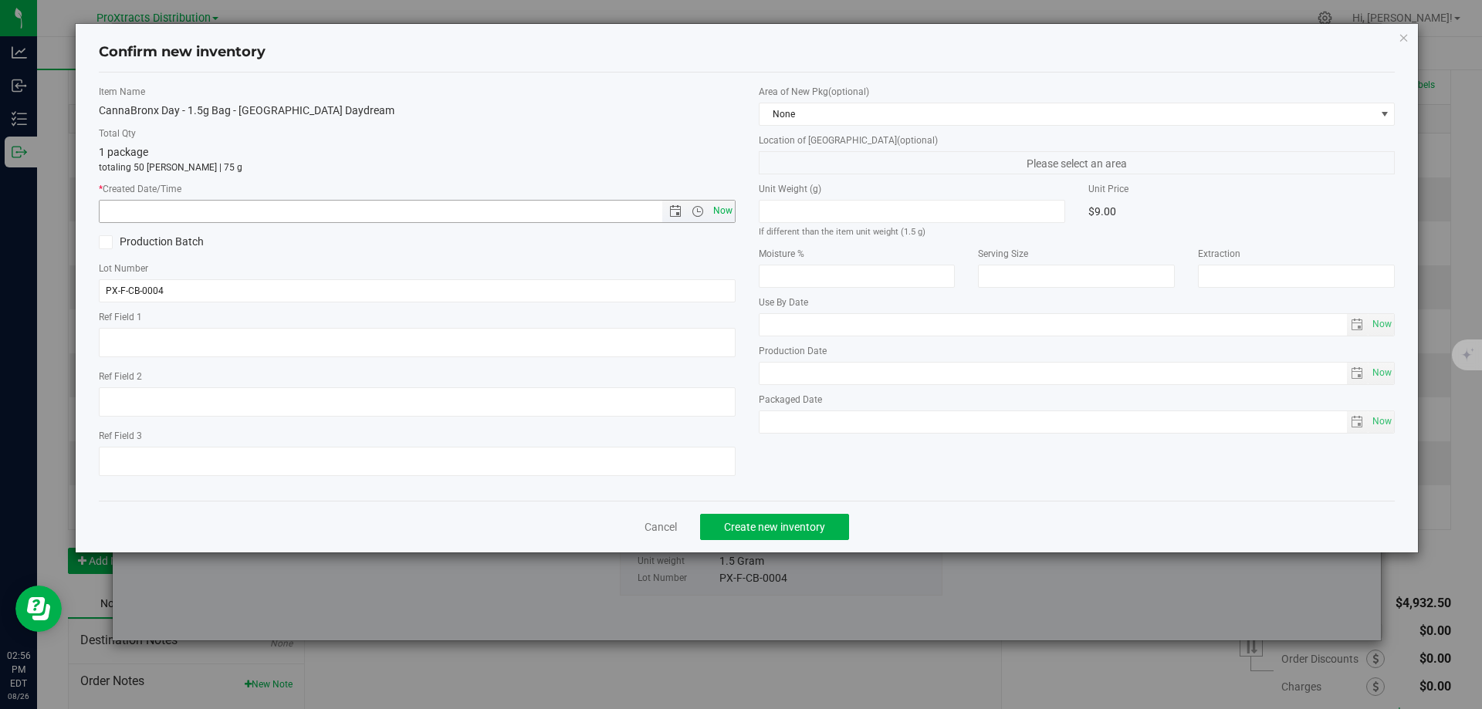
click at [722, 209] on span "Now" at bounding box center [722, 211] width 26 height 22
type input "[DATE] 2:56 PM"
click at [738, 534] on button "Create new inventory" at bounding box center [774, 527] width 149 height 26
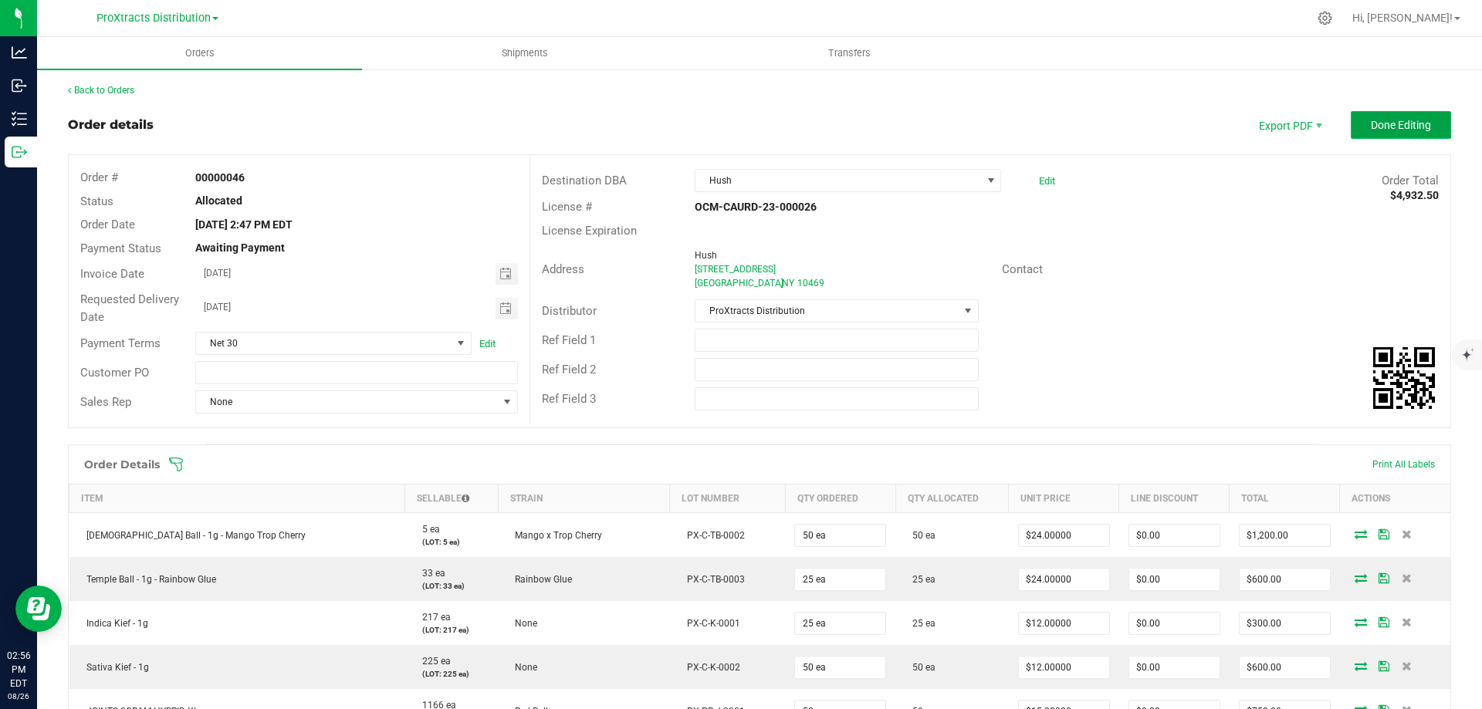
click at [1370, 120] on span "Done Editing" at bounding box center [1400, 125] width 60 height 12
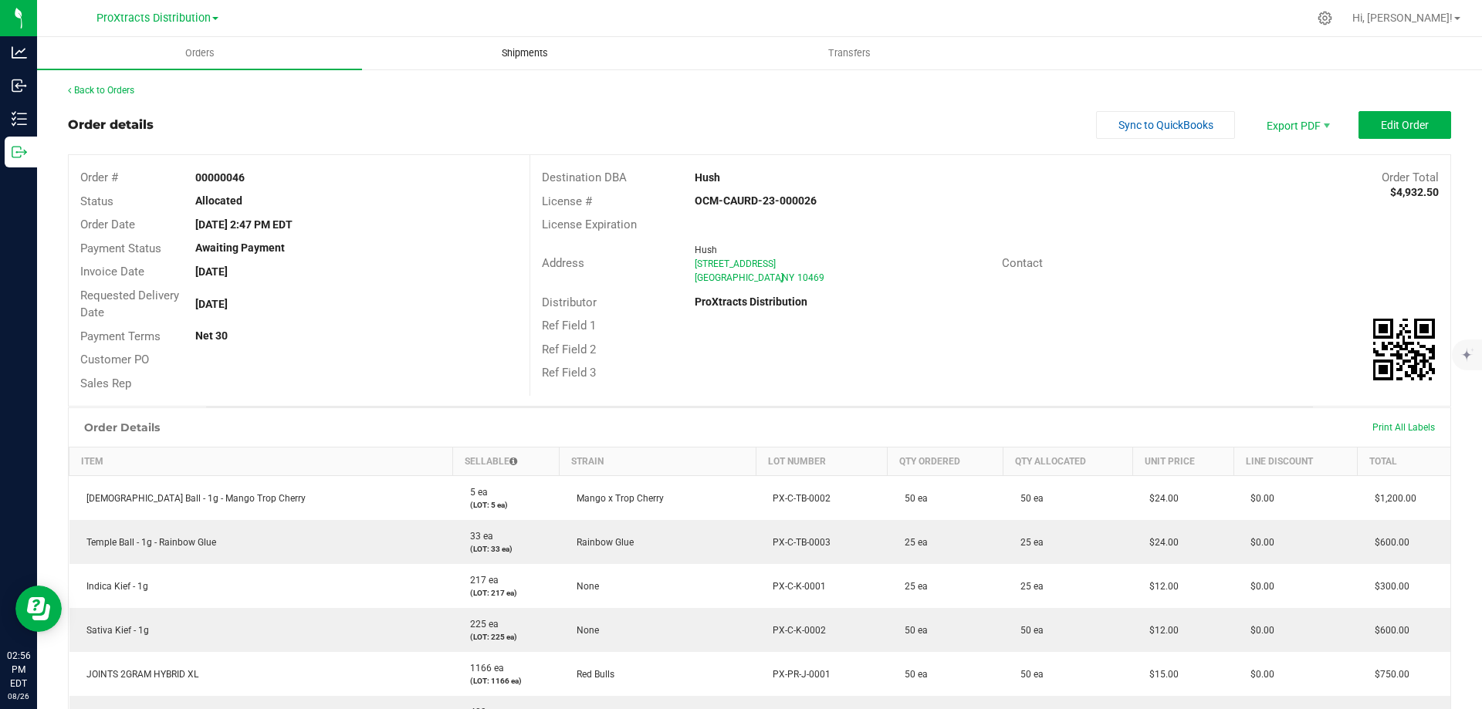
click at [537, 58] on span "Shipments" at bounding box center [525, 53] width 88 height 14
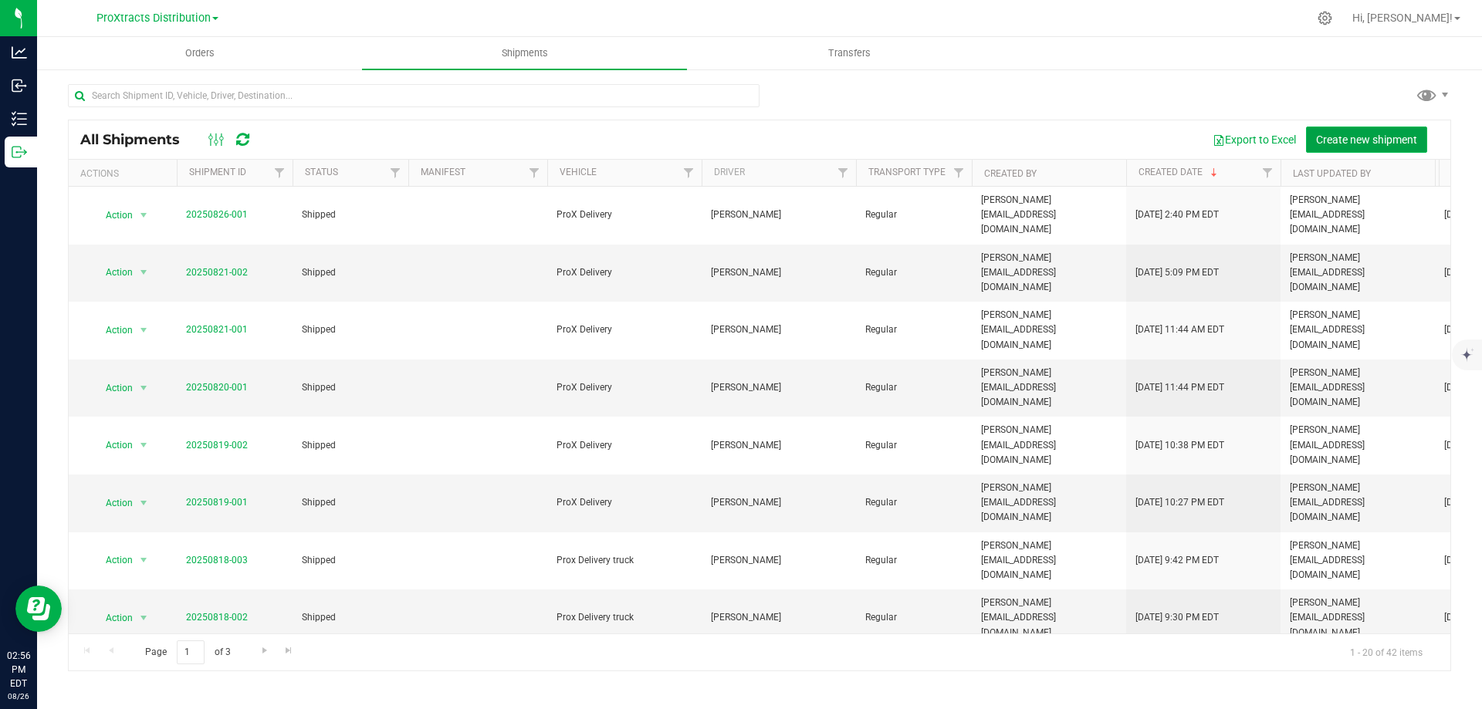
click at [1359, 137] on span "Create new shipment" at bounding box center [1366, 140] width 101 height 12
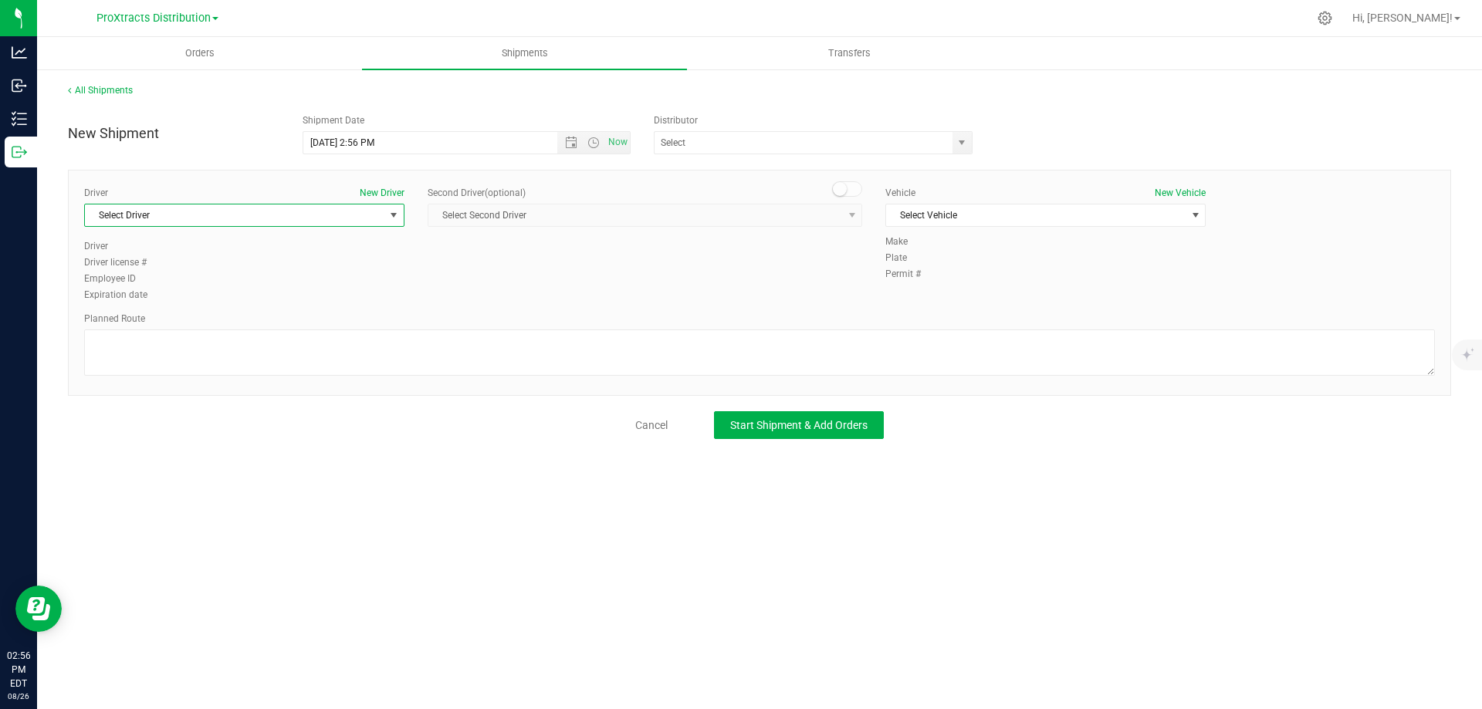
click at [317, 215] on span "Select Driver" at bounding box center [234, 215] width 299 height 22
click at [271, 297] on li "[PERSON_NAME]" at bounding box center [244, 302] width 319 height 23
click at [992, 214] on span "Select Vehicle" at bounding box center [1035, 215] width 299 height 22
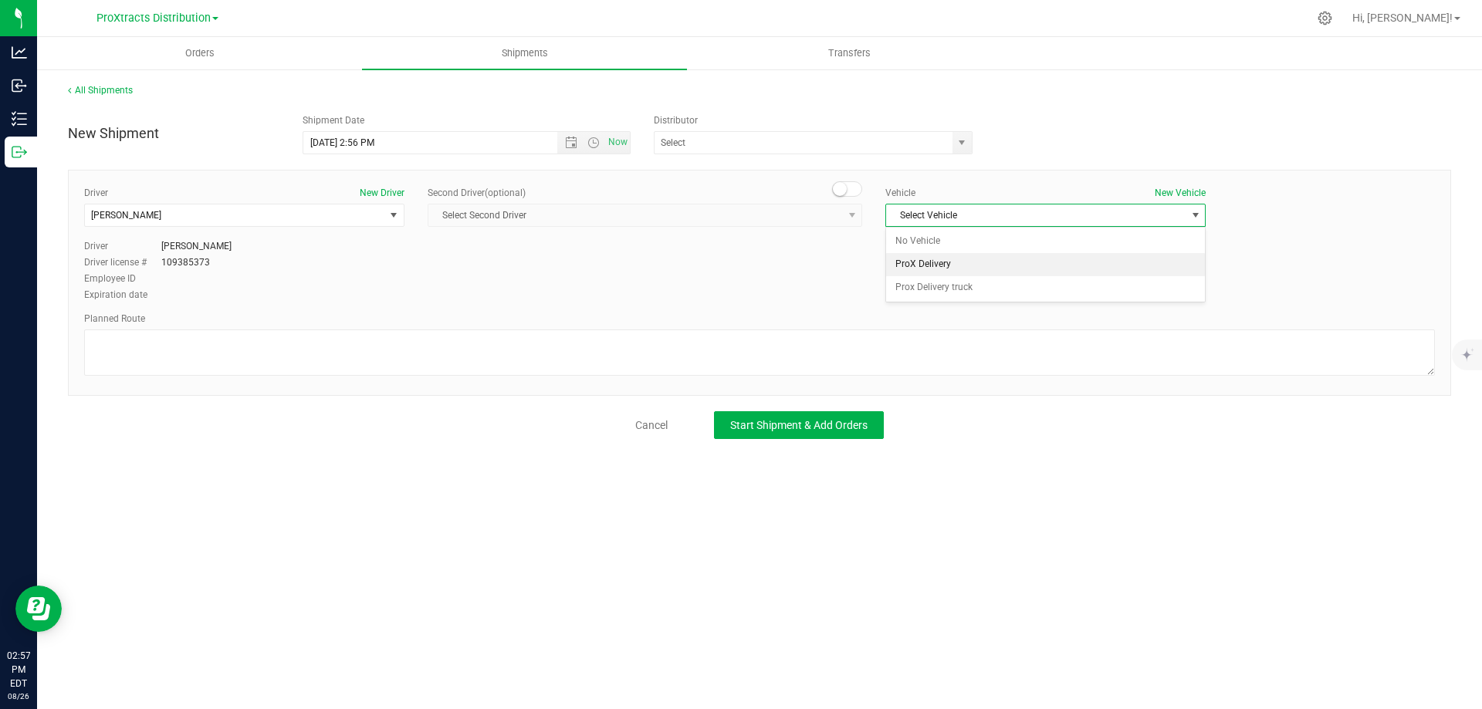
click at [973, 265] on li "ProX Delivery" at bounding box center [1045, 264] width 319 height 23
click at [805, 147] on input "text" at bounding box center [798, 143] width 289 height 22
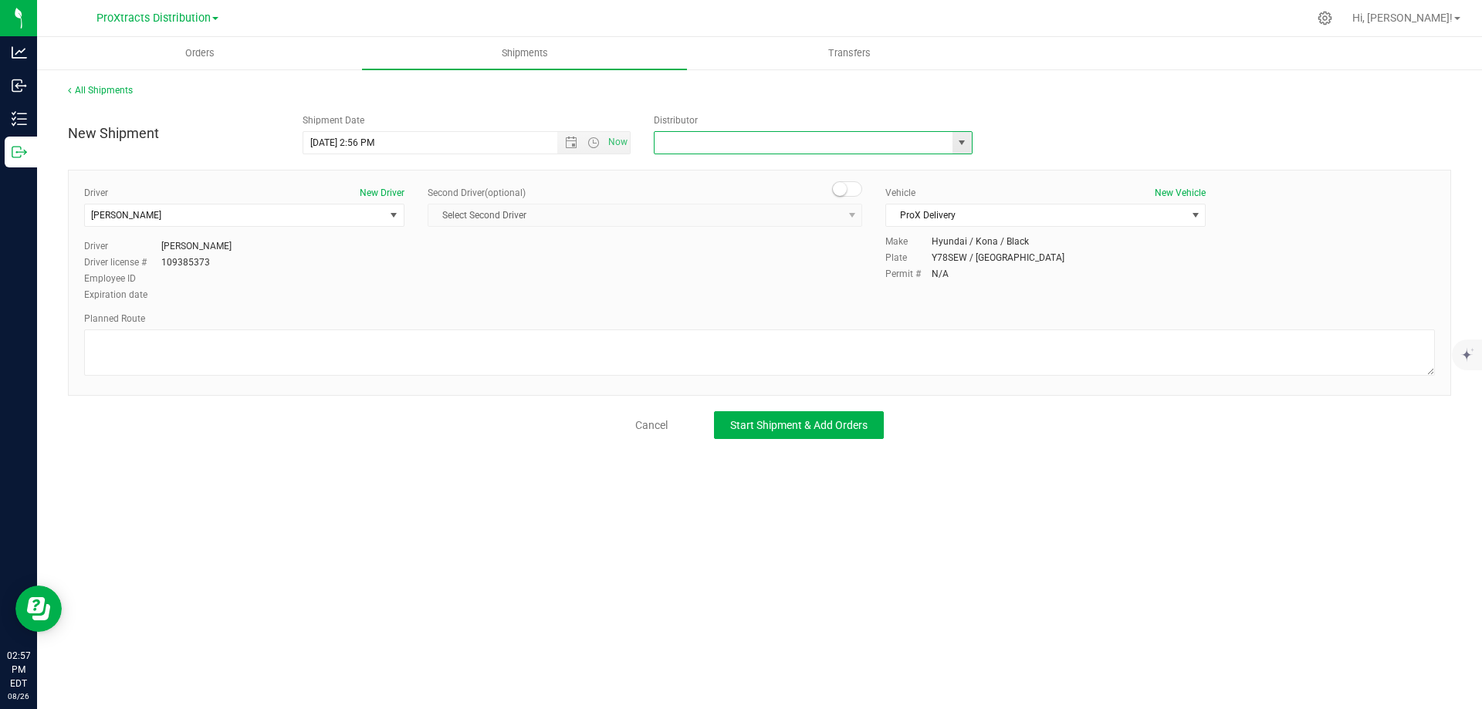
click at [961, 147] on span "select" at bounding box center [961, 143] width 12 height 12
click at [955, 169] on li "ProXtracts Distribution" at bounding box center [812, 168] width 317 height 23
type input "ProXtracts Distribution"
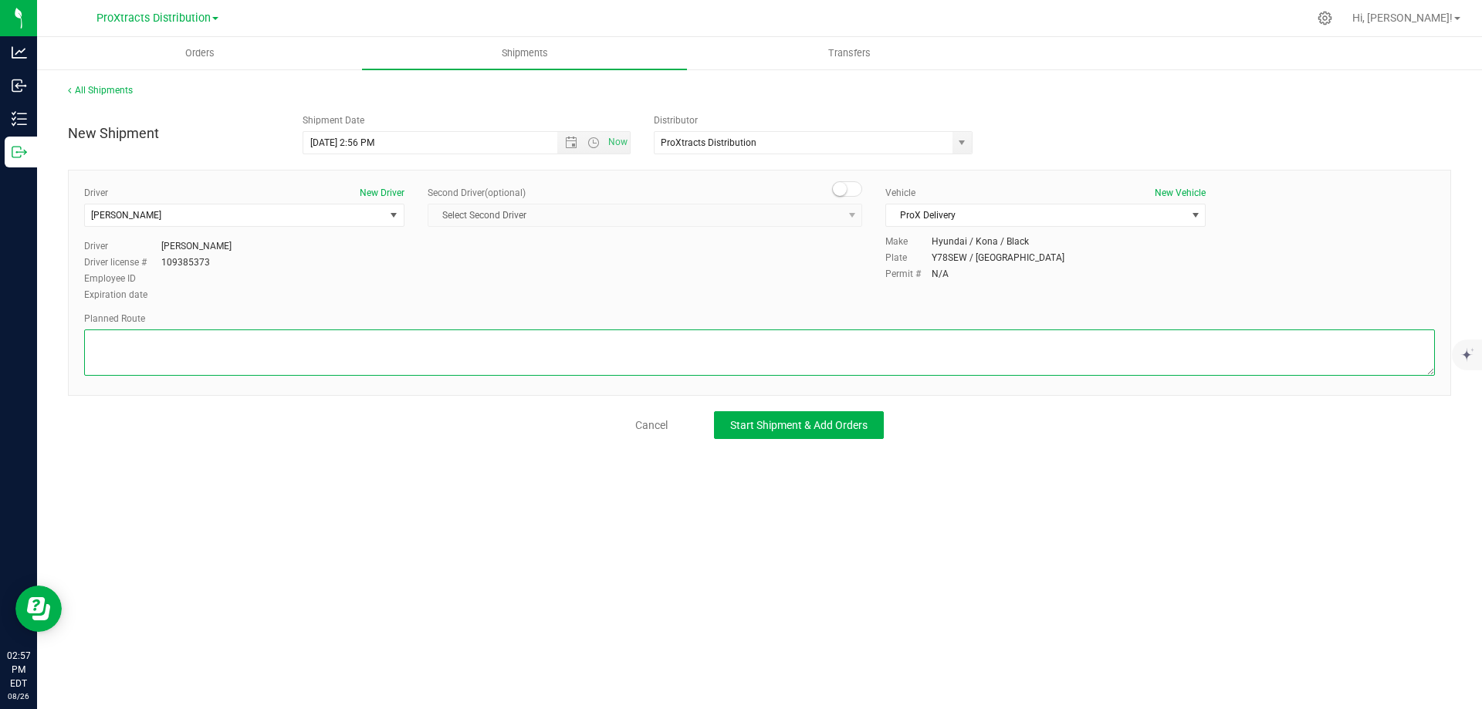
click at [375, 343] on textarea at bounding box center [759, 353] width 1350 height 46
type textarea "fastest google maps"
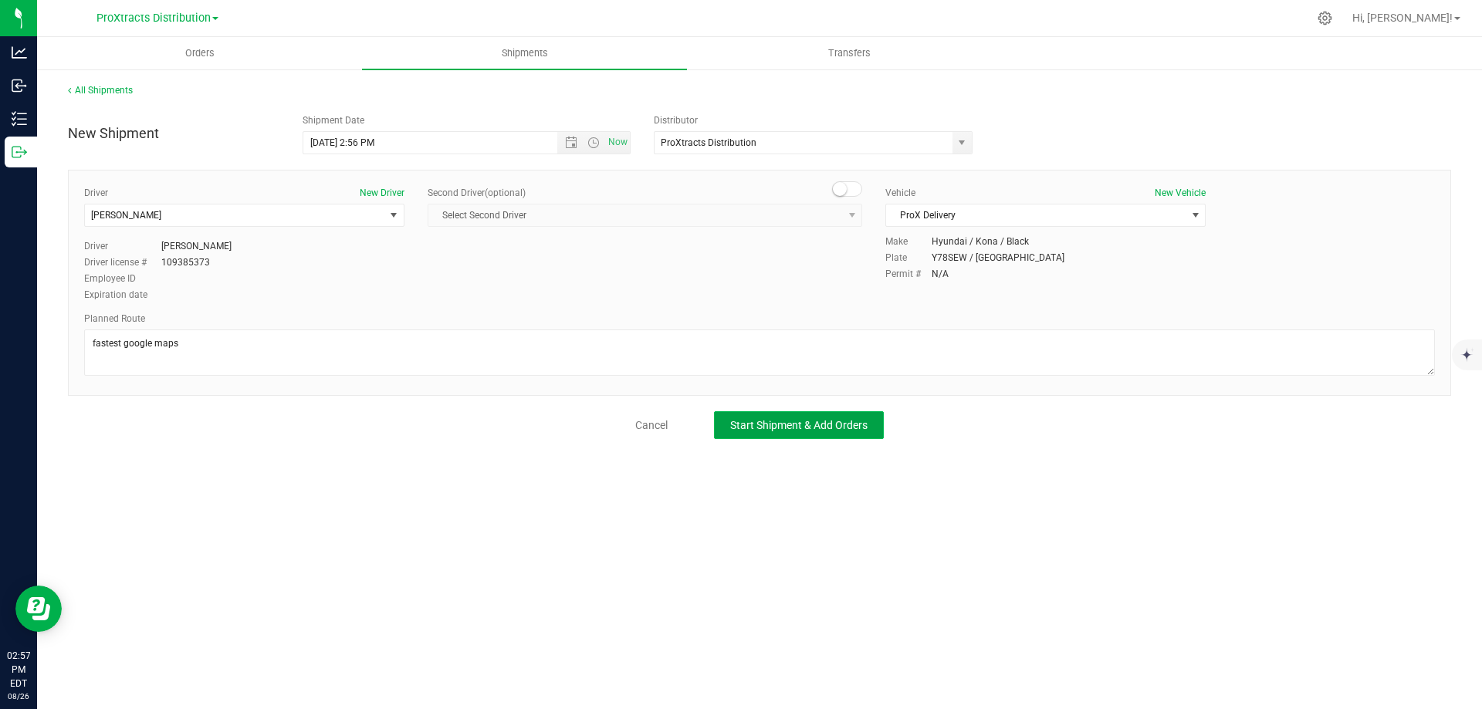
click at [775, 429] on span "Start Shipment & Add Orders" at bounding box center [798, 425] width 137 height 12
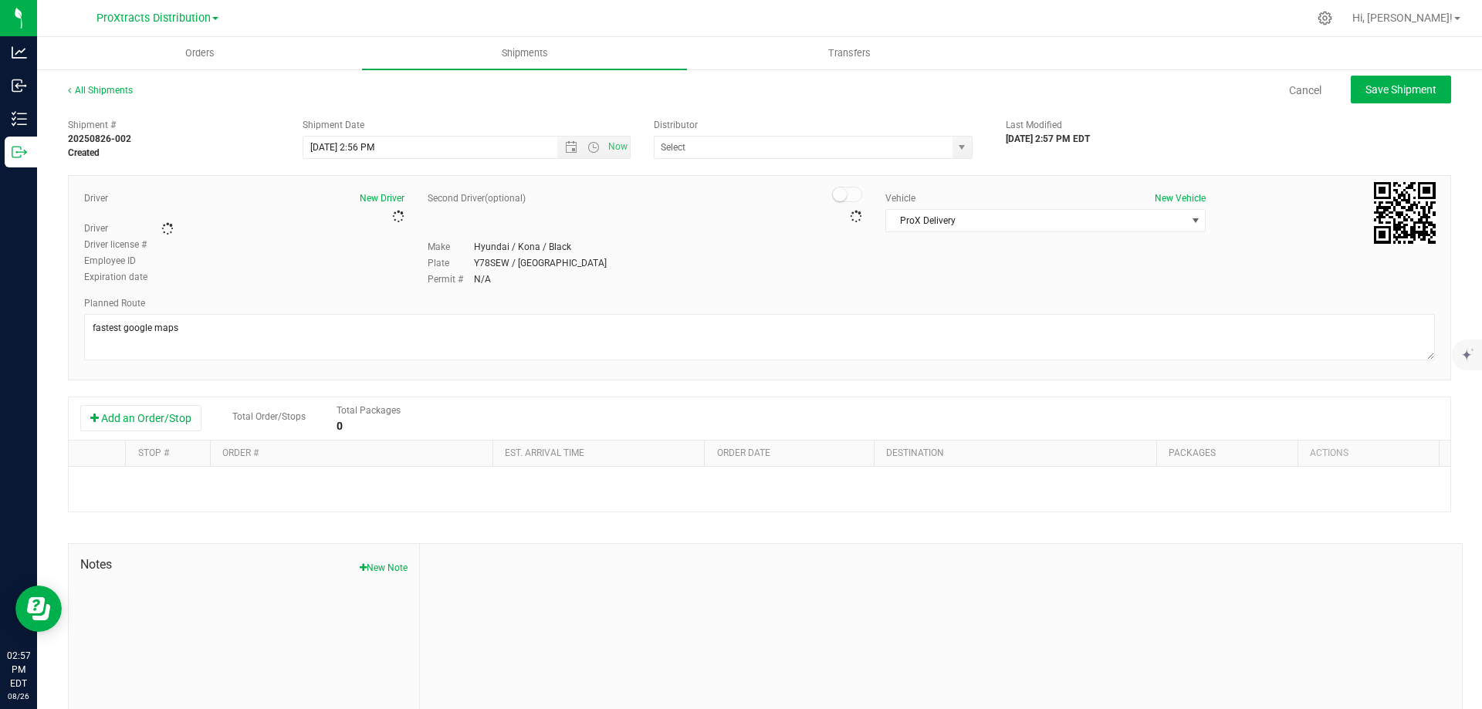
type input "ProXtracts Distribution"
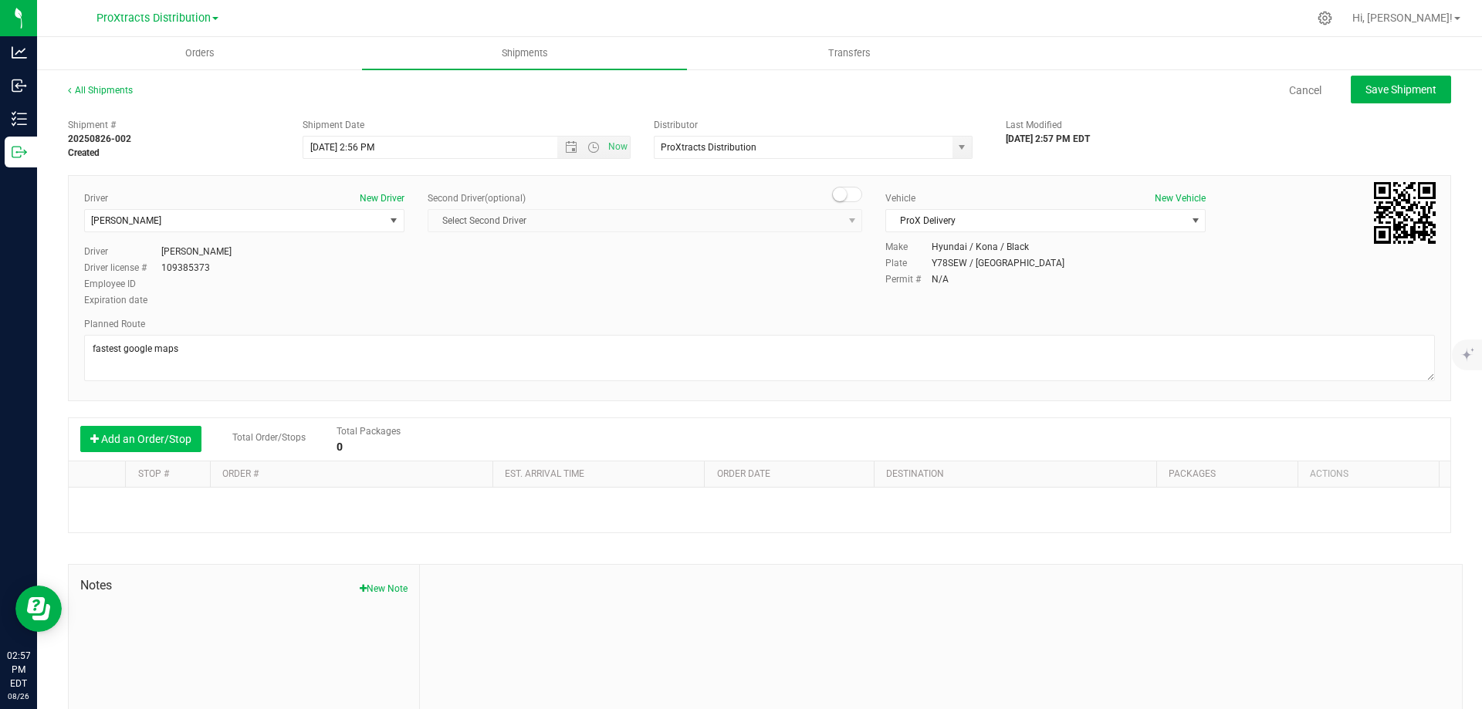
click at [154, 444] on button "Add an Order/Stop" at bounding box center [140, 439] width 121 height 26
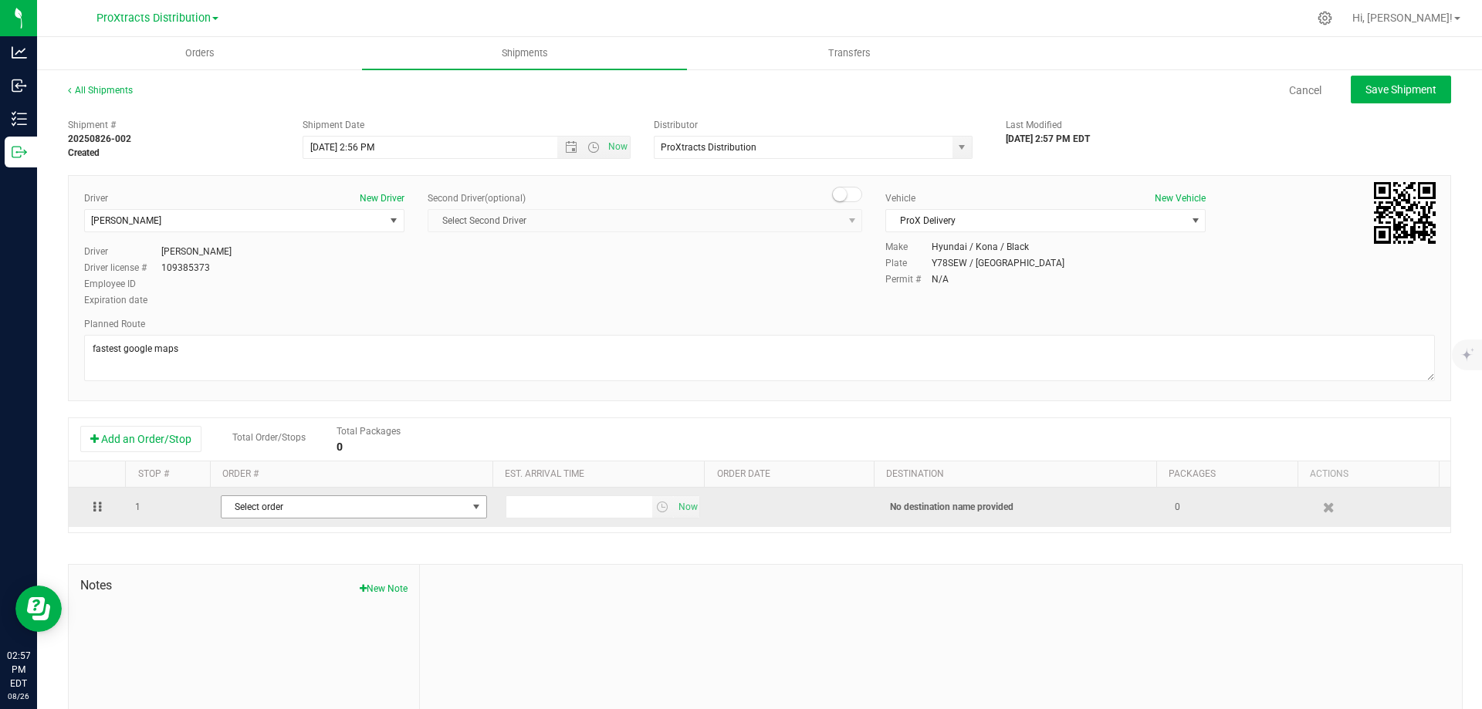
click at [282, 514] on span "Select order" at bounding box center [343, 507] width 245 height 22
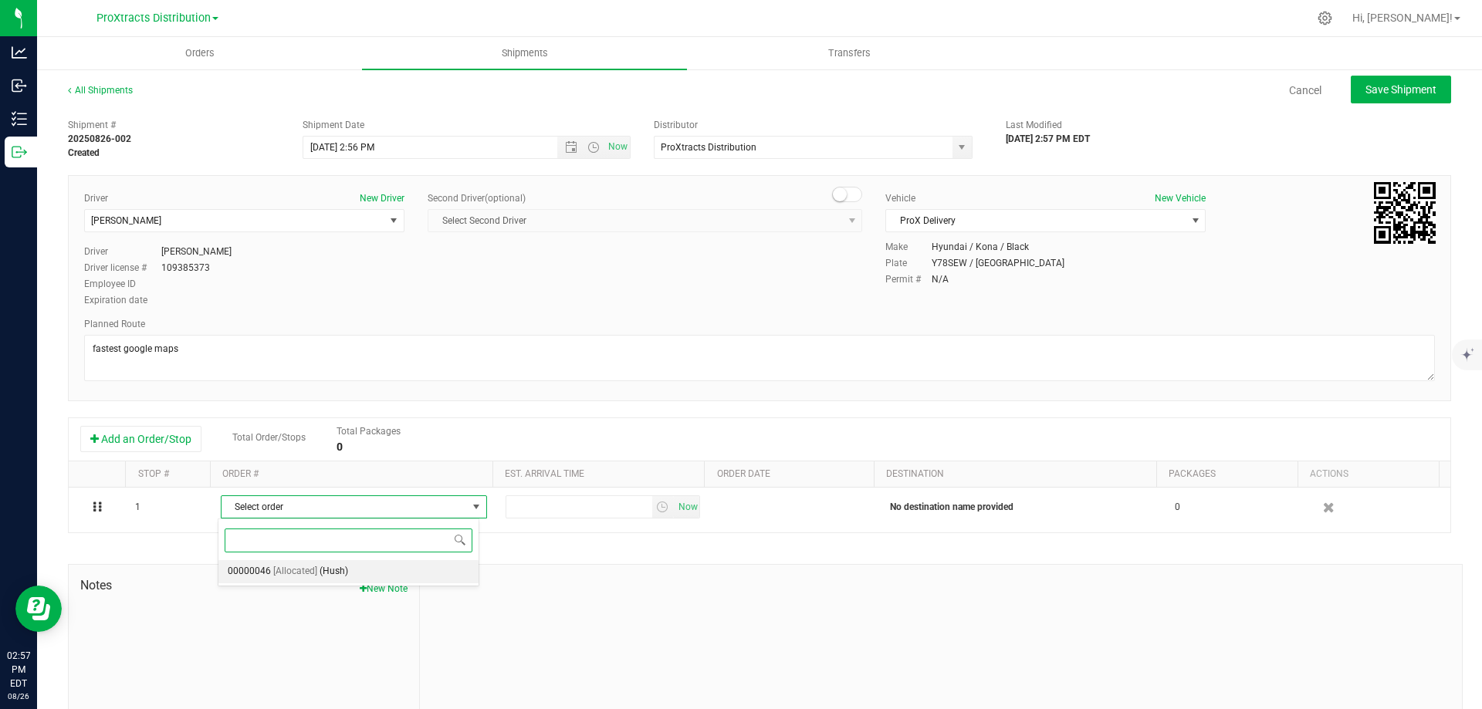
click at [282, 563] on span "[Allocated]" at bounding box center [295, 572] width 44 height 20
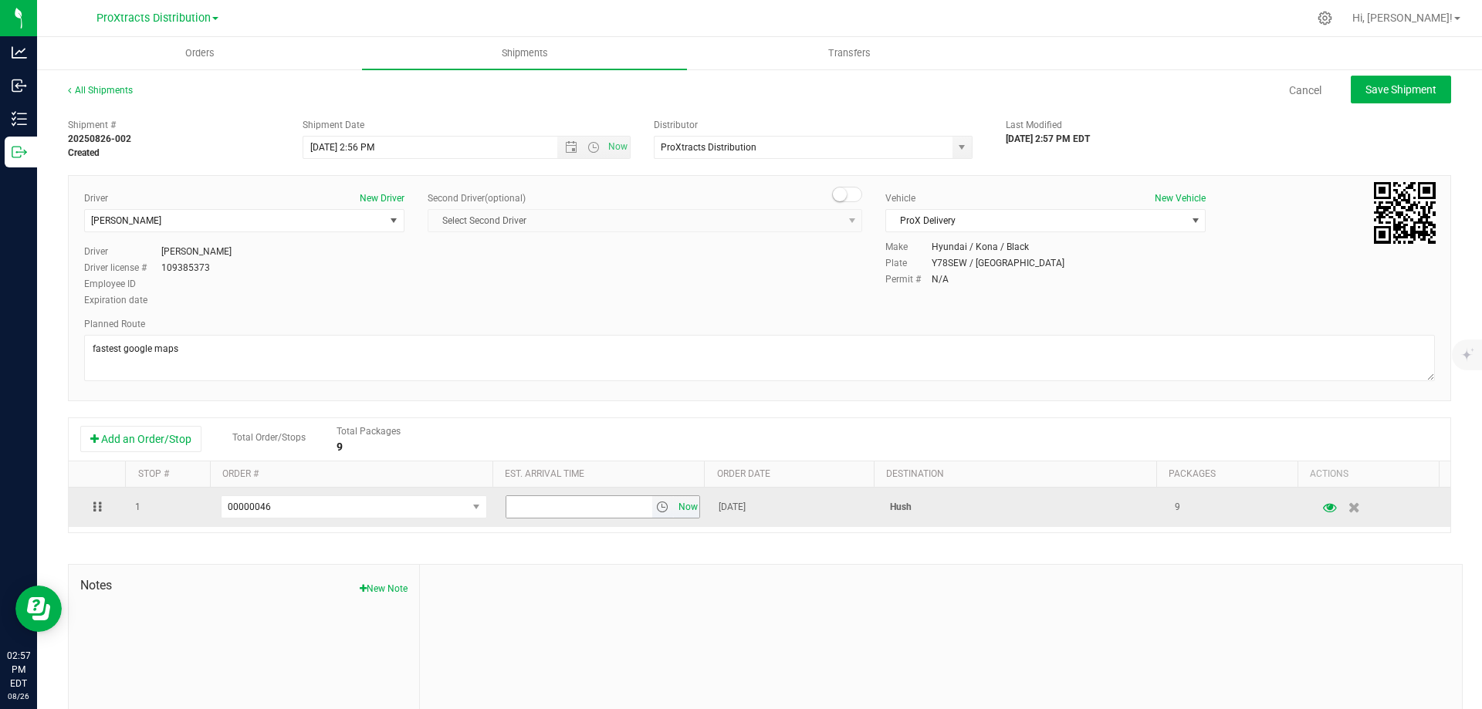
click at [683, 509] on span "Now" at bounding box center [687, 507] width 26 height 22
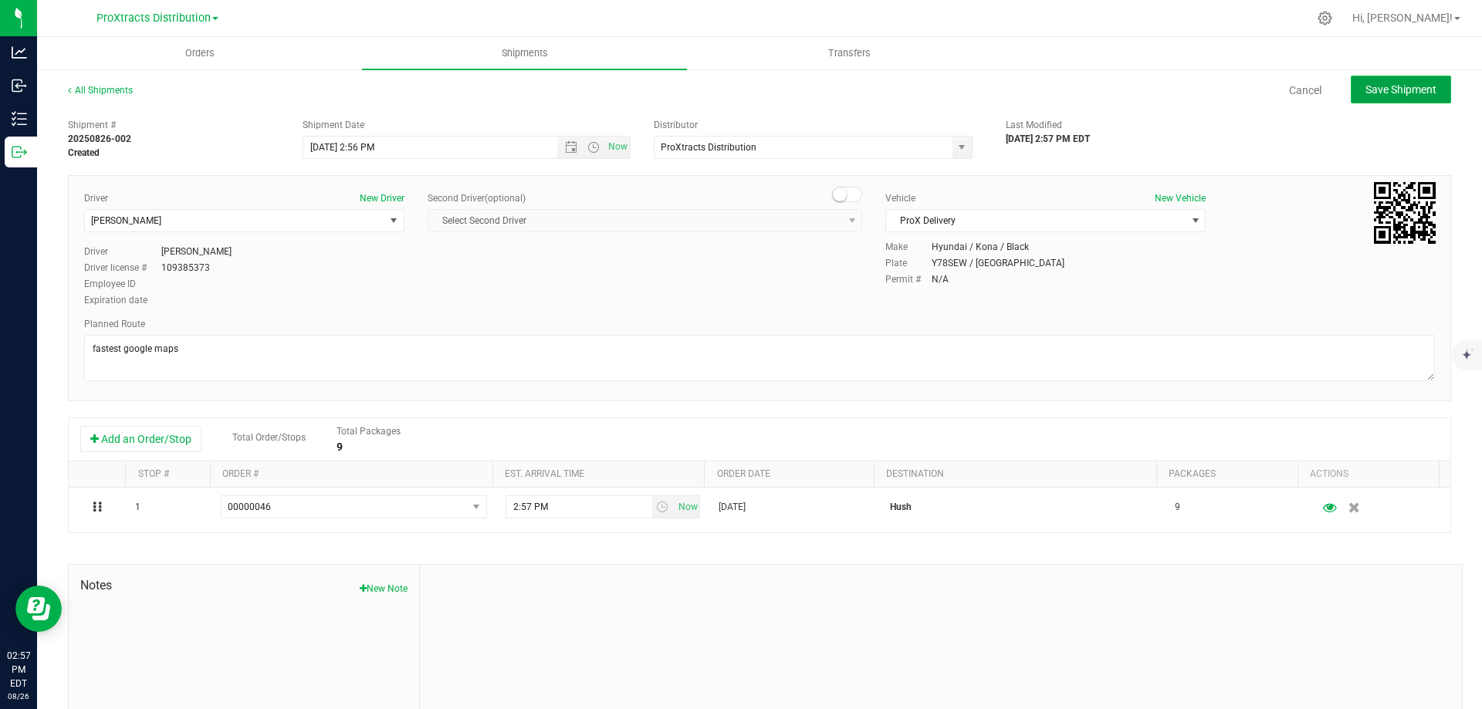
click at [1391, 90] on span "Save Shipment" at bounding box center [1400, 89] width 71 height 12
type input "[DATE] 6:56 PM"
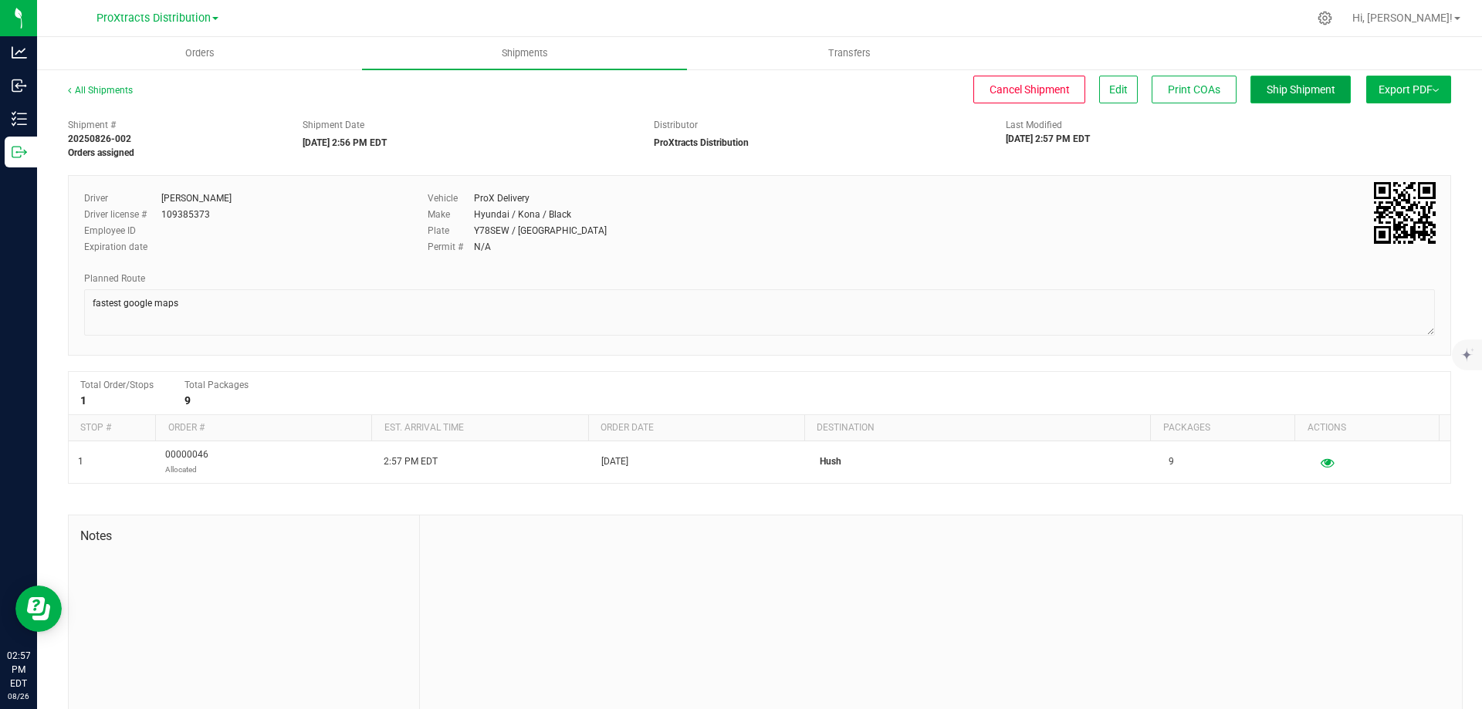
click at [1285, 92] on span "Ship Shipment" at bounding box center [1300, 89] width 69 height 12
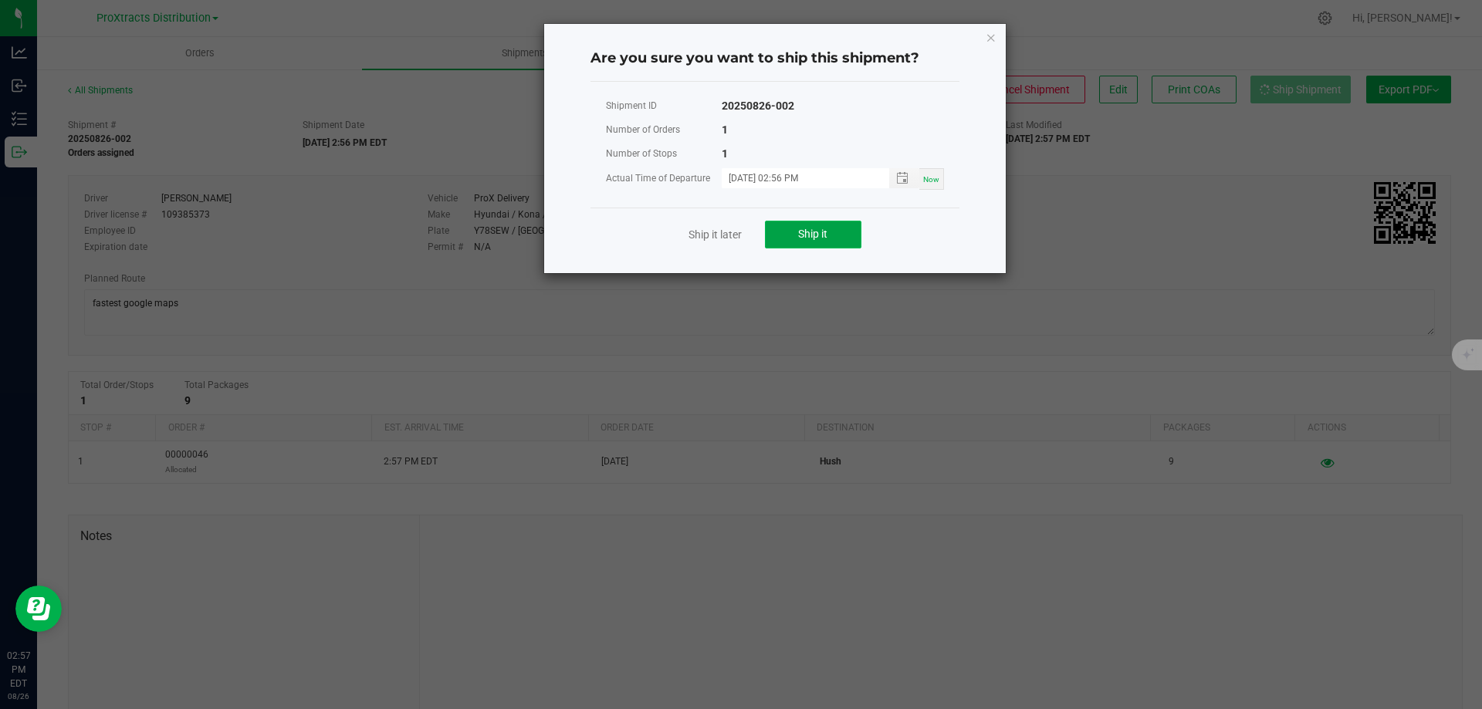
click at [798, 232] on span "Ship it" at bounding box center [812, 234] width 29 height 12
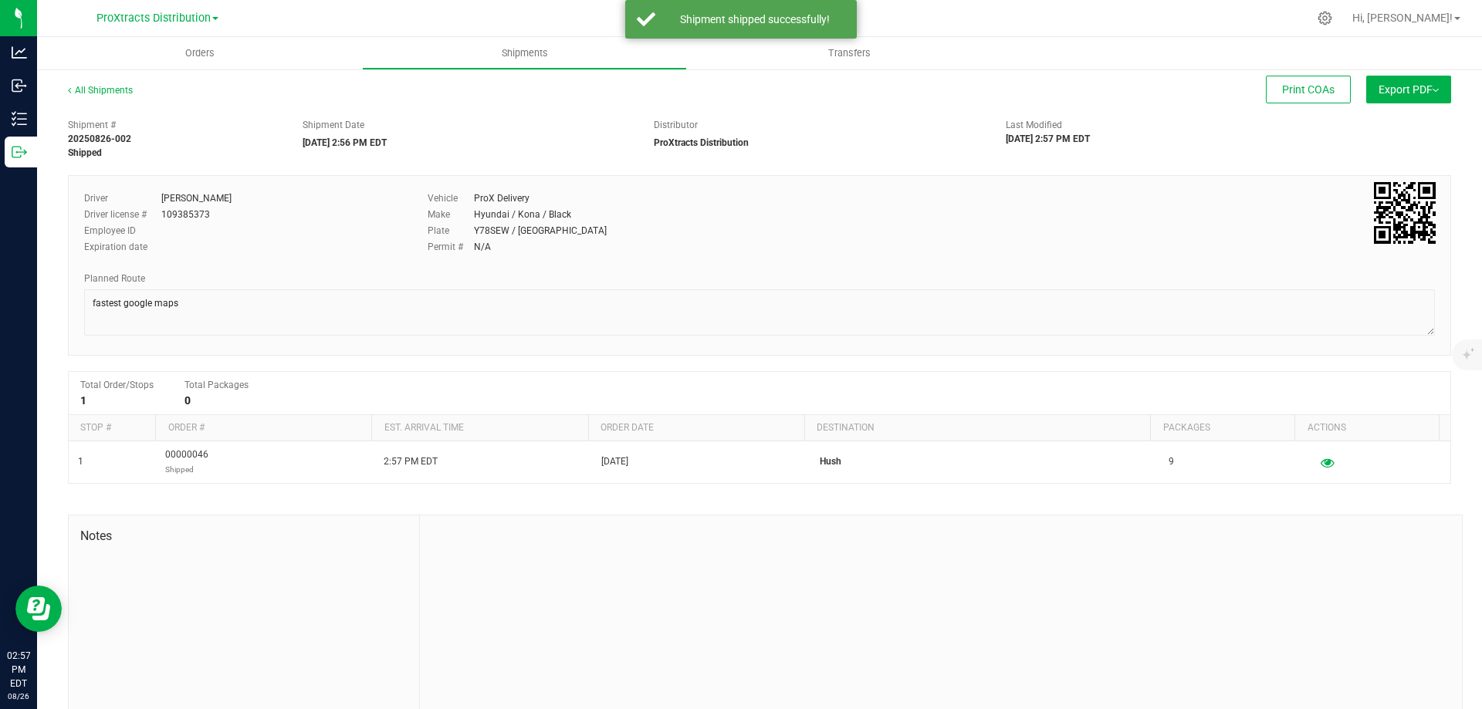
click at [1416, 86] on span "Export PDF" at bounding box center [1408, 89] width 60 height 12
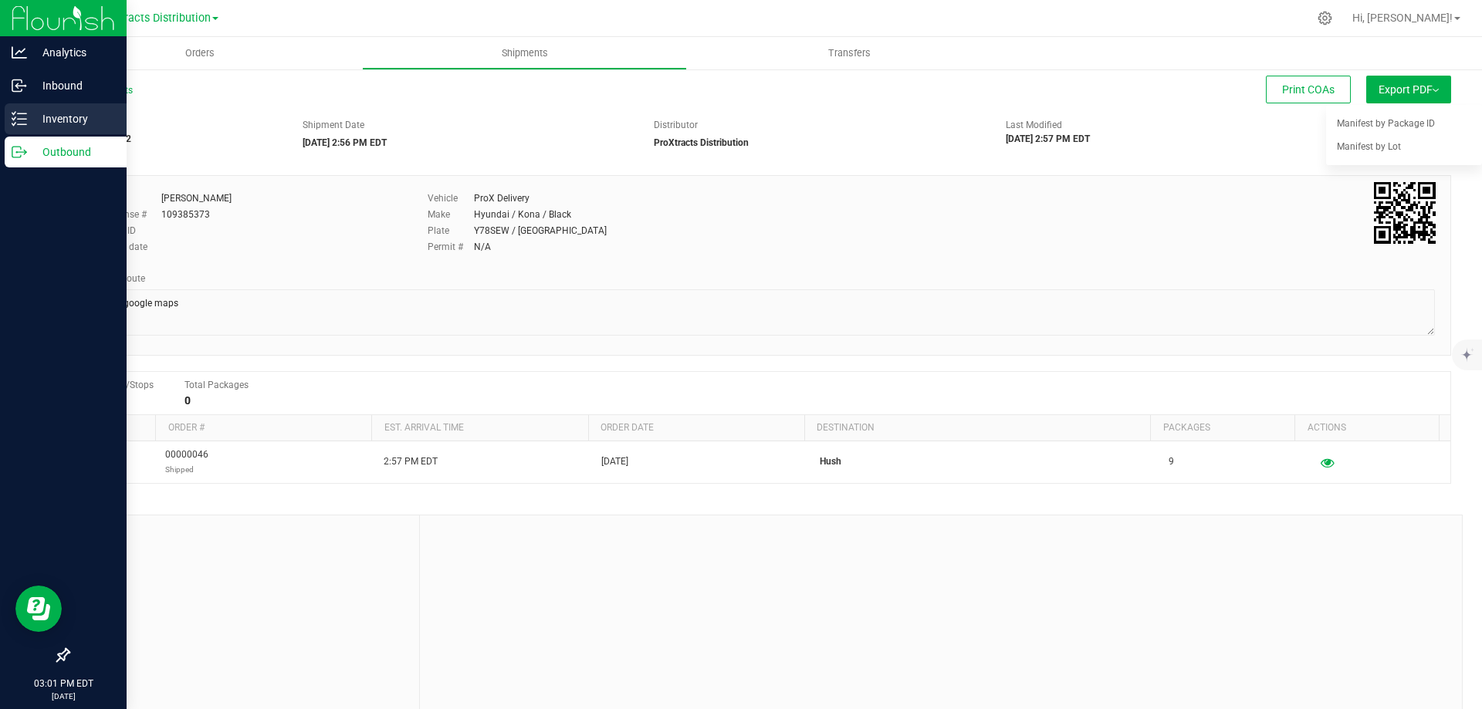
click at [68, 119] on p "Inventory" at bounding box center [73, 119] width 93 height 19
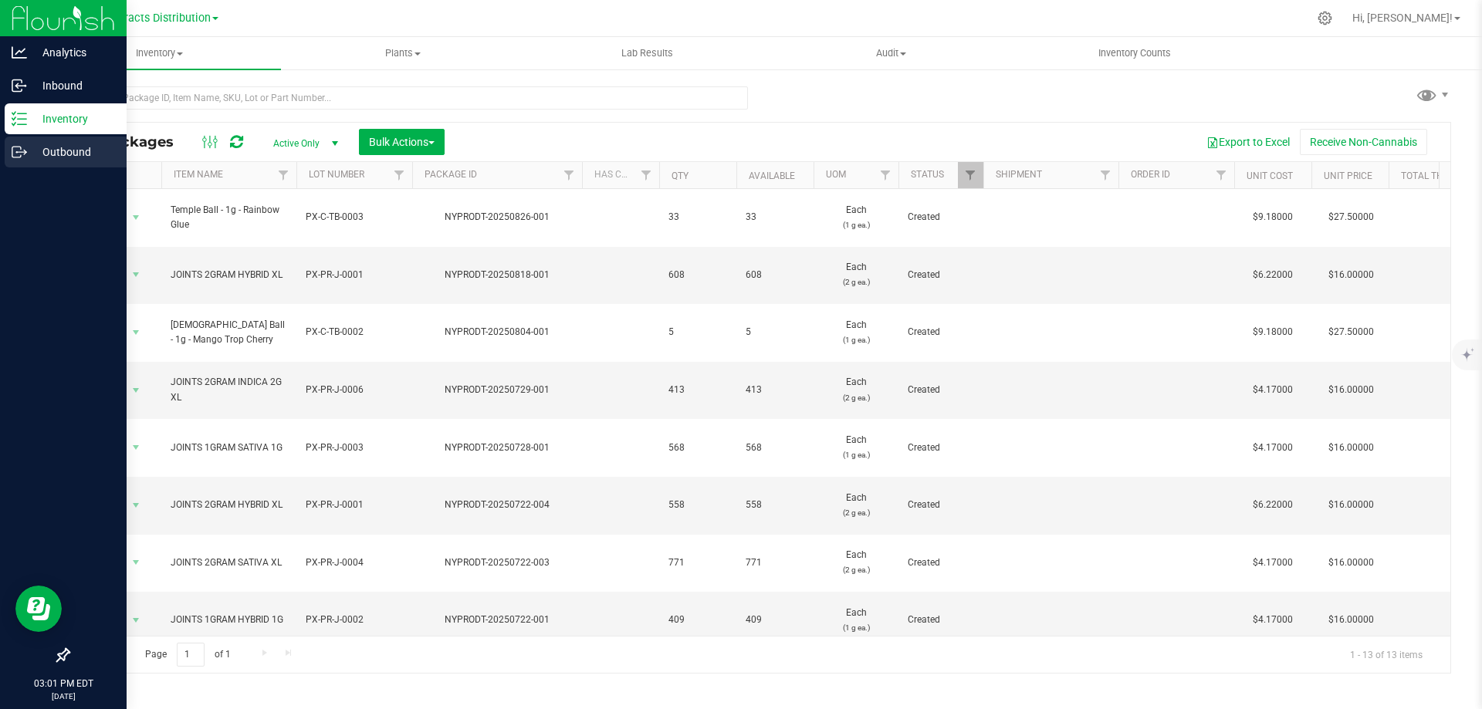
click at [70, 161] on p "Outbound" at bounding box center [73, 152] width 93 height 19
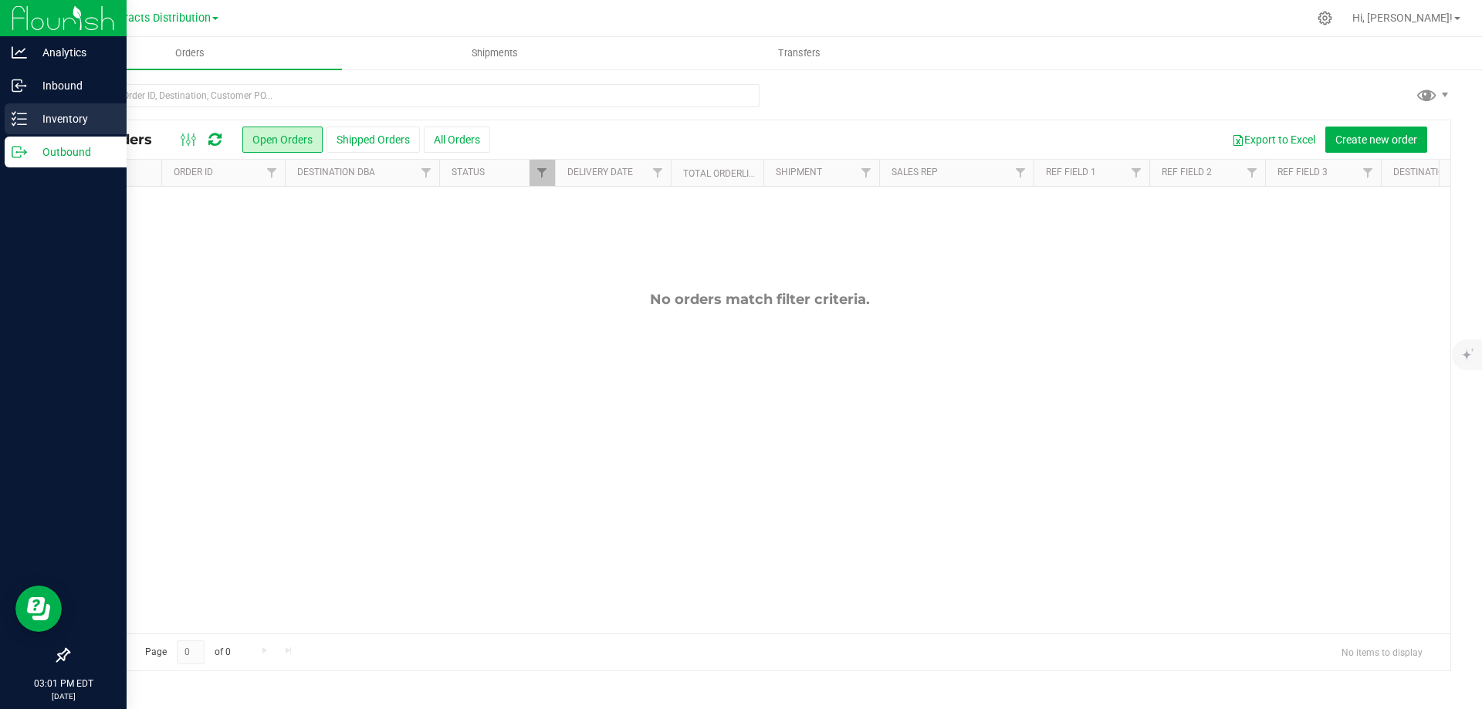
click at [64, 121] on p "Inventory" at bounding box center [73, 119] width 93 height 19
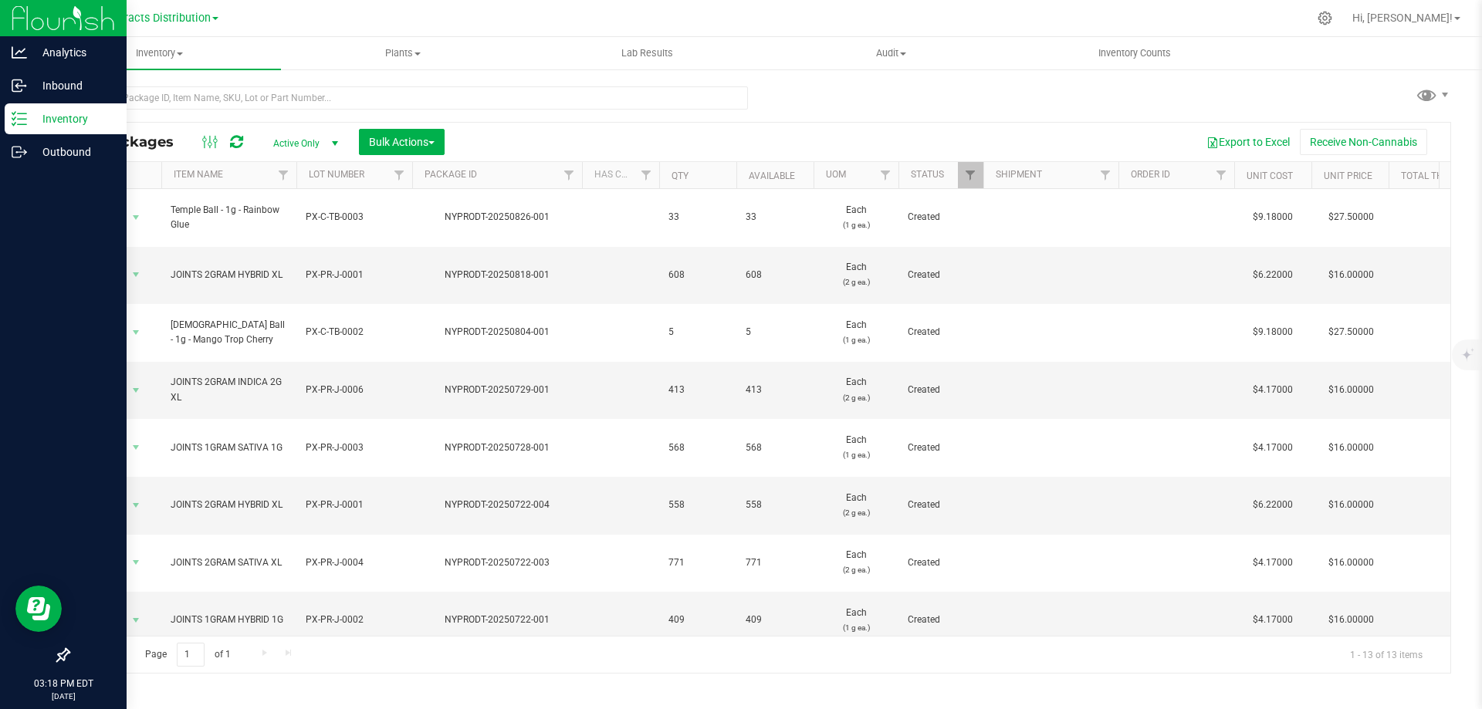
click at [15, 20] on img at bounding box center [63, 18] width 103 height 36
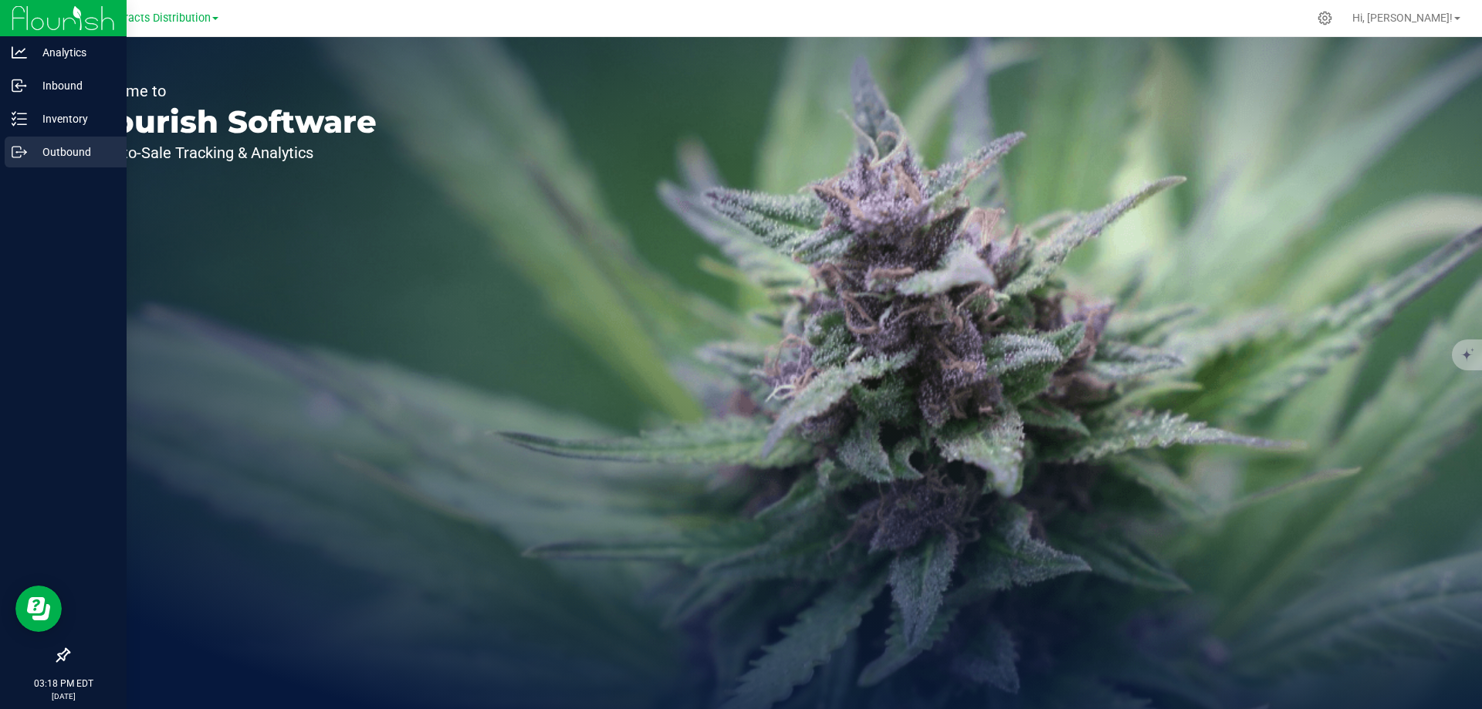
click at [67, 140] on div "Outbound" at bounding box center [66, 152] width 122 height 31
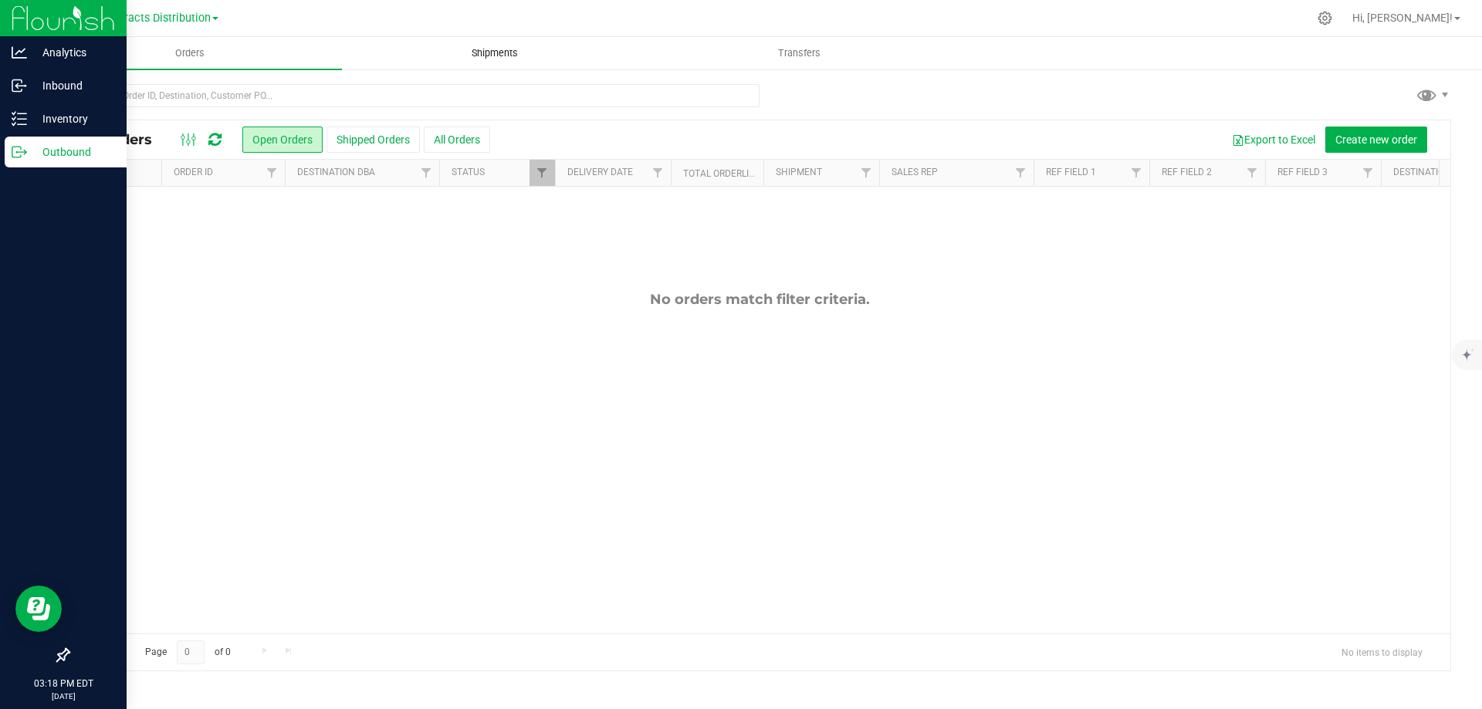
click at [486, 49] on span "Shipments" at bounding box center [495, 53] width 88 height 14
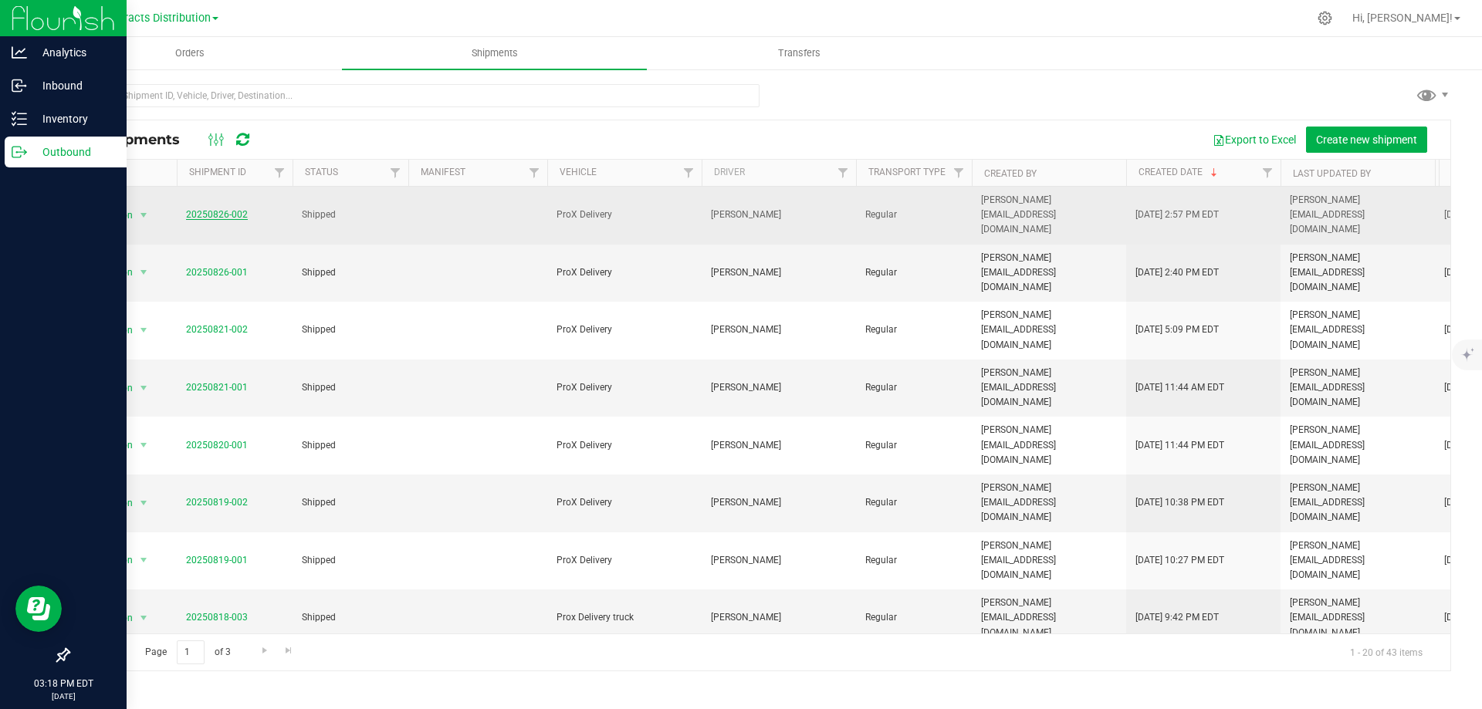
click at [234, 209] on link "20250826-002" at bounding box center [217, 214] width 62 height 11
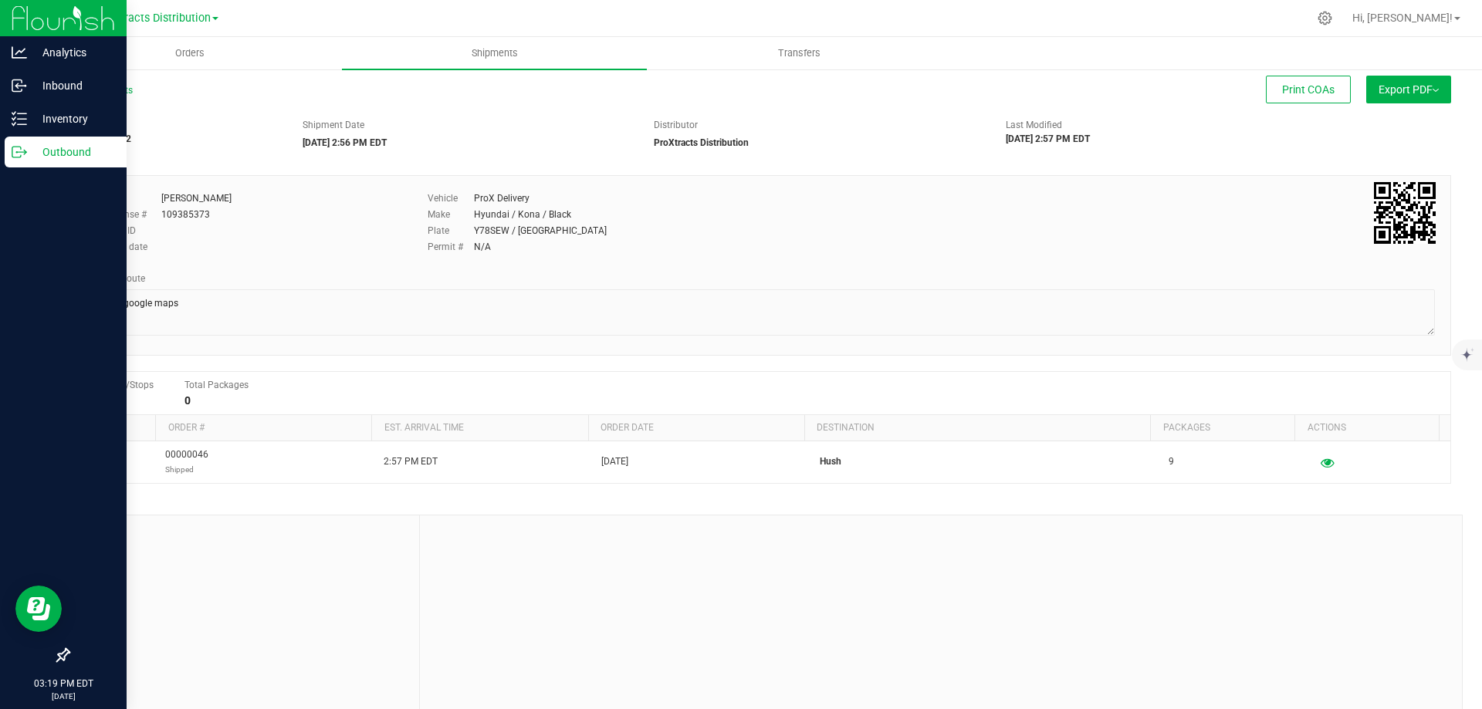
click at [1414, 91] on span "Export PDF" at bounding box center [1408, 89] width 60 height 12
click at [1412, 84] on span "Export PDF" at bounding box center [1408, 89] width 60 height 12
click at [1406, 86] on span "Export PDF" at bounding box center [1408, 89] width 60 height 12
click at [1394, 118] on span "Manifest by Package ID" at bounding box center [1386, 123] width 98 height 11
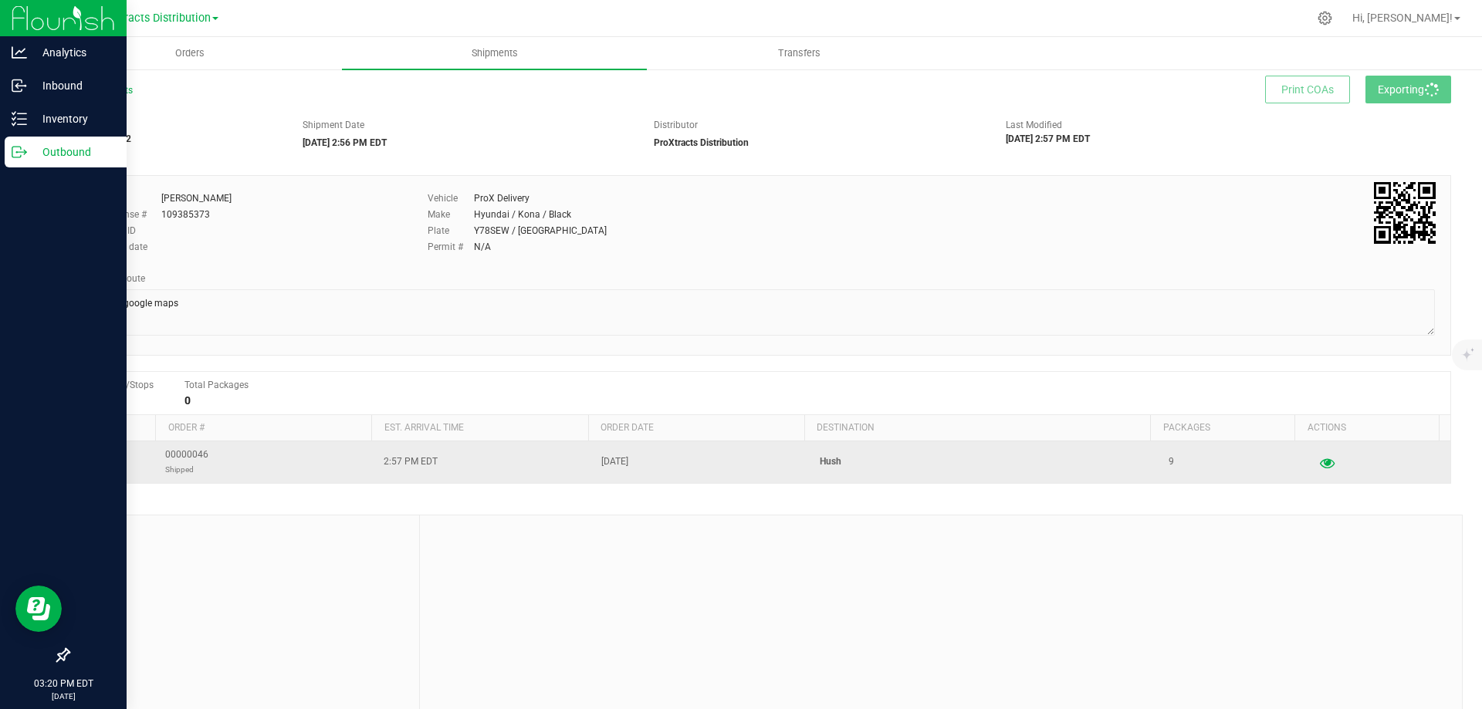
click at [1320, 464] on icon "button" at bounding box center [1327, 462] width 15 height 11
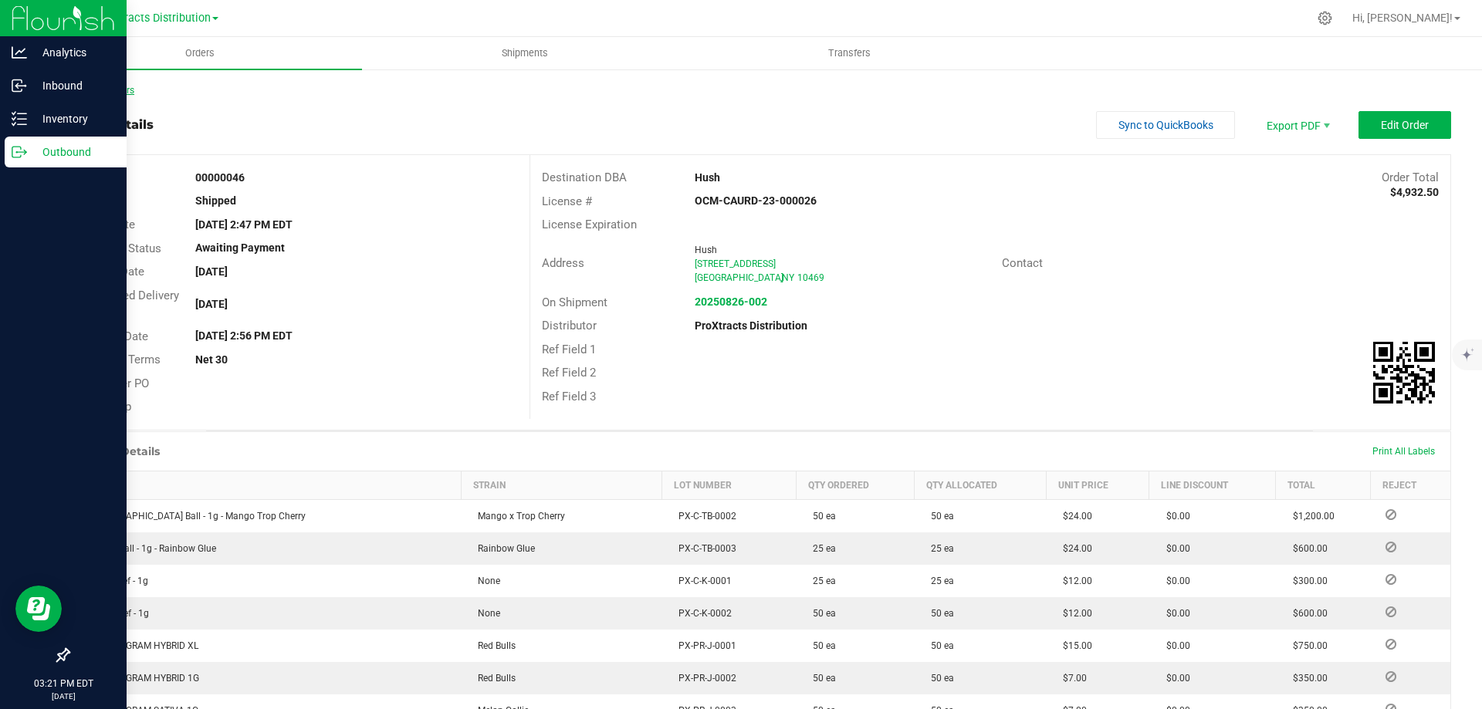
click at [114, 93] on link "Back to Orders" at bounding box center [101, 90] width 66 height 11
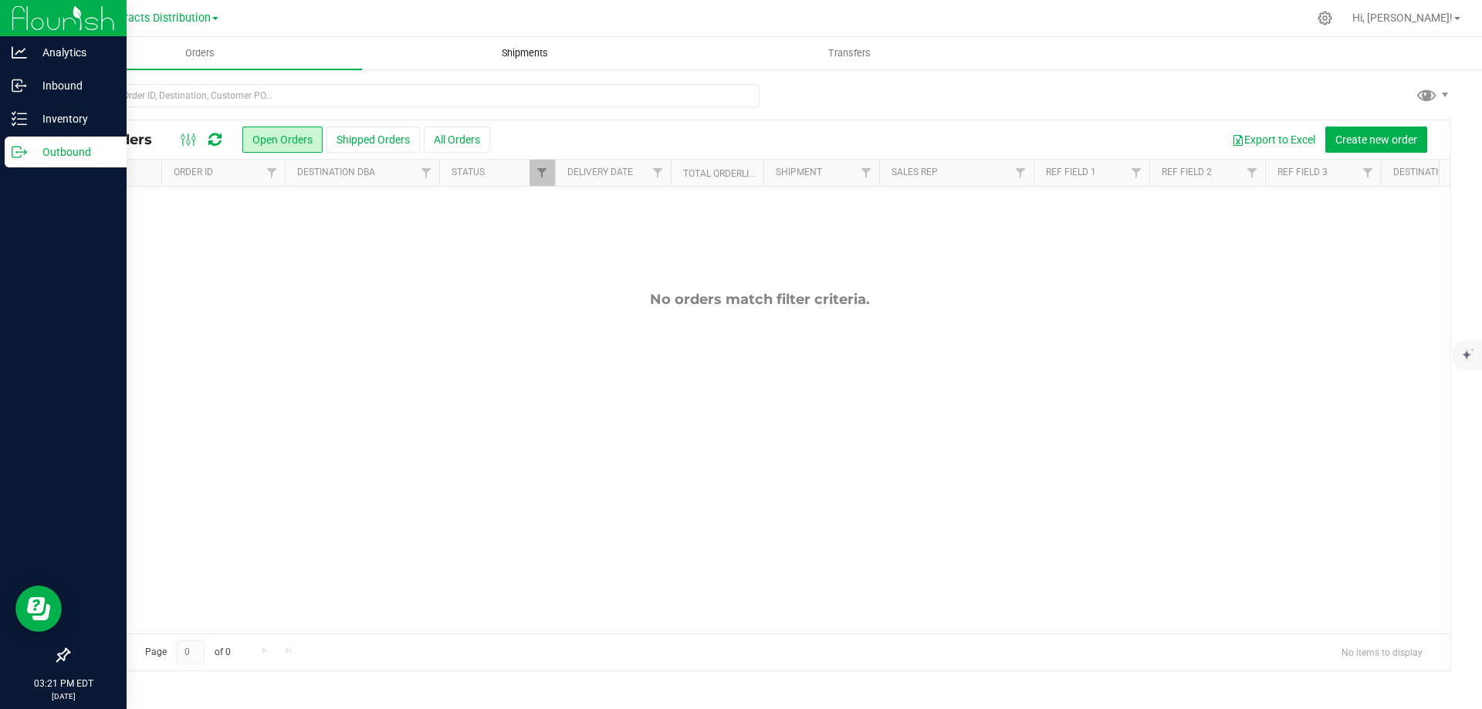
click at [529, 58] on span "Shipments" at bounding box center [525, 53] width 88 height 14
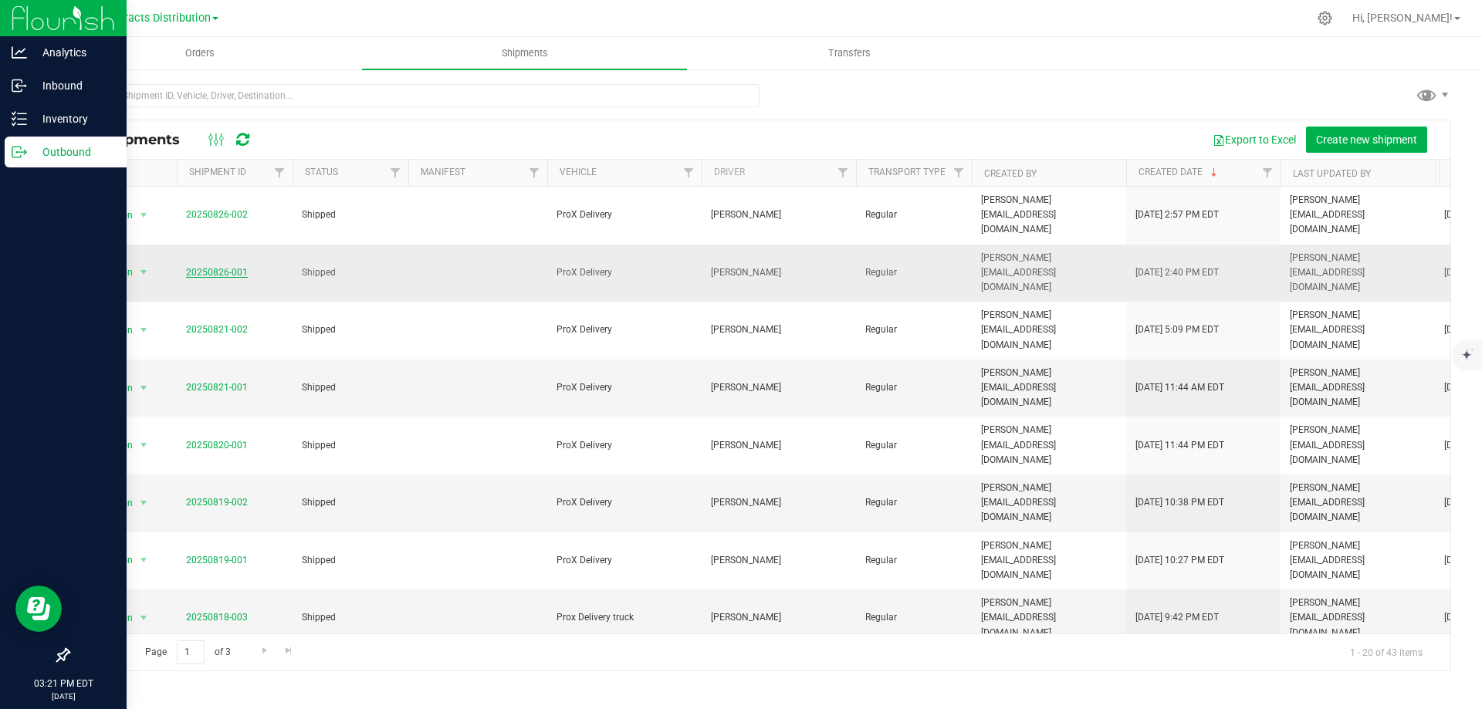
click at [205, 267] on link "20250826-001" at bounding box center [217, 272] width 62 height 11
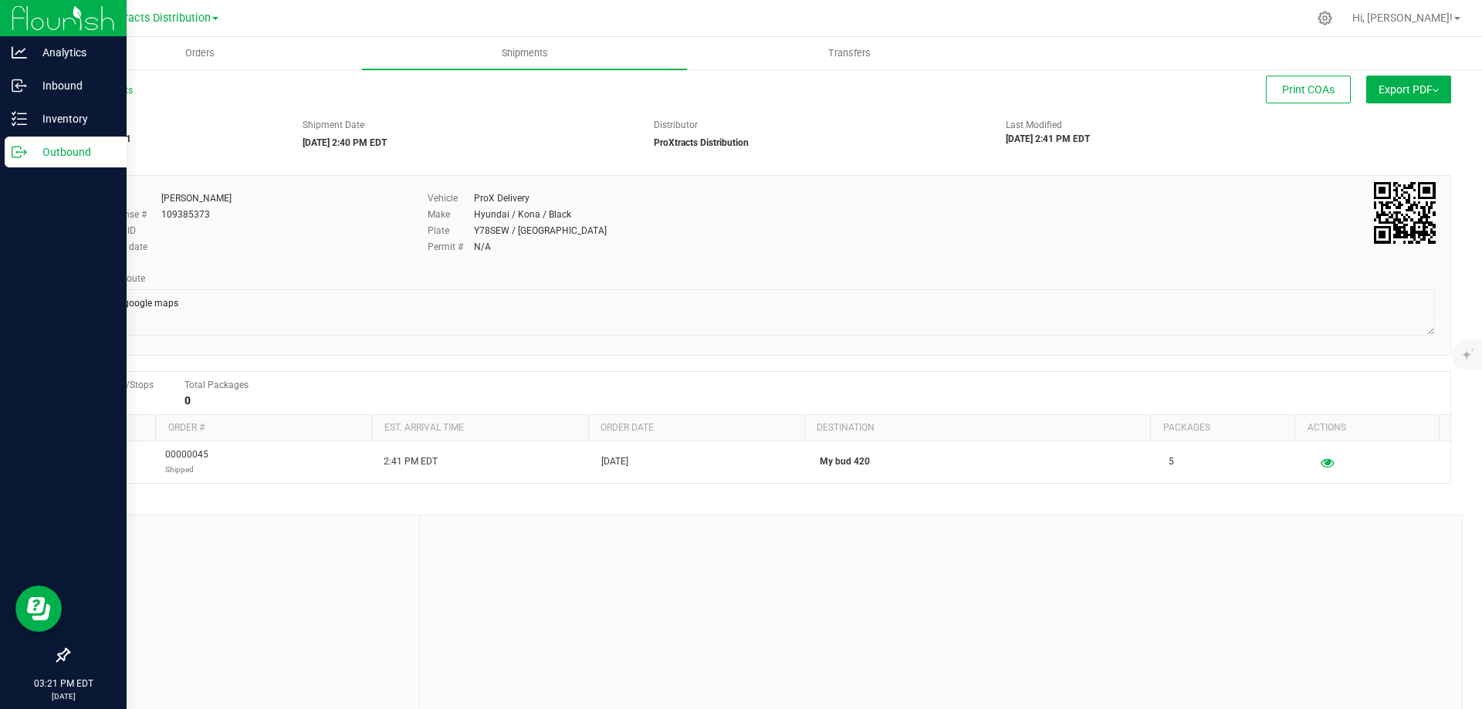
click at [1398, 96] on button "Export PDF" at bounding box center [1408, 90] width 85 height 28
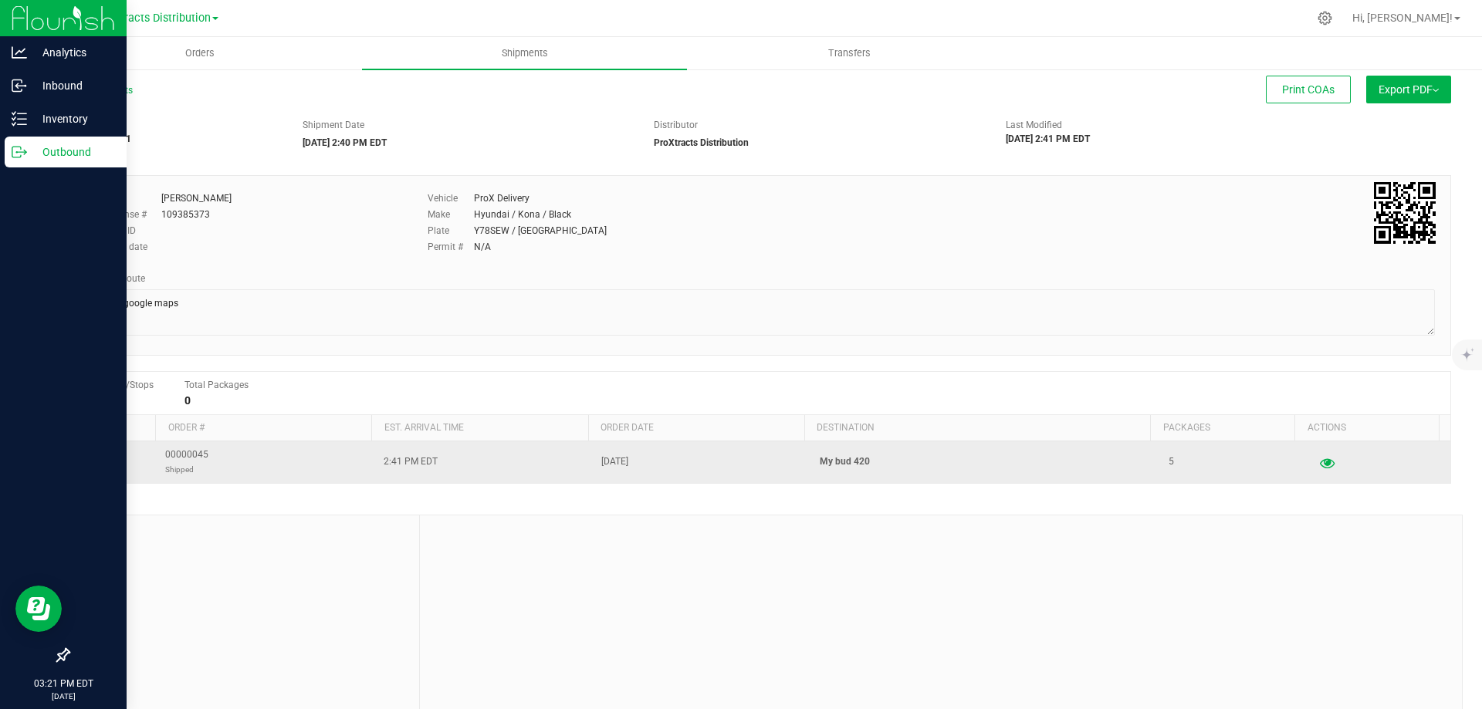
click at [1320, 463] on icon "button" at bounding box center [1327, 462] width 15 height 11
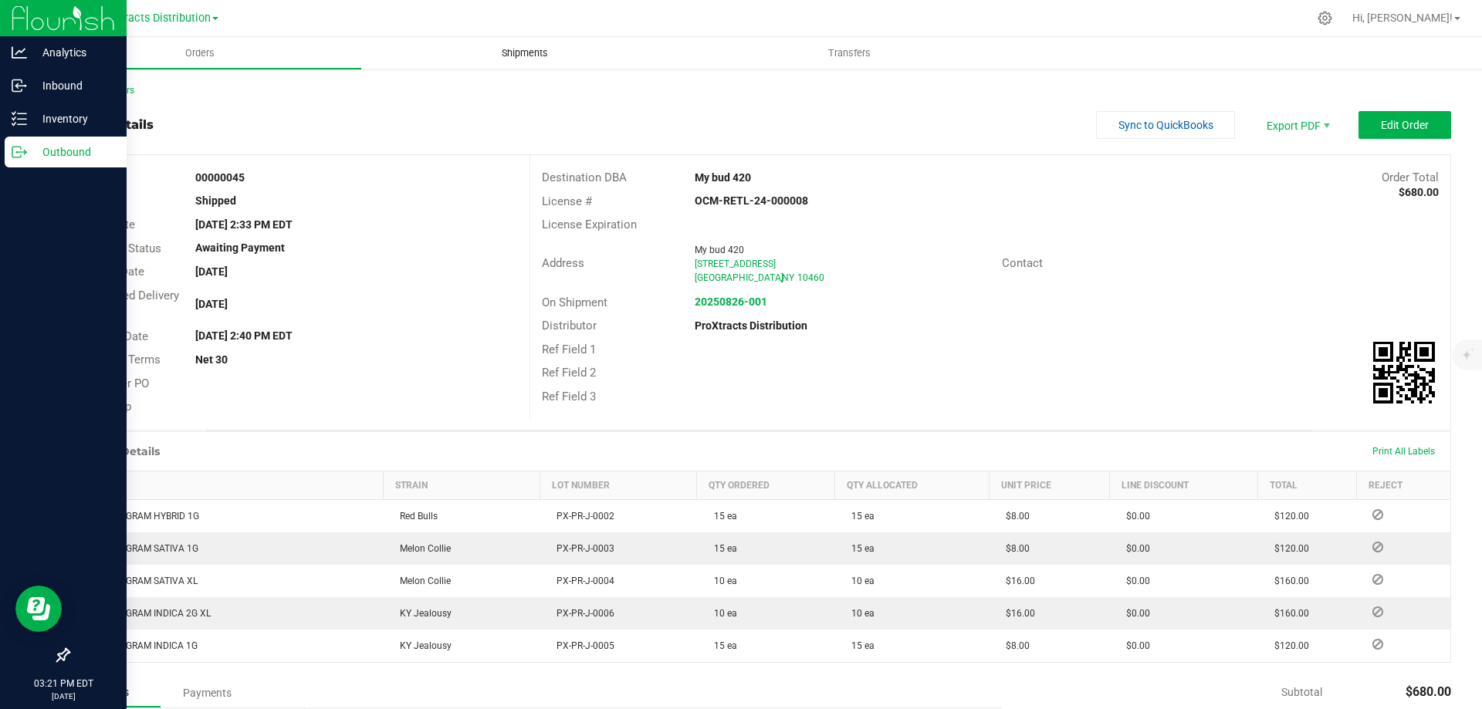
click at [506, 49] on span "Shipments" at bounding box center [525, 53] width 88 height 14
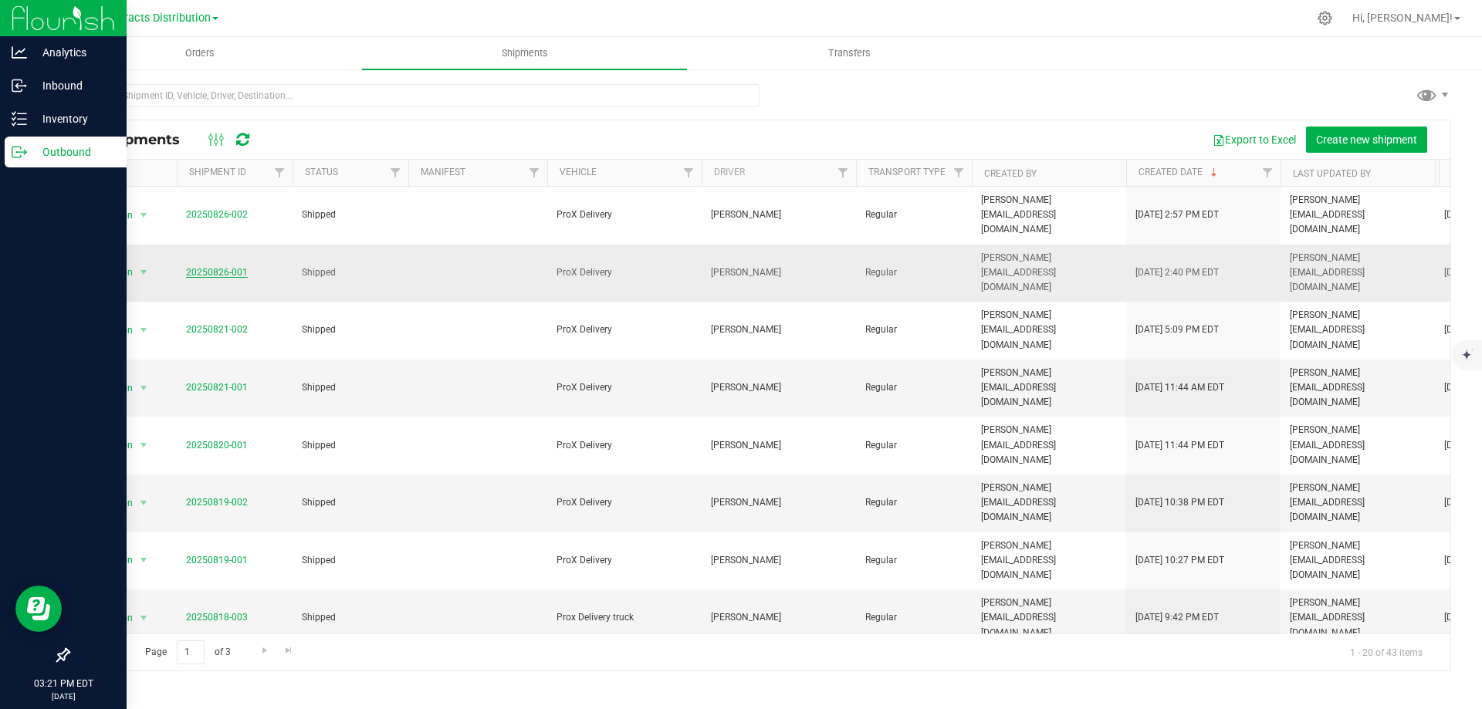
click at [205, 267] on link "20250826-001" at bounding box center [217, 272] width 62 height 11
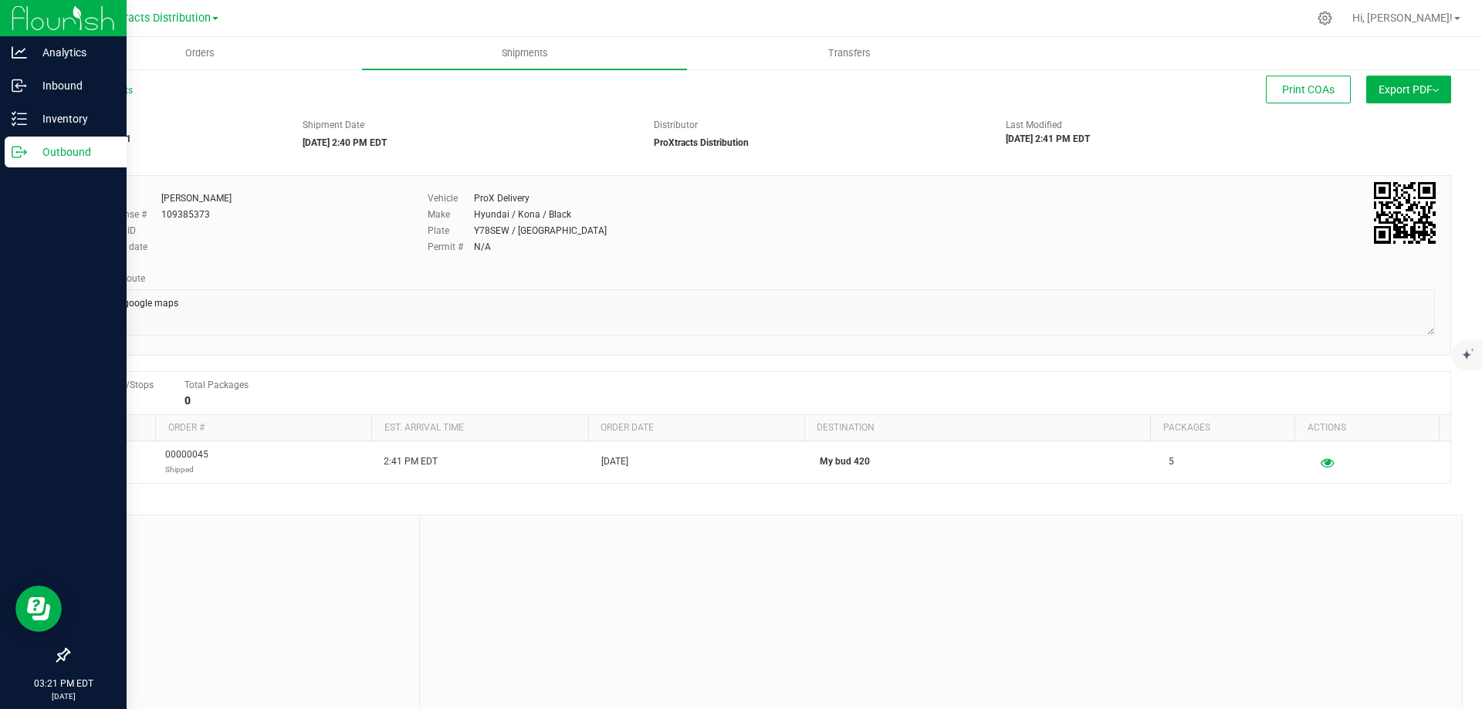
click at [1404, 92] on span "Export PDF" at bounding box center [1408, 89] width 60 height 12
click at [1403, 92] on span "Export PDF" at bounding box center [1408, 89] width 60 height 12
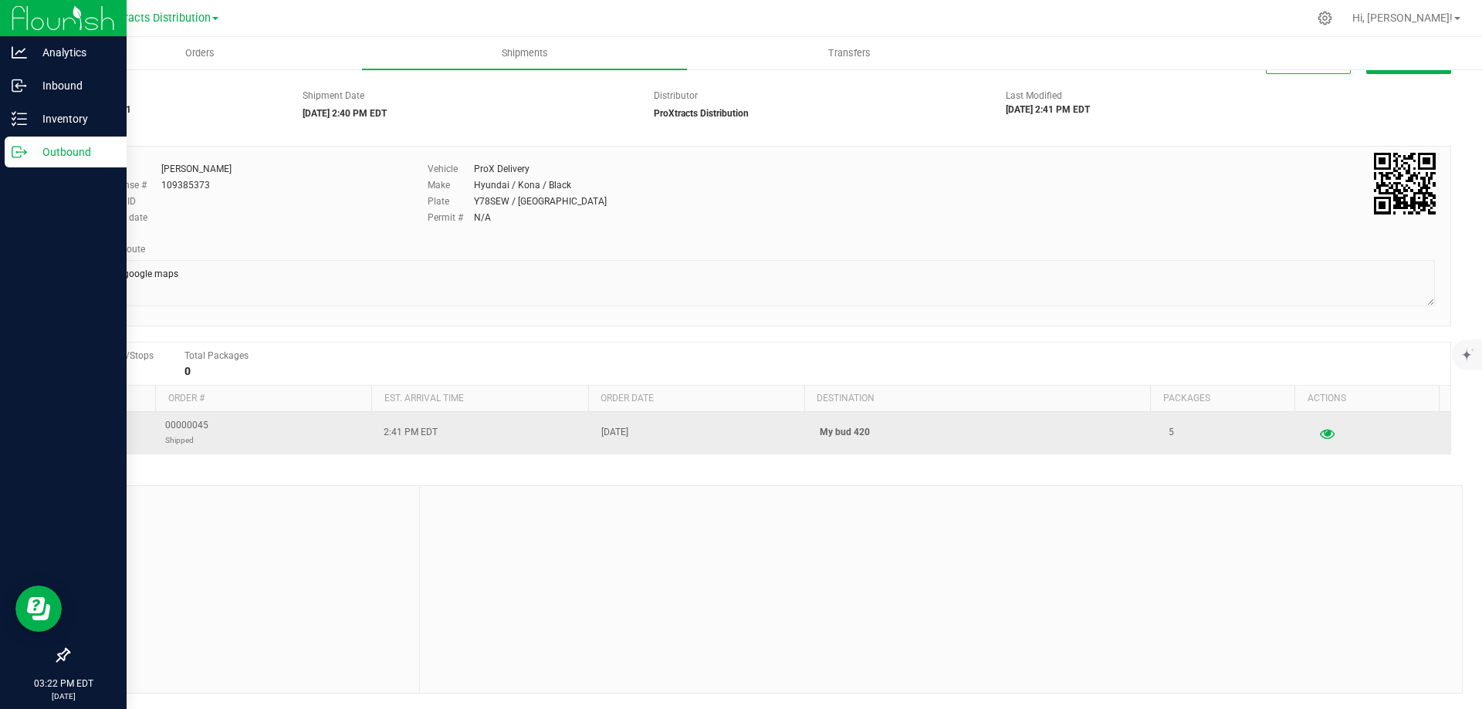
click at [1313, 434] on button "button" at bounding box center [1327, 433] width 28 height 25
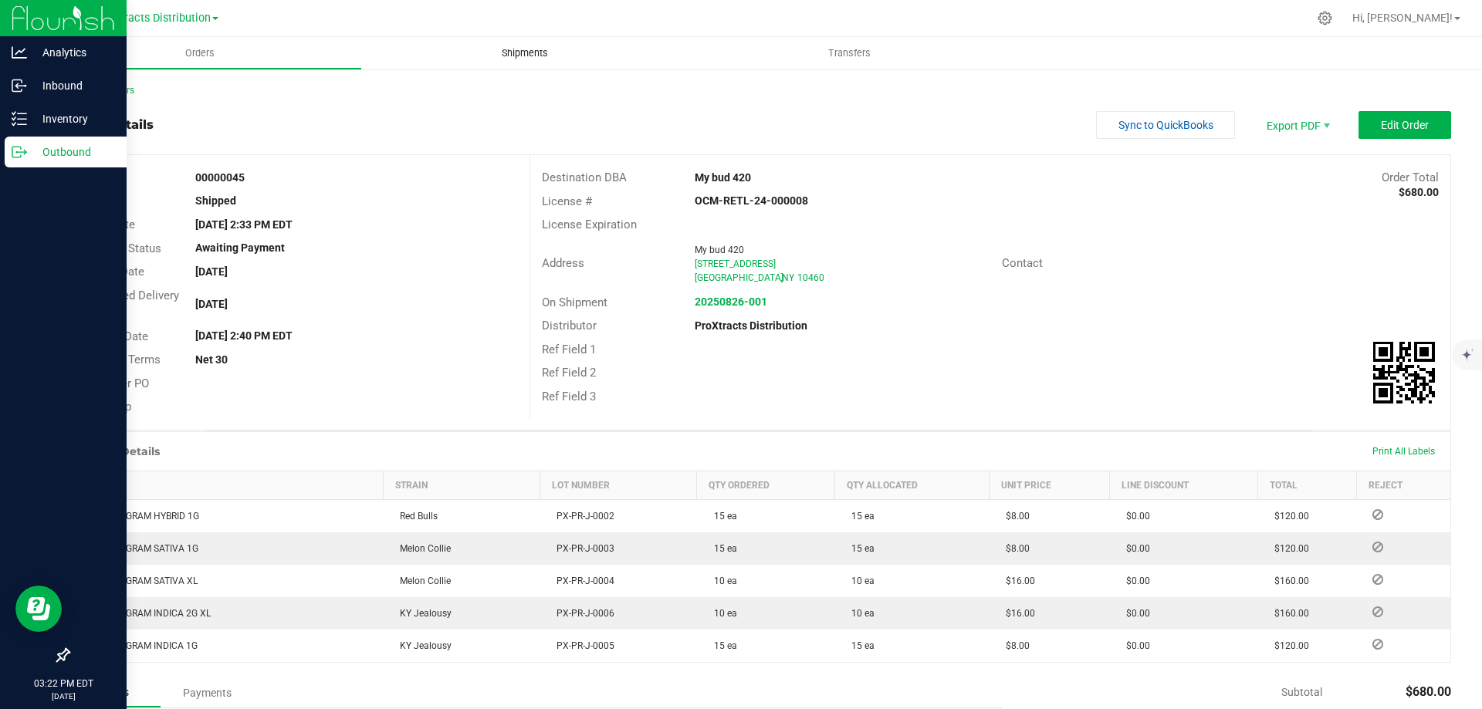
click at [550, 48] on span "Shipments" at bounding box center [525, 53] width 88 height 14
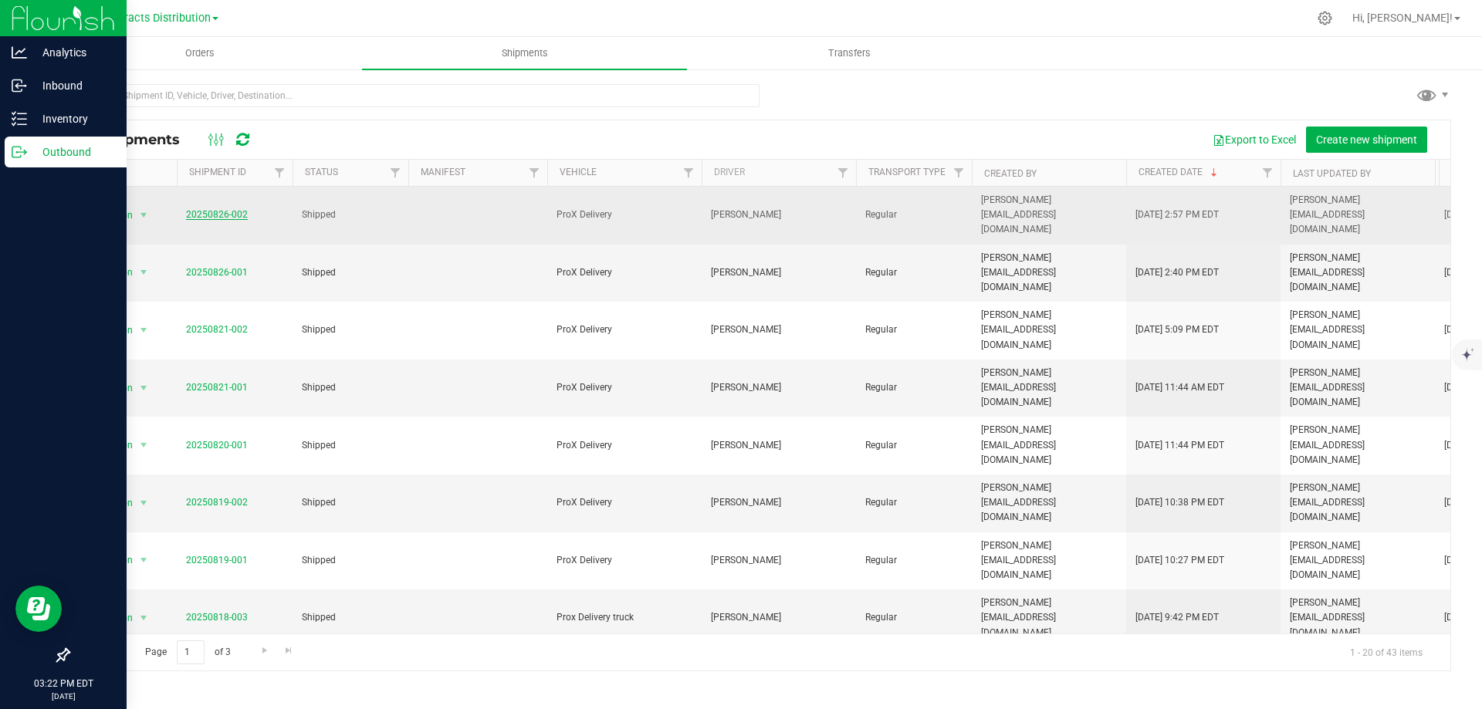
click at [232, 209] on link "20250826-002" at bounding box center [217, 214] width 62 height 11
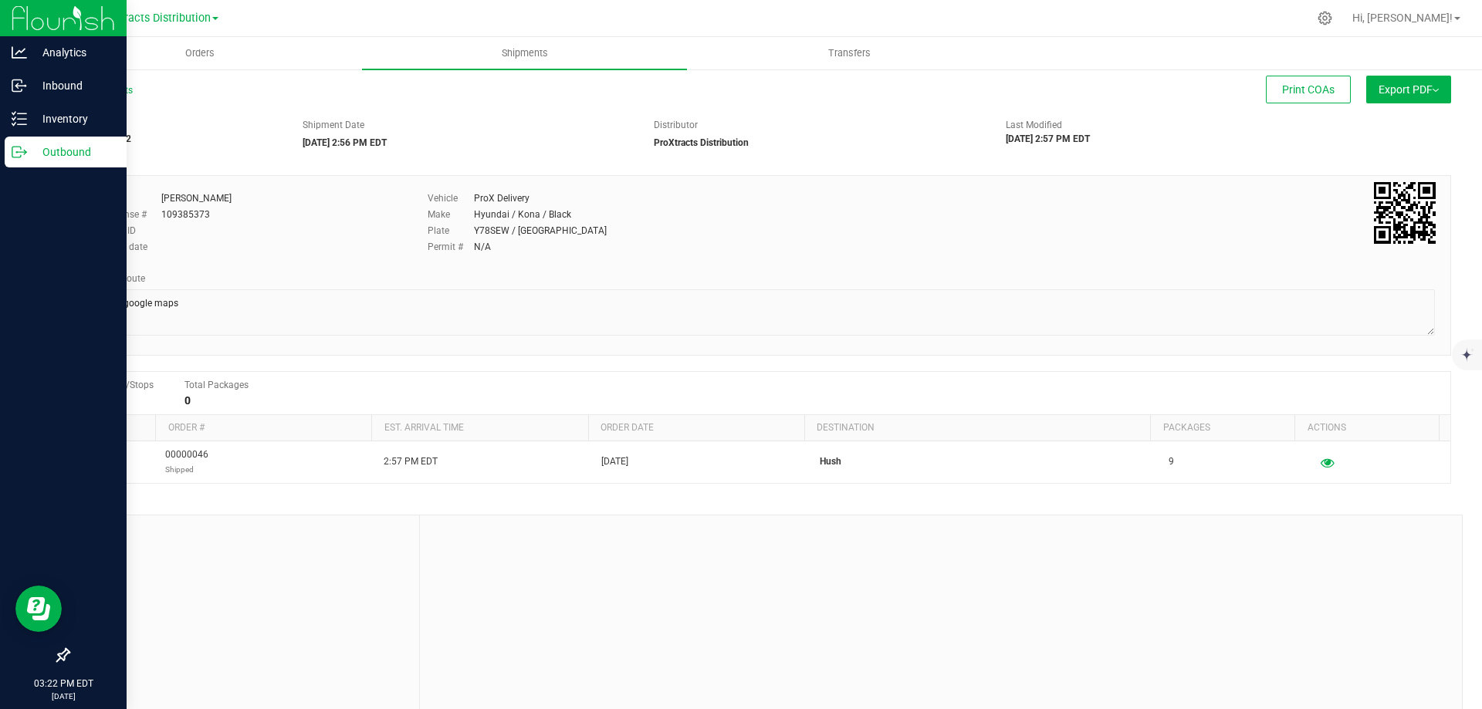
click at [1430, 82] on button "Export PDF" at bounding box center [1408, 90] width 85 height 28
click at [195, 52] on span "Orders" at bounding box center [199, 53] width 71 height 14
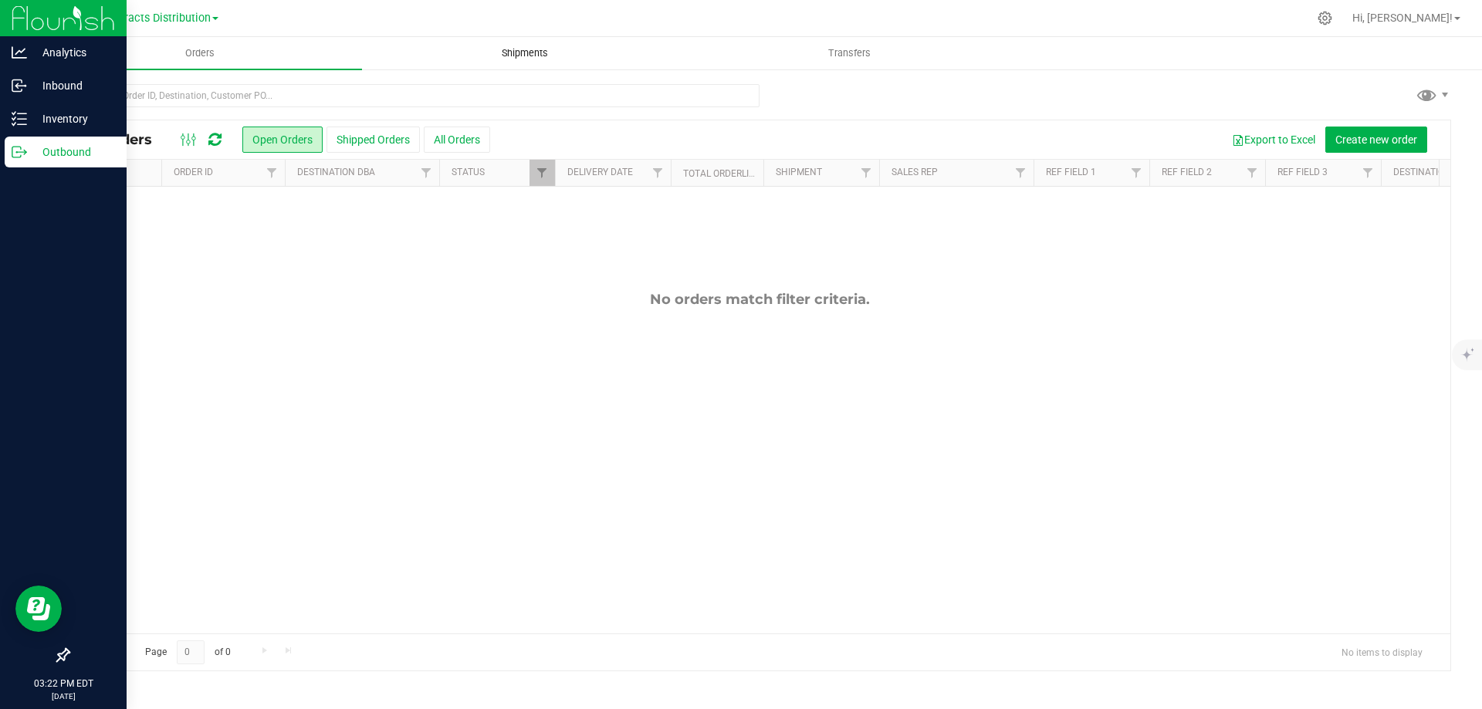
click at [508, 62] on uib-tab-heading "Shipments" at bounding box center [524, 53] width 323 height 31
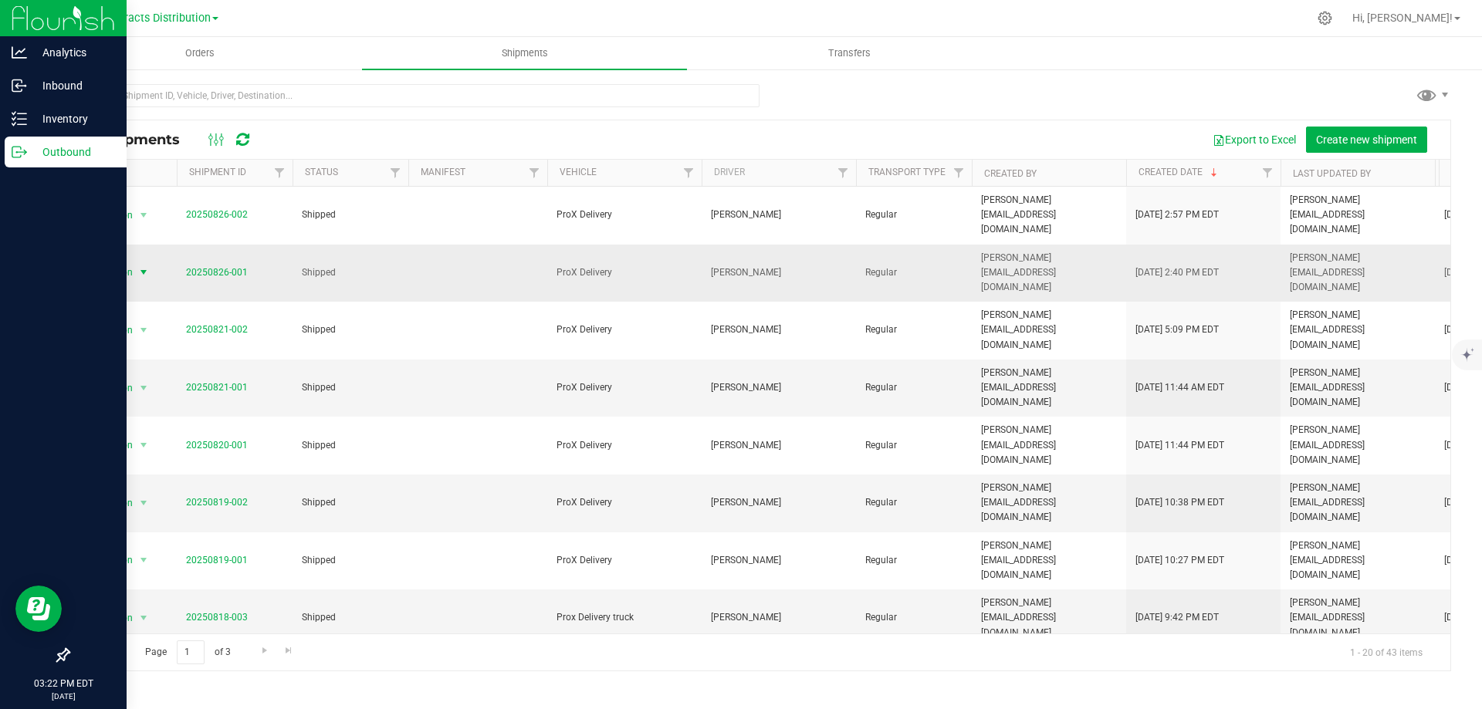
click at [138, 266] on span "select" at bounding box center [143, 272] width 12 height 12
click at [121, 308] on li "NY Manifest" at bounding box center [151, 310] width 116 height 23
click at [209, 267] on link "20250826-001" at bounding box center [217, 272] width 62 height 11
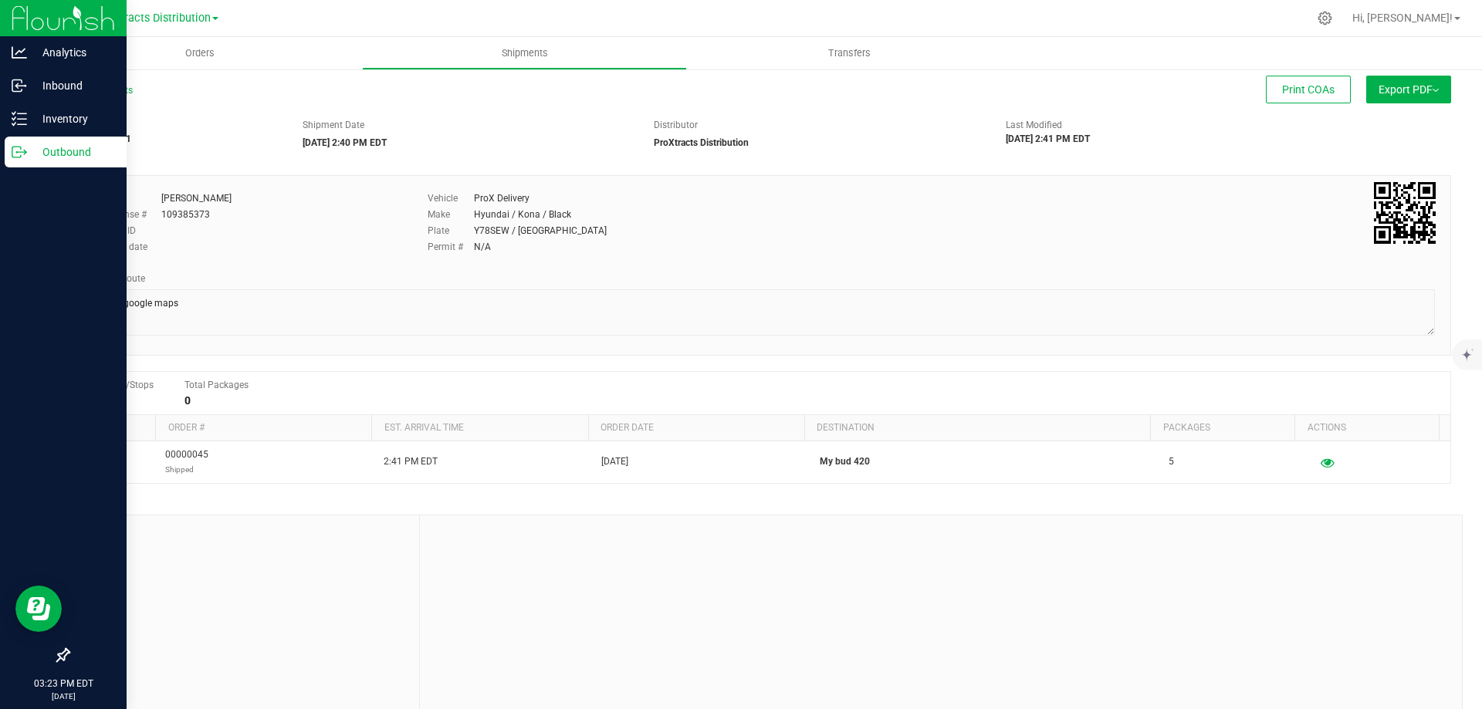
click at [1432, 92] on img at bounding box center [1435, 90] width 6 height 3
click at [1419, 90] on span "Export PDF" at bounding box center [1408, 89] width 60 height 12
click at [203, 55] on span "Orders" at bounding box center [199, 53] width 71 height 14
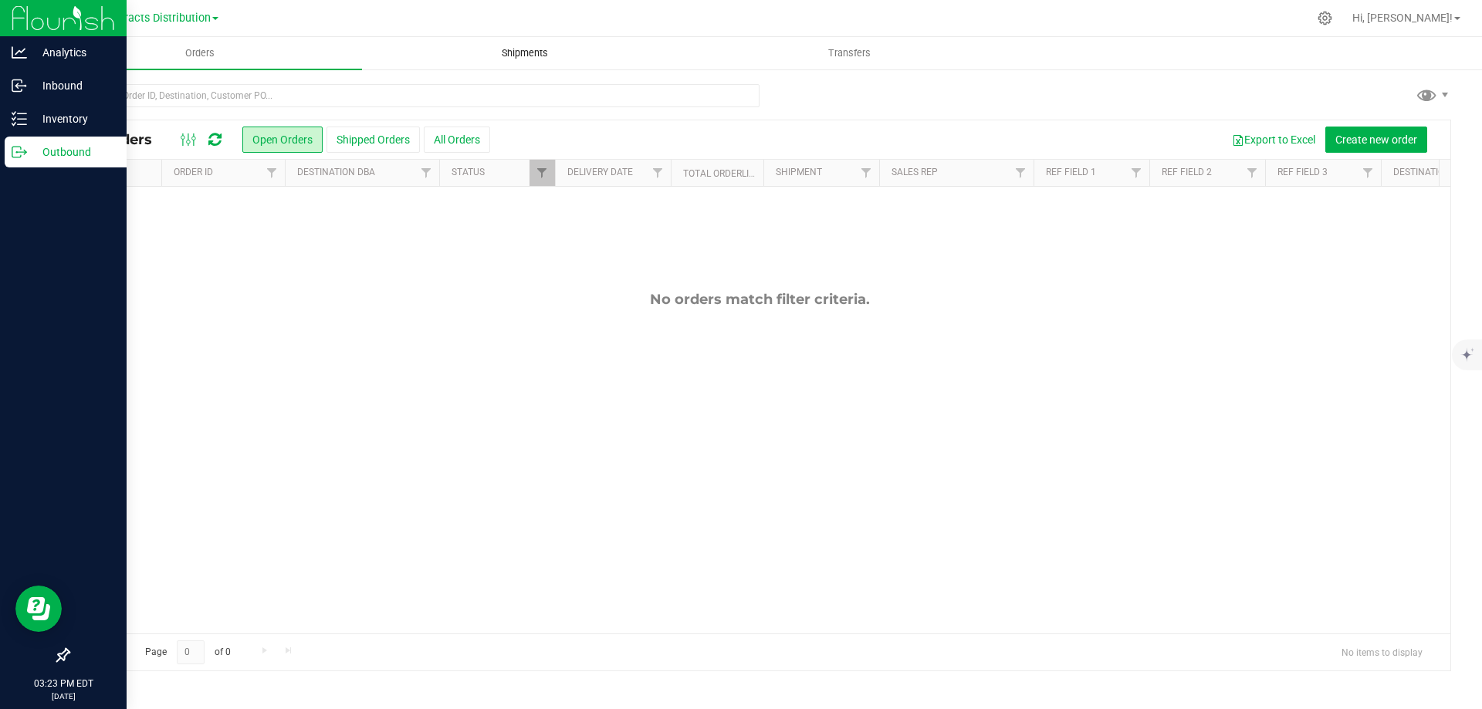
click at [530, 50] on span "Shipments" at bounding box center [525, 53] width 88 height 14
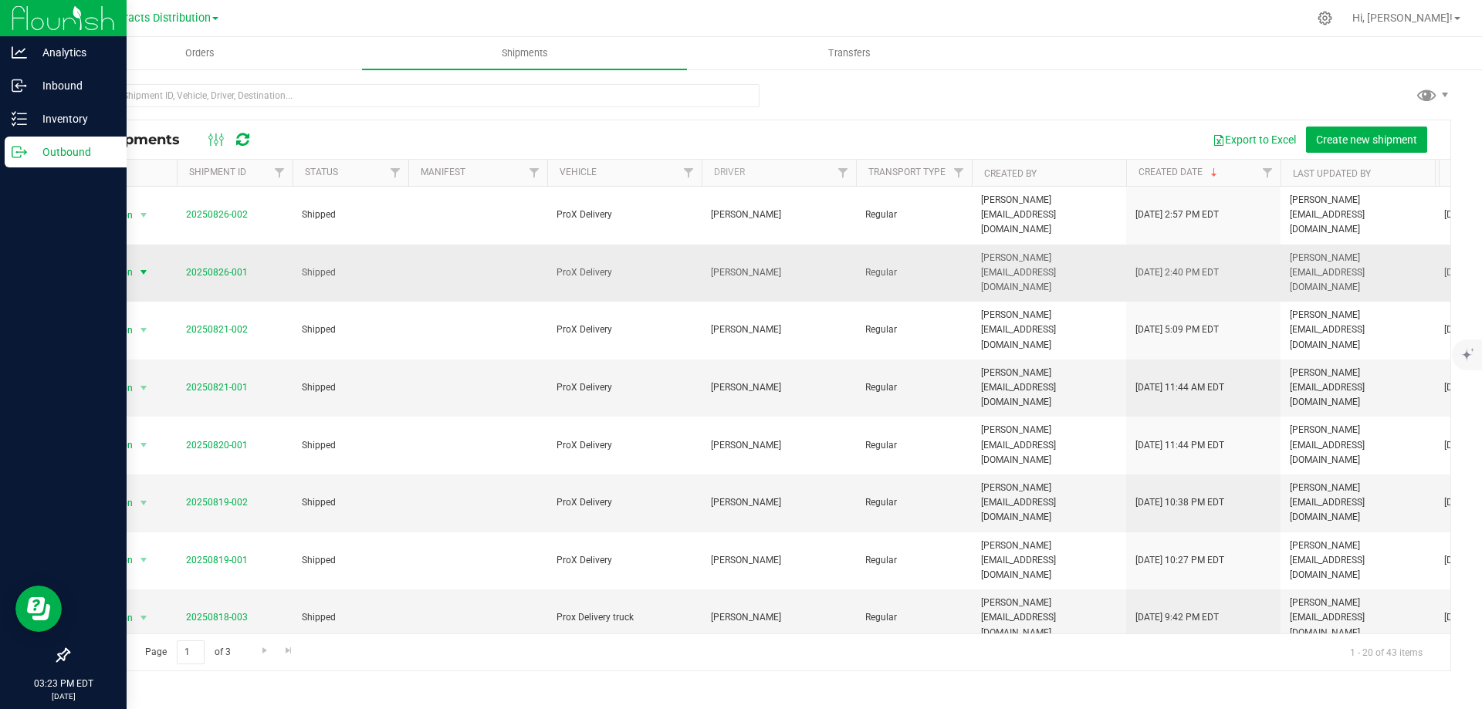
click at [141, 266] on span "select" at bounding box center [143, 272] width 12 height 12
click at [147, 303] on li "NY Manifest" at bounding box center [151, 310] width 116 height 23
